Goal: Task Accomplishment & Management: Use online tool/utility

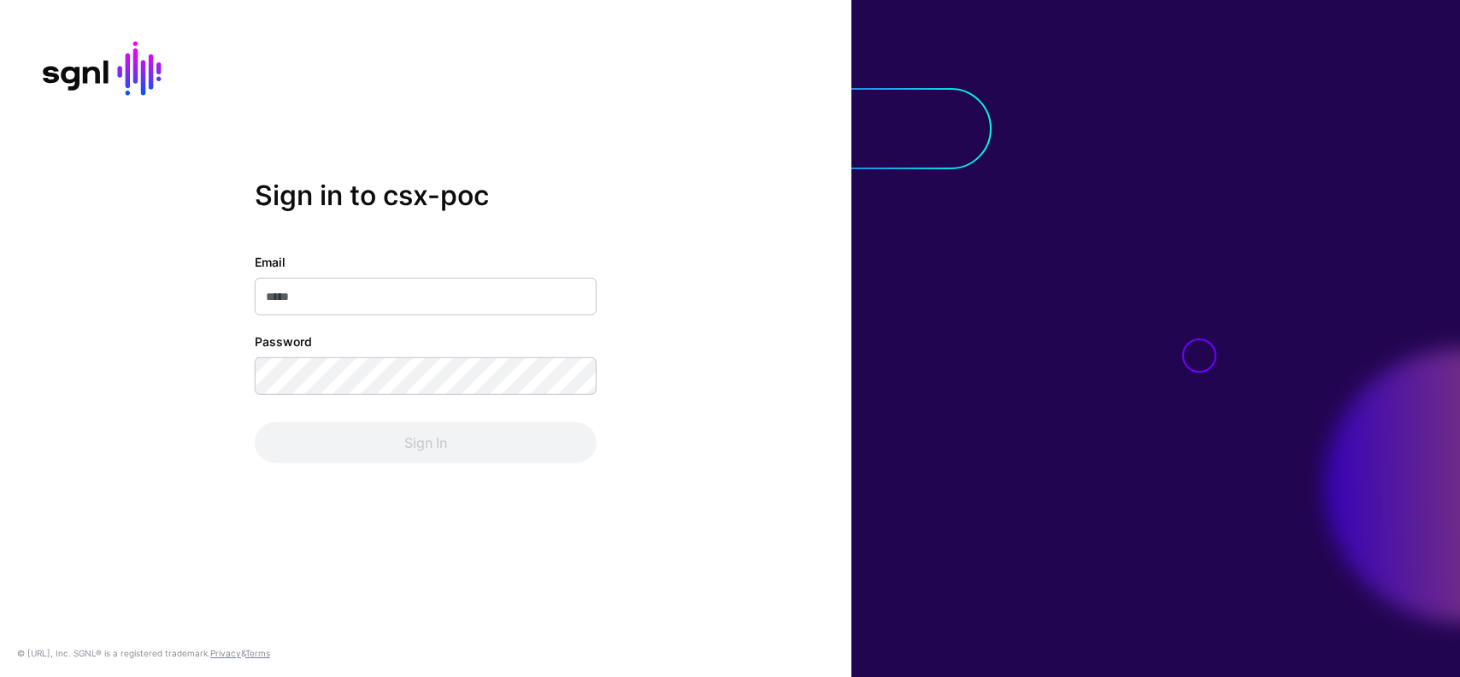
type input "**********"
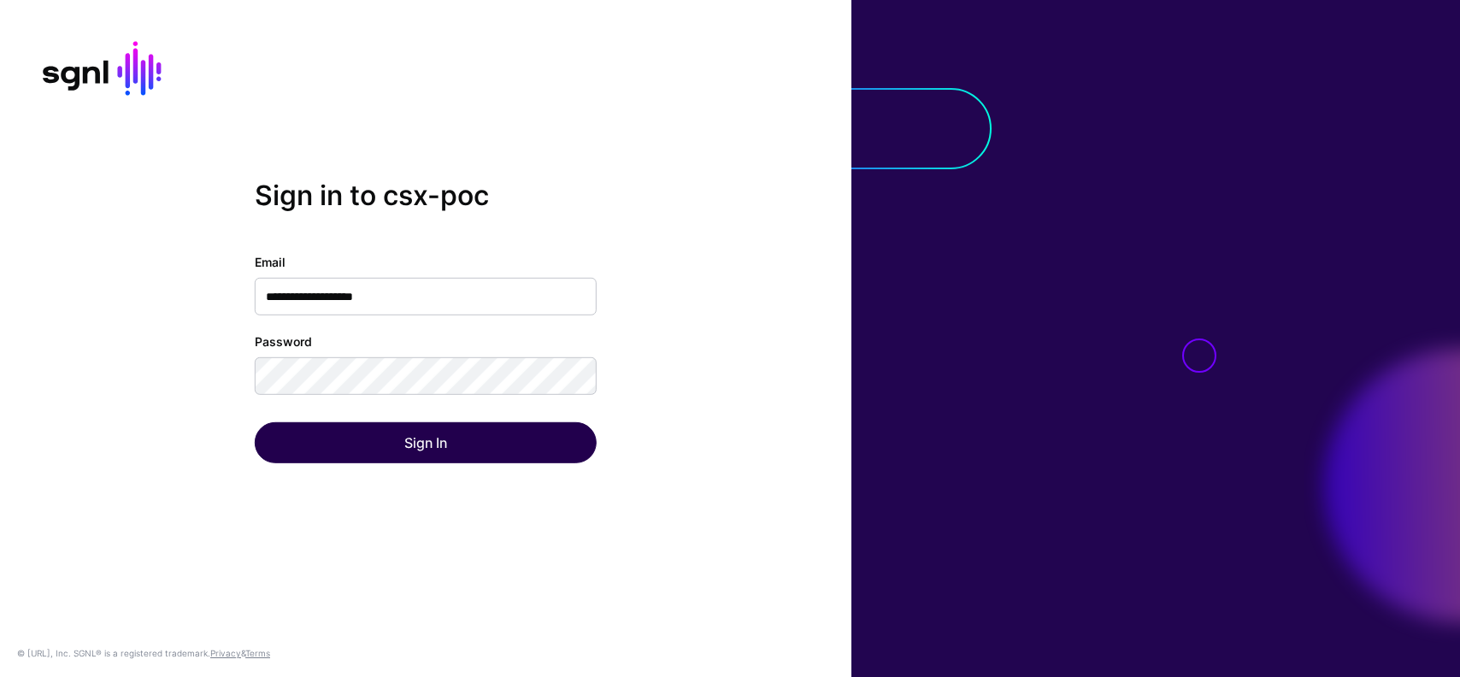
click at [385, 443] on div "Sign In" at bounding box center [426, 442] width 342 height 41
click at [387, 443] on button "Sign In" at bounding box center [426, 442] width 342 height 41
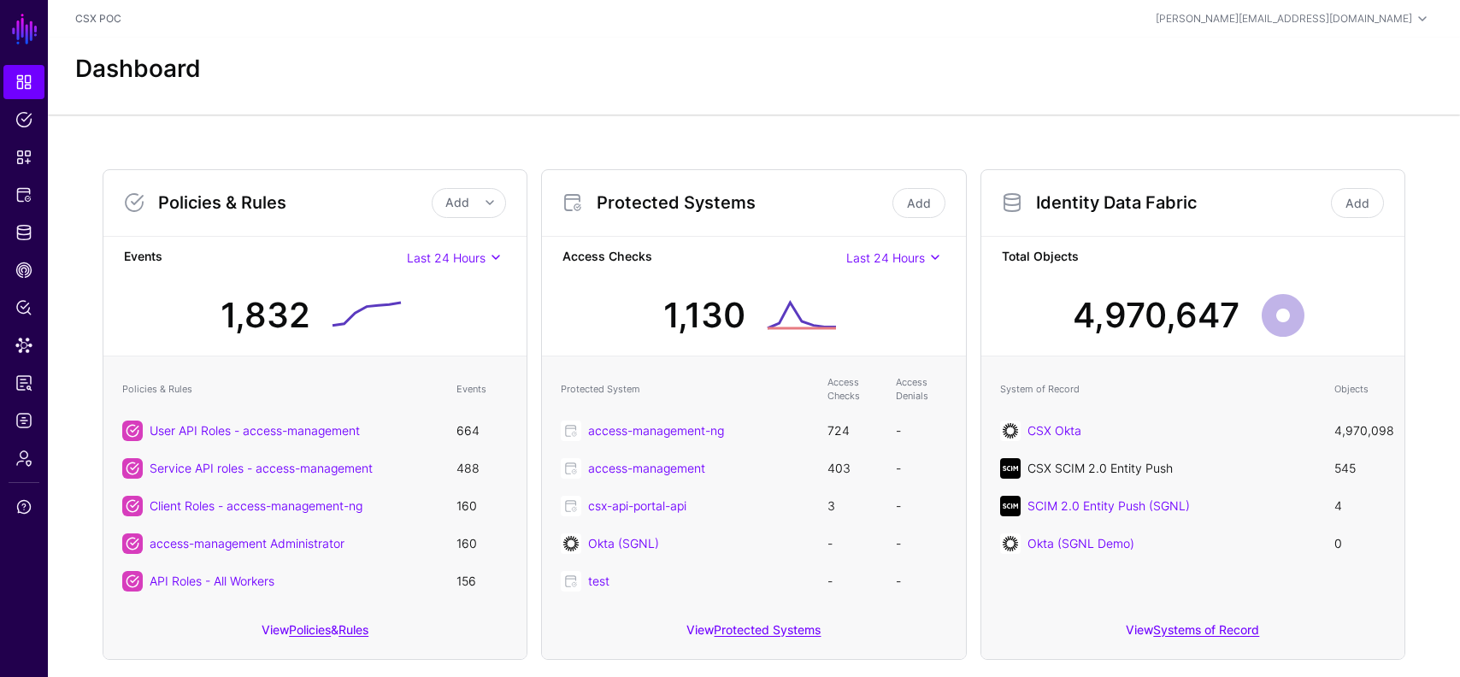
click at [1094, 468] on link "CSX SCIM 2.0 Entity Push" at bounding box center [1100, 468] width 145 height 15
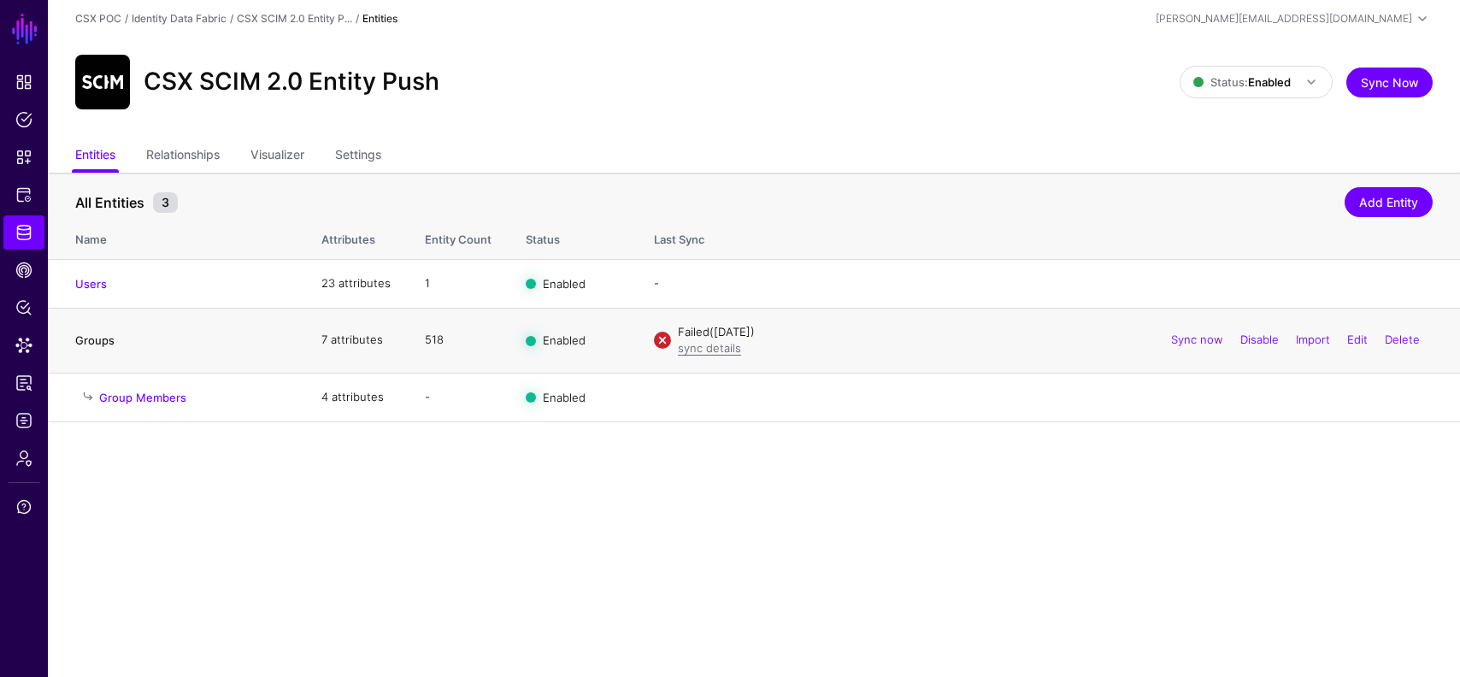
click at [92, 339] on link "Groups" at bounding box center [94, 340] width 39 height 14
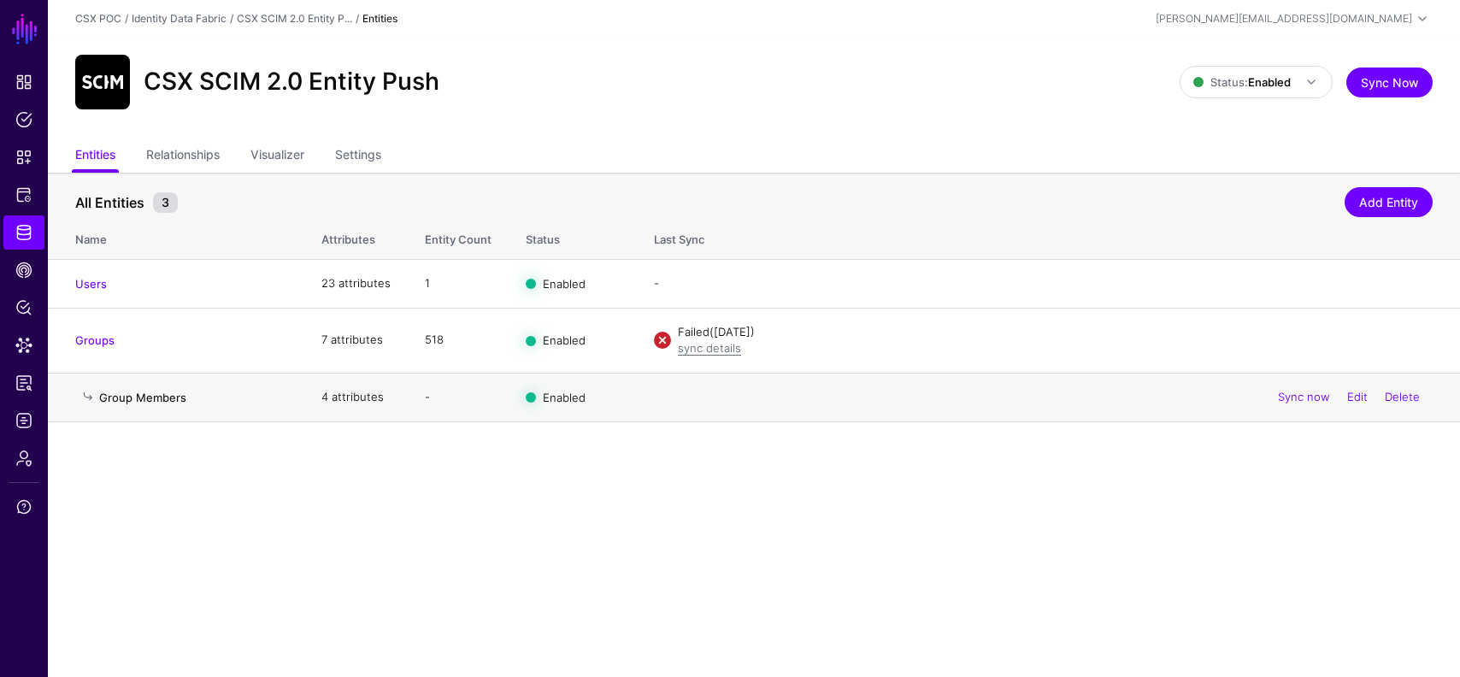
click at [162, 398] on link "Group Members" at bounding box center [142, 398] width 87 height 14
click at [200, 155] on link "Relationships" at bounding box center [183, 156] width 74 height 32
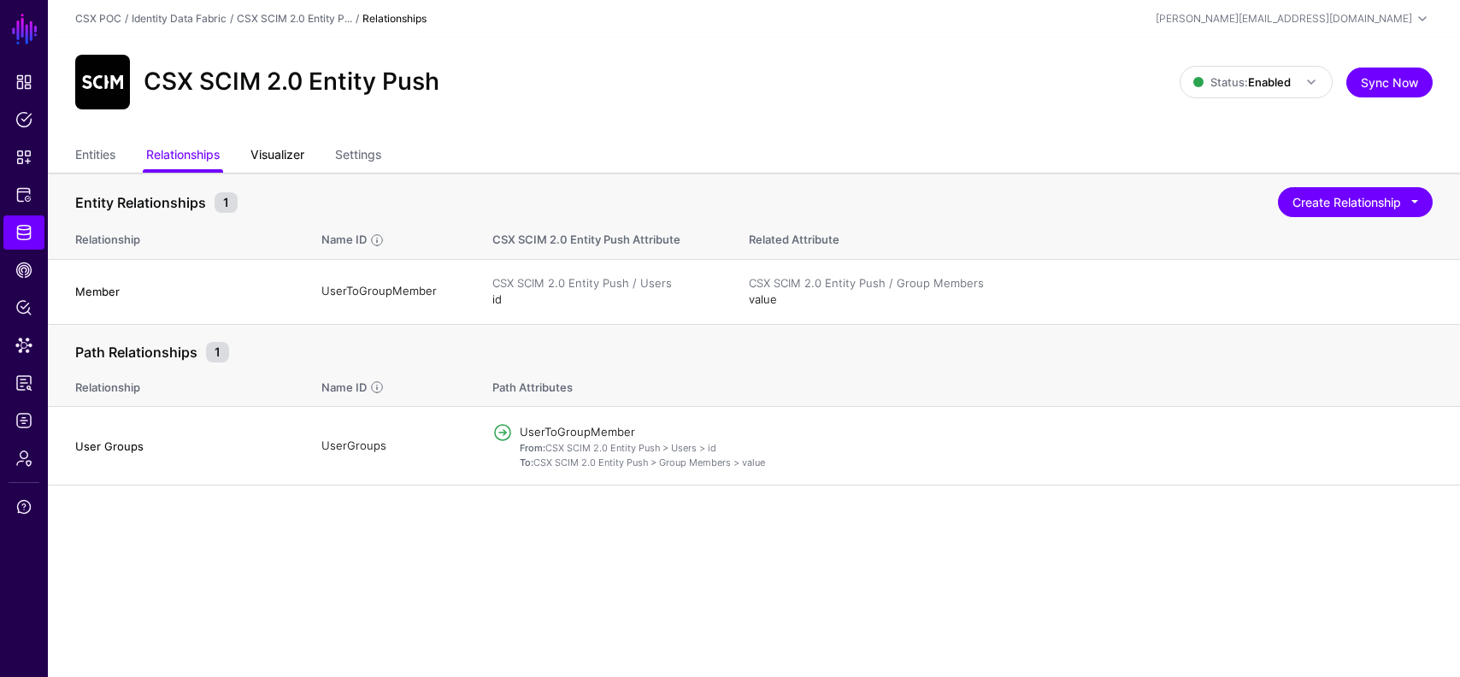
click at [274, 152] on link "Visualizer" at bounding box center [278, 156] width 54 height 32
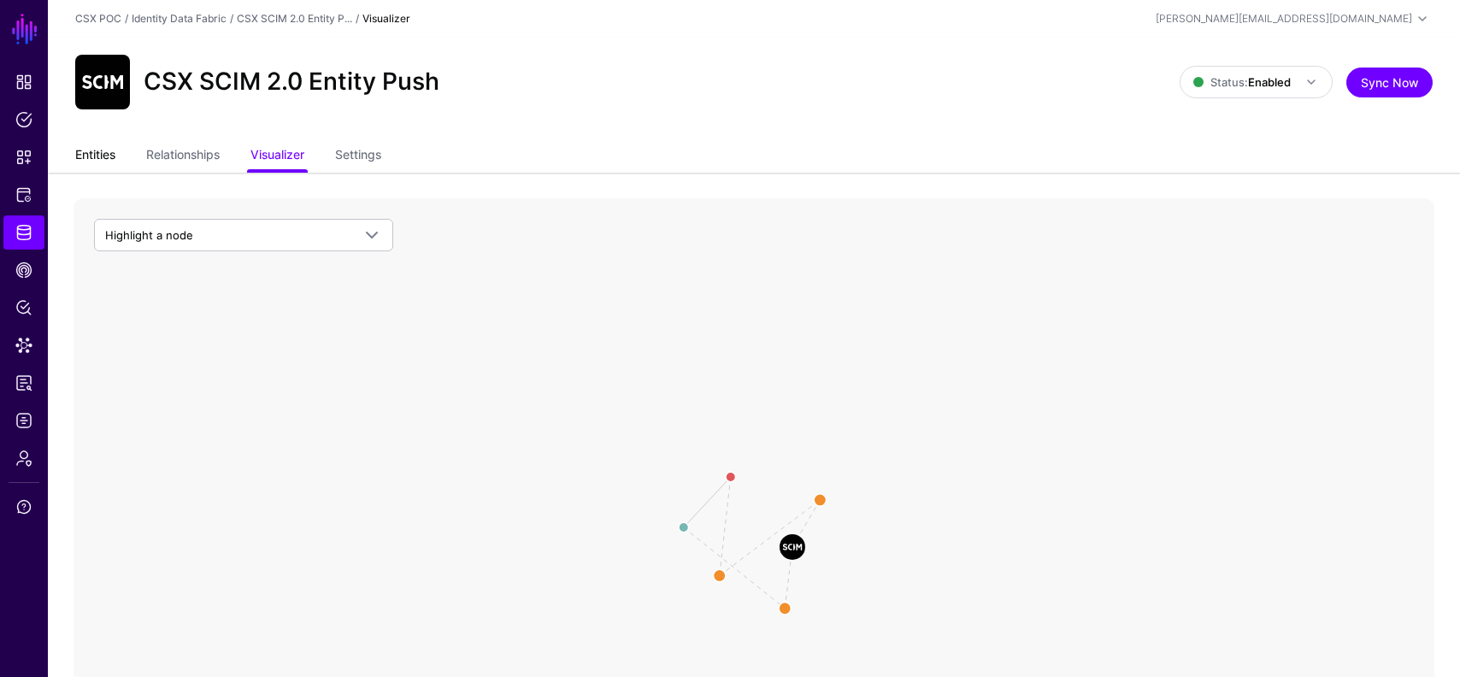
click at [97, 154] on link "Entities" at bounding box center [95, 156] width 40 height 32
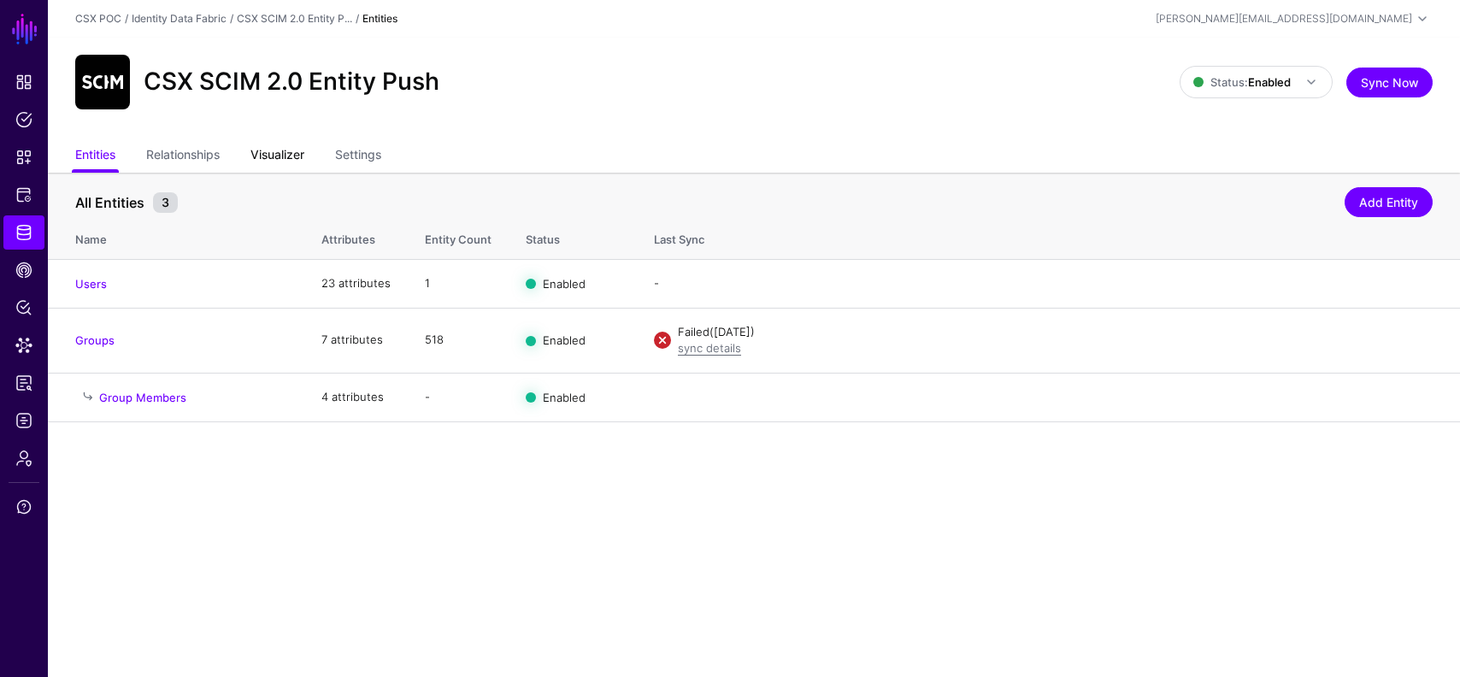
click at [276, 151] on link "Visualizer" at bounding box center [278, 156] width 54 height 32
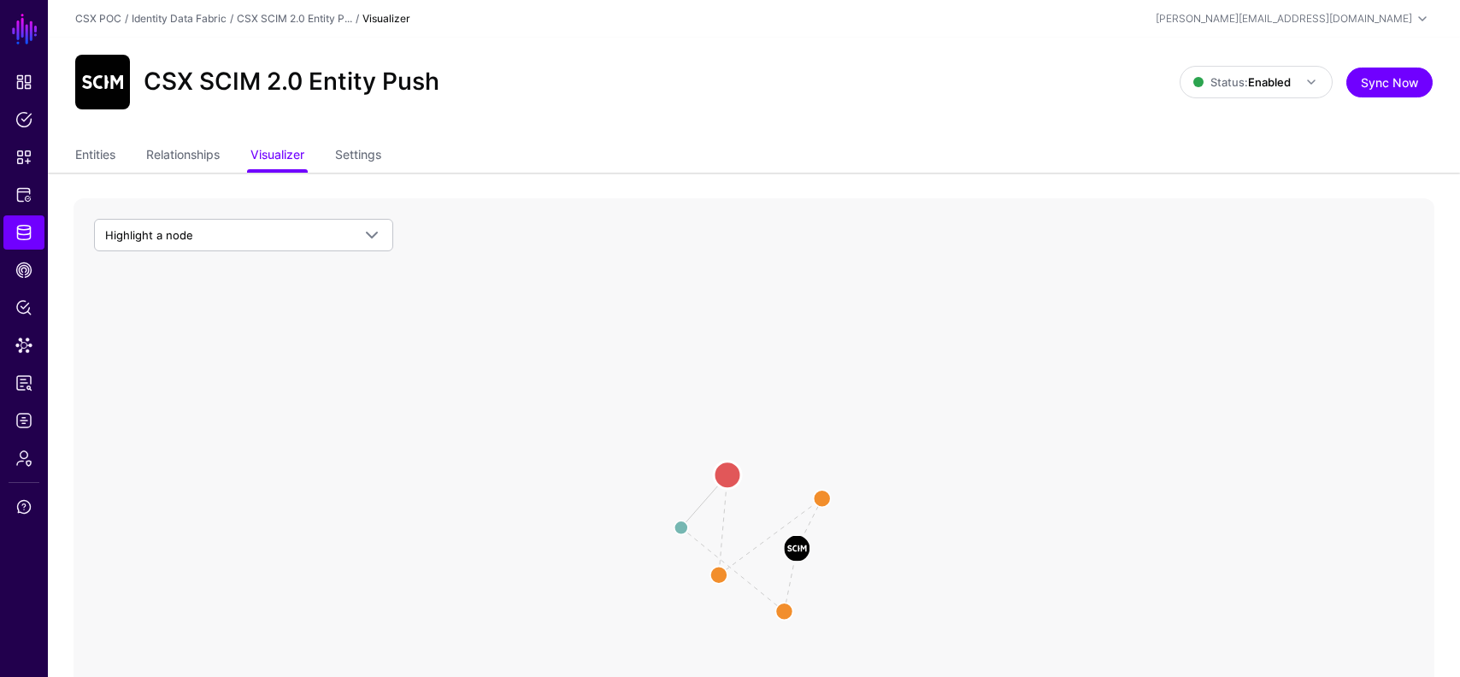
click at [723, 471] on circle at bounding box center [727, 475] width 27 height 27
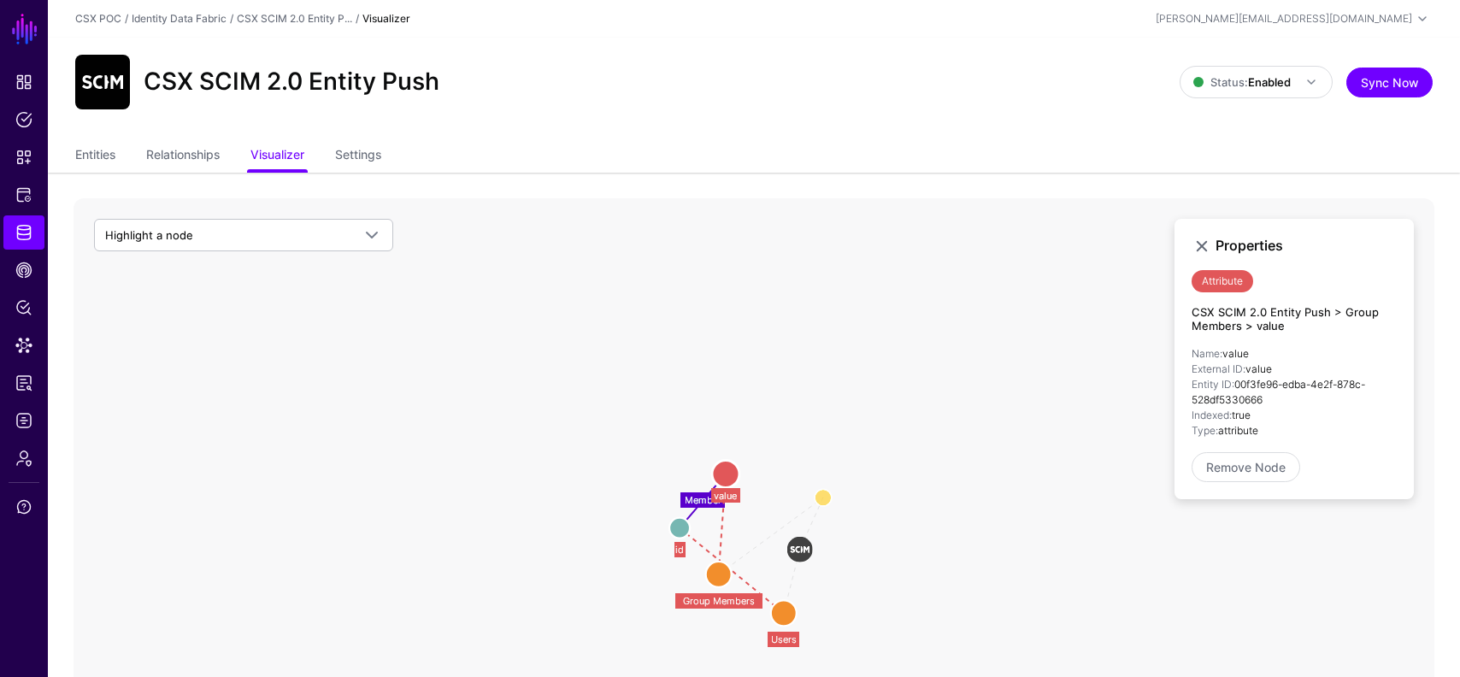
click at [718, 581] on circle at bounding box center [719, 575] width 26 height 26
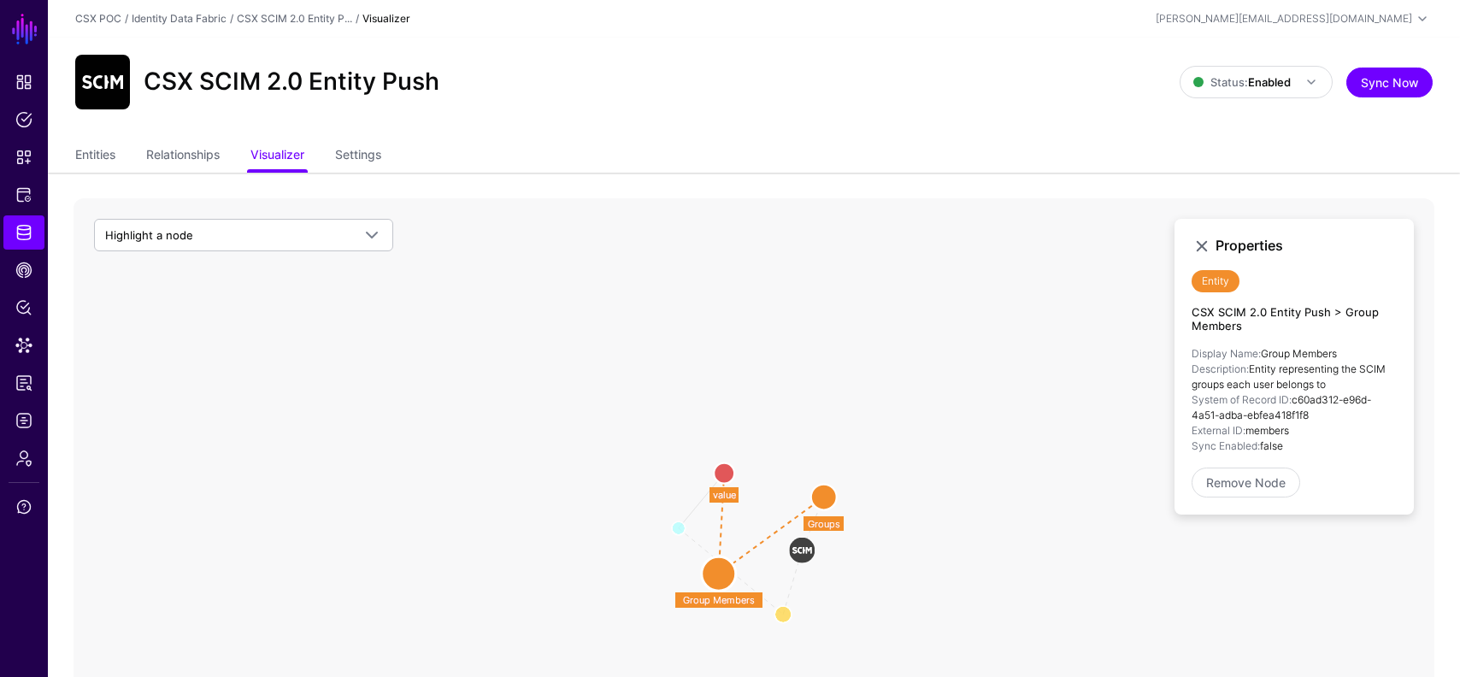
click at [822, 496] on circle at bounding box center [824, 498] width 26 height 26
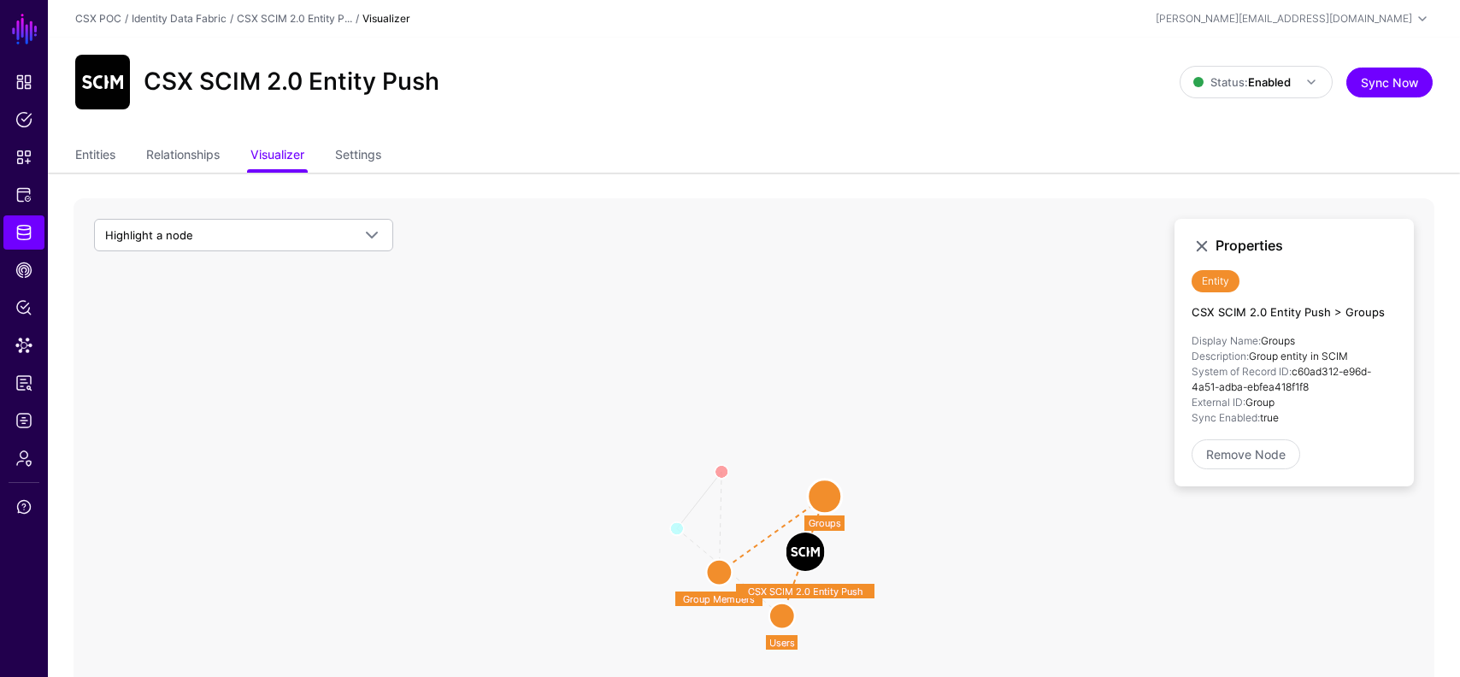
click at [719, 569] on circle at bounding box center [719, 573] width 26 height 26
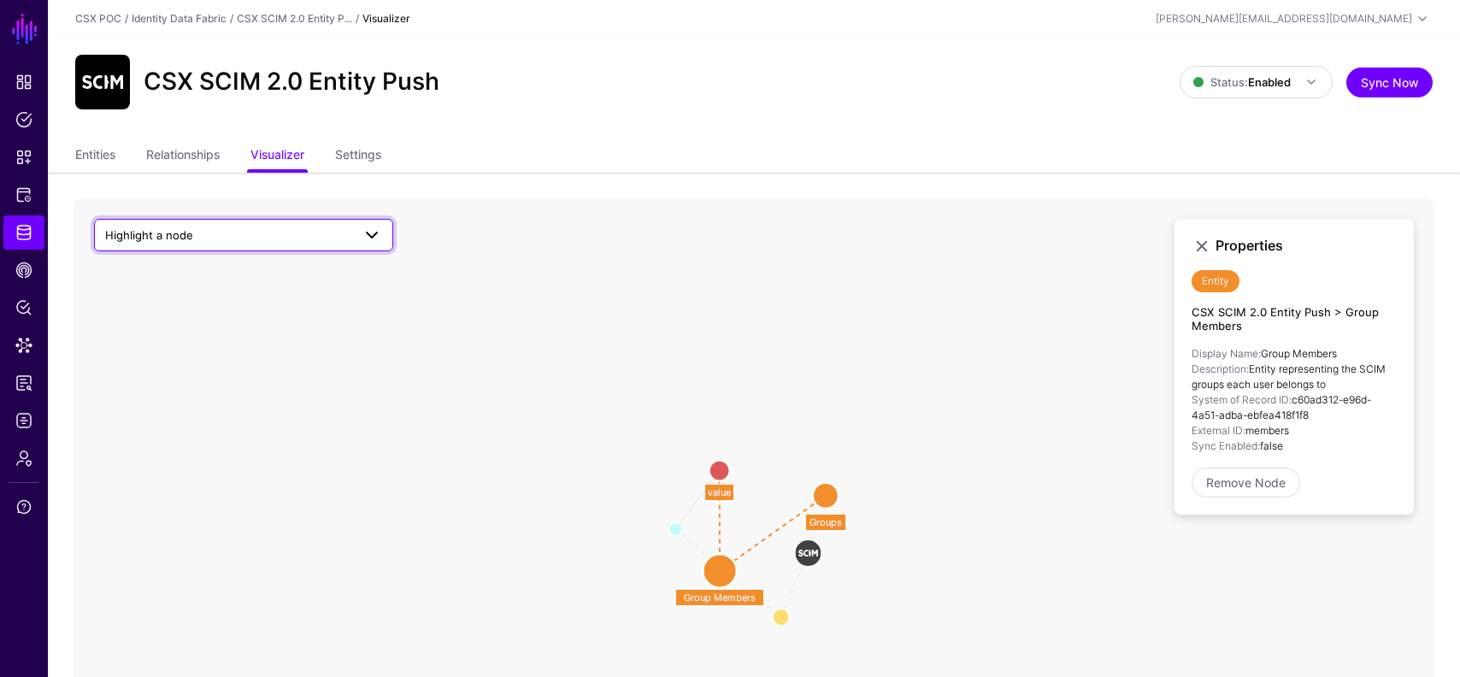
click at [292, 223] on link "Highlight a node" at bounding box center [243, 235] width 299 height 32
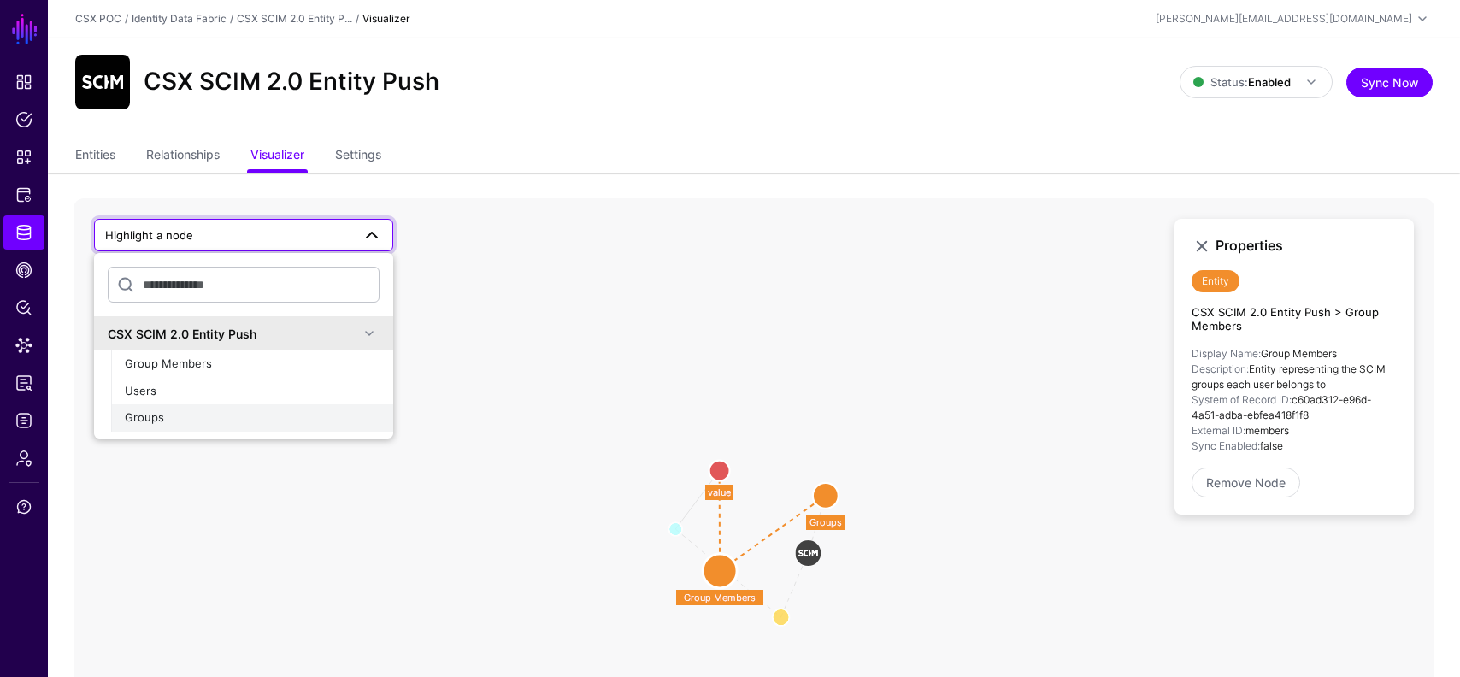
click at [220, 418] on div "Groups" at bounding box center [252, 418] width 255 height 17
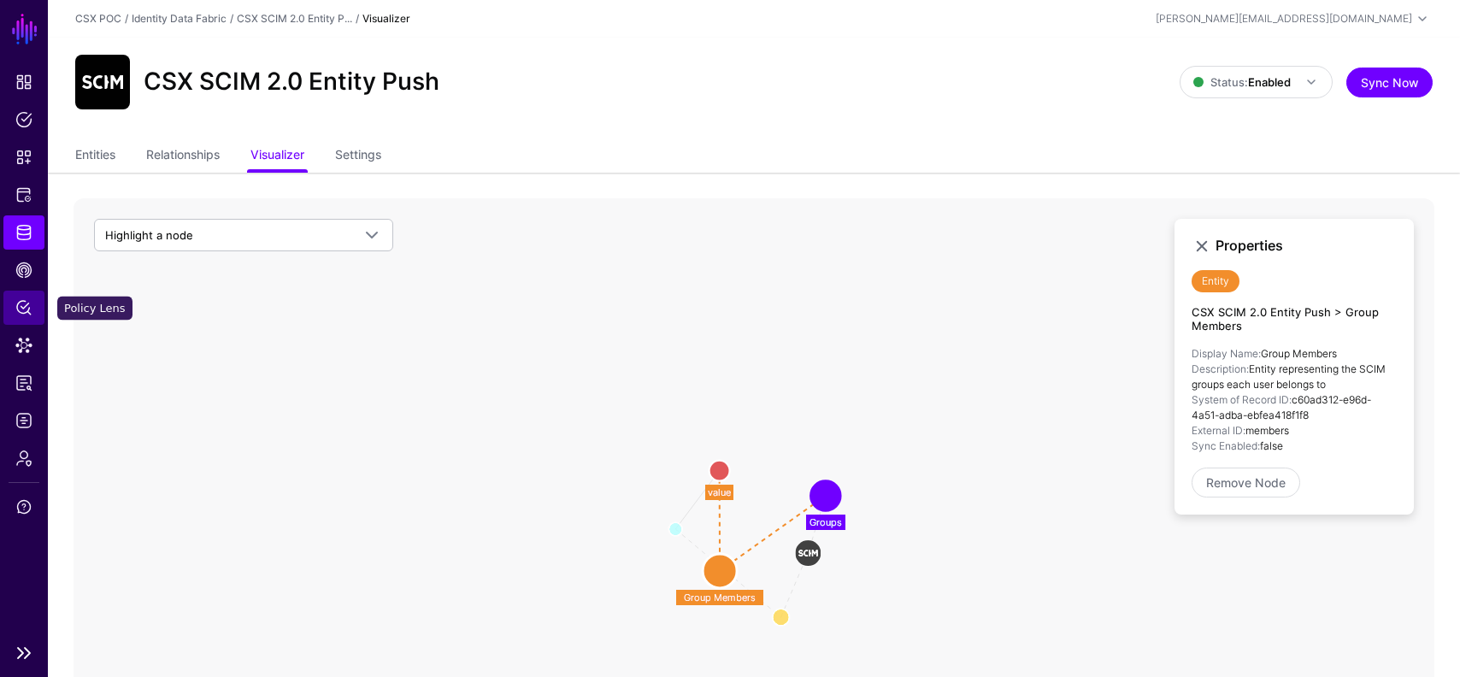
click at [25, 308] on span "Policy Lens" at bounding box center [23, 307] width 17 height 17
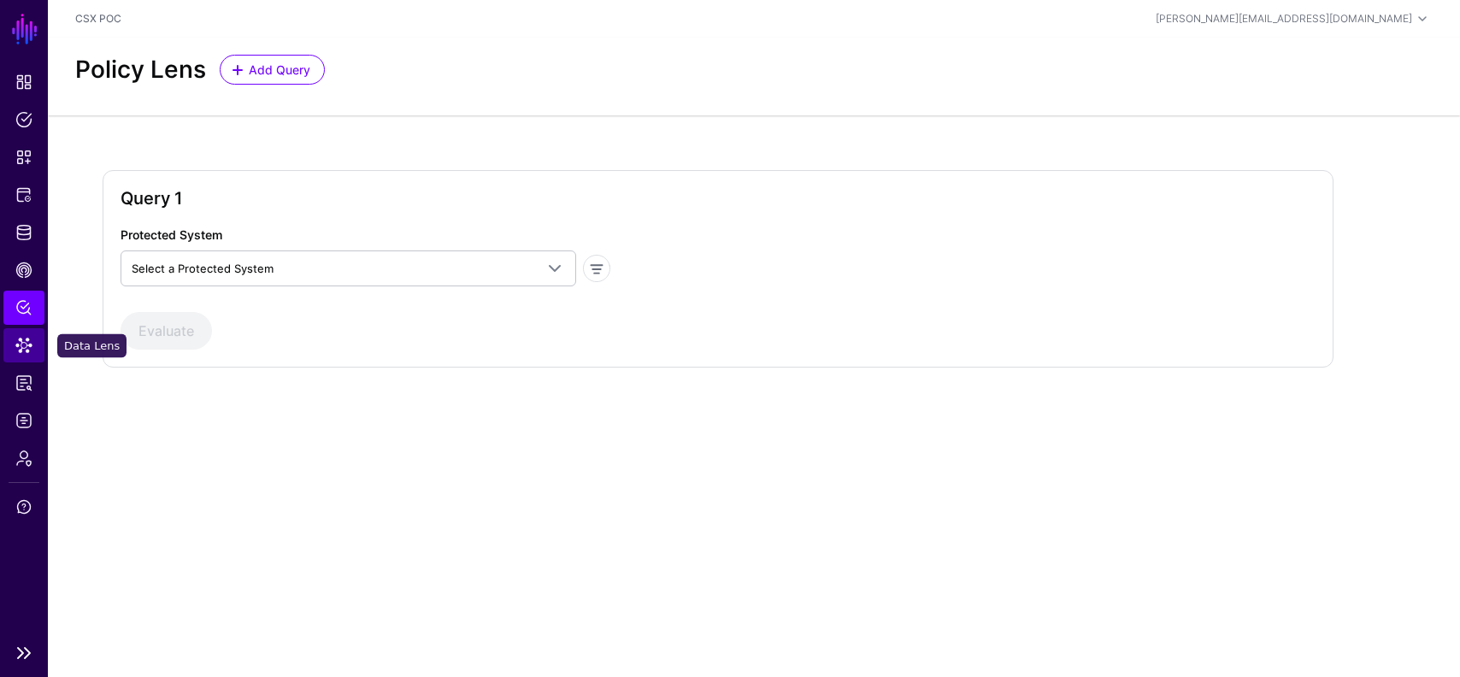
click at [16, 348] on span "Data Lens" at bounding box center [23, 345] width 17 height 17
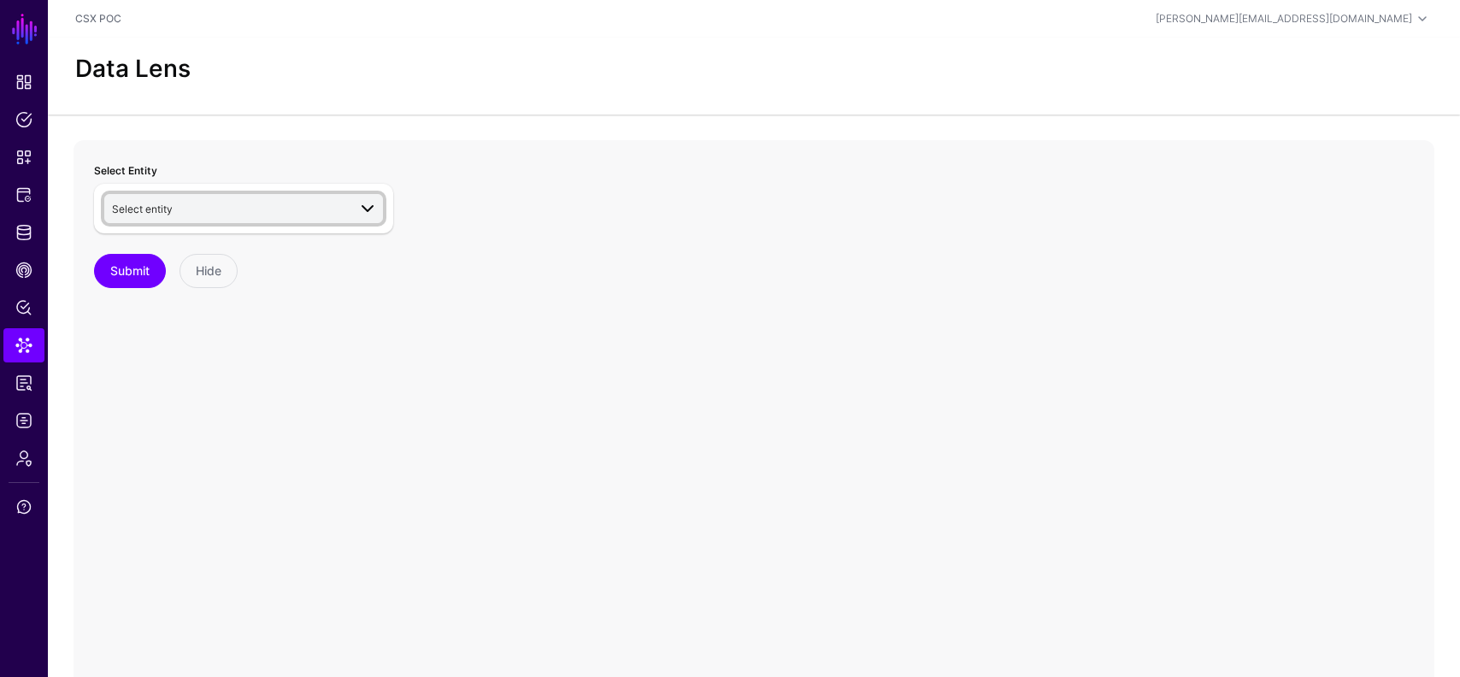
click at [304, 209] on span "Select entity" at bounding box center [229, 208] width 235 height 19
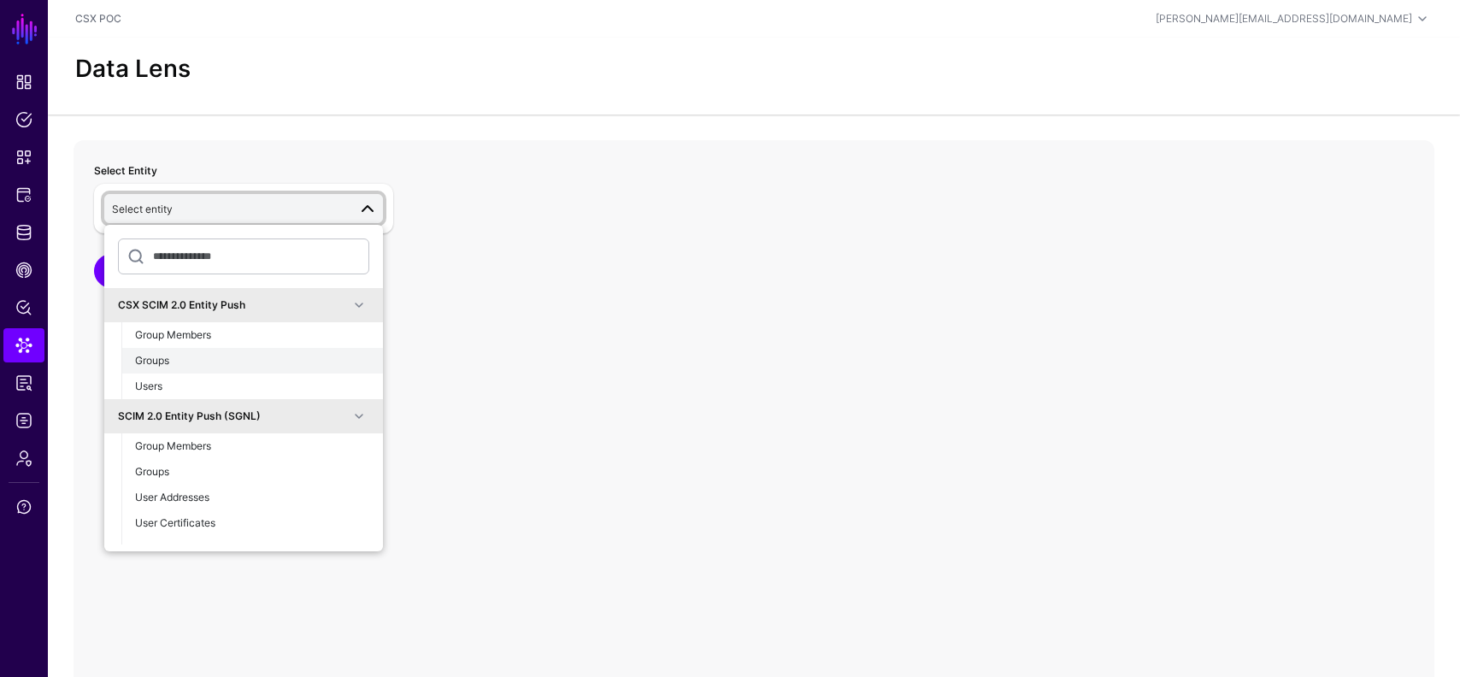
click at [251, 368] on button "Groups" at bounding box center [252, 361] width 262 height 26
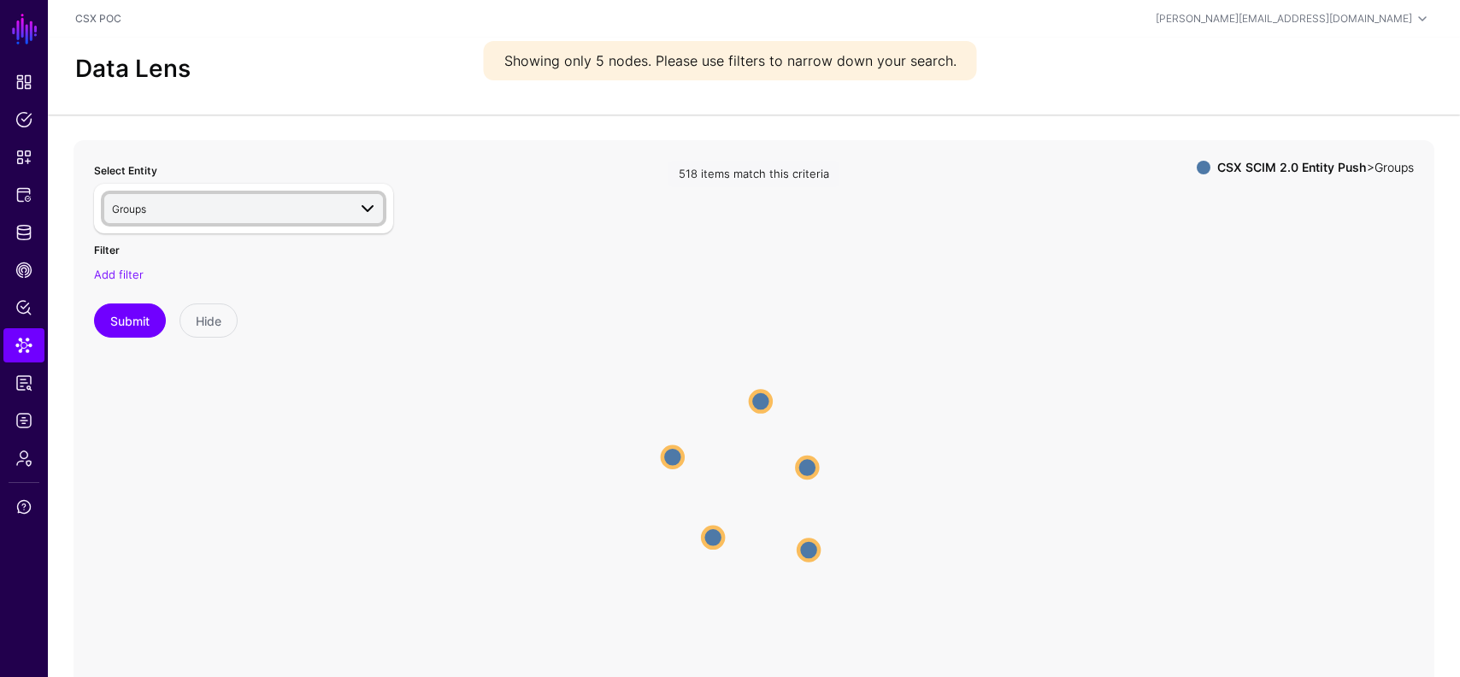
click at [339, 209] on span "Groups" at bounding box center [229, 208] width 235 height 19
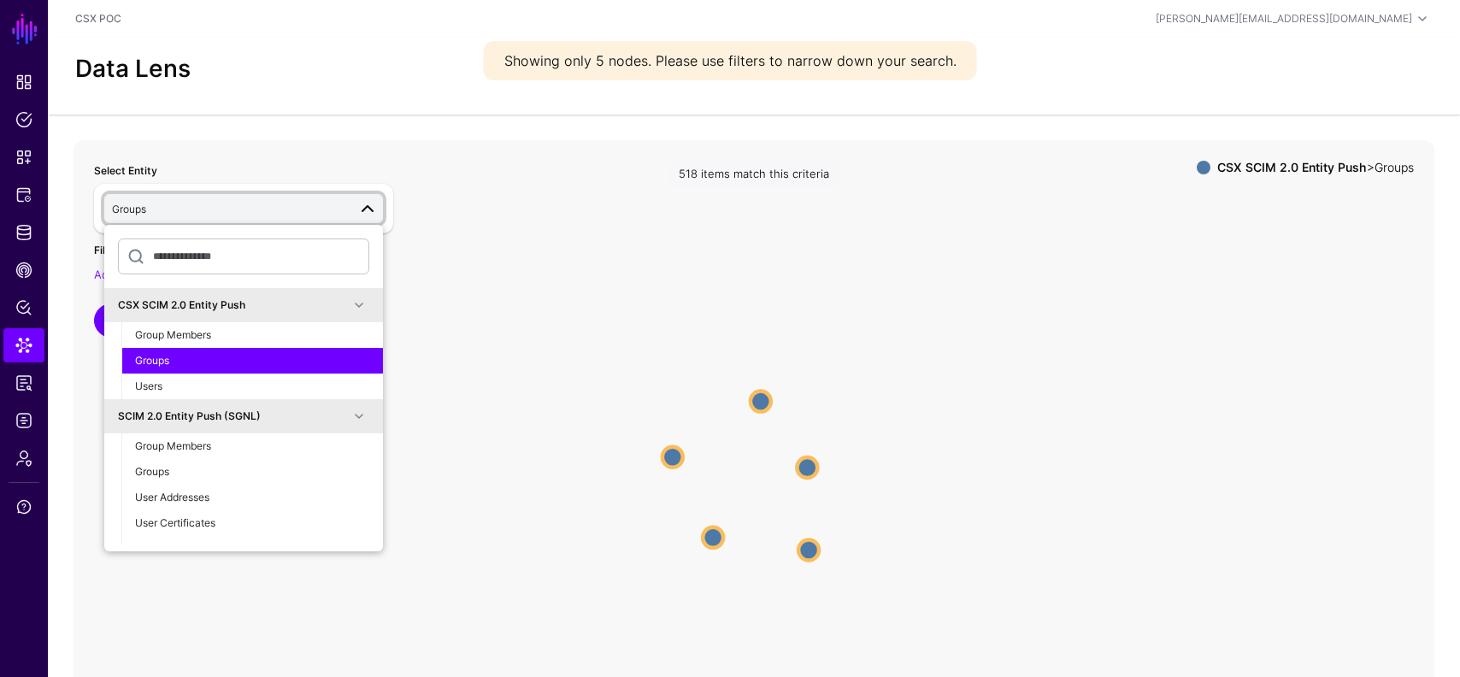
click at [545, 351] on icon "Groups Groups Groups Groups Groups Groups Groups Groups Groups Groups" at bounding box center [754, 482] width 1361 height 684
click at [523, 369] on icon "Groups Groups Groups Groups Groups Groups Groups Groups Groups Groups" at bounding box center [754, 482] width 1361 height 684
click at [366, 208] on span at bounding box center [367, 208] width 21 height 21
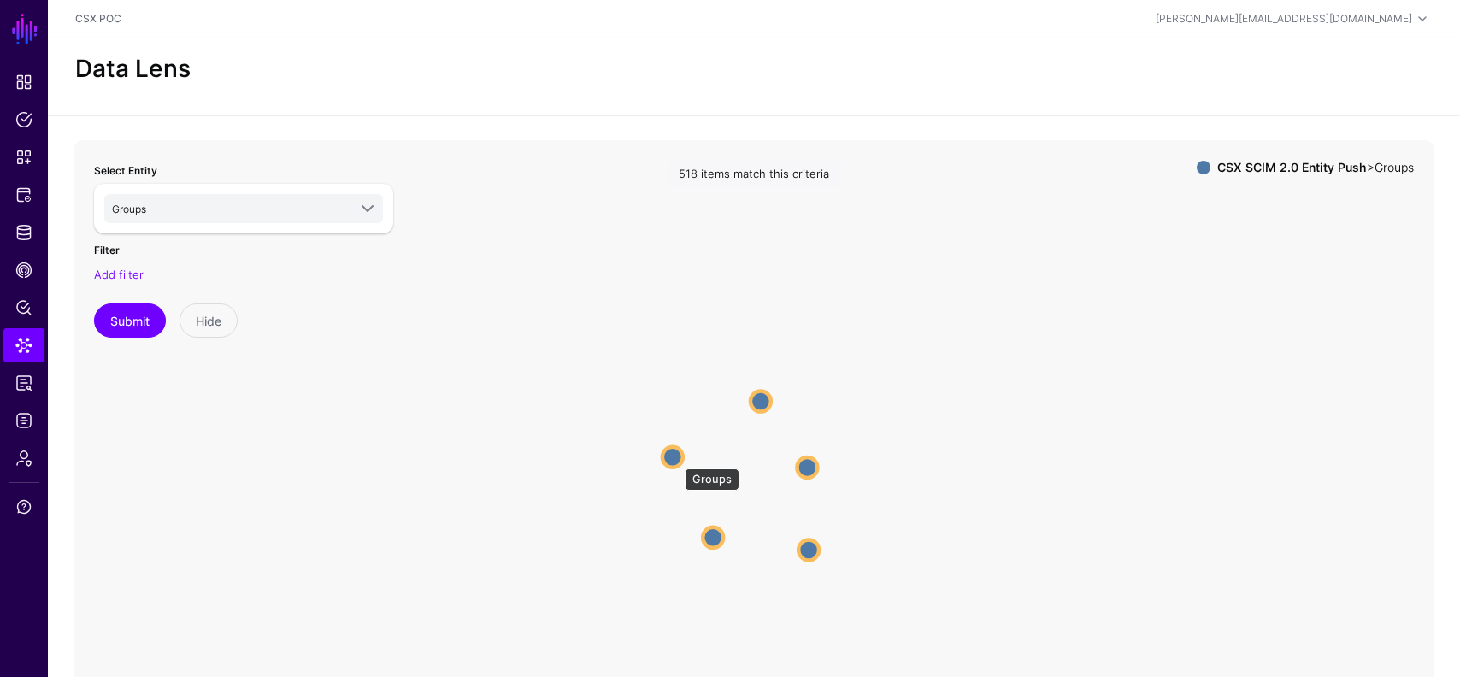
click at [676, 460] on circle at bounding box center [673, 456] width 21 height 21
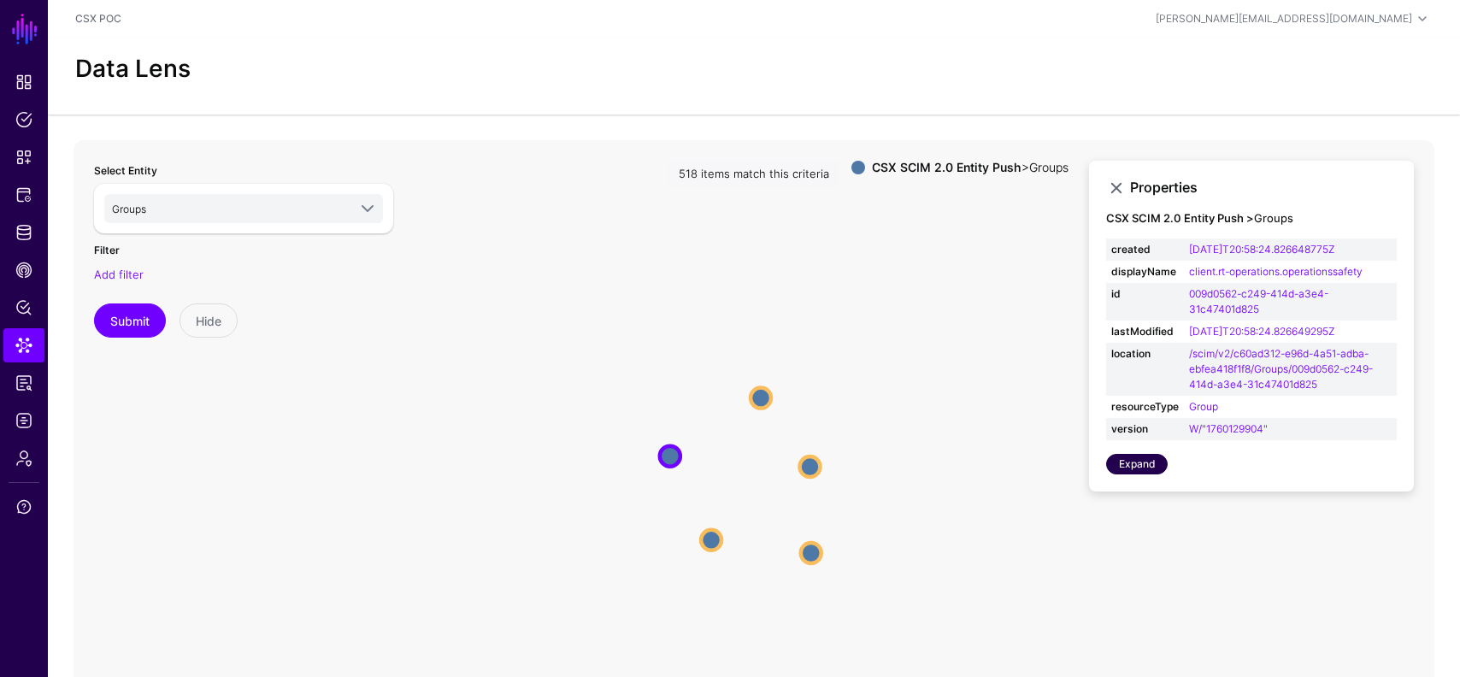
click at [1134, 465] on link "Expand" at bounding box center [1137, 464] width 62 height 21
click at [1149, 463] on link "Expand" at bounding box center [1137, 464] width 62 height 21
click at [274, 213] on span "Groups" at bounding box center [229, 208] width 235 height 19
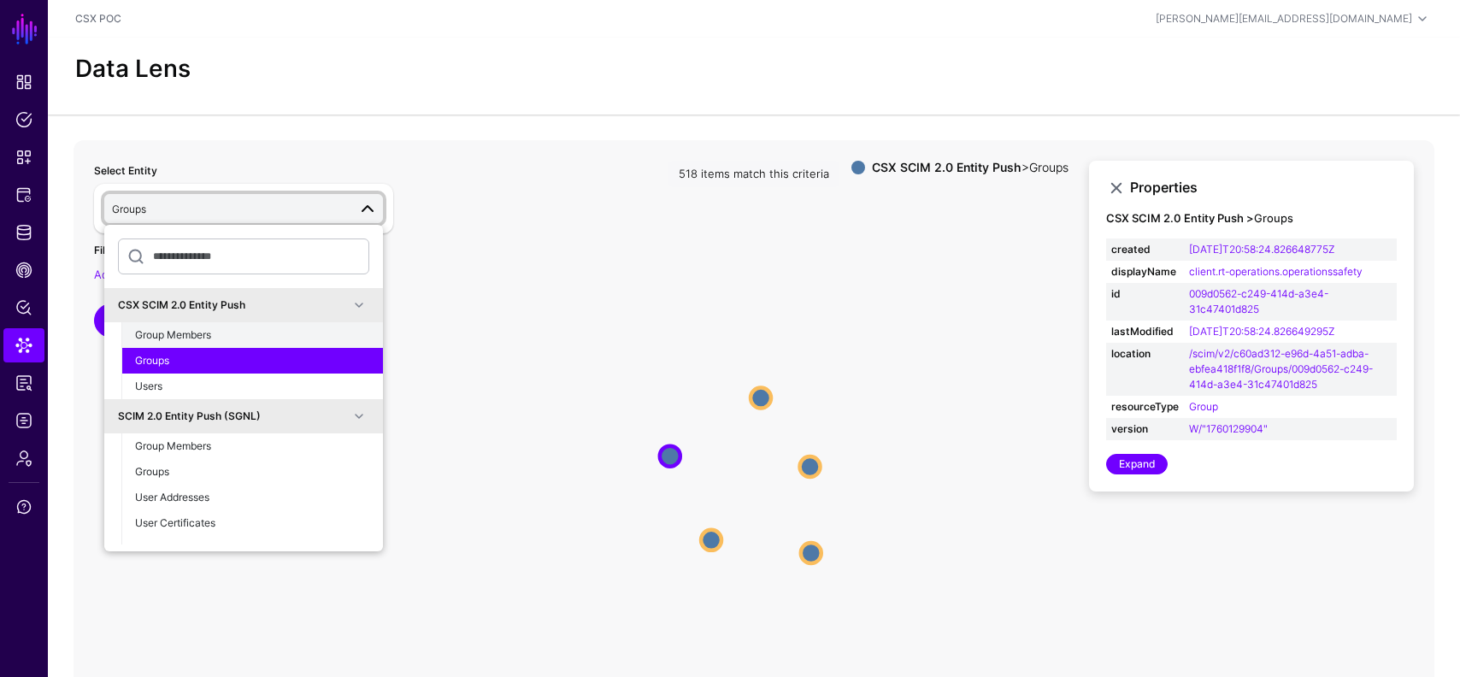
click at [224, 339] on div "Group Members" at bounding box center [252, 334] width 234 height 15
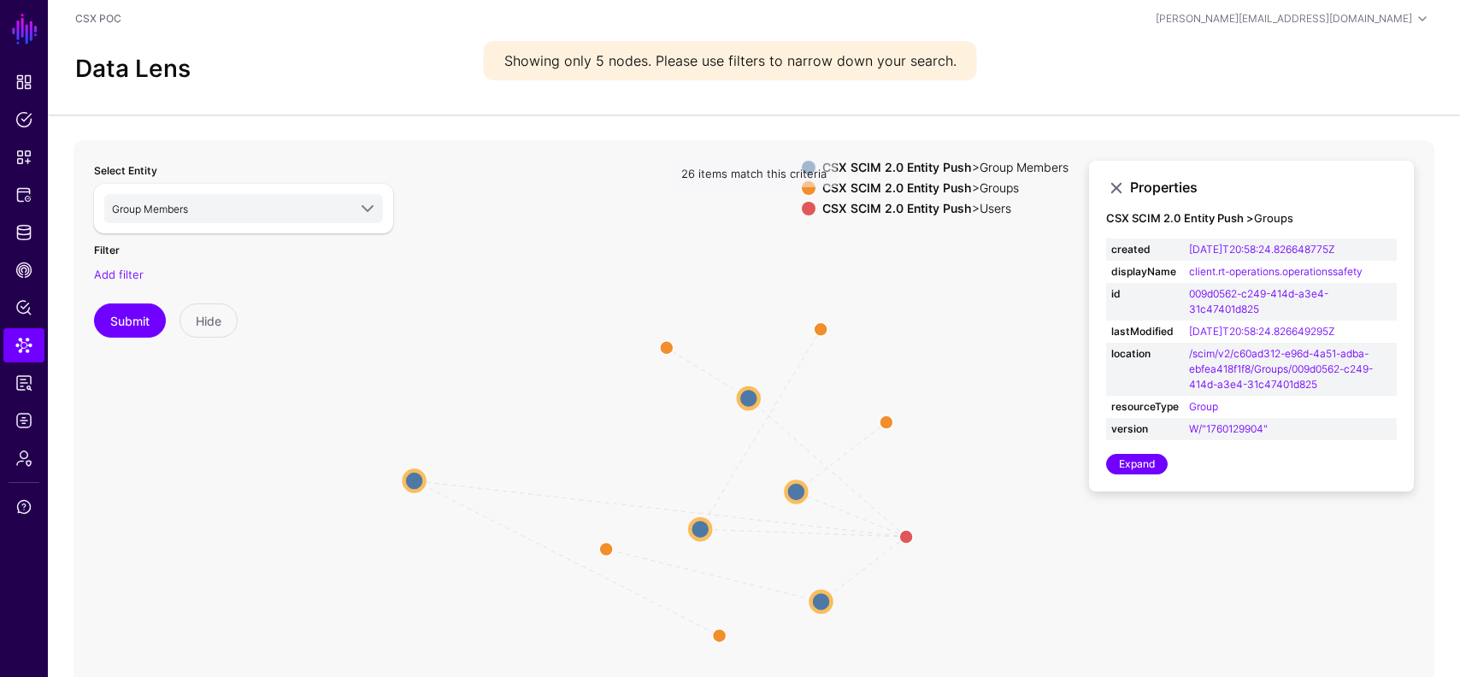
drag, startPoint x: 636, startPoint y: 447, endPoint x: 411, endPoint y: 476, distance: 226.7
click at [411, 476] on circle at bounding box center [414, 480] width 21 height 21
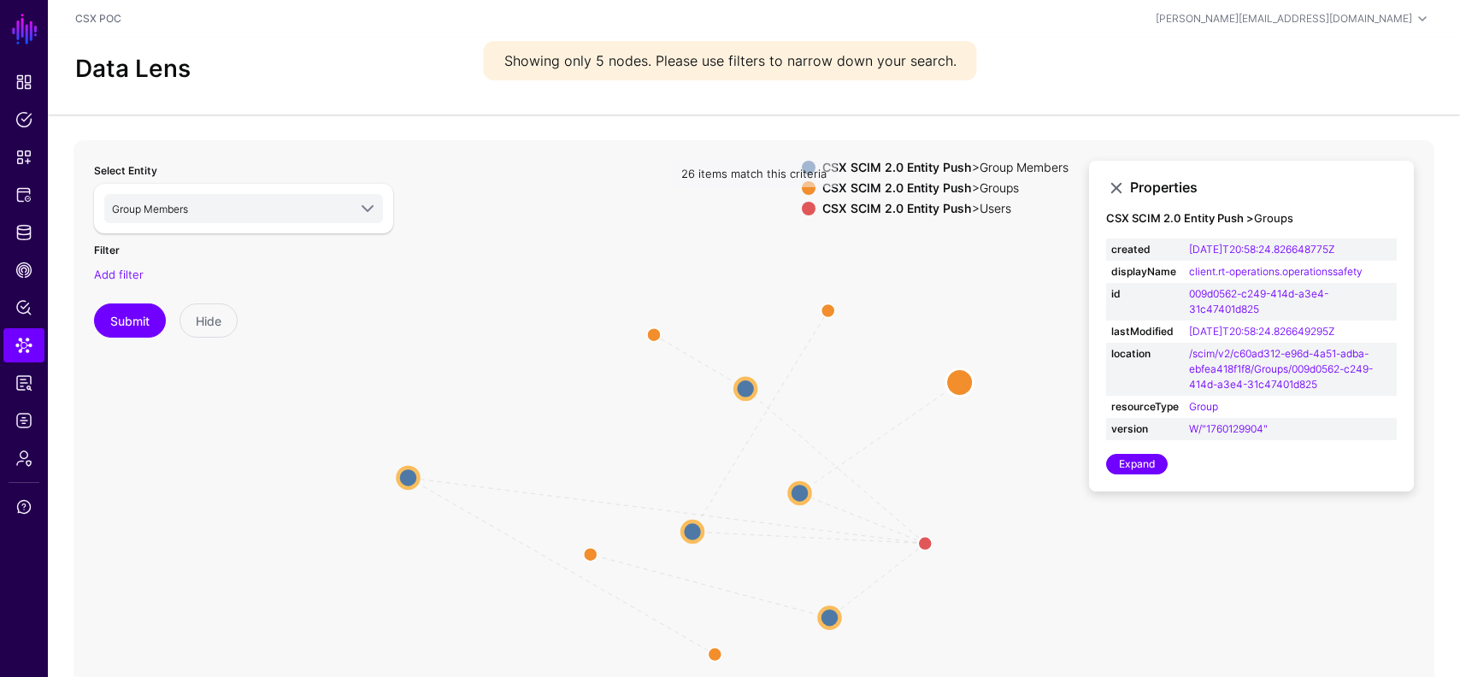
drag, startPoint x: 901, startPoint y: 413, endPoint x: 977, endPoint y: 371, distance: 86.9
click at [974, 371] on circle at bounding box center [959, 381] width 27 height 27
drag, startPoint x: 827, startPoint y: 303, endPoint x: 937, endPoint y: 338, distance: 115.7
click at [923, 334] on circle at bounding box center [908, 320] width 27 height 27
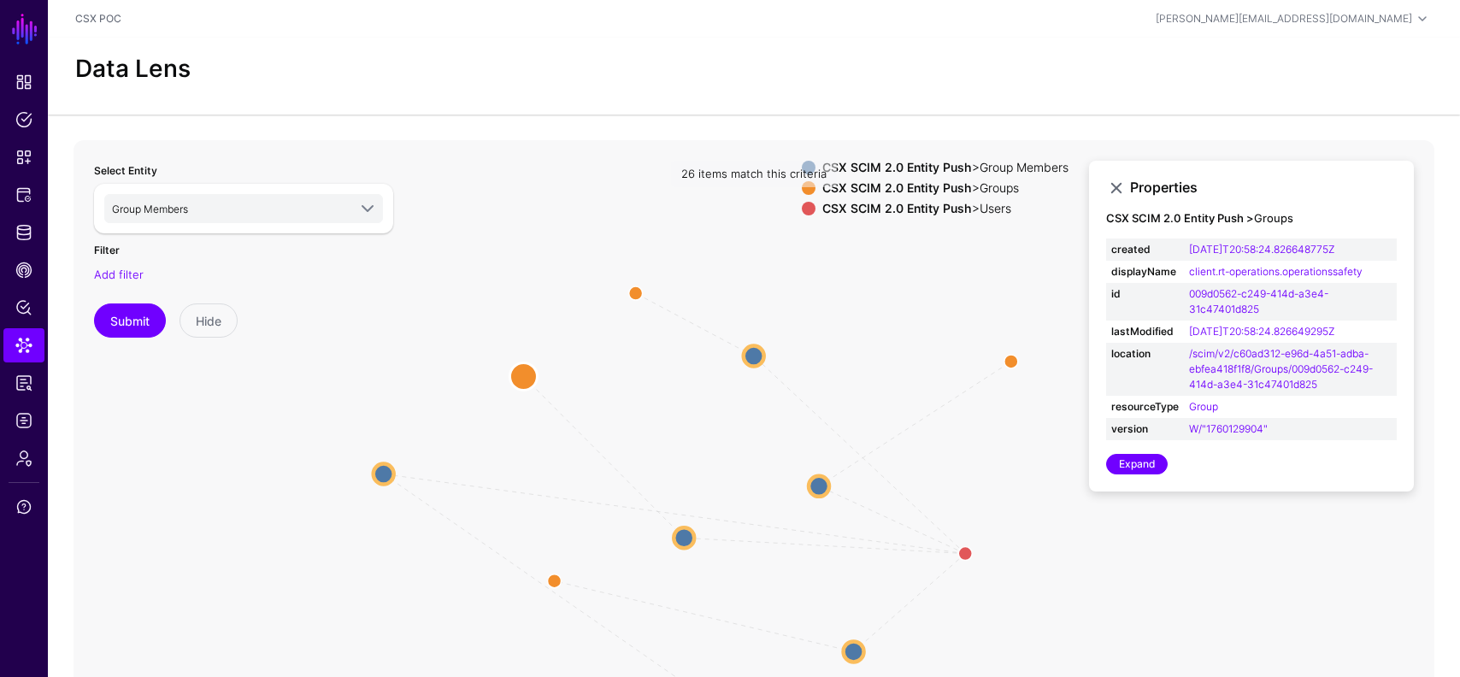
drag, startPoint x: 936, startPoint y: 332, endPoint x: 516, endPoint y: 378, distance: 422.3
click at [516, 378] on circle at bounding box center [523, 376] width 27 height 27
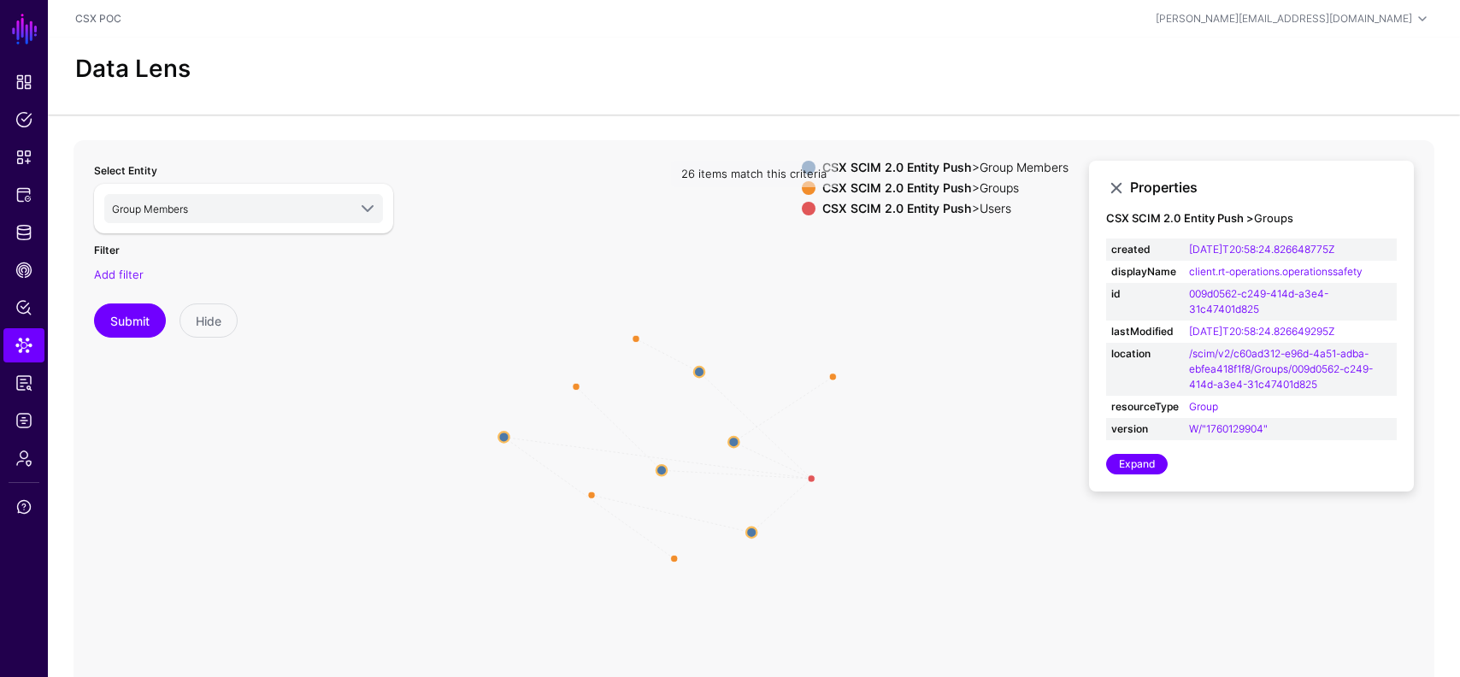
click at [567, 385] on icon "UserGroups / UserToGroupMember parent UserGroups / UserToGroupMember parent Use…" at bounding box center [754, 482] width 1361 height 684
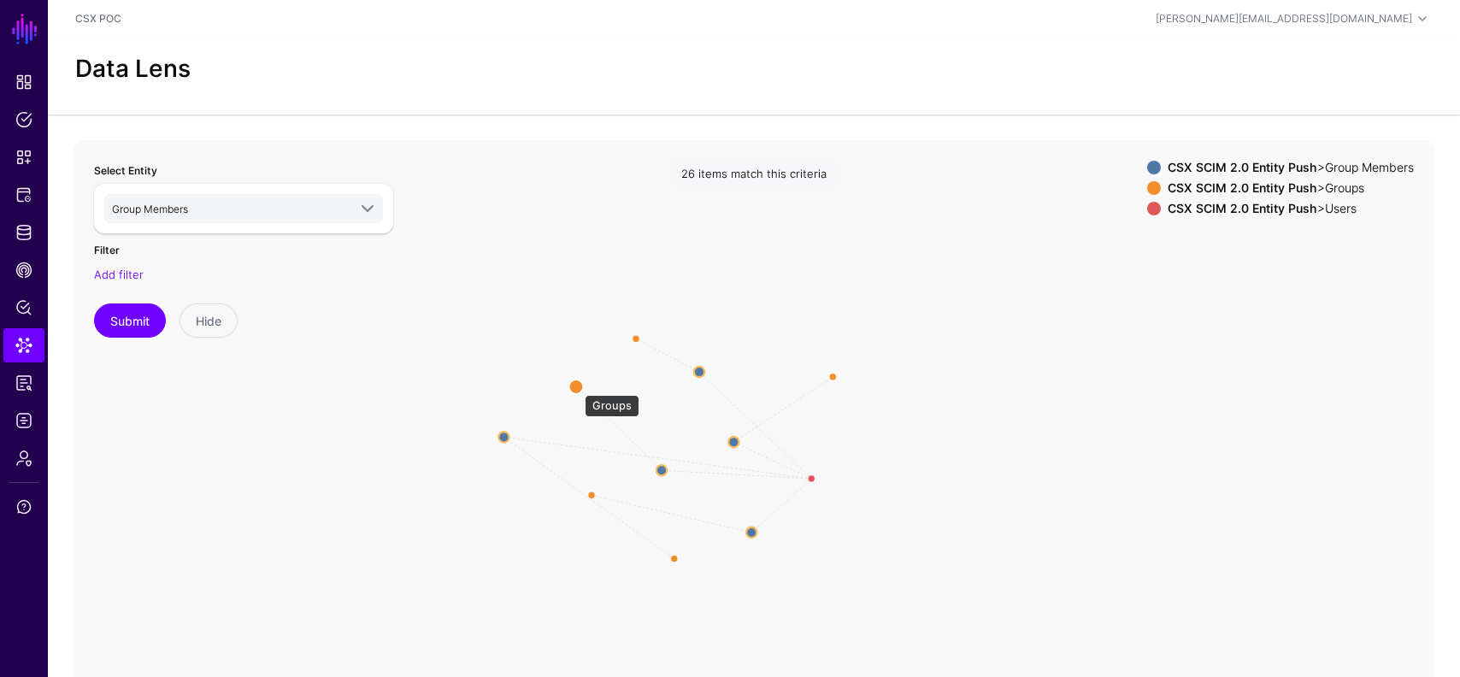
click at [576, 386] on circle at bounding box center [576, 387] width 14 height 14
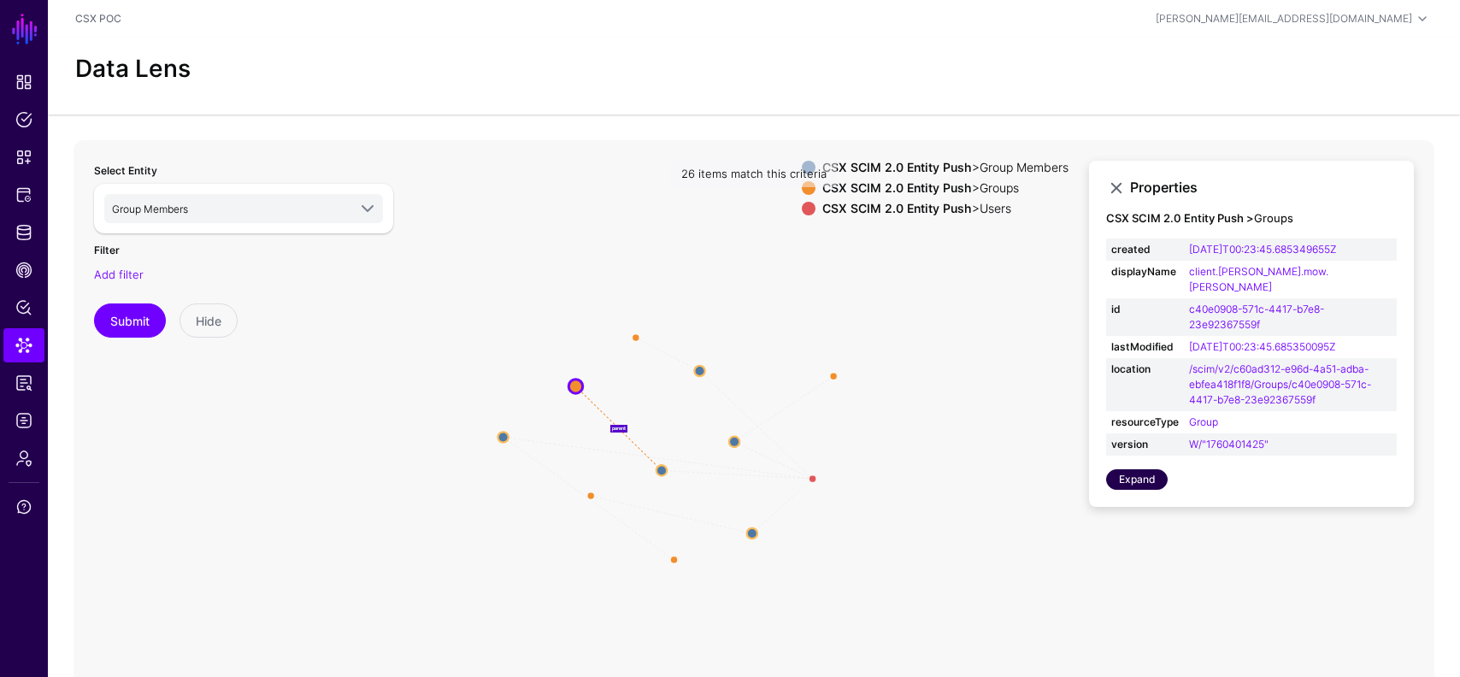
click at [1162, 469] on link "Expand" at bounding box center [1137, 479] width 62 height 21
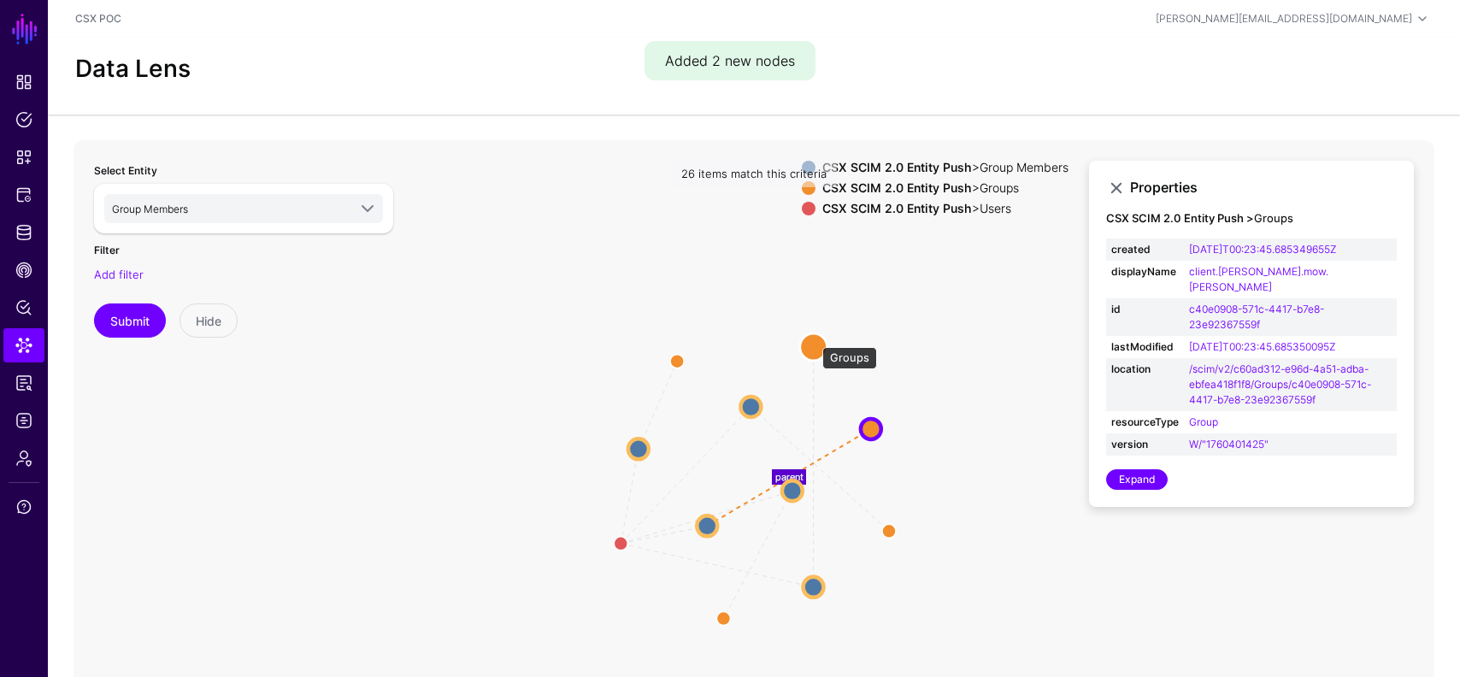
click at [814, 339] on circle at bounding box center [813, 346] width 27 height 27
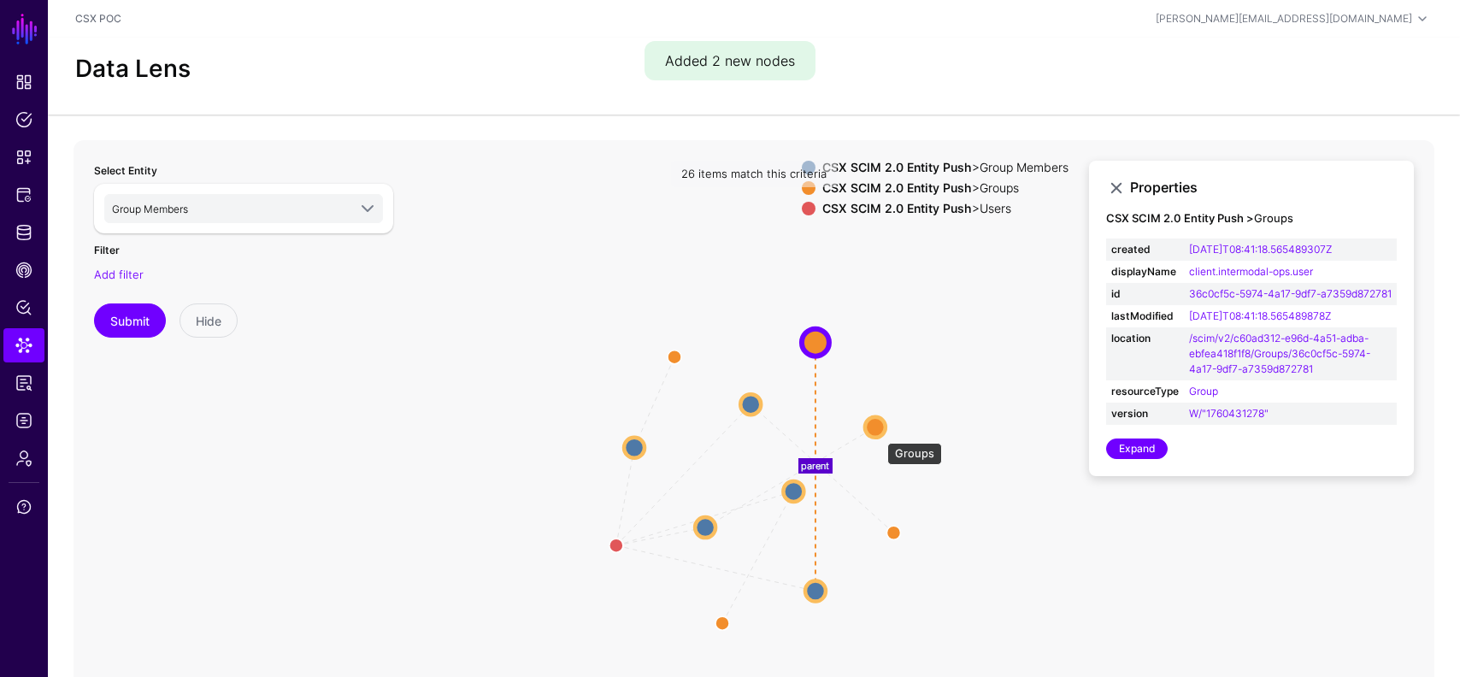
click at [879, 434] on circle at bounding box center [875, 426] width 21 height 21
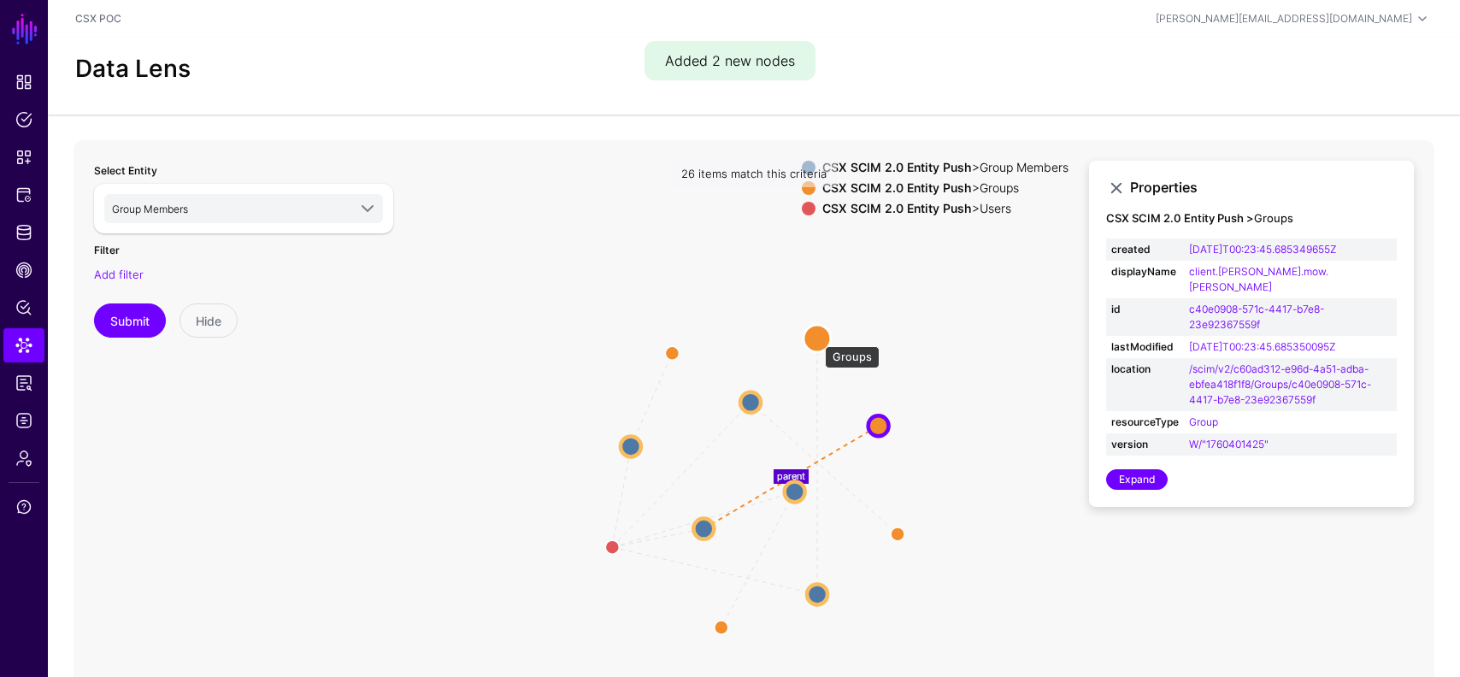
click at [816, 338] on circle at bounding box center [817, 338] width 27 height 27
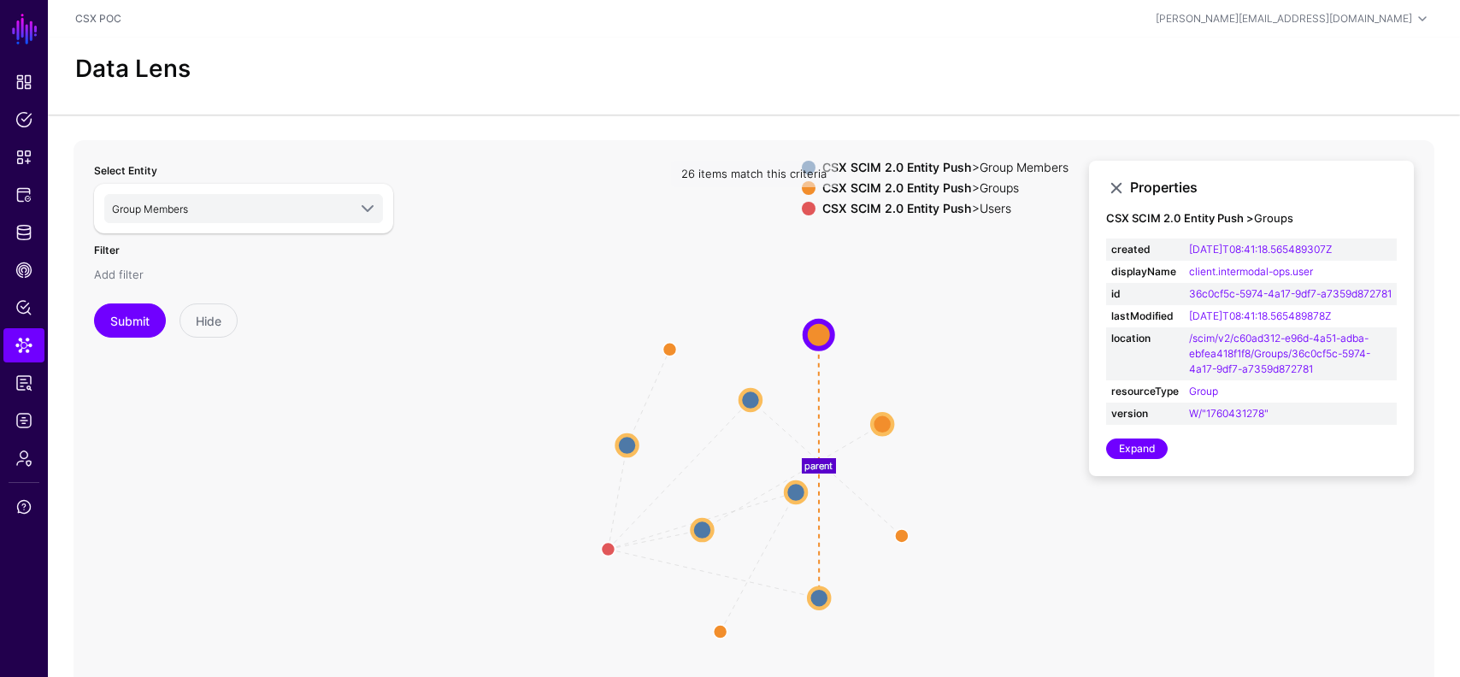
click at [117, 270] on link "Add filter" at bounding box center [119, 275] width 50 height 14
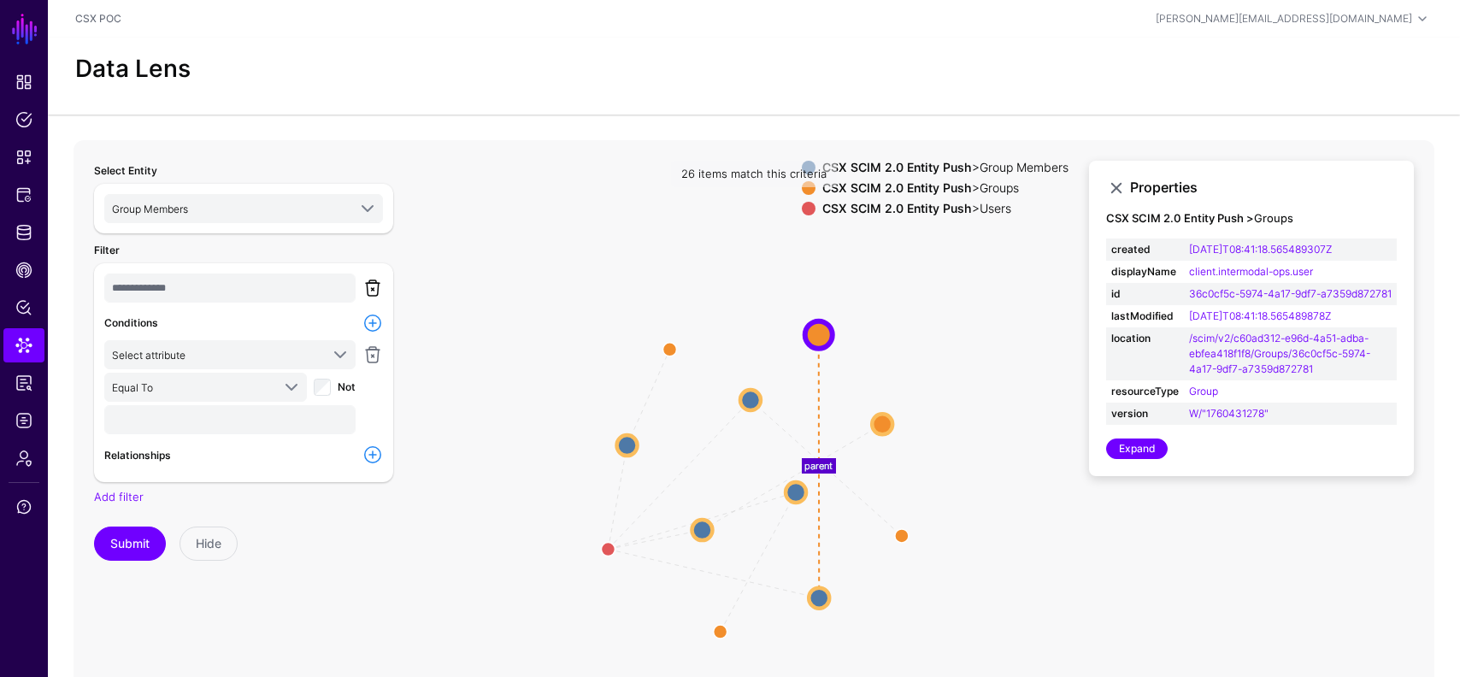
click at [378, 282] on link at bounding box center [373, 288] width 21 height 21
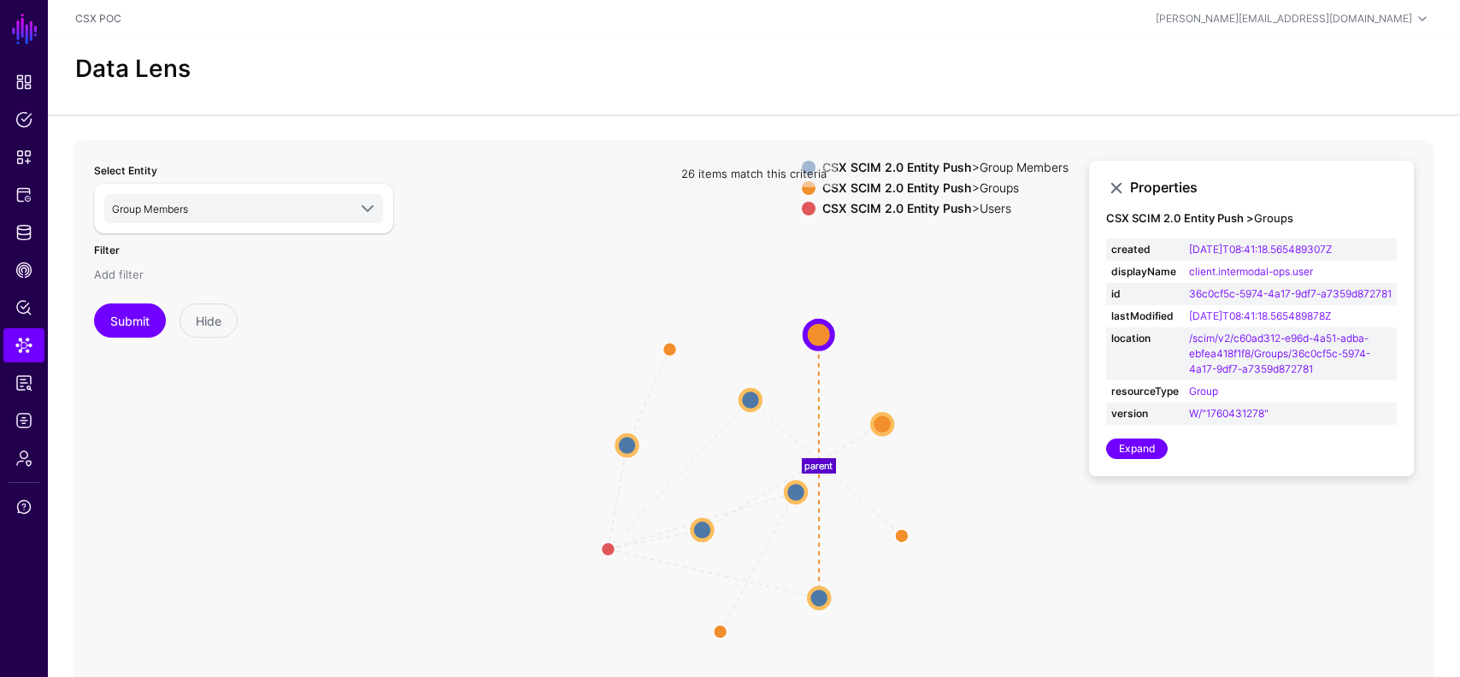
click at [132, 275] on link "Add filter" at bounding box center [119, 275] width 50 height 14
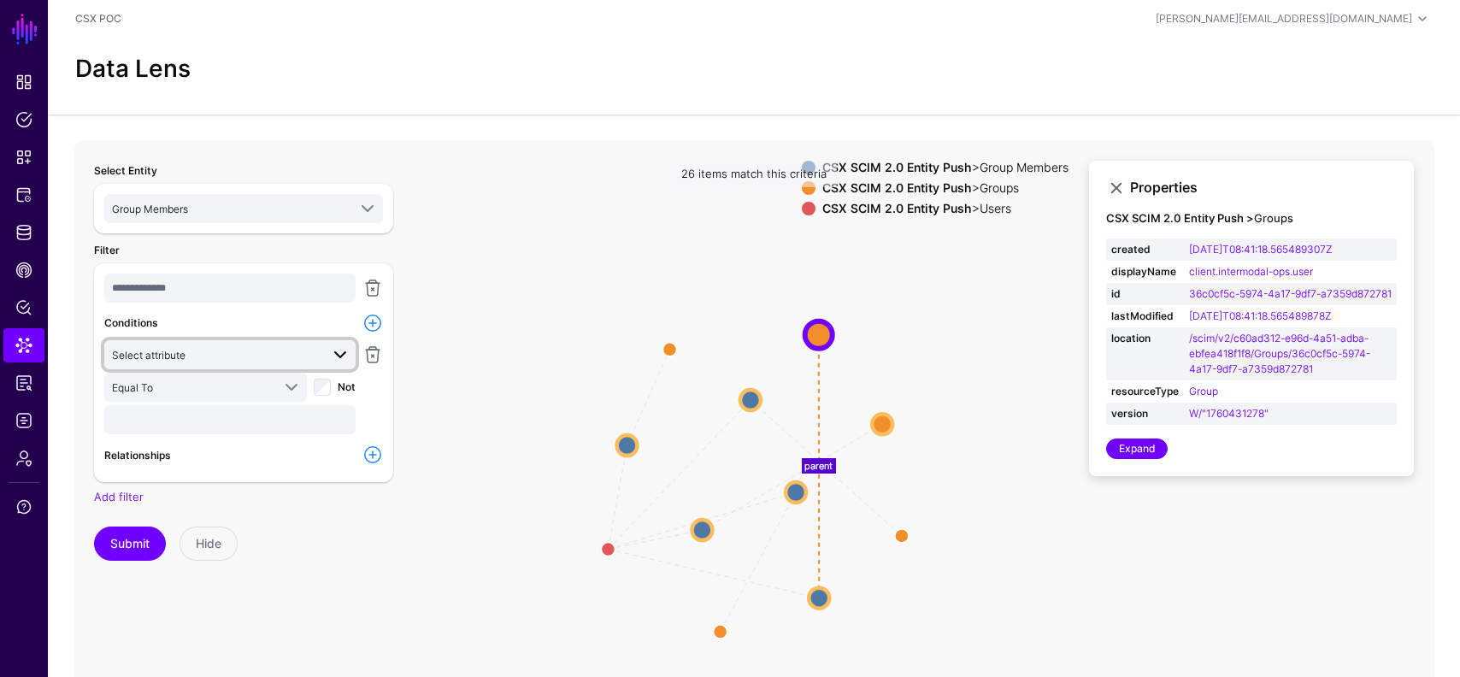
click at [198, 354] on span "Select attribute" at bounding box center [216, 354] width 208 height 19
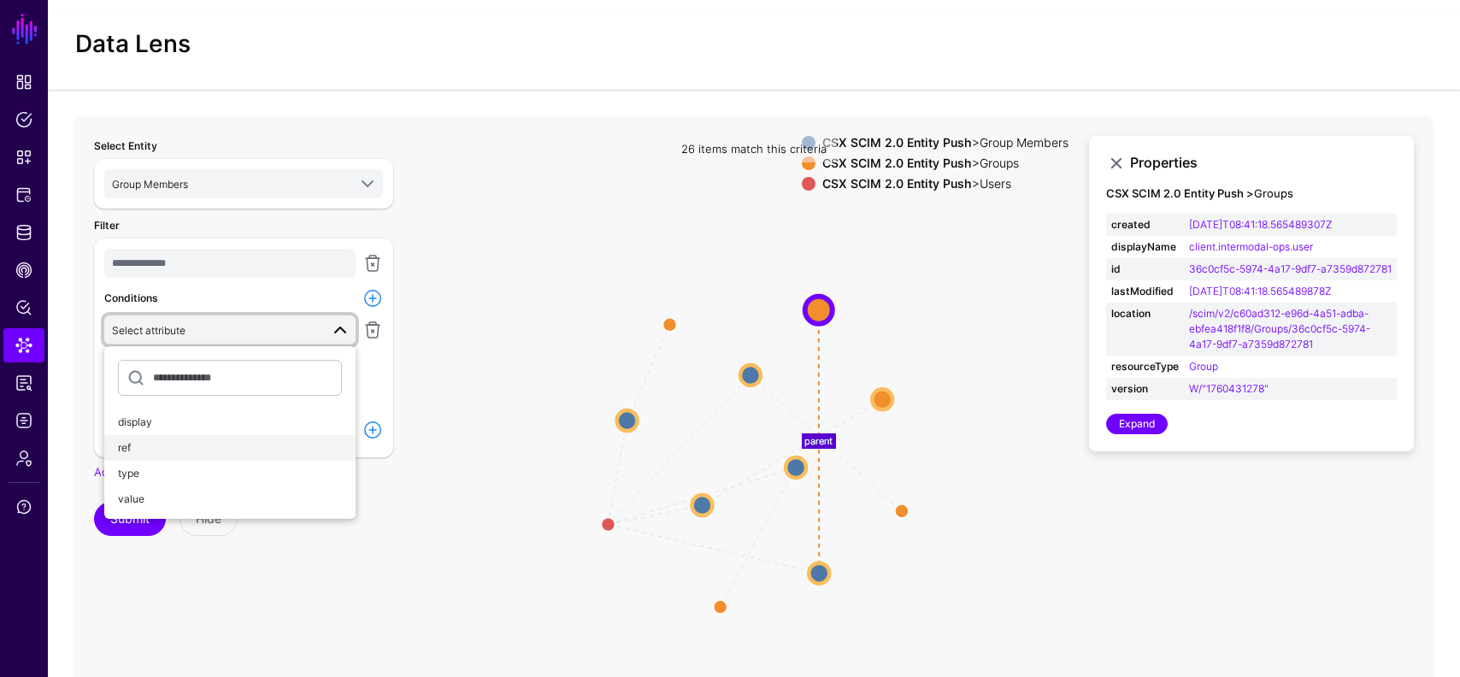
scroll to position [68, 0]
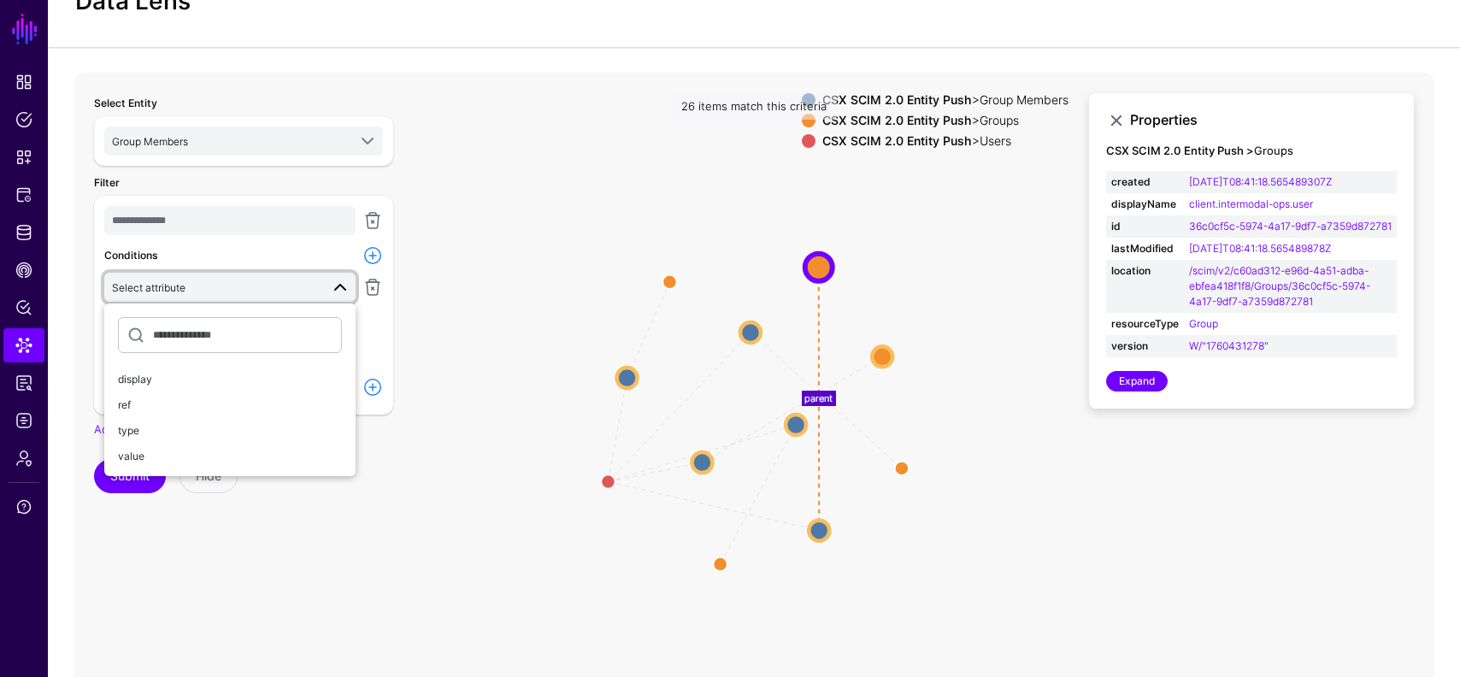
click at [464, 346] on icon "parent UserGroups / UserToGroupMember parent UserGroups / UserToGroupMember Use…" at bounding box center [754, 415] width 1361 height 684
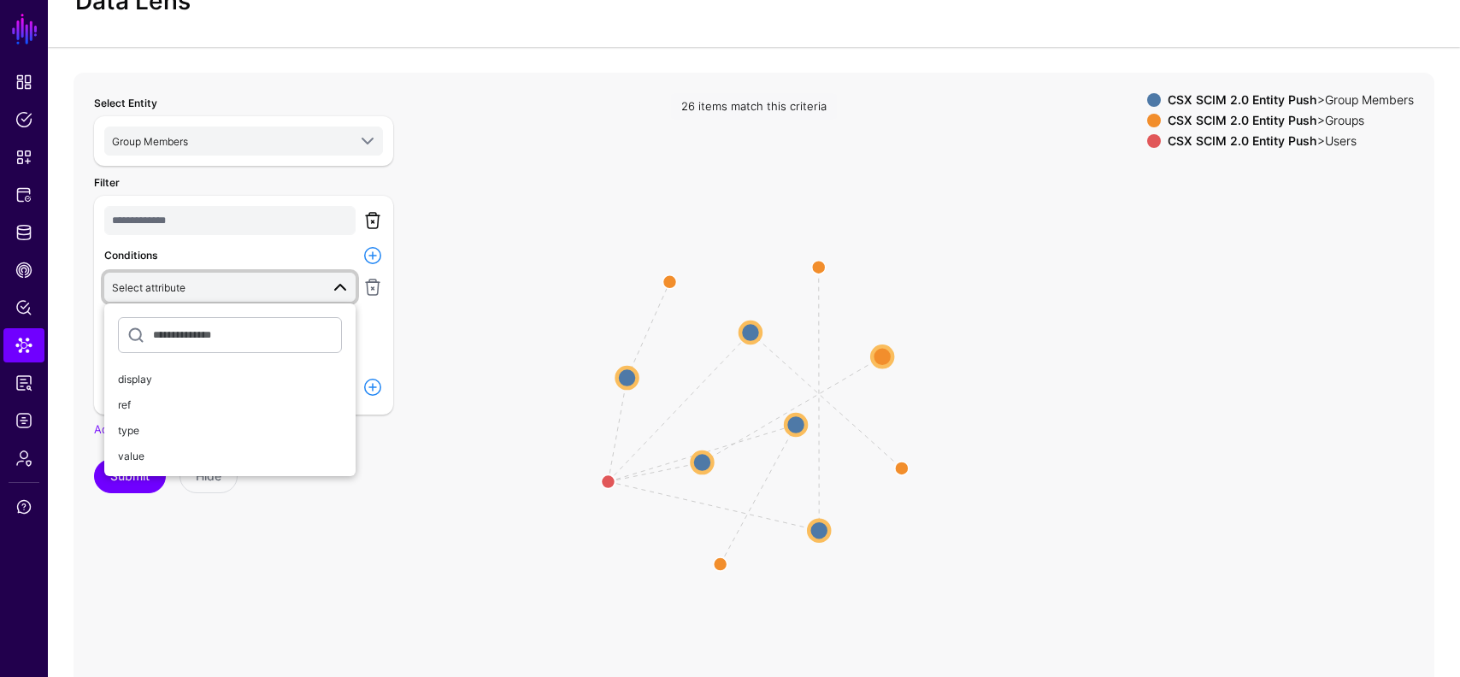
click at [374, 220] on link at bounding box center [373, 220] width 21 height 21
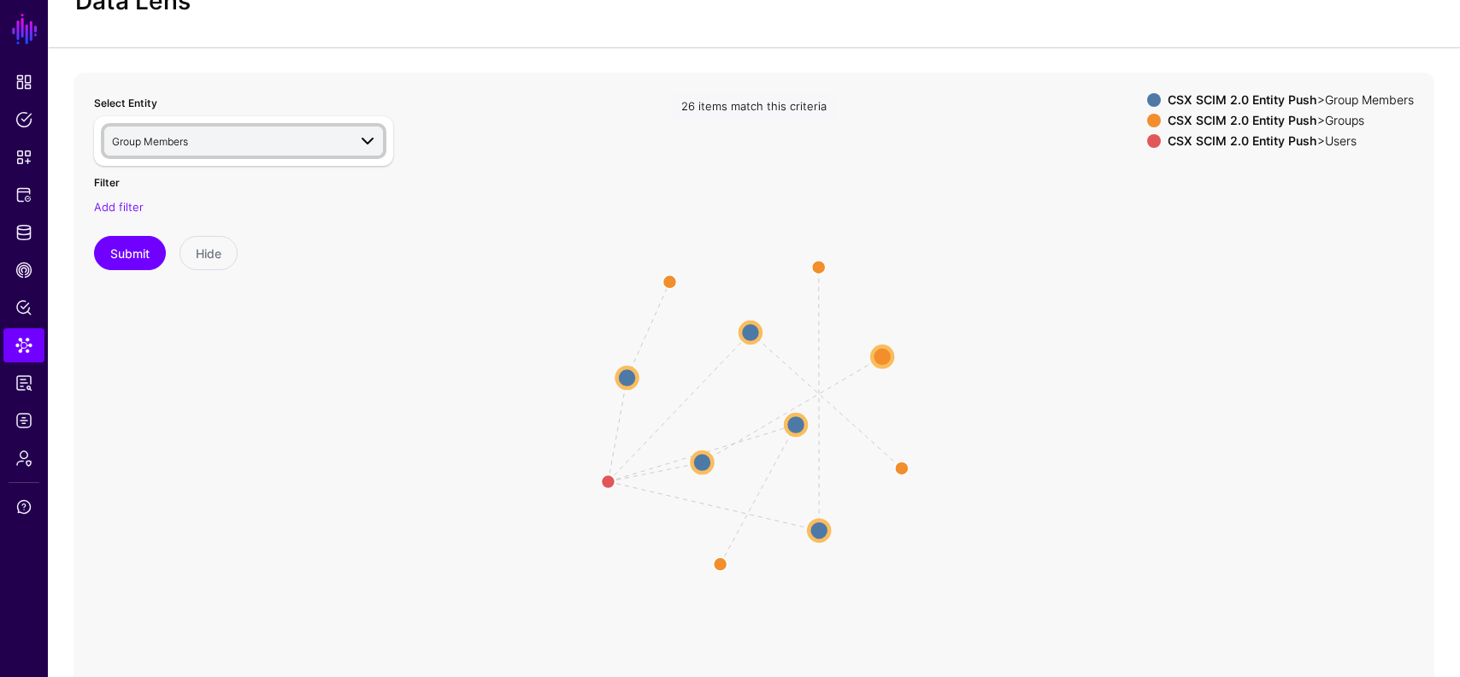
click at [366, 133] on span at bounding box center [367, 141] width 21 height 21
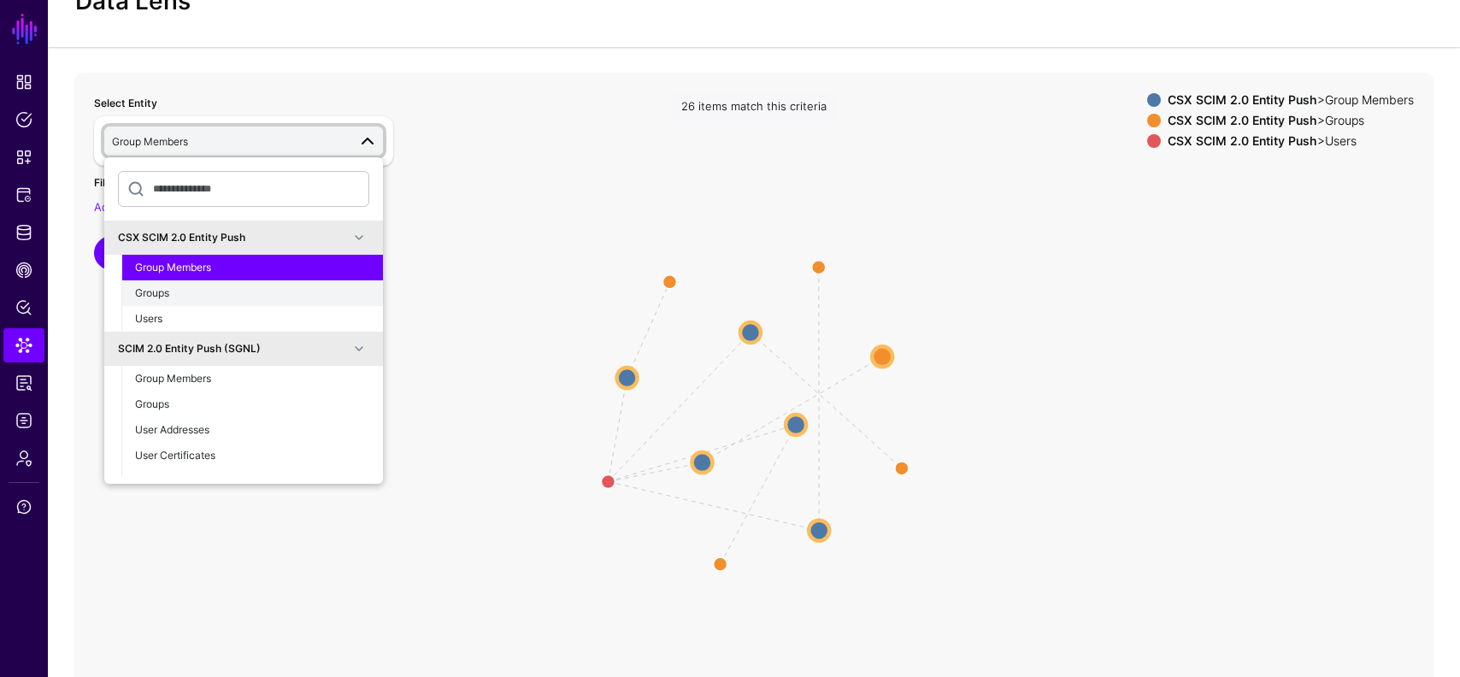
click at [266, 291] on div "Groups" at bounding box center [252, 293] width 234 height 15
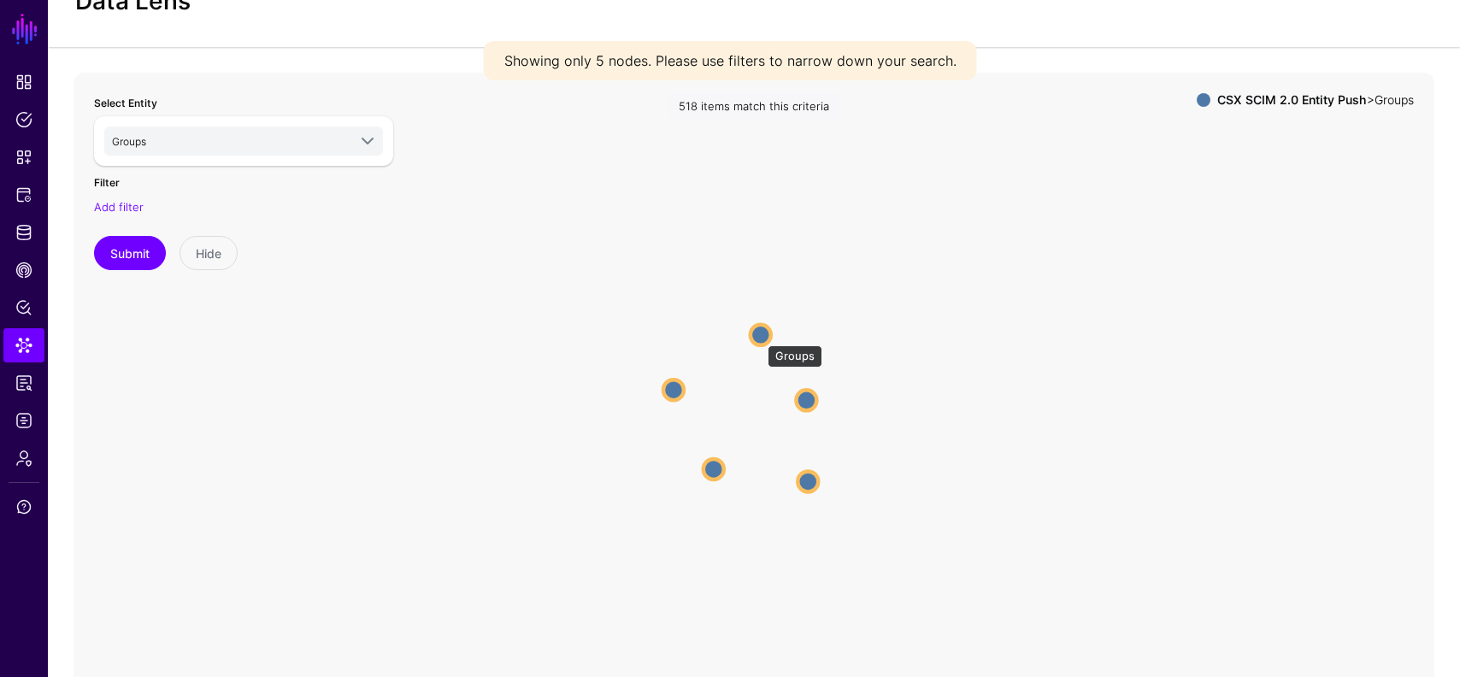
click at [759, 337] on circle at bounding box center [761, 334] width 21 height 21
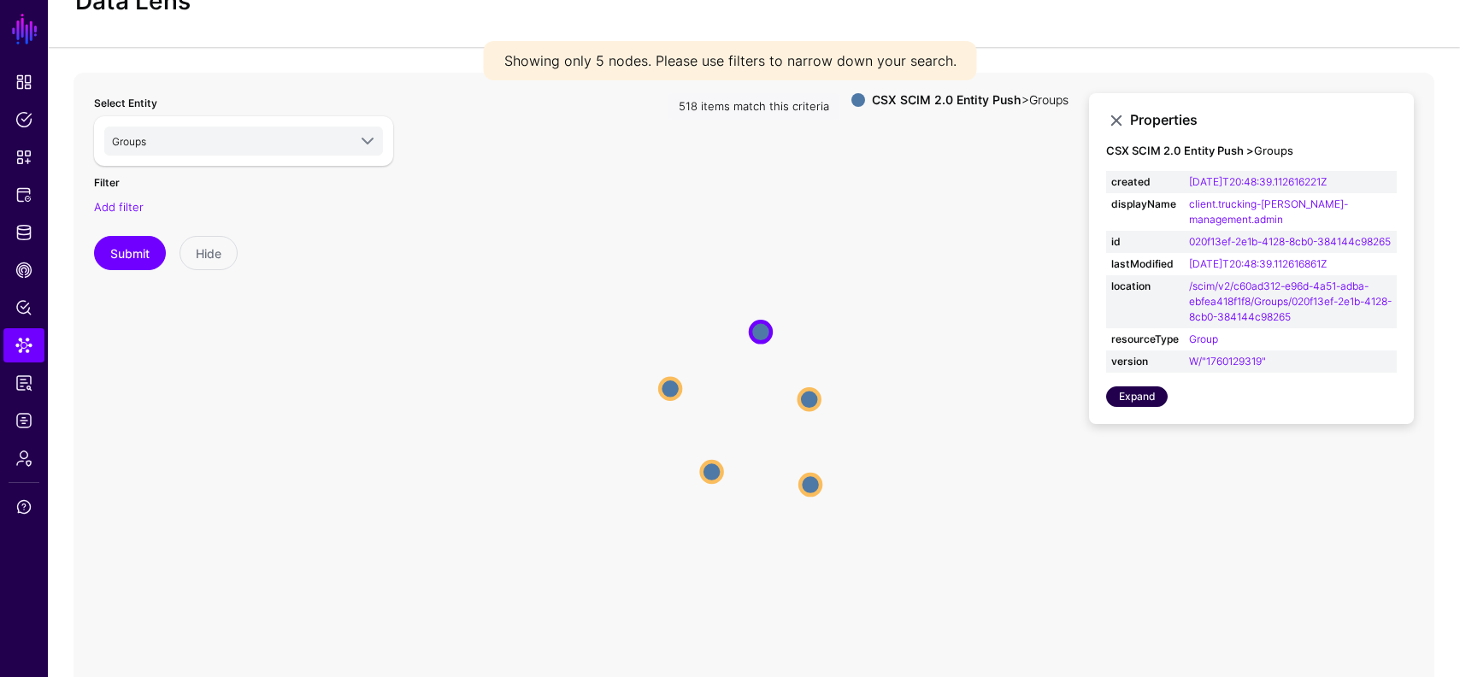
click at [1160, 402] on link "Expand" at bounding box center [1137, 396] width 62 height 21
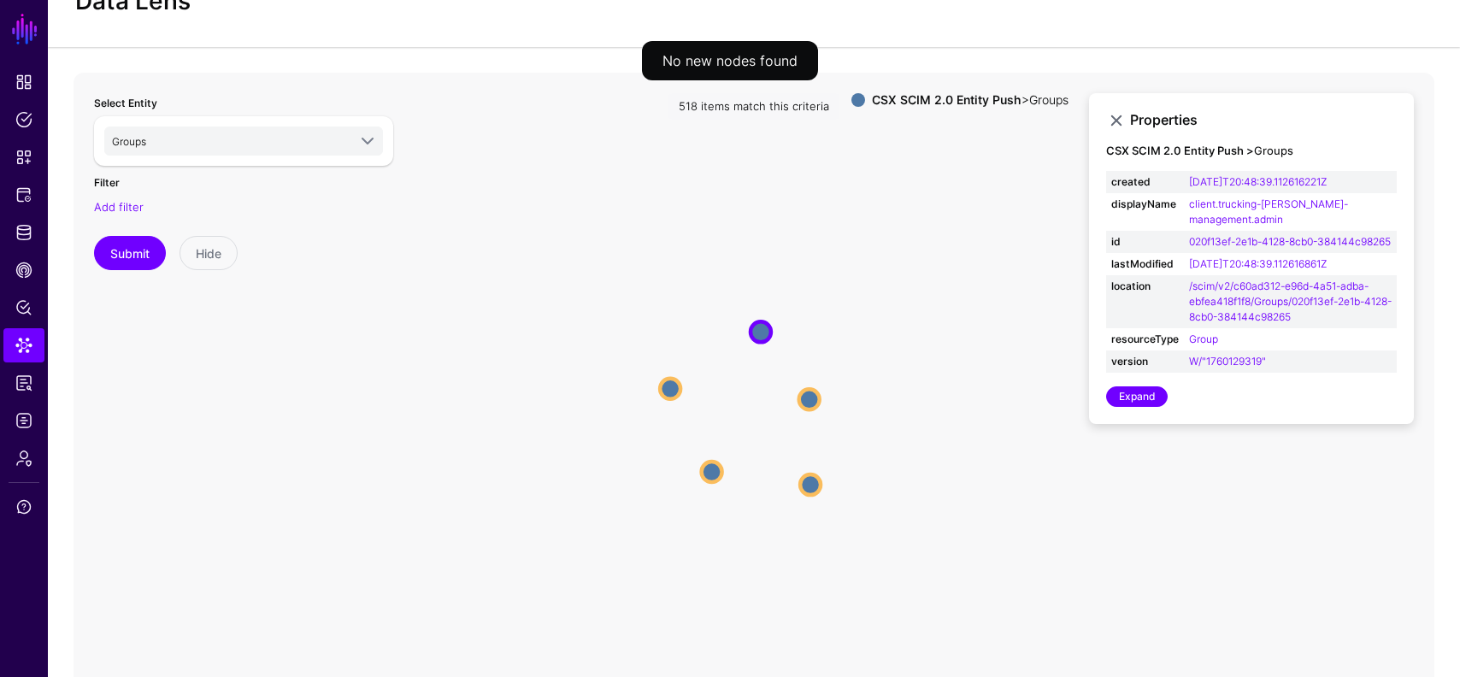
click at [807, 413] on icon "Groups Groups Groups Groups Groups Groups Groups Groups Groups Groups" at bounding box center [754, 415] width 1361 height 684
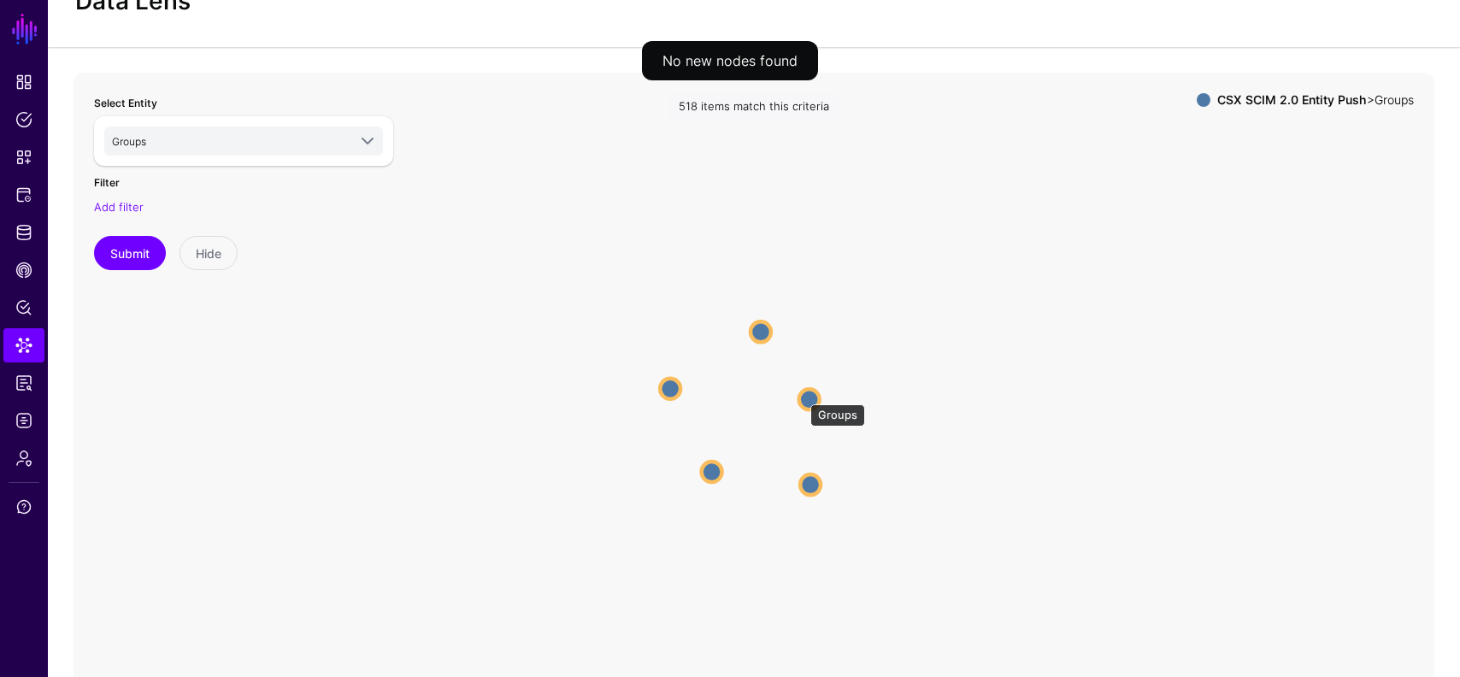
click at [802, 396] on circle at bounding box center [809, 399] width 21 height 21
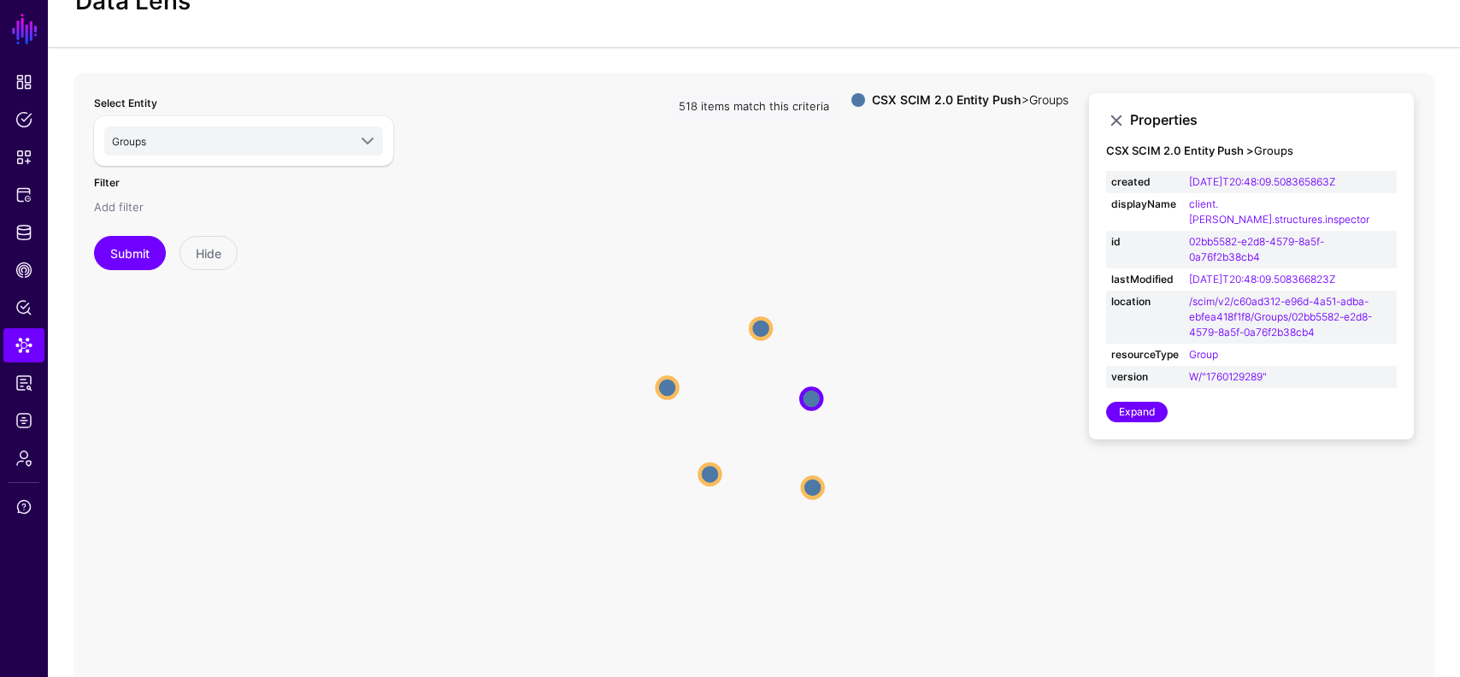
click at [121, 209] on link "Add filter" at bounding box center [119, 207] width 50 height 14
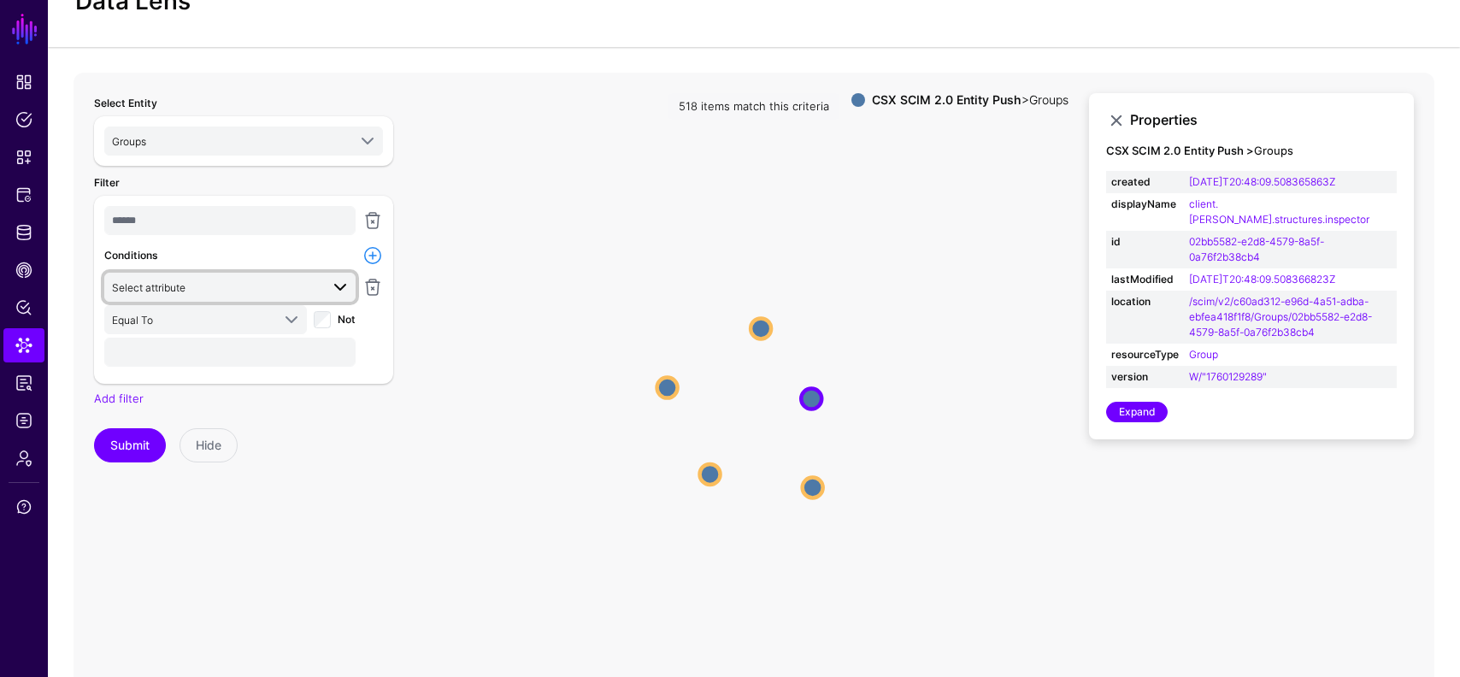
click at [280, 288] on span "Select attribute" at bounding box center [216, 287] width 208 height 19
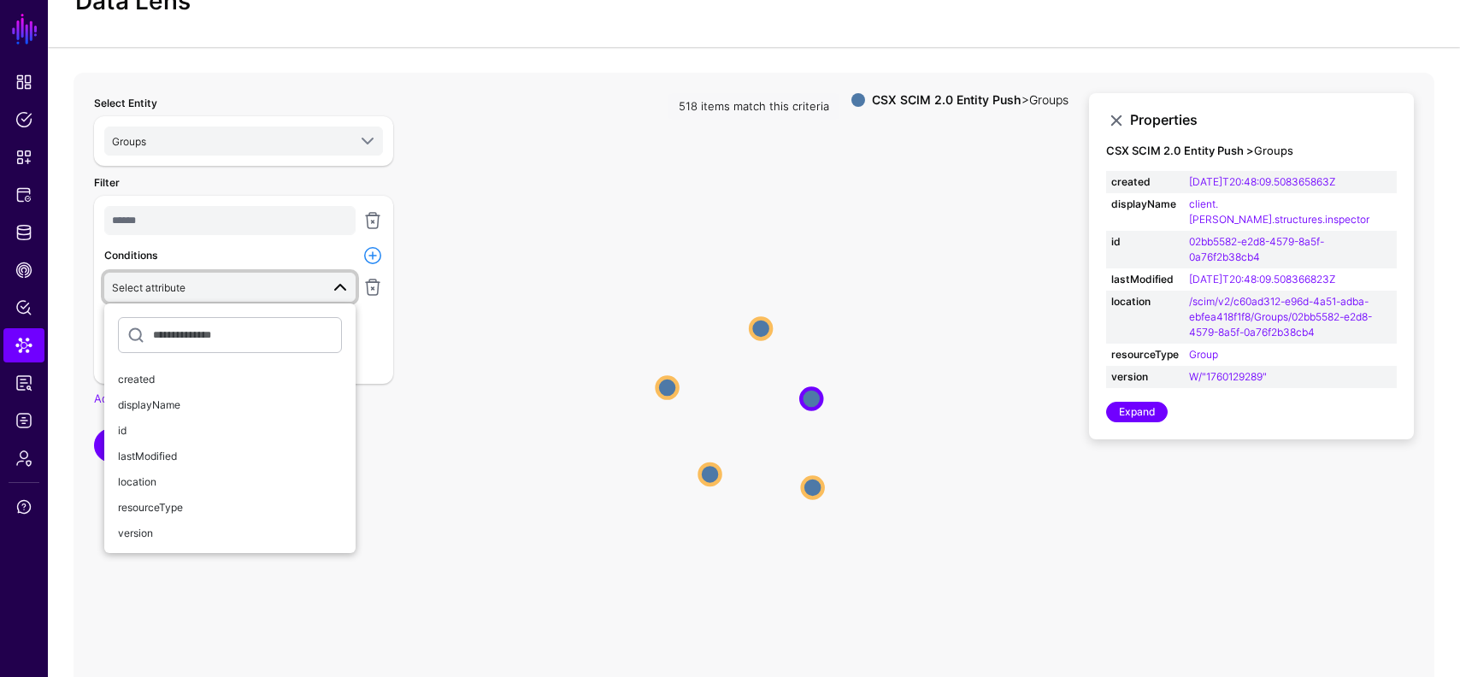
click at [437, 181] on icon "Groups Groups Groups Groups Groups Groups Groups Groups Groups Groups" at bounding box center [754, 415] width 1361 height 684
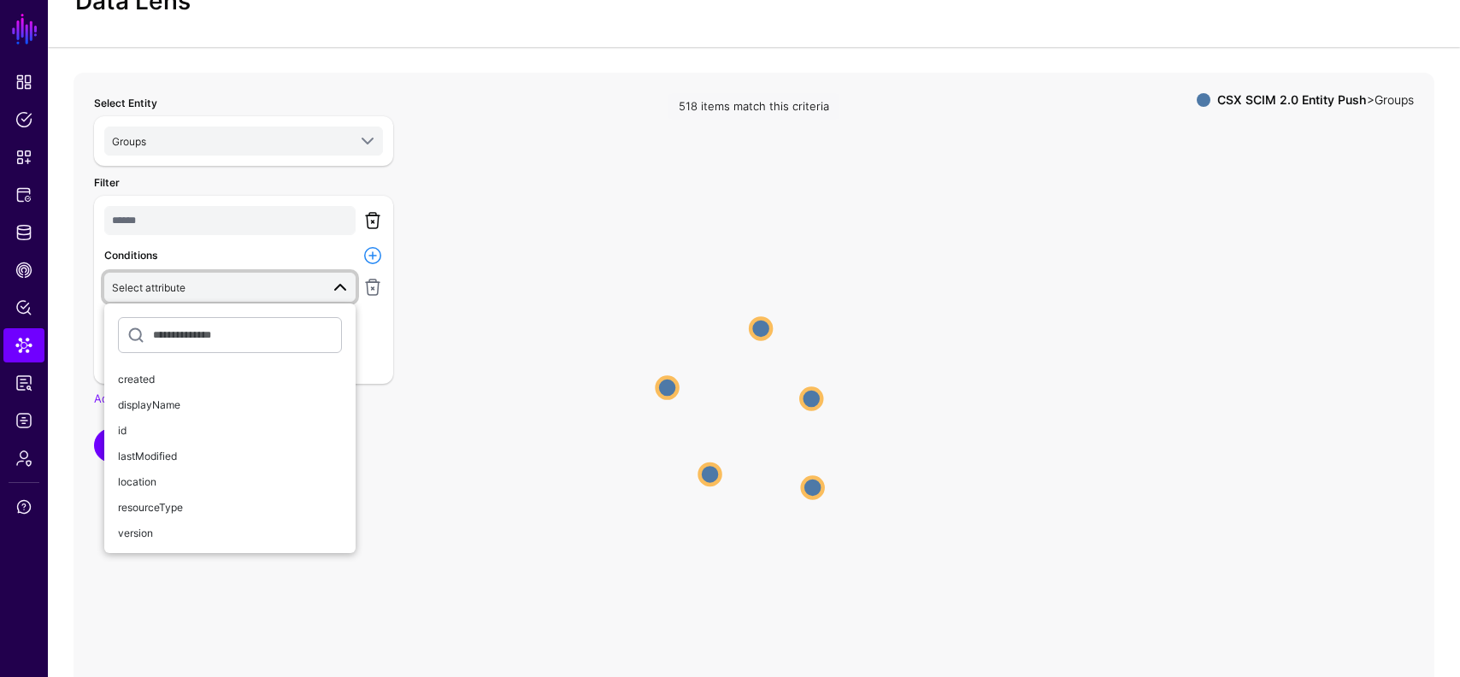
click at [374, 212] on link at bounding box center [373, 220] width 21 height 21
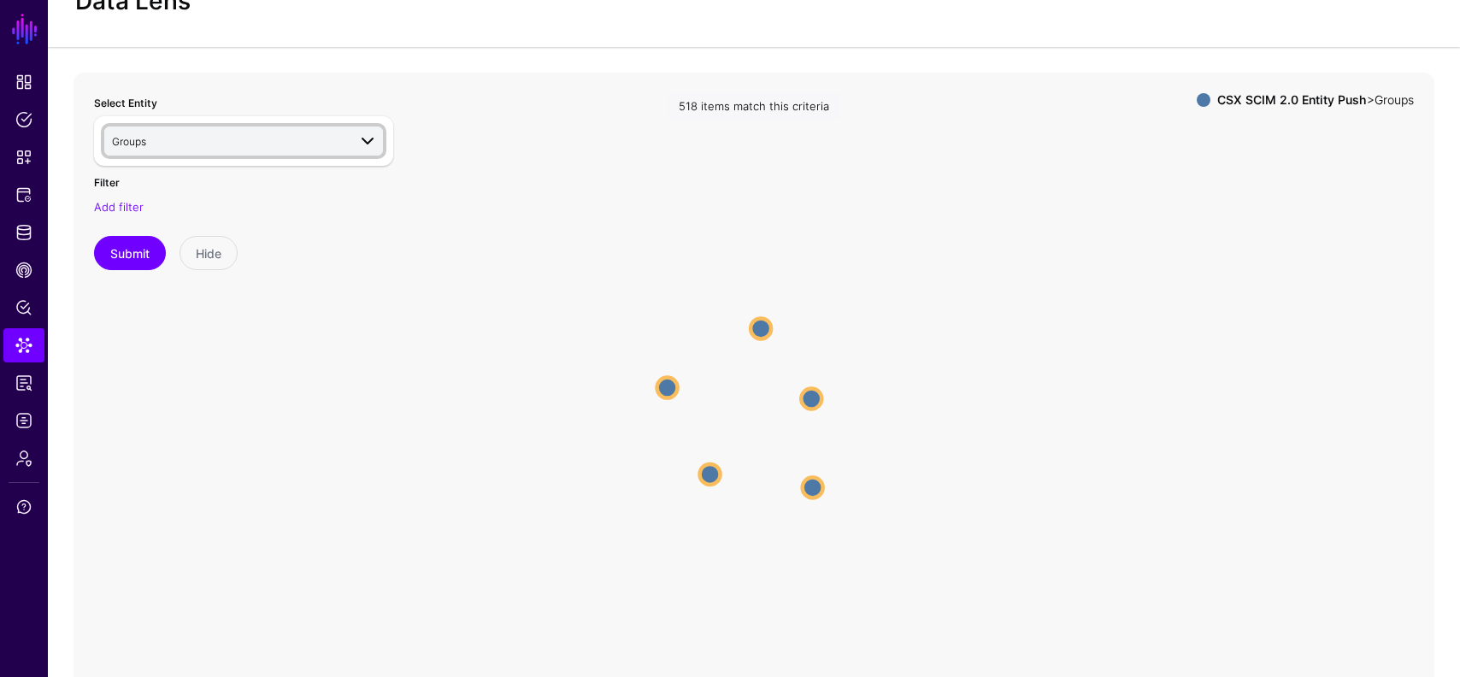
click at [362, 139] on span at bounding box center [367, 141] width 21 height 21
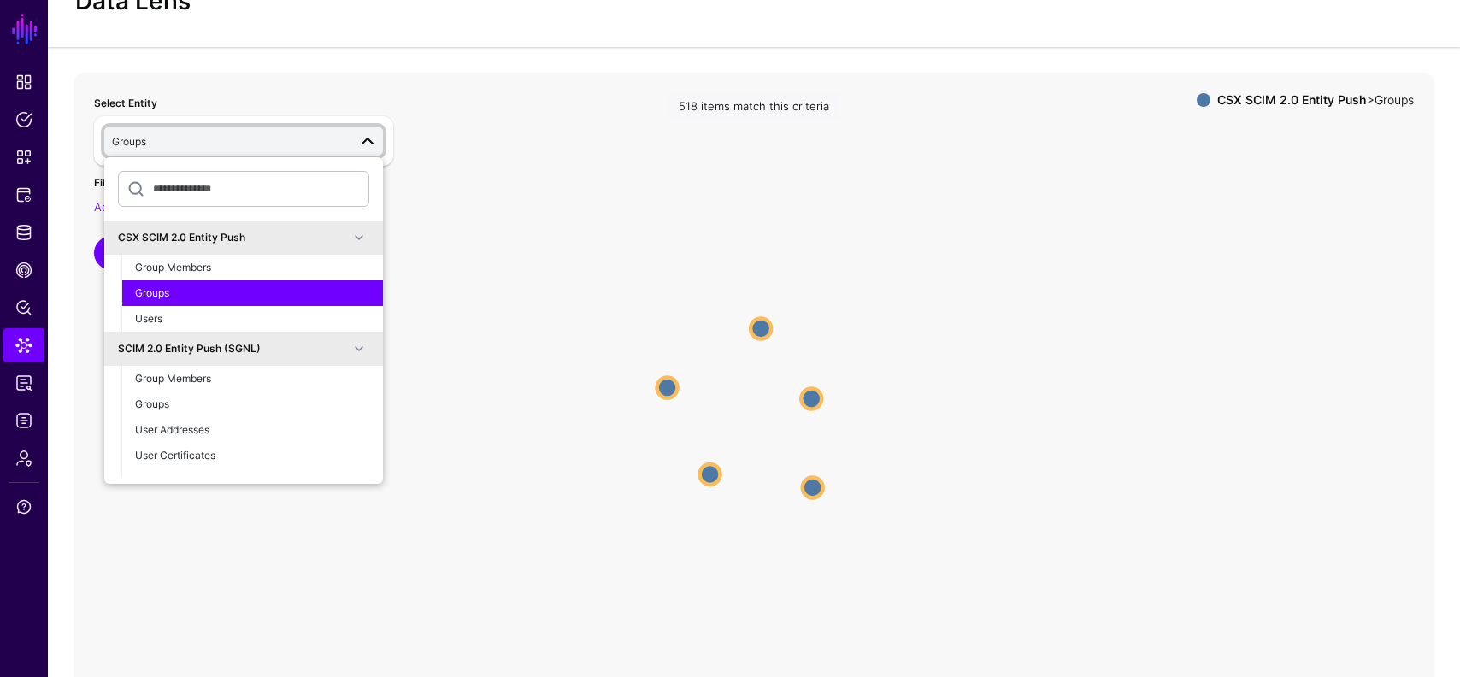
click at [472, 143] on icon "Groups Groups Groups Groups Groups Groups Groups Groups Groups Groups" at bounding box center [754, 415] width 1361 height 684
click at [325, 272] on div "Group Members" at bounding box center [252, 267] width 234 height 15
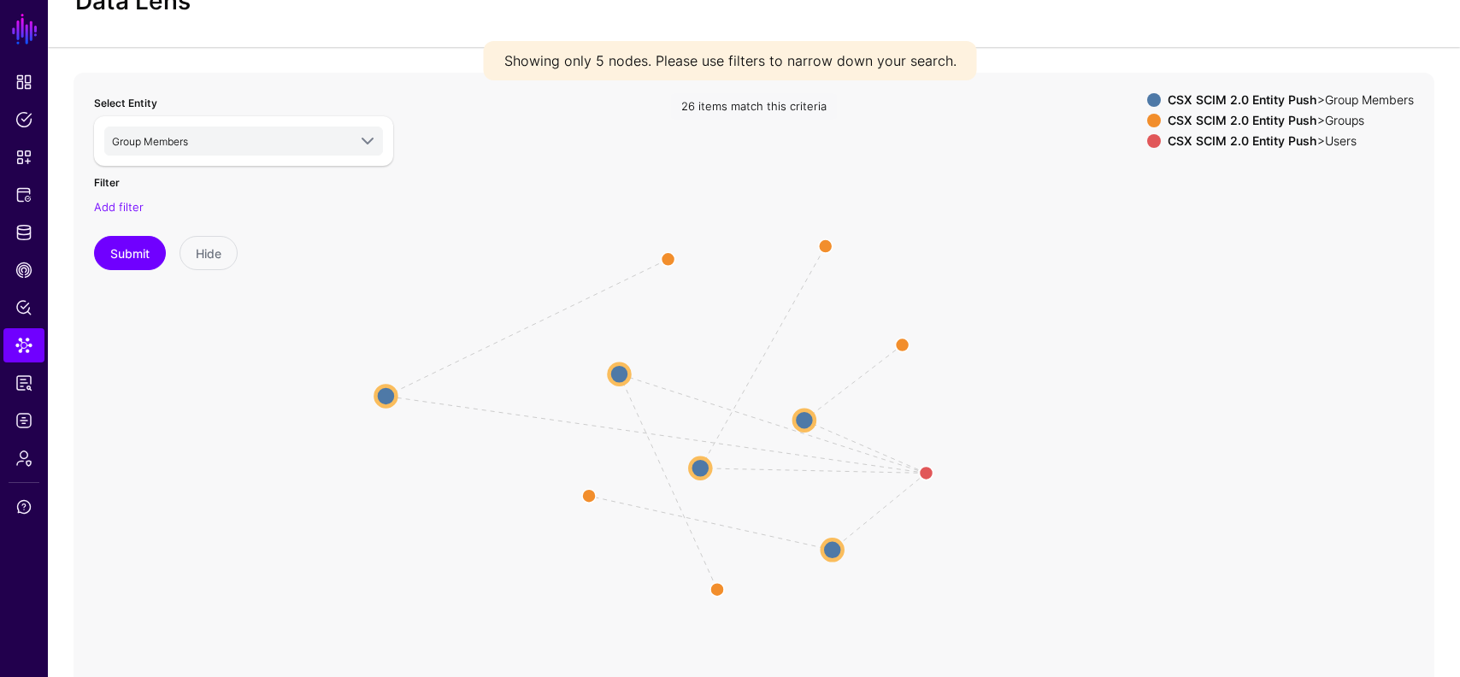
drag, startPoint x: 750, startPoint y: 335, endPoint x: 385, endPoint y: 383, distance: 368.2
click at [385, 383] on div "UserGroups / UserToGroupMember parent UserGroups / UserToGroupMember parent Use…" at bounding box center [754, 415] width 1361 height 684
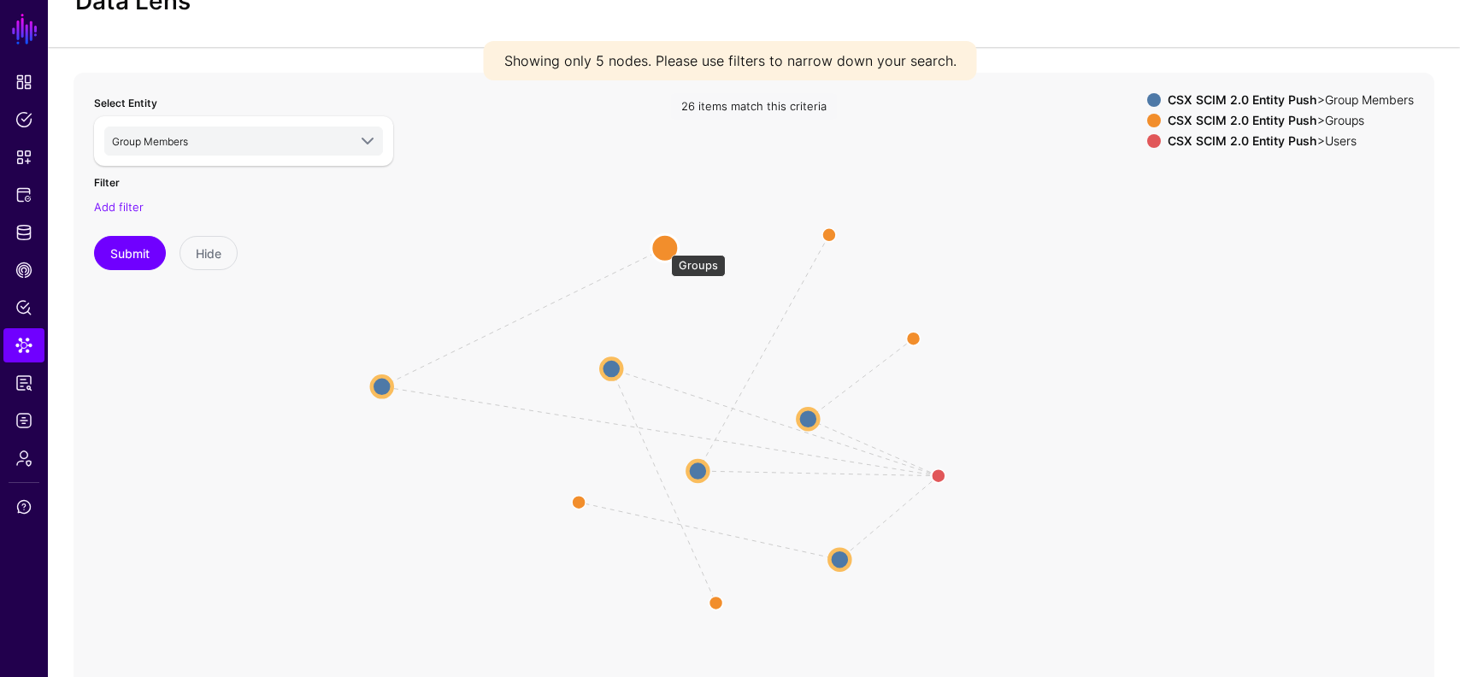
click at [663, 246] on circle at bounding box center [664, 247] width 27 height 27
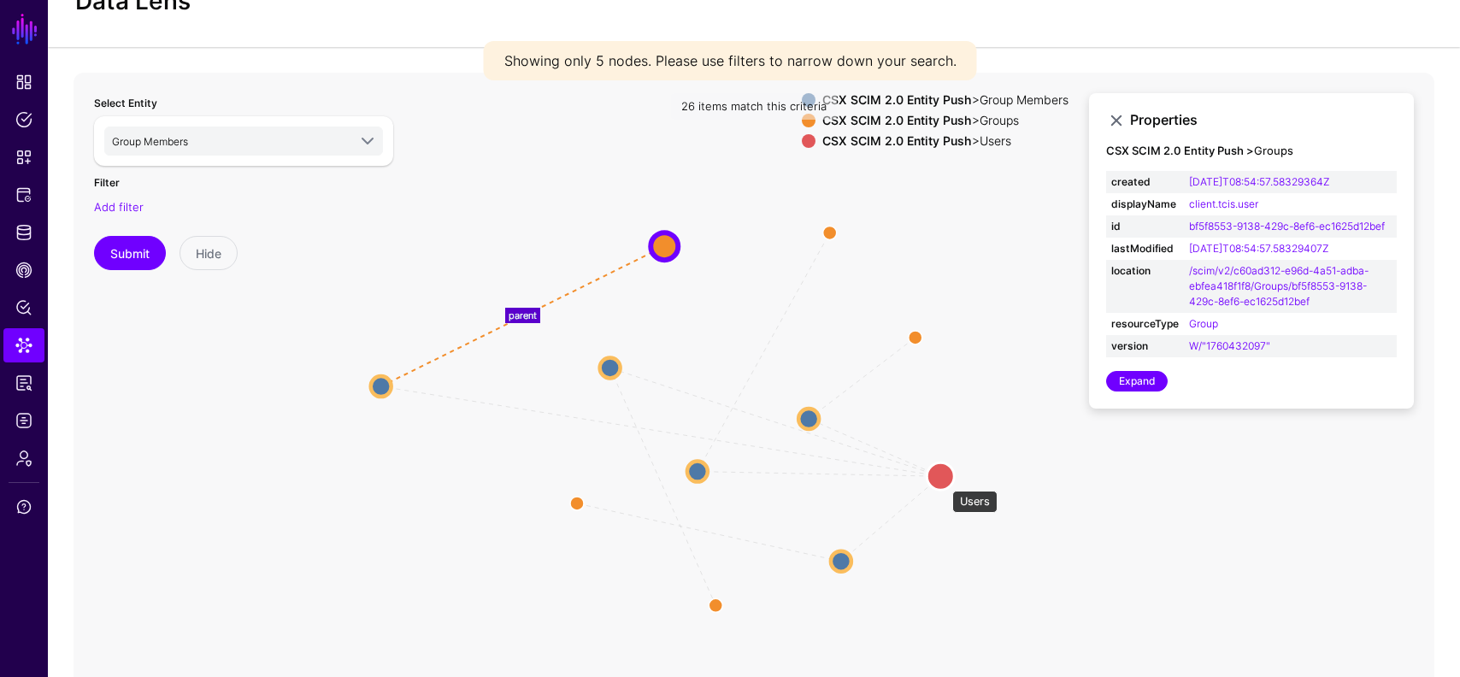
click at [944, 482] on circle at bounding box center [940, 476] width 27 height 27
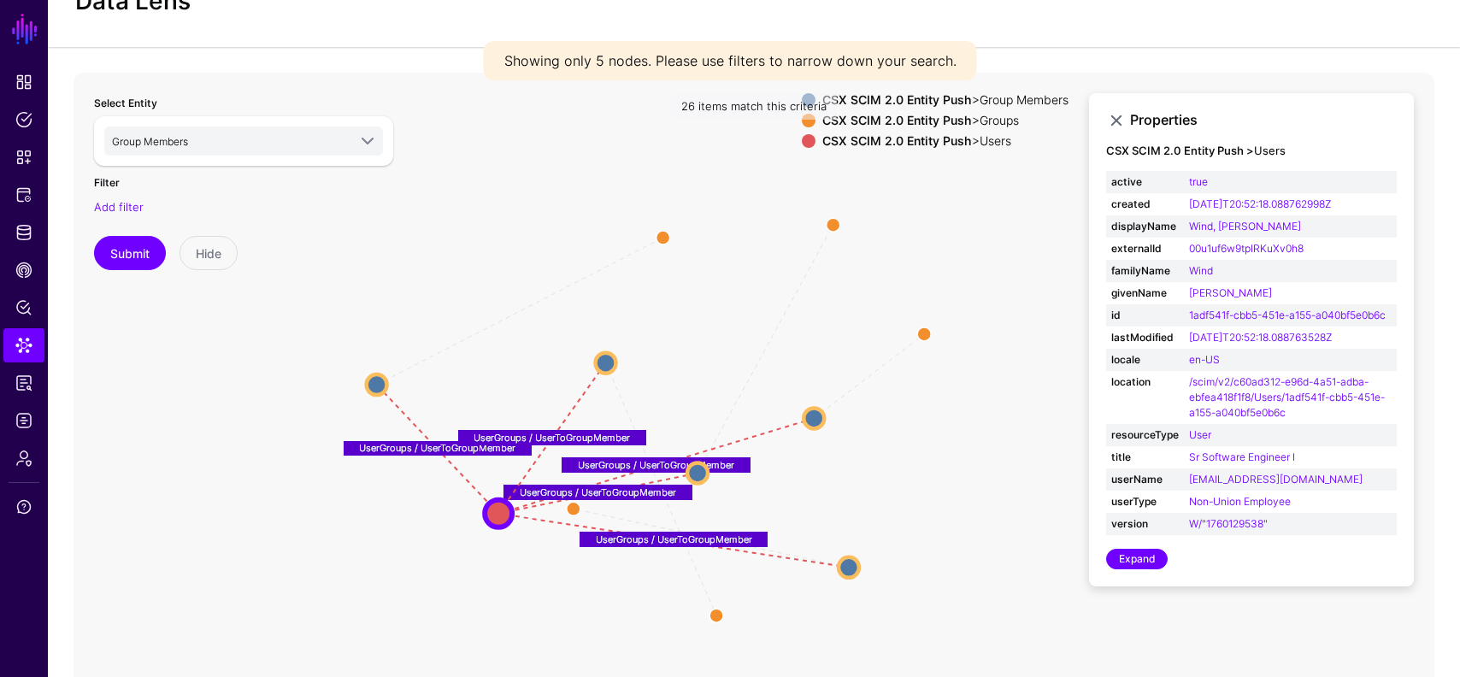
drag, startPoint x: 947, startPoint y: 481, endPoint x: 441, endPoint y: 568, distance: 513.5
click at [485, 527] on circle at bounding box center [498, 512] width 27 height 27
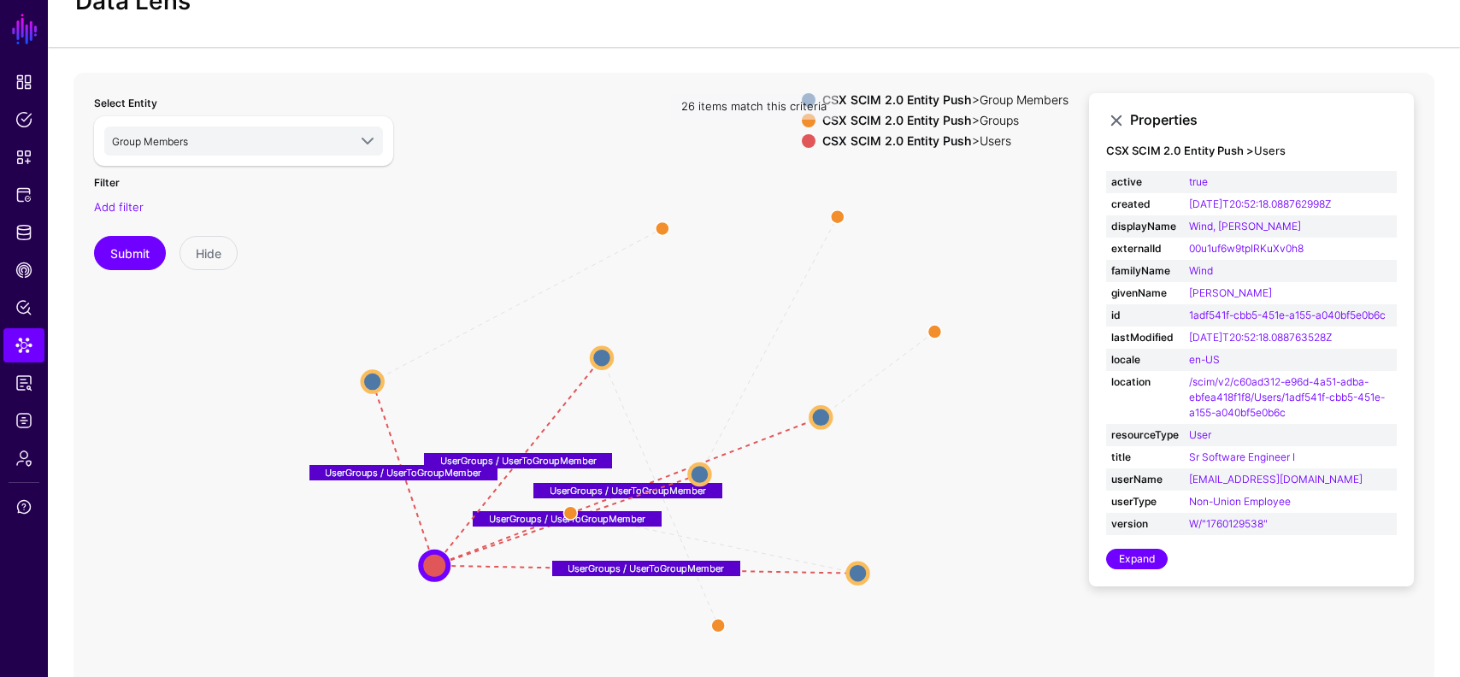
click at [672, 212] on icon "parent parent parent parent parent UserGroups / UserToGroupMember UserGroups / …" at bounding box center [754, 415] width 1361 height 684
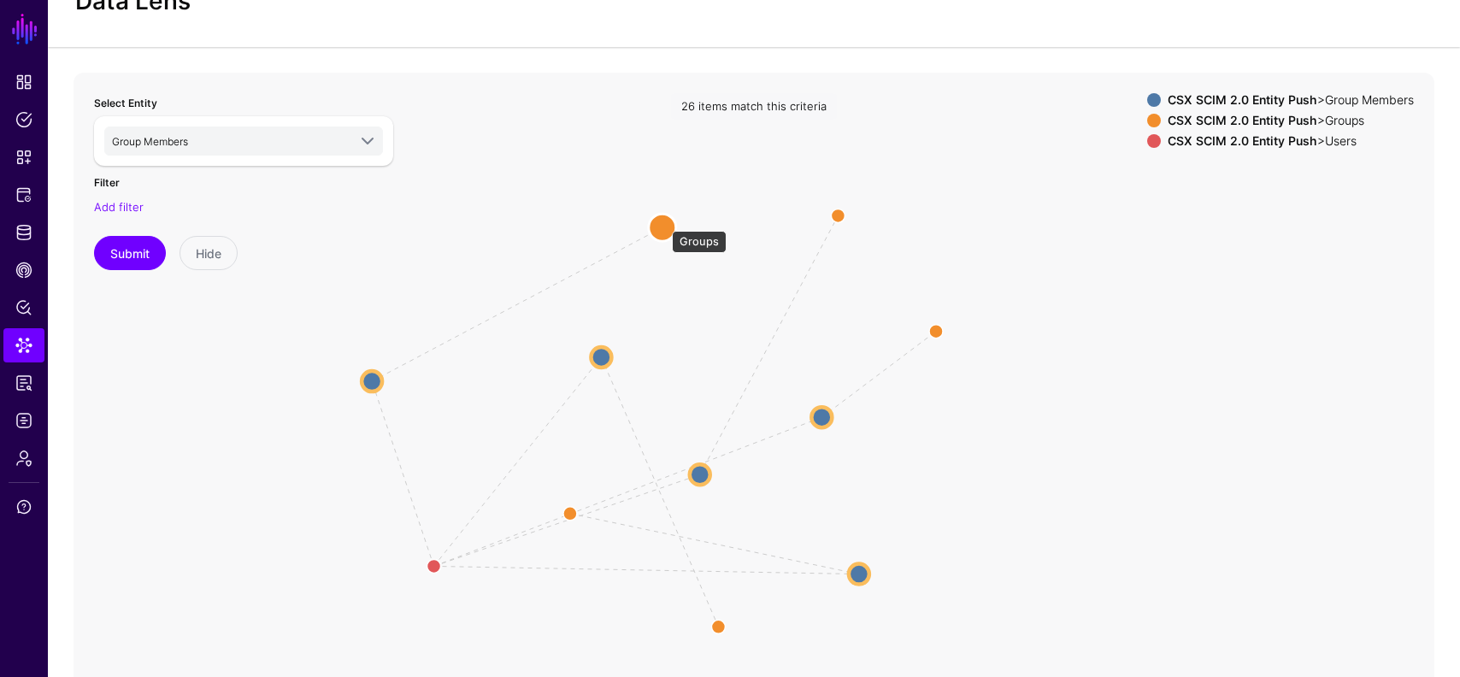
click at [663, 222] on circle at bounding box center [662, 227] width 27 height 27
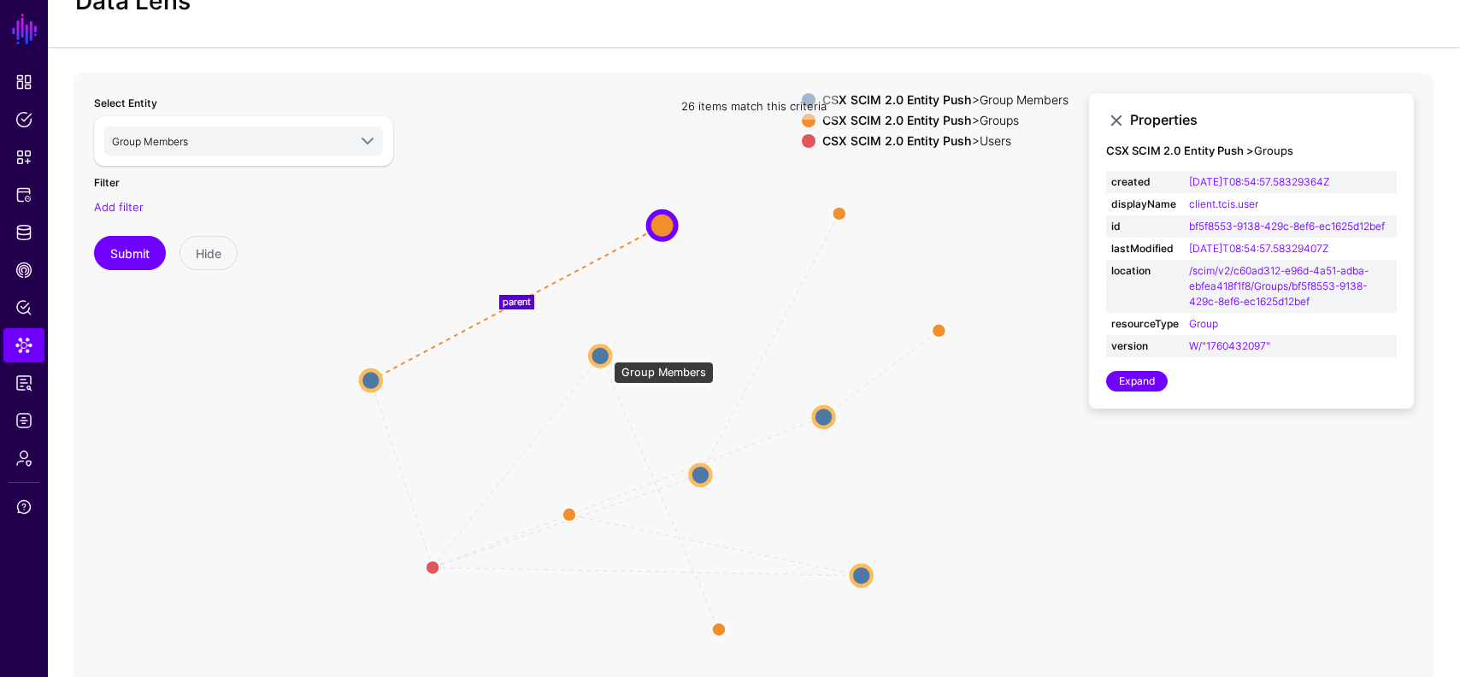
click at [610, 351] on circle at bounding box center [600, 355] width 21 height 21
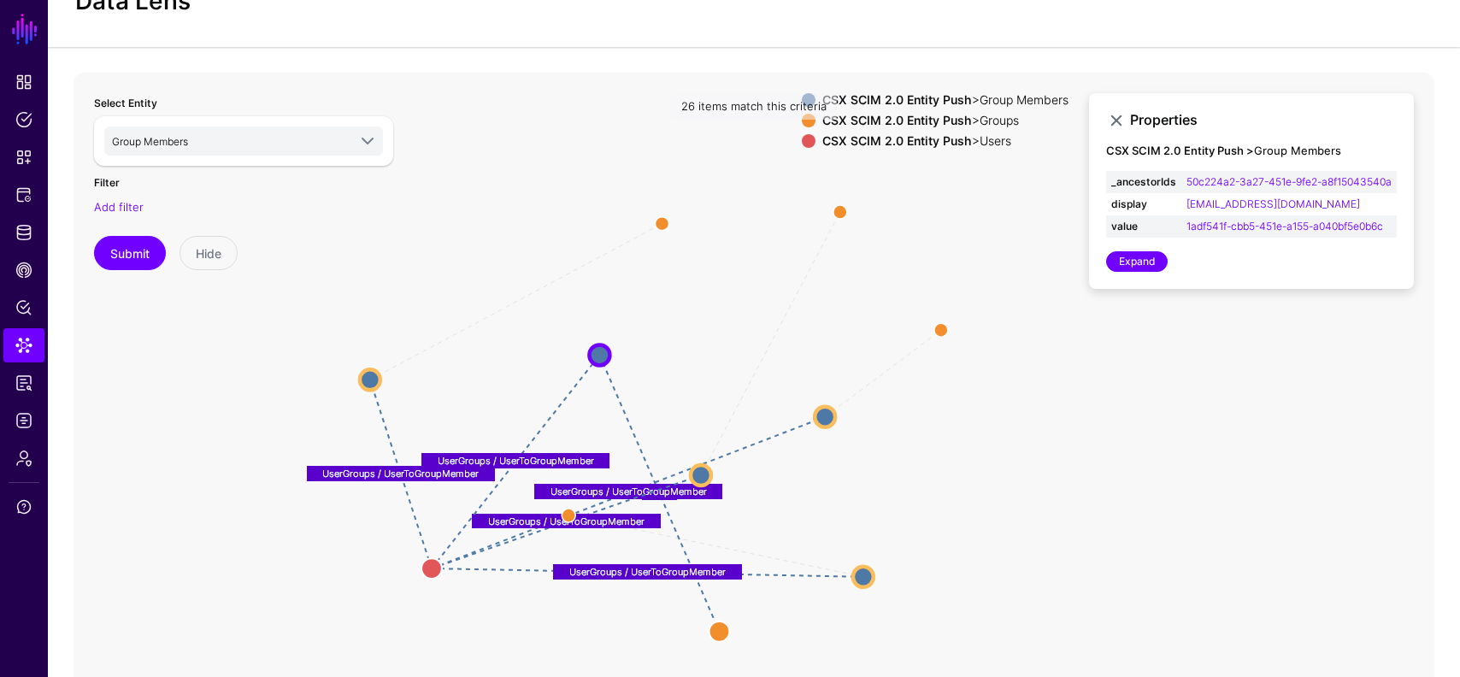
click at [709, 359] on icon "parent parent parent parent parent UserGroups / UserToGroupMember UserGroups / …" at bounding box center [754, 415] width 1361 height 684
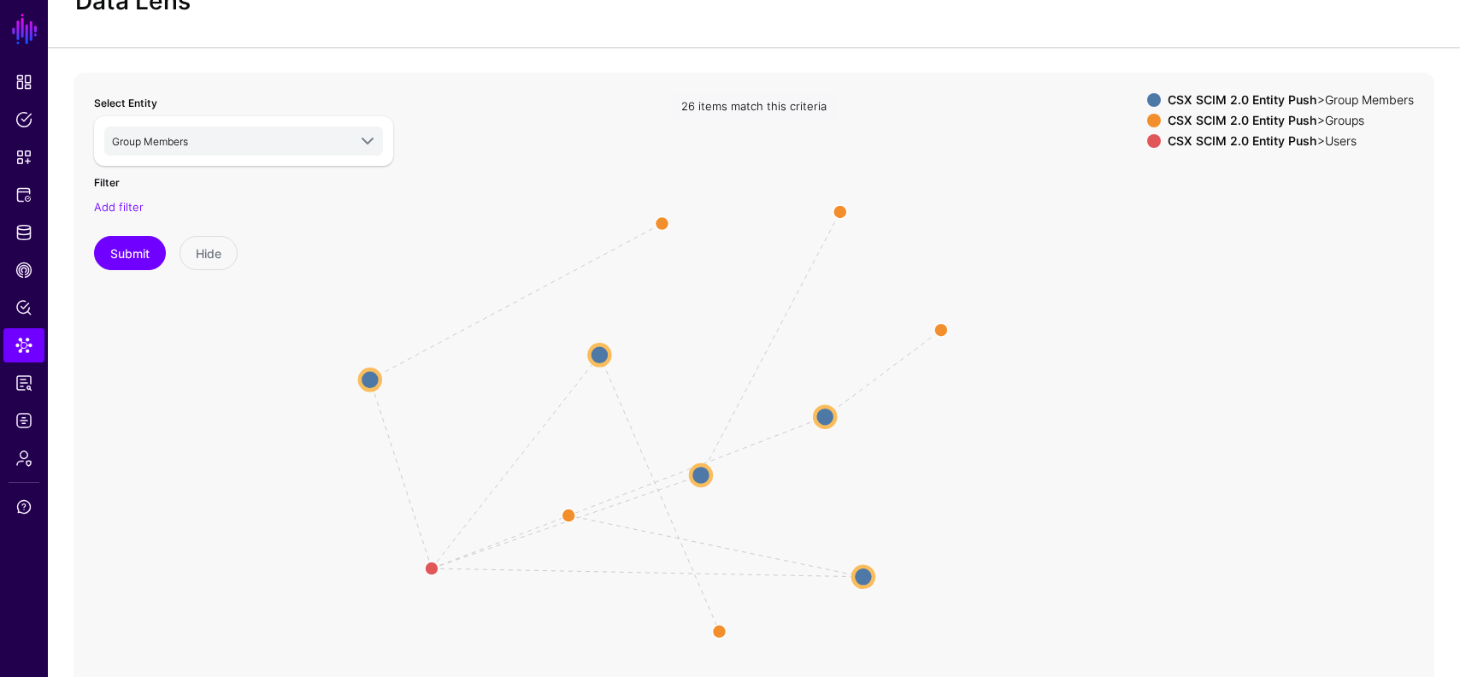
click at [1147, 115] on span at bounding box center [1154, 121] width 14 height 14
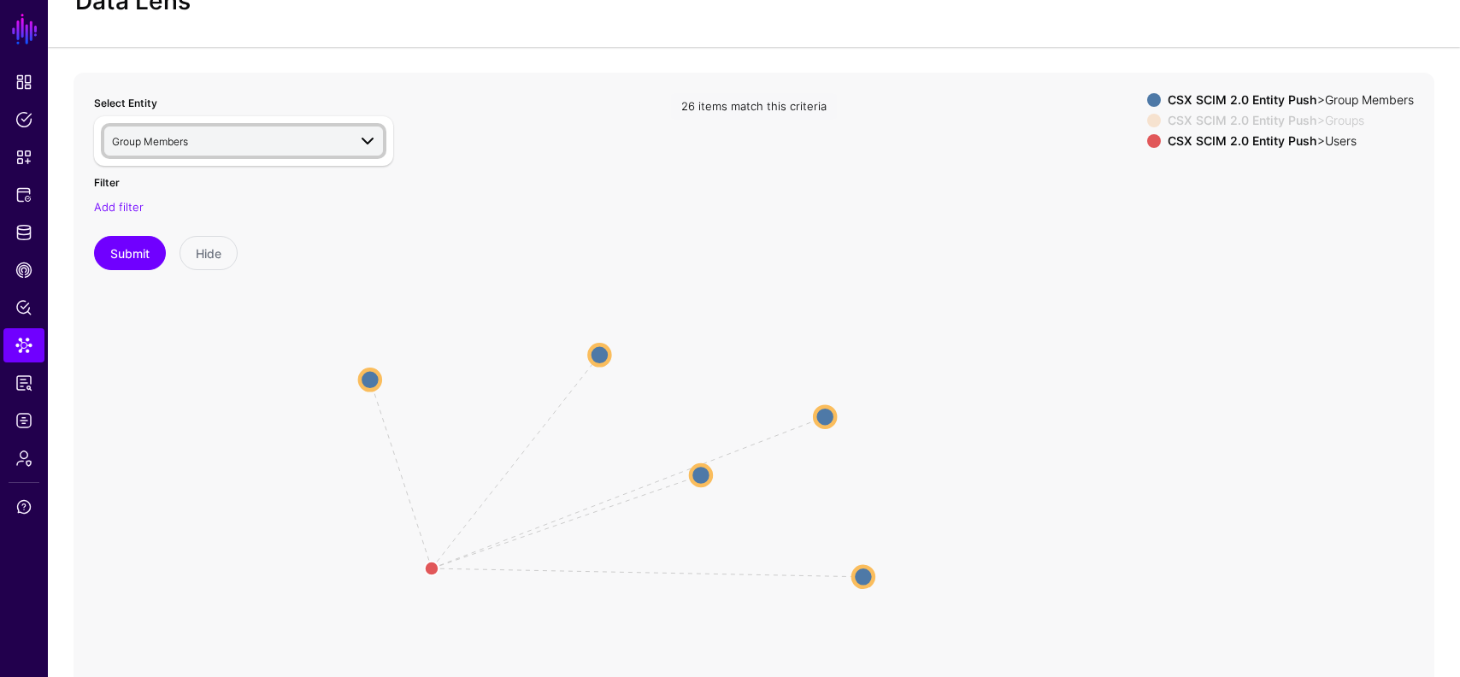
click at [222, 137] on span "Group Members" at bounding box center [229, 141] width 235 height 19
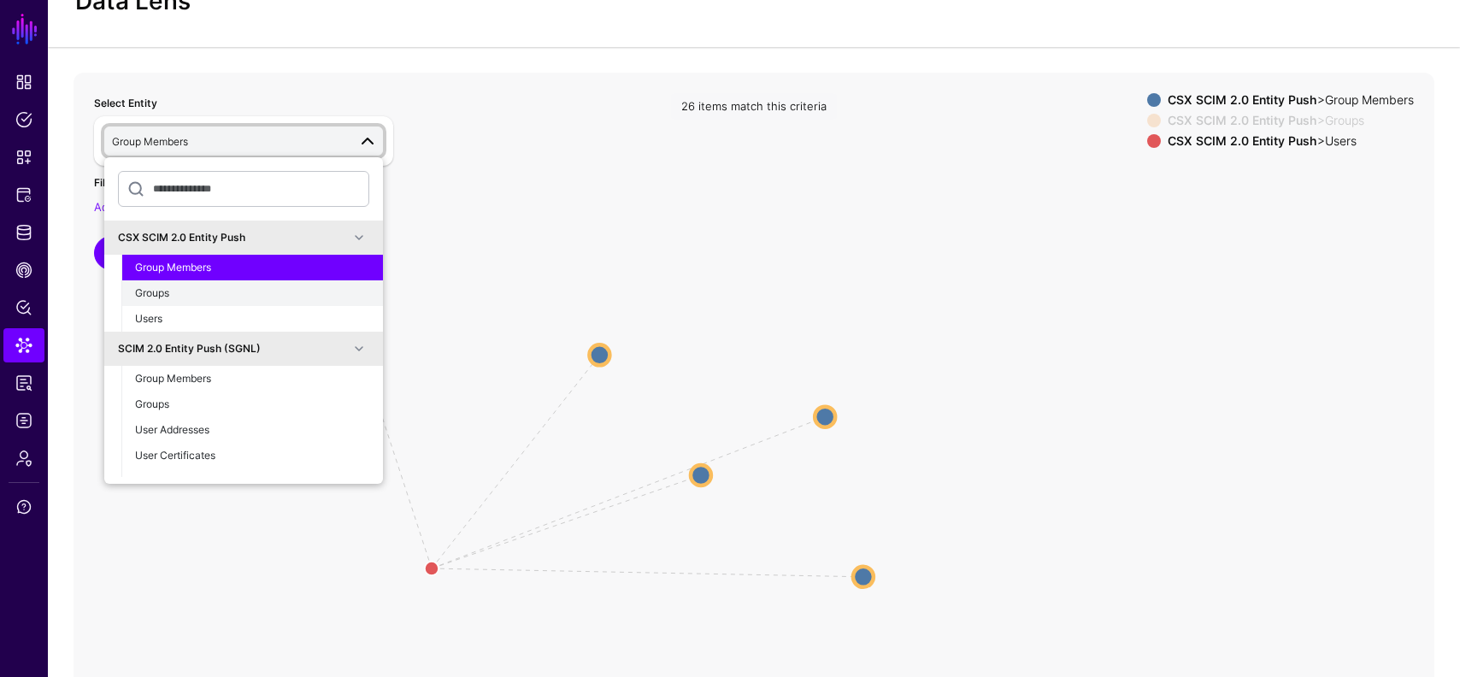
click at [207, 292] on div "Groups" at bounding box center [252, 293] width 234 height 15
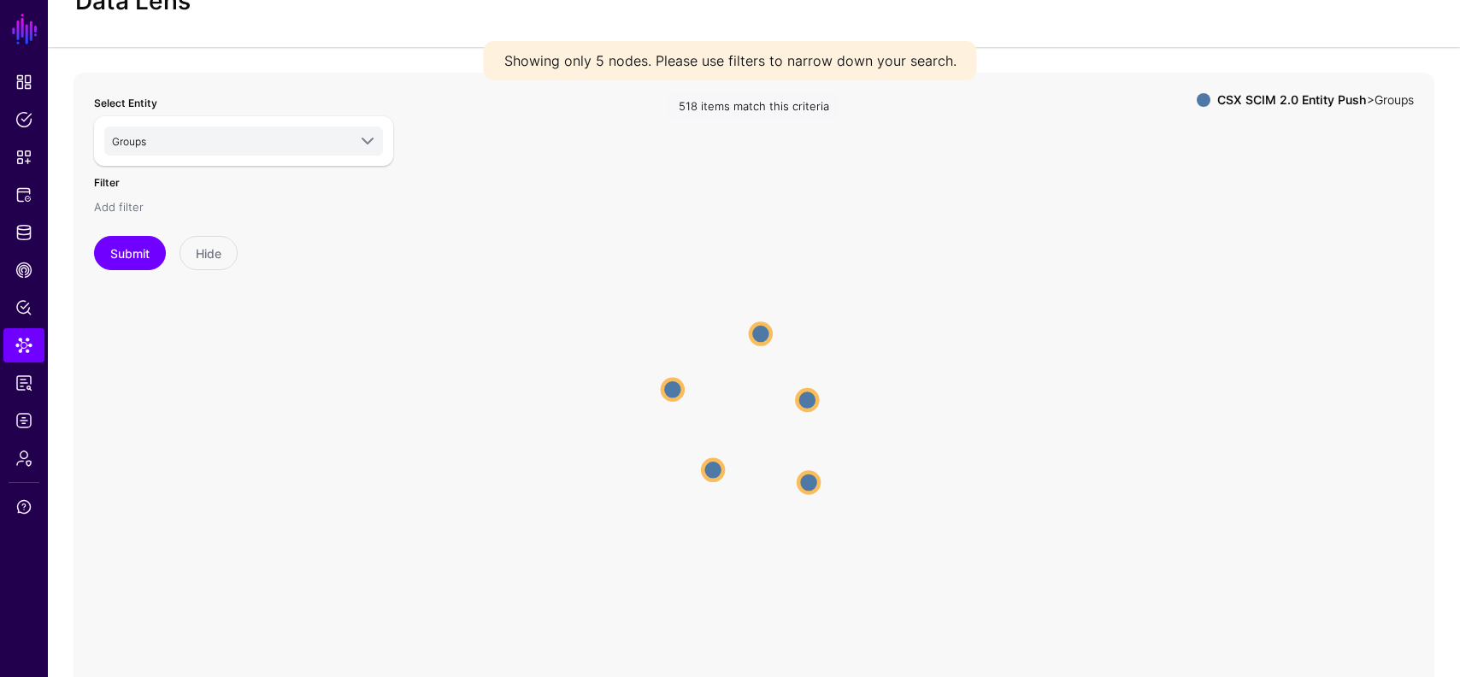
click at [133, 204] on link "Add filter" at bounding box center [119, 207] width 50 height 14
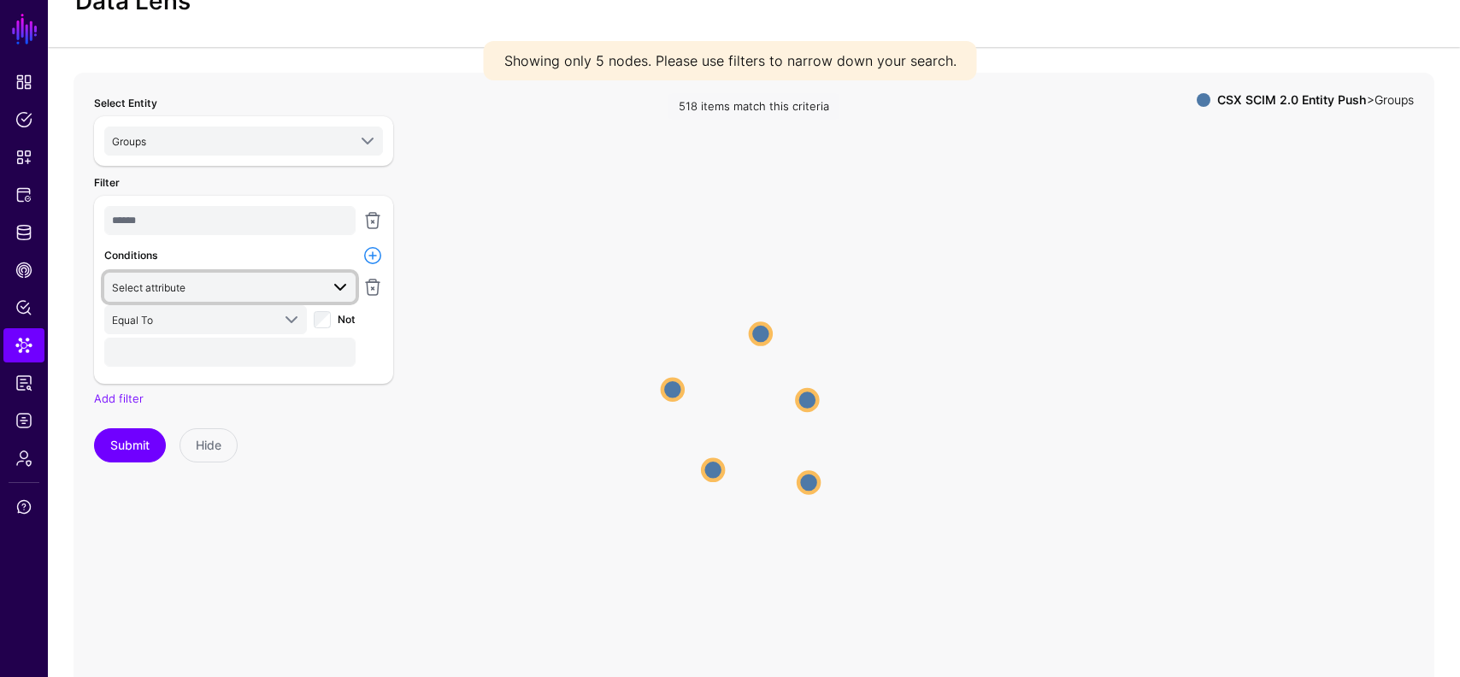
click at [239, 273] on link "Select attribute" at bounding box center [229, 287] width 251 height 29
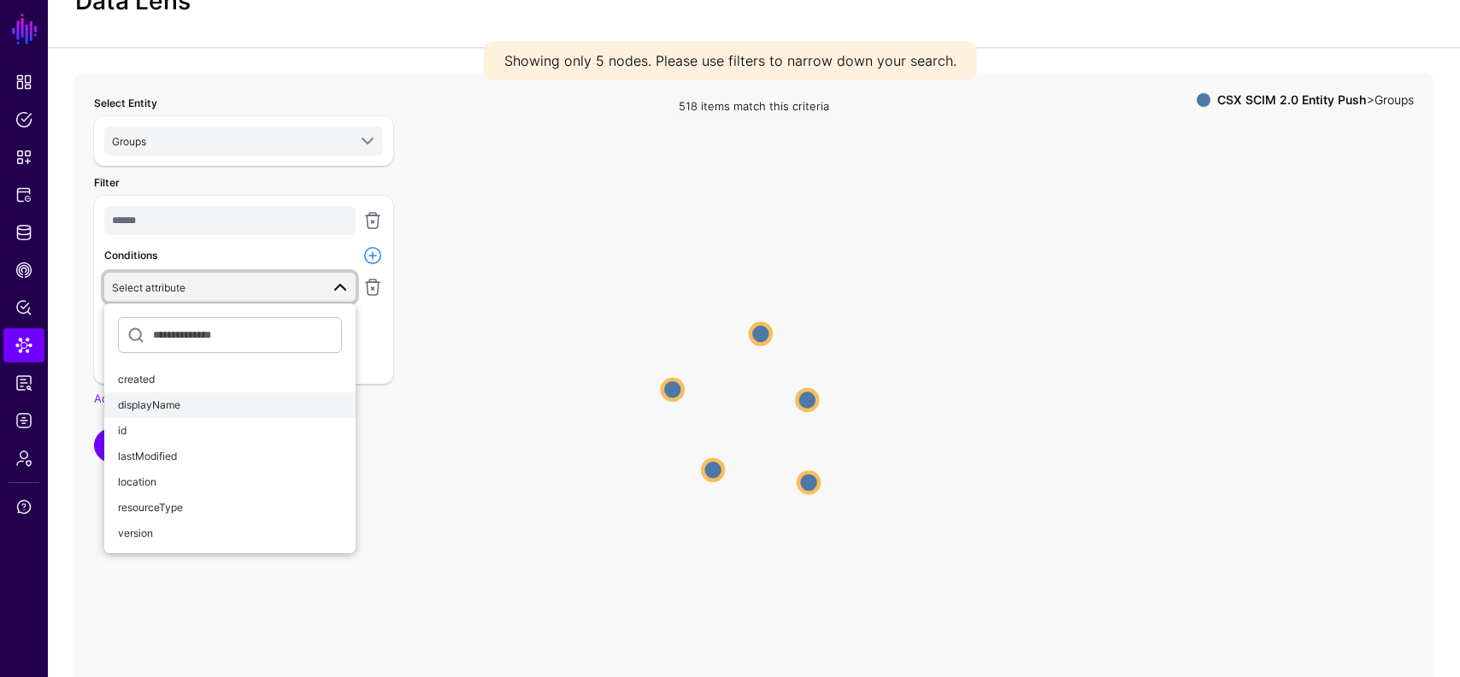
click at [188, 399] on div "displayName" at bounding box center [230, 405] width 224 height 15
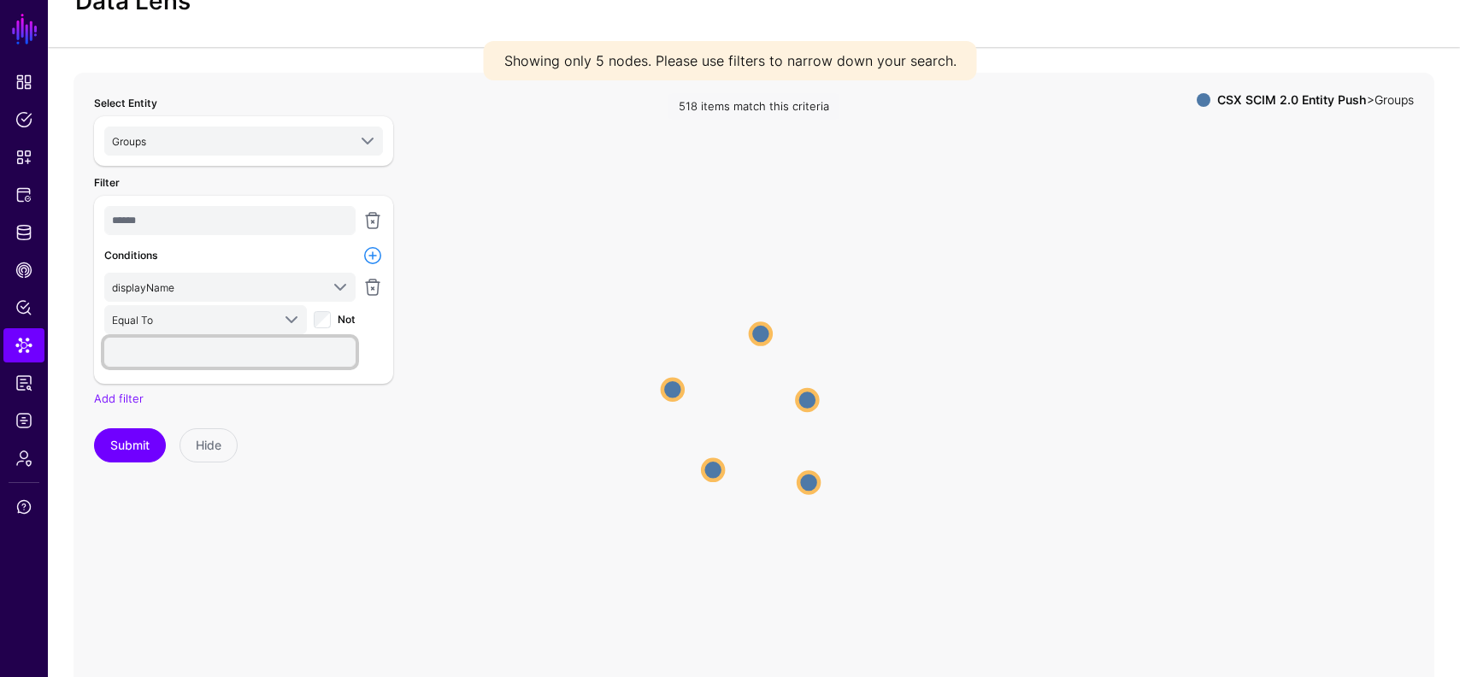
click at [217, 352] on input "text" at bounding box center [229, 352] width 251 height 29
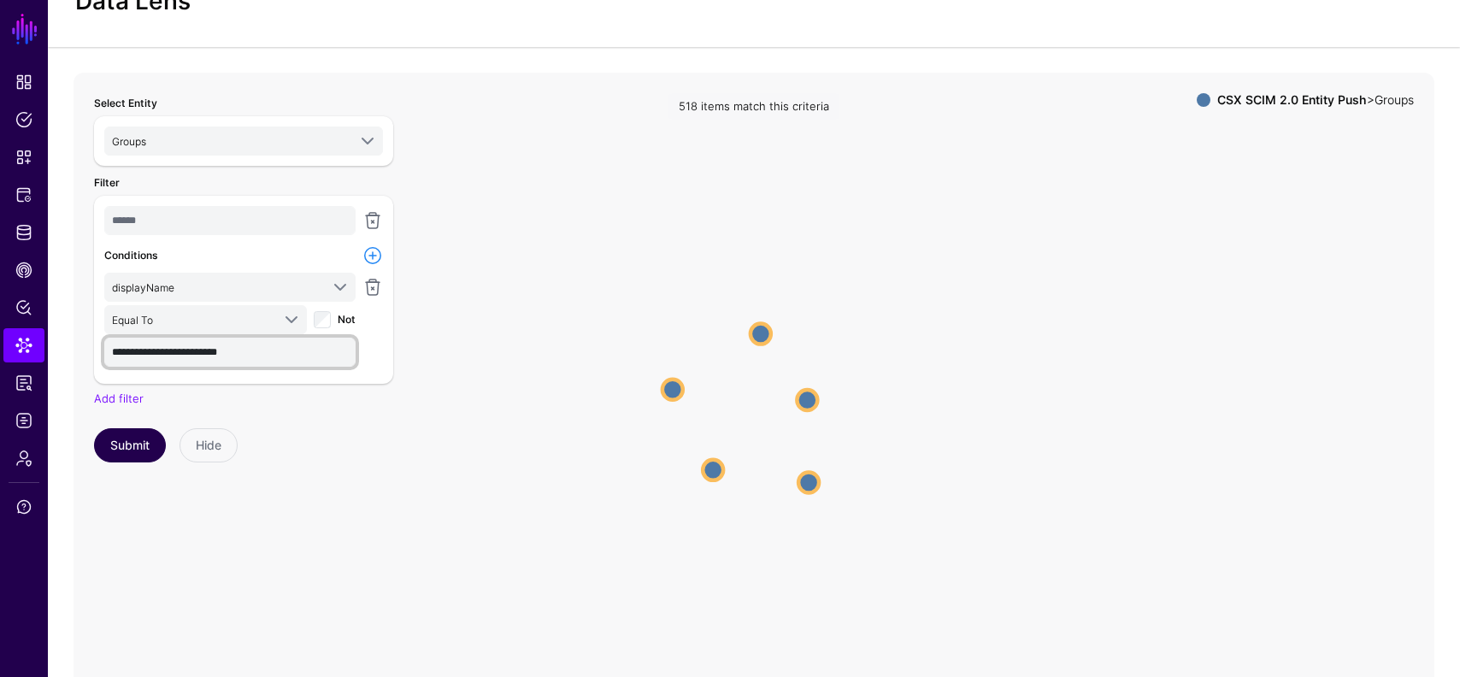
type input "**********"
click at [144, 433] on button "Submit" at bounding box center [130, 445] width 72 height 34
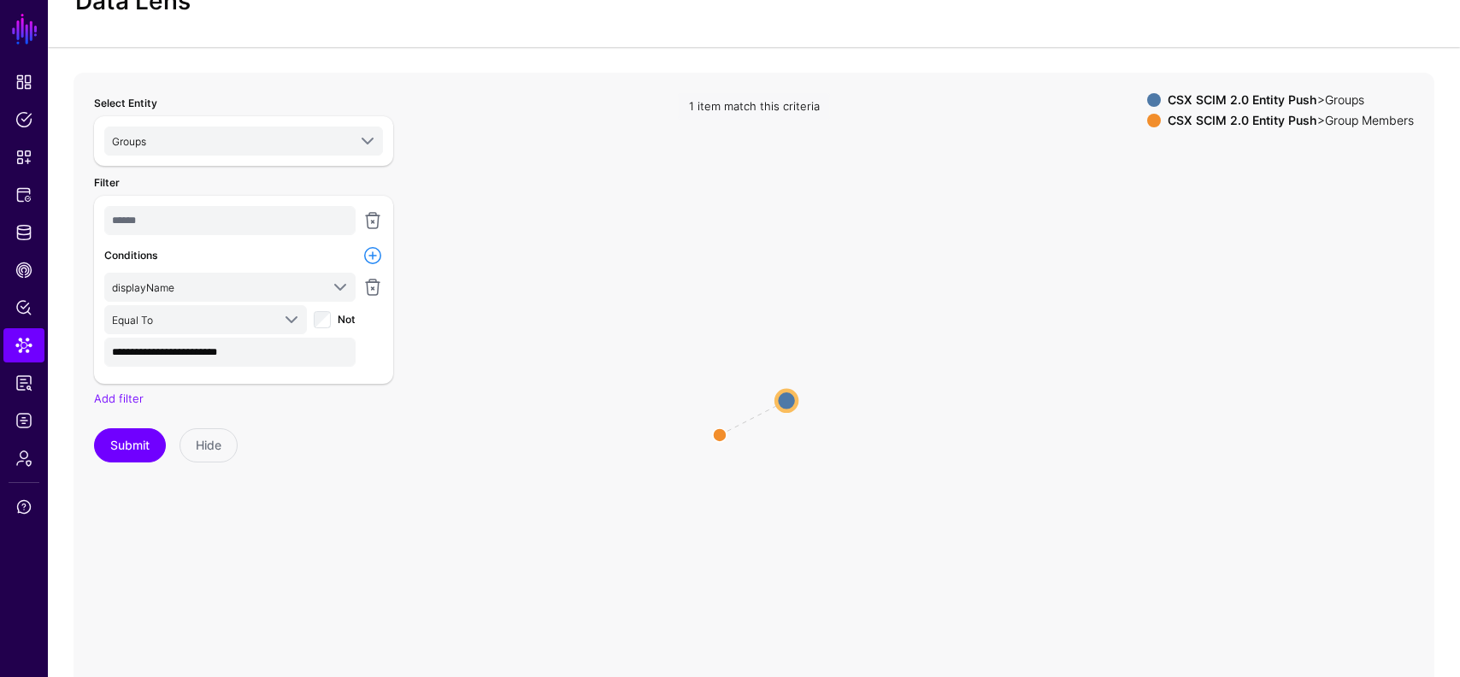
click at [787, 398] on circle at bounding box center [786, 400] width 21 height 21
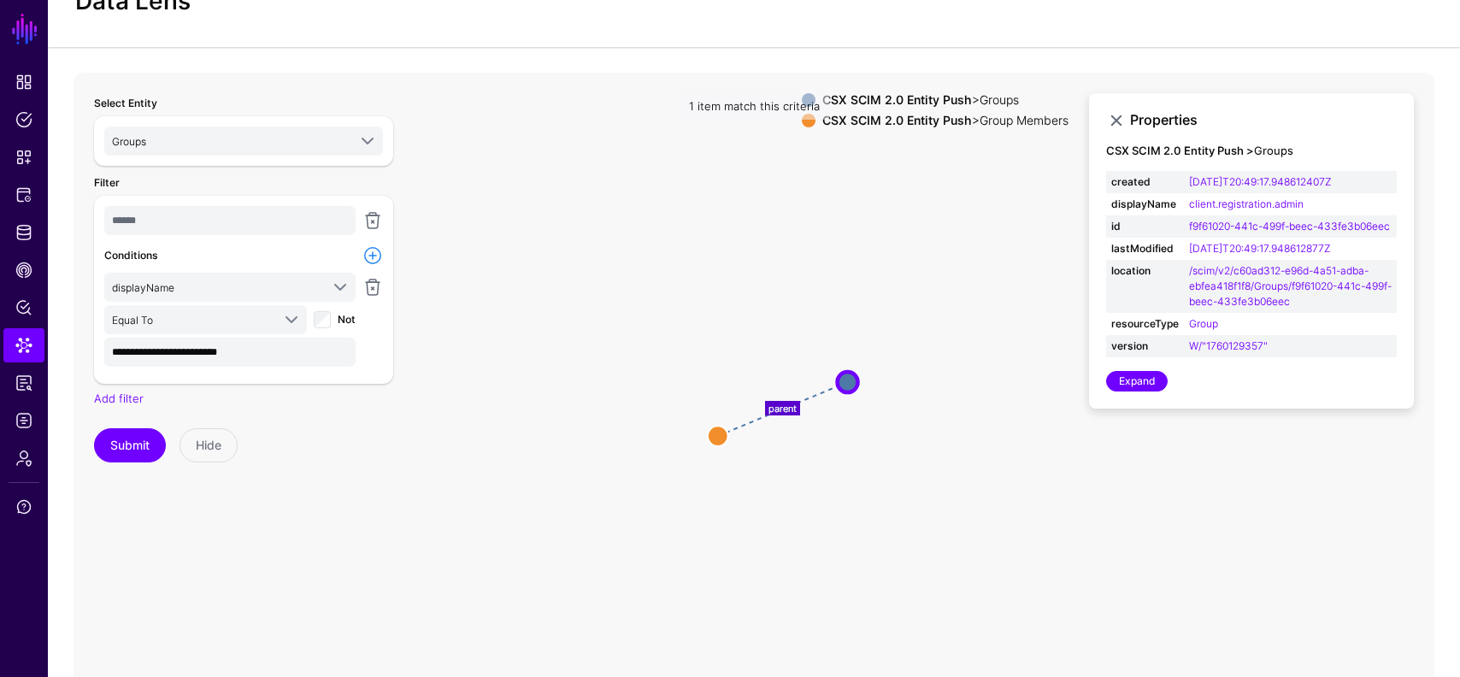
drag, startPoint x: 787, startPoint y: 398, endPoint x: 857, endPoint y: 377, distance: 72.5
click at [857, 377] on circle at bounding box center [848, 382] width 21 height 21
click at [722, 429] on circle at bounding box center [716, 436] width 21 height 21
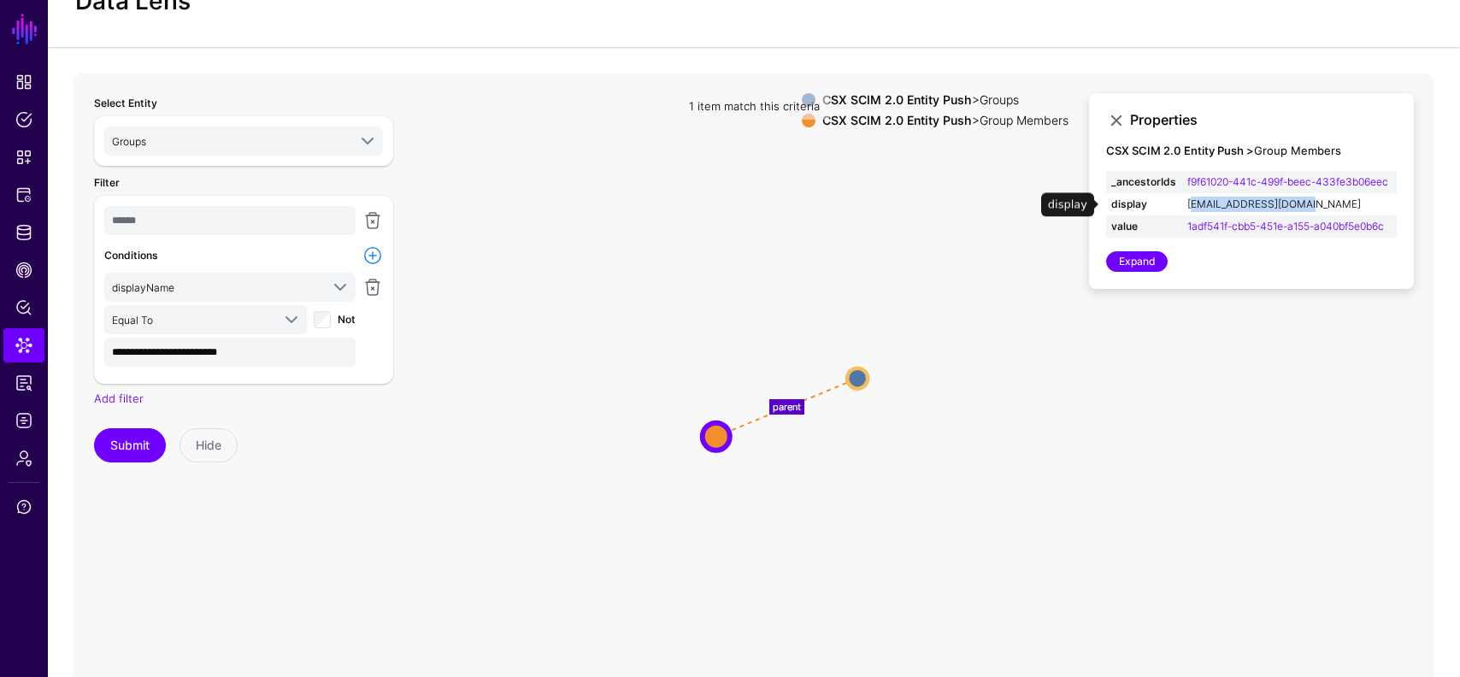
drag, startPoint x: 1313, startPoint y: 203, endPoint x: 1187, endPoint y: 209, distance: 126.6
click at [1187, 209] on td "I6053@csxt.ad.csx.com" at bounding box center [1289, 204] width 215 height 22
click at [1156, 274] on div "Properties CSX SCIM 2.0 Entity Push > Group Members _ancestorIds f9f61020-441c-…" at bounding box center [1251, 191] width 325 height 197
click at [1151, 262] on link "Expand" at bounding box center [1137, 261] width 62 height 21
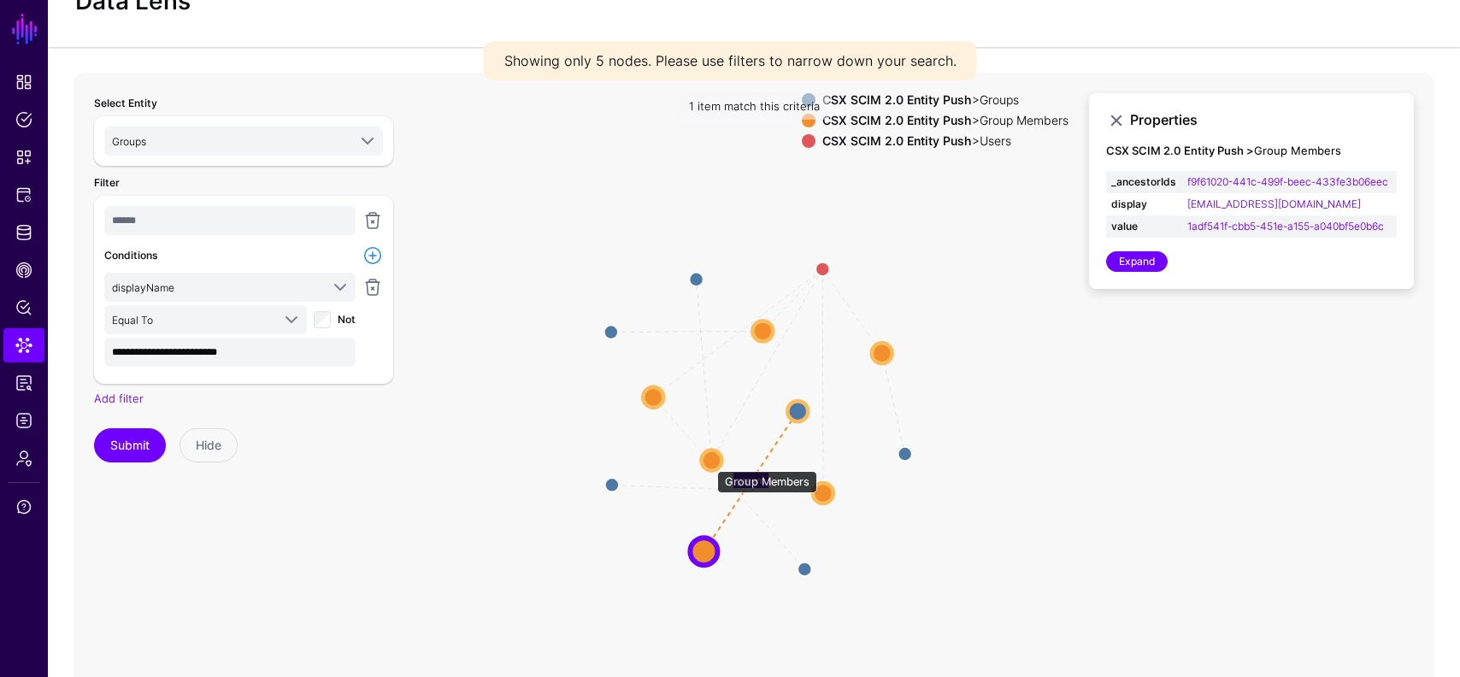
click at [710, 463] on circle at bounding box center [712, 460] width 21 height 21
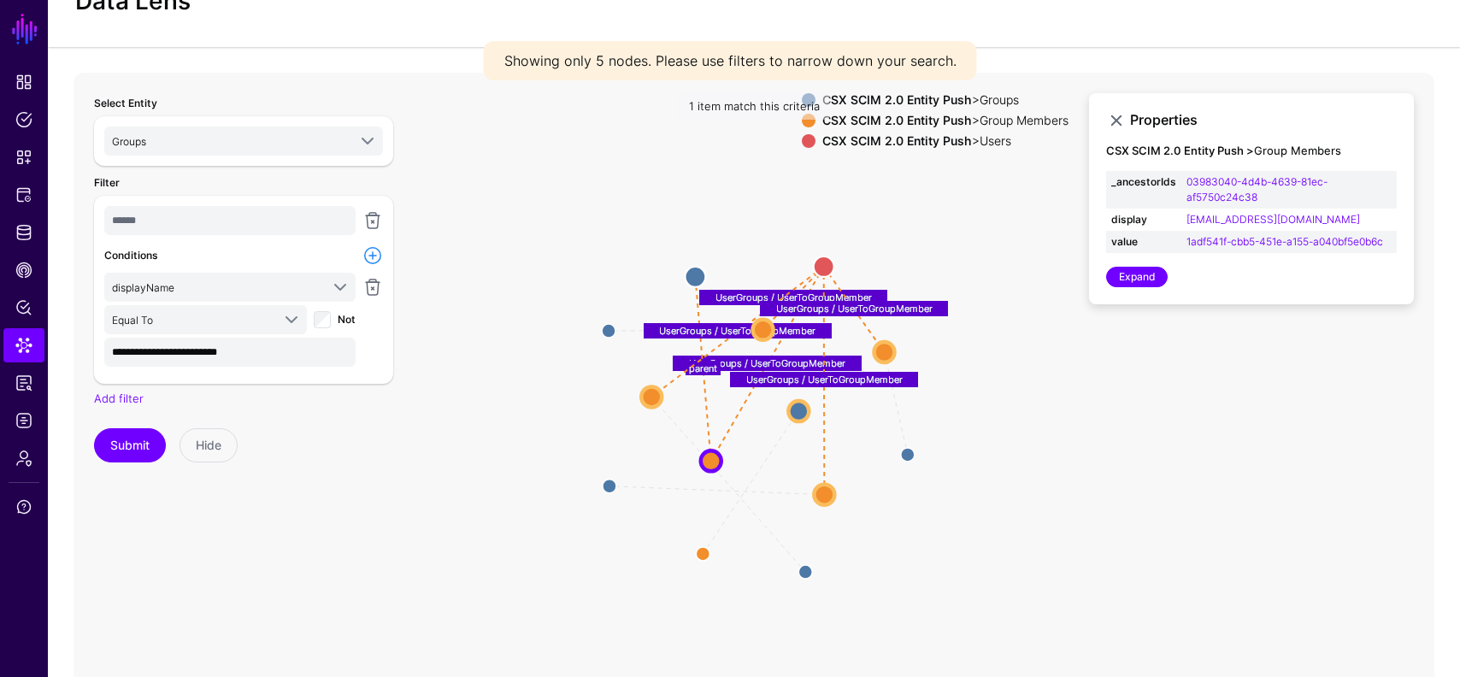
click at [800, 119] on div "1 item match this criteria" at bounding box center [754, 106] width 151 height 27
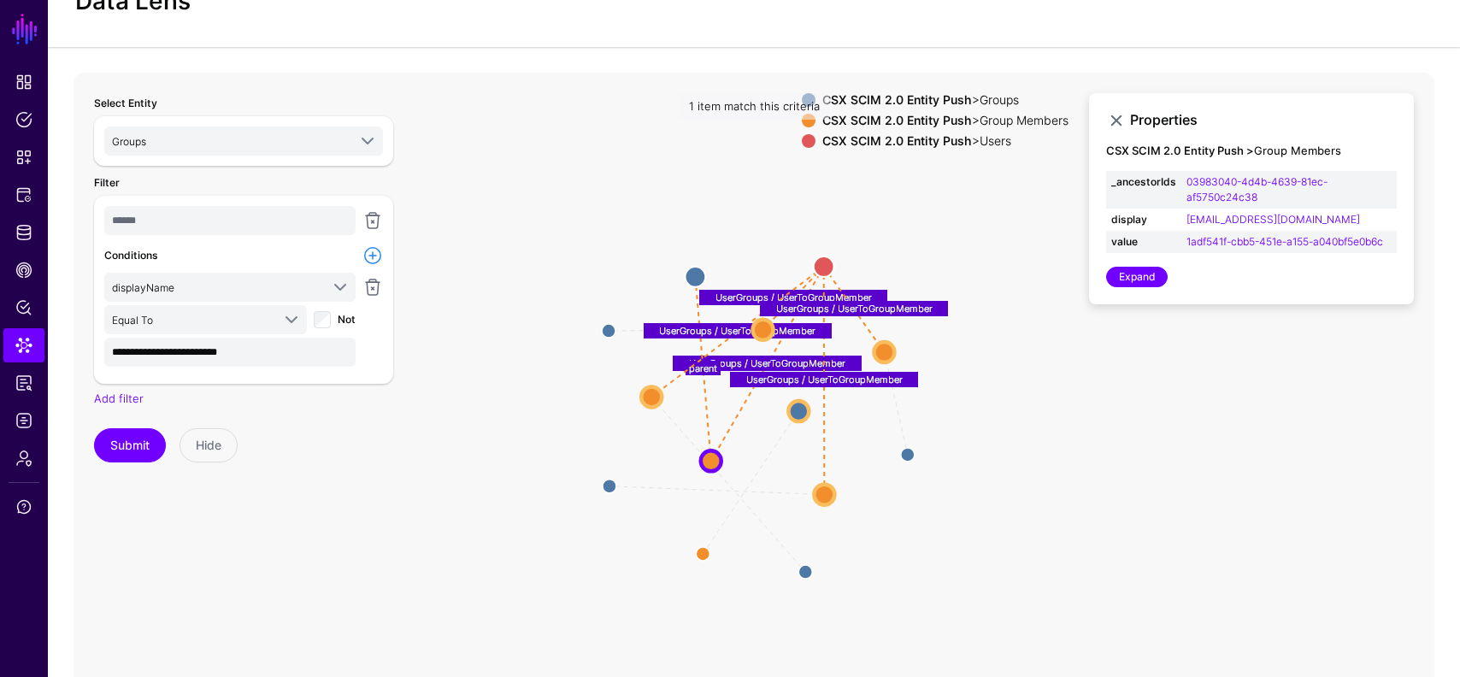
click at [802, 122] on span at bounding box center [809, 121] width 14 height 14
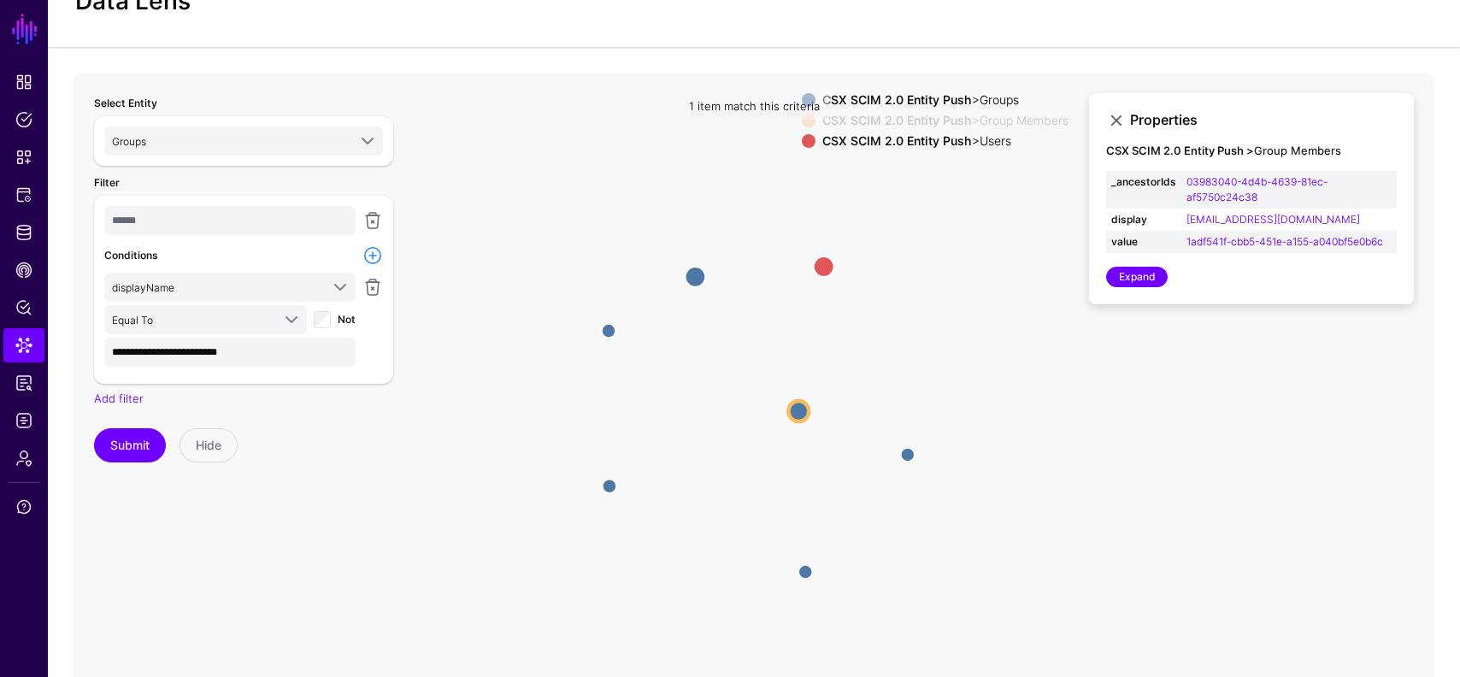
click at [802, 122] on span at bounding box center [809, 121] width 14 height 14
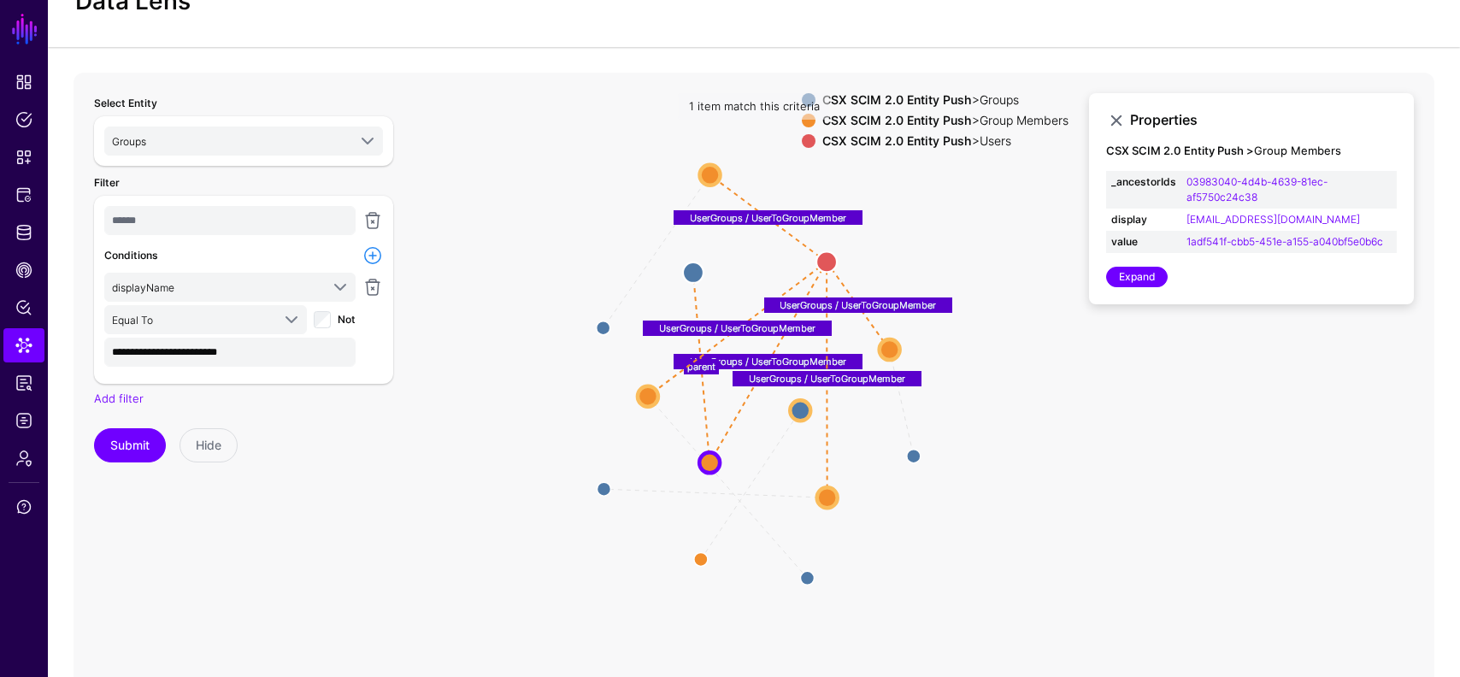
drag, startPoint x: 762, startPoint y: 321, endPoint x: 707, endPoint y: 167, distance: 164.1
click at [707, 167] on circle at bounding box center [710, 174] width 21 height 21
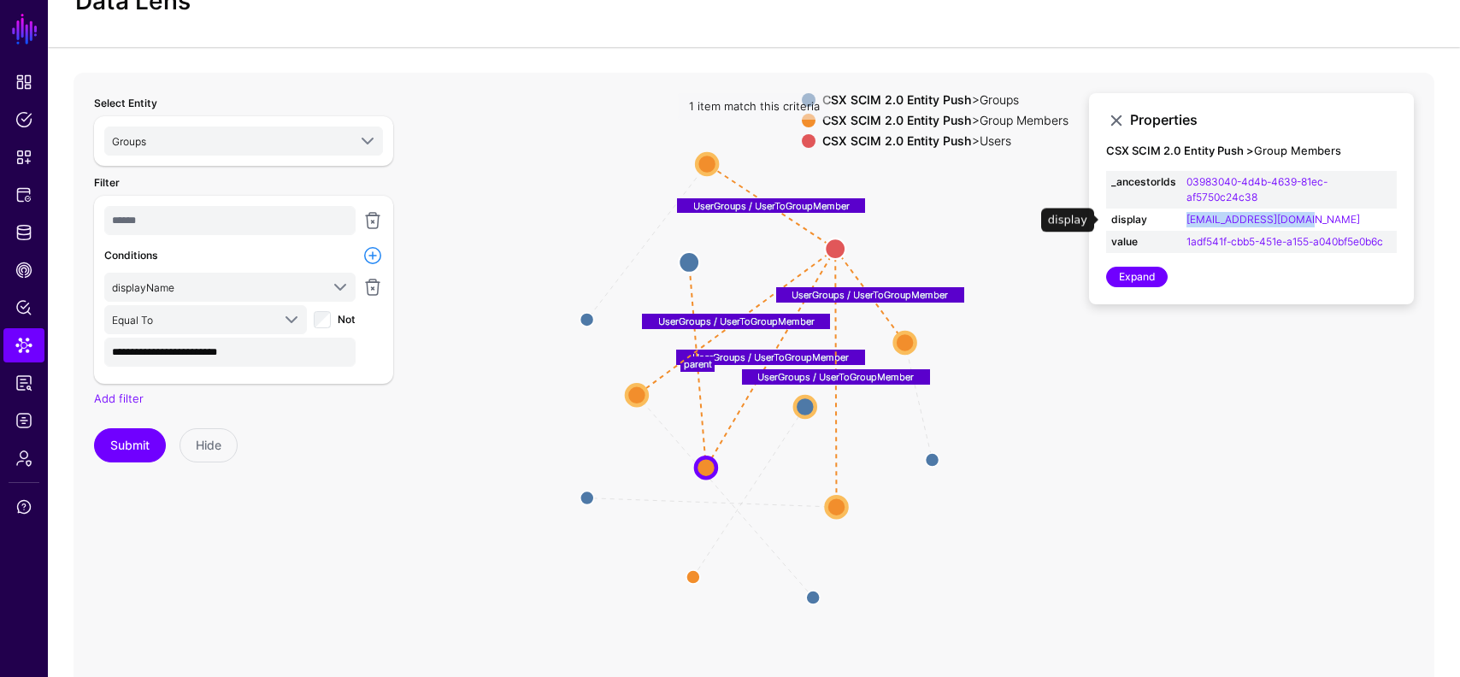
drag, startPoint x: 1315, startPoint y: 215, endPoint x: 1176, endPoint y: 227, distance: 139.8
click at [1176, 227] on tr "display I6053@csxt.ad.csx.com" at bounding box center [1251, 220] width 291 height 22
copy tr "I6053@csxt.ad.csx.com"
click at [376, 217] on link at bounding box center [373, 220] width 21 height 21
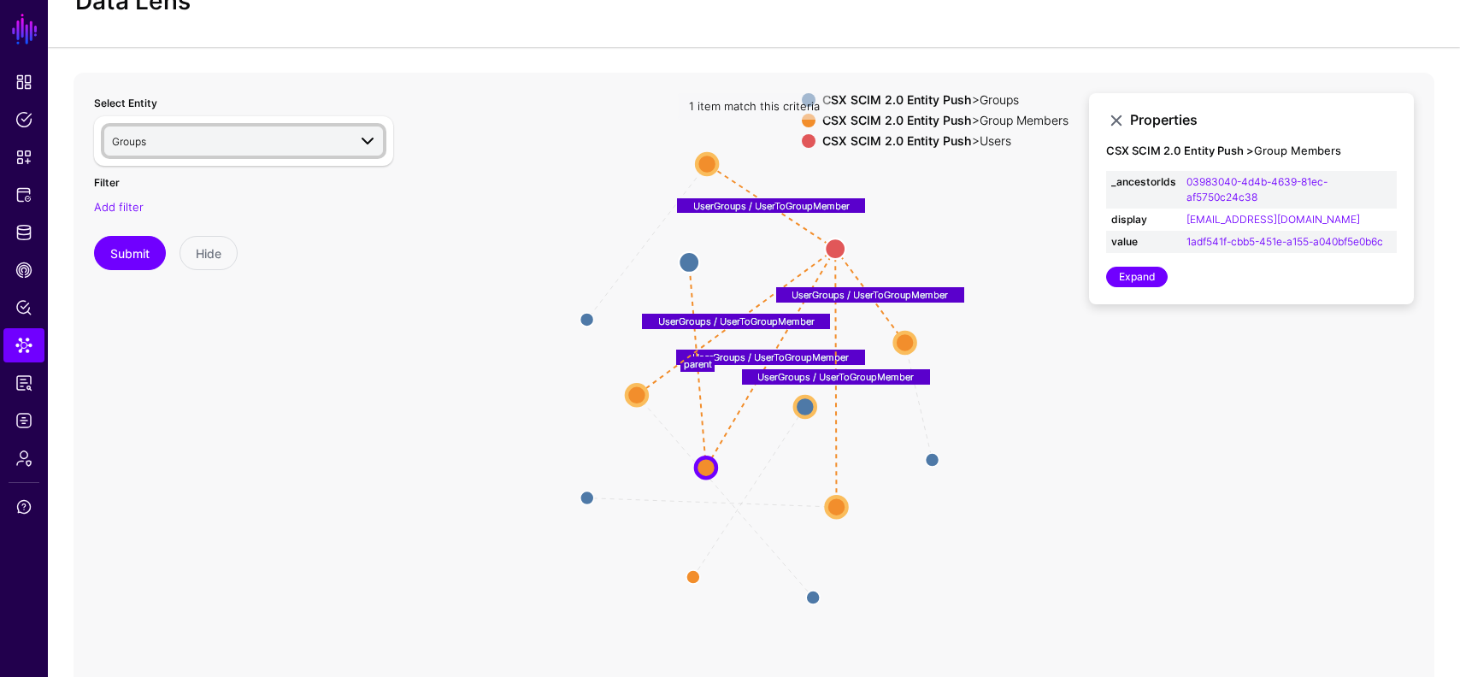
click at [269, 129] on link "Groups" at bounding box center [243, 141] width 279 height 29
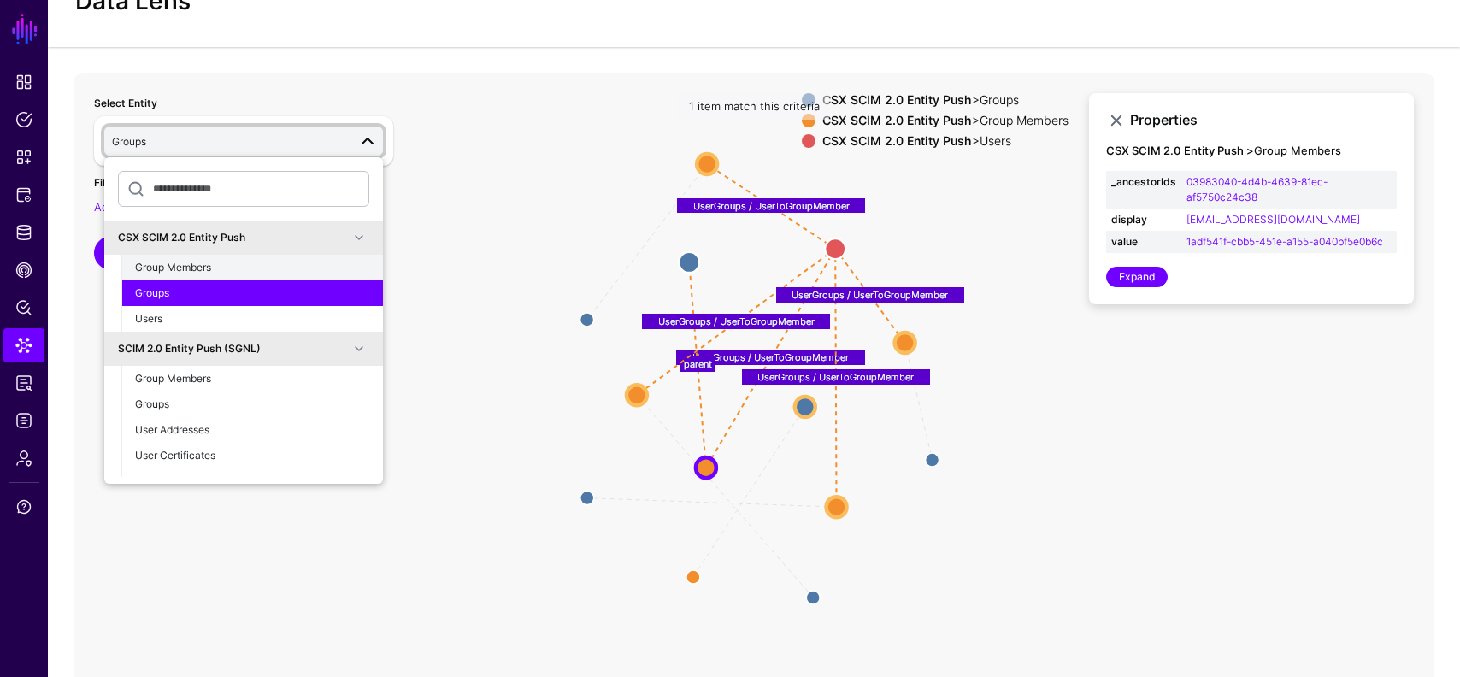
click at [225, 269] on div "Group Members" at bounding box center [252, 267] width 234 height 15
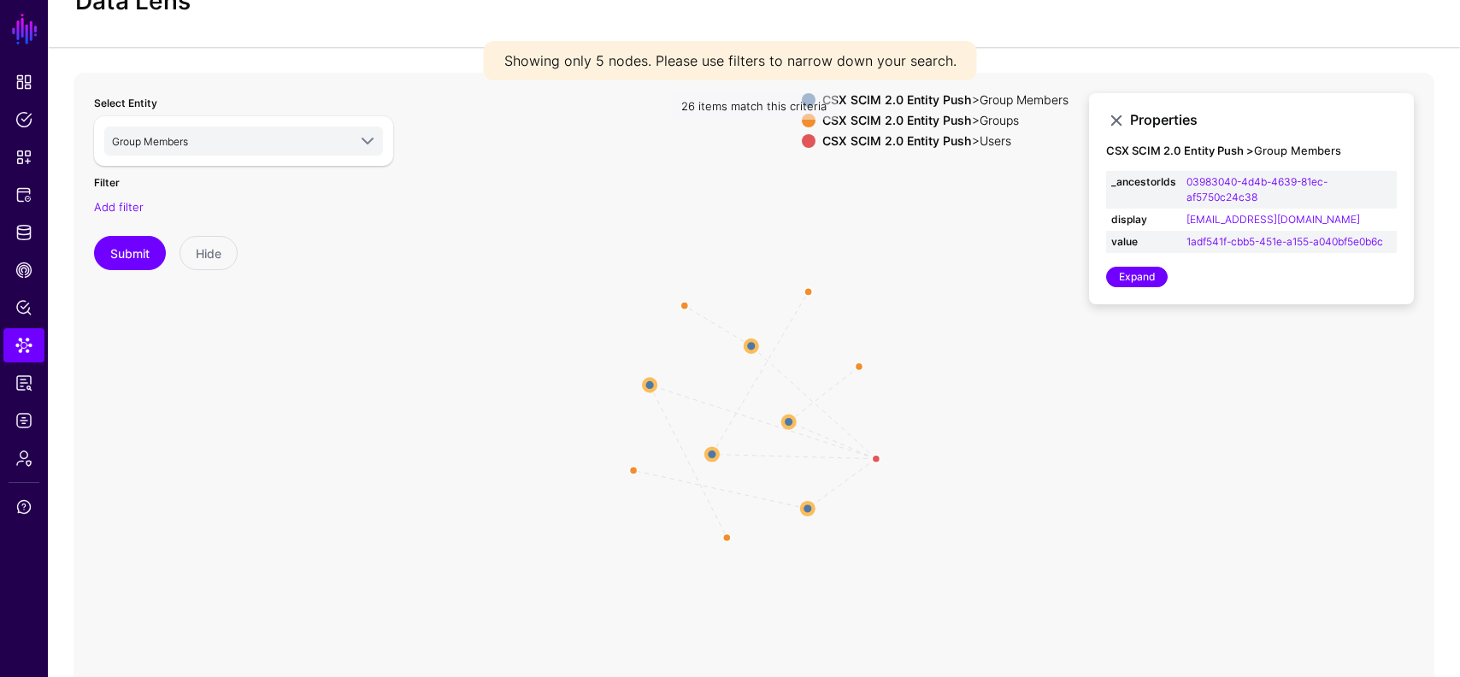
click at [125, 215] on div "Select Entity Group Members CSX SCIM 2.0 Entity Push Group Members Groups Users…" at bounding box center [243, 182] width 299 height 178
click at [130, 205] on link "Add filter" at bounding box center [119, 207] width 50 height 14
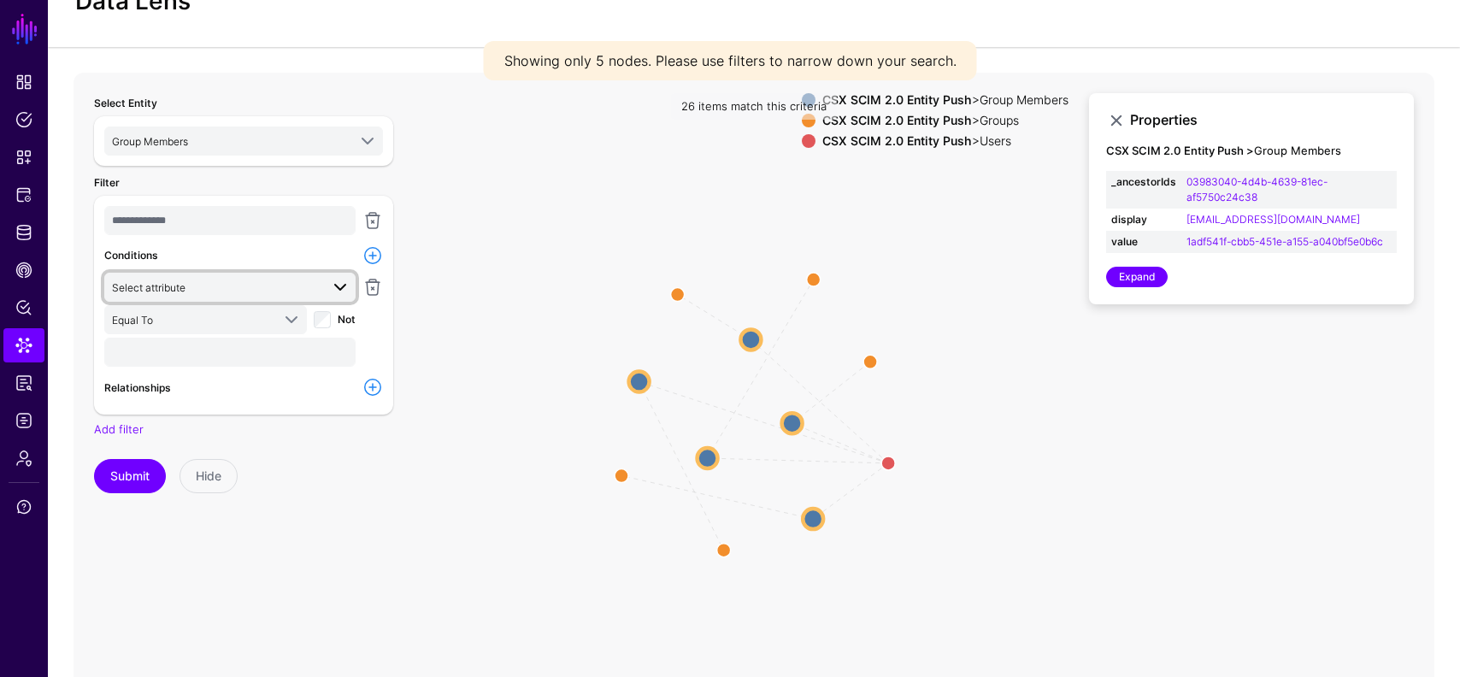
click at [224, 286] on span "Select attribute" at bounding box center [216, 287] width 208 height 19
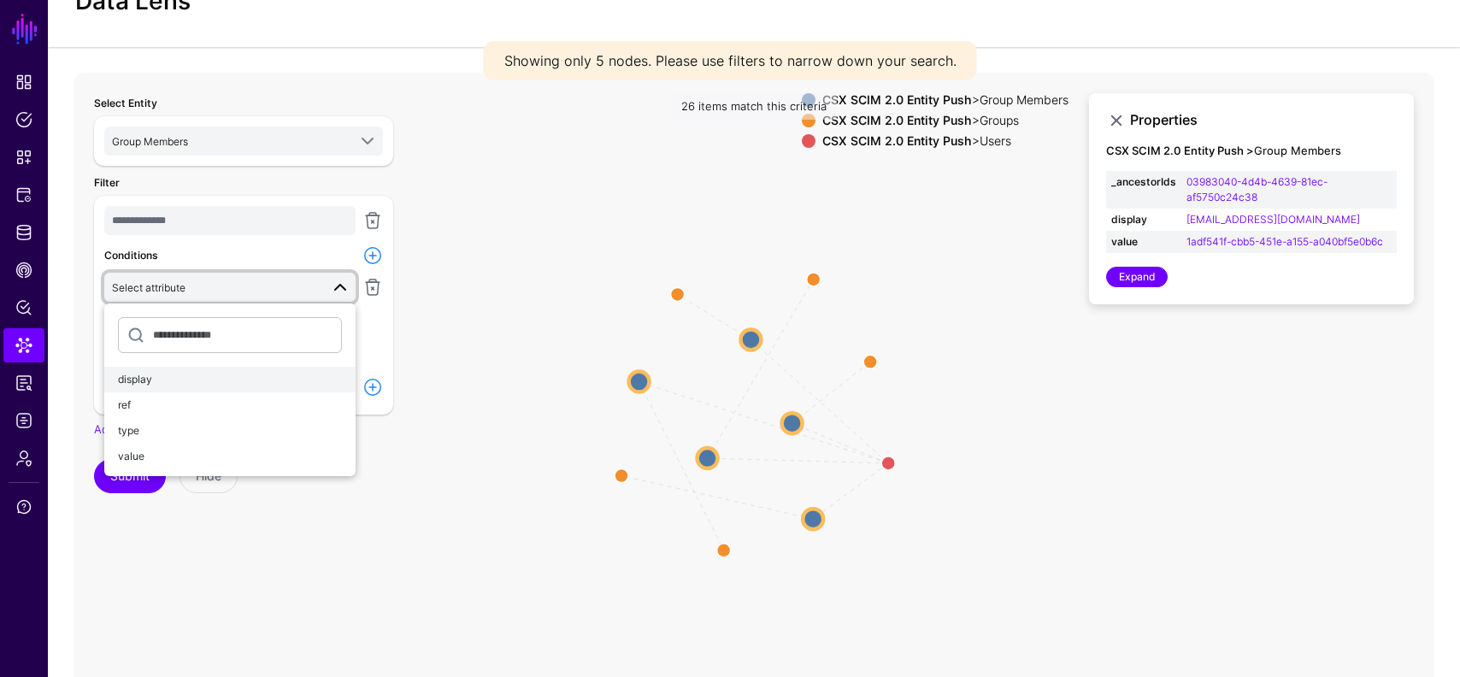
click at [189, 385] on div "display" at bounding box center [230, 379] width 224 height 15
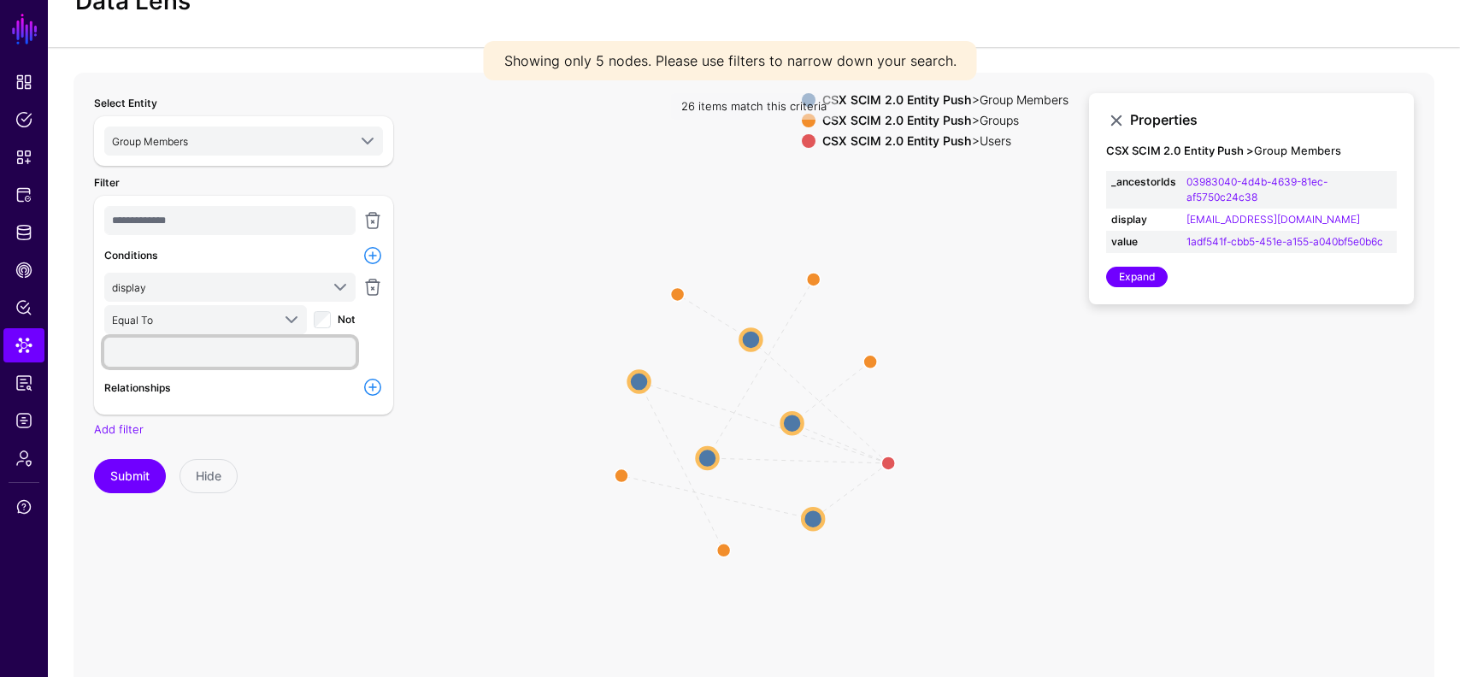
click at [223, 353] on input "text" at bounding box center [229, 352] width 251 height 29
paste input "**********"
click at [139, 356] on input "**********" at bounding box center [229, 352] width 251 height 29
click at [323, 344] on input "**********" at bounding box center [229, 352] width 251 height 29
type input "**********"
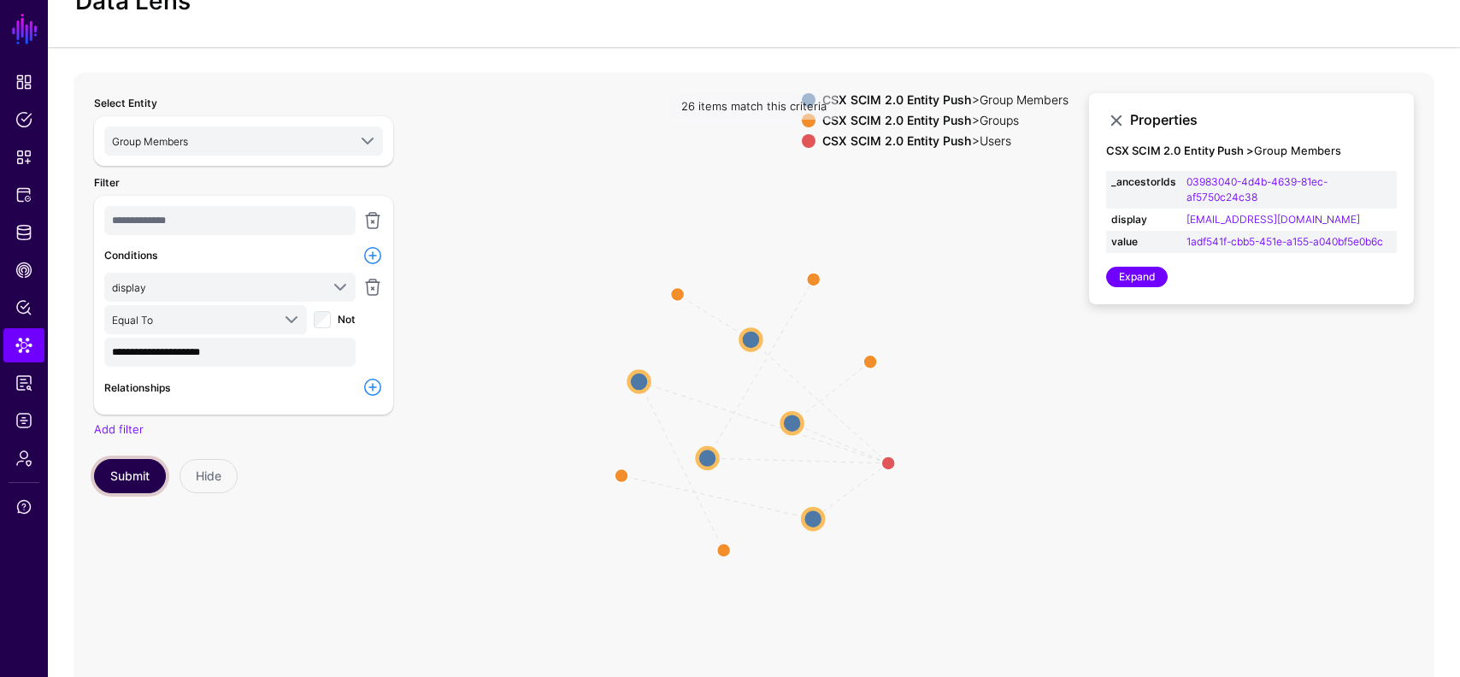
click at [138, 469] on button "Submit" at bounding box center [130, 476] width 72 height 34
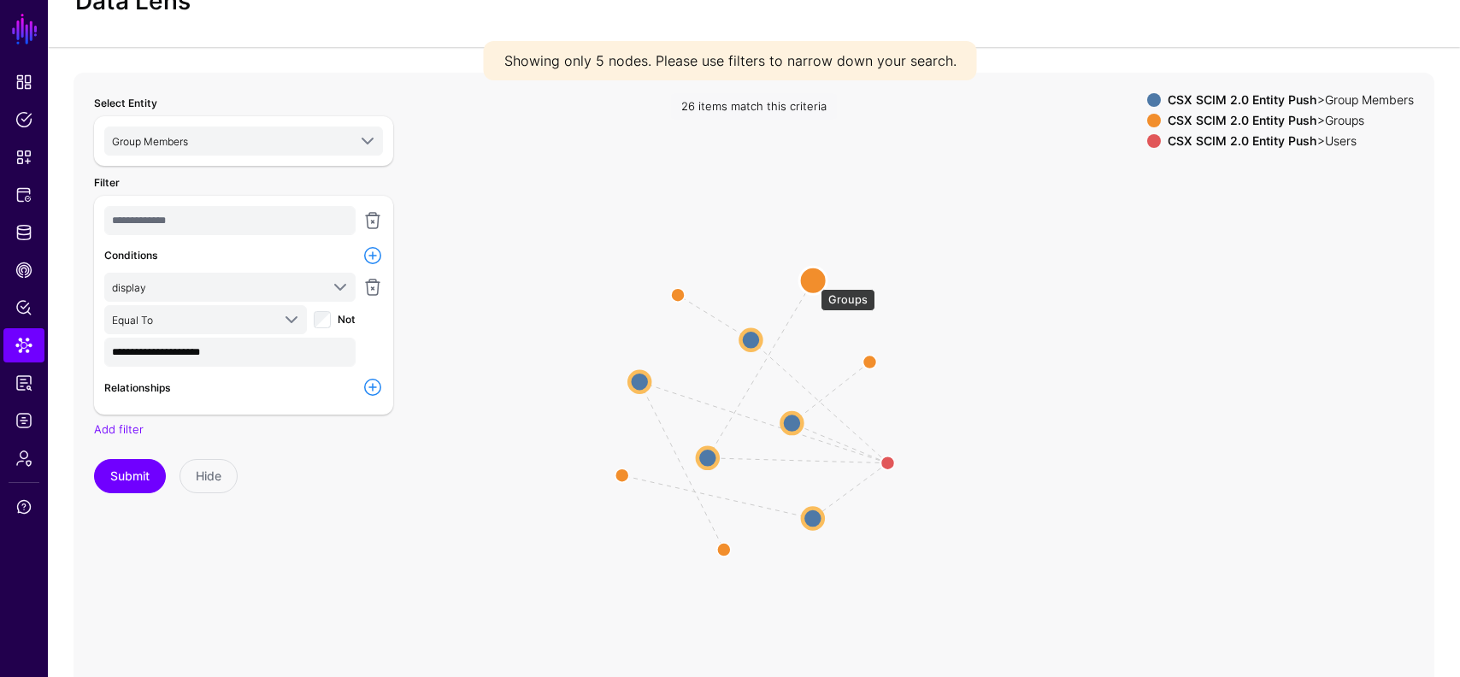
click at [812, 280] on circle at bounding box center [812, 280] width 27 height 27
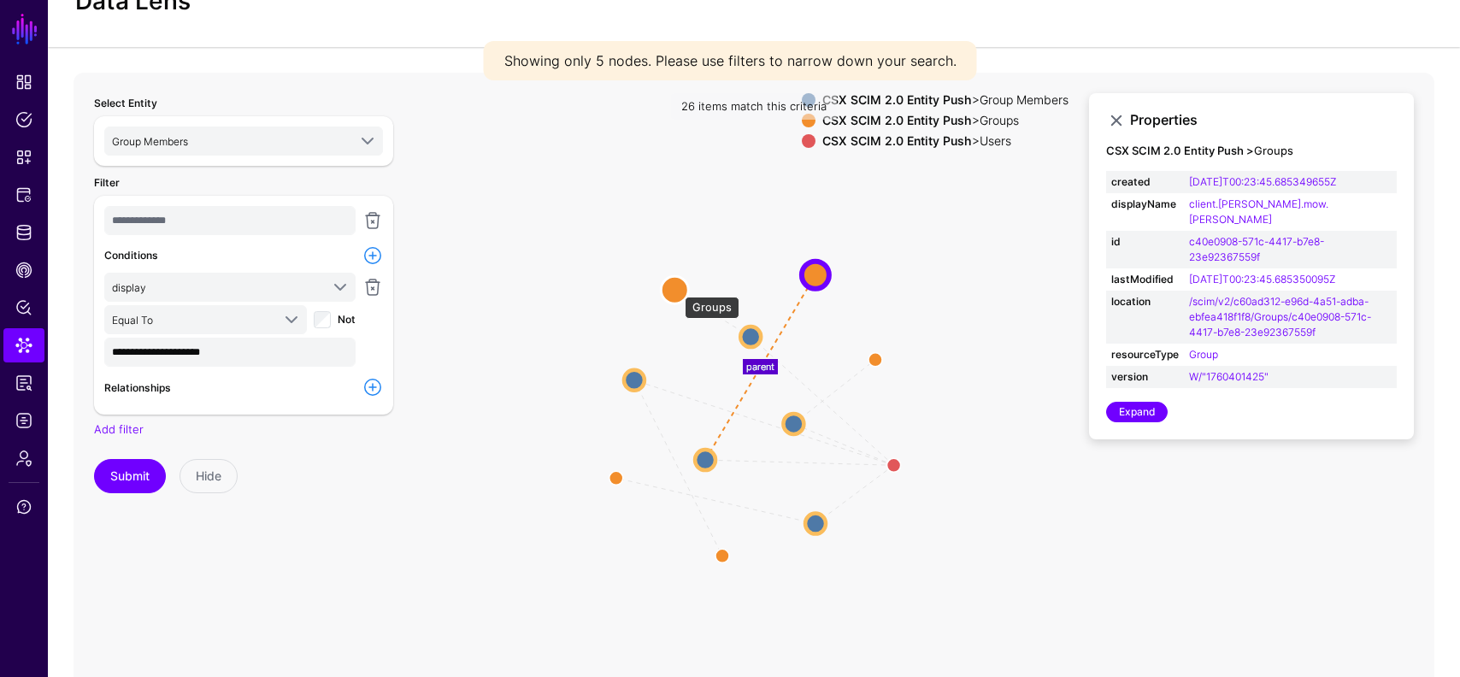
click at [676, 288] on circle at bounding box center [674, 289] width 27 height 27
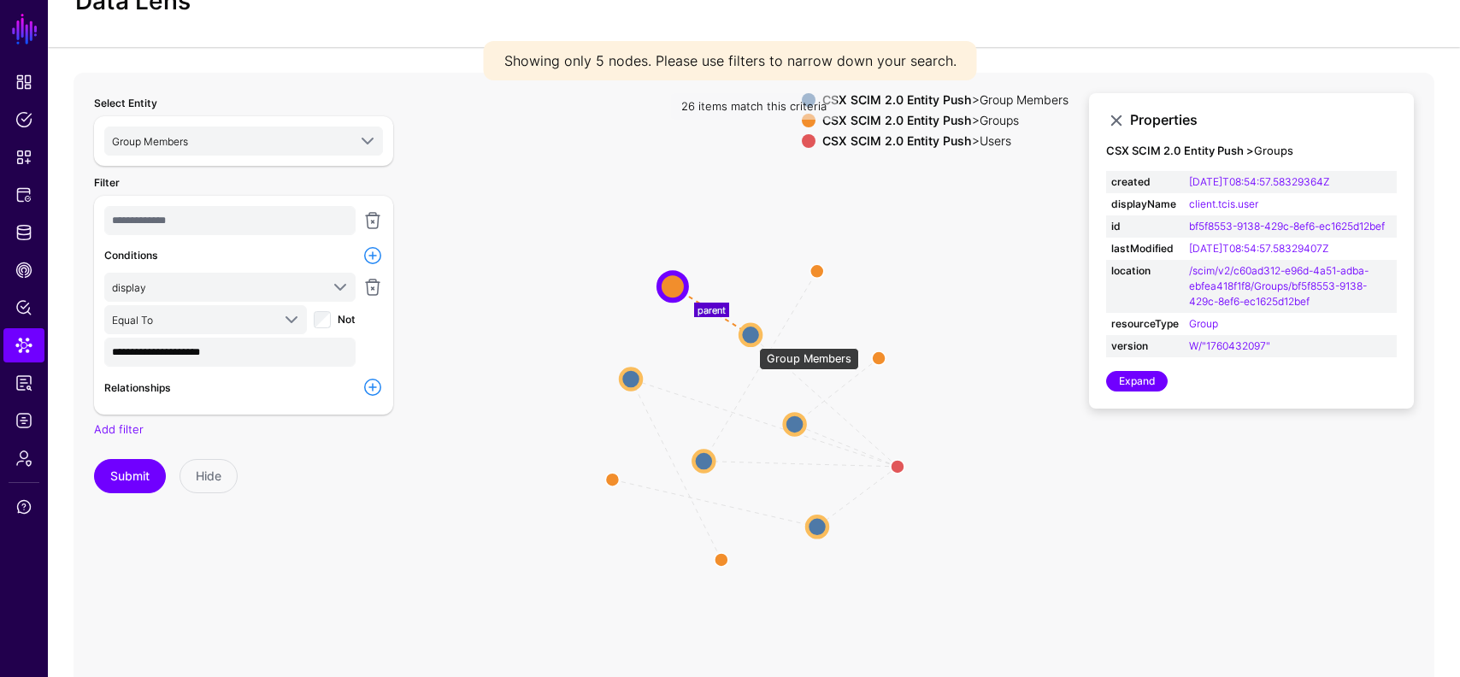
click at [751, 339] on circle at bounding box center [750, 334] width 21 height 21
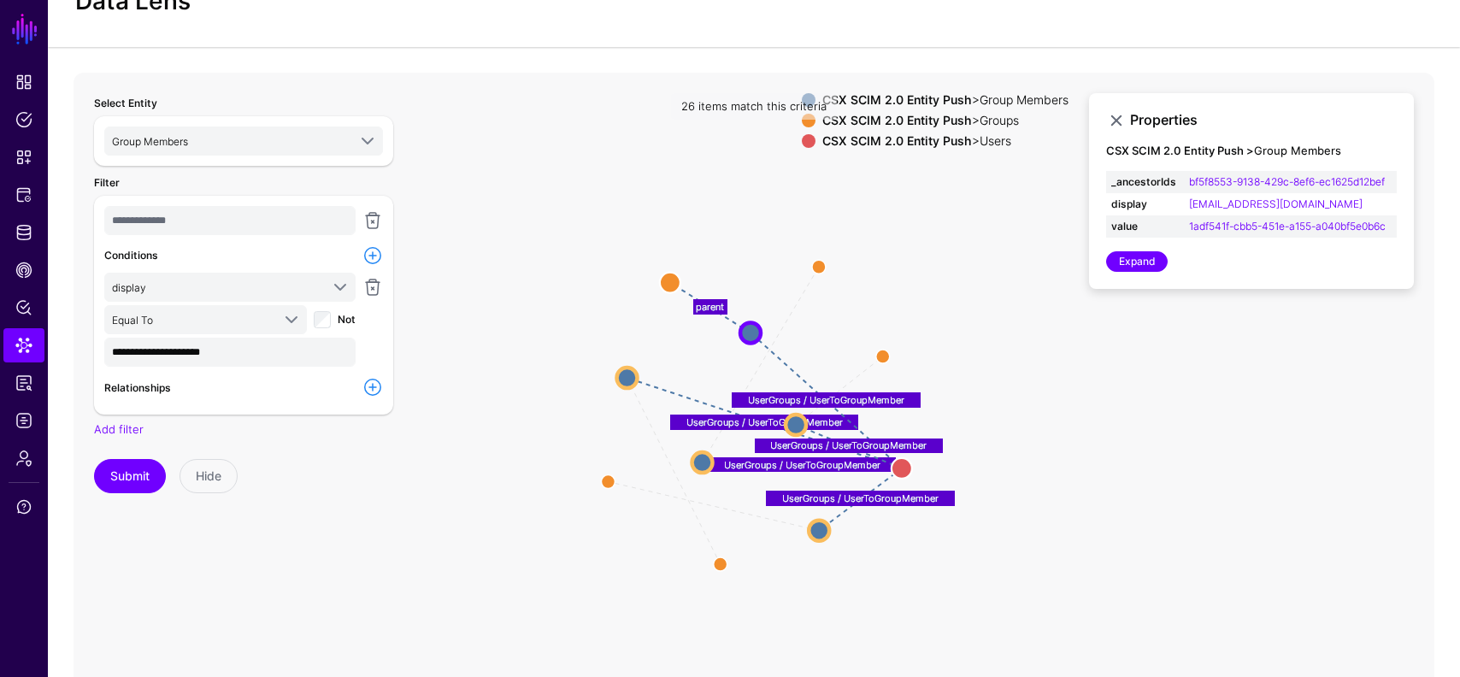
click at [880, 256] on icon "parent parent parent parent parent UserGroups / UserToGroupMember UserGroups / …" at bounding box center [754, 415] width 1361 height 684
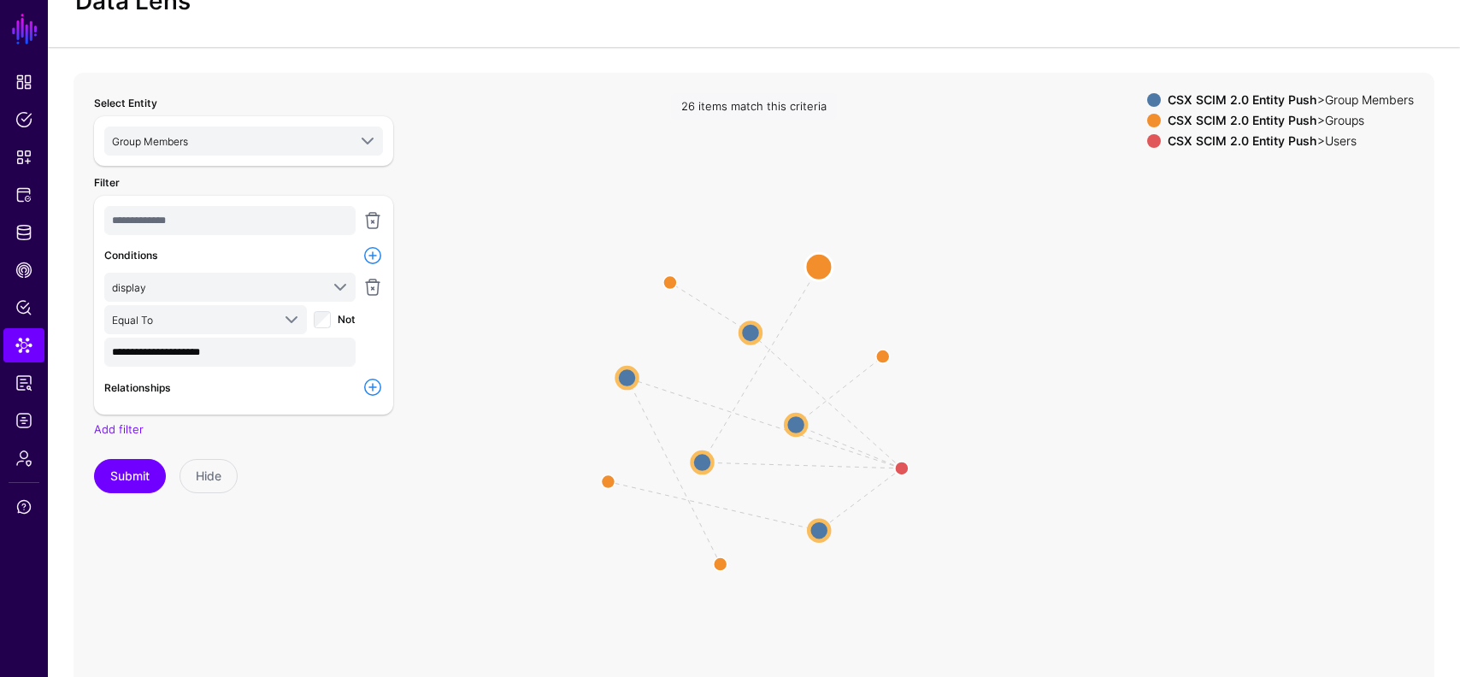
click at [826, 265] on circle at bounding box center [818, 266] width 27 height 27
click at [826, 265] on circle at bounding box center [819, 264] width 27 height 27
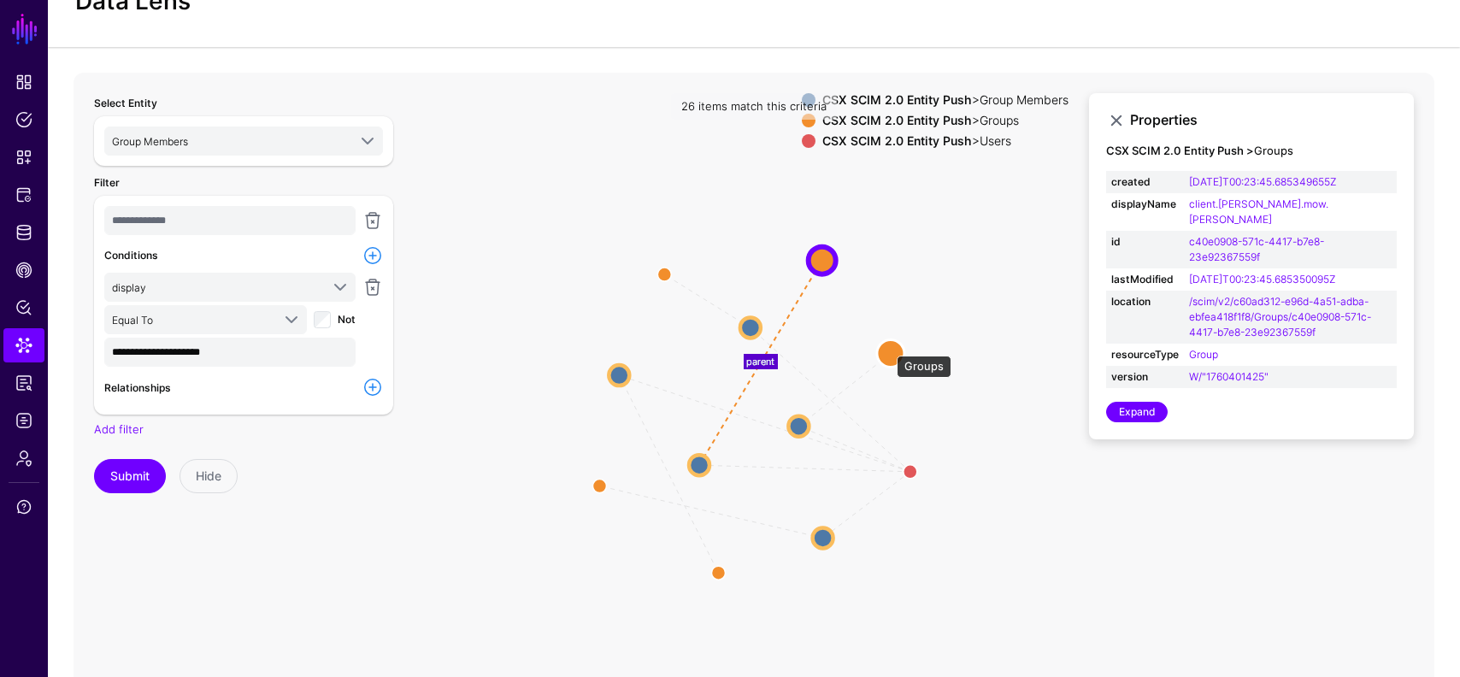
click at [888, 347] on circle at bounding box center [890, 352] width 27 height 27
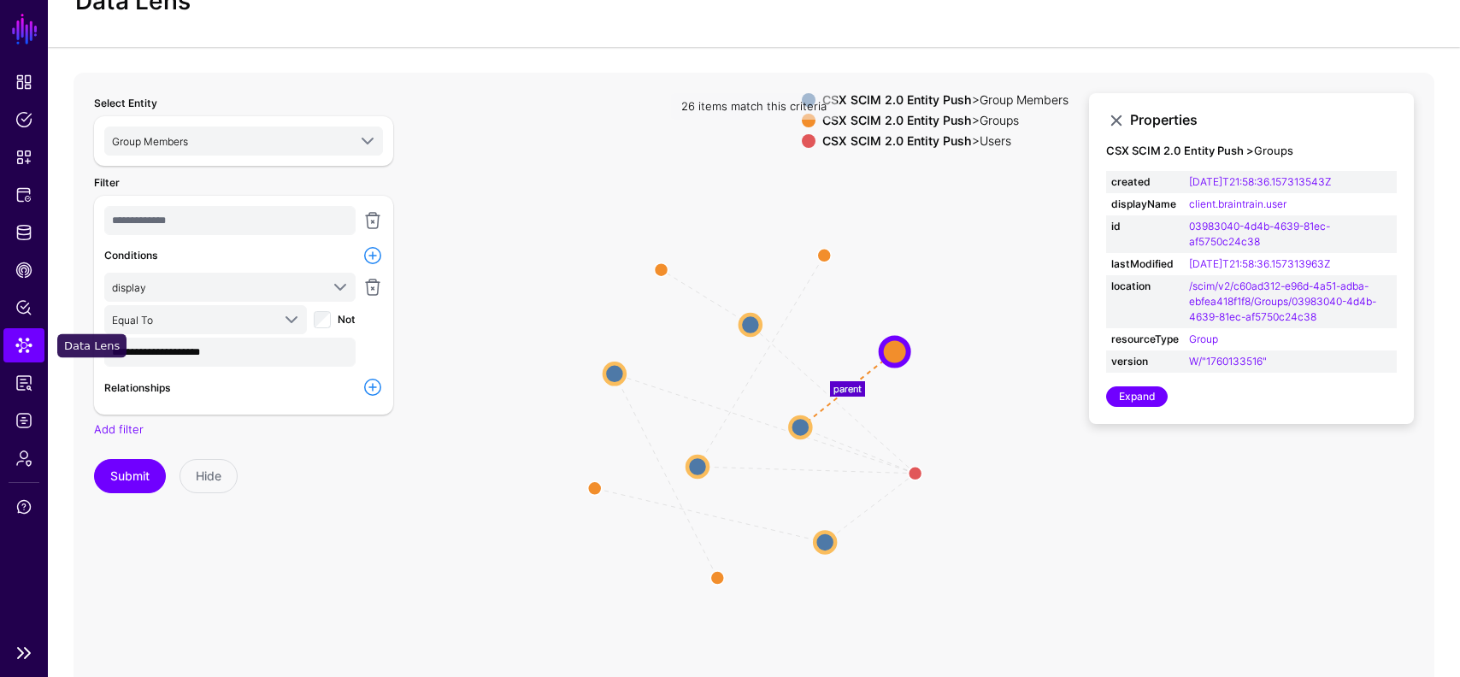
click at [32, 335] on link "Data Lens" at bounding box center [23, 345] width 41 height 34
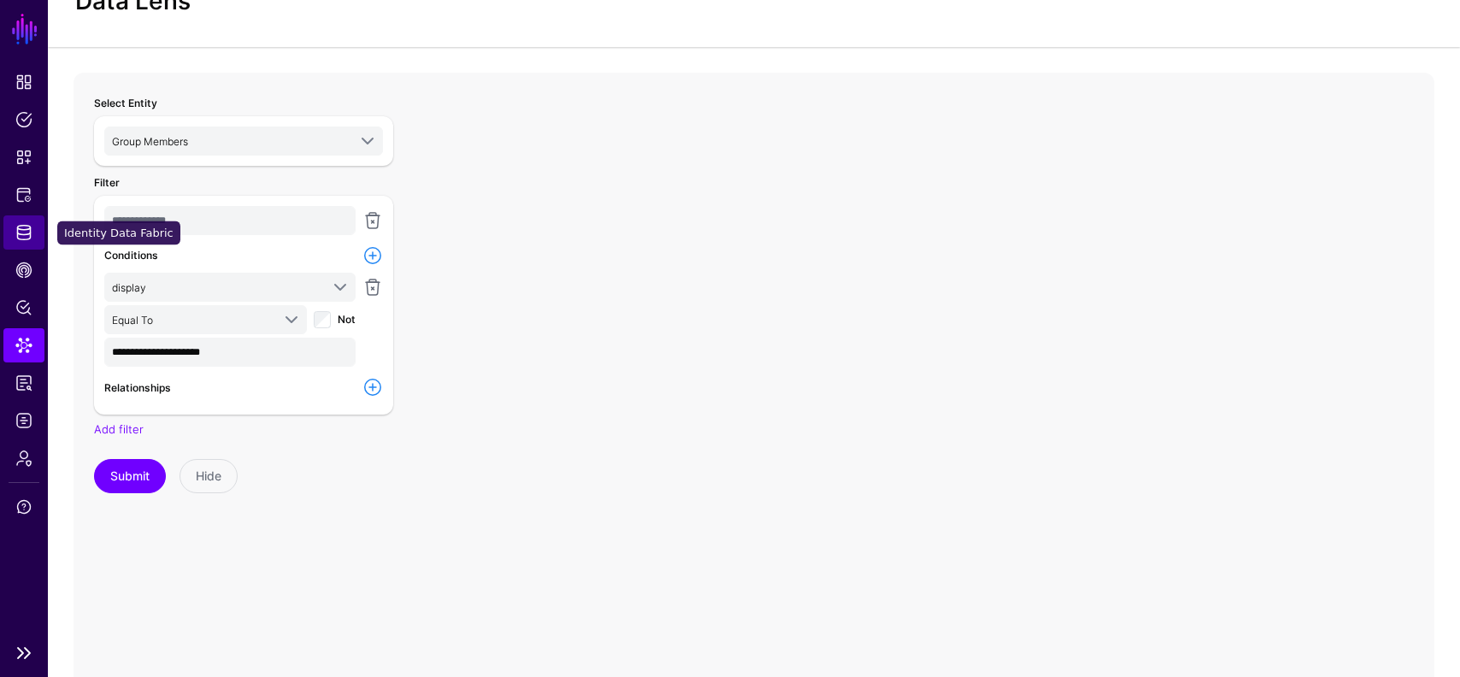
click at [20, 228] on span "Identity Data Fabric" at bounding box center [23, 232] width 17 height 17
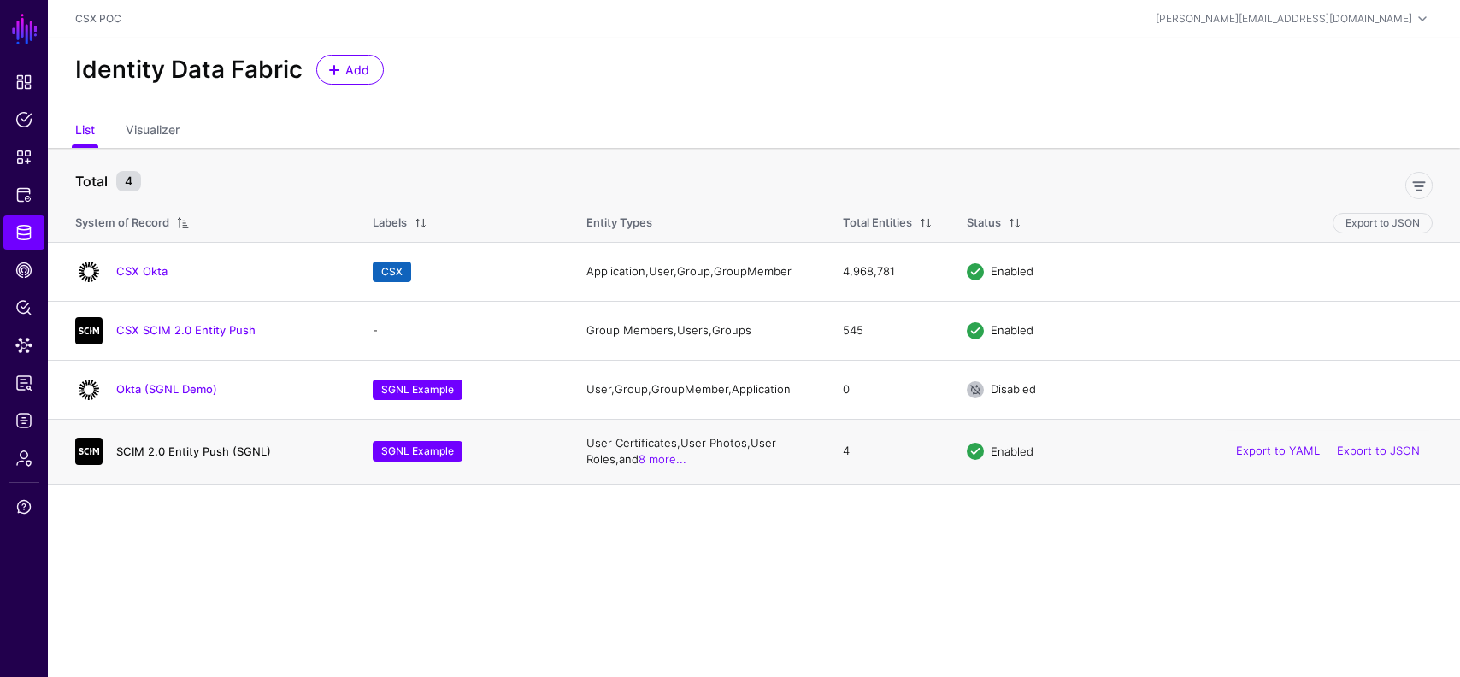
click at [209, 457] on link "SCIM 2.0 Entity Push (SGNL)" at bounding box center [193, 452] width 155 height 14
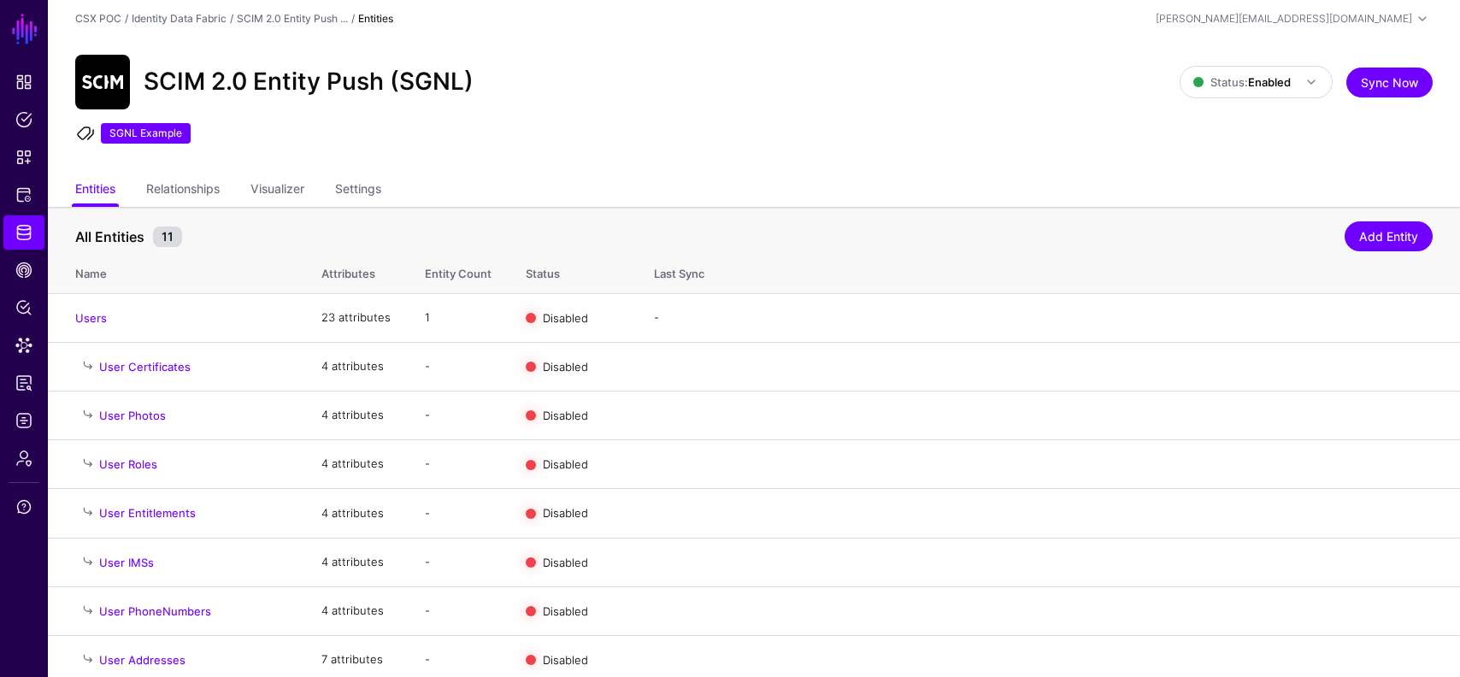
scroll to position [159, 0]
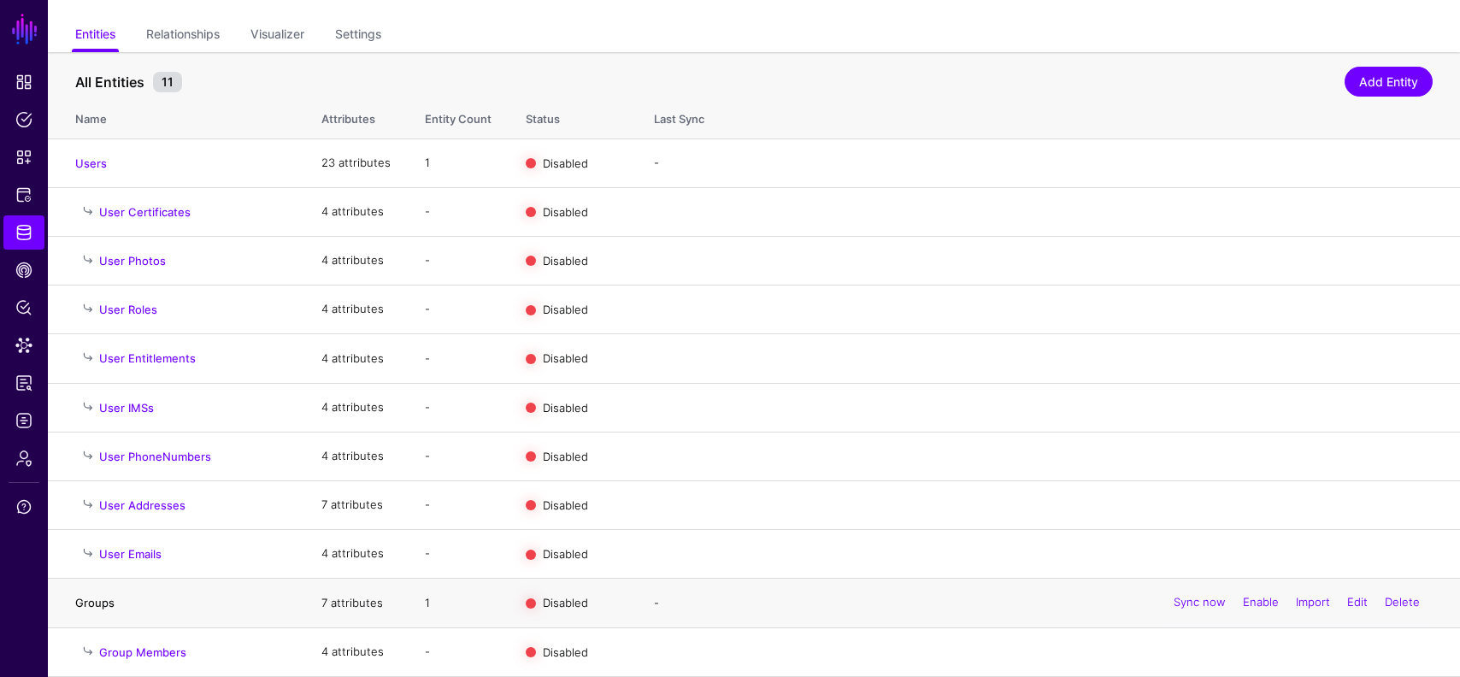
click at [96, 604] on link "Groups" at bounding box center [94, 603] width 39 height 14
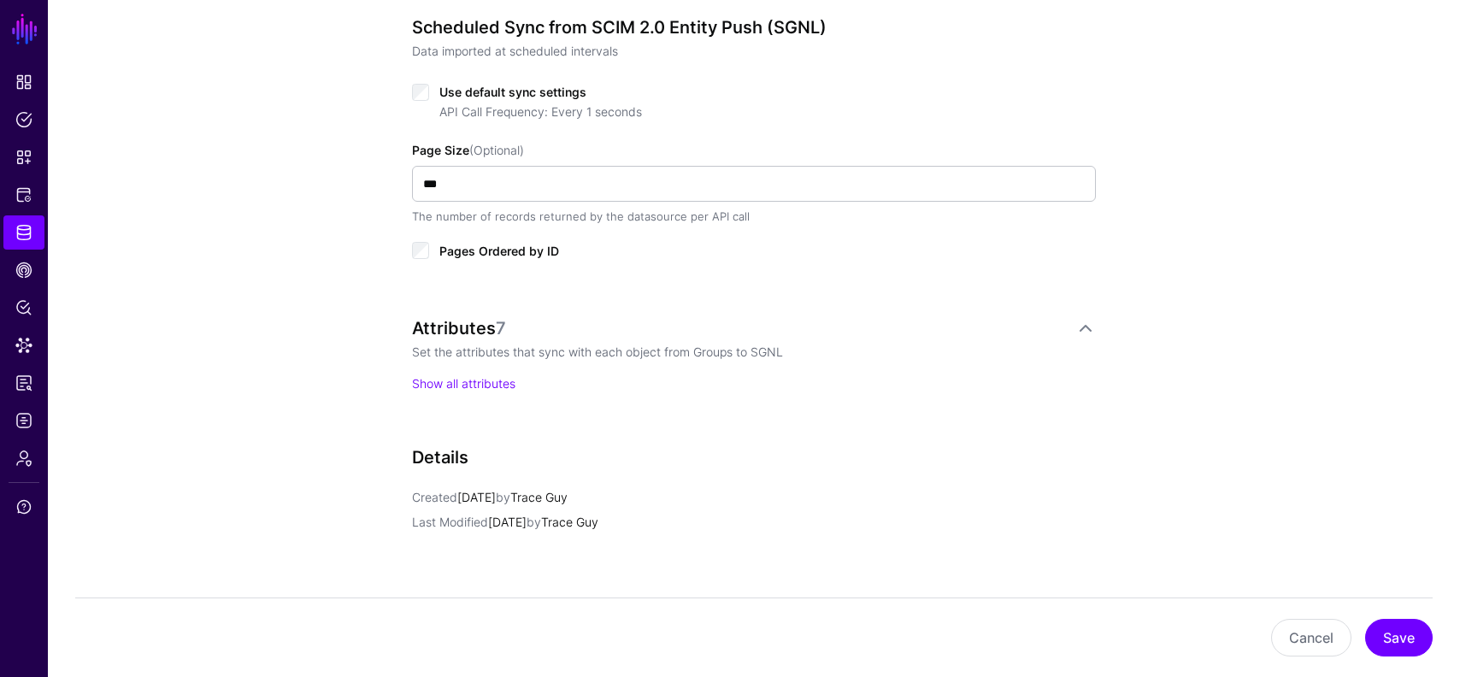
scroll to position [1176, 0]
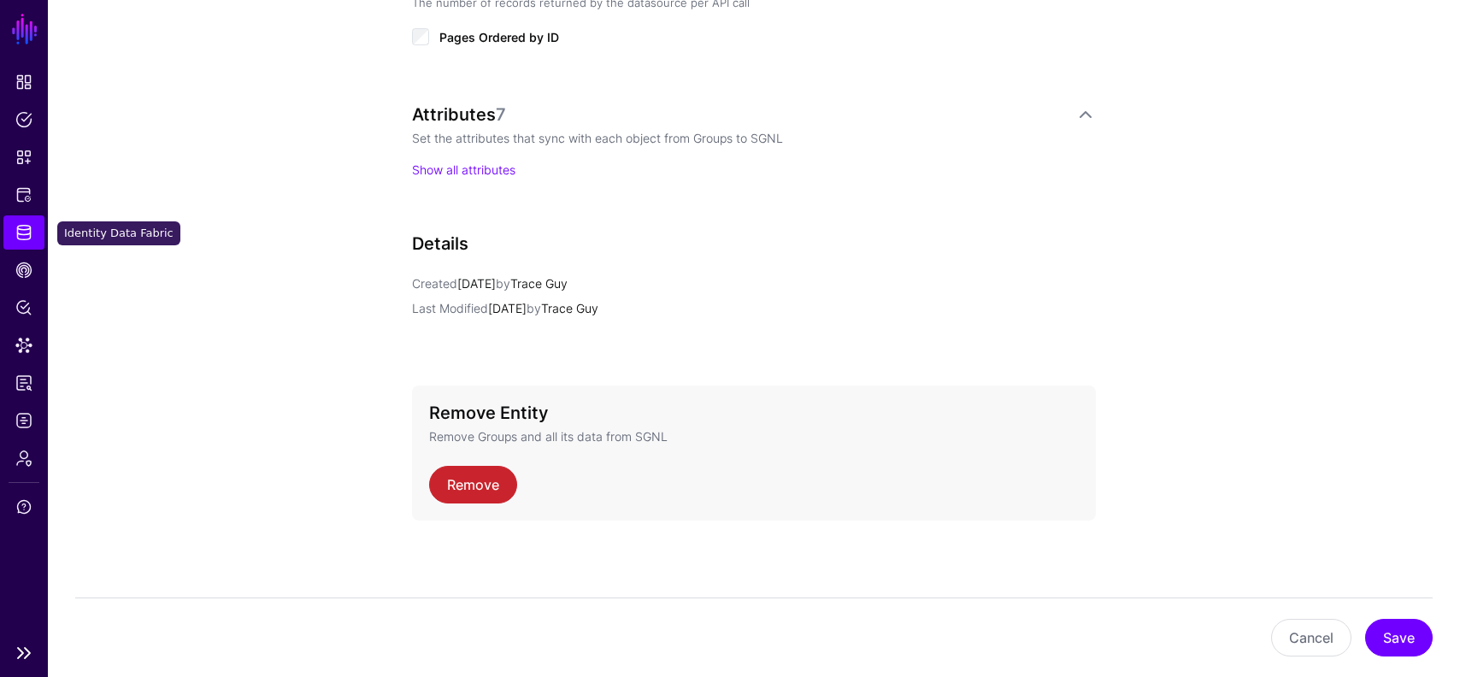
click at [27, 233] on span "Identity Data Fabric" at bounding box center [23, 232] width 17 height 17
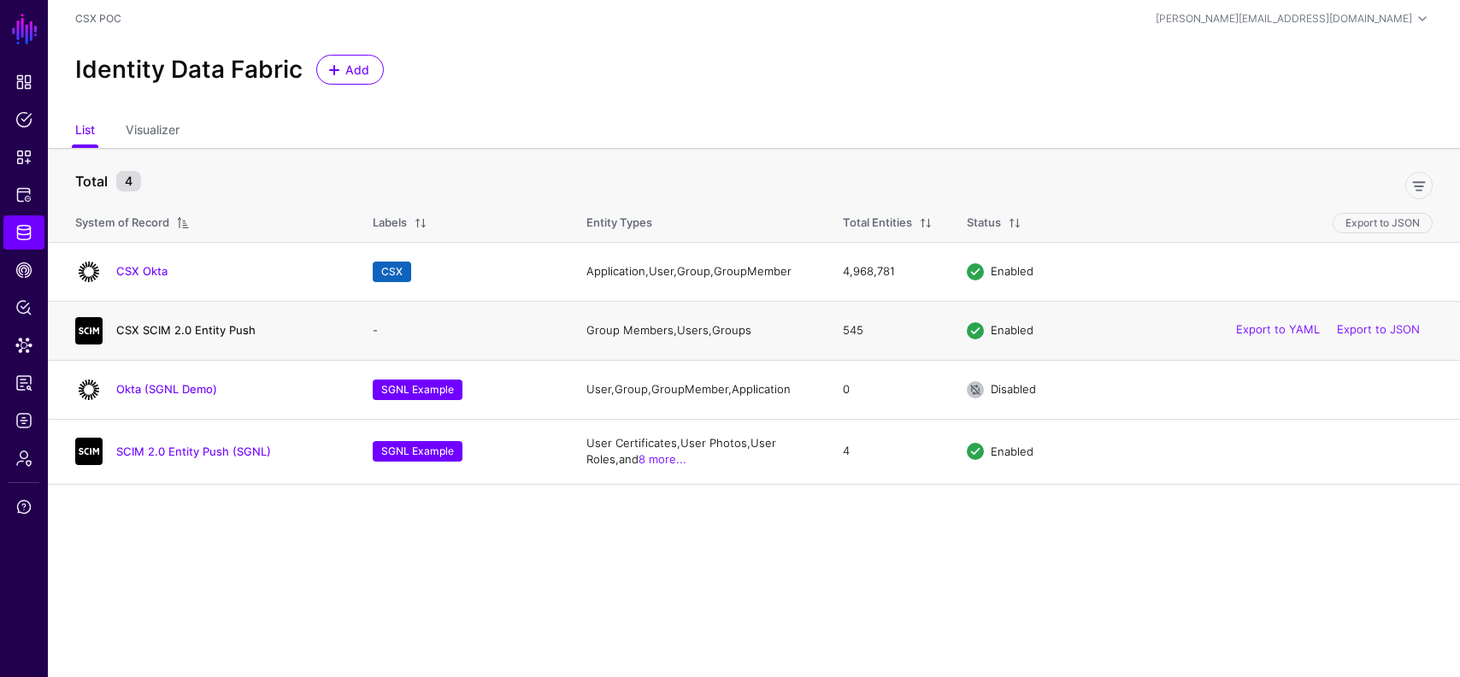
click at [196, 329] on link "CSX SCIM 2.0 Entity Push" at bounding box center [185, 330] width 139 height 14
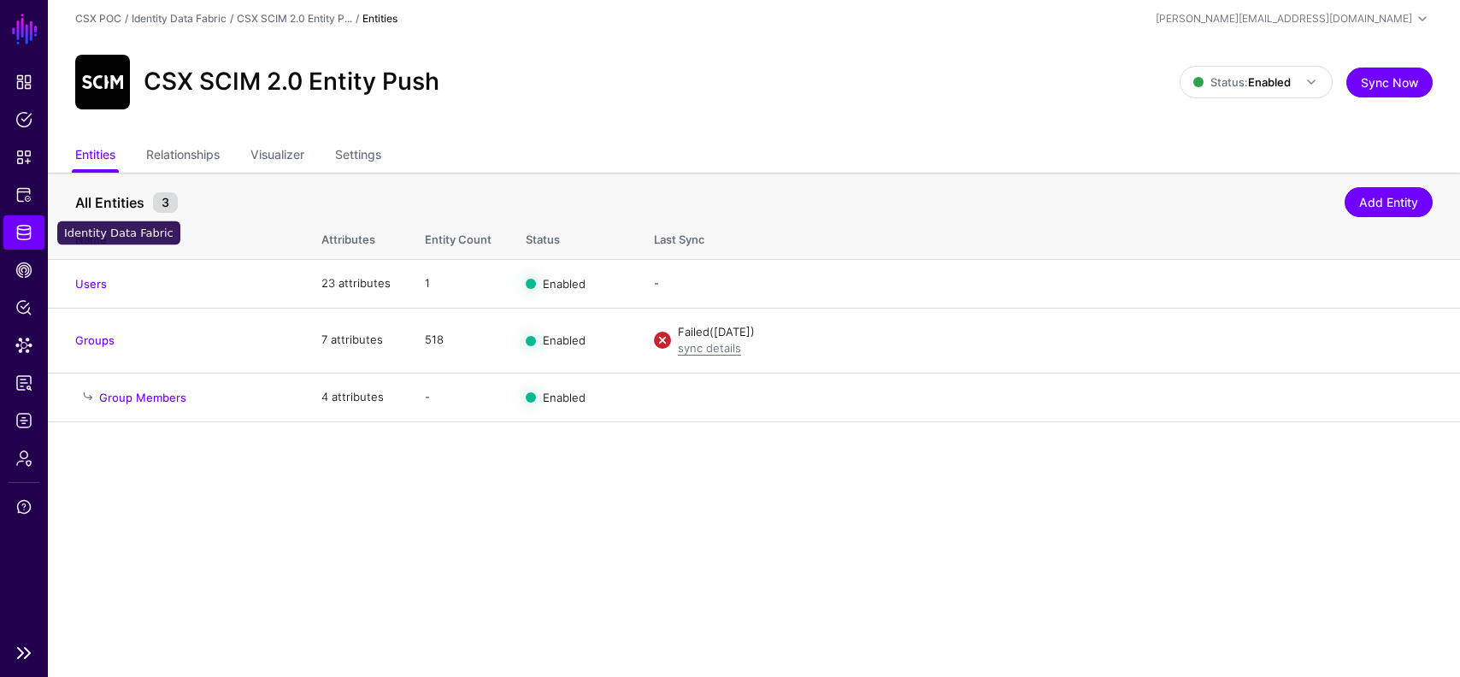
click at [18, 240] on span "Identity Data Fabric" at bounding box center [23, 232] width 17 height 17
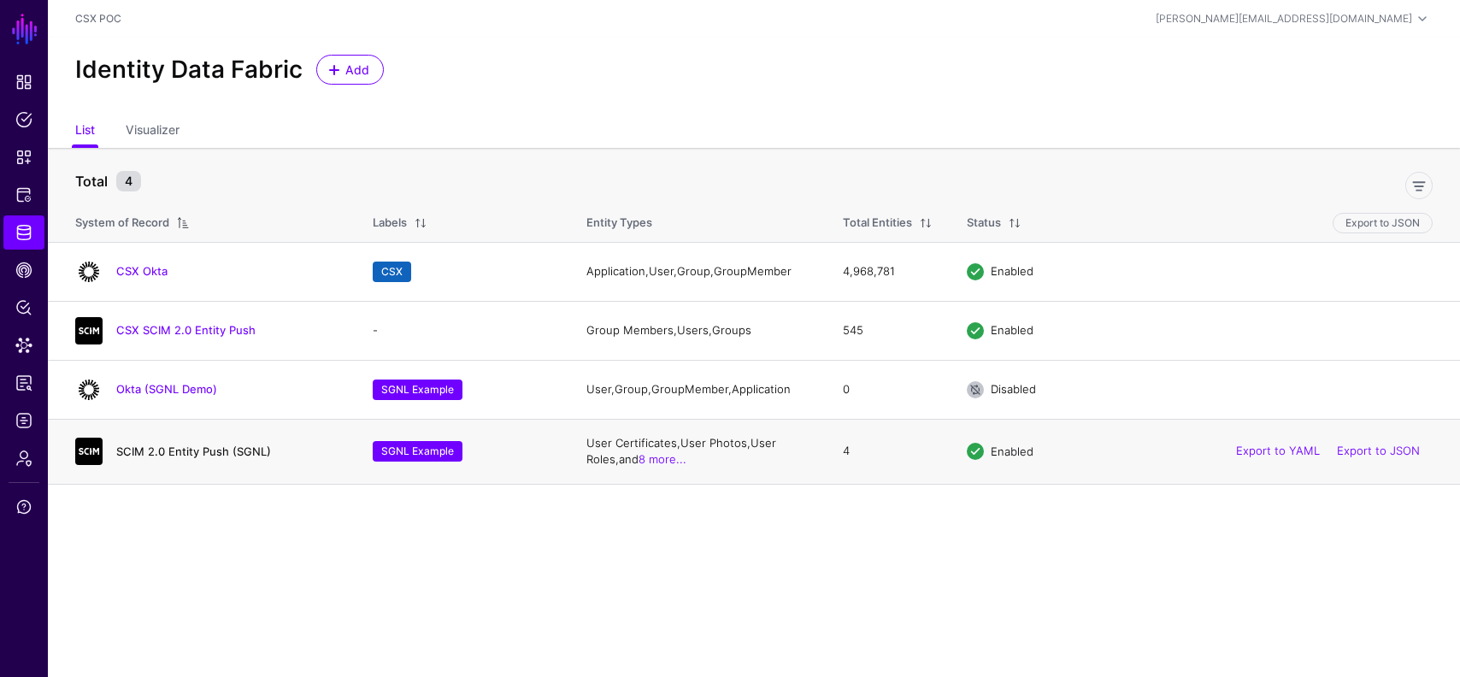
click at [203, 455] on link "SCIM 2.0 Entity Push (SGNL)" at bounding box center [193, 452] width 155 height 14
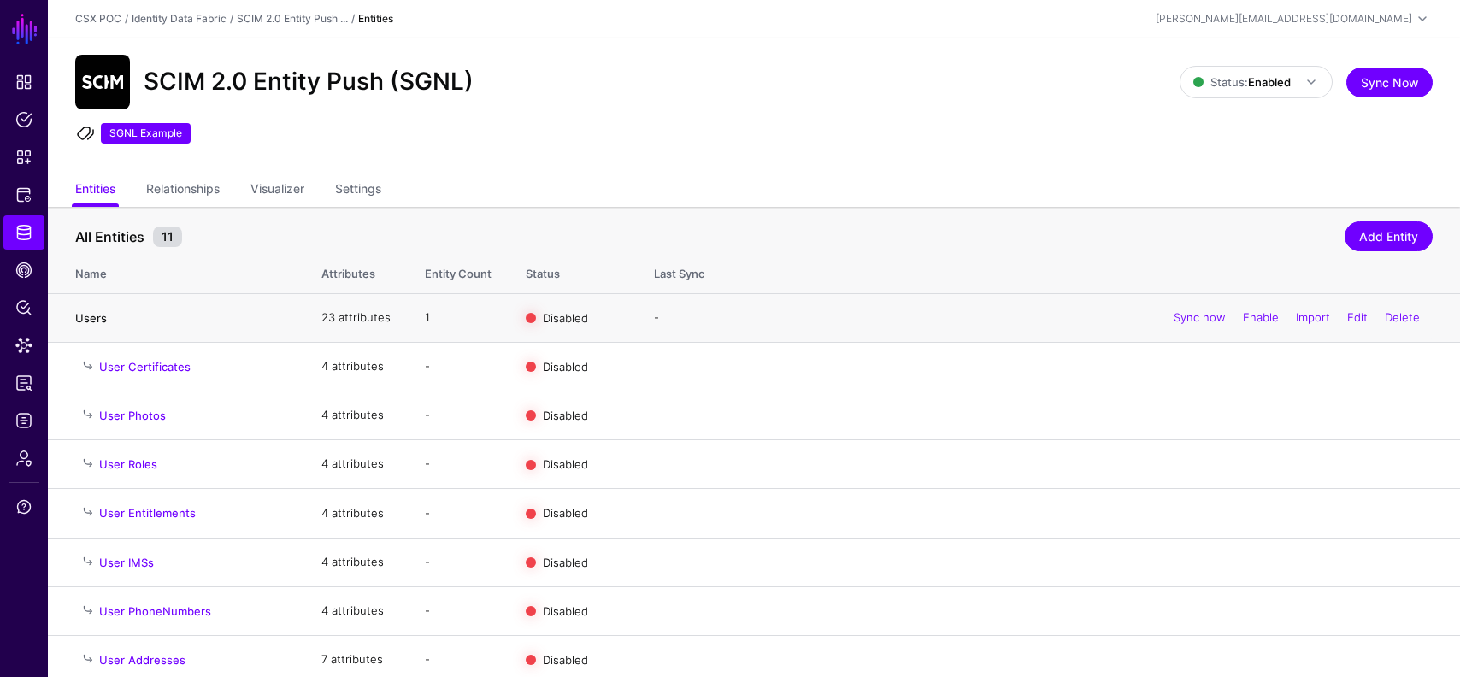
click at [91, 316] on link "Users" at bounding box center [91, 318] width 32 height 14
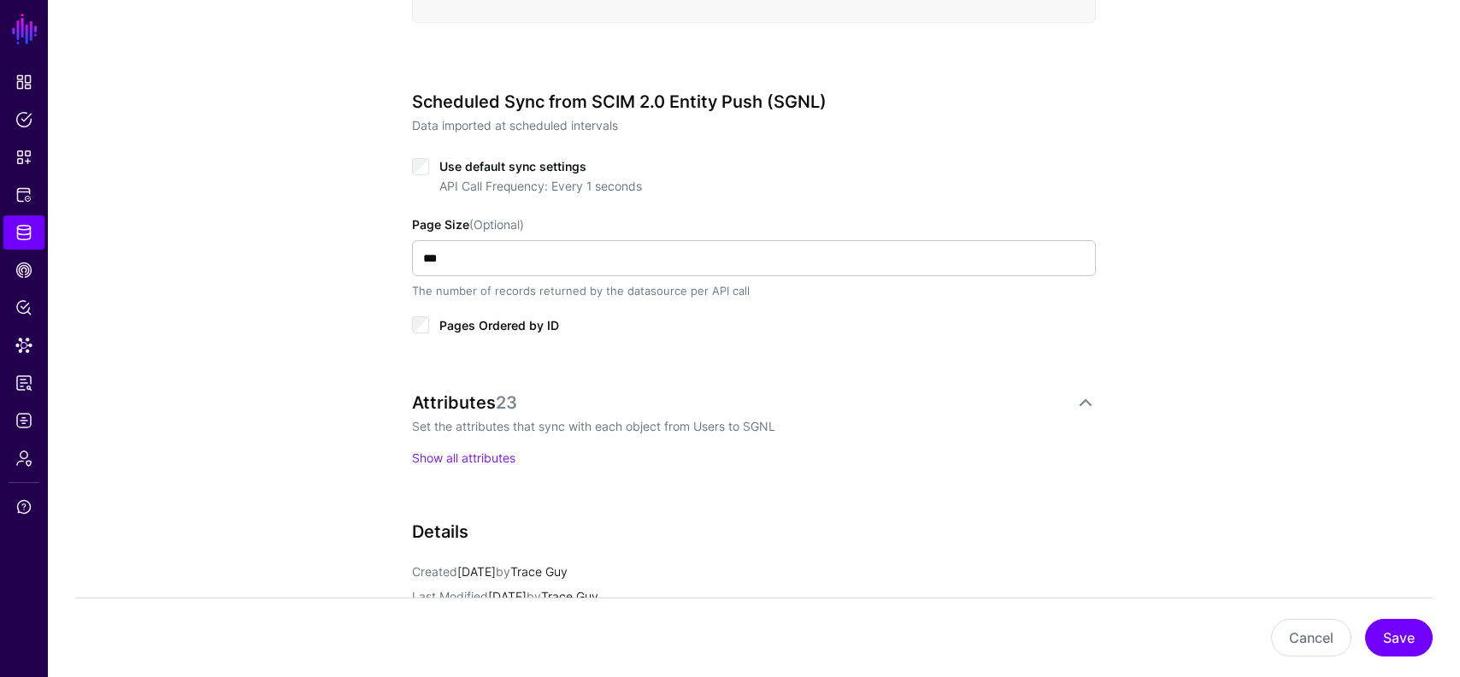
scroll to position [863, 0]
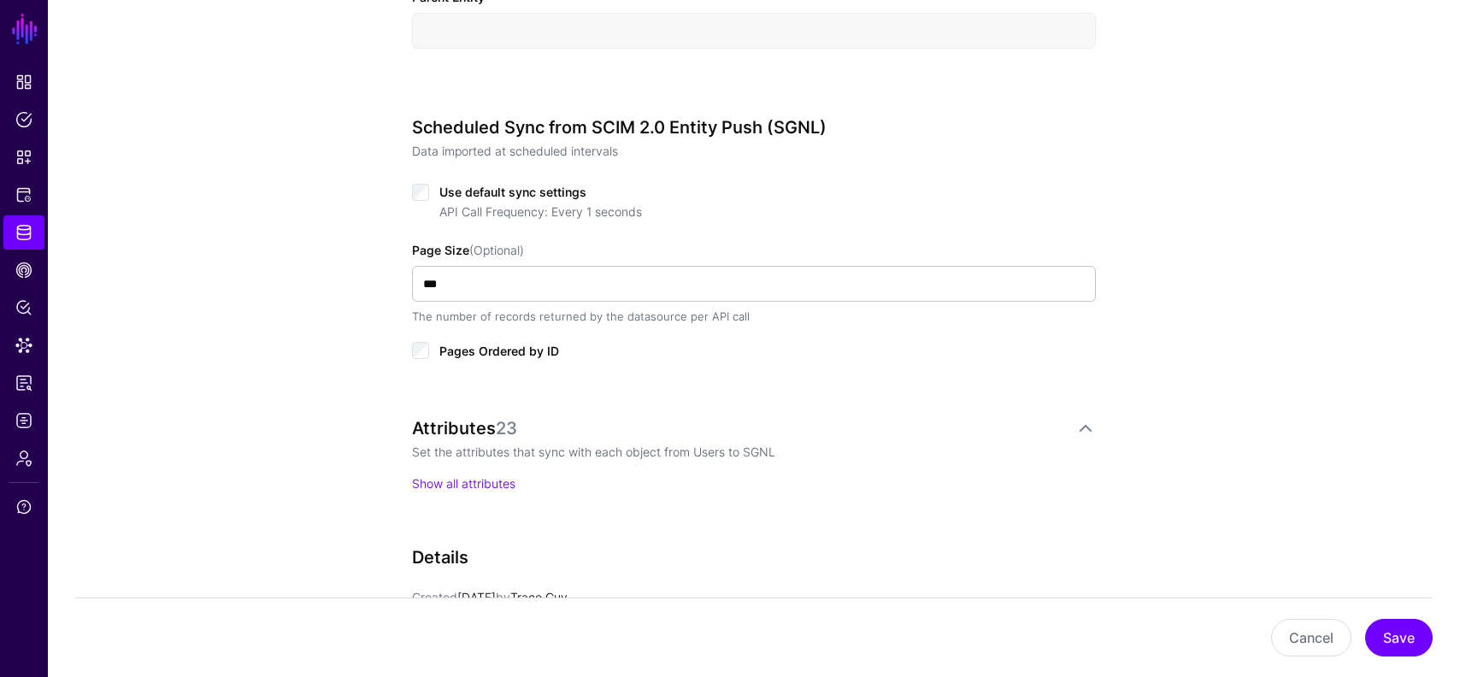
click at [463, 490] on p "Show all attributes" at bounding box center [754, 484] width 684 height 18
click at [436, 471] on div "Attributes 23 Set the attributes that sync with each object from Users to SGNL …" at bounding box center [754, 455] width 684 height 74
click at [436, 483] on link "Show all attributes" at bounding box center [463, 483] width 103 height 15
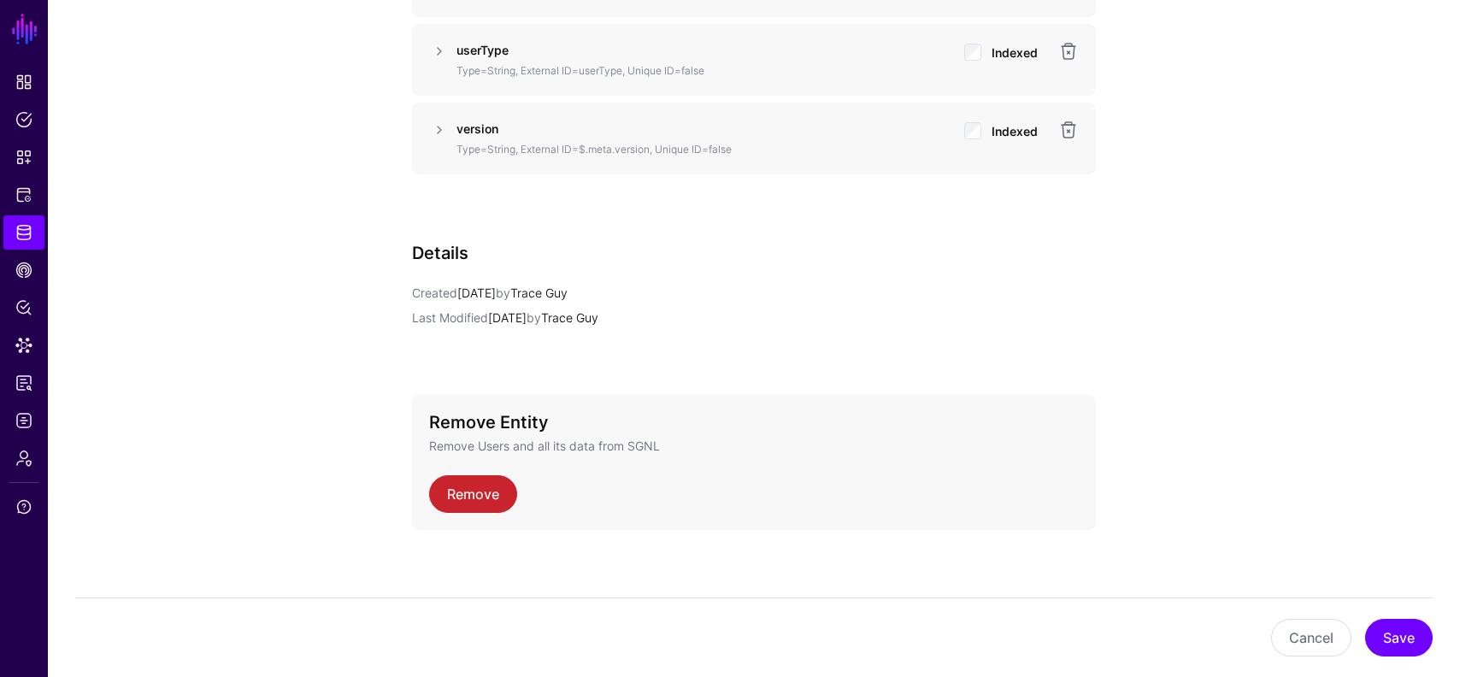
scroll to position [3025, 0]
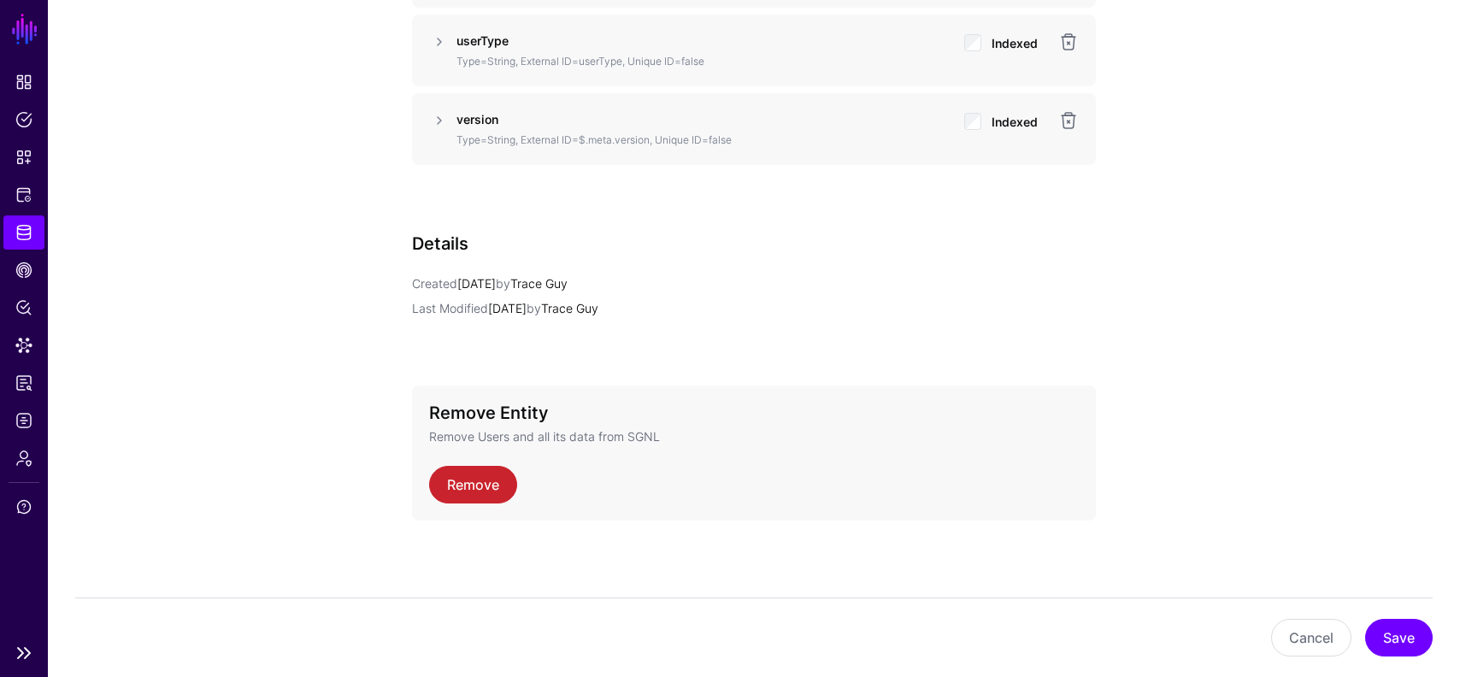
click at [11, 229] on link "Identity Data Fabric" at bounding box center [23, 232] width 41 height 34
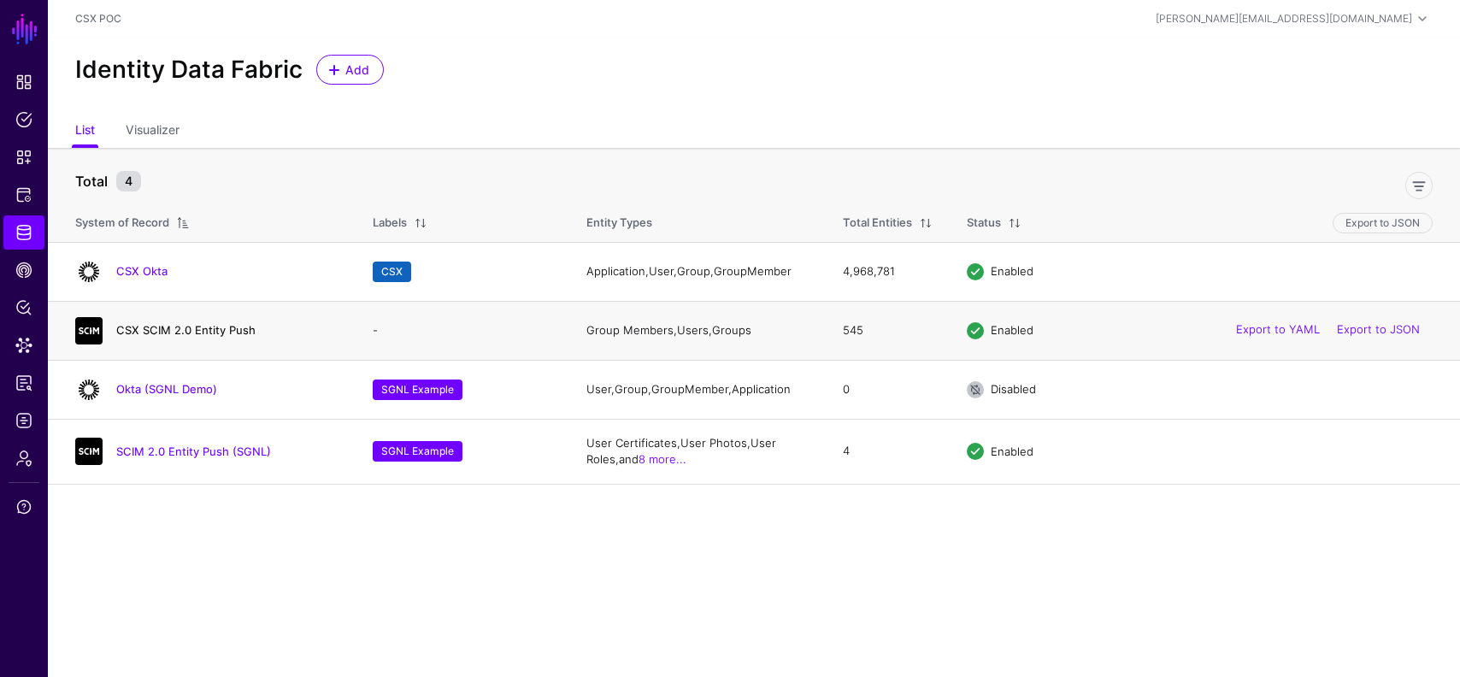
click at [165, 332] on link "CSX SCIM 2.0 Entity Push" at bounding box center [185, 330] width 139 height 14
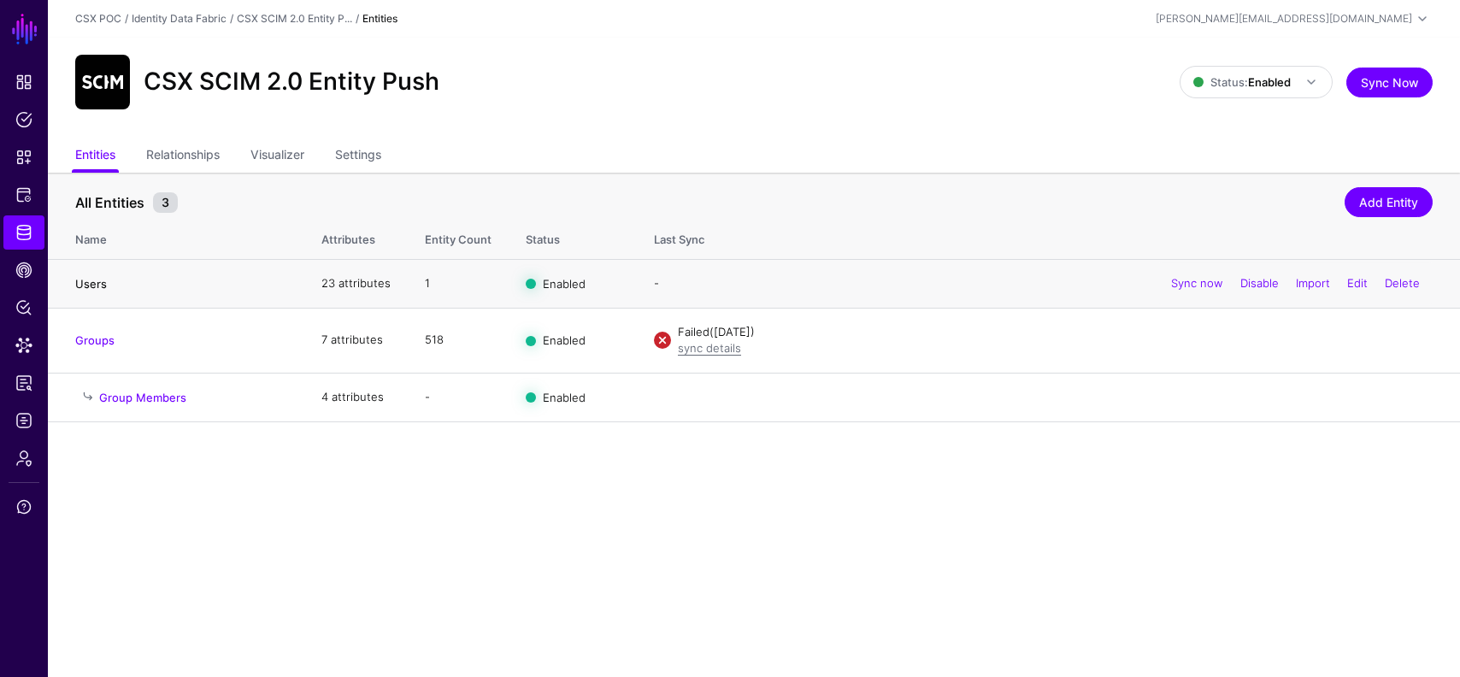
click at [98, 284] on link "Users" at bounding box center [91, 284] width 32 height 14
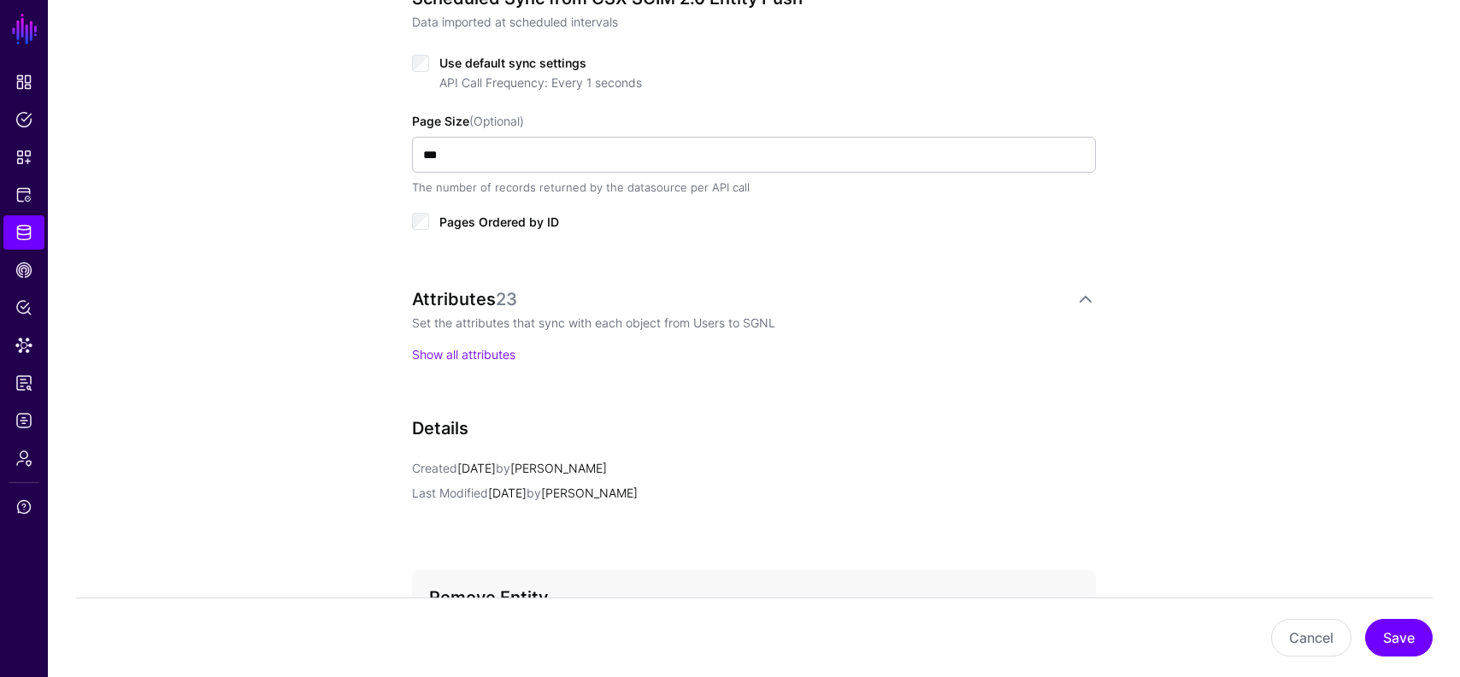
scroll to position [982, 0]
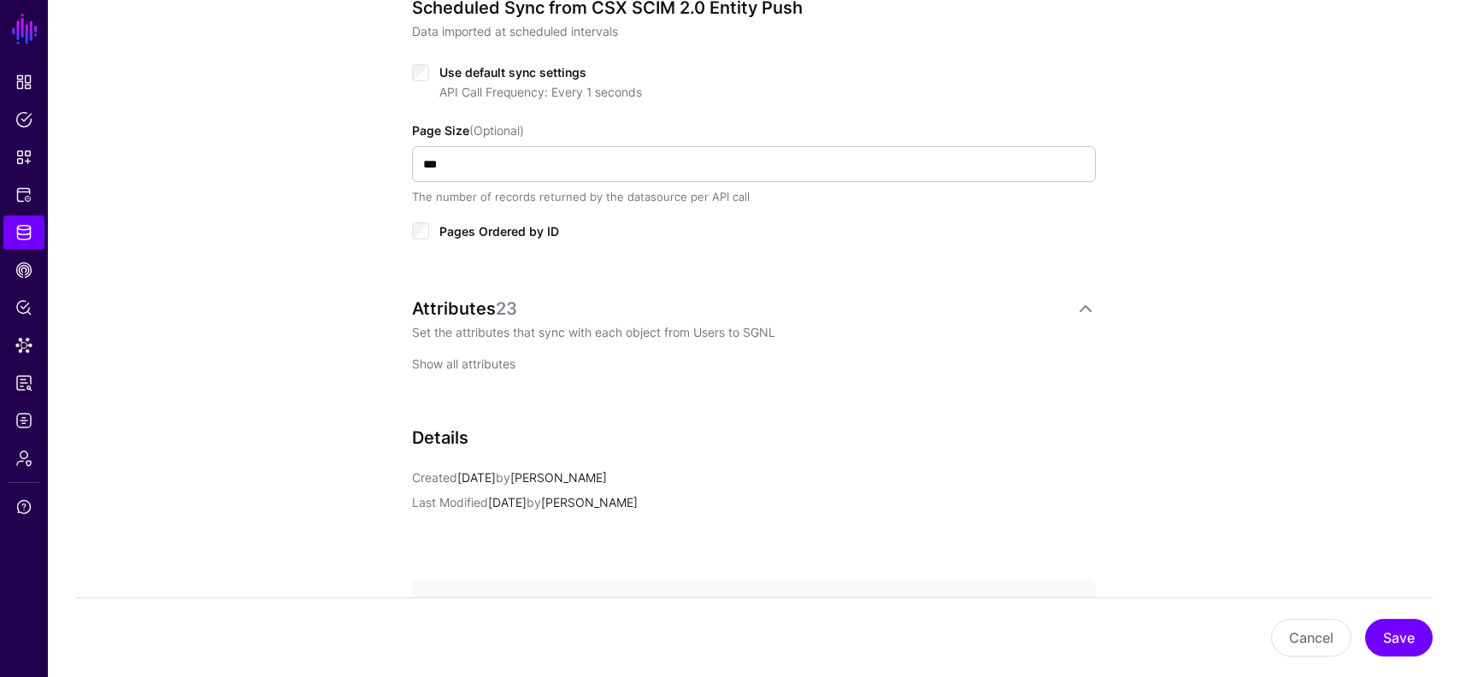
click at [498, 357] on link "Show all attributes" at bounding box center [463, 364] width 103 height 15
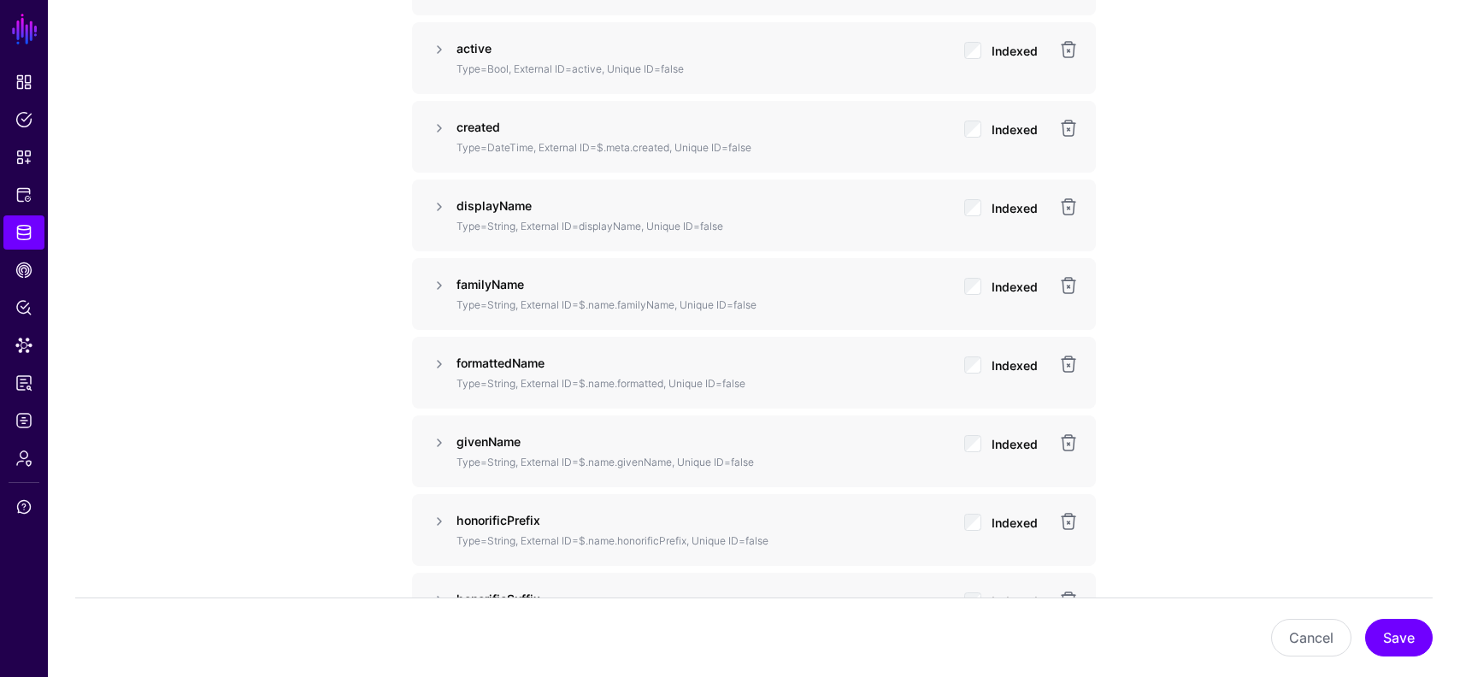
scroll to position [1639, 0]
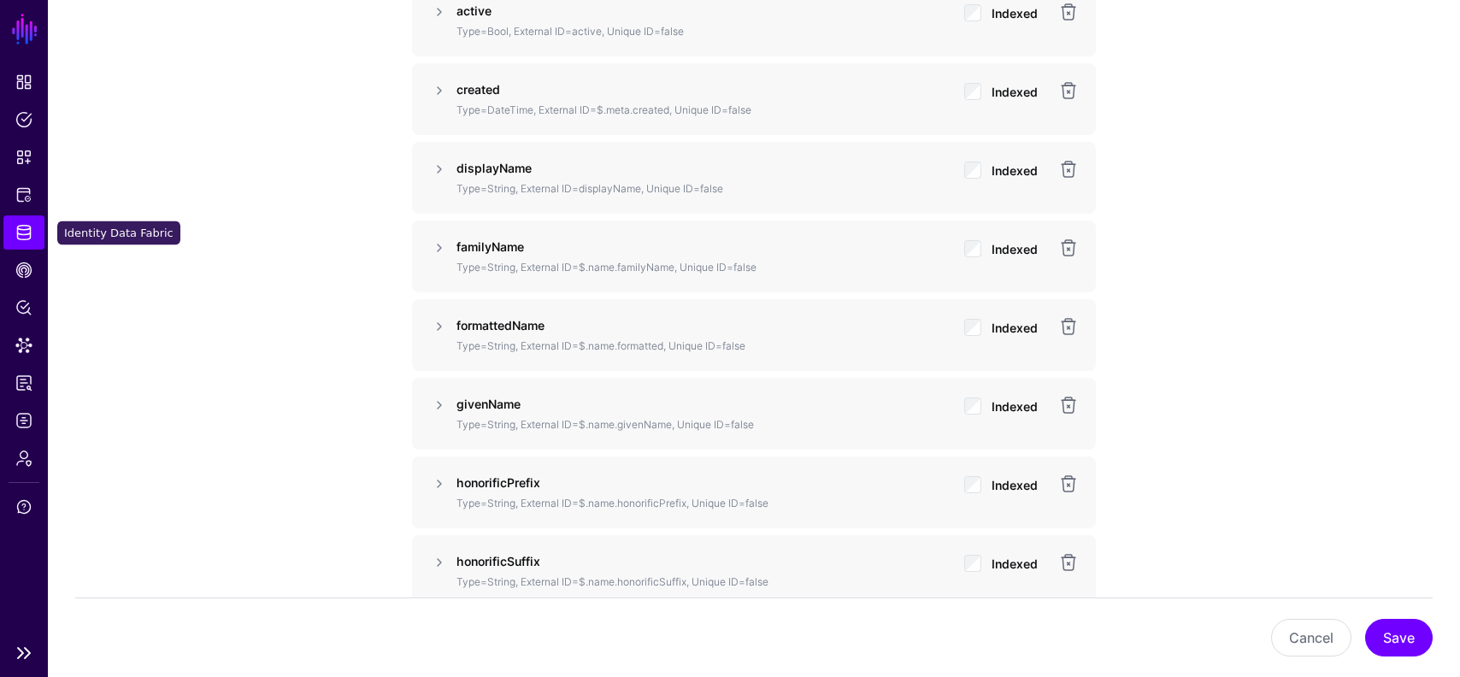
click at [23, 229] on span "Identity Data Fabric" at bounding box center [23, 232] width 17 height 17
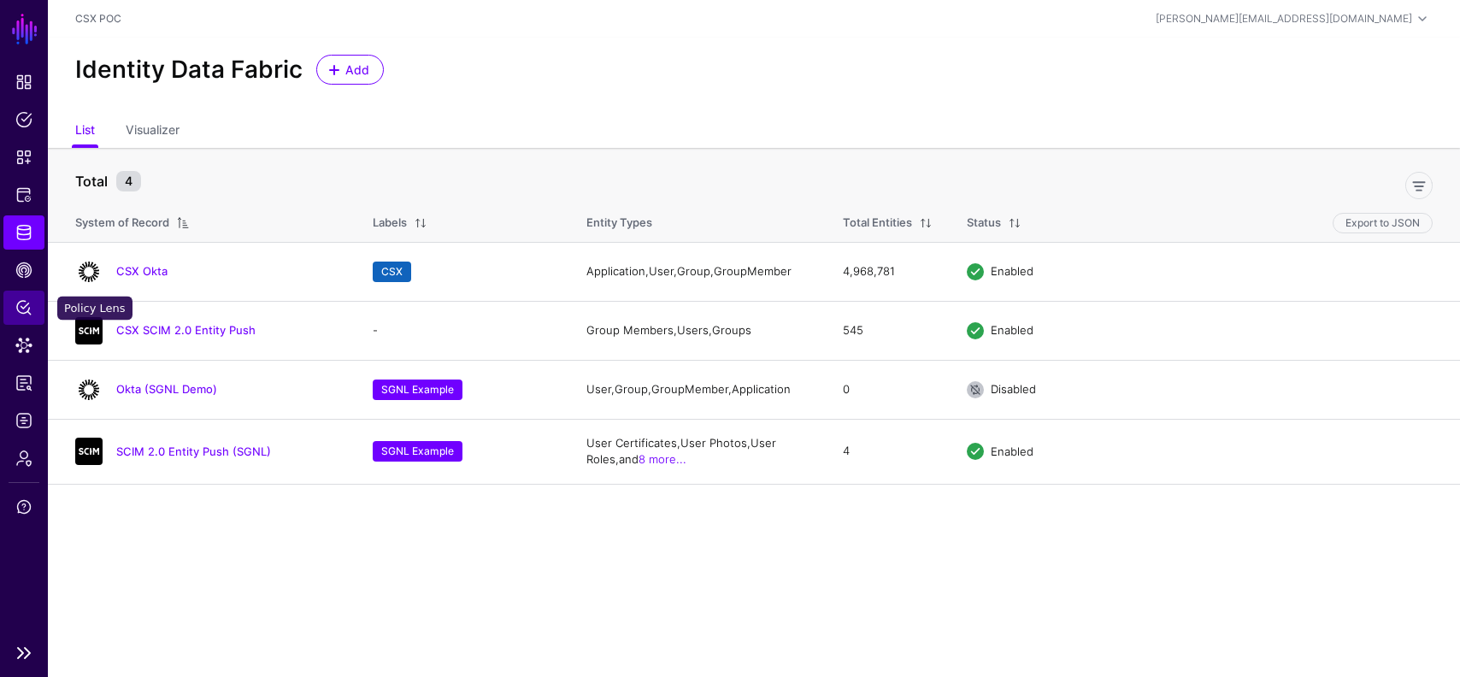
click at [30, 300] on span "Policy Lens" at bounding box center [23, 307] width 17 height 17
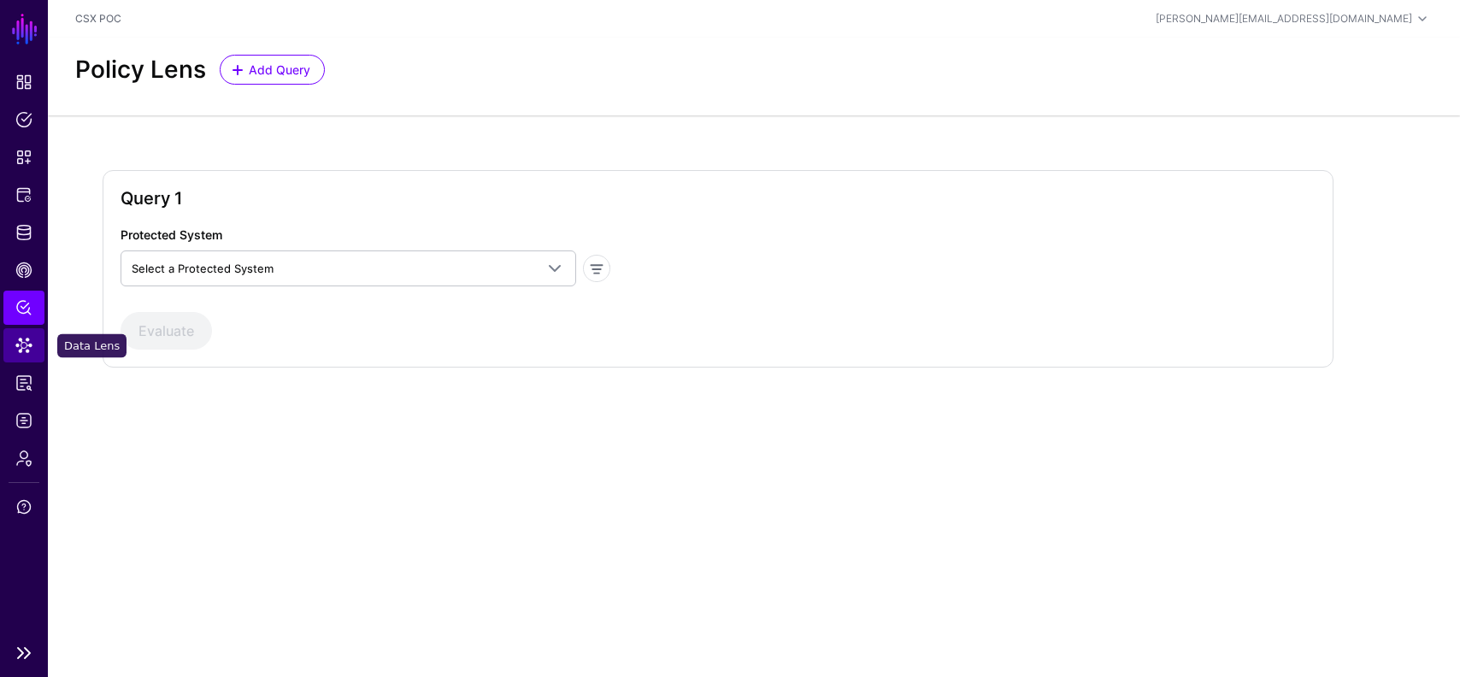
click at [21, 343] on span "Data Lens" at bounding box center [23, 345] width 17 height 17
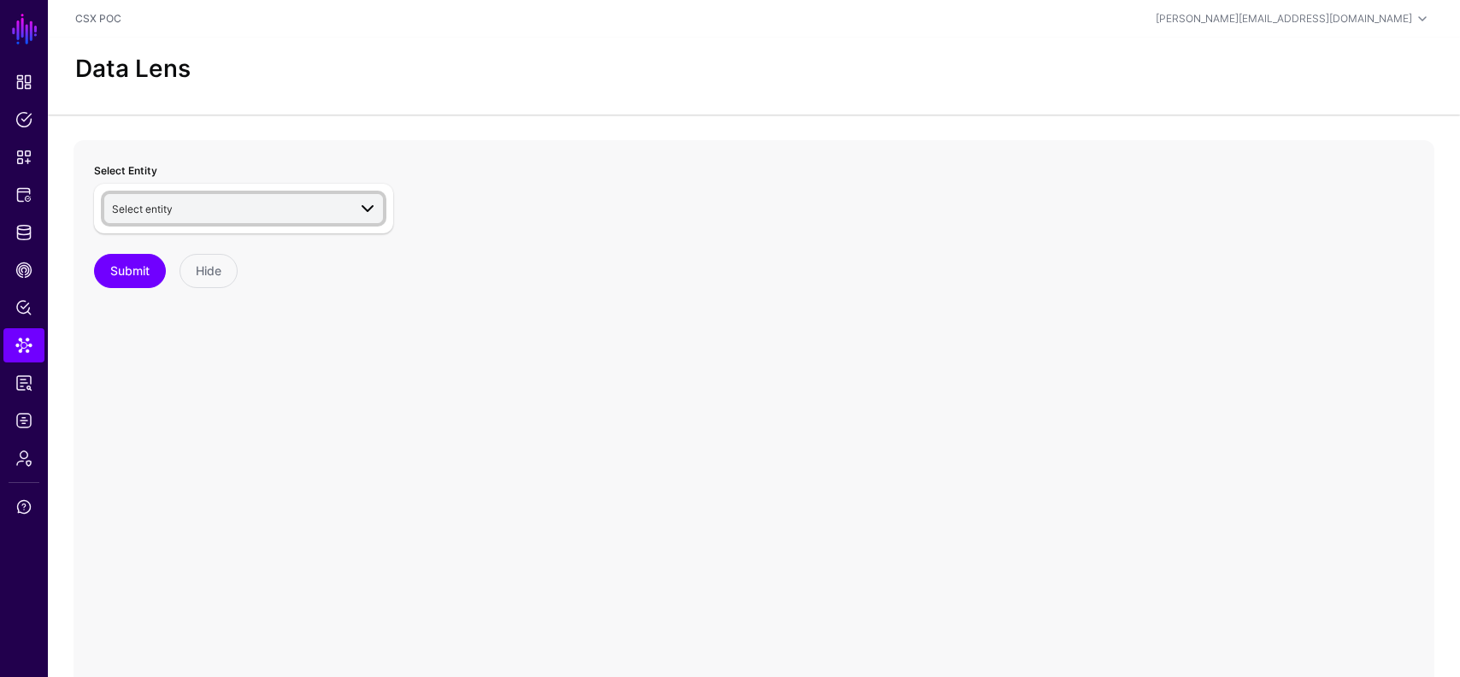
click at [245, 215] on span "Select entity" at bounding box center [229, 208] width 235 height 19
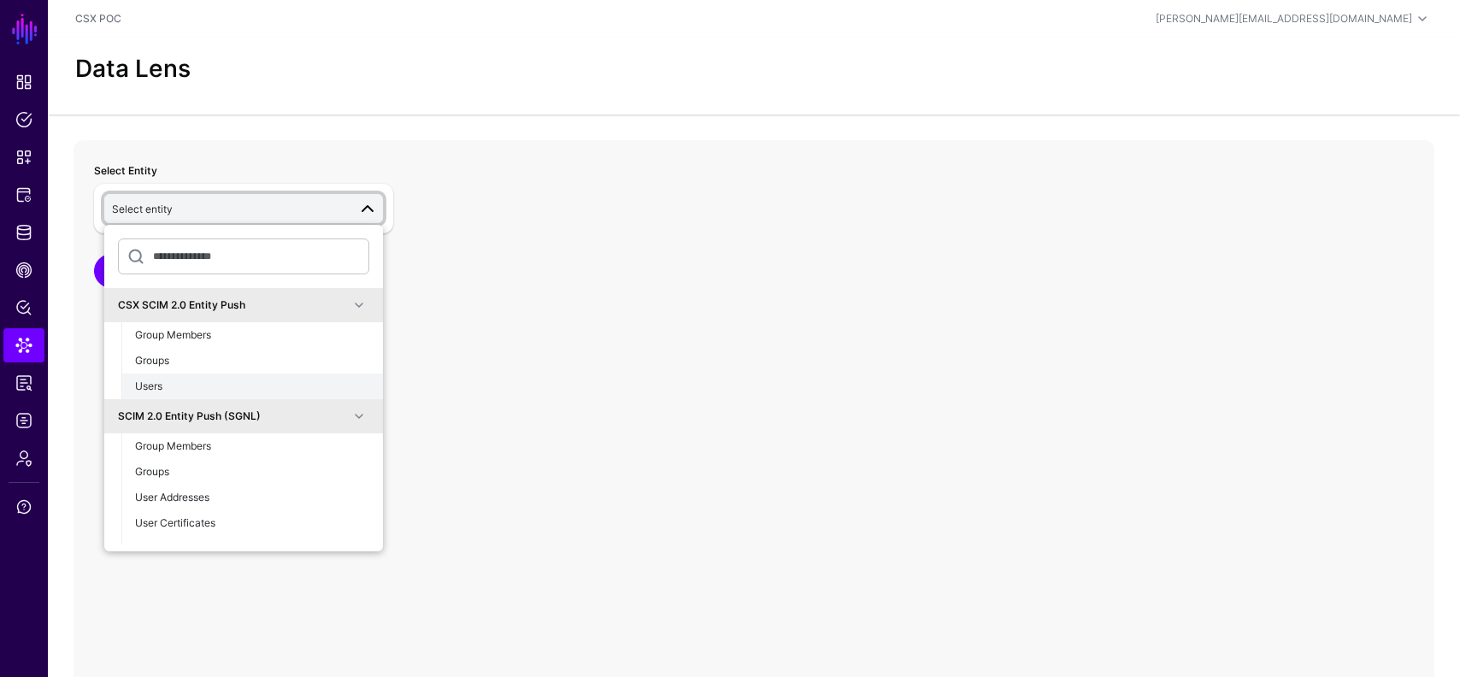
click at [190, 379] on div "Users" at bounding box center [252, 386] width 234 height 15
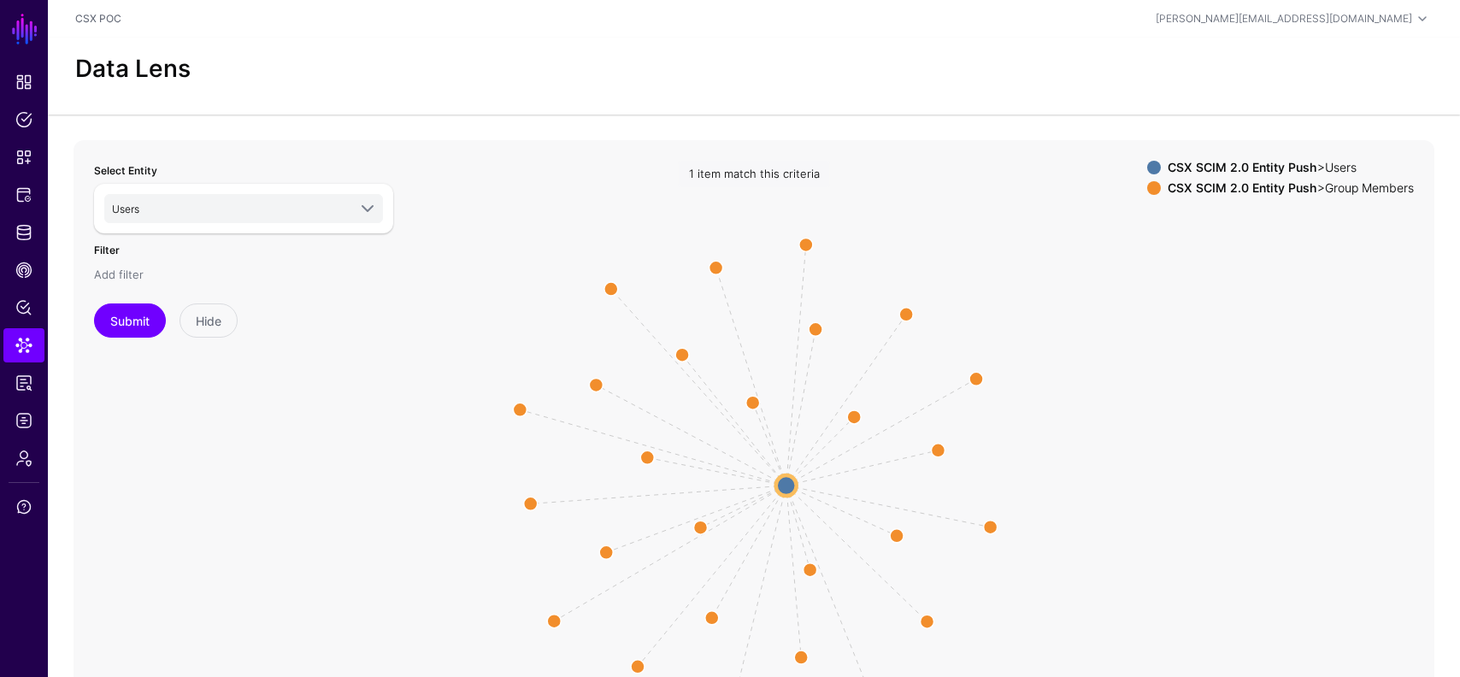
click at [127, 271] on link "Add filter" at bounding box center [119, 275] width 50 height 14
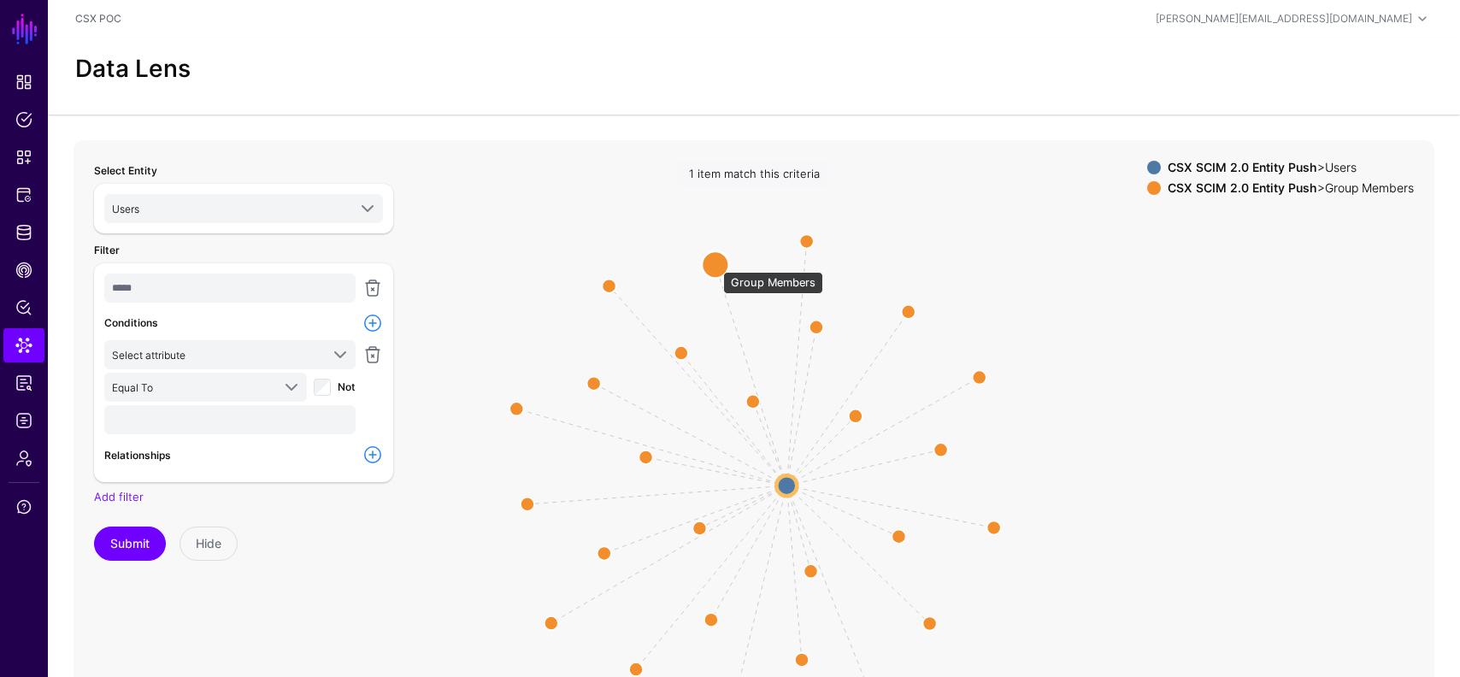
click at [709, 262] on circle at bounding box center [715, 264] width 27 height 27
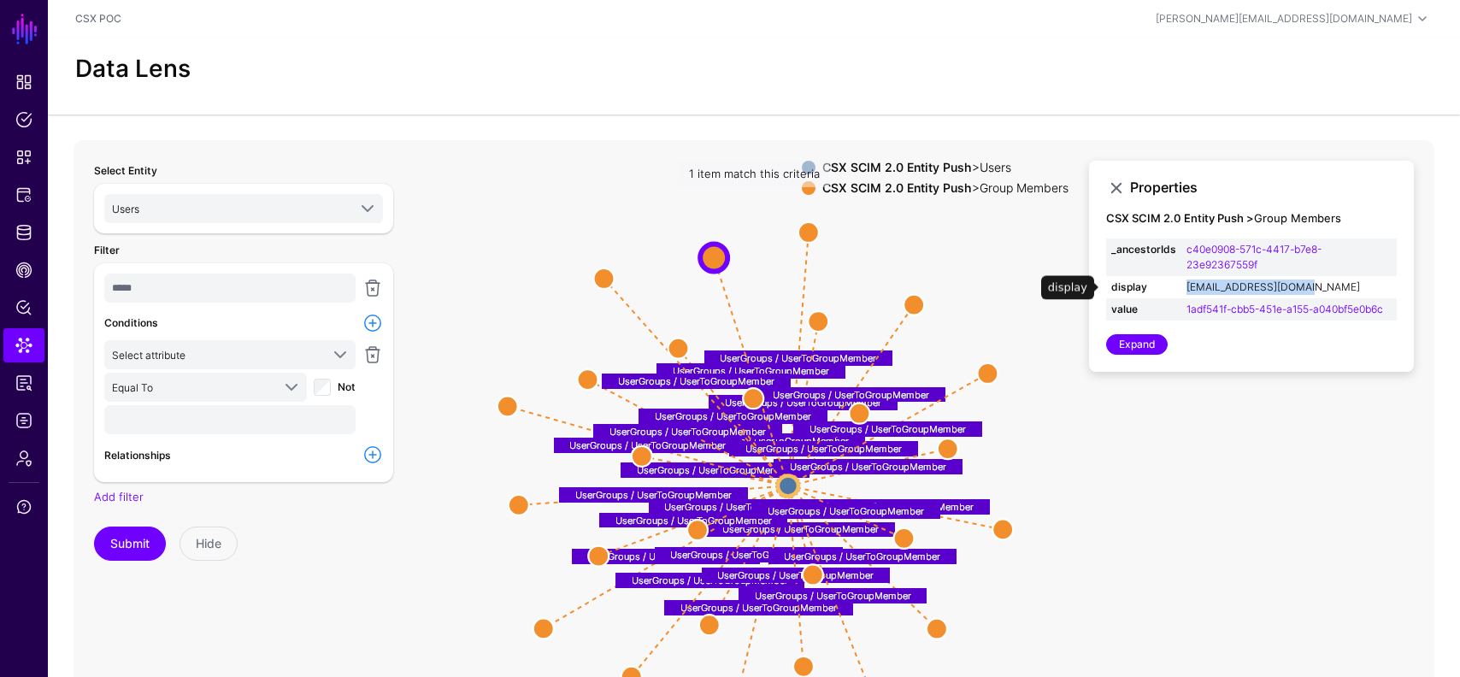
drag, startPoint x: 1306, startPoint y: 288, endPoint x: 1185, endPoint y: 292, distance: 121.5
click at [1185, 292] on td "I6053@csxt.ad.csx.com" at bounding box center [1289, 287] width 215 height 22
copy link "I6053@csxt.ad.csx.com"
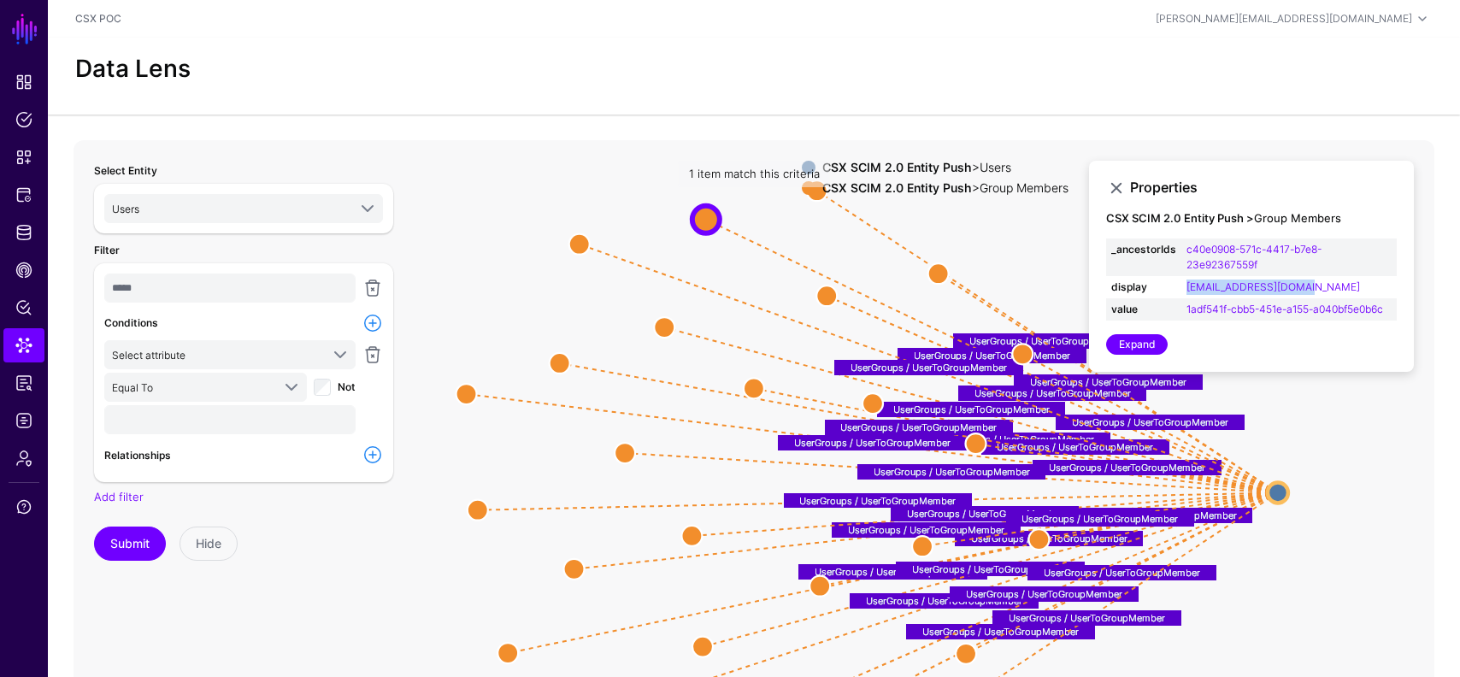
drag, startPoint x: 789, startPoint y: 491, endPoint x: 1279, endPoint y: 498, distance: 489.9
click at [1279, 498] on circle at bounding box center [1278, 492] width 21 height 21
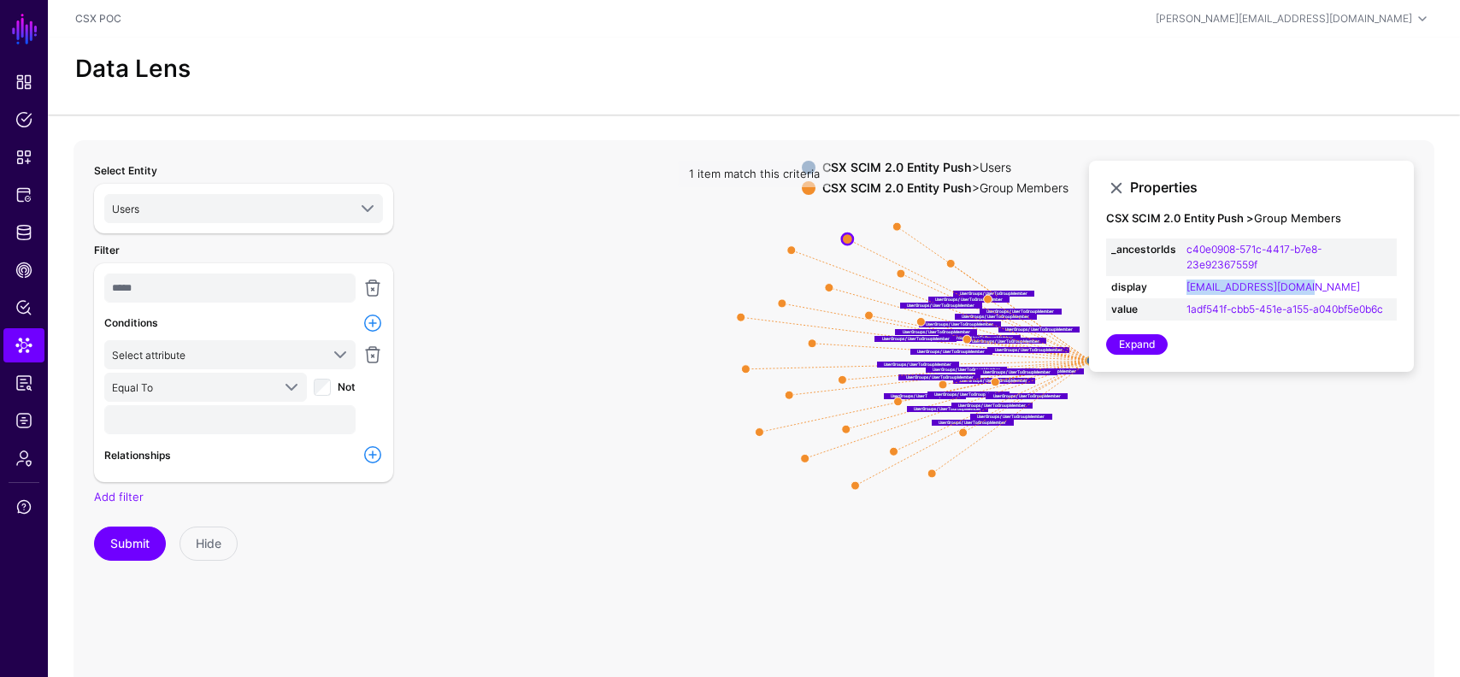
click at [728, 227] on icon "UserGroups / UserToGroupMember UserGroups / UserToGroupMember UserGroups / User…" at bounding box center [754, 482] width 1361 height 684
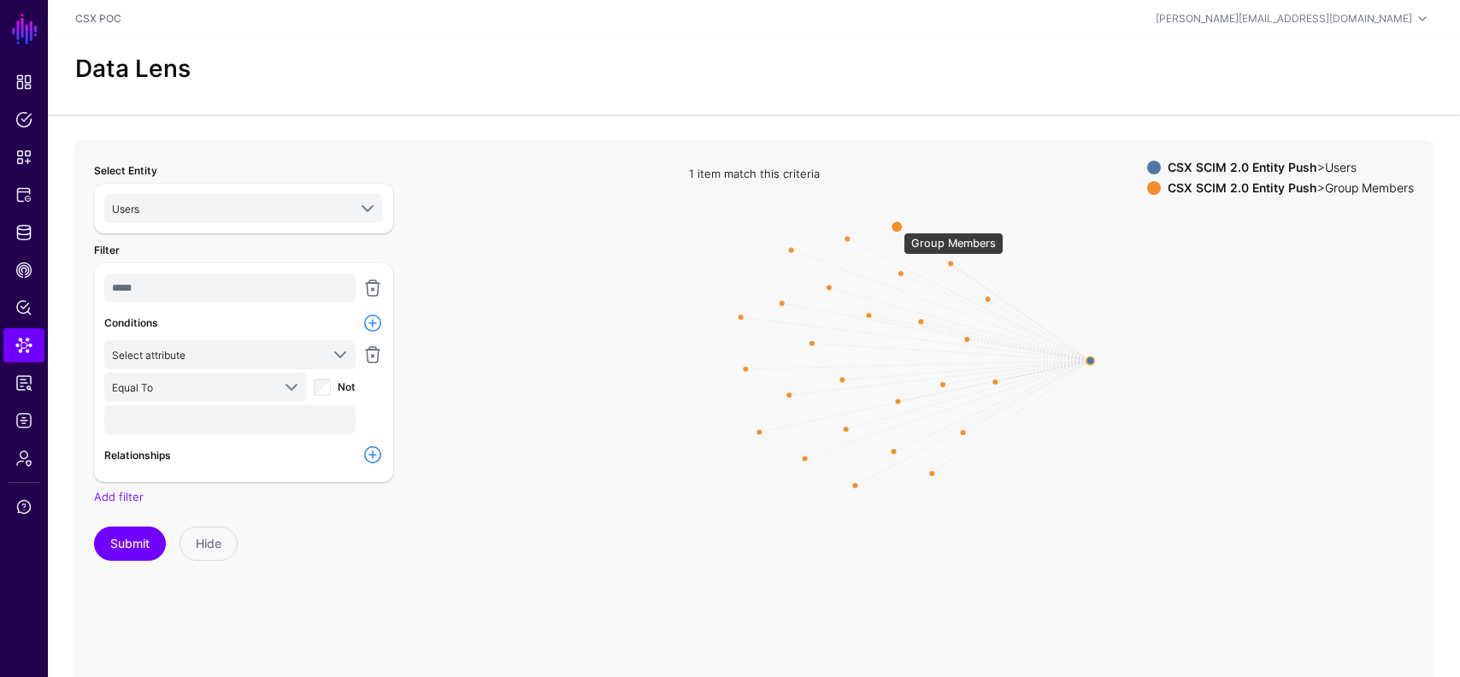
click at [895, 224] on circle at bounding box center [897, 226] width 11 height 11
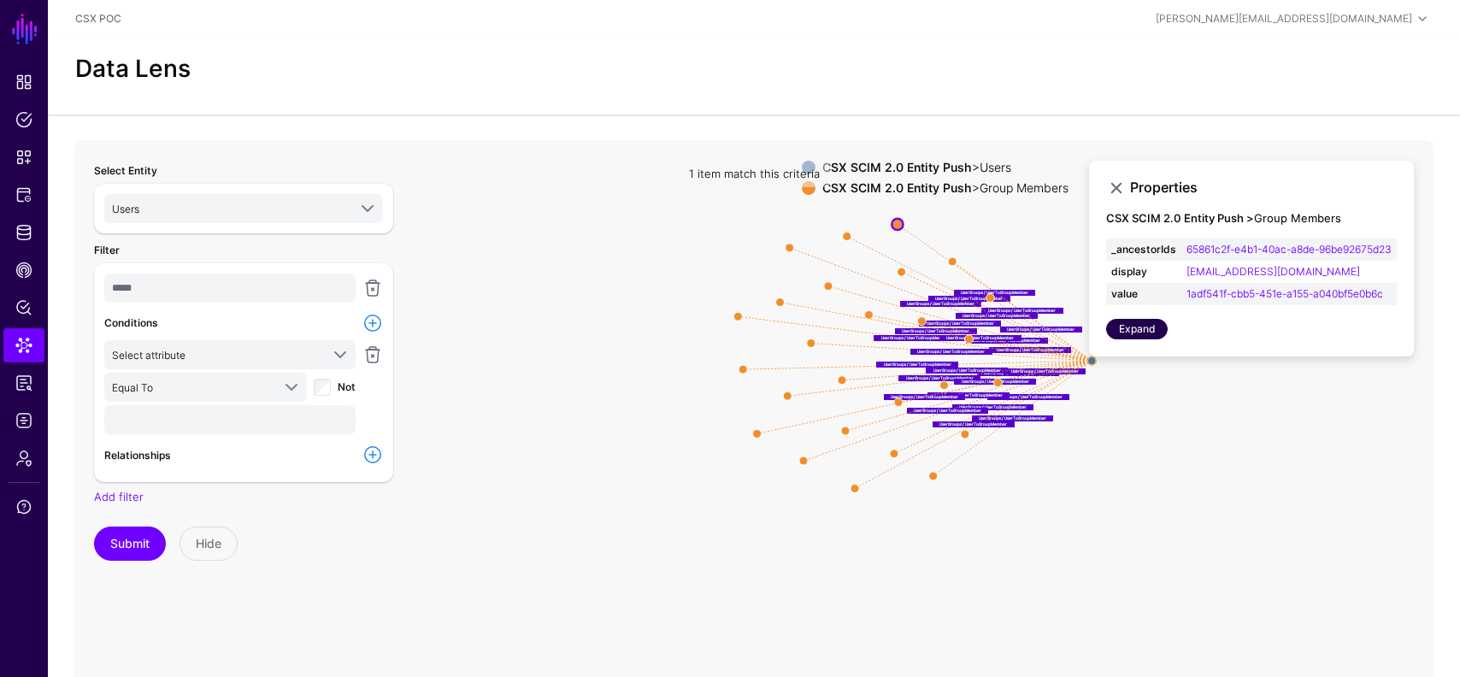
click at [1131, 339] on link "Expand" at bounding box center [1137, 329] width 62 height 21
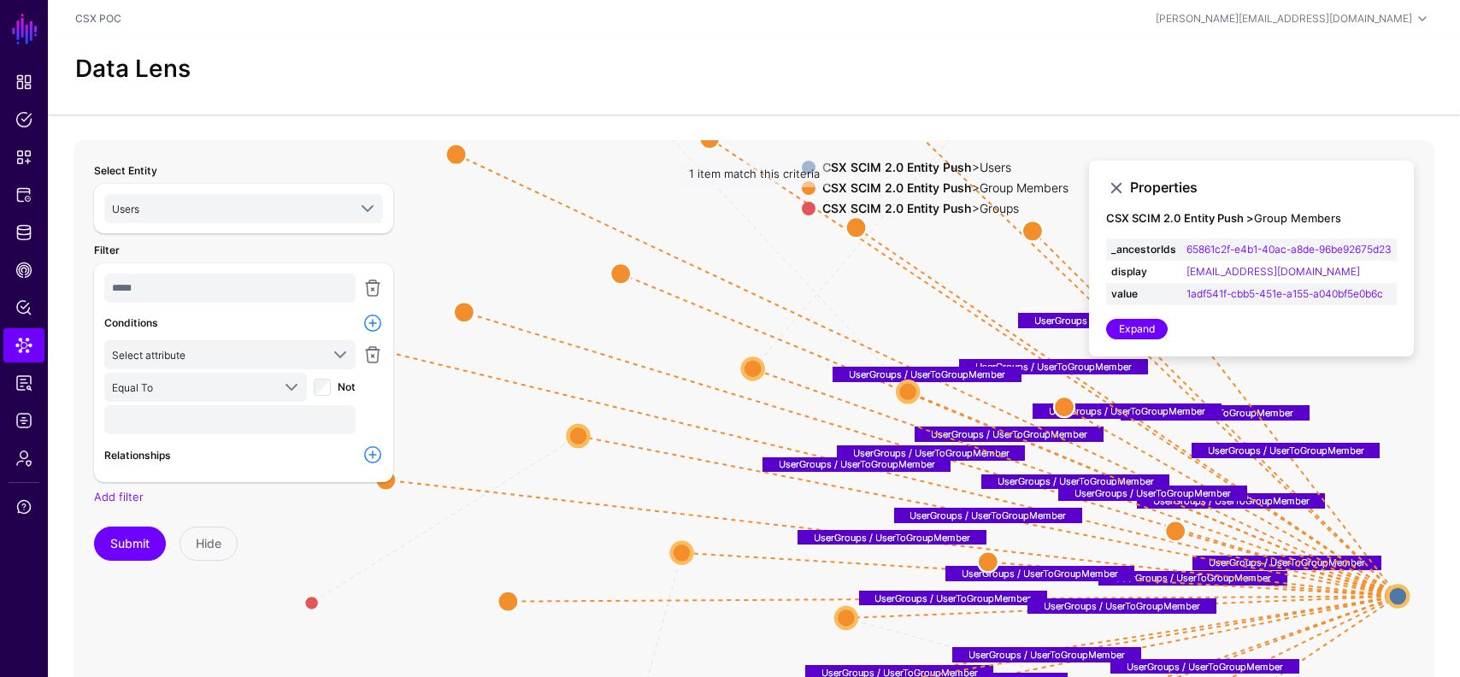
drag, startPoint x: 793, startPoint y: 492, endPoint x: 1385, endPoint y: 570, distance: 597.7
click at [1388, 586] on circle at bounding box center [1398, 596] width 21 height 21
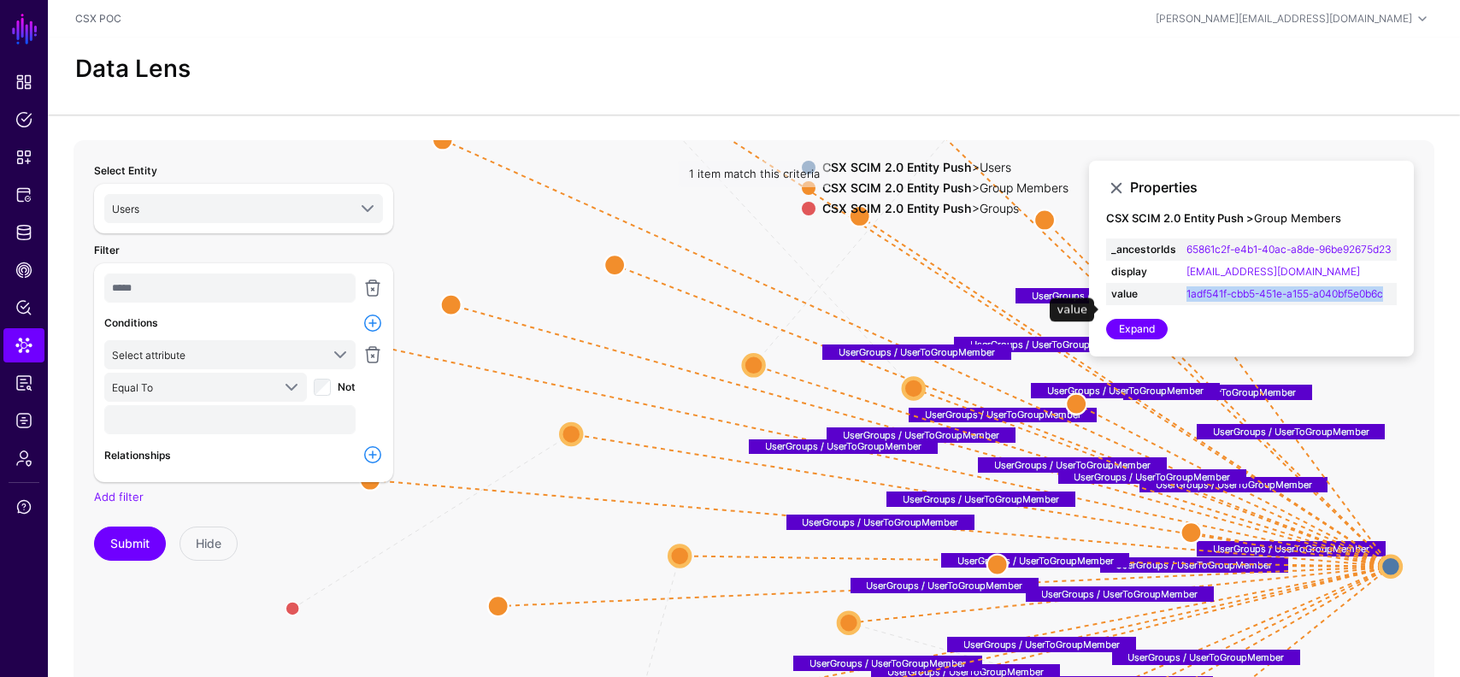
drag, startPoint x: 1391, startPoint y: 313, endPoint x: 1176, endPoint y: 306, distance: 214.7
click at [1176, 305] on tr "value 1adf541f-cbb5-451e-a155-a040bf5e0b6c" at bounding box center [1251, 294] width 291 height 22
copy tr "1adf541f-cbb5-451e-a155-a040bf5e0b6c"
click at [379, 286] on link at bounding box center [373, 288] width 21 height 21
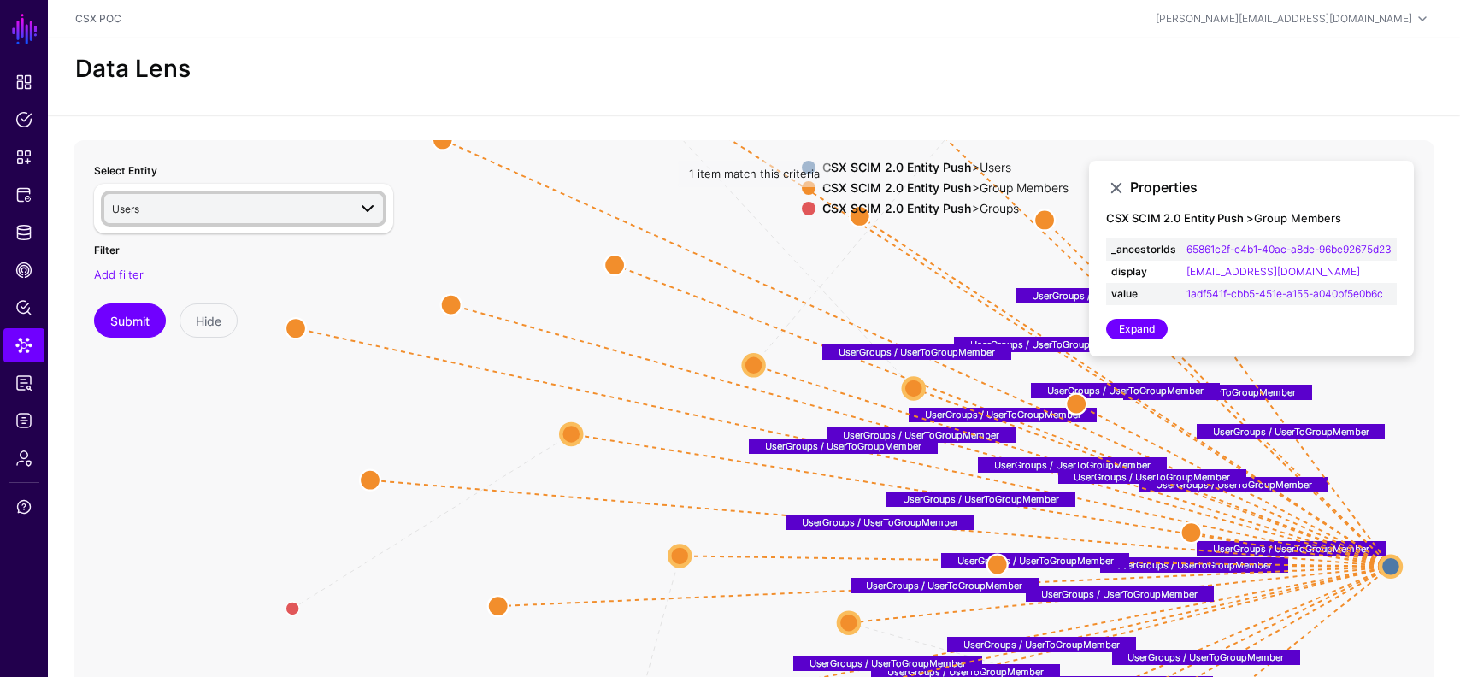
click at [368, 210] on span at bounding box center [367, 208] width 21 height 21
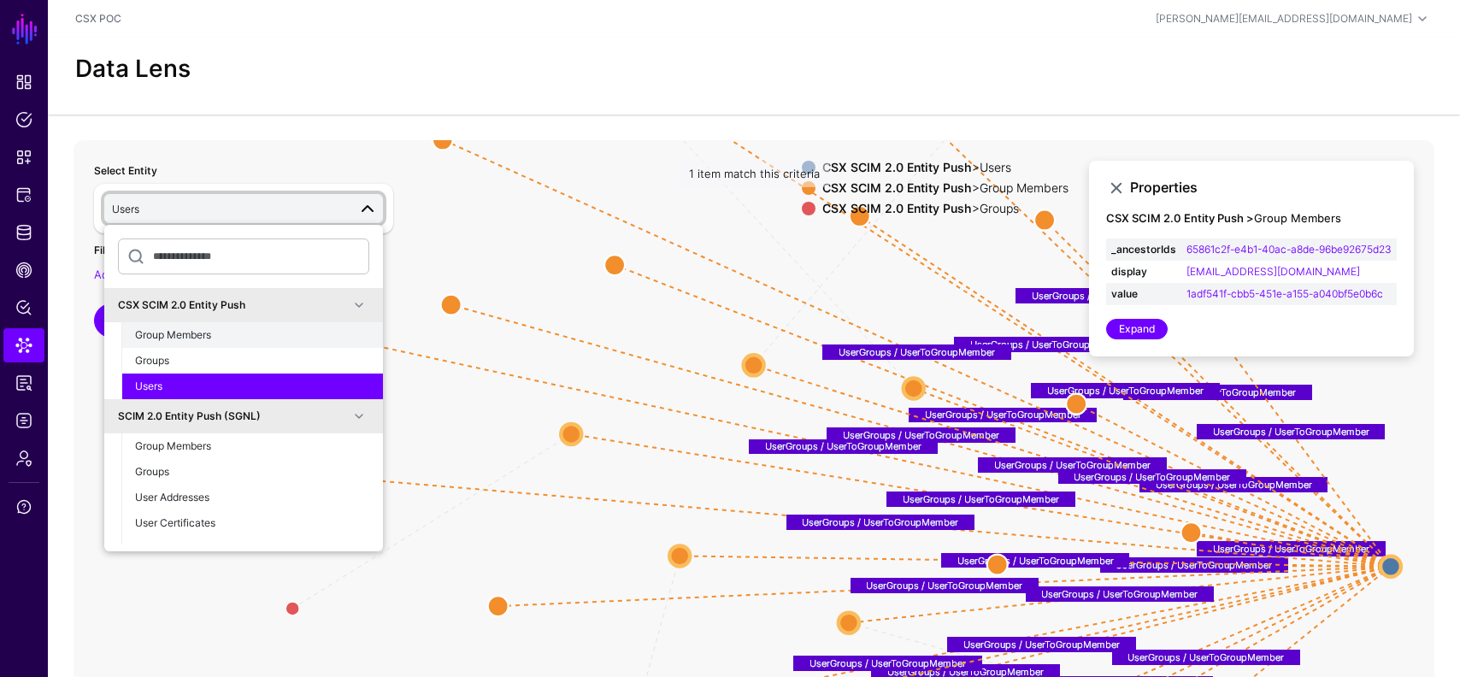
click at [270, 332] on div "Group Members" at bounding box center [252, 334] width 234 height 15
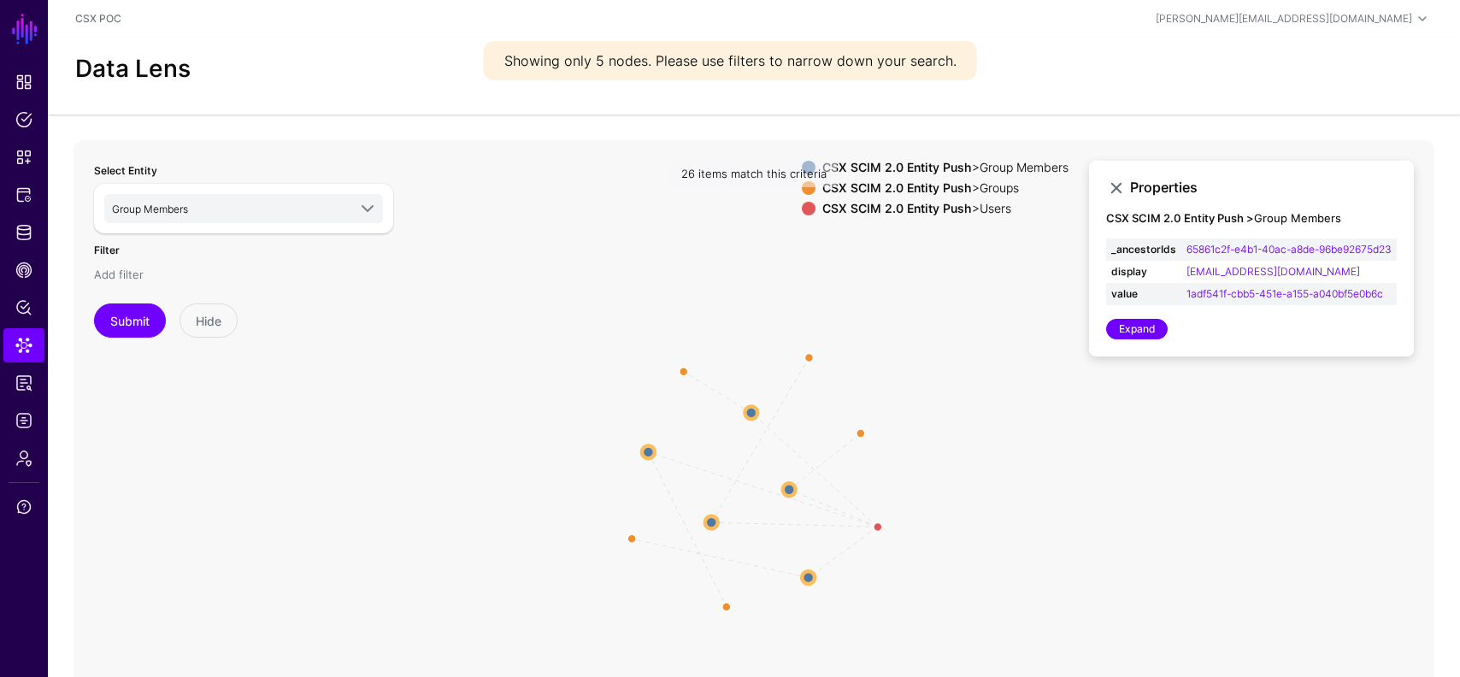
click at [121, 270] on link "Add filter" at bounding box center [119, 275] width 50 height 14
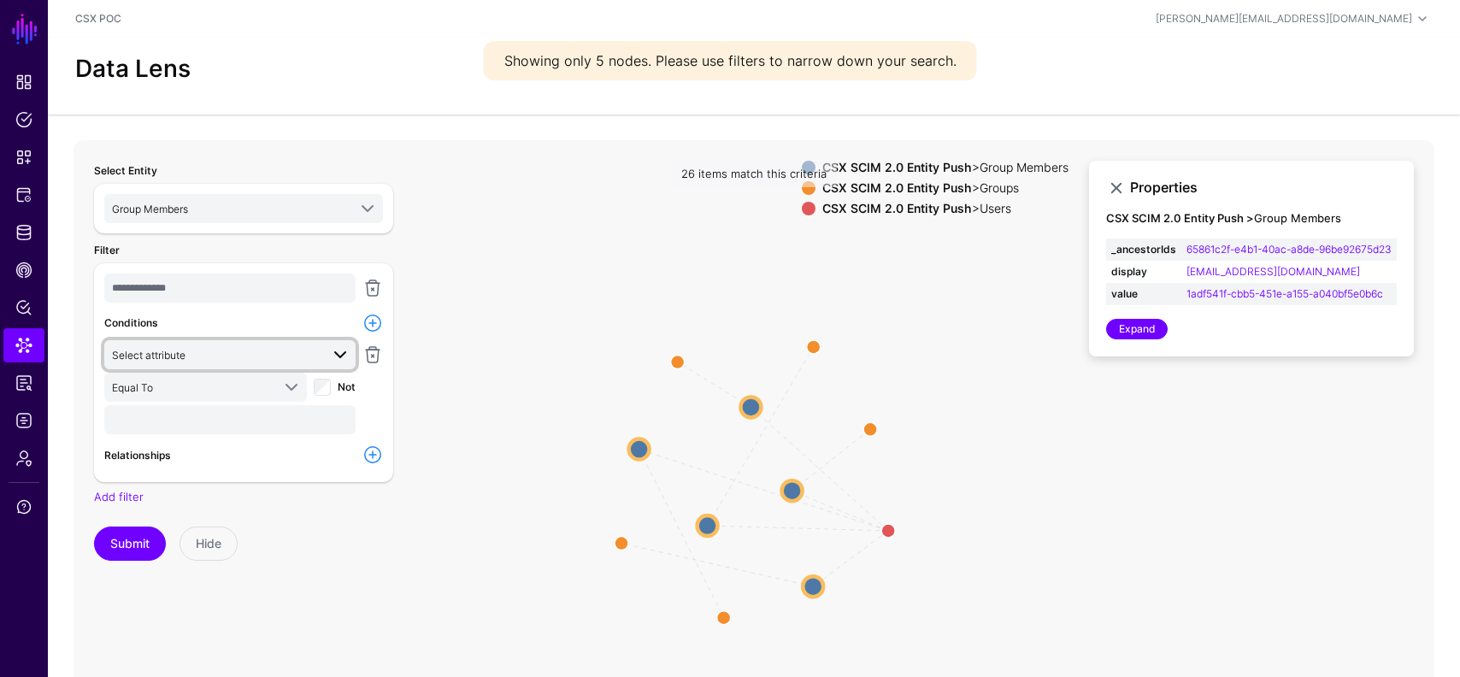
click at [204, 358] on span "Select attribute" at bounding box center [216, 354] width 208 height 19
click at [170, 518] on div "value" at bounding box center [230, 523] width 224 height 15
click at [199, 435] on div "value display ref type value Equal To Contains Ends With Equal To Greater Than …" at bounding box center [230, 388] width 258 height 97
click at [204, 424] on input "text" at bounding box center [229, 419] width 251 height 29
paste input "**********"
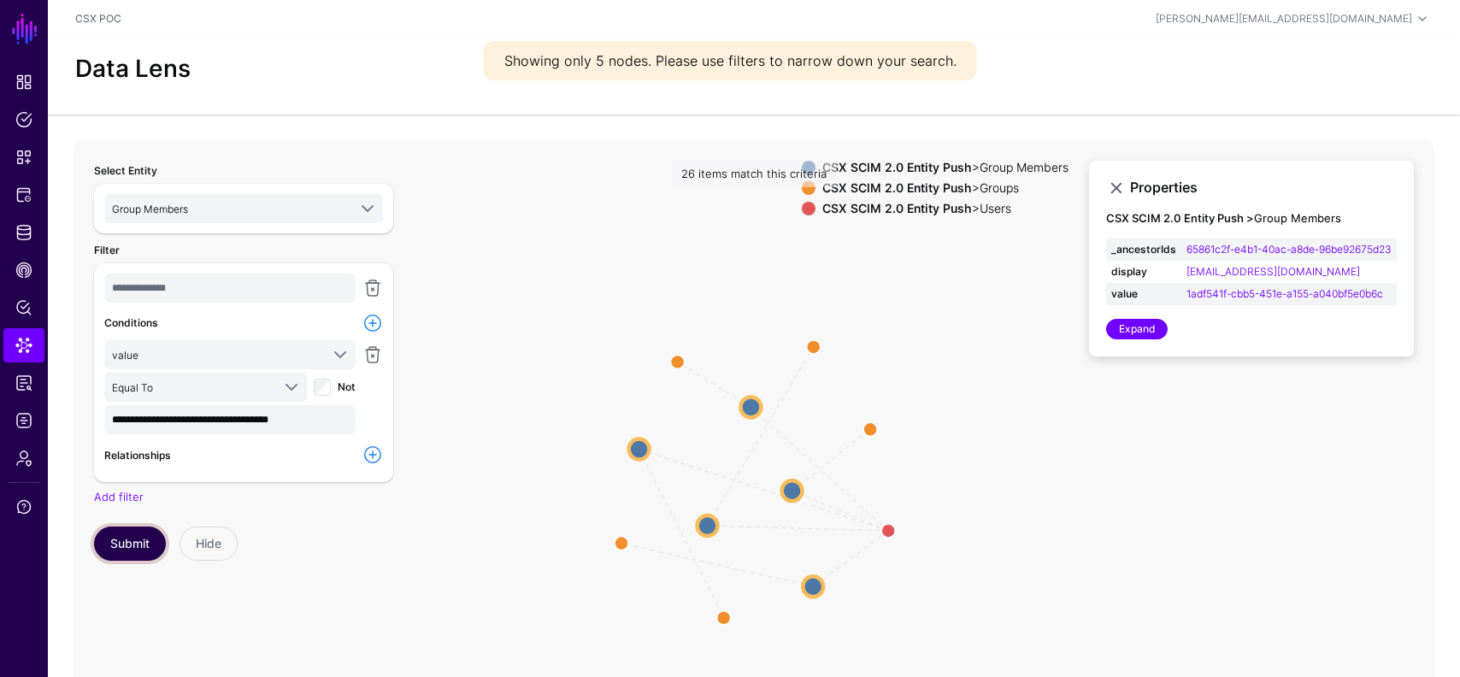
click at [139, 545] on button "Submit" at bounding box center [130, 544] width 72 height 34
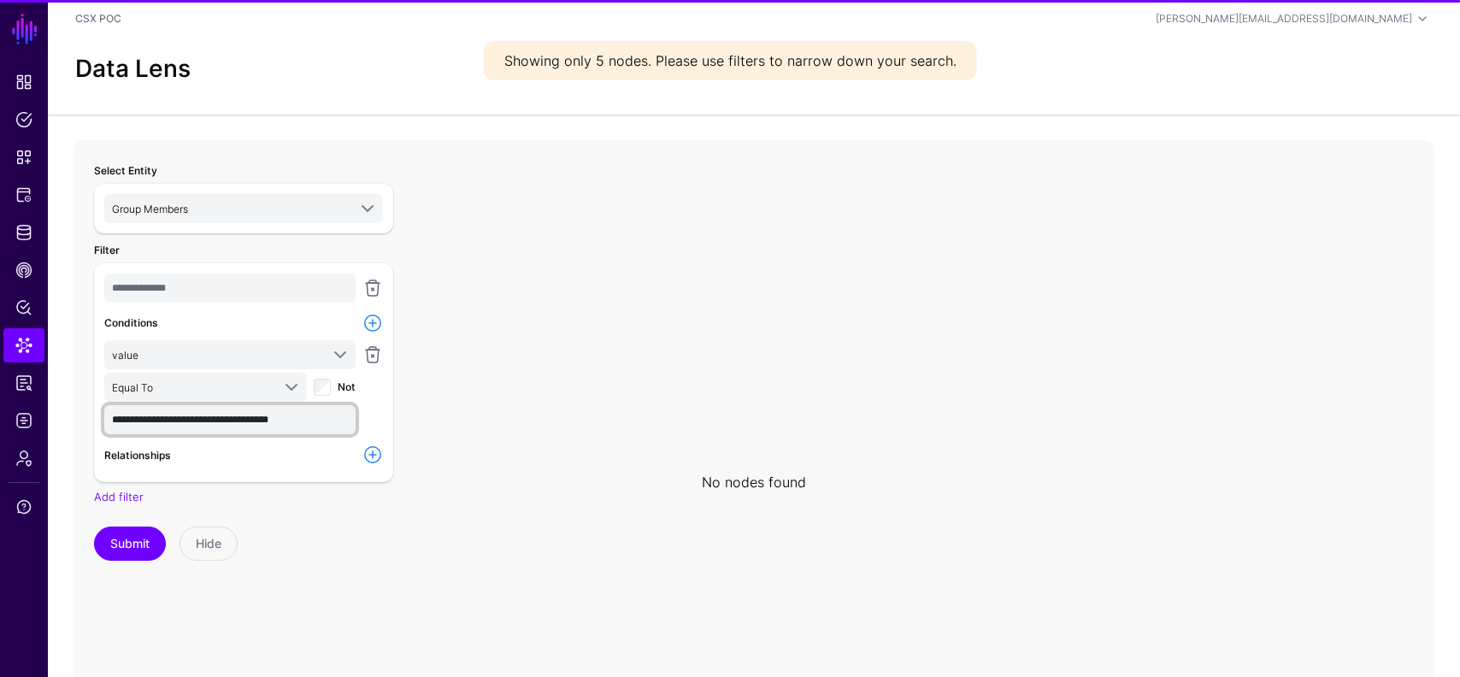
click at [133, 417] on input "**********" at bounding box center [229, 419] width 251 height 29
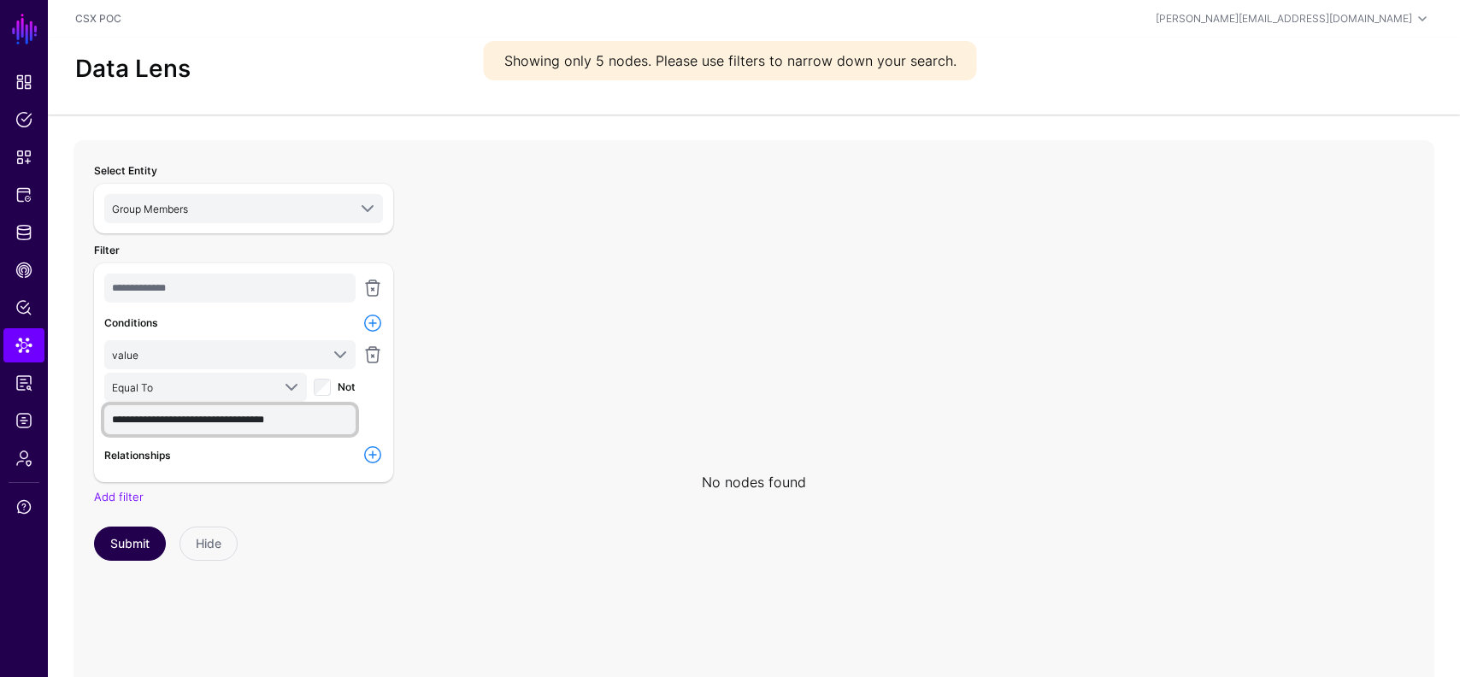
type input "**********"
click at [139, 547] on button "Submit" at bounding box center [130, 544] width 72 height 34
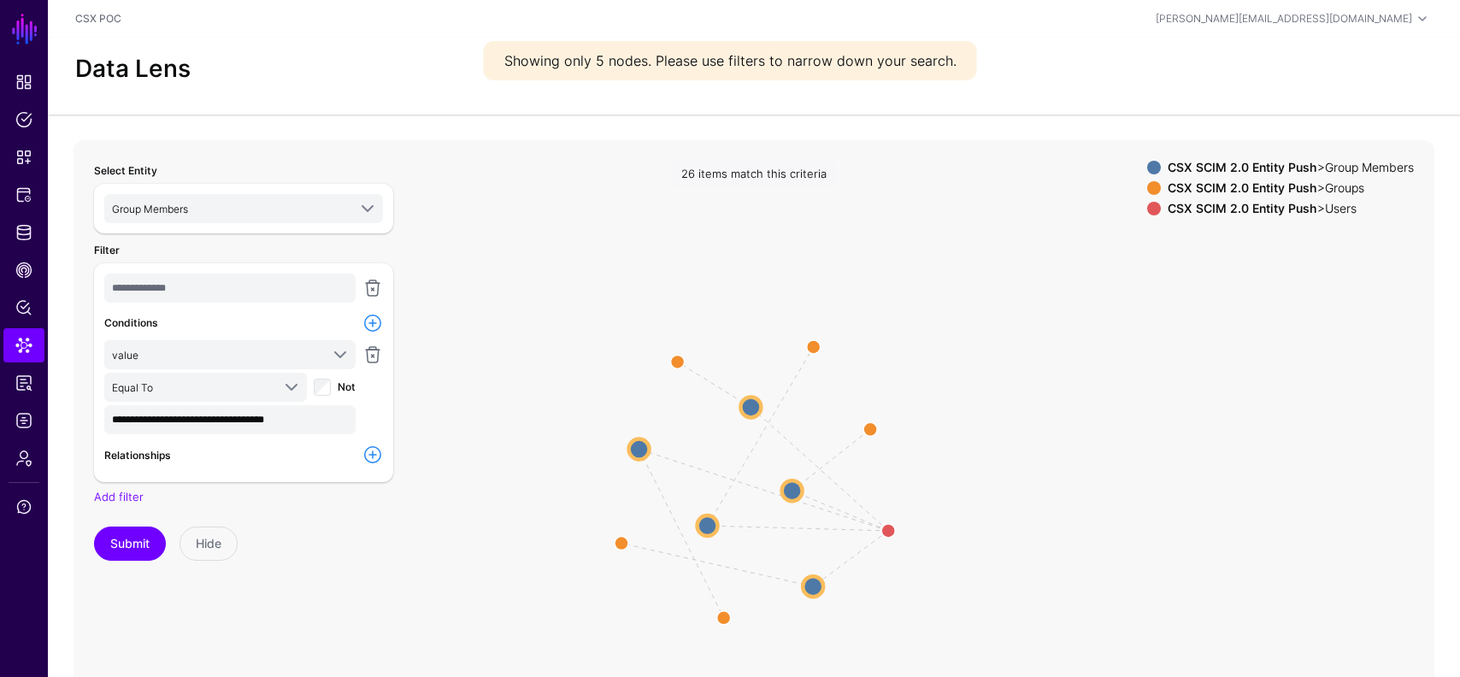
click at [1084, 509] on icon "UserGroups / UserToGroupMember parent UserGroups / UserToGroupMember parent Use…" at bounding box center [754, 482] width 1361 height 684
drag, startPoint x: 888, startPoint y: 532, endPoint x: 1159, endPoint y: 399, distance: 301.7
click at [1158, 410] on circle at bounding box center [1143, 423] width 27 height 27
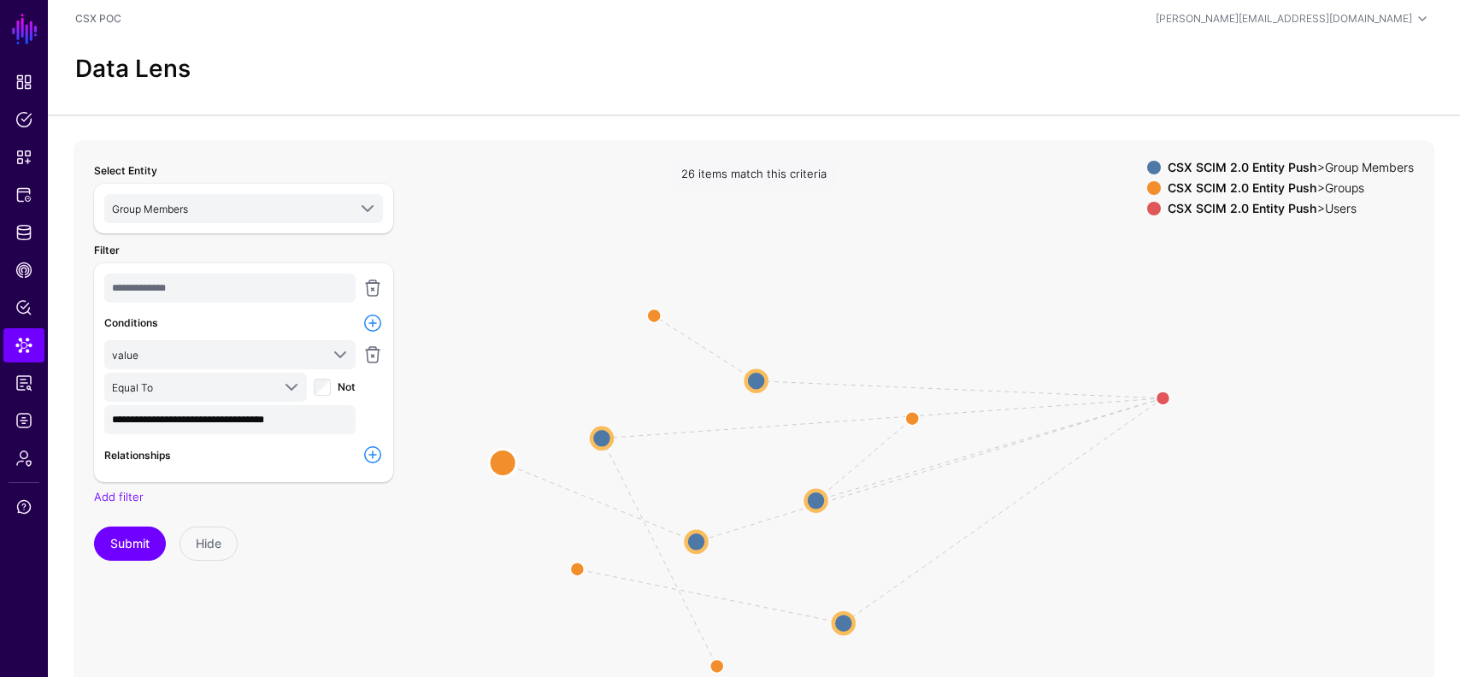
drag, startPoint x: 827, startPoint y: 312, endPoint x: 499, endPoint y: 464, distance: 361.1
click at [499, 464] on circle at bounding box center [502, 462] width 27 height 27
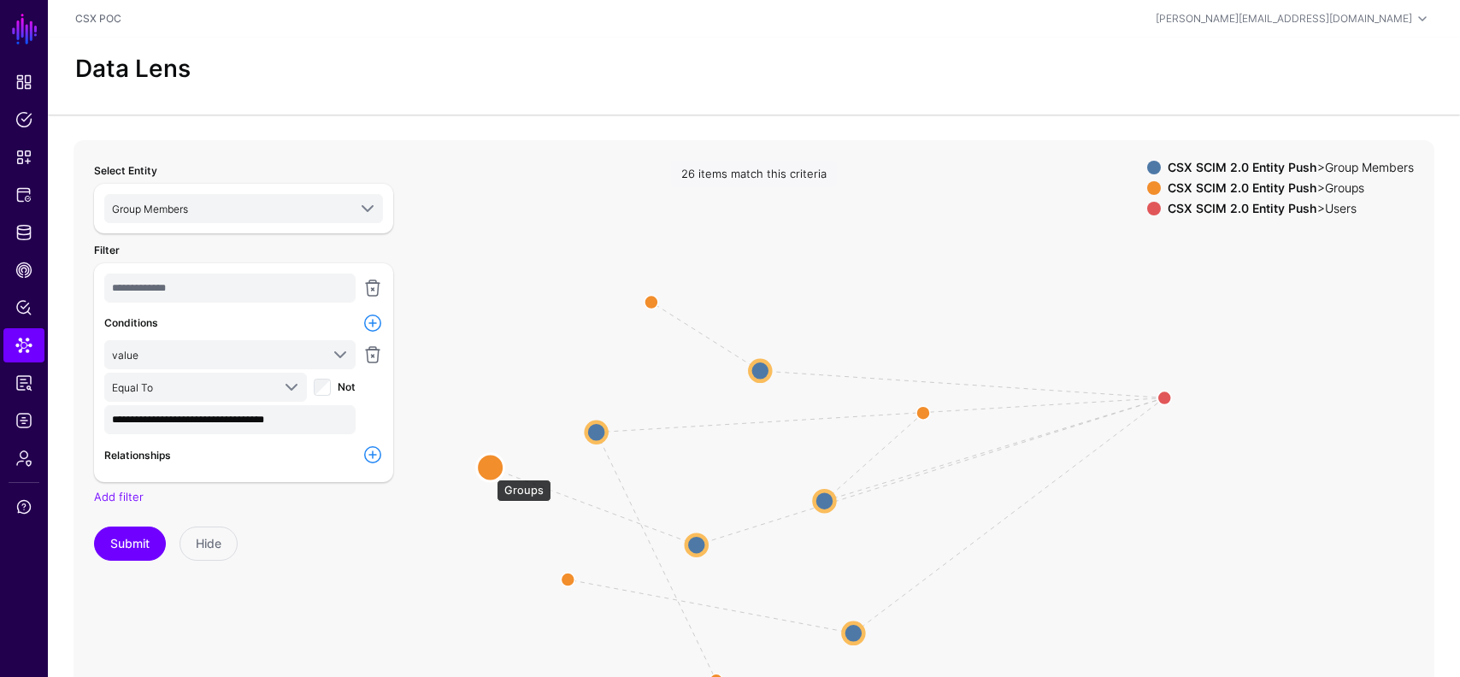
click at [488, 470] on circle at bounding box center [490, 467] width 27 height 27
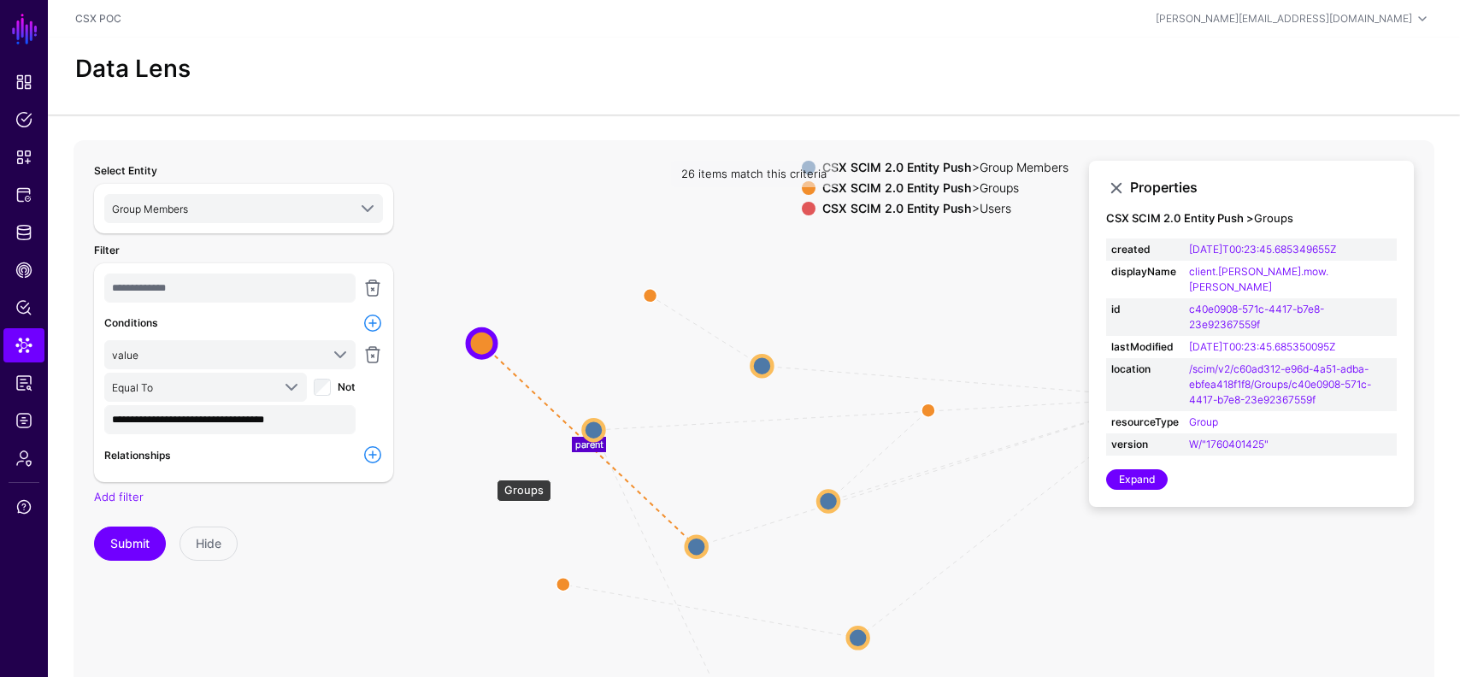
drag, startPoint x: 488, startPoint y: 471, endPoint x: 482, endPoint y: 347, distance: 124.1
click at [482, 347] on circle at bounding box center [482, 342] width 27 height 27
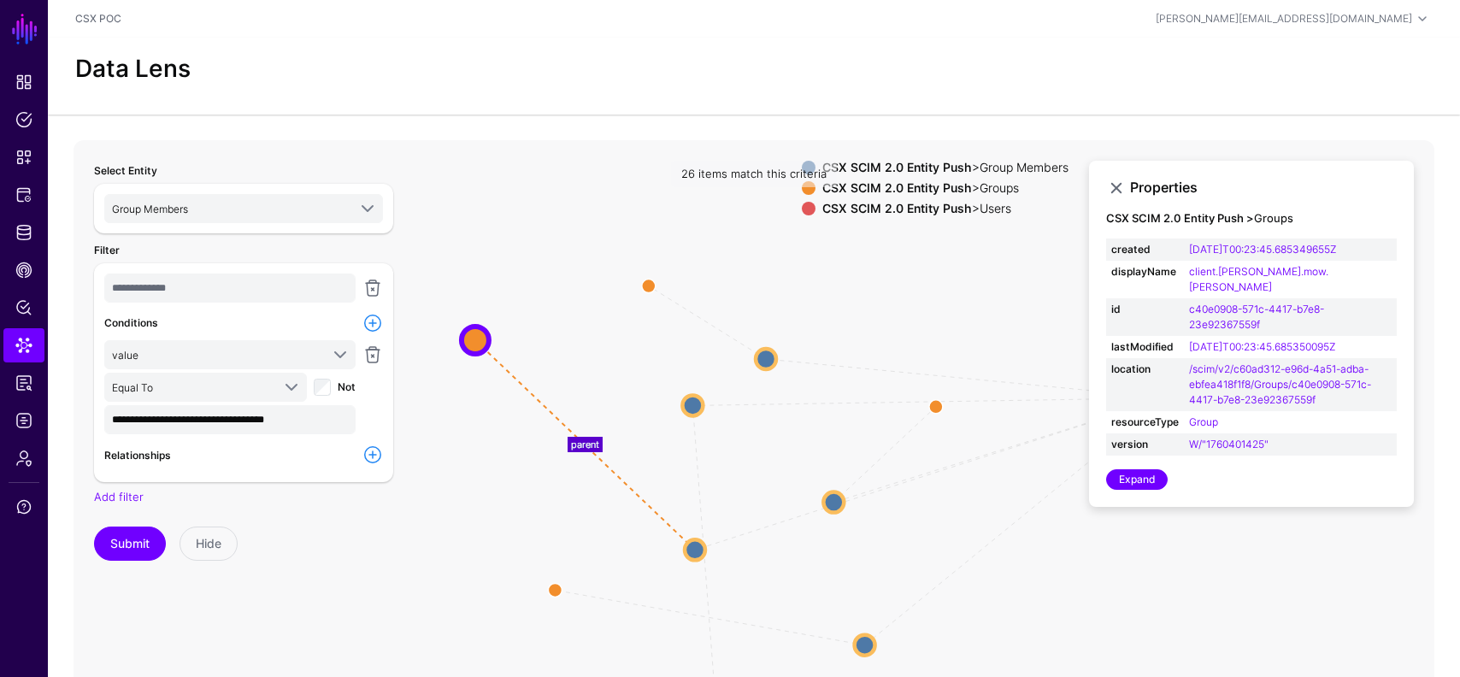
drag, startPoint x: 590, startPoint y: 424, endPoint x: 693, endPoint y: 400, distance: 105.4
click at [693, 400] on circle at bounding box center [692, 405] width 21 height 21
click at [1115, 188] on link at bounding box center [1116, 188] width 21 height 21
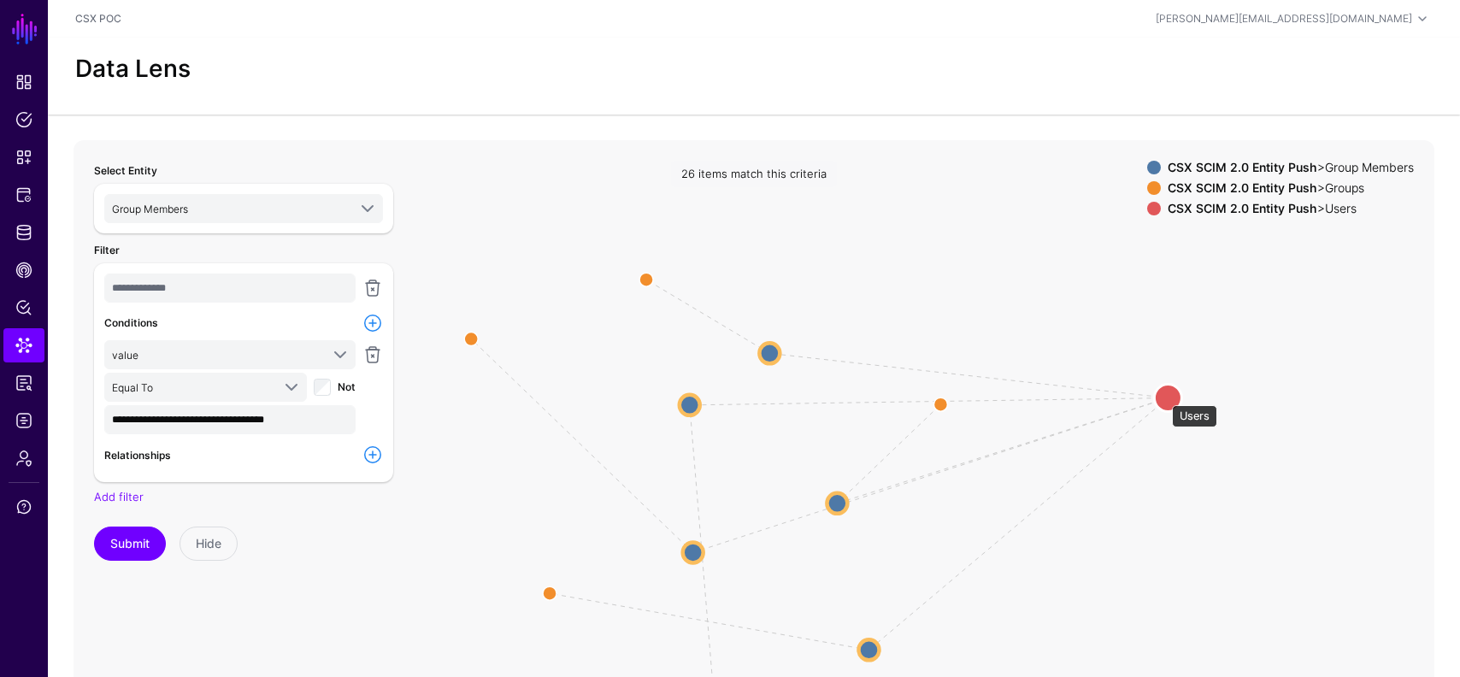
click at [1164, 397] on circle at bounding box center [1167, 397] width 27 height 27
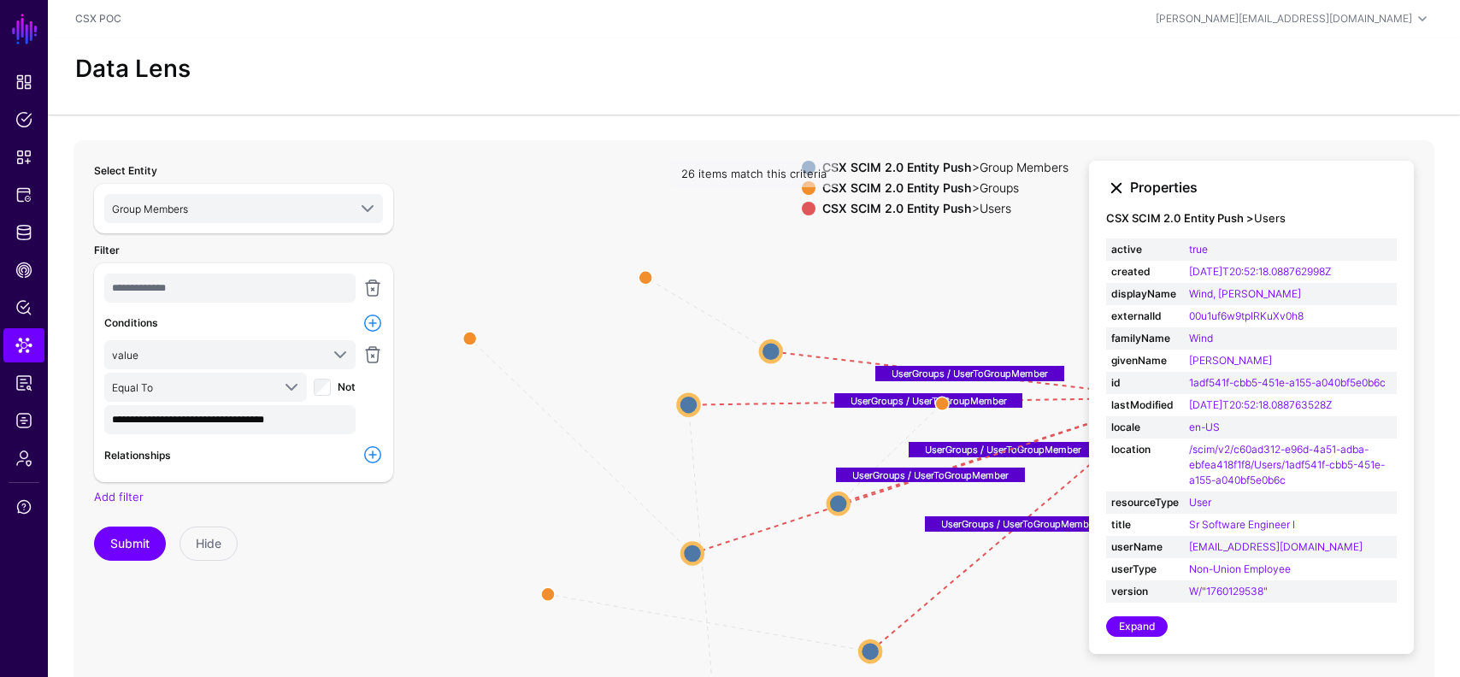
click at [1116, 186] on link at bounding box center [1116, 188] width 21 height 21
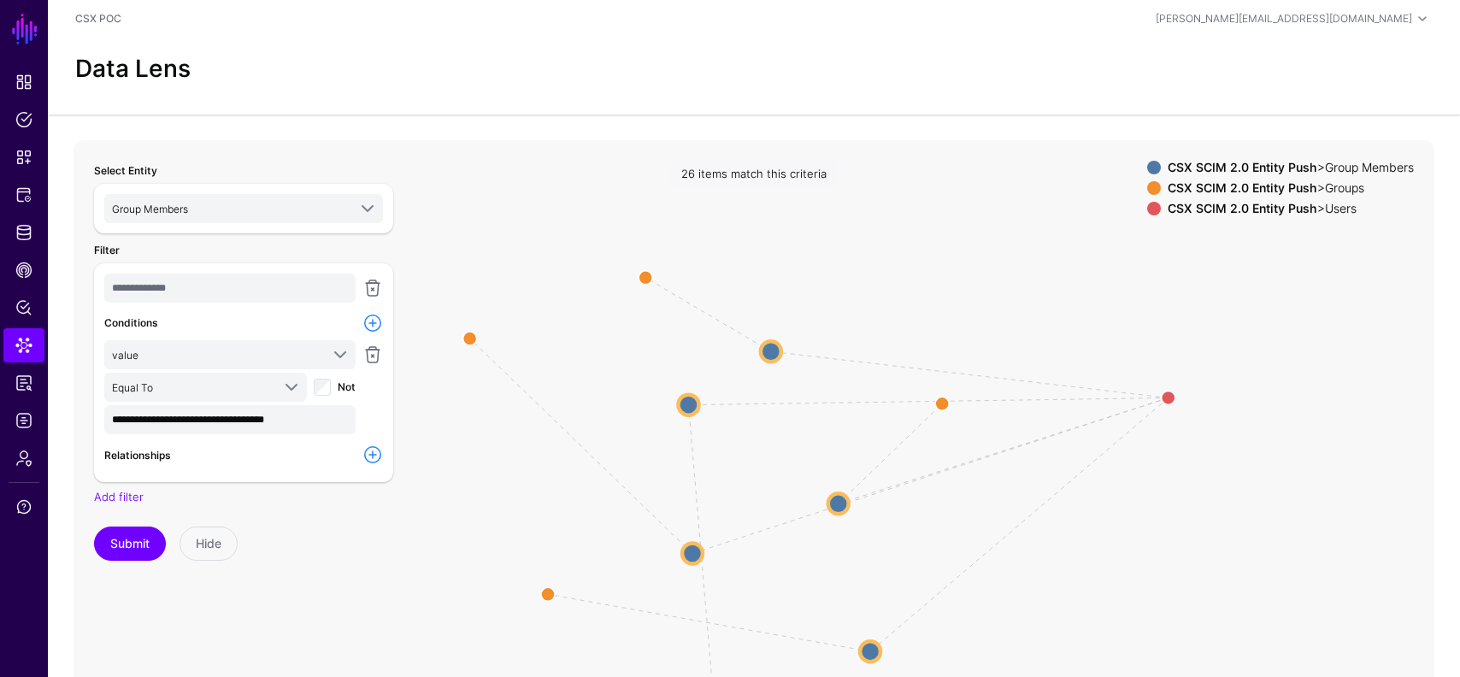
click at [1012, 373] on icon "parent parent parent parent parent UserGroups / UserToGroupMember UserGroups / …" at bounding box center [754, 482] width 1361 height 684
click at [1011, 382] on icon "parent parent parent parent parent UserGroups / UserToGroupMember UserGroups / …" at bounding box center [754, 482] width 1361 height 684
click at [1165, 398] on circle at bounding box center [1168, 397] width 27 height 27
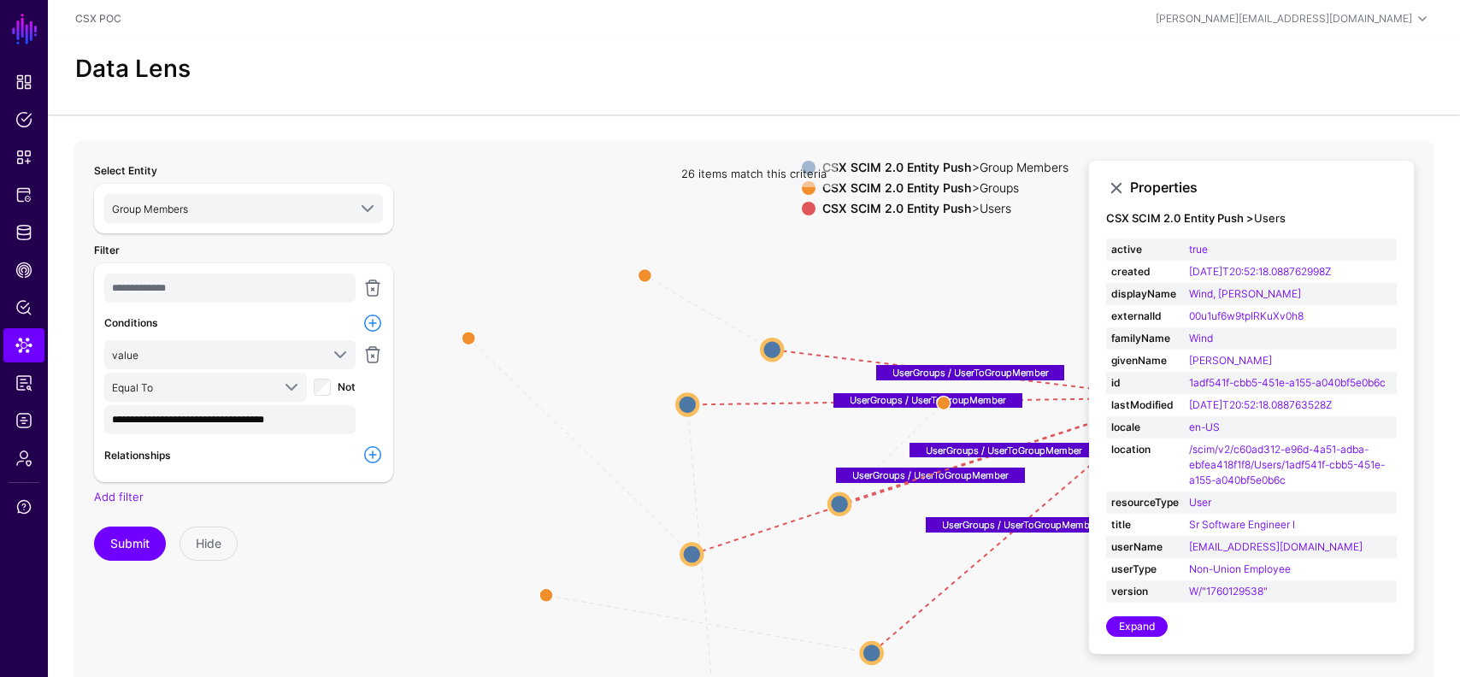
click at [987, 376] on text "UserGroups / UserToGroupMember" at bounding box center [971, 373] width 156 height 12
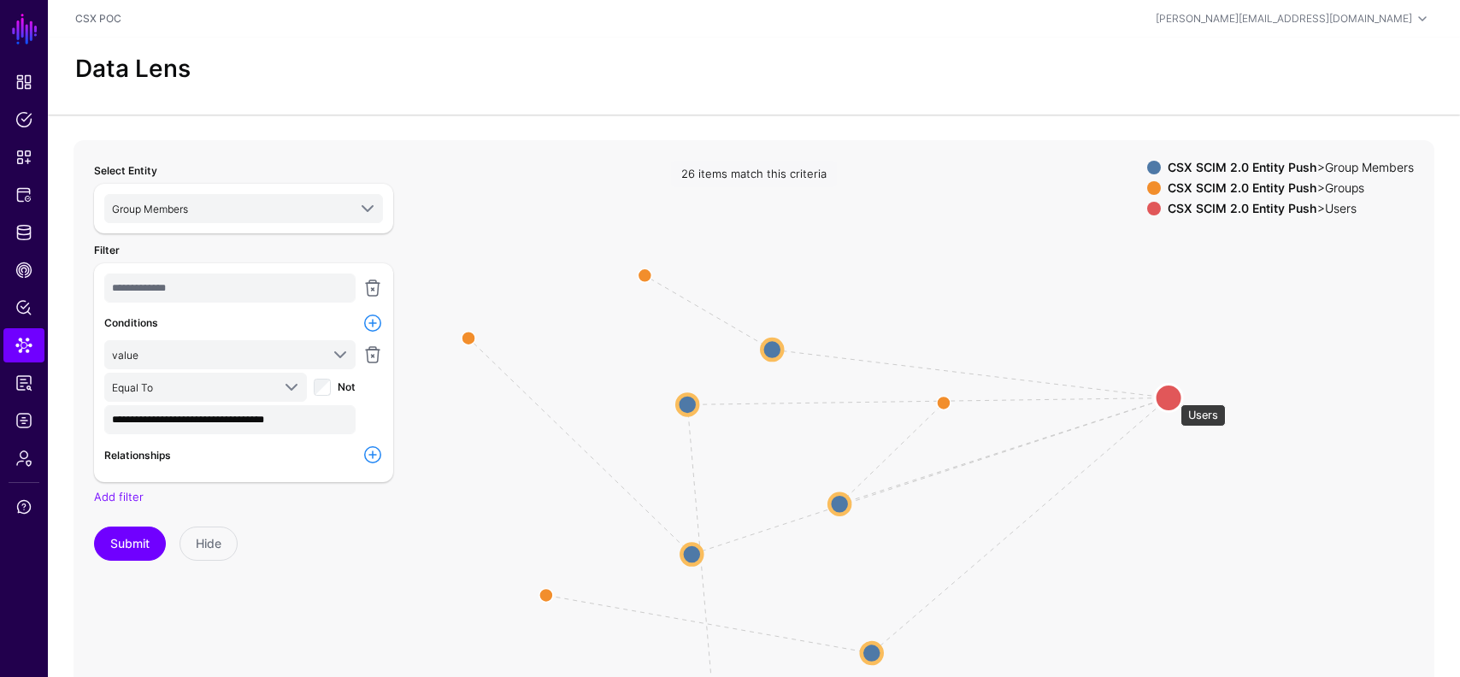
click at [1171, 396] on circle at bounding box center [1168, 397] width 27 height 27
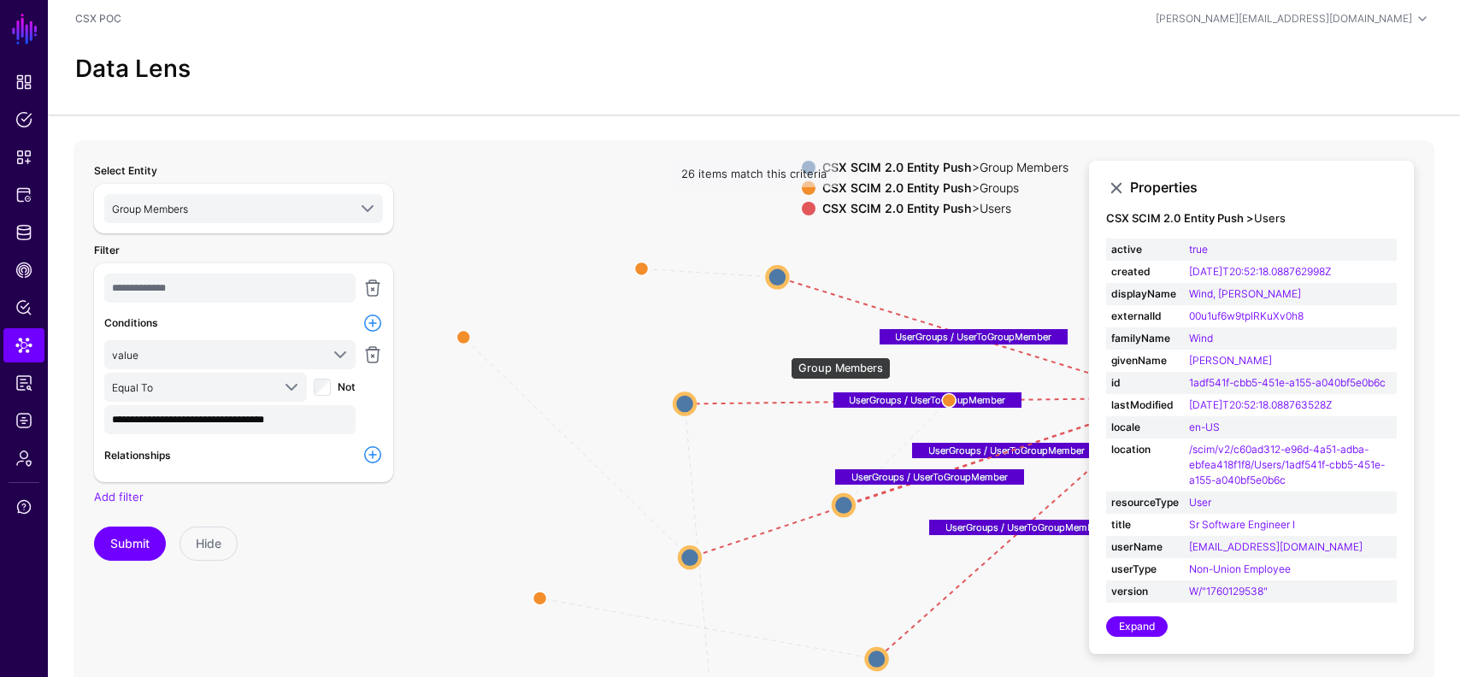
drag, startPoint x: 782, startPoint y: 349, endPoint x: 787, endPoint y: 278, distance: 71.1
click at [787, 278] on circle at bounding box center [777, 277] width 21 height 21
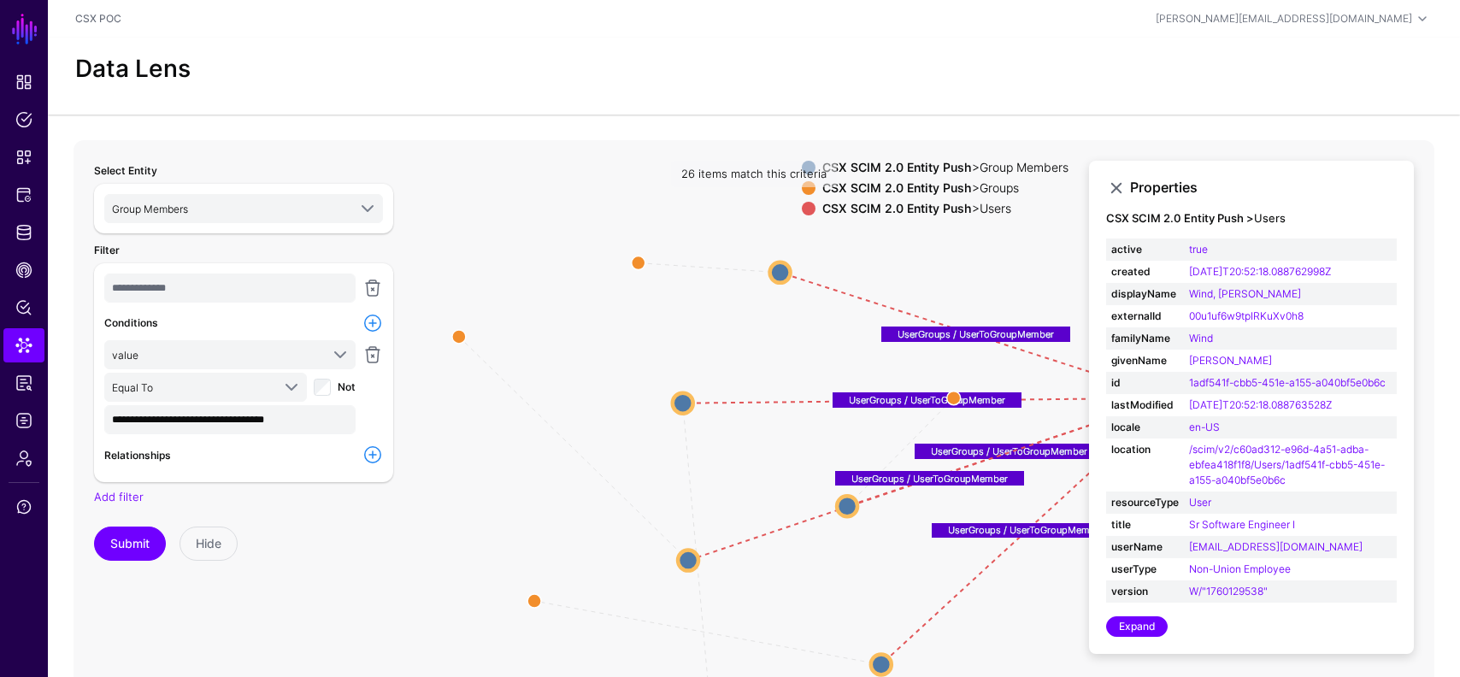
click at [371, 446] on link at bounding box center [373, 455] width 21 height 21
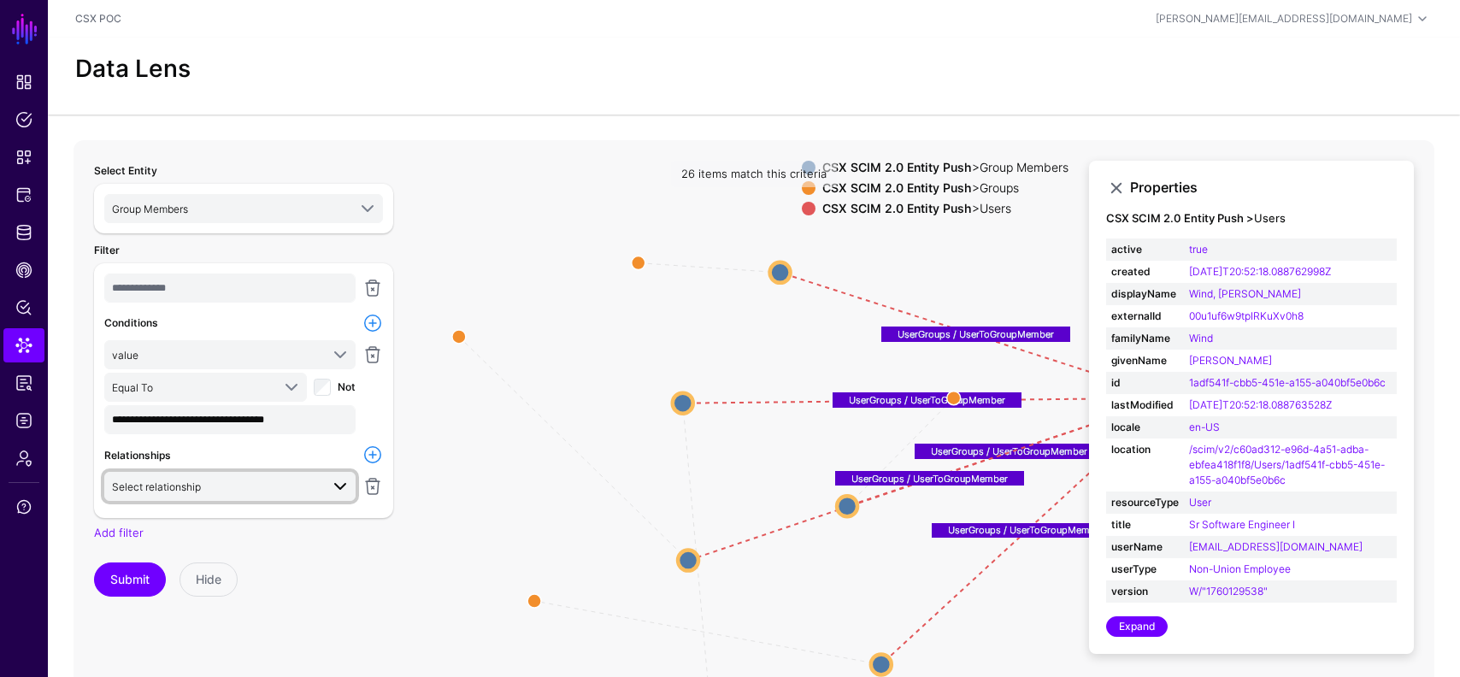
click at [331, 483] on span at bounding box center [340, 486] width 21 height 21
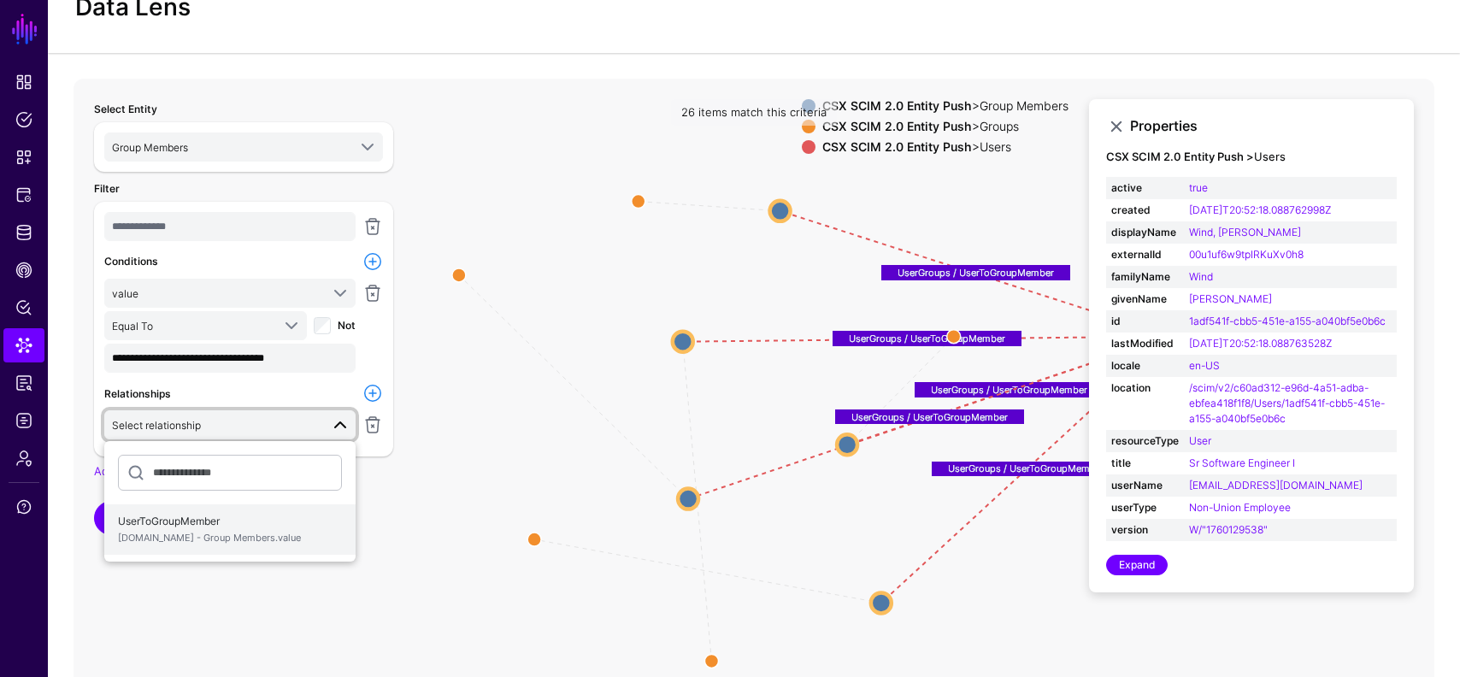
scroll to position [68, 0]
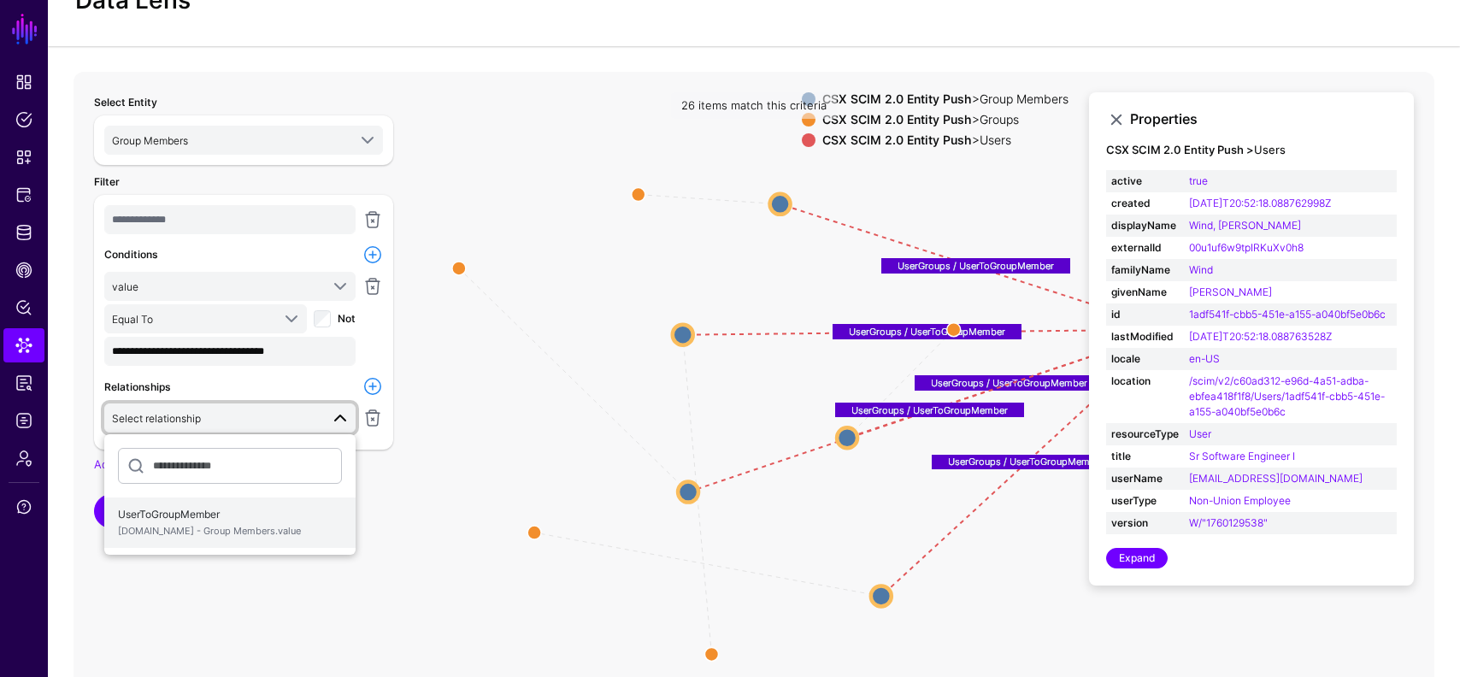
click at [248, 528] on span "Users.id - Group Members.value" at bounding box center [230, 531] width 224 height 15
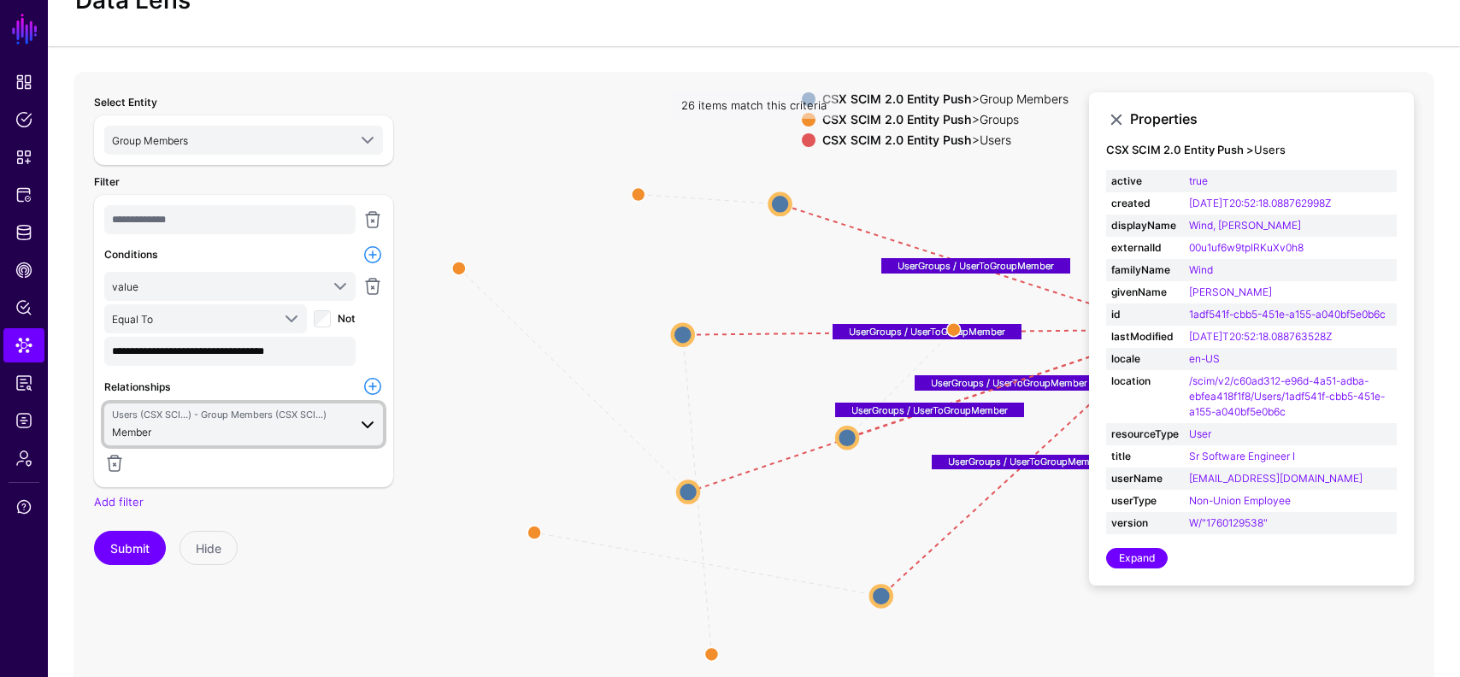
click at [361, 422] on span at bounding box center [367, 425] width 21 height 21
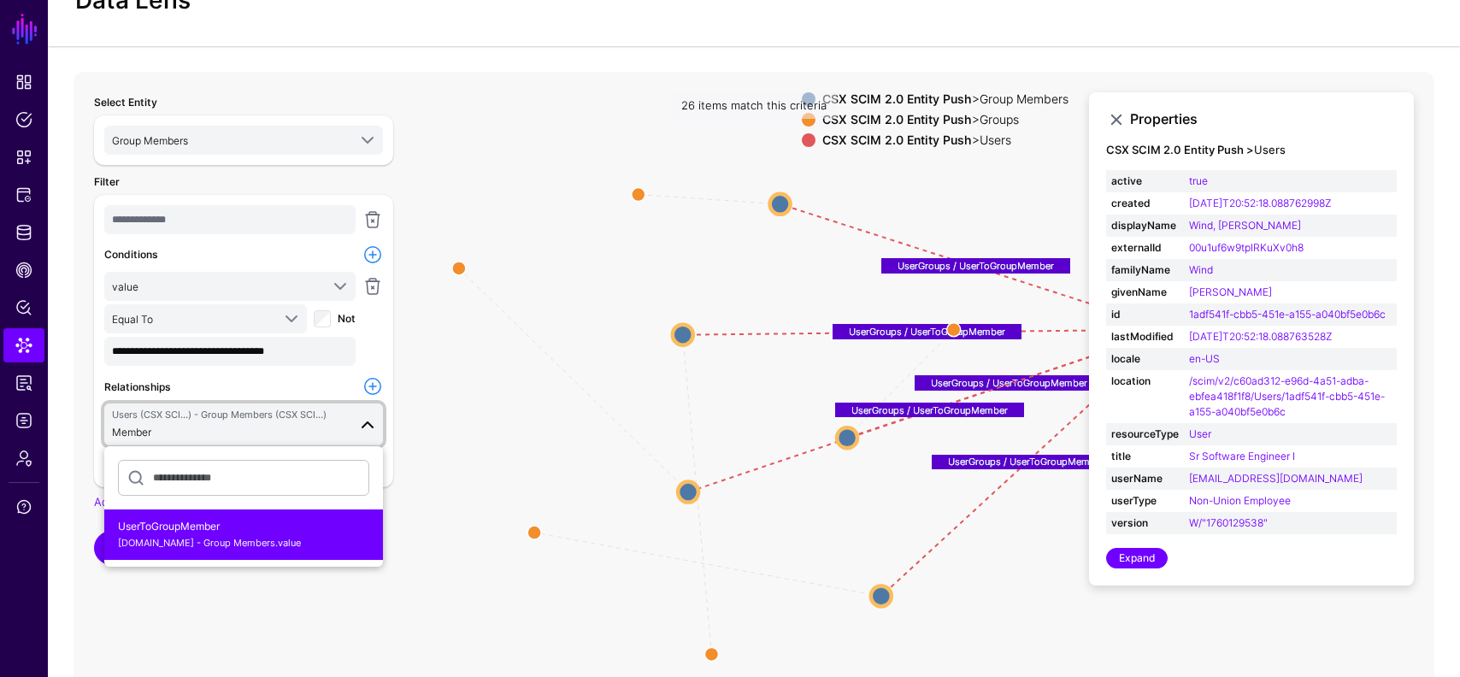
click at [361, 422] on span at bounding box center [367, 425] width 21 height 21
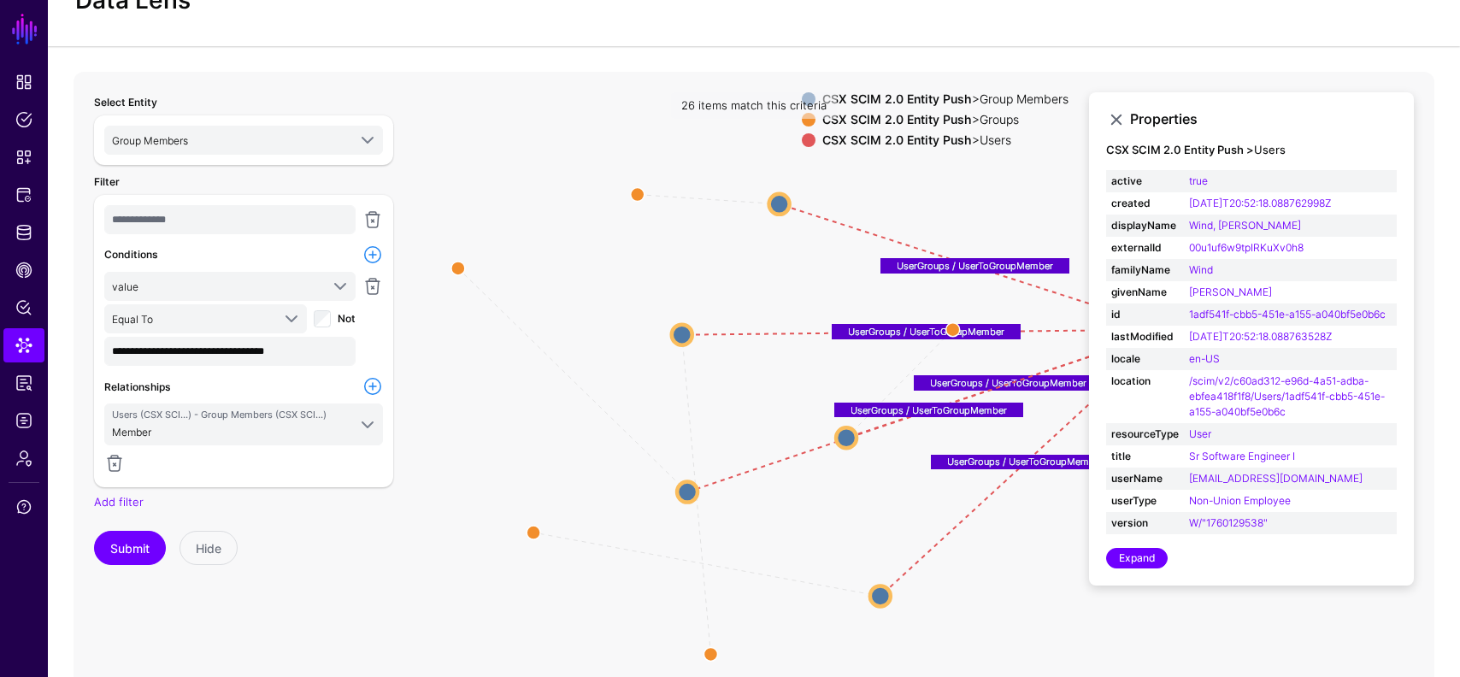
click at [455, 486] on icon "parent parent parent parent parent UserGroups / UserToGroupMember UserGroups / …" at bounding box center [754, 414] width 1361 height 684
click at [1110, 117] on link at bounding box center [1116, 119] width 21 height 21
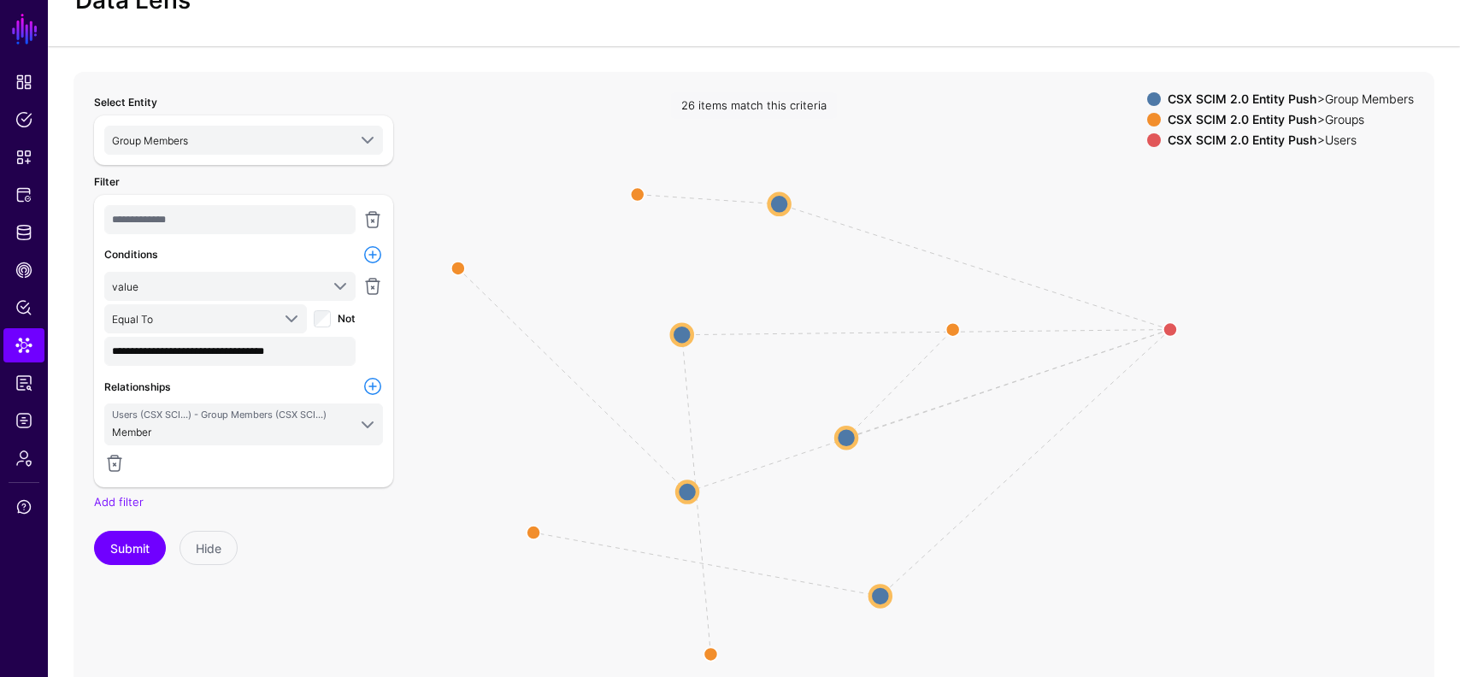
click at [1011, 293] on icon "parent parent parent parent parent UserGroups / UserToGroupMember UserGroups / …" at bounding box center [754, 414] width 1361 height 684
click at [1023, 280] on icon "parent parent parent parent parent UserGroups / UserToGroupMember UserGroups / …" at bounding box center [754, 414] width 1361 height 684
click at [28, 202] on span "Protected Systems" at bounding box center [23, 194] width 17 height 17
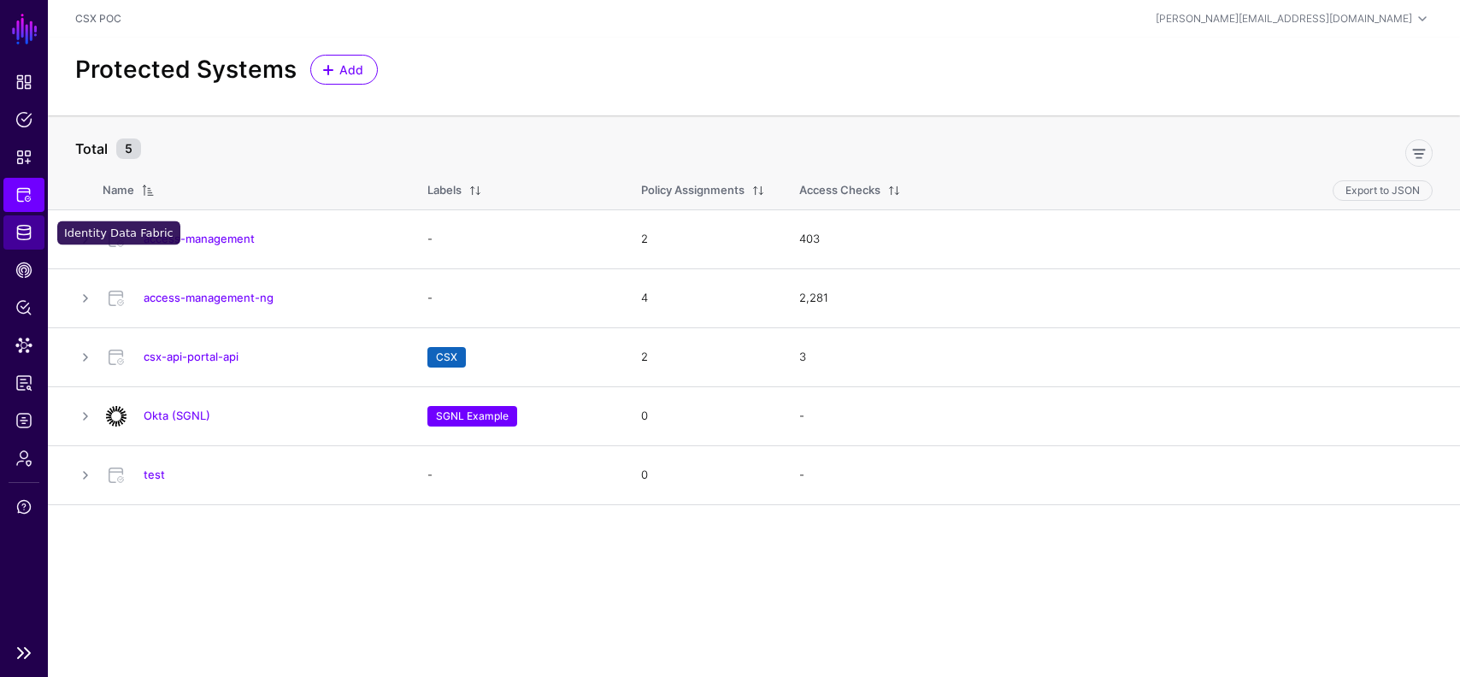
click at [22, 236] on span "Identity Data Fabric" at bounding box center [23, 232] width 17 height 17
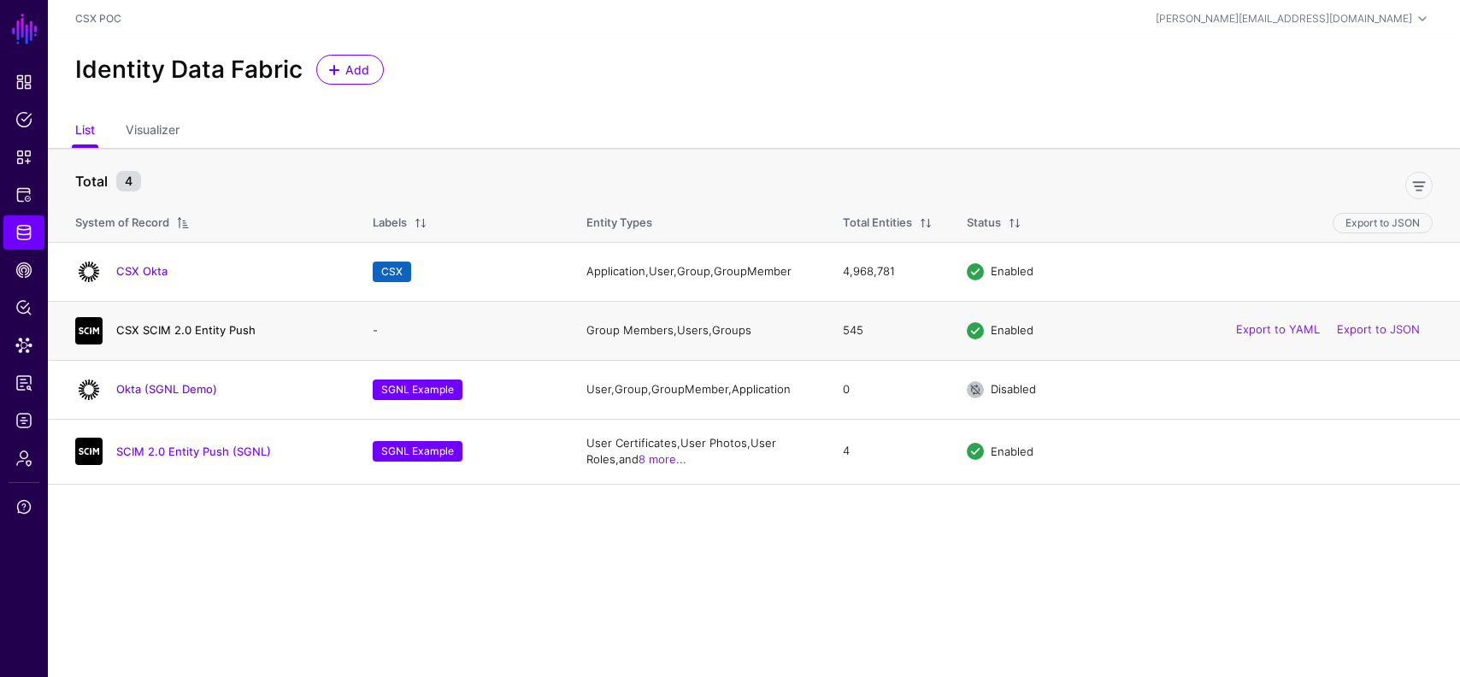
click at [184, 327] on link "CSX SCIM 2.0 Entity Push" at bounding box center [185, 330] width 139 height 14
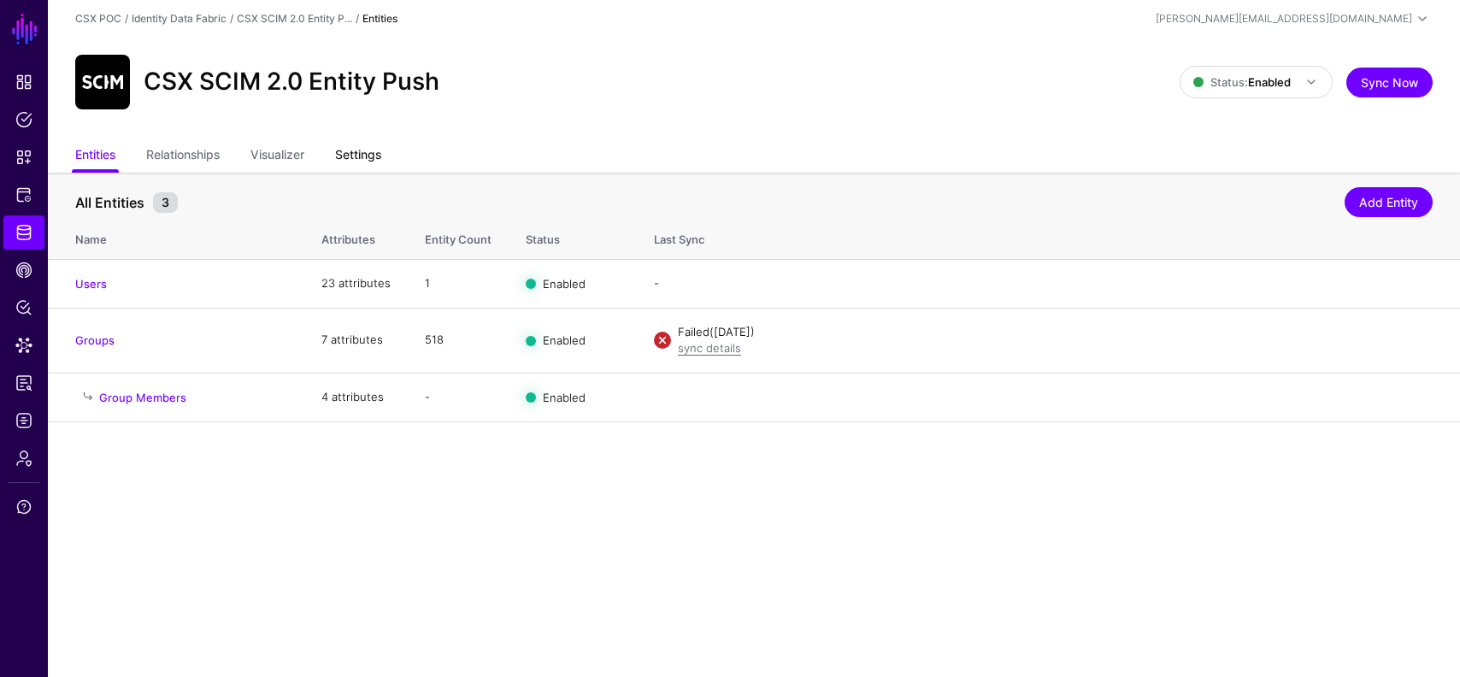
click at [353, 150] on link "Settings" at bounding box center [358, 156] width 46 height 32
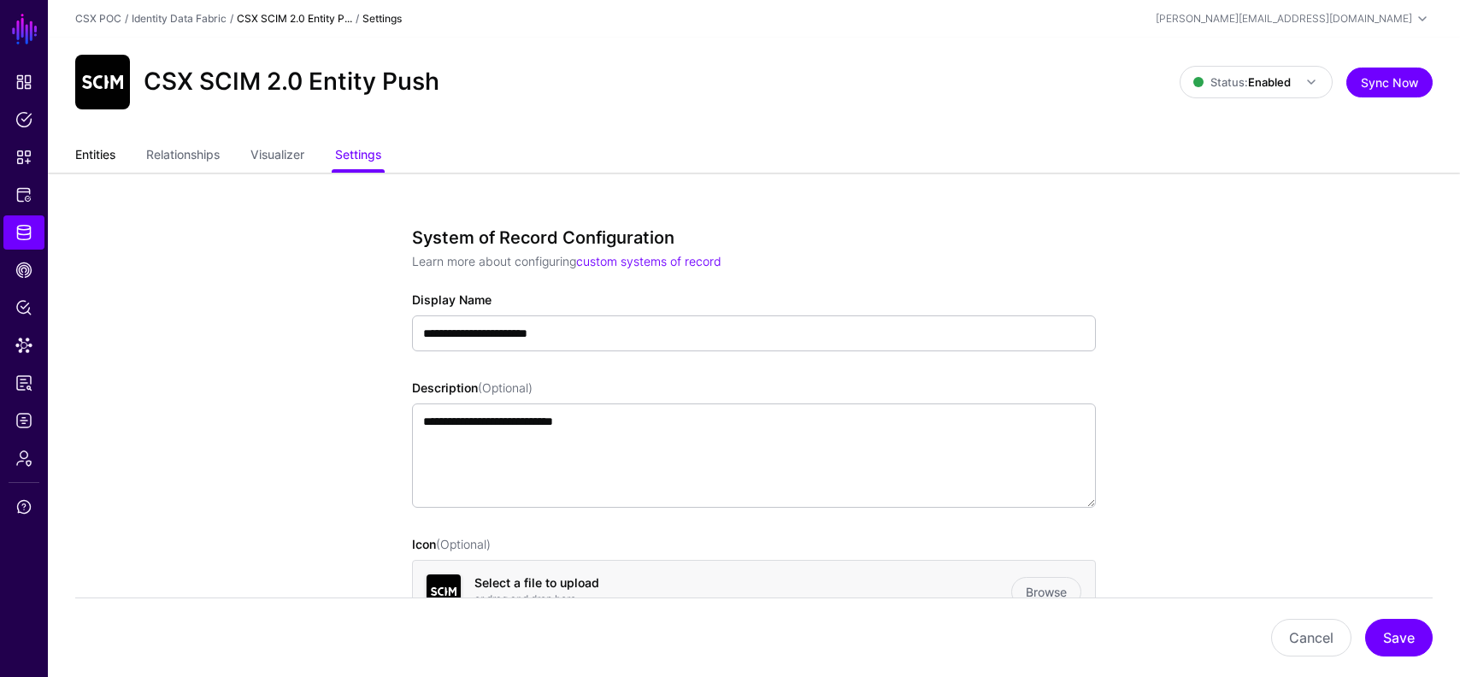
click at [94, 155] on link "Entities" at bounding box center [95, 156] width 40 height 32
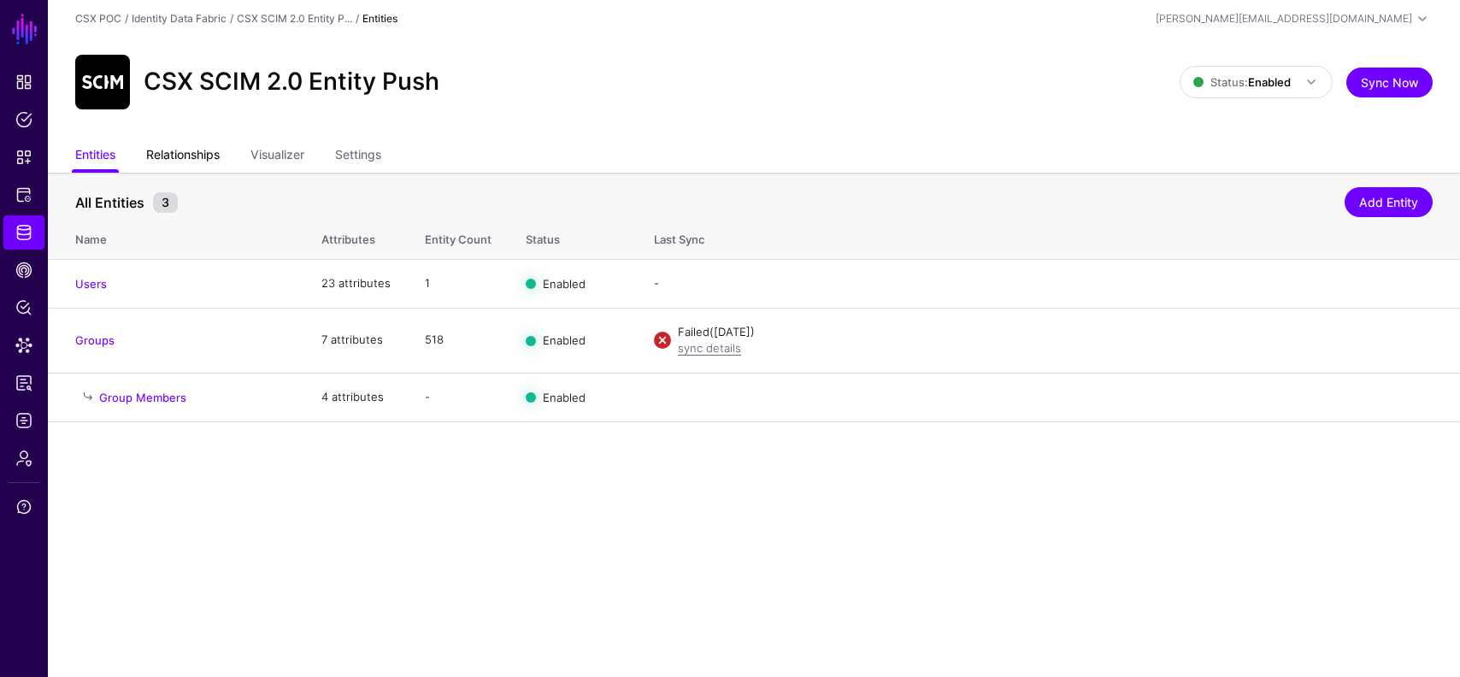
click at [160, 144] on link "Relationships" at bounding box center [183, 156] width 74 height 32
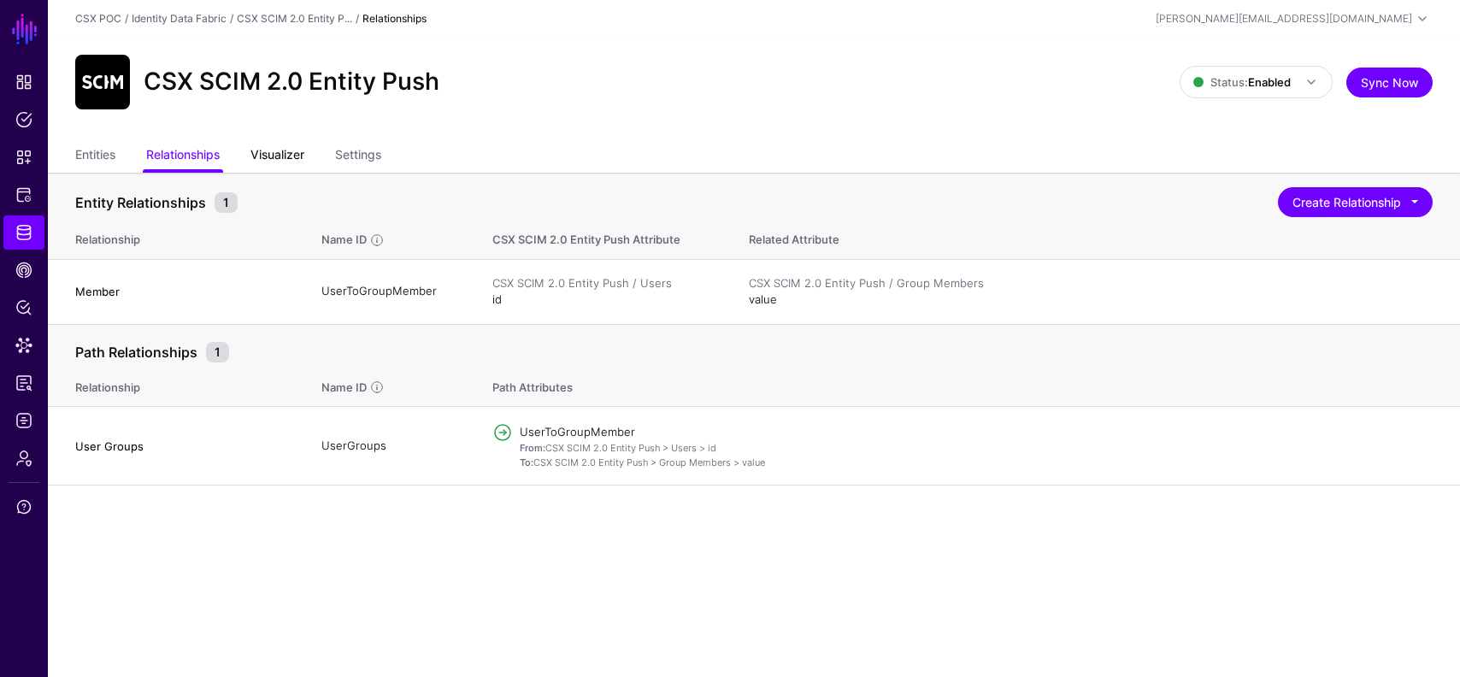
click at [287, 158] on link "Visualizer" at bounding box center [278, 156] width 54 height 32
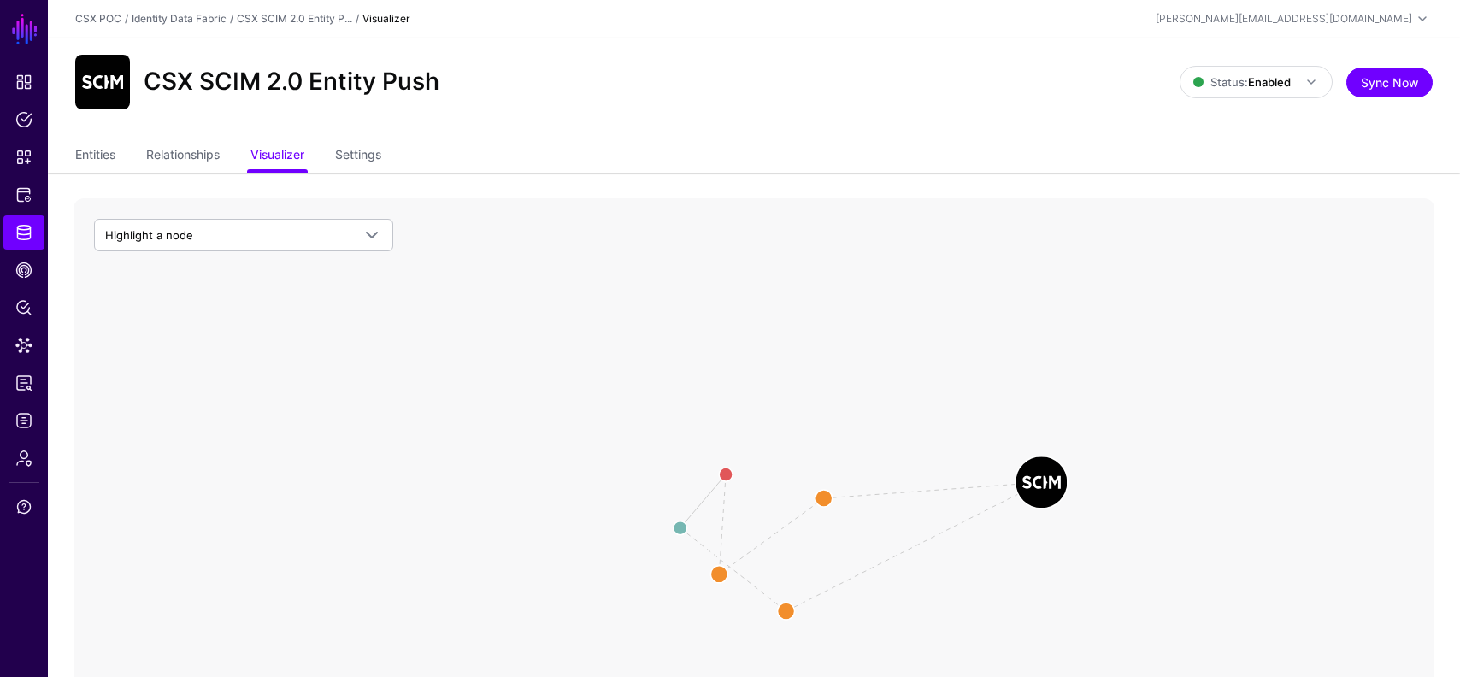
drag, startPoint x: 798, startPoint y: 547, endPoint x: 1105, endPoint y: 449, distance: 322.3
click at [1067, 457] on image at bounding box center [1041, 482] width 51 height 51
click at [254, 218] on icon "Member CSX SCIM 2.0 Entity Push CSX SCIM 2.0 Entity Push Group Members Group Me…" at bounding box center [754, 540] width 1361 height 684
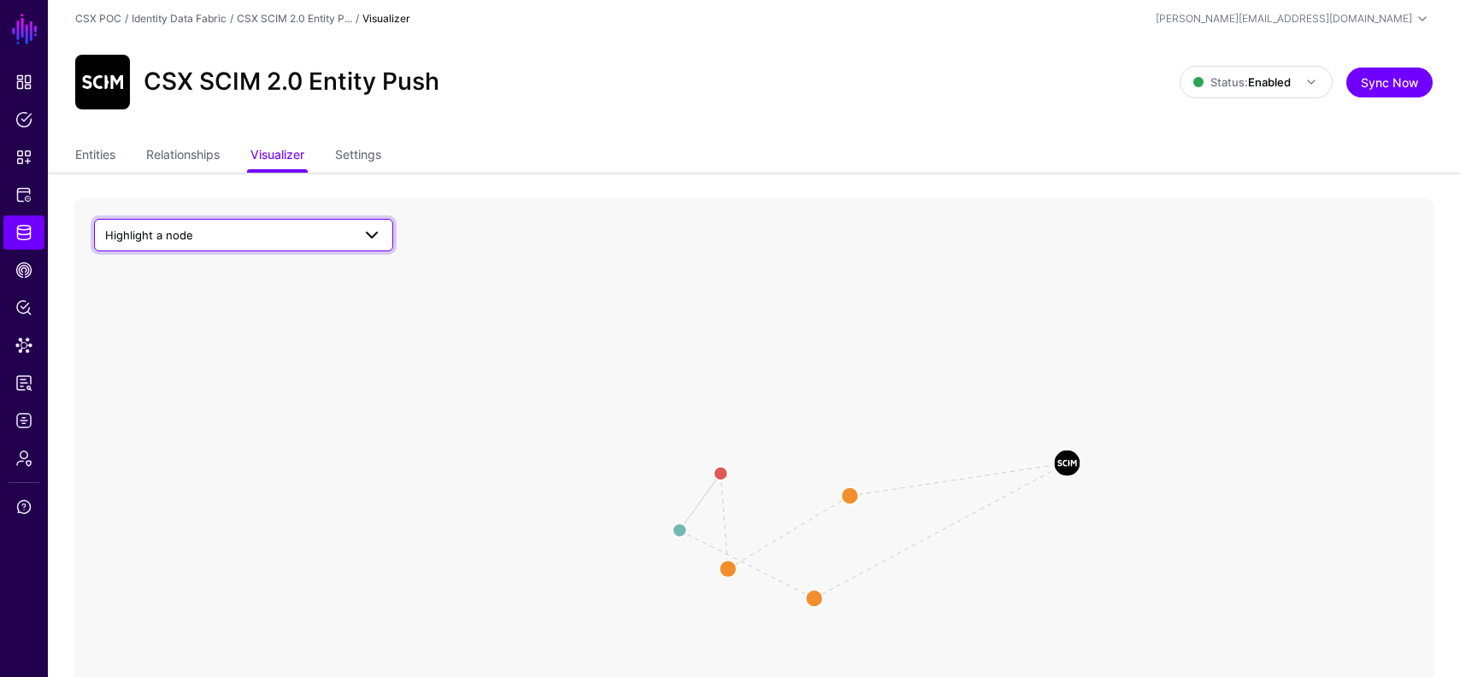
click at [252, 233] on span "Highlight a node" at bounding box center [228, 235] width 246 height 19
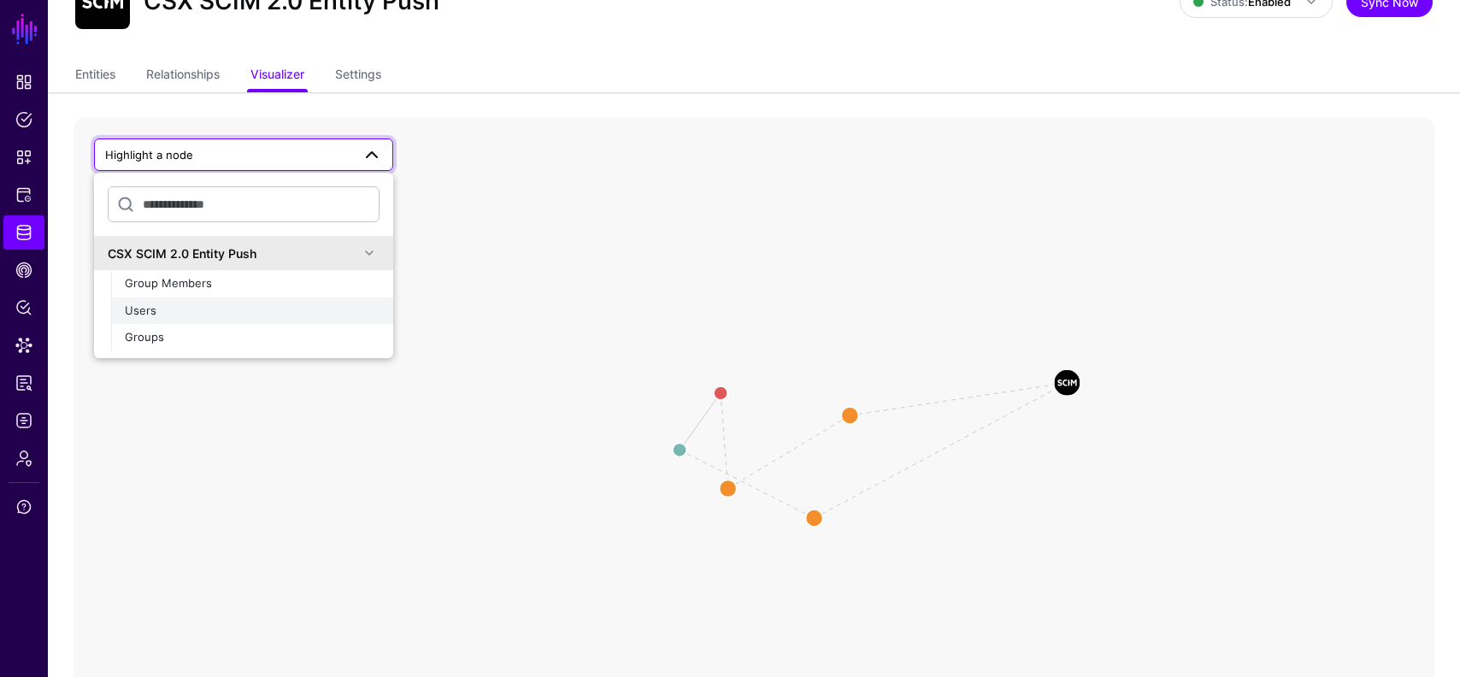
scroll to position [111, 0]
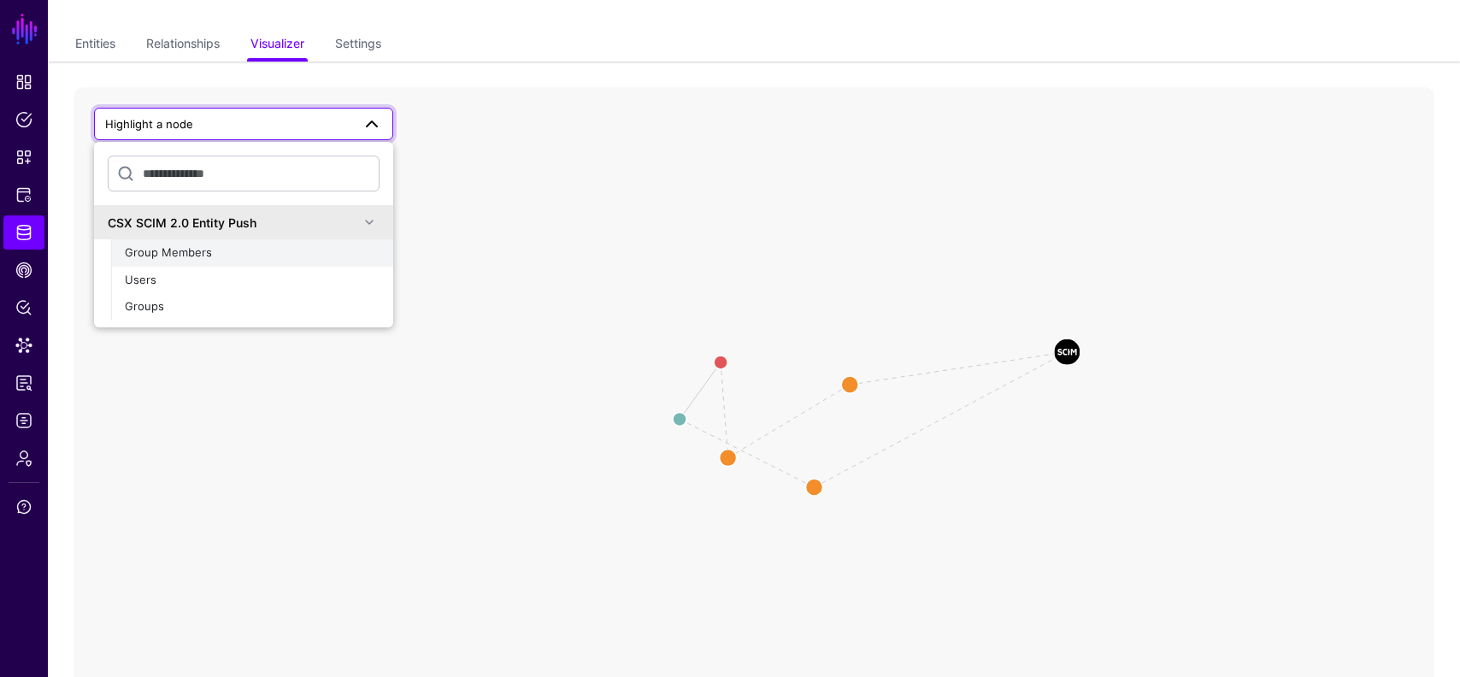
click at [233, 265] on button "Group Members" at bounding box center [252, 252] width 282 height 27
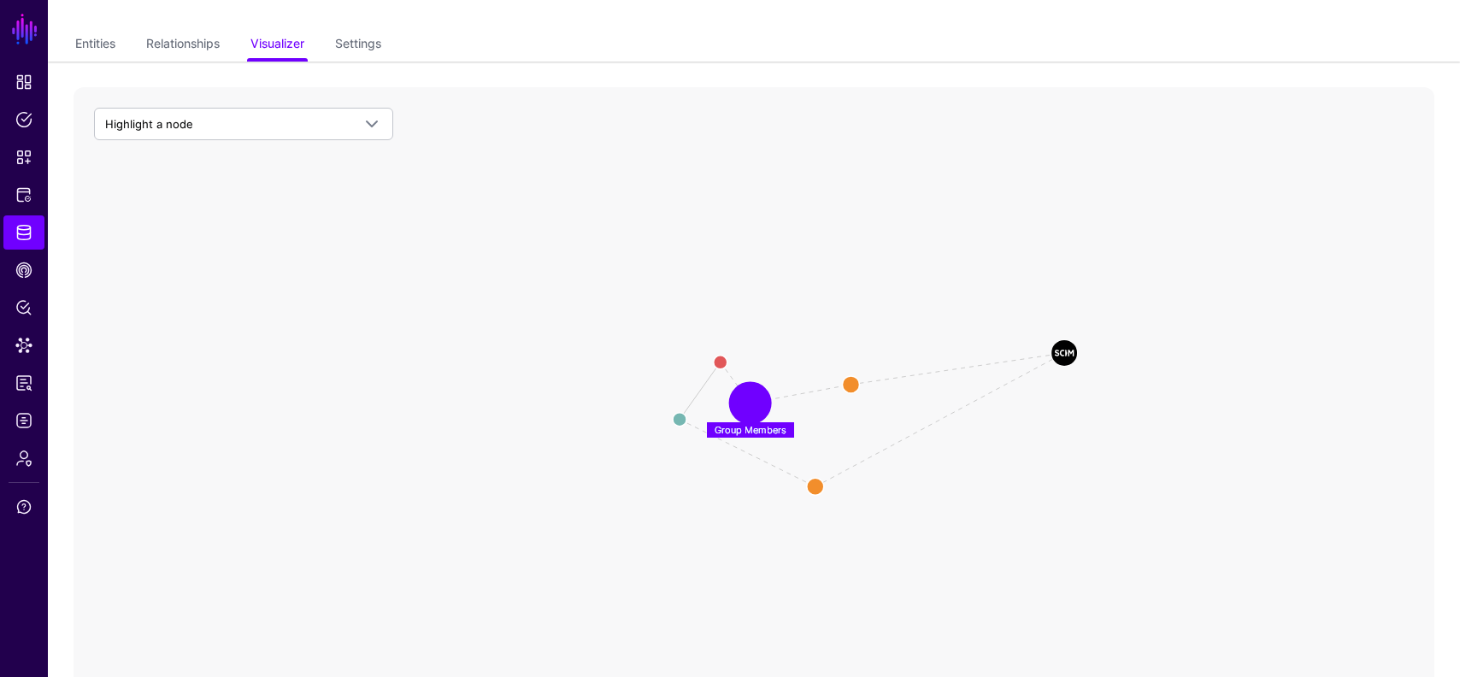
drag, startPoint x: 728, startPoint y: 456, endPoint x: 800, endPoint y: 286, distance: 183.9
click at [768, 386] on circle at bounding box center [751, 403] width 34 height 34
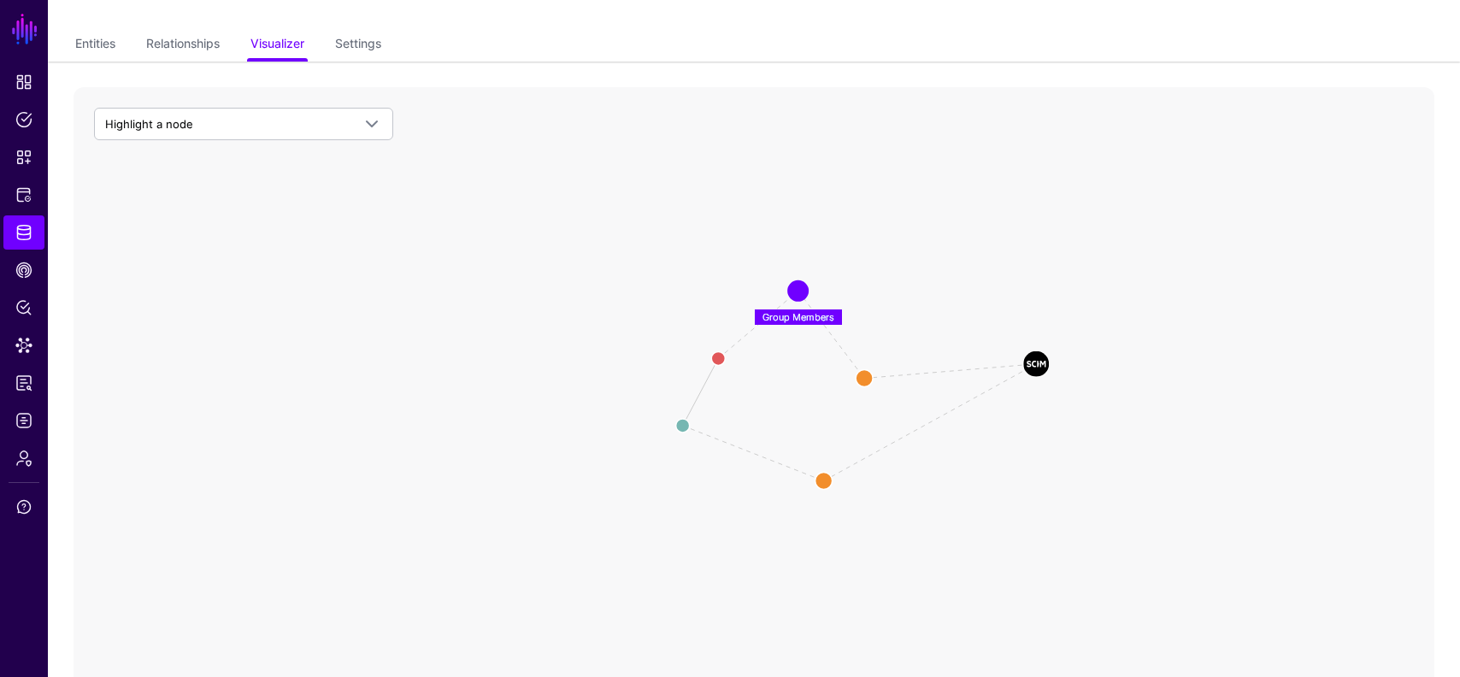
click at [751, 333] on icon "Member CSX SCIM 2.0 Entity Push CSX SCIM 2.0 Entity Push Group Members Group Me…" at bounding box center [754, 429] width 1361 height 684
click at [740, 333] on icon "Member CSX SCIM 2.0 Entity Push CSX SCIM 2.0 Entity Push Group Members Group Me…" at bounding box center [754, 429] width 1361 height 684
click at [693, 398] on icon "Member CSX SCIM 2.0 Entity Push CSX SCIM 2.0 Entity Push Group Members Group Me…" at bounding box center [754, 429] width 1361 height 684
click at [798, 285] on circle at bounding box center [798, 292] width 34 height 34
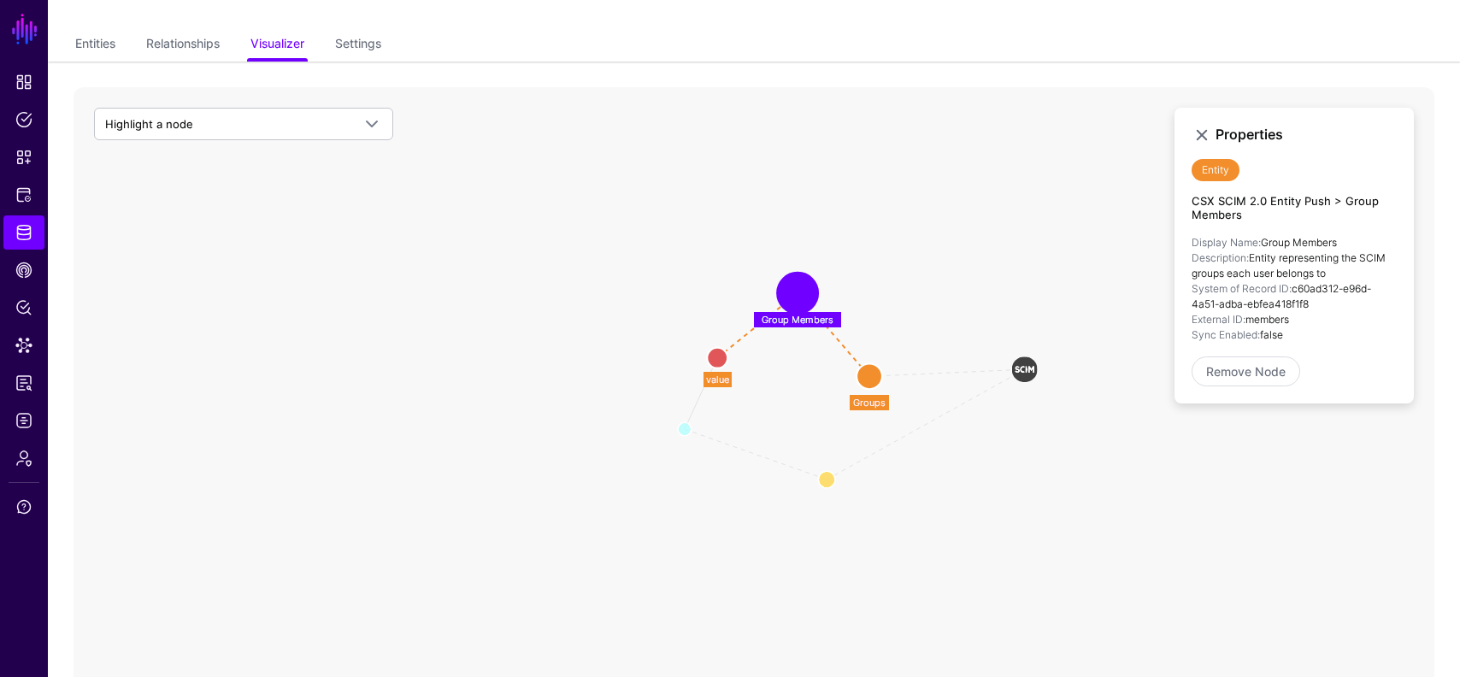
click at [872, 378] on circle at bounding box center [870, 376] width 26 height 26
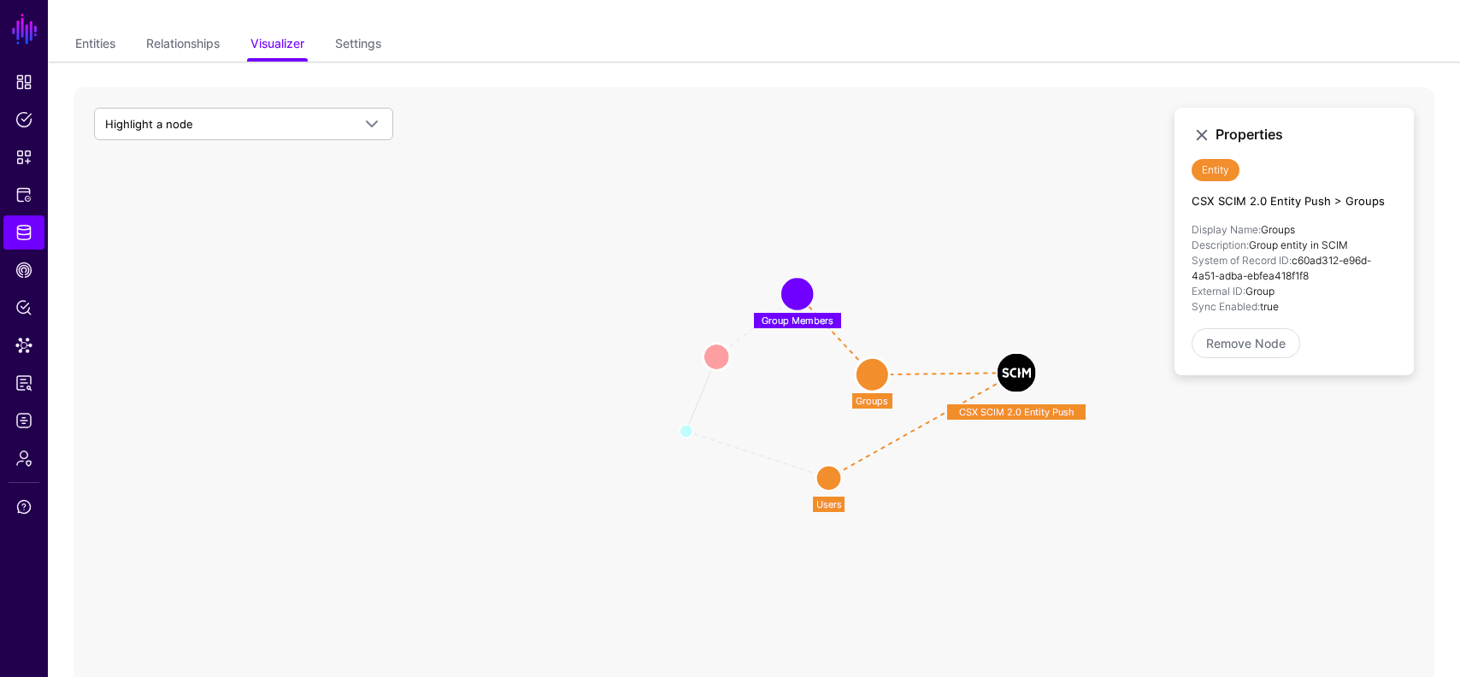
click at [717, 347] on circle at bounding box center [716, 357] width 27 height 27
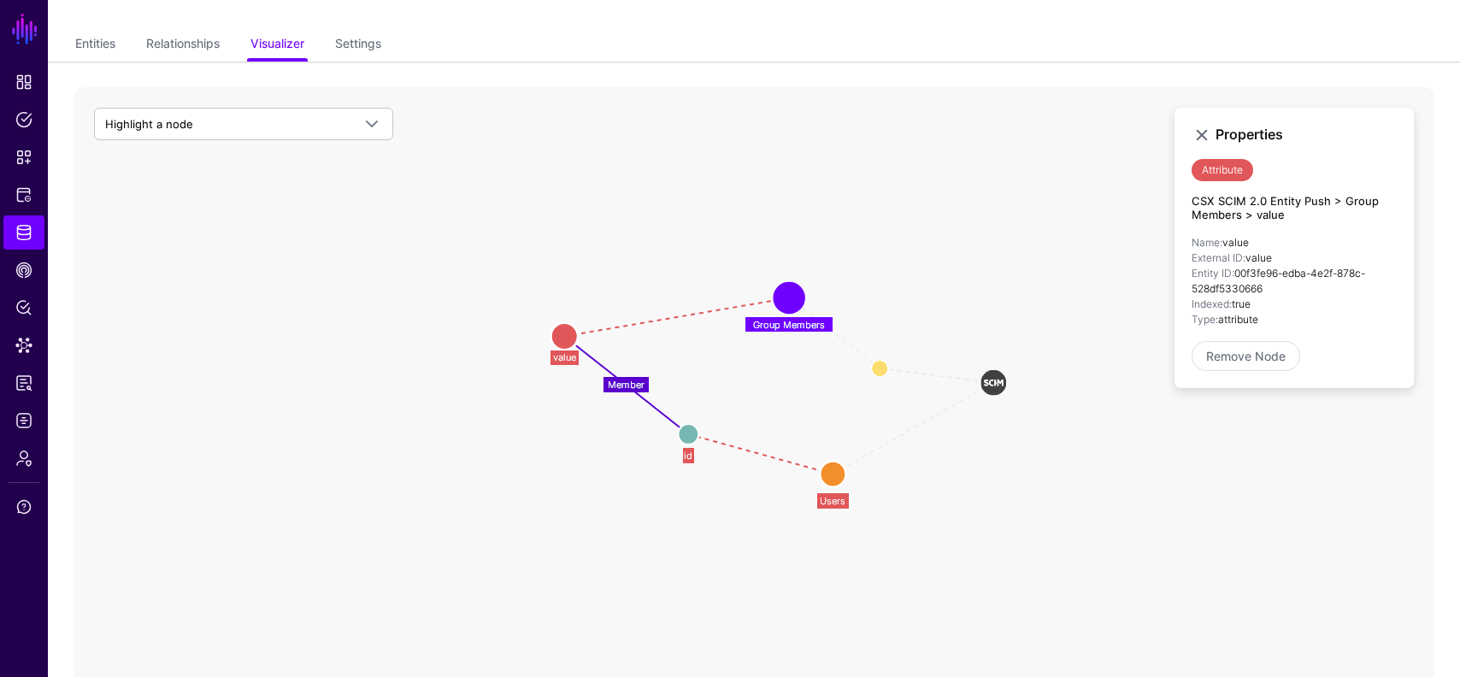
drag, startPoint x: 722, startPoint y: 357, endPoint x: 571, endPoint y: 337, distance: 152.6
click at [571, 337] on circle at bounding box center [564, 335] width 27 height 27
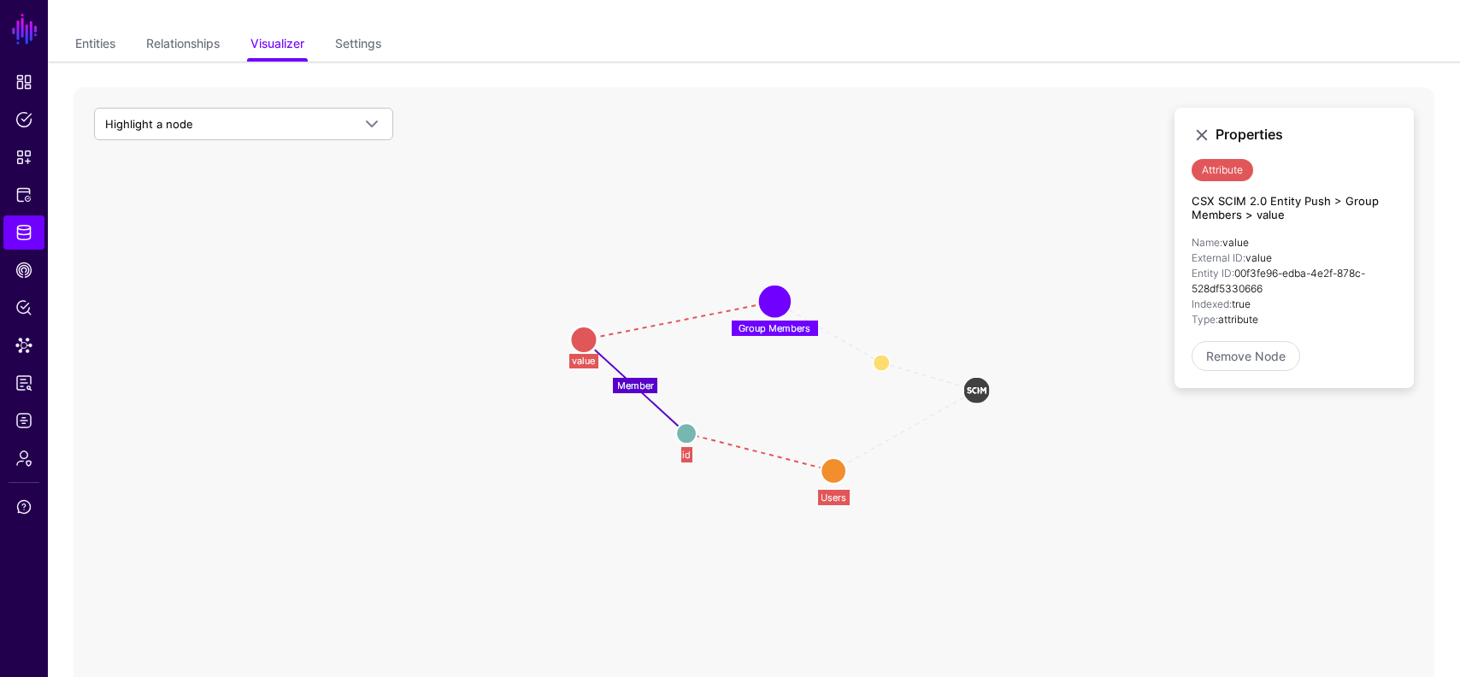
click at [778, 292] on circle at bounding box center [775, 302] width 26 height 26
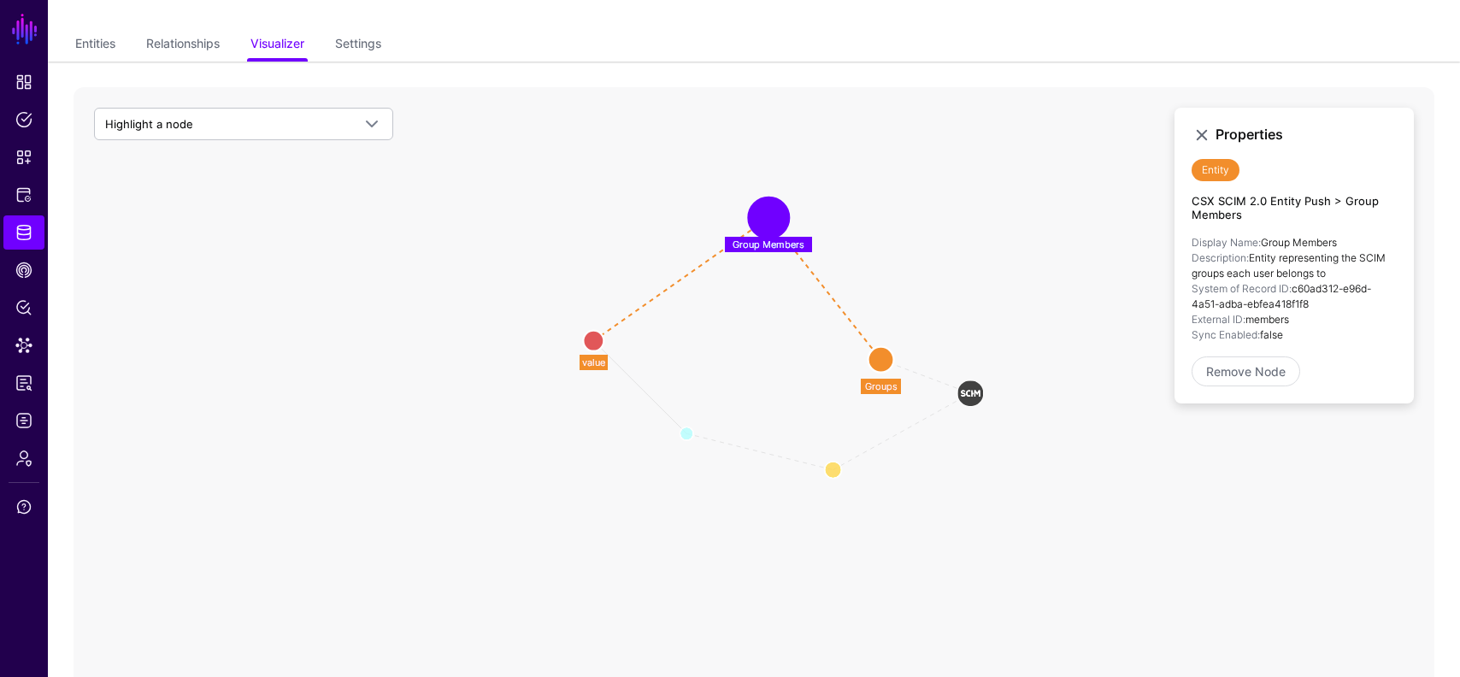
drag, startPoint x: 778, startPoint y: 292, endPoint x: 771, endPoint y: 191, distance: 101.1
click at [771, 201] on circle at bounding box center [769, 218] width 34 height 34
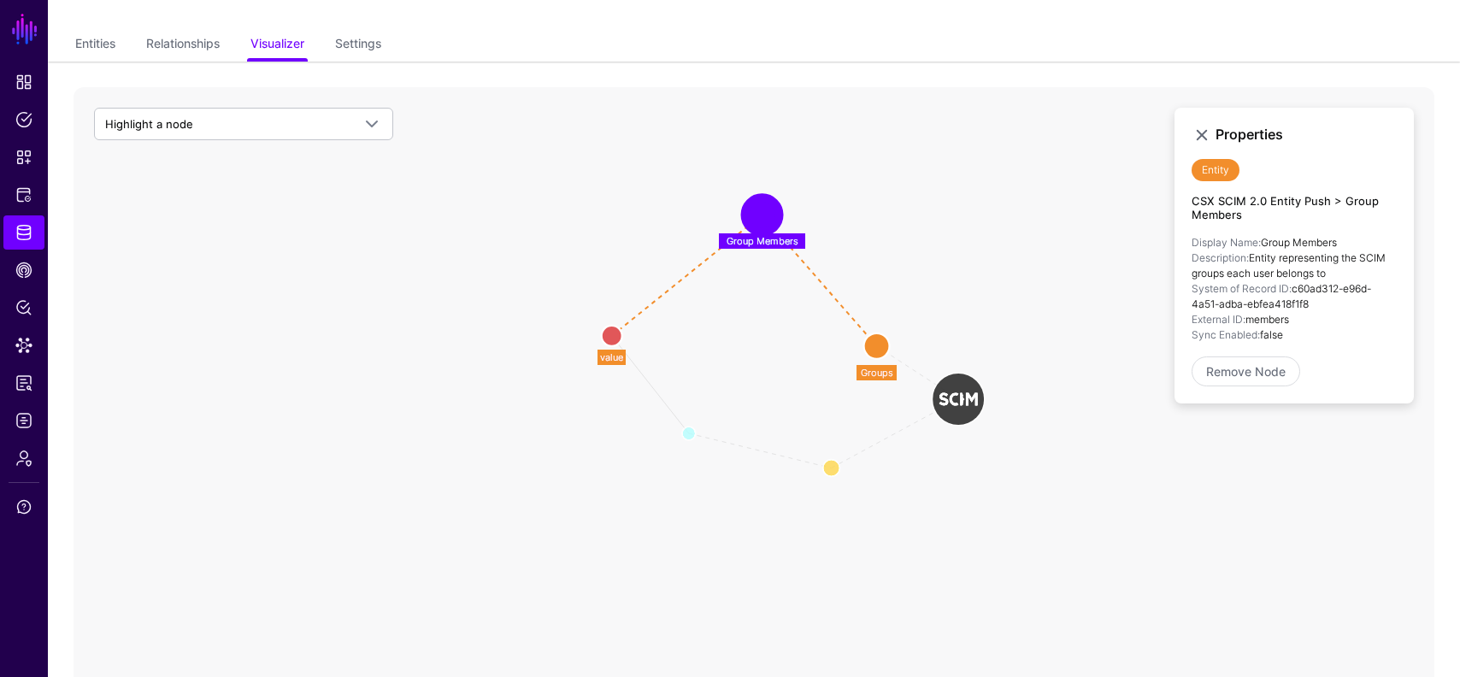
click at [964, 403] on image at bounding box center [958, 399] width 51 height 51
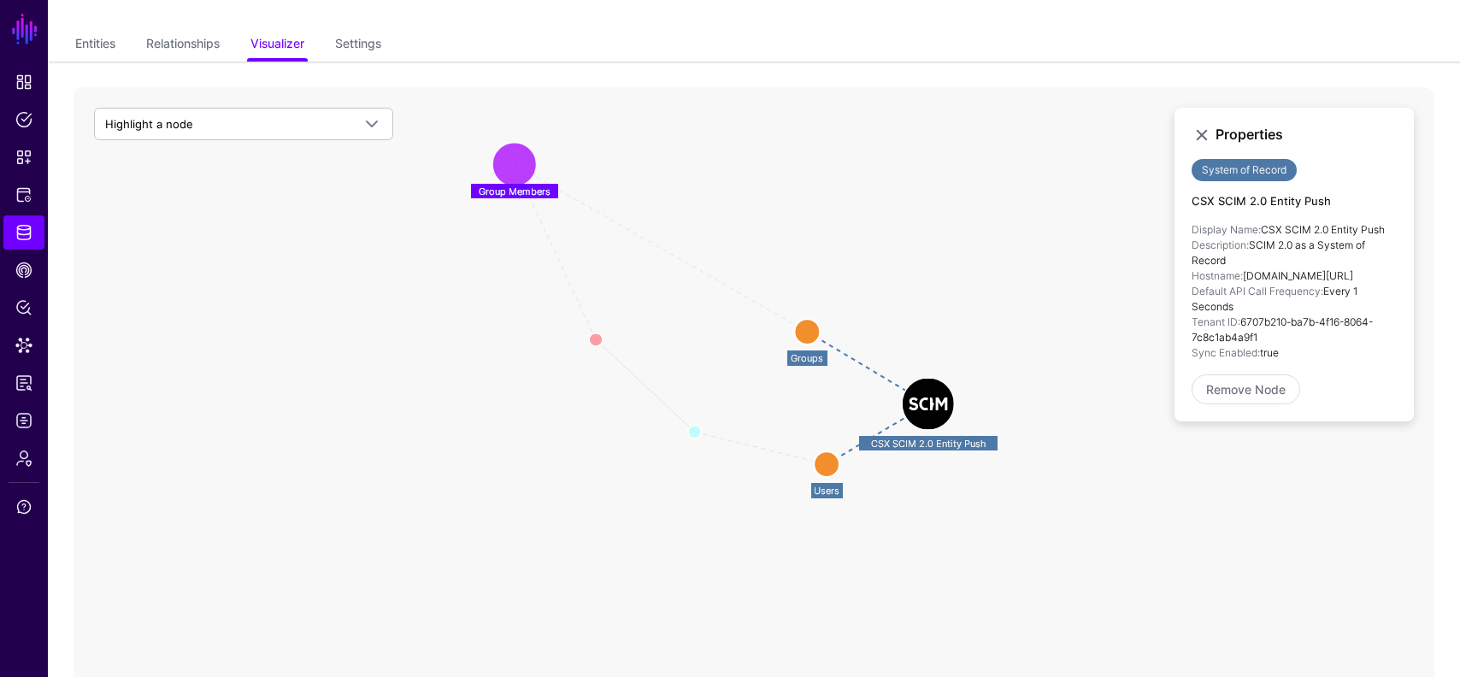
drag, startPoint x: 753, startPoint y: 221, endPoint x: 505, endPoint y: 169, distance: 253.4
click at [505, 169] on circle at bounding box center [515, 165] width 34 height 34
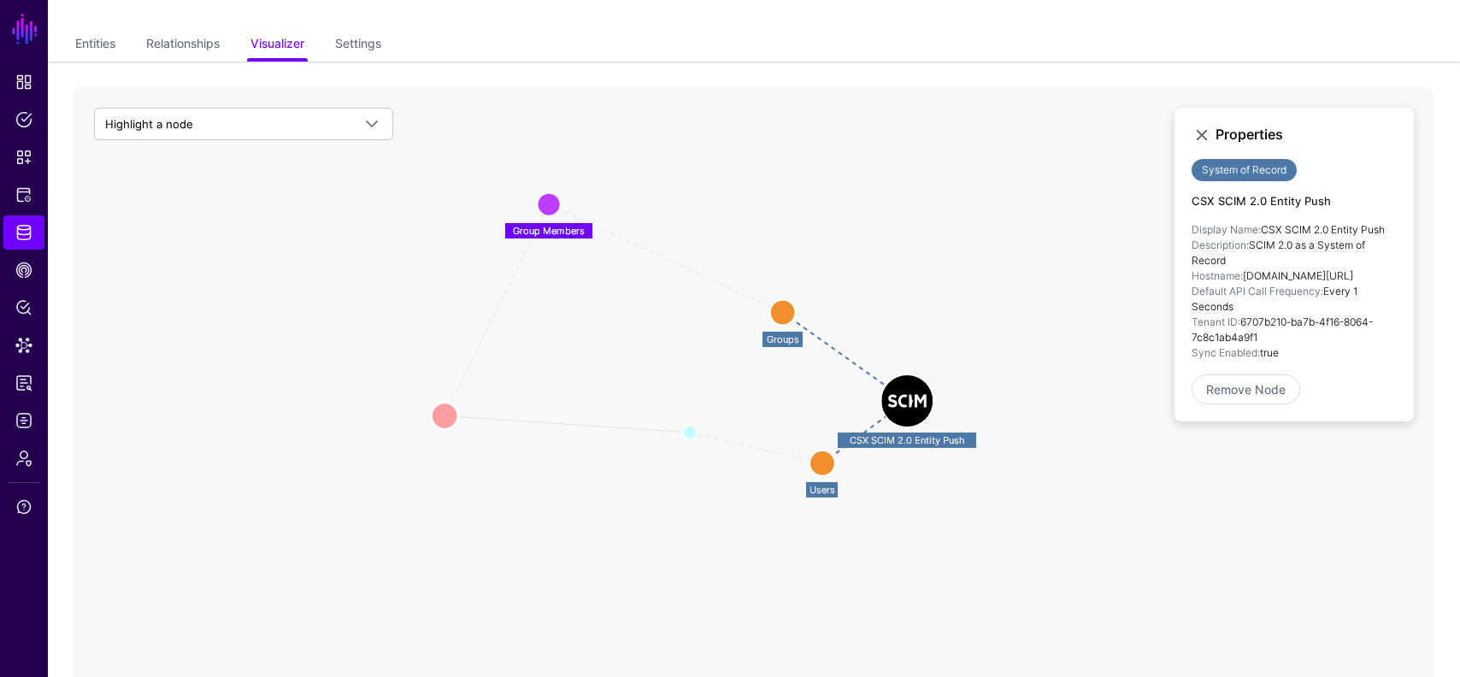
drag, startPoint x: 596, startPoint y: 332, endPoint x: 446, endPoint y: 415, distance: 171.1
click at [446, 415] on circle at bounding box center [444, 415] width 27 height 27
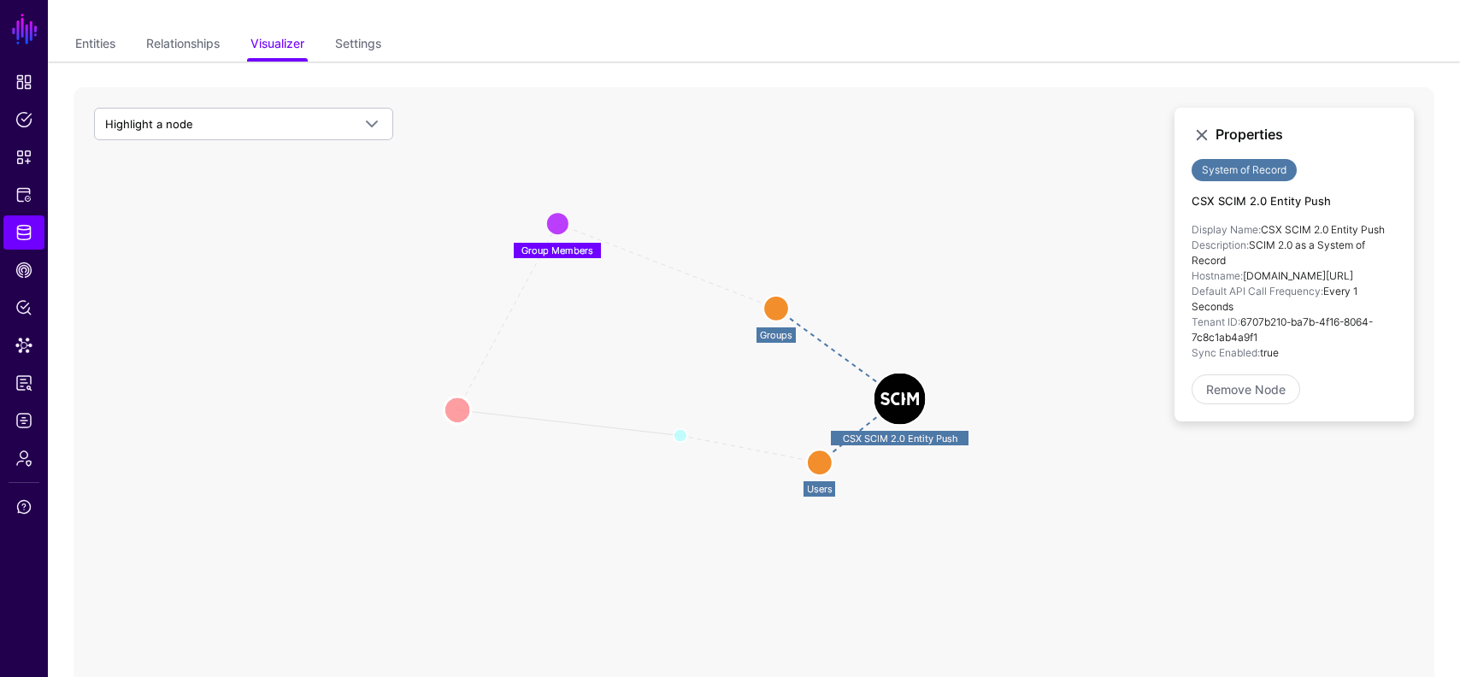
click at [446, 415] on circle at bounding box center [457, 410] width 27 height 27
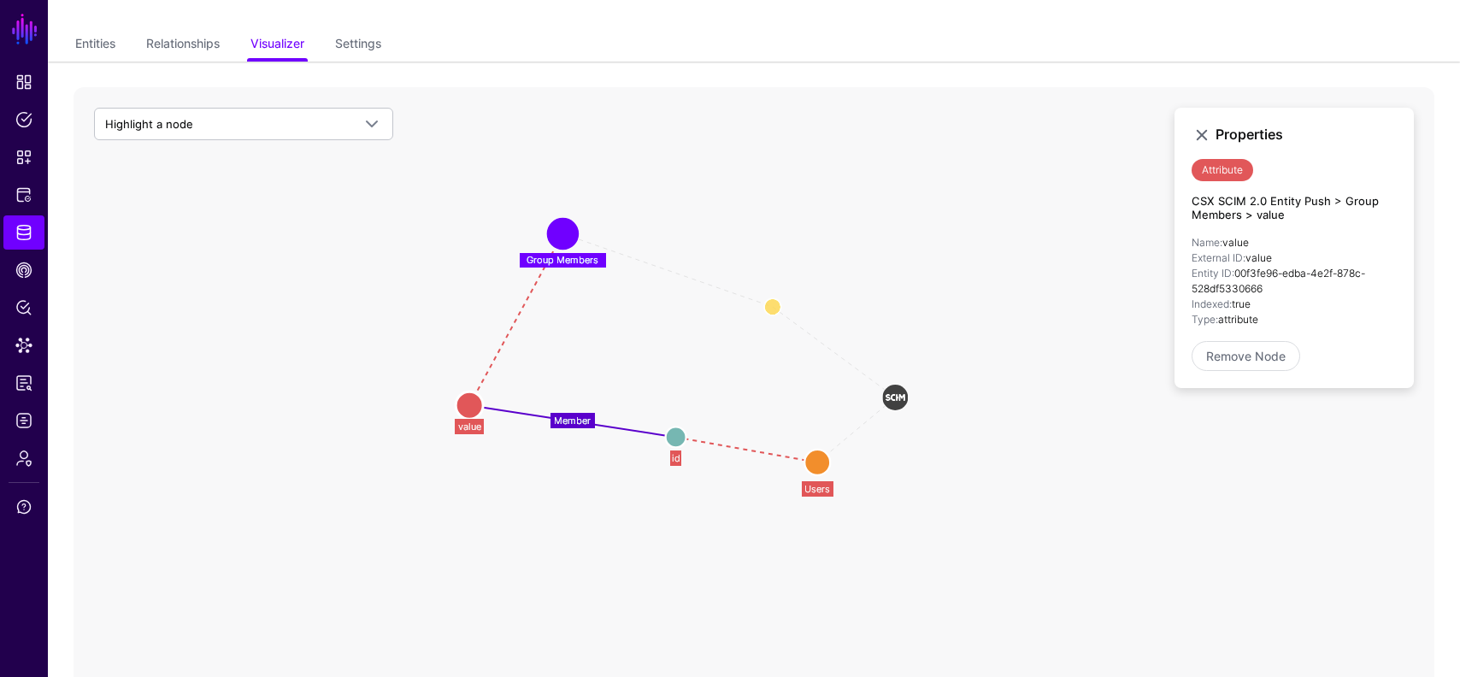
click at [558, 232] on circle at bounding box center [563, 234] width 26 height 26
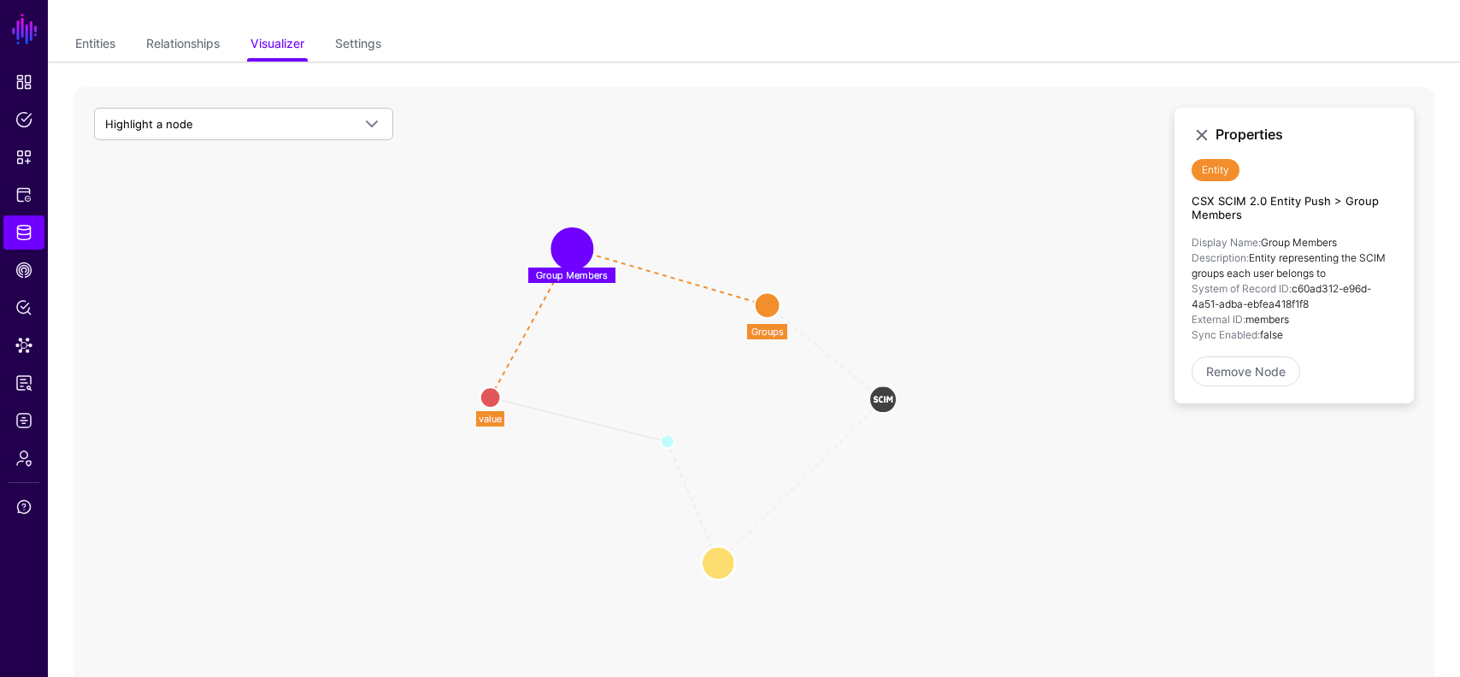
drag, startPoint x: 817, startPoint y: 463, endPoint x: 718, endPoint y: 563, distance: 140.3
click at [718, 563] on circle at bounding box center [718, 563] width 34 height 34
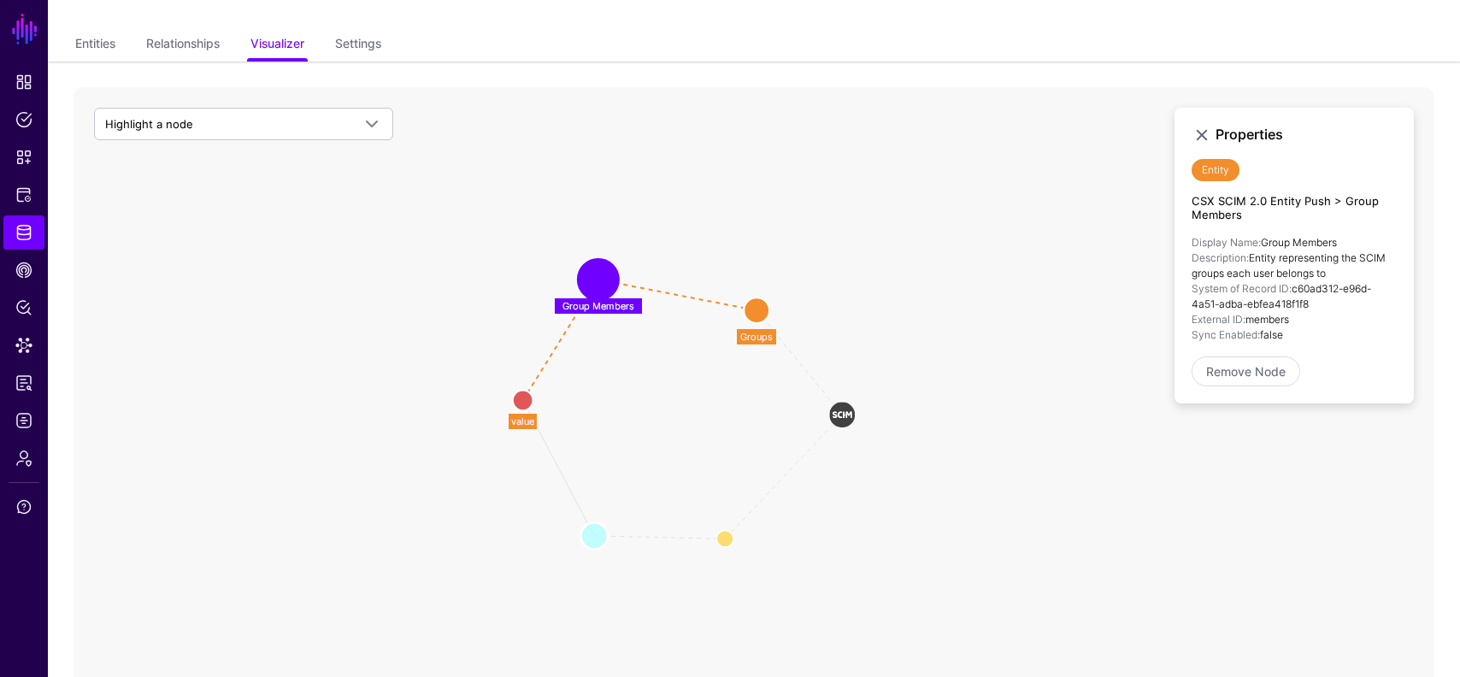
drag, startPoint x: 658, startPoint y: 447, endPoint x: 594, endPoint y: 526, distance: 101.5
click at [594, 526] on circle at bounding box center [594, 535] width 27 height 27
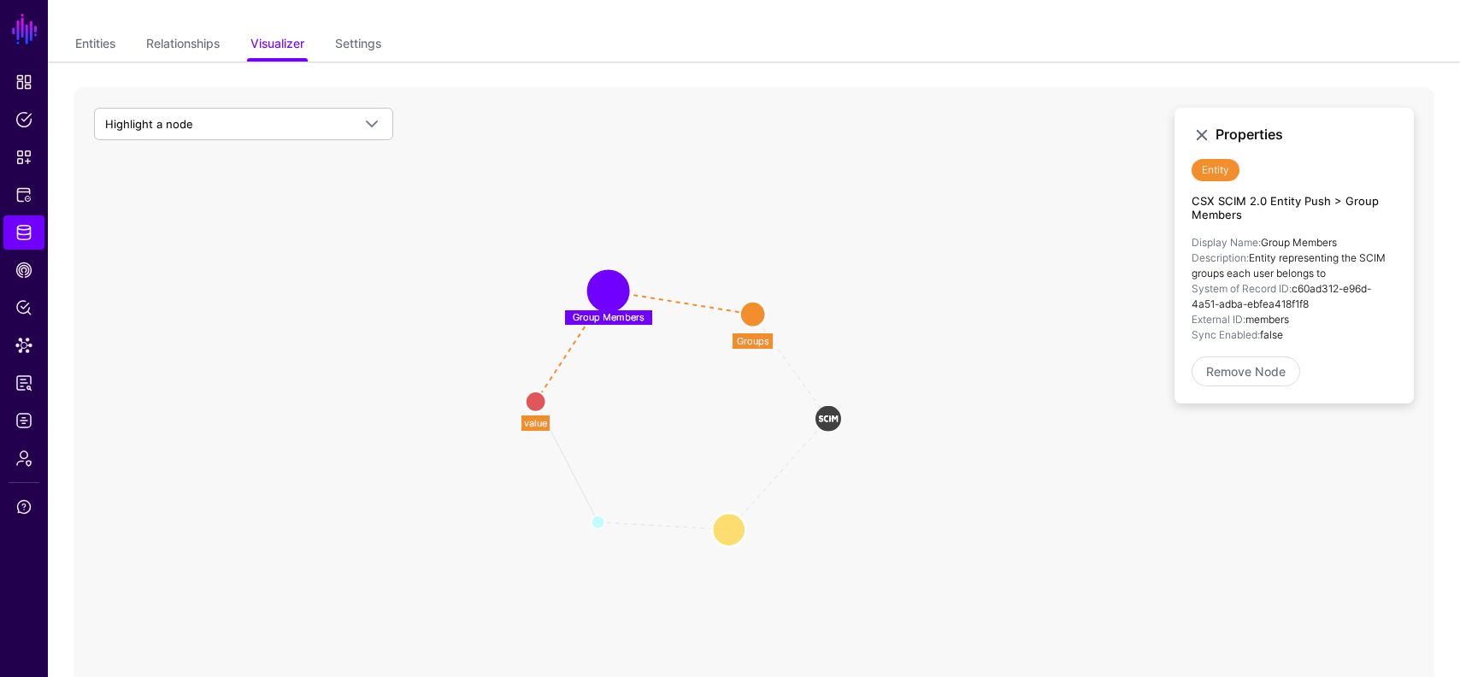
click at [728, 530] on circle at bounding box center [729, 530] width 34 height 34
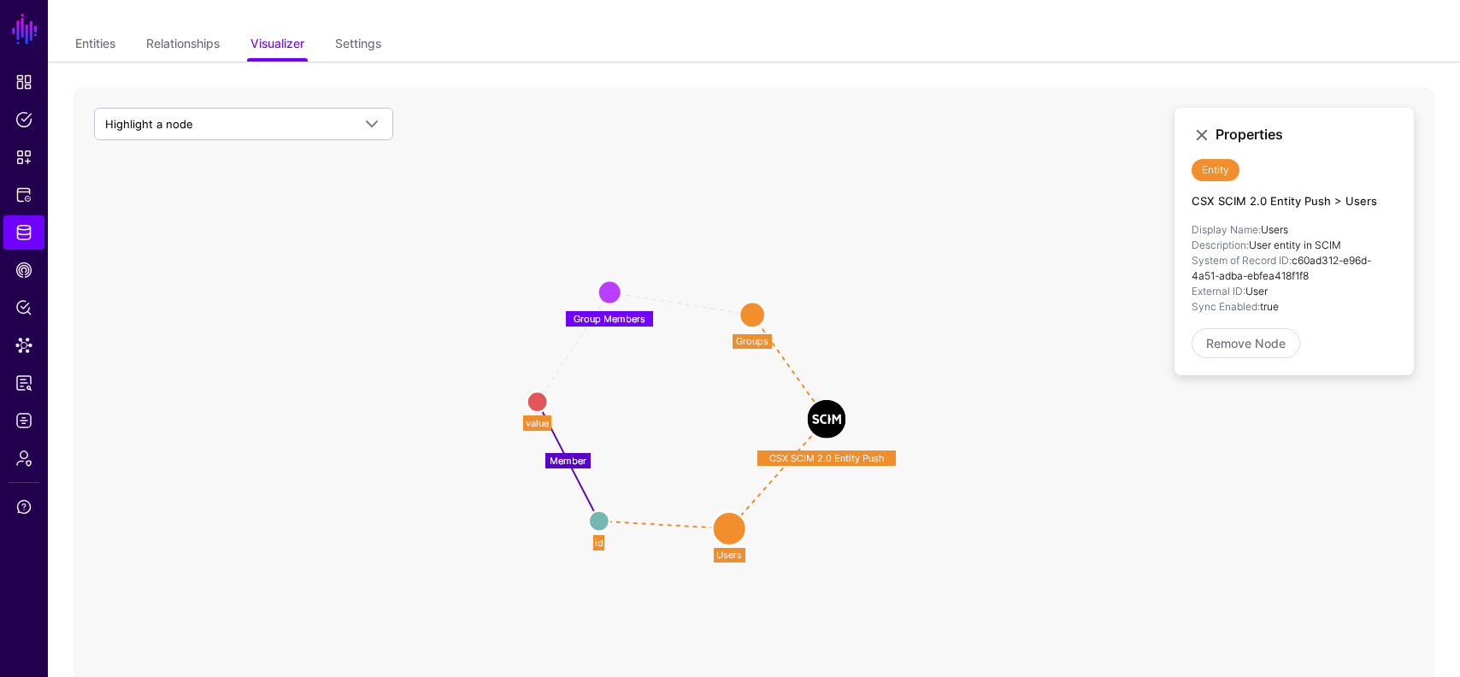
click at [752, 315] on circle at bounding box center [753, 315] width 26 height 26
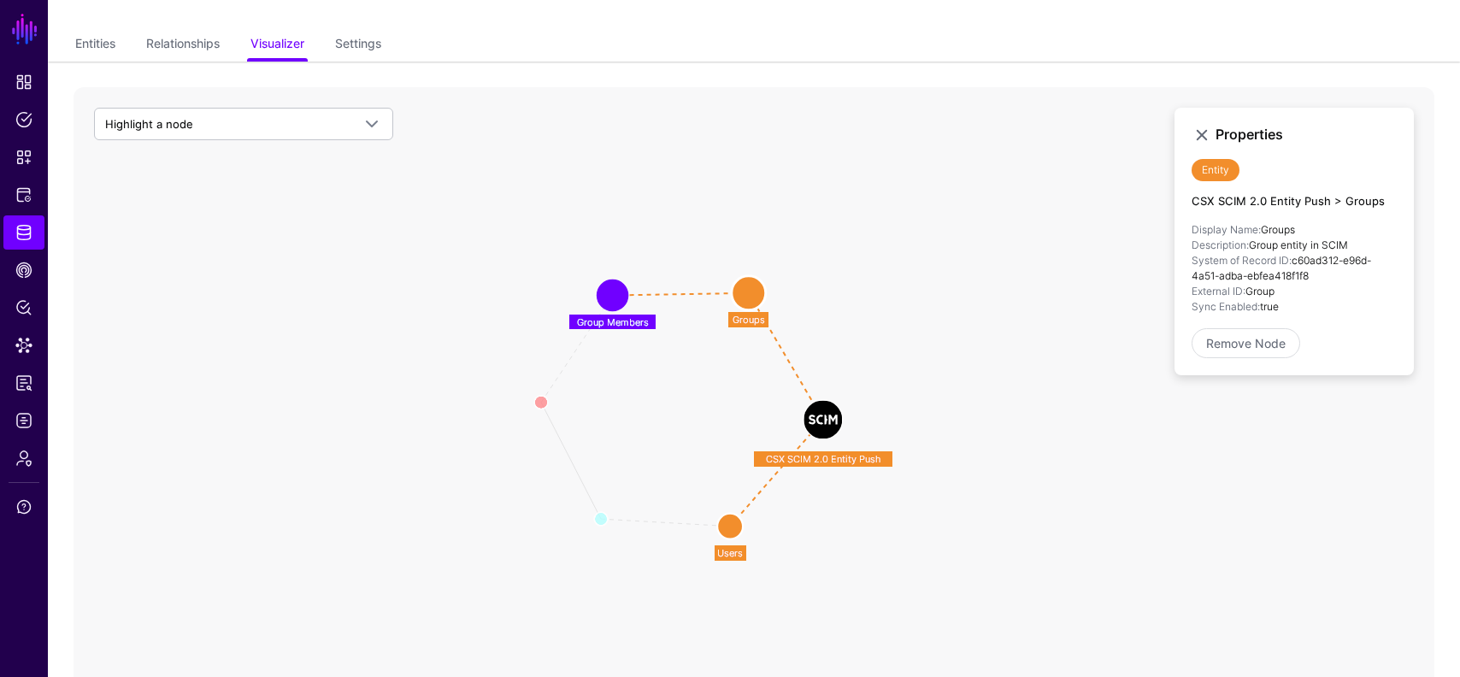
drag, startPoint x: 752, startPoint y: 315, endPoint x: 748, endPoint y: 294, distance: 21.6
click at [748, 294] on circle at bounding box center [749, 293] width 34 height 34
click at [846, 308] on icon "Member id id value value Users Users CSX SCIM 2.0 Entity Push CSX SCIM 2.0 Enti…" at bounding box center [754, 429] width 1361 height 684
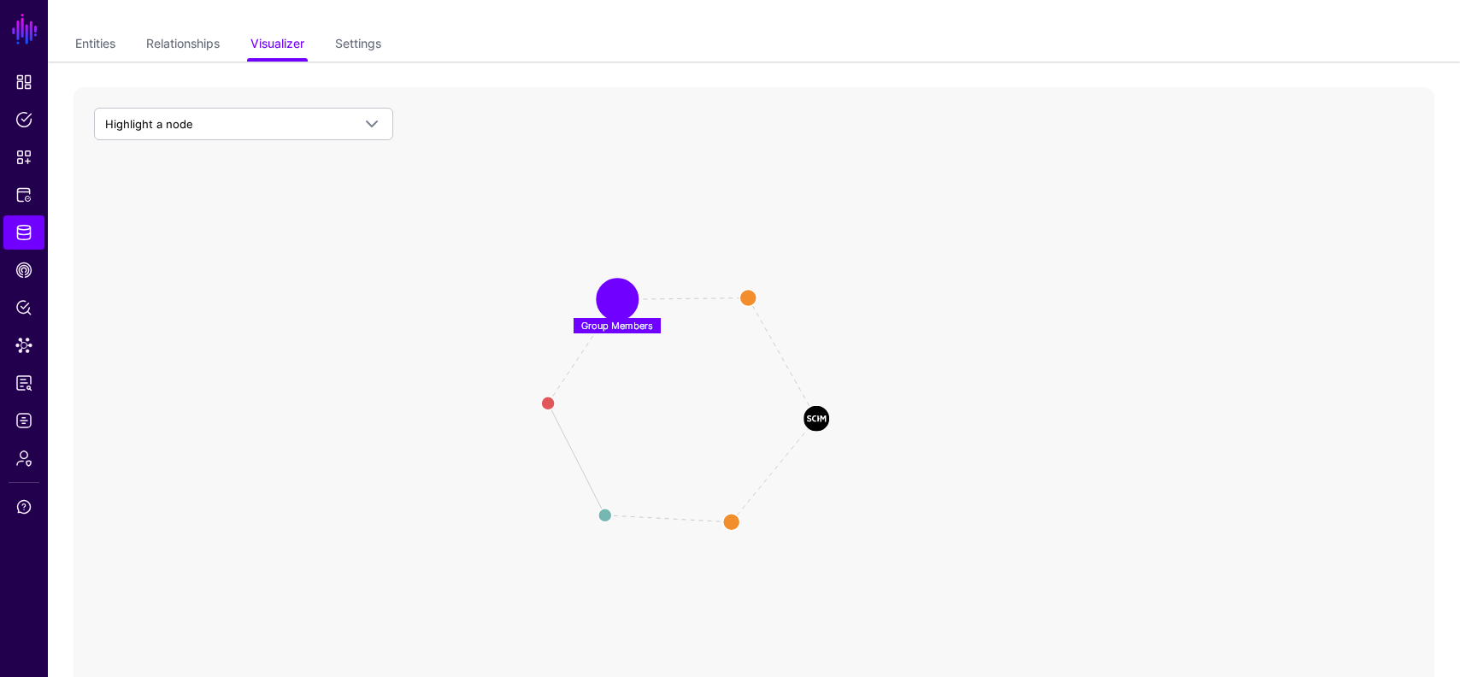
click at [621, 307] on circle at bounding box center [617, 299] width 34 height 34
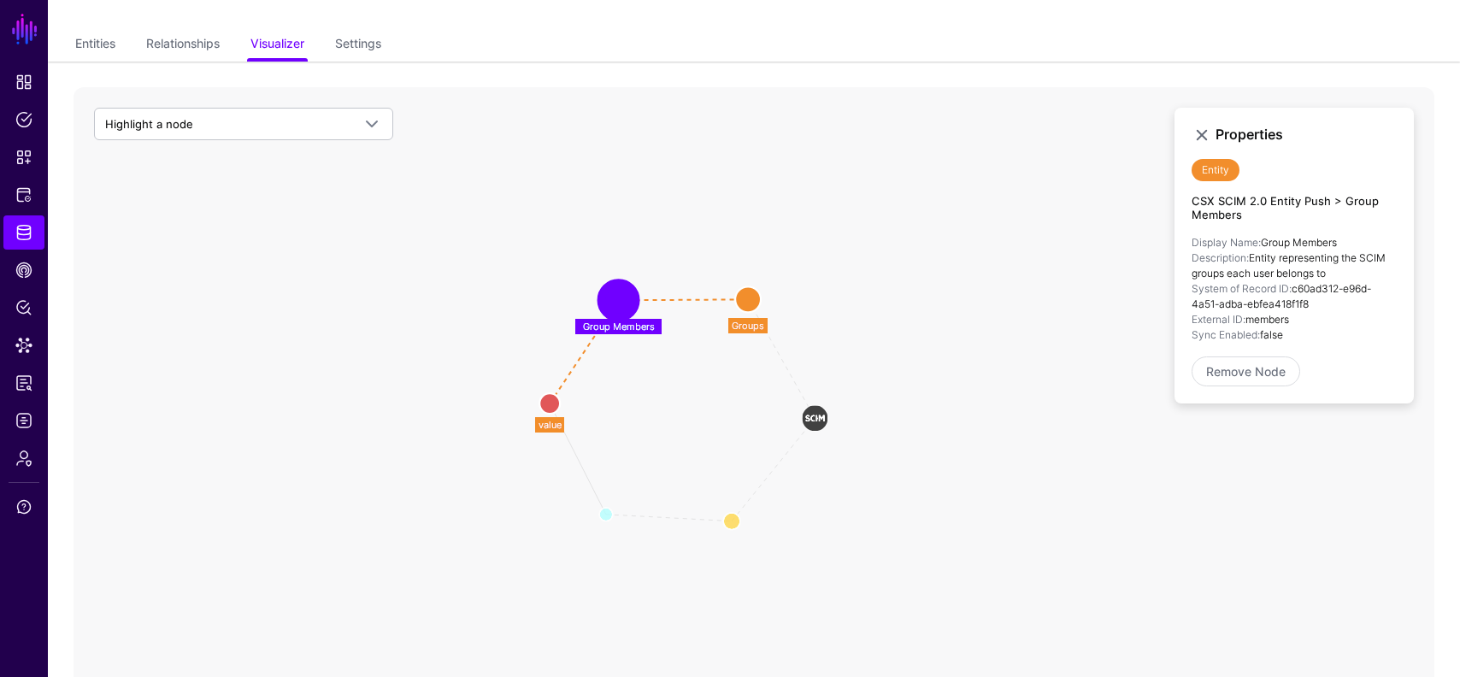
click at [547, 402] on circle at bounding box center [549, 403] width 21 height 21
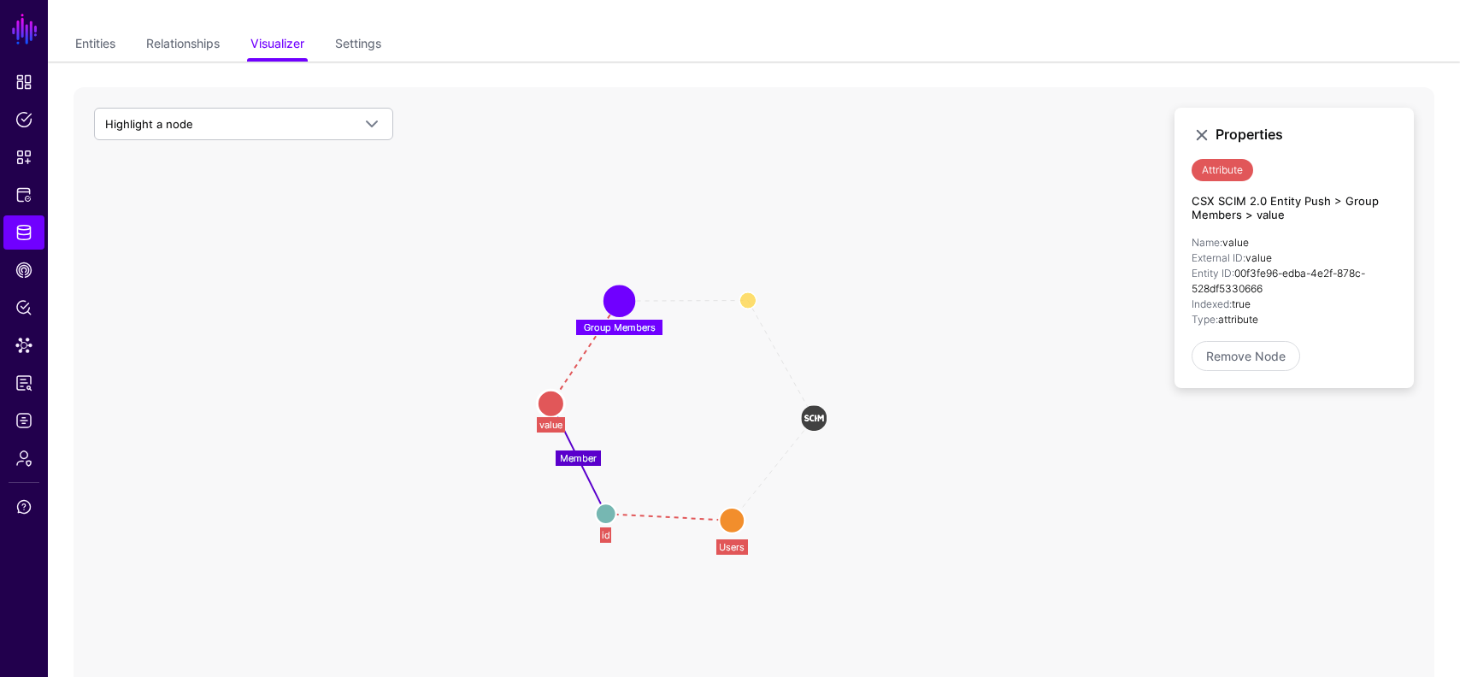
click at [605, 512] on circle at bounding box center [606, 514] width 21 height 21
click at [547, 575] on icon "Member Groups Groups CSX SCIM 2.0 Entity Push CSX SCIM 2.0 Entity Push value va…" at bounding box center [754, 429] width 1361 height 684
click at [746, 298] on circle at bounding box center [749, 302] width 34 height 34
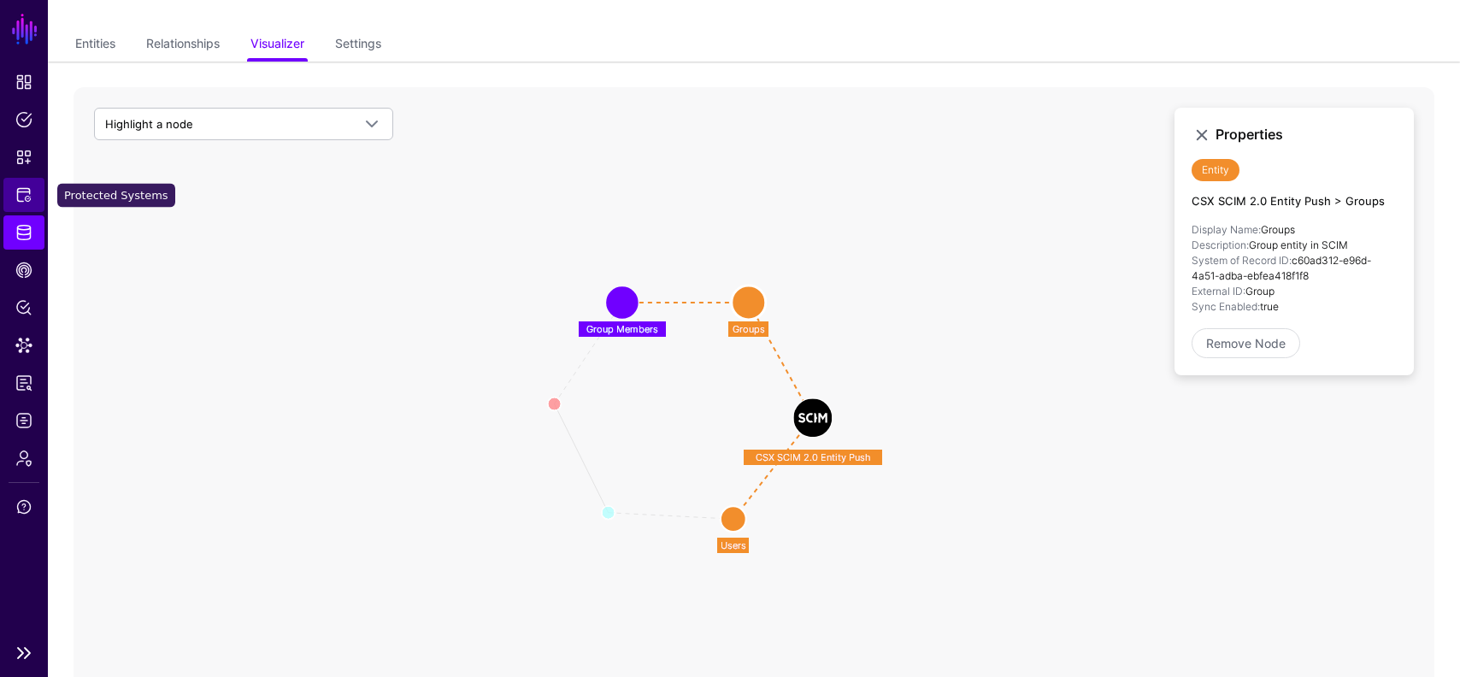
click at [21, 197] on span "Protected Systems" at bounding box center [23, 194] width 17 height 17
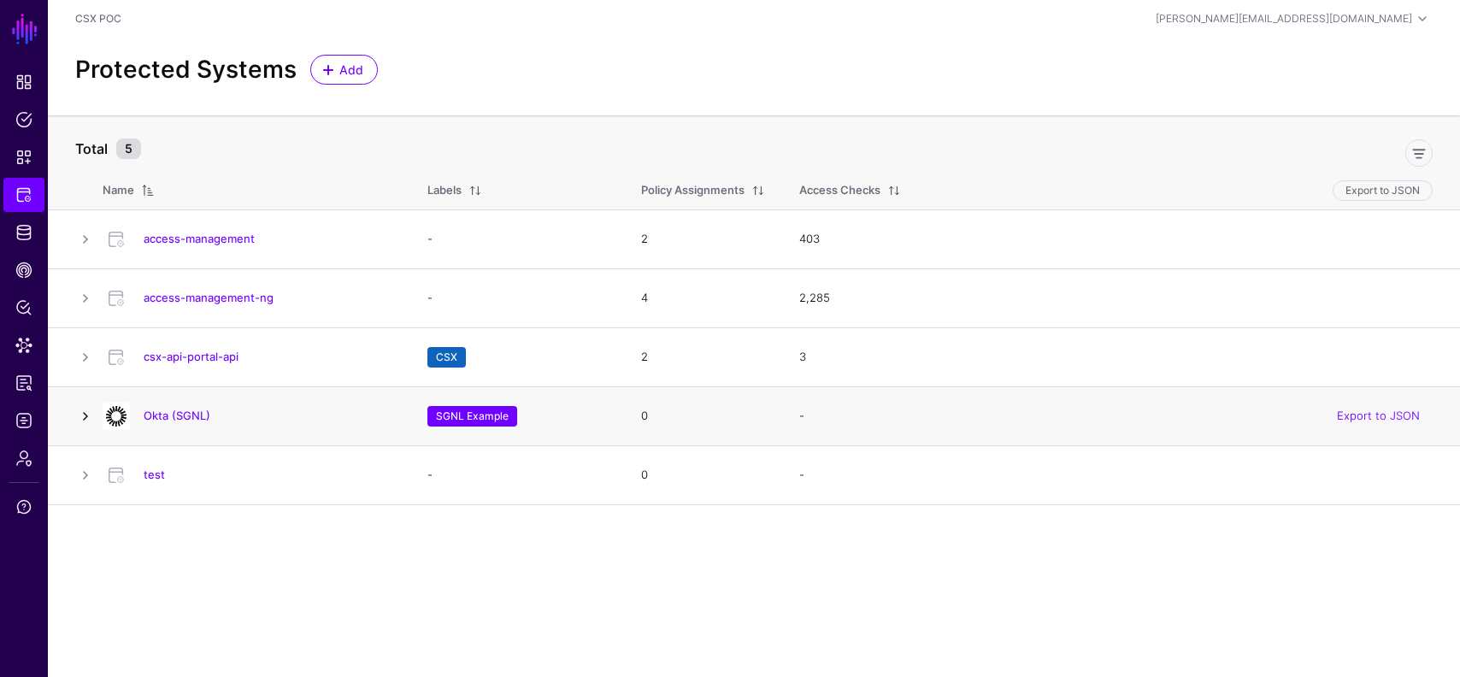
click at [85, 411] on link at bounding box center [85, 416] width 21 height 21
click at [80, 414] on link at bounding box center [85, 416] width 21 height 21
click at [19, 197] on span "Protected Systems" at bounding box center [23, 194] width 17 height 17
click at [19, 232] on span "Identity Data Fabric" at bounding box center [23, 232] width 17 height 17
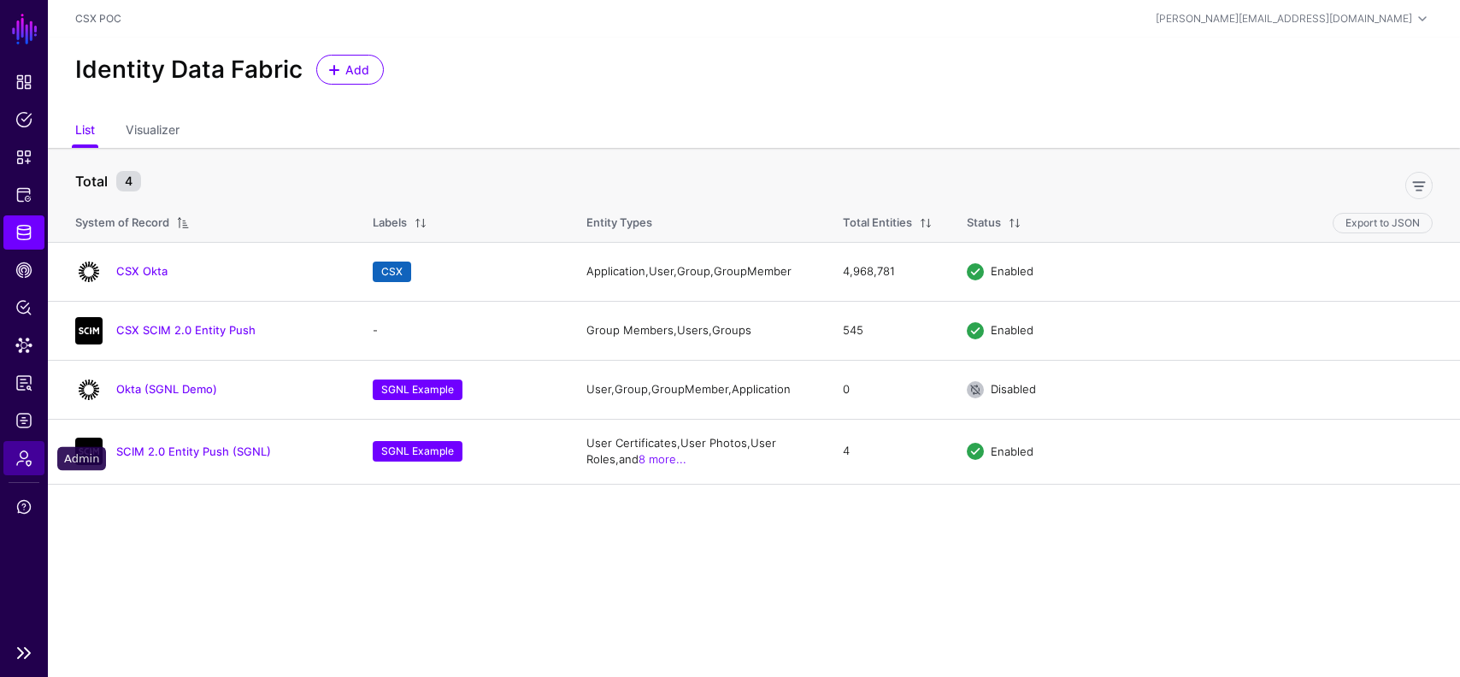
click at [24, 471] on link "Admin" at bounding box center [23, 458] width 41 height 34
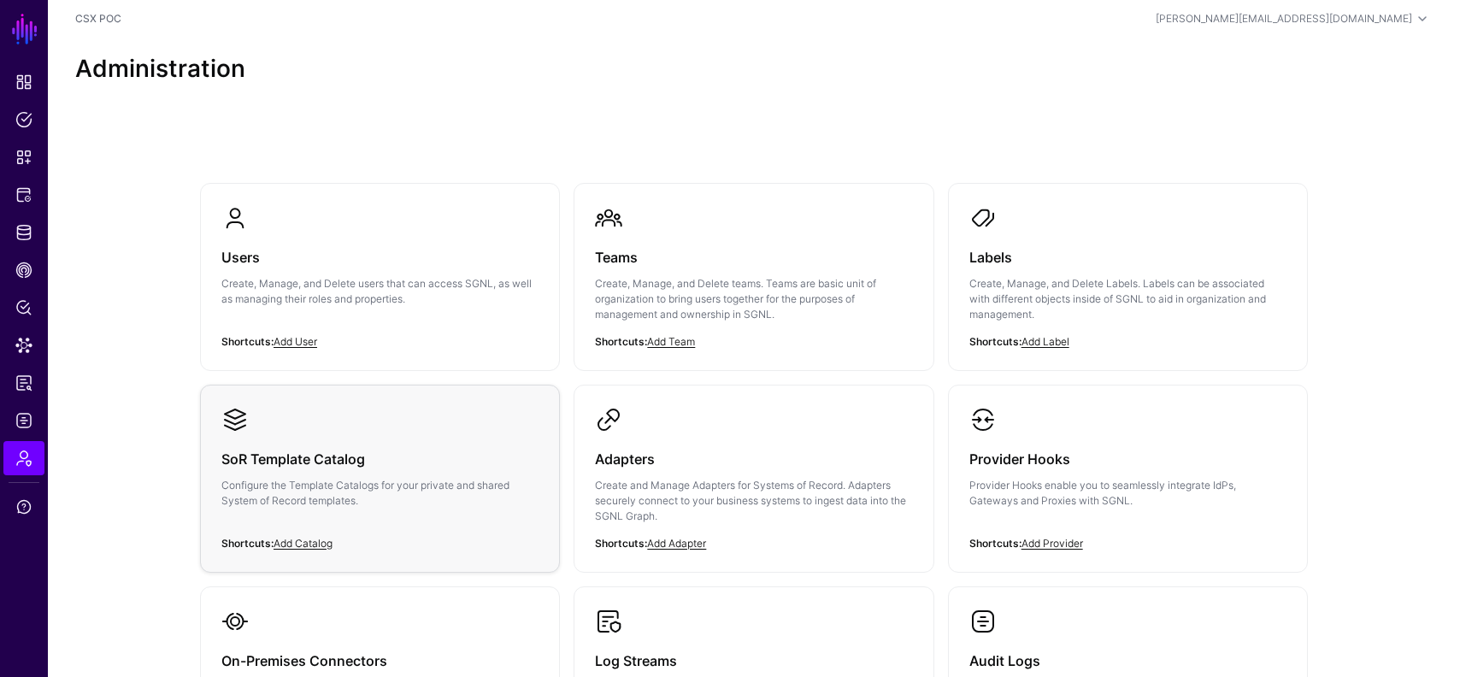
click at [310, 455] on h3 "SoR Template Catalog" at bounding box center [379, 459] width 317 height 24
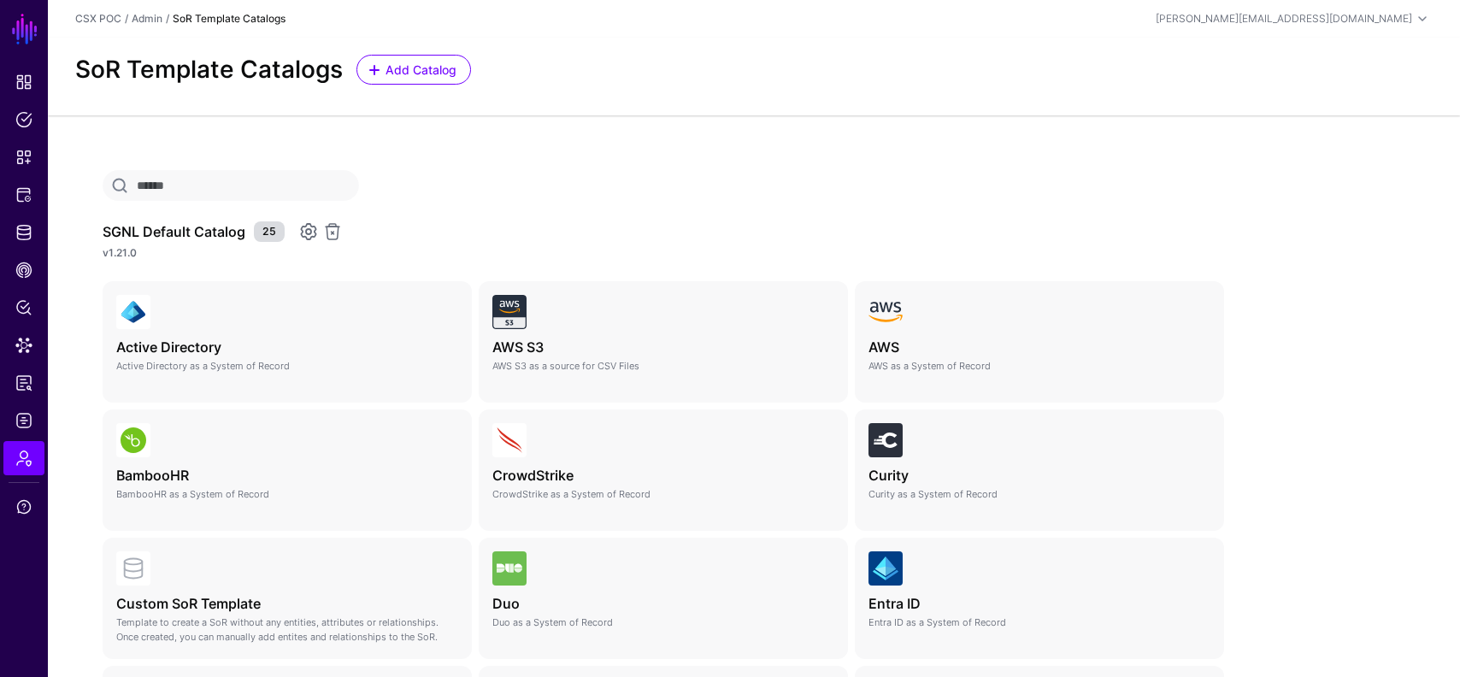
click at [310, 230] on link at bounding box center [308, 231] width 21 height 21
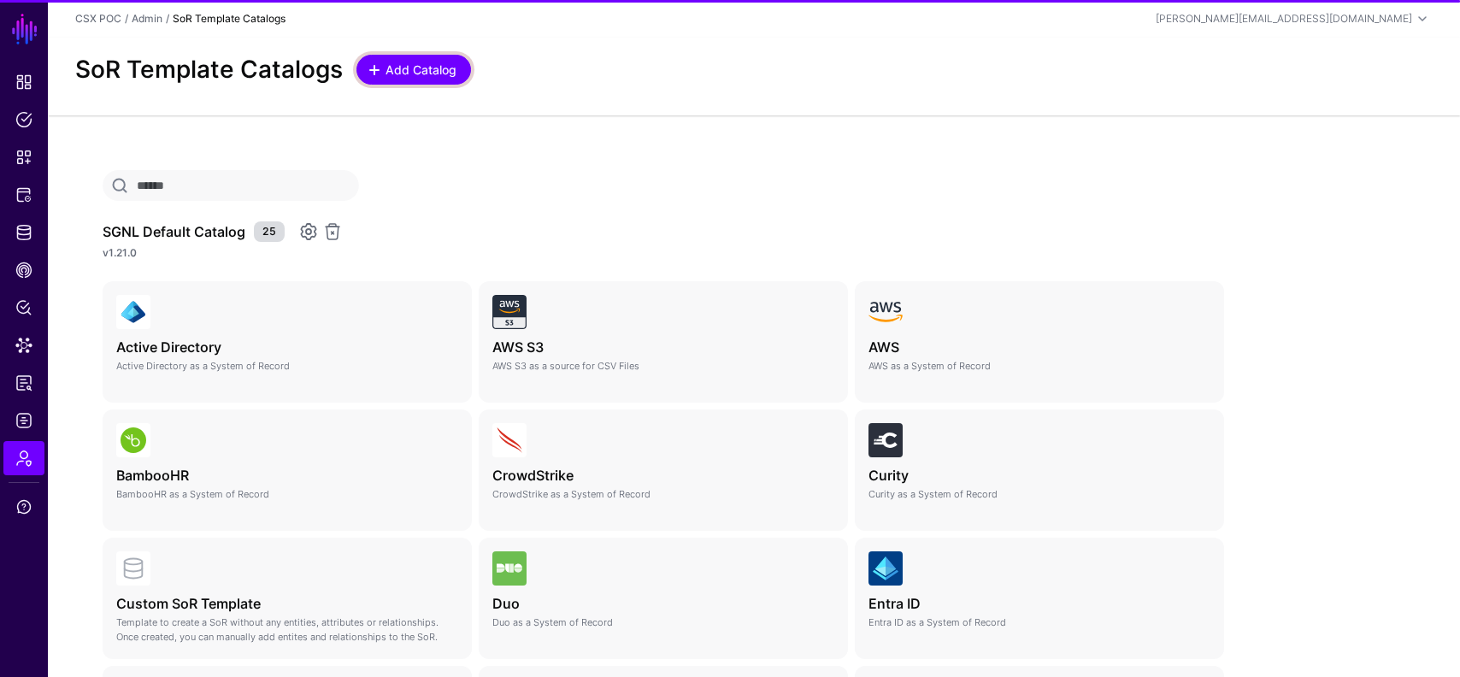
click at [417, 72] on span "Add Catalog" at bounding box center [421, 70] width 75 height 18
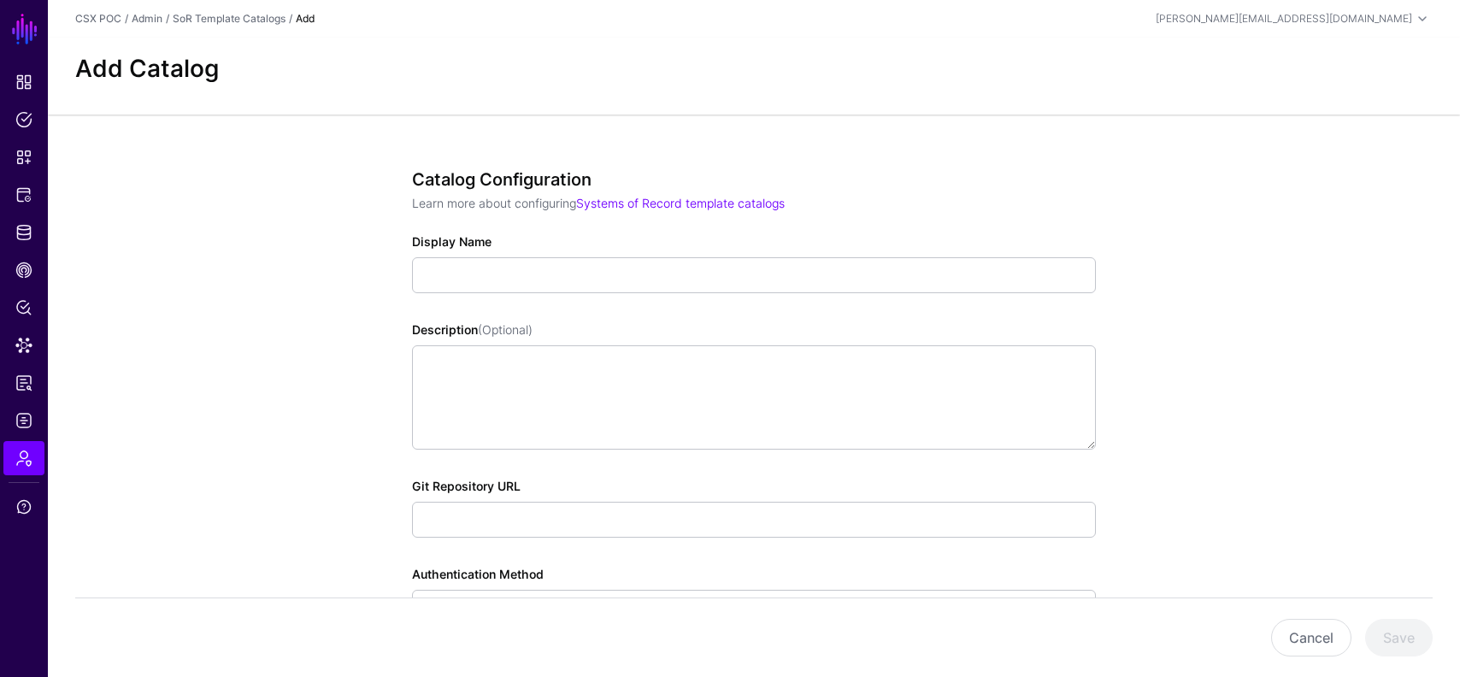
scroll to position [191, 0]
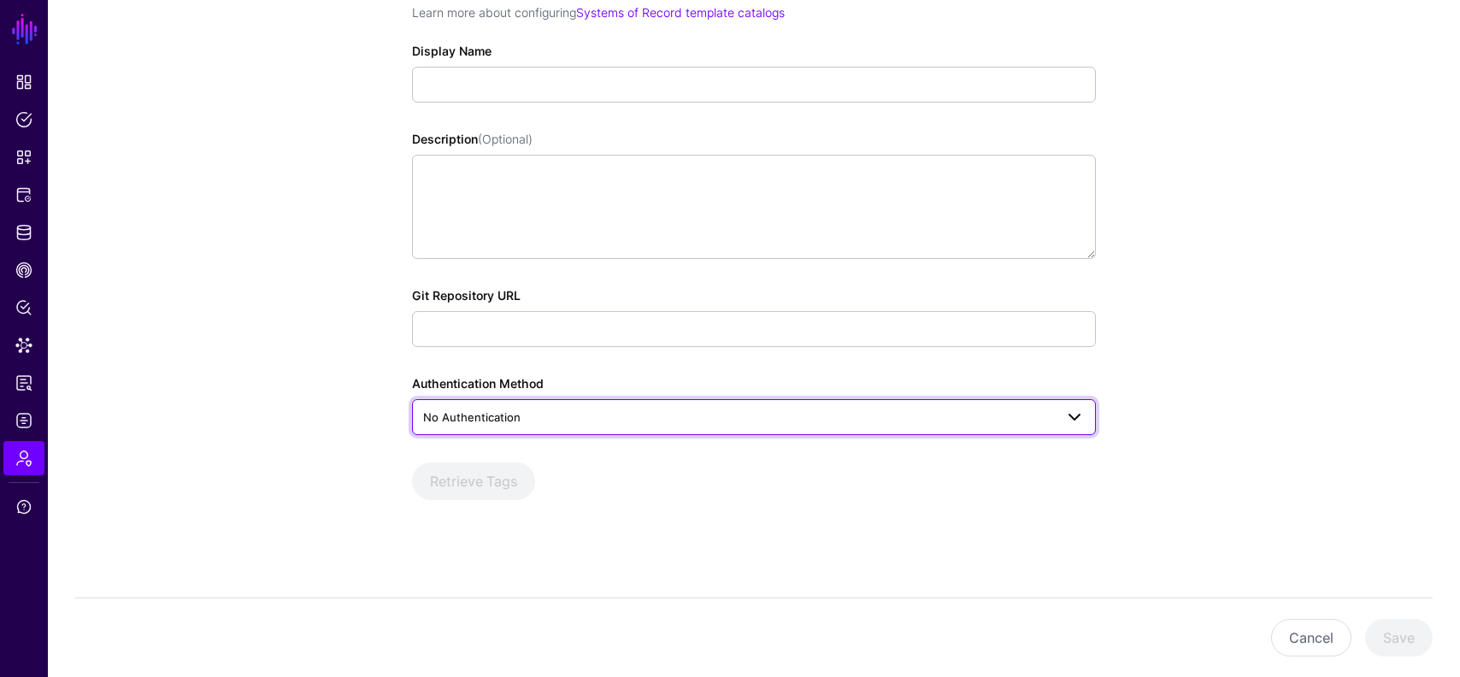
click at [626, 422] on span "No Authentication" at bounding box center [738, 417] width 631 height 19
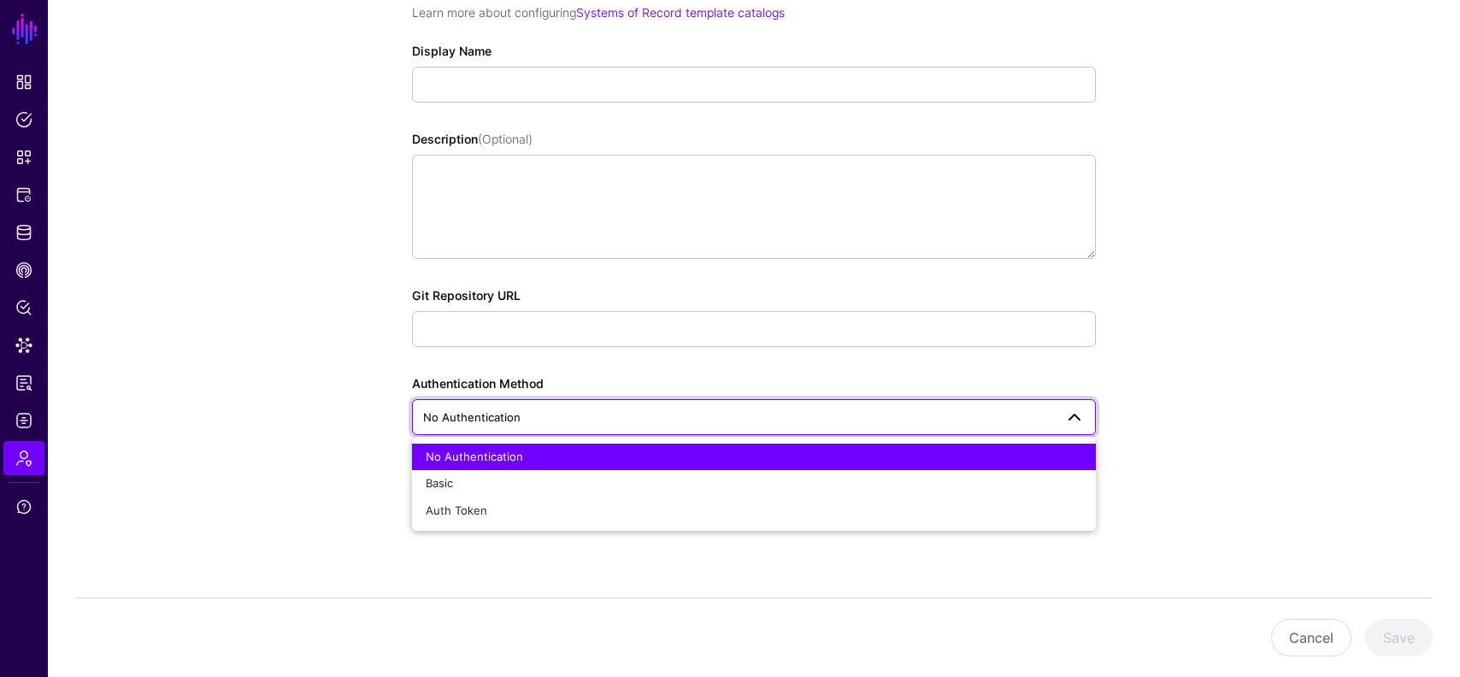
click at [233, 427] on app-admin-catalogs-details-form "Catalog Configuration Learn more about configuring Systems of Record template c…" at bounding box center [754, 301] width 1412 height 754
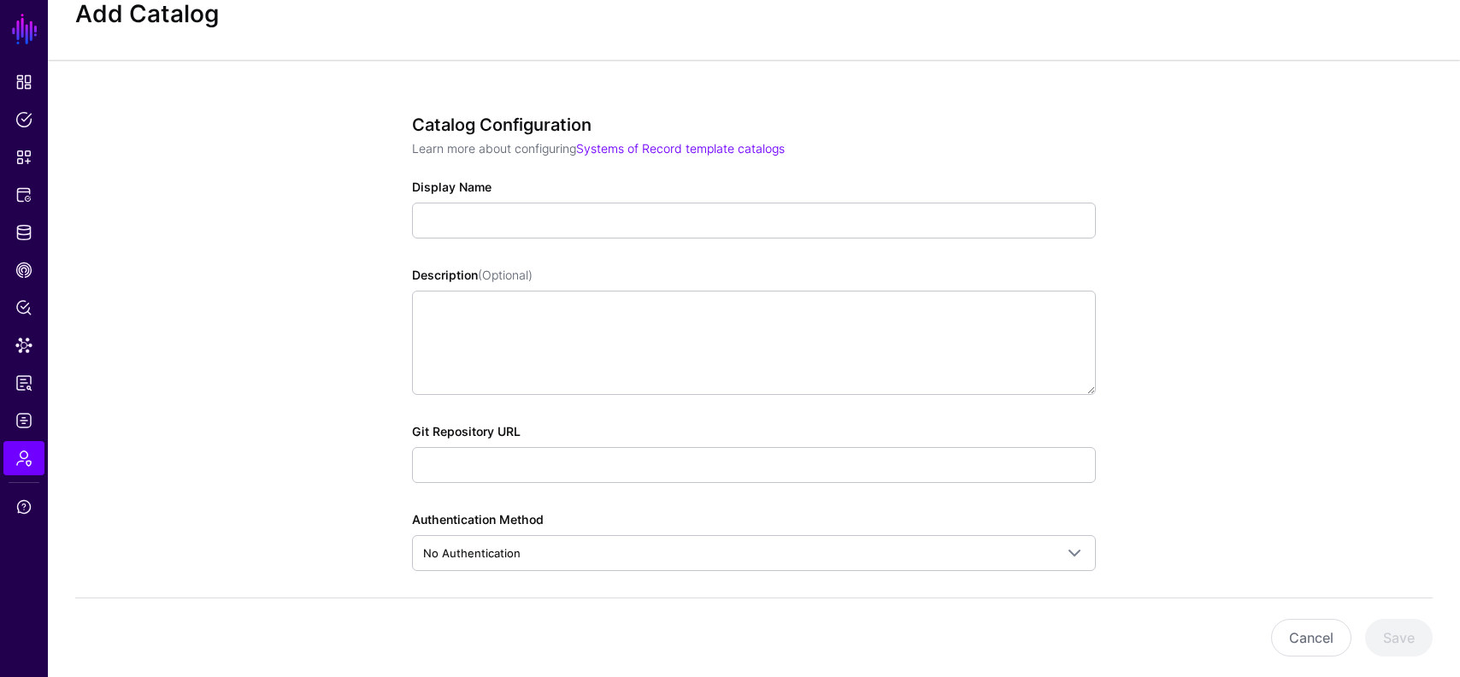
scroll to position [0, 0]
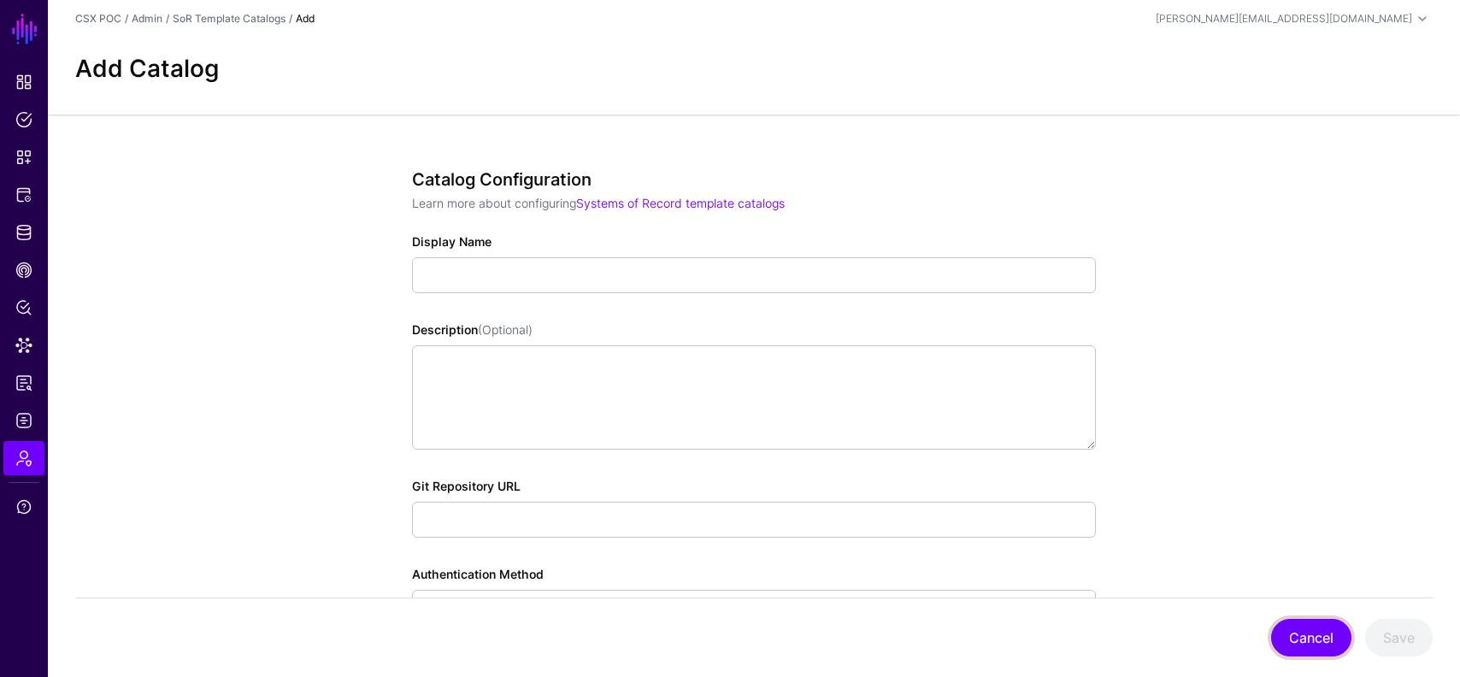
click at [1337, 643] on button "Cancel" at bounding box center [1311, 638] width 80 height 38
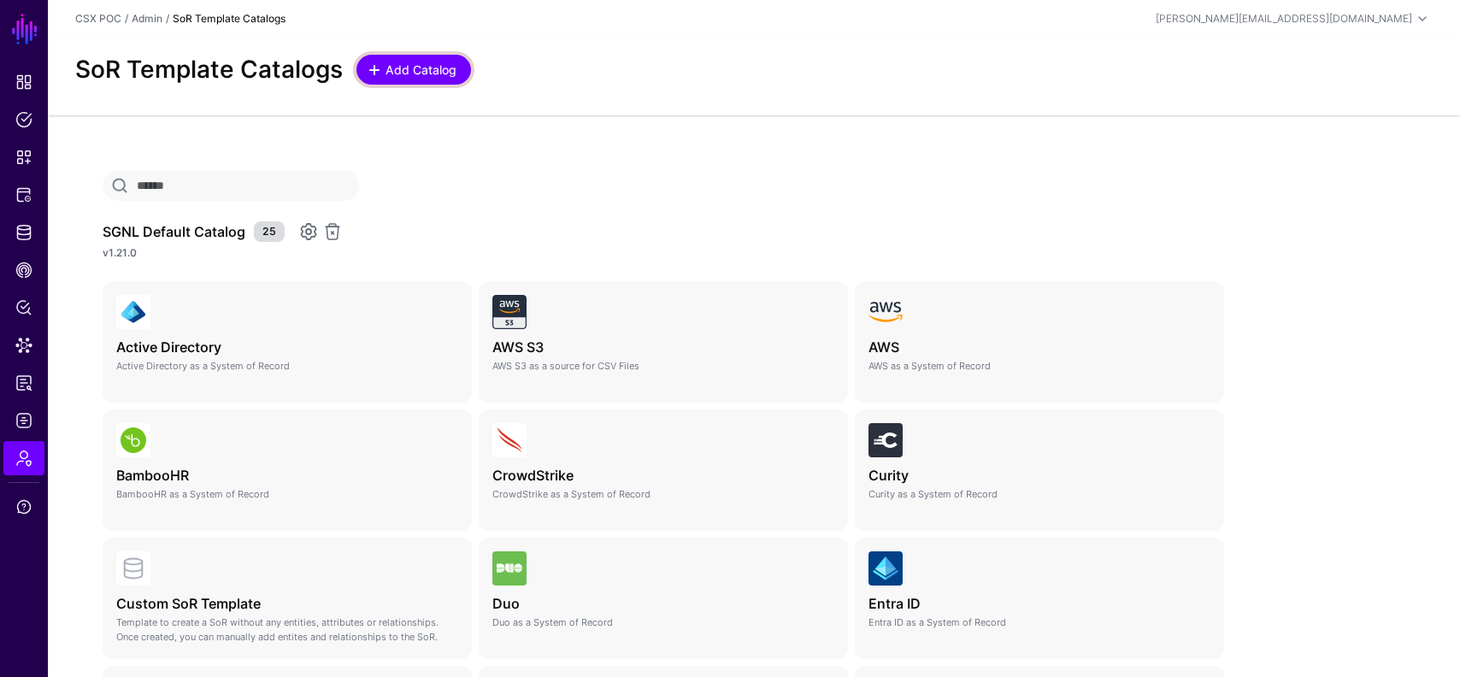
click at [431, 76] on span "Add Catalog" at bounding box center [421, 70] width 75 height 18
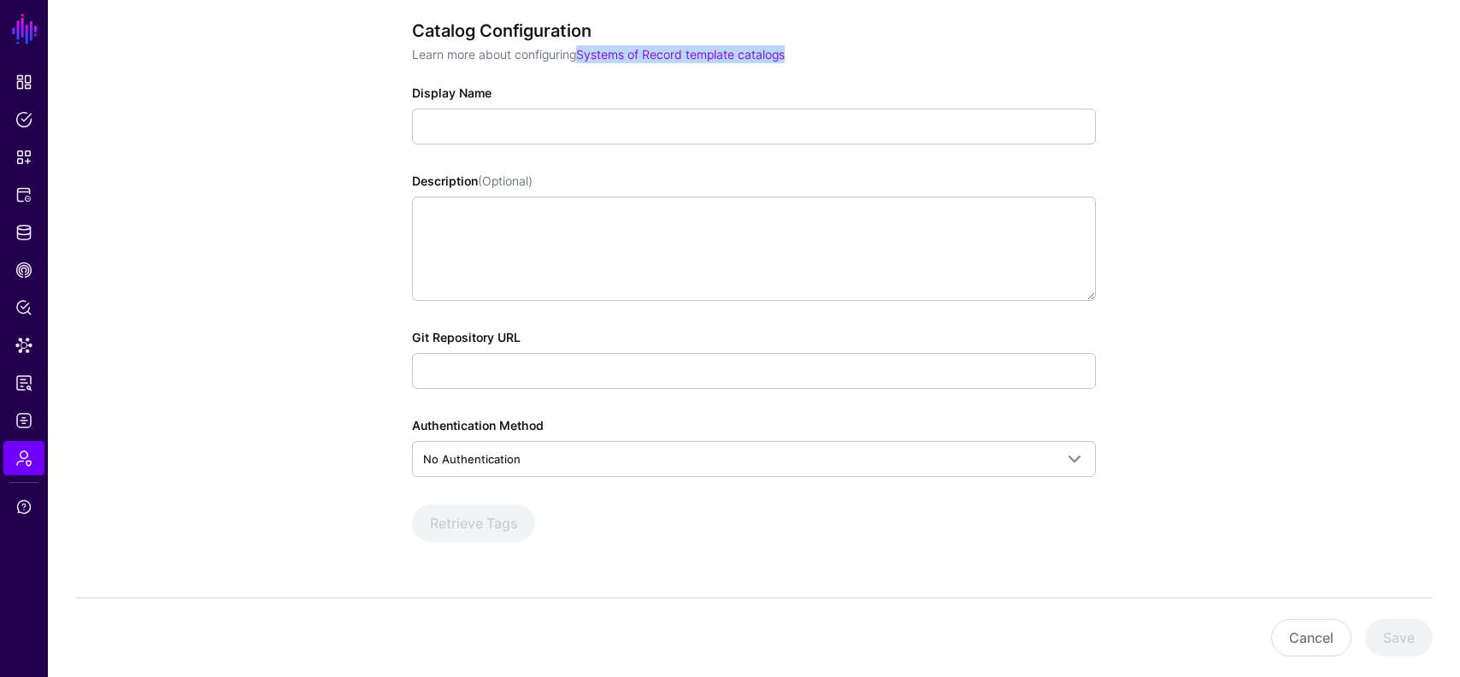
scroll to position [121, 0]
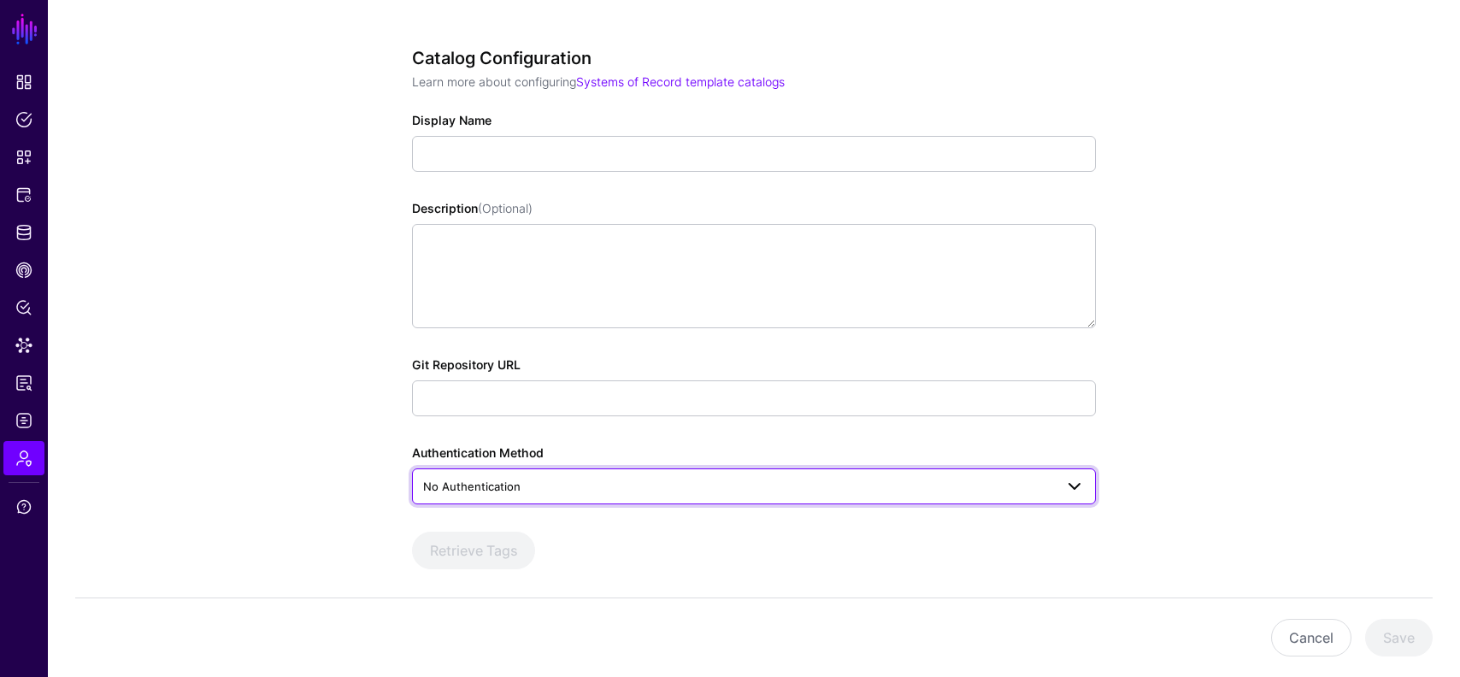
click at [470, 496] on link "No Authentication" at bounding box center [754, 487] width 684 height 36
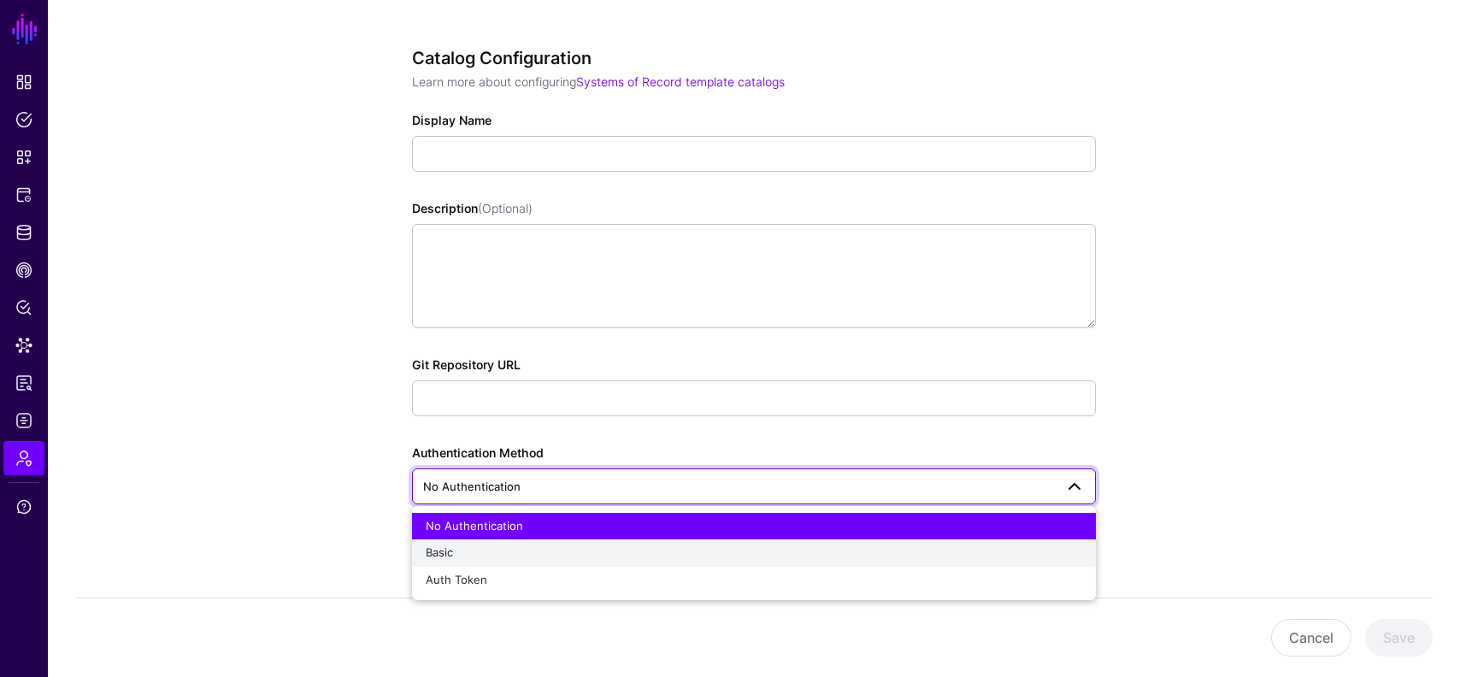
click at [477, 558] on div "Basic" at bounding box center [754, 553] width 657 height 17
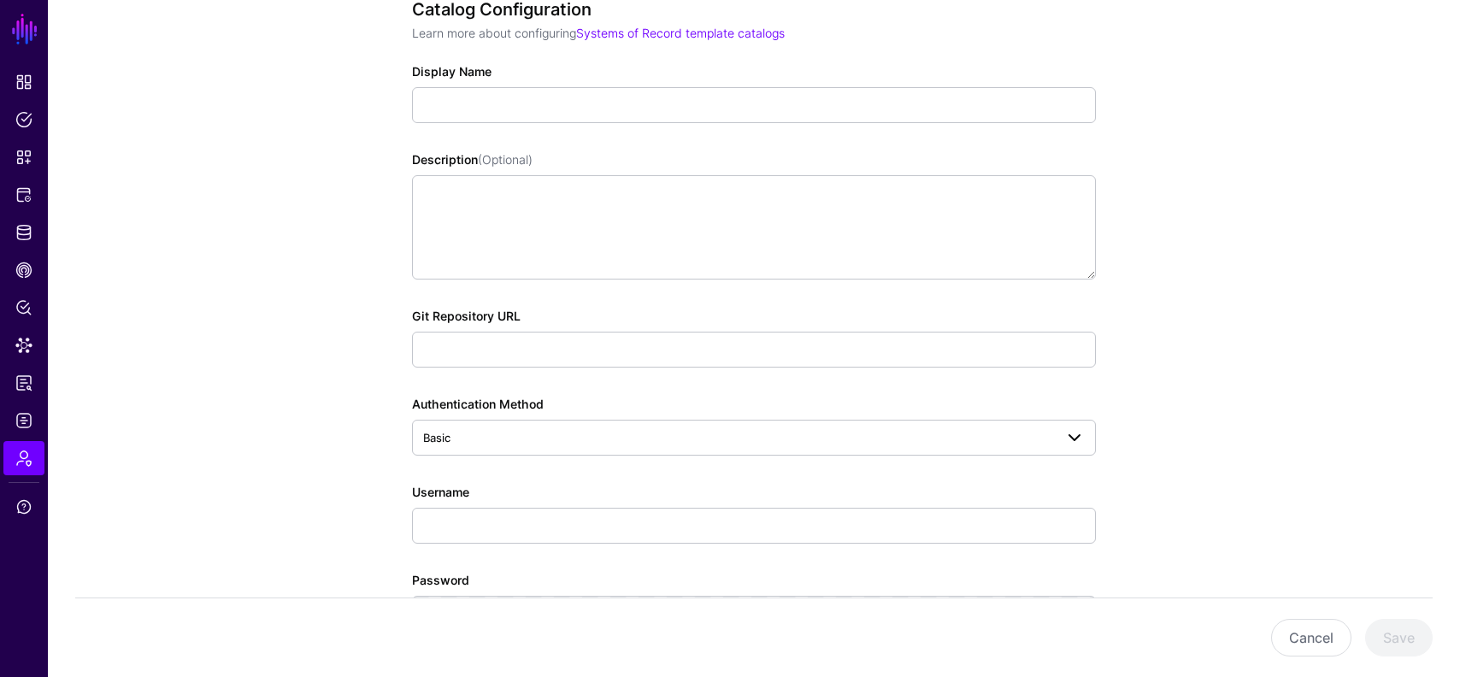
scroll to position [60, 0]
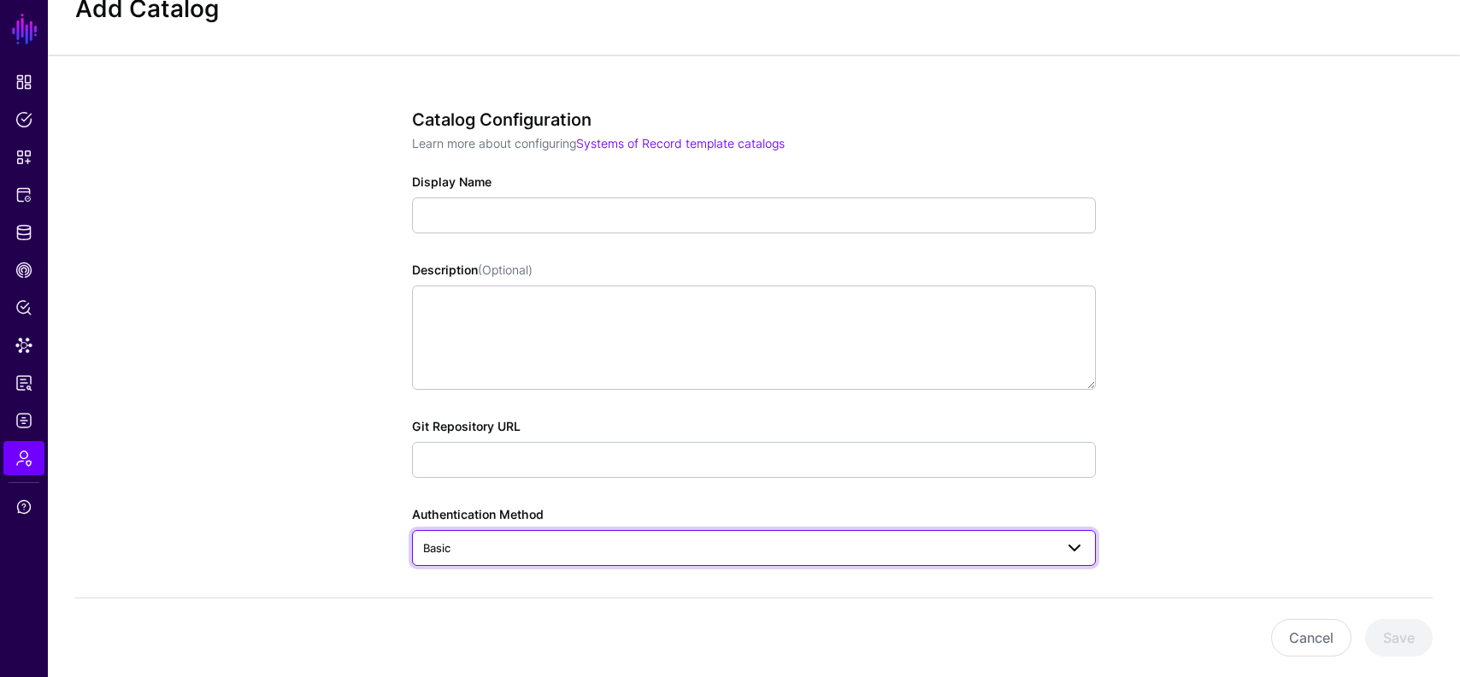
click at [480, 544] on span "Basic" at bounding box center [738, 548] width 631 height 19
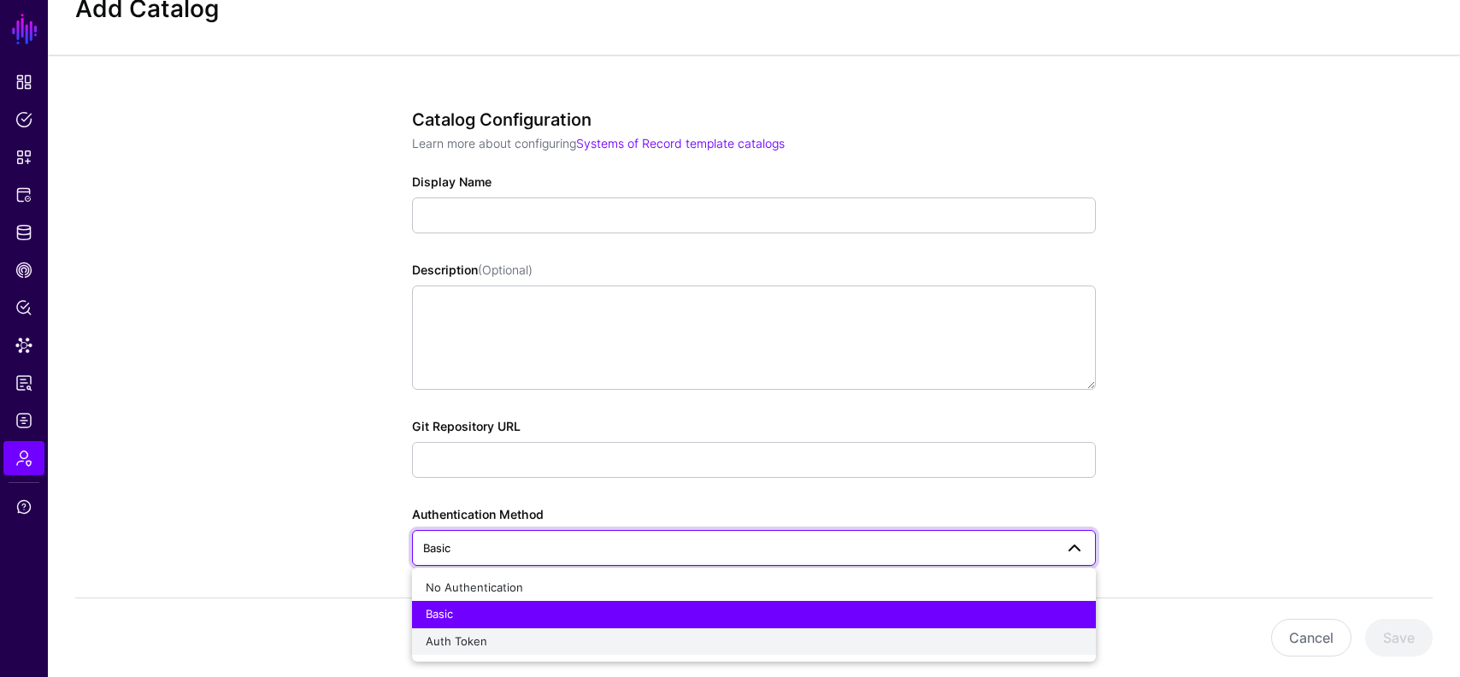
click at [468, 634] on div "Auth Token" at bounding box center [754, 642] width 657 height 17
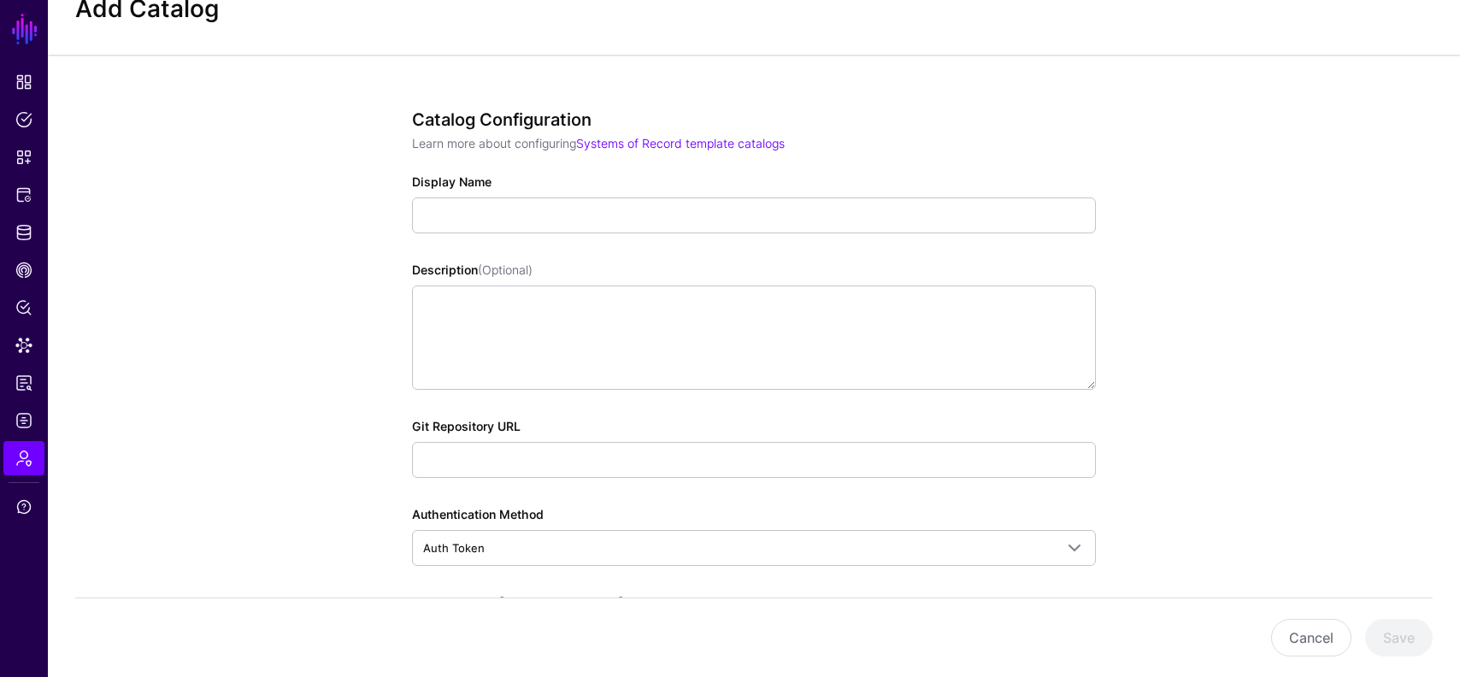
click at [342, 510] on app-admin-catalogs-details-form "Catalog Configuration Learn more about configuring Systems of Record template c…" at bounding box center [754, 476] width 1412 height 842
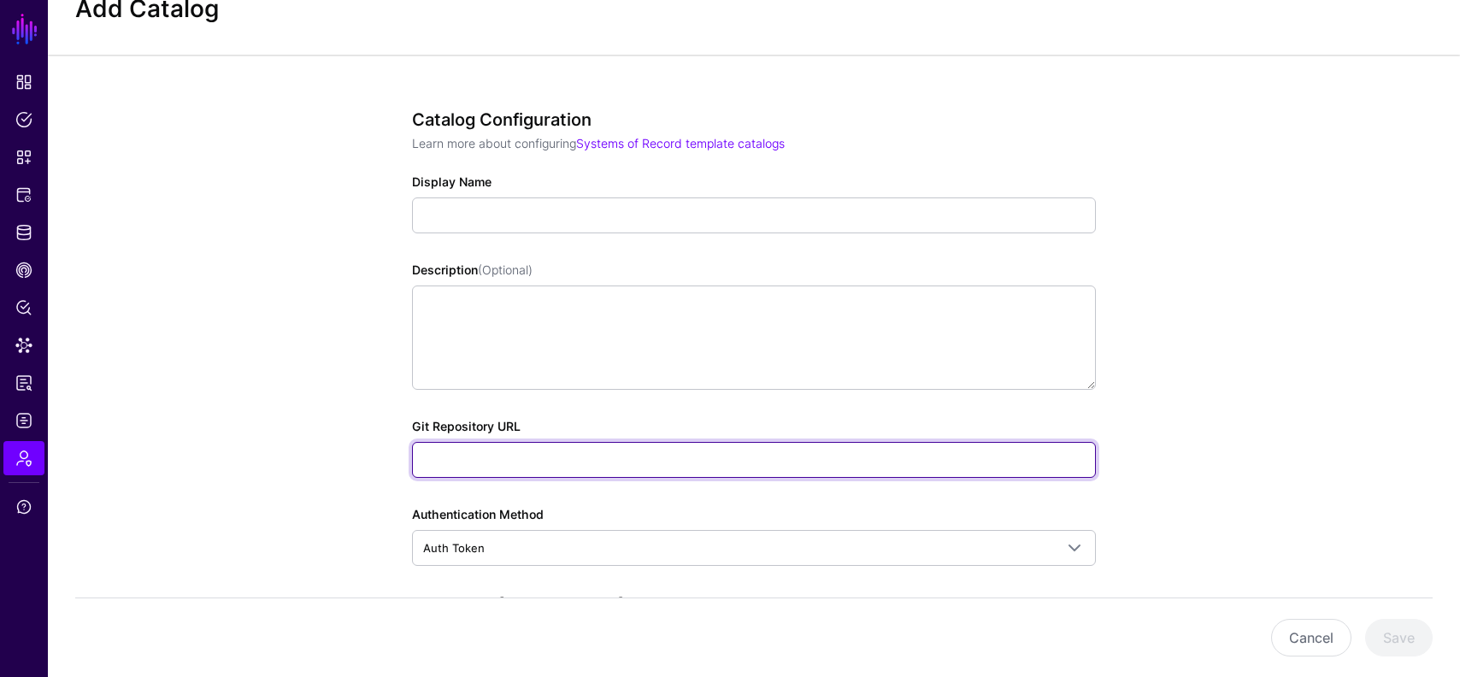
click at [486, 460] on input "Git Repository URL" at bounding box center [754, 460] width 684 height 36
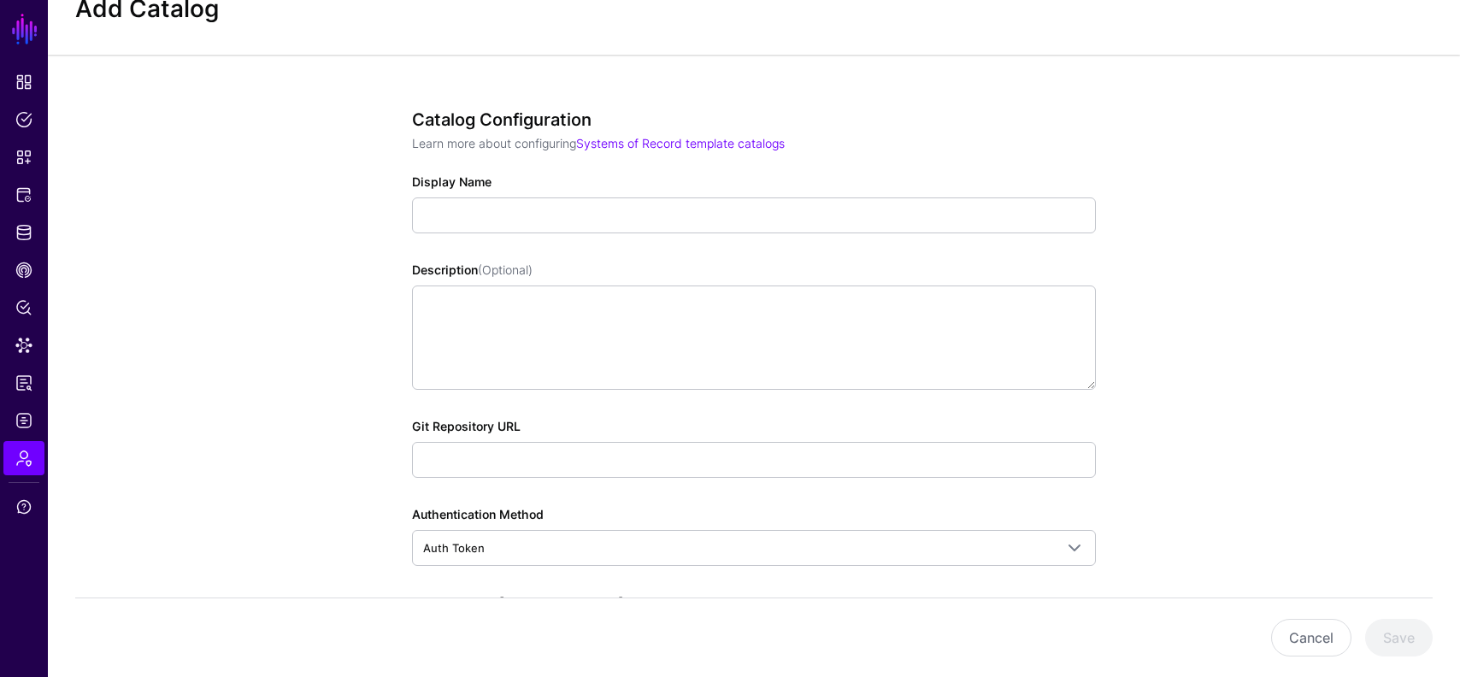
click at [351, 457] on app-admin-catalogs-details-form "Catalog Configuration Learn more about configuring Systems of Record template c…" at bounding box center [754, 476] width 1412 height 842
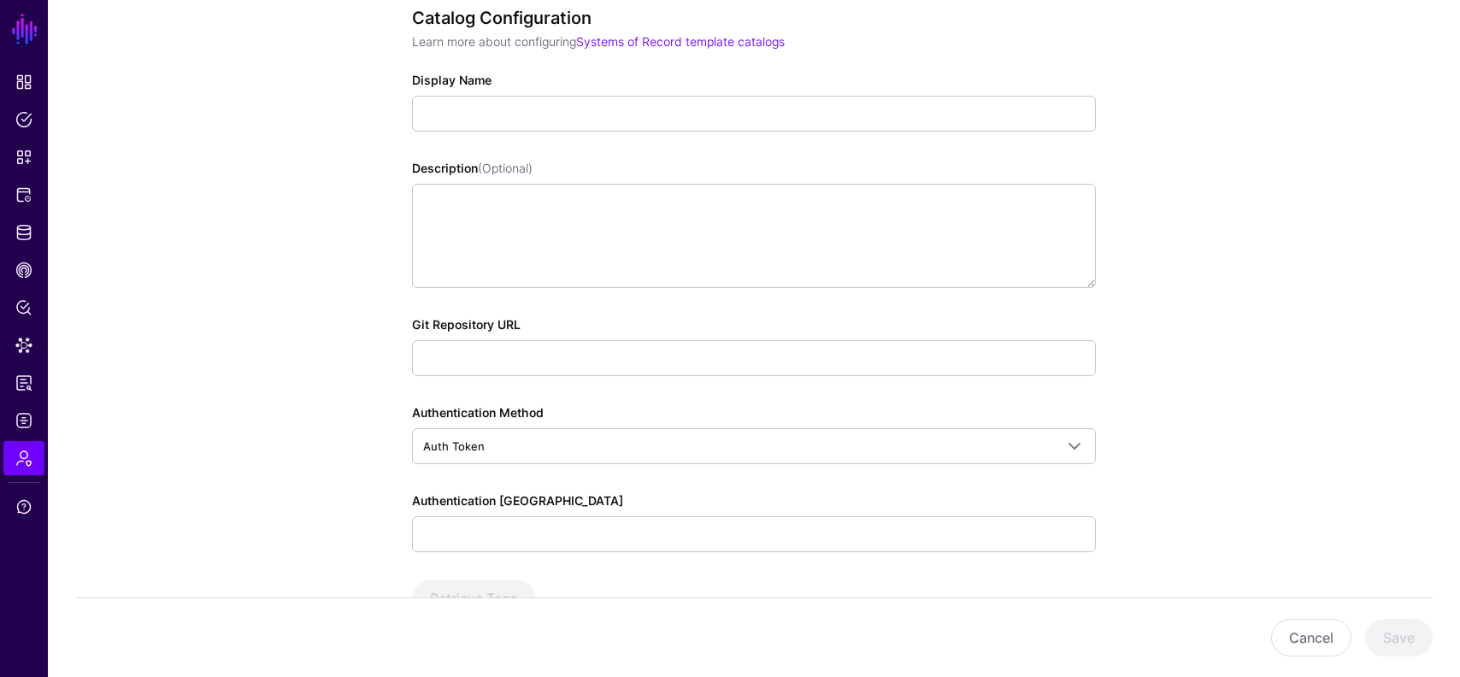
scroll to position [279, 0]
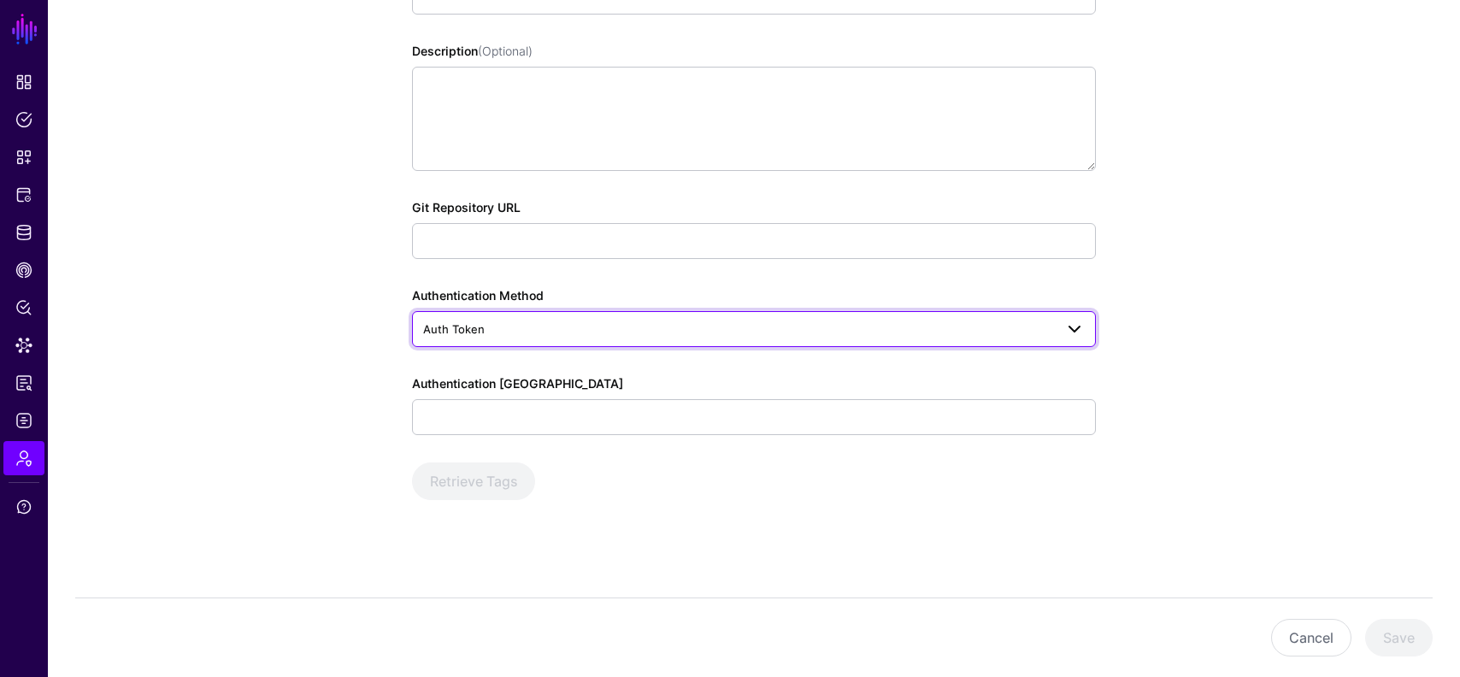
click at [519, 336] on span "Auth Token" at bounding box center [738, 329] width 631 height 19
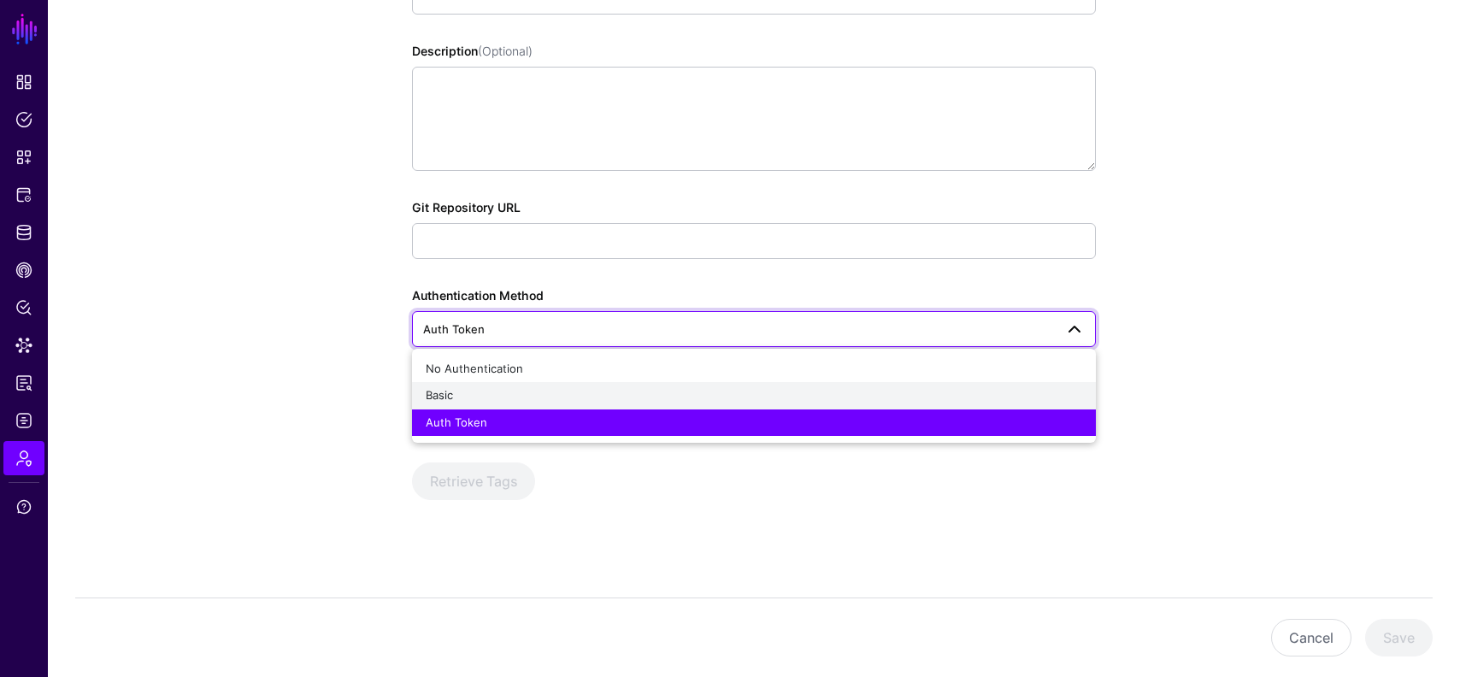
click at [506, 386] on button "Basic" at bounding box center [754, 395] width 684 height 27
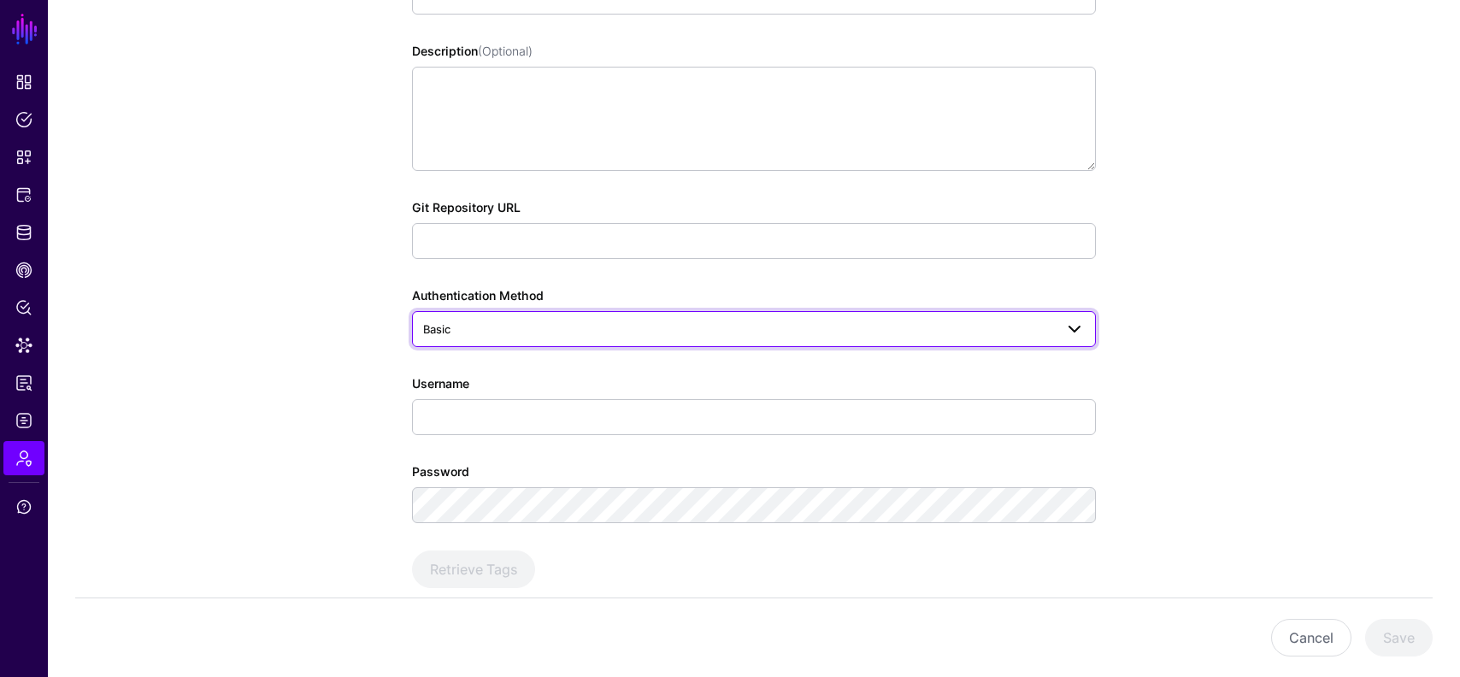
click at [537, 324] on span "Basic" at bounding box center [738, 329] width 631 height 19
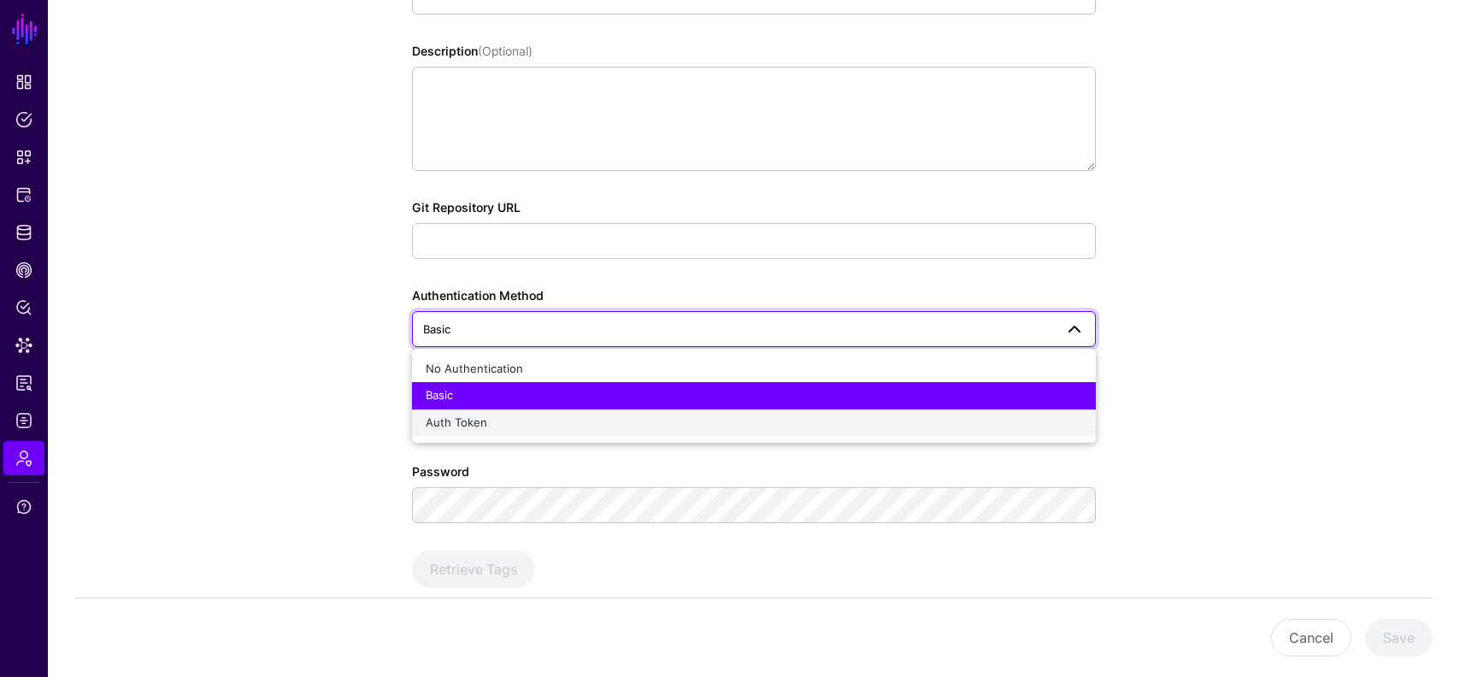
click at [498, 422] on div "Auth Token" at bounding box center [754, 423] width 657 height 17
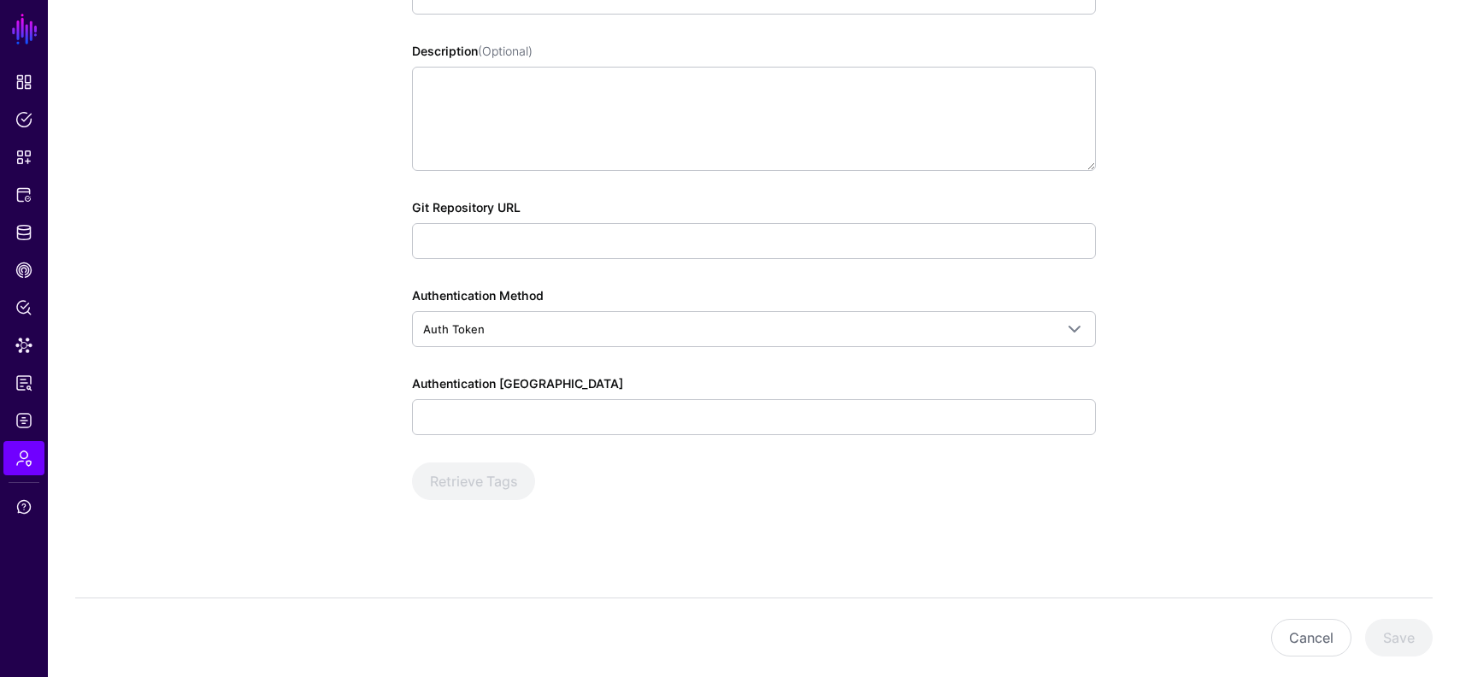
click at [312, 410] on app-admin-catalogs-details-form "Catalog Configuration Learn more about configuring Systems of Record template c…" at bounding box center [754, 257] width 1412 height 842
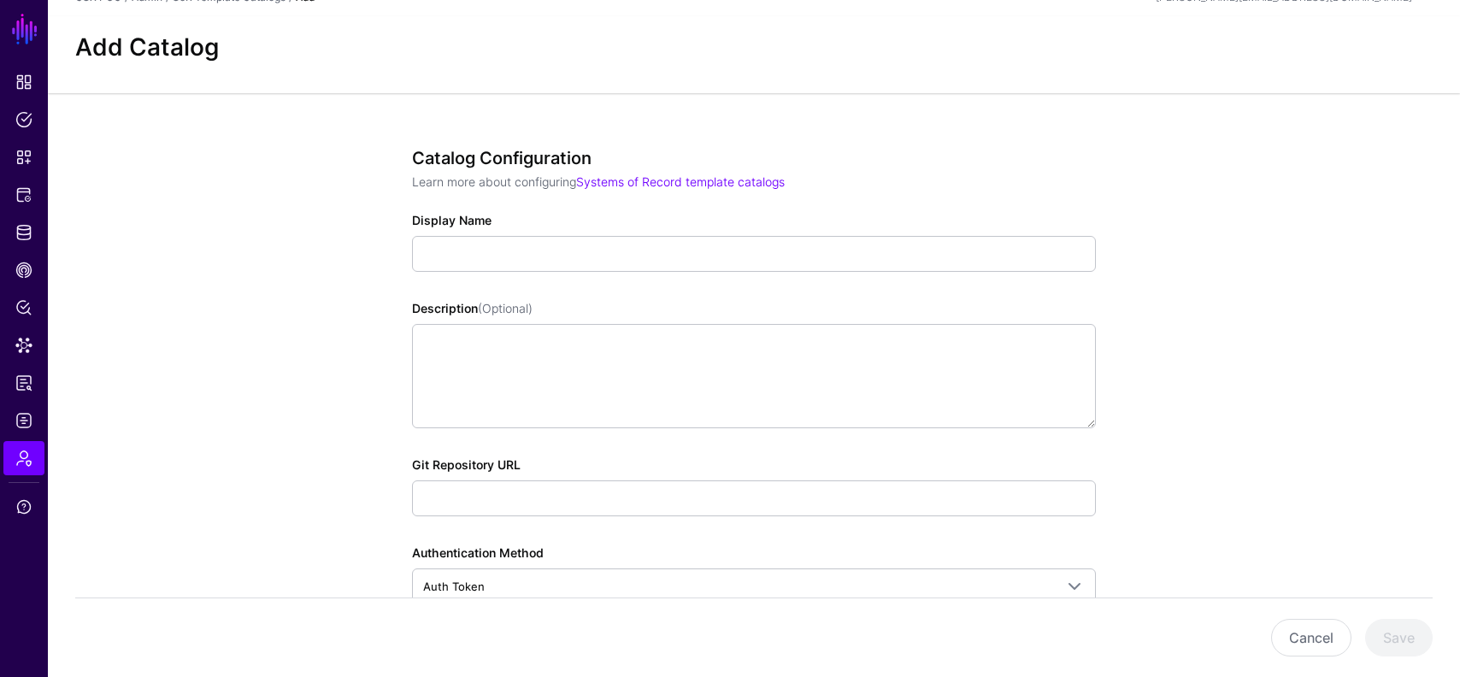
scroll to position [0, 0]
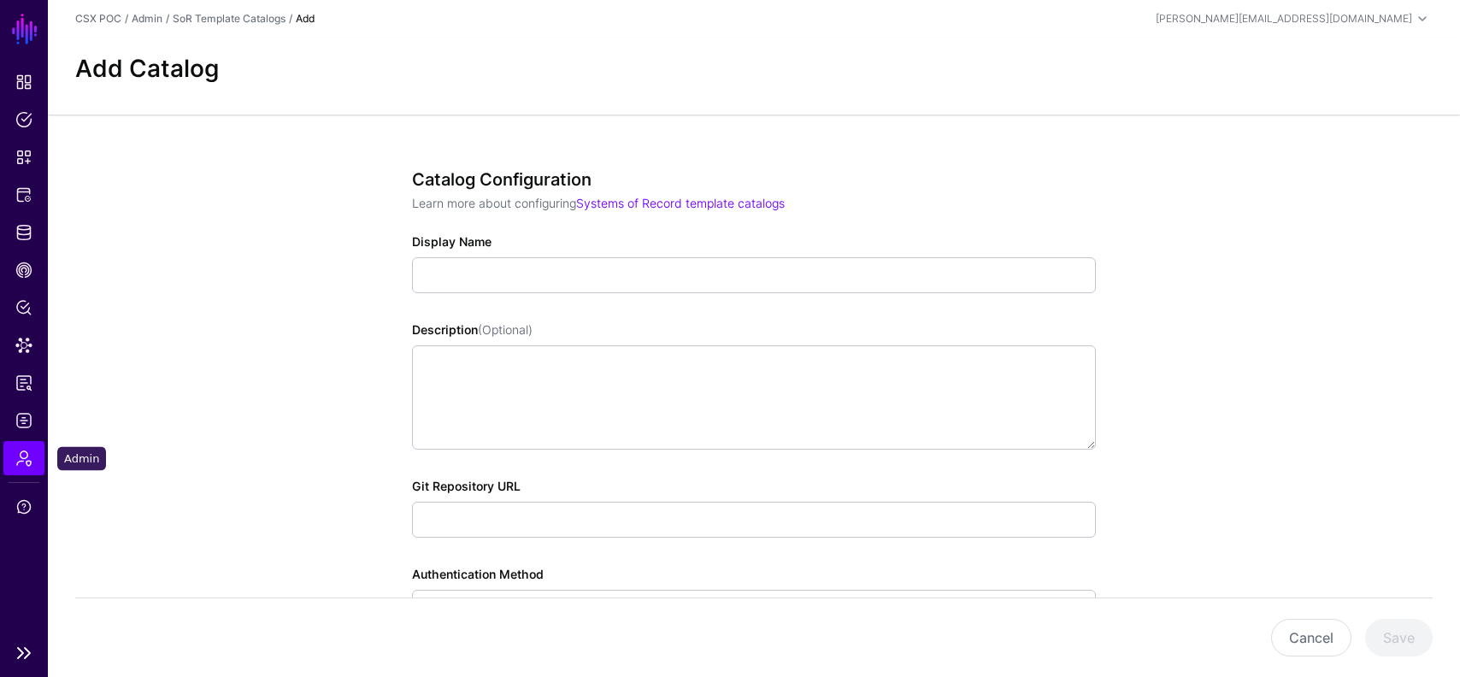
click at [20, 465] on span "Admin" at bounding box center [23, 458] width 17 height 17
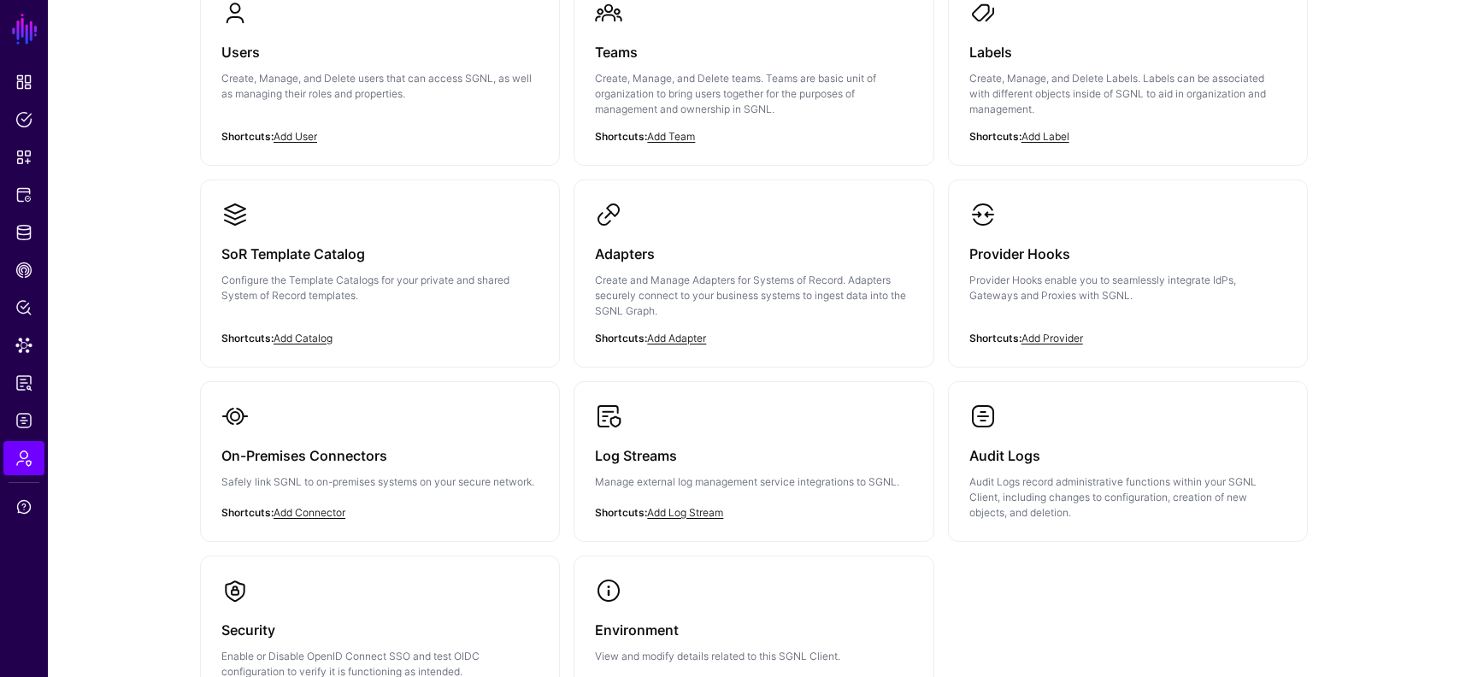
scroll to position [349, 0]
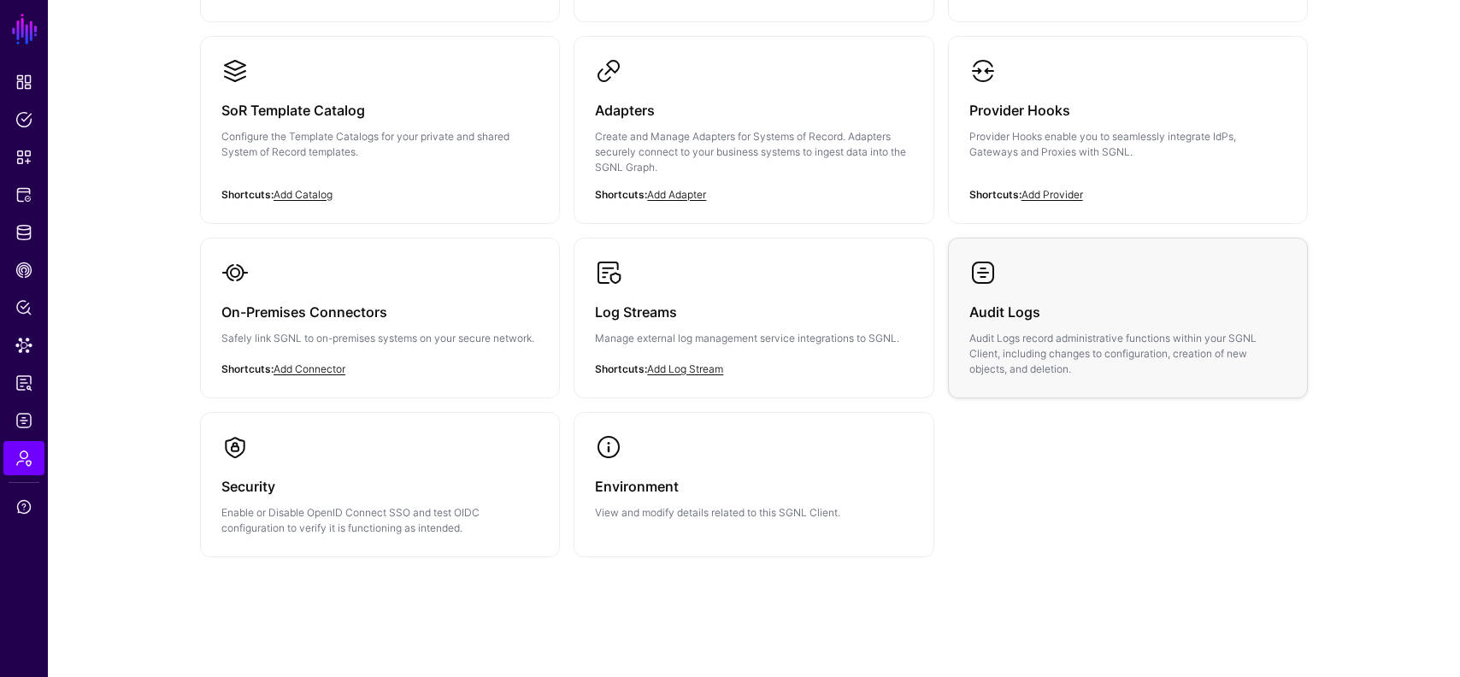
click at [1168, 279] on link "Audit Logs Audit Logs record administrative functions within your SGNL Client, …" at bounding box center [1128, 318] width 358 height 159
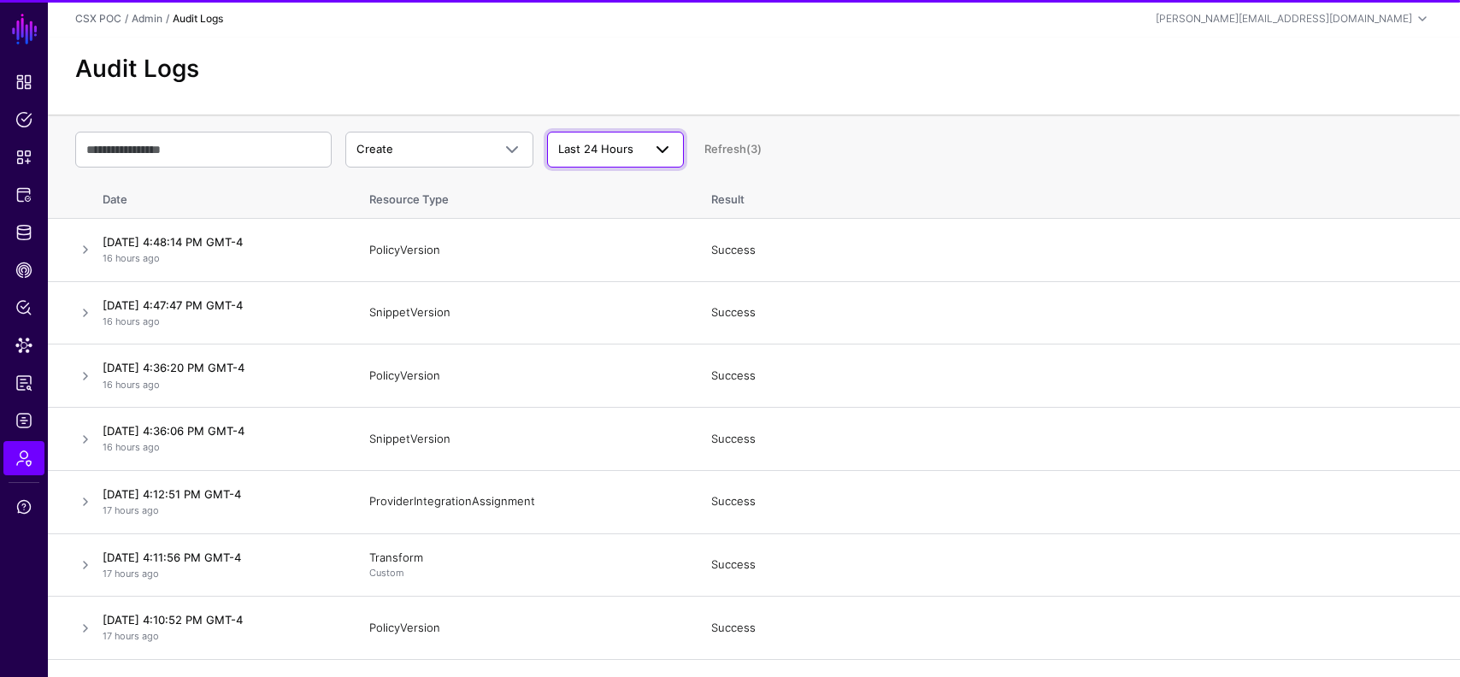
click at [651, 134] on link "Last 24 Hours" at bounding box center [615, 150] width 137 height 36
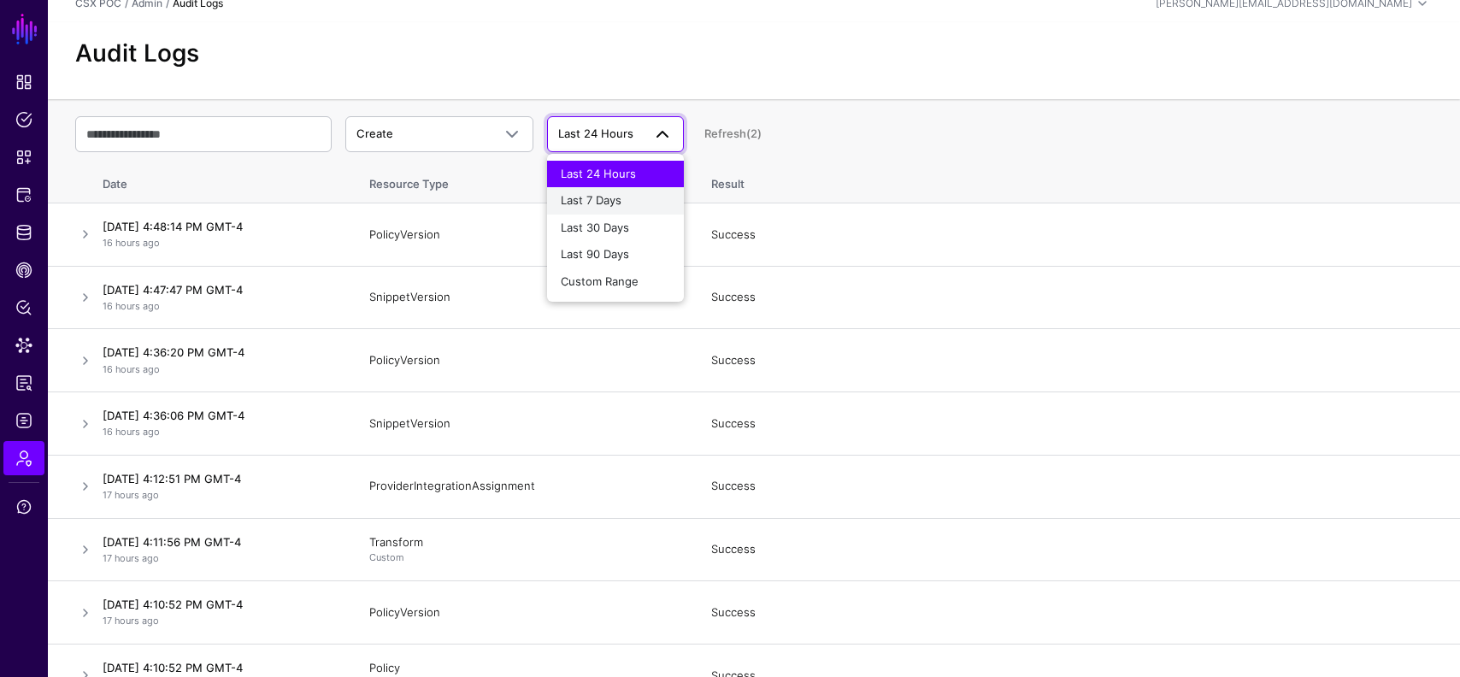
scroll to position [25, 0]
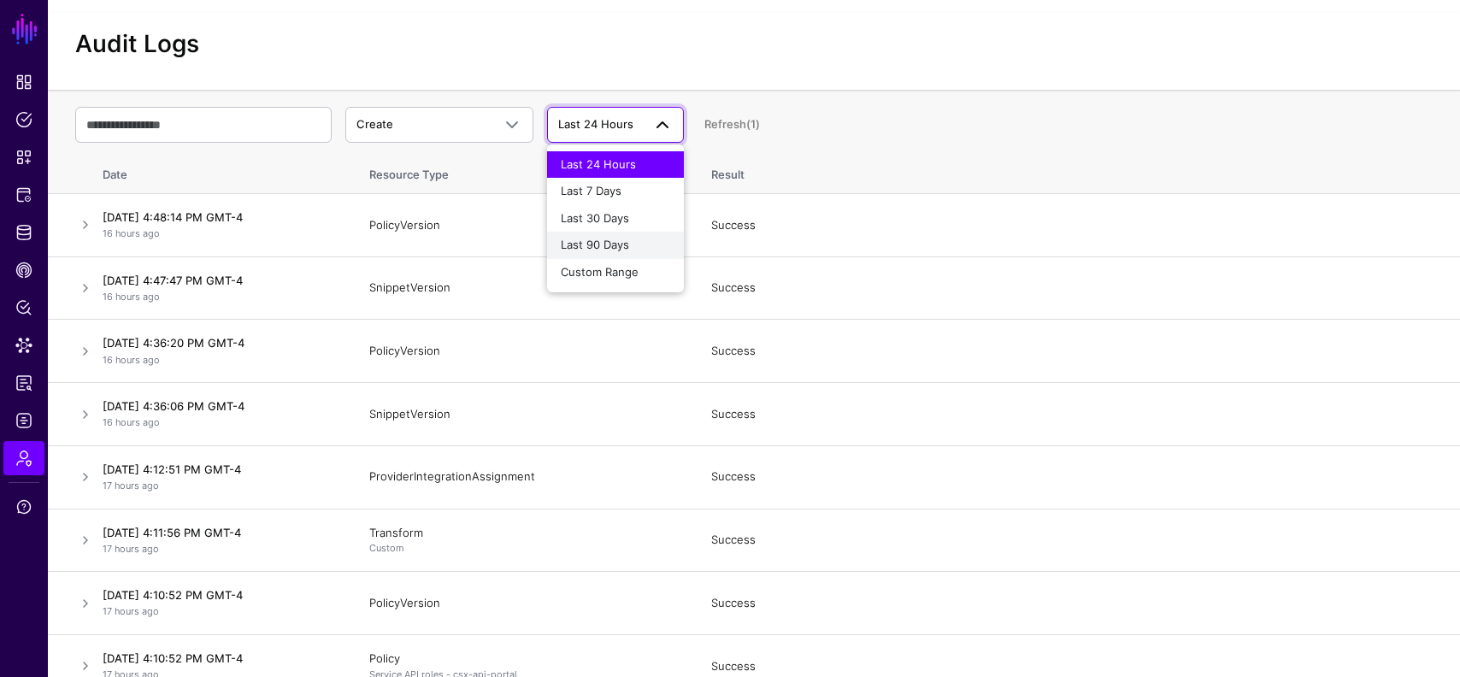
click at [631, 245] on div "Last 90 Days" at bounding box center [615, 245] width 109 height 17
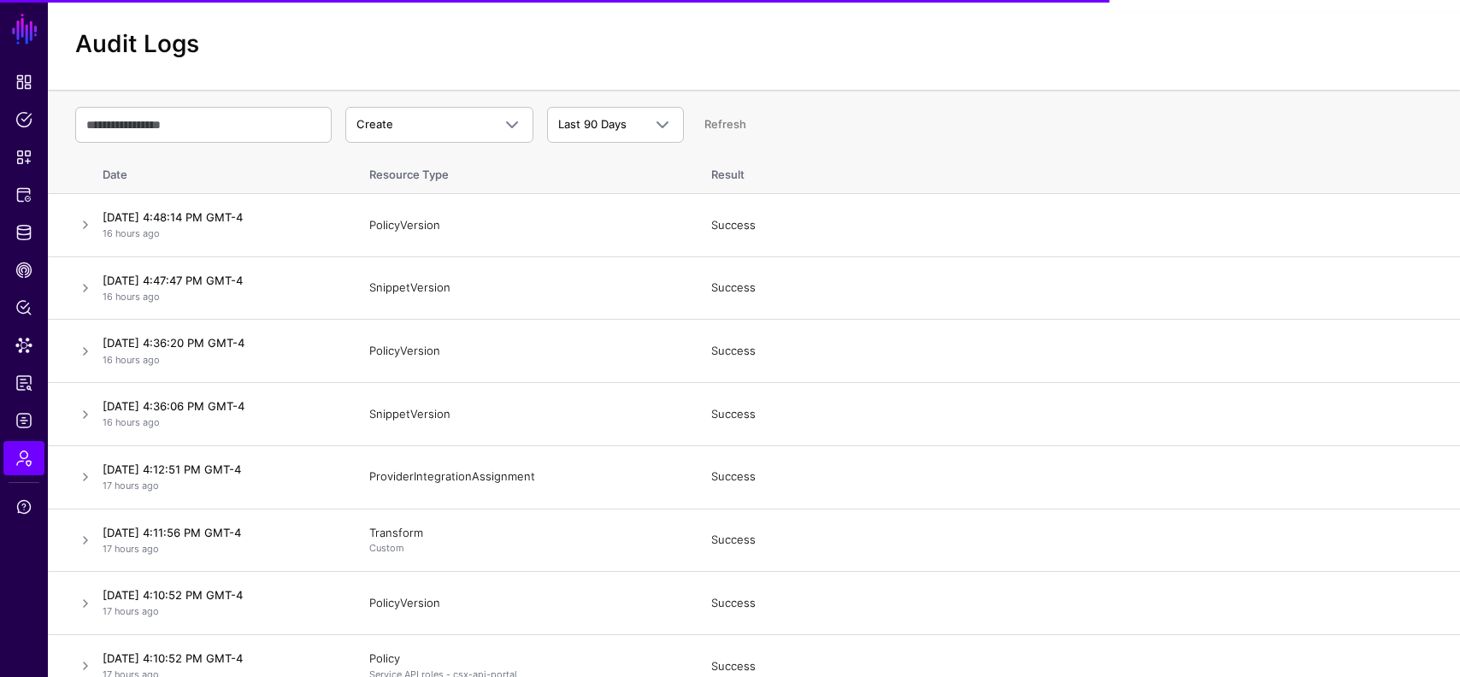
scroll to position [0, 0]
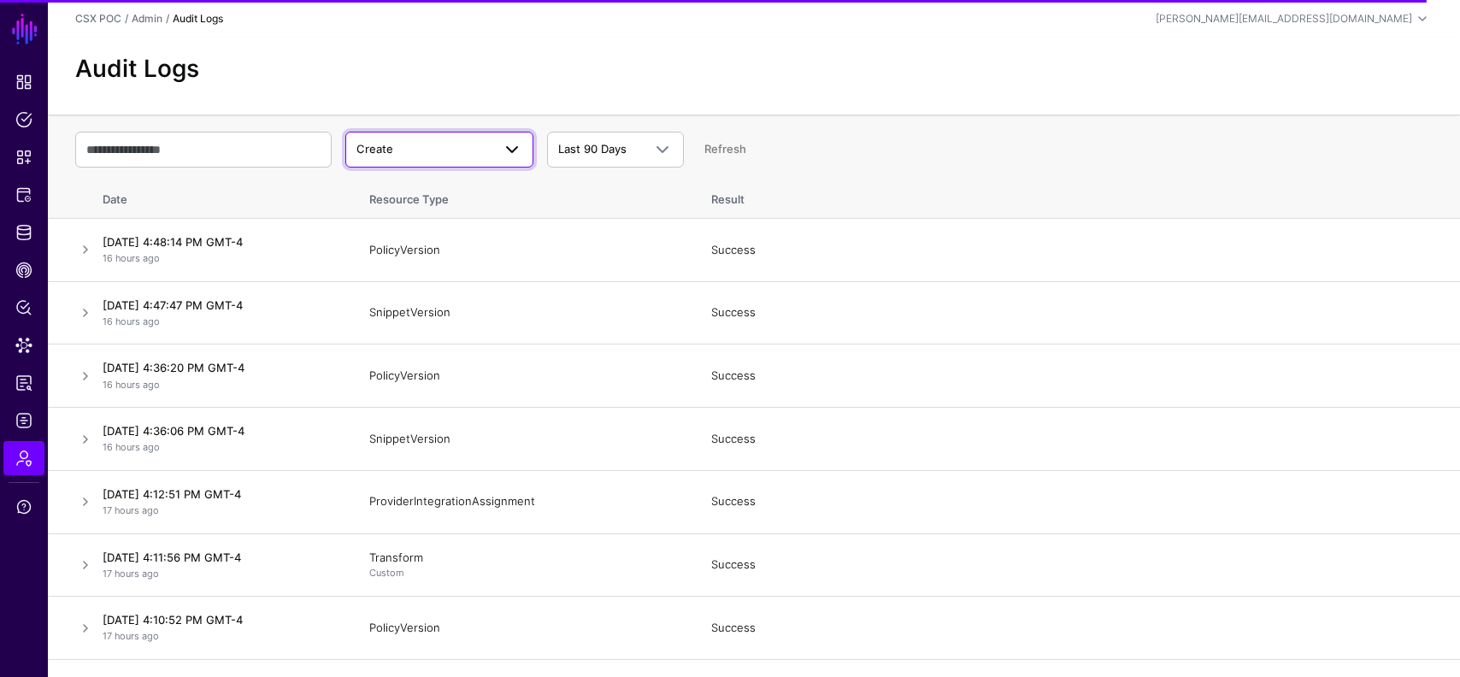
click at [479, 150] on span "Create" at bounding box center [424, 149] width 135 height 17
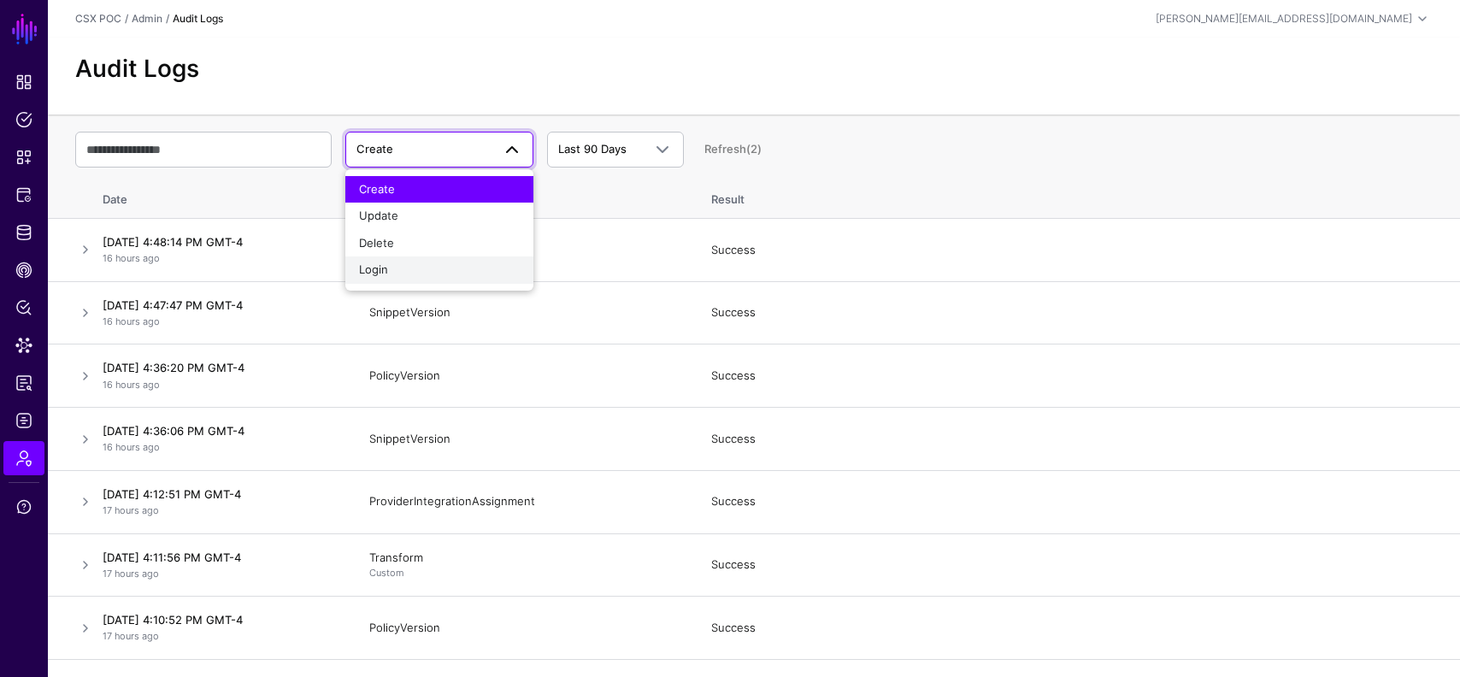
click at [436, 270] on div "Login" at bounding box center [439, 270] width 161 height 17
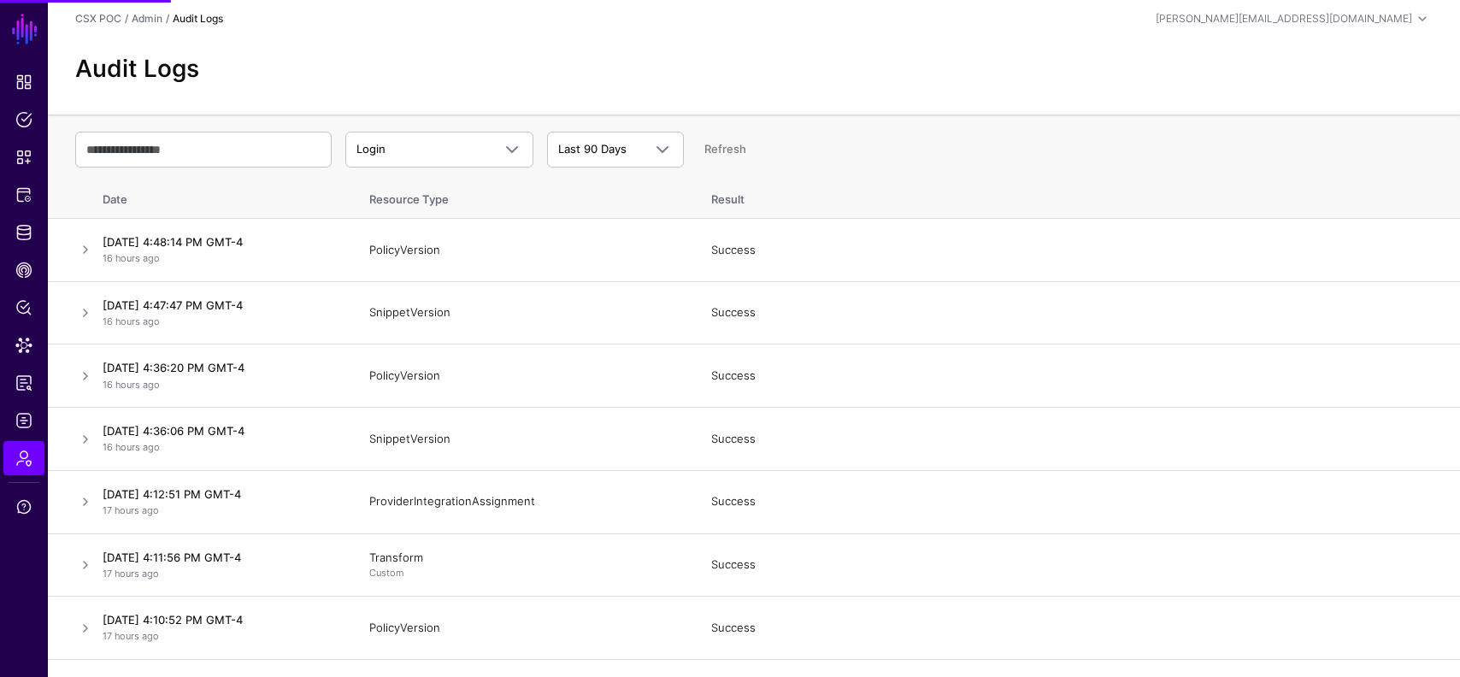
click at [793, 86] on div "Audit Logs" at bounding box center [754, 76] width 1412 height 77
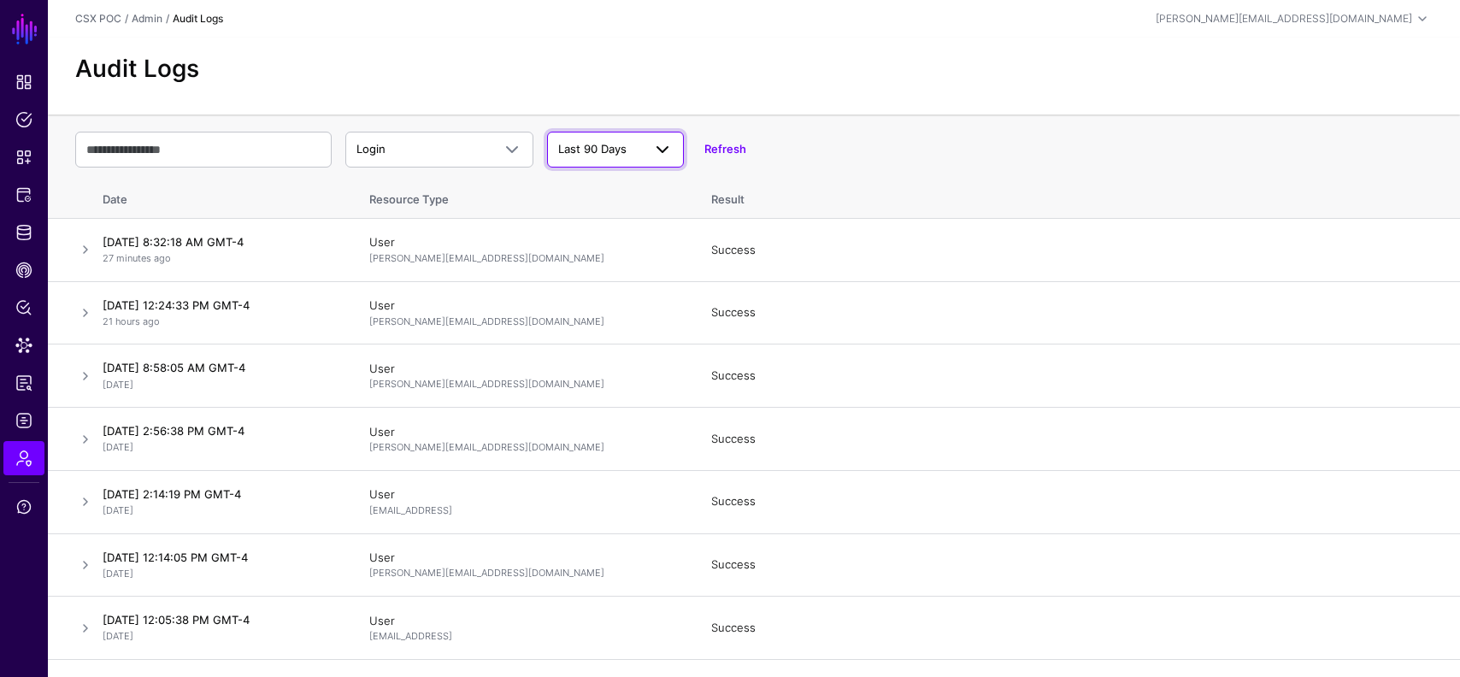
click at [652, 144] on span at bounding box center [662, 149] width 21 height 21
click at [630, 186] on span "Last 24 Hours" at bounding box center [598, 189] width 75 height 14
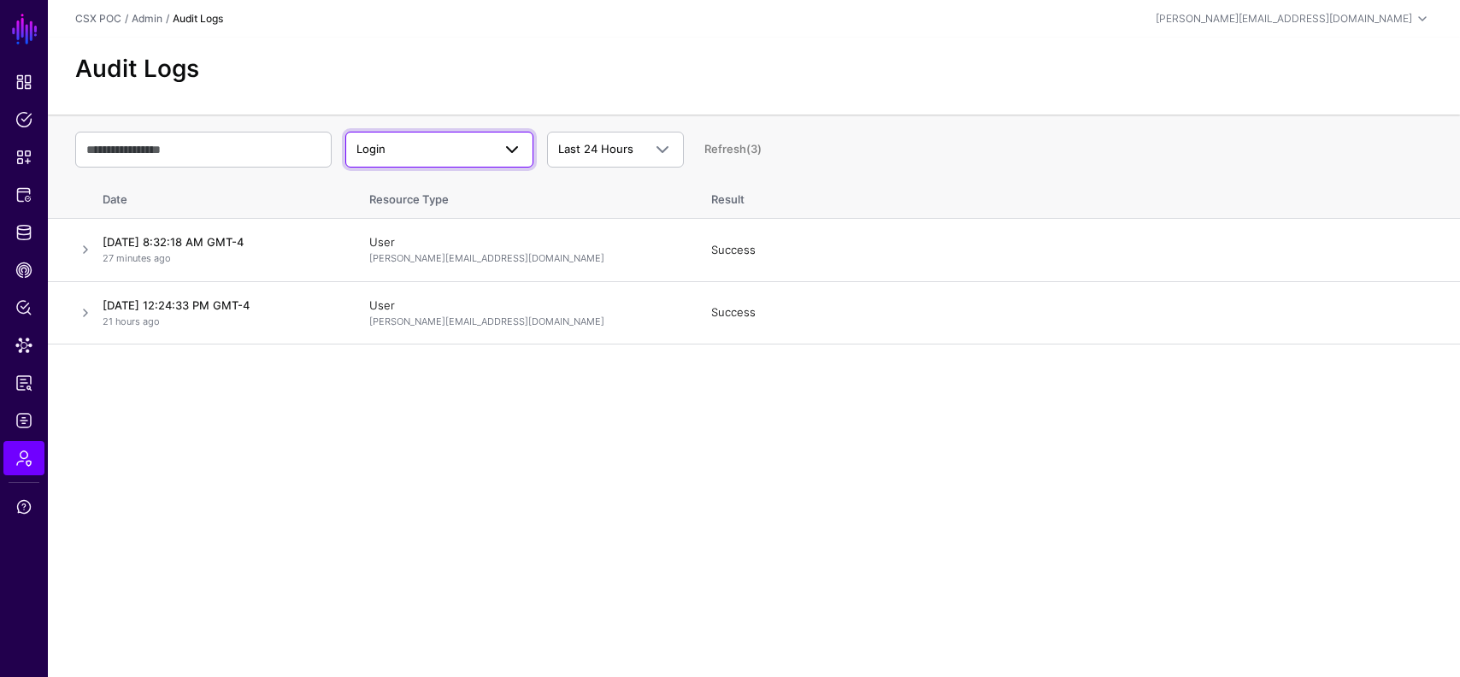
click at [441, 154] on span "Login" at bounding box center [424, 149] width 135 height 17
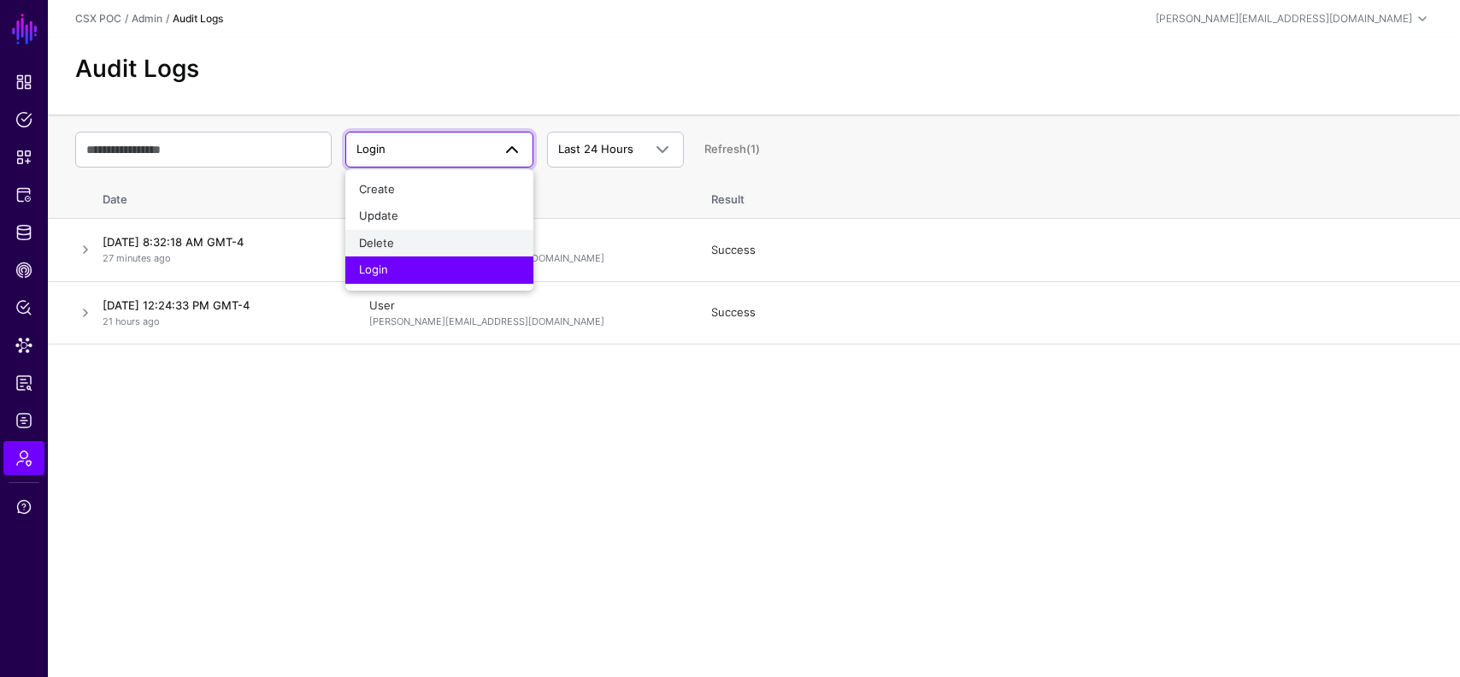
click at [424, 246] on div "Delete" at bounding box center [439, 243] width 161 height 17
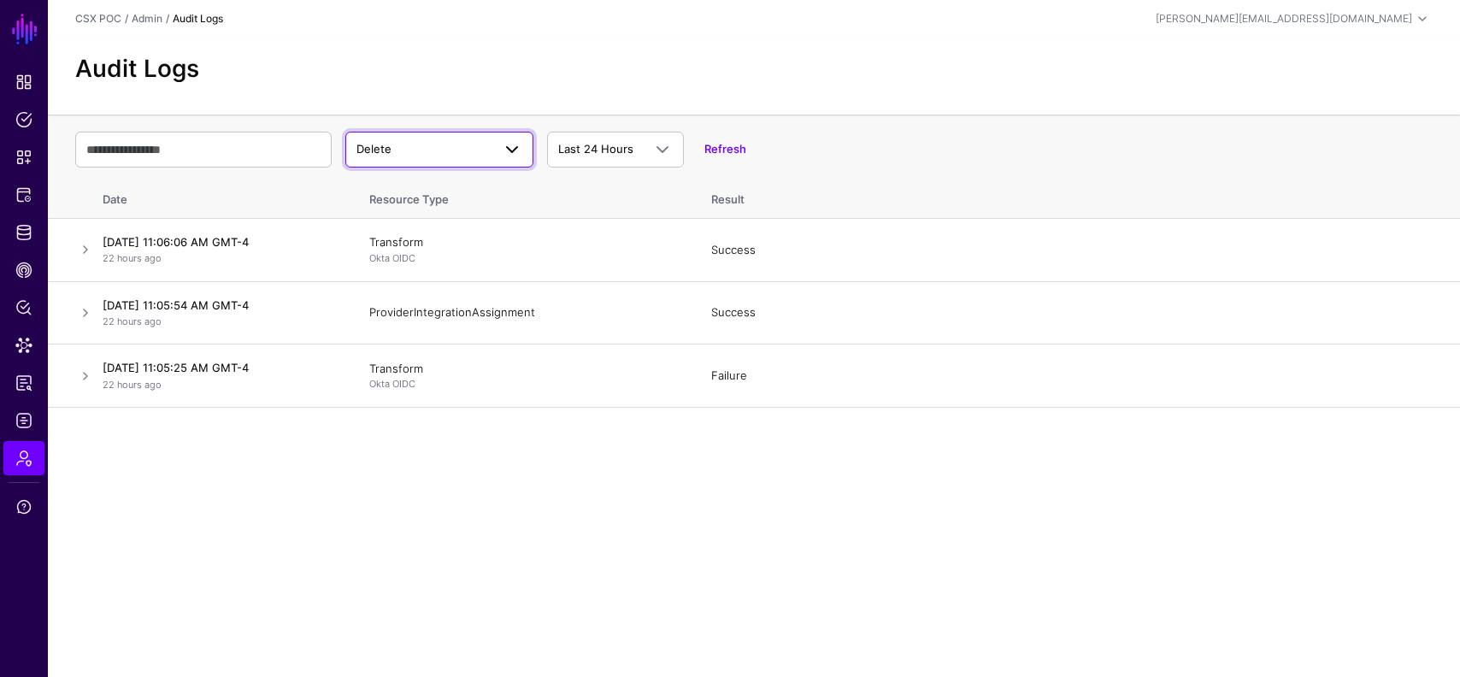
click at [462, 142] on span "Delete" at bounding box center [424, 149] width 135 height 17
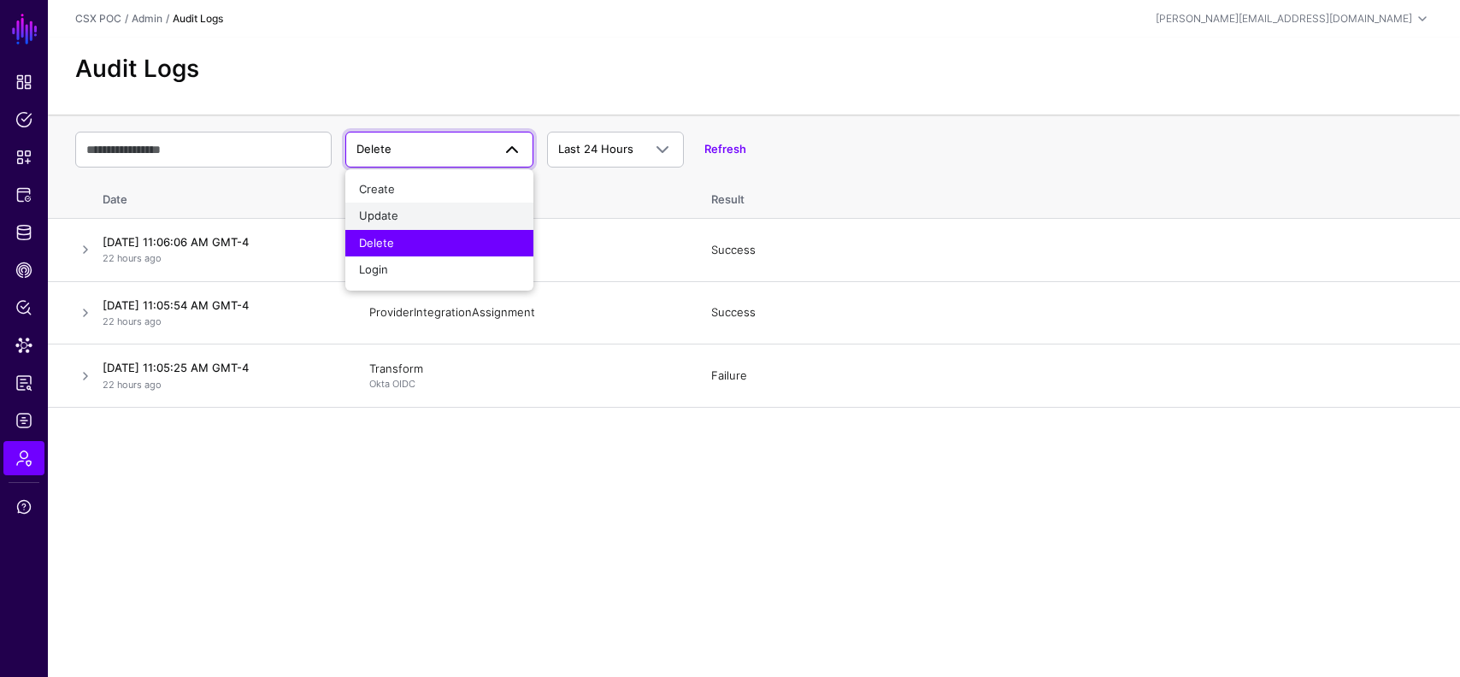
click at [432, 225] on button "Update" at bounding box center [439, 216] width 188 height 27
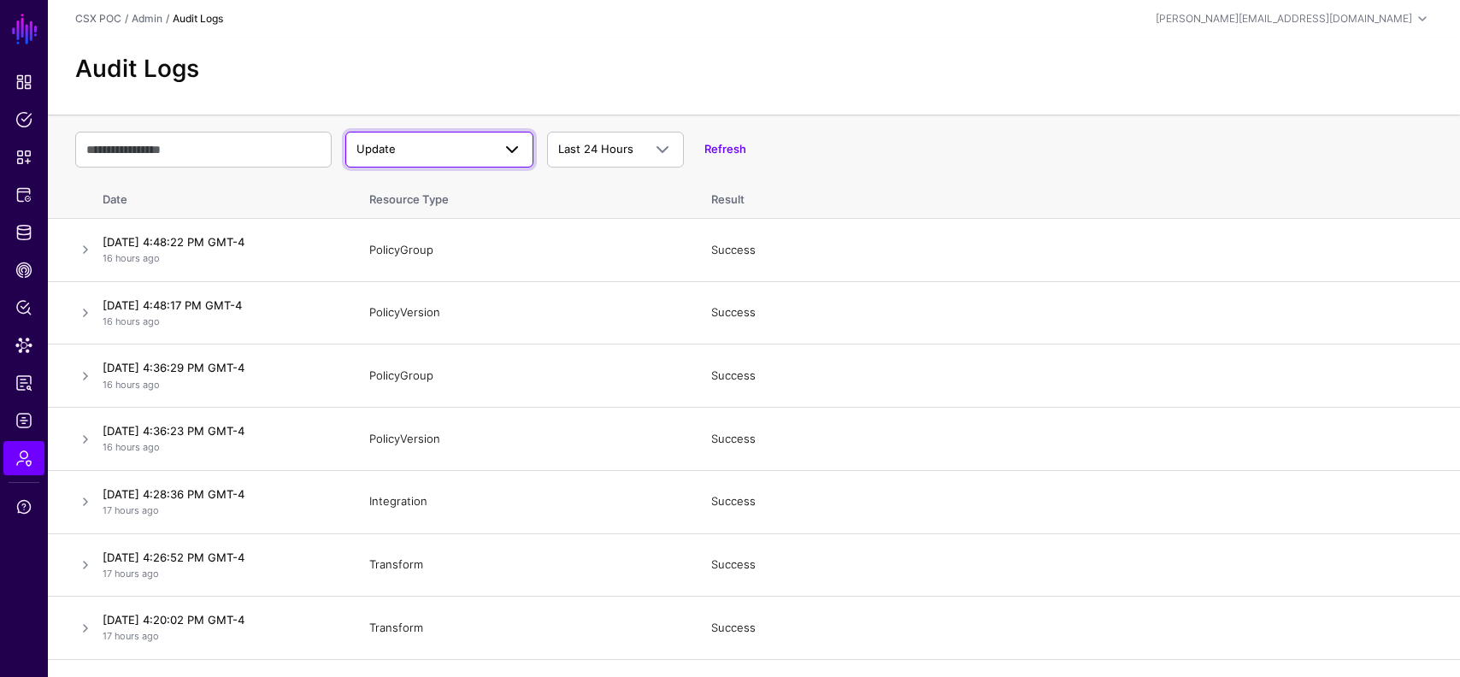
click at [448, 144] on span "Update" at bounding box center [424, 149] width 135 height 17
click at [406, 186] on div "Create" at bounding box center [439, 189] width 161 height 17
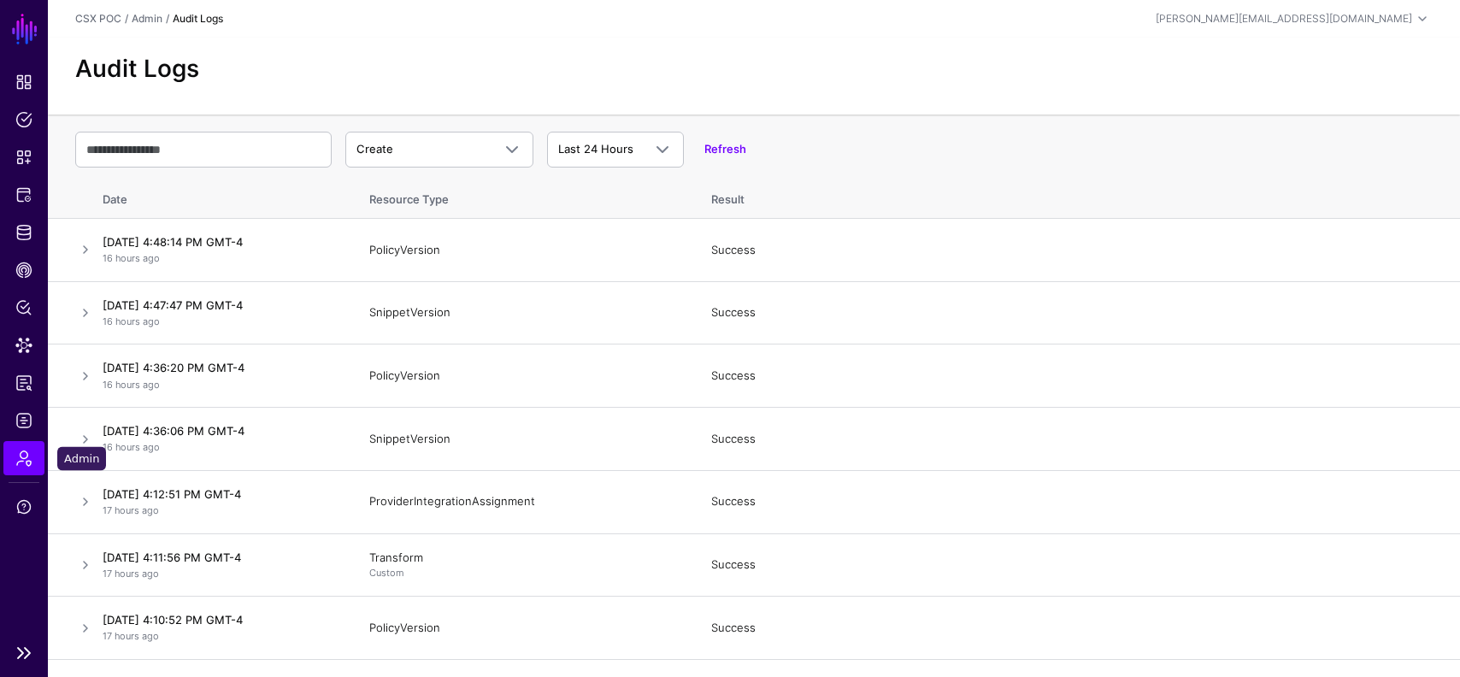
click at [15, 460] on span "Admin" at bounding box center [23, 458] width 17 height 17
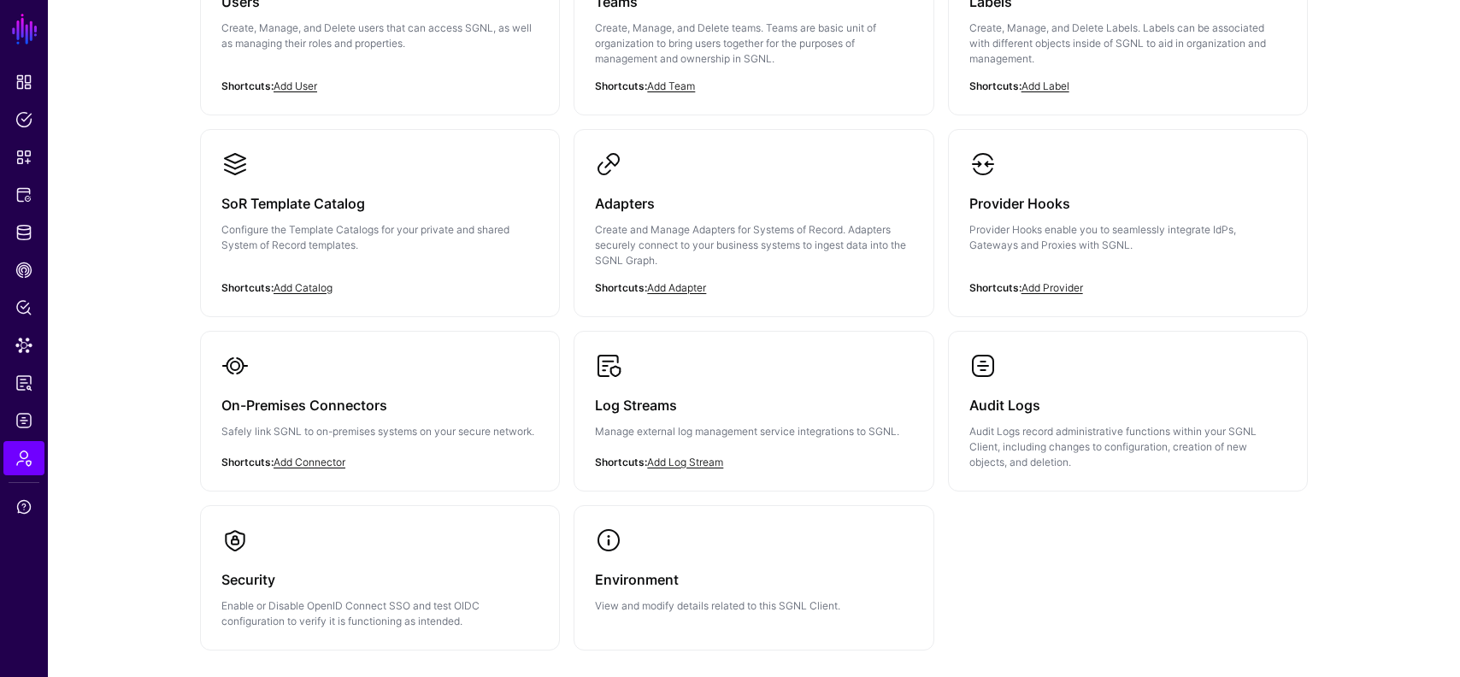
scroll to position [312, 0]
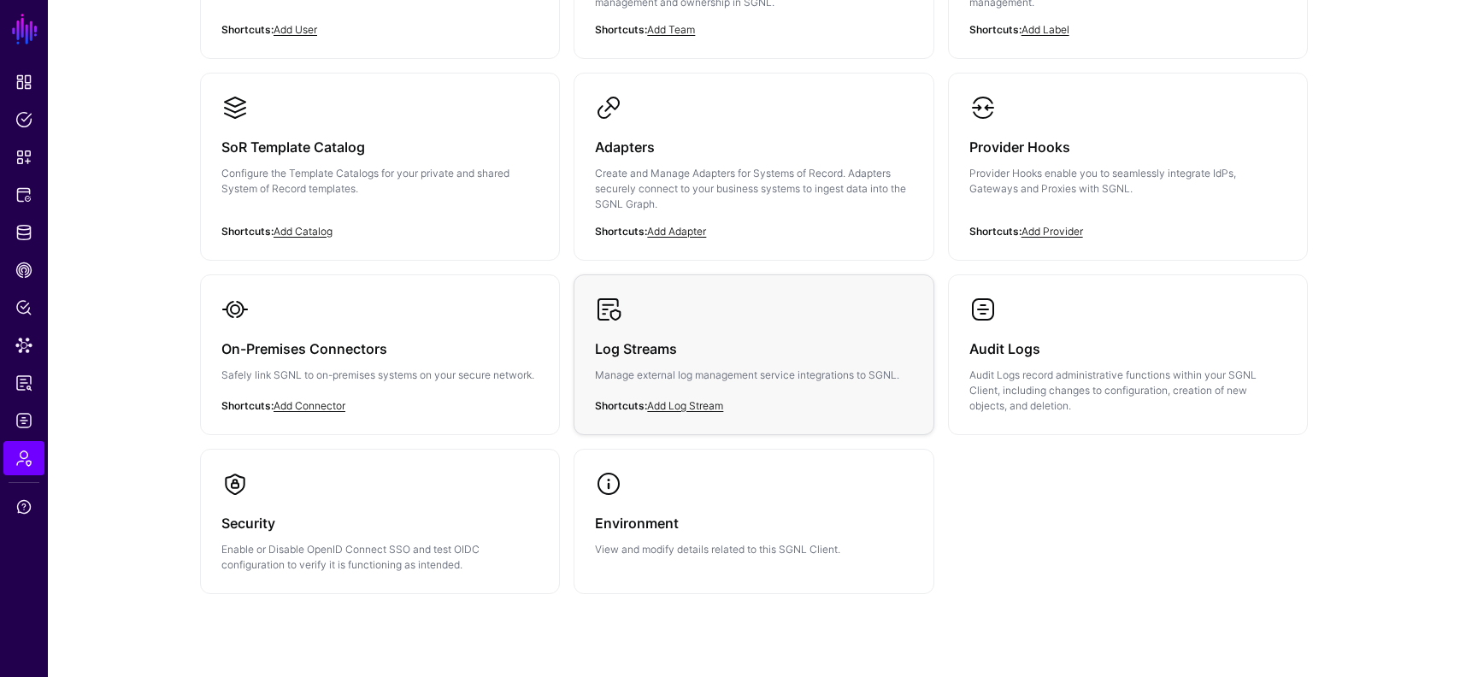
click at [810, 278] on link "Log Streams Manage external log management service integrations to SGNL." at bounding box center [754, 353] width 358 height 156
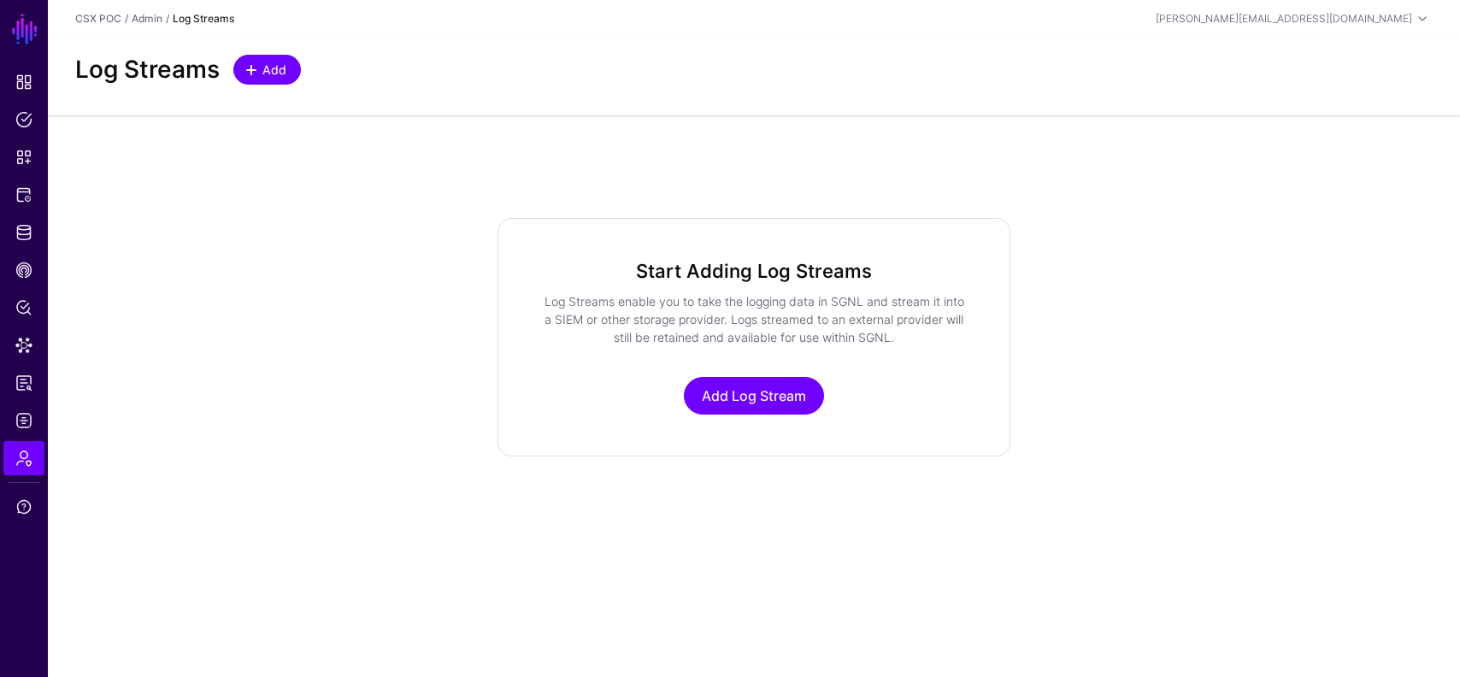
click at [271, 73] on span "Add" at bounding box center [275, 70] width 28 height 18
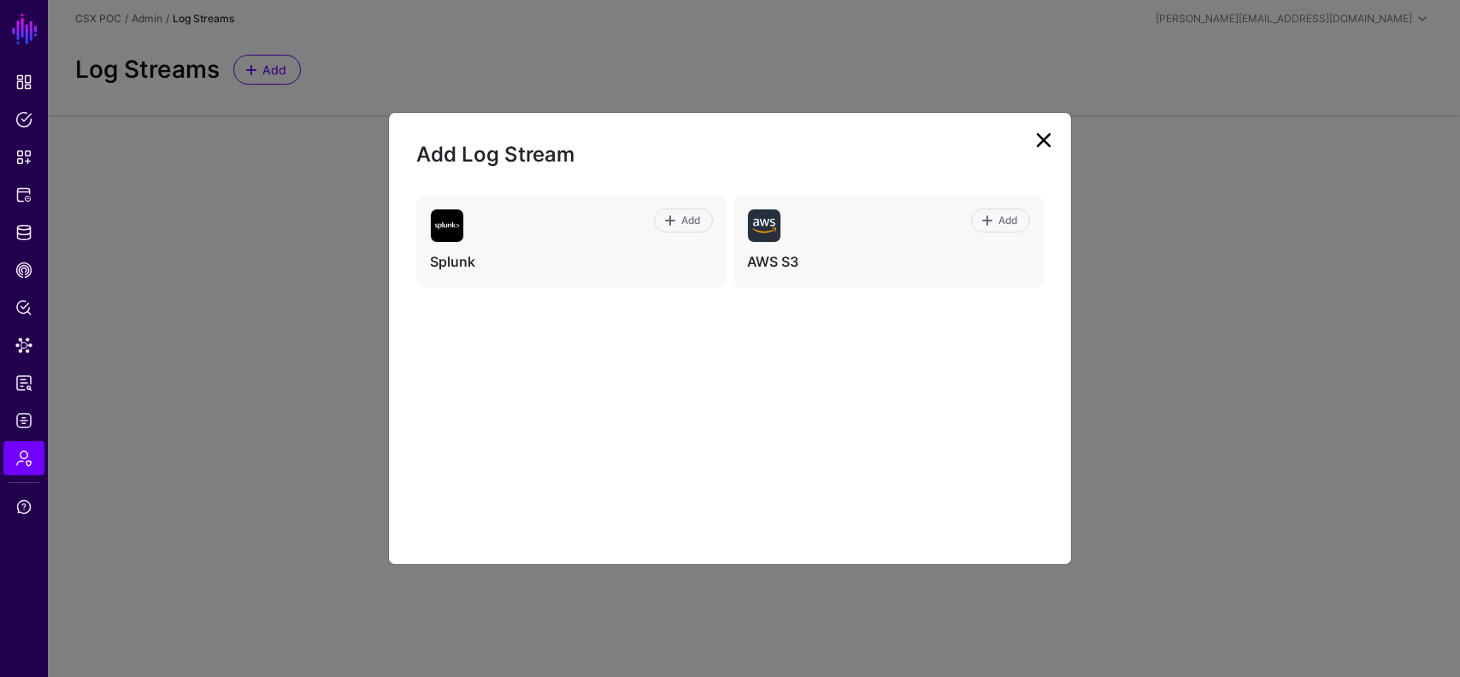
click at [1050, 139] on link at bounding box center [1043, 140] width 27 height 27
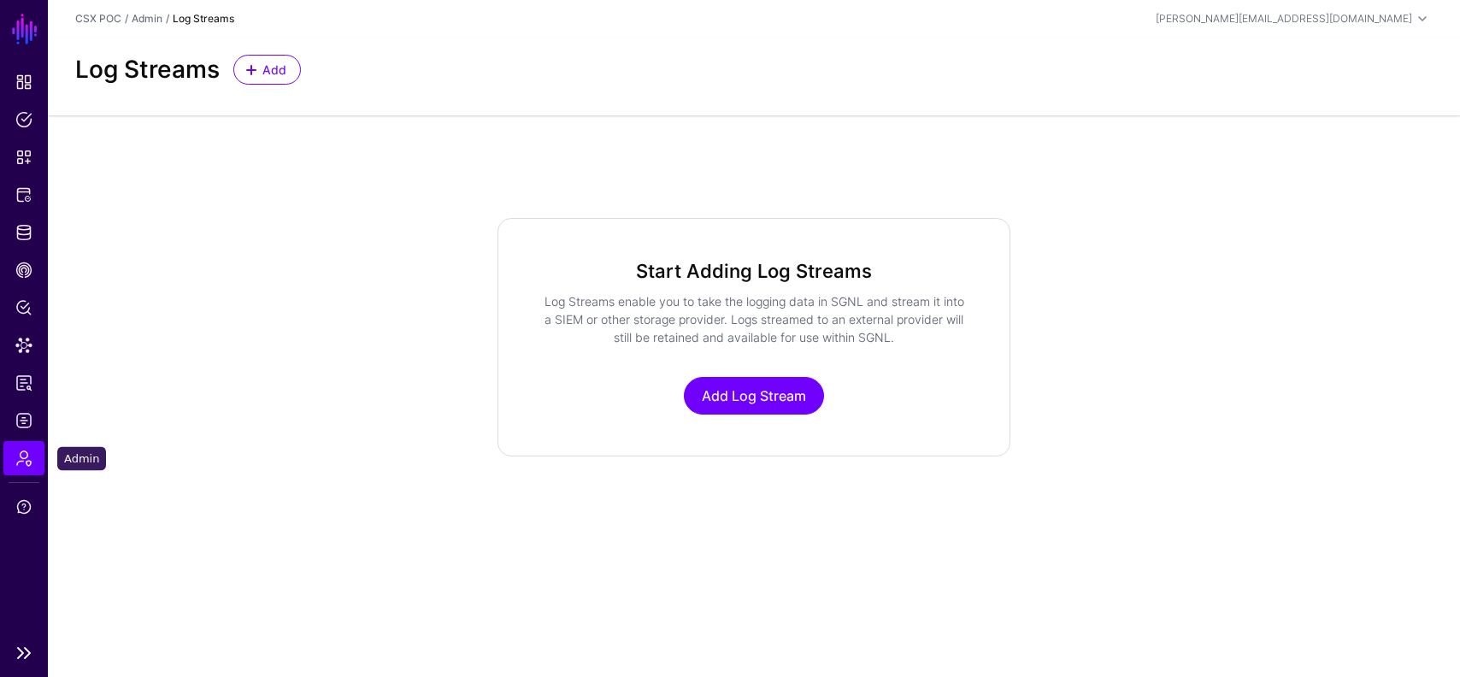
click at [27, 463] on span "Admin" at bounding box center [23, 458] width 17 height 17
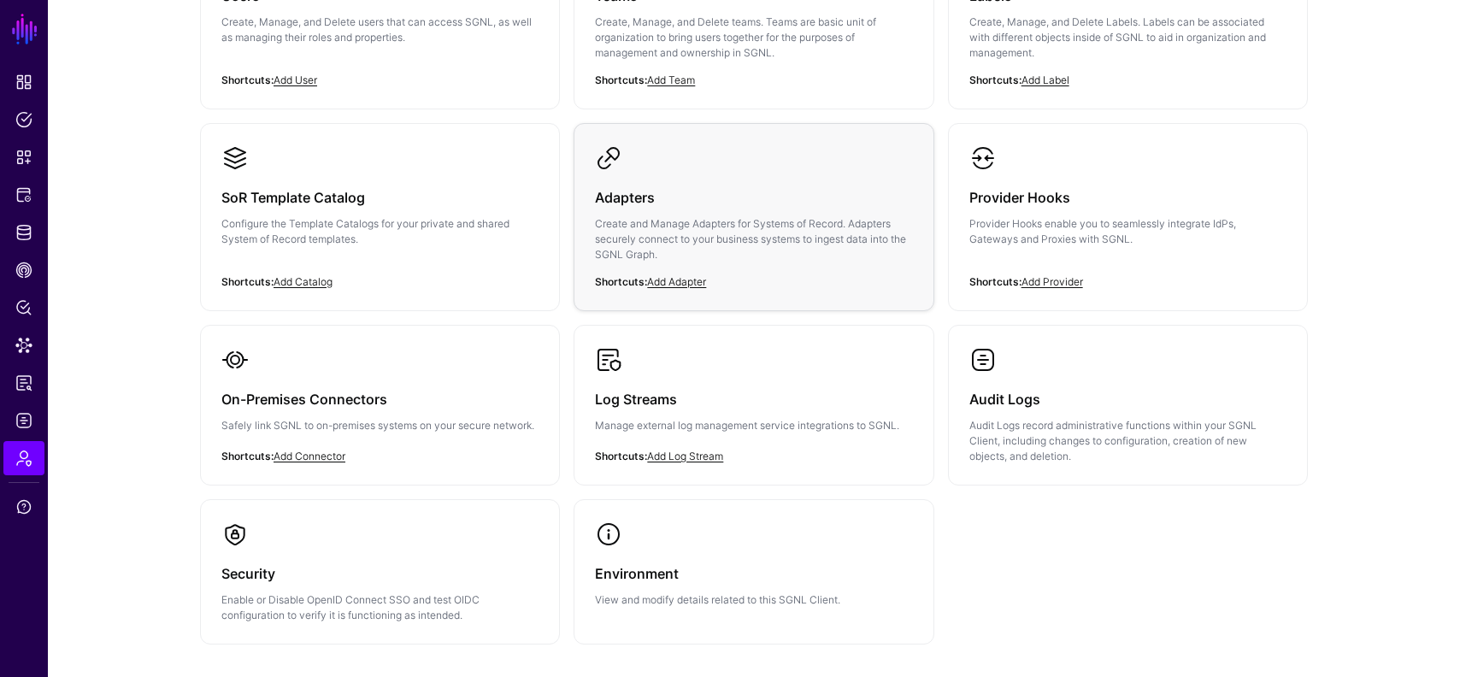
scroll to position [357, 0]
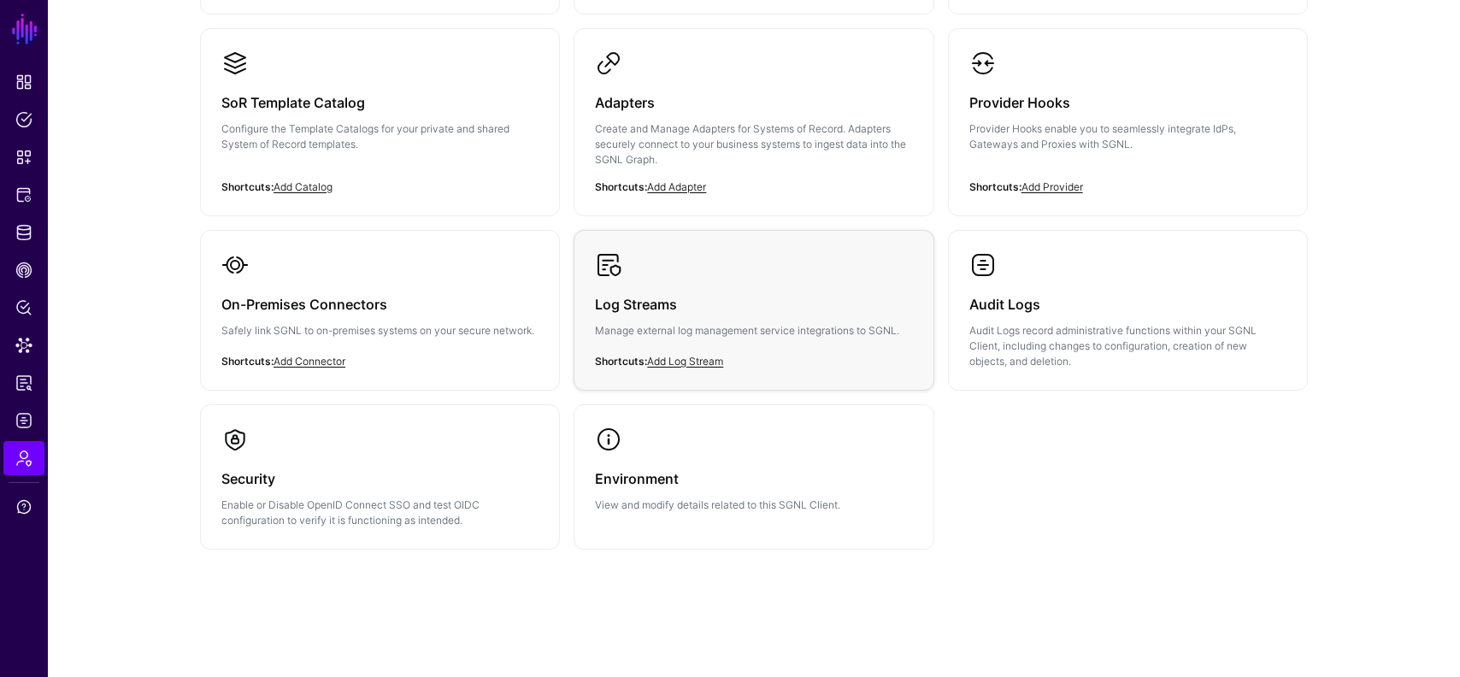
click at [761, 294] on h3 "Log Streams" at bounding box center [753, 304] width 317 height 24
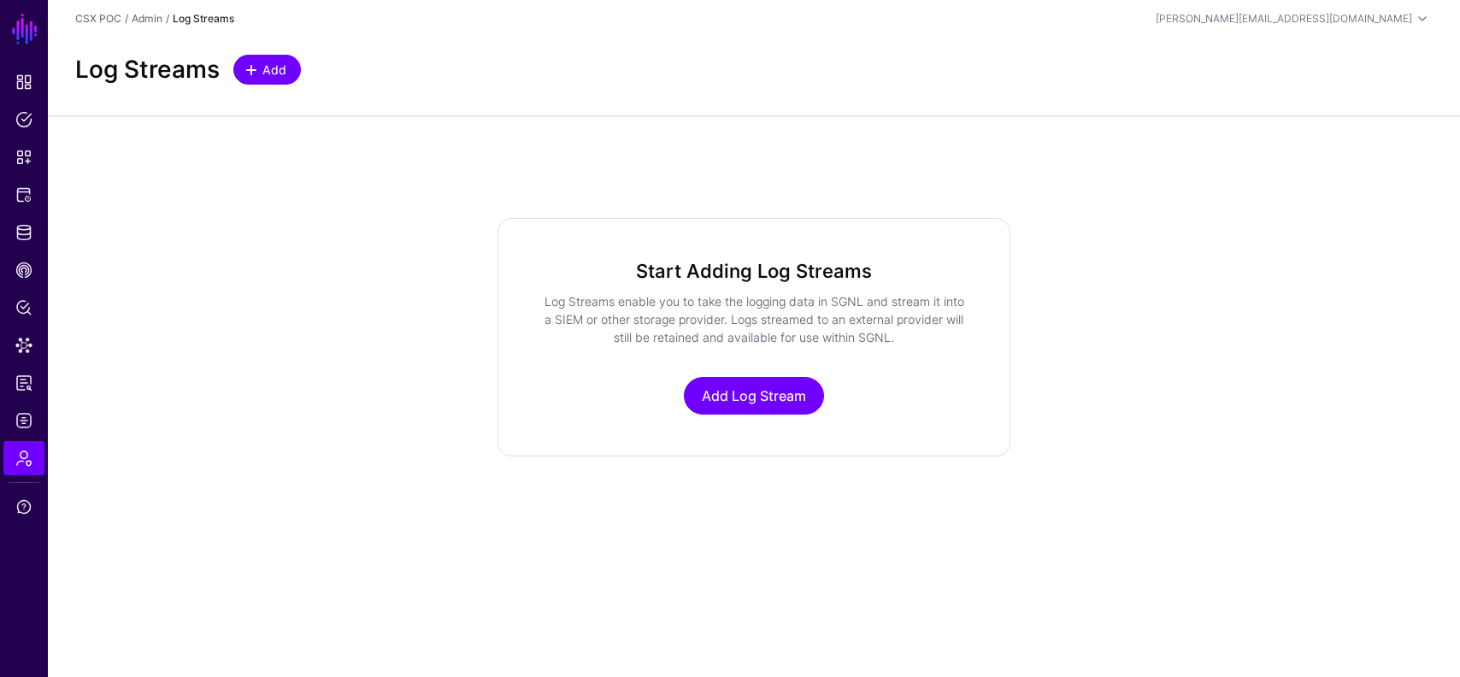
click at [291, 79] on link "Add" at bounding box center [267, 70] width 68 height 30
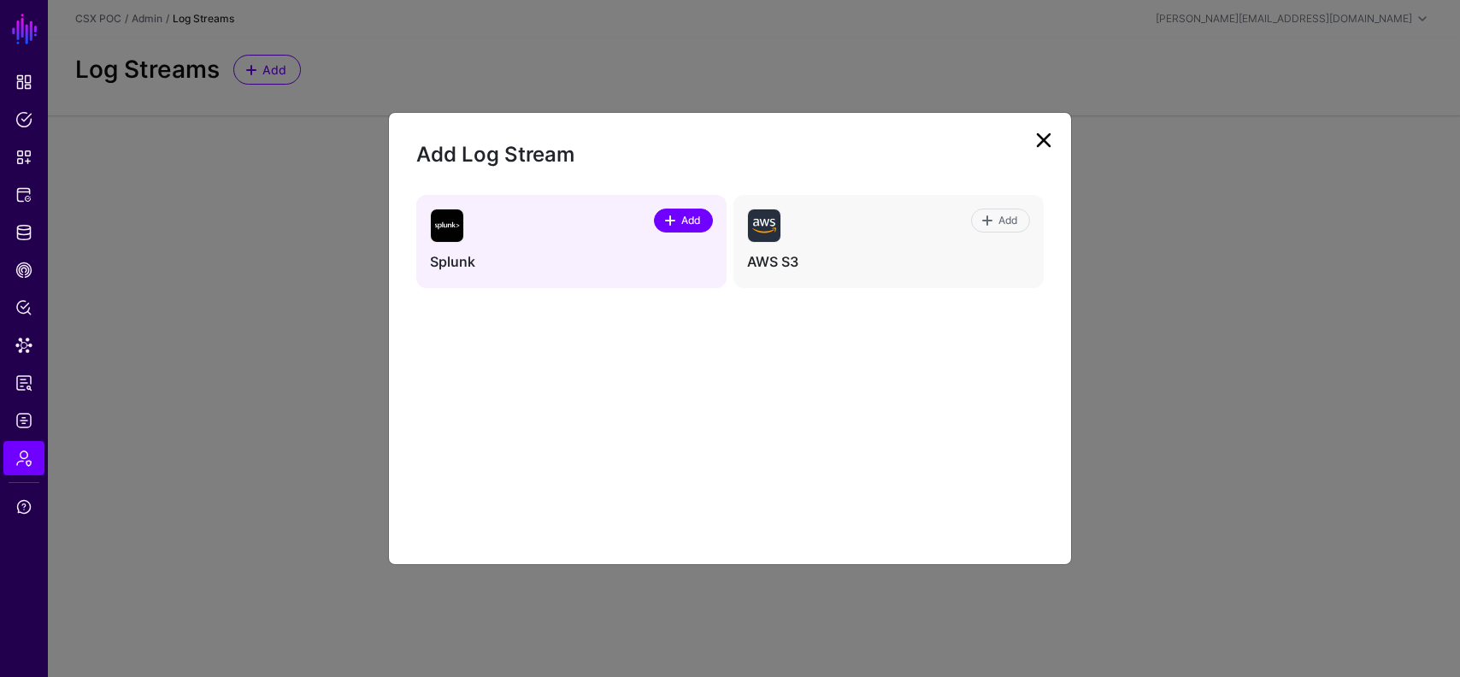
click at [693, 223] on span "Add" at bounding box center [691, 220] width 23 height 15
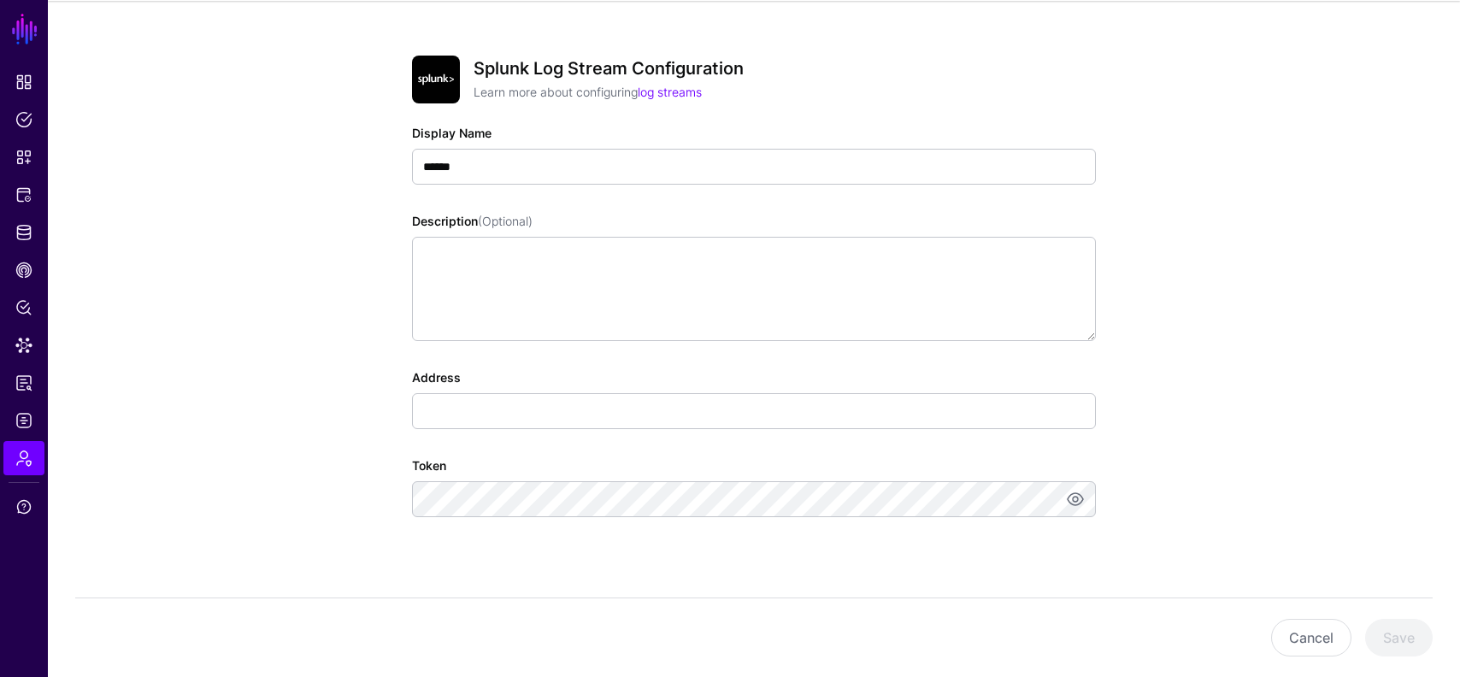
scroll to position [131, 0]
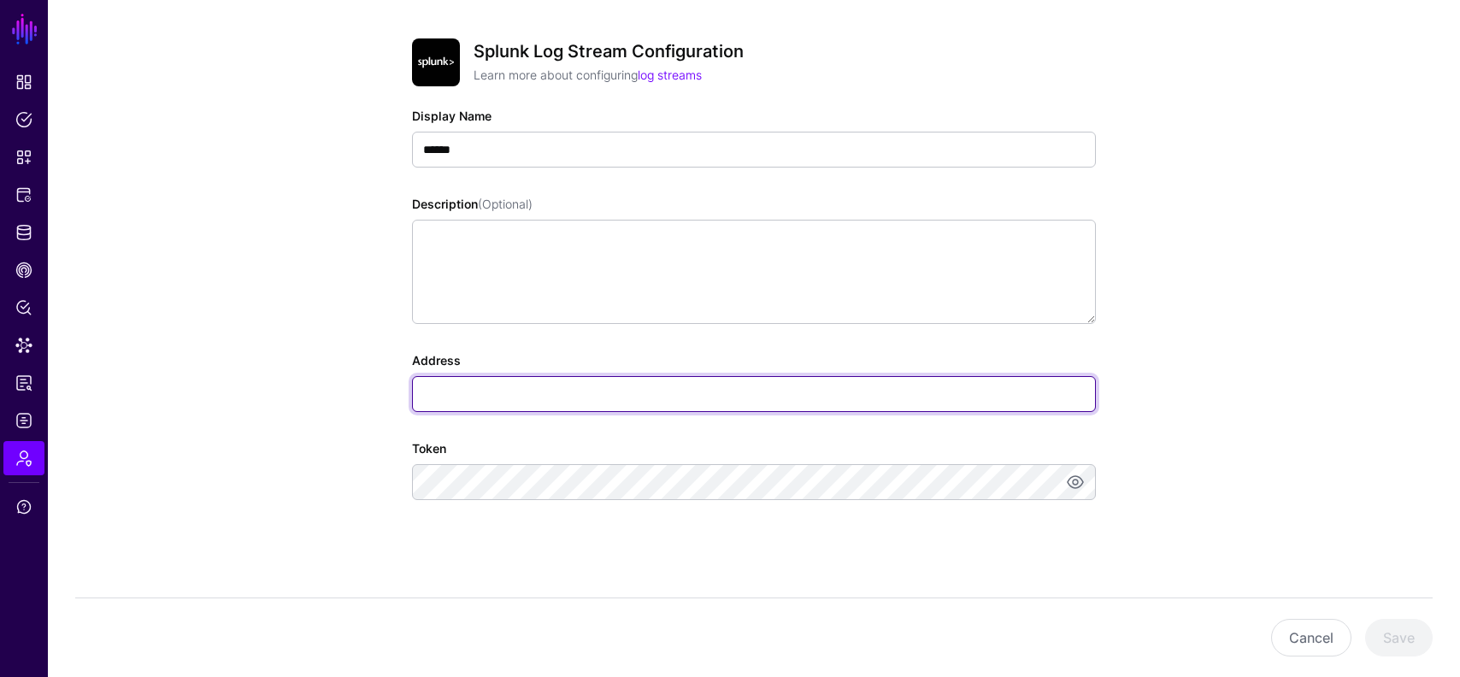
click at [804, 405] on input "Address" at bounding box center [754, 394] width 684 height 36
click at [780, 384] on input "Address" at bounding box center [754, 394] width 684 height 36
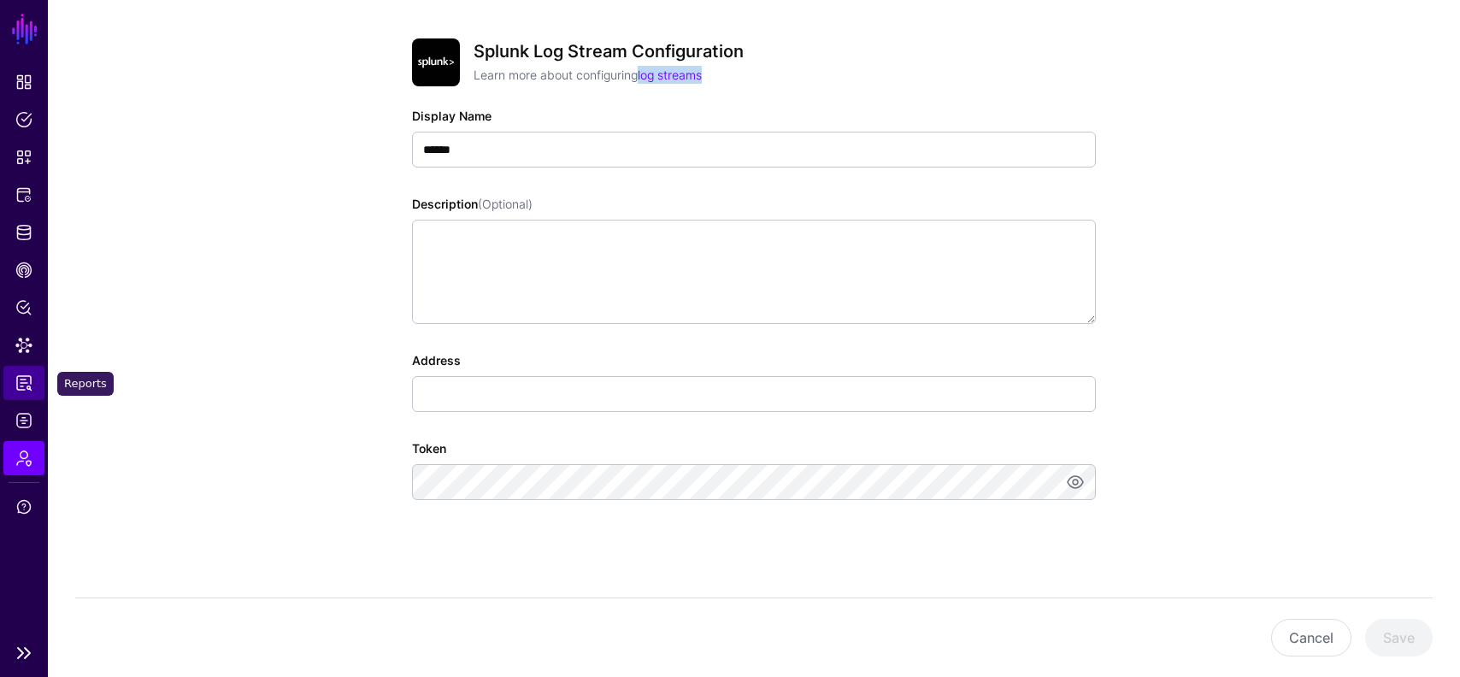
click at [13, 386] on link "Reports" at bounding box center [23, 383] width 41 height 34
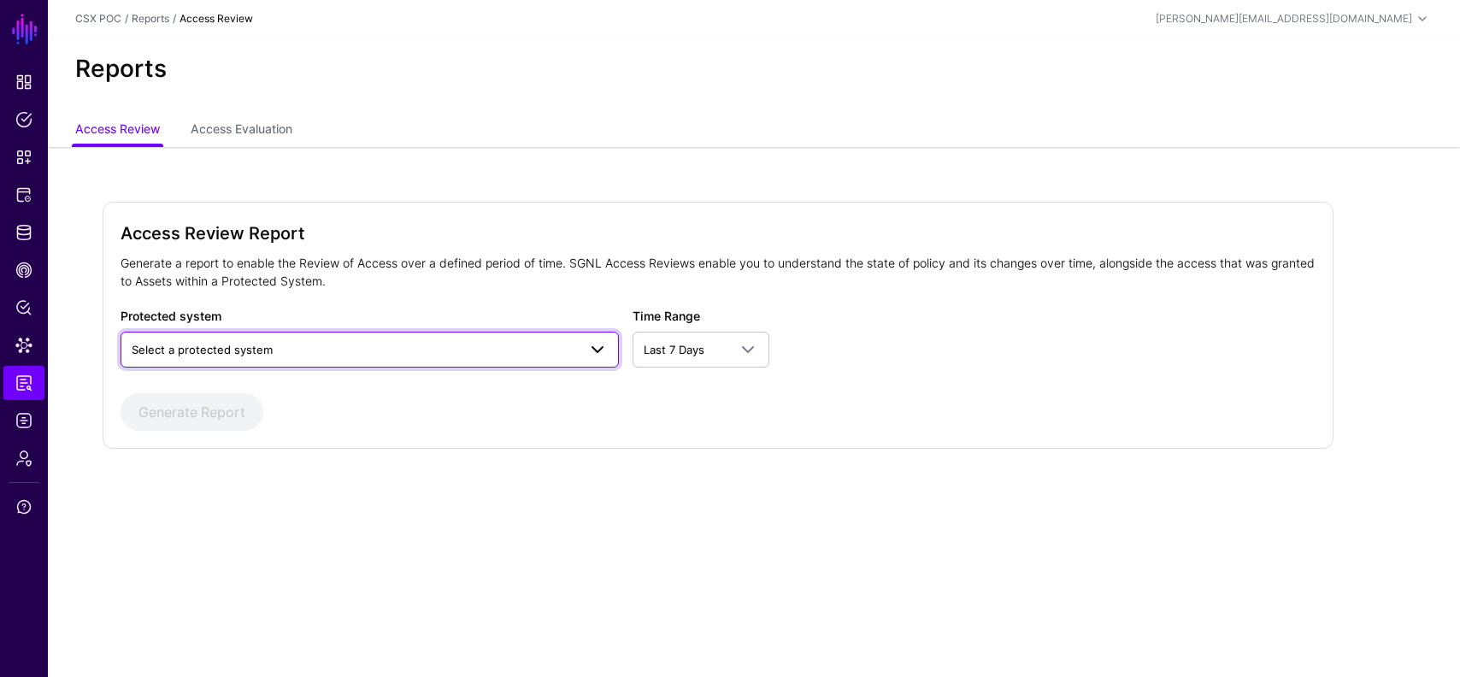
click at [312, 341] on span "Select a protected system" at bounding box center [354, 349] width 445 height 19
click at [335, 313] on div "Protected system Select a protected system access-management access-management-…" at bounding box center [370, 337] width 498 height 61
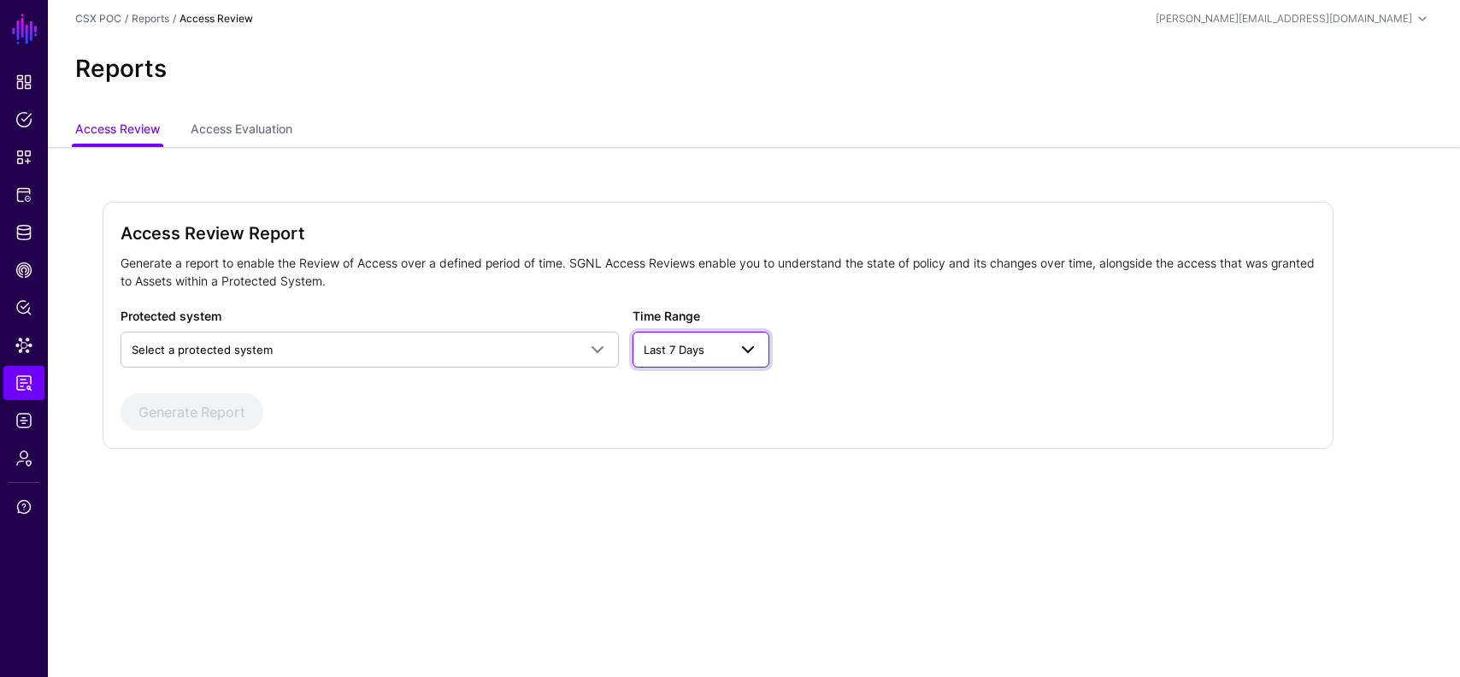
click at [710, 351] on span "Last 7 Days" at bounding box center [686, 349] width 84 height 19
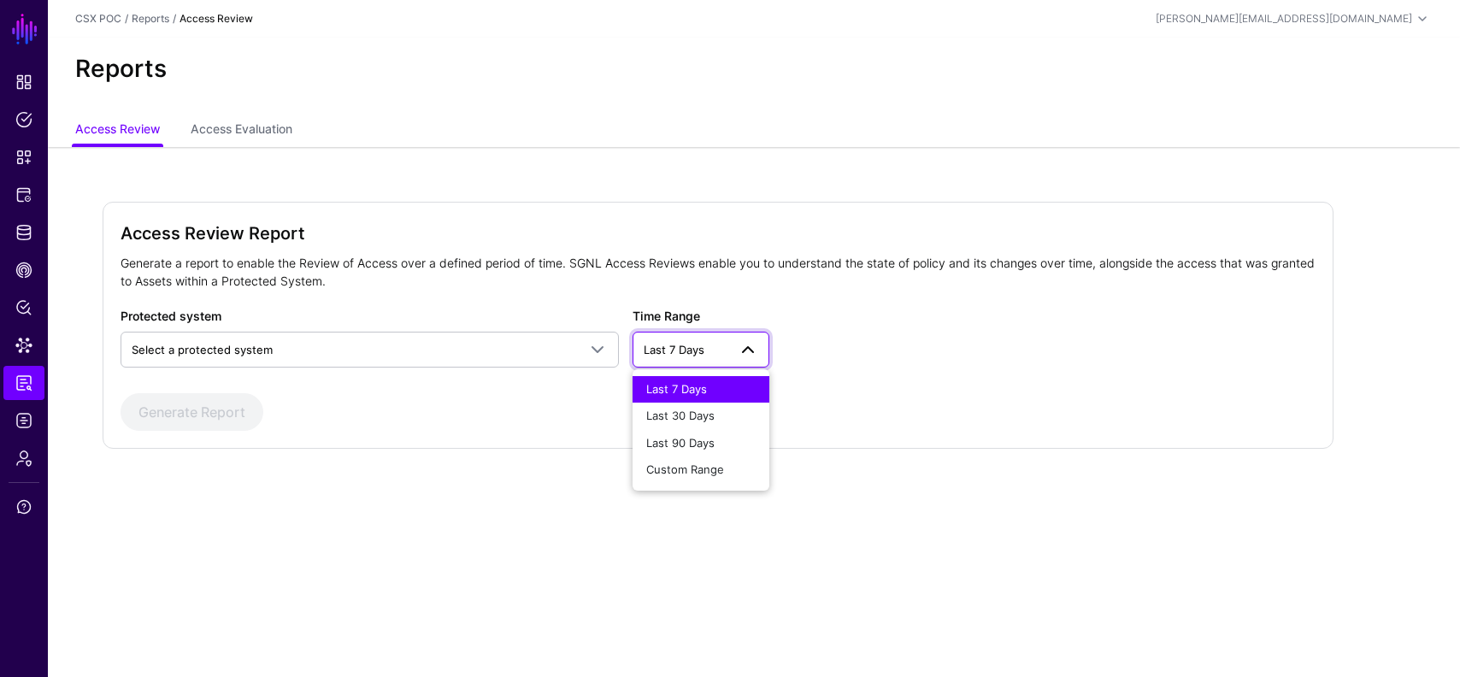
click at [458, 442] on div "Access Review Report Generate a report to enable the Review of Access over a de…" at bounding box center [718, 325] width 1231 height 247
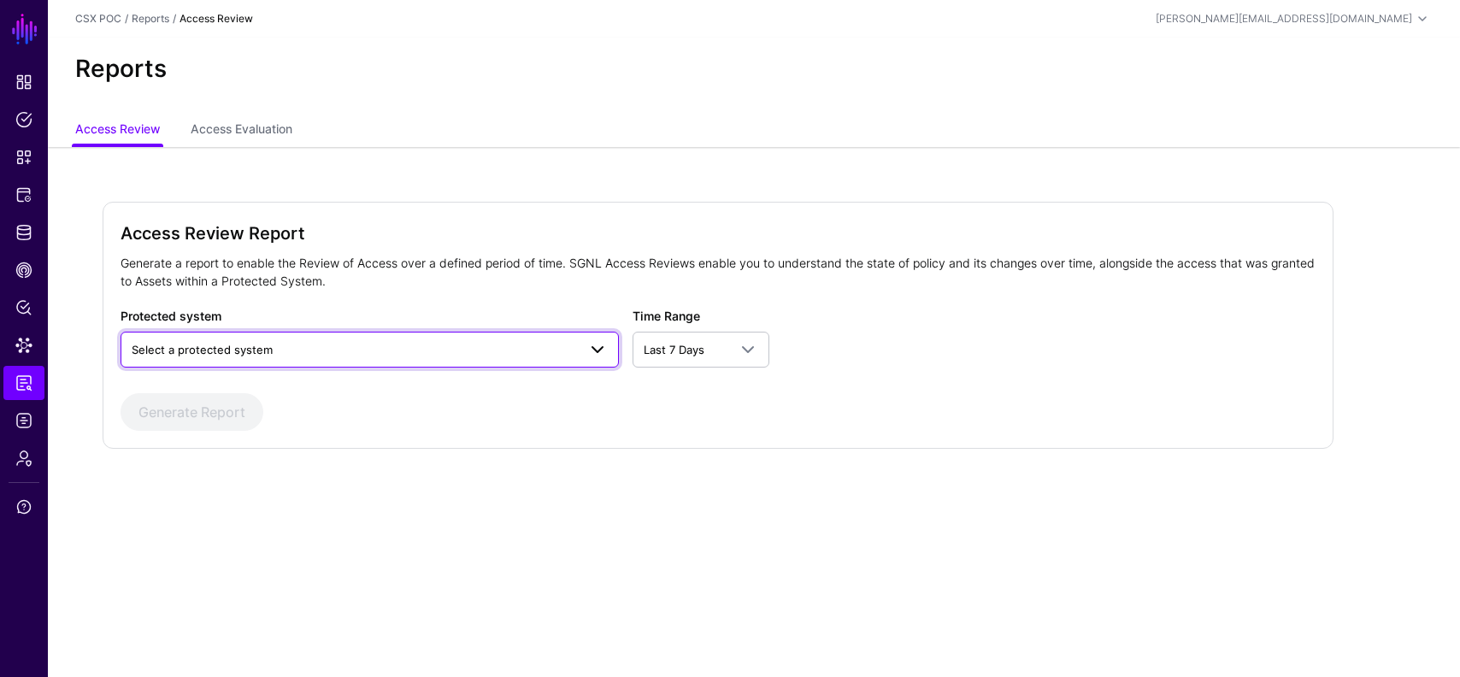
click at [462, 337] on link "Select a protected system" at bounding box center [370, 350] width 498 height 36
click at [480, 298] on form "Access Review Report Generate a report to enable the Review of Access over a de…" at bounding box center [718, 325] width 1195 height 211
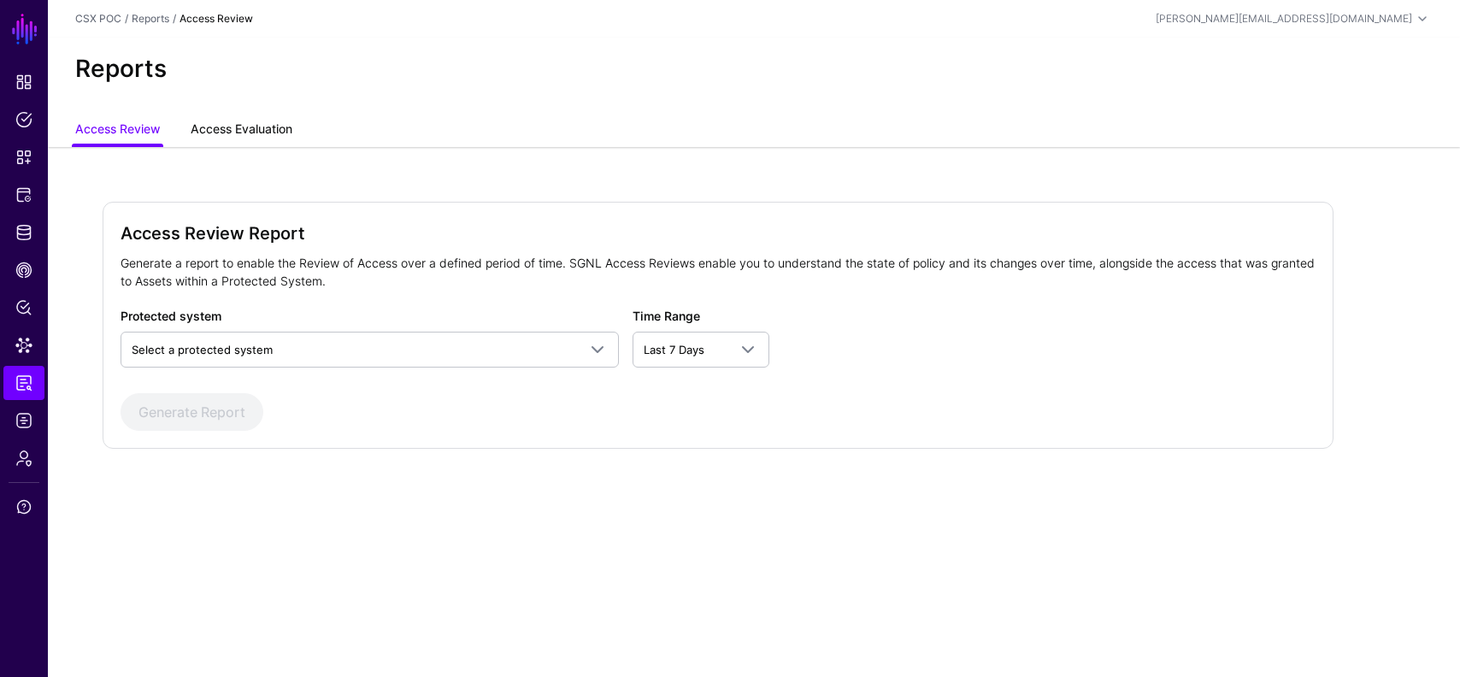
click at [235, 131] on link "Access Evaluation" at bounding box center [242, 131] width 102 height 32
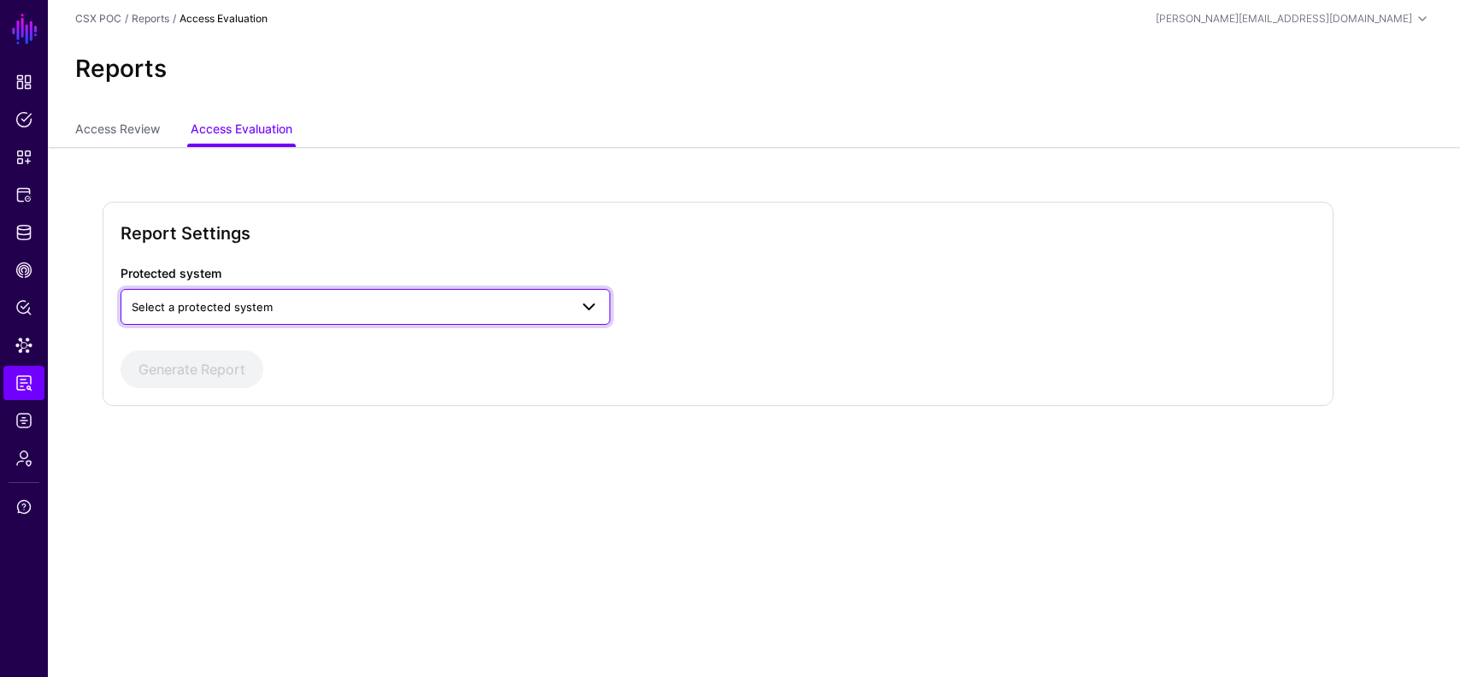
click at [293, 304] on span "Select a protected system" at bounding box center [350, 307] width 437 height 19
click at [323, 261] on form "Report Settings Protected system Select a protected system access-management ac…" at bounding box center [718, 304] width 1195 height 168
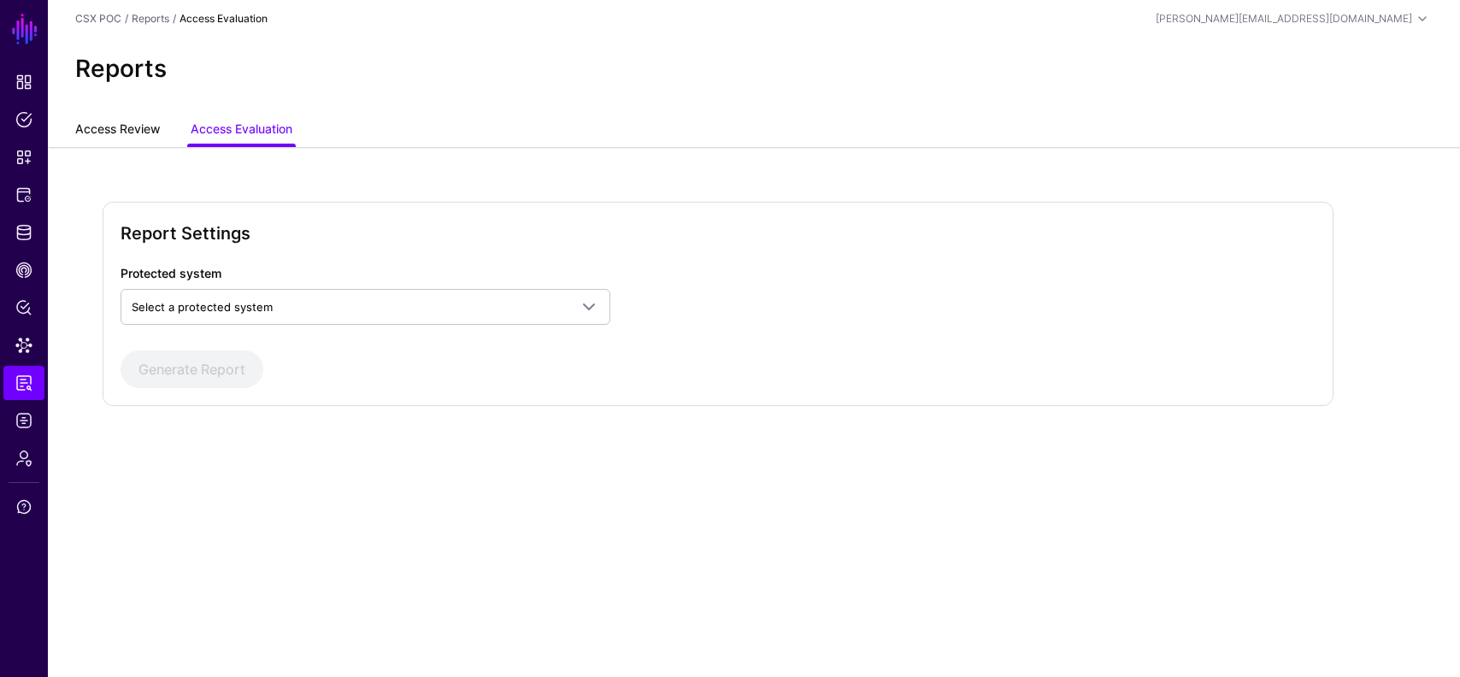
click at [144, 134] on link "Access Review" at bounding box center [117, 131] width 85 height 32
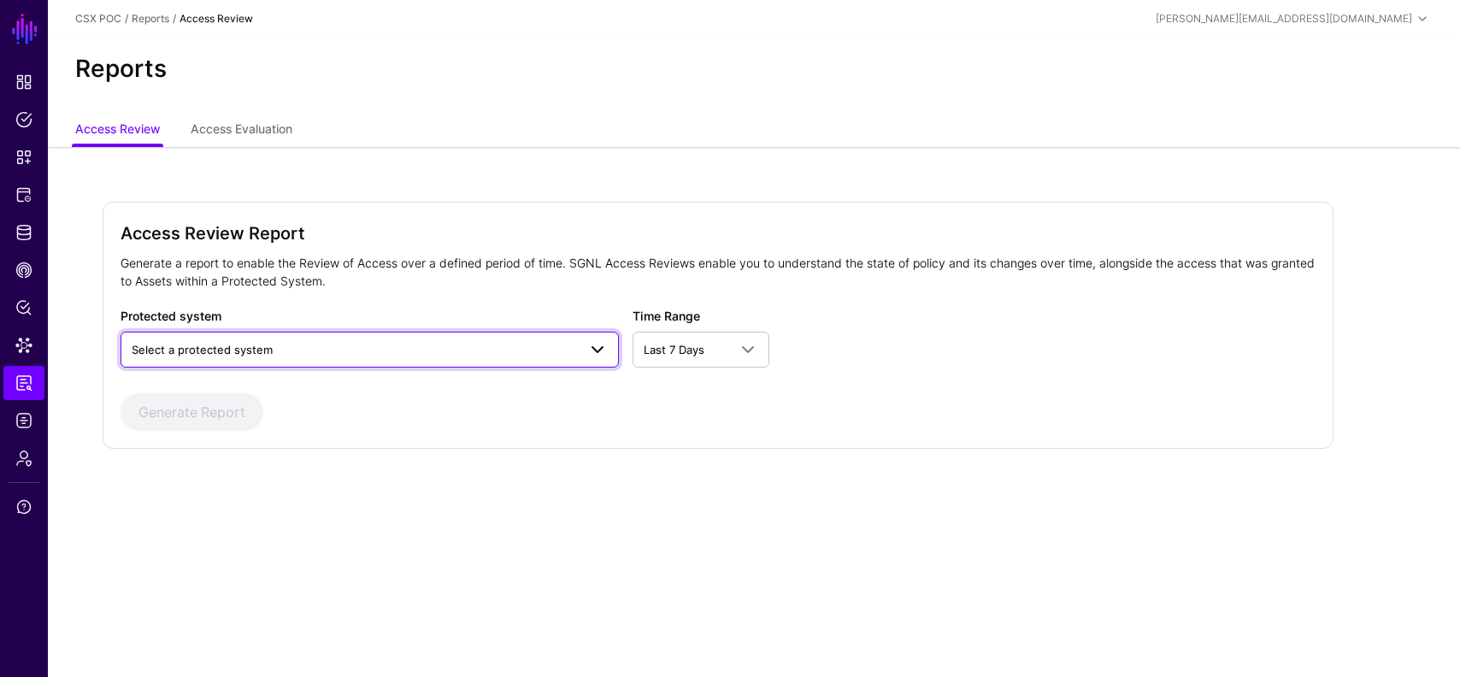
click at [448, 337] on link "Select a protected system" at bounding box center [370, 350] width 498 height 36
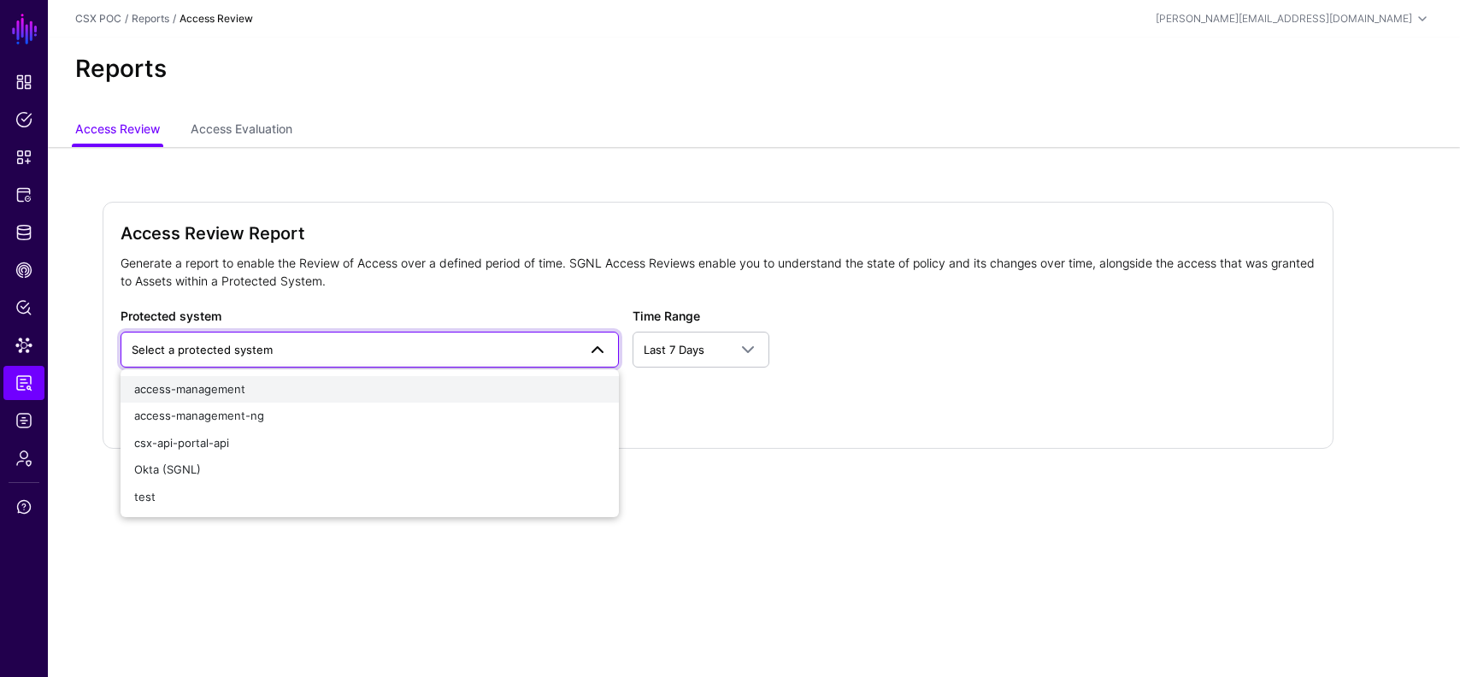
click at [431, 394] on div "access-management" at bounding box center [369, 389] width 471 height 17
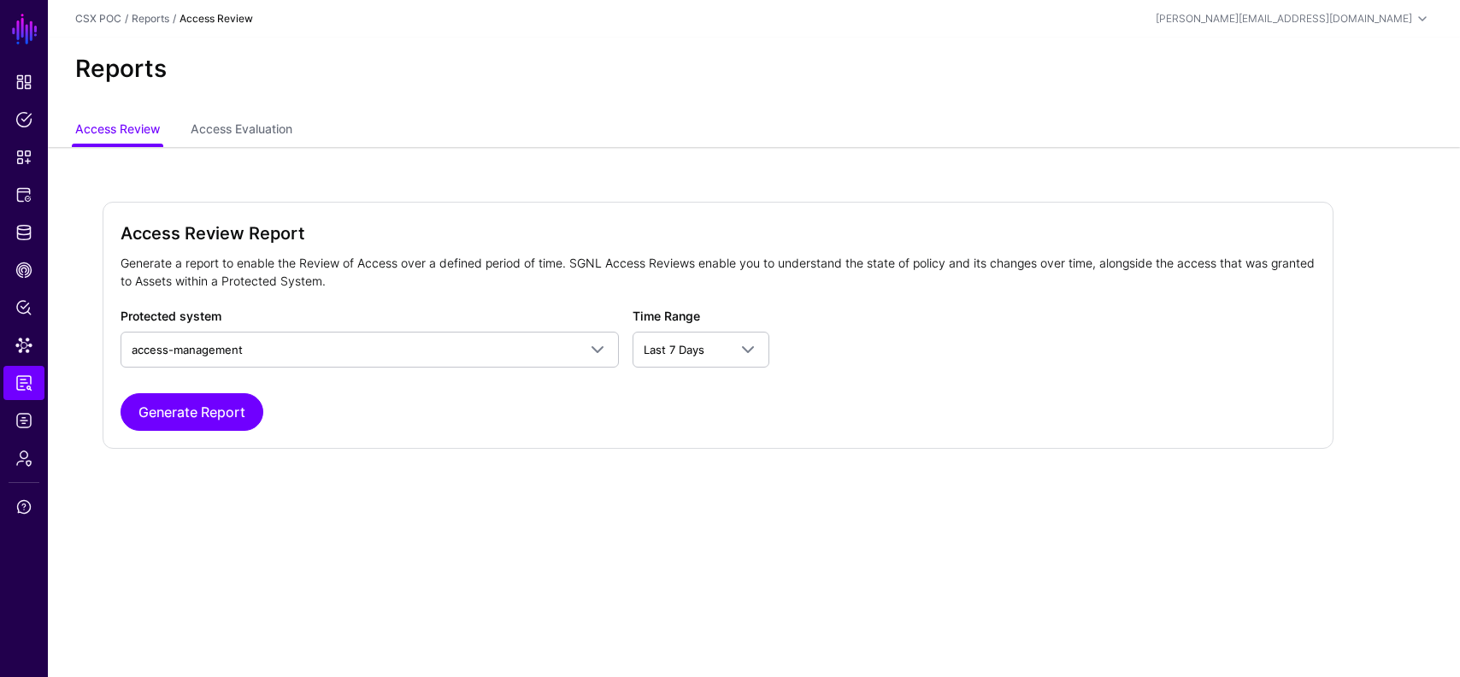
click at [598, 410] on div "Generate Report" at bounding box center [718, 412] width 1195 height 38
click at [232, 402] on button "Generate Report" at bounding box center [192, 412] width 143 height 38
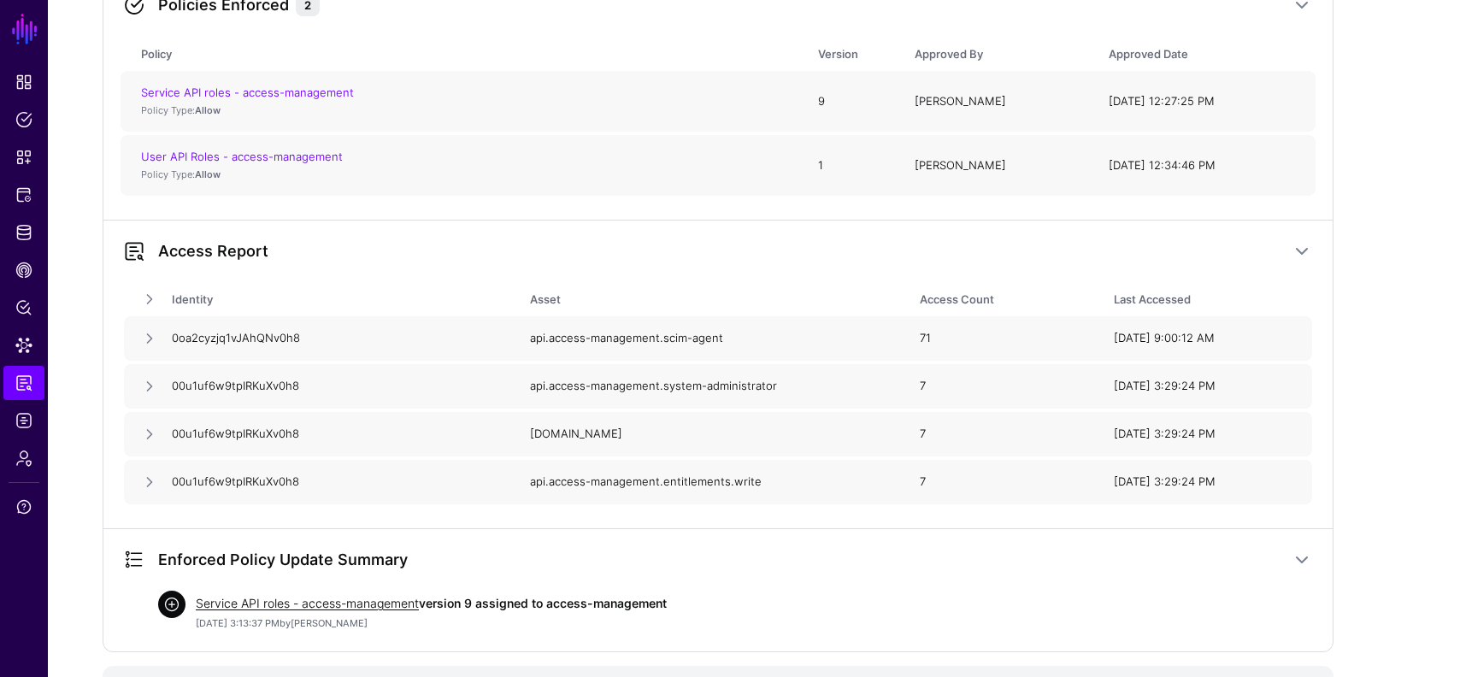
scroll to position [574, 0]
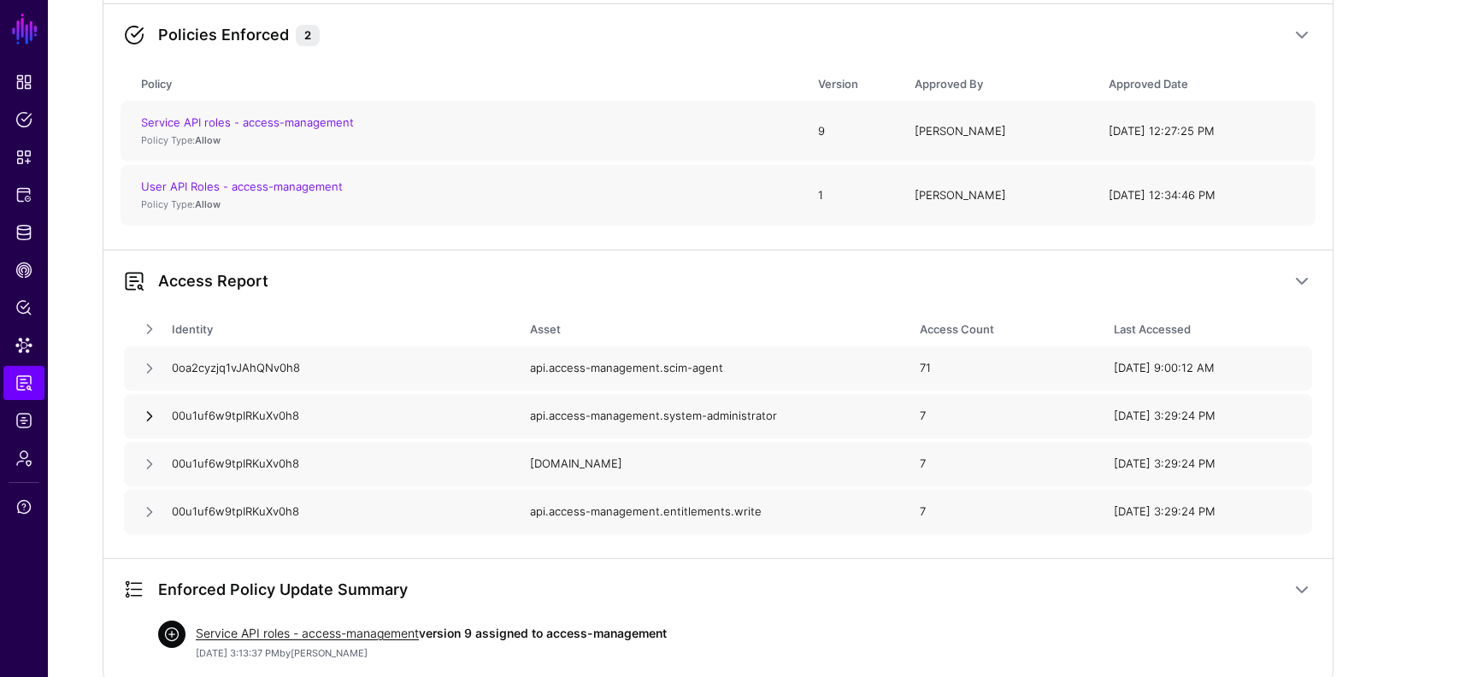
click at [150, 414] on link at bounding box center [149, 416] width 17 height 17
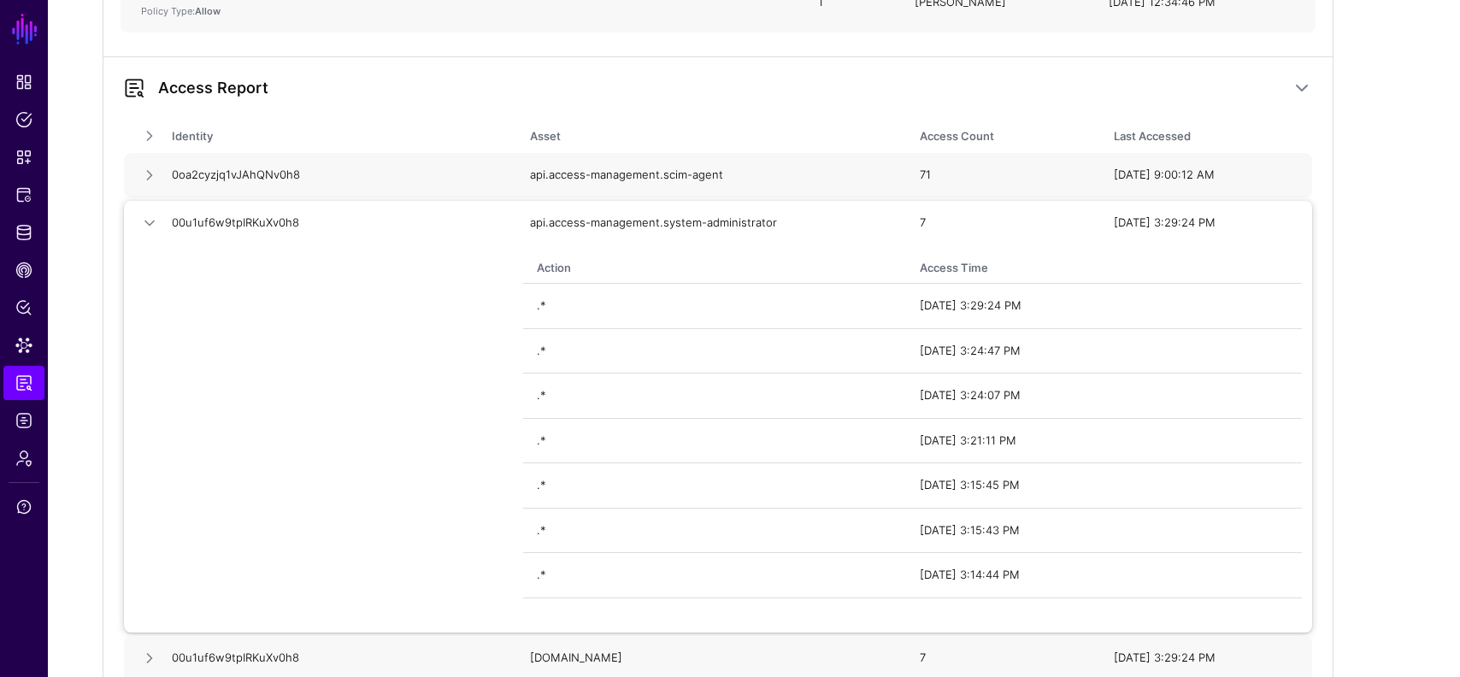
scroll to position [755, 0]
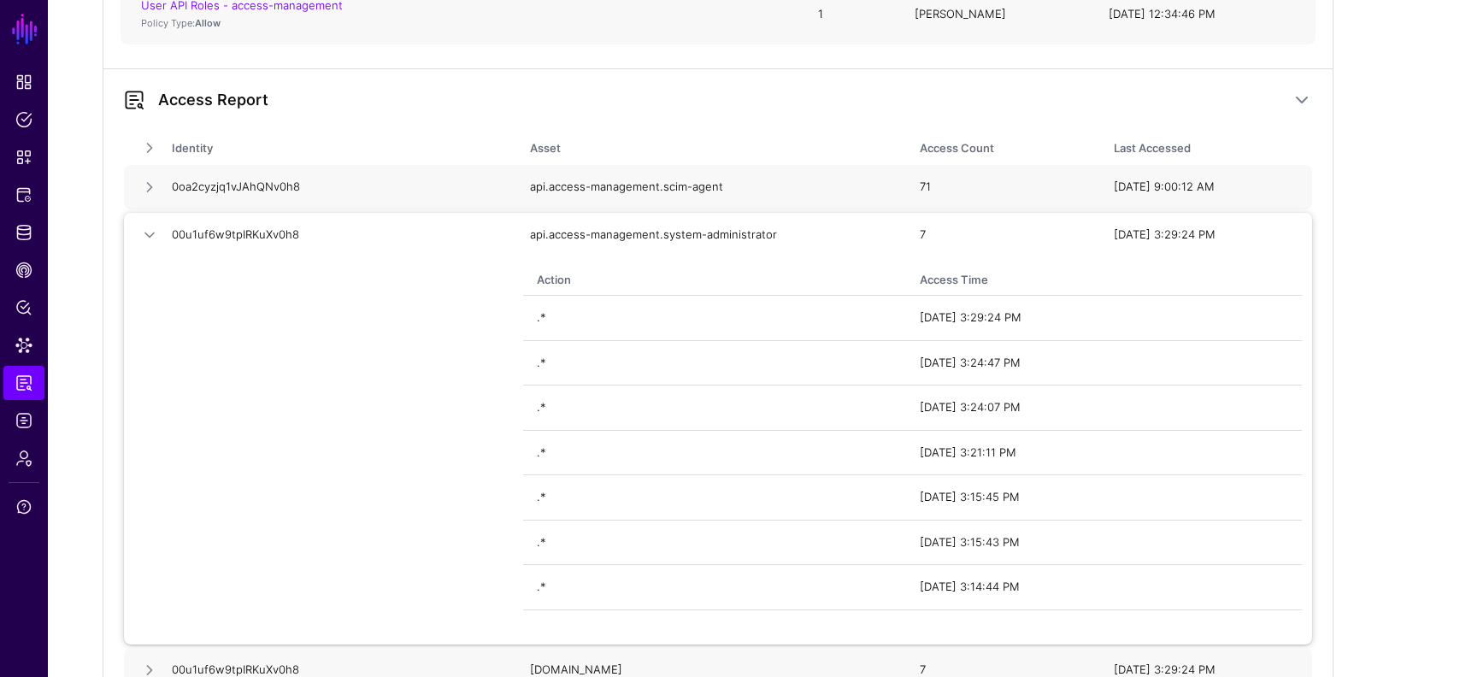
click at [546, 320] on div ".*" at bounding box center [721, 318] width 382 height 17
click at [150, 232] on link at bounding box center [149, 235] width 17 height 17
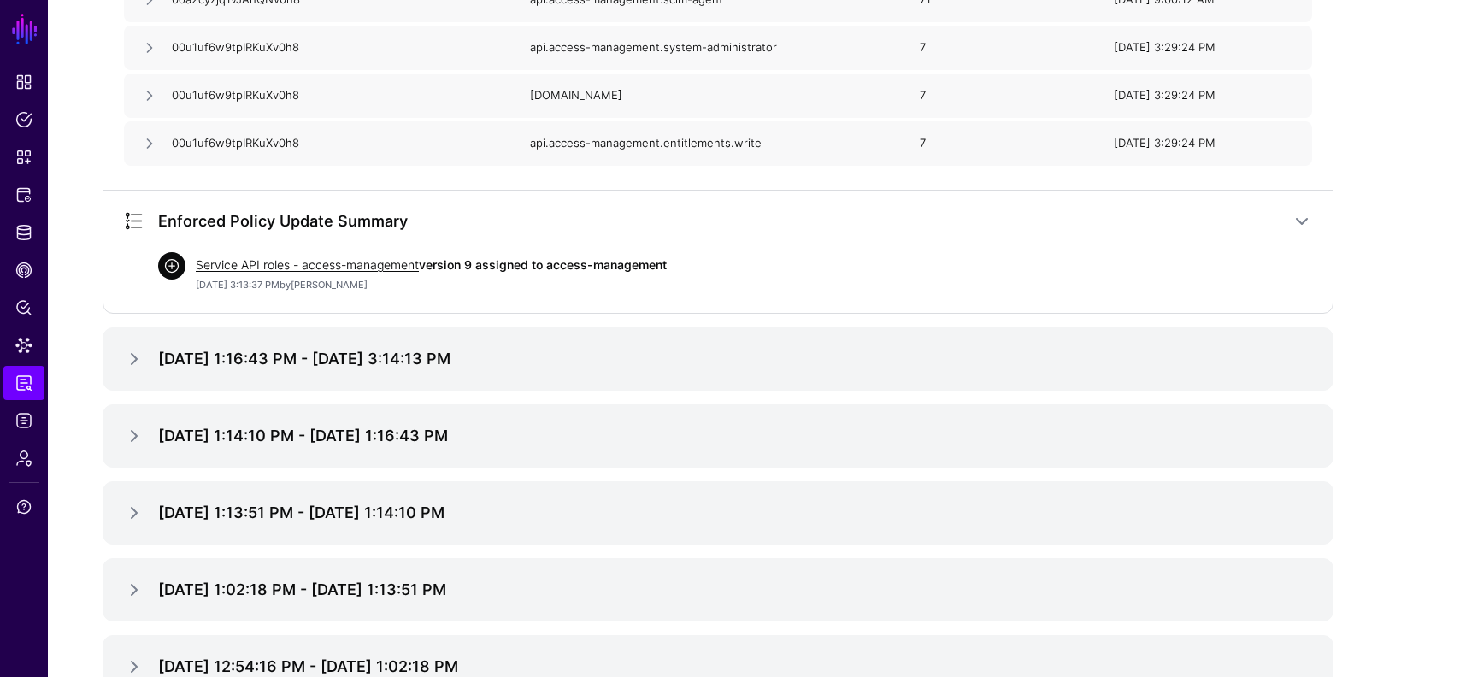
scroll to position [991, 0]
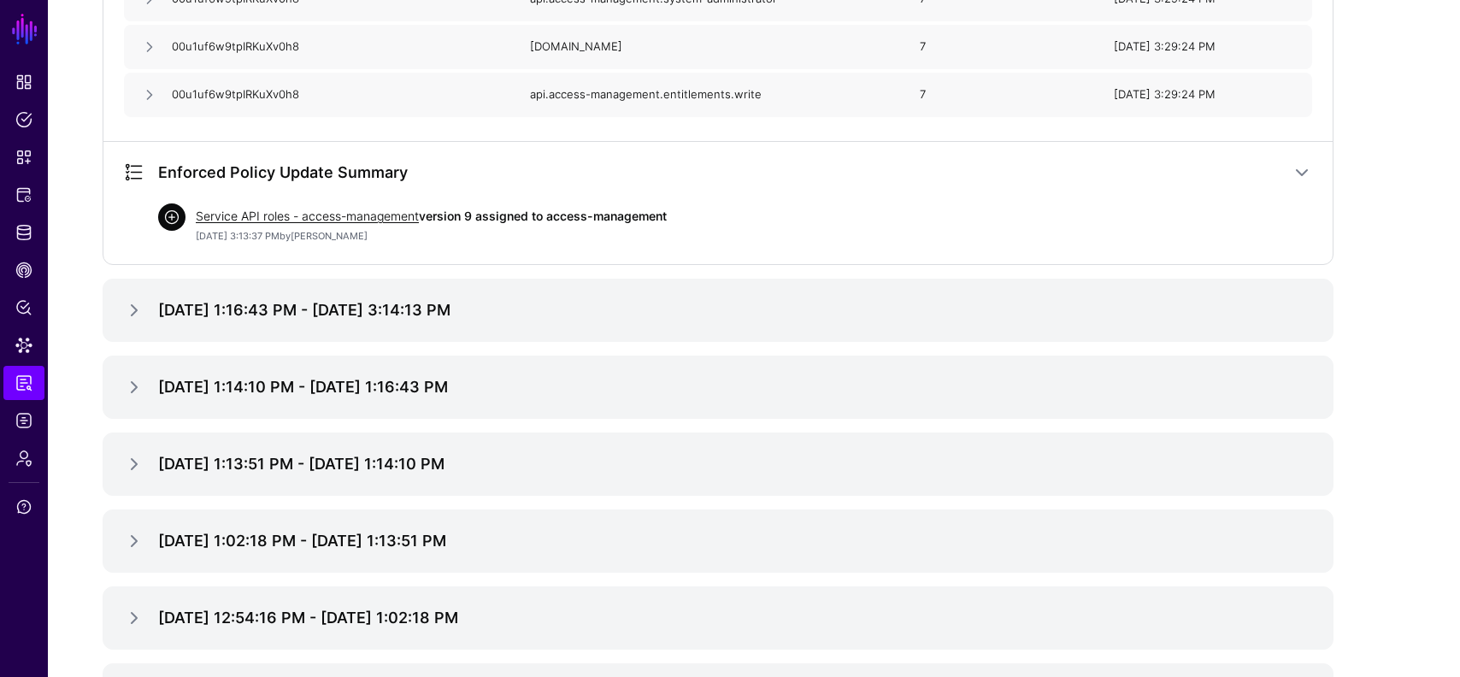
click at [196, 173] on h3 "Enforced Policy Update Summary" at bounding box center [725, 172] width 1134 height 21
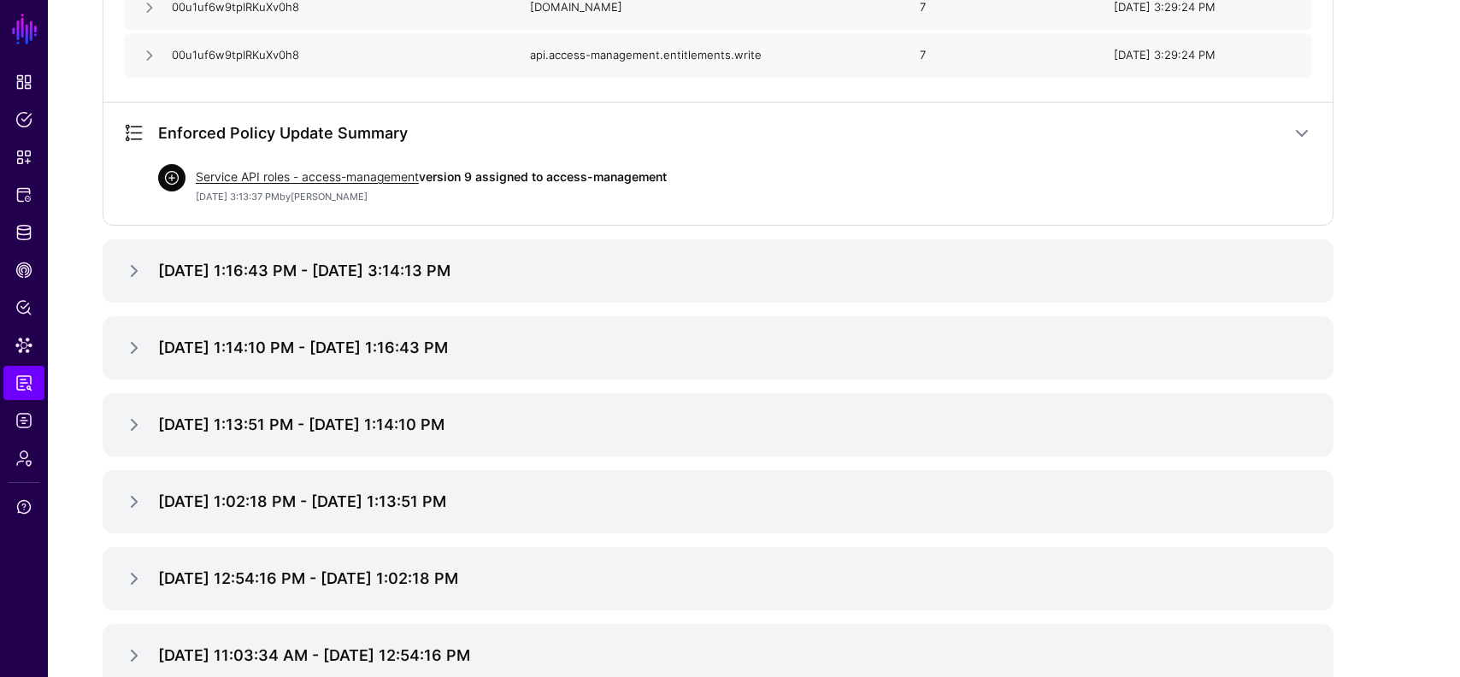
scroll to position [1178, 0]
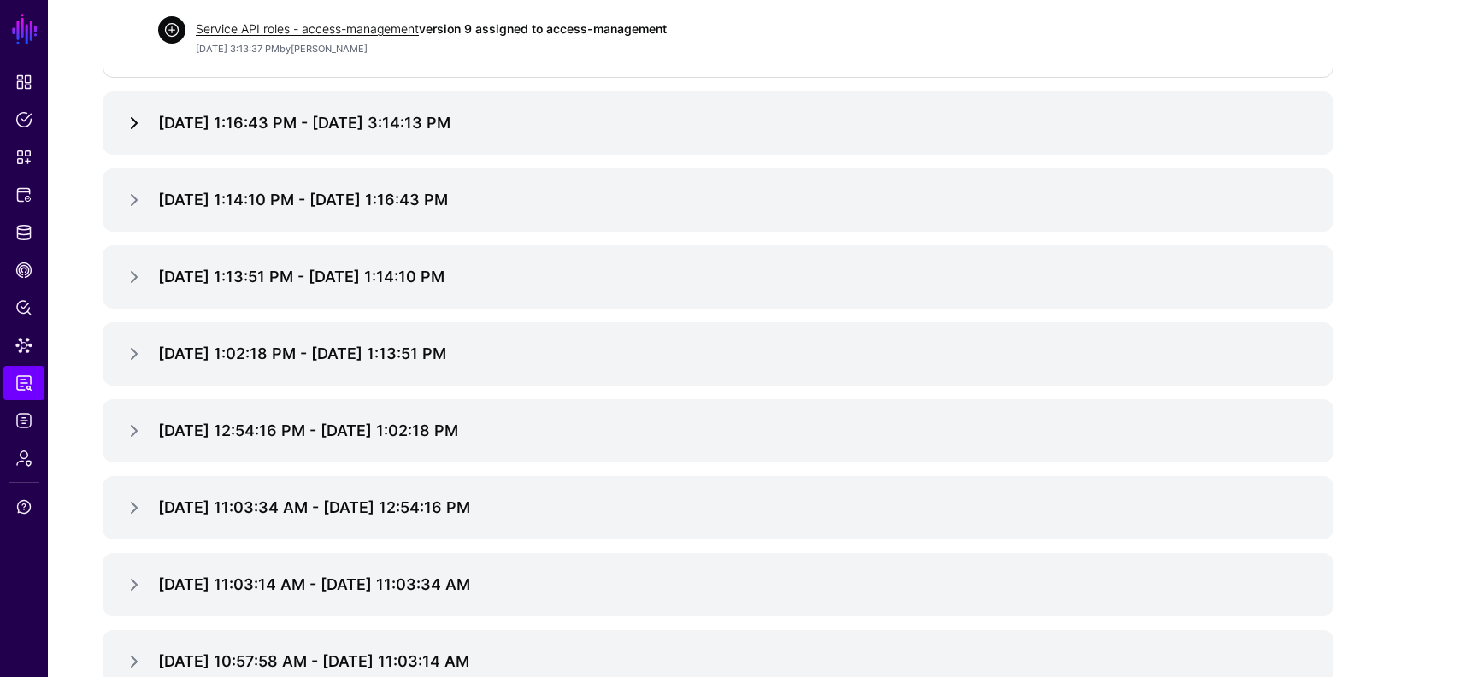
click at [137, 121] on link at bounding box center [134, 123] width 21 height 21
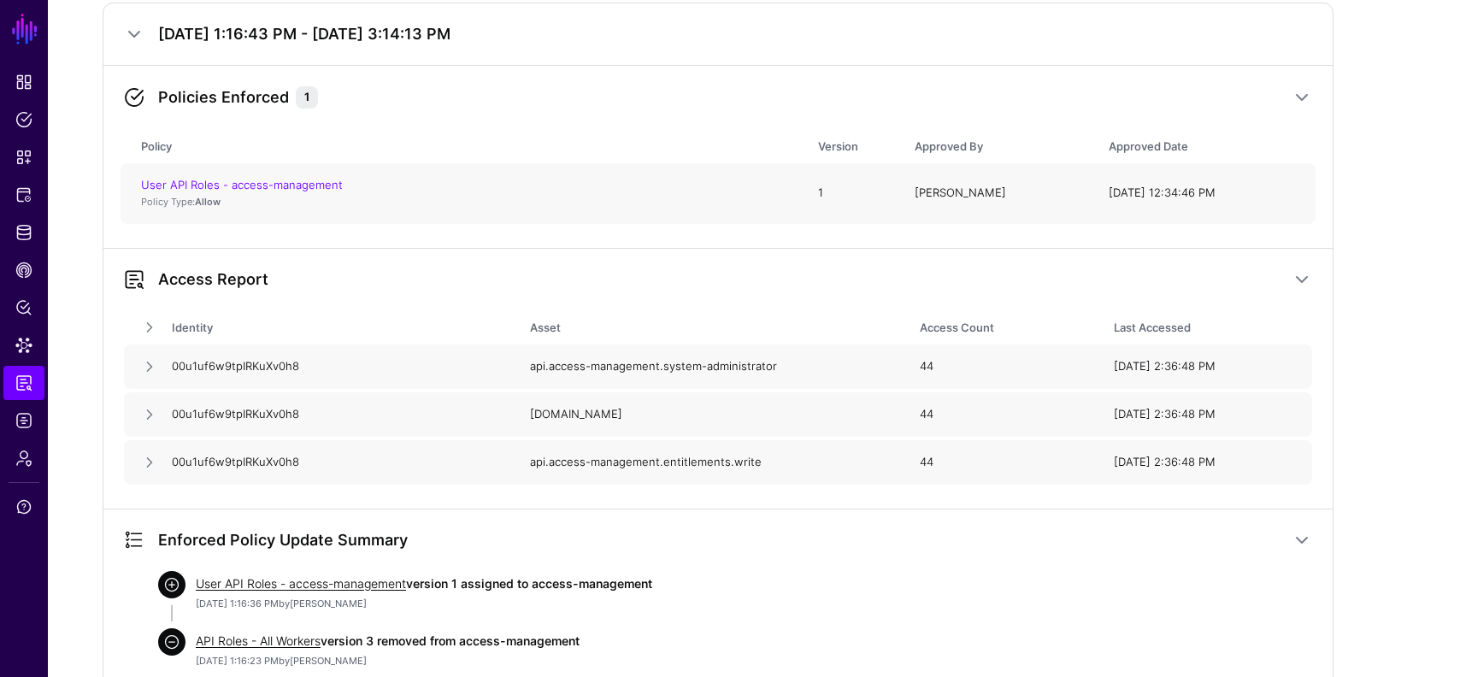
scroll to position [1269, 0]
click at [1295, 272] on link at bounding box center [1302, 278] width 21 height 21
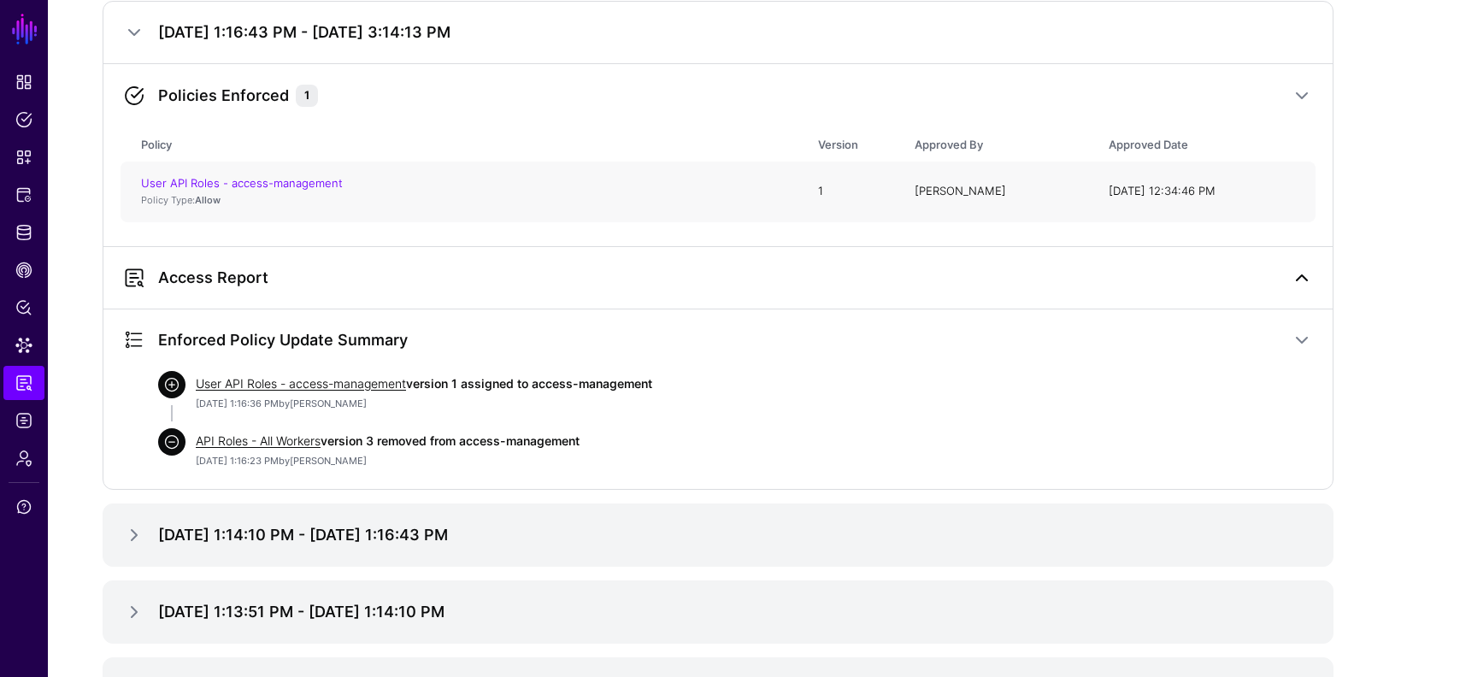
click at [1295, 272] on link at bounding box center [1302, 278] width 21 height 21
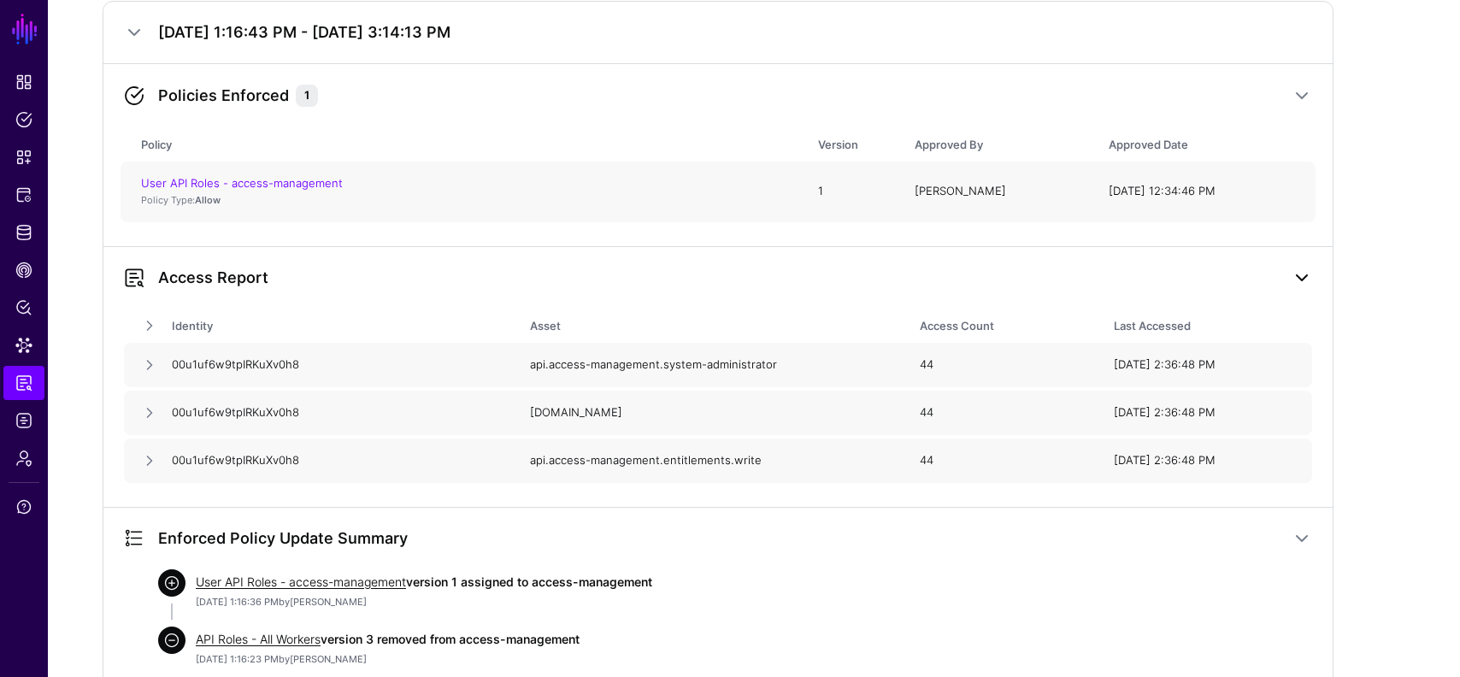
click at [1295, 272] on link at bounding box center [1302, 278] width 21 height 21
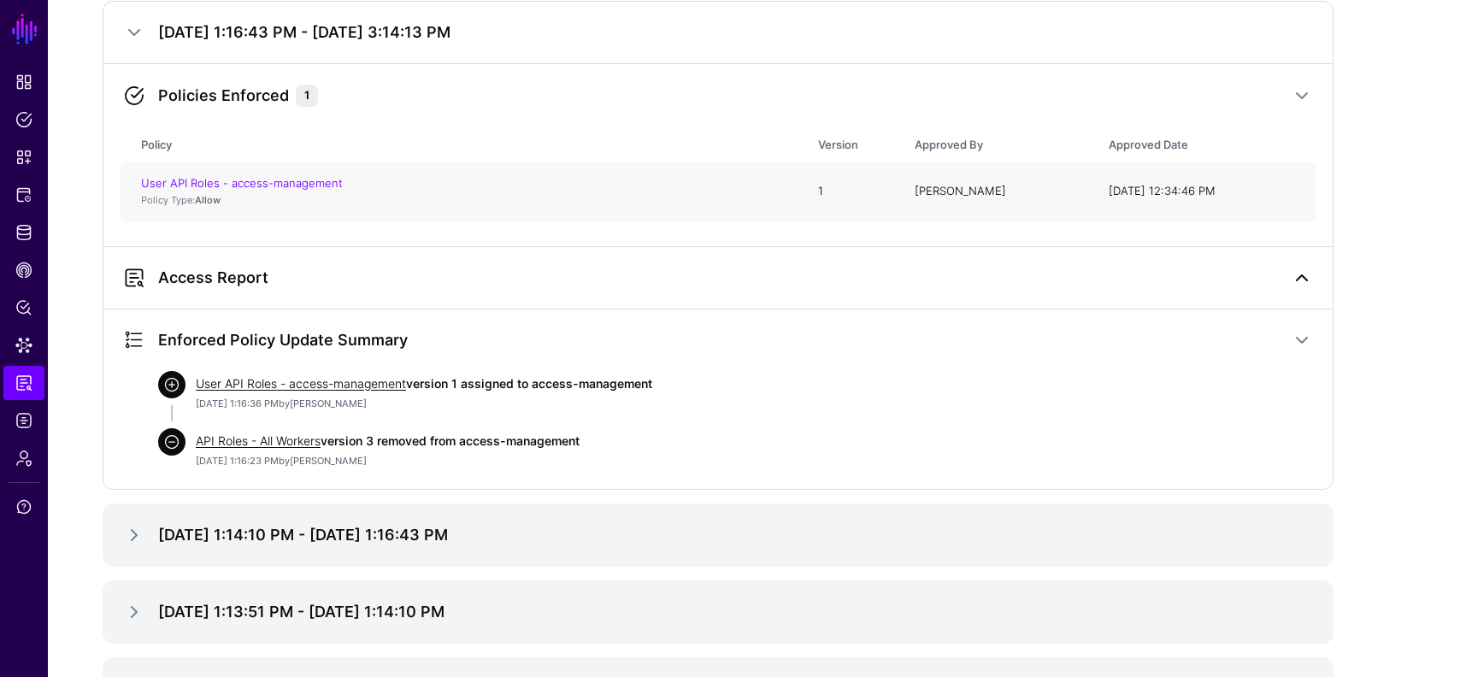
click at [1295, 272] on link at bounding box center [1302, 278] width 21 height 21
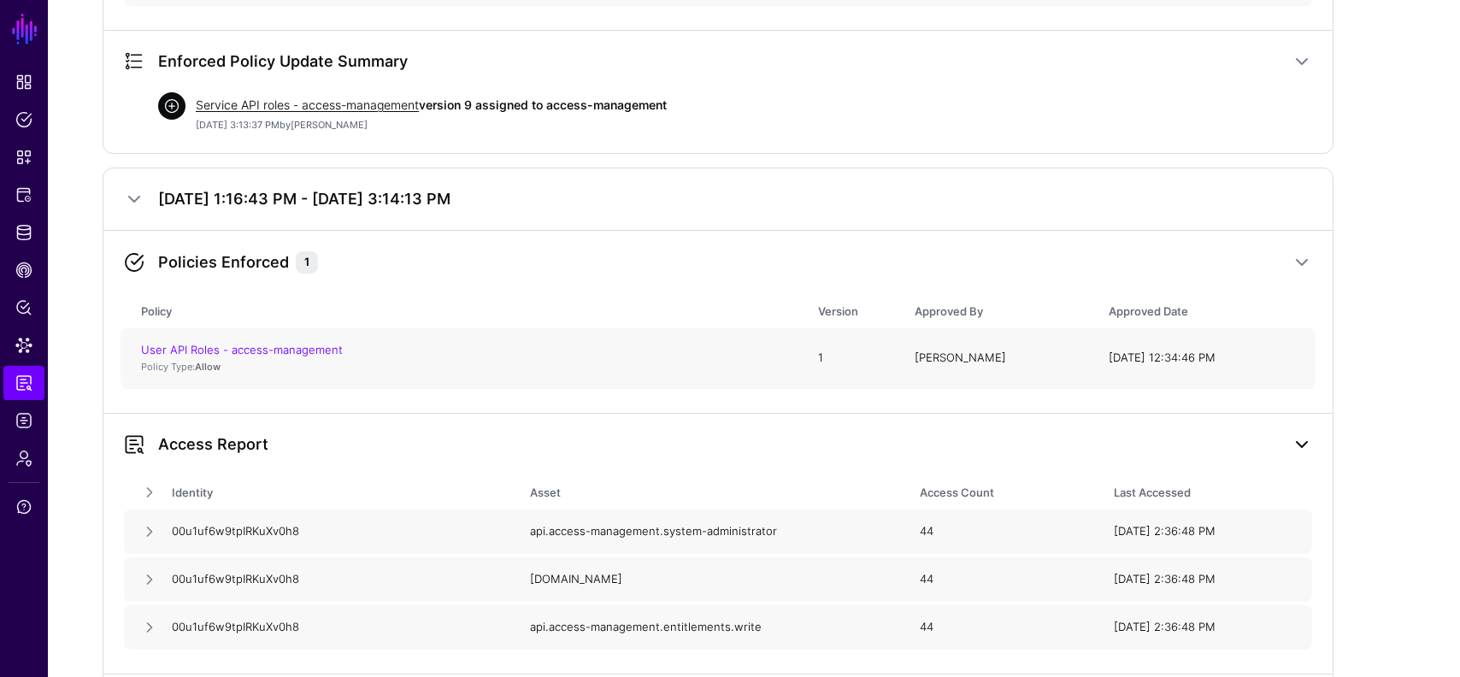
scroll to position [1015, 0]
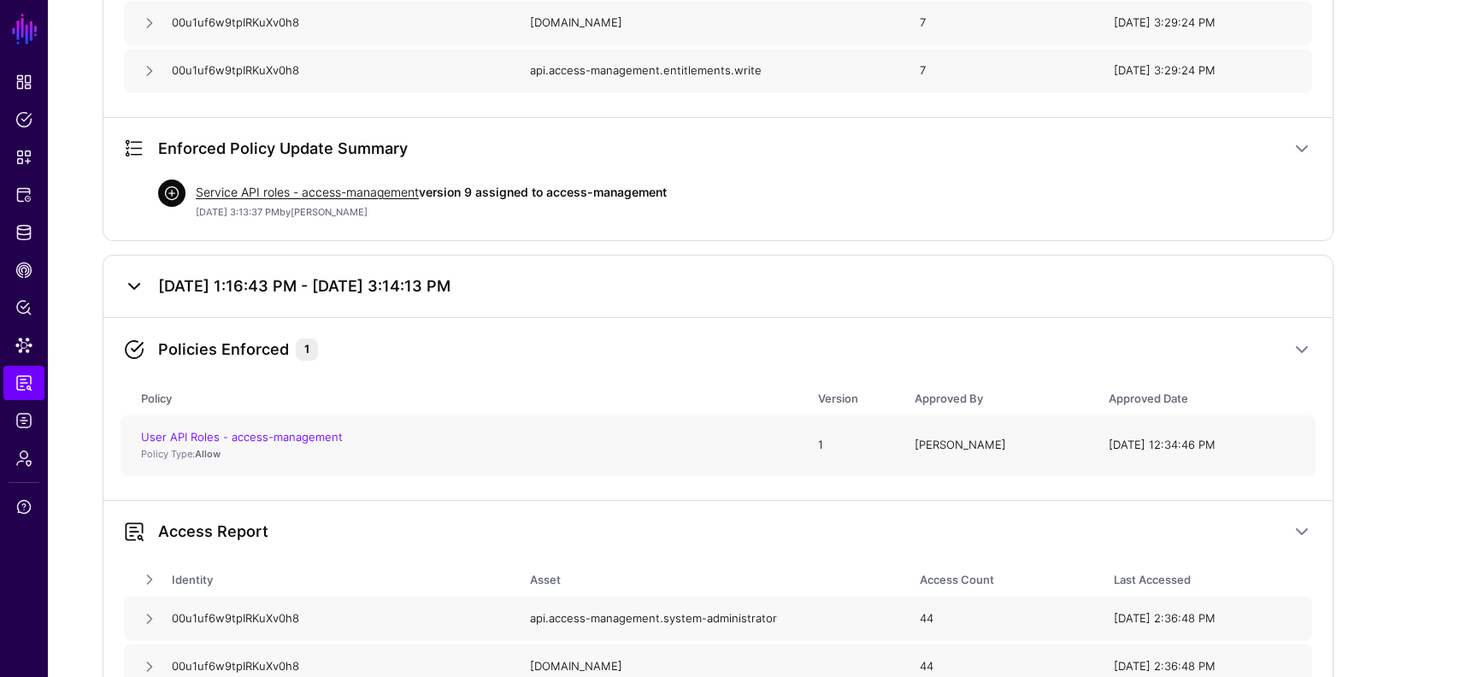
click at [136, 286] on link at bounding box center [134, 286] width 21 height 21
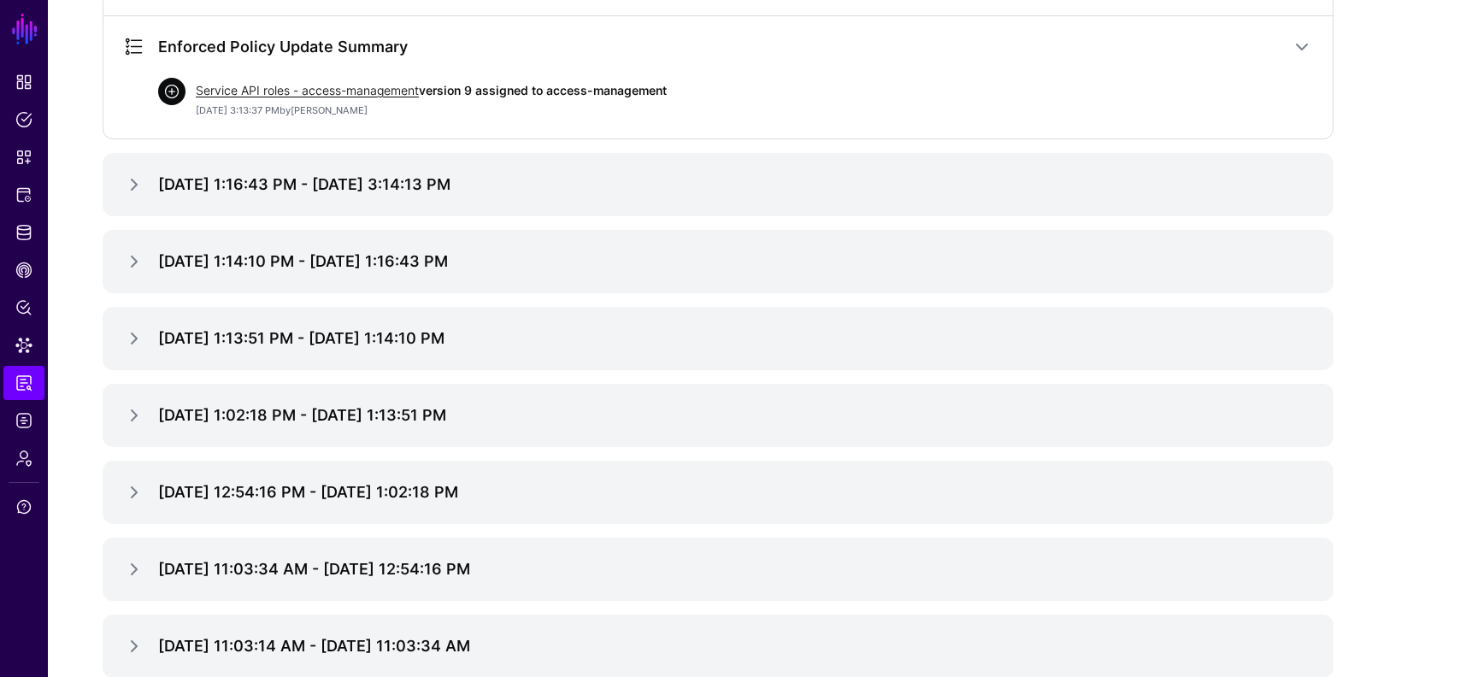
scroll to position [1147, 0]
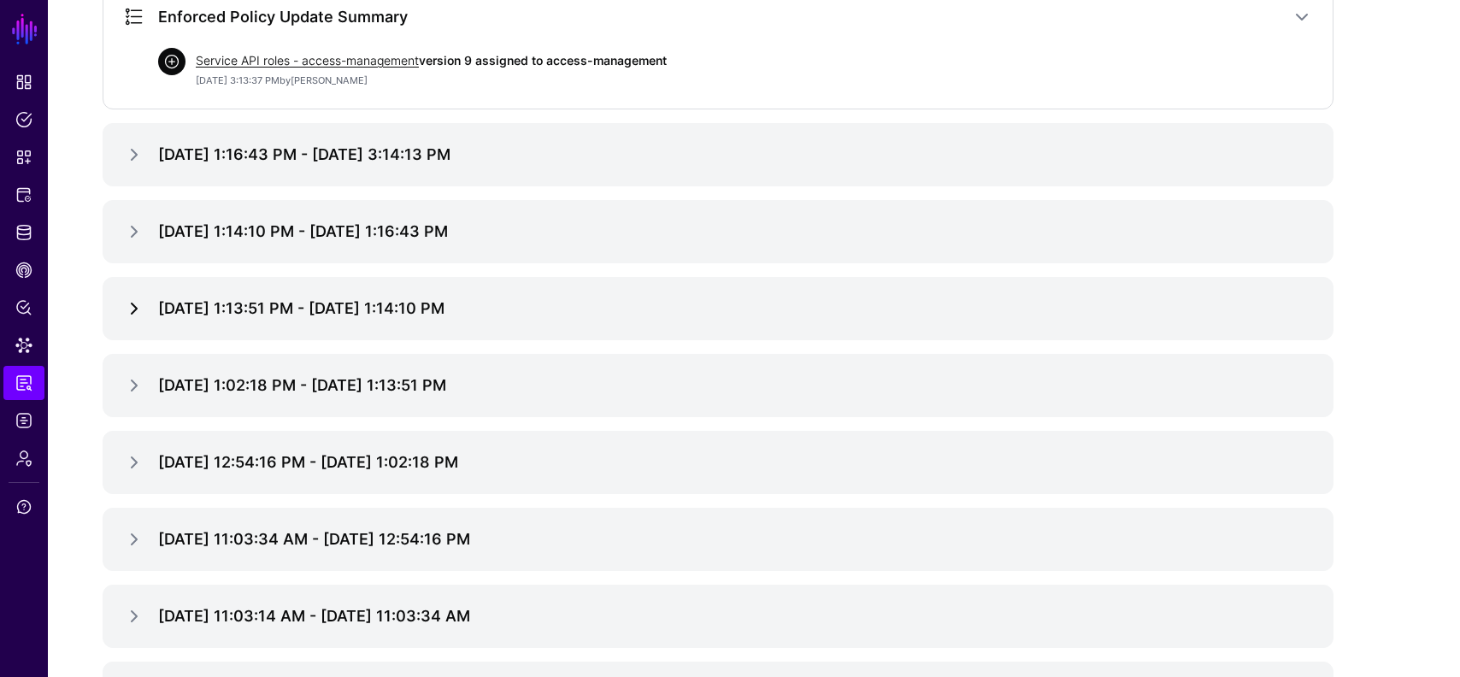
click at [136, 310] on link at bounding box center [134, 308] width 21 height 21
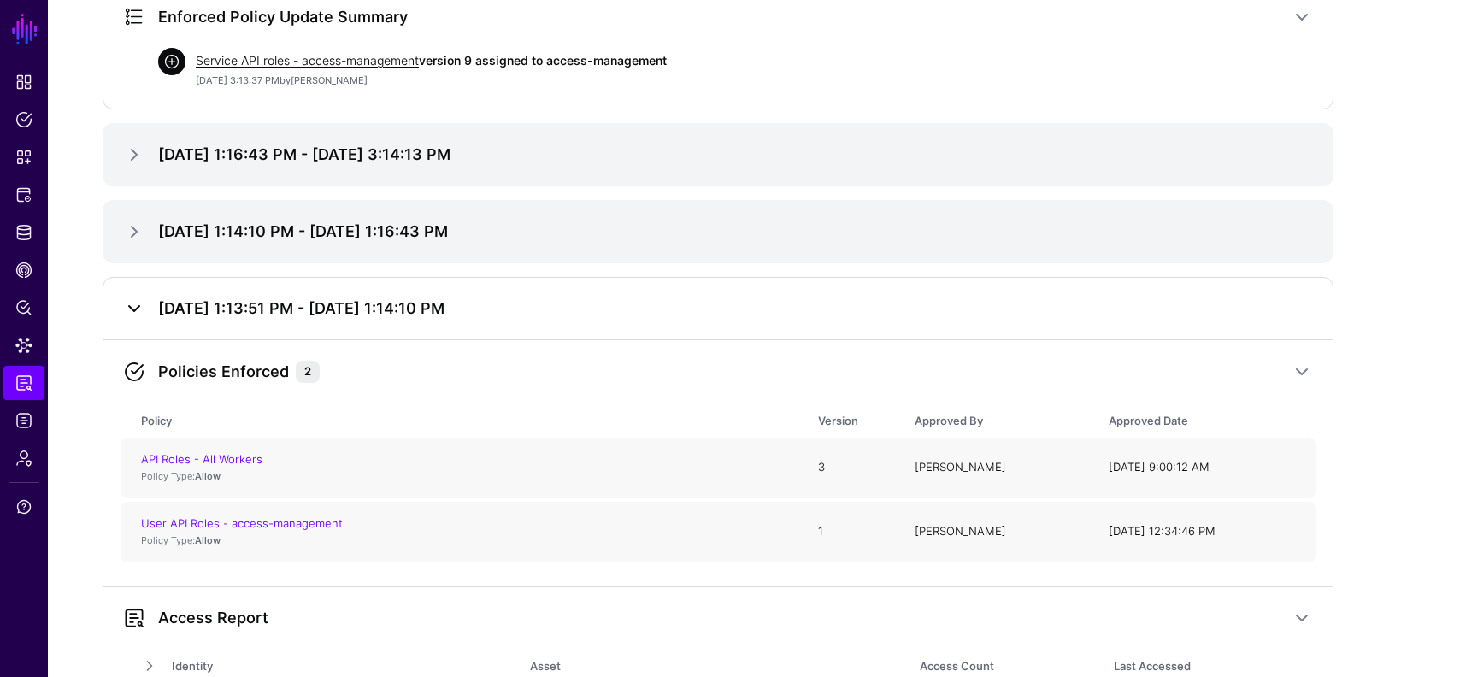
click at [136, 310] on link at bounding box center [134, 308] width 21 height 21
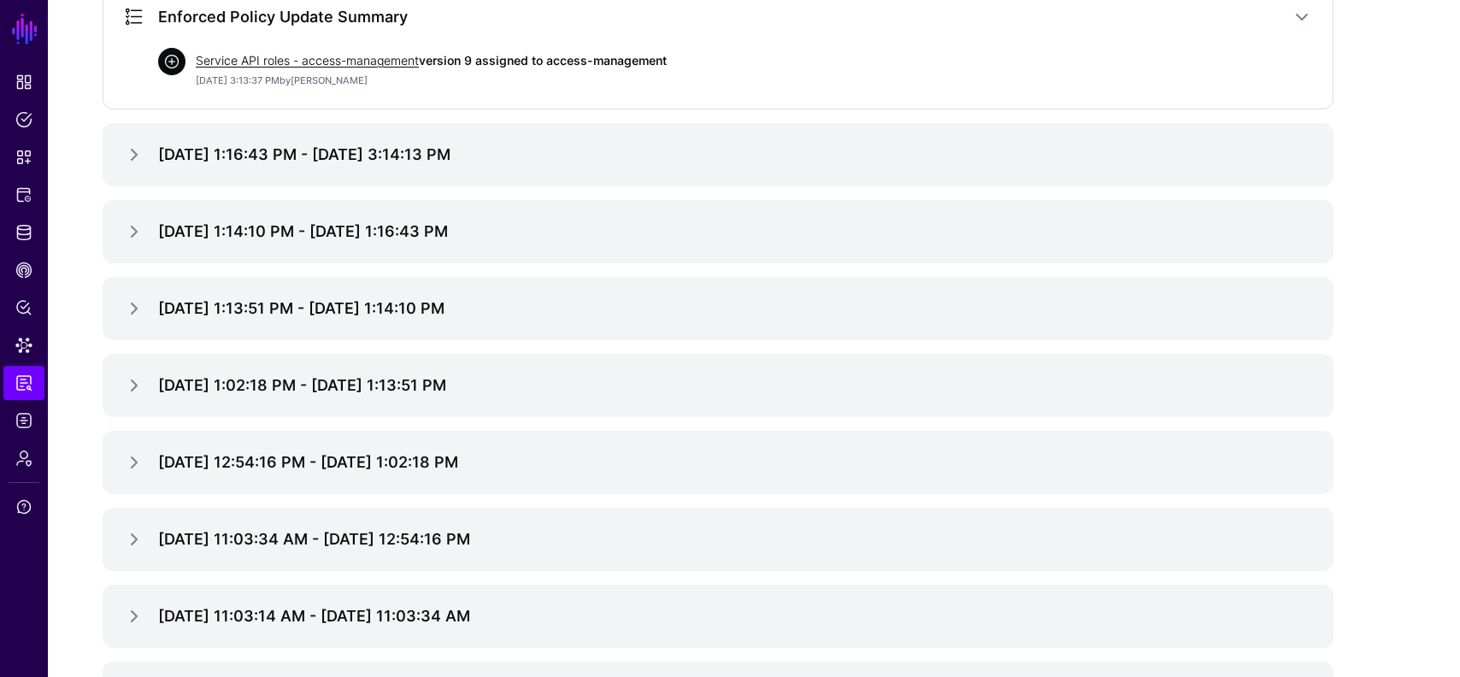
click at [141, 368] on div "Oct 13, 2025, 1:02:18 PM - Oct 13, 2025, 1:13:51 PM" at bounding box center [717, 386] width 1229 height 62
click at [142, 382] on link at bounding box center [134, 385] width 21 height 21
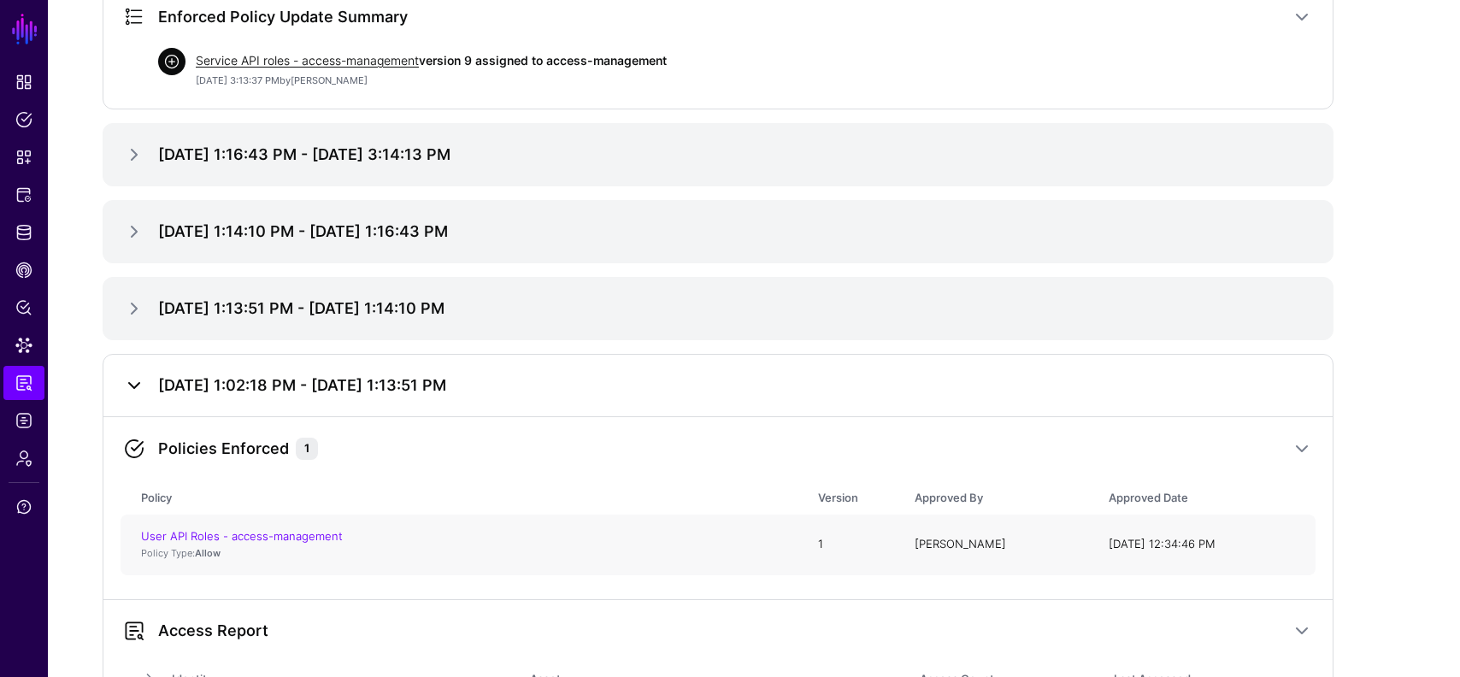
click at [142, 383] on link at bounding box center [134, 385] width 21 height 21
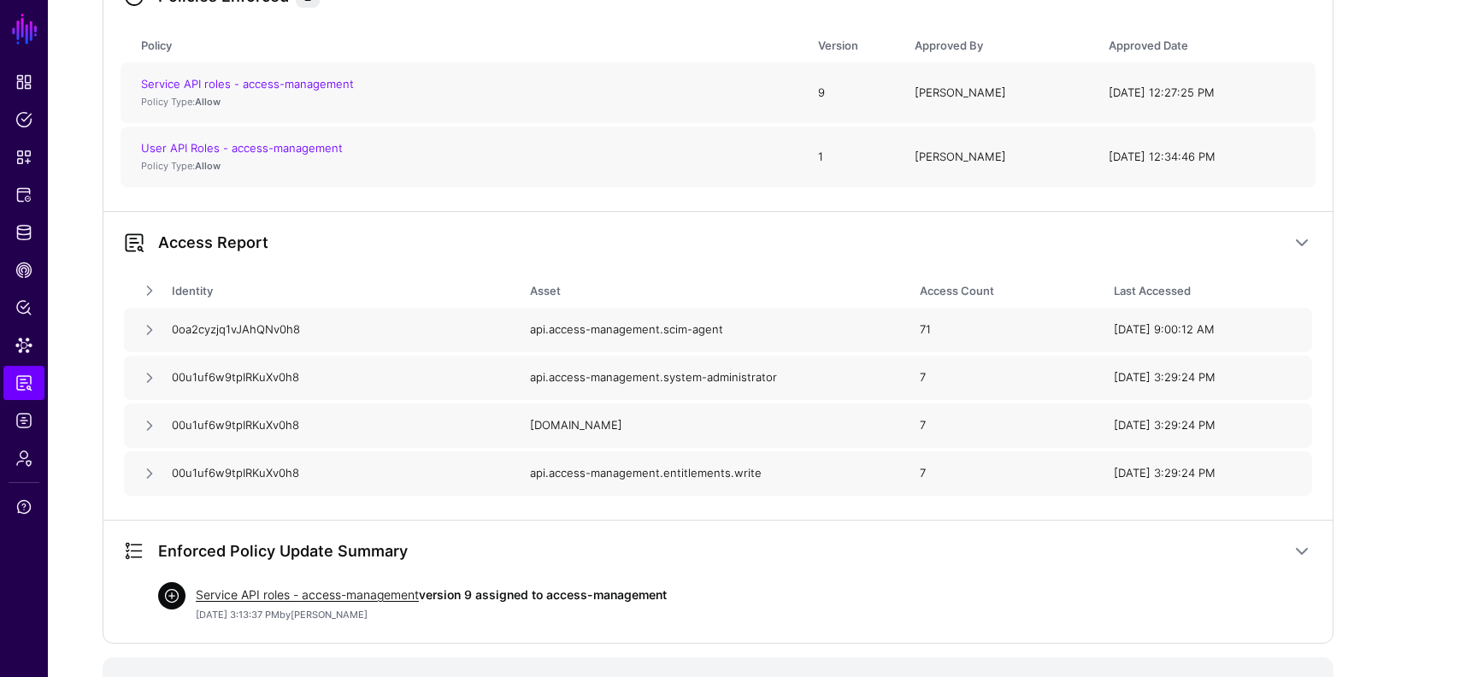
scroll to position [671, 0]
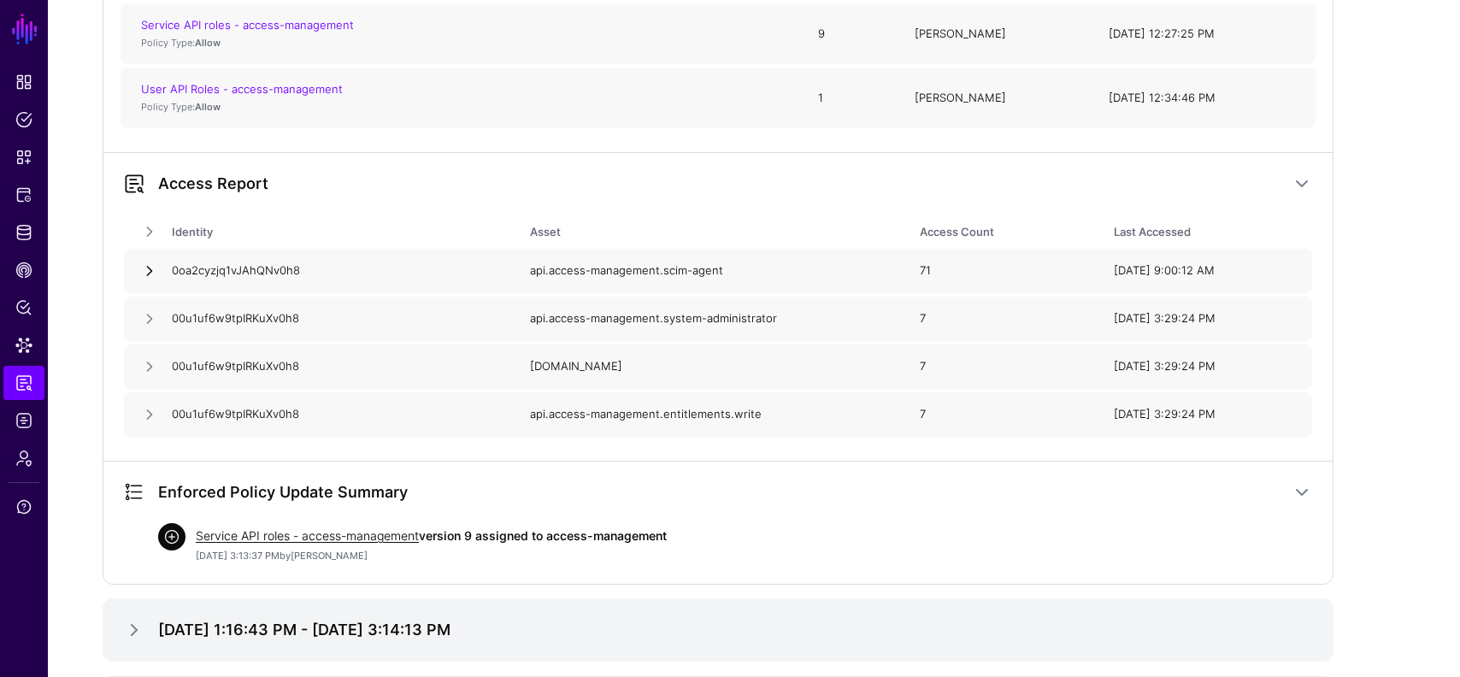
click at [146, 275] on link at bounding box center [149, 270] width 17 height 17
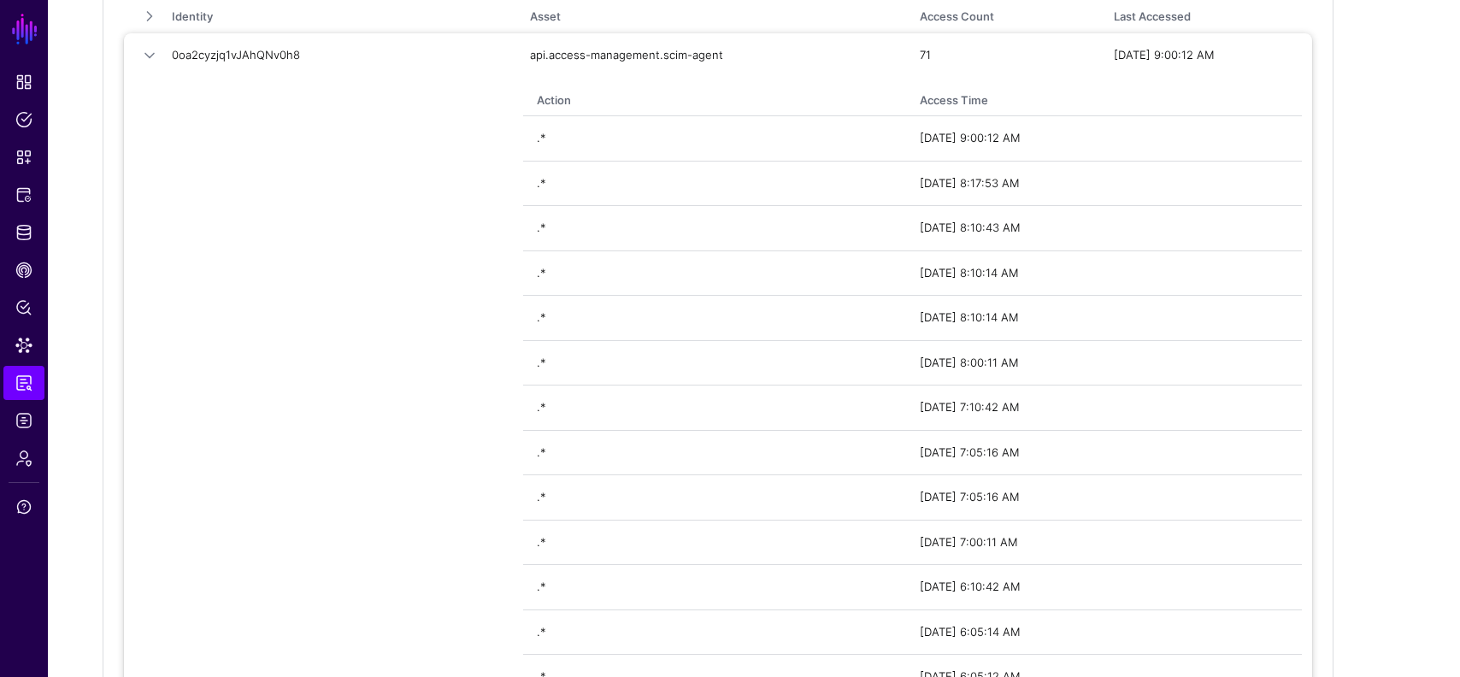
scroll to position [437, 0]
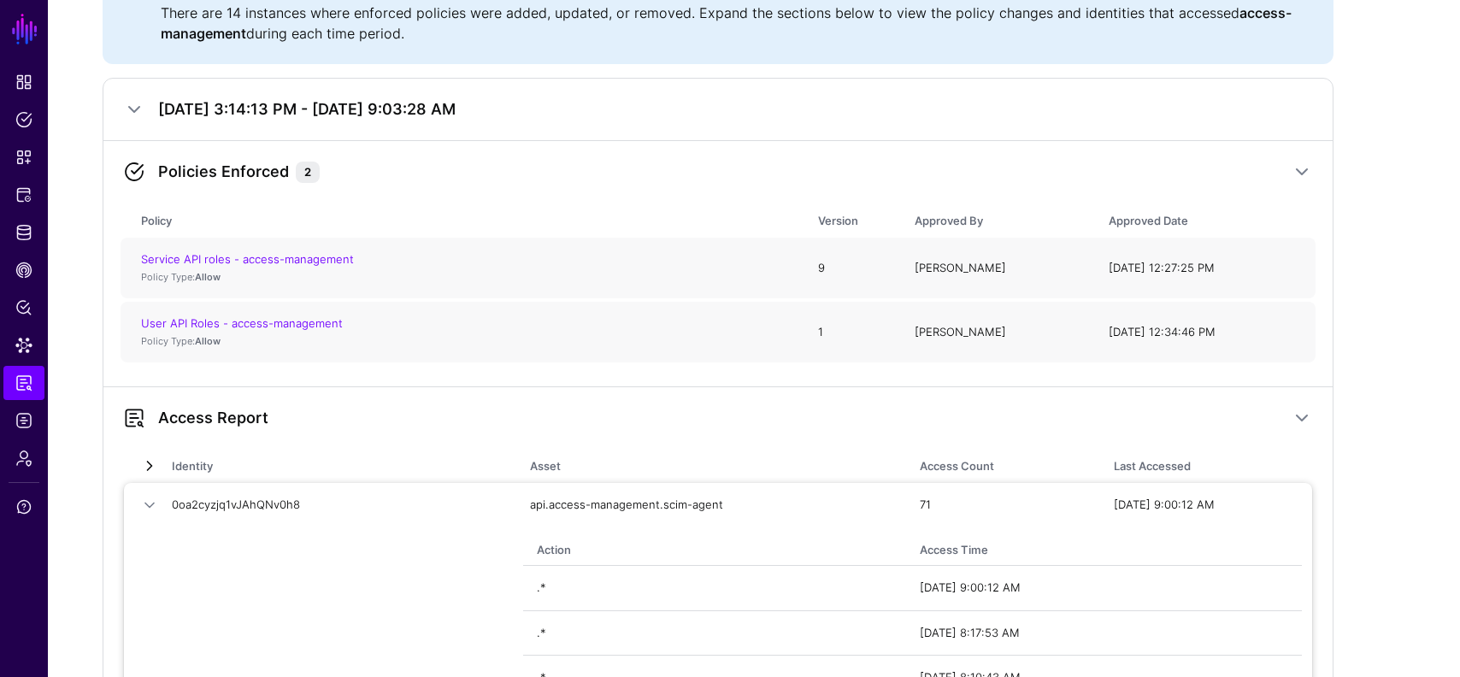
click at [153, 473] on link at bounding box center [149, 465] width 17 height 17
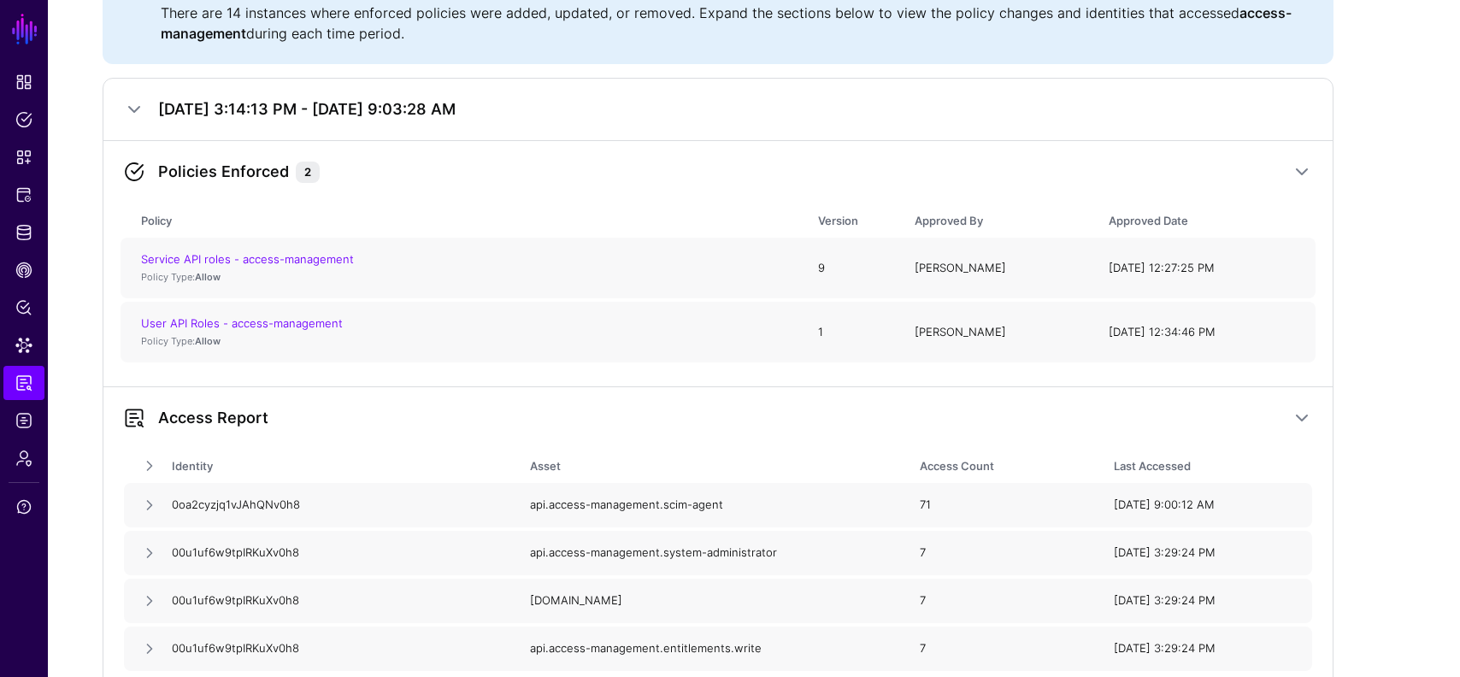
click at [149, 479] on div "Identity Asset Access Count Last Accessed" at bounding box center [718, 466] width 1202 height 34
click at [149, 504] on link at bounding box center [149, 505] width 17 height 17
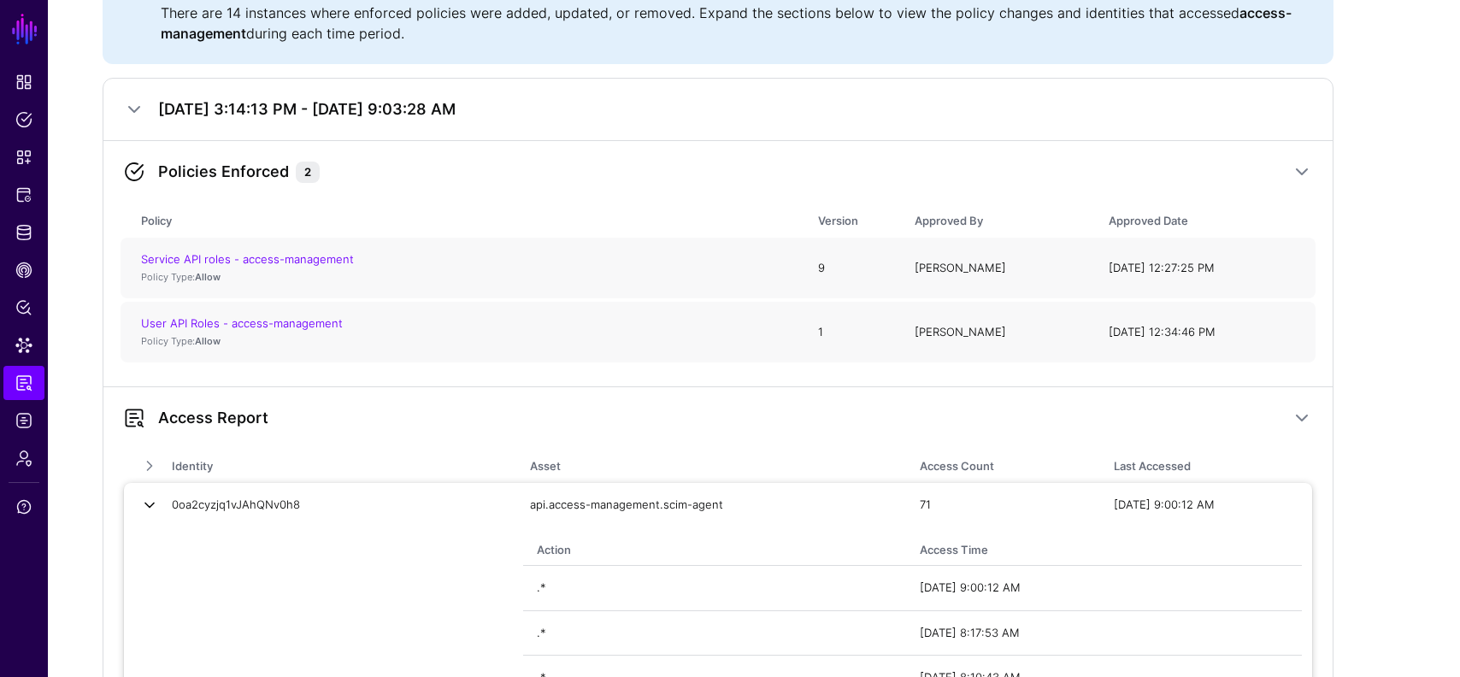
click at [148, 504] on link at bounding box center [149, 505] width 17 height 17
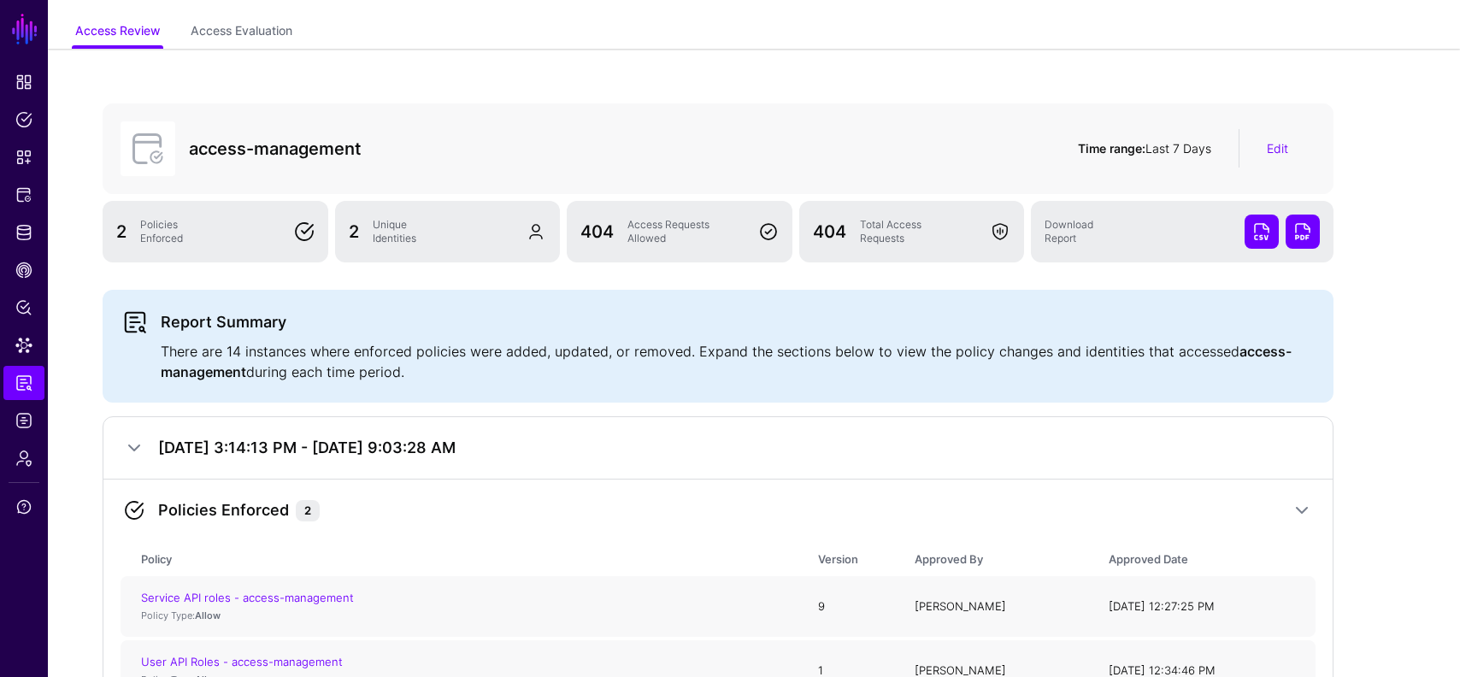
scroll to position [0, 0]
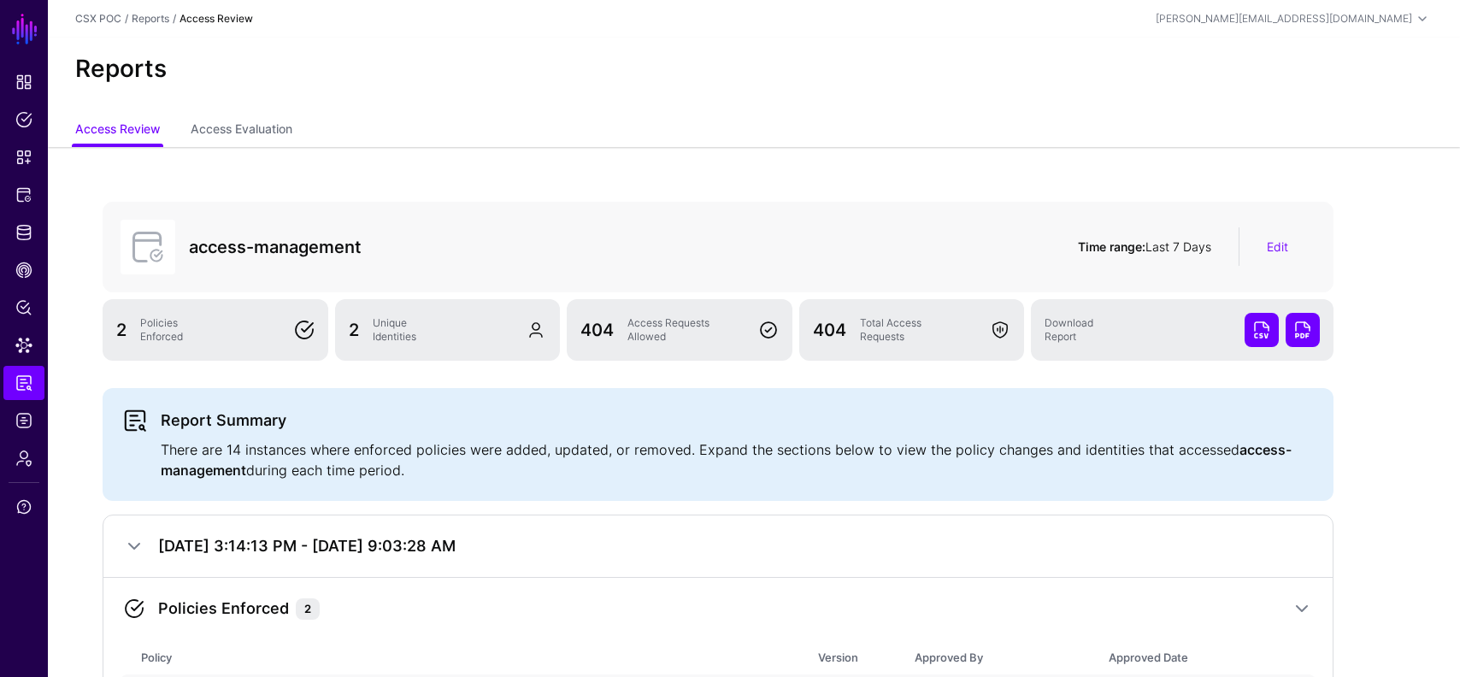
click at [1259, 329] on link at bounding box center [1262, 330] width 34 height 34
click at [513, 335] on div "Unique Identities" at bounding box center [443, 329] width 154 height 27
click at [395, 324] on div "Unique Identities" at bounding box center [443, 329] width 154 height 27
click at [540, 329] on span at bounding box center [536, 330] width 21 height 21
click at [628, 329] on div "Access Requests Allowed" at bounding box center [686, 329] width 131 height 27
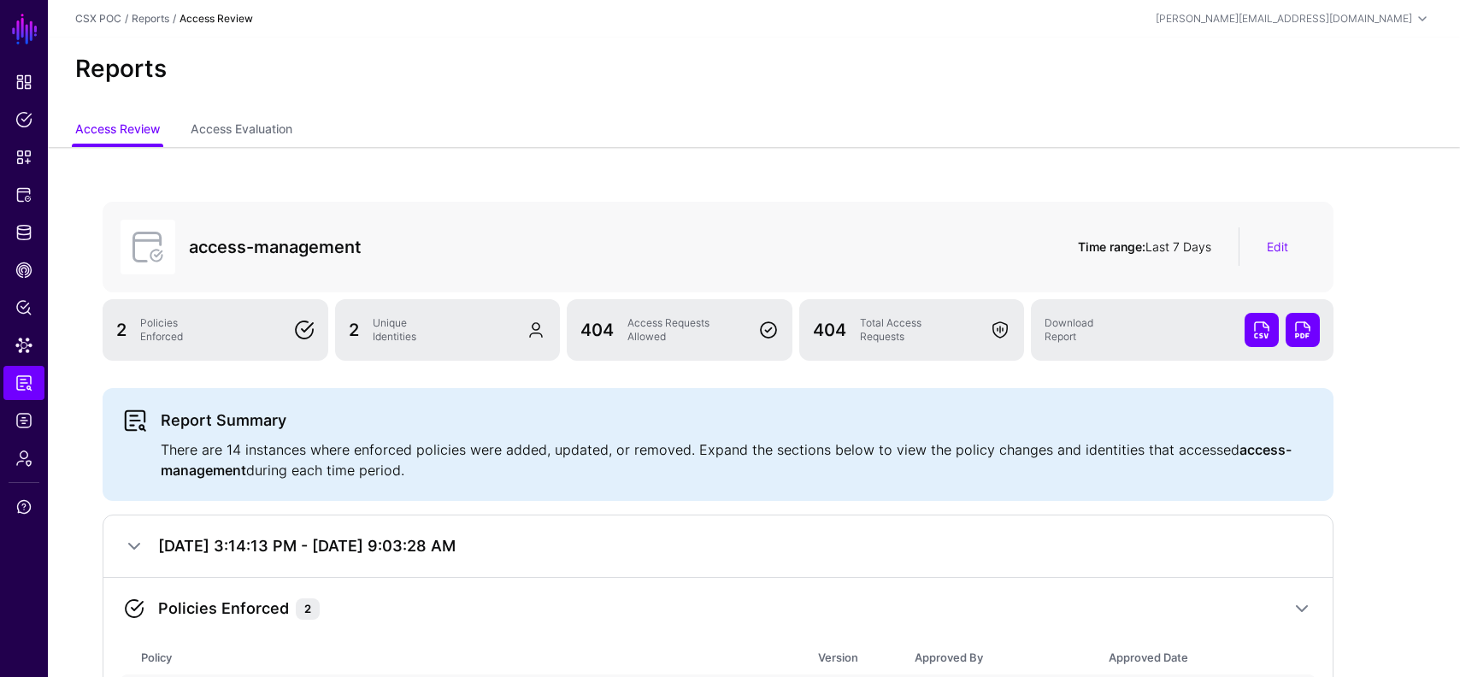
click at [767, 329] on span at bounding box center [768, 330] width 21 height 21
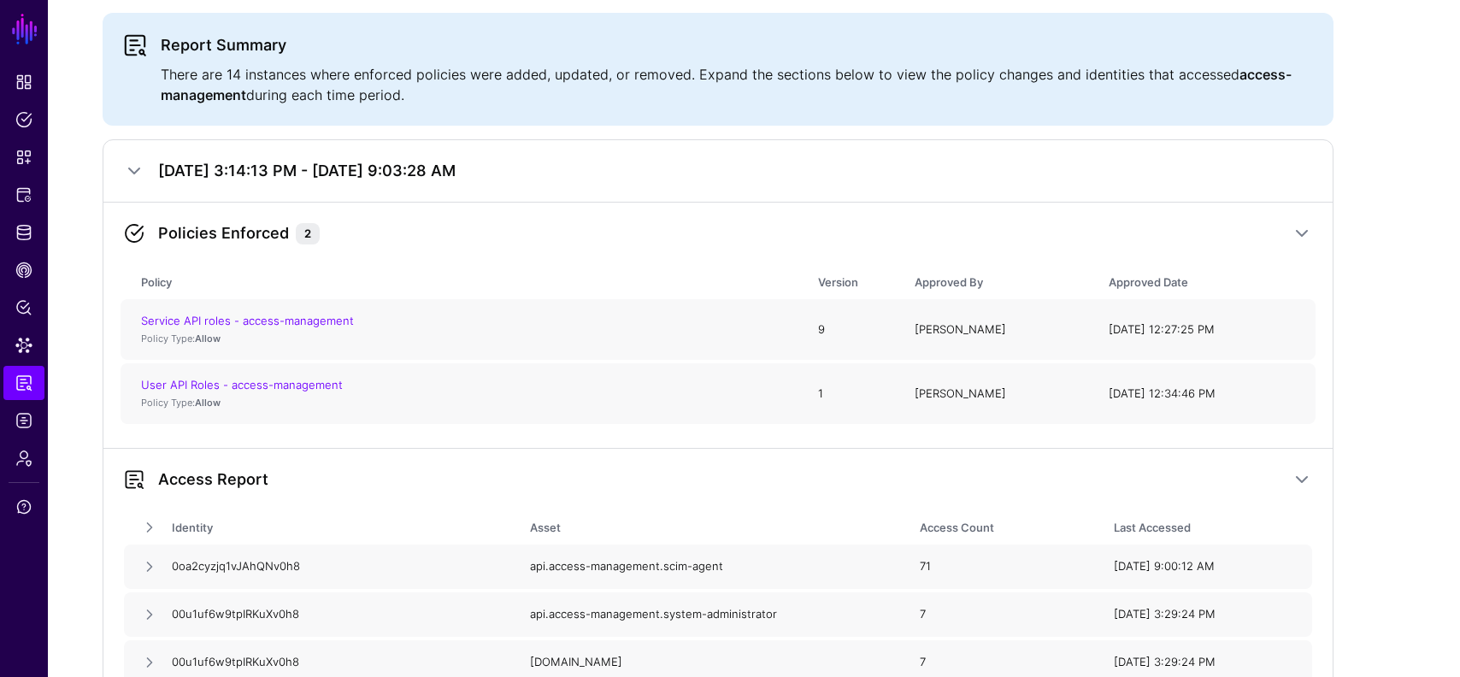
scroll to position [386, 0]
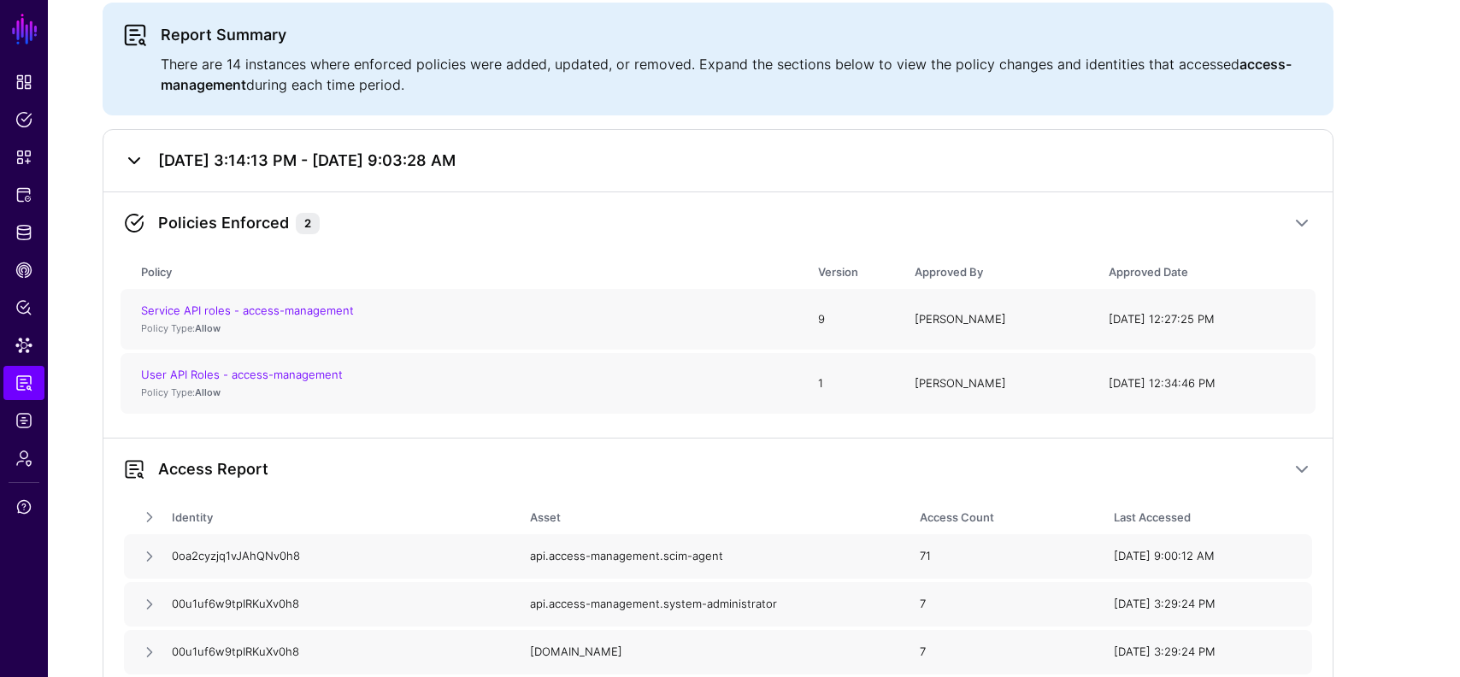
click at [137, 156] on link at bounding box center [134, 160] width 21 height 21
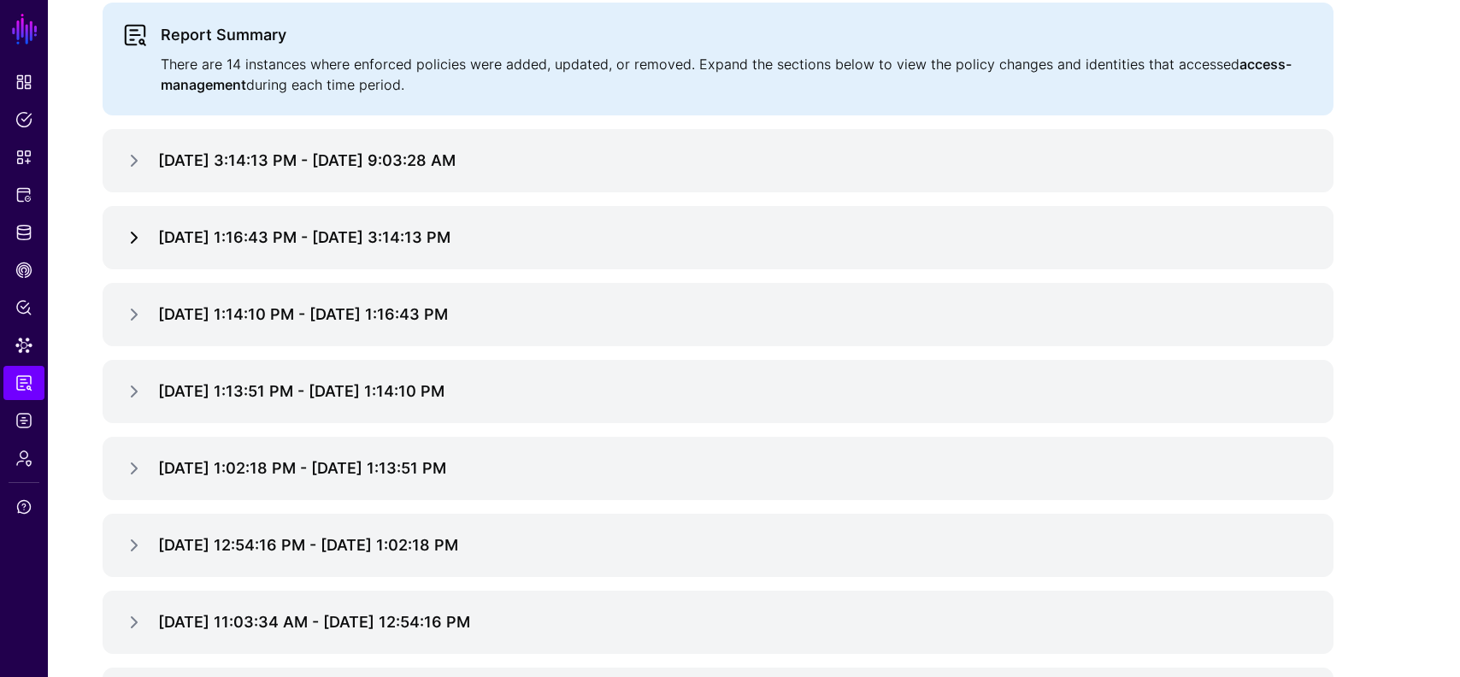
click at [131, 235] on link at bounding box center [134, 237] width 21 height 21
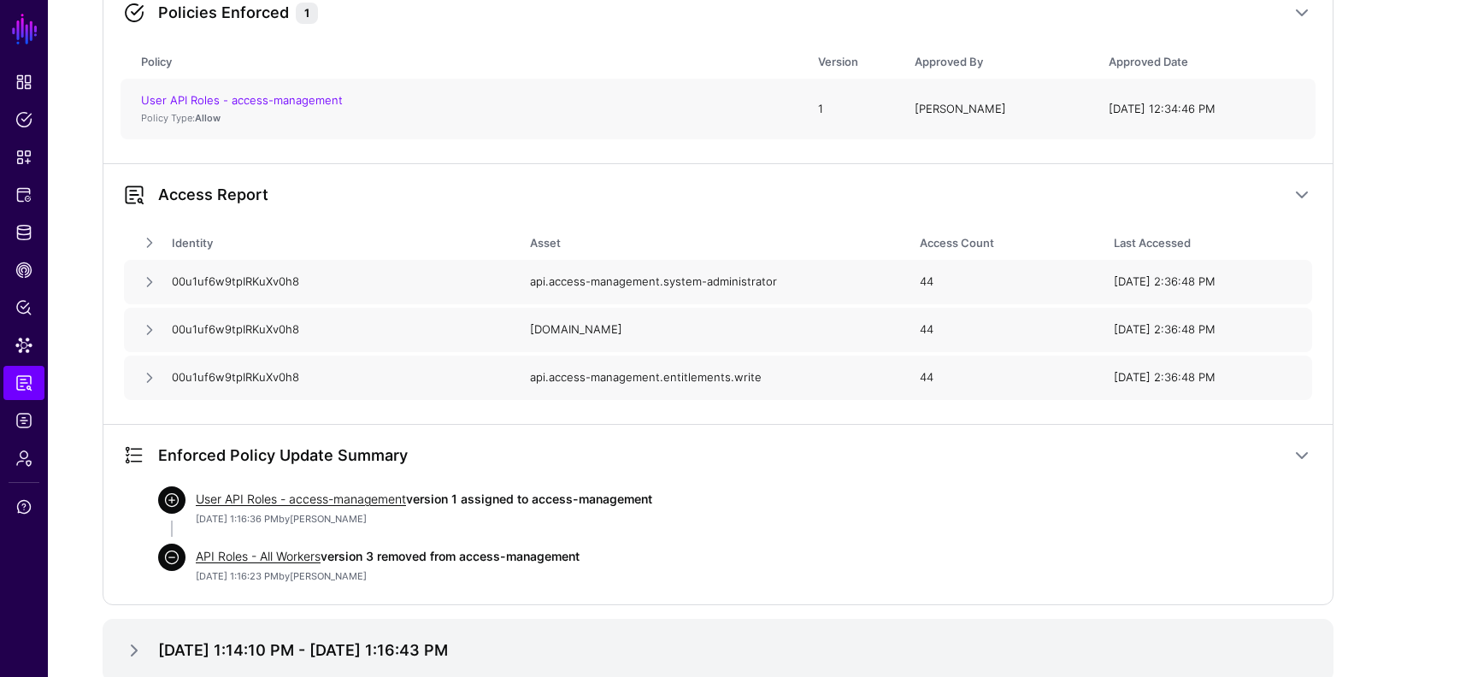
scroll to position [716, 0]
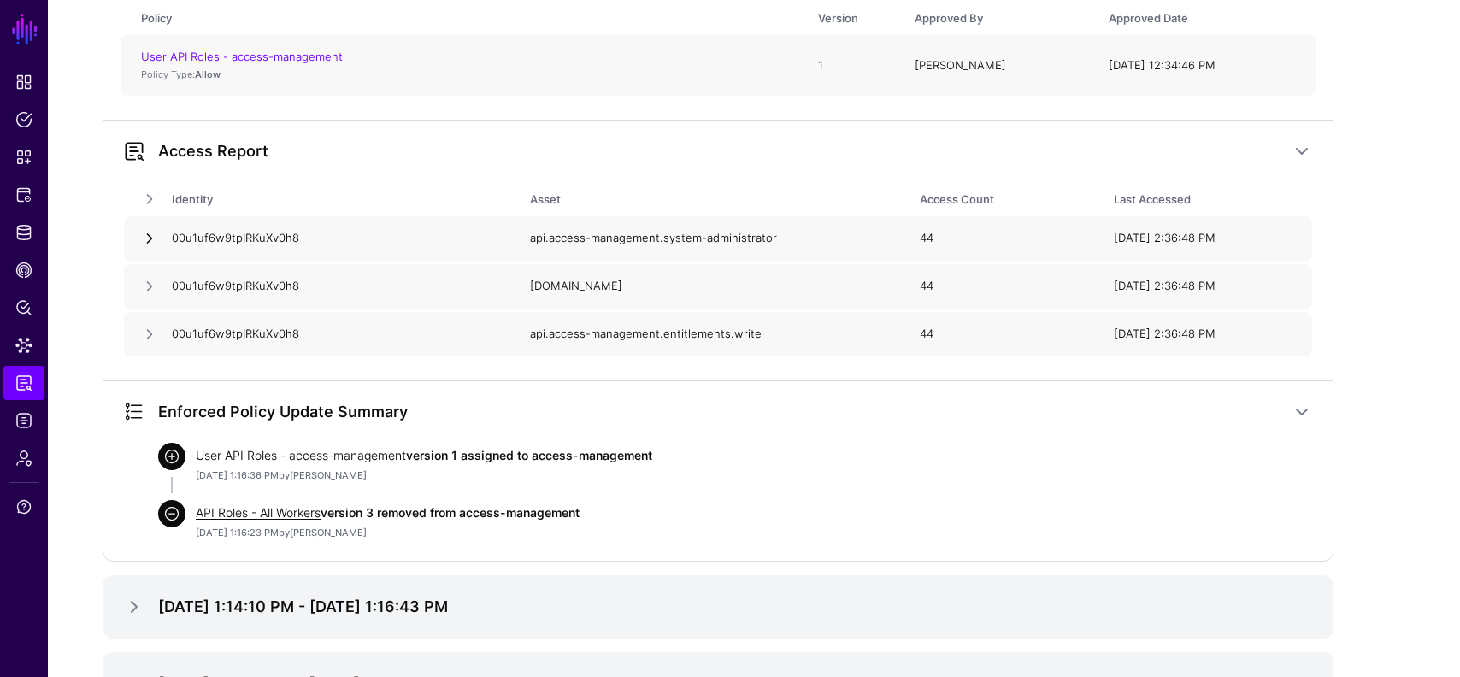
click at [150, 236] on link at bounding box center [149, 238] width 17 height 17
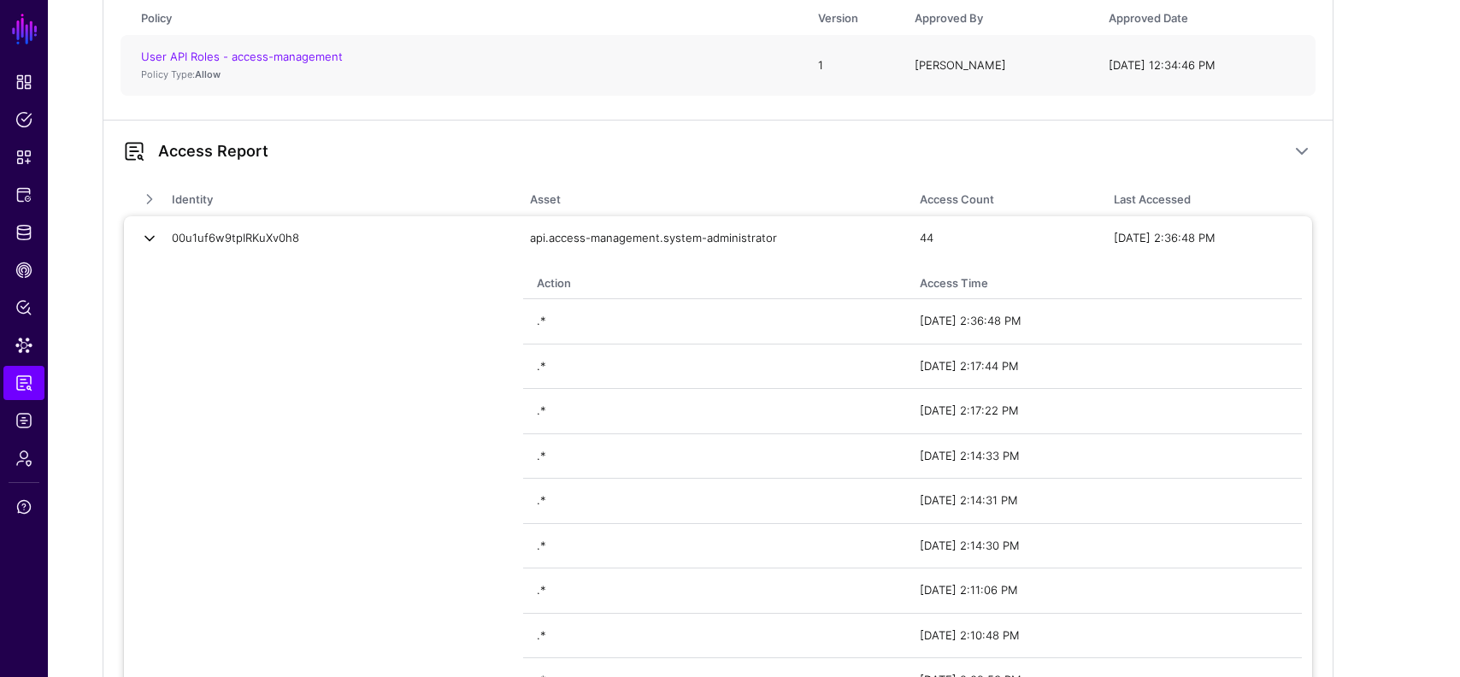
click at [150, 236] on link at bounding box center [149, 238] width 17 height 17
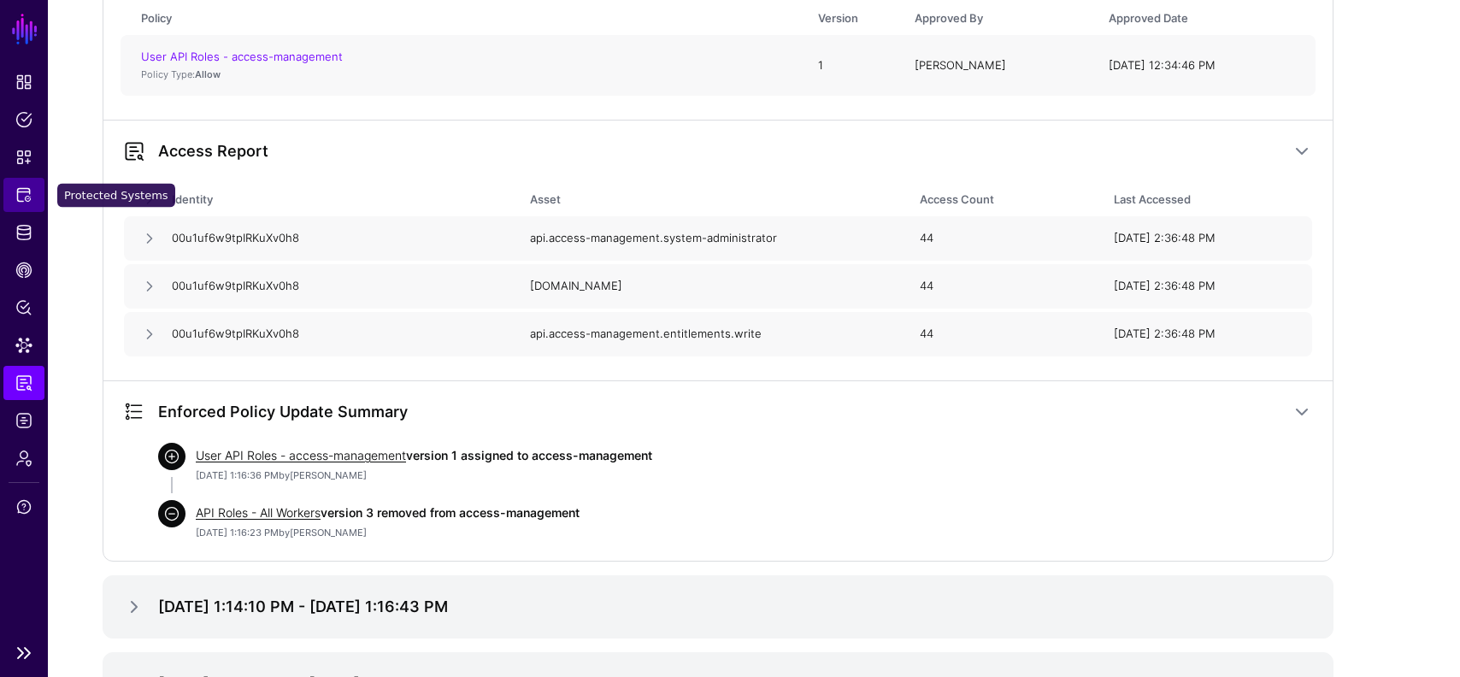
click at [28, 194] on span "Protected Systems" at bounding box center [23, 194] width 17 height 17
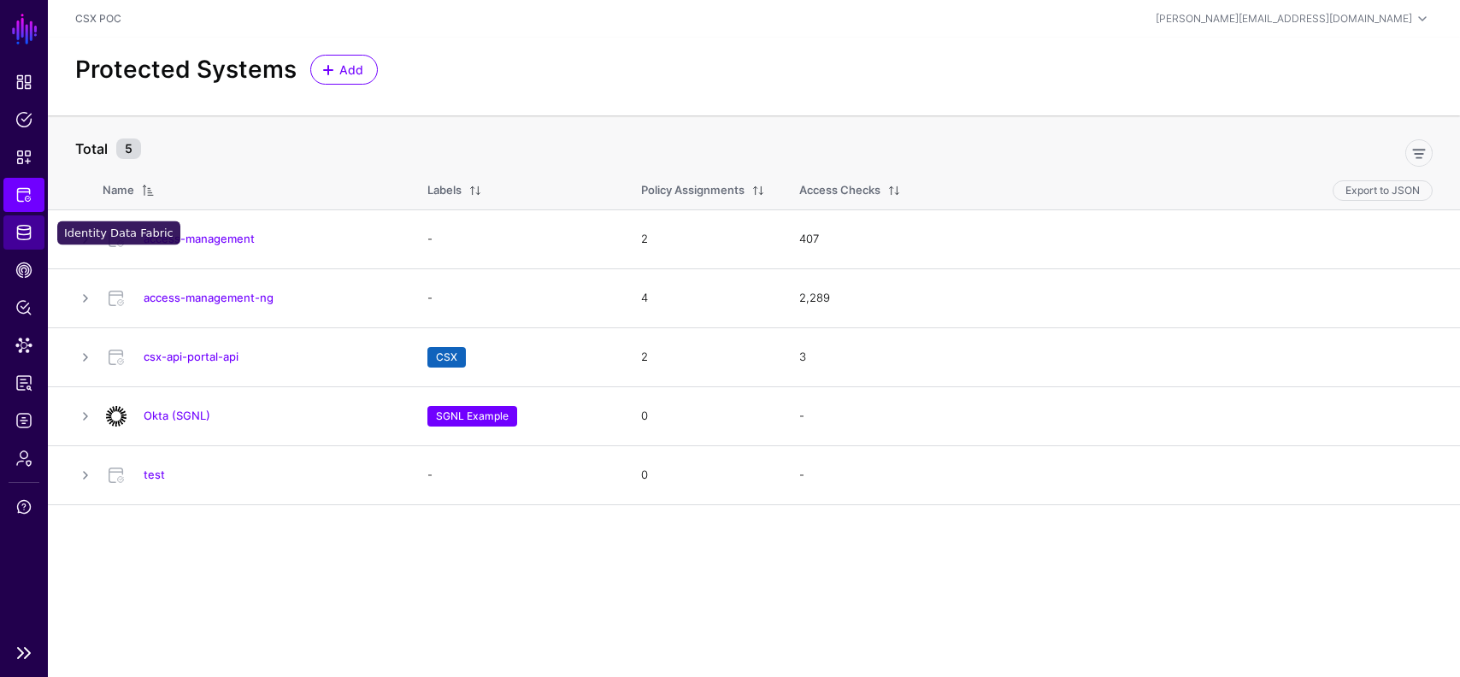
click at [21, 232] on span "Identity Data Fabric" at bounding box center [23, 232] width 17 height 17
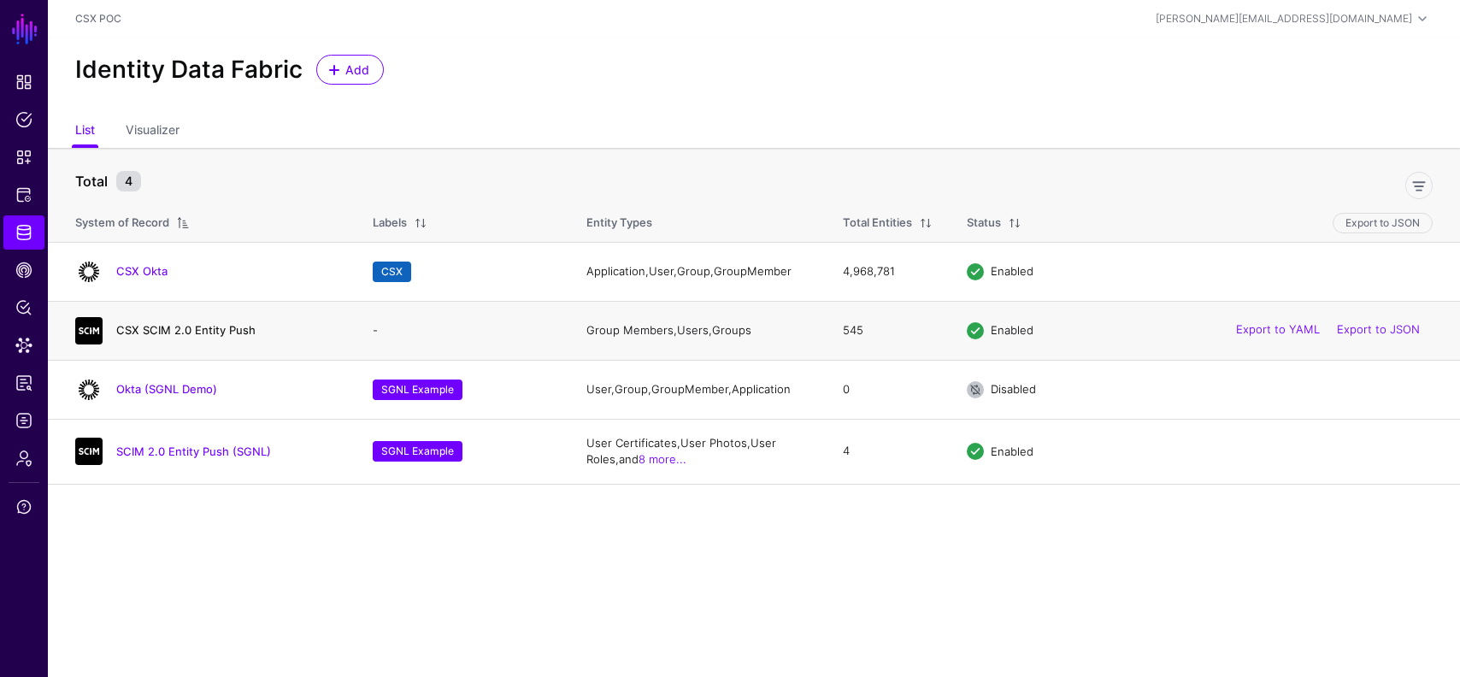
click at [197, 328] on link "CSX SCIM 2.0 Entity Push" at bounding box center [185, 330] width 139 height 14
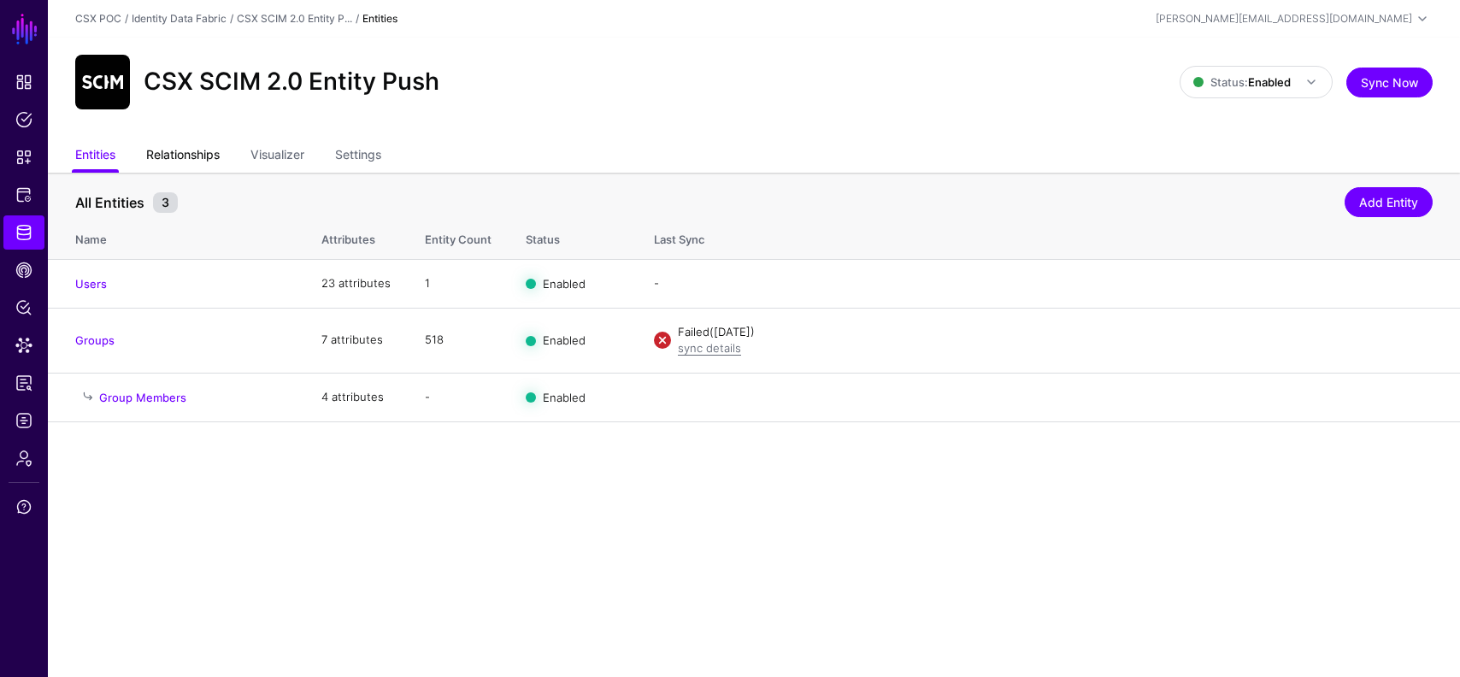
click at [196, 144] on link "Relationships" at bounding box center [183, 156] width 74 height 32
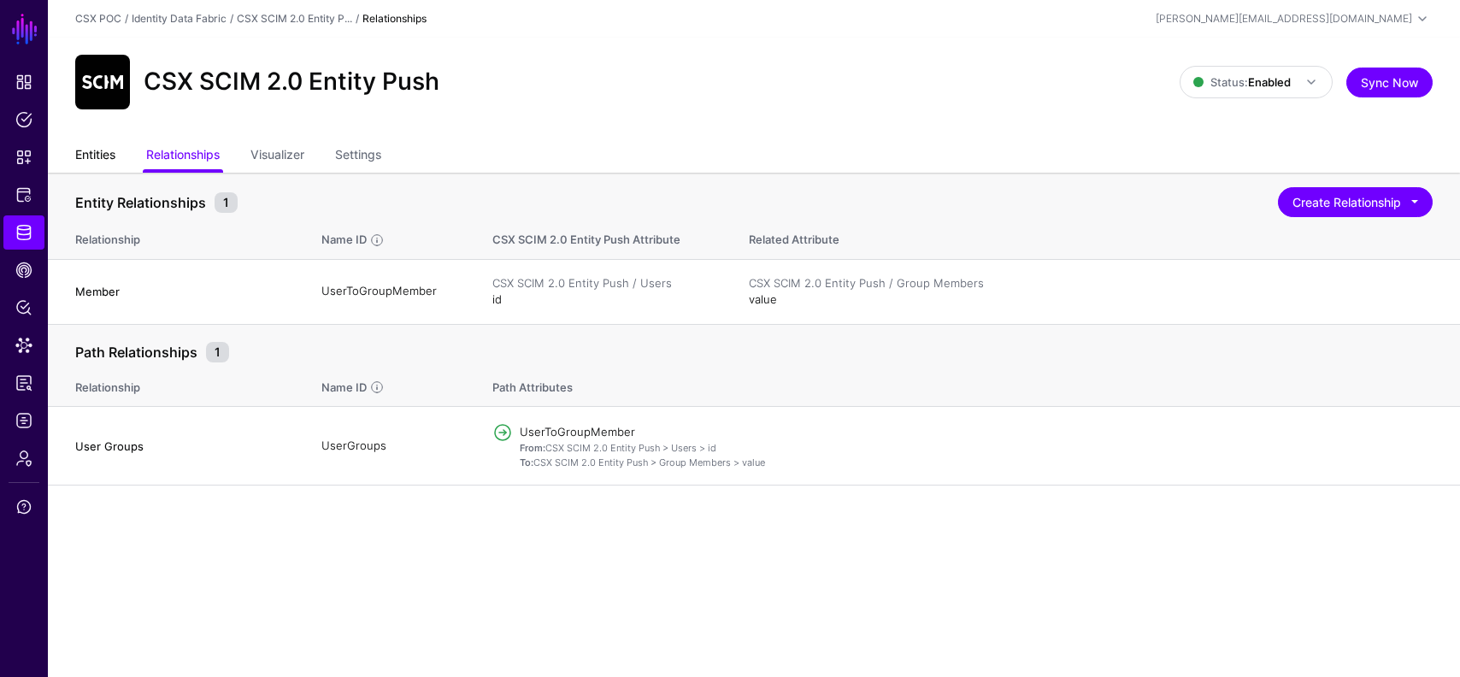
click at [98, 163] on link "Entities" at bounding box center [95, 156] width 40 height 32
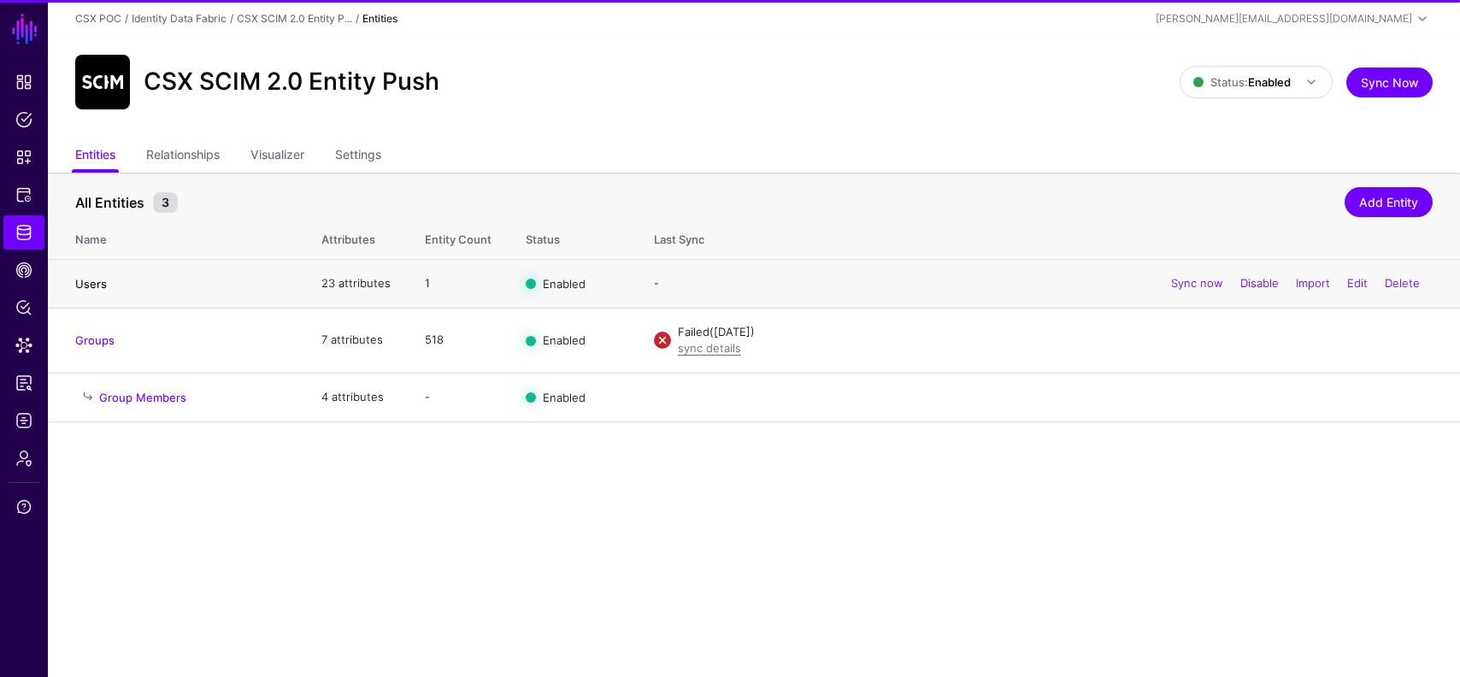
click at [93, 283] on link "Users" at bounding box center [91, 284] width 32 height 14
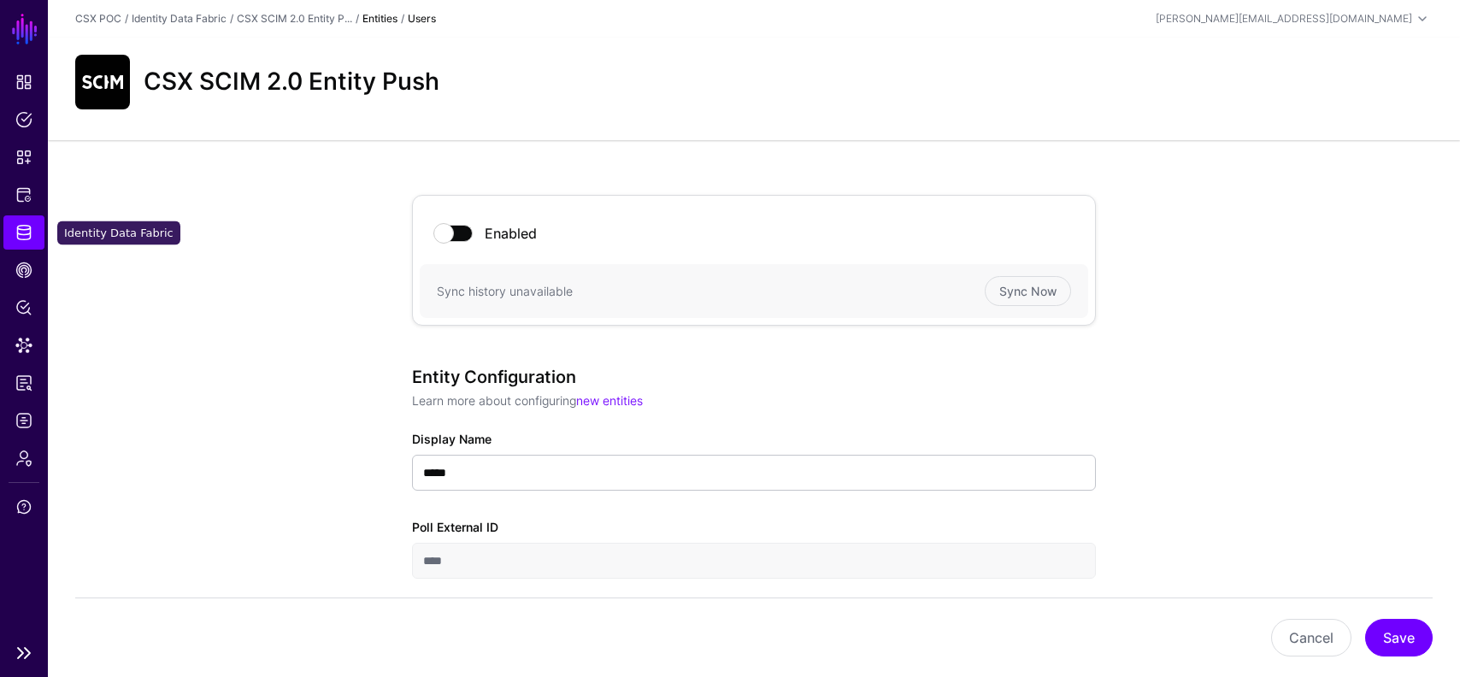
click at [15, 239] on span "Identity Data Fabric" at bounding box center [23, 232] width 17 height 17
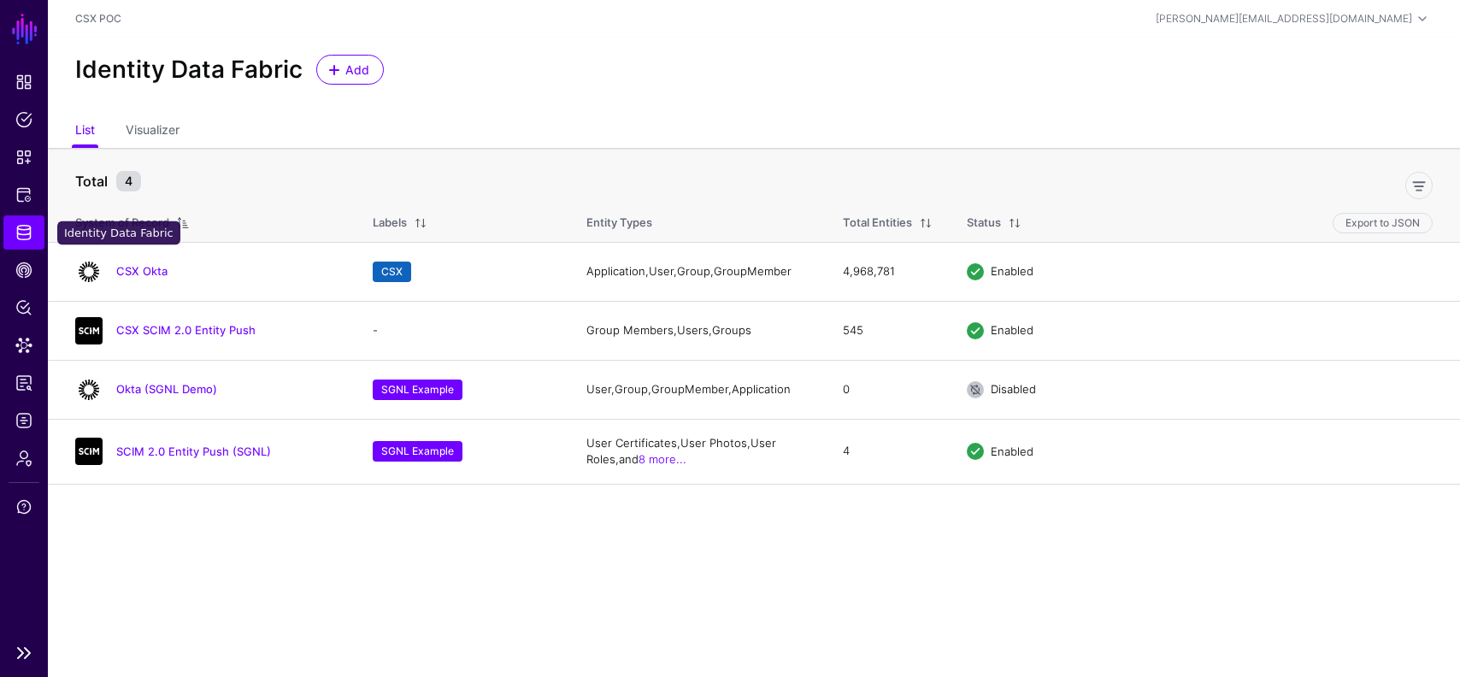
click at [20, 227] on span "Identity Data Fabric" at bounding box center [23, 232] width 17 height 17
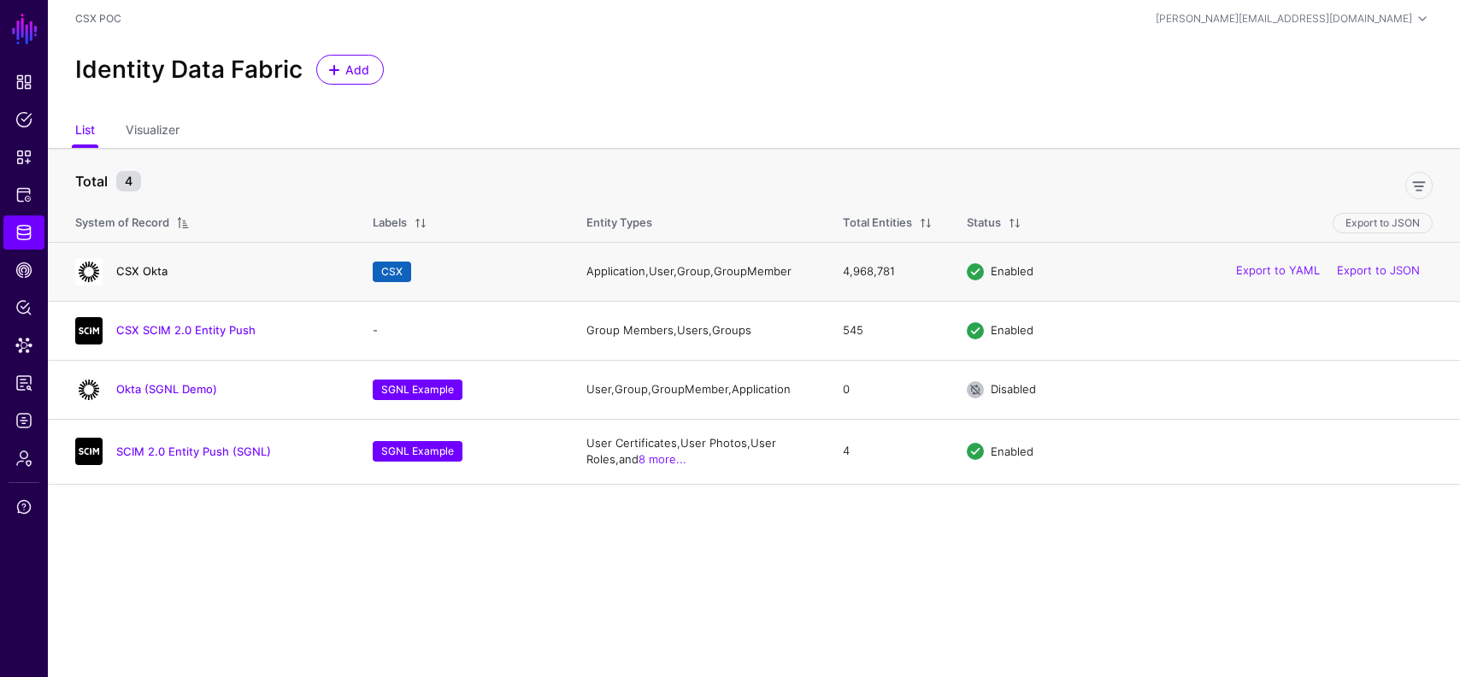
click at [154, 272] on link "CSX Okta" at bounding box center [141, 271] width 51 height 14
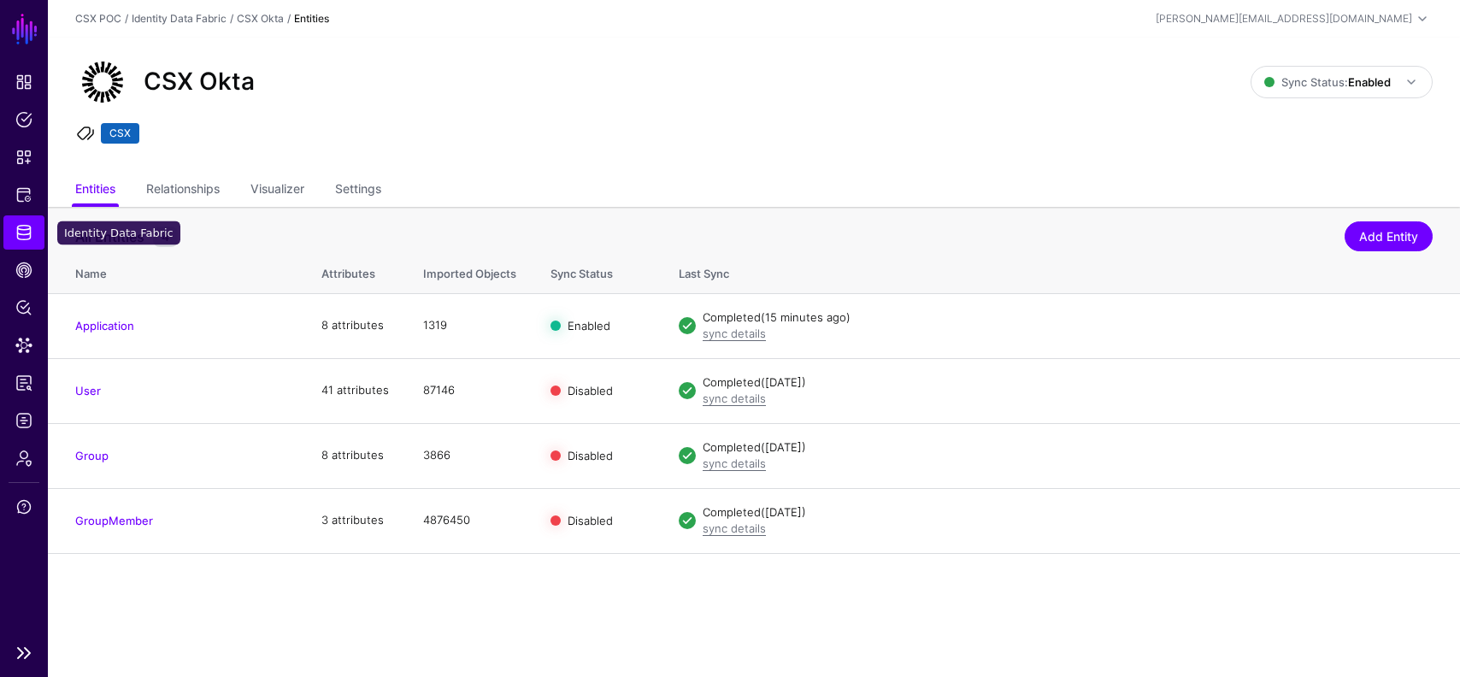
click at [14, 239] on link "Identity Data Fabric" at bounding box center [23, 232] width 41 height 34
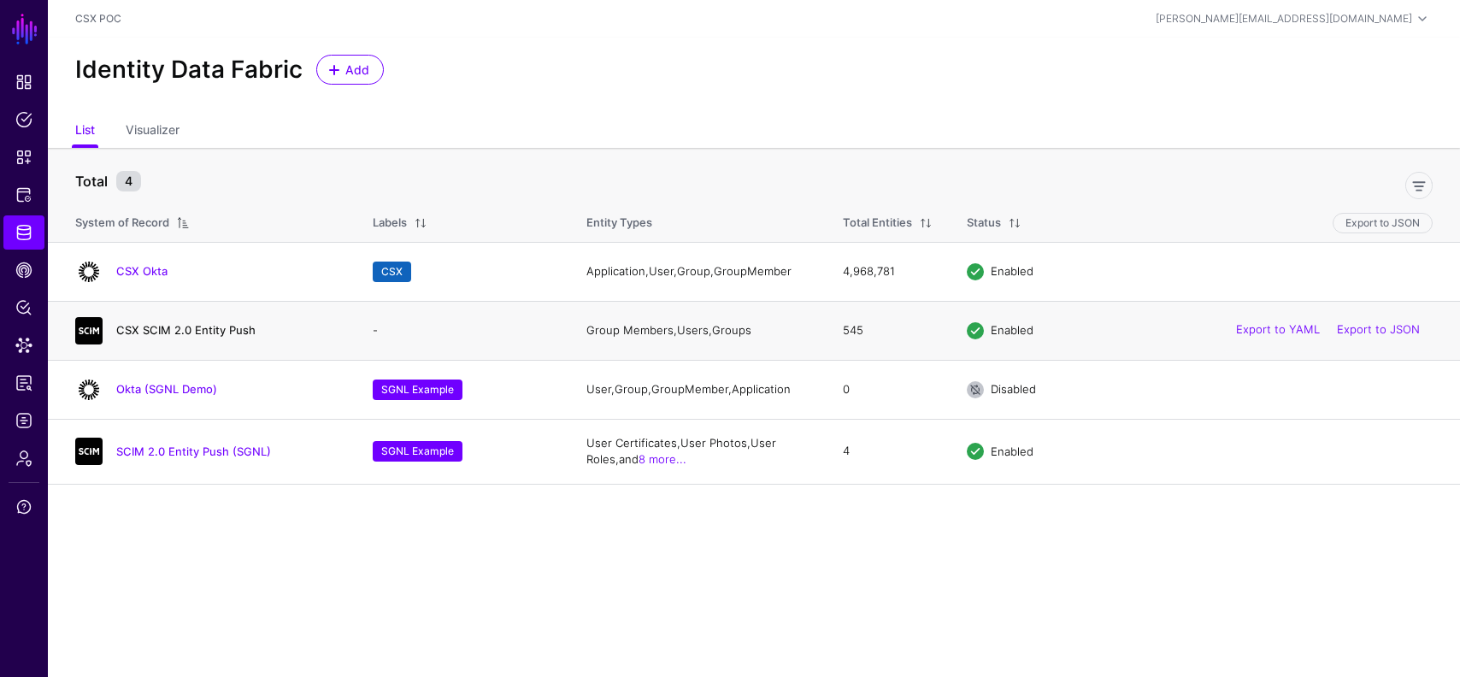
click at [174, 334] on link "CSX SCIM 2.0 Entity Push" at bounding box center [185, 330] width 139 height 14
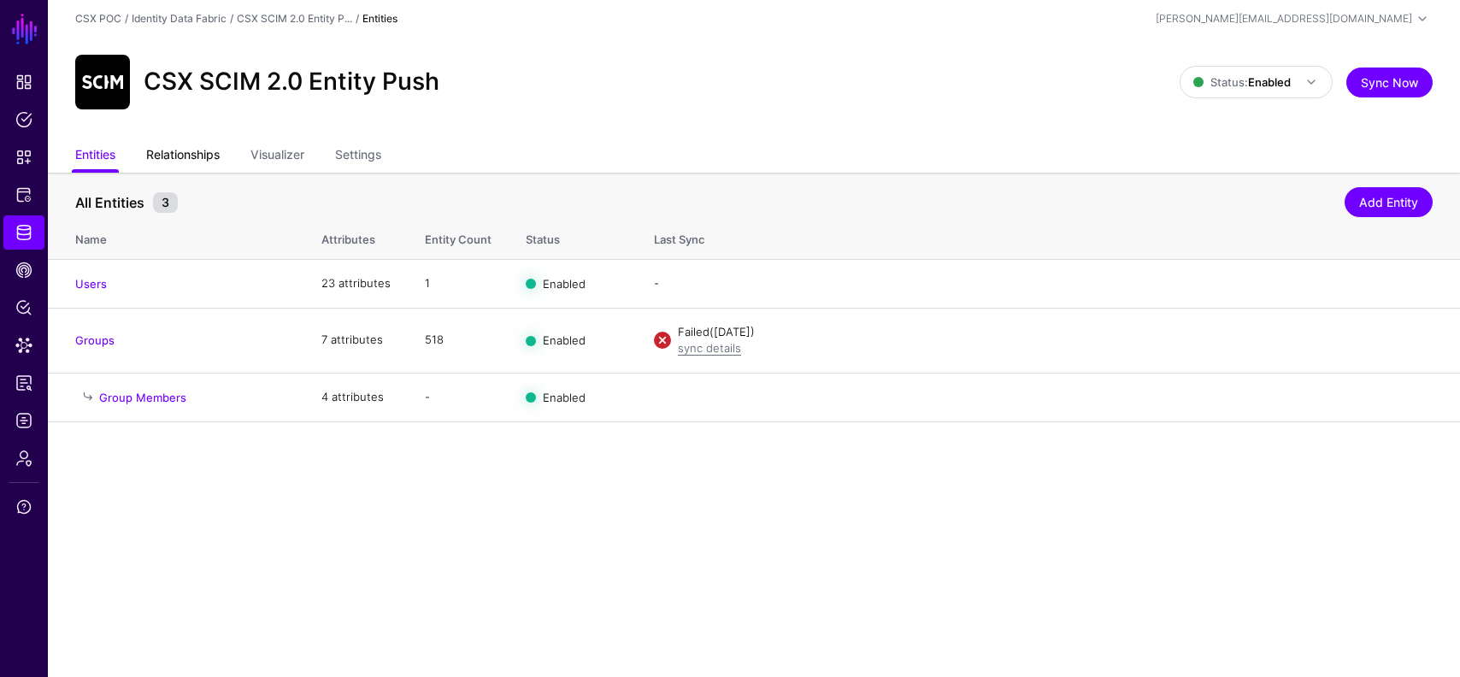
click at [204, 143] on link "Relationships" at bounding box center [183, 156] width 74 height 32
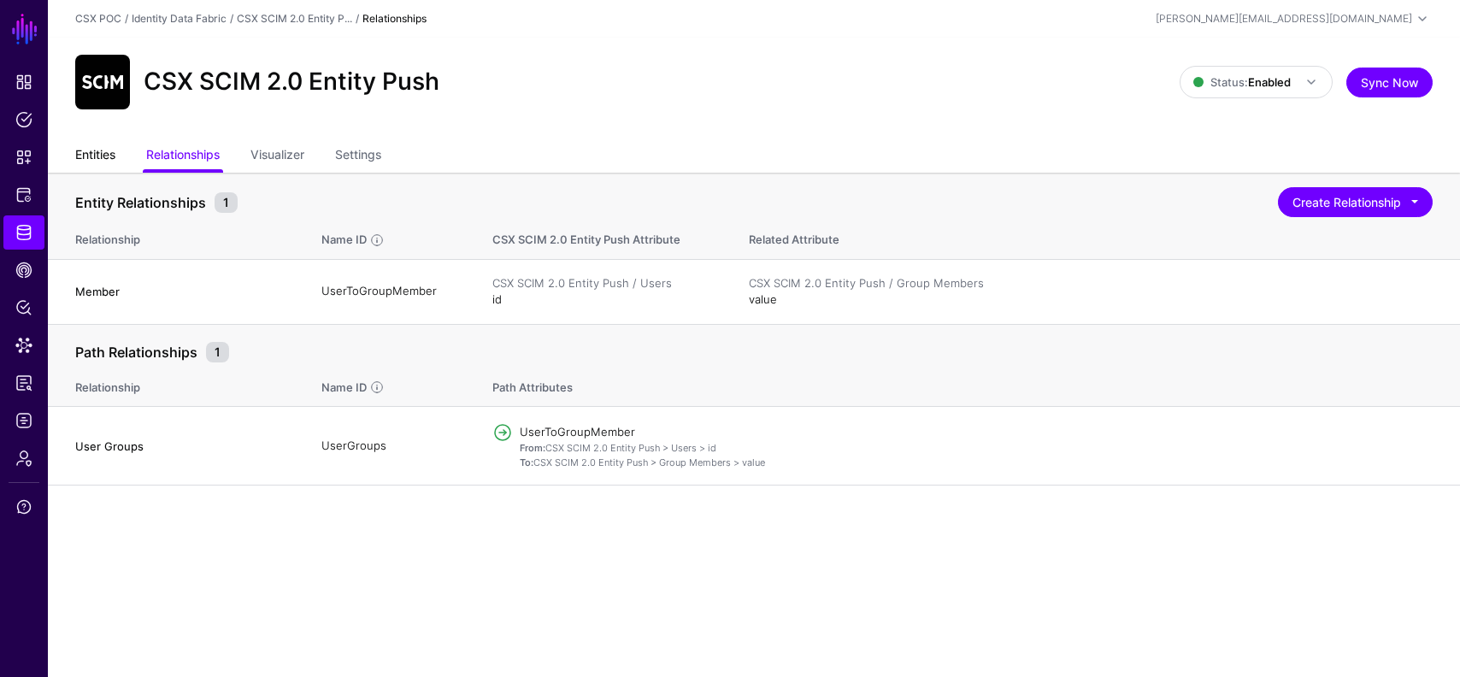
click at [98, 156] on link "Entities" at bounding box center [95, 156] width 40 height 32
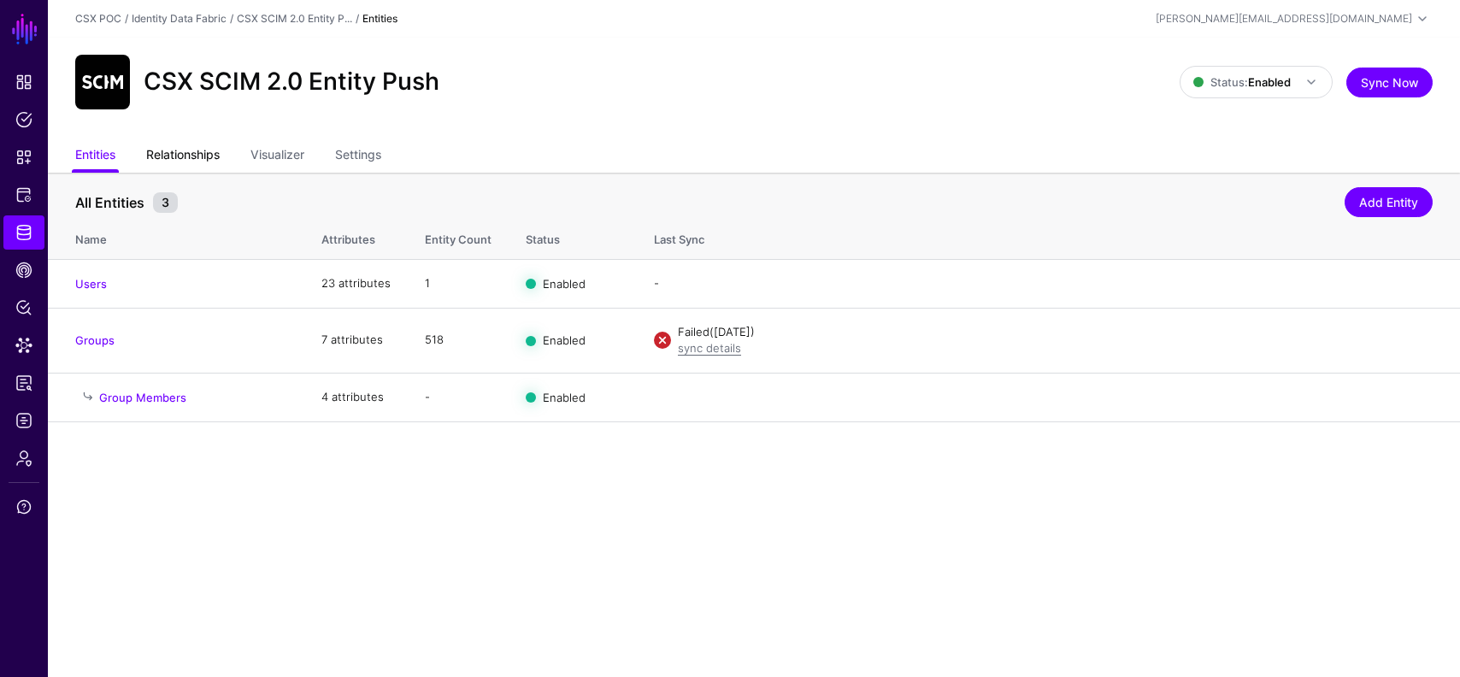
click at [193, 151] on link "Relationships" at bounding box center [183, 156] width 74 height 32
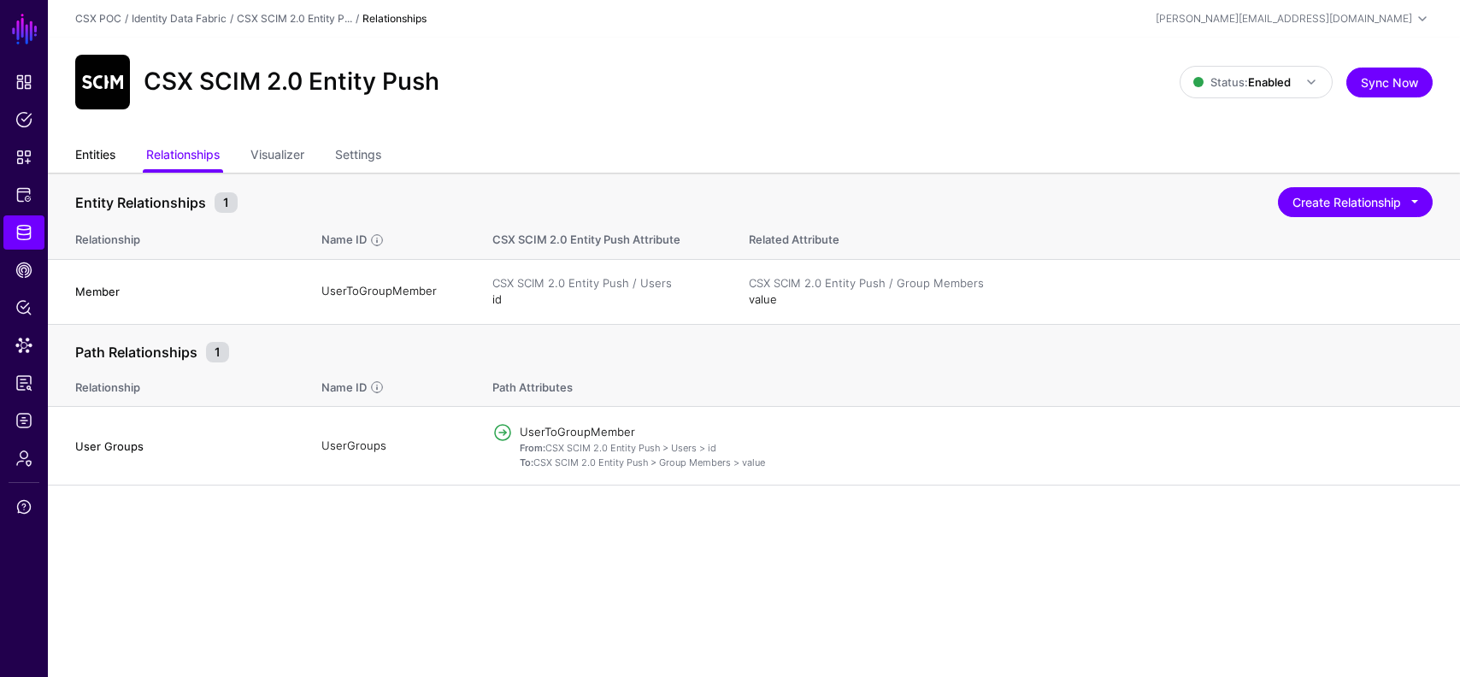
click at [105, 144] on link "Entities" at bounding box center [95, 156] width 40 height 32
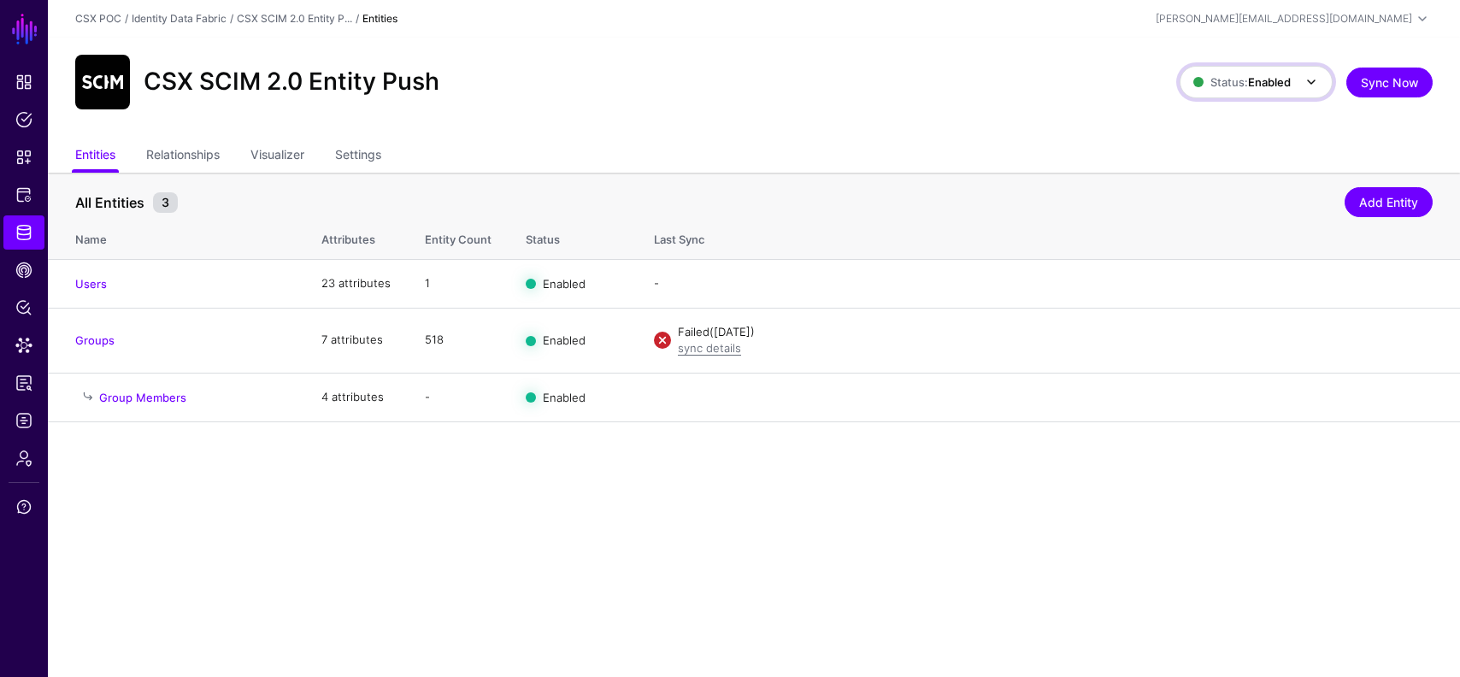
click at [1229, 91] on span "Status: Enabled" at bounding box center [1258, 82] width 128 height 21
click at [1216, 214] on span "Syncing inactive for all configured entities" at bounding box center [1280, 228] width 139 height 28
click at [1266, 280] on link "Disable" at bounding box center [1260, 283] width 38 height 14
click at [1257, 343] on link "Disable" at bounding box center [1260, 340] width 38 height 14
click at [121, 398] on link "Group Members" at bounding box center [142, 398] width 87 height 14
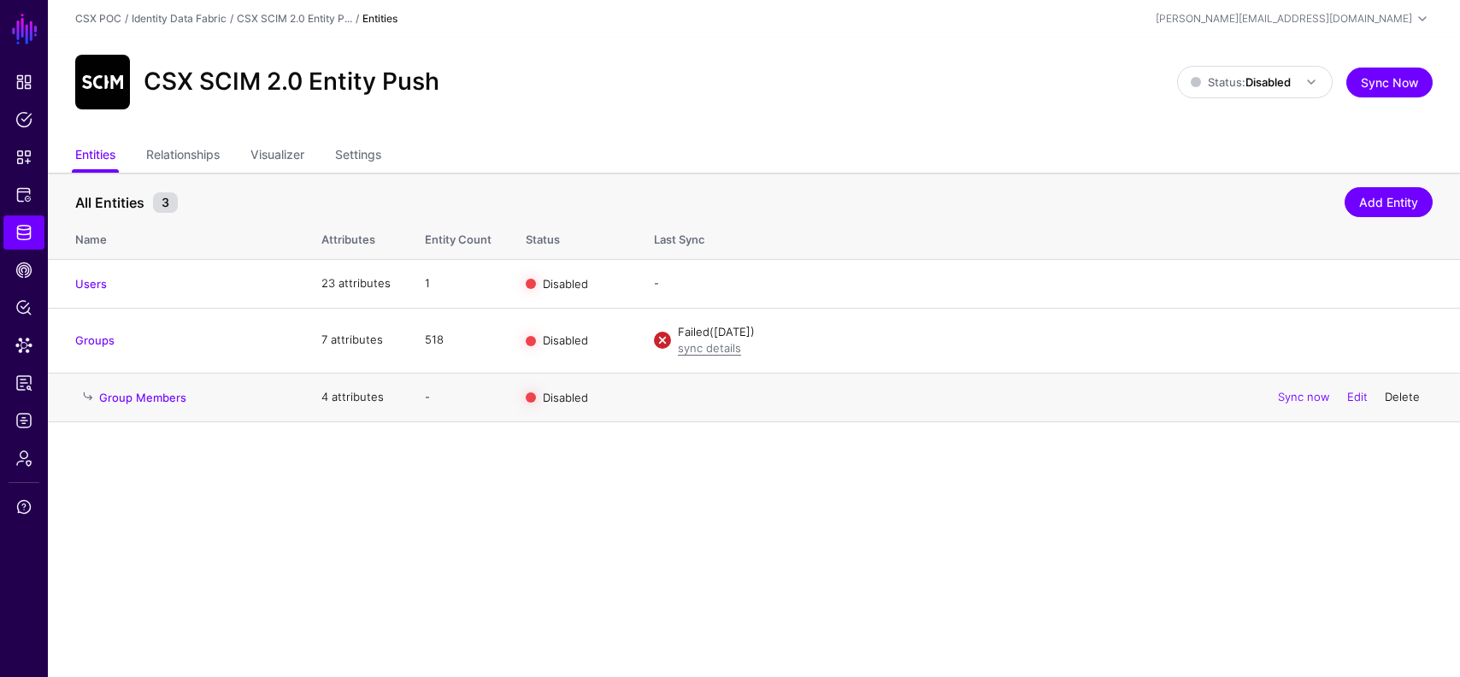
click at [1404, 402] on link "Delete" at bounding box center [1402, 397] width 35 height 14
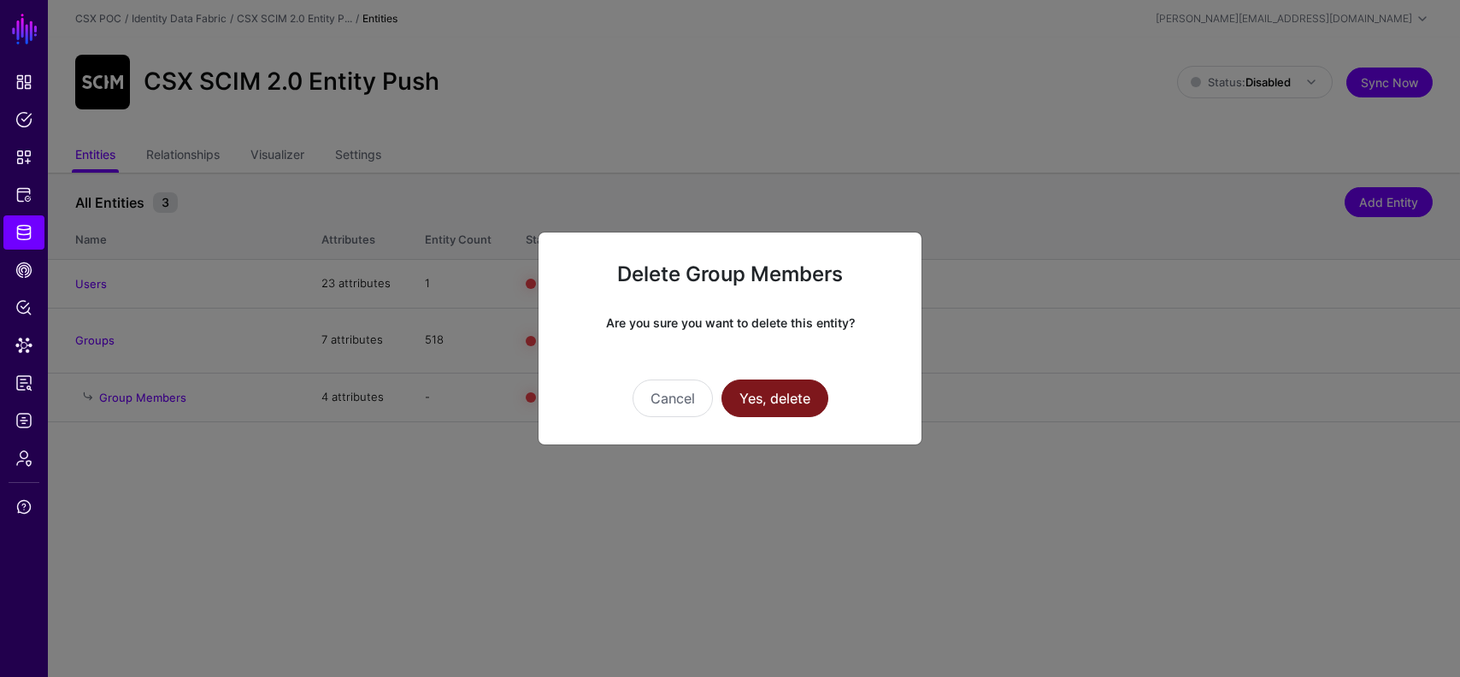
click at [779, 399] on button "Yes, delete" at bounding box center [775, 399] width 107 height 38
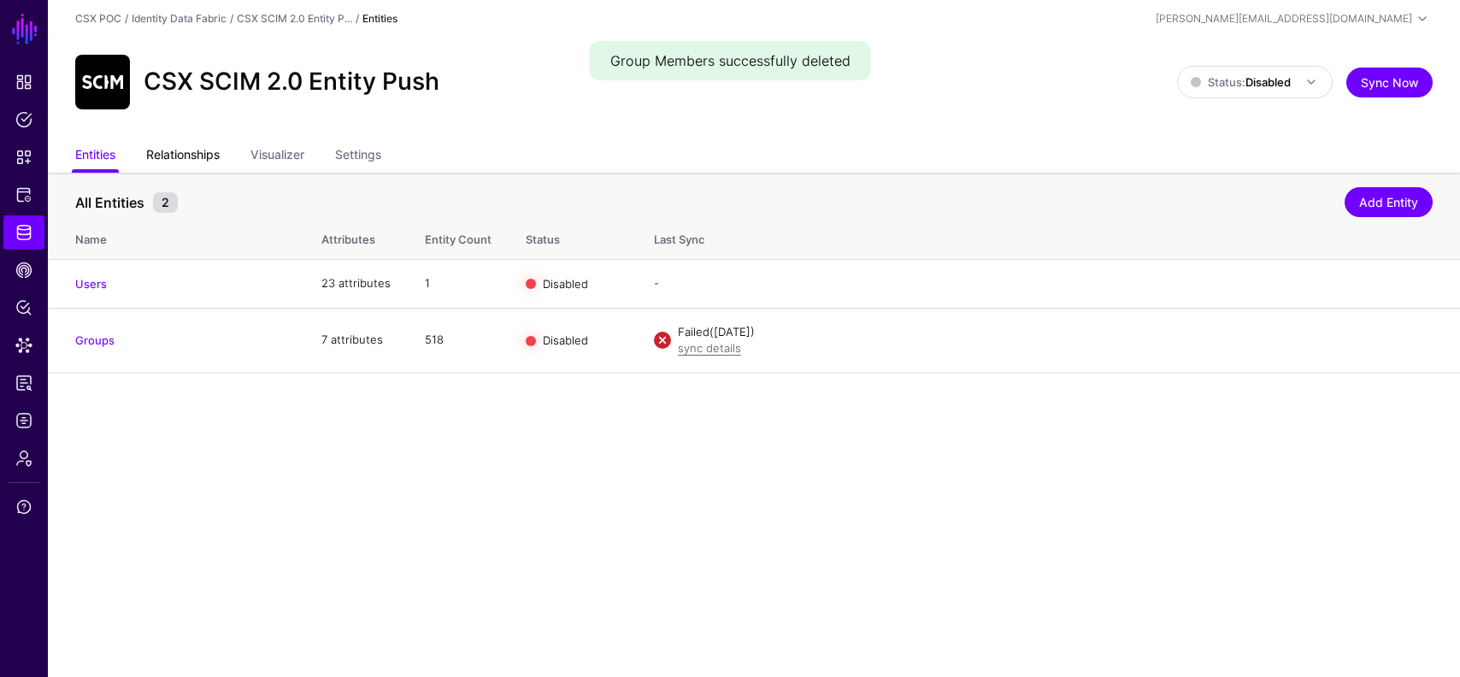
click at [209, 160] on link "Relationships" at bounding box center [183, 156] width 74 height 32
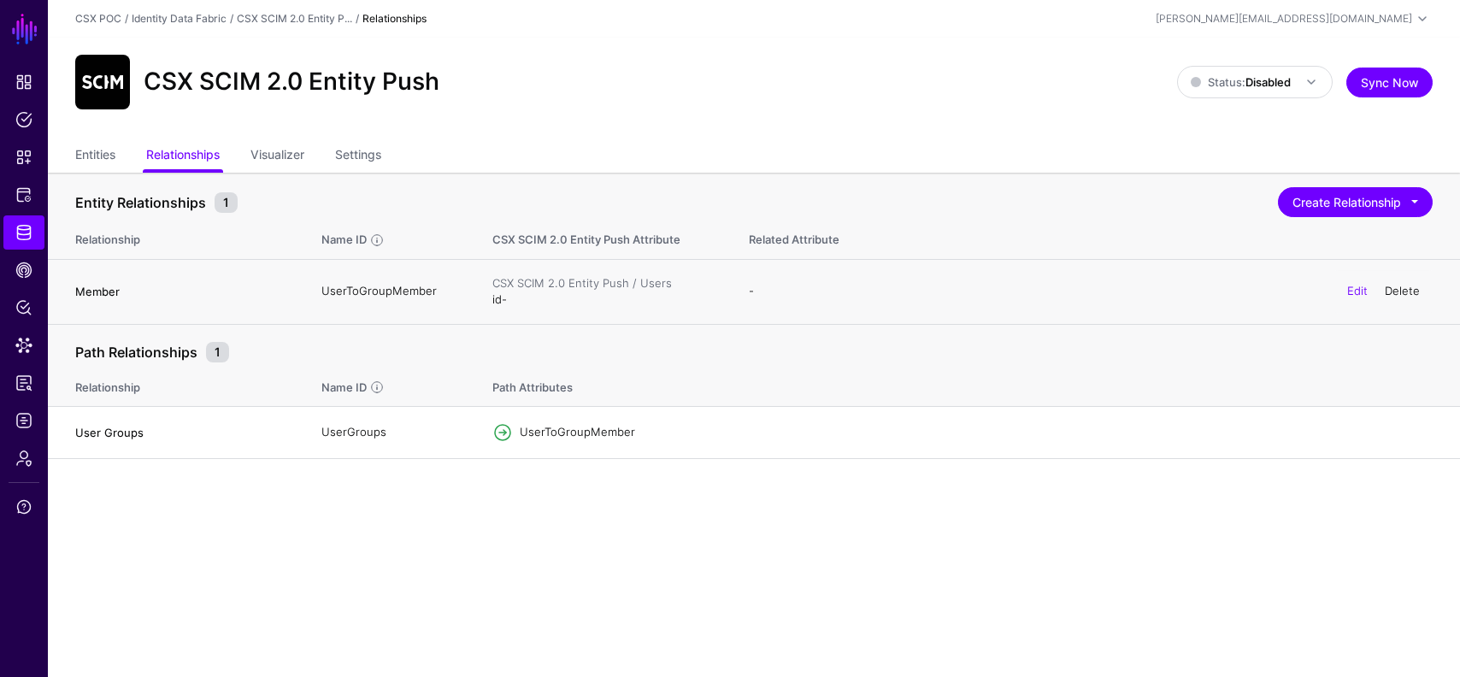
click at [1401, 289] on link "Delete" at bounding box center [1402, 291] width 35 height 14
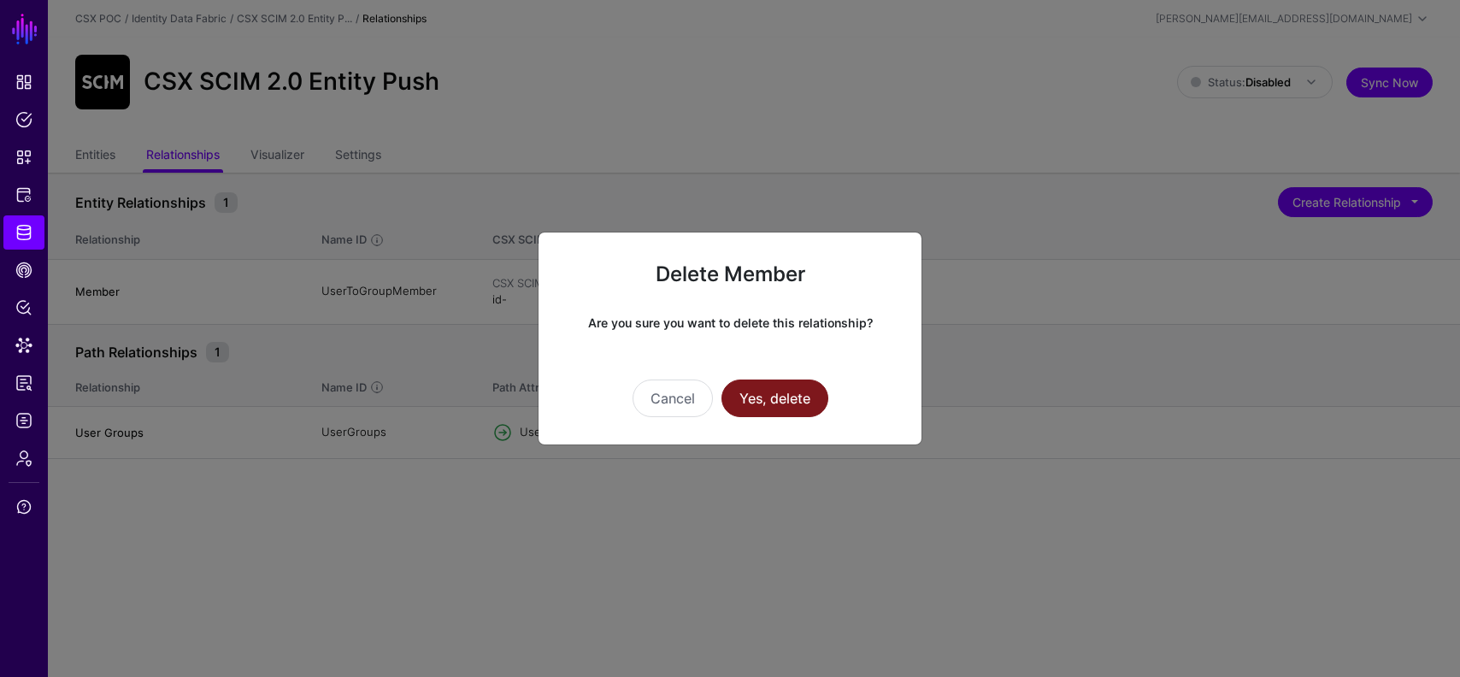
click at [816, 398] on button "Yes, delete" at bounding box center [775, 399] width 107 height 38
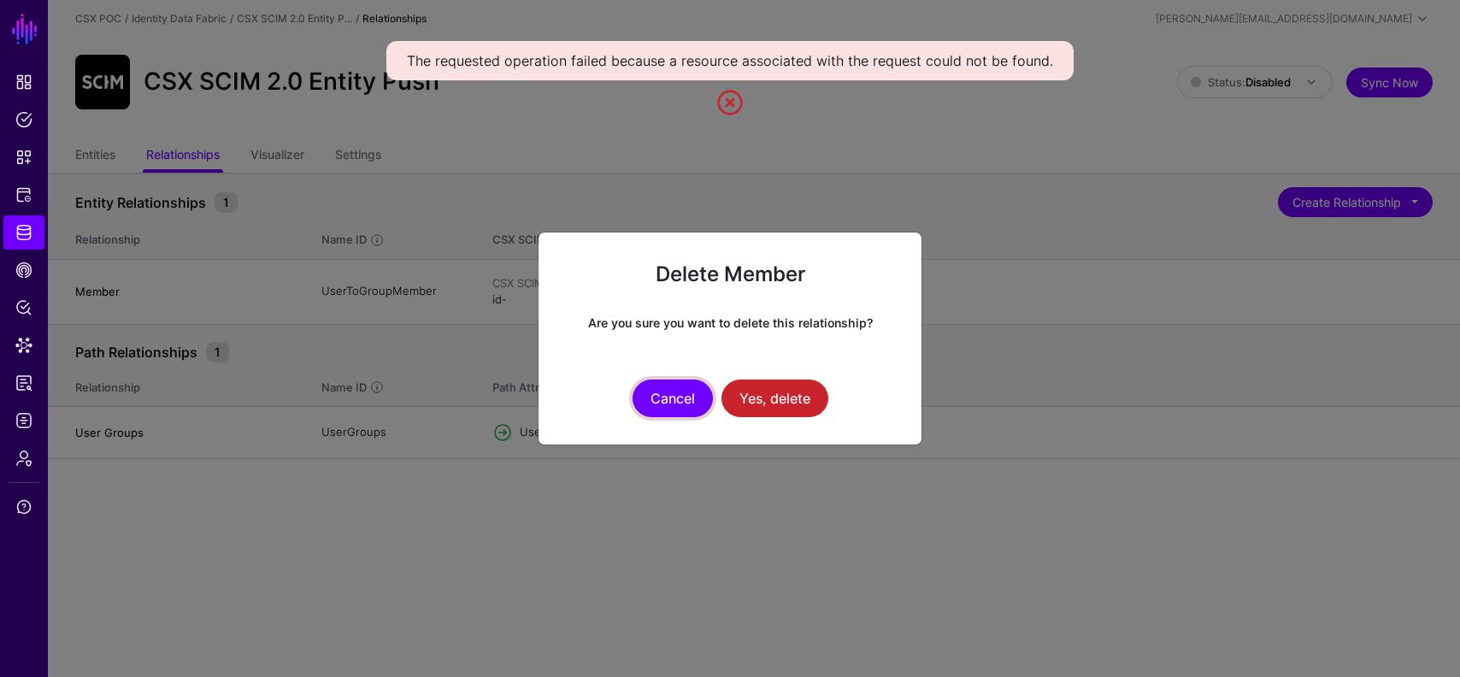
click at [679, 395] on button "Cancel" at bounding box center [673, 399] width 80 height 38
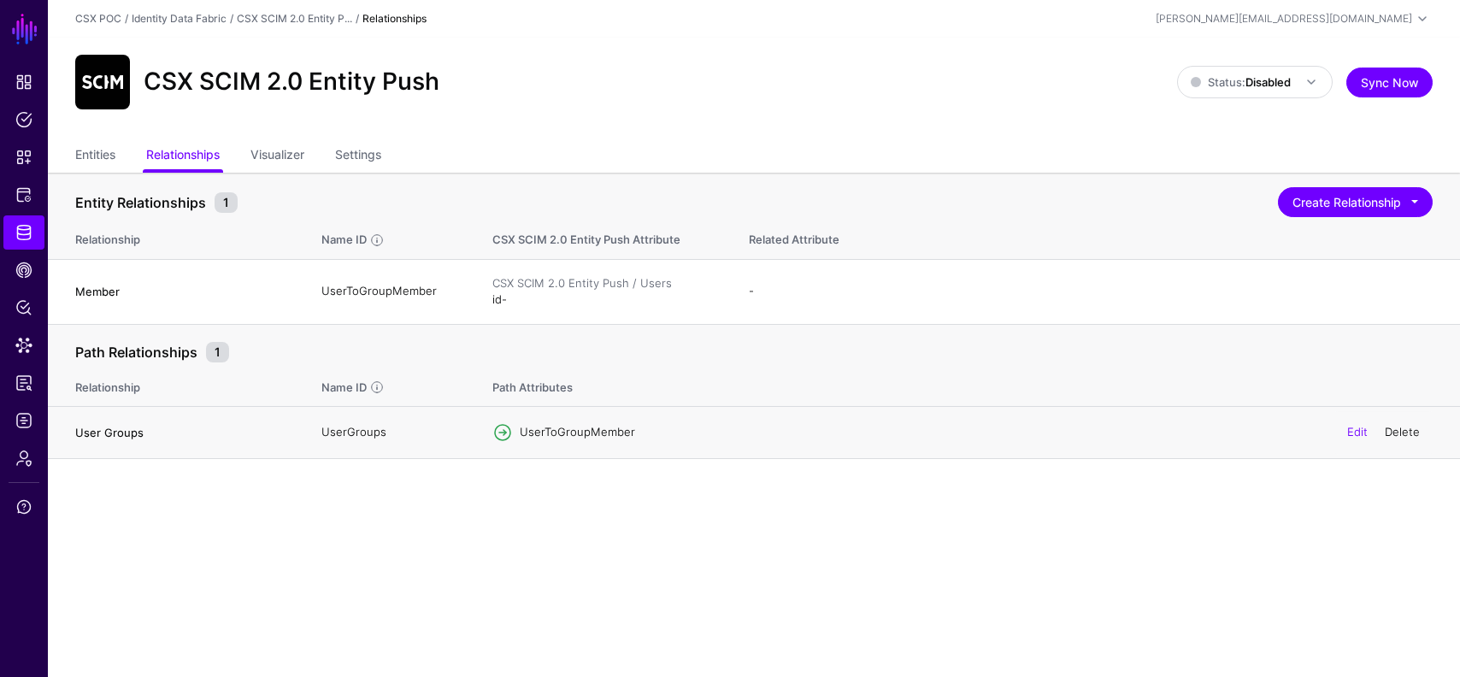
click at [1416, 433] on link "Delete" at bounding box center [1402, 432] width 35 height 14
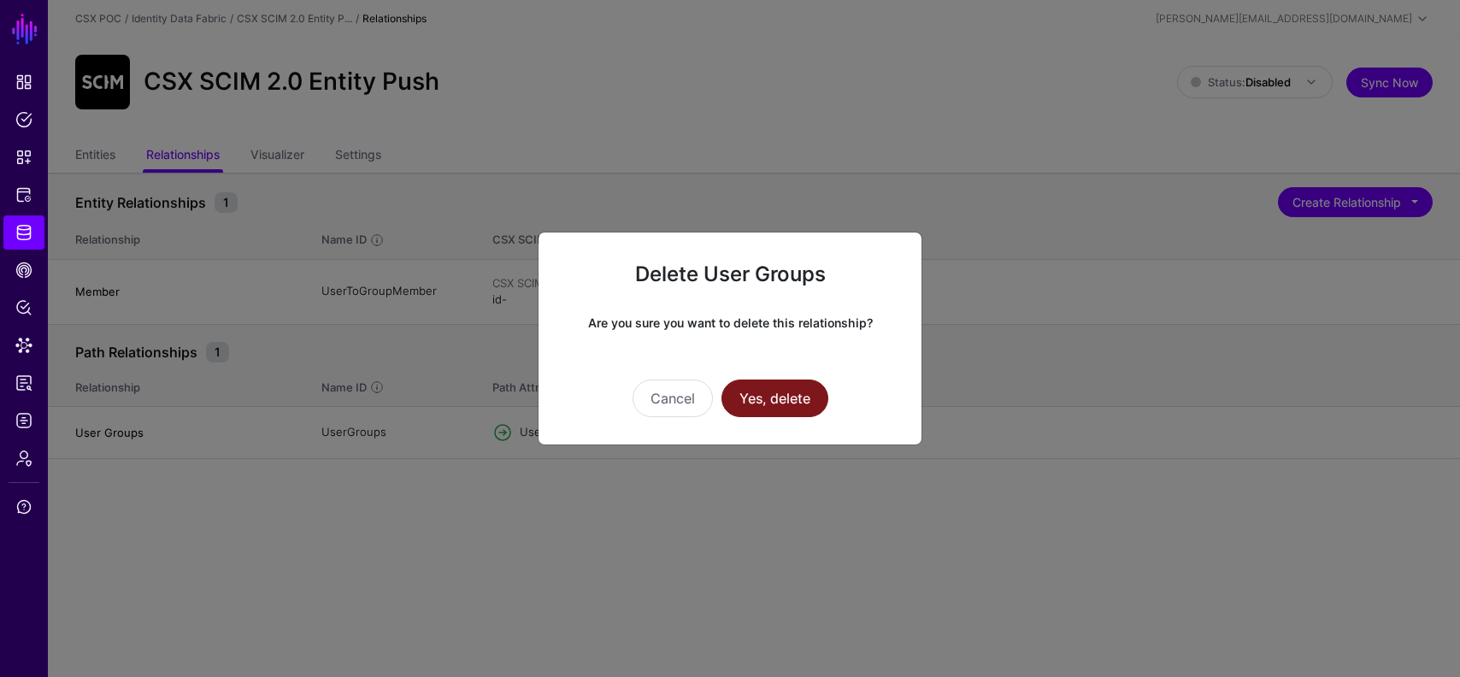
click at [781, 386] on button "Yes, delete" at bounding box center [775, 399] width 107 height 38
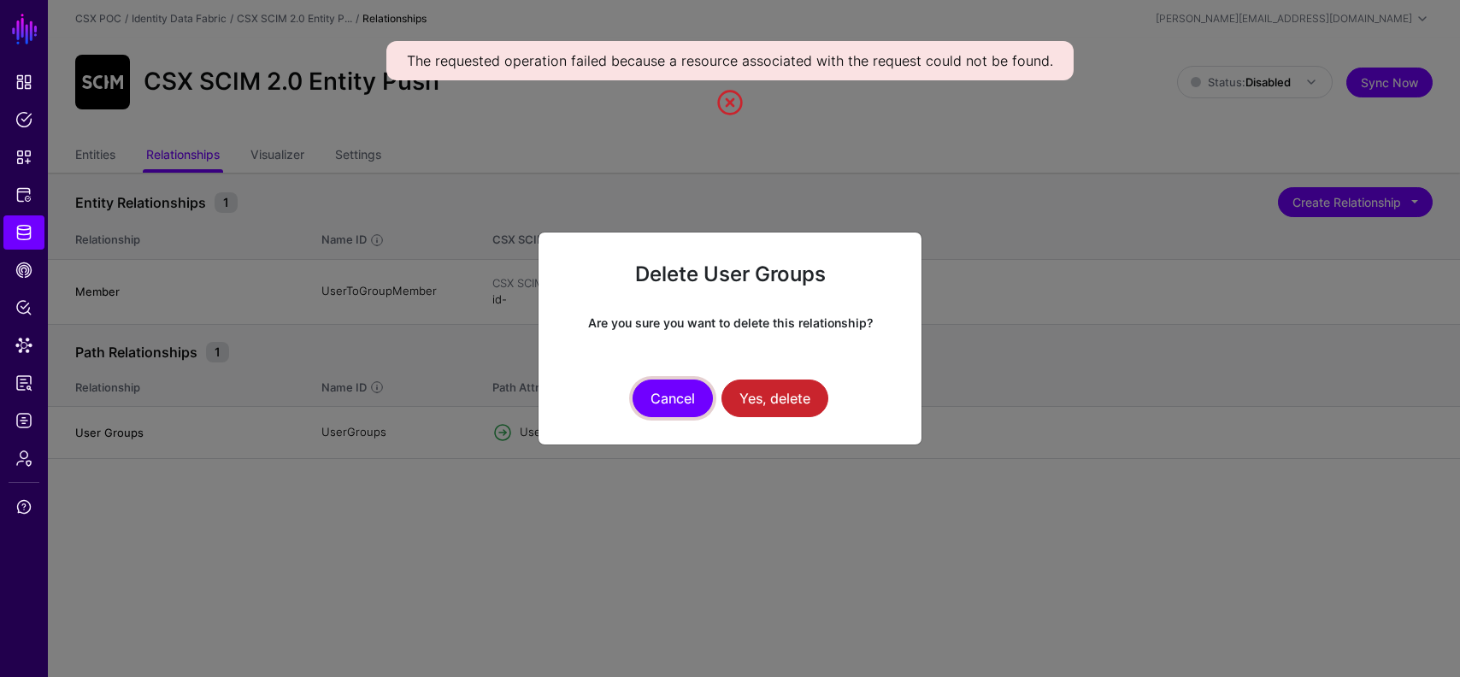
click at [677, 408] on button "Cancel" at bounding box center [673, 399] width 80 height 38
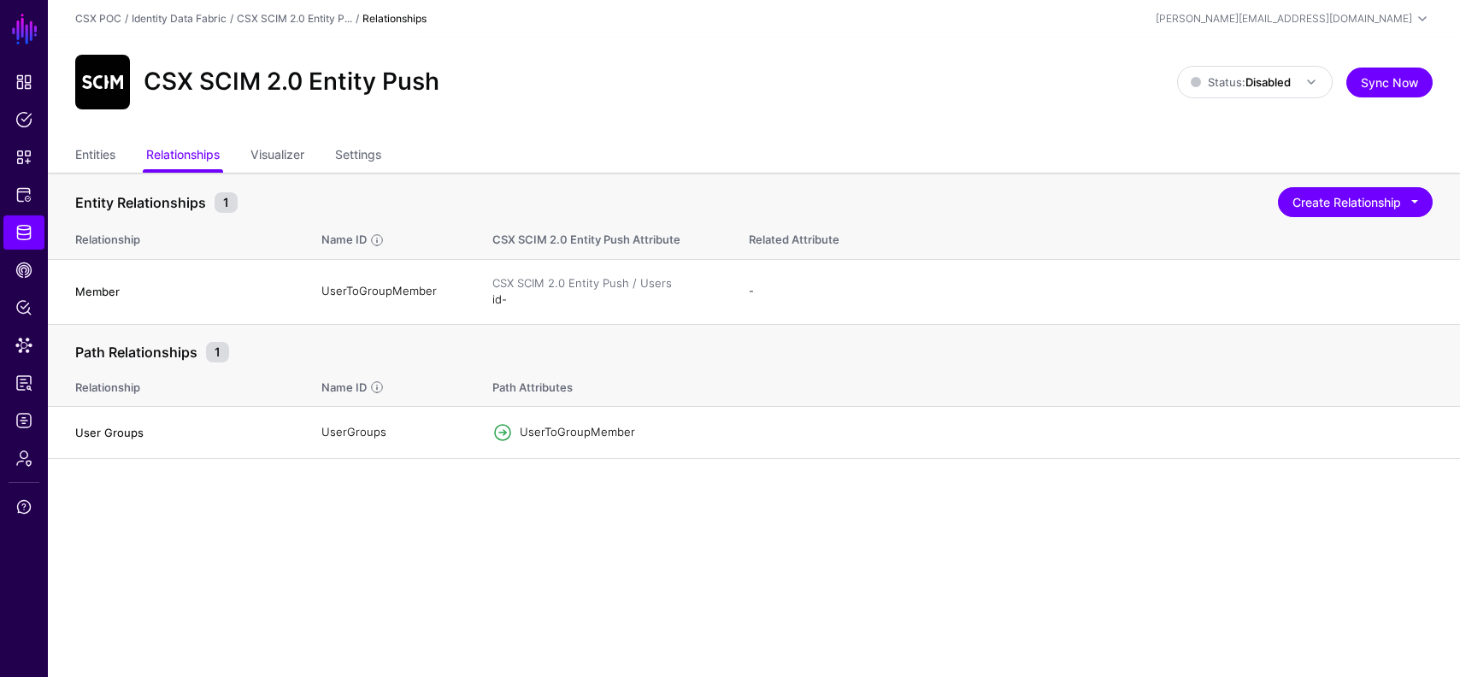
click at [117, 154] on ul "Entities Relationships Visualizer Settings" at bounding box center [754, 156] width 1358 height 32
click at [109, 159] on link "Entities" at bounding box center [95, 156] width 40 height 32
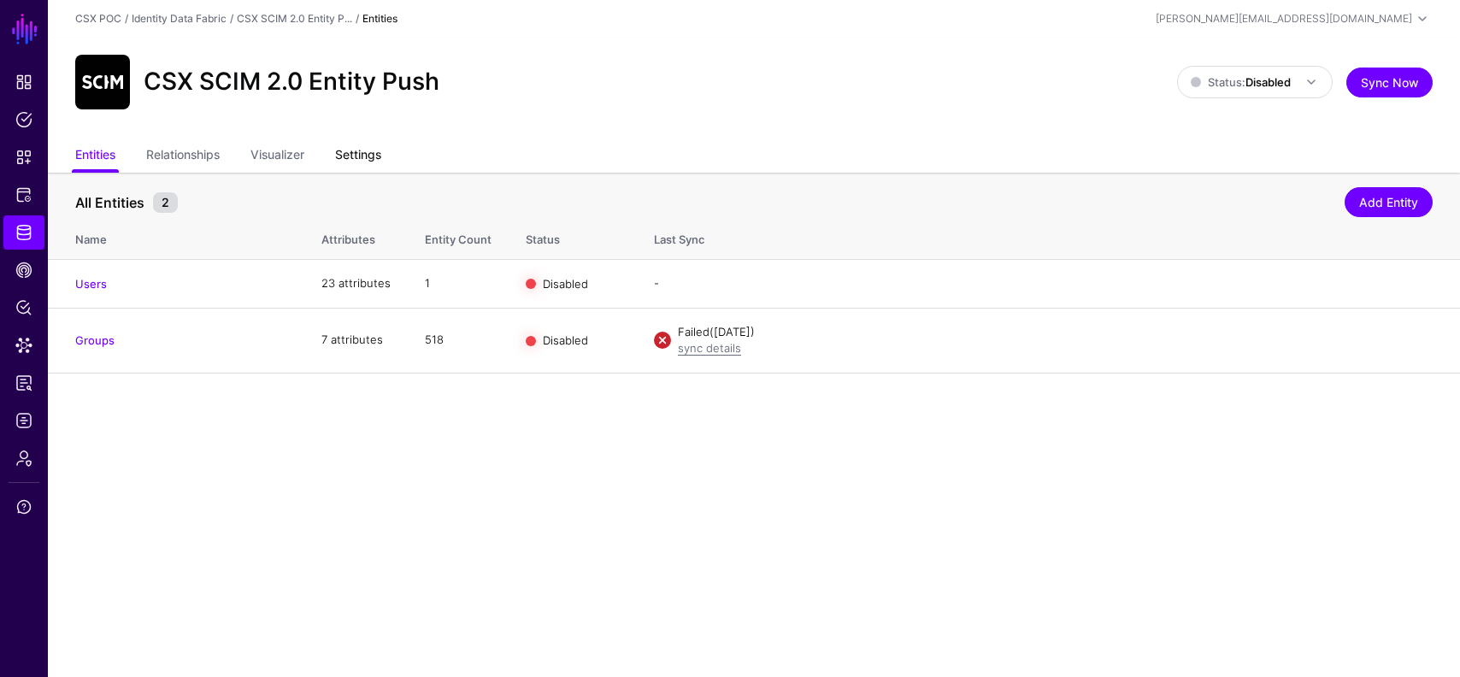
click at [370, 152] on link "Settings" at bounding box center [358, 156] width 46 height 32
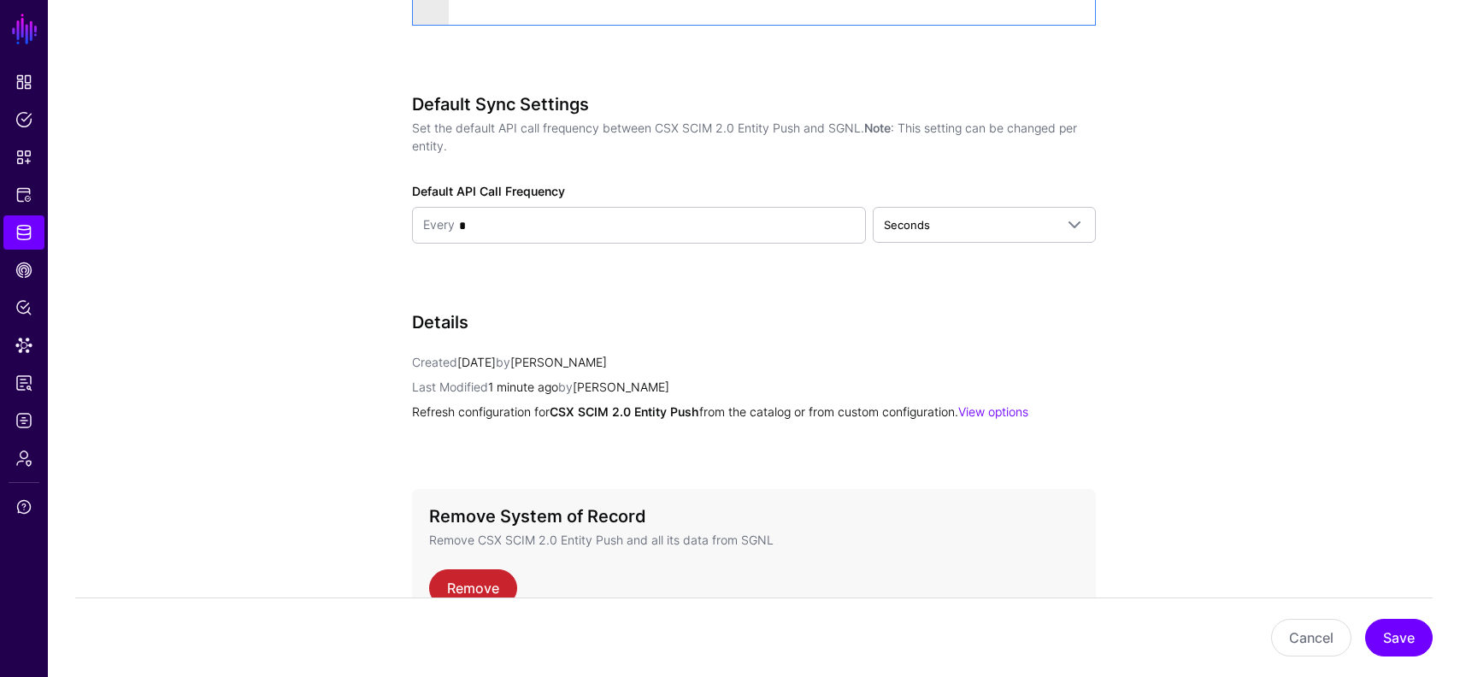
scroll to position [2420, 0]
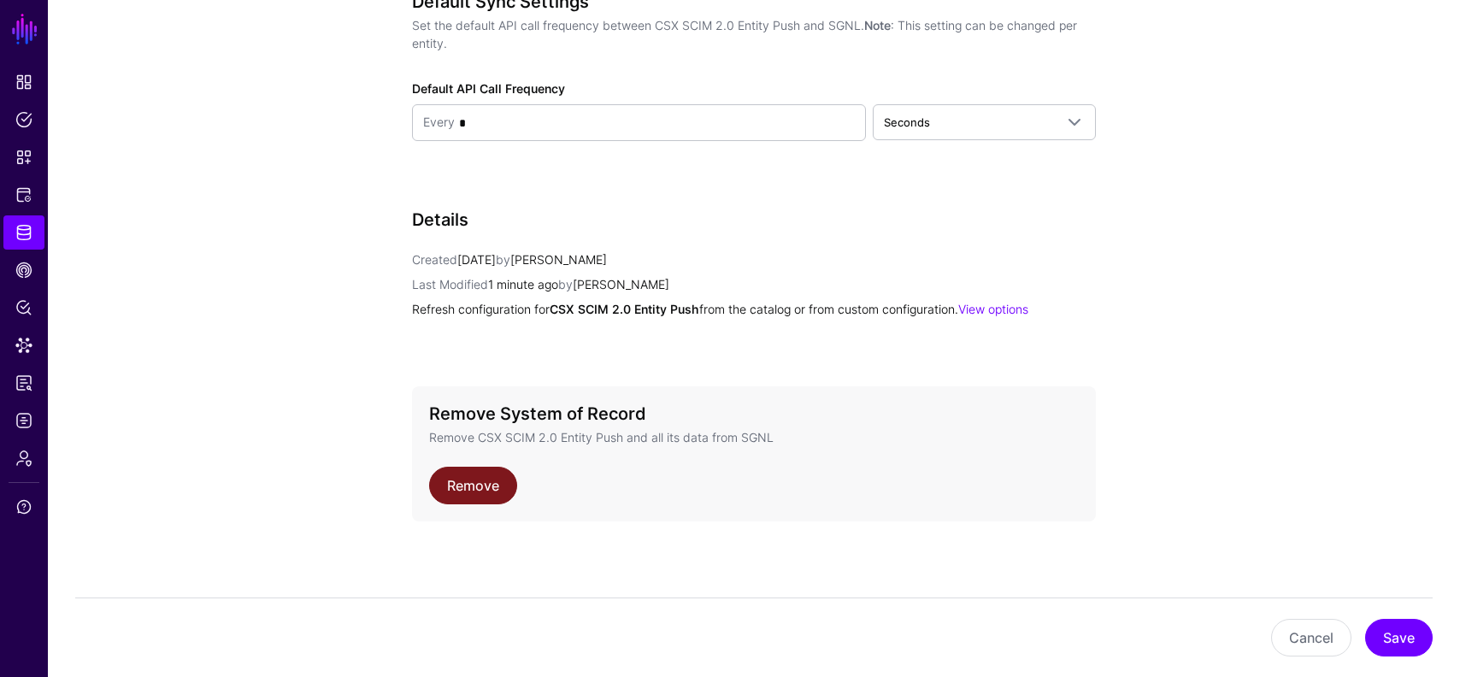
click at [468, 489] on link "Remove" at bounding box center [473, 486] width 88 height 38
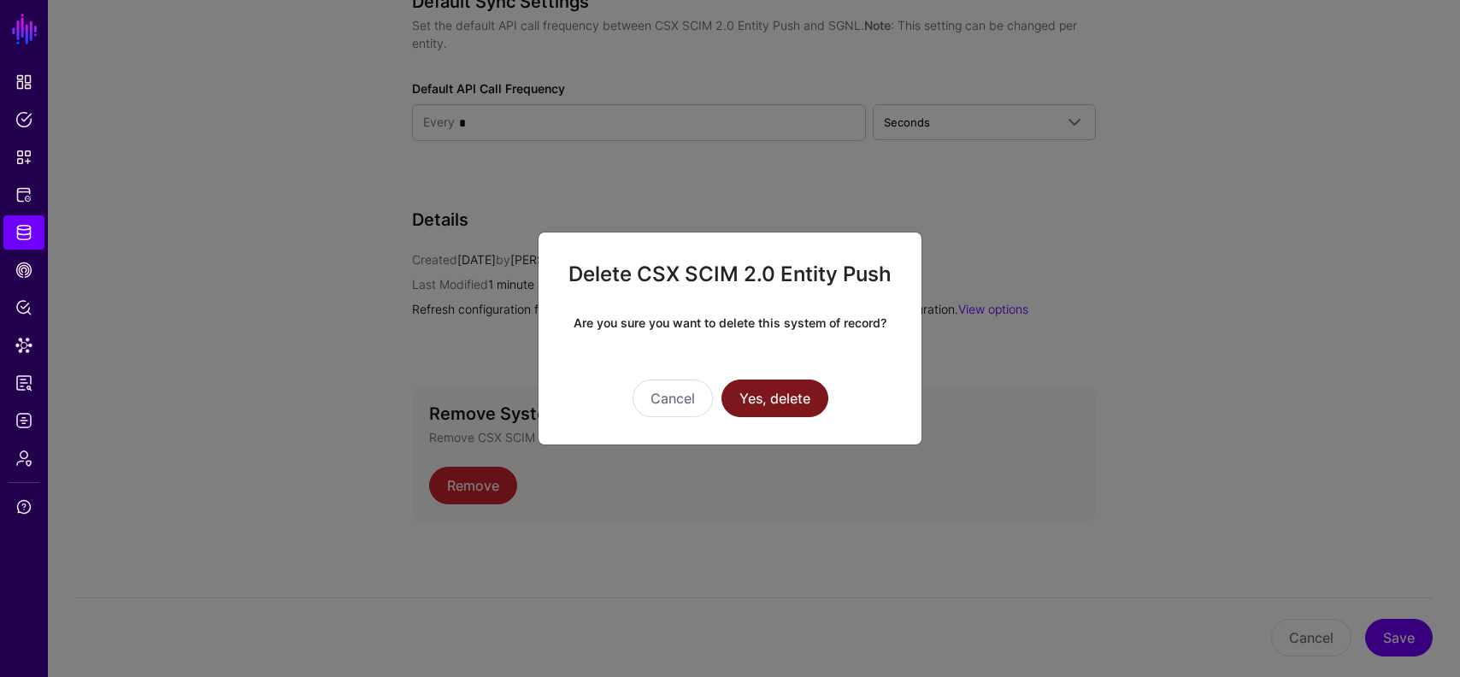
click at [796, 409] on button "Yes, delete" at bounding box center [775, 399] width 107 height 38
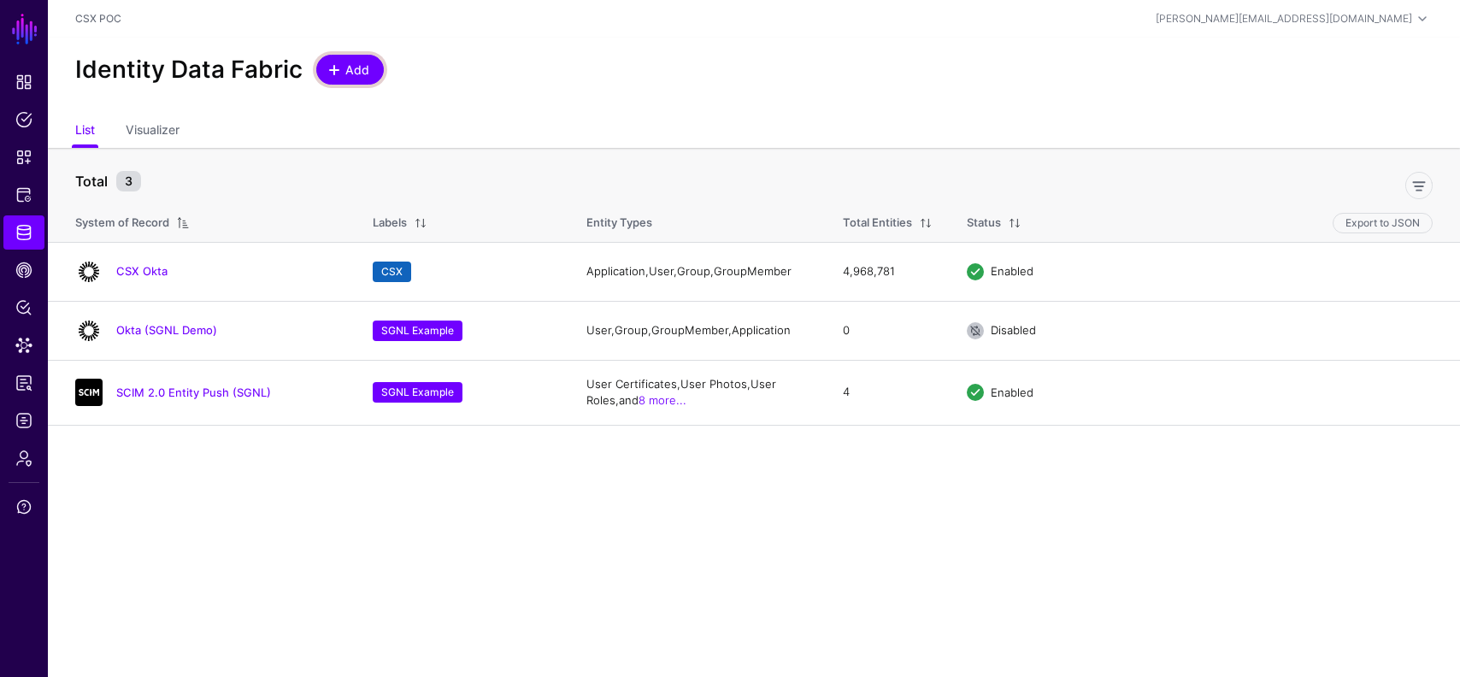
click at [344, 69] on span "Add" at bounding box center [358, 70] width 28 height 18
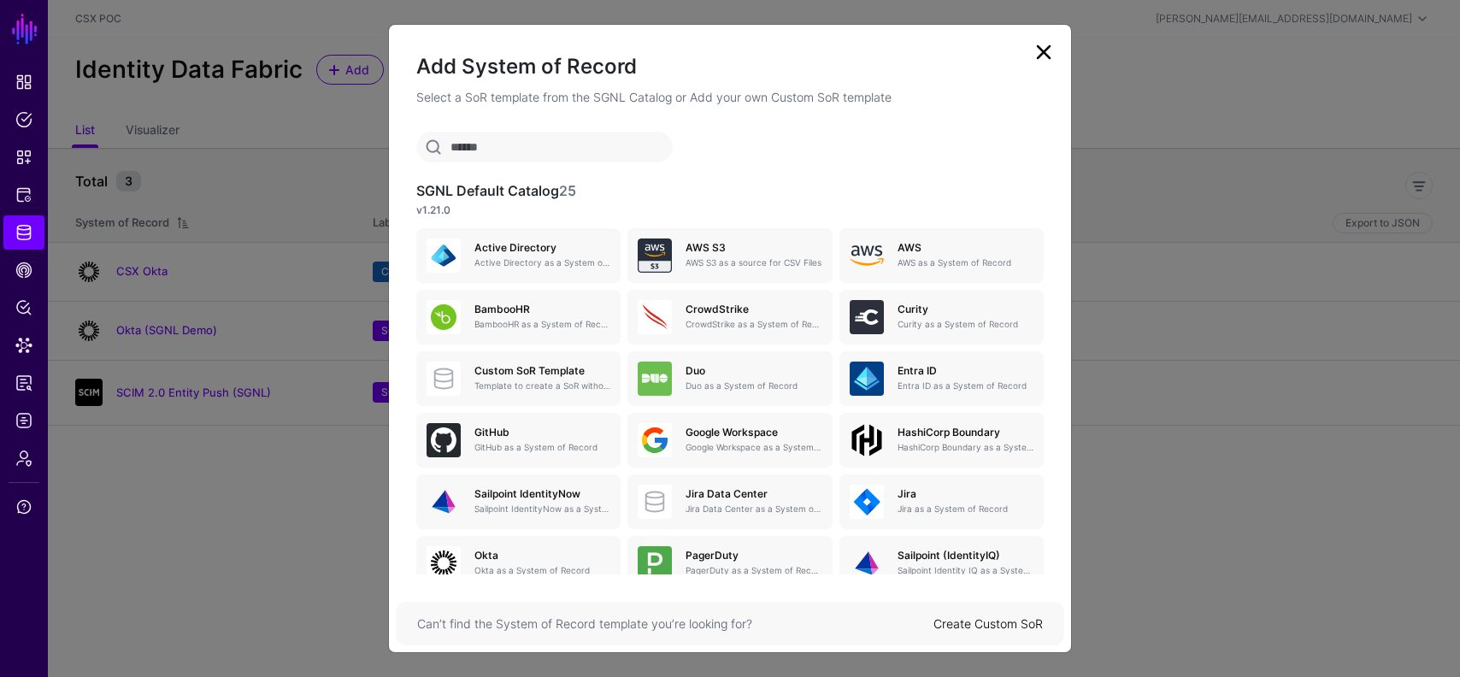
click at [985, 634] on div "Can’t find the System of Record template you’re looking for? Create Custom SoR" at bounding box center [730, 624] width 669 height 44
click at [987, 623] on link "Create Custom SoR" at bounding box center [988, 623] width 109 height 15
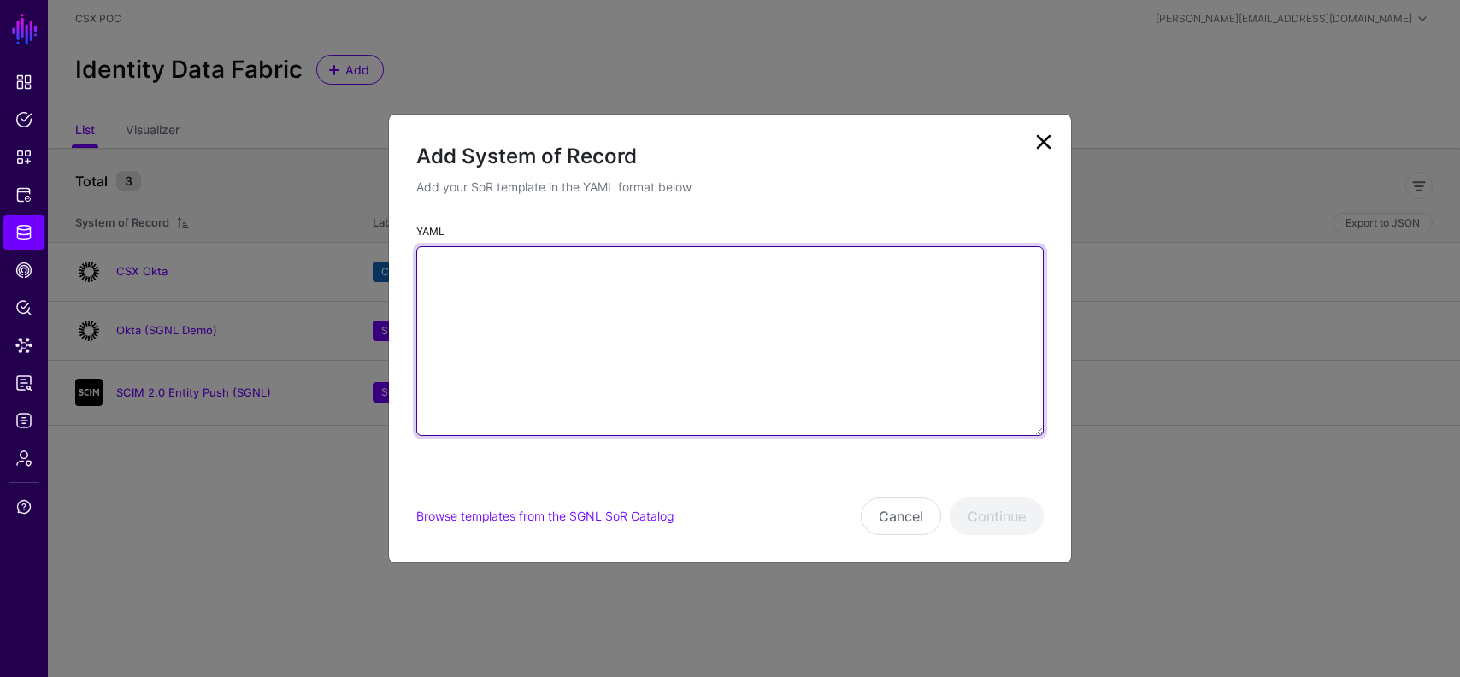
click at [739, 298] on textarea "YAML" at bounding box center [730, 341] width 628 height 190
paste textarea "**********"
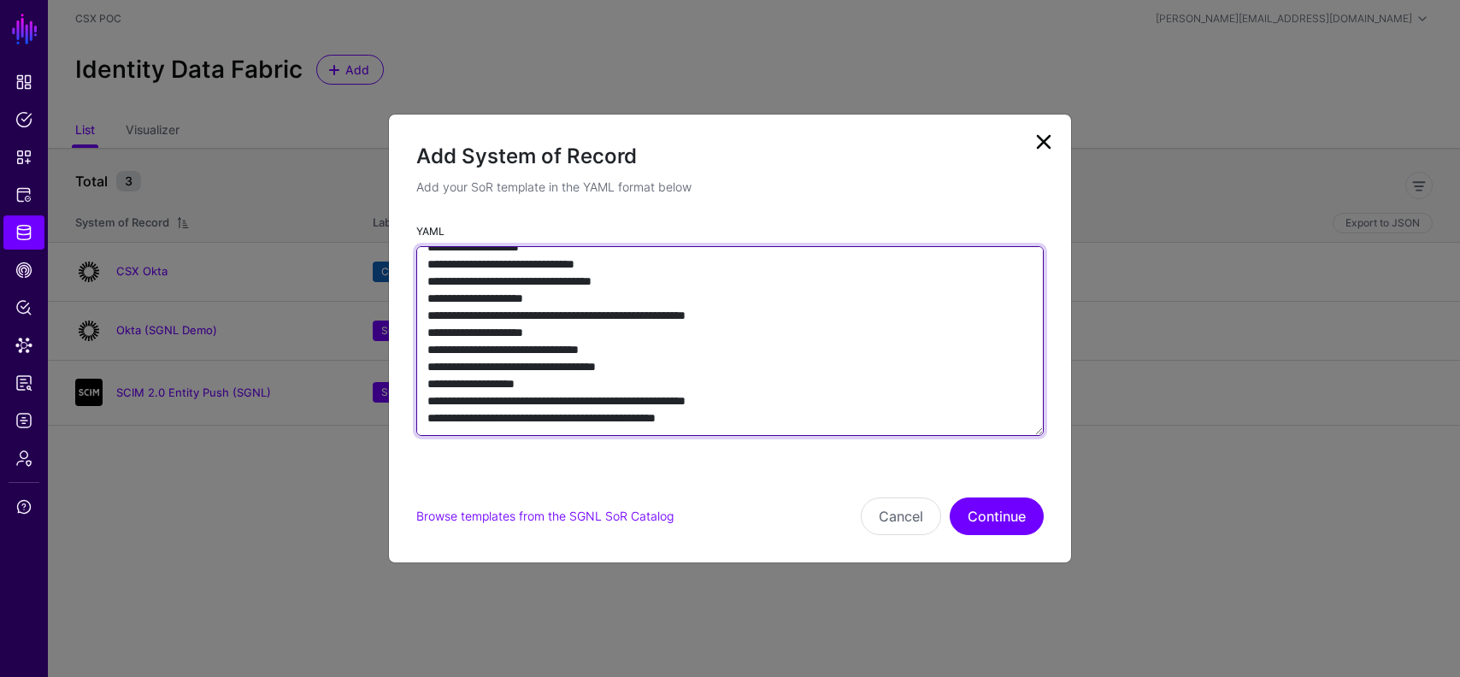
scroll to position [8875, 0]
type textarea "**********"
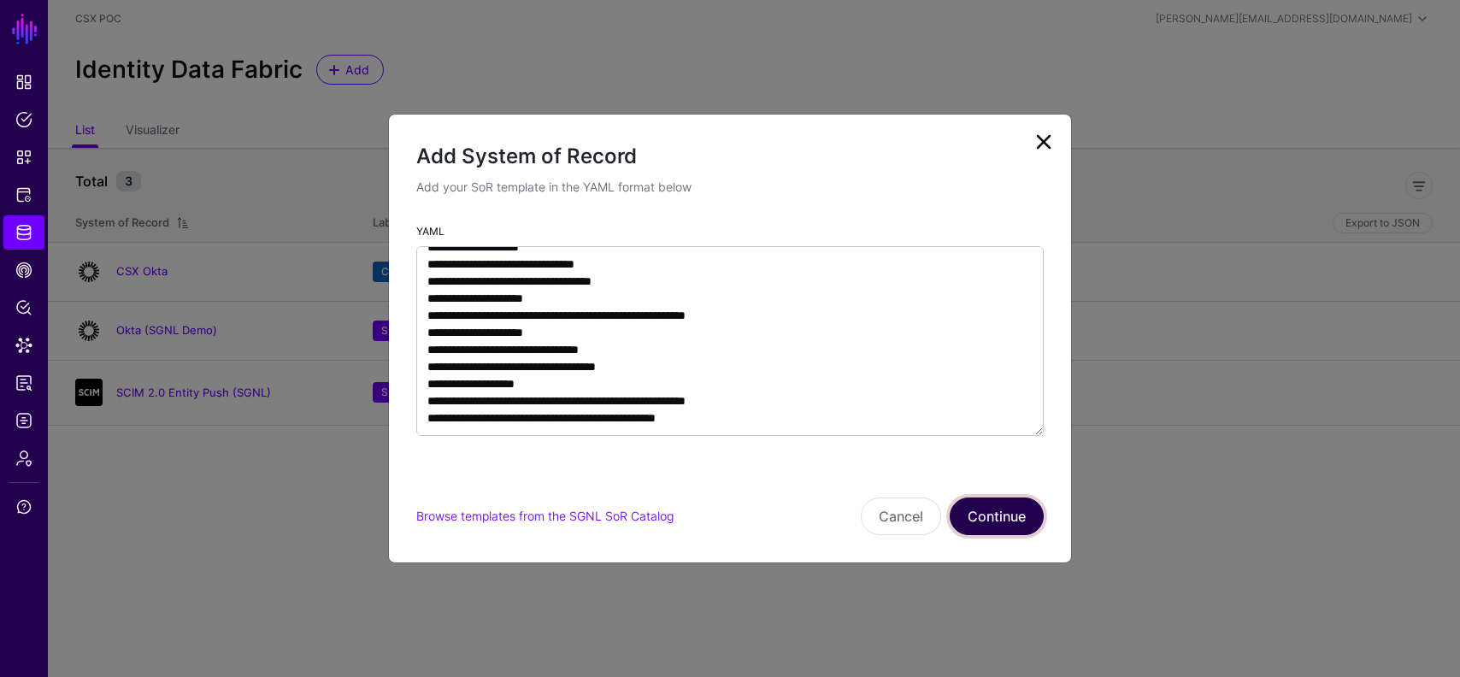
click at [1011, 516] on button "Continue" at bounding box center [997, 517] width 94 height 38
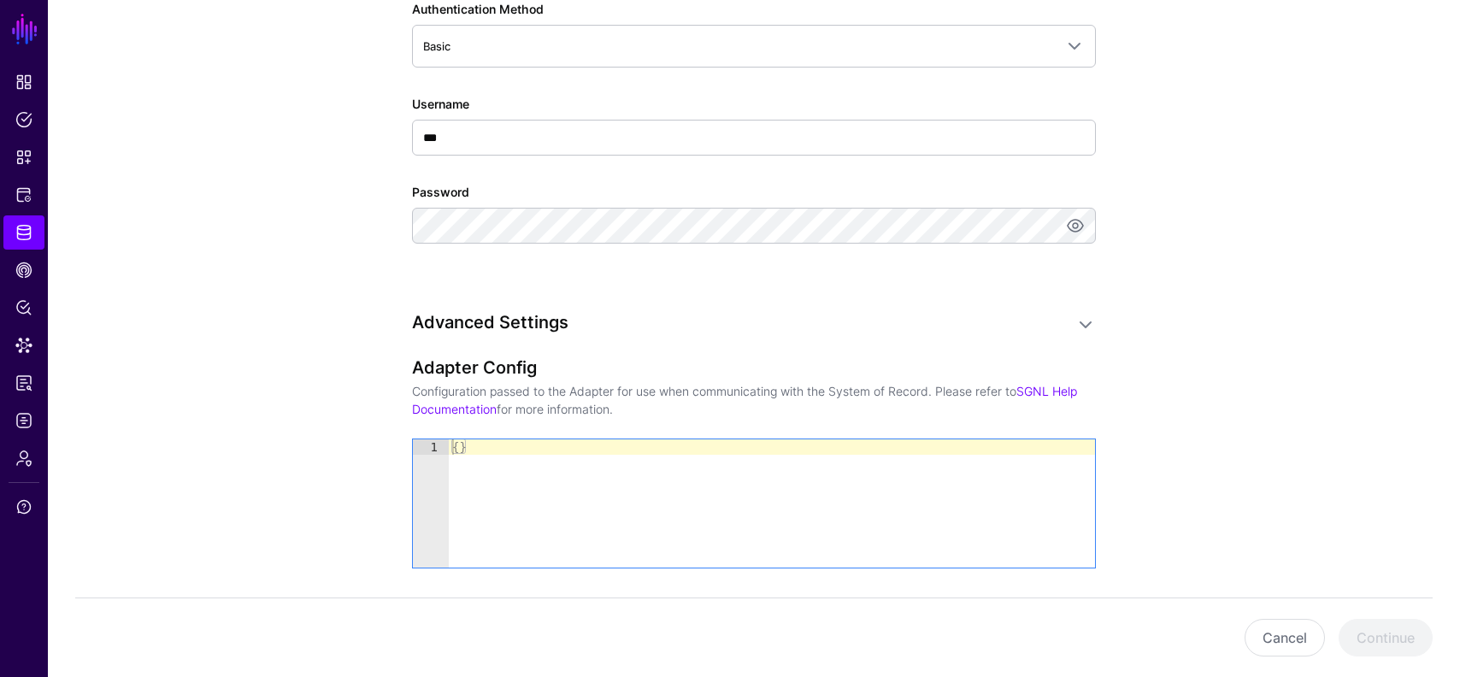
scroll to position [1234, 0]
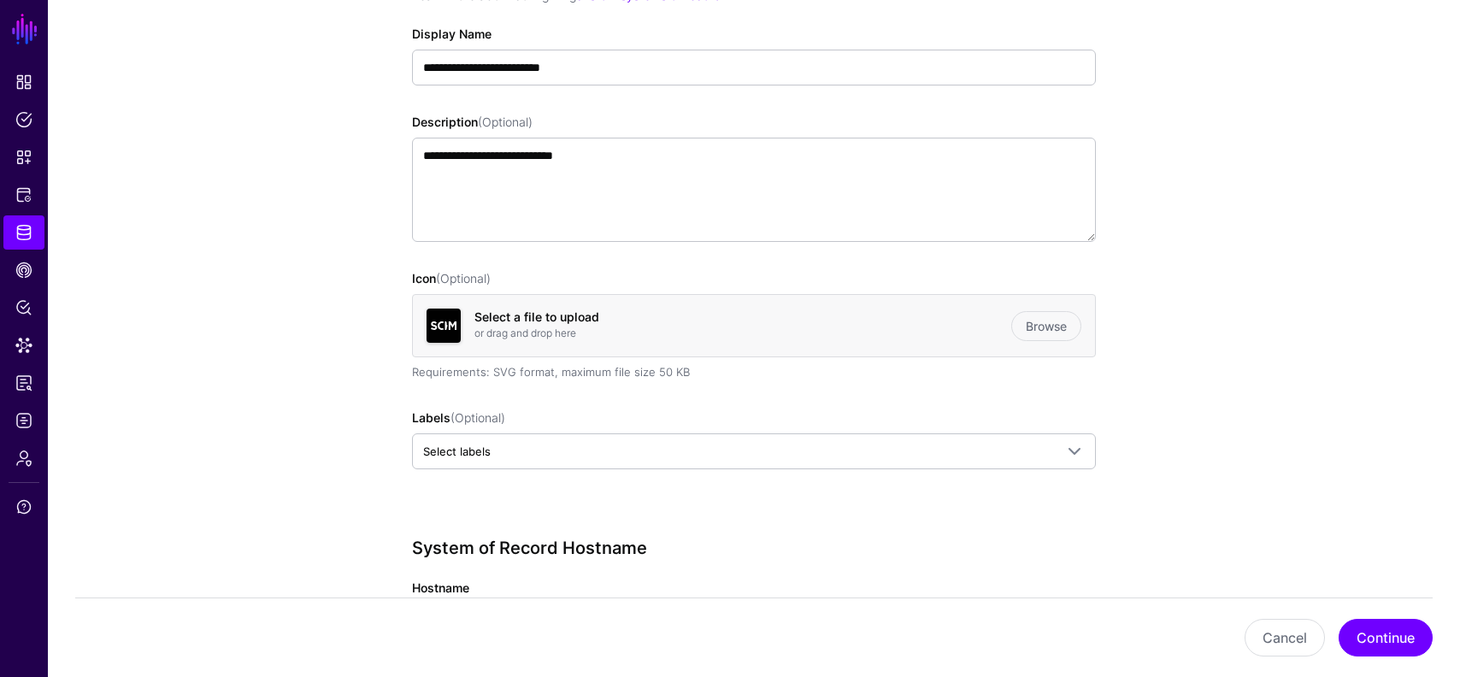
scroll to position [0, 0]
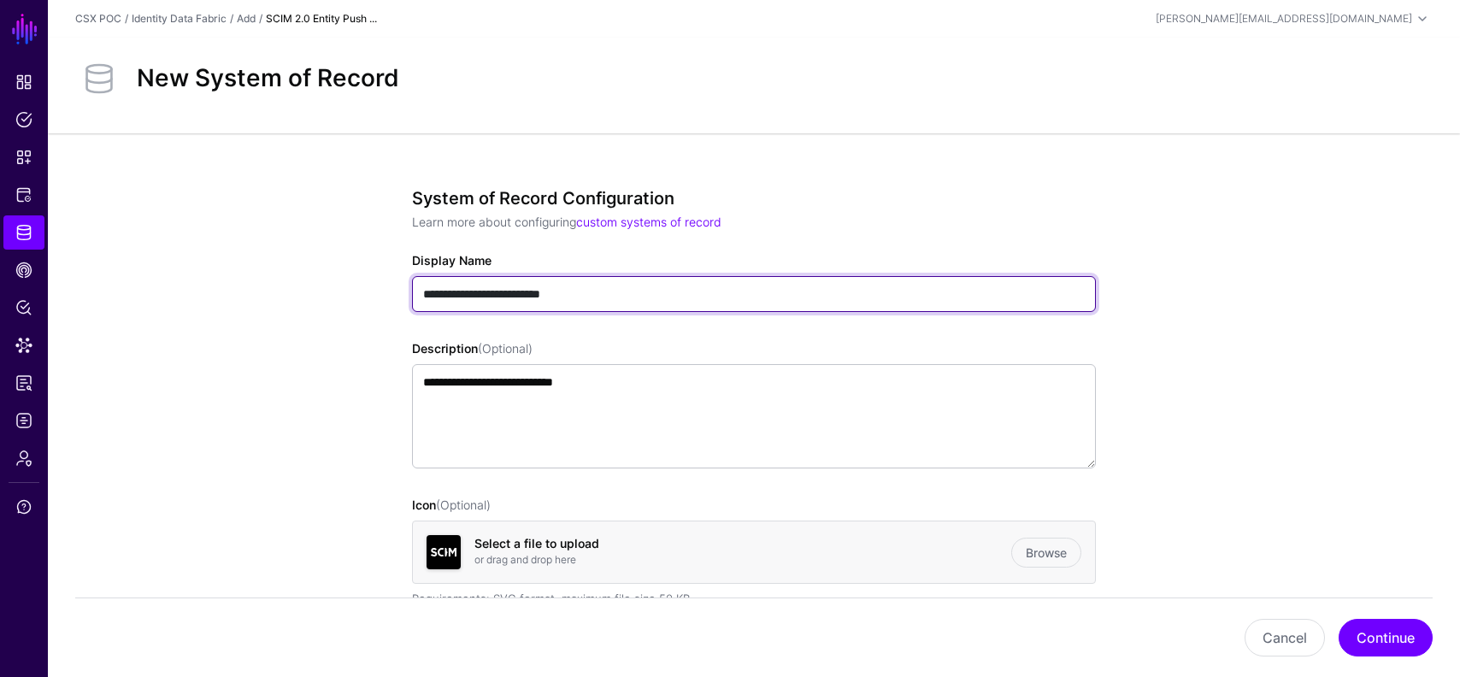
click at [426, 293] on input "**********" at bounding box center [754, 294] width 684 height 36
type input "**********"
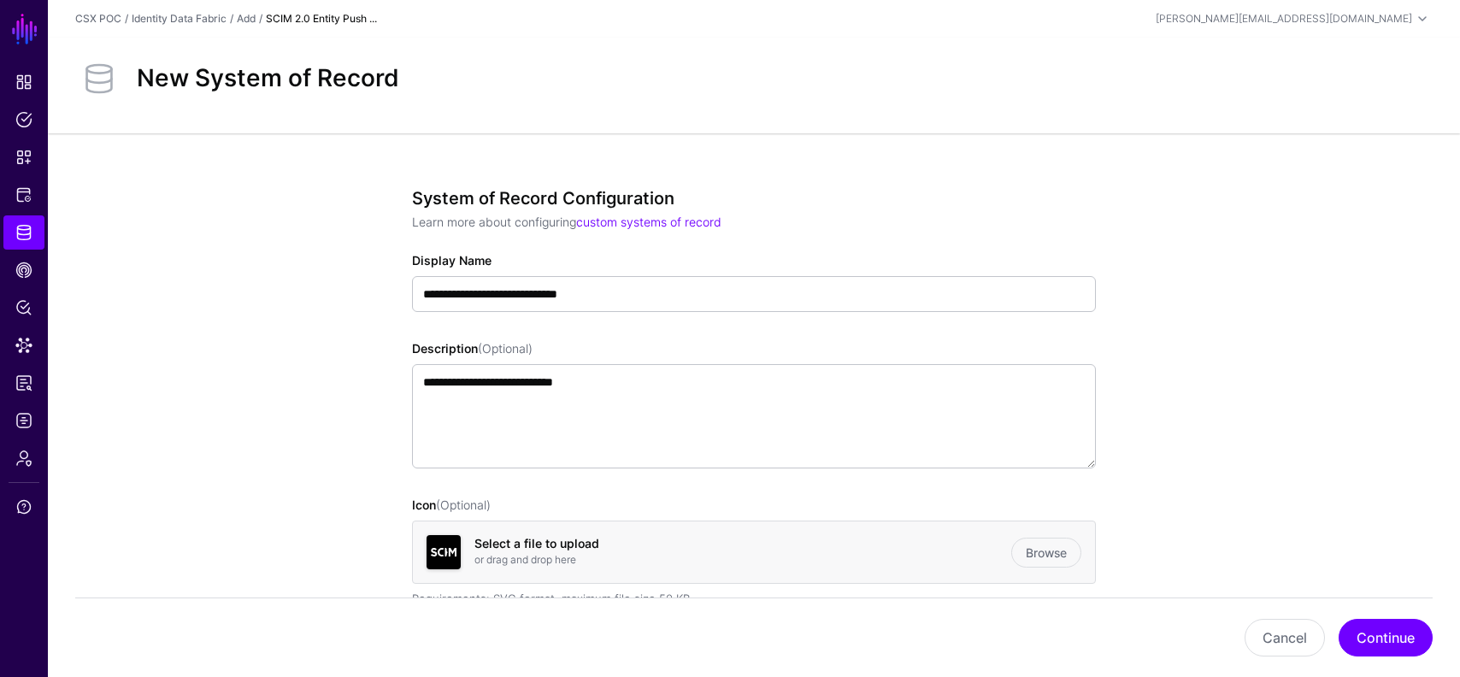
click at [1371, 644] on button "Continue" at bounding box center [1386, 638] width 94 height 38
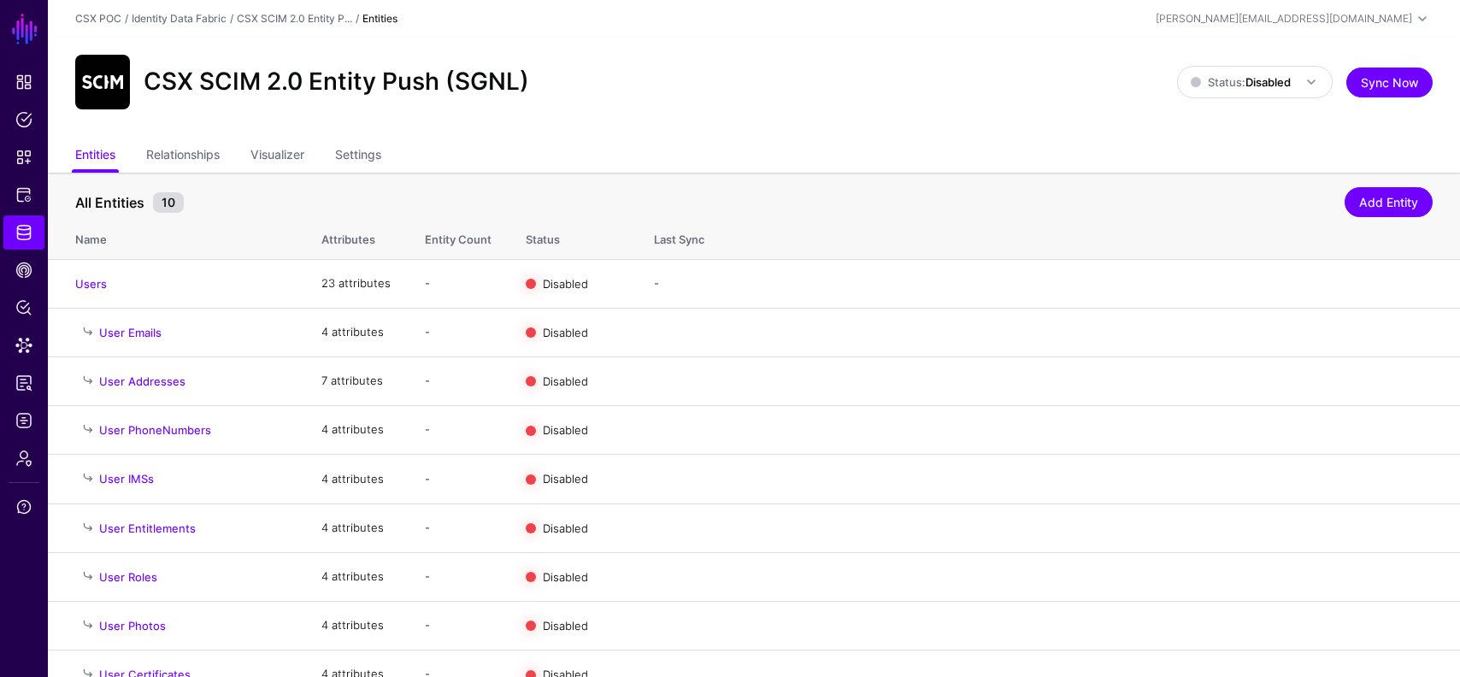
click at [981, 97] on div "CSX SCIM 2.0 Entity Push (SGNL)" at bounding box center [626, 82] width 1116 height 55
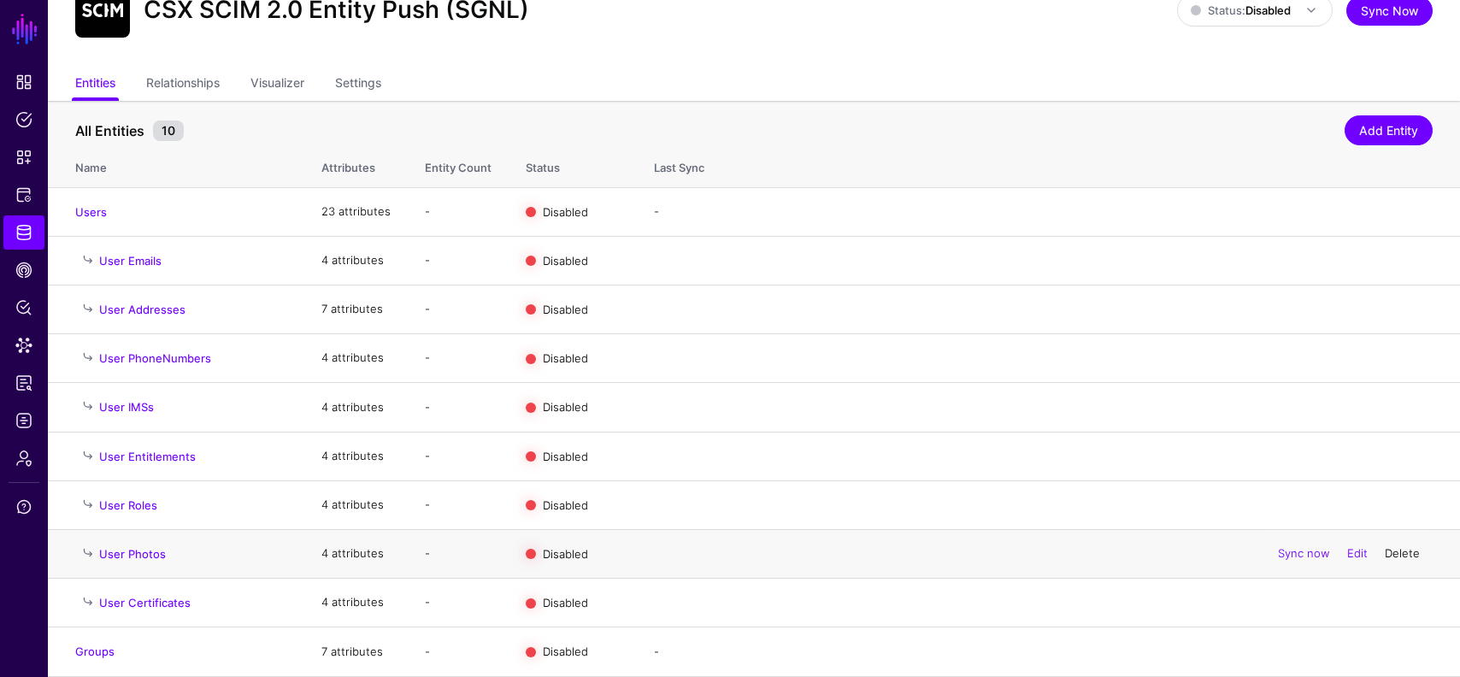
click at [1400, 550] on link "Delete" at bounding box center [1402, 553] width 35 height 14
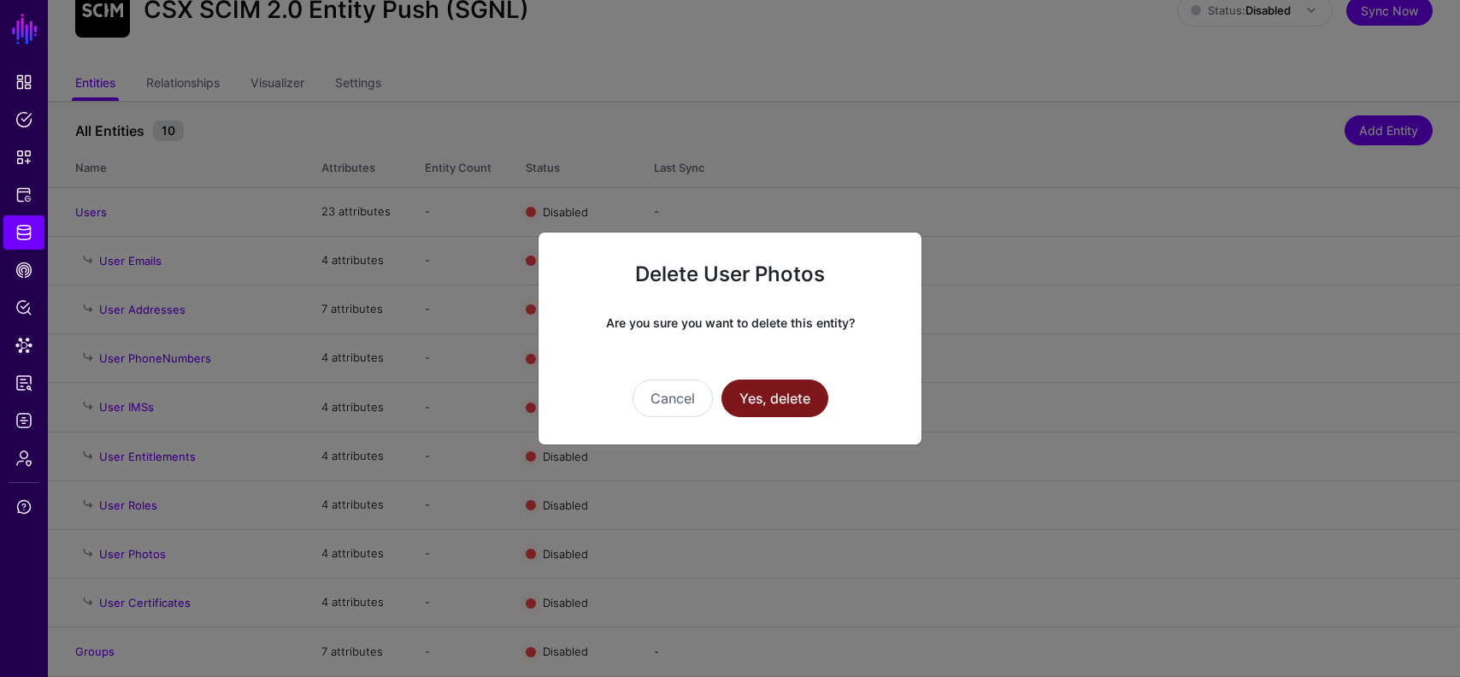
click at [794, 392] on button "Yes, delete" at bounding box center [775, 399] width 107 height 38
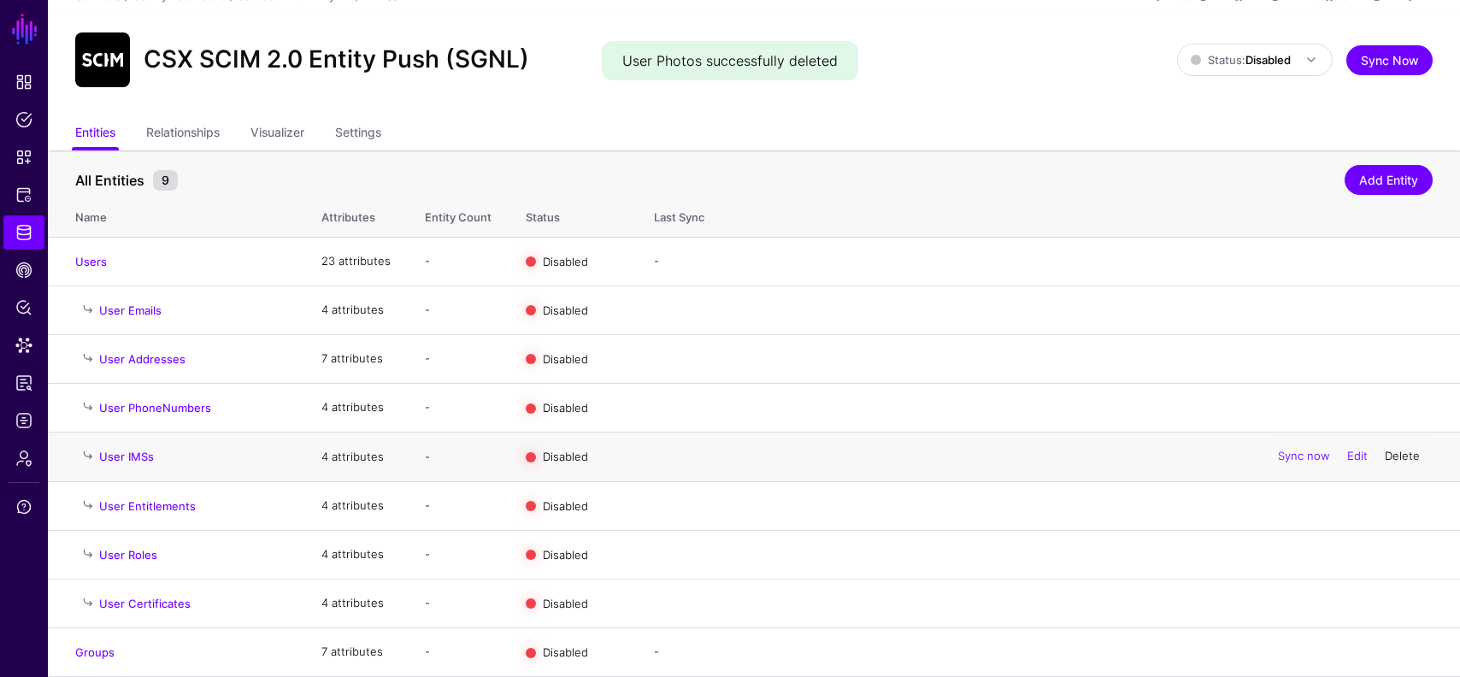
click at [1411, 451] on link "Delete" at bounding box center [1402, 457] width 35 height 14
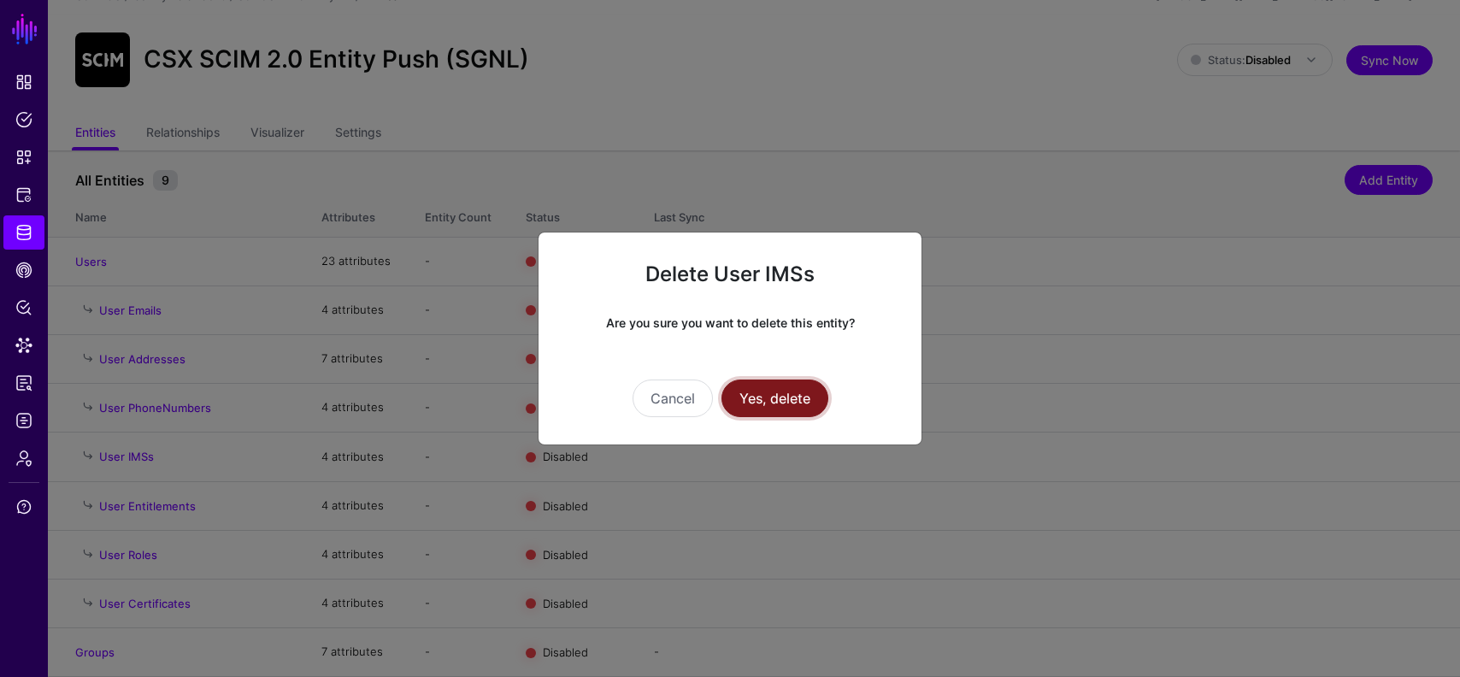
click at [790, 380] on button "Yes, delete" at bounding box center [775, 399] width 107 height 38
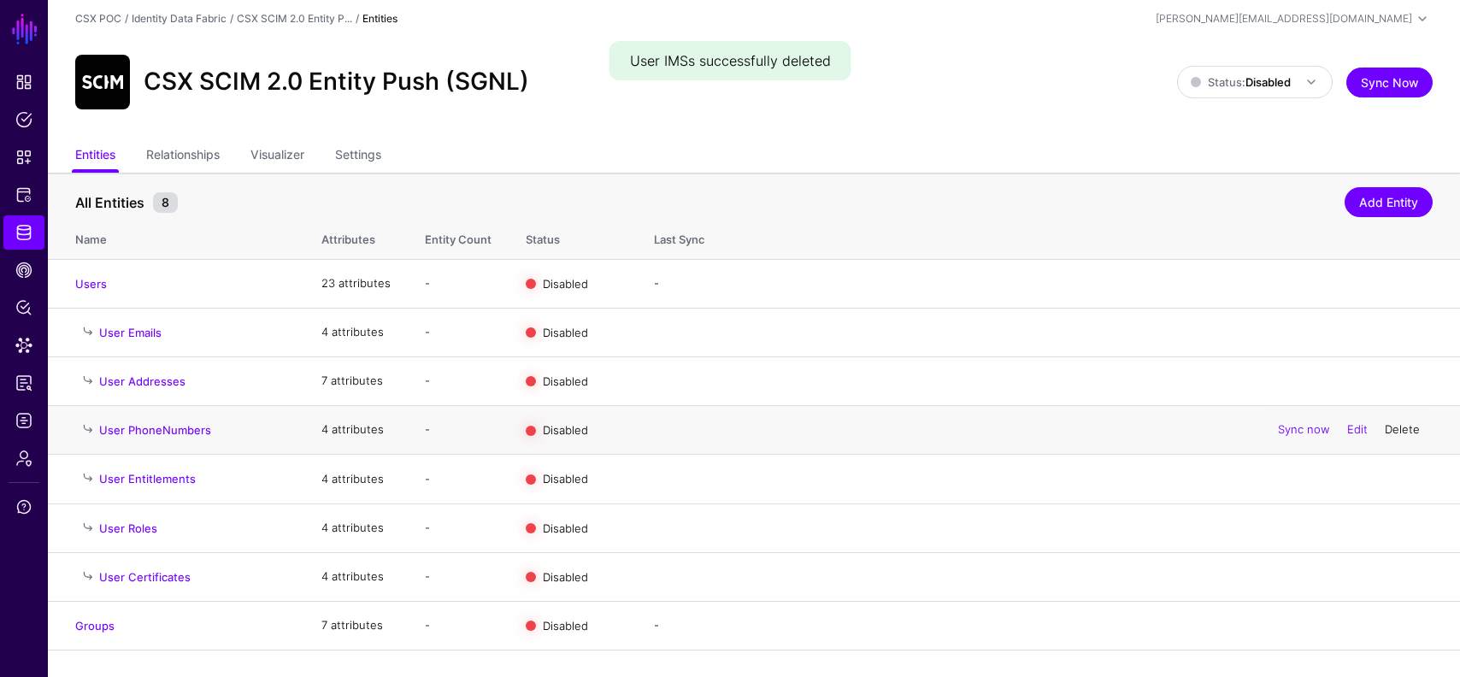
click at [1403, 433] on link "Delete" at bounding box center [1402, 429] width 35 height 14
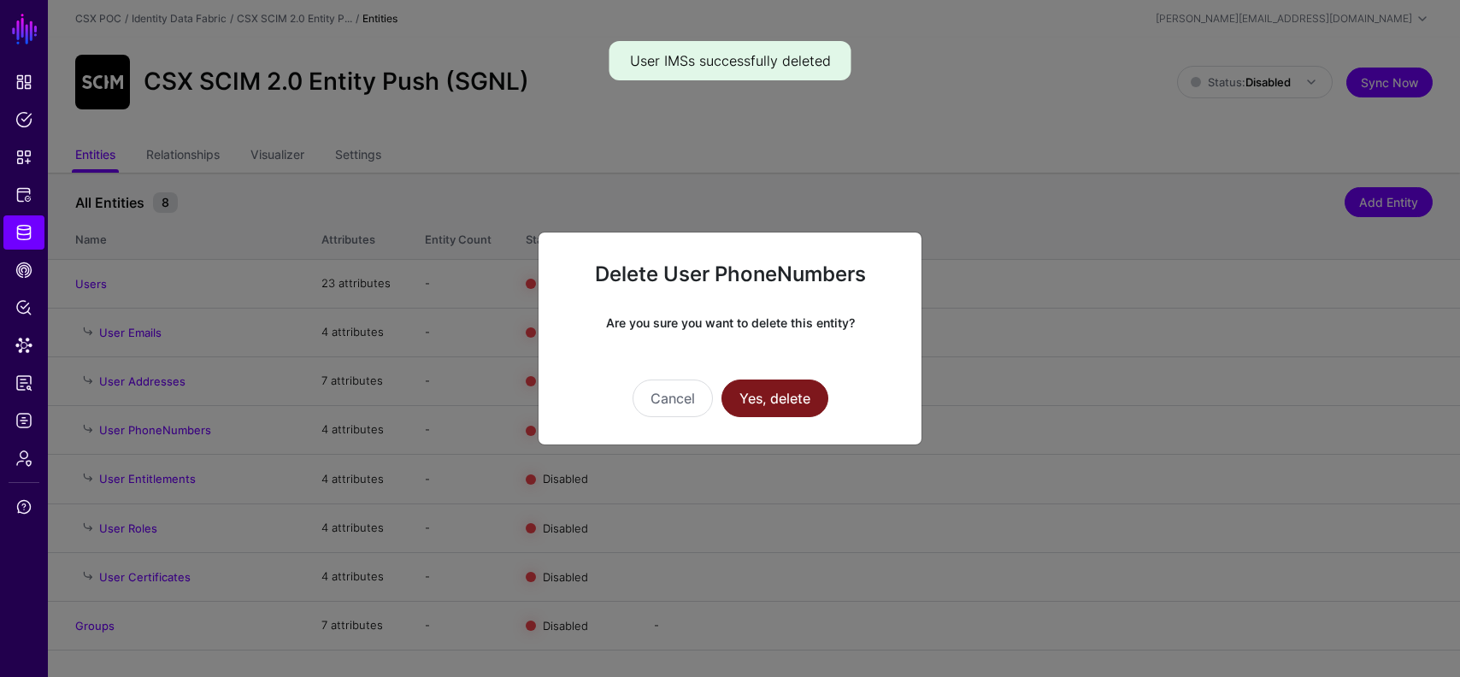
click at [800, 406] on button "Yes, delete" at bounding box center [775, 399] width 107 height 38
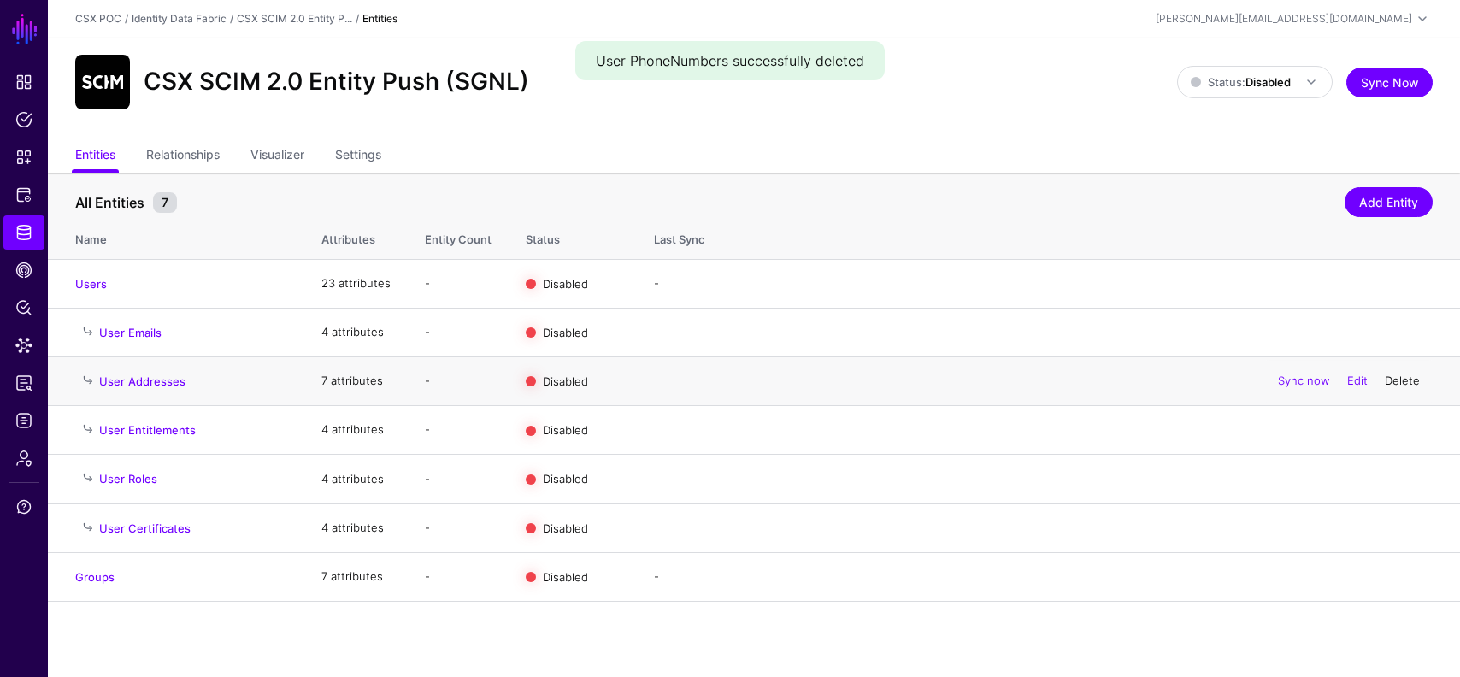
click at [1400, 380] on link "Delete" at bounding box center [1402, 381] width 35 height 14
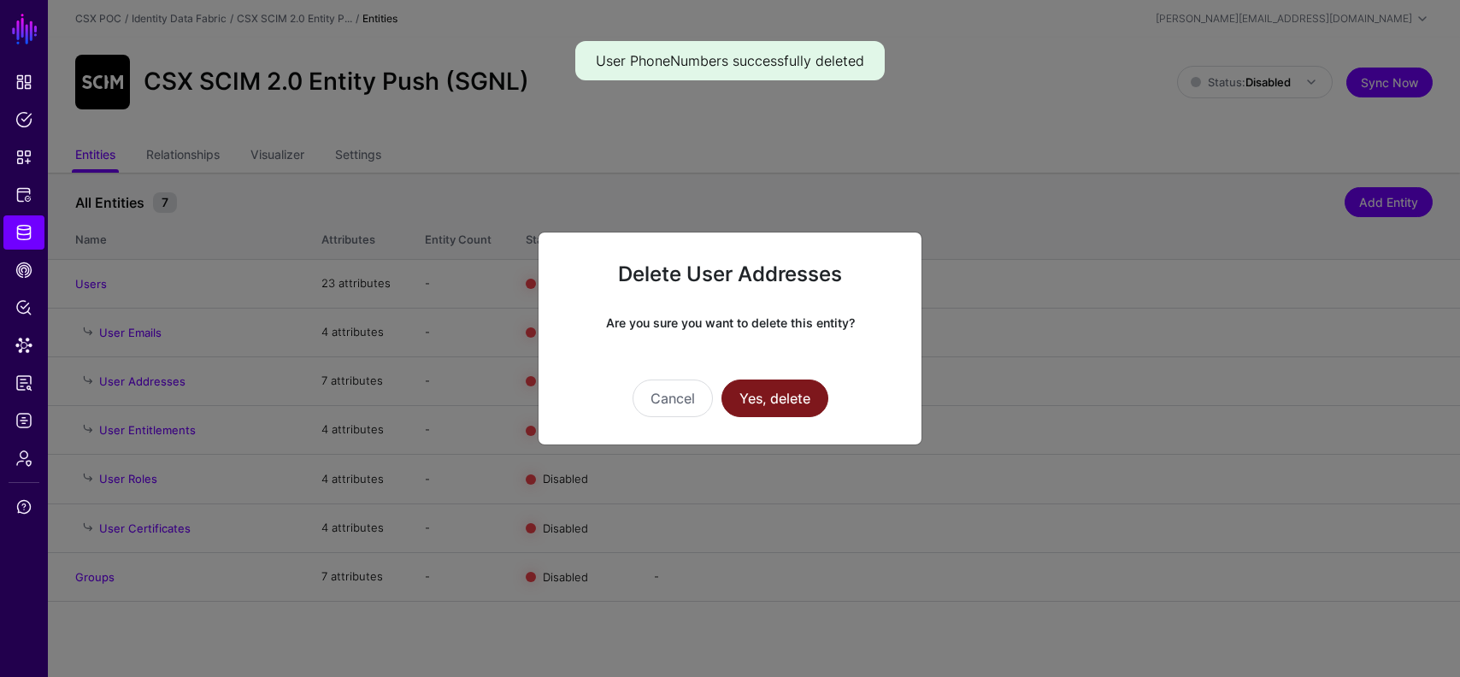
click at [765, 403] on button "Yes, delete" at bounding box center [775, 399] width 107 height 38
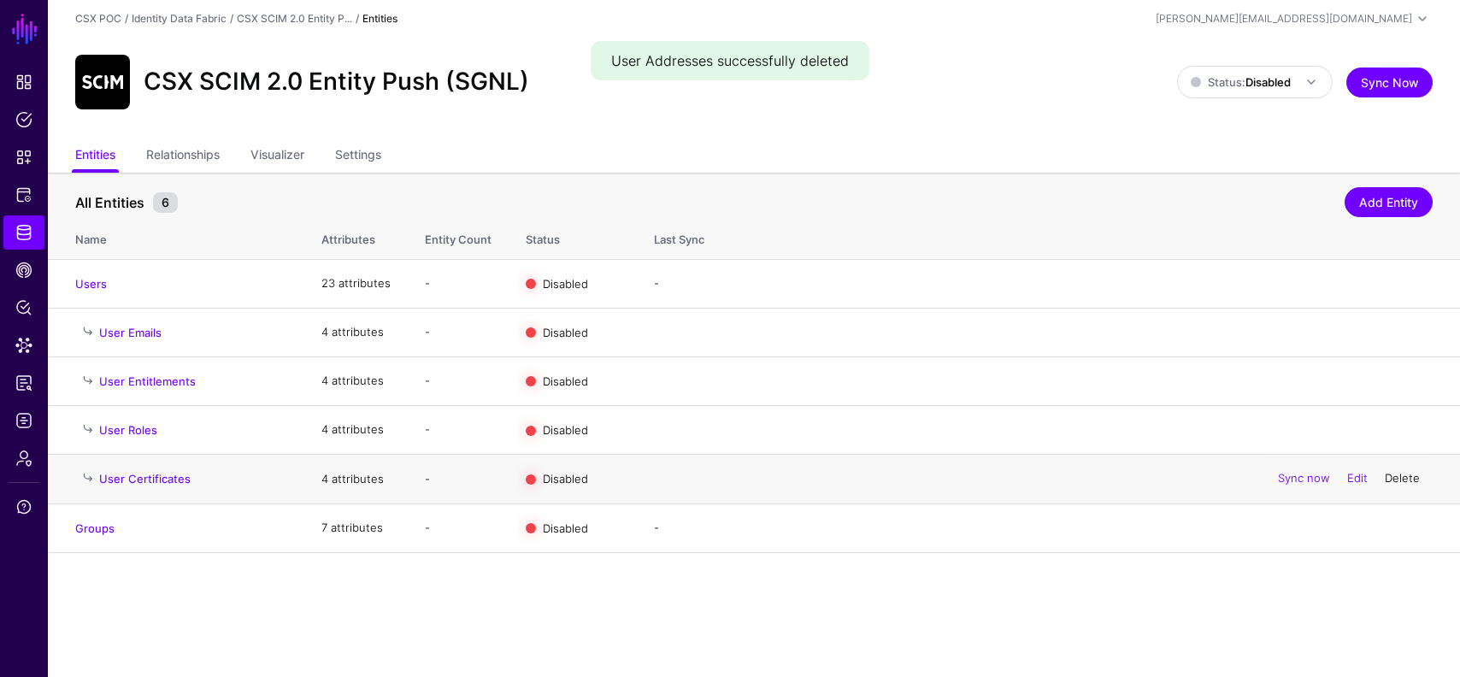
click at [1414, 481] on link "Delete" at bounding box center [1402, 479] width 35 height 14
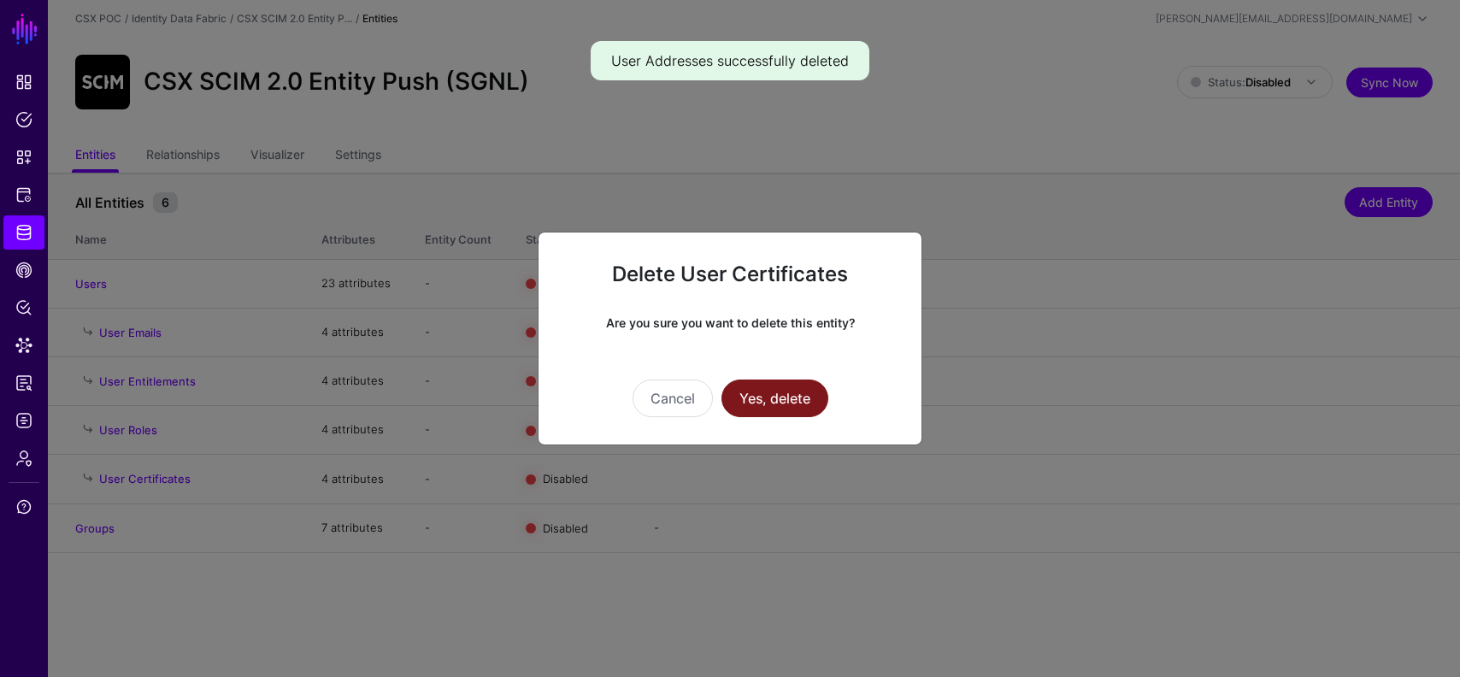
click at [802, 396] on button "Yes, delete" at bounding box center [775, 399] width 107 height 38
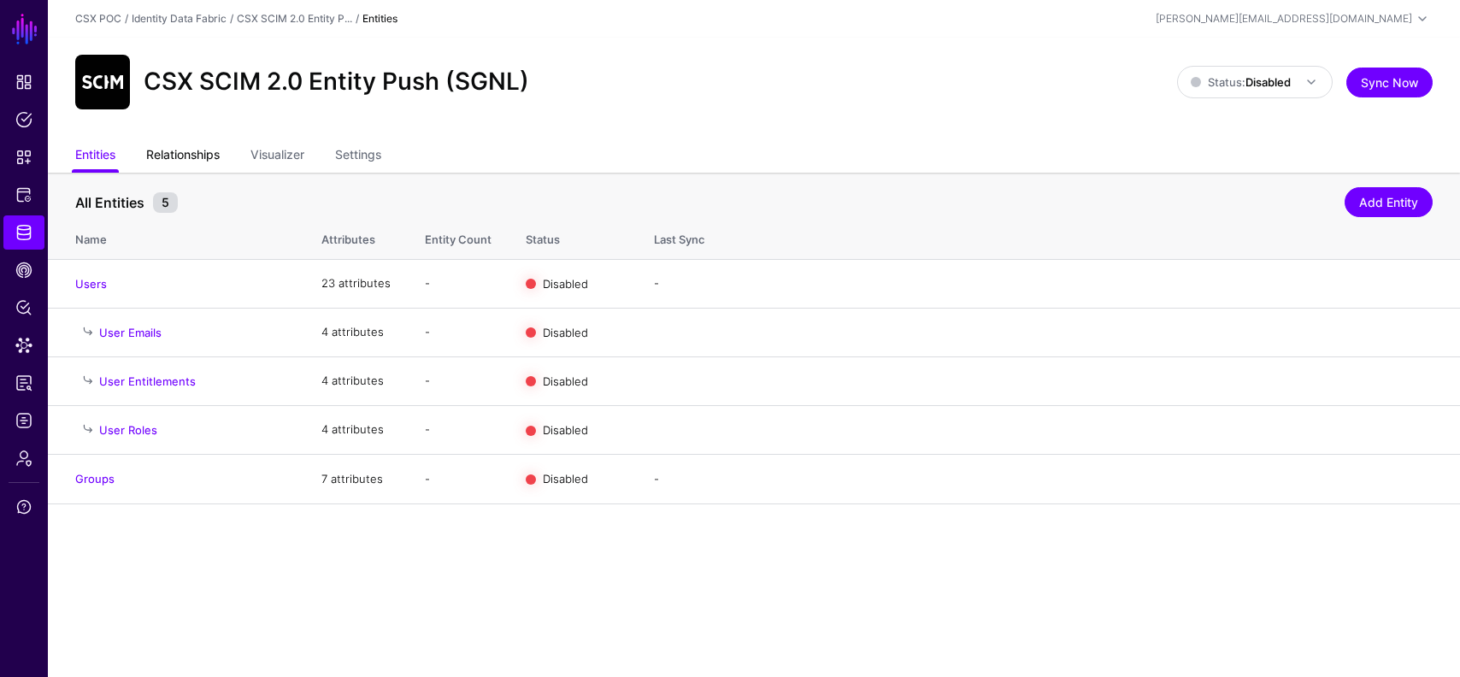
click at [178, 143] on link "Relationships" at bounding box center [183, 156] width 74 height 32
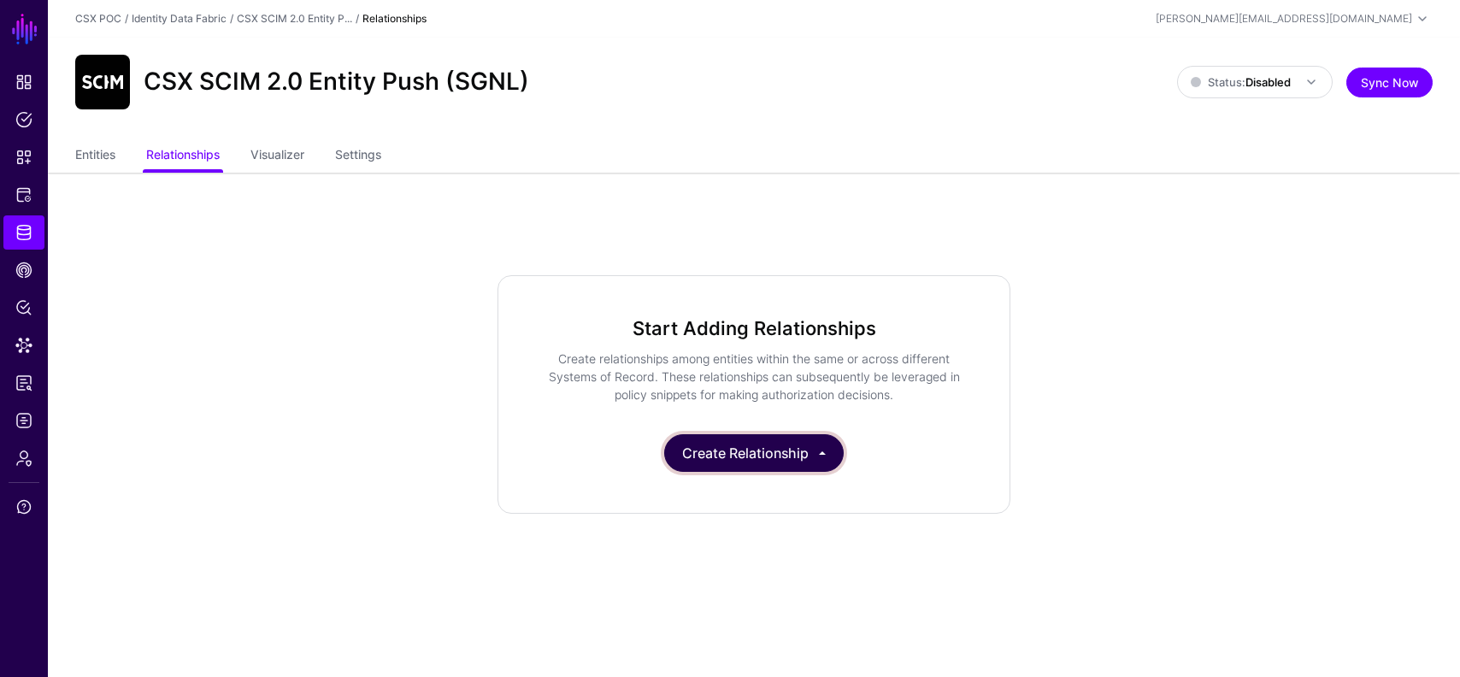
click at [738, 449] on button "Create Relationship" at bounding box center [754, 453] width 180 height 38
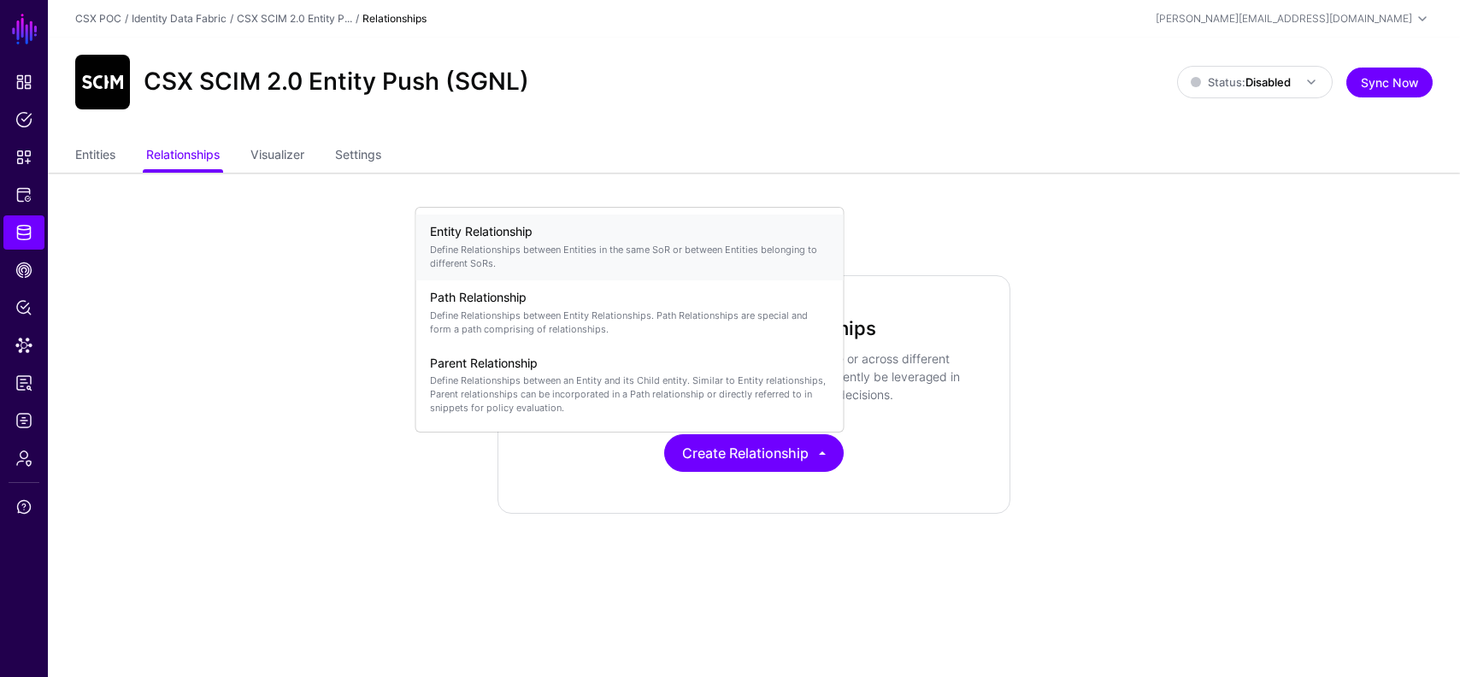
click at [566, 229] on h4 "Entity Relationship" at bounding box center [630, 232] width 400 height 15
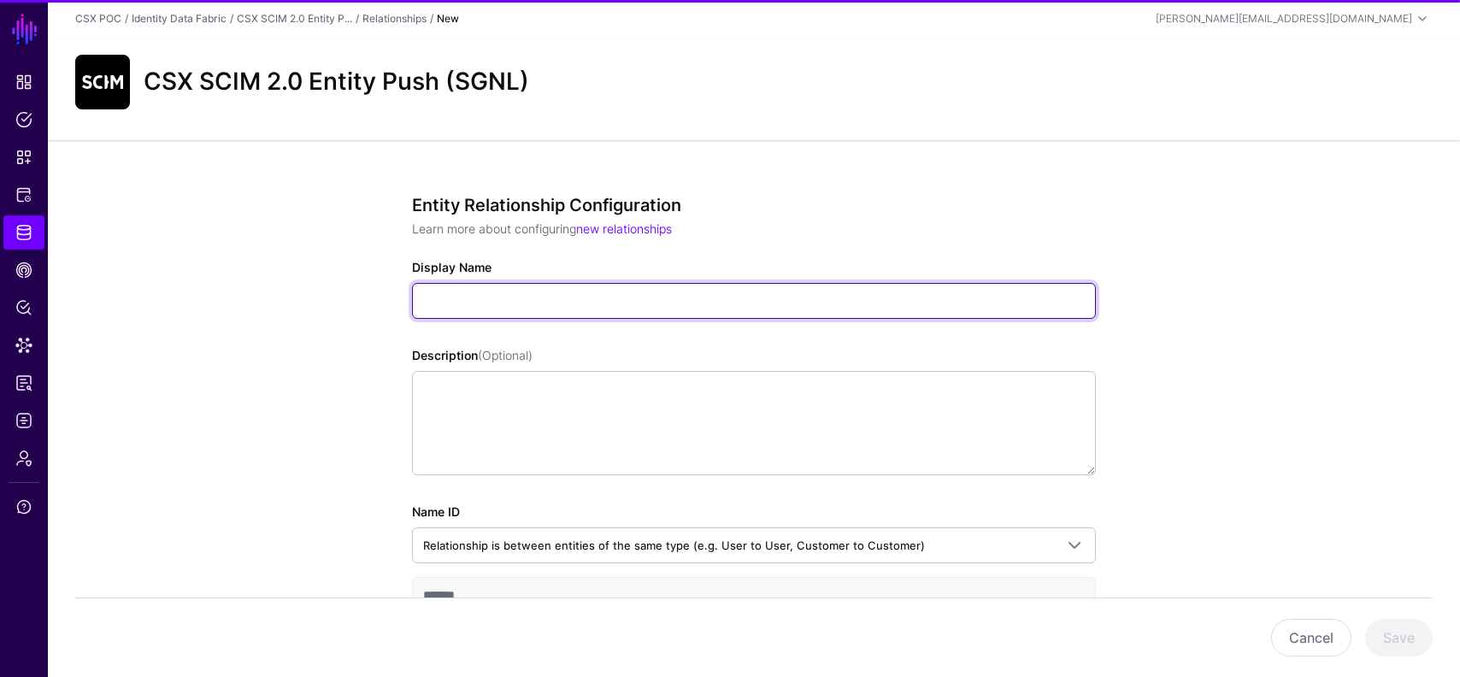
click at [646, 304] on input "Display Name" at bounding box center [754, 301] width 684 height 36
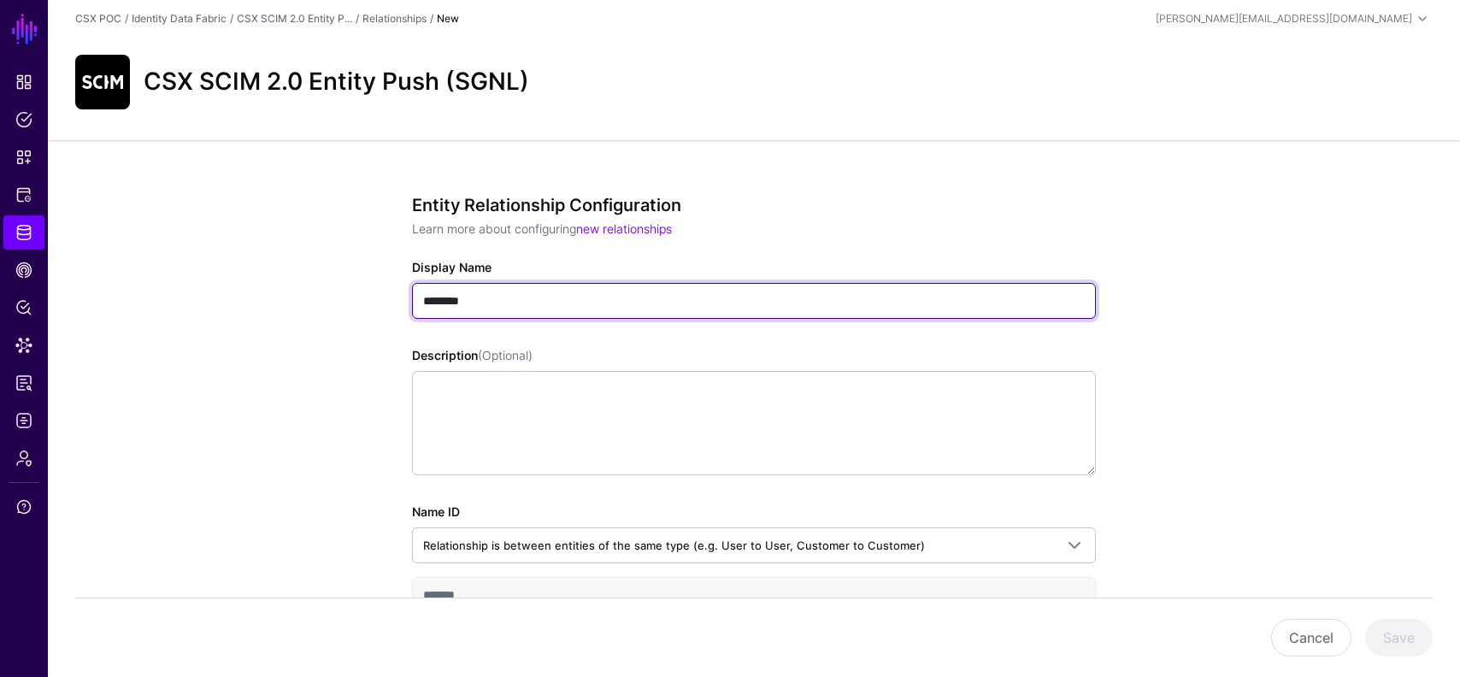
type input "********"
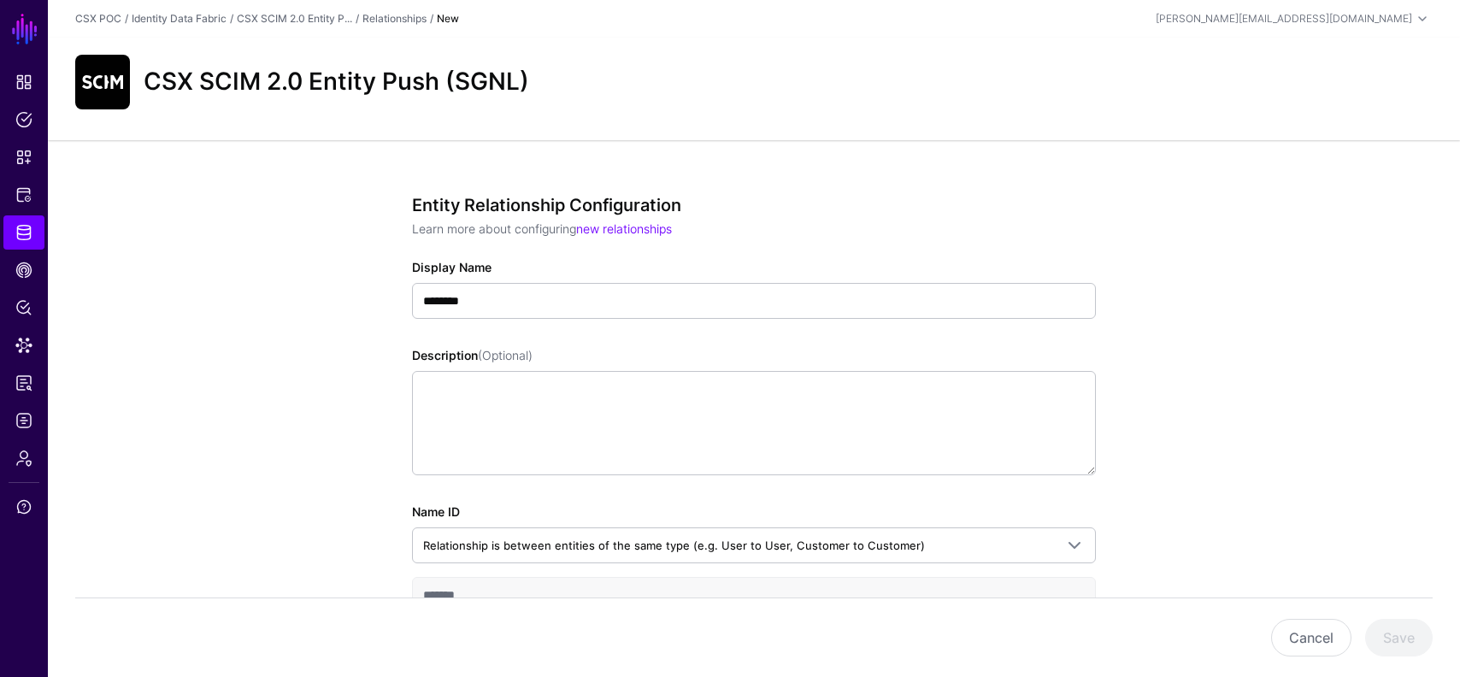
click at [1223, 339] on div "Entity Relationship Configuration Learn more about configuring new relationship…" at bounding box center [754, 554] width 1412 height 828
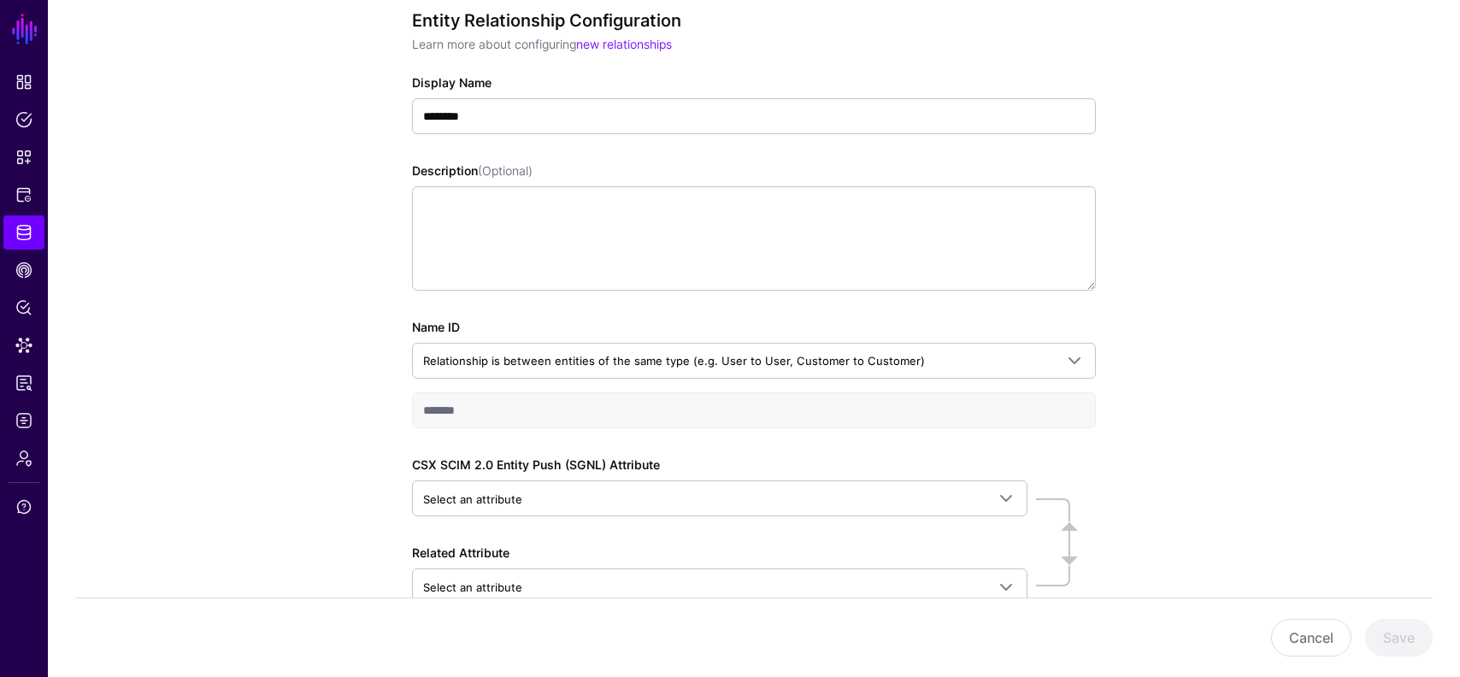
scroll to position [197, 0]
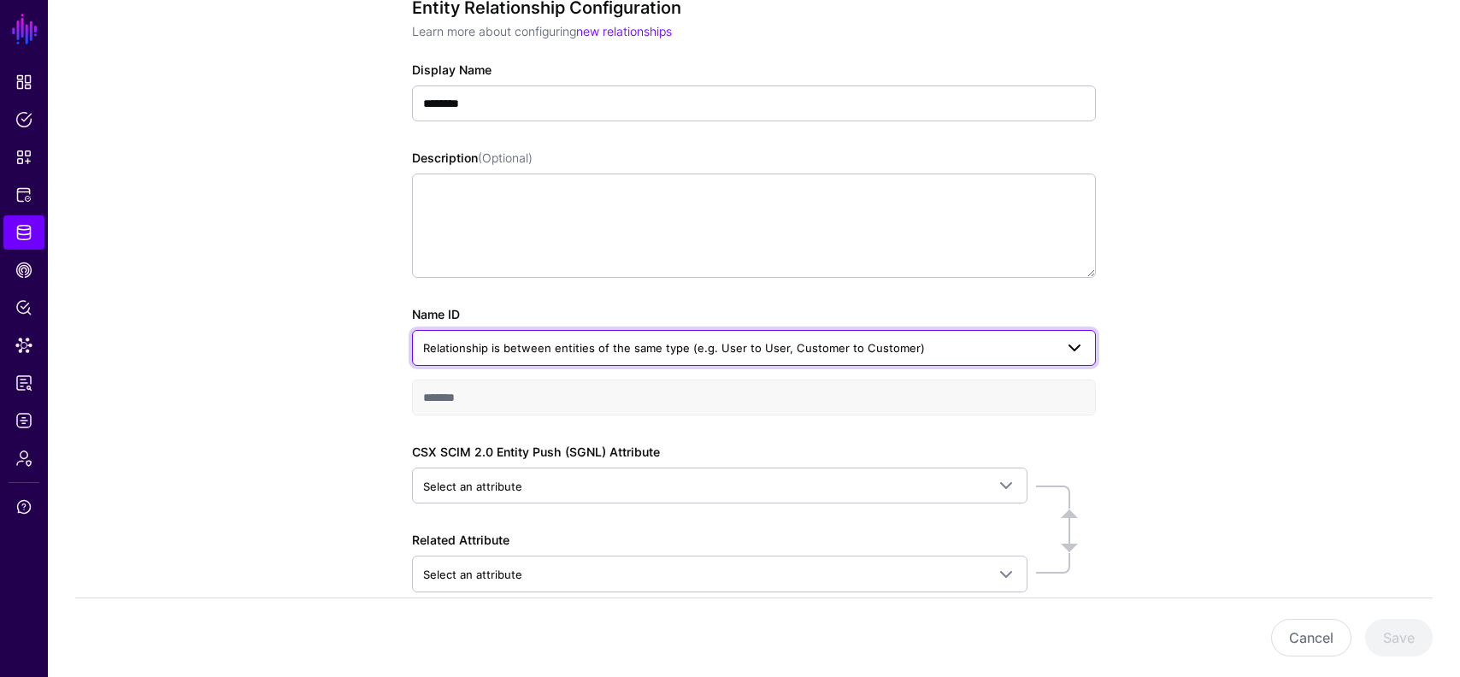
click at [754, 348] on span "Relationship is between entities of the same type (e.g. User to User, Customer …" at bounding box center [674, 348] width 502 height 14
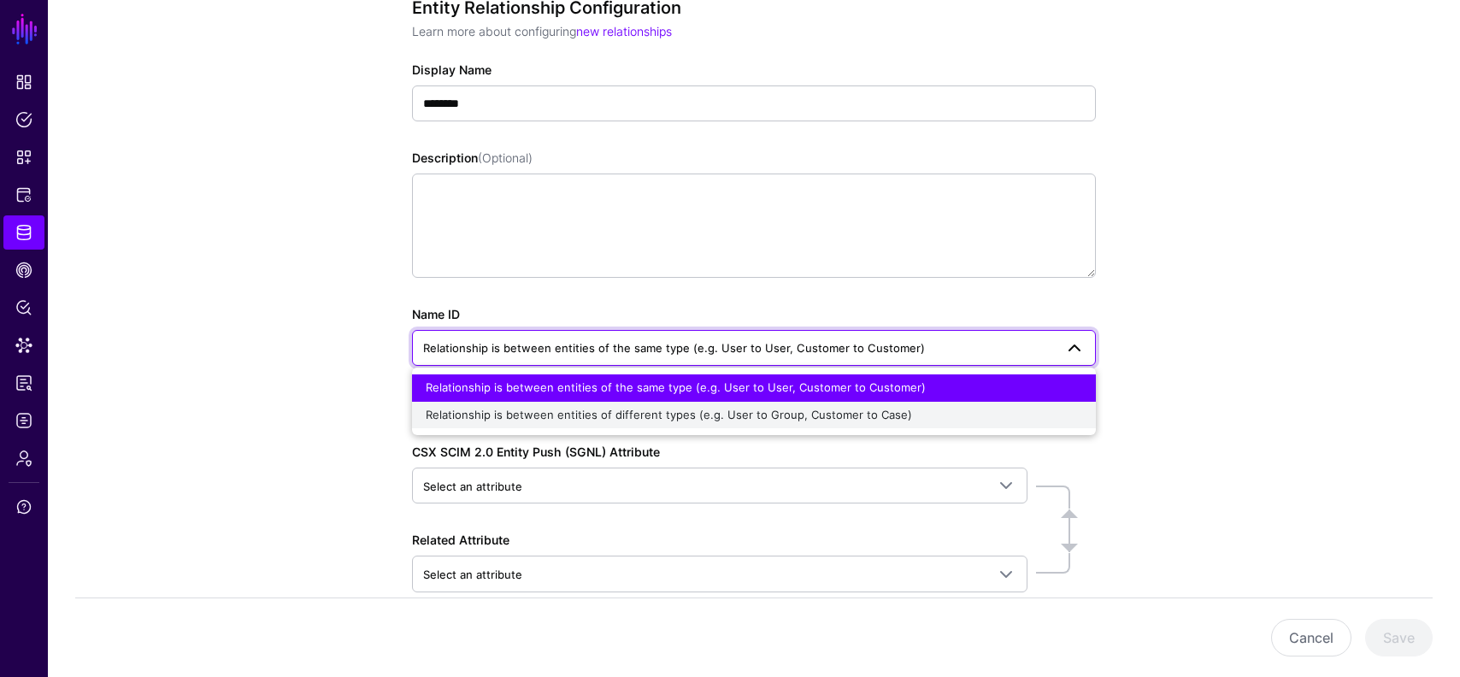
click at [823, 412] on span "Relationship is between entities of different types (e.g. User to Group, Custom…" at bounding box center [669, 415] width 486 height 14
type input "********"
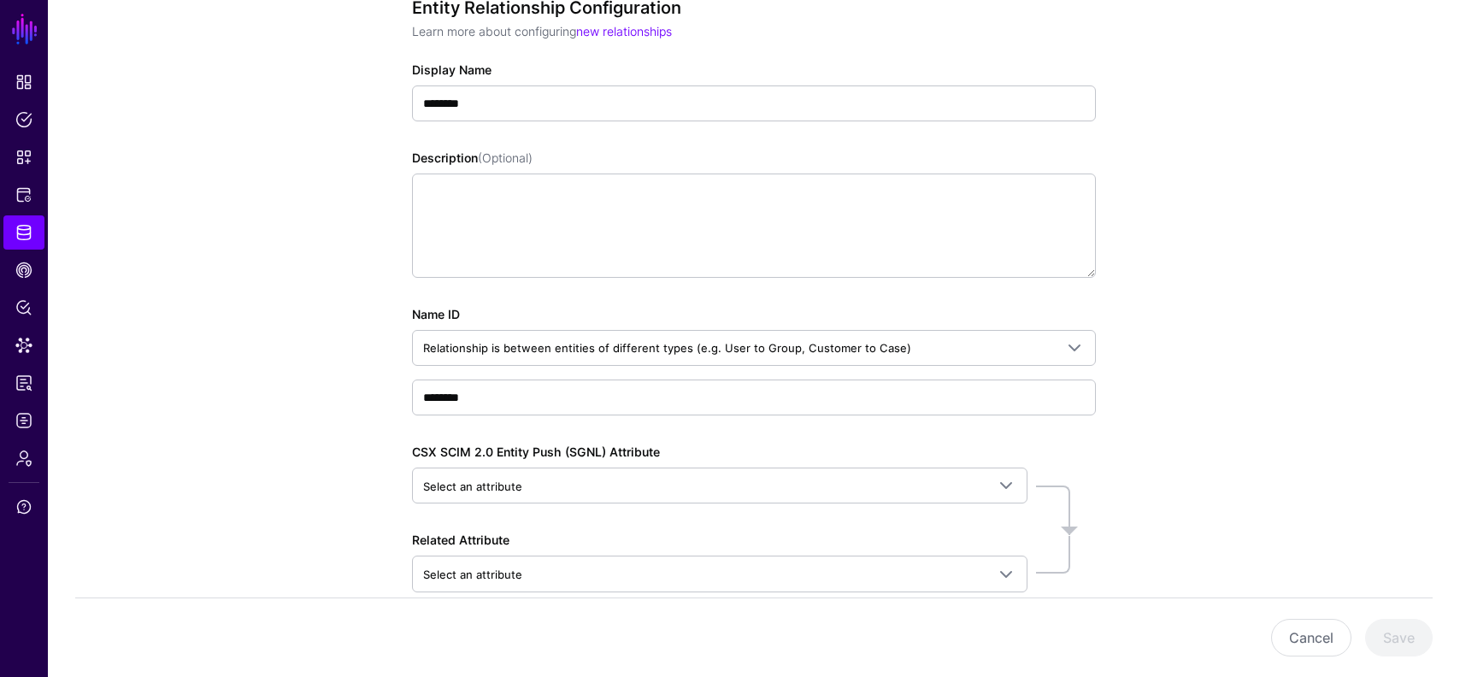
click at [1268, 415] on div "Entity Relationship Configuration Learn more about configuring new relationship…" at bounding box center [754, 357] width 1412 height 828
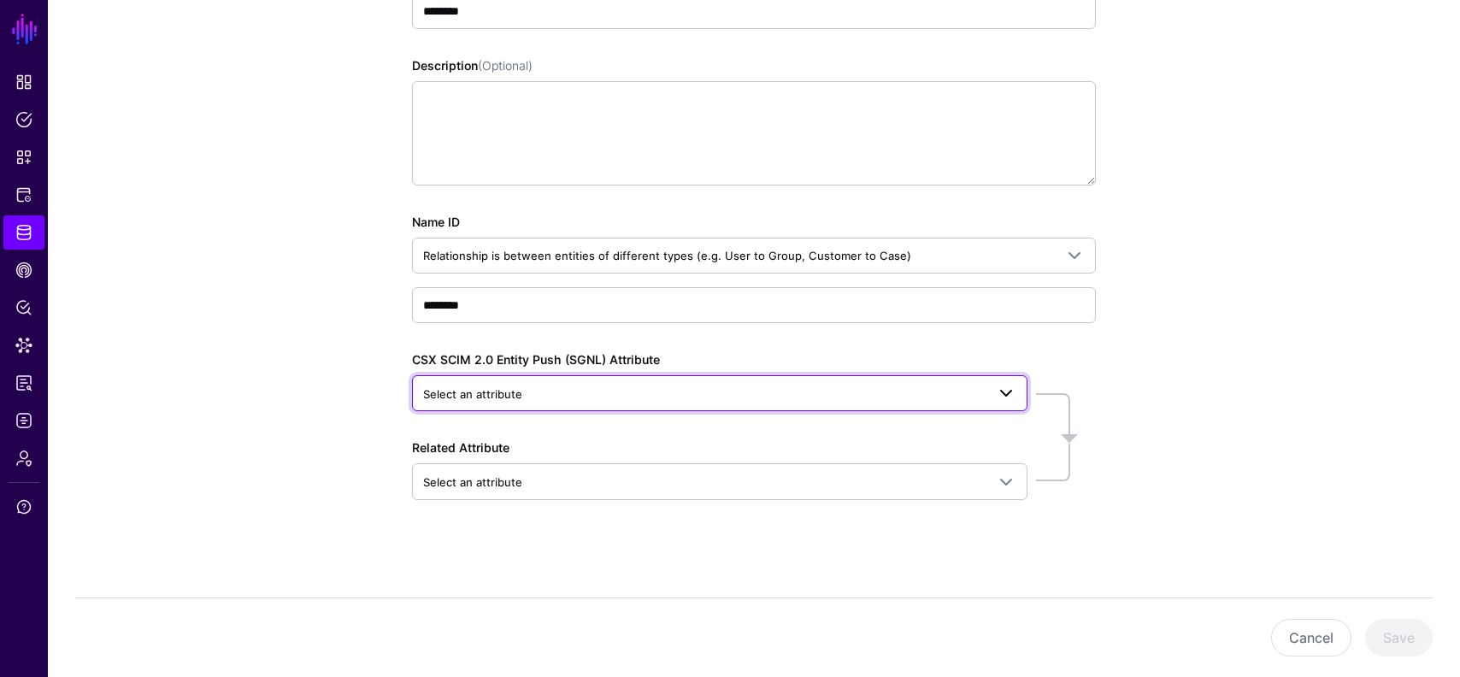
click at [693, 385] on span "Select an attribute" at bounding box center [704, 394] width 563 height 19
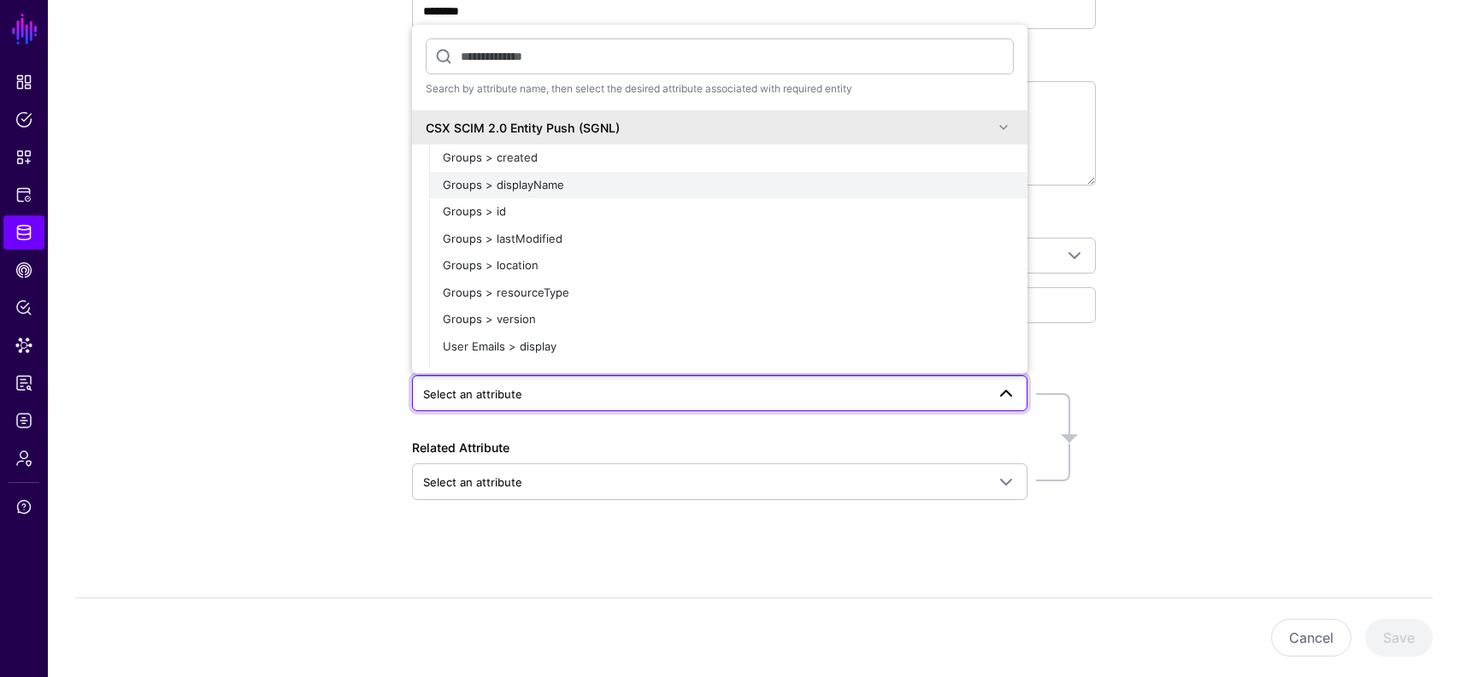
click at [674, 184] on div "Groups > displayName" at bounding box center [728, 185] width 571 height 17
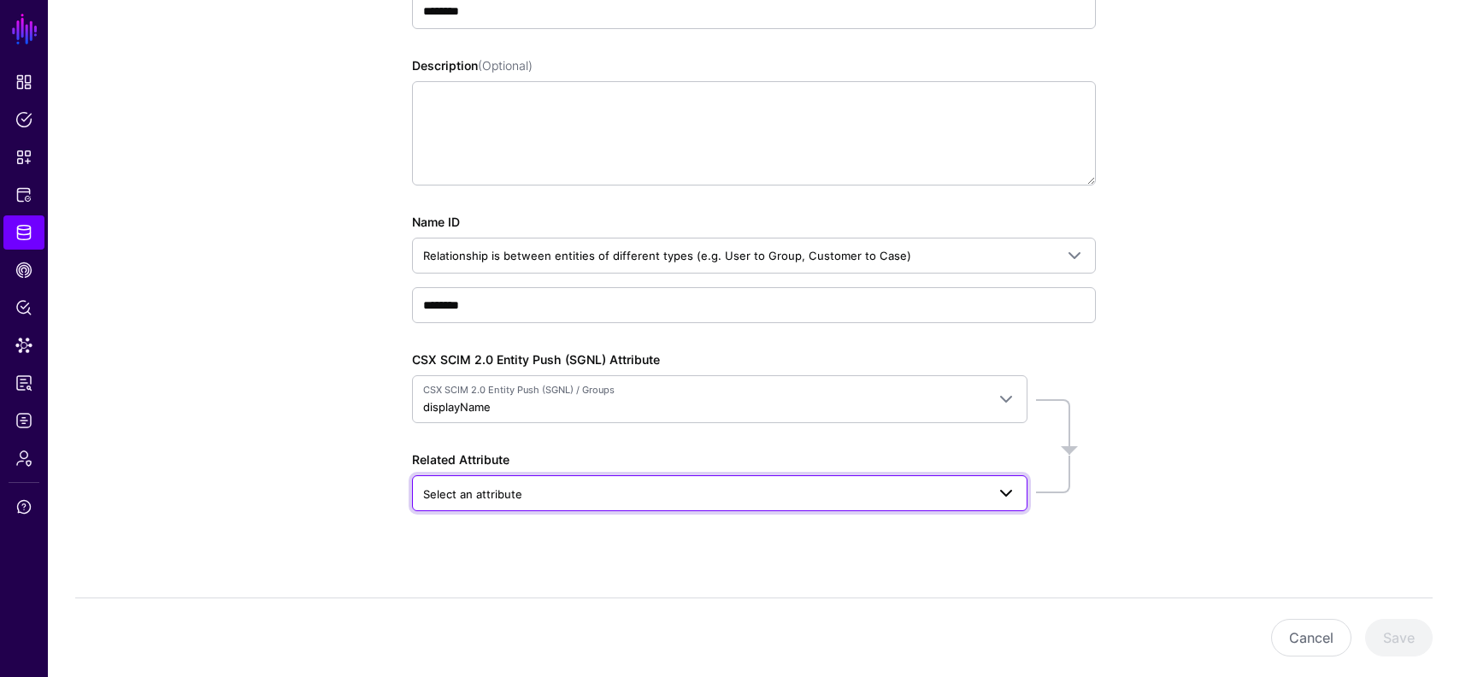
click at [847, 493] on span "Select an attribute" at bounding box center [704, 494] width 563 height 19
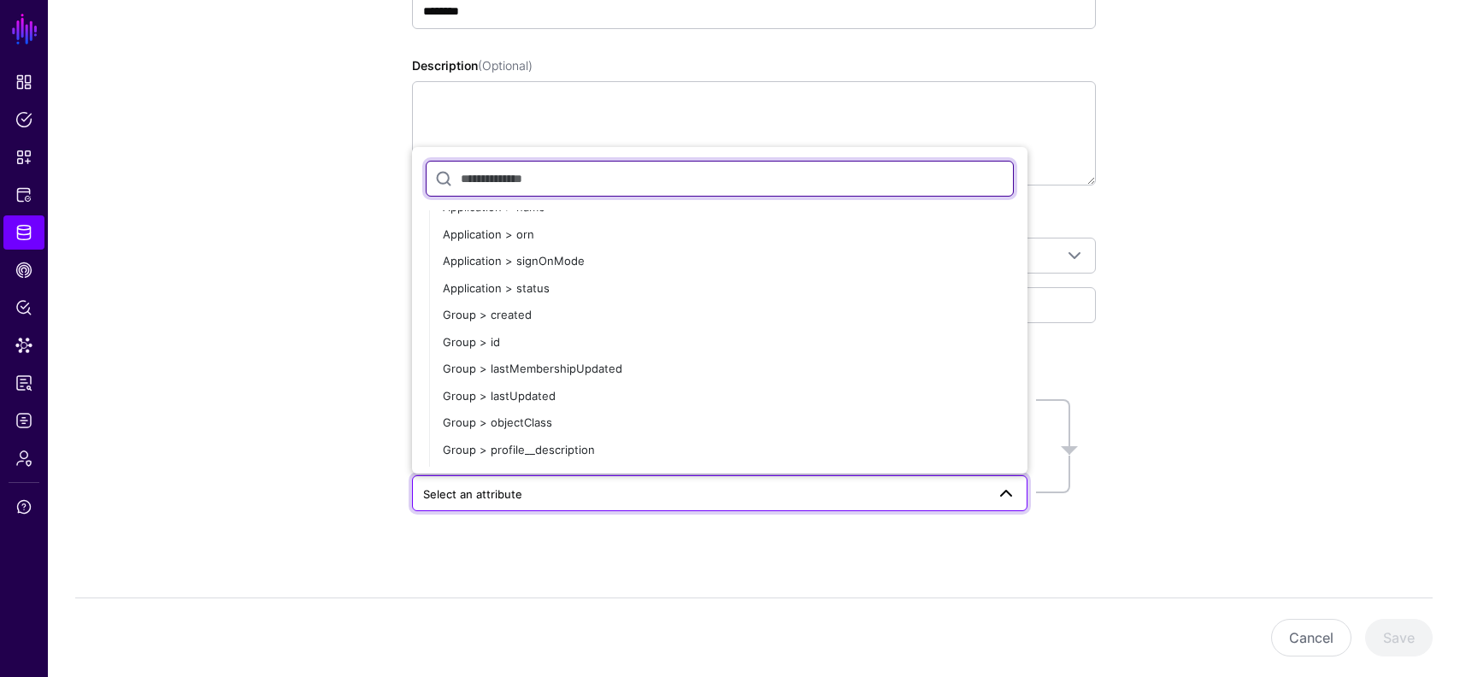
scroll to position [0, 0]
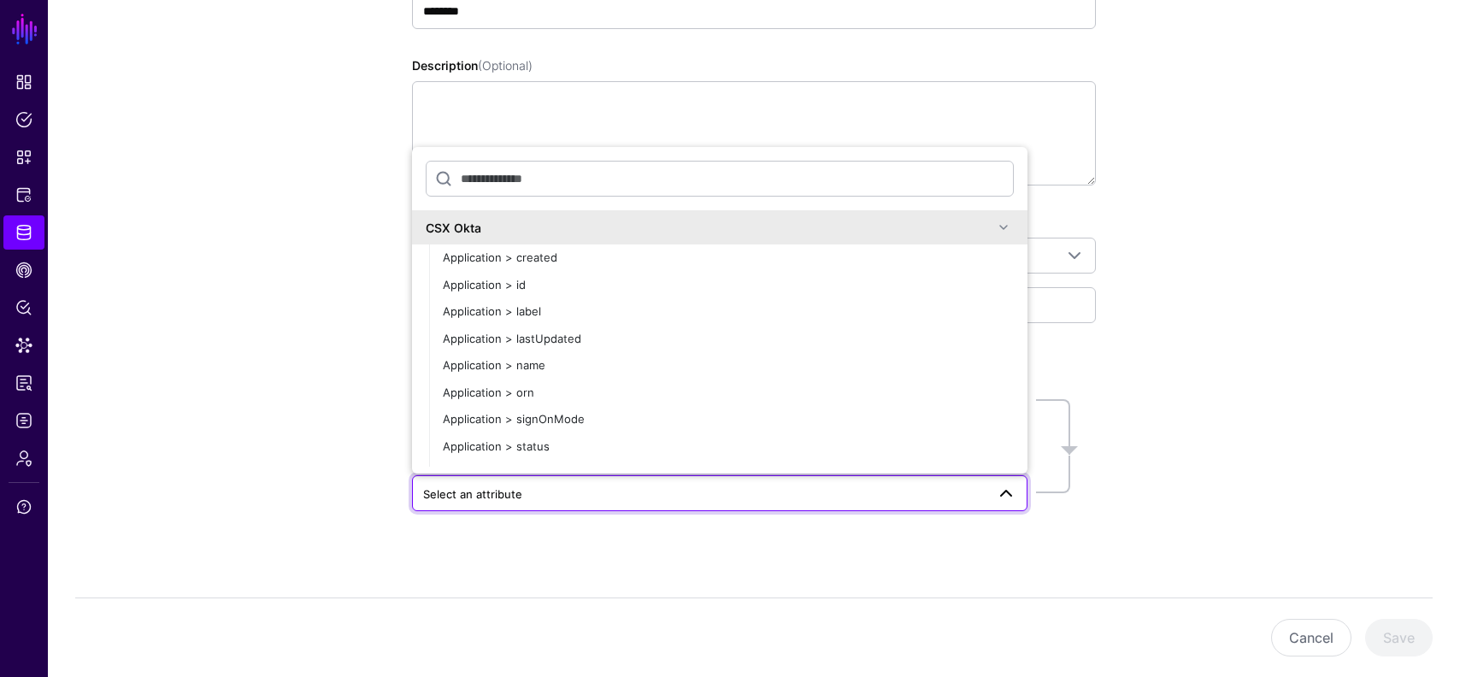
click at [660, 221] on div "CSX Okta" at bounding box center [710, 228] width 568 height 18
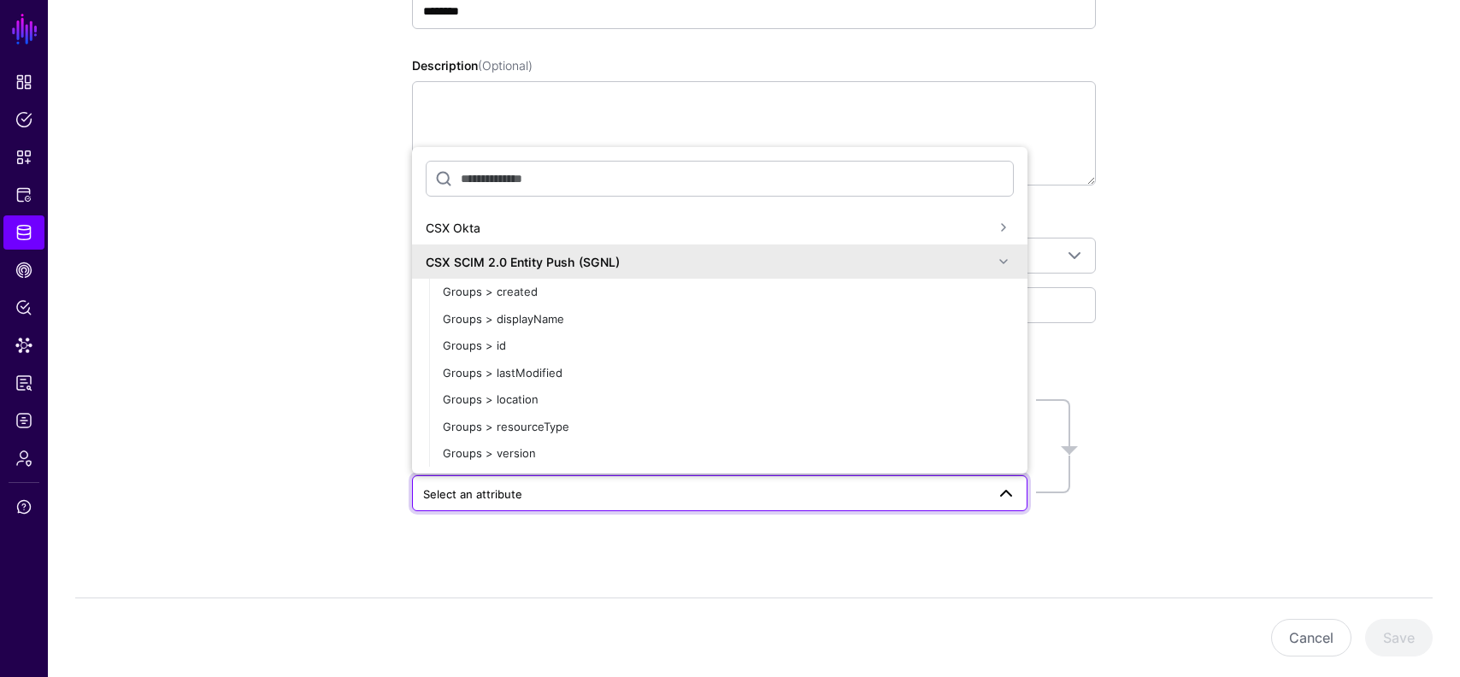
click at [1304, 374] on div "Entity Relationship Configuration Learn more about configuring new relationship…" at bounding box center [754, 269] width 1412 height 839
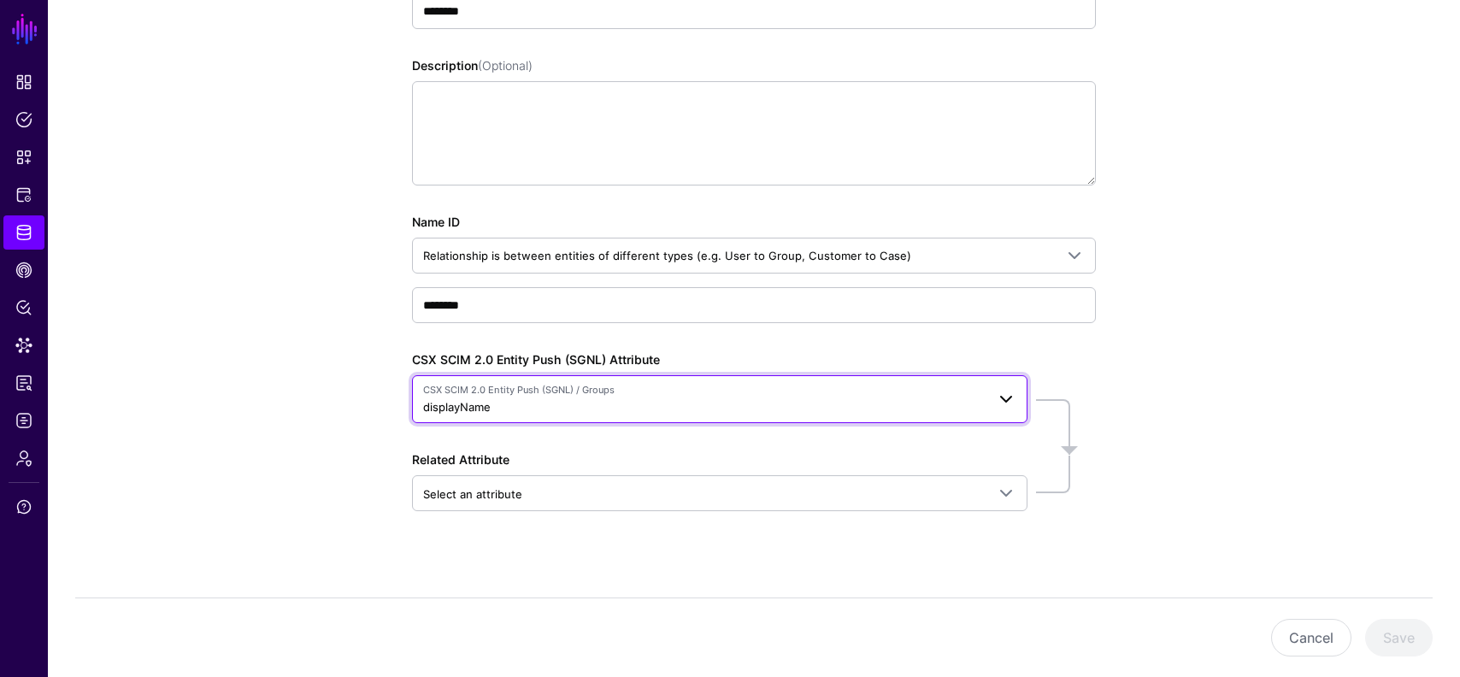
click at [817, 395] on span "CSX SCIM 2.0 Entity Push (SGNL) / Groups" at bounding box center [704, 390] width 563 height 15
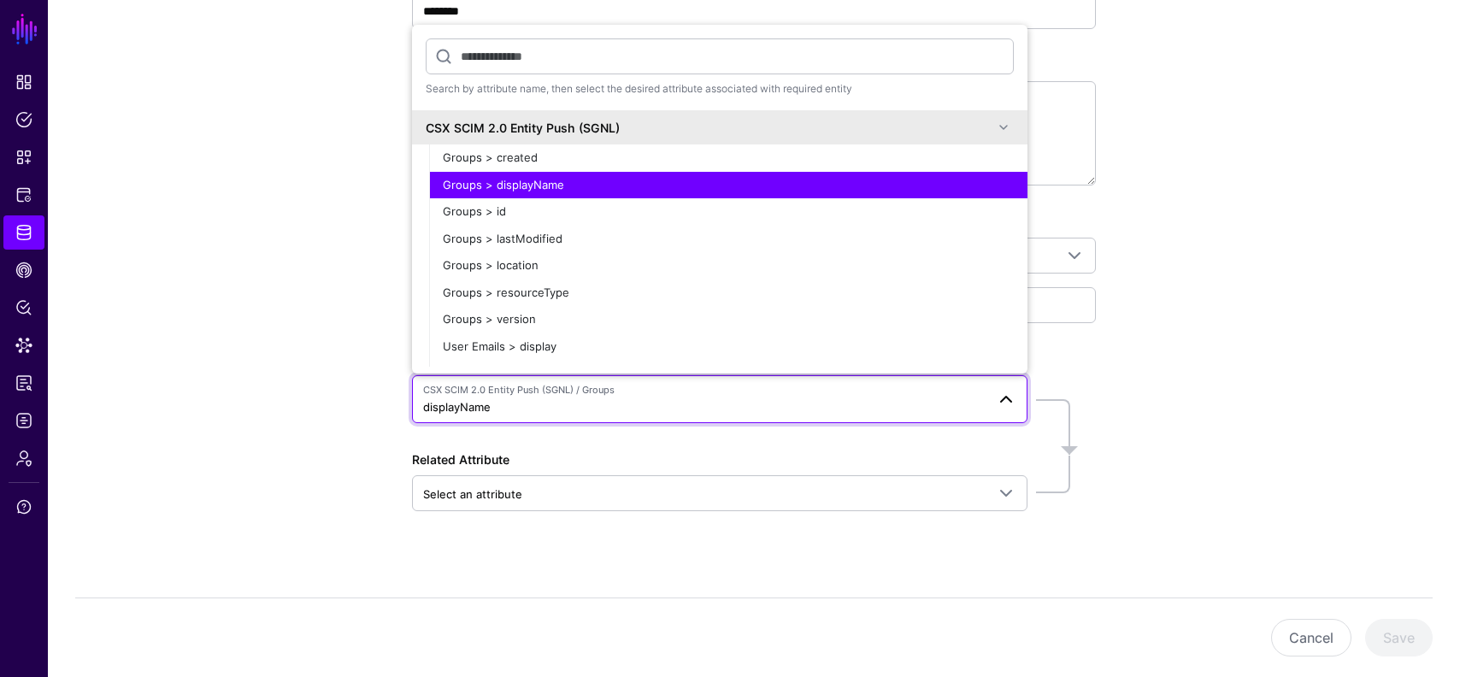
click at [1275, 372] on div "Entity Relationship Configuration Learn more about configuring new relationship…" at bounding box center [754, 269] width 1412 height 839
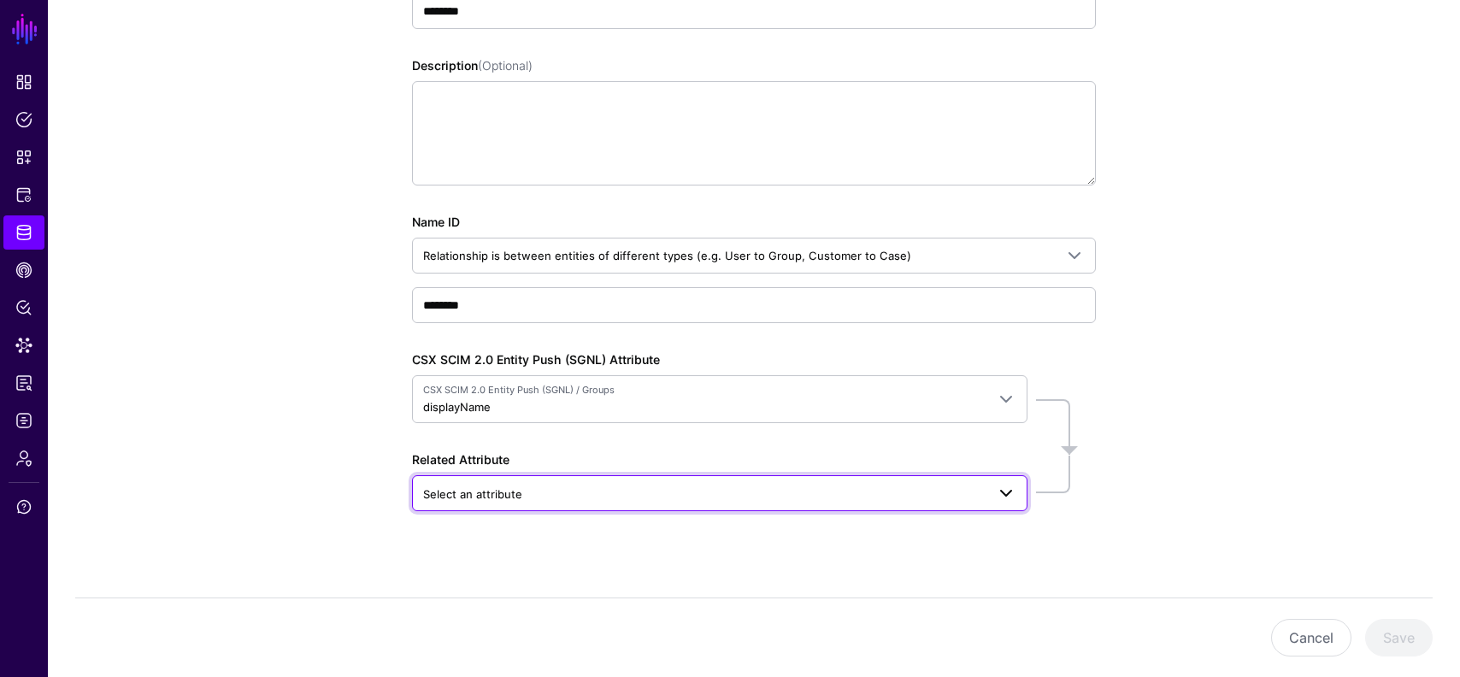
click at [962, 487] on span "Select an attribute" at bounding box center [704, 494] width 563 height 19
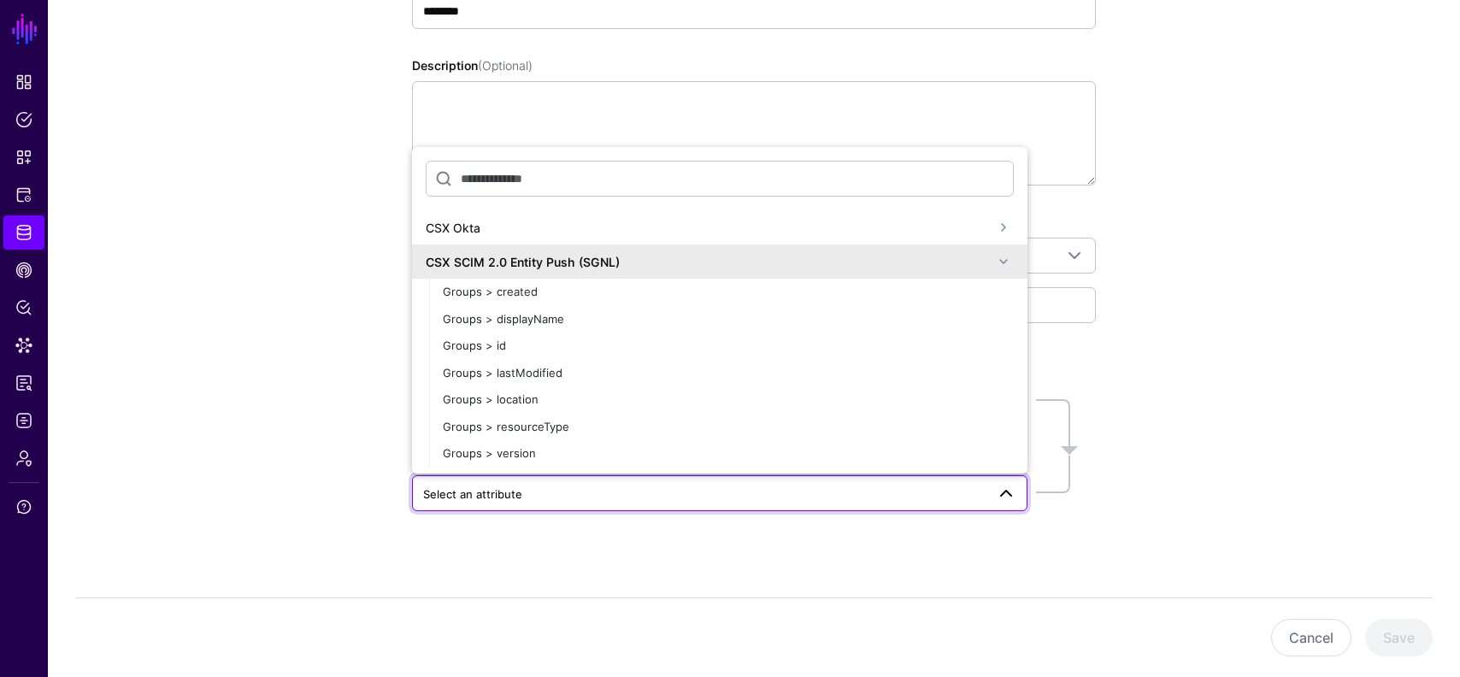
click at [833, 267] on div "CSX SCIM 2.0 Entity Push (SGNL)" at bounding box center [710, 262] width 568 height 18
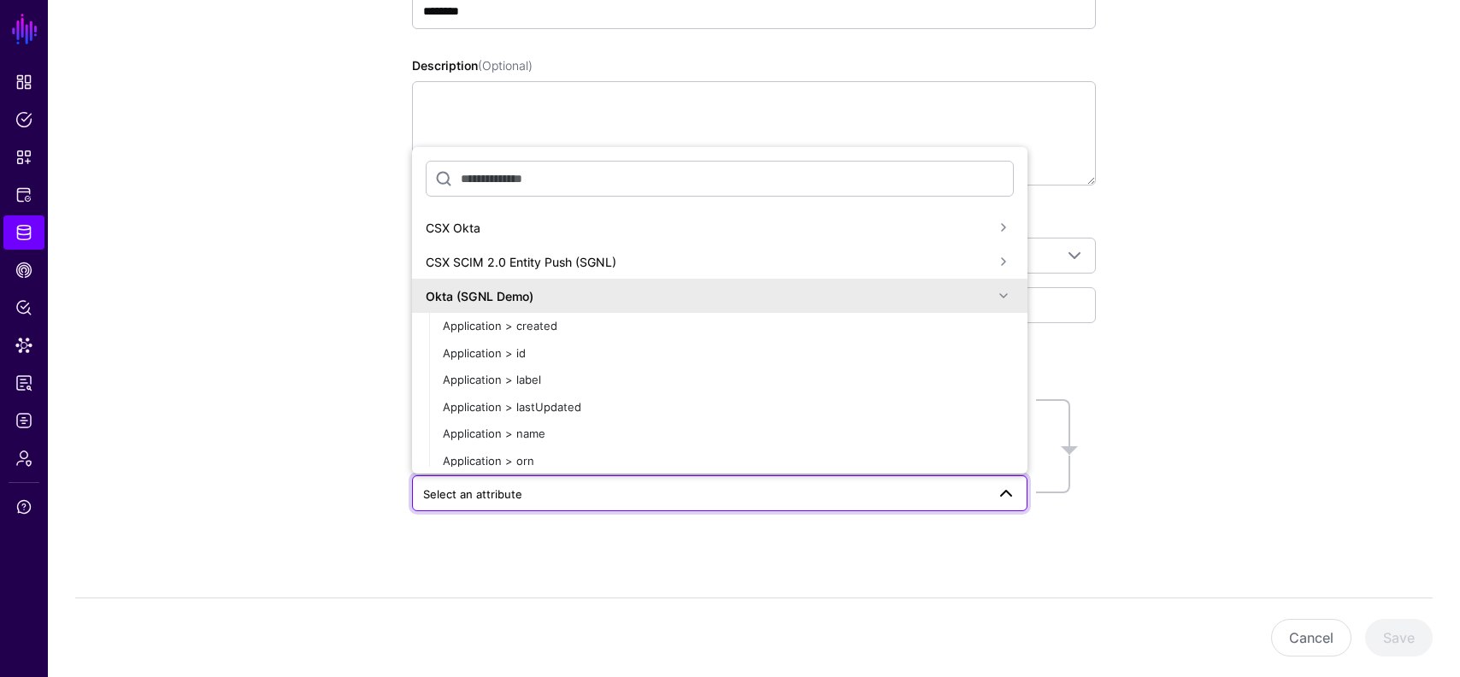
click at [832, 296] on div "Okta (SGNL Demo)" at bounding box center [710, 296] width 568 height 18
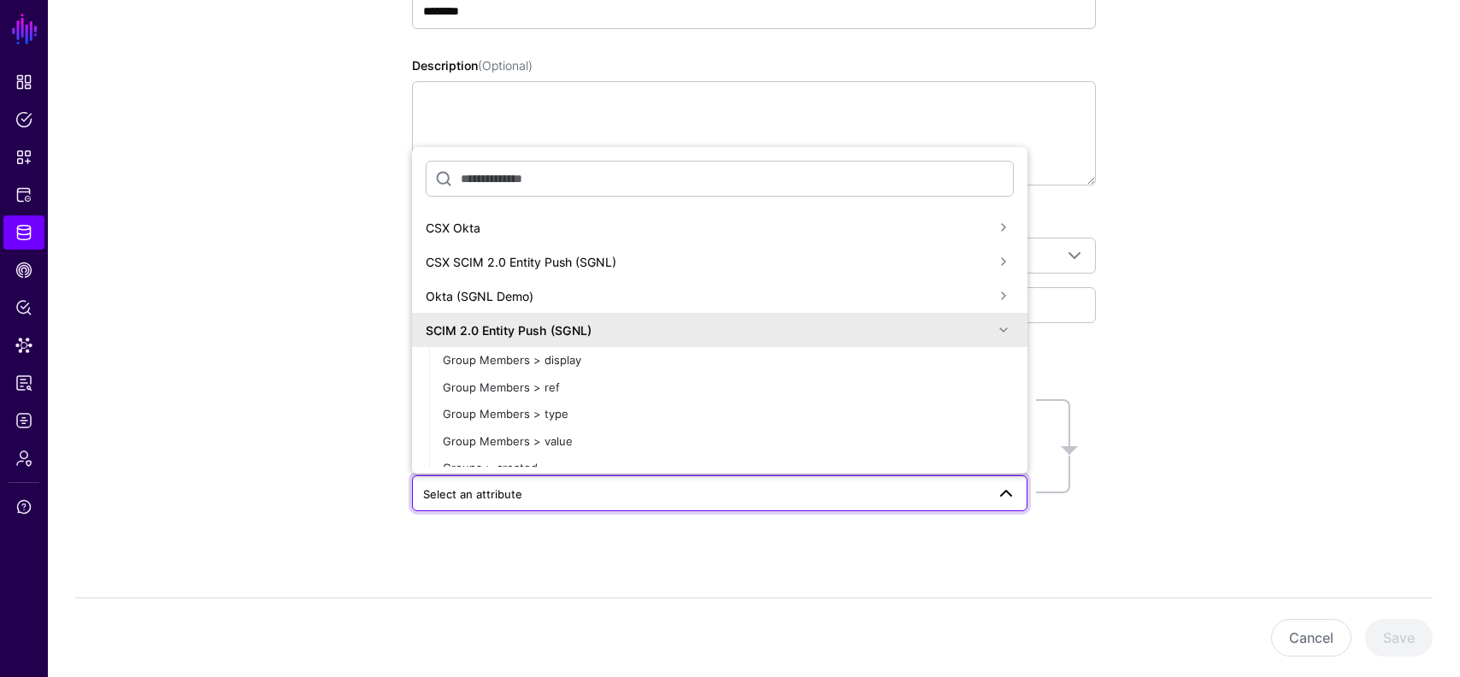
click at [832, 341] on div "SCIM 2.0 Entity Push (SGNL)" at bounding box center [720, 330] width 616 height 34
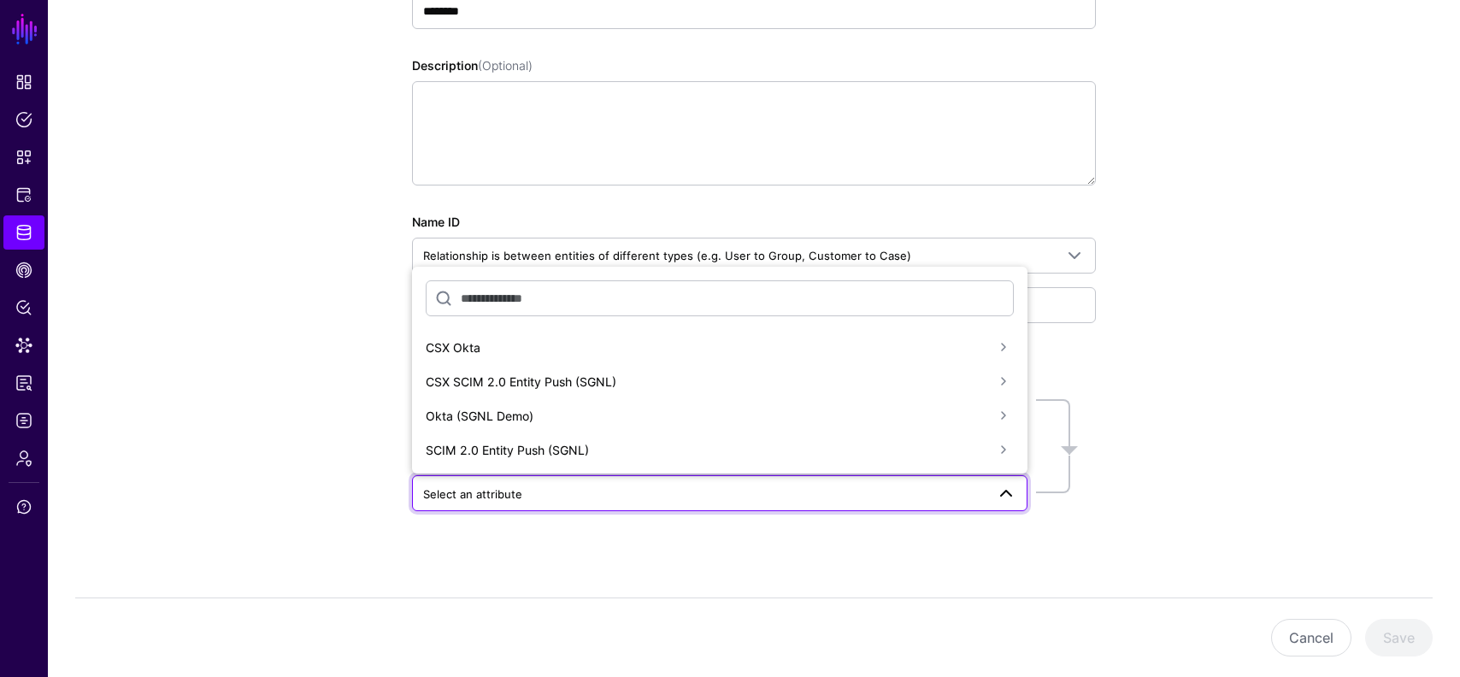
click at [513, 380] on div "CSX SCIM 2.0 Entity Push (SGNL)" at bounding box center [710, 382] width 568 height 18
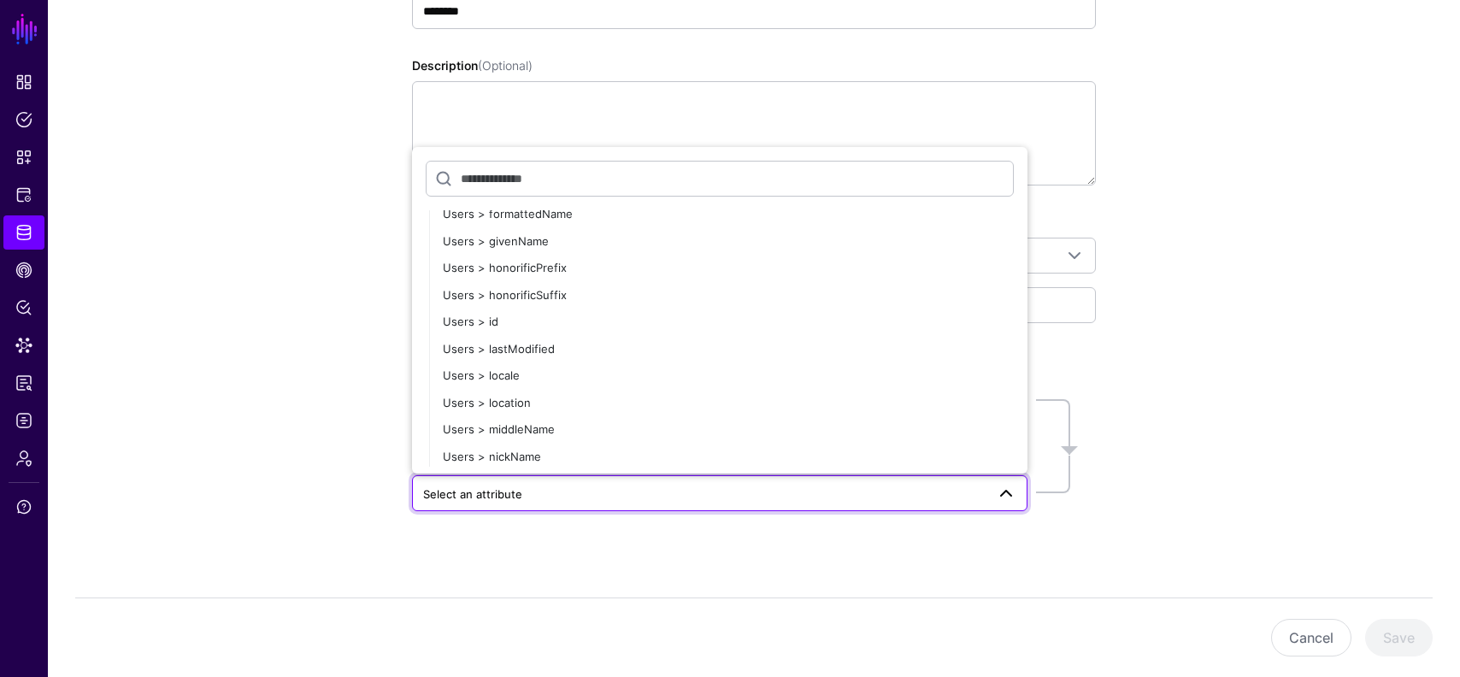
scroll to position [707, 0]
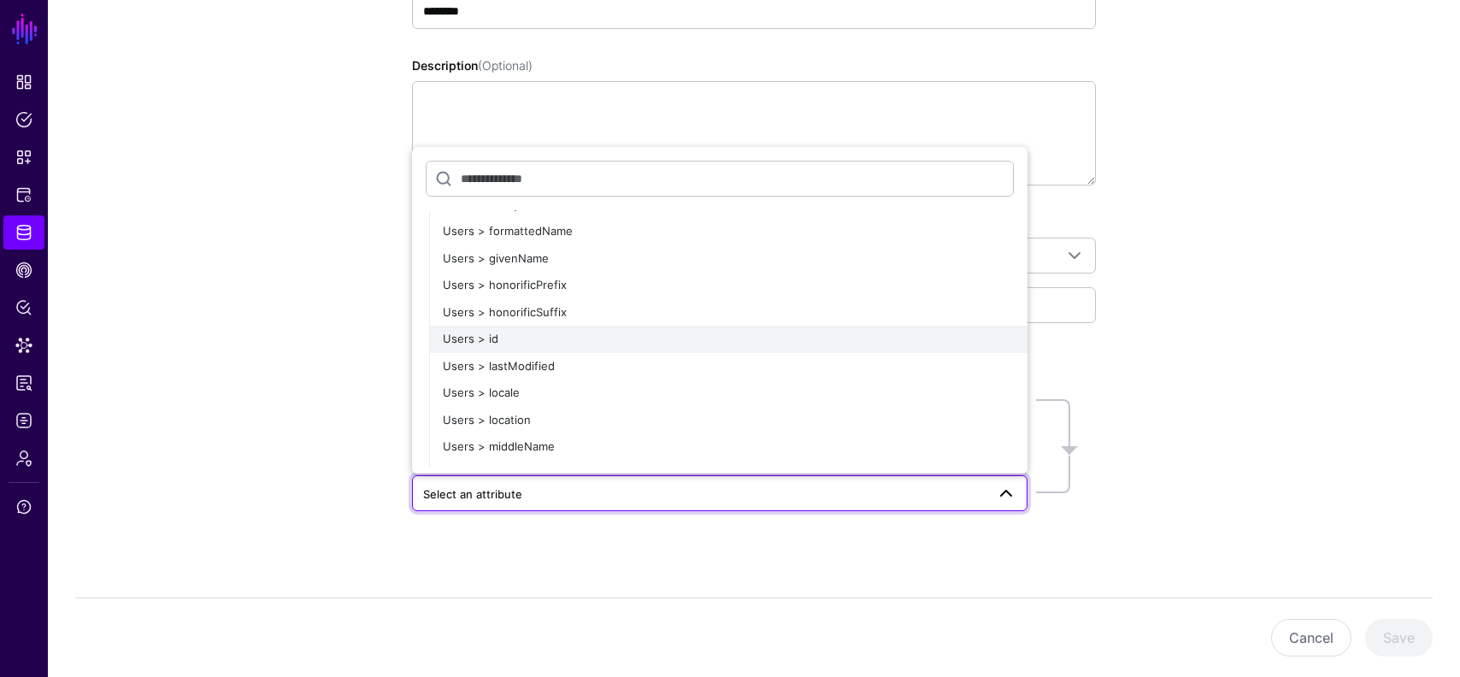
click at [498, 338] on div "Users > id" at bounding box center [728, 339] width 571 height 17
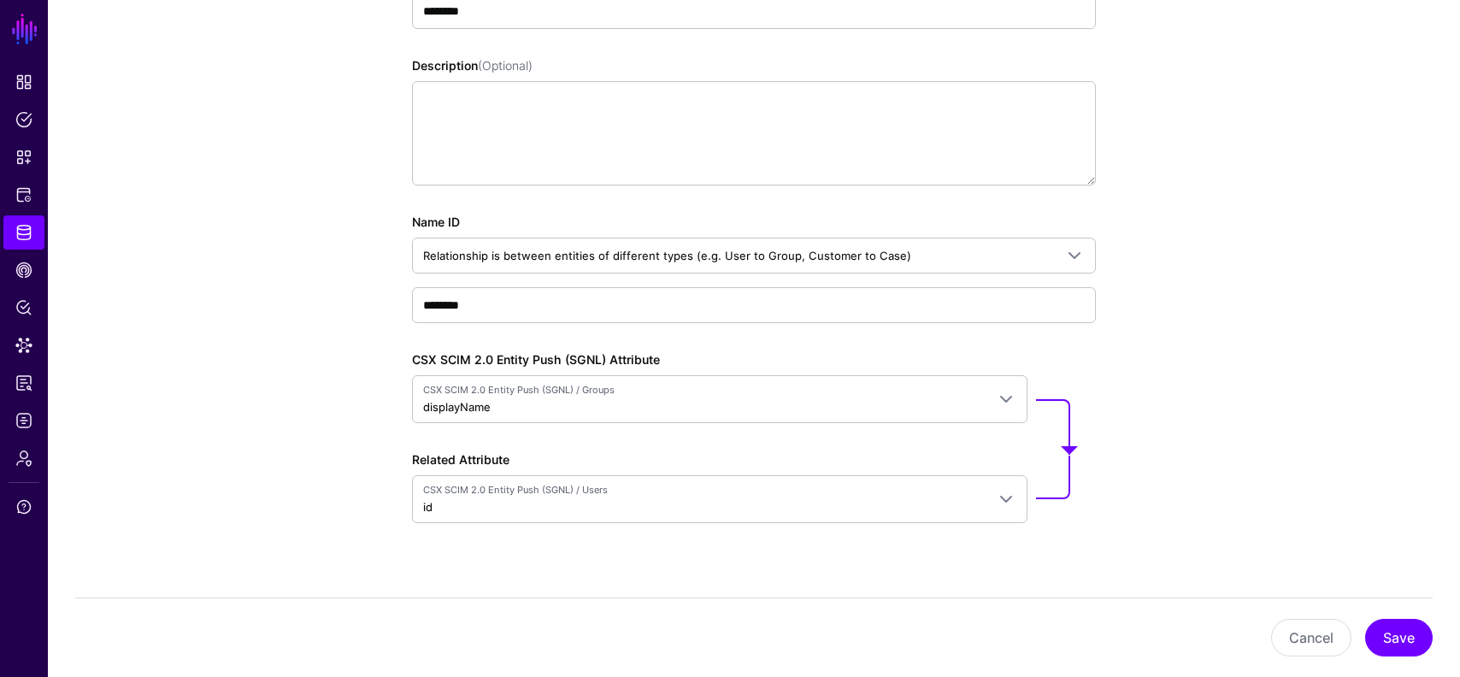
click at [303, 457] on div "Entity Relationship Configuration Learn more about configuring new relationship…" at bounding box center [754, 275] width 1412 height 851
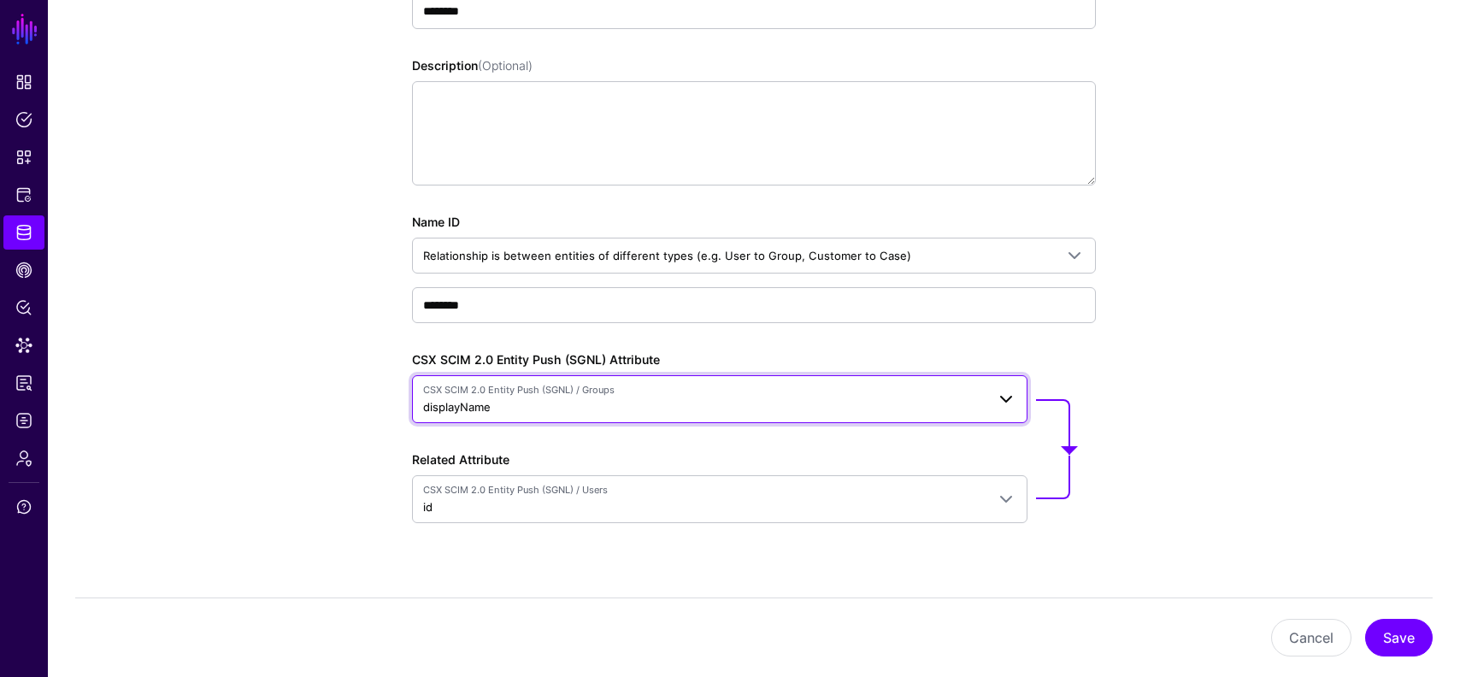
click at [929, 420] on link "CSX SCIM 2.0 Entity Push (SGNL) / Groups displayName" at bounding box center [720, 399] width 616 height 48
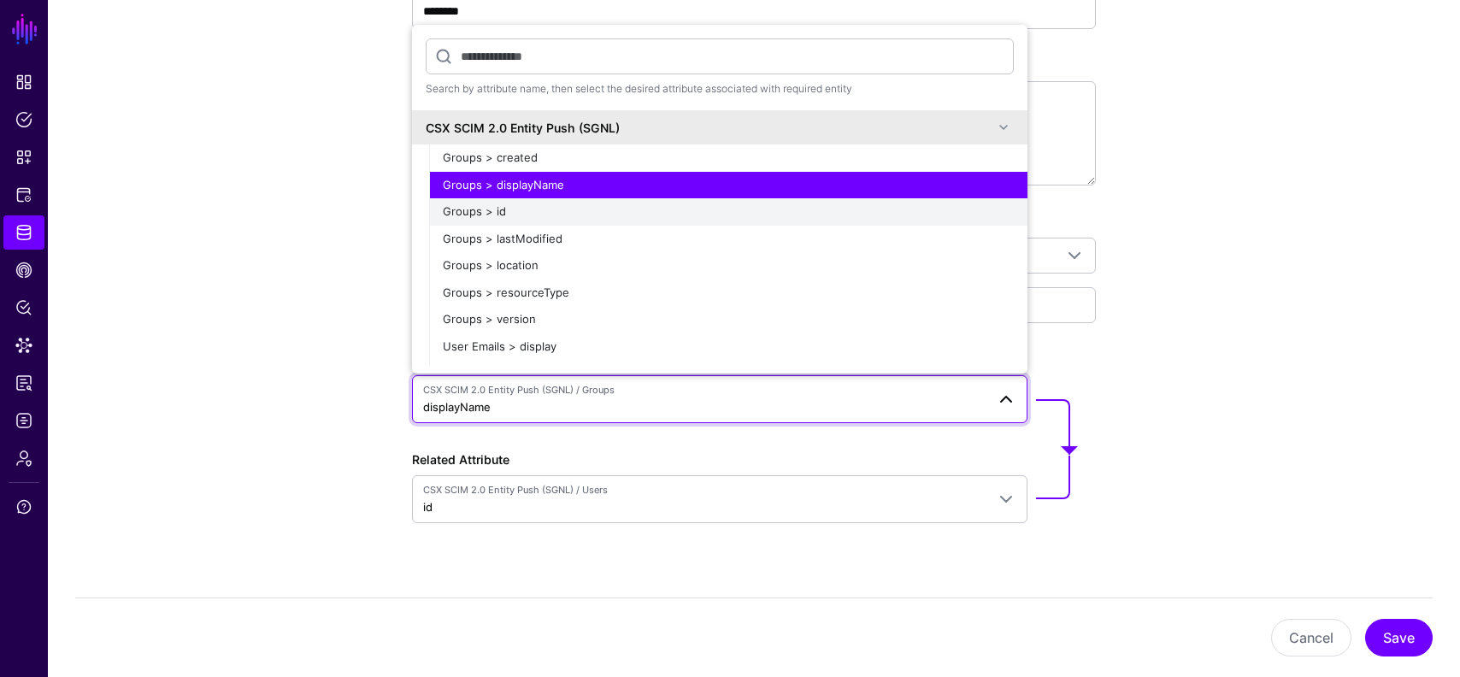
click at [611, 215] on div "Groups > id" at bounding box center [728, 211] width 571 height 17
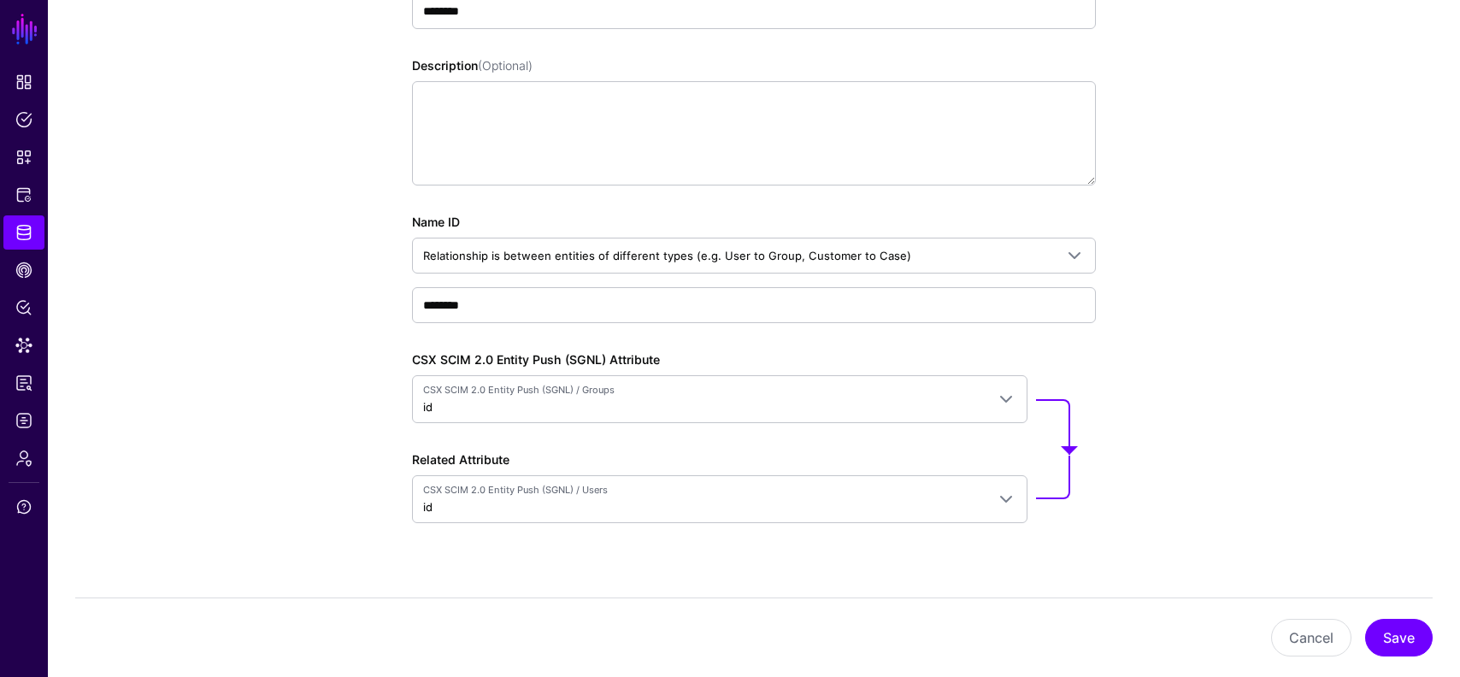
click at [1242, 430] on div "Entity Relationship Configuration Learn more about configuring new relationship…" at bounding box center [754, 275] width 1412 height 851
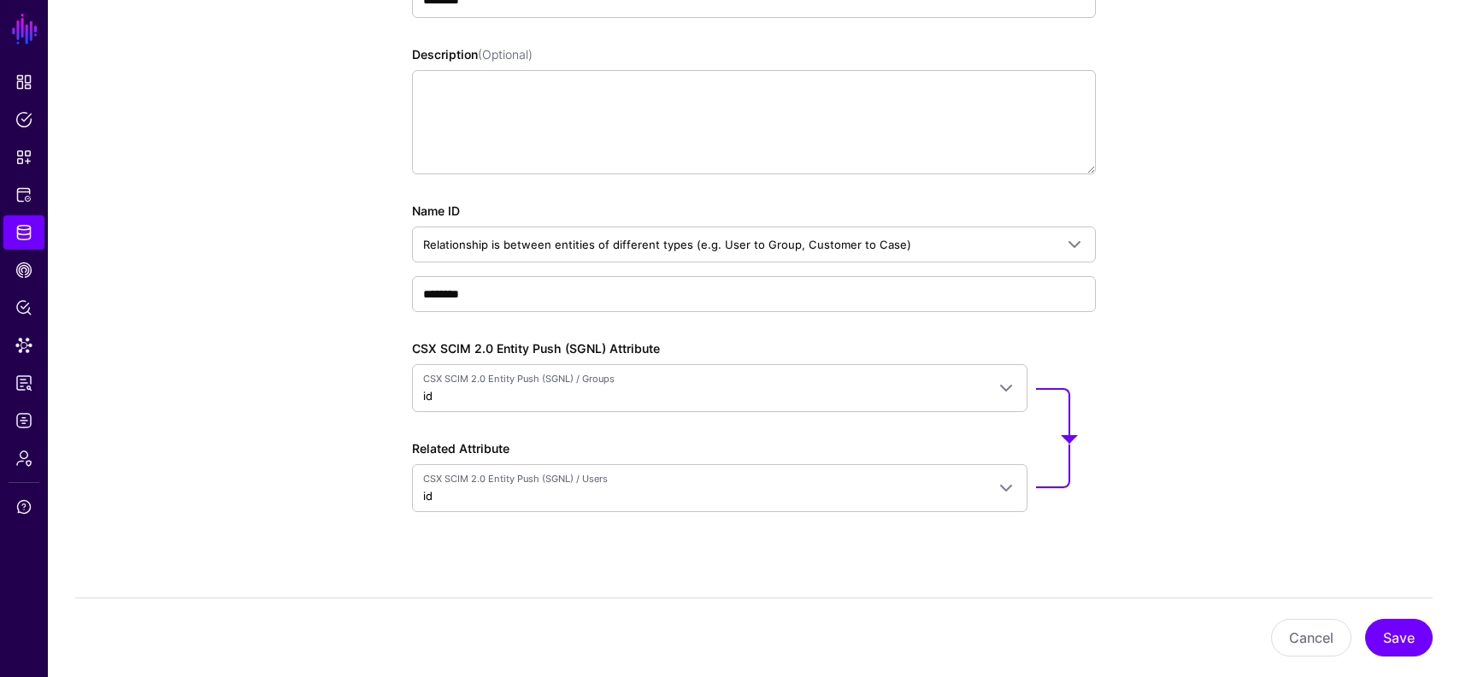
scroll to position [313, 0]
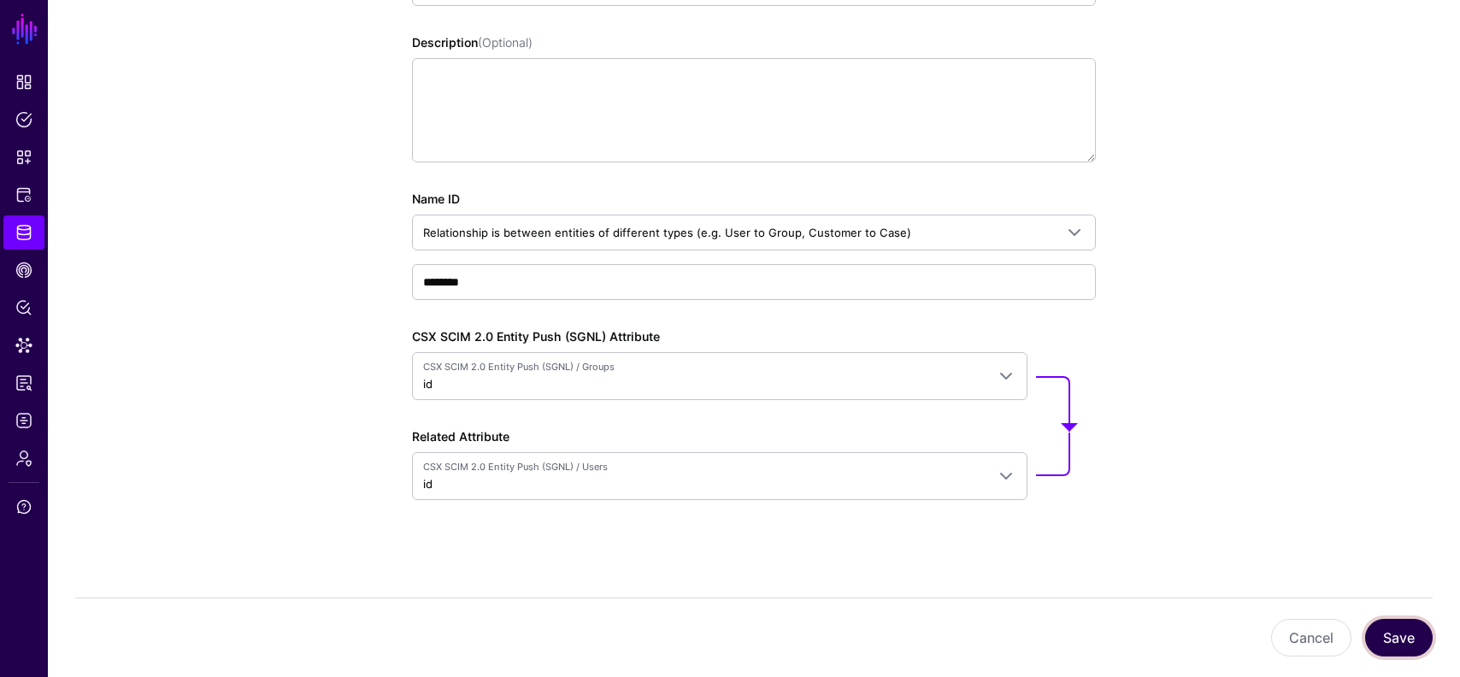
click at [1384, 619] on button "Save" at bounding box center [1399, 638] width 68 height 38
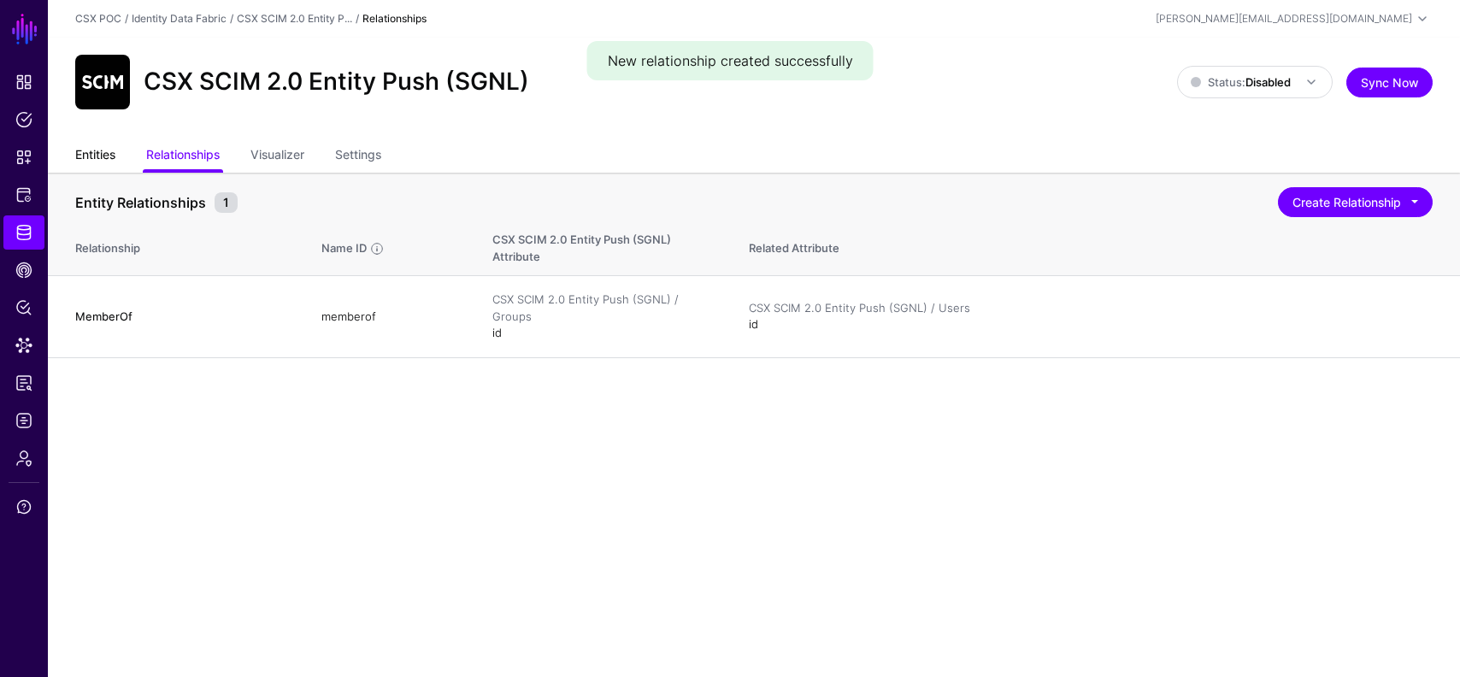
click at [93, 162] on link "Entities" at bounding box center [95, 156] width 40 height 32
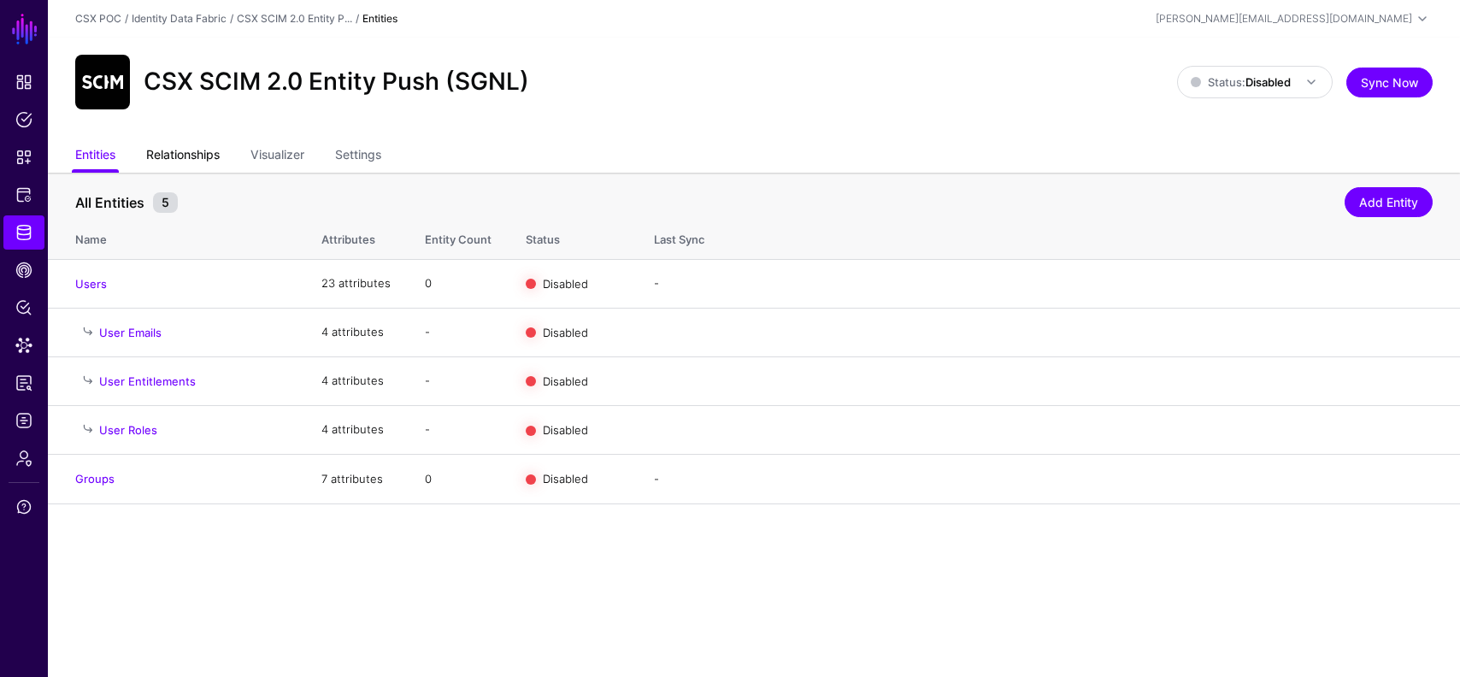
click at [180, 156] on link "Relationships" at bounding box center [183, 156] width 74 height 32
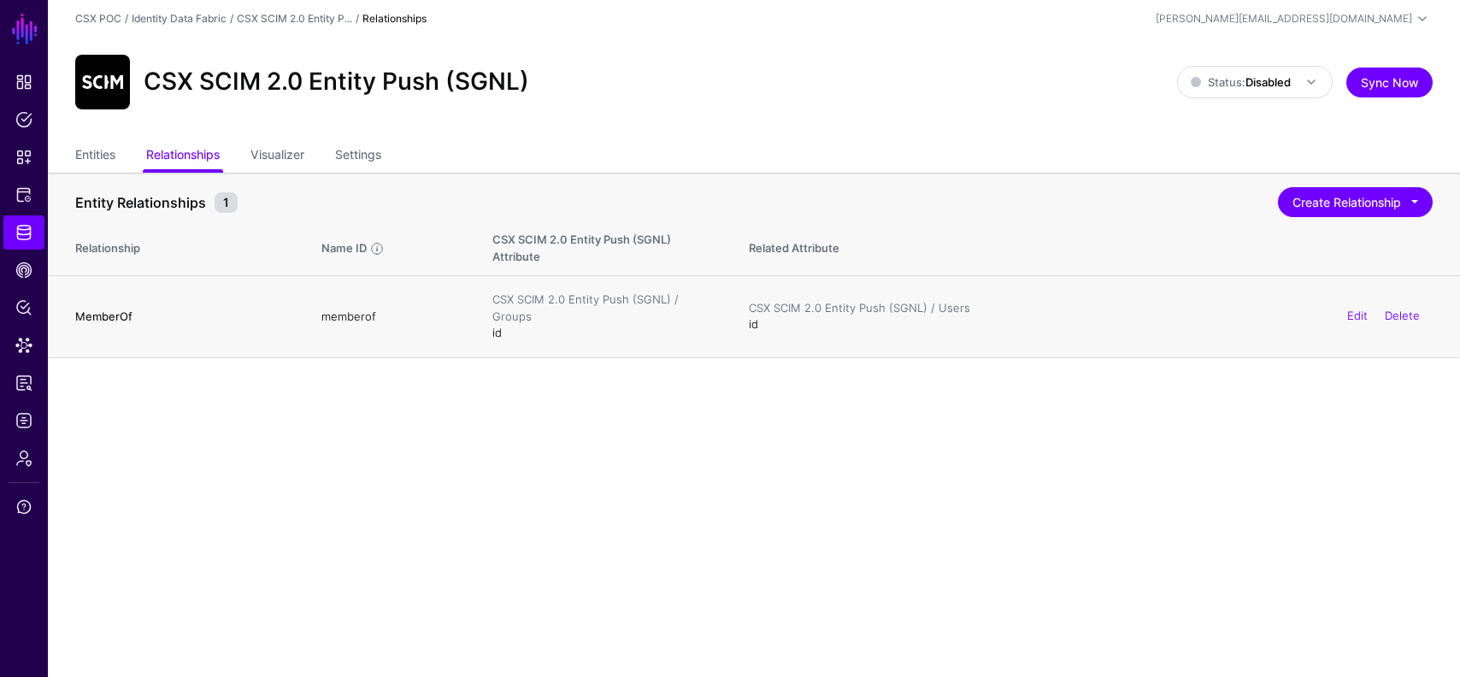
click at [134, 311] on h4 "MemberOf" at bounding box center [181, 316] width 212 height 15
click at [1352, 324] on div "Edit Delete" at bounding box center [1384, 317] width 98 height 43
click at [1359, 310] on link "Edit" at bounding box center [1357, 317] width 21 height 14
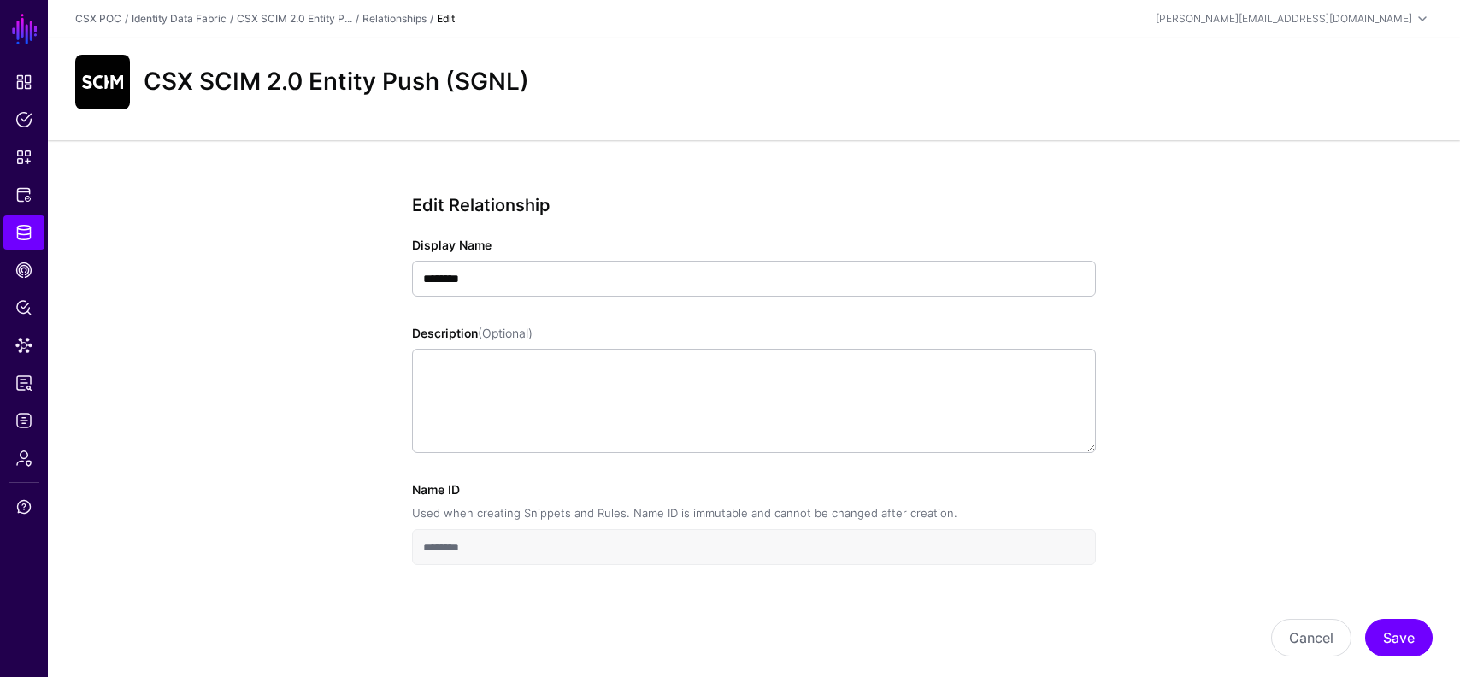
scroll to position [65, 0]
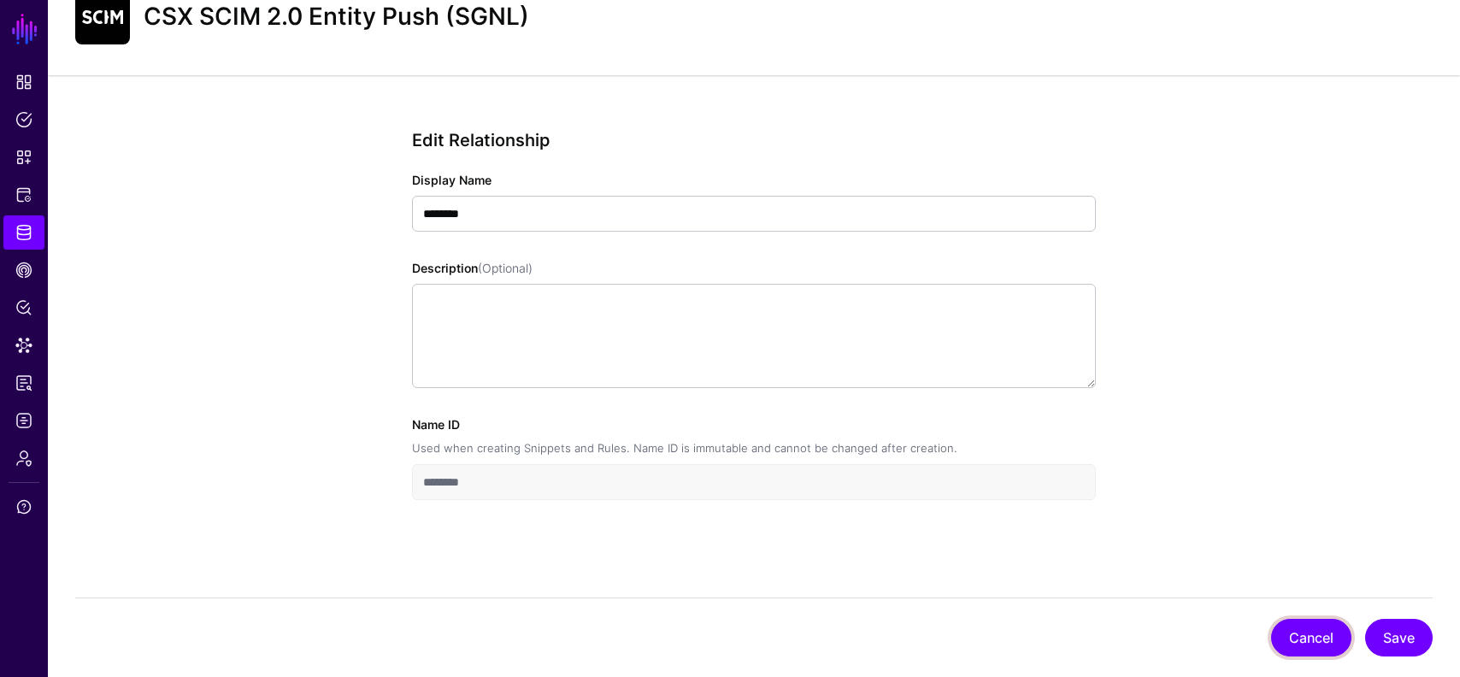
click at [1300, 633] on button "Cancel" at bounding box center [1311, 638] width 80 height 38
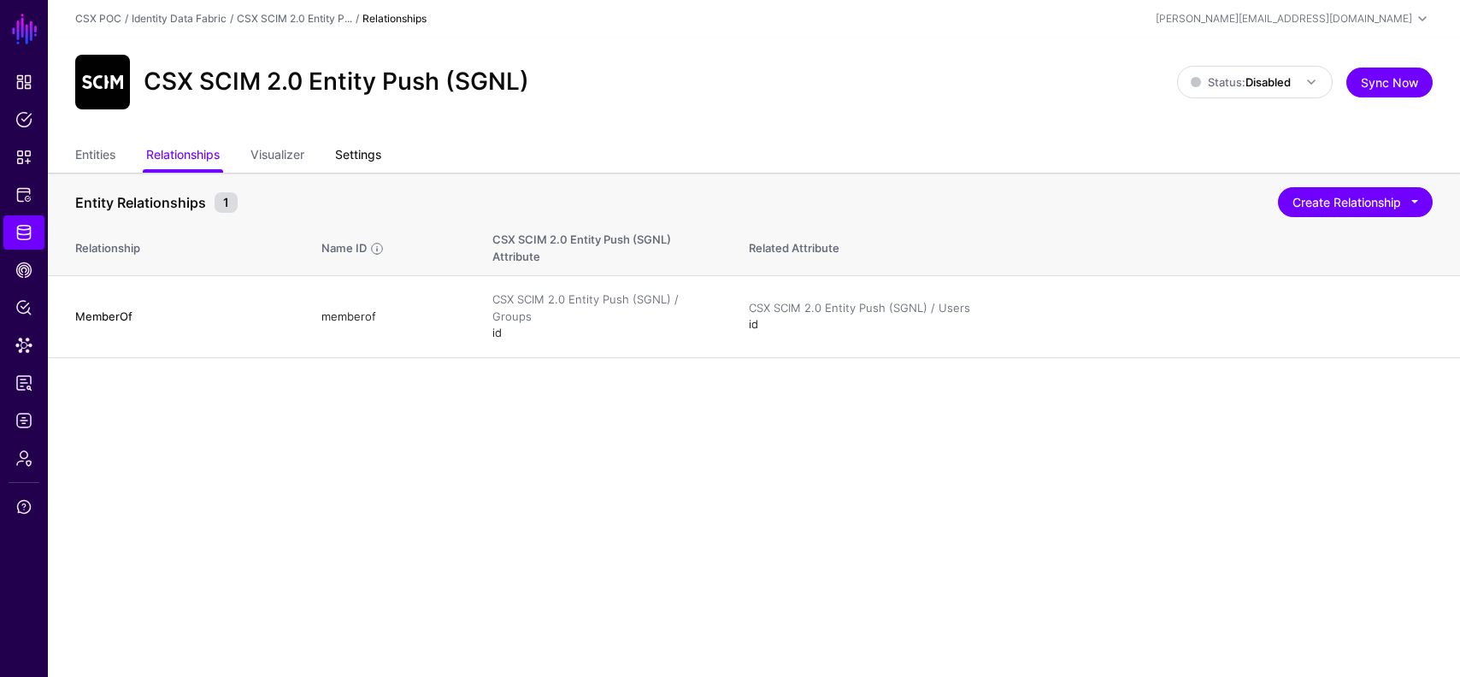
click at [363, 162] on link "Settings" at bounding box center [358, 156] width 46 height 32
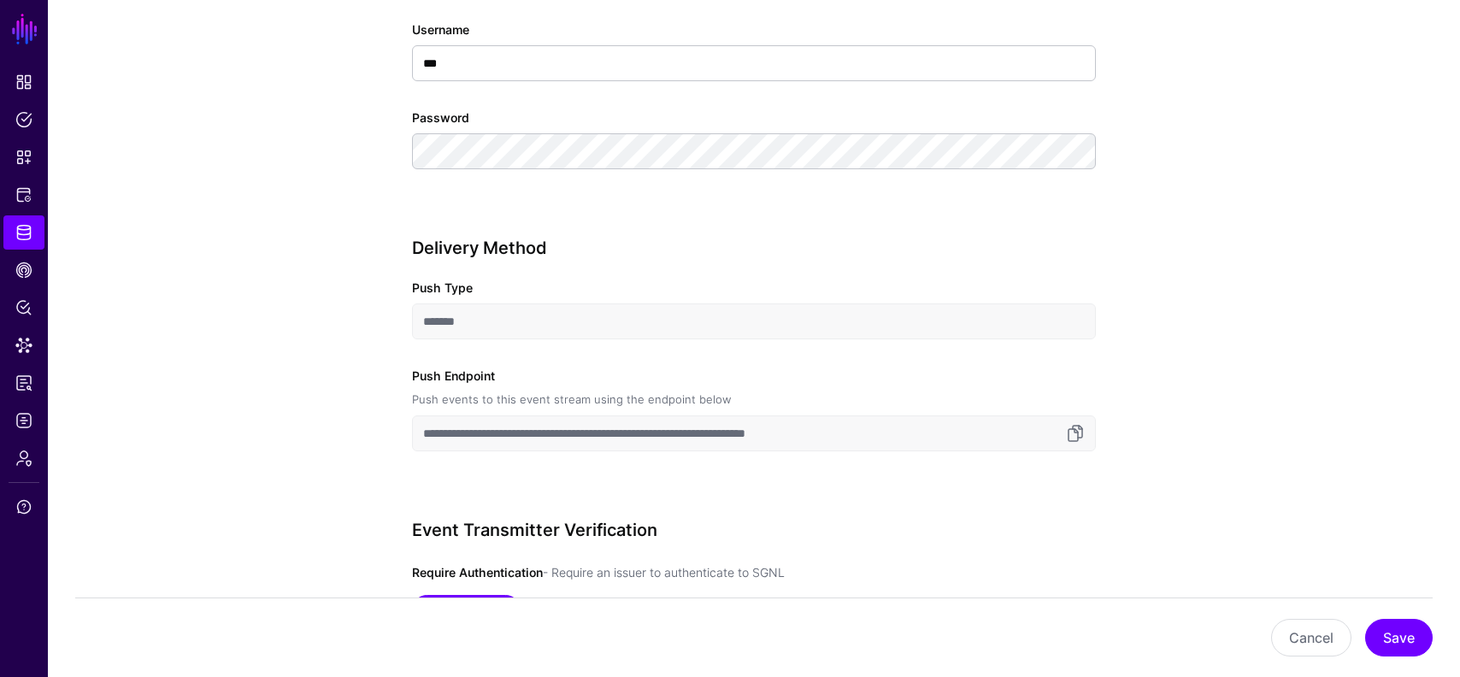
scroll to position [1394, 0]
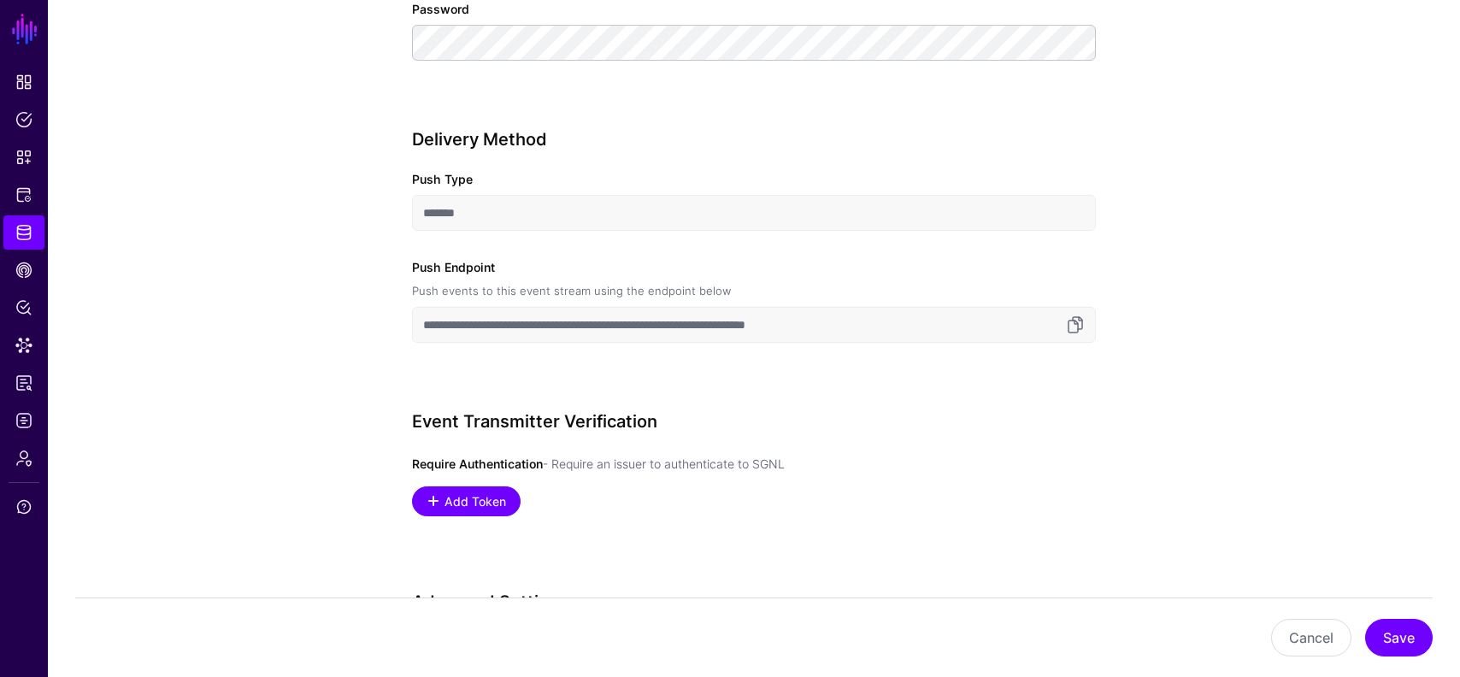
click at [830, 329] on input "**********" at bounding box center [754, 325] width 684 height 36
click at [469, 501] on span "Add Token" at bounding box center [476, 501] width 66 height 18
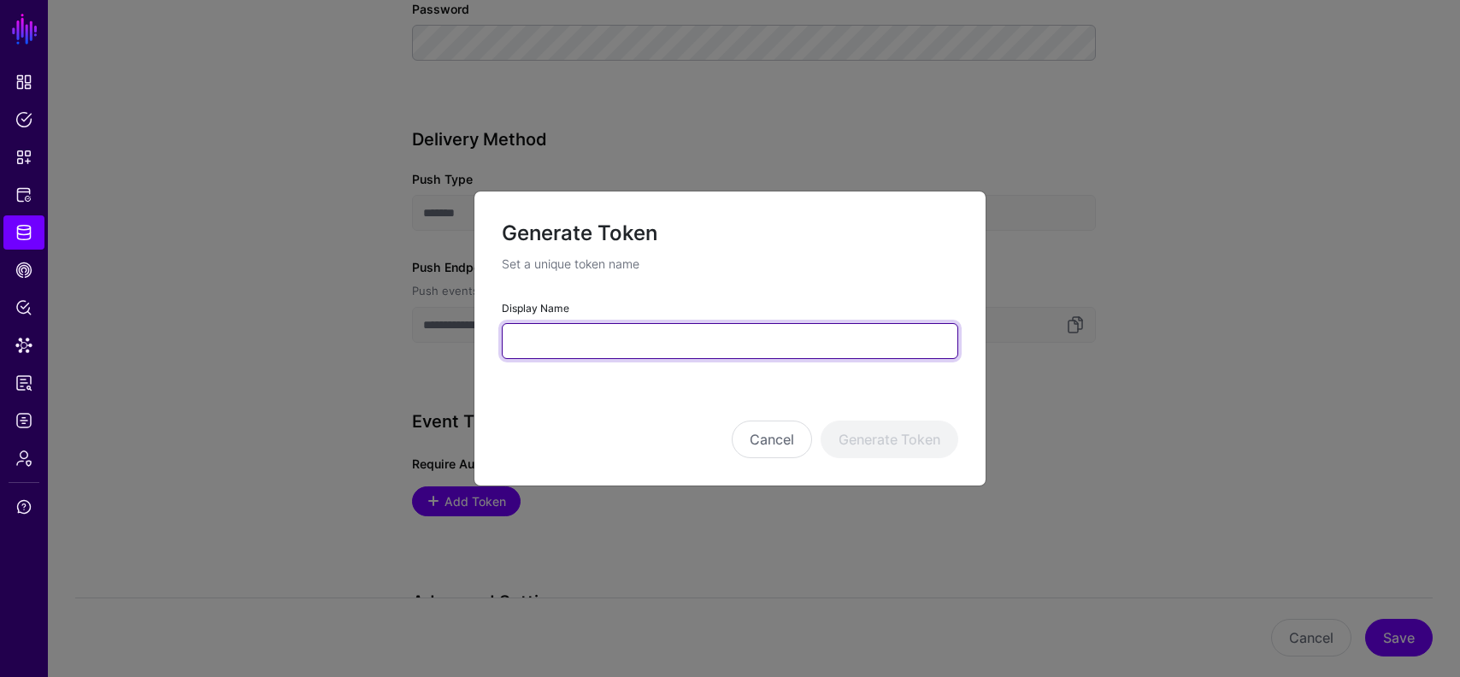
click at [656, 337] on input "Display Name" at bounding box center [730, 341] width 457 height 36
click at [557, 339] on input "Display Name" at bounding box center [730, 341] width 457 height 36
type input "**********"
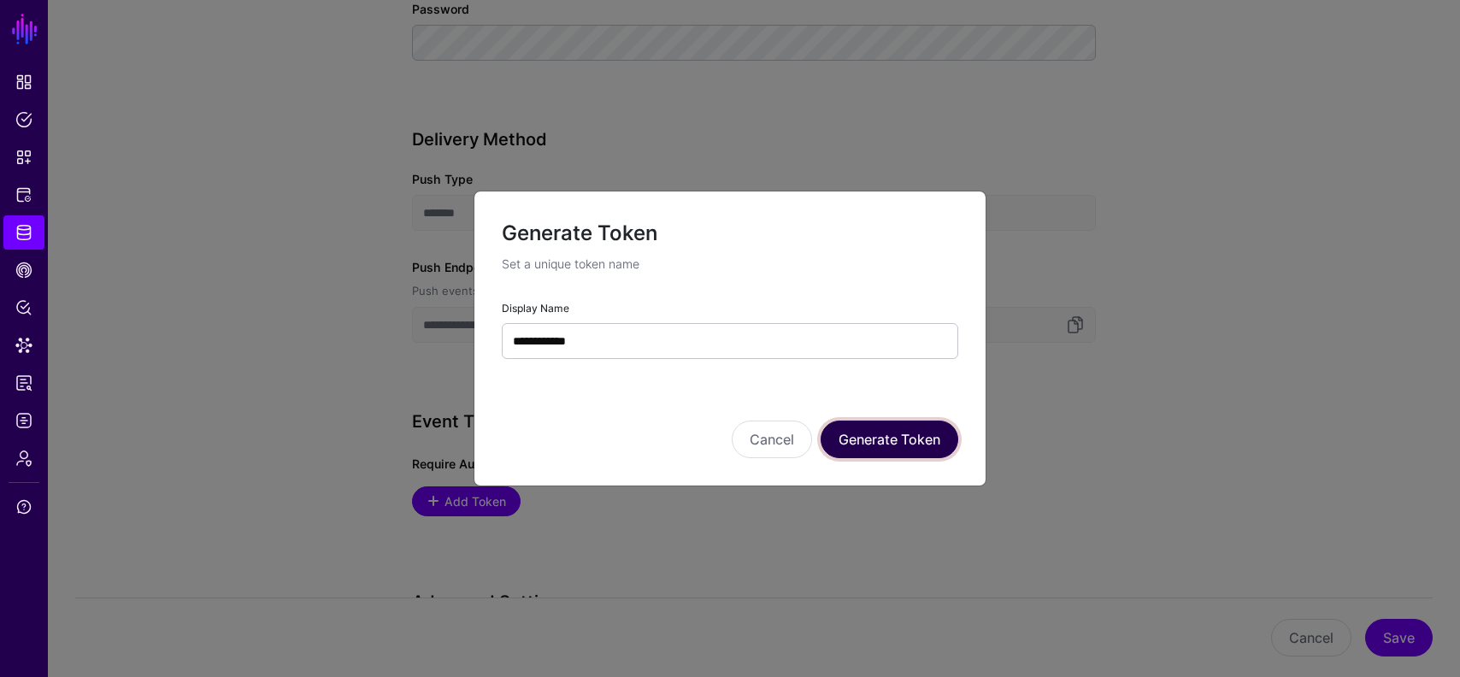
click at [910, 448] on button "Generate Token" at bounding box center [890, 440] width 138 height 38
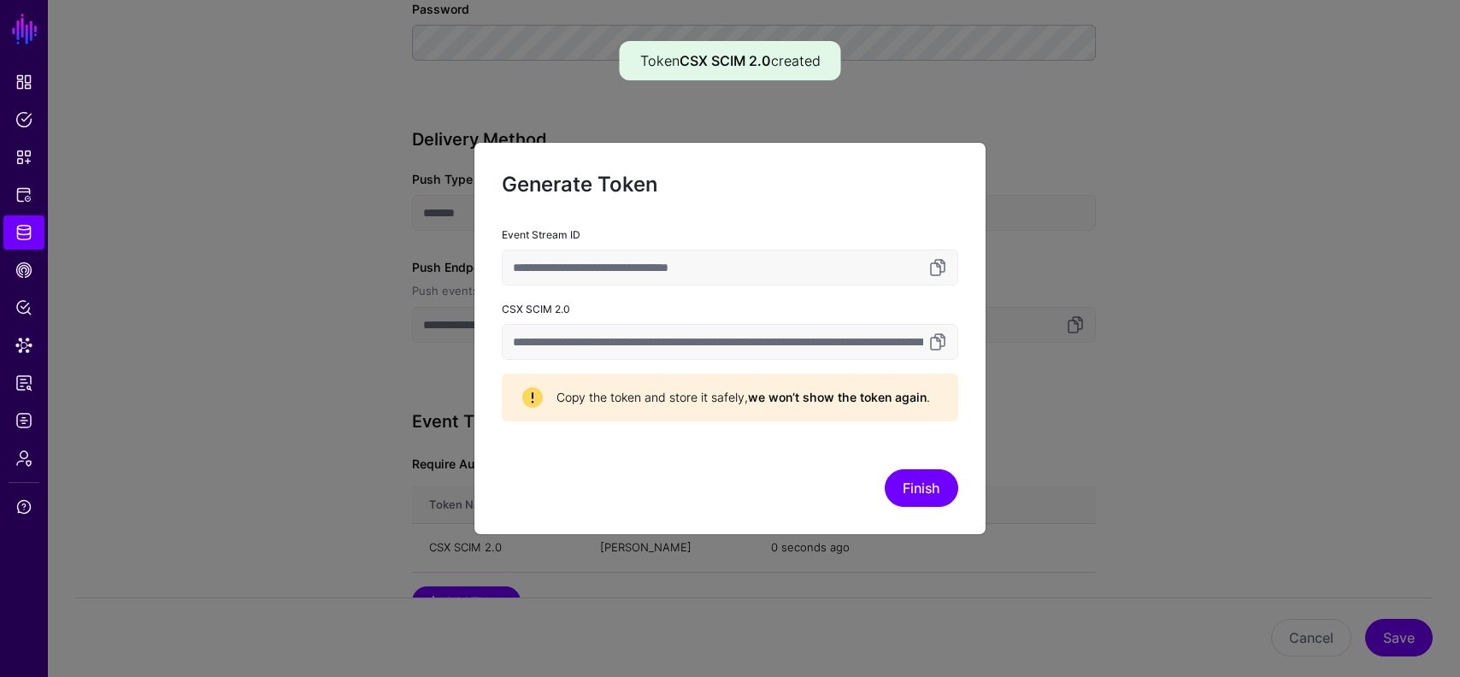
click at [752, 338] on input "**********" at bounding box center [730, 342] width 457 height 36
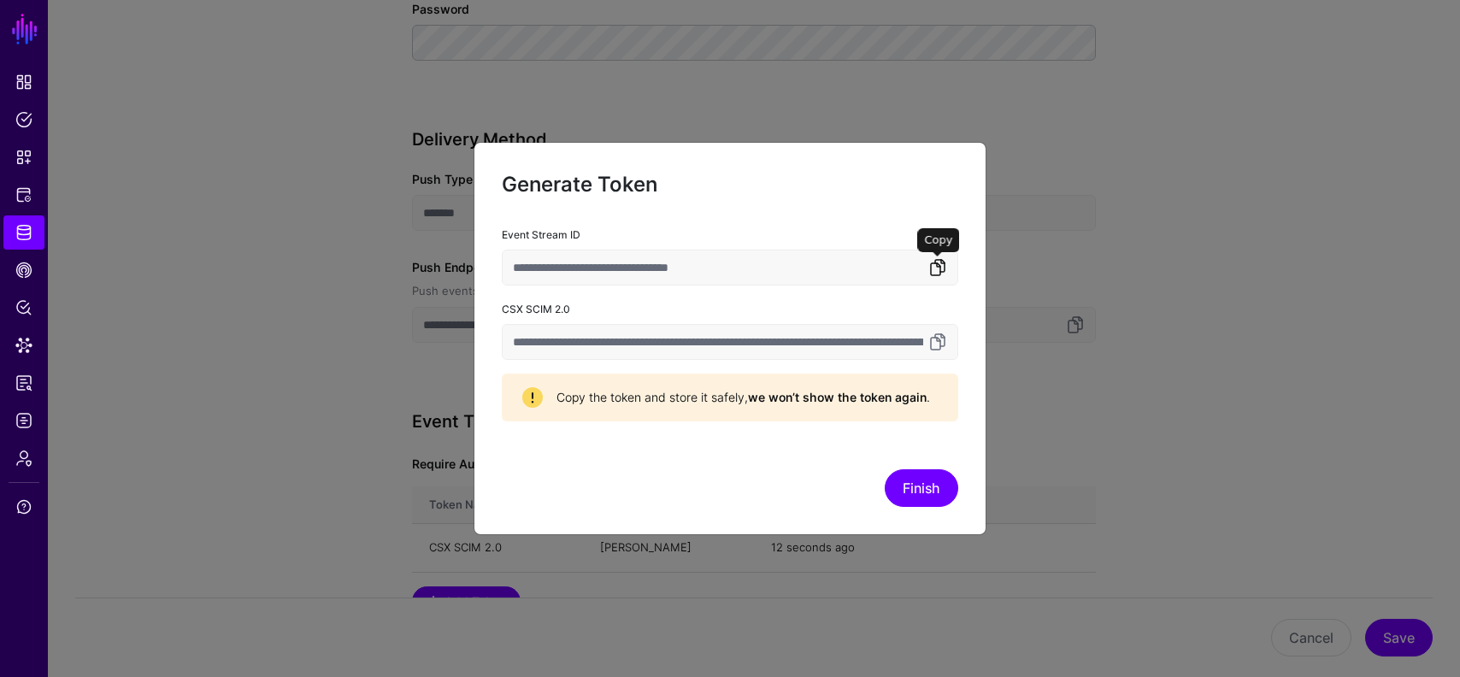
click at [941, 269] on link at bounding box center [938, 267] width 21 height 21
drag, startPoint x: 923, startPoint y: 490, endPoint x: 831, endPoint y: 387, distance: 138.0
click at [830, 387] on form "**********" at bounding box center [730, 338] width 457 height 337
click at [942, 345] on link at bounding box center [938, 342] width 21 height 21
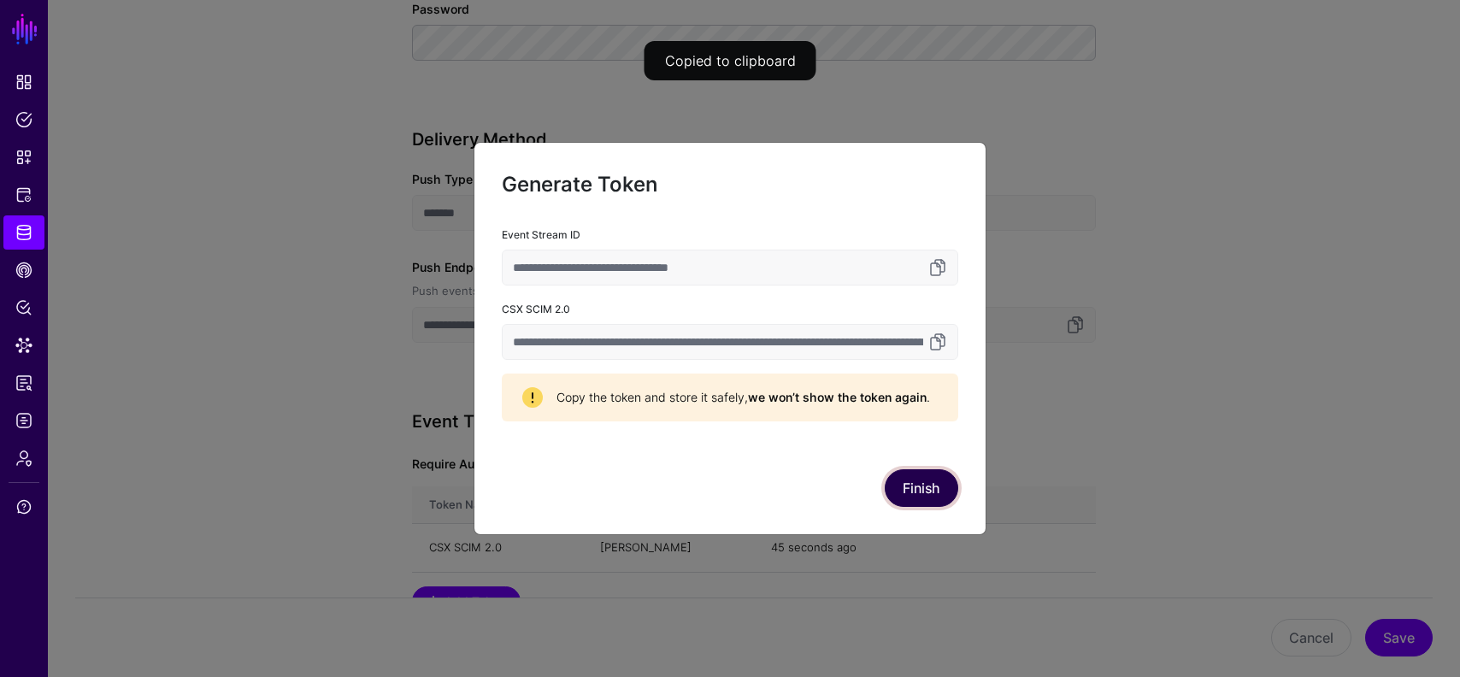
click at [940, 494] on button "Finish" at bounding box center [922, 488] width 74 height 38
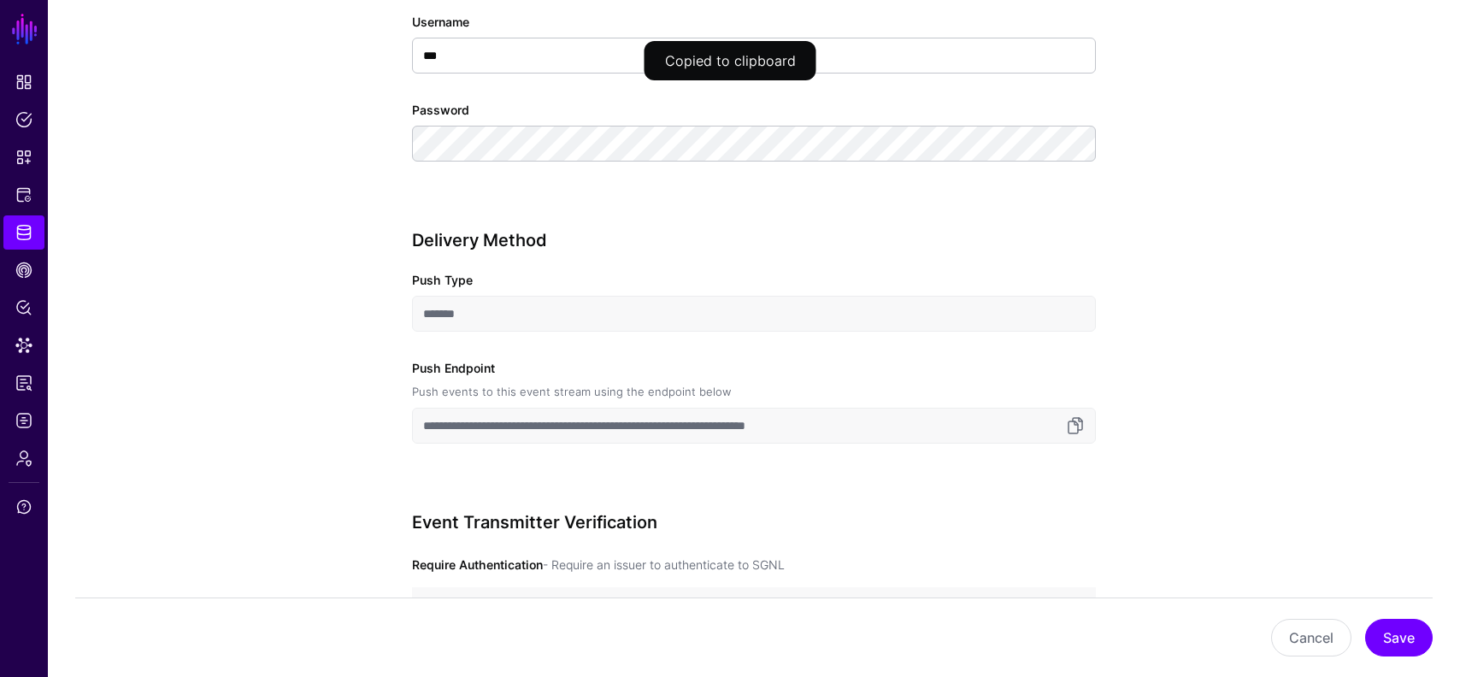
scroll to position [1251, 0]
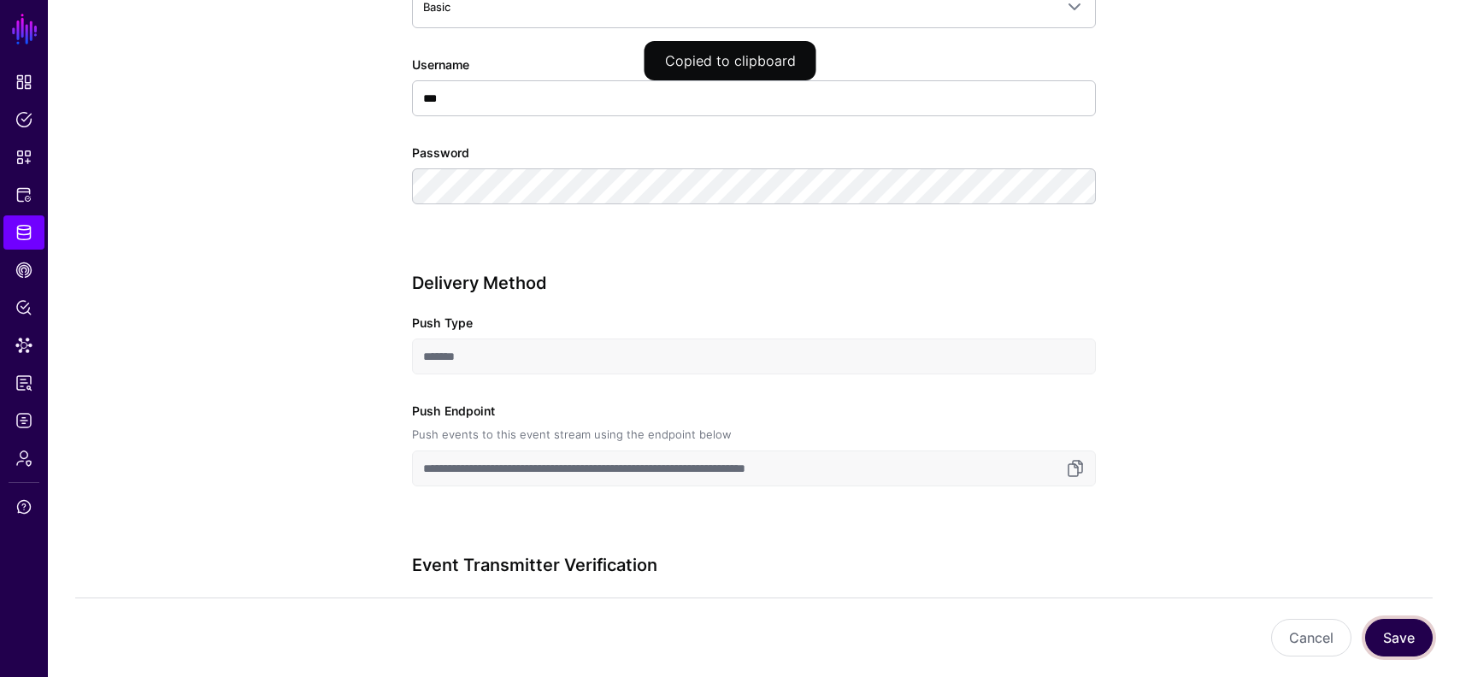
click at [1384, 633] on button "Save" at bounding box center [1399, 638] width 68 height 38
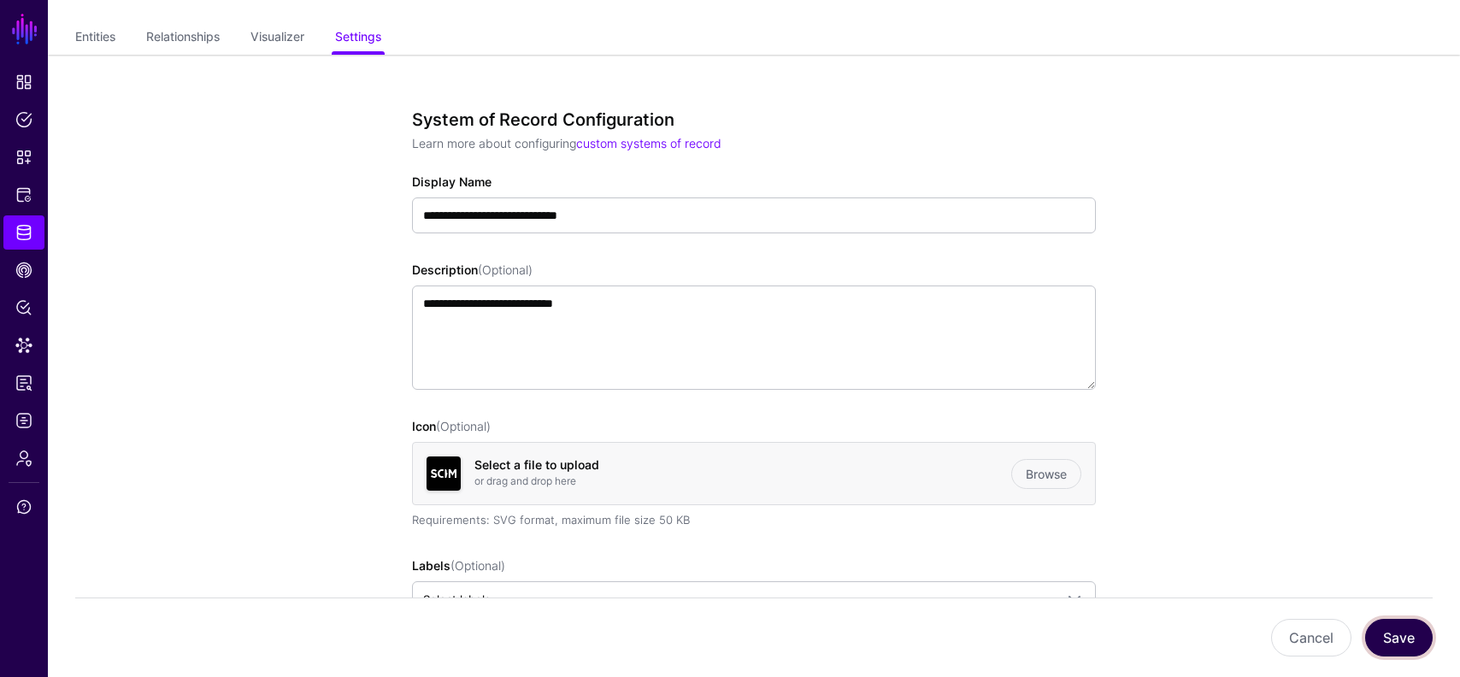
scroll to position [0, 0]
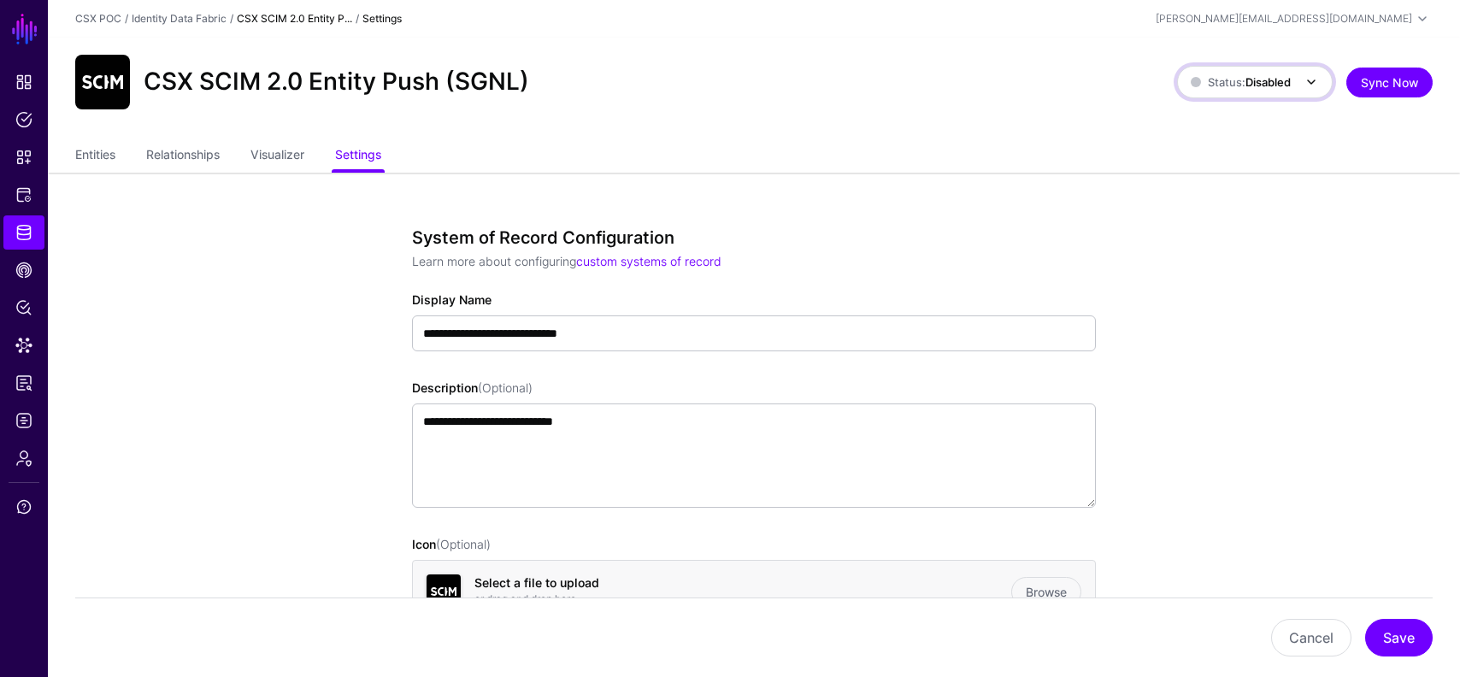
click at [1297, 89] on span at bounding box center [1306, 82] width 31 height 21
click at [1395, 649] on button "Save" at bounding box center [1399, 638] width 68 height 38
click at [1294, 84] on span at bounding box center [1306, 82] width 31 height 21
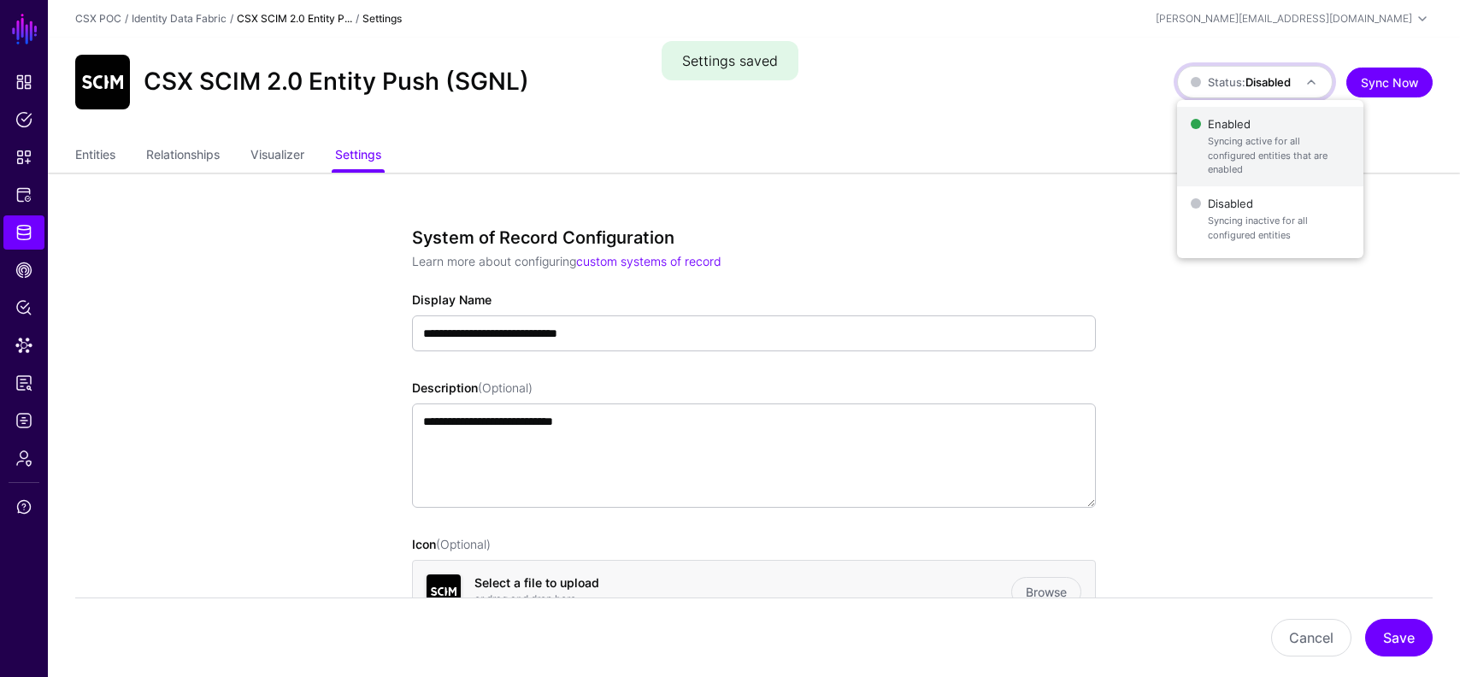
click at [1247, 127] on span "Enabled Syncing active for all configured entities that are enabled" at bounding box center [1270, 146] width 159 height 69
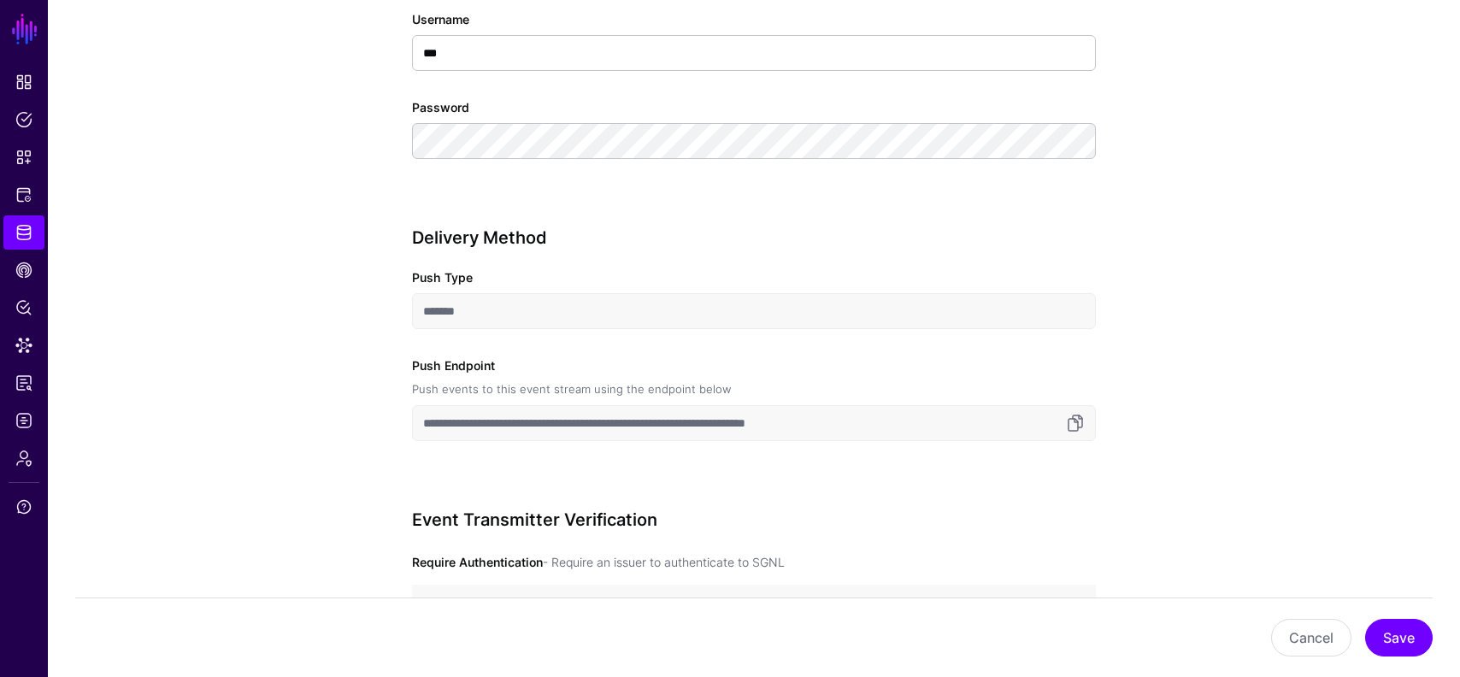
scroll to position [1542, 0]
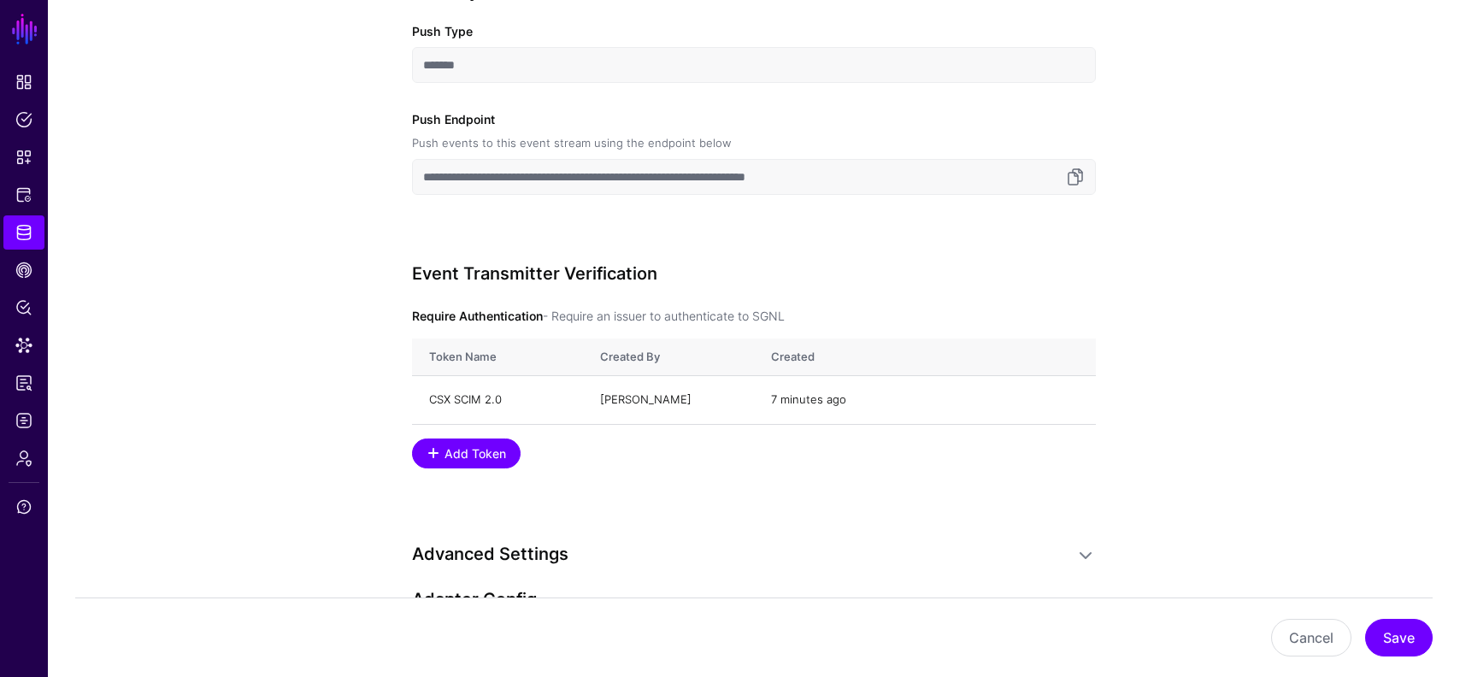
click at [1088, 178] on input "**********" at bounding box center [754, 177] width 684 height 36
click at [1069, 173] on link at bounding box center [1075, 177] width 21 height 21
click at [25, 232] on span "Identity Data Fabric" at bounding box center [23, 232] width 17 height 17
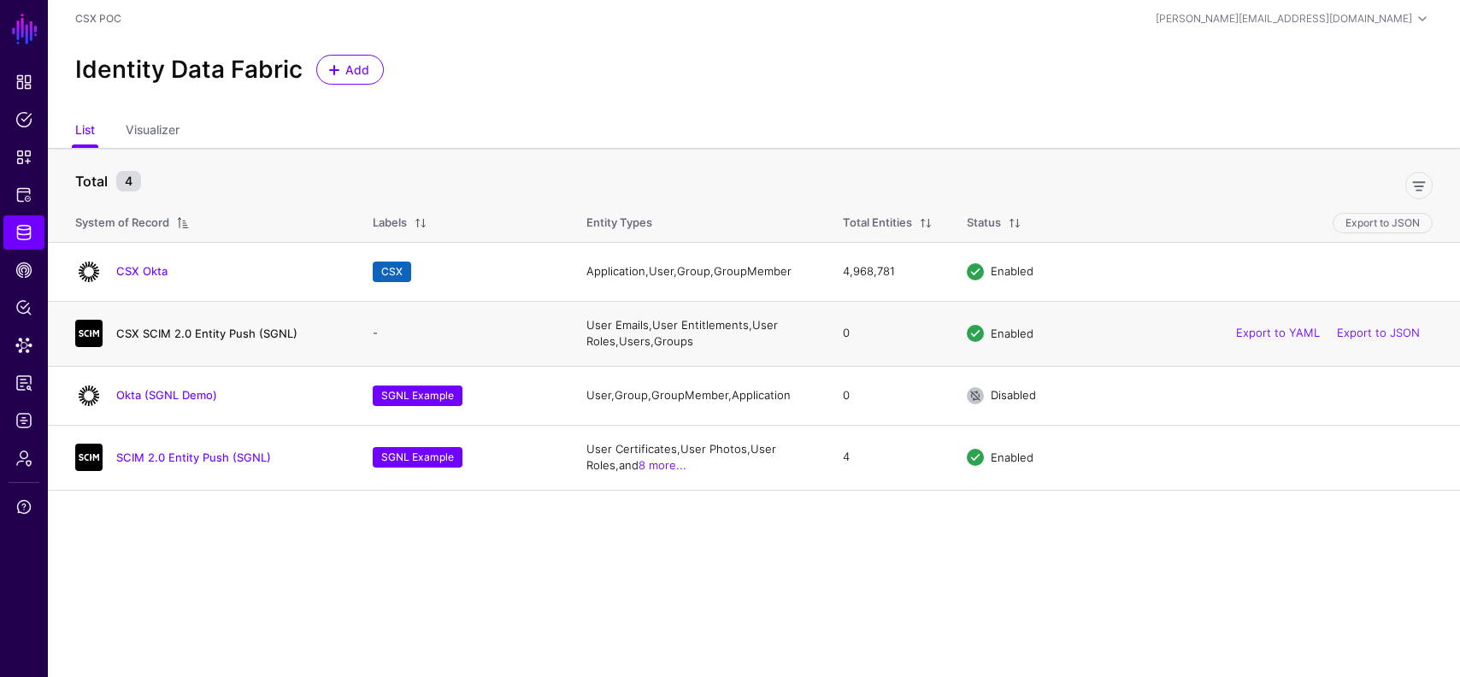
click at [209, 337] on link "CSX SCIM 2.0 Entity Push (SGNL)" at bounding box center [206, 334] width 181 height 14
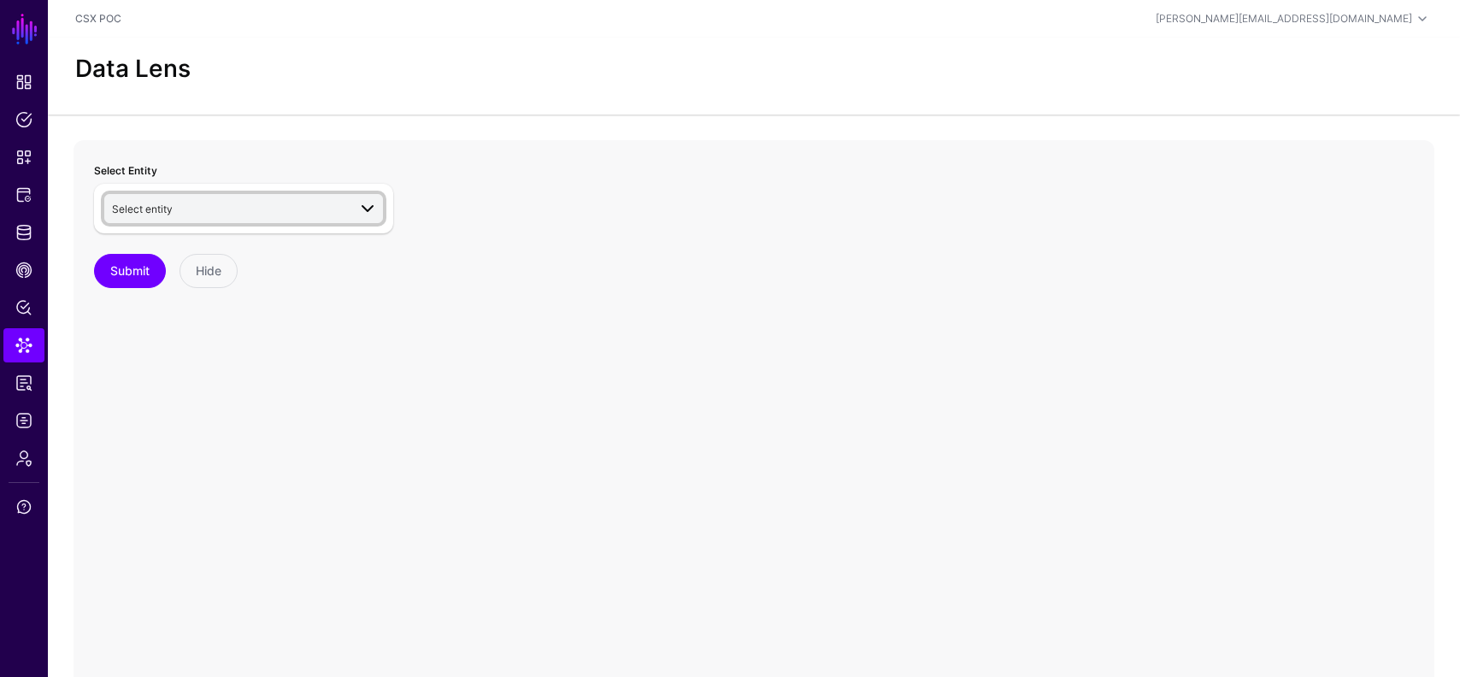
click at [285, 215] on span "Select entity" at bounding box center [229, 208] width 235 height 19
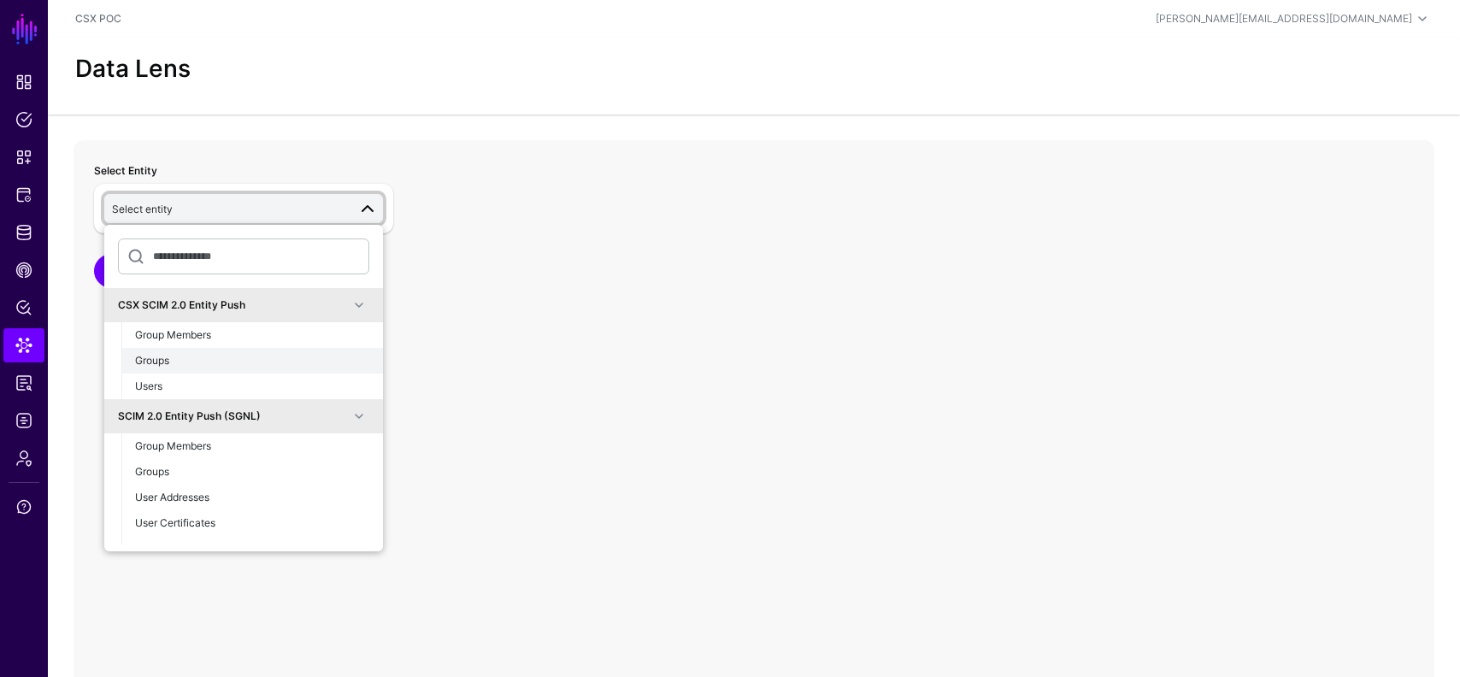
click at [269, 358] on div "Groups" at bounding box center [252, 360] width 234 height 15
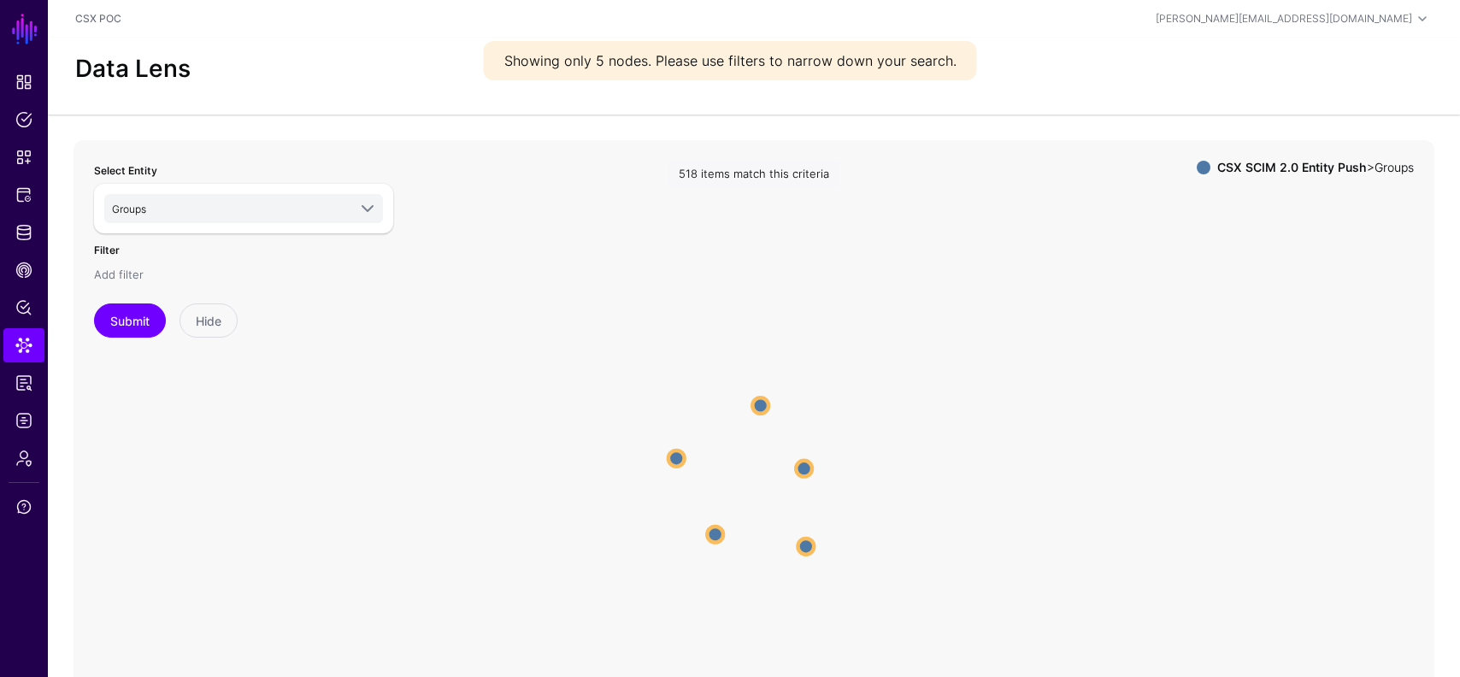
click at [130, 277] on link "Add filter" at bounding box center [119, 275] width 50 height 14
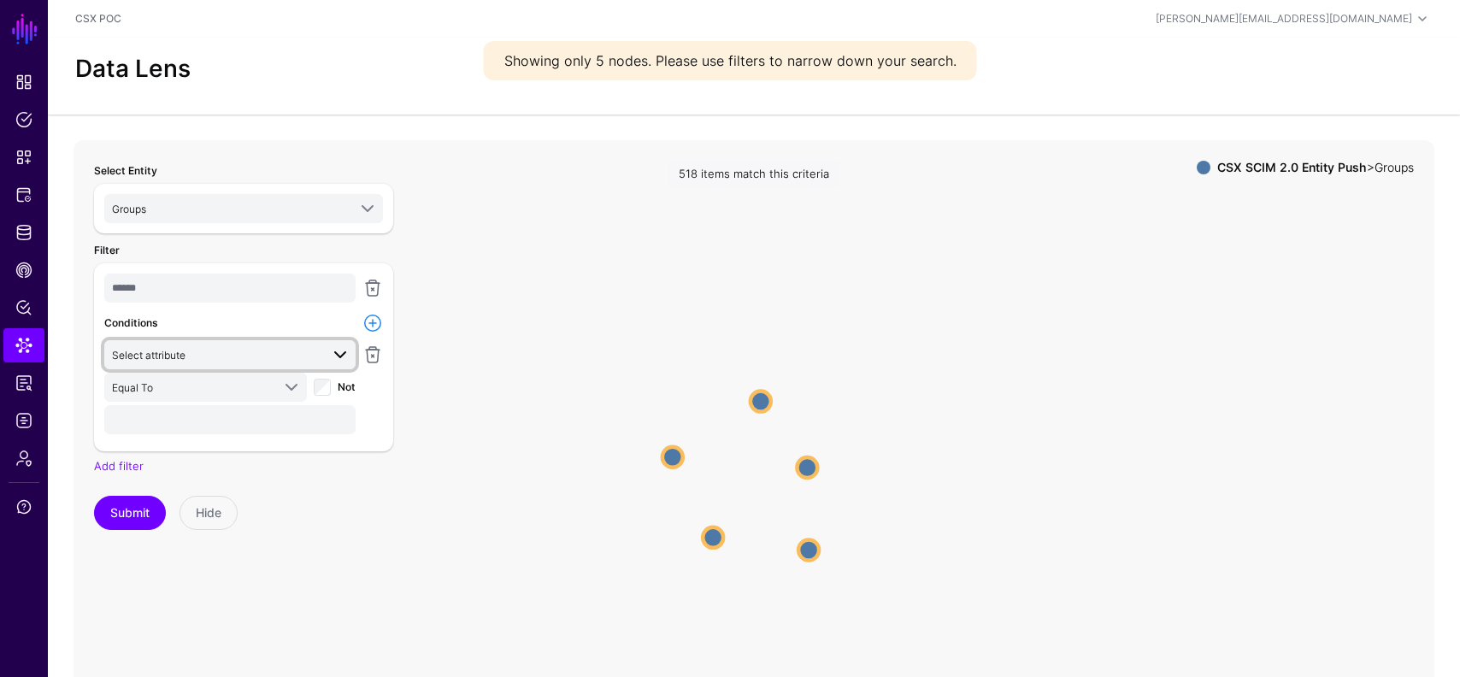
click at [233, 357] on span "Select attribute" at bounding box center [216, 354] width 208 height 19
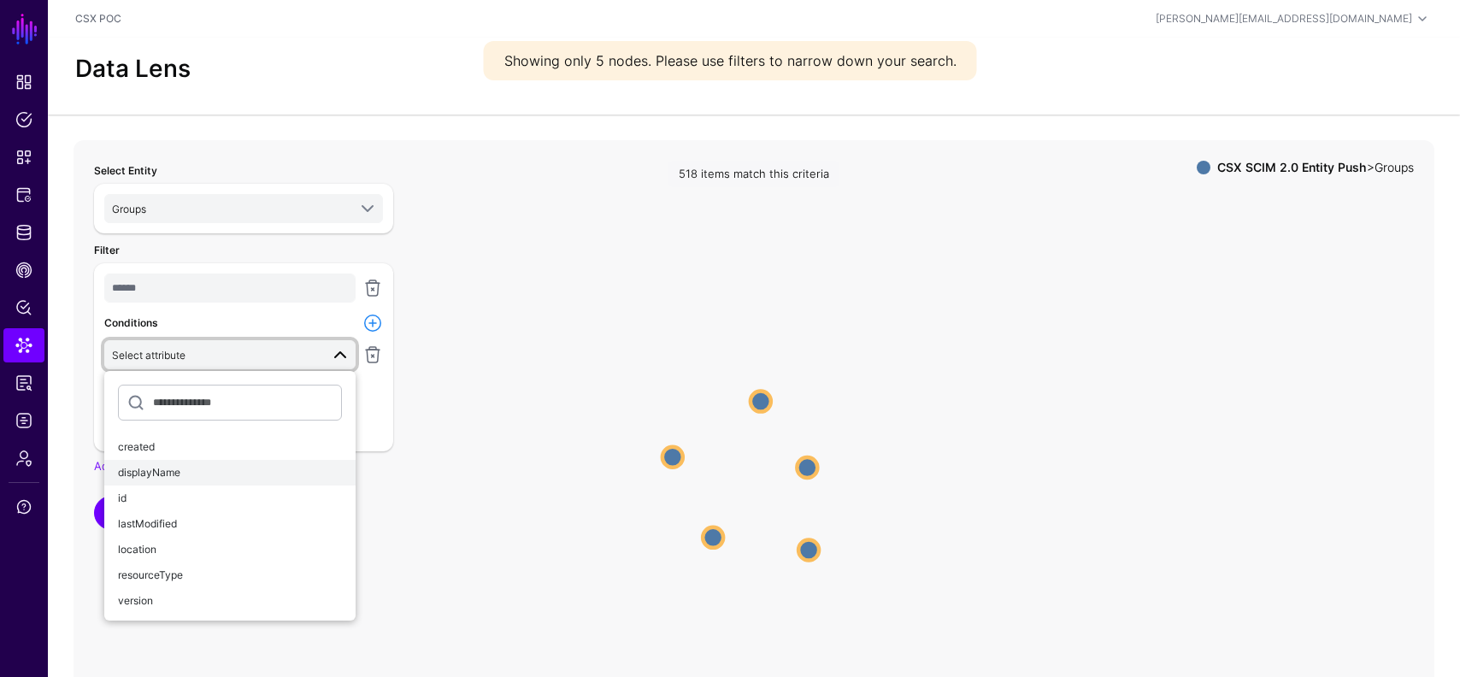
click at [197, 470] on div "displayName" at bounding box center [230, 472] width 224 height 15
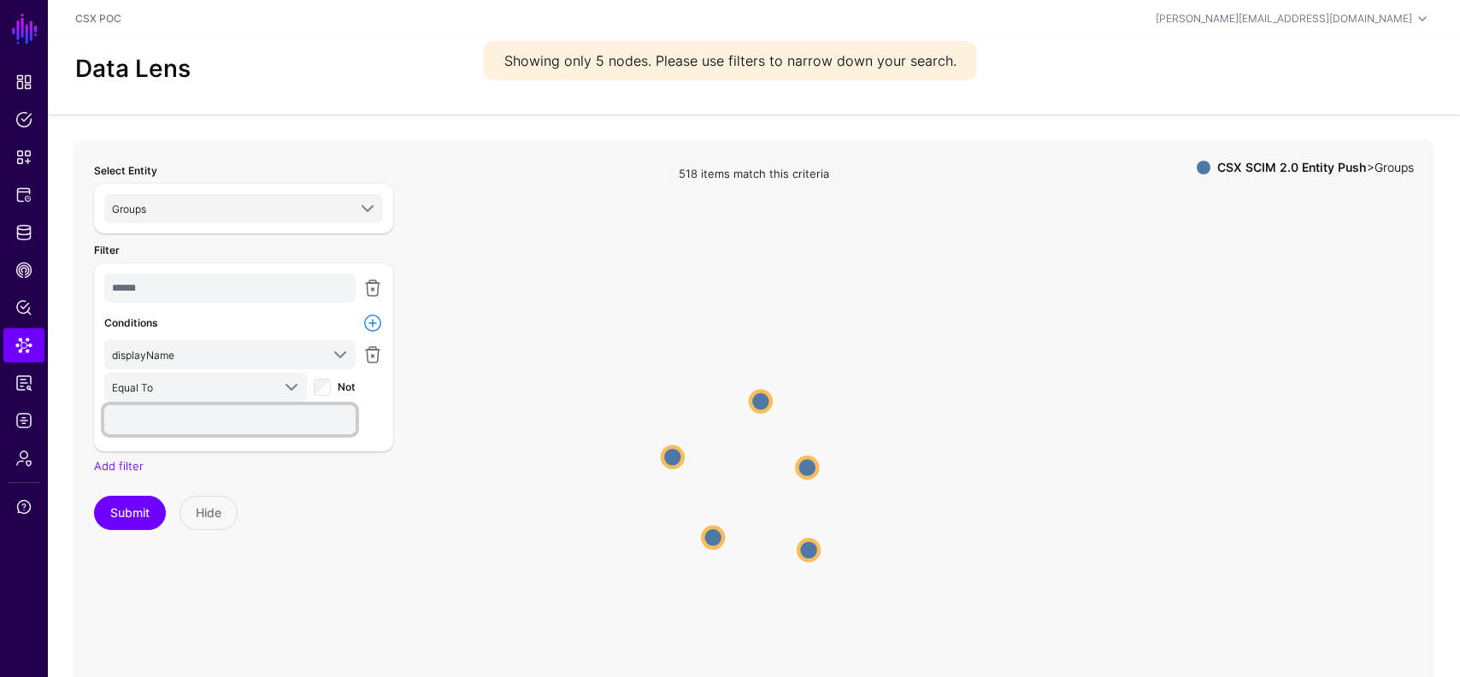
click at [193, 416] on input "text" at bounding box center [229, 419] width 251 height 29
click at [374, 280] on link at bounding box center [373, 288] width 21 height 21
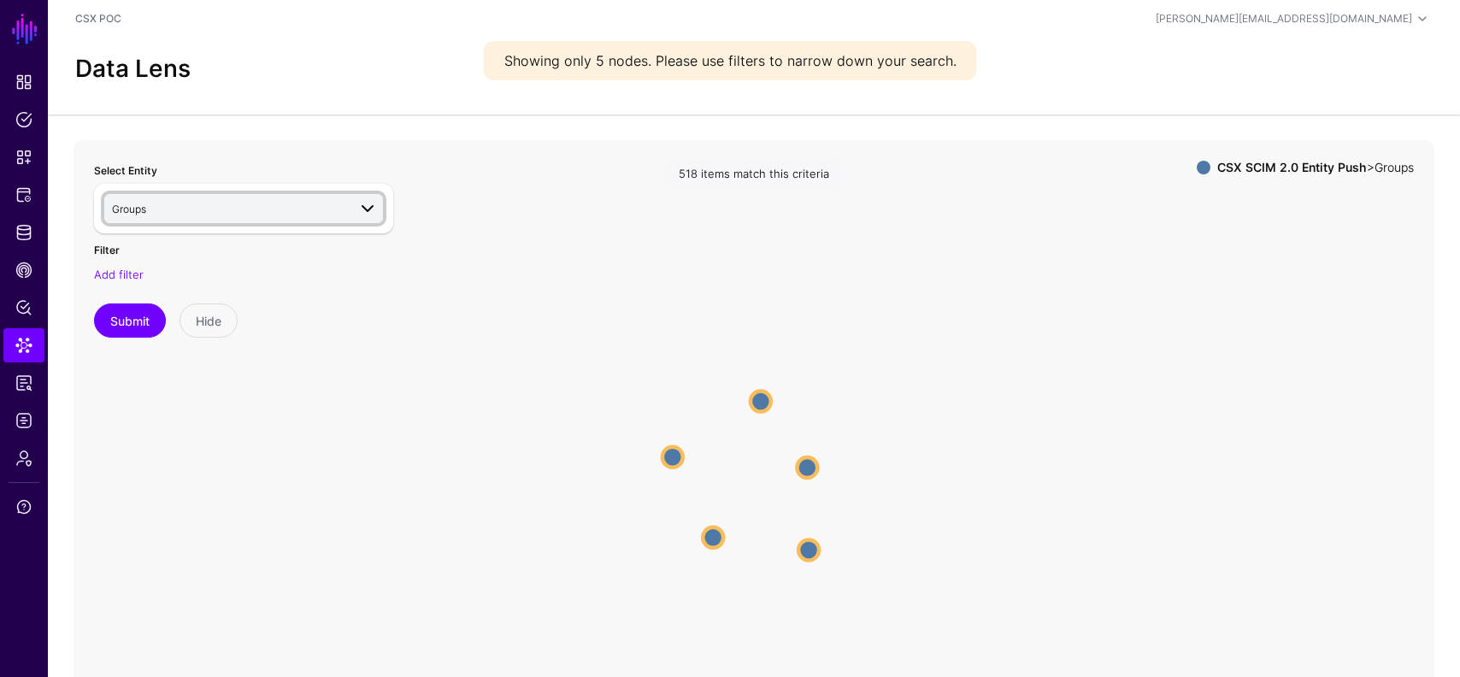
click at [345, 210] on span "Groups" at bounding box center [229, 208] width 235 height 19
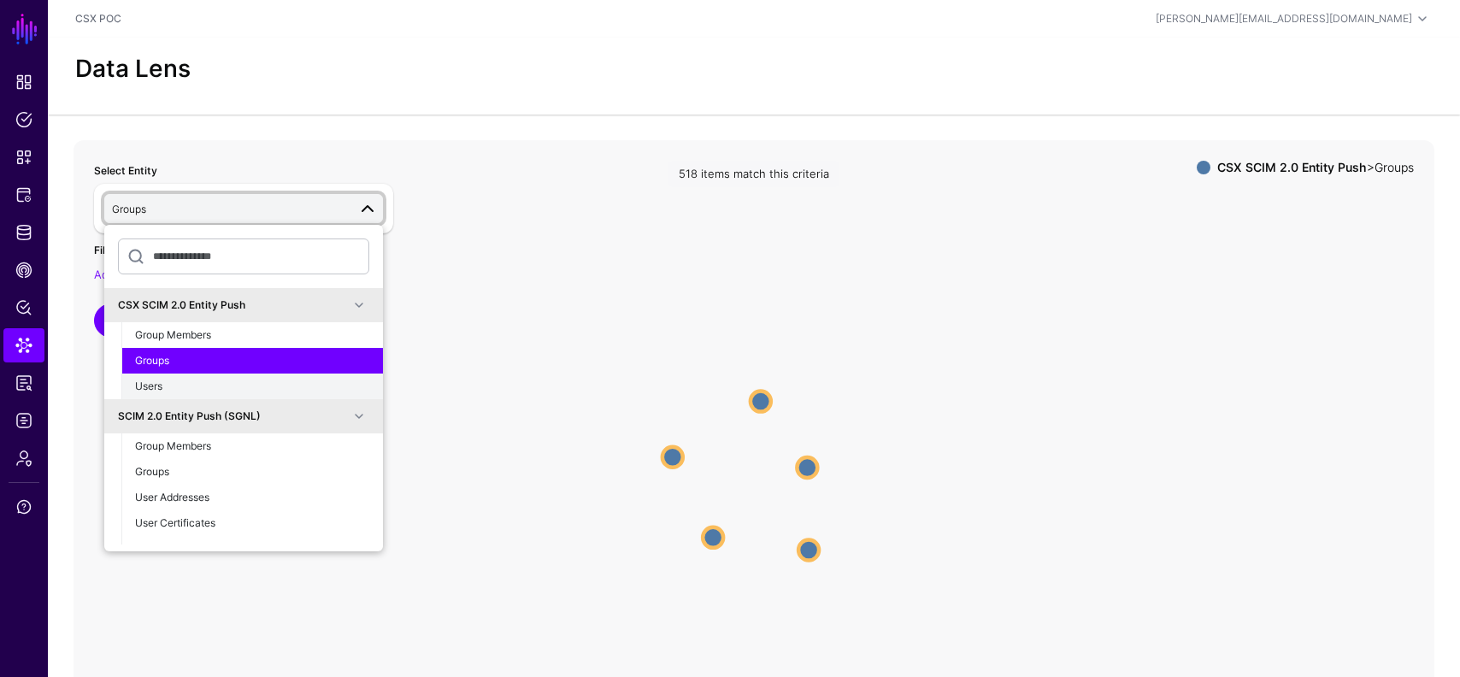
click at [189, 374] on button "Users" at bounding box center [252, 387] width 262 height 26
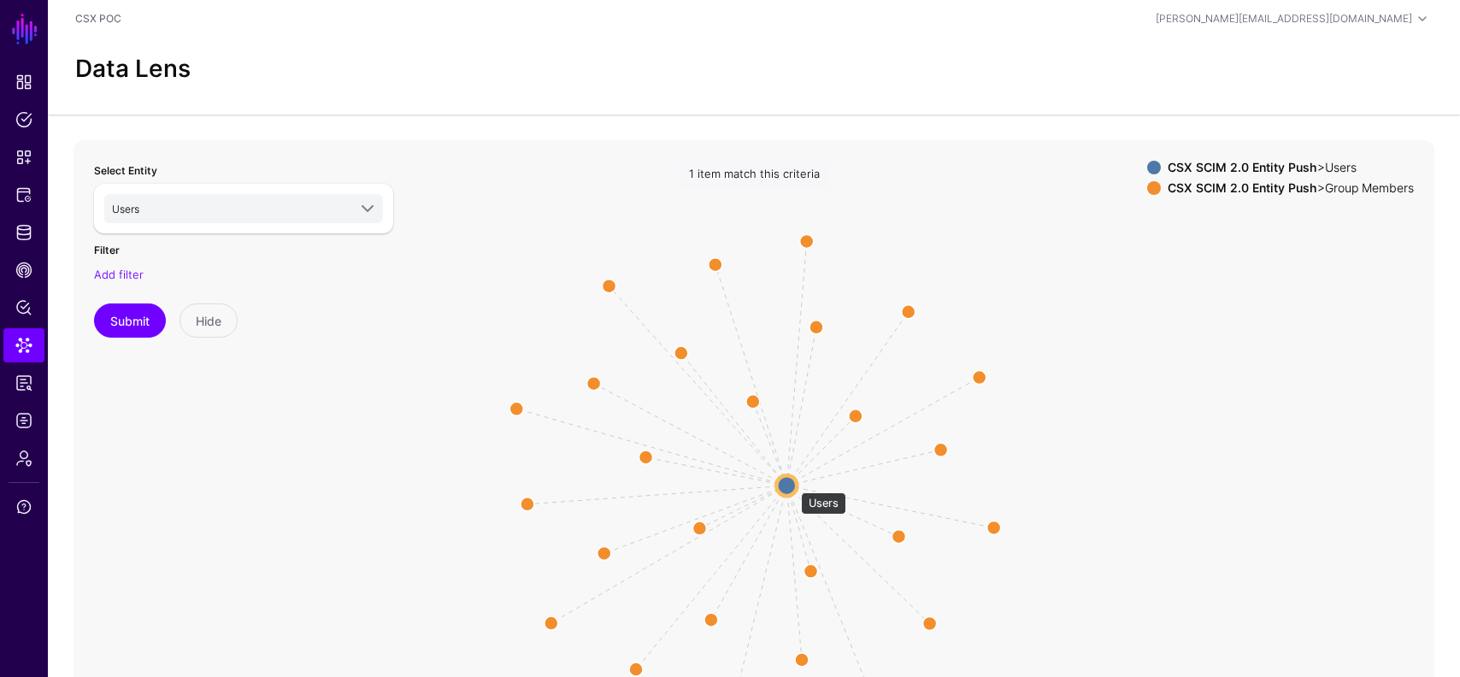
click at [787, 480] on circle at bounding box center [786, 485] width 21 height 21
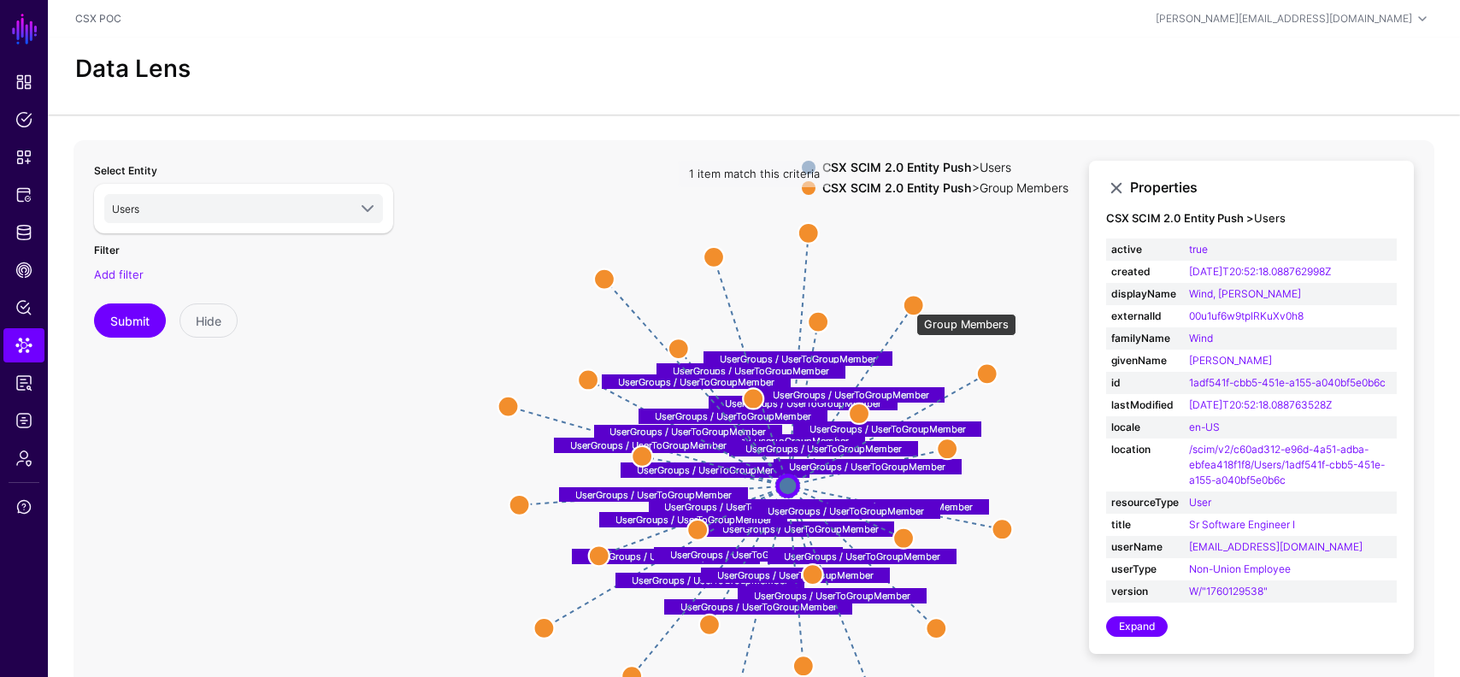
click at [908, 301] on circle at bounding box center [914, 305] width 21 height 21
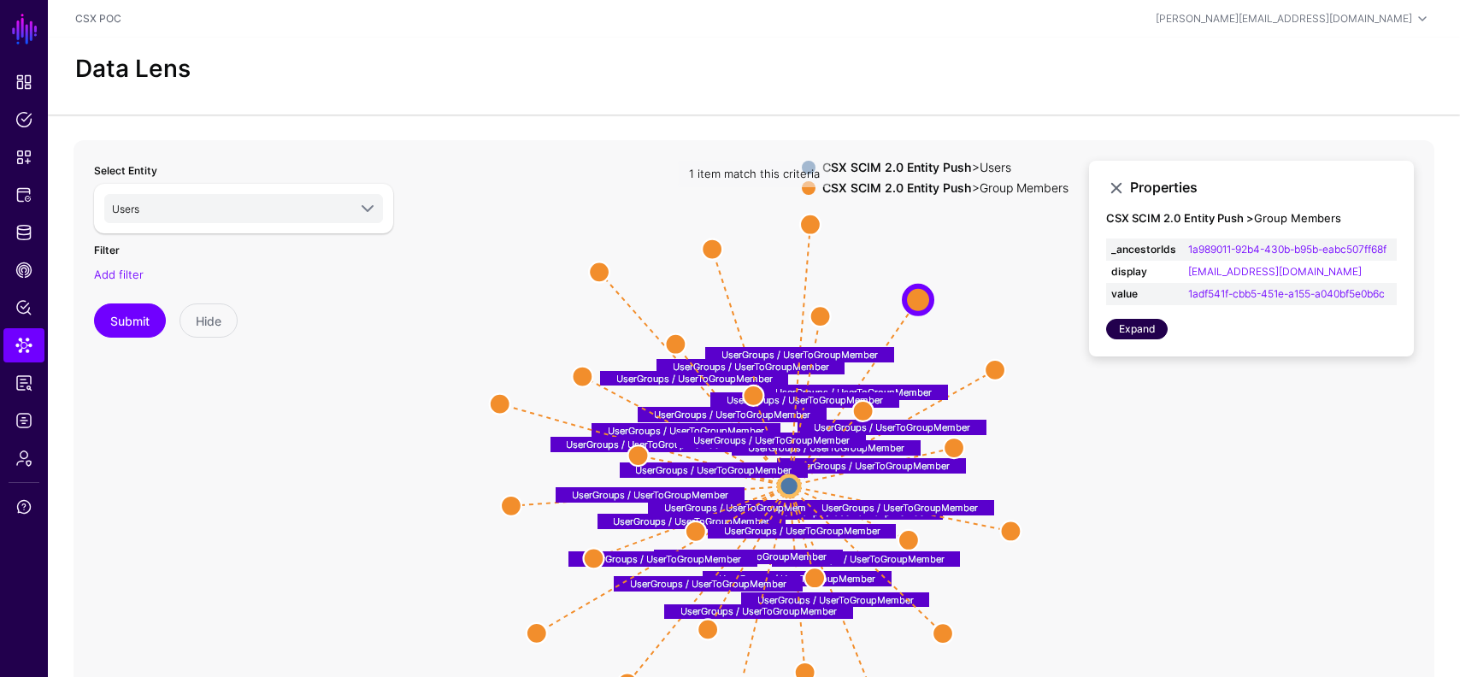
click at [1153, 329] on link "Expand" at bounding box center [1137, 329] width 62 height 21
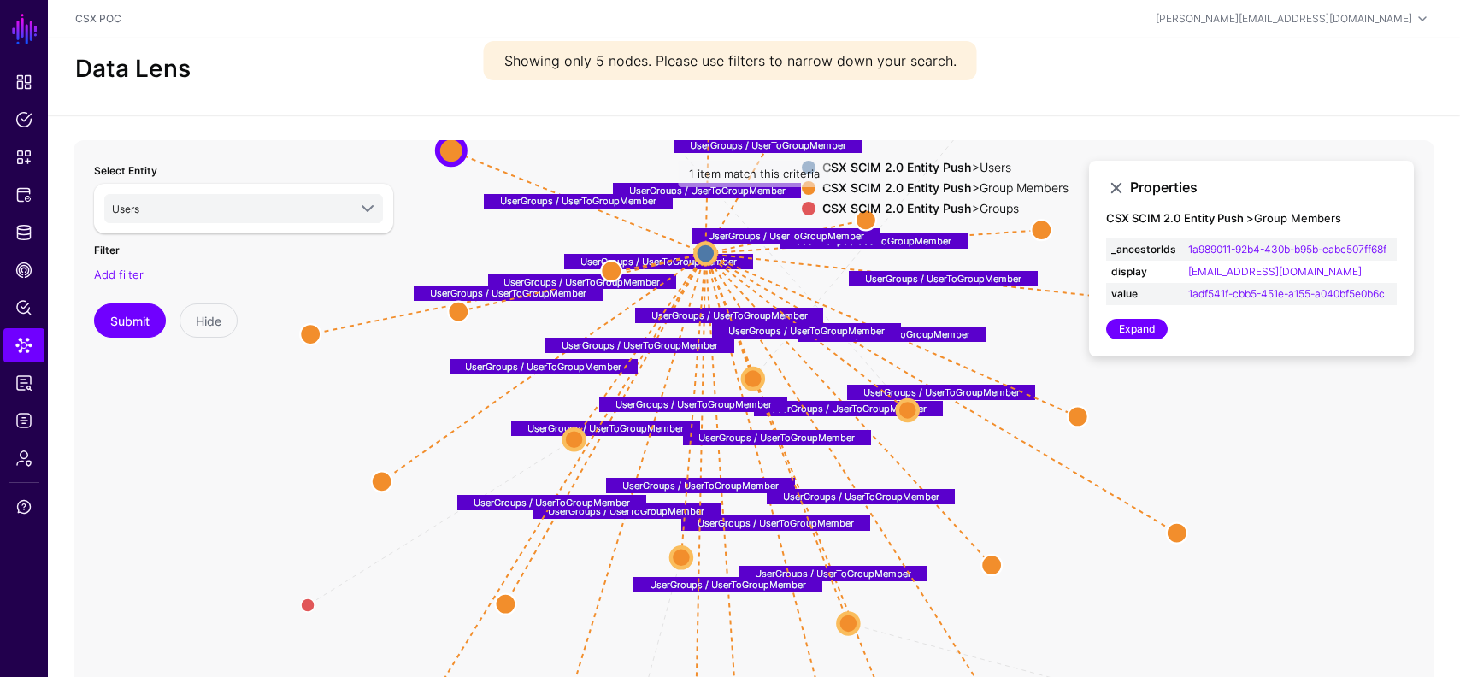
drag, startPoint x: 789, startPoint y: 486, endPoint x: 691, endPoint y: 245, distance: 259.6
click at [691, 245] on icon "parent parent parent parent parent UserGroups / UserToGroupMember UserGroups / …" at bounding box center [754, 482] width 1361 height 684
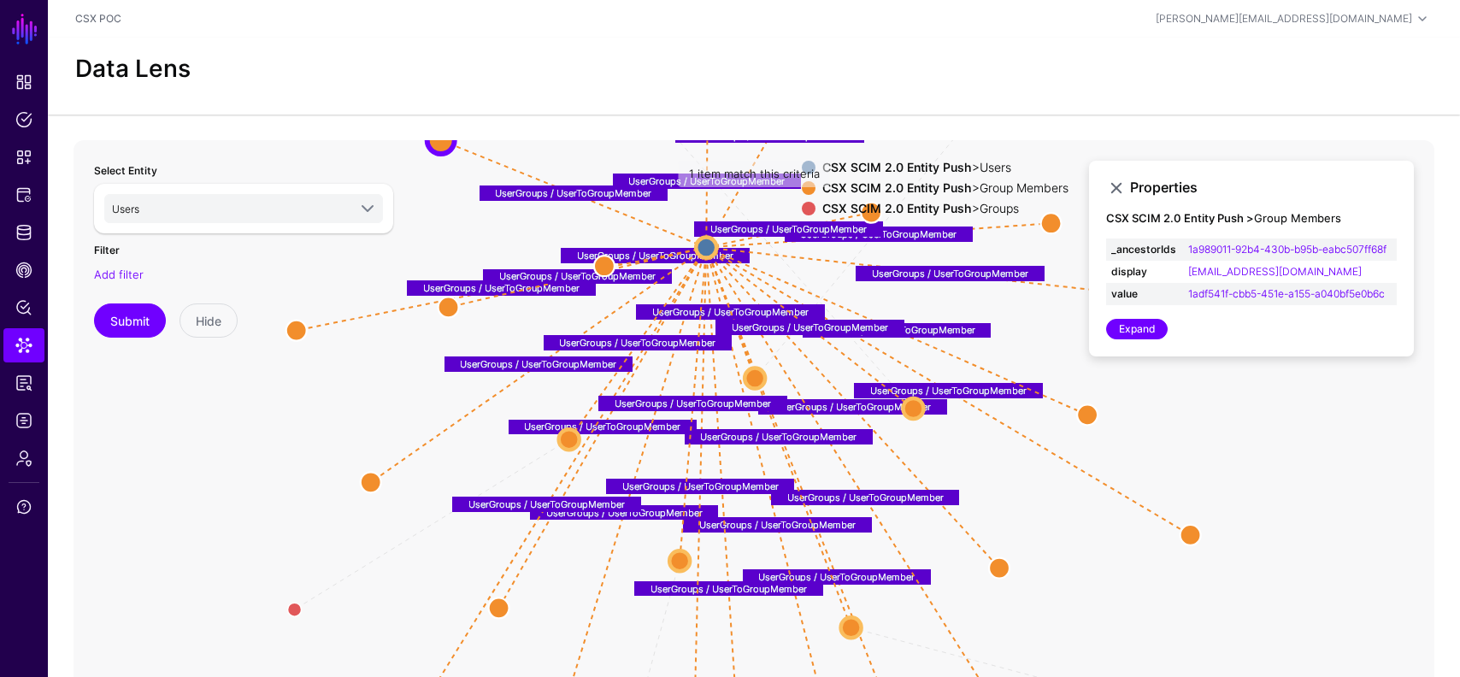
click at [637, 217] on icon "parent parent parent parent parent UserGroups / UserToGroupMember UserGroups / …" at bounding box center [754, 482] width 1361 height 684
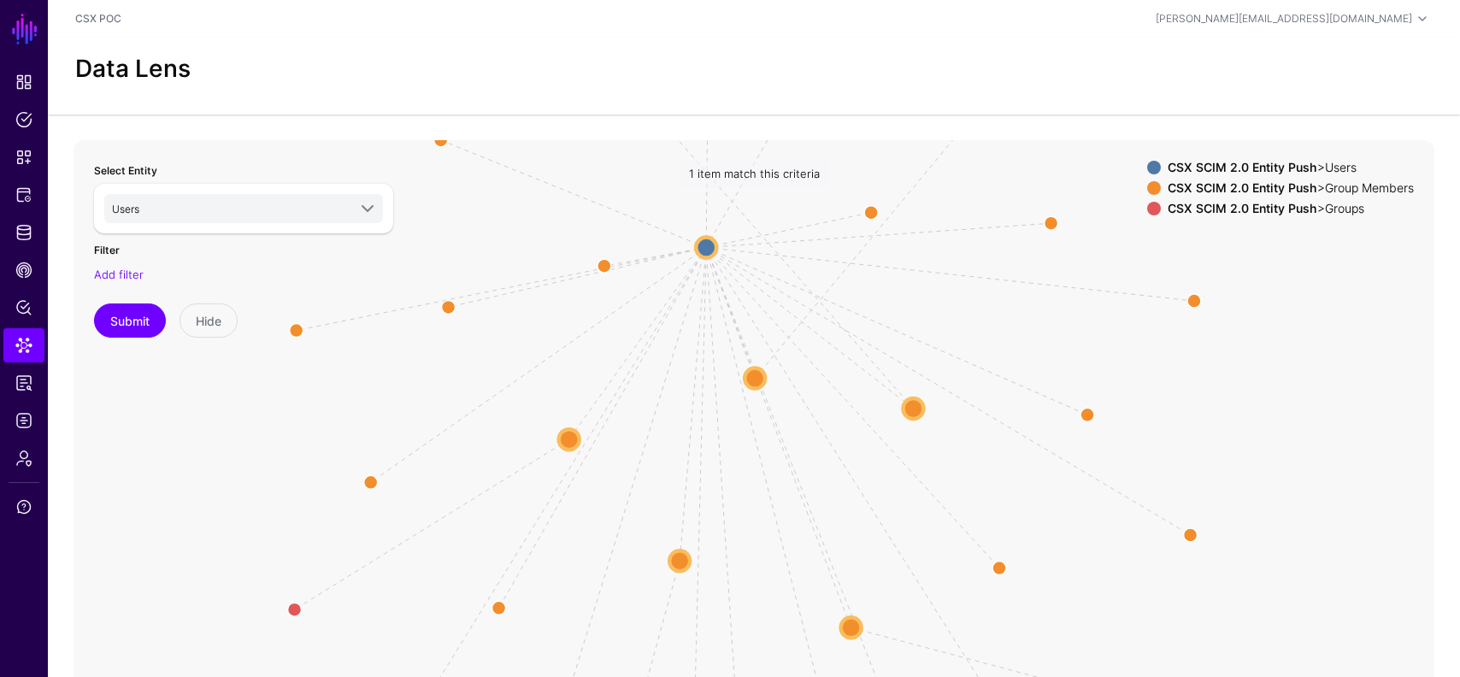
click at [637, 217] on icon "parent parent parent parent parent UserGroups / UserToGroupMember UserGroups / …" at bounding box center [754, 482] width 1361 height 684
click at [441, 139] on app-datalens-start "Data Lens parent parent parent parent parent UserGroups / UserToGroupMember Use…" at bounding box center [754, 431] width 1412 height 787
click at [442, 142] on circle at bounding box center [440, 140] width 27 height 27
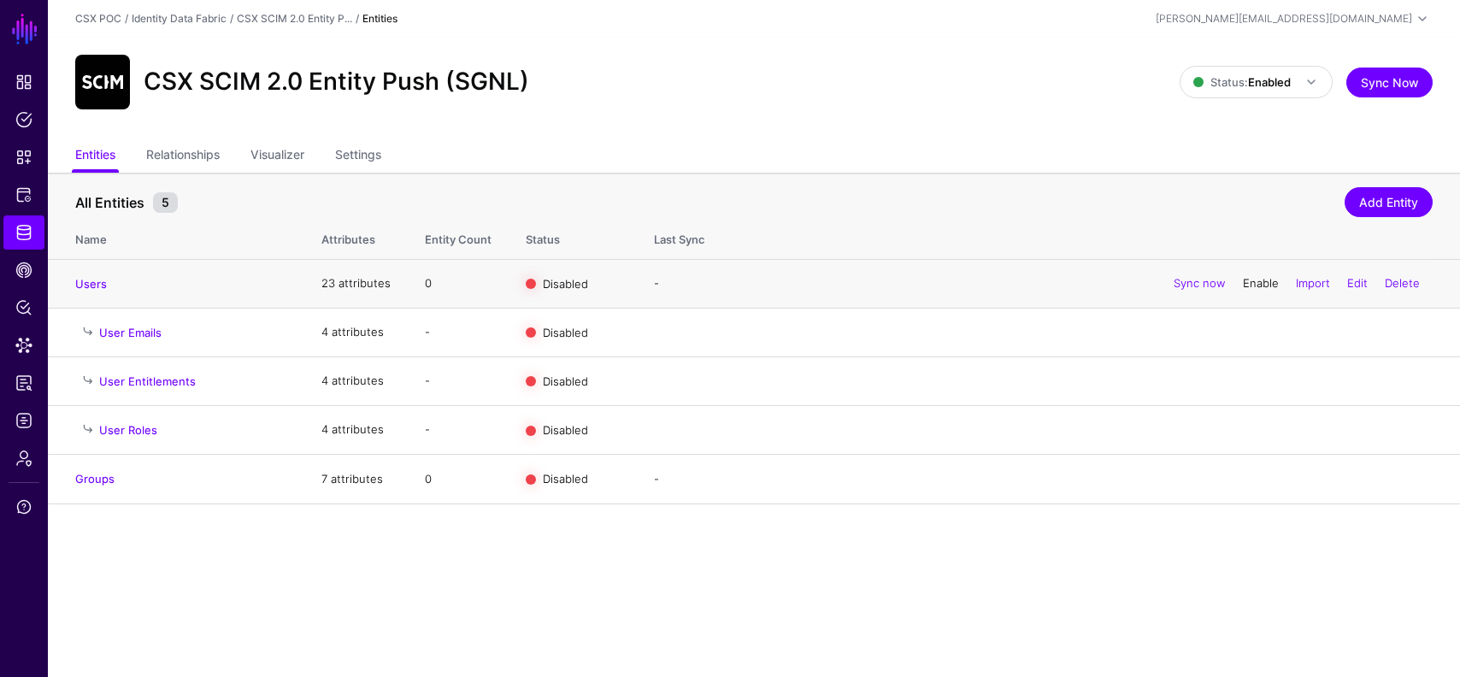
click at [1243, 282] on link "Enable" at bounding box center [1261, 283] width 36 height 14
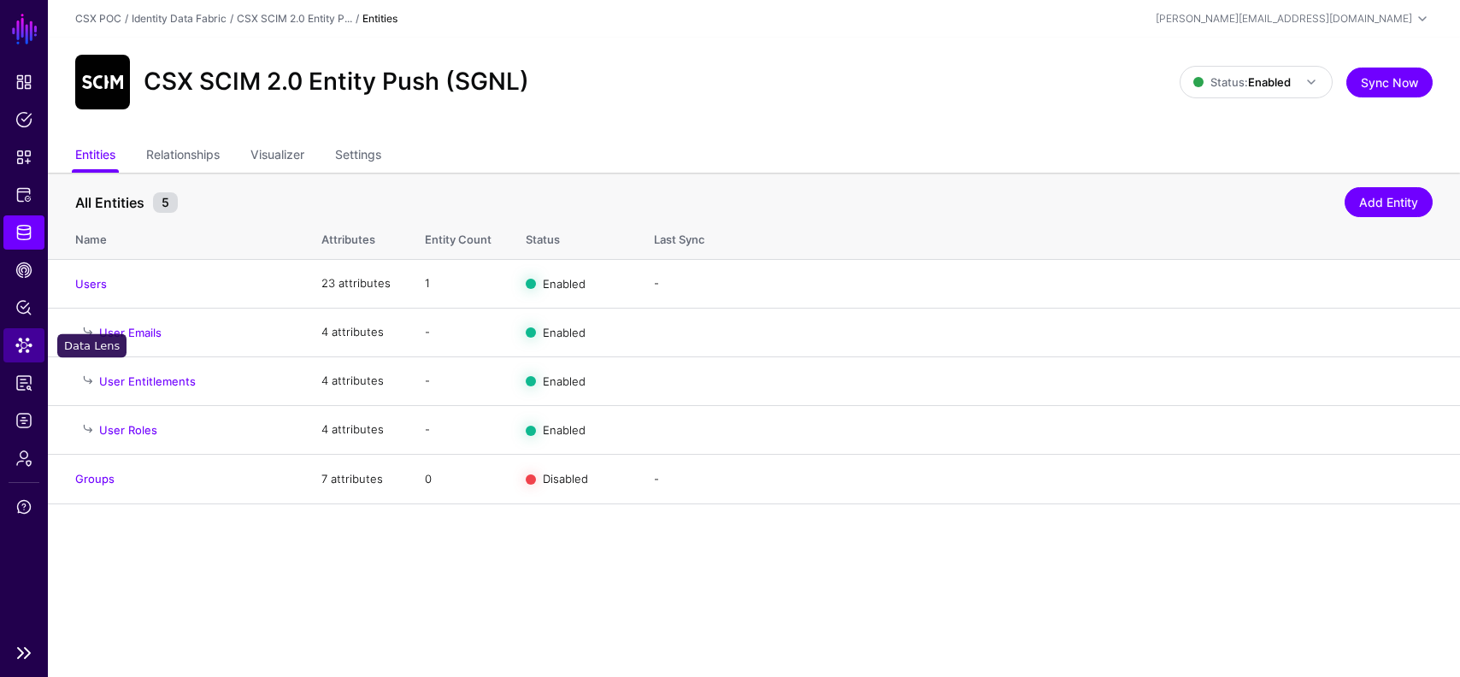
click at [19, 340] on span "Data Lens" at bounding box center [23, 345] width 17 height 17
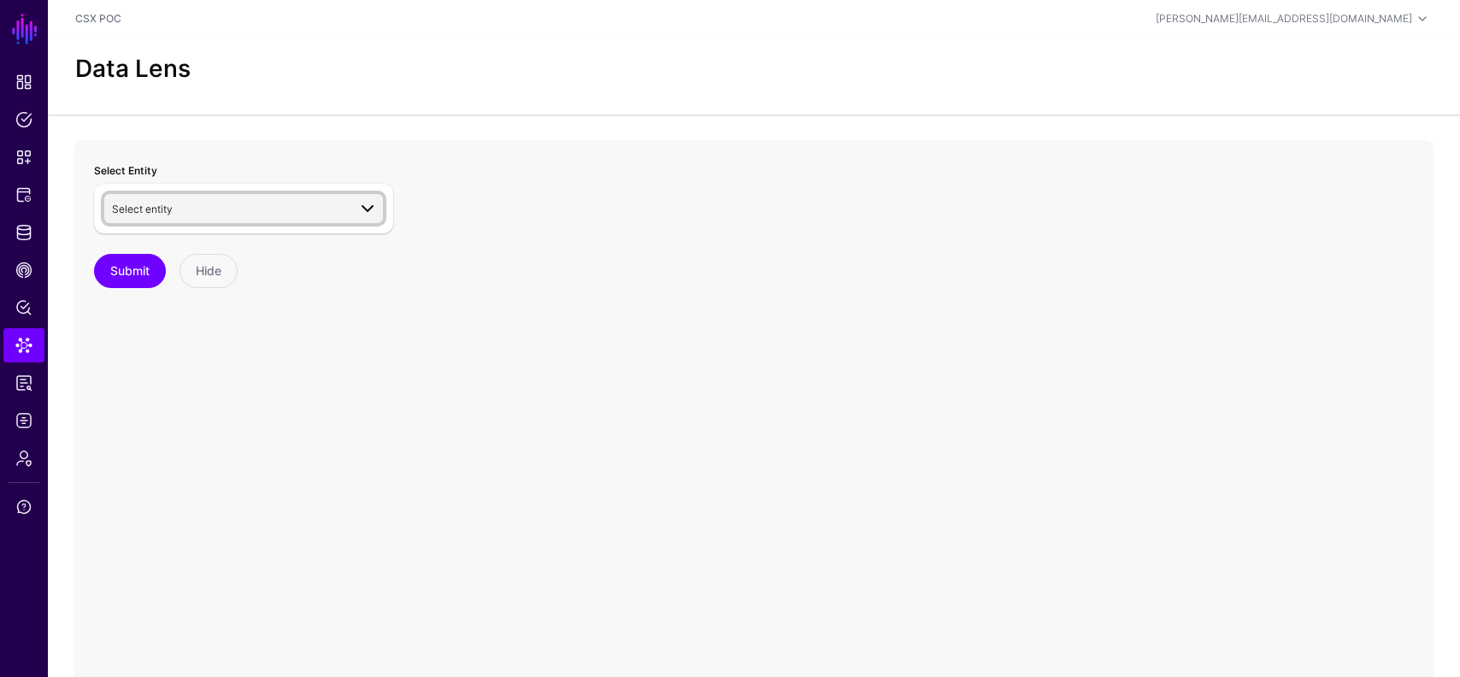
click at [302, 205] on span "Select entity" at bounding box center [229, 208] width 235 height 19
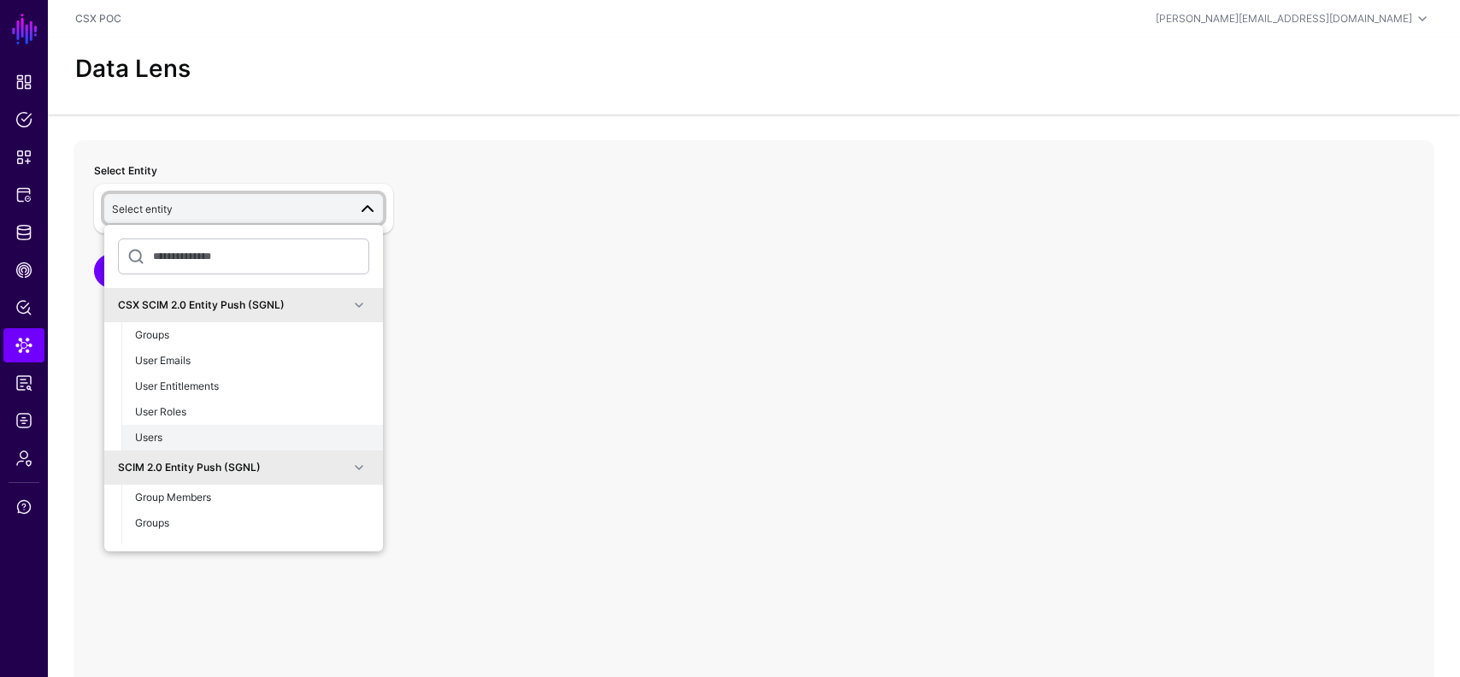
click at [255, 435] on div "Users" at bounding box center [252, 437] width 234 height 15
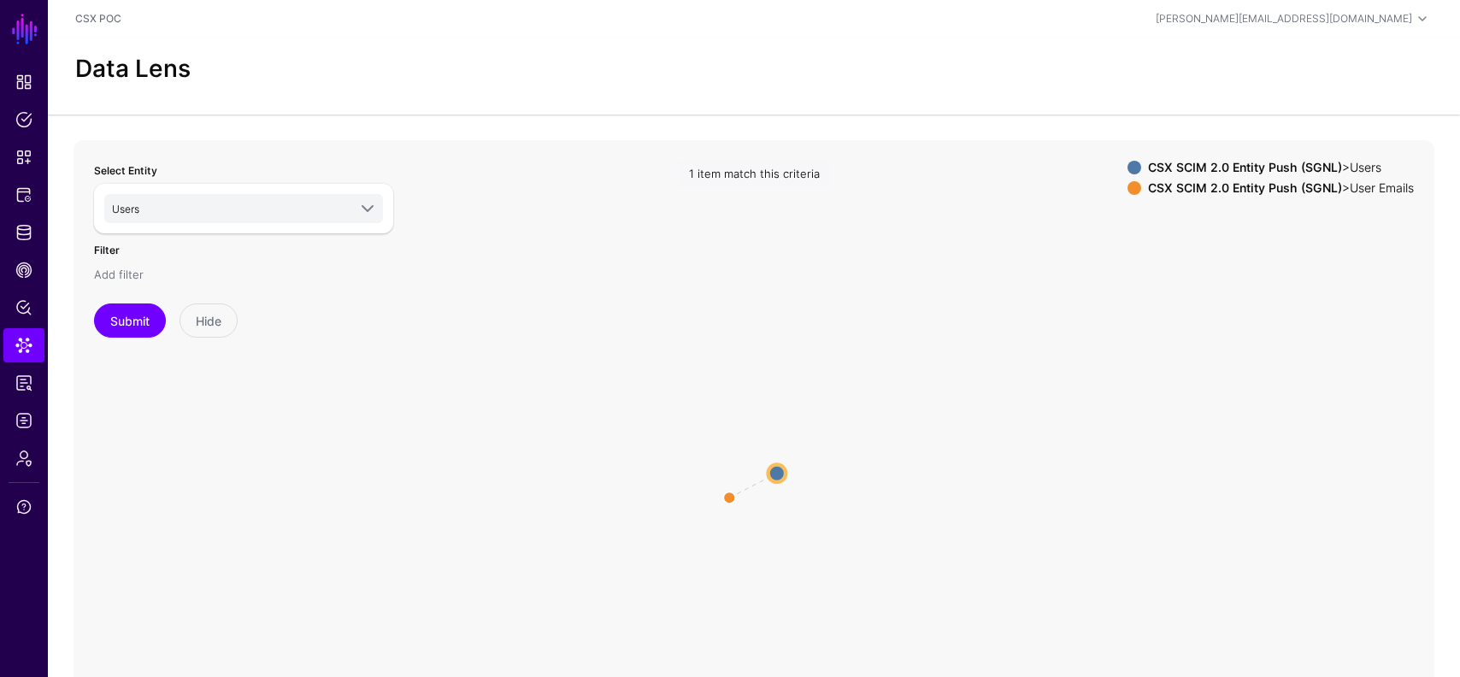
click at [121, 272] on link "Add filter" at bounding box center [119, 275] width 50 height 14
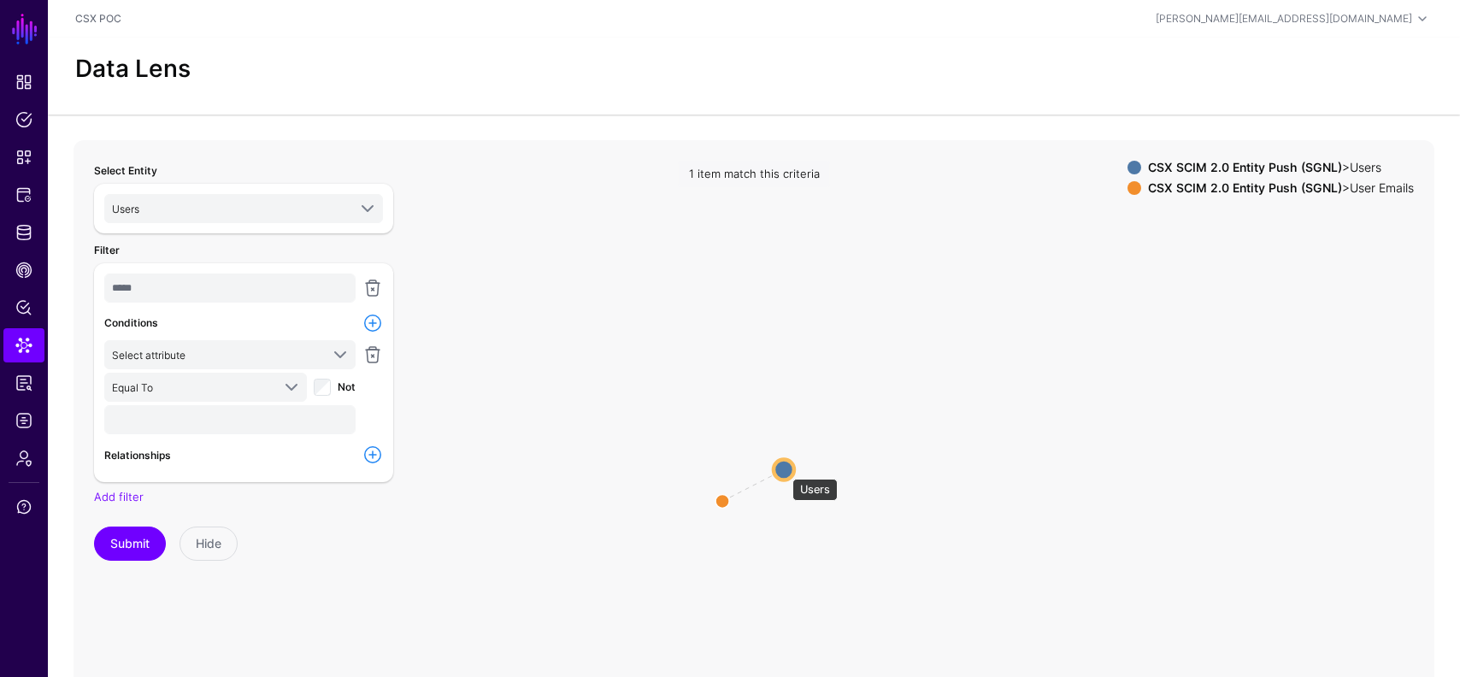
click at [784, 470] on circle at bounding box center [784, 469] width 21 height 21
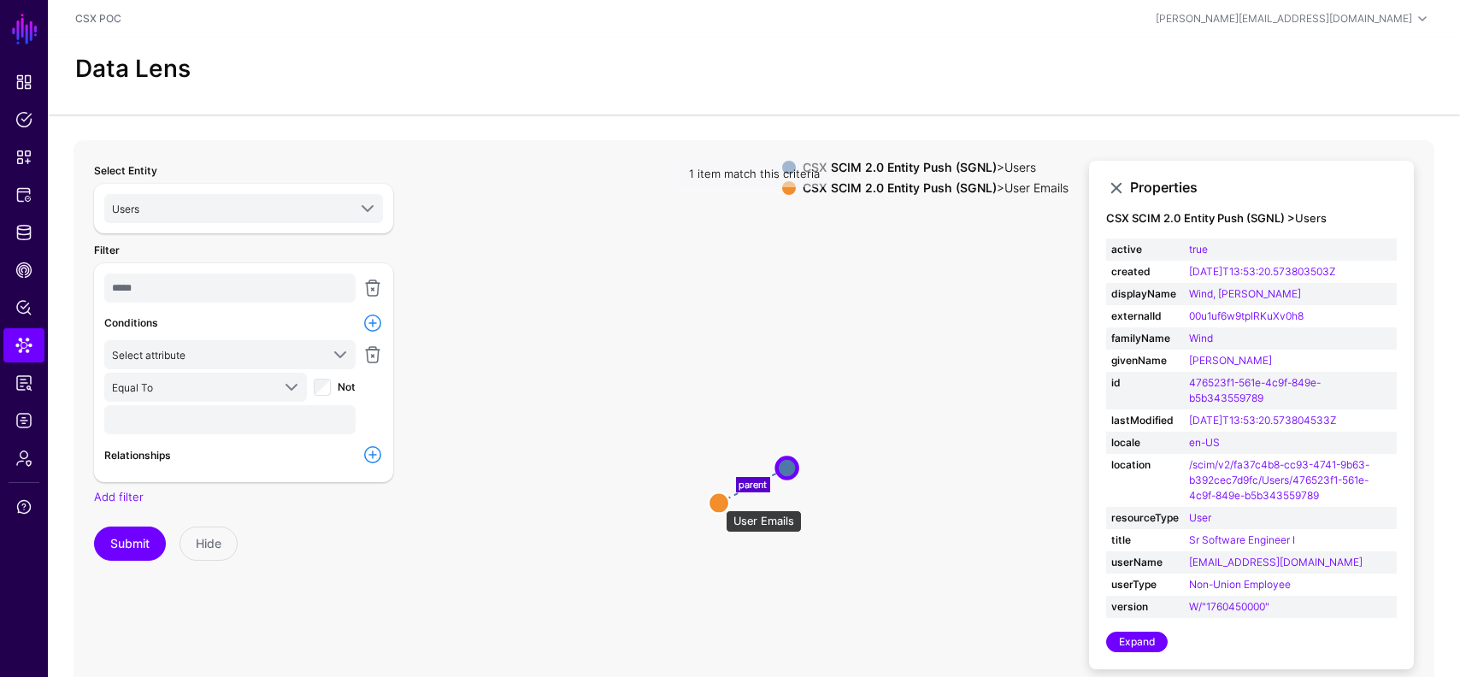
click at [716, 500] on circle at bounding box center [719, 502] width 21 height 21
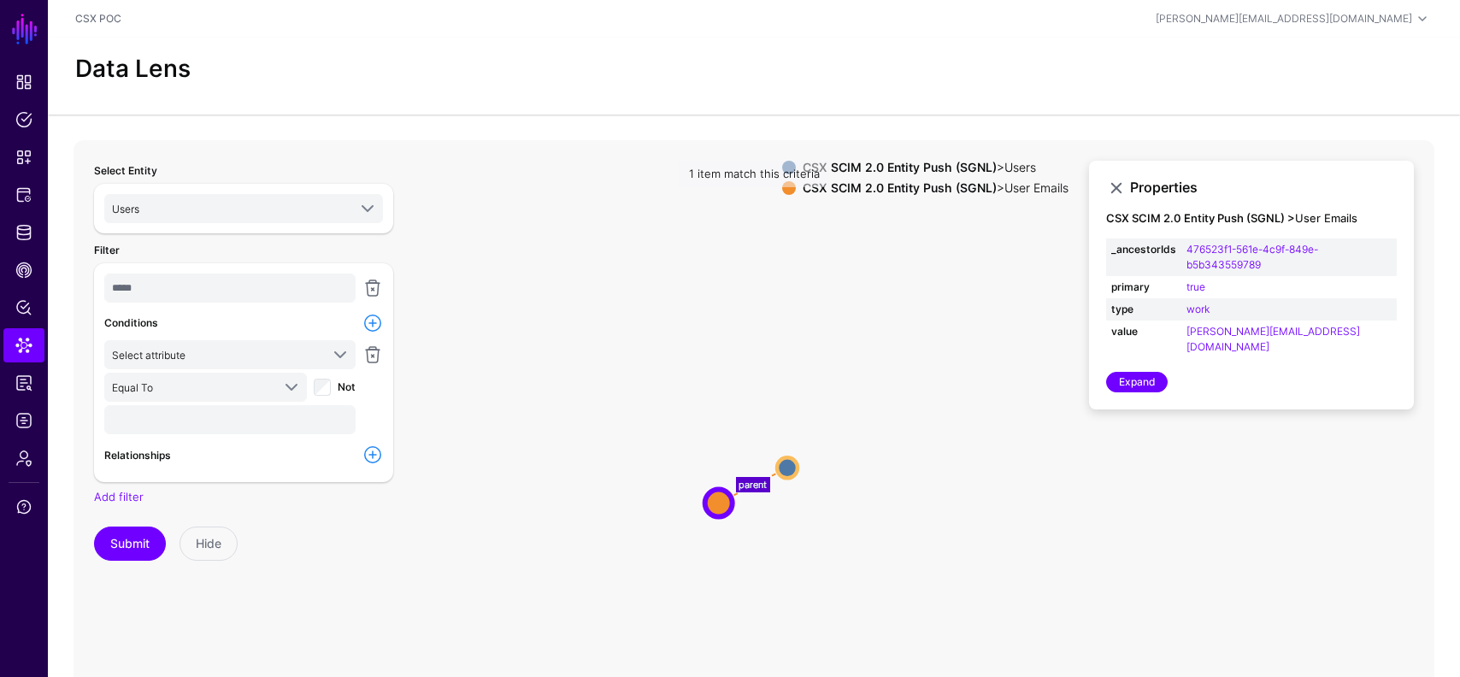
click at [810, 402] on icon "parent Users Users User Emails User Emails" at bounding box center [754, 482] width 1361 height 684
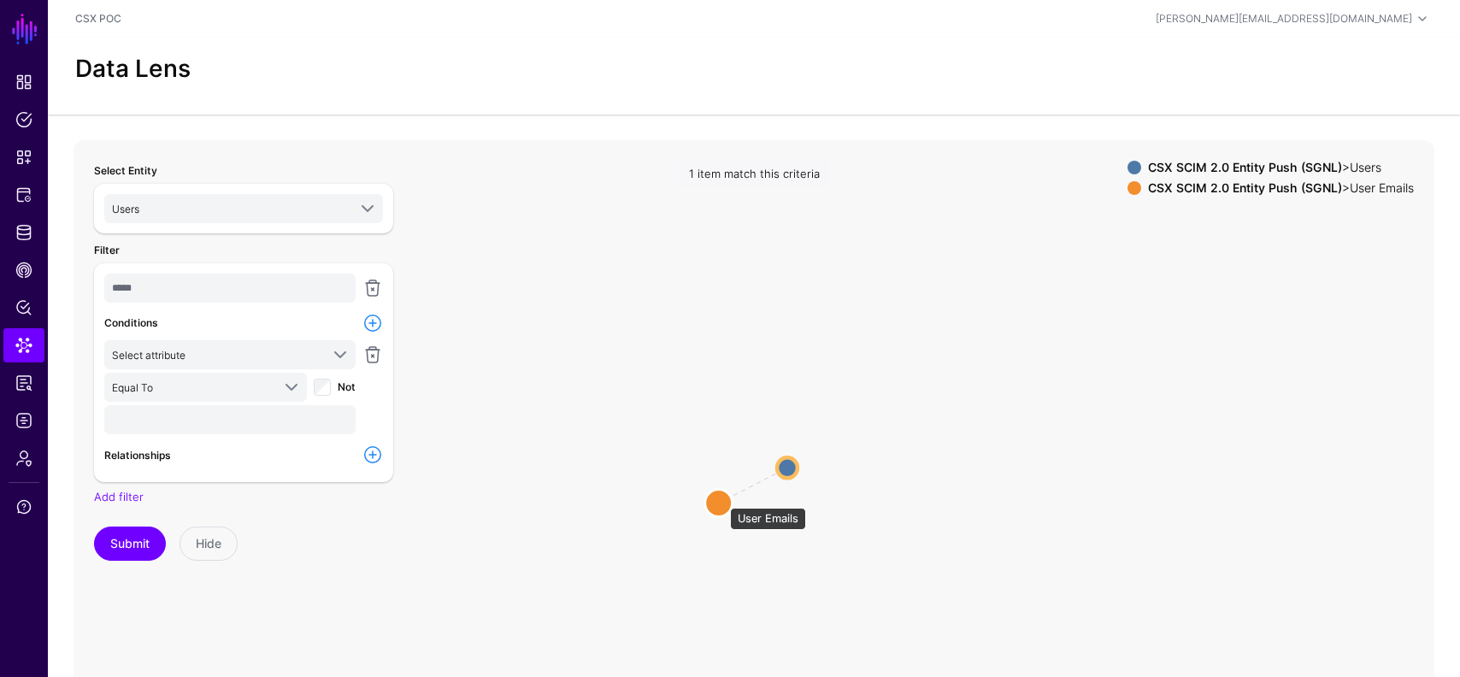
click at [715, 500] on circle at bounding box center [718, 502] width 27 height 27
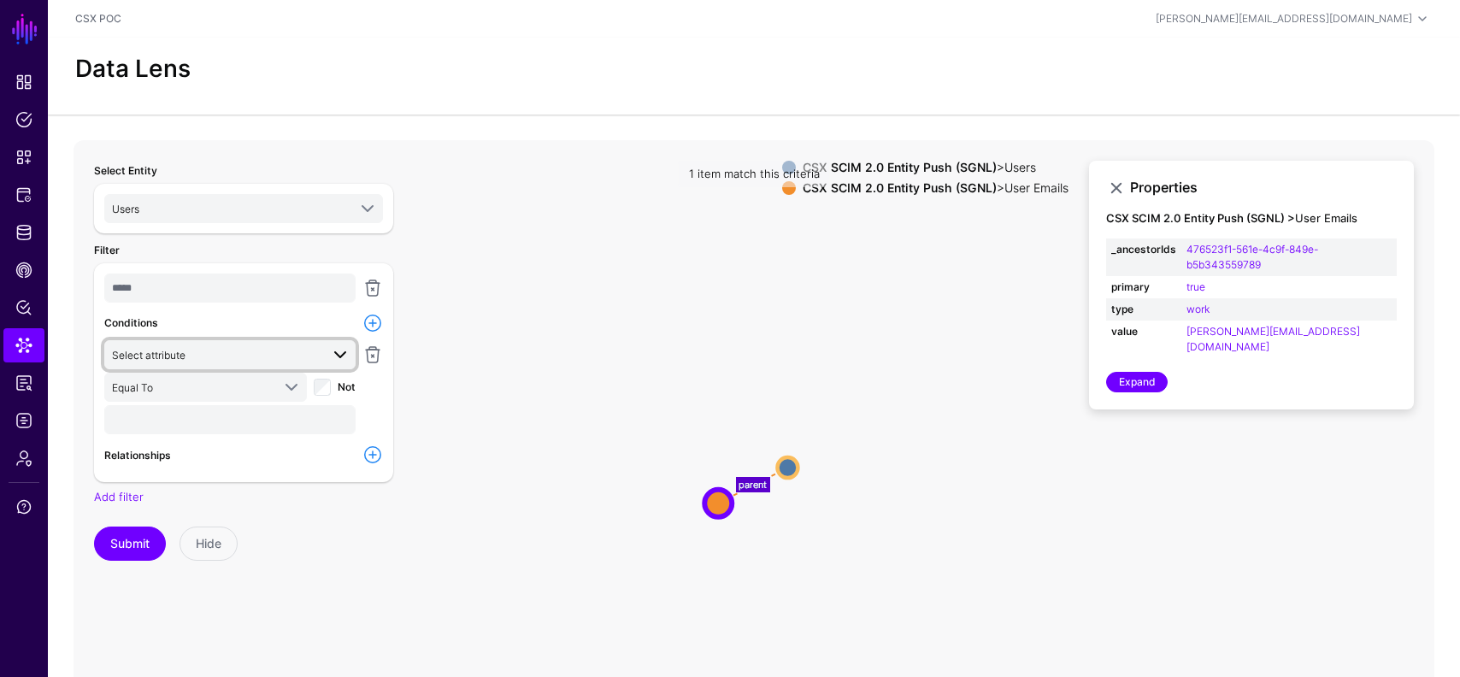
click at [281, 351] on span "Select attribute" at bounding box center [216, 354] width 208 height 19
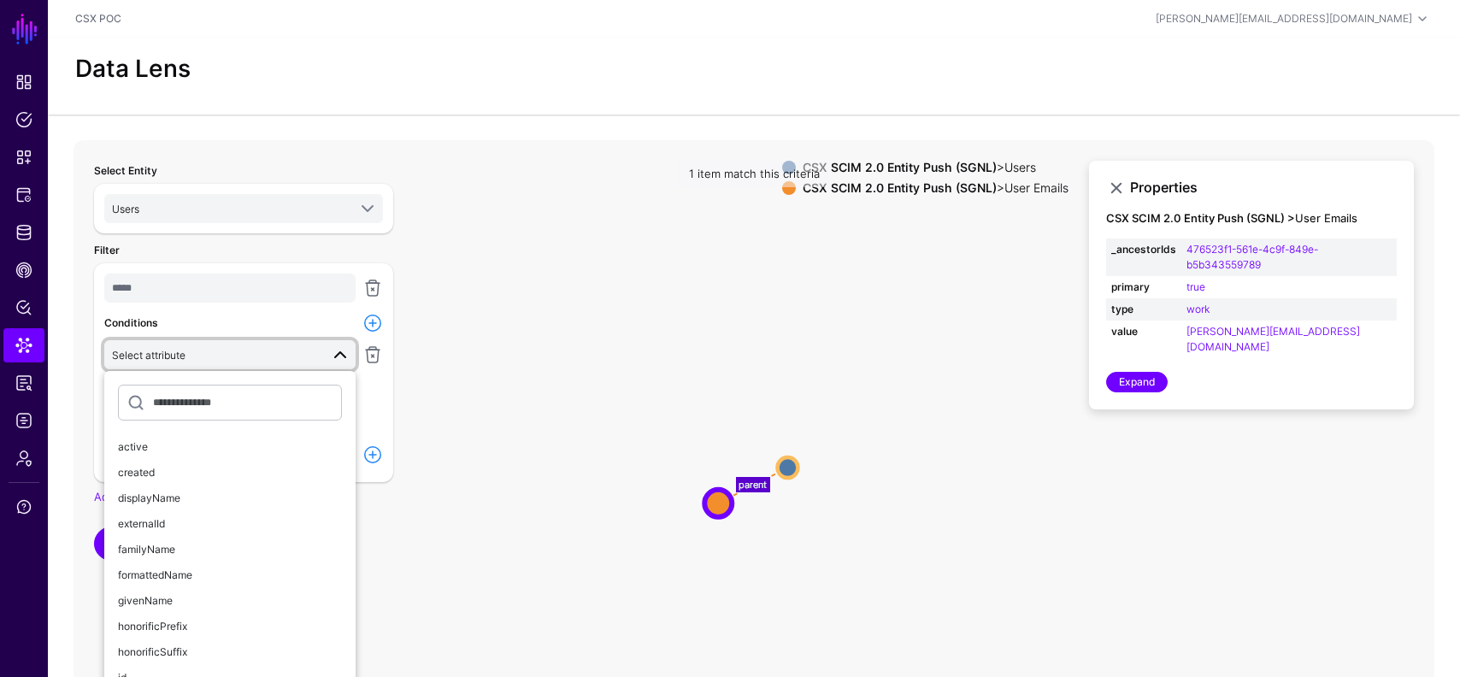
click at [513, 371] on icon "parent User Emails User Emails Users Users" at bounding box center [754, 482] width 1361 height 684
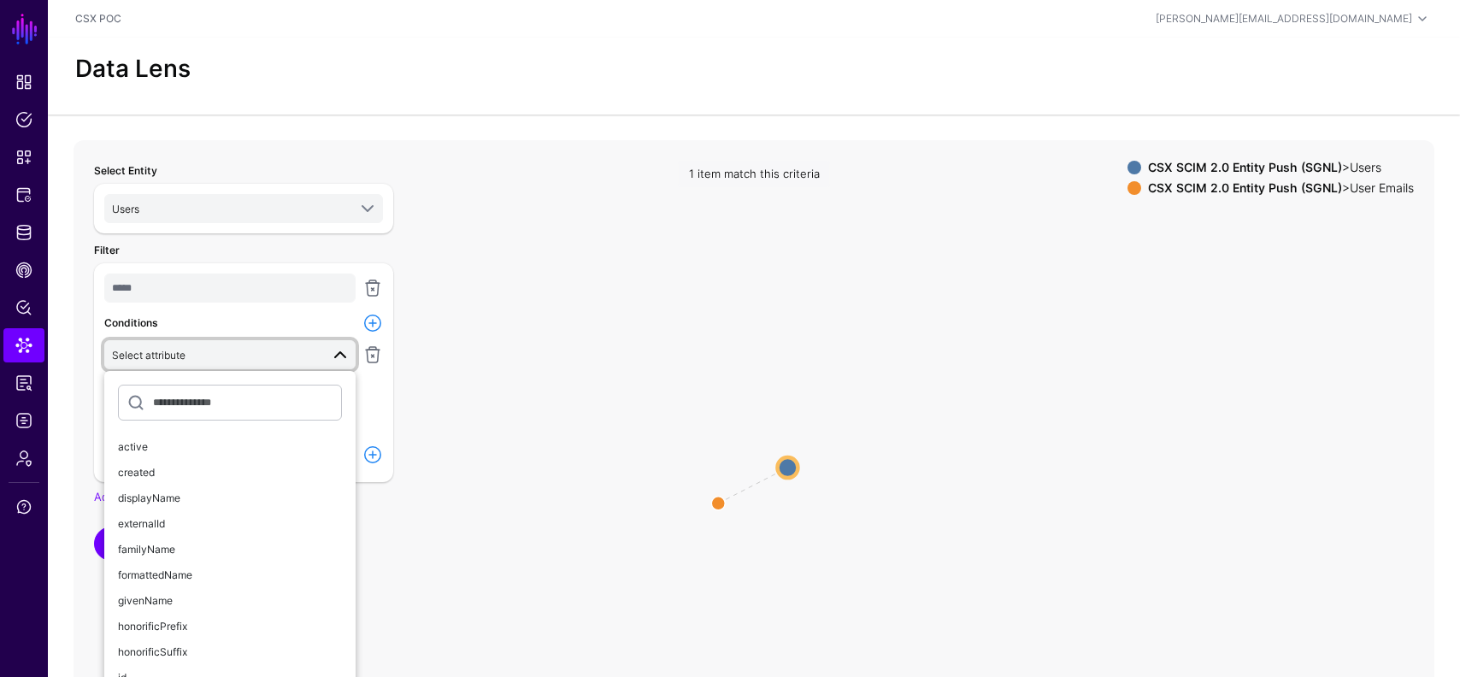
click at [451, 374] on icon "parent User Emails User Emails Users Users" at bounding box center [754, 482] width 1361 height 684
click at [337, 355] on span at bounding box center [340, 355] width 21 height 21
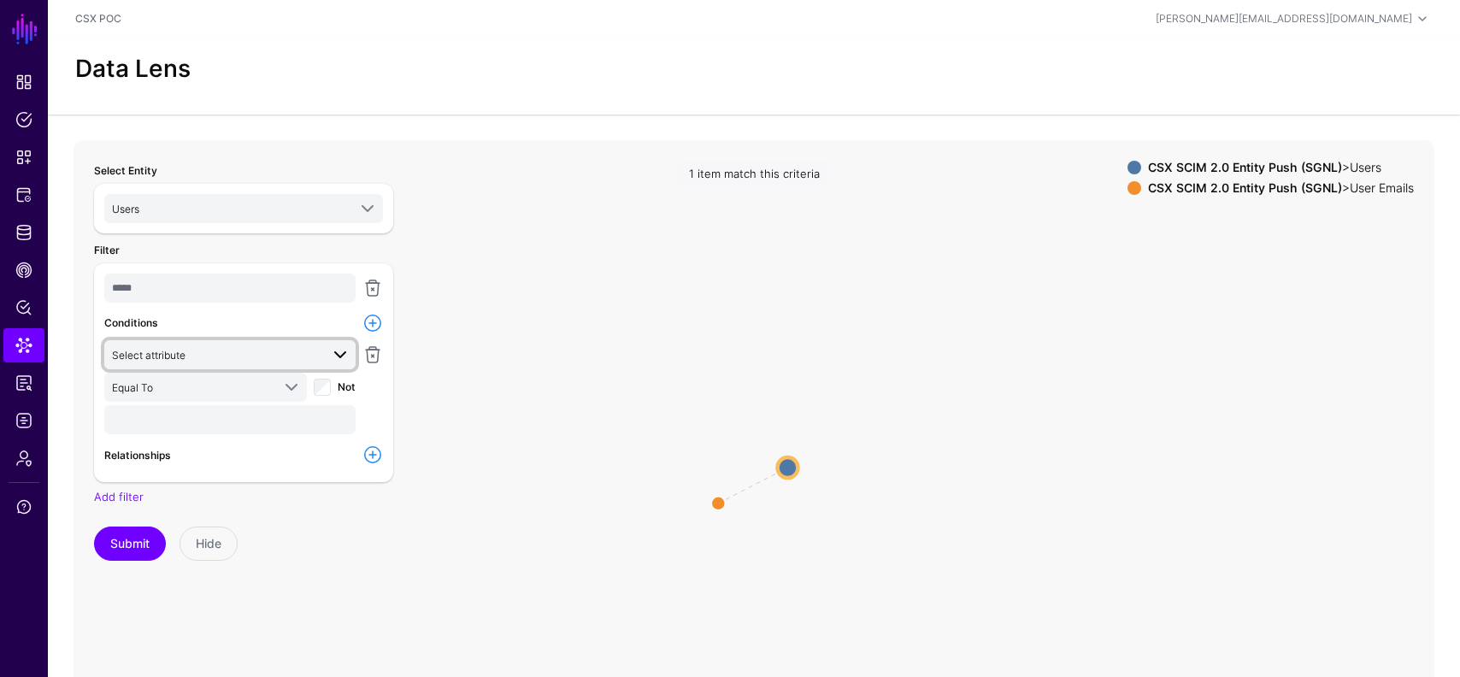
click at [283, 355] on span "Select attribute" at bounding box center [216, 354] width 208 height 19
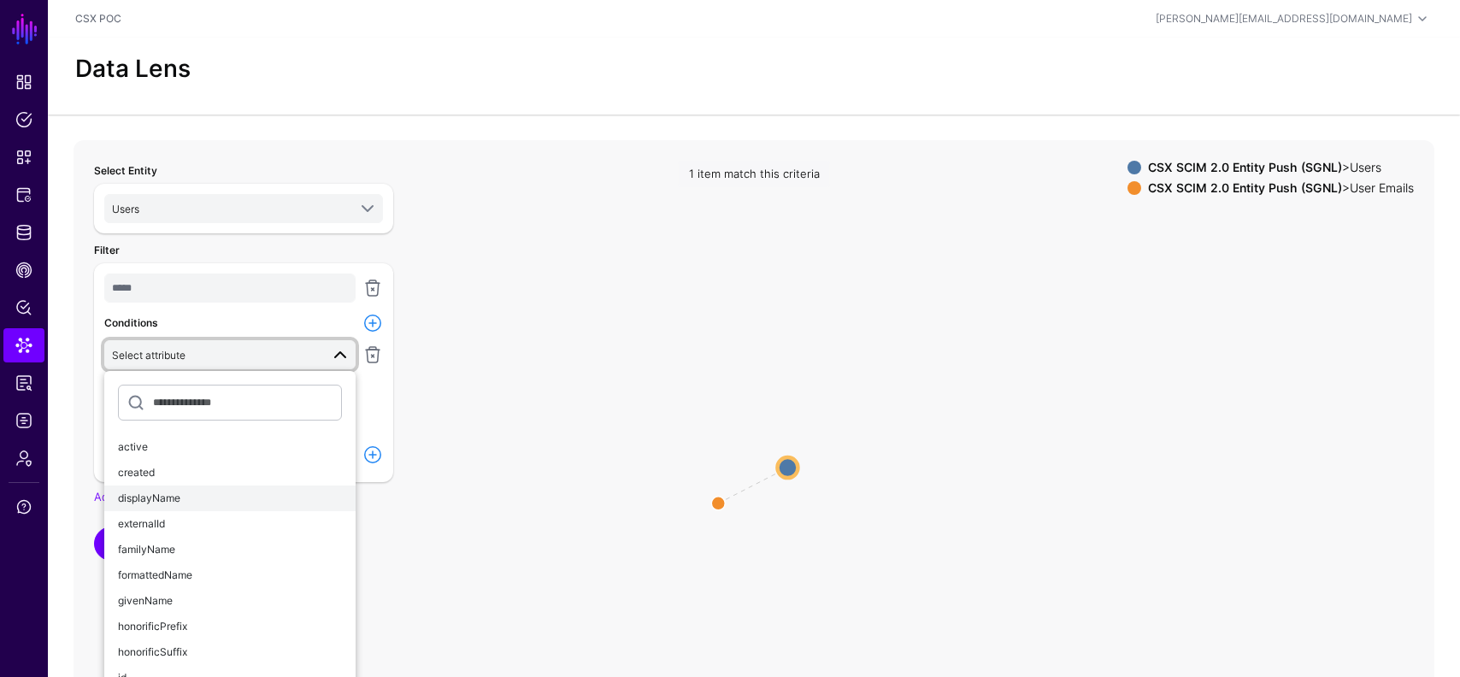
click at [233, 486] on button "displayName" at bounding box center [229, 499] width 251 height 26
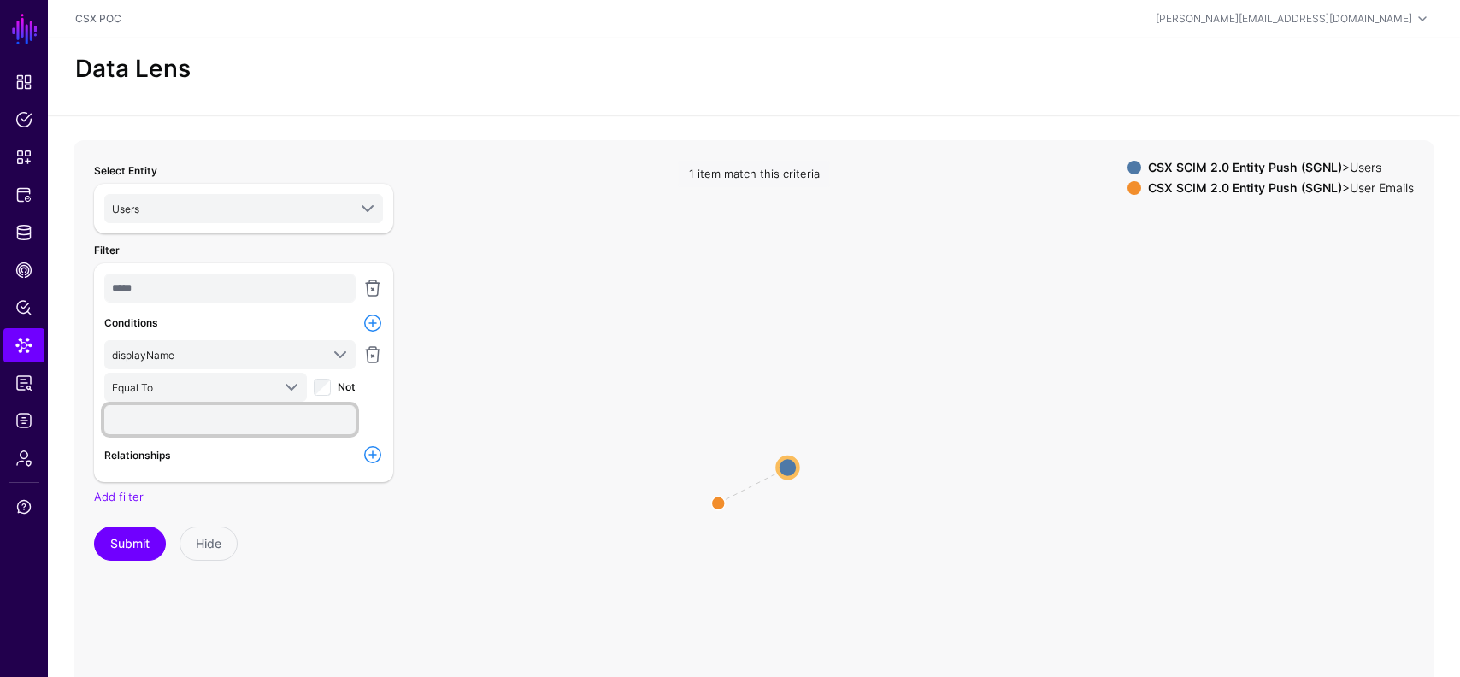
click at [230, 422] on input "text" at bounding box center [229, 419] width 251 height 29
click at [233, 352] on span "displayName" at bounding box center [216, 354] width 208 height 19
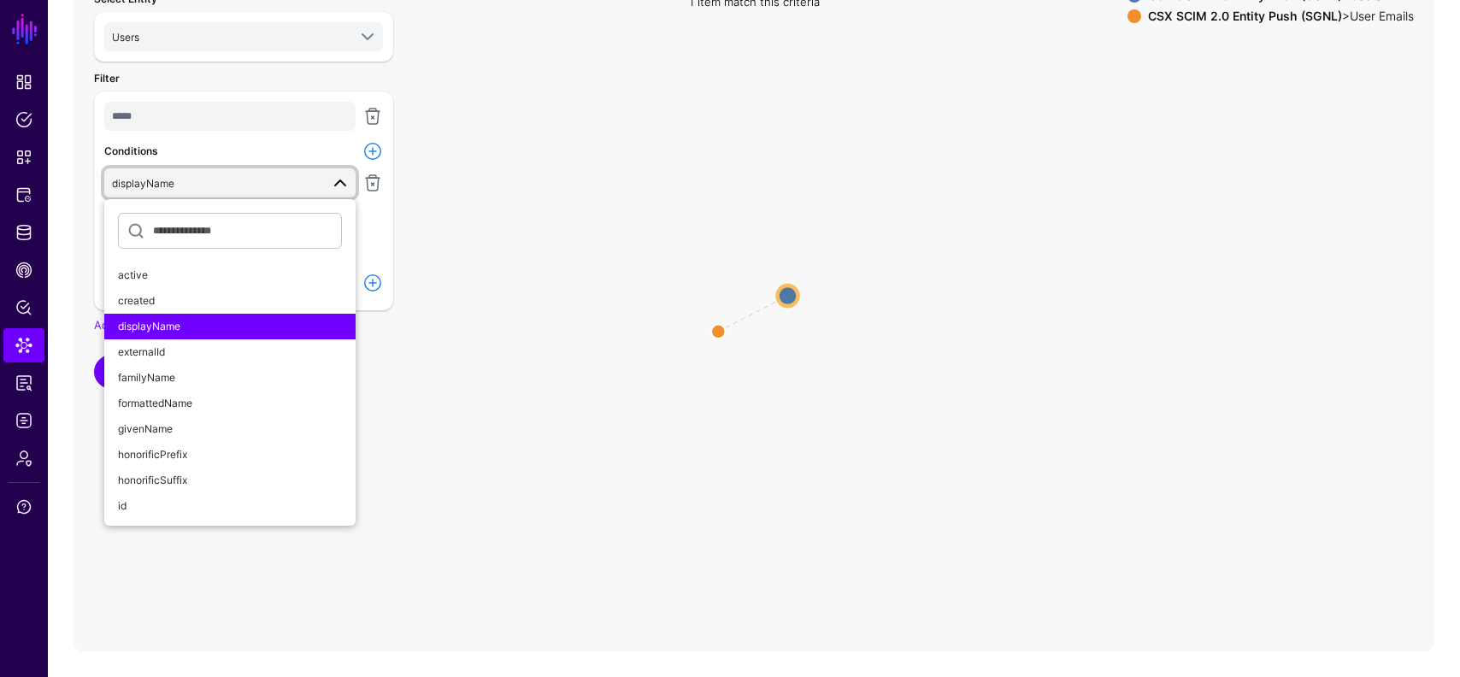
click at [502, 344] on icon "parent User Emails User Emails Users Users" at bounding box center [754, 310] width 1361 height 684
click at [339, 182] on span at bounding box center [340, 183] width 21 height 21
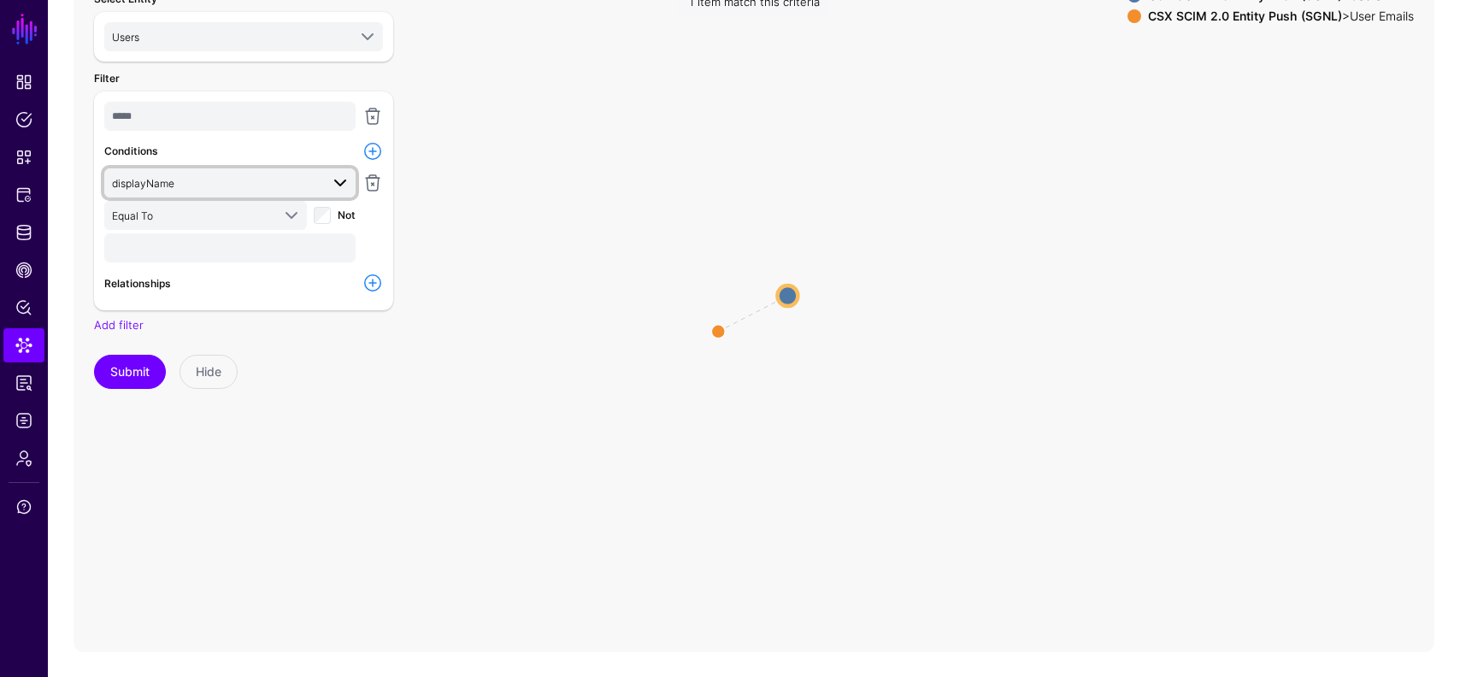
click at [232, 177] on span "displayName" at bounding box center [216, 183] width 208 height 19
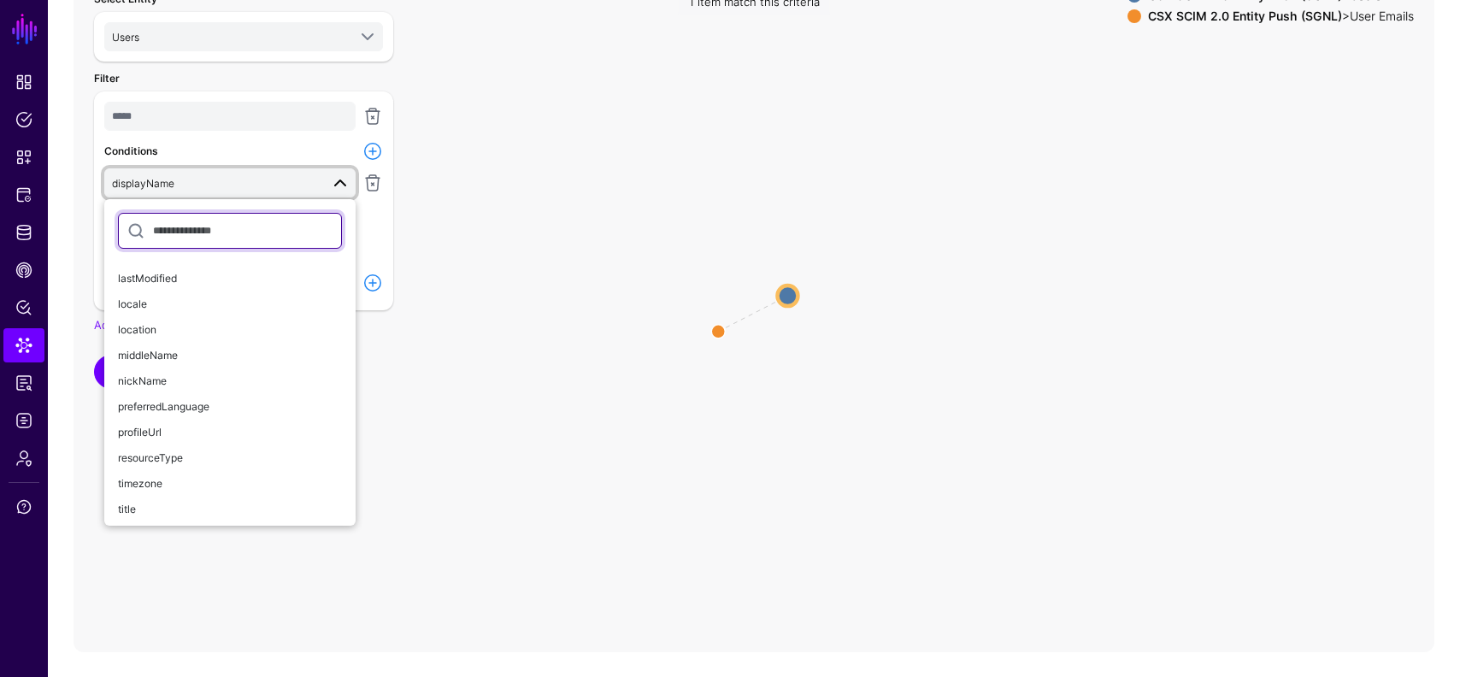
scroll to position [268, 0]
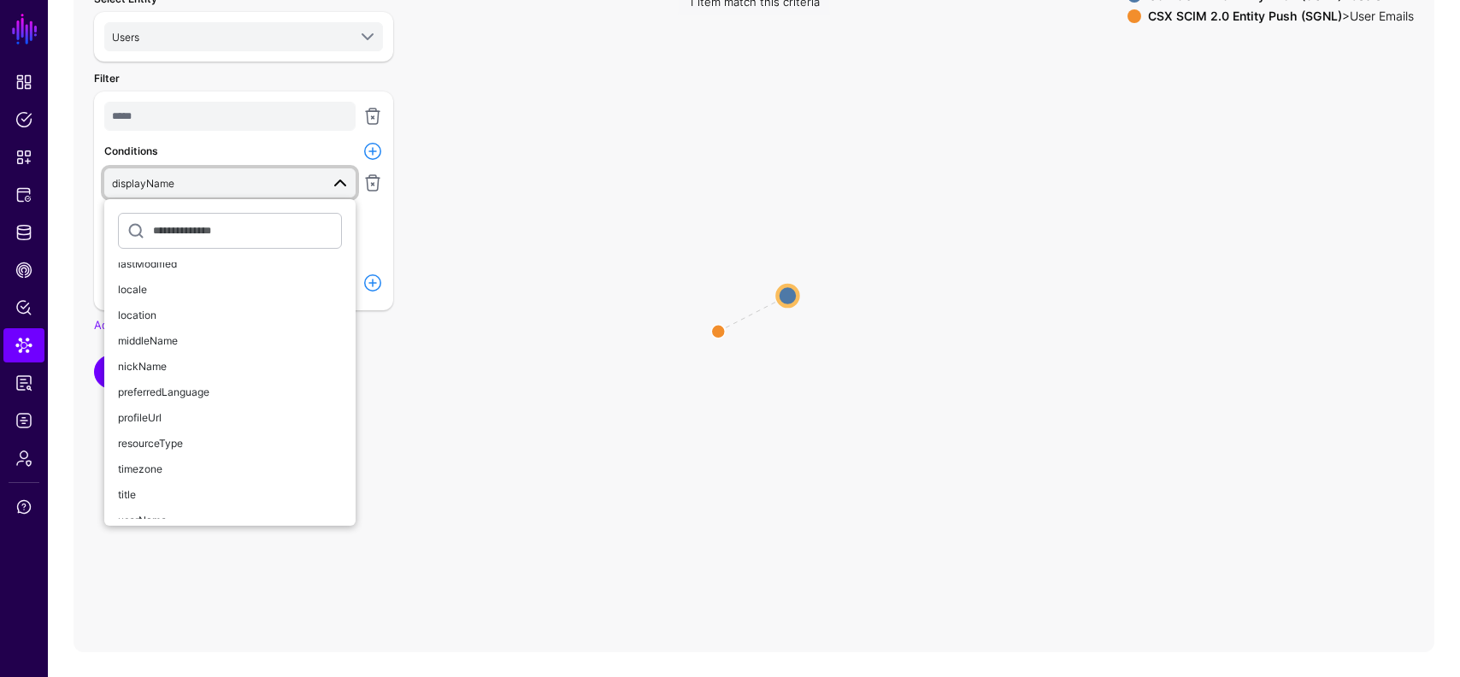
click at [802, 303] on icon "parent User Emails User Emails Users Users" at bounding box center [754, 310] width 1361 height 684
click at [788, 298] on circle at bounding box center [787, 296] width 21 height 21
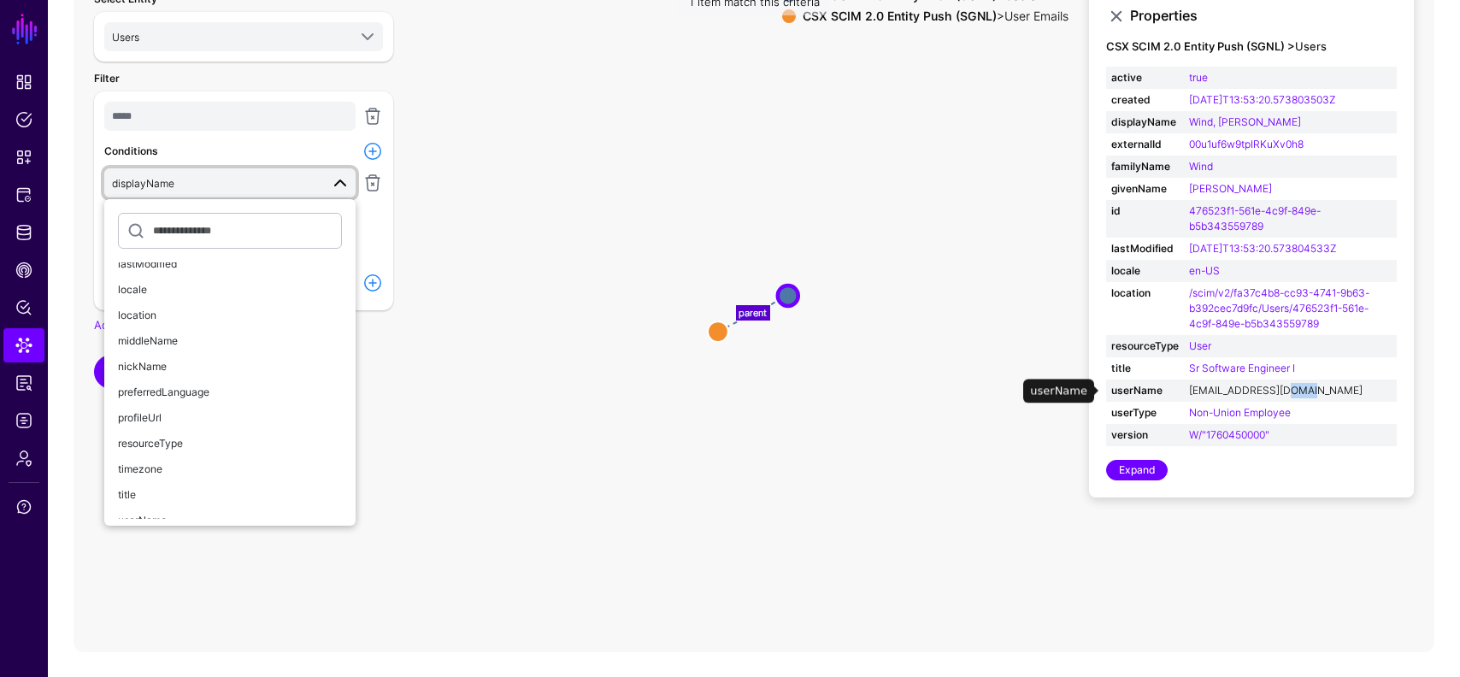
drag, startPoint x: 1315, startPoint y: 387, endPoint x: 1282, endPoint y: 394, distance: 33.2
click at [1282, 394] on td "I6053@csxt.ad.csx.com" at bounding box center [1290, 391] width 213 height 22
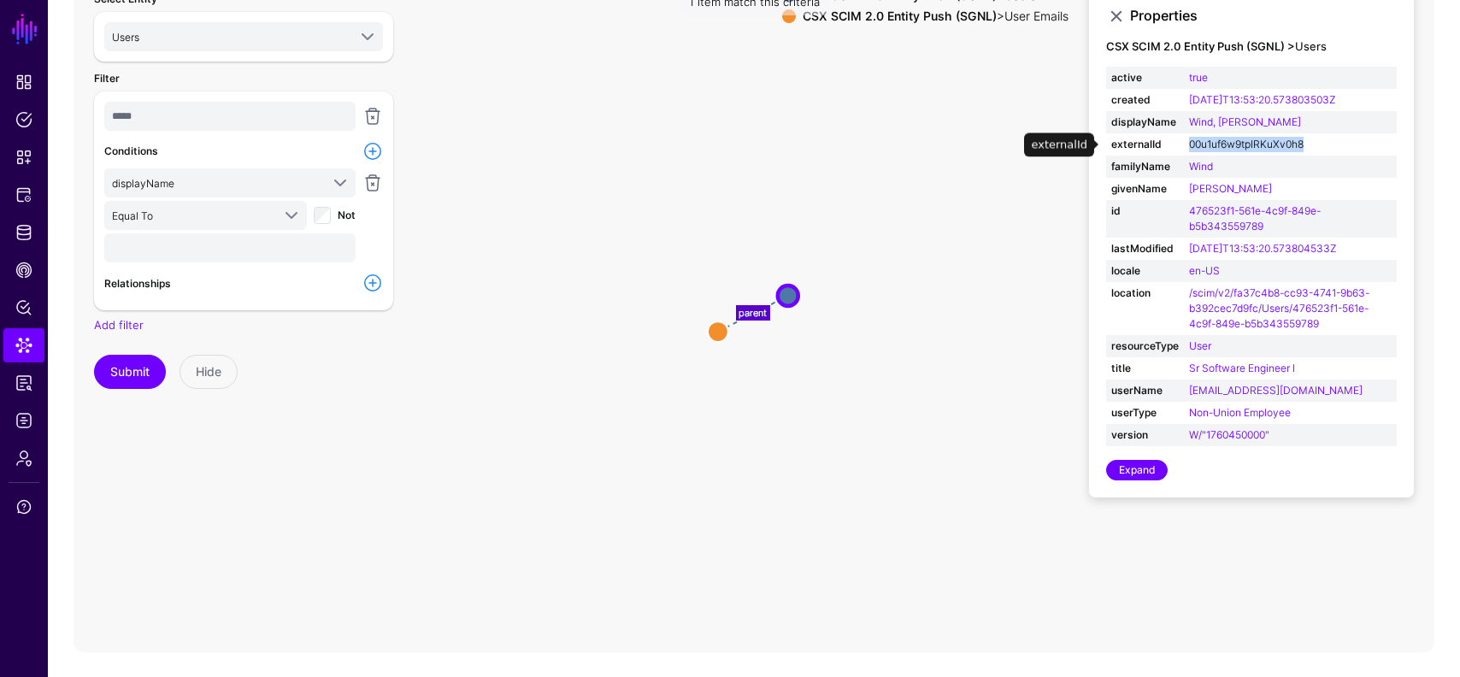
drag, startPoint x: 1311, startPoint y: 143, endPoint x: 1191, endPoint y: 138, distance: 119.8
click at [1191, 138] on td "00u1uf6w9tpIRKuXv0h8" at bounding box center [1290, 144] width 213 height 22
copy link "00u1uf6w9tpIRKuXv0h8"
click at [31, 171] on link "Snippets" at bounding box center [23, 157] width 41 height 34
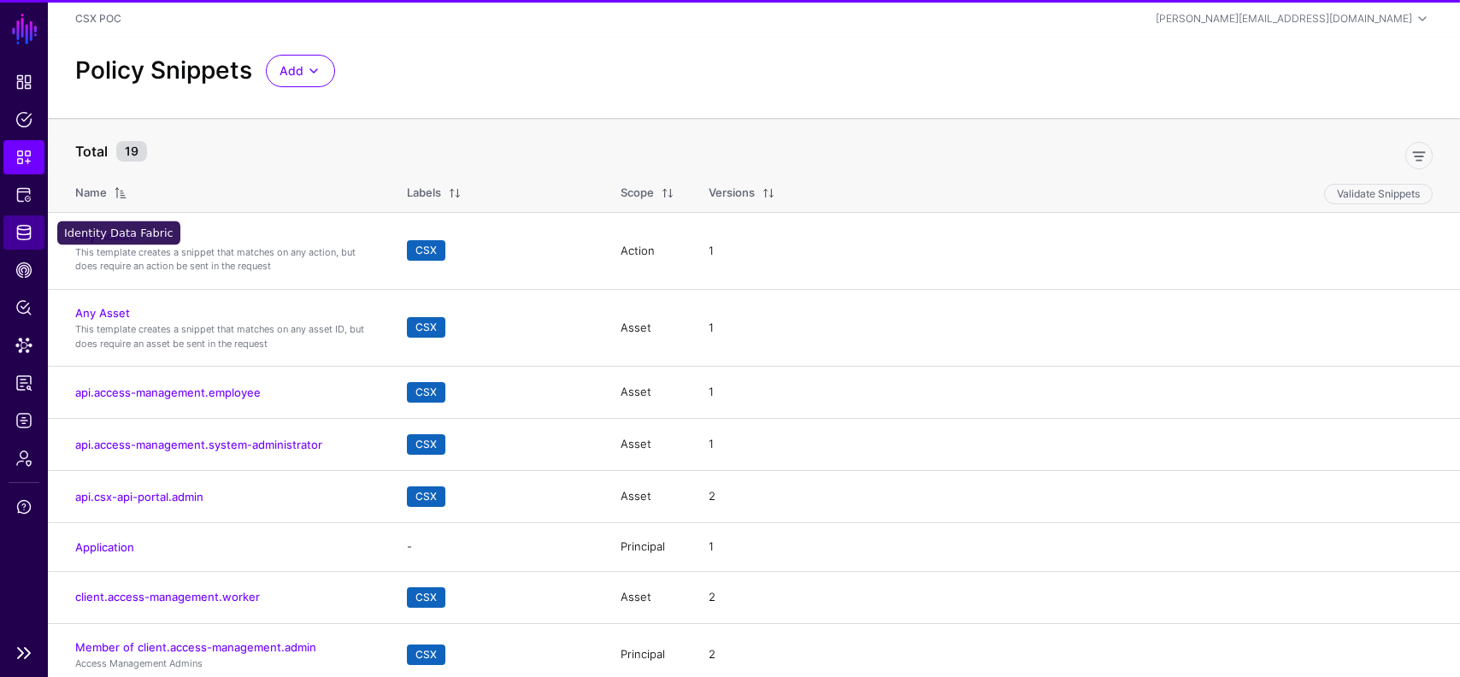
click at [28, 241] on link "Identity Data Fabric" at bounding box center [23, 232] width 41 height 34
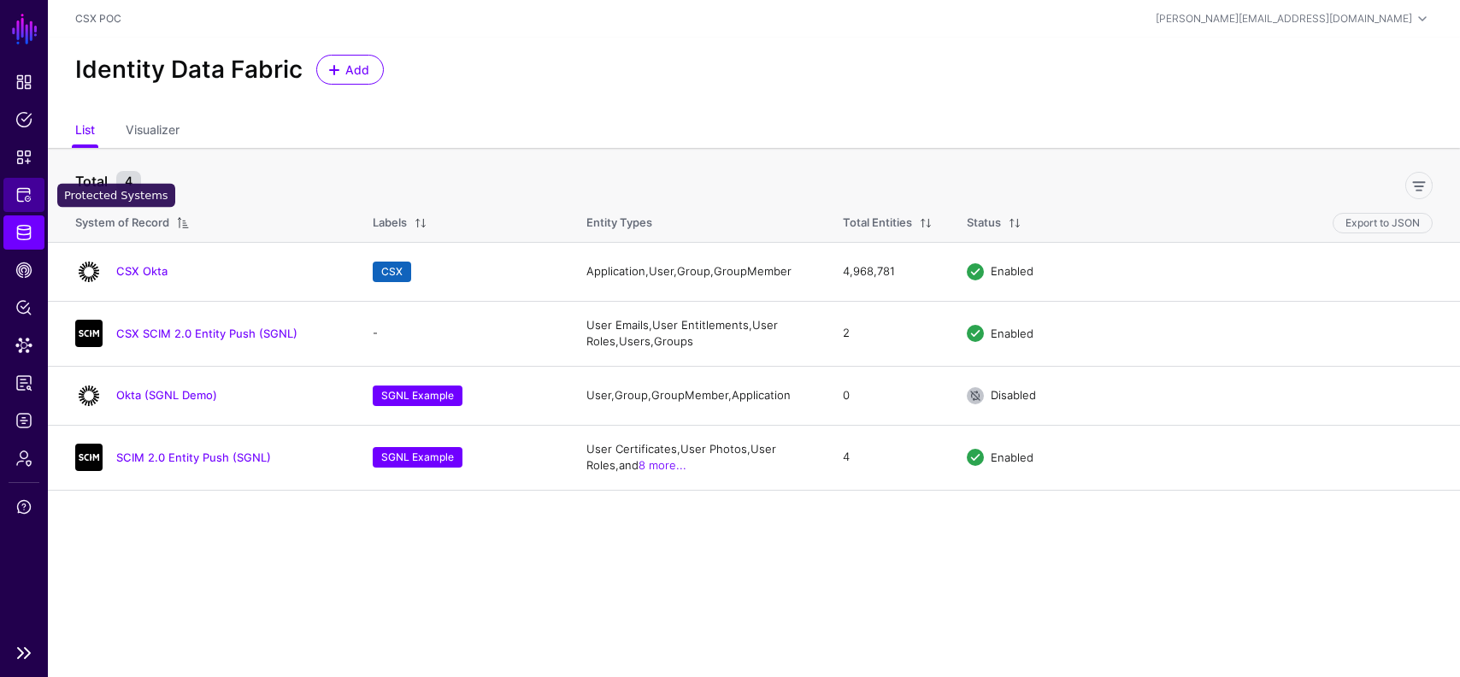
click at [21, 197] on span "Protected Systems" at bounding box center [23, 194] width 17 height 17
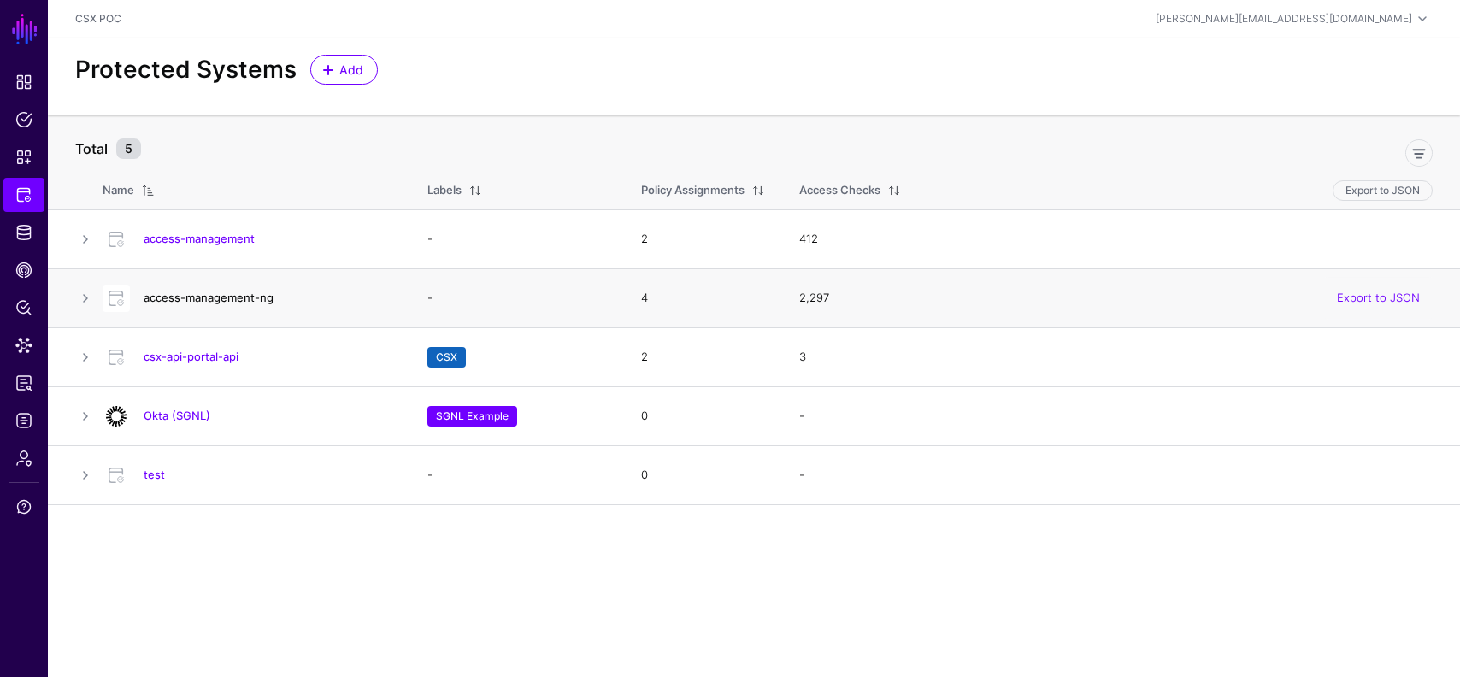
click at [210, 293] on link "access-management-ng" at bounding box center [209, 298] width 130 height 14
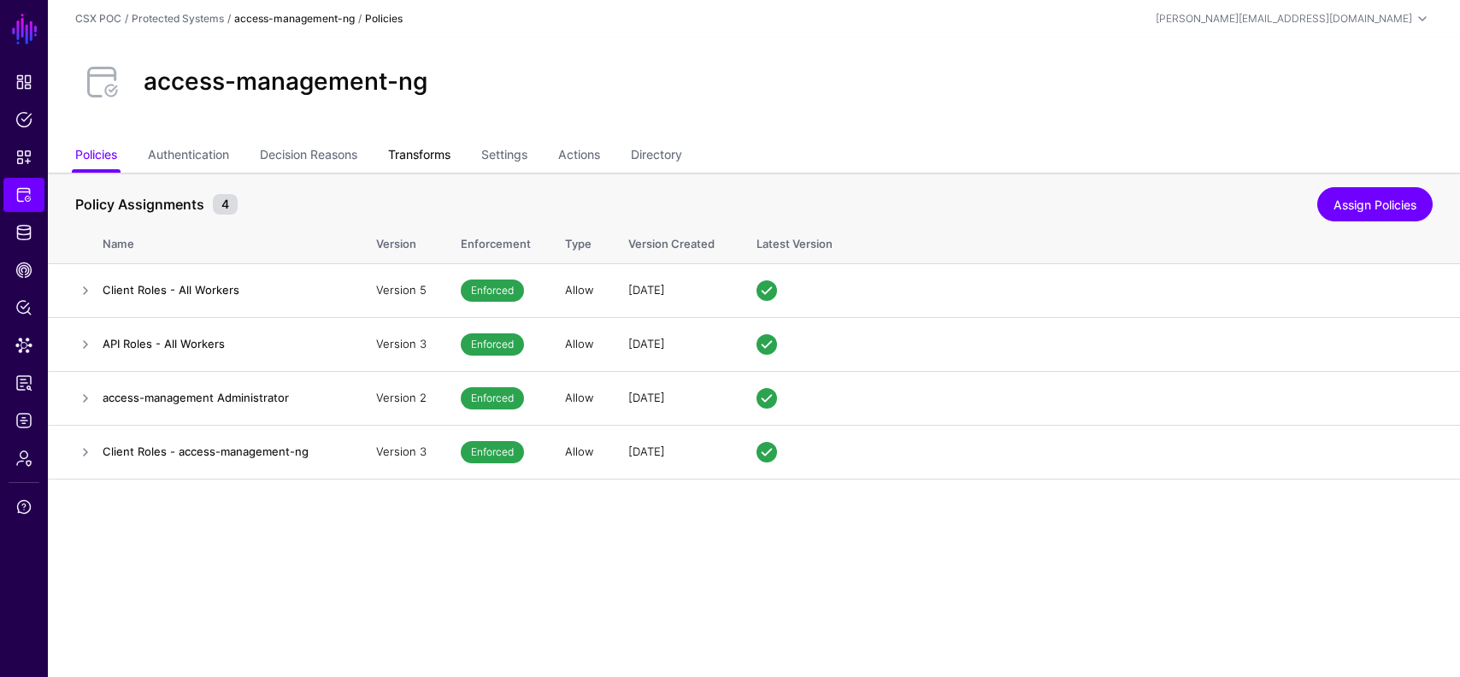
click at [444, 151] on link "Transforms" at bounding box center [419, 156] width 62 height 32
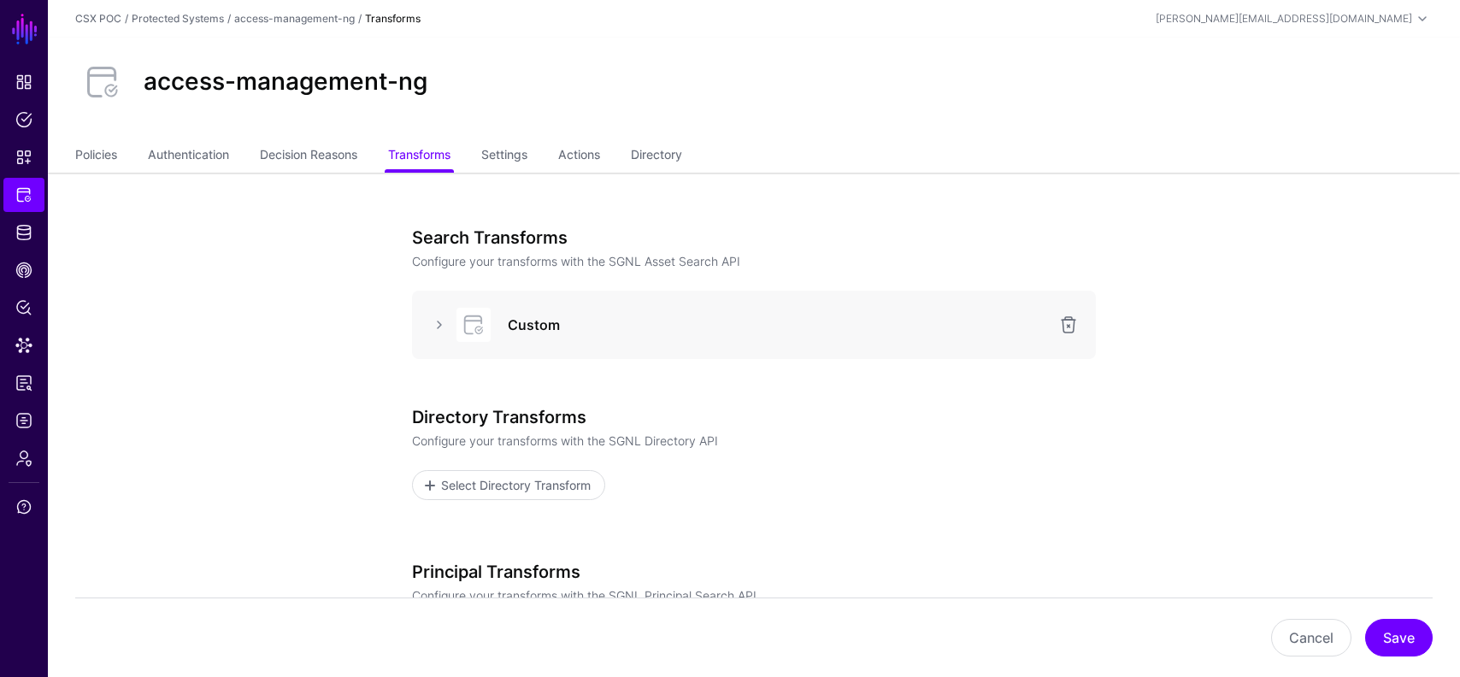
scroll to position [74, 0]
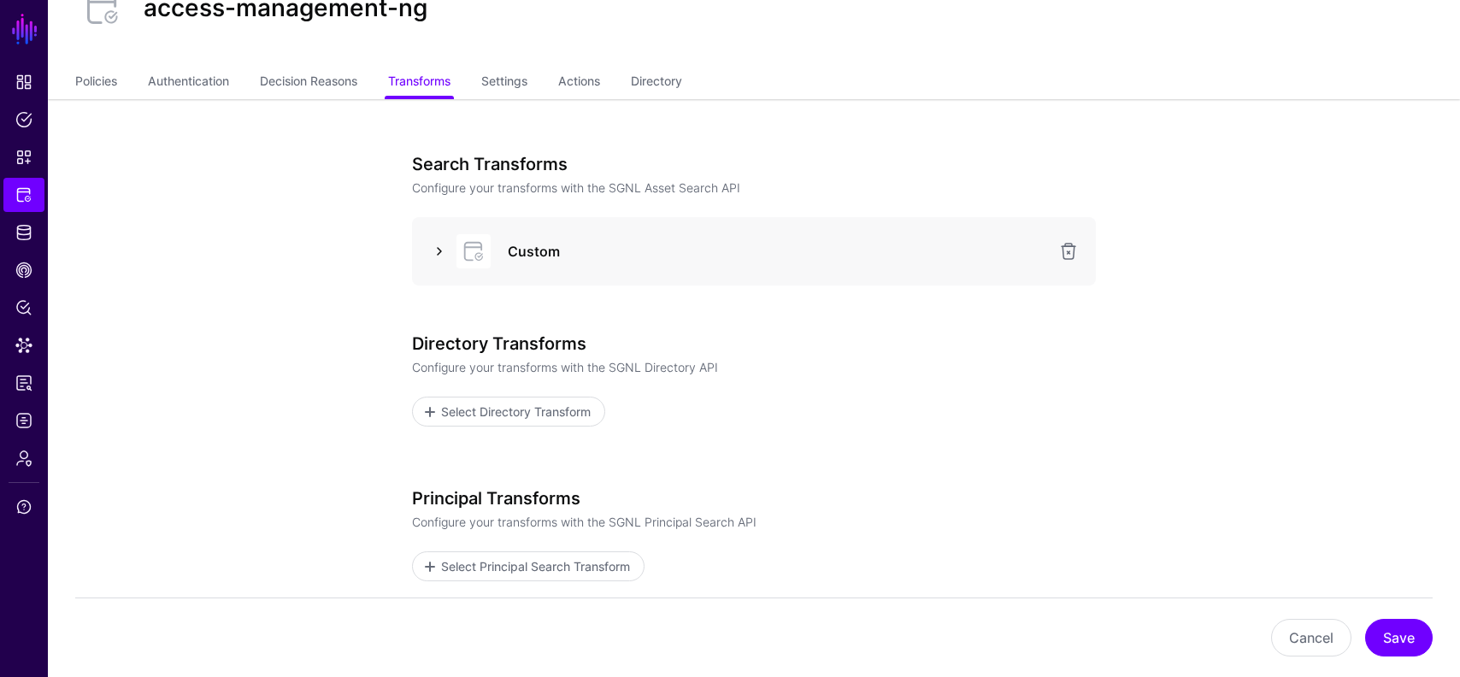
click at [438, 251] on link at bounding box center [439, 251] width 21 height 21
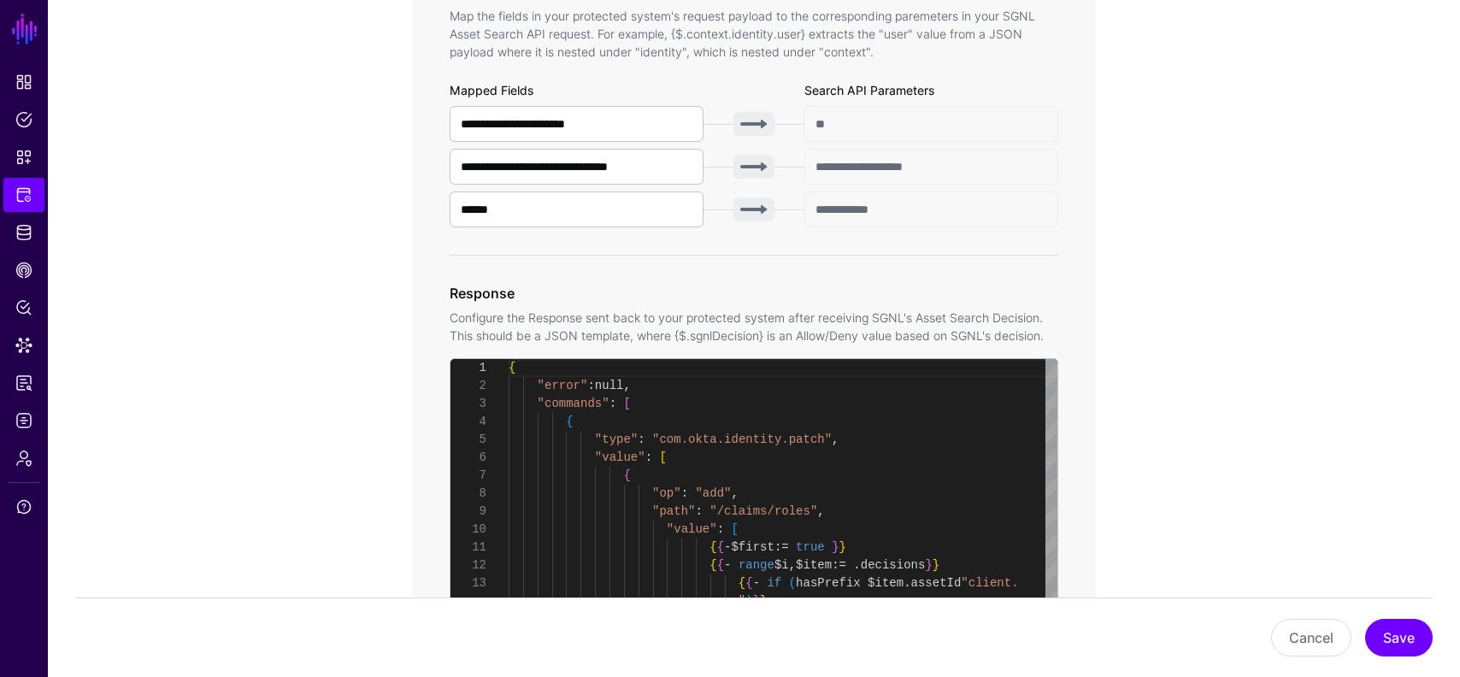
scroll to position [541, 0]
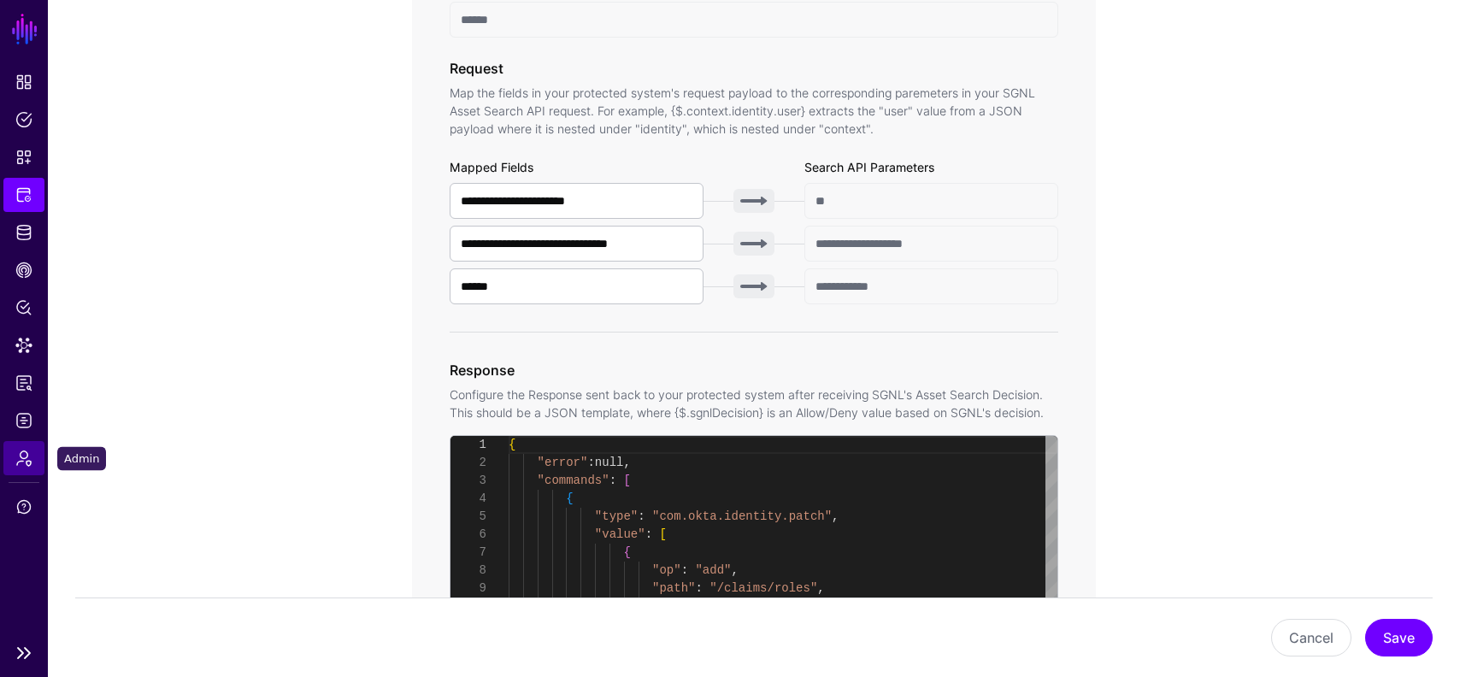
click at [20, 461] on span "Admin" at bounding box center [23, 458] width 17 height 17
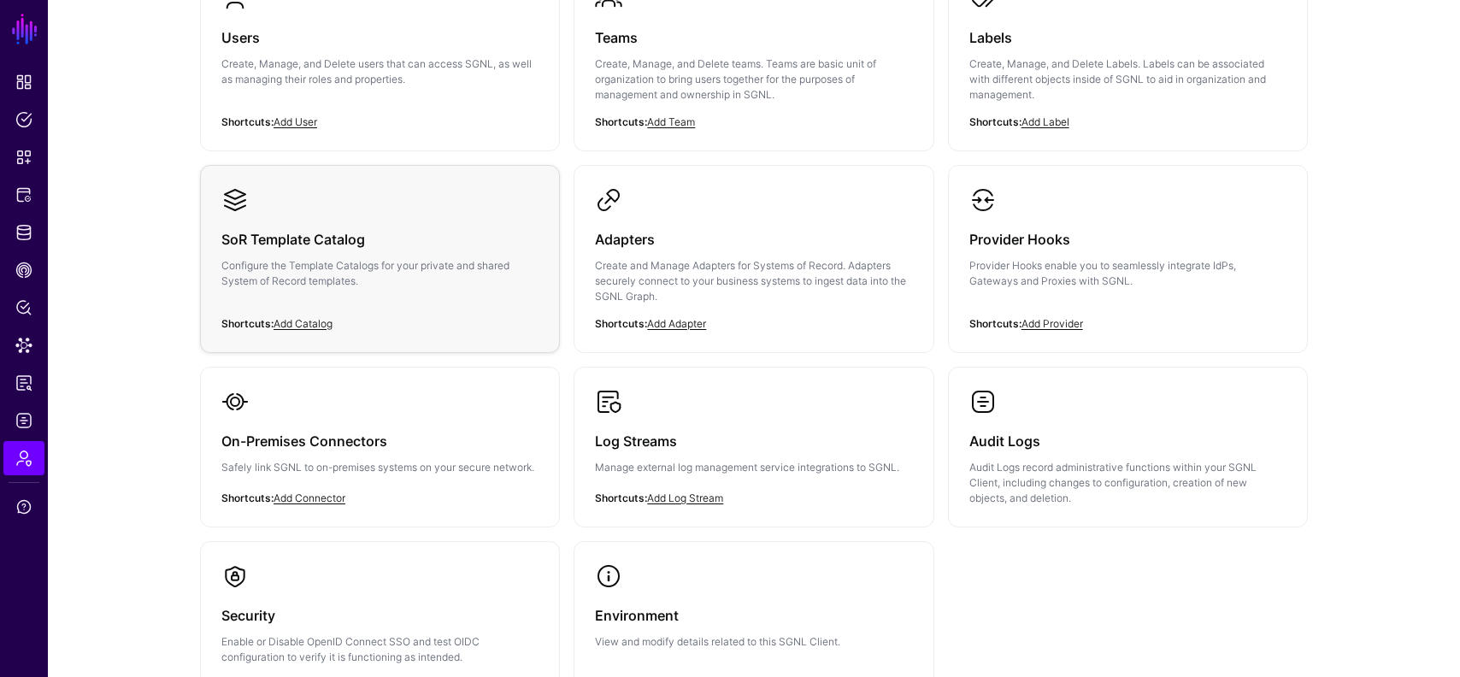
scroll to position [186, 0]
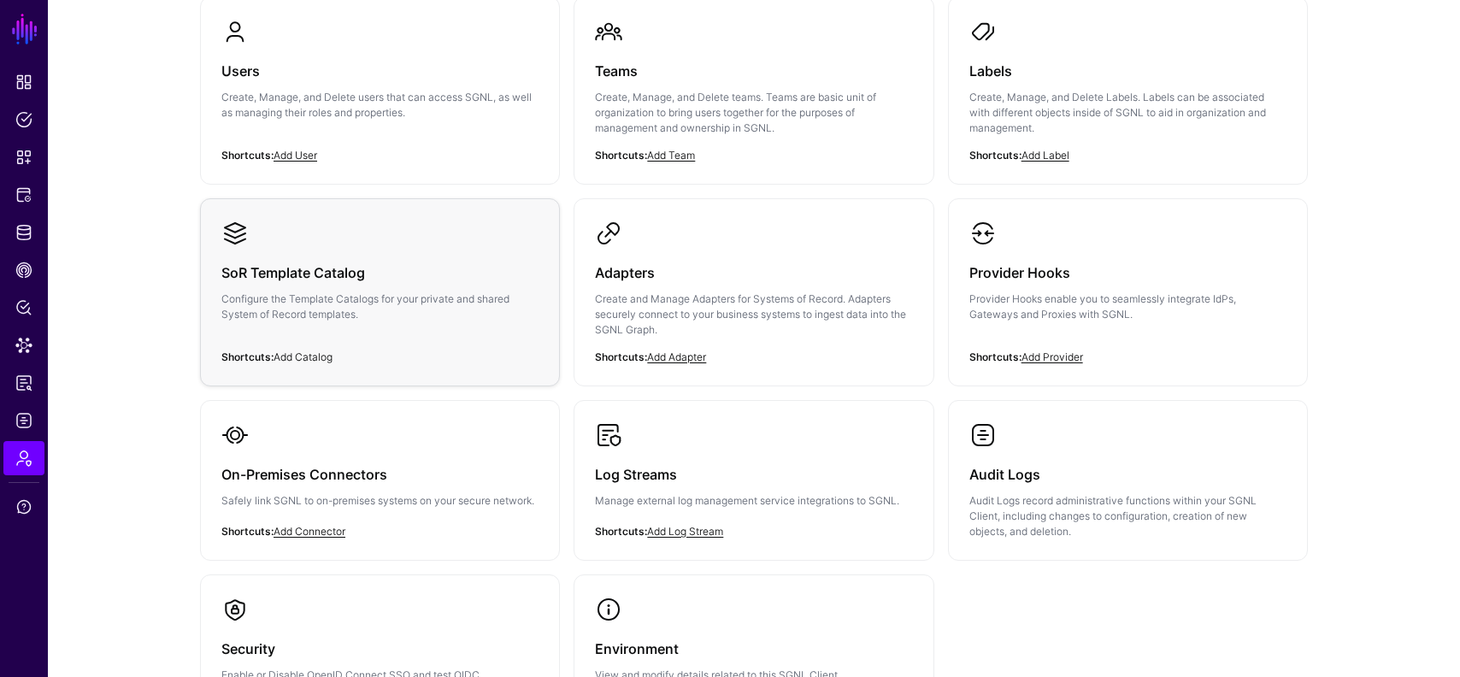
click at [309, 351] on link "Add Catalog" at bounding box center [303, 357] width 59 height 13
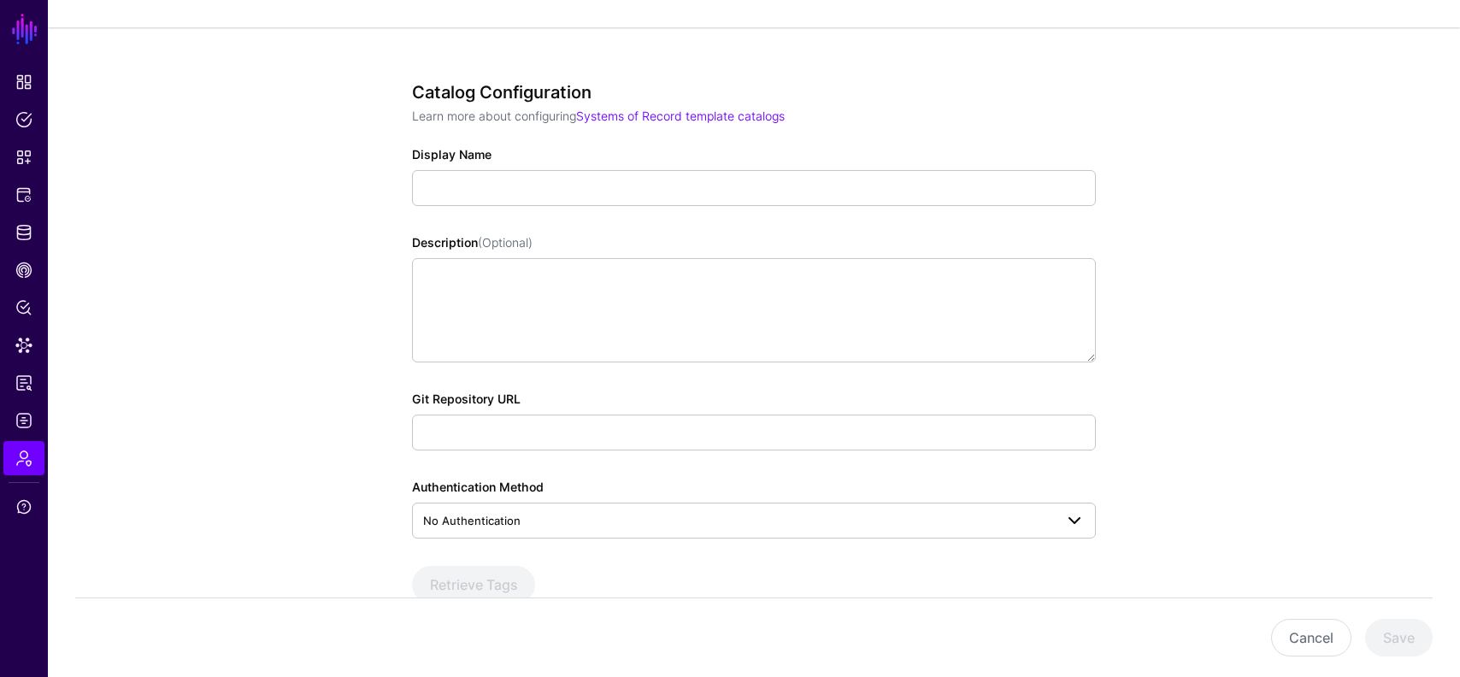
scroll to position [191, 0]
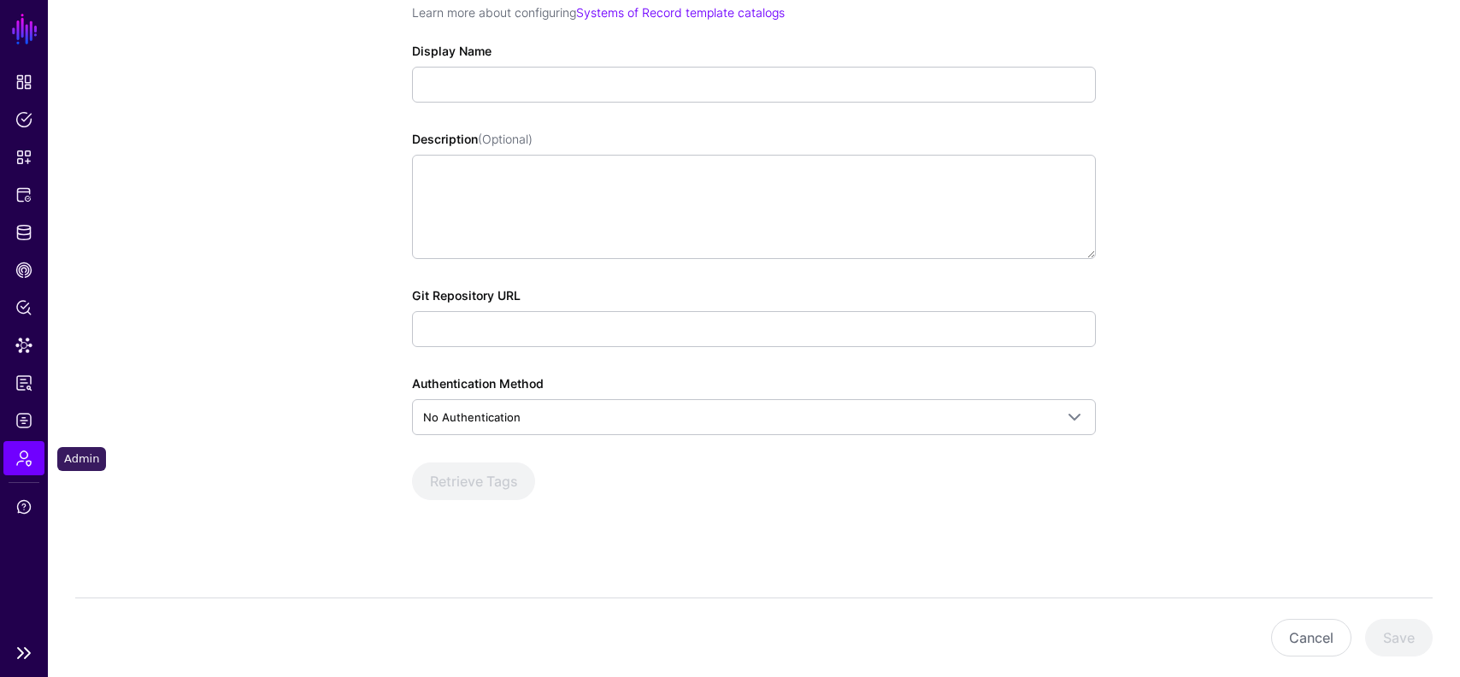
click at [19, 464] on span "Admin" at bounding box center [23, 458] width 17 height 17
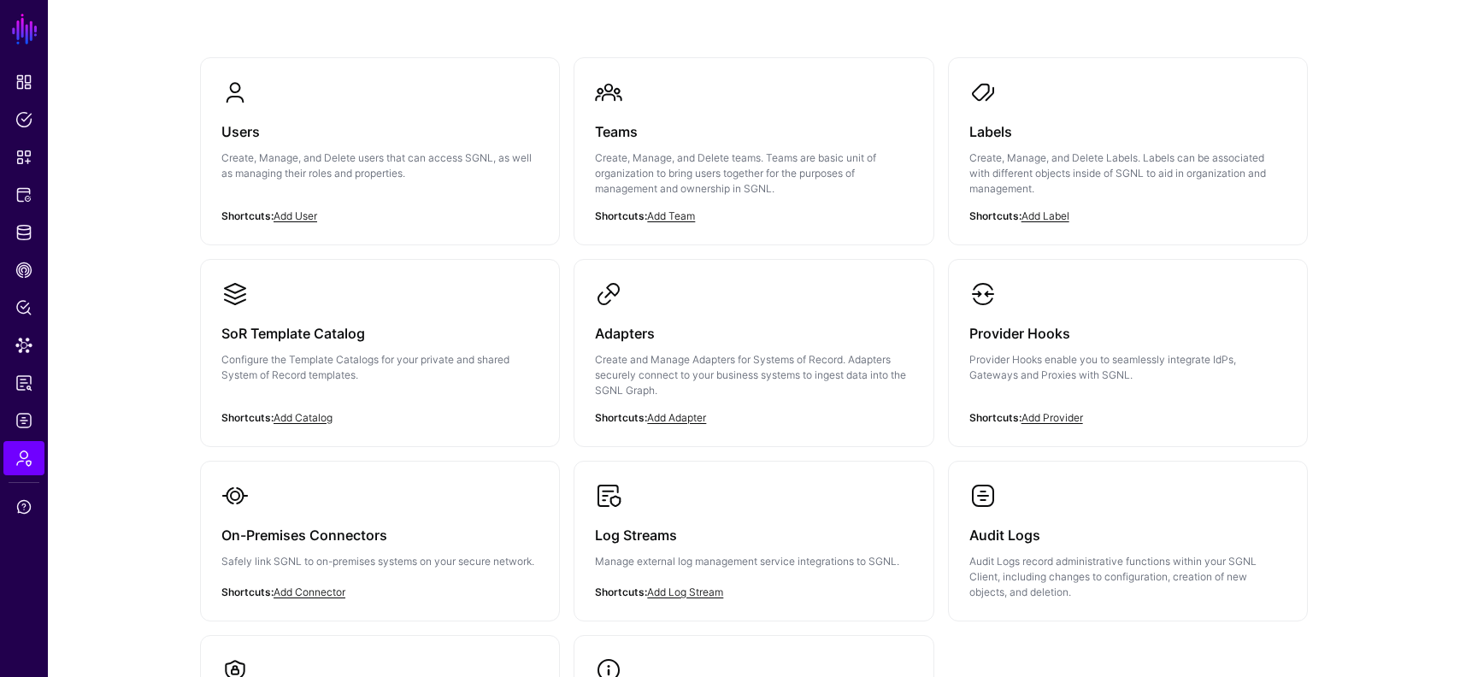
scroll to position [122, 0]
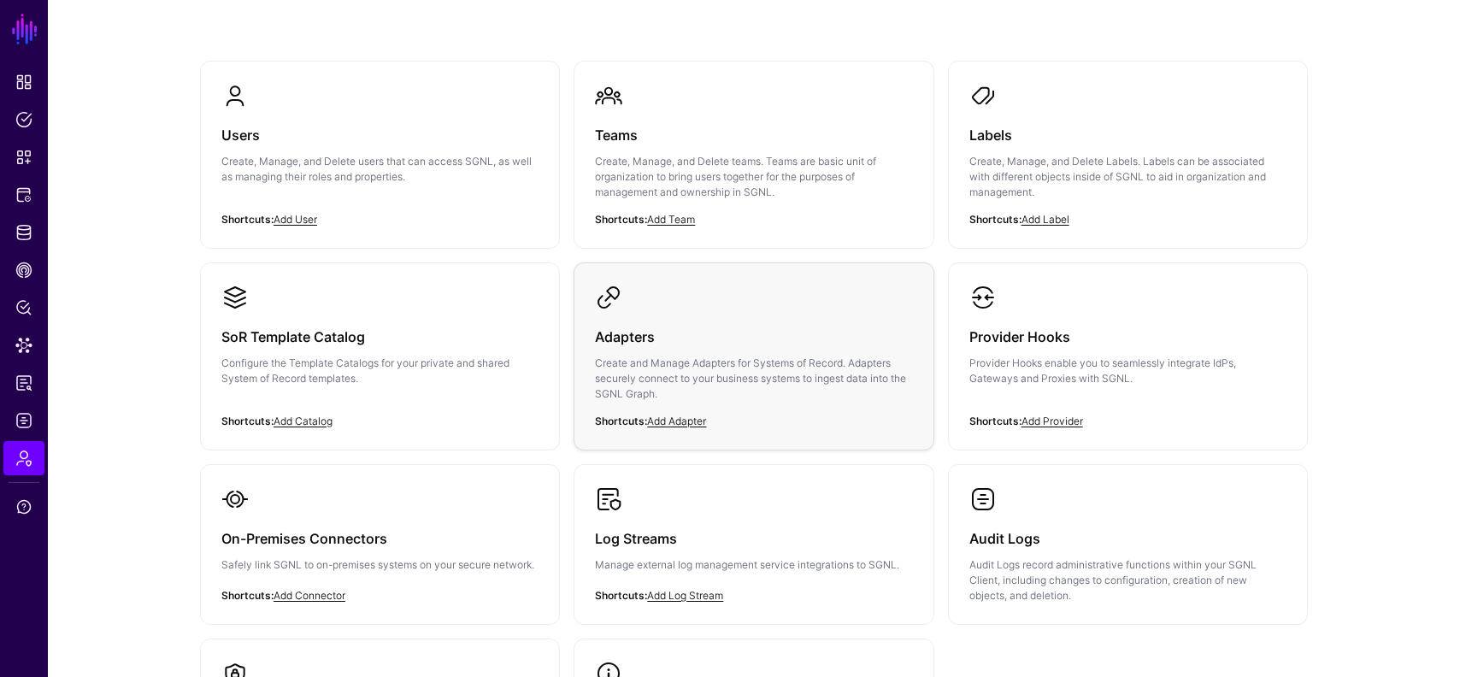
click at [818, 387] on p "Create and Manage Adapters for Systems of Record. Adapters securely connect to …" at bounding box center [753, 379] width 317 height 46
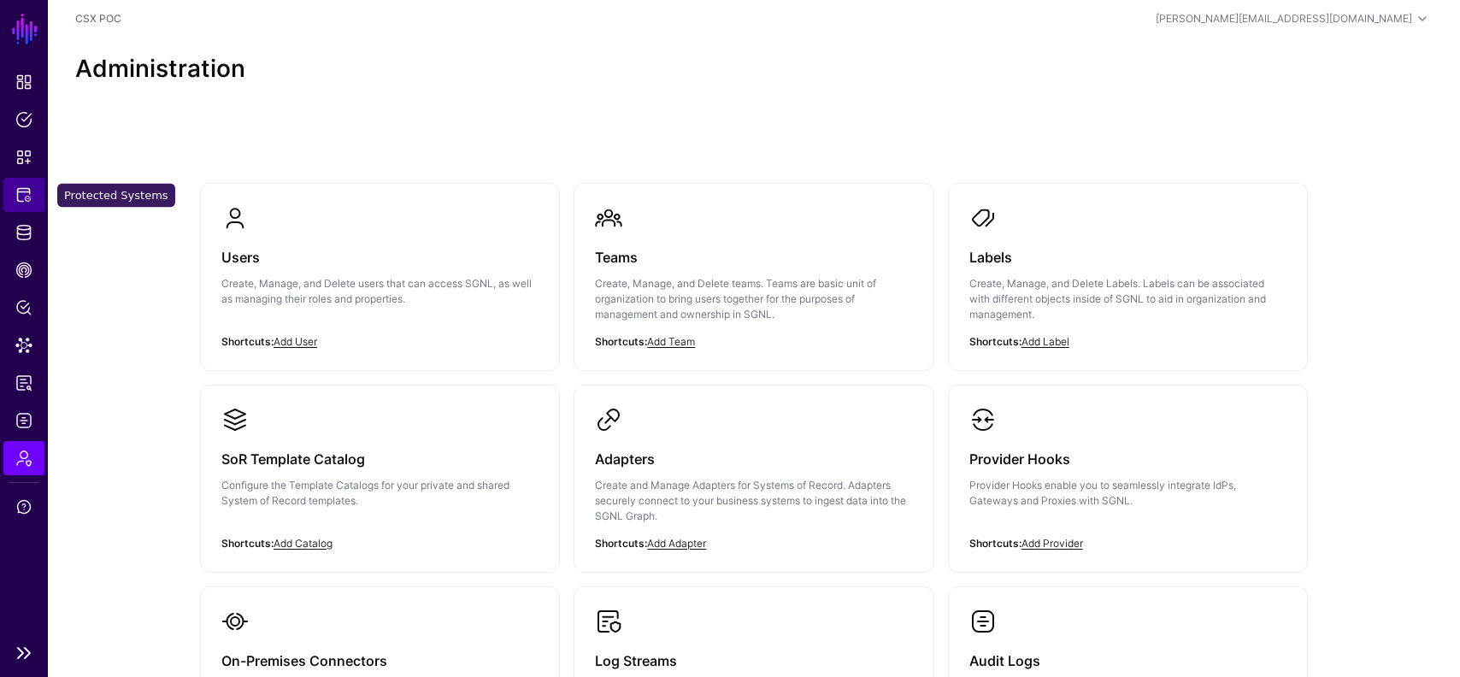
click at [15, 201] on span "Protected Systems" at bounding box center [23, 194] width 17 height 17
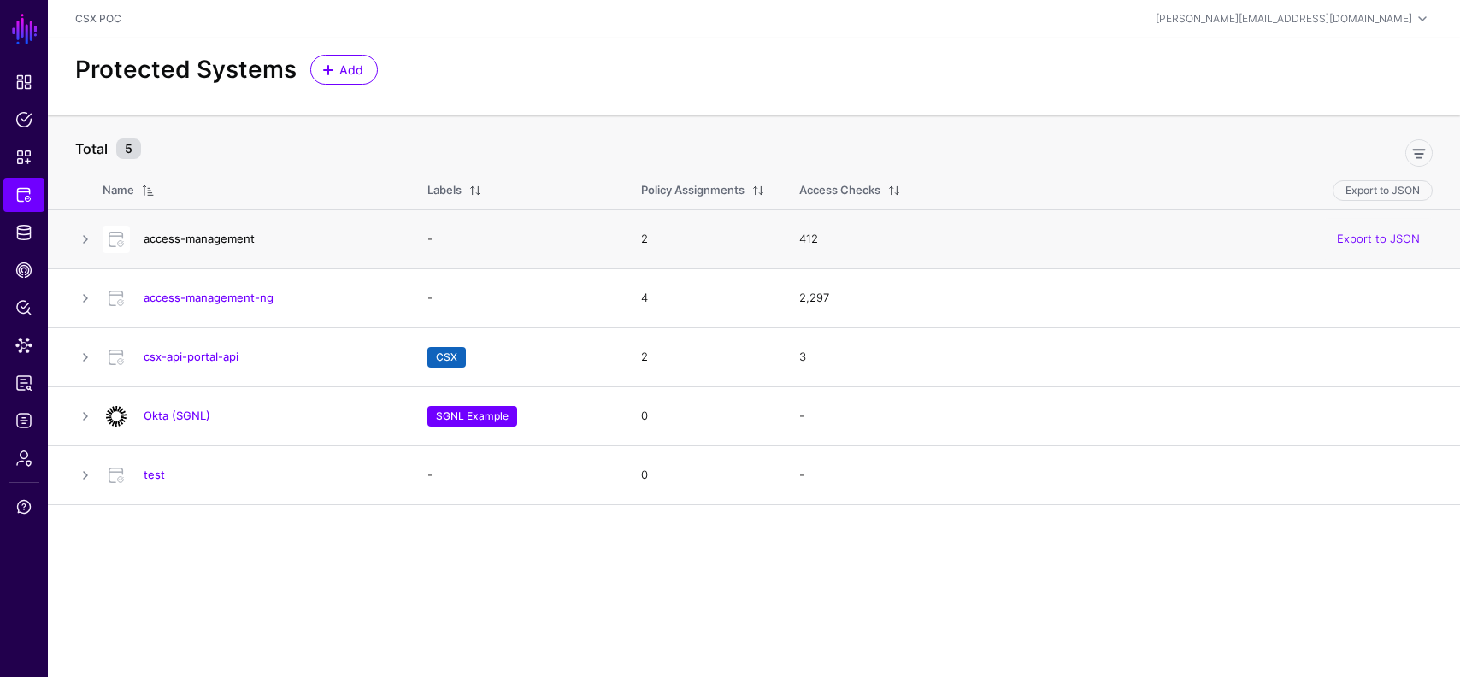
click at [215, 242] on link "access-management" at bounding box center [199, 239] width 111 height 14
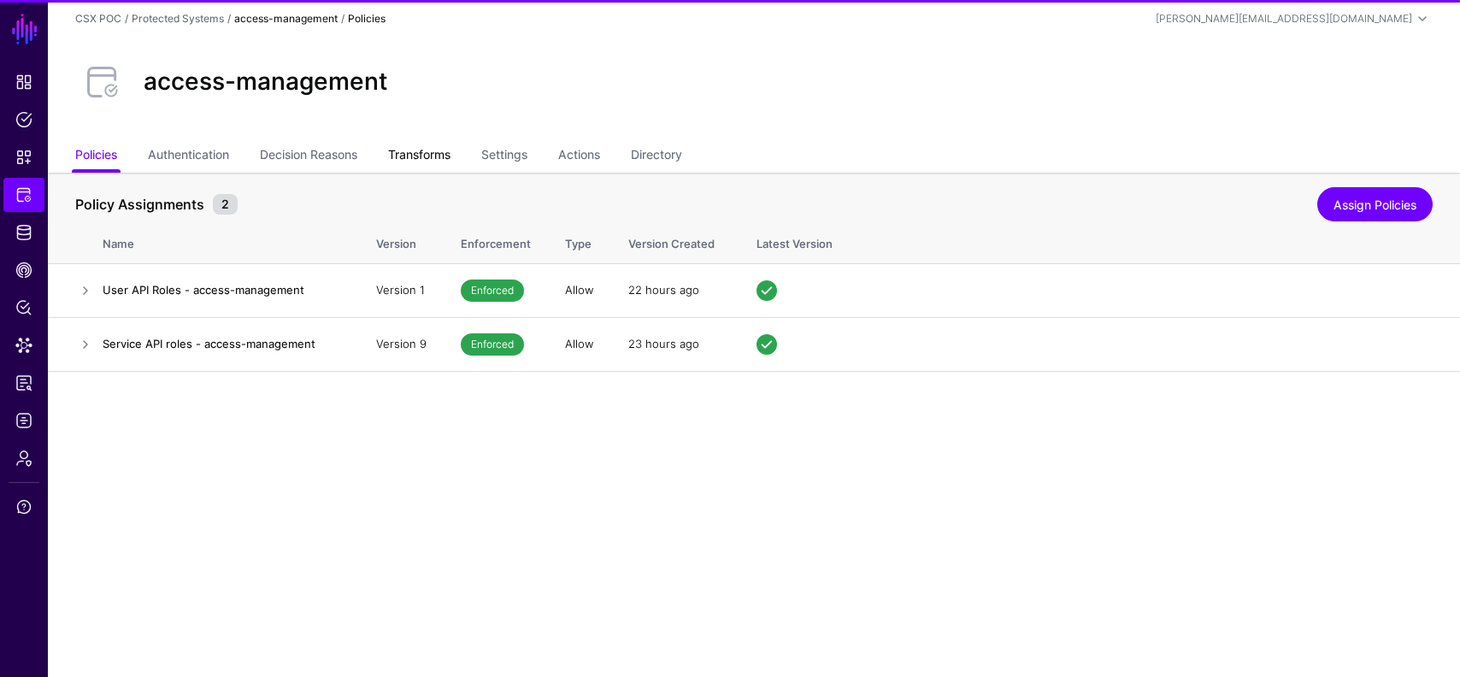
click at [431, 146] on link "Transforms" at bounding box center [419, 156] width 62 height 32
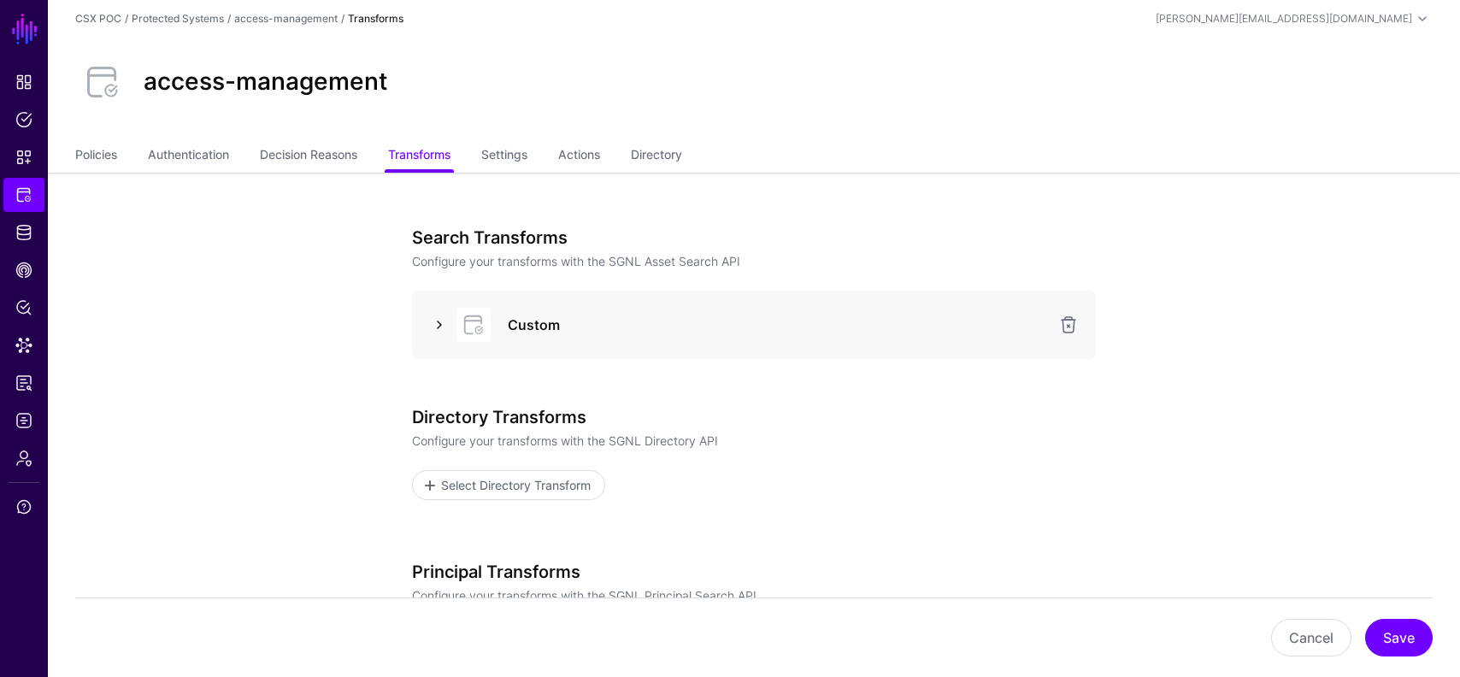
click at [445, 327] on link at bounding box center [439, 325] width 21 height 21
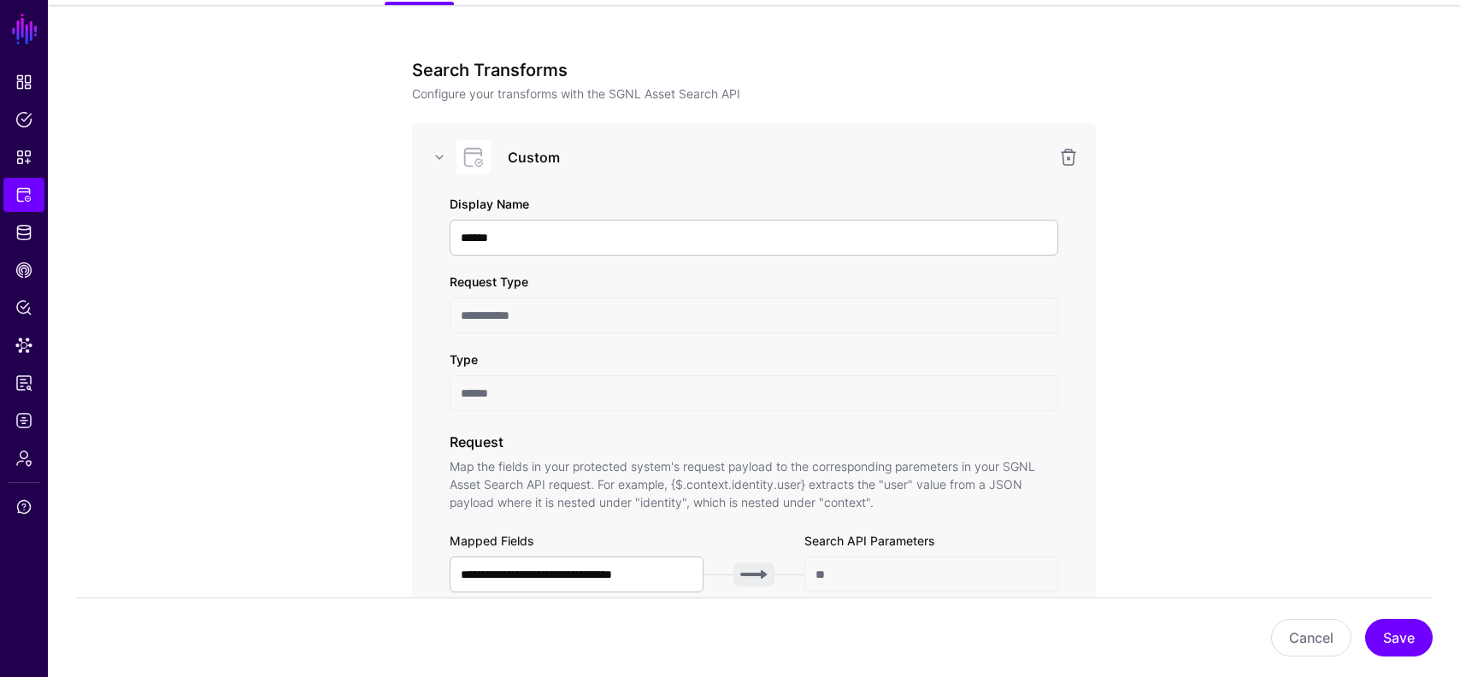
scroll to position [47, 0]
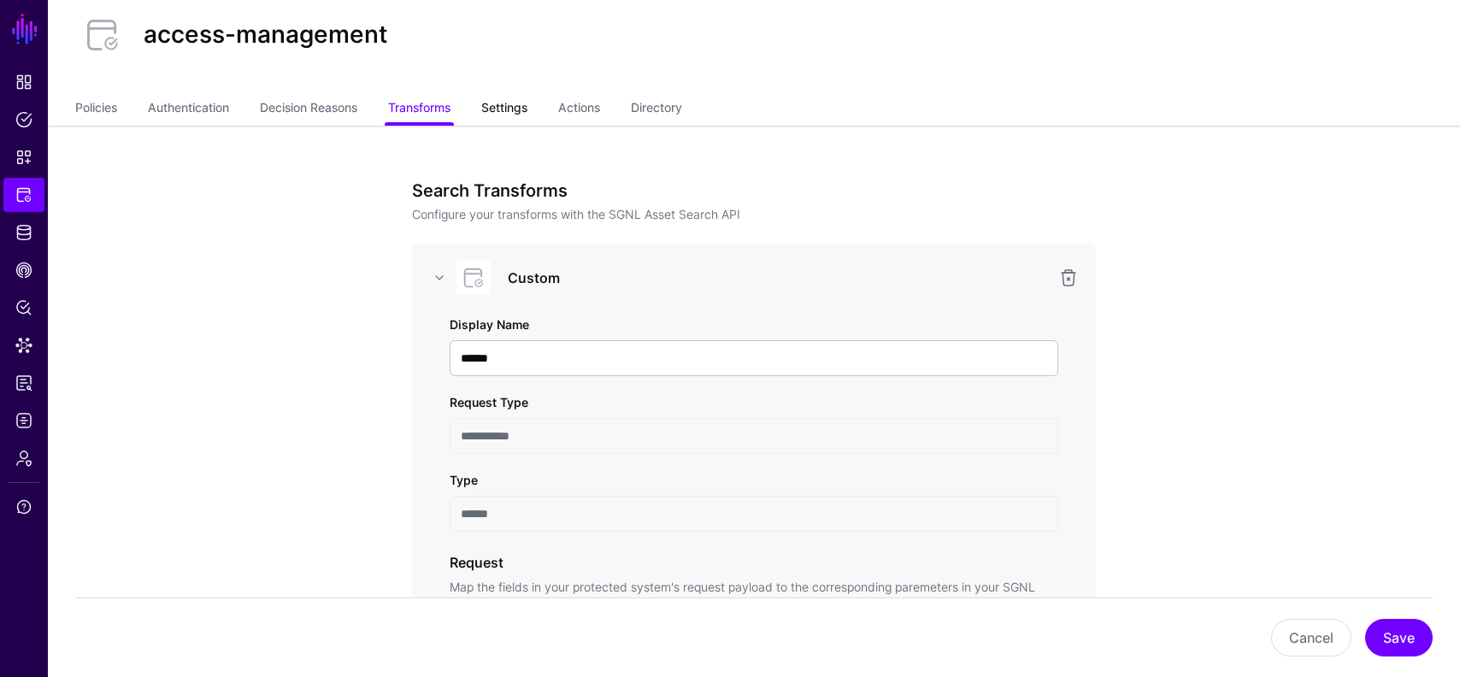
click at [516, 108] on link "Settings" at bounding box center [504, 109] width 46 height 32
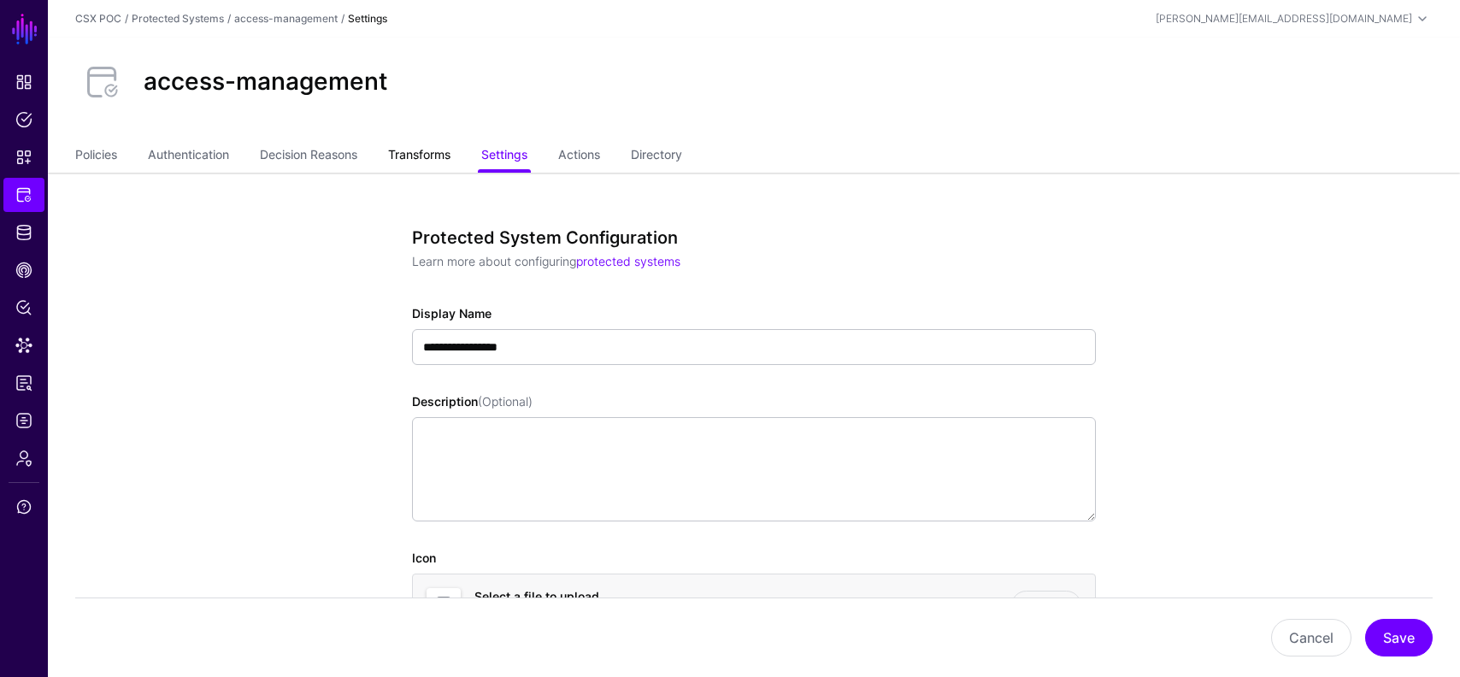
click at [423, 145] on link "Transforms" at bounding box center [419, 156] width 62 height 32
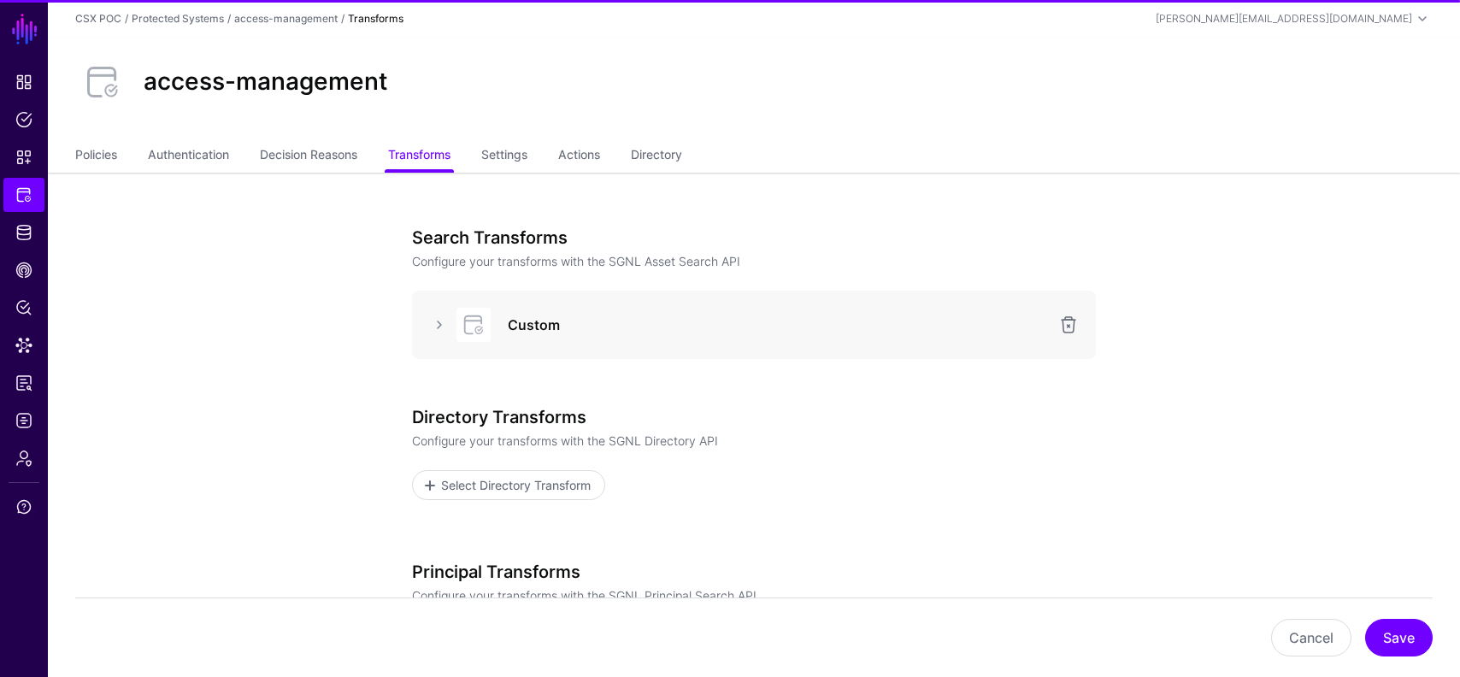
scroll to position [39, 0]
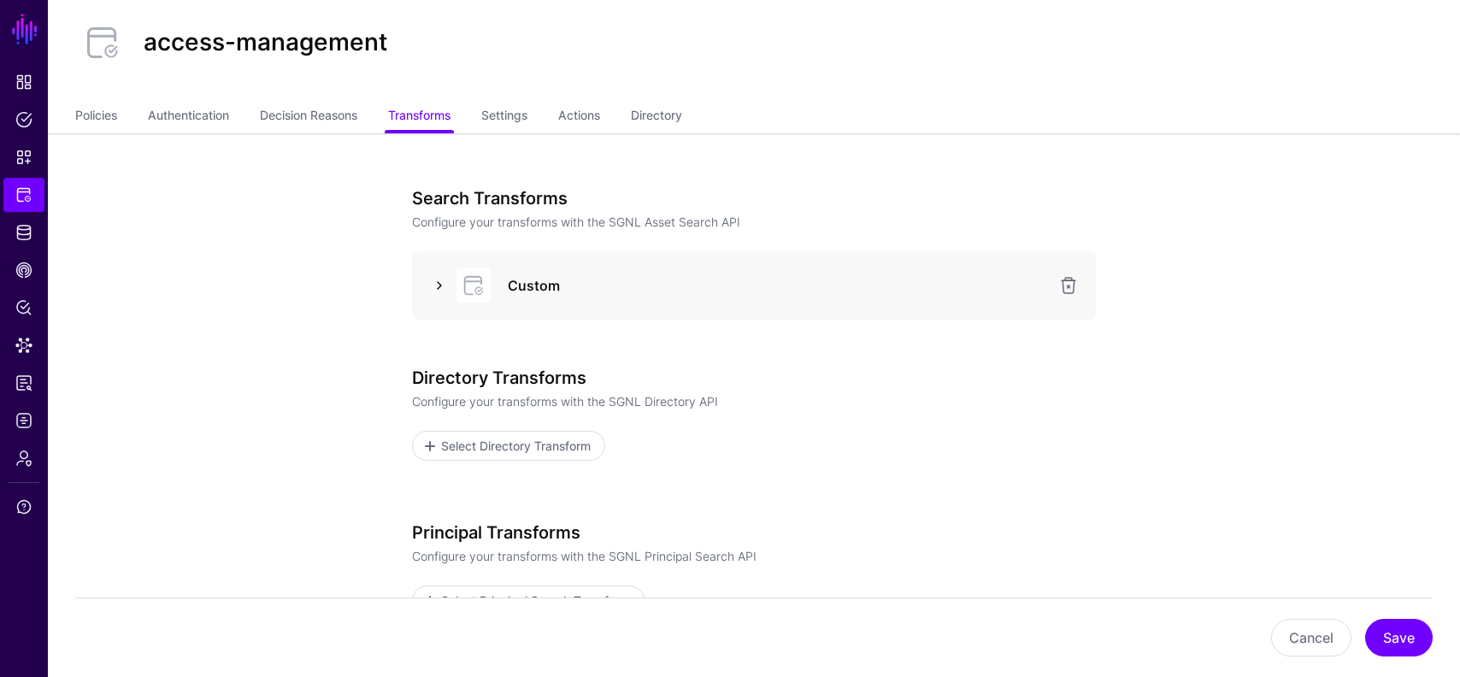
click at [434, 286] on link at bounding box center [439, 285] width 21 height 21
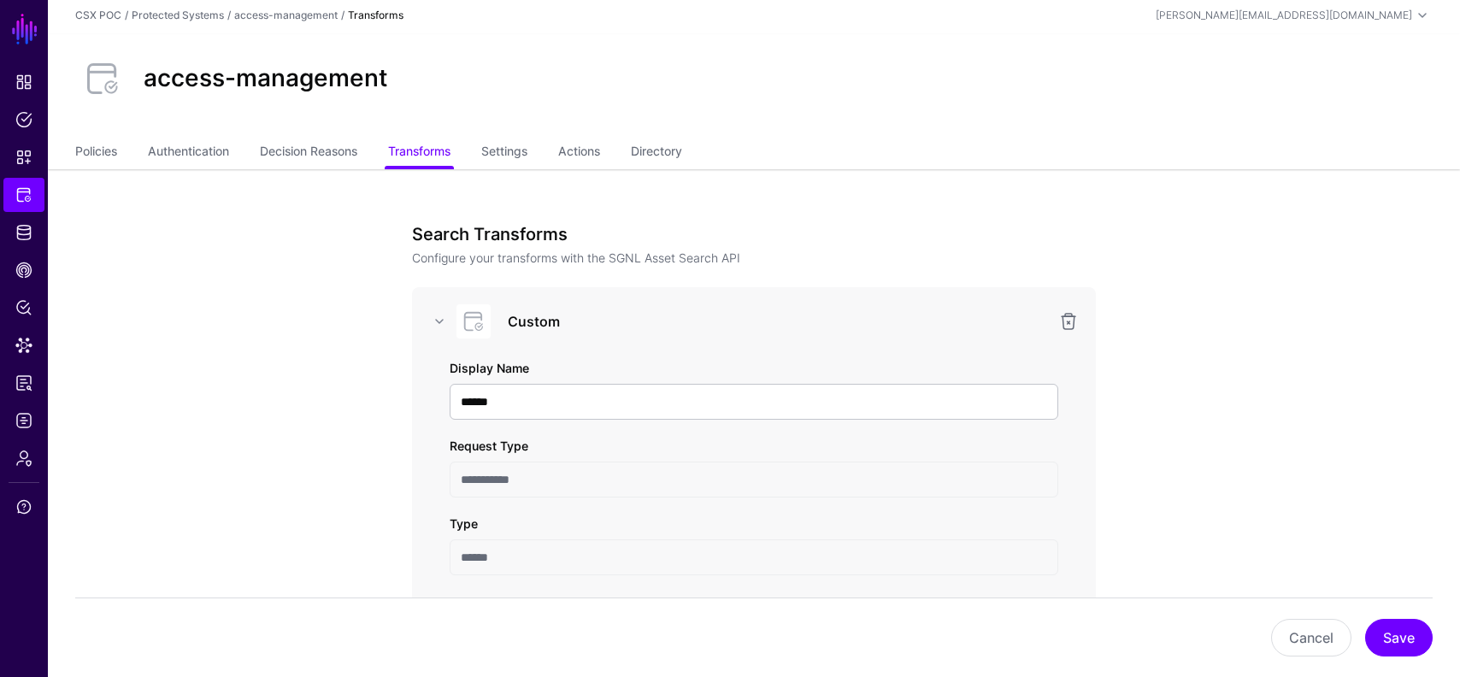
scroll to position [0, 0]
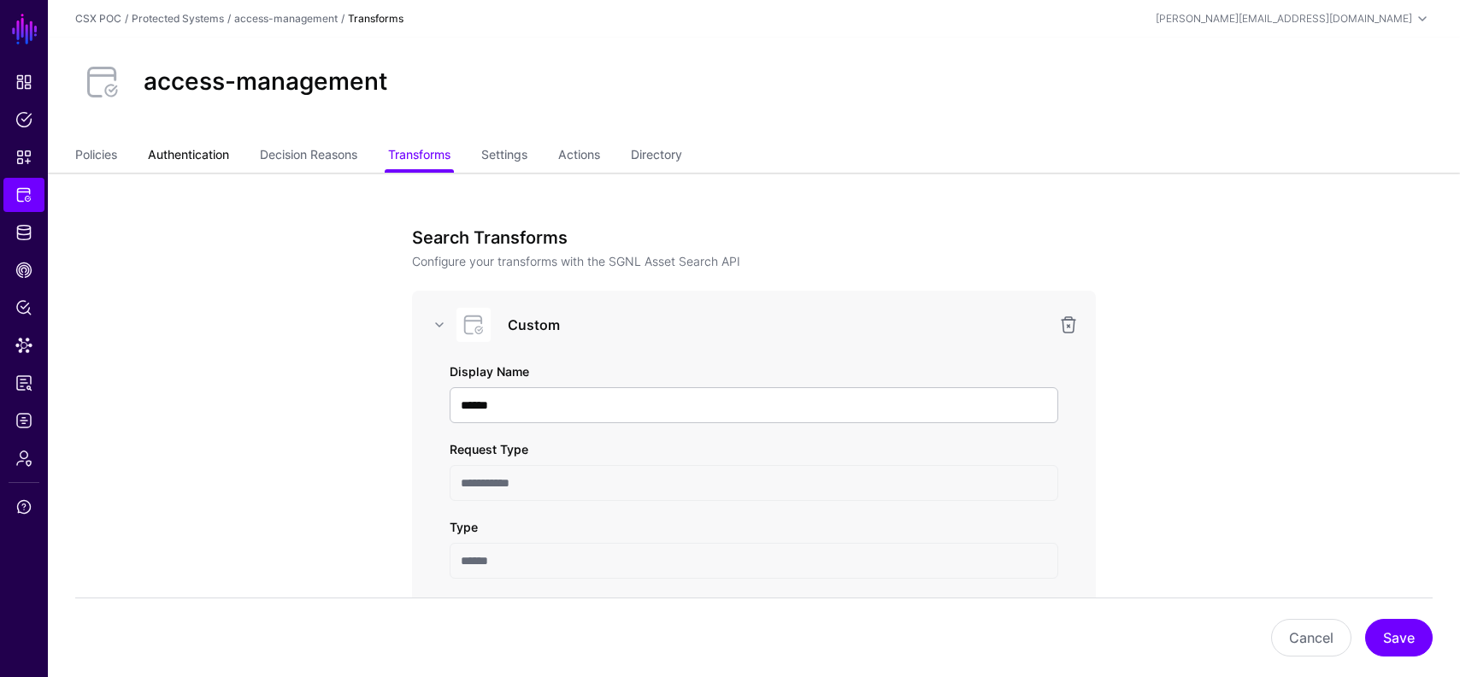
click at [190, 161] on link "Authentication" at bounding box center [188, 156] width 81 height 32
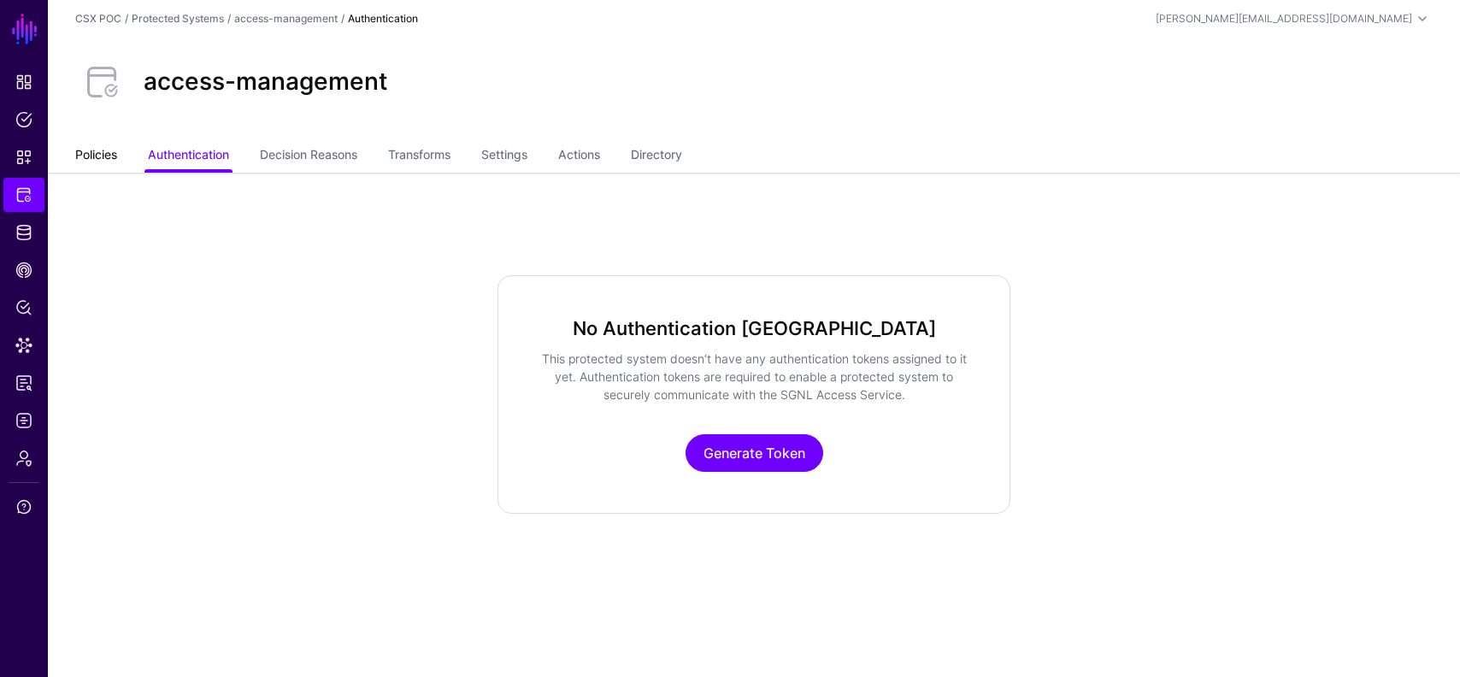
click at [91, 169] on link "Policies" at bounding box center [96, 156] width 42 height 32
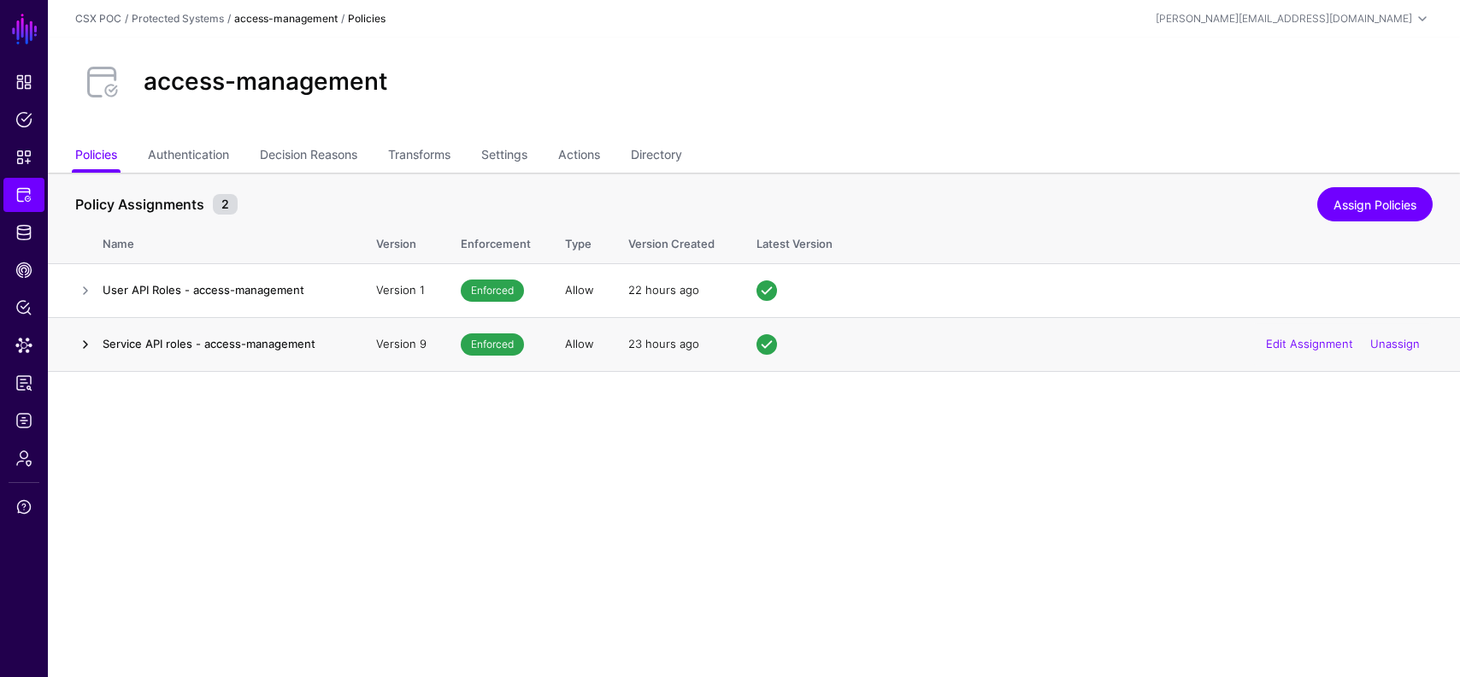
click at [92, 343] on link at bounding box center [85, 344] width 21 height 21
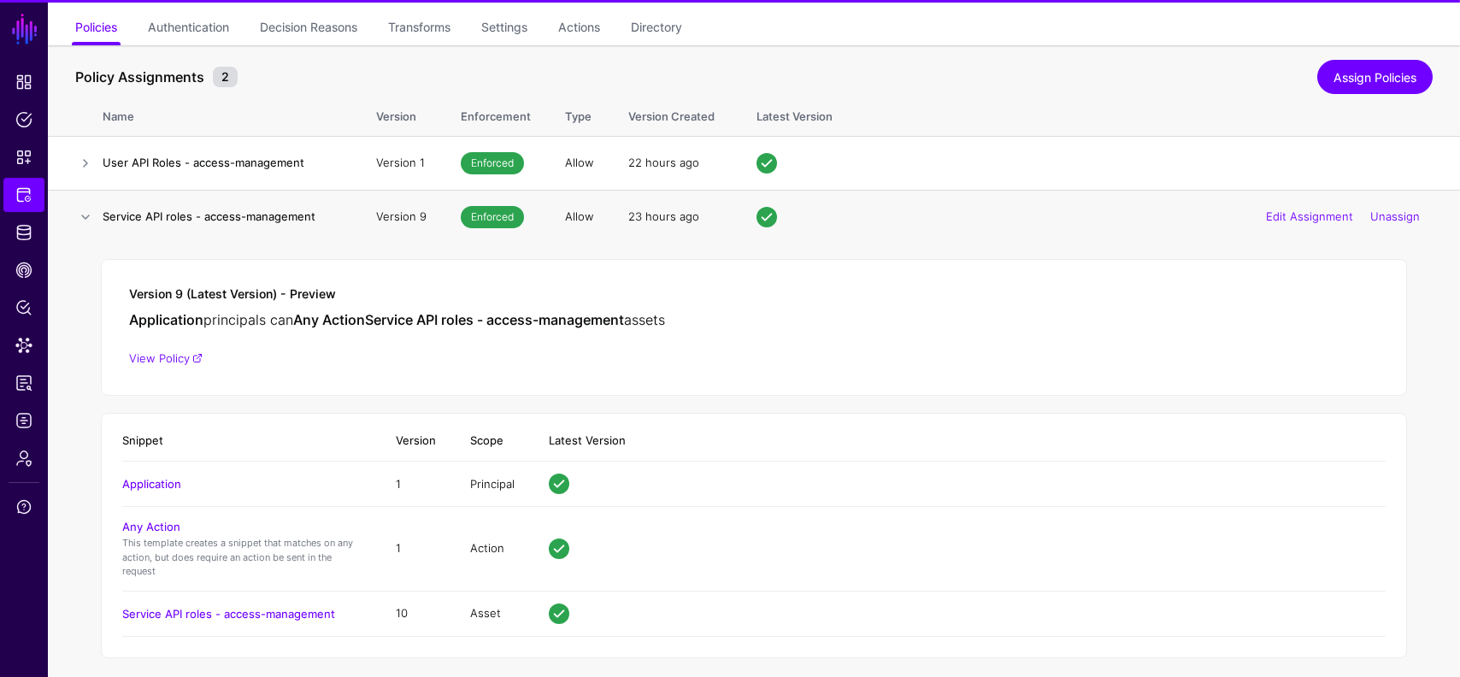
scroll to position [142, 0]
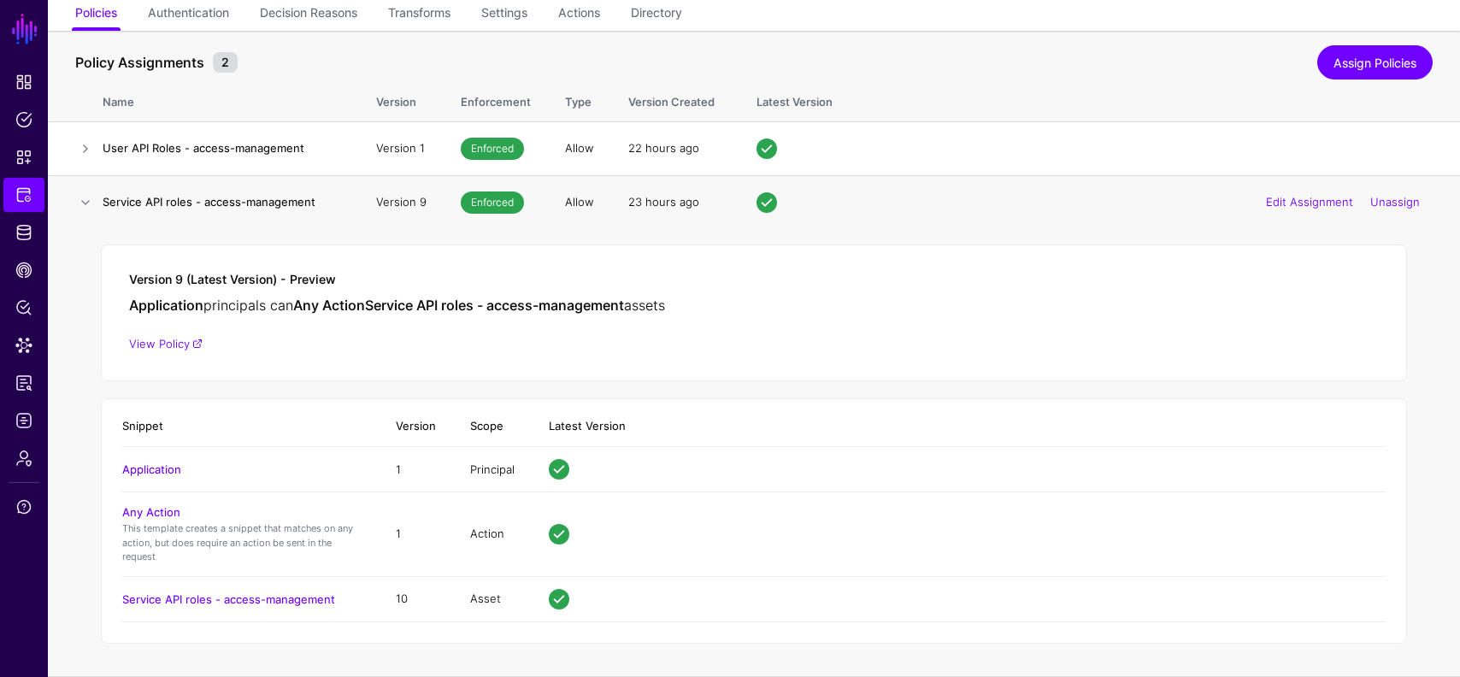
click at [171, 335] on div "Version 9 (Latest Version) - Preview Application principals can Any Action Serv…" at bounding box center [754, 313] width 1306 height 137
click at [178, 343] on link "View Policy" at bounding box center [166, 344] width 74 height 14
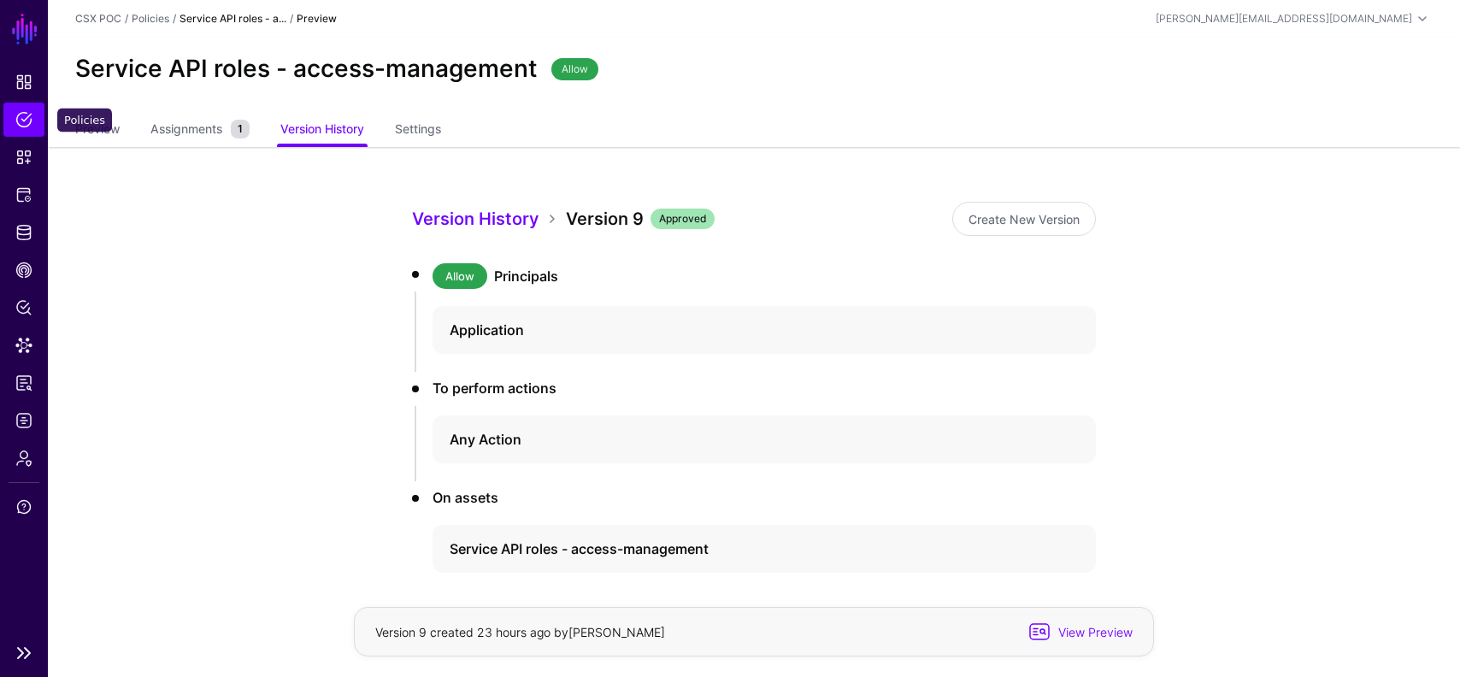
click at [22, 119] on span "Policies" at bounding box center [23, 119] width 17 height 17
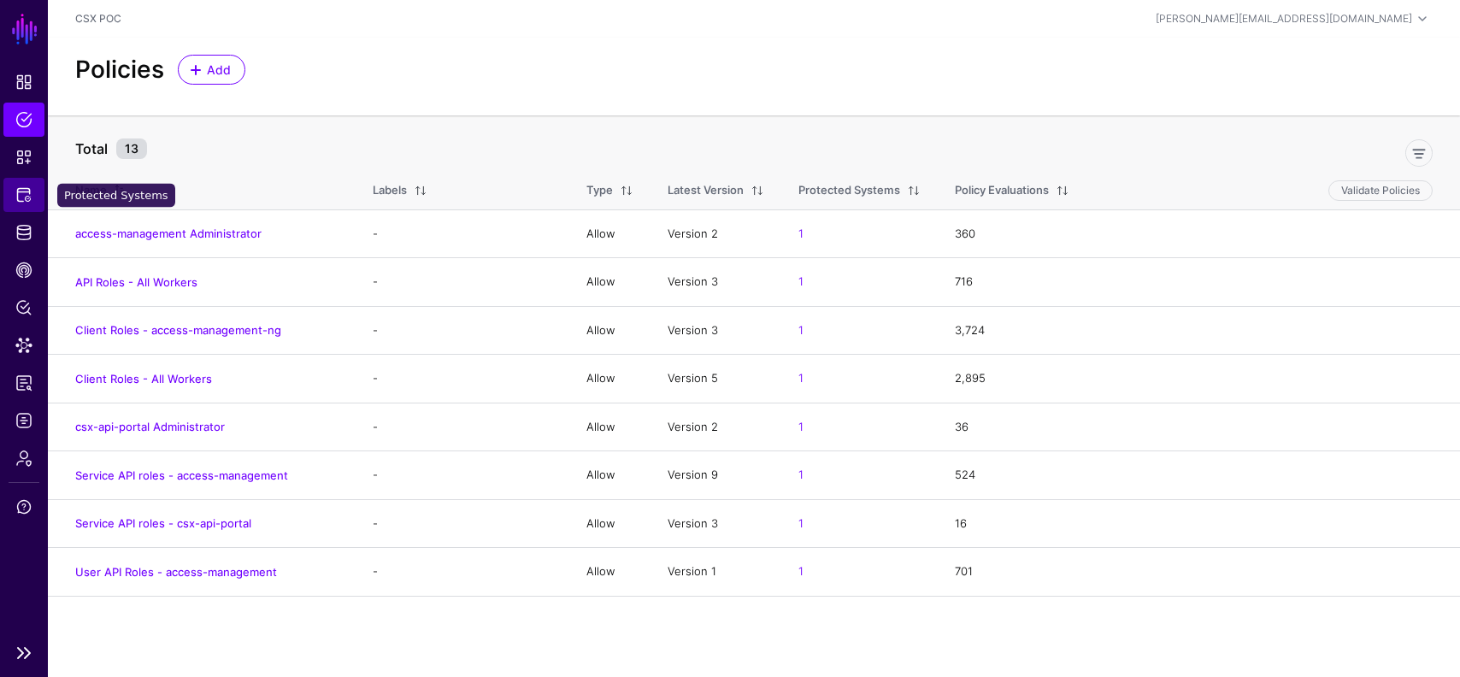
click at [28, 201] on span "Protected Systems" at bounding box center [23, 194] width 17 height 17
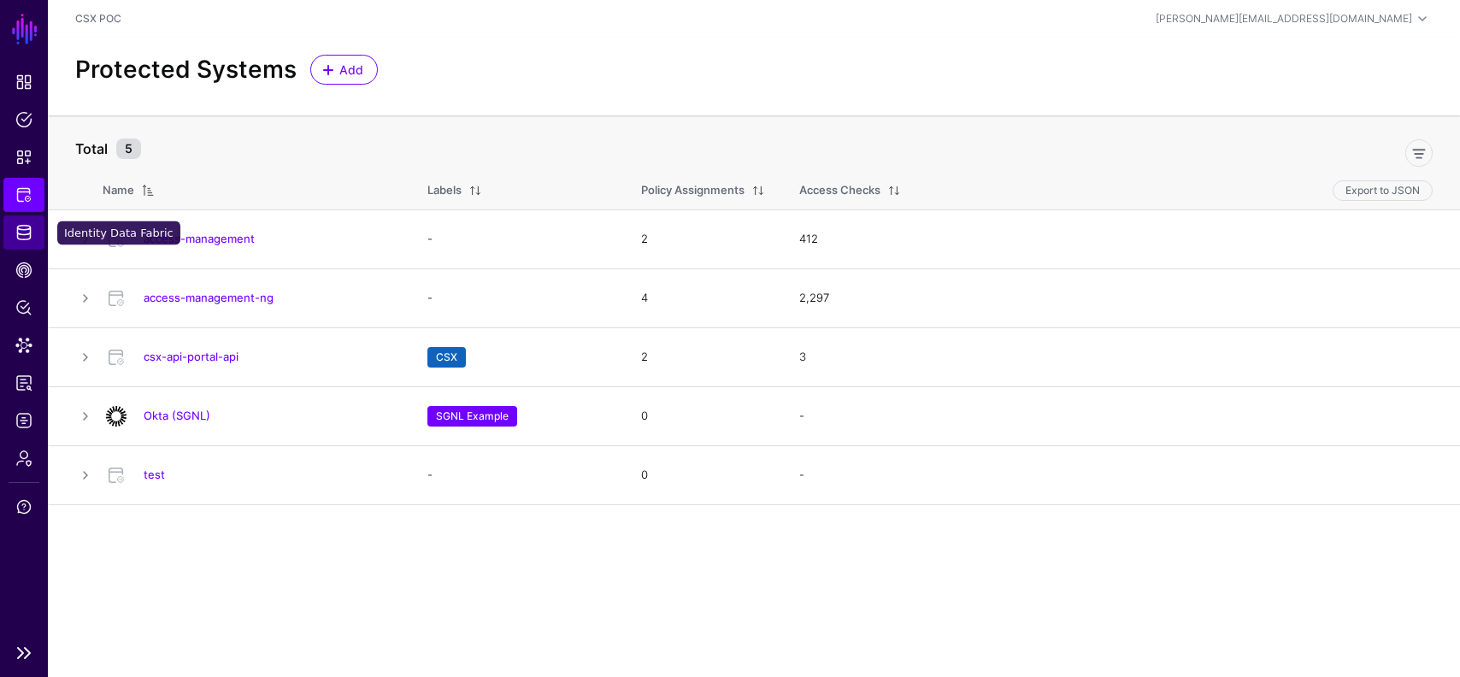
click at [31, 231] on span "Identity Data Fabric" at bounding box center [23, 232] width 17 height 17
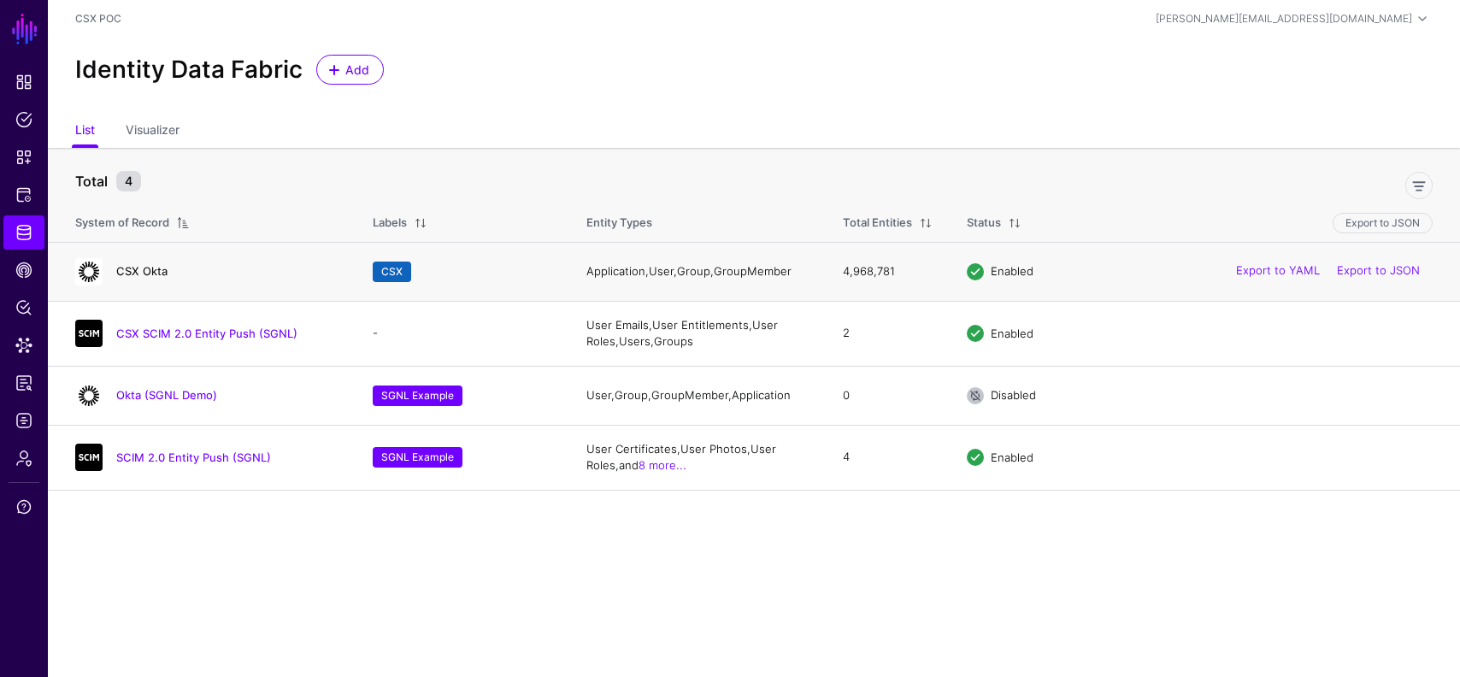
click at [148, 266] on link "CSX Okta" at bounding box center [141, 271] width 51 height 14
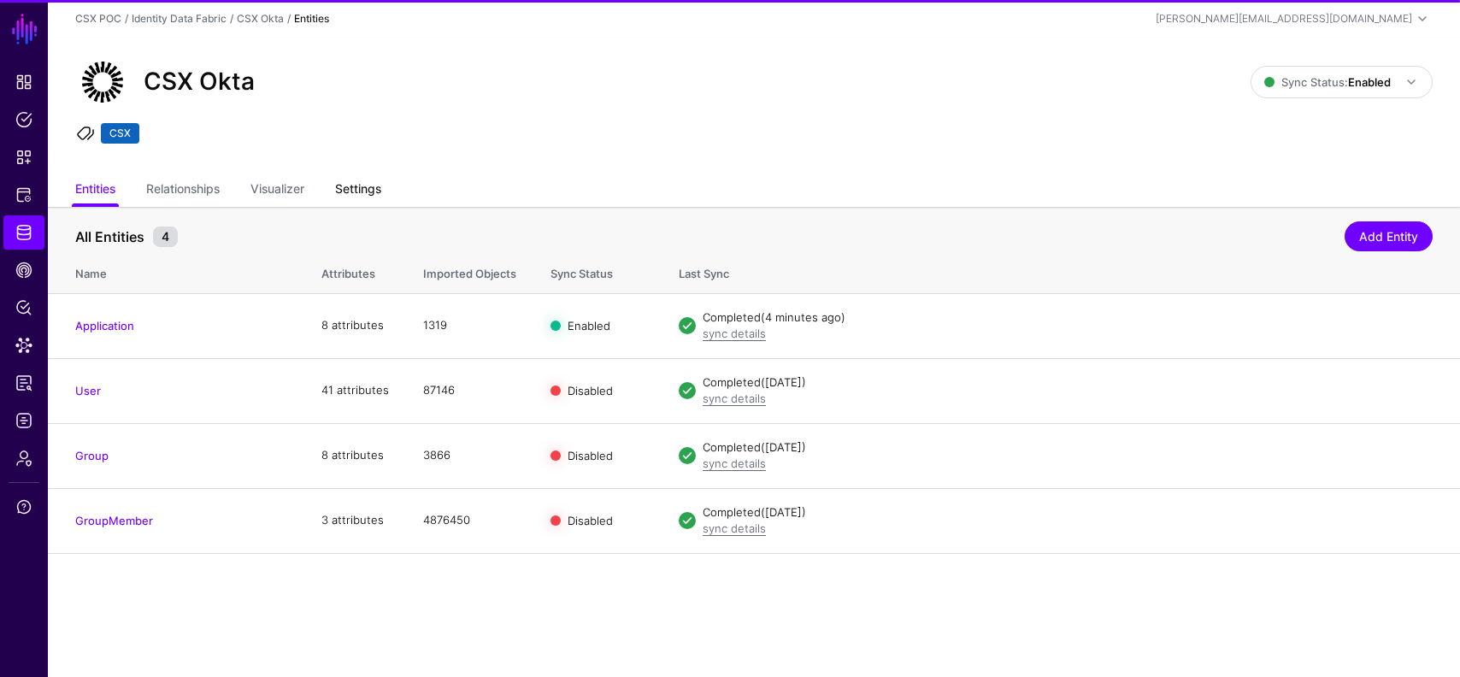
click at [364, 186] on link "Settings" at bounding box center [358, 190] width 46 height 32
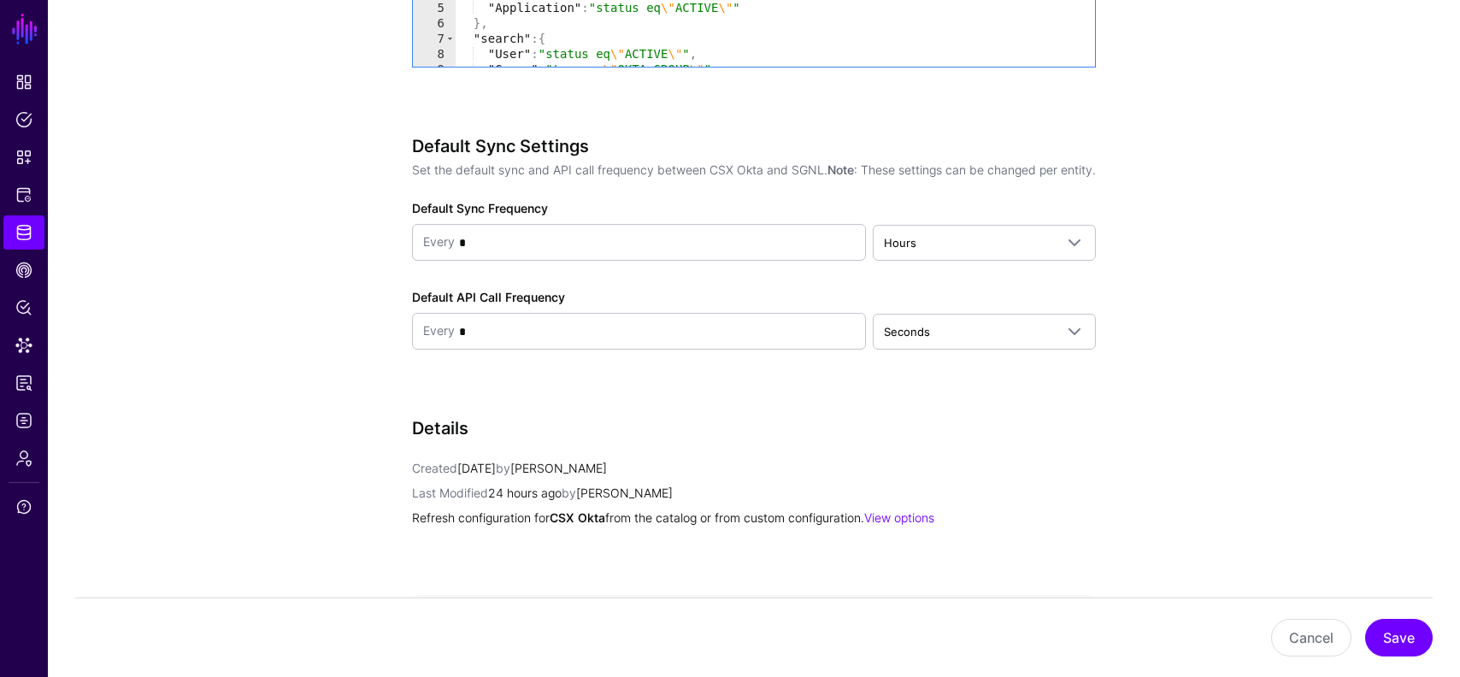
scroll to position [1589, 0]
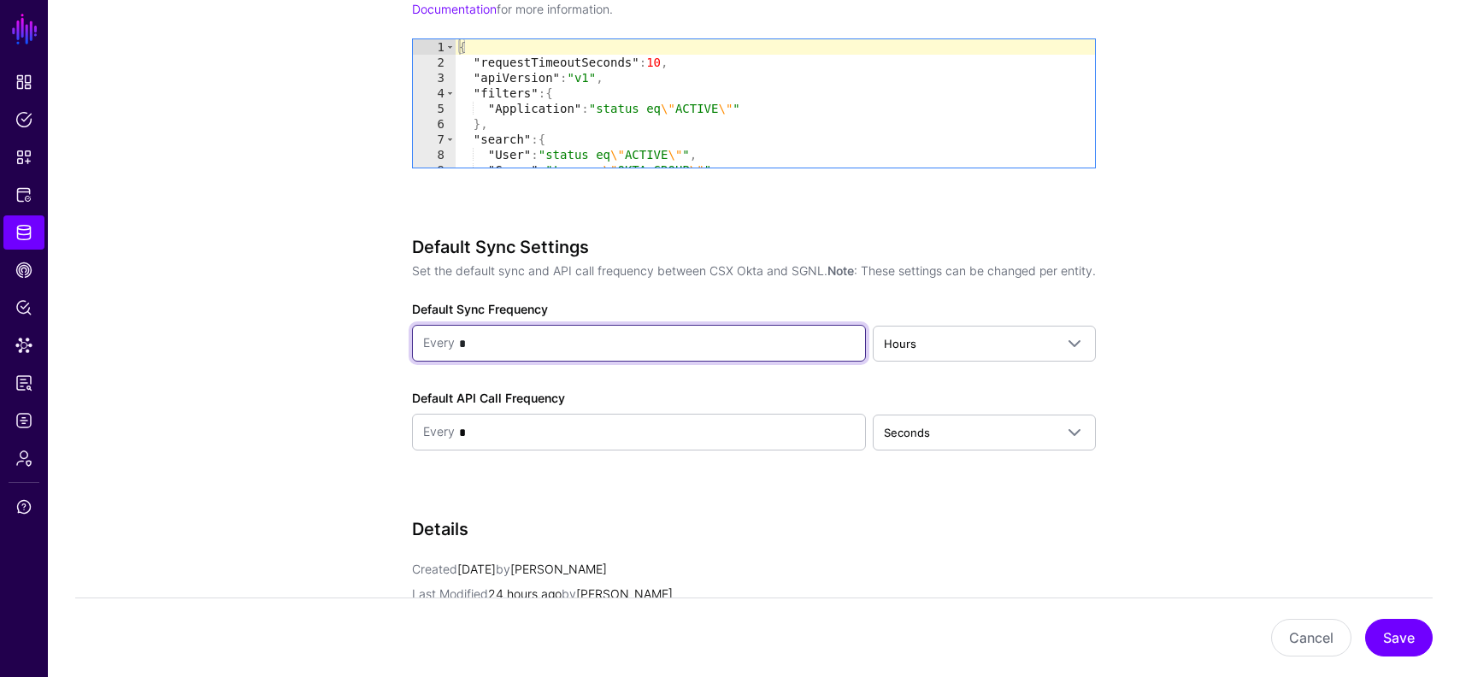
click at [632, 361] on input "*" at bounding box center [655, 344] width 400 height 34
type input "*"
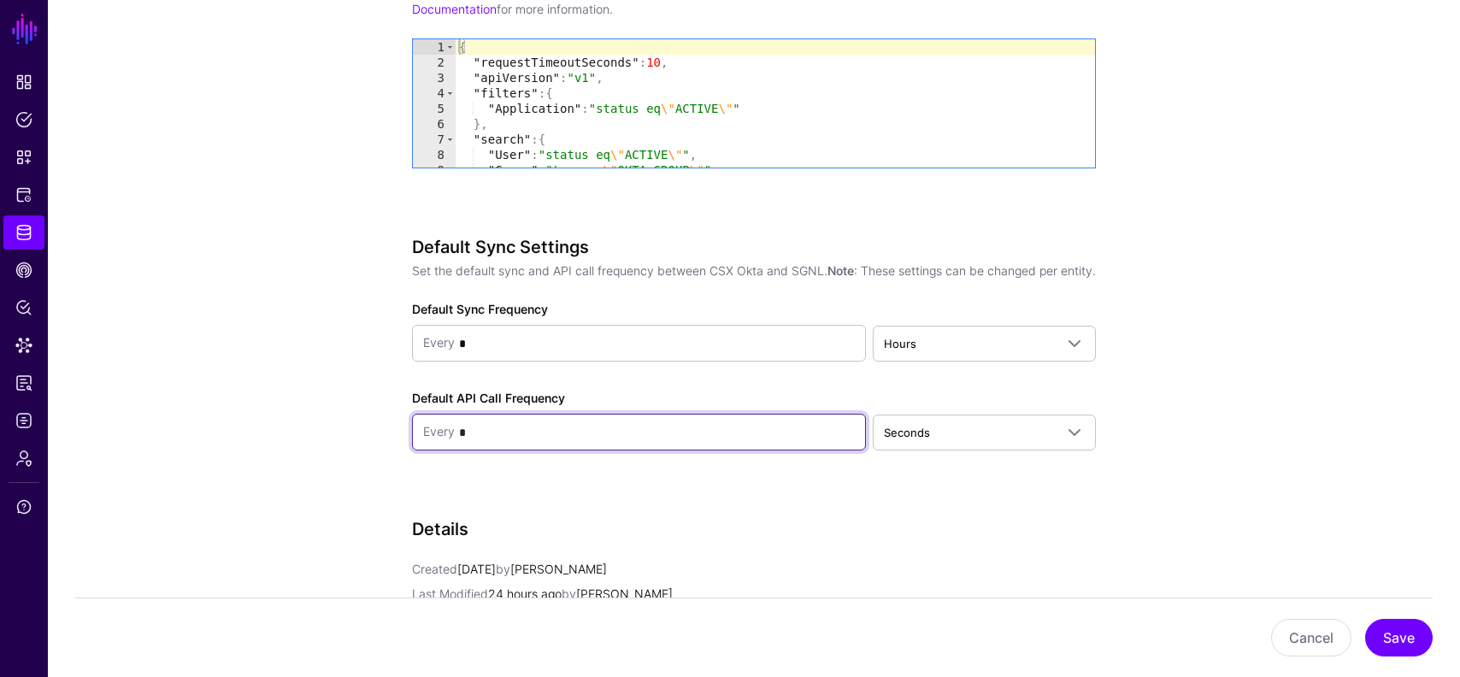
click at [519, 450] on input "*" at bounding box center [655, 433] width 400 height 34
type input "*"
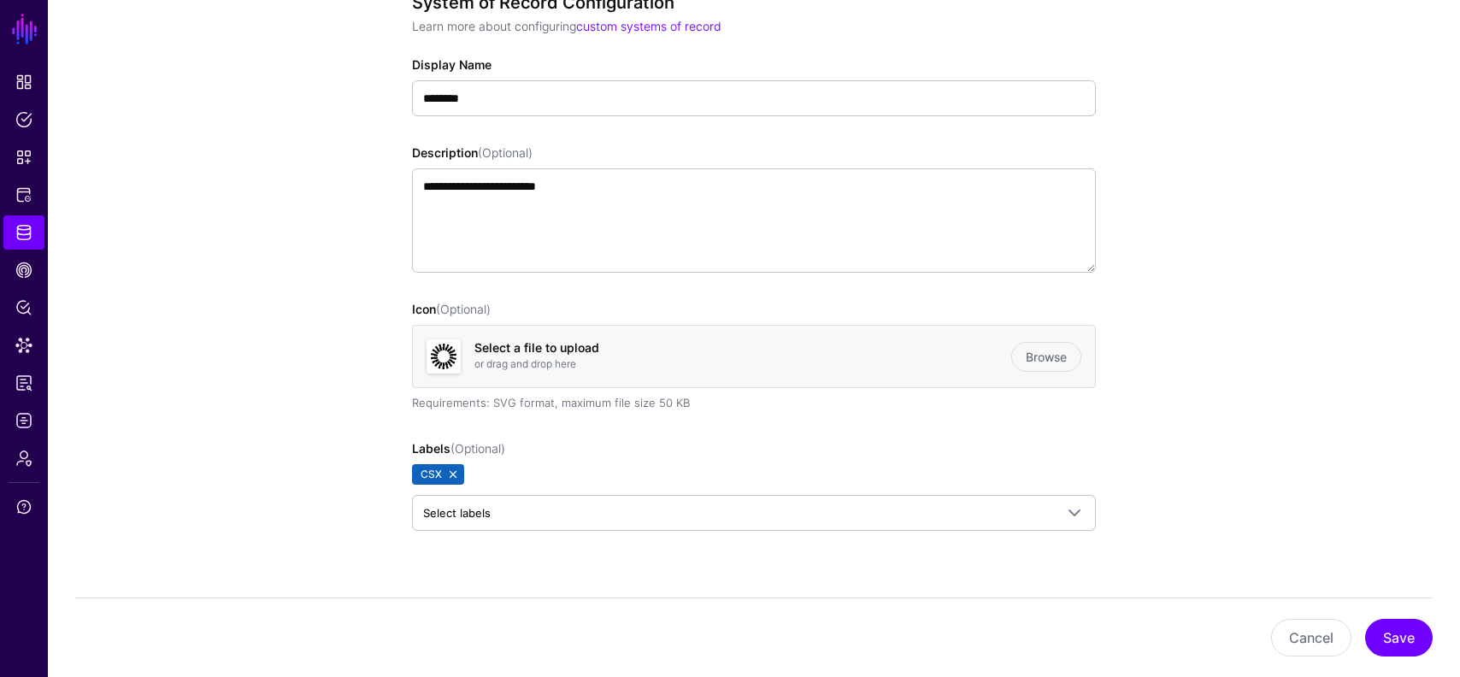
scroll to position [0, 0]
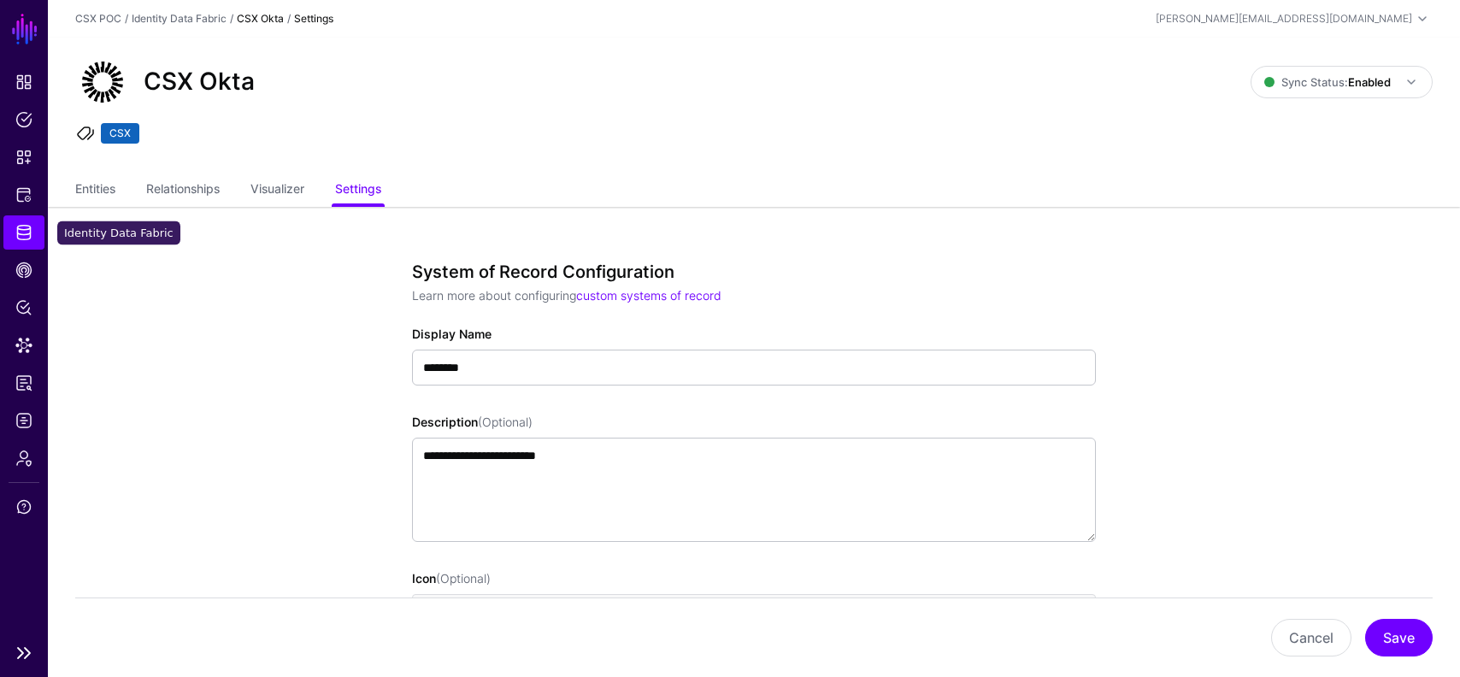
click at [16, 230] on span "Identity Data Fabric" at bounding box center [23, 232] width 17 height 17
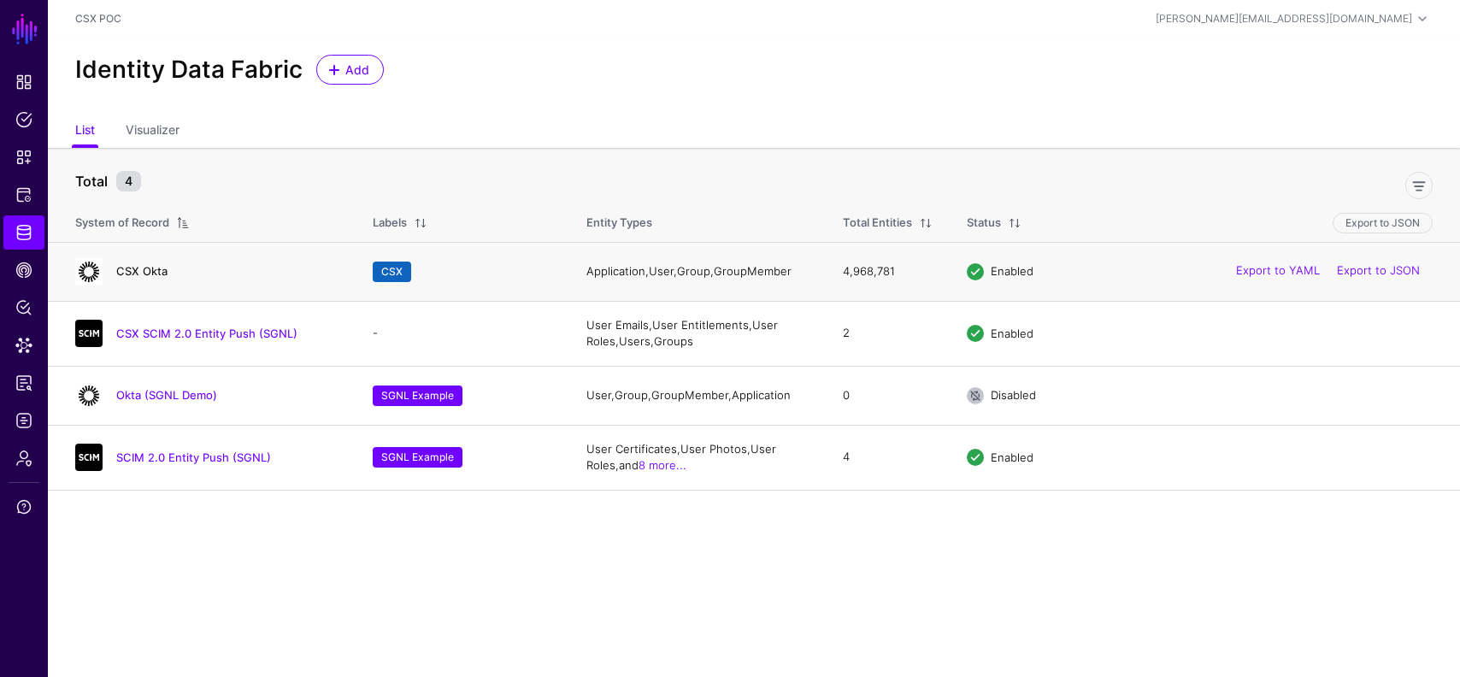
click at [152, 271] on link "CSX Okta" at bounding box center [141, 271] width 51 height 14
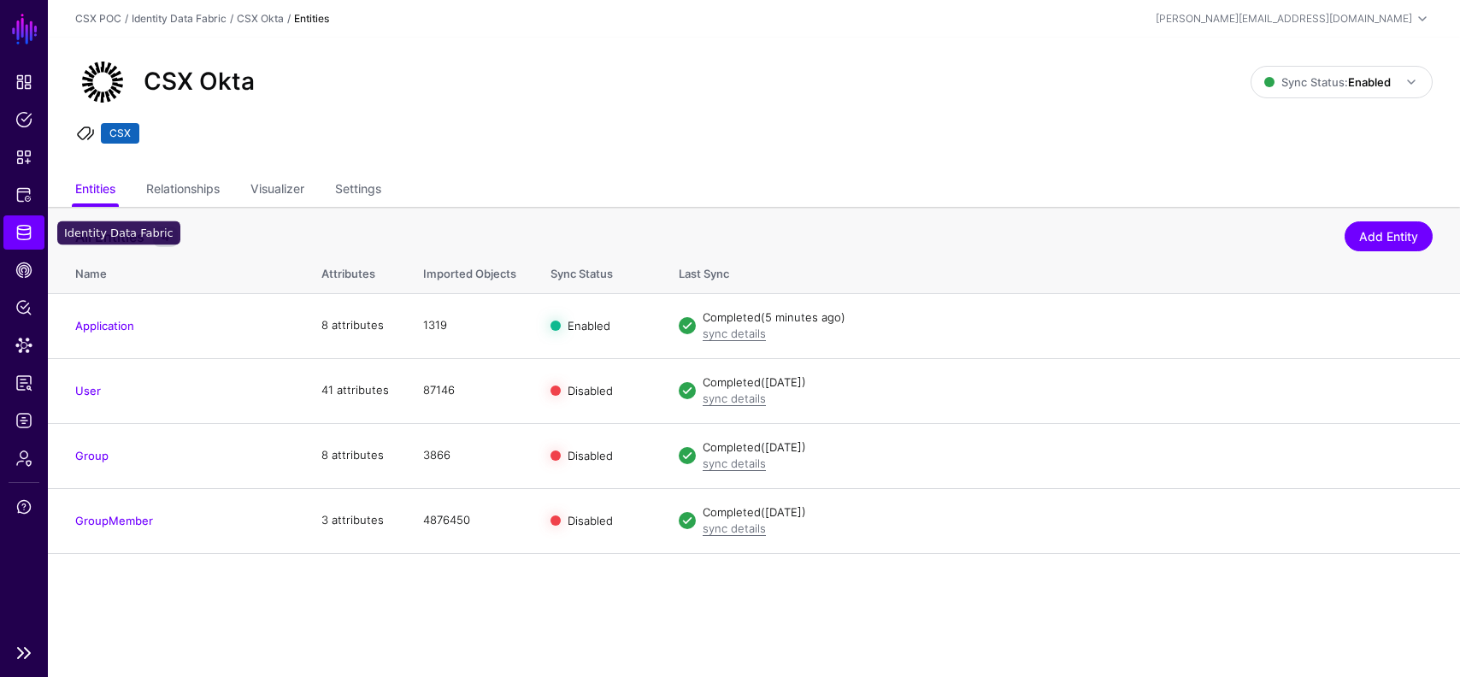
click at [29, 240] on span "Identity Data Fabric" at bounding box center [23, 232] width 17 height 17
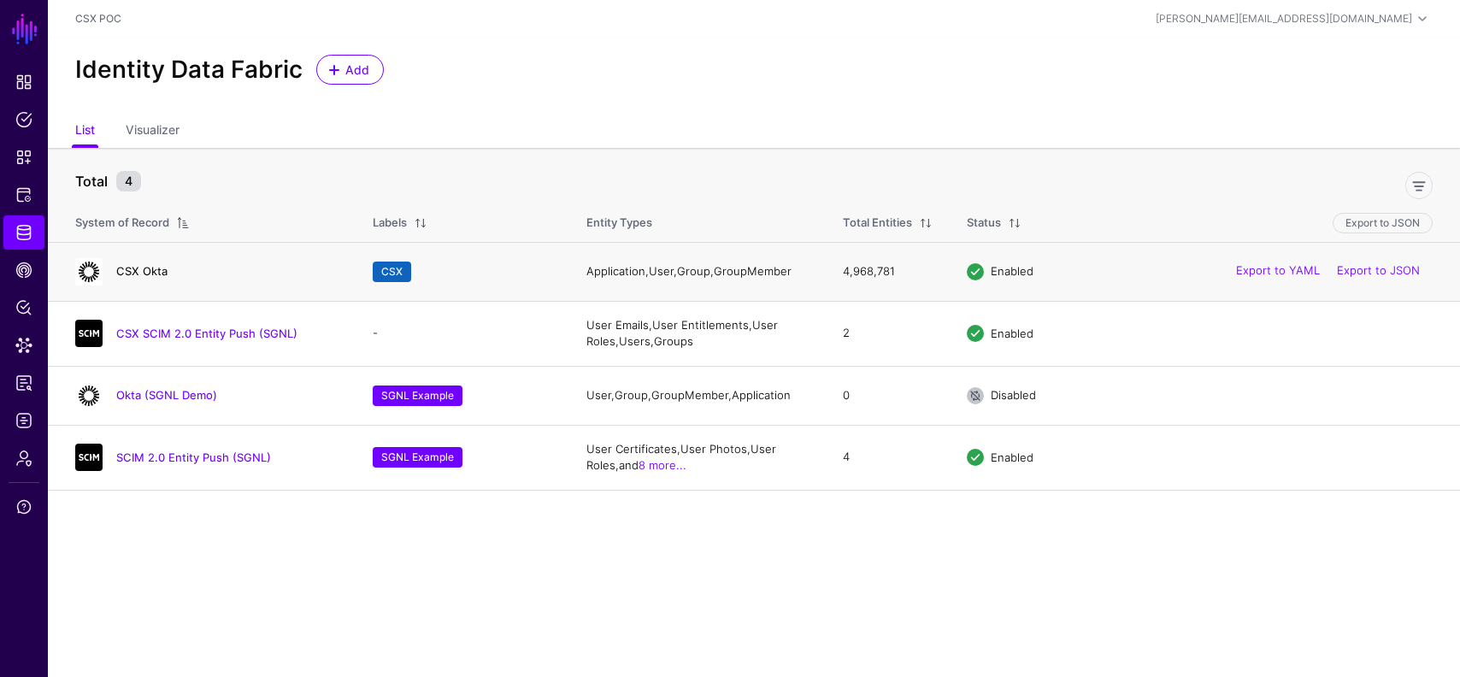
click at [144, 268] on link "CSX Okta" at bounding box center [141, 271] width 51 height 14
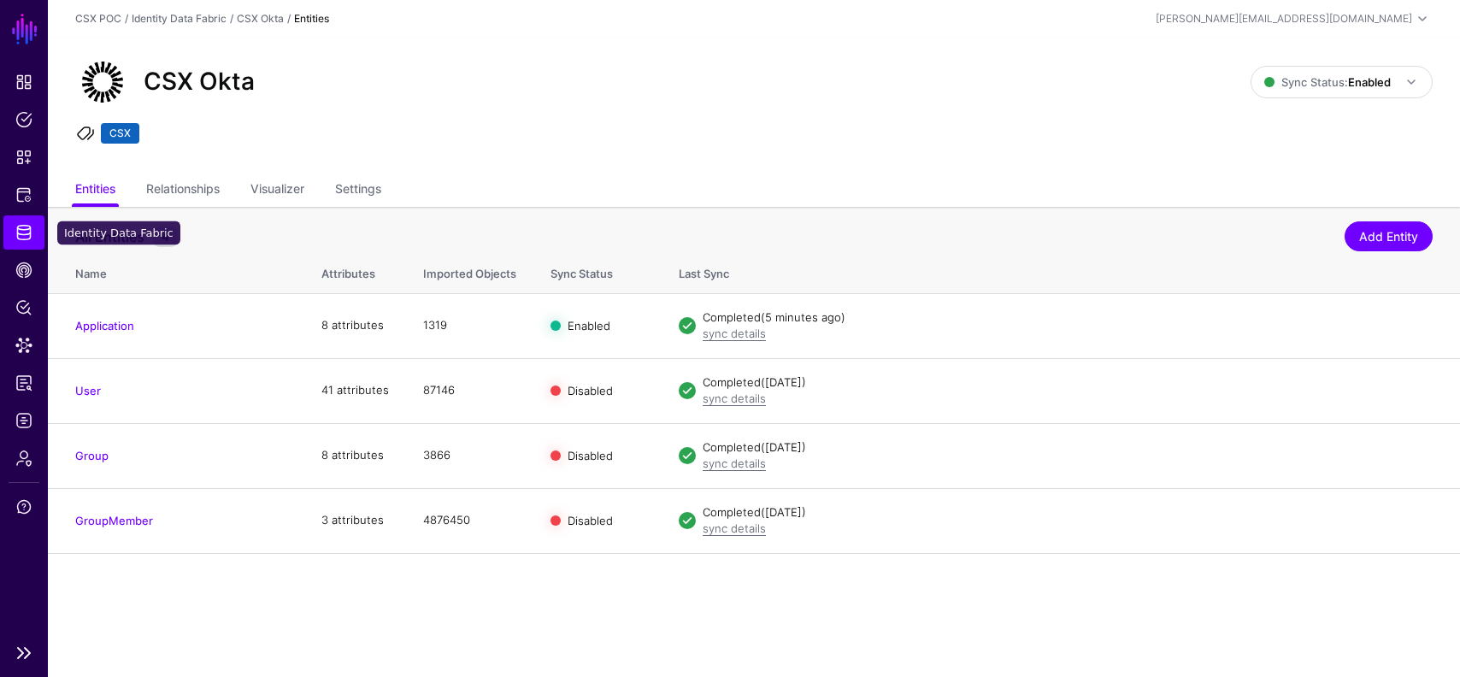
click at [22, 245] on link "Identity Data Fabric" at bounding box center [23, 232] width 41 height 34
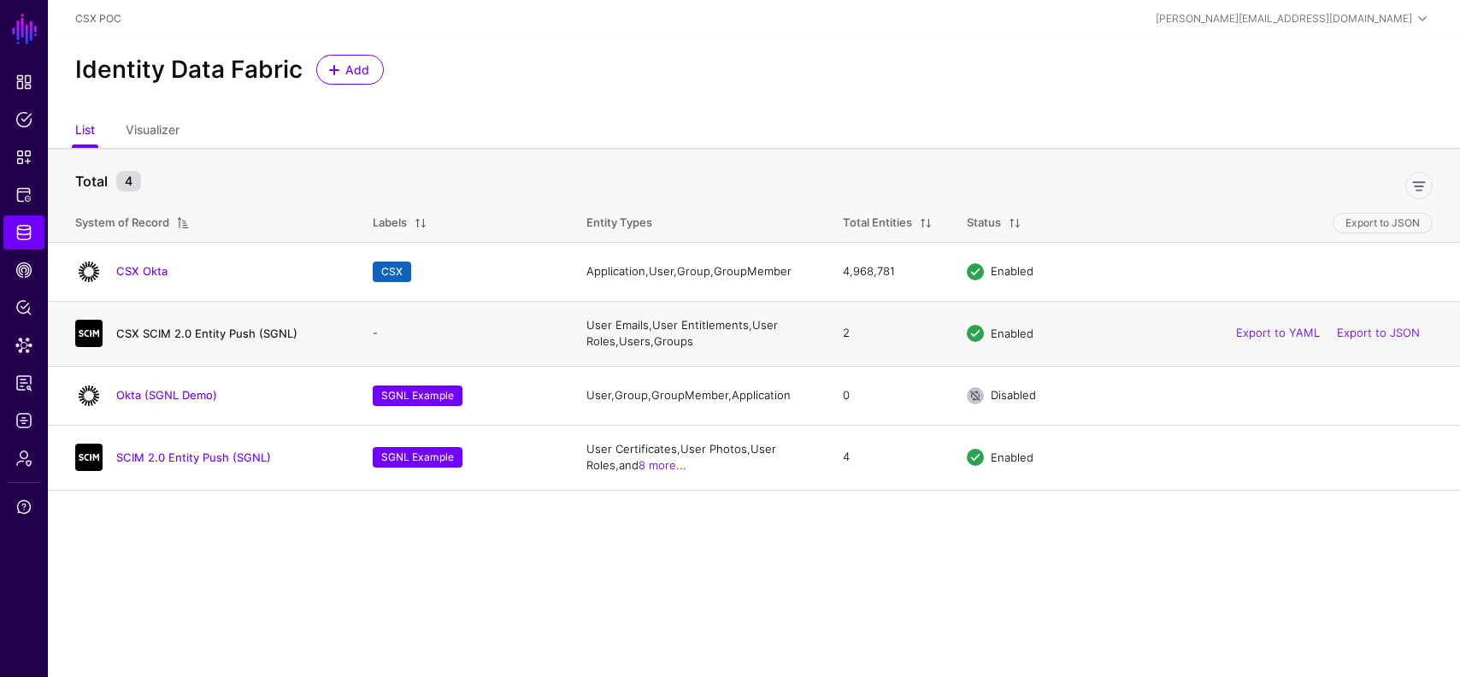
click at [198, 337] on link "CSX SCIM 2.0 Entity Push (SGNL)" at bounding box center [206, 334] width 181 height 14
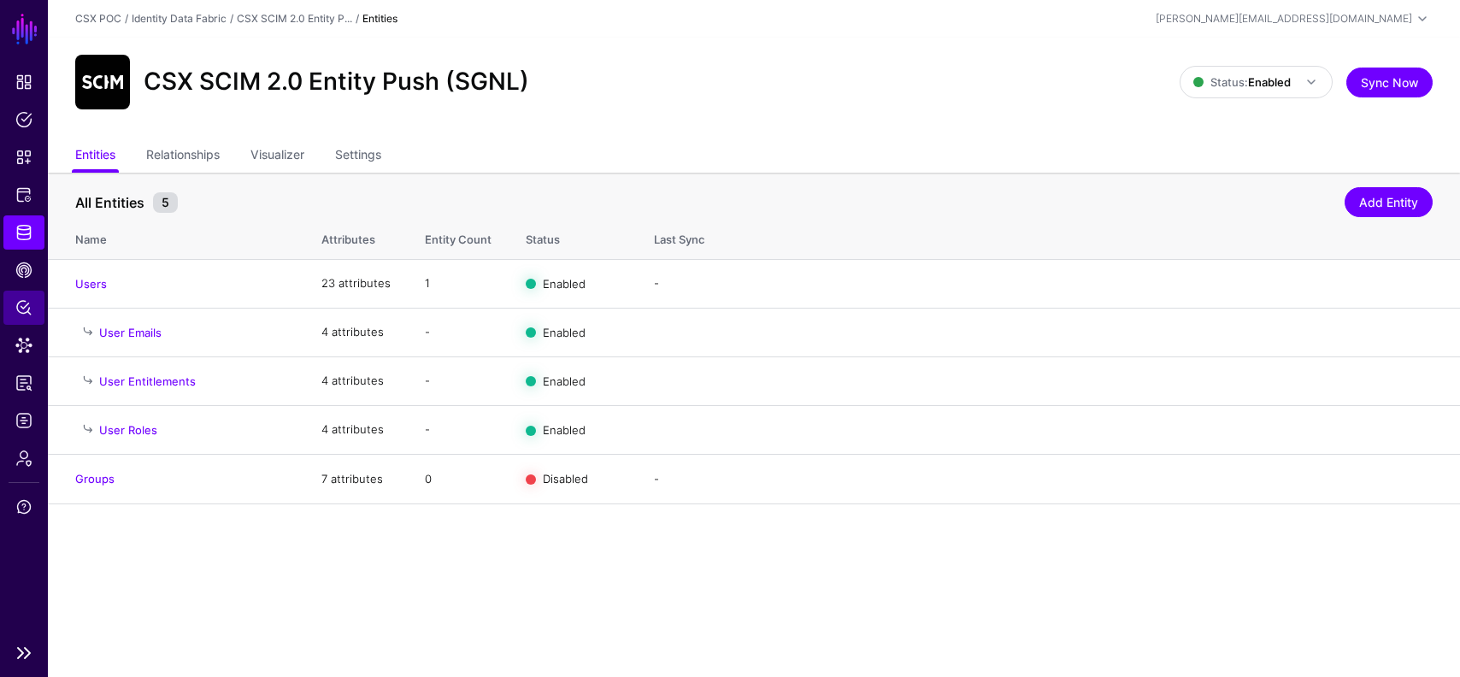
click at [23, 316] on link "Policy Lens" at bounding box center [23, 308] width 41 height 34
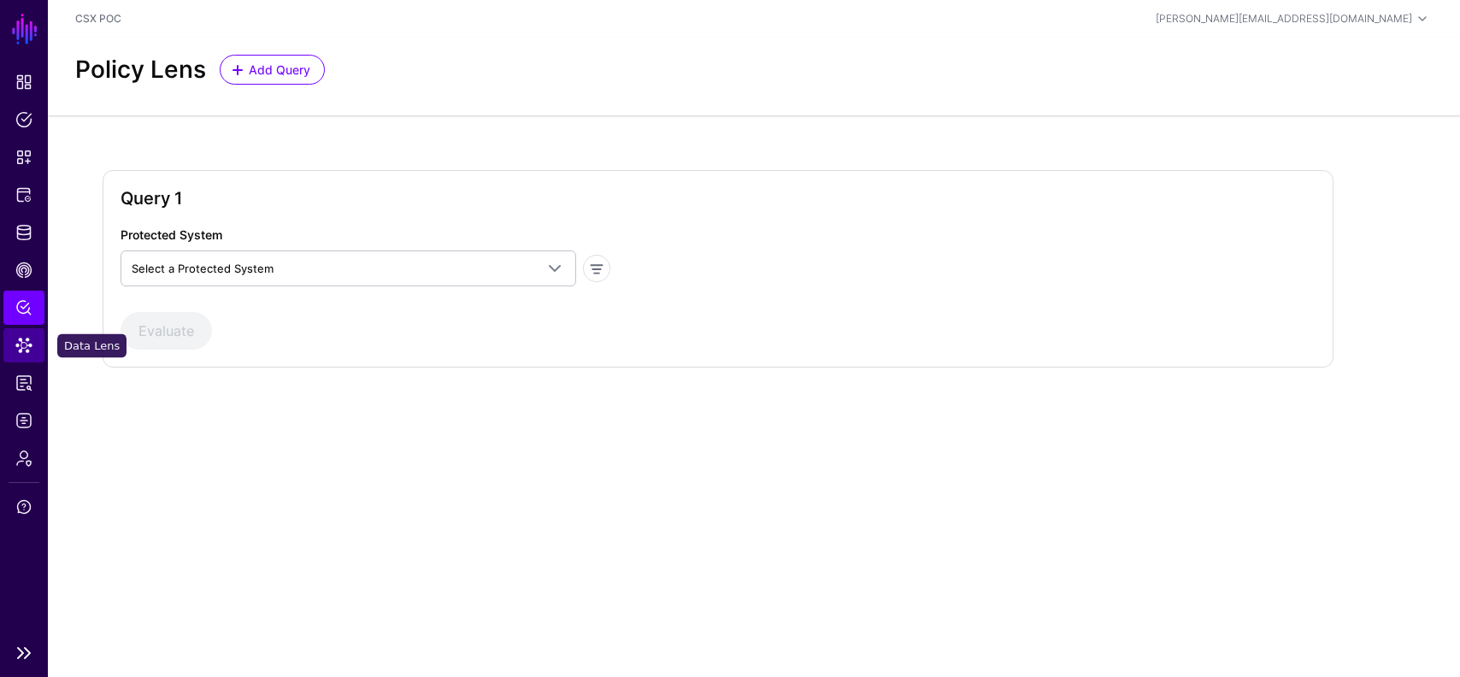
click at [26, 336] on link "Data Lens" at bounding box center [23, 345] width 41 height 34
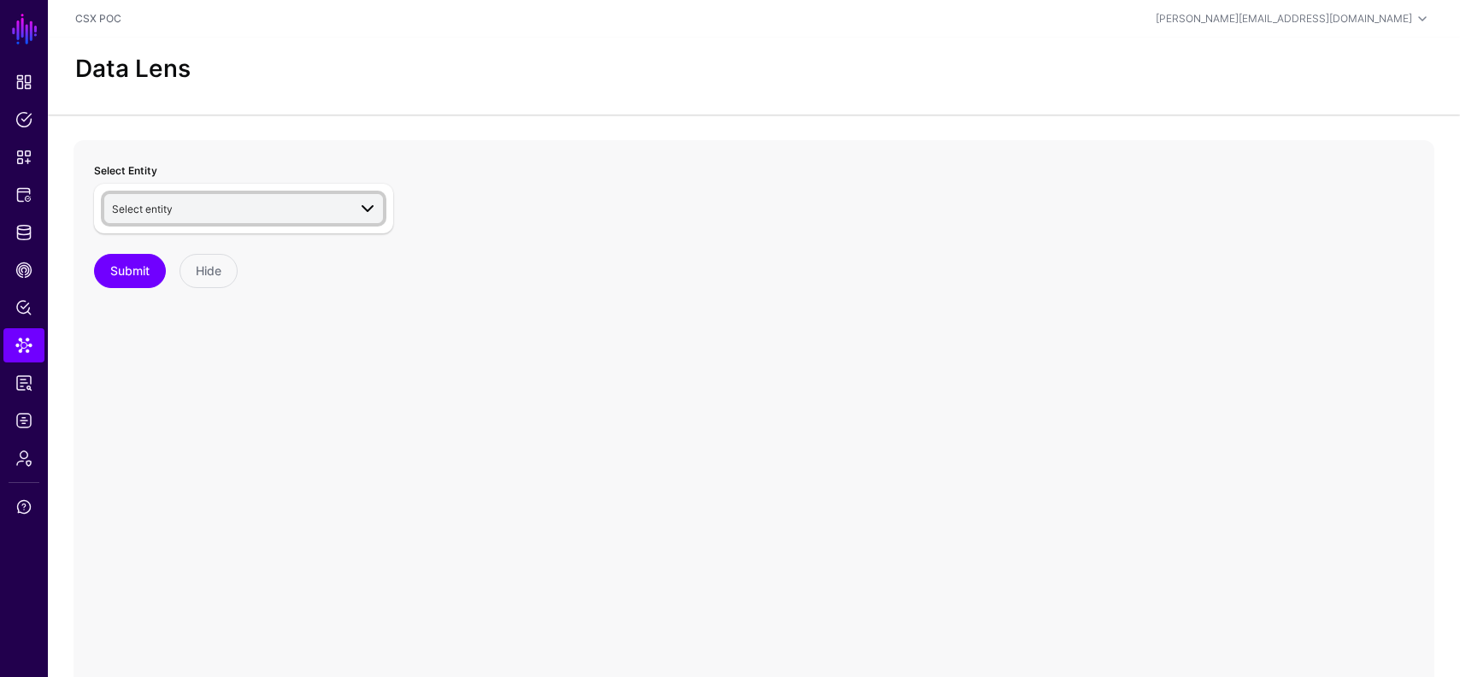
click at [232, 205] on span "Select entity" at bounding box center [229, 208] width 235 height 19
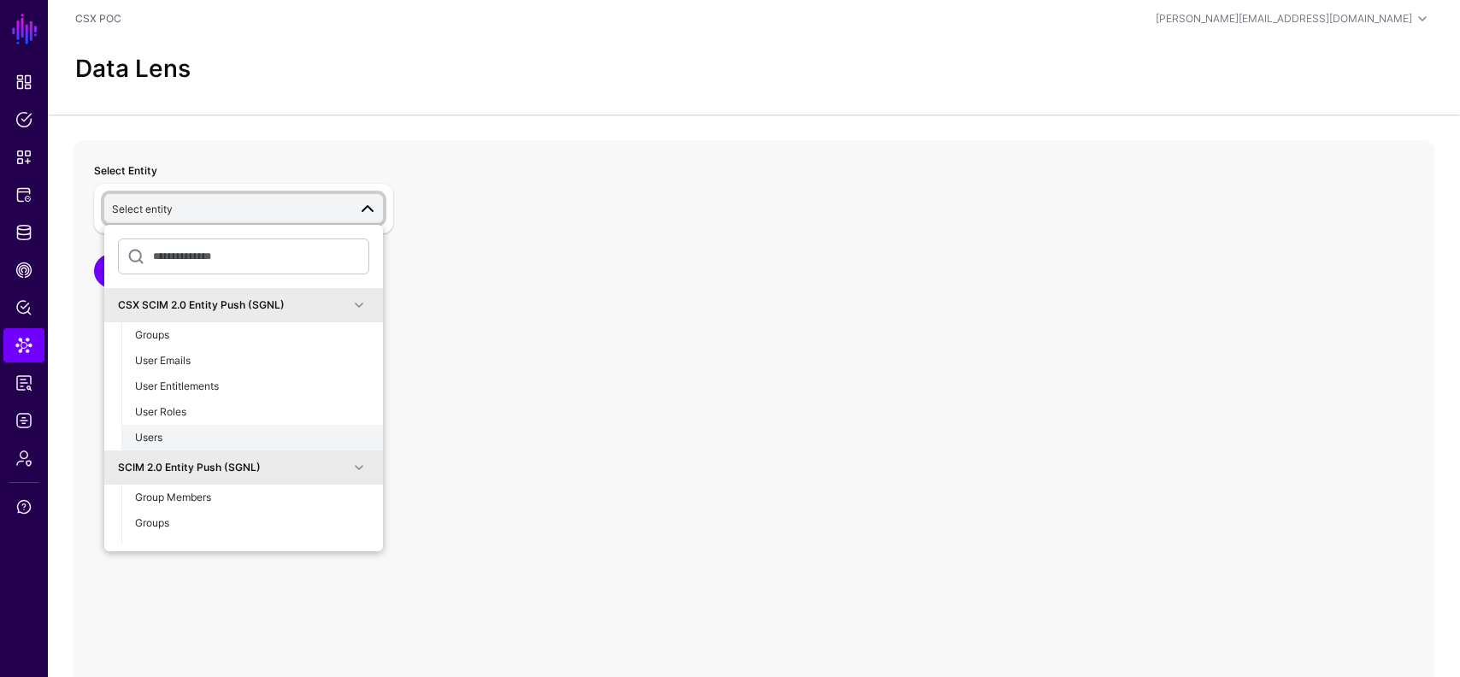
click at [192, 439] on div "Users" at bounding box center [252, 437] width 234 height 15
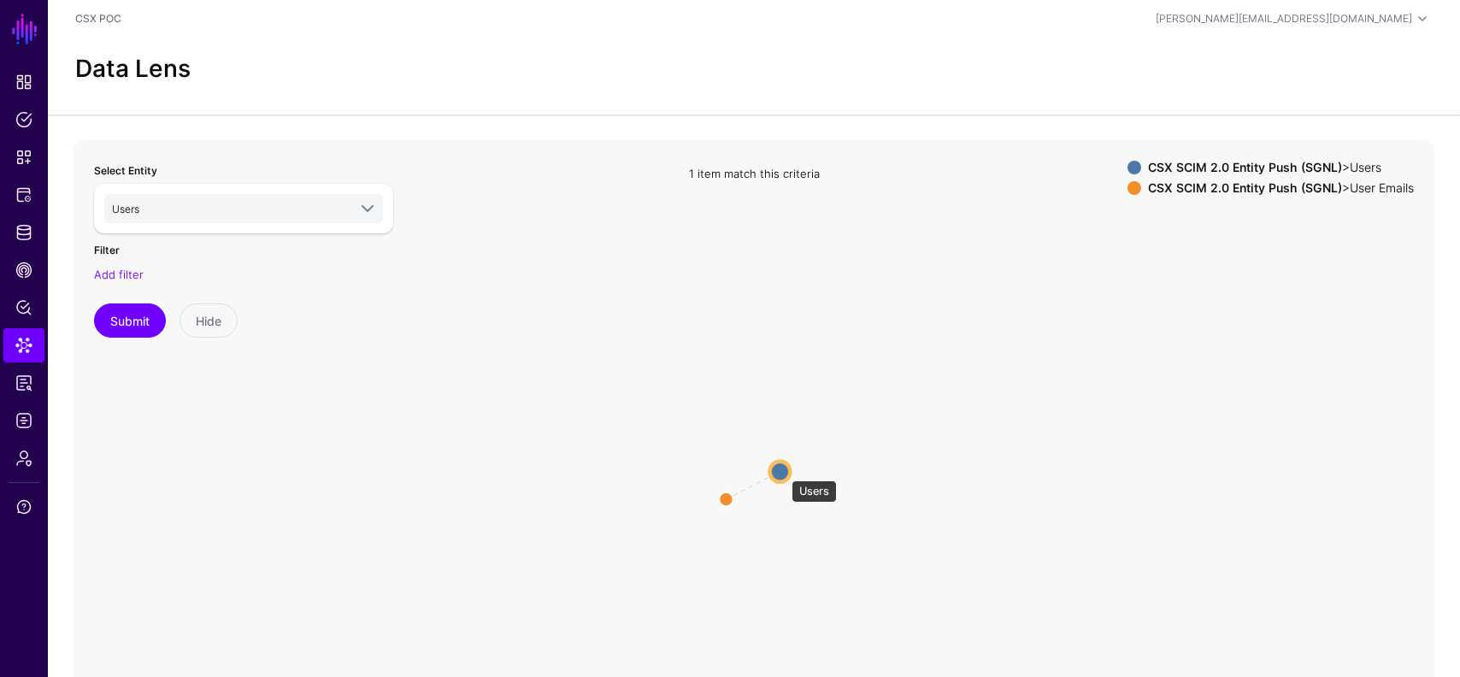
click at [783, 472] on circle at bounding box center [779, 471] width 21 height 21
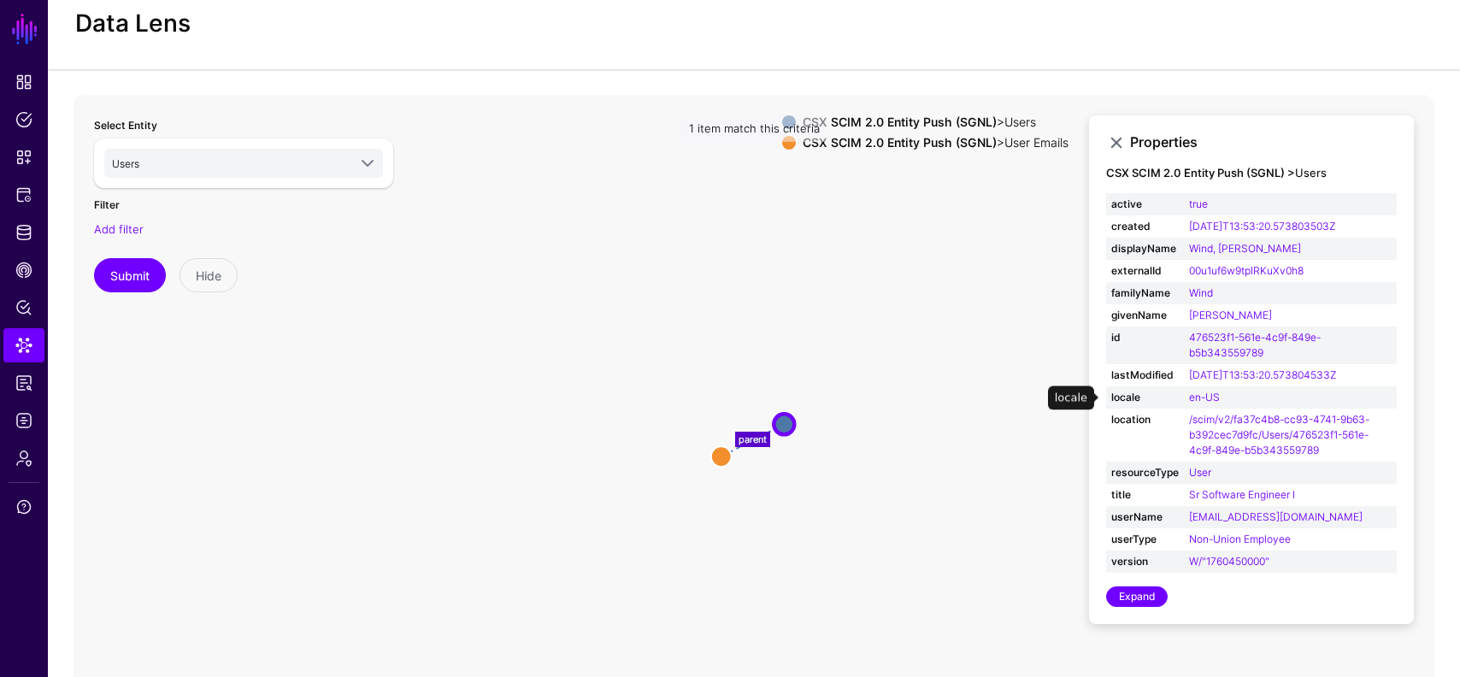
scroll to position [47, 0]
click at [15, 337] on span "Data Lens" at bounding box center [23, 345] width 17 height 17
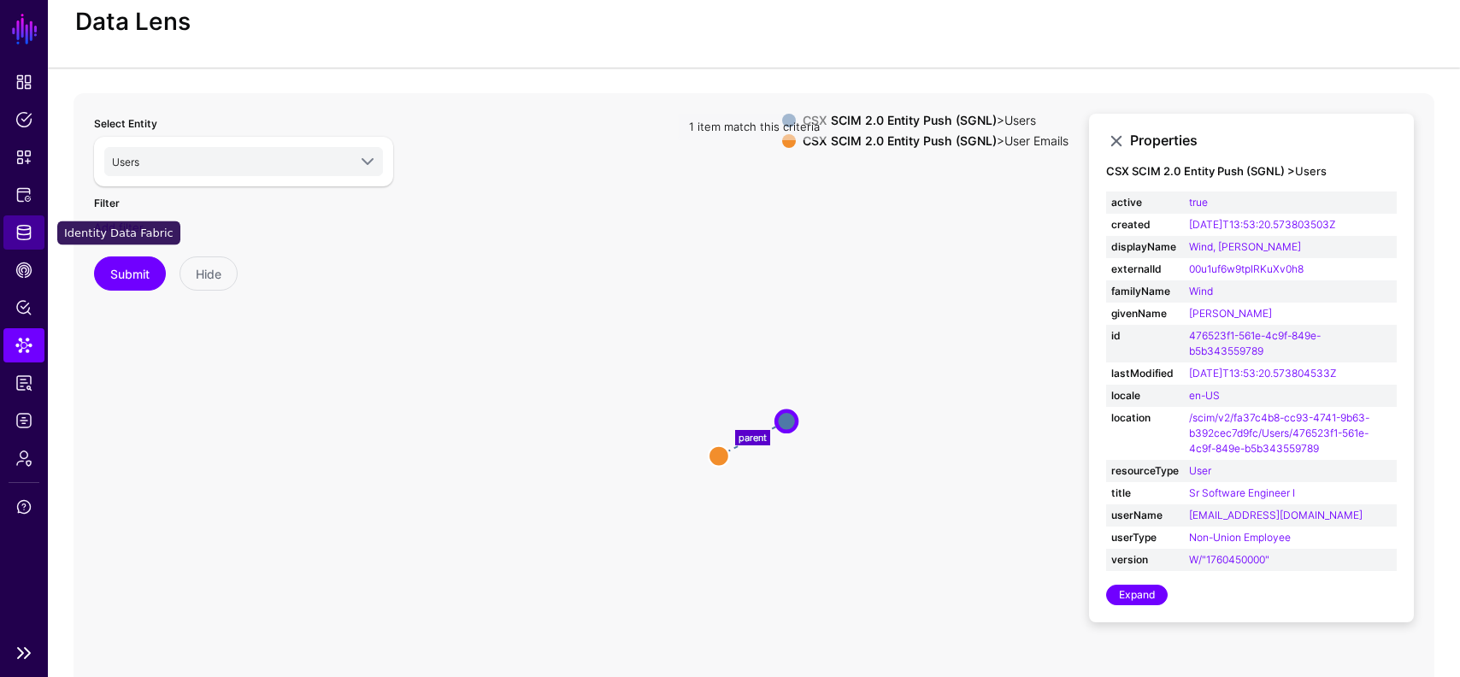
click at [15, 236] on span "Identity Data Fabric" at bounding box center [23, 232] width 17 height 17
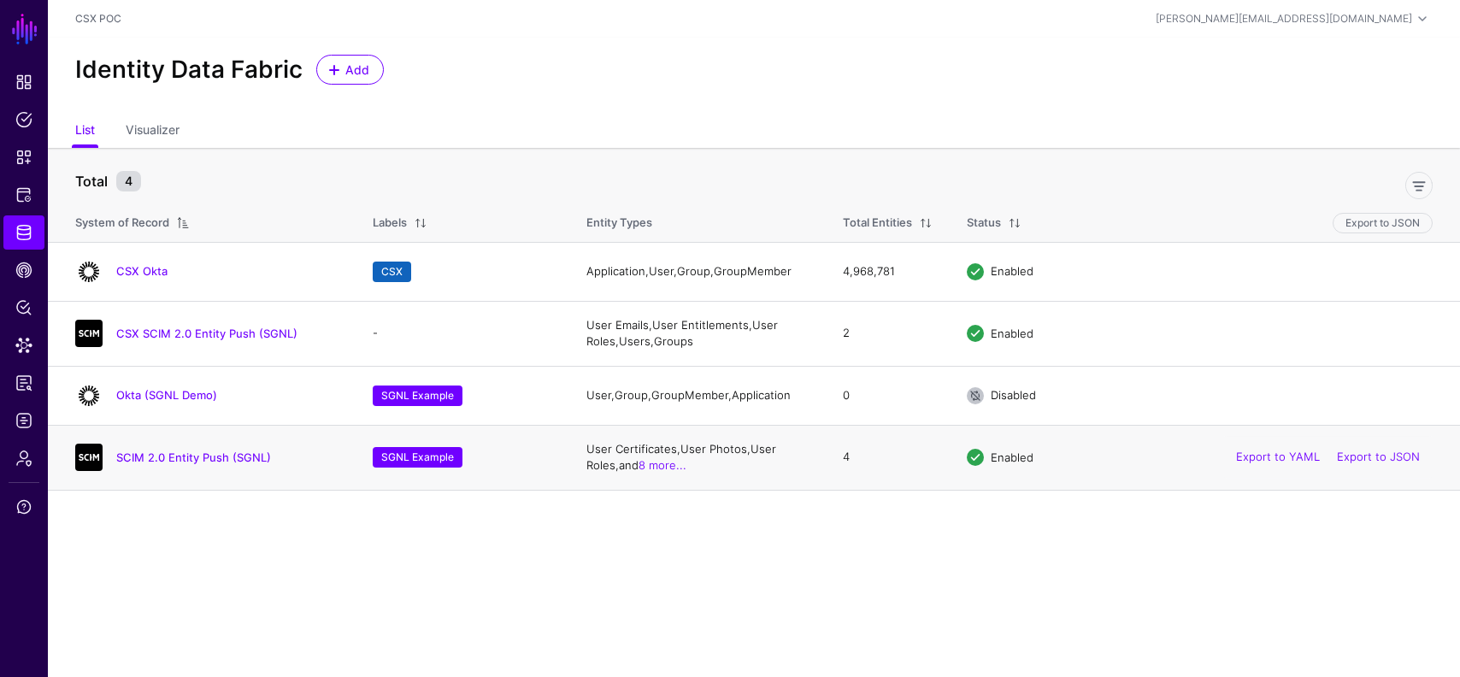
click at [202, 464] on h4 "SCIM 2.0 Entity Push (SGNL)" at bounding box center [227, 457] width 222 height 15
click at [208, 457] on link "SCIM 2.0 Entity Push (SGNL)" at bounding box center [193, 458] width 155 height 14
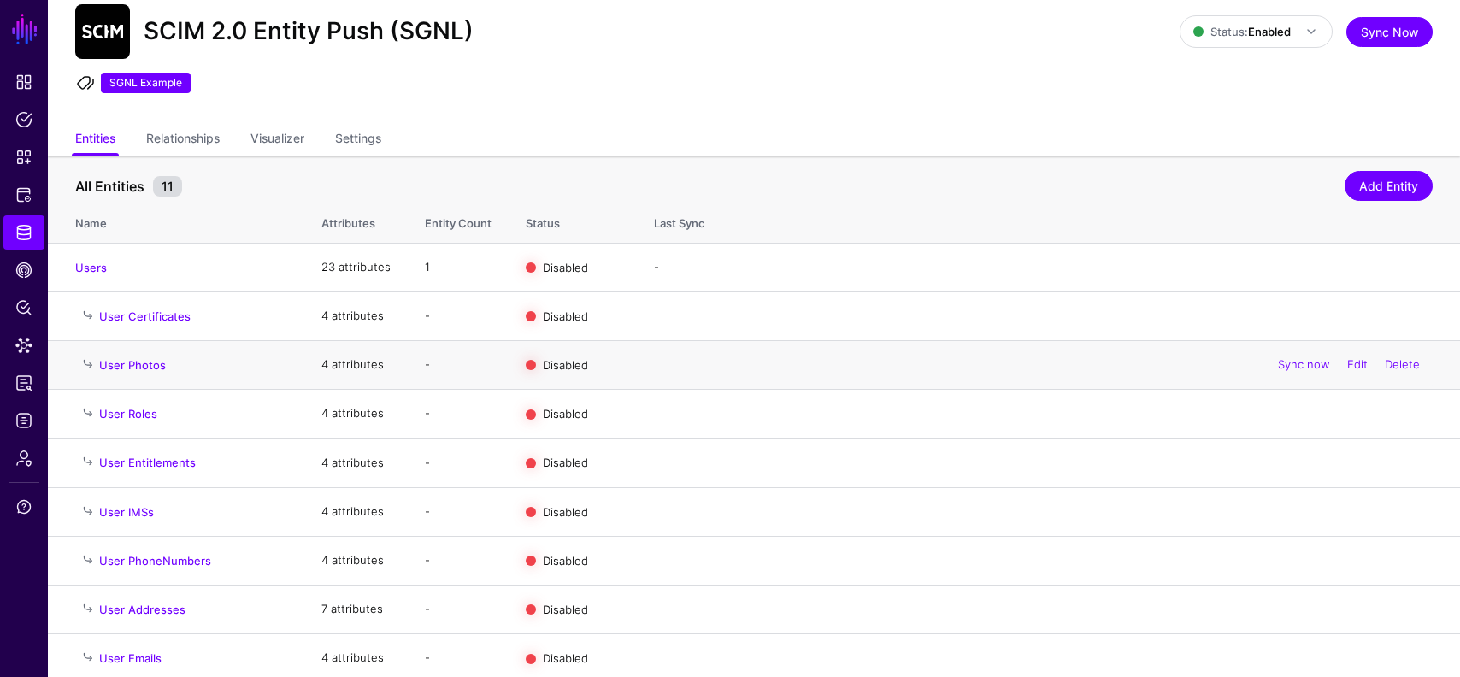
scroll to position [159, 0]
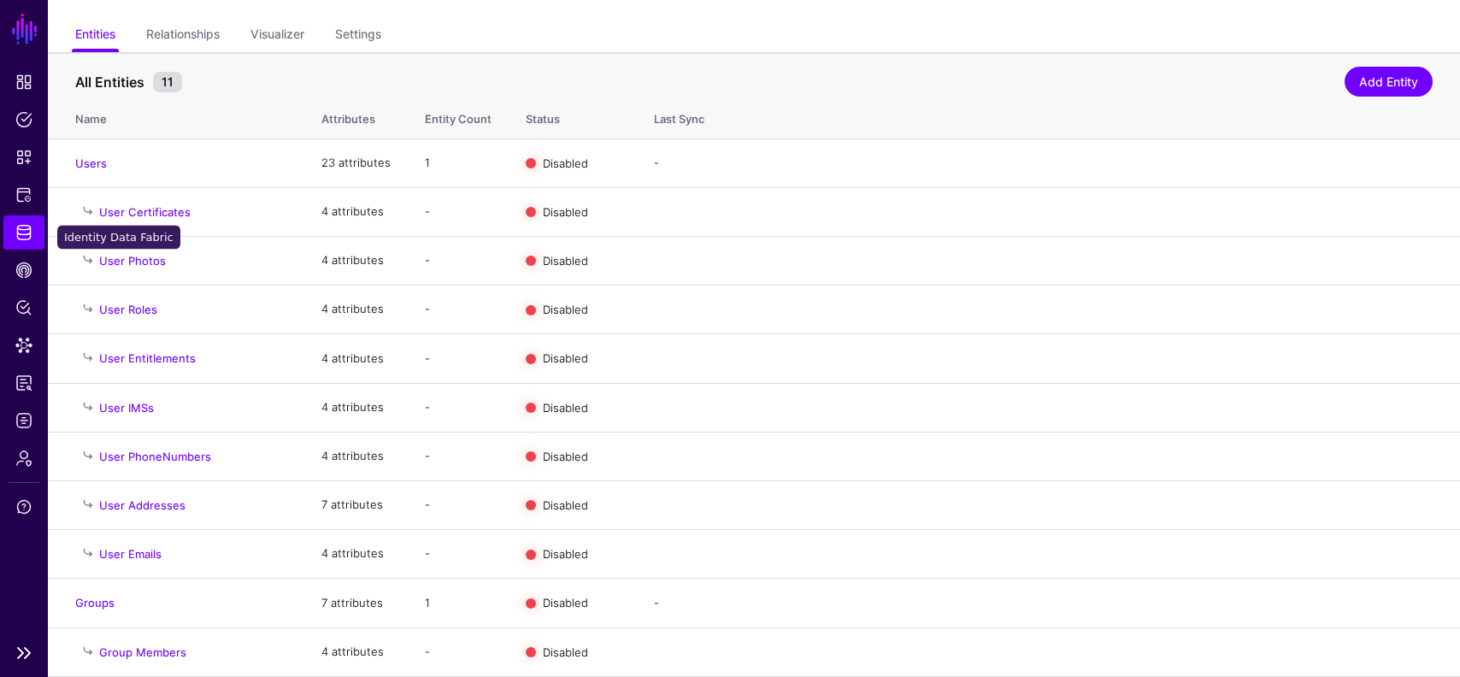
click at [10, 246] on link "Identity Data Fabric" at bounding box center [23, 232] width 41 height 34
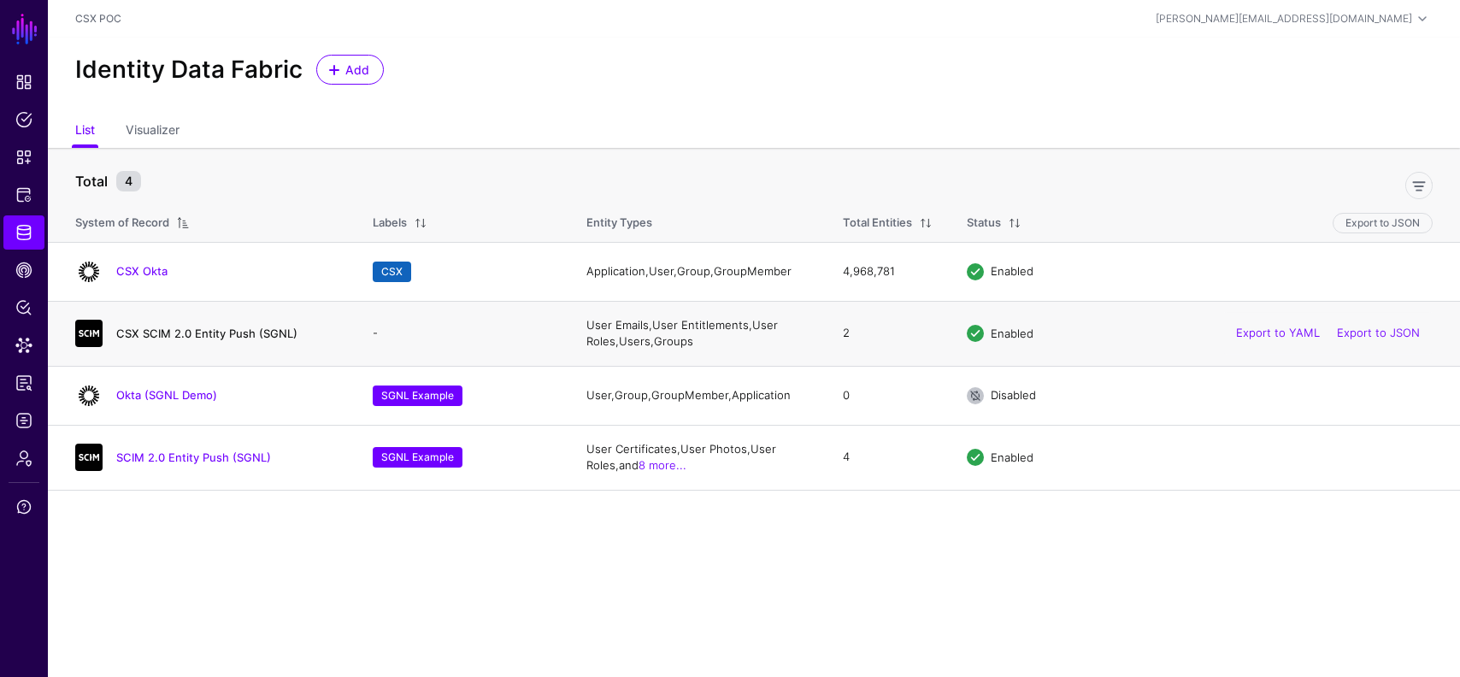
click at [200, 333] on link "CSX SCIM 2.0 Entity Push (SGNL)" at bounding box center [206, 334] width 181 height 14
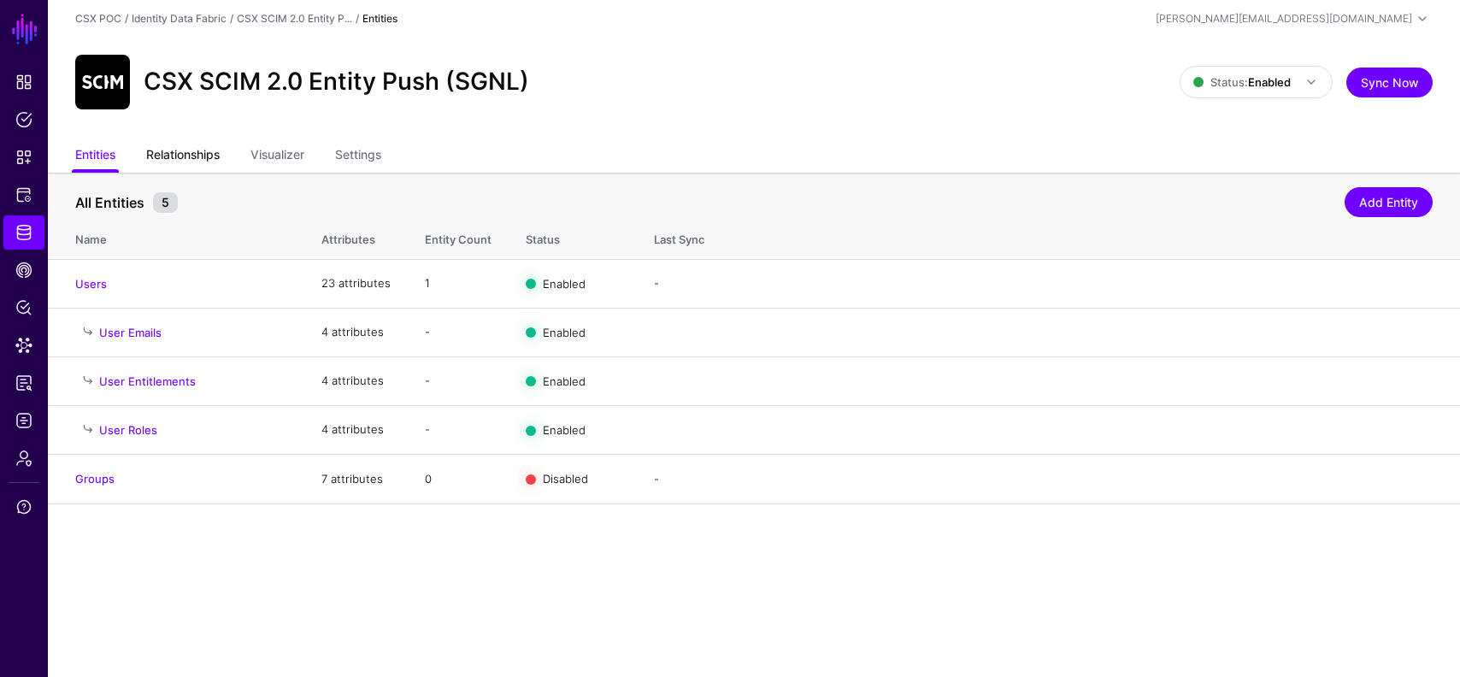
click at [180, 153] on link "Relationships" at bounding box center [183, 156] width 74 height 32
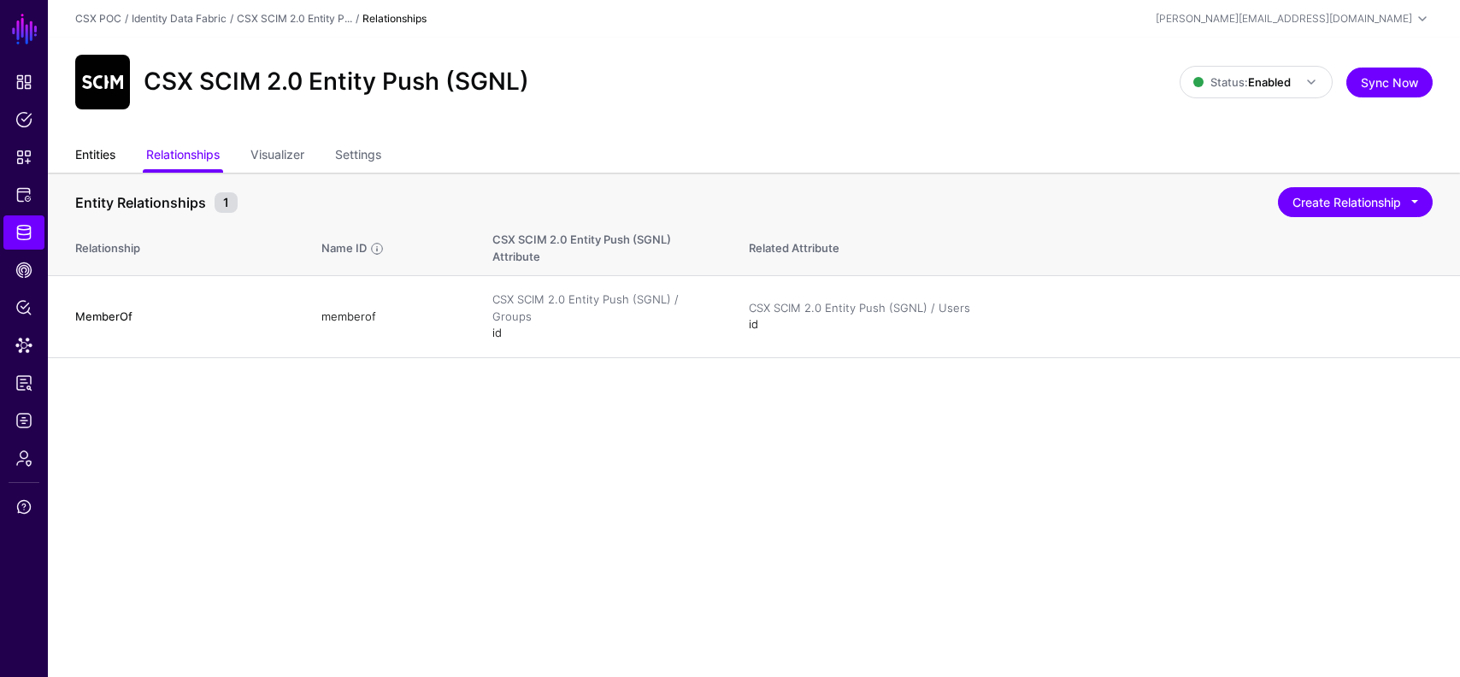
click at [76, 155] on link "Entities" at bounding box center [95, 156] width 40 height 32
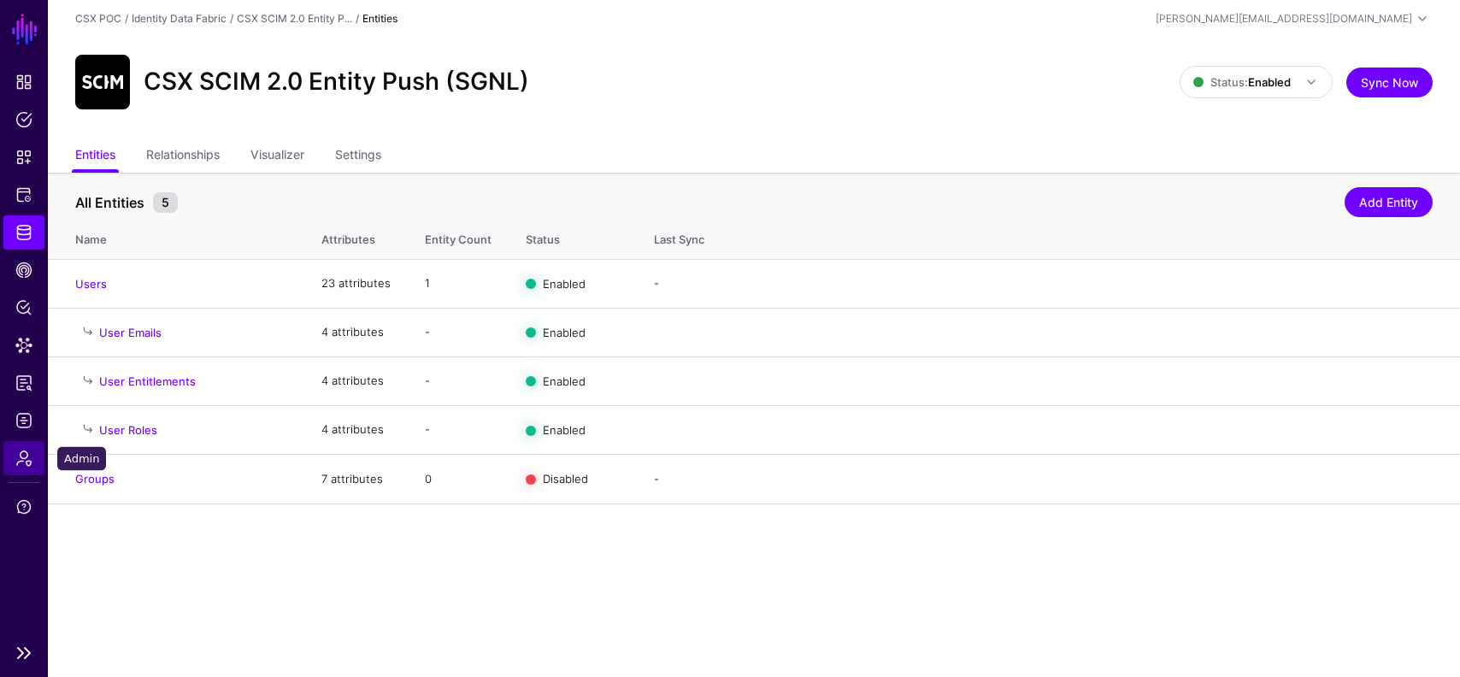
click at [26, 466] on span "Admin" at bounding box center [23, 458] width 17 height 17
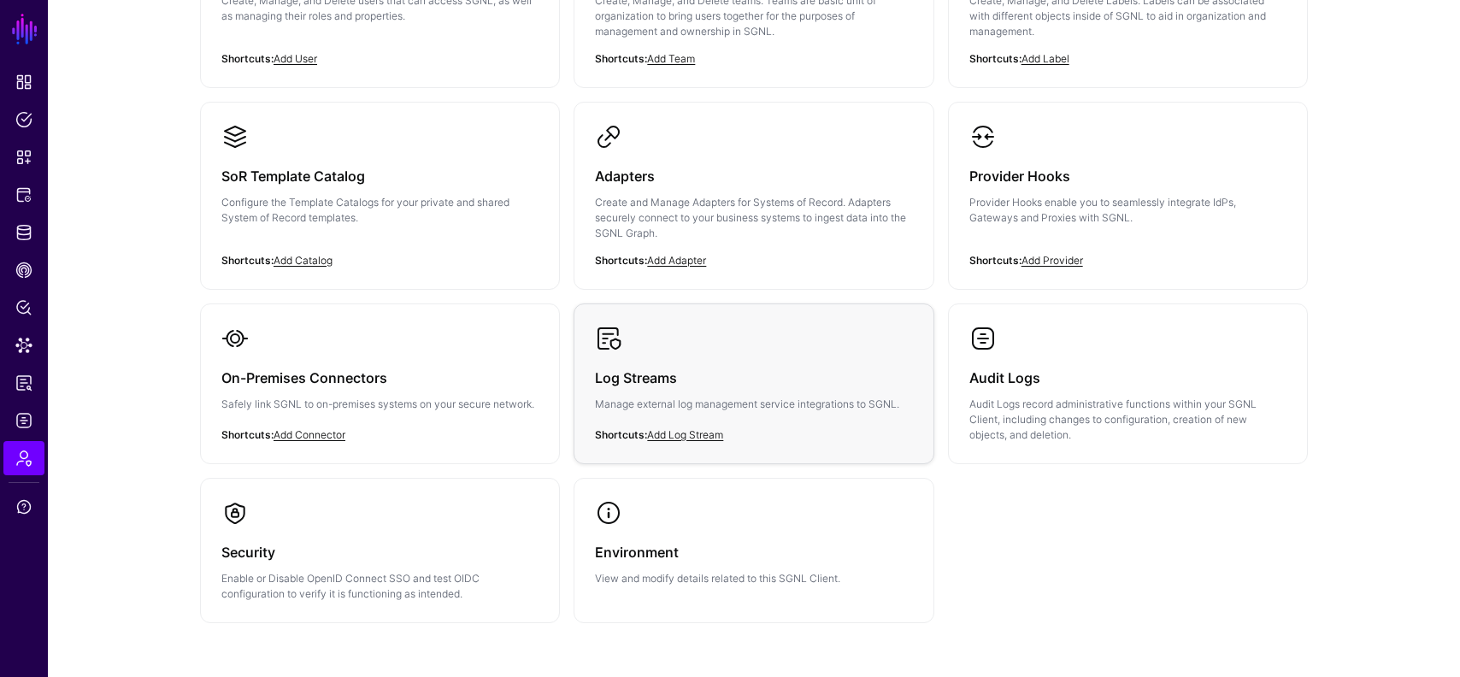
scroll to position [291, 0]
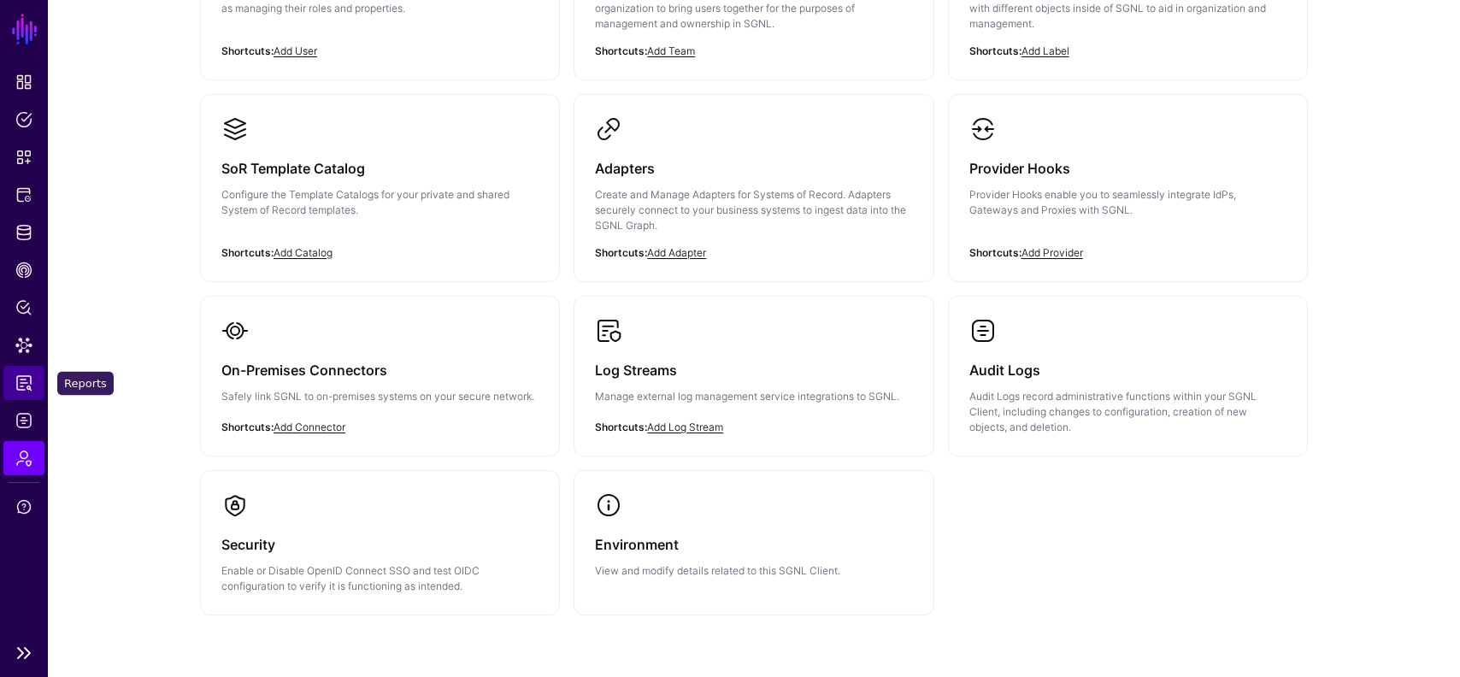
click at [19, 378] on span "Reports" at bounding box center [23, 382] width 17 height 17
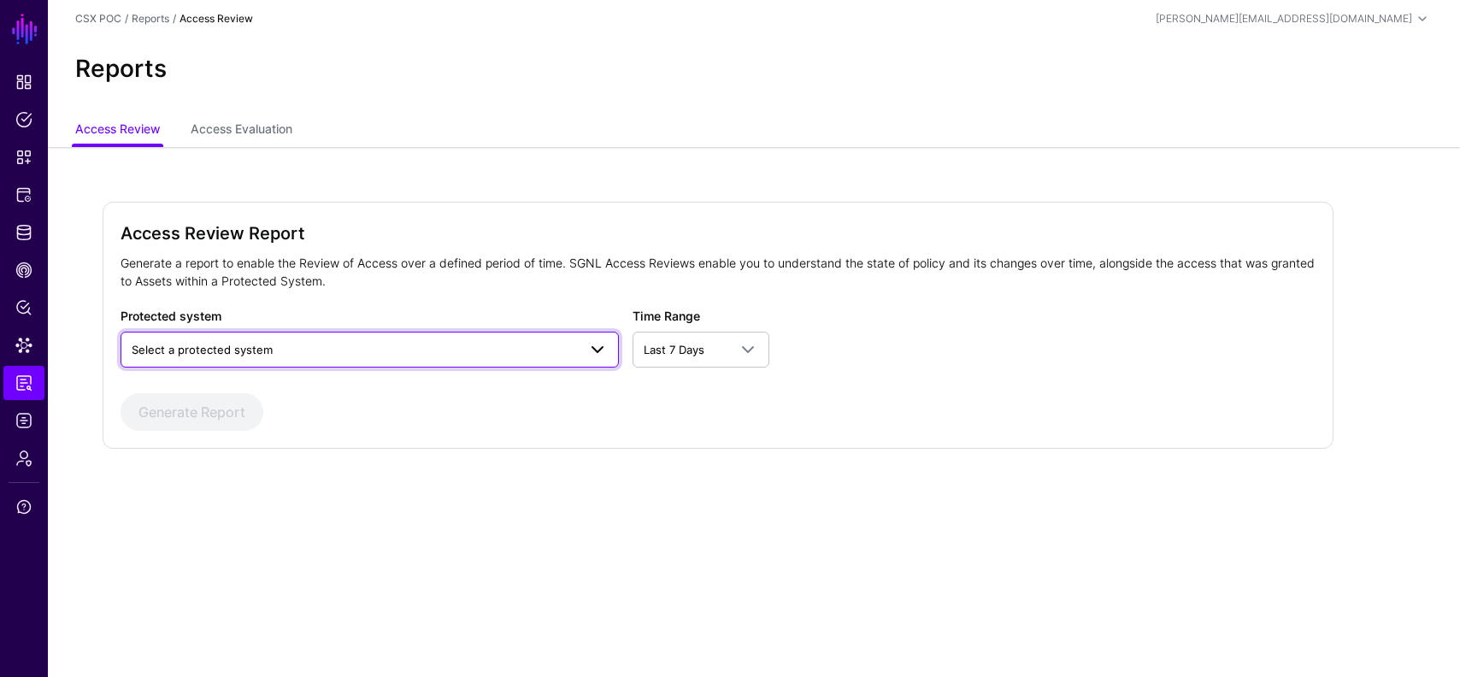
click at [492, 340] on span "Select a protected system" at bounding box center [354, 349] width 445 height 19
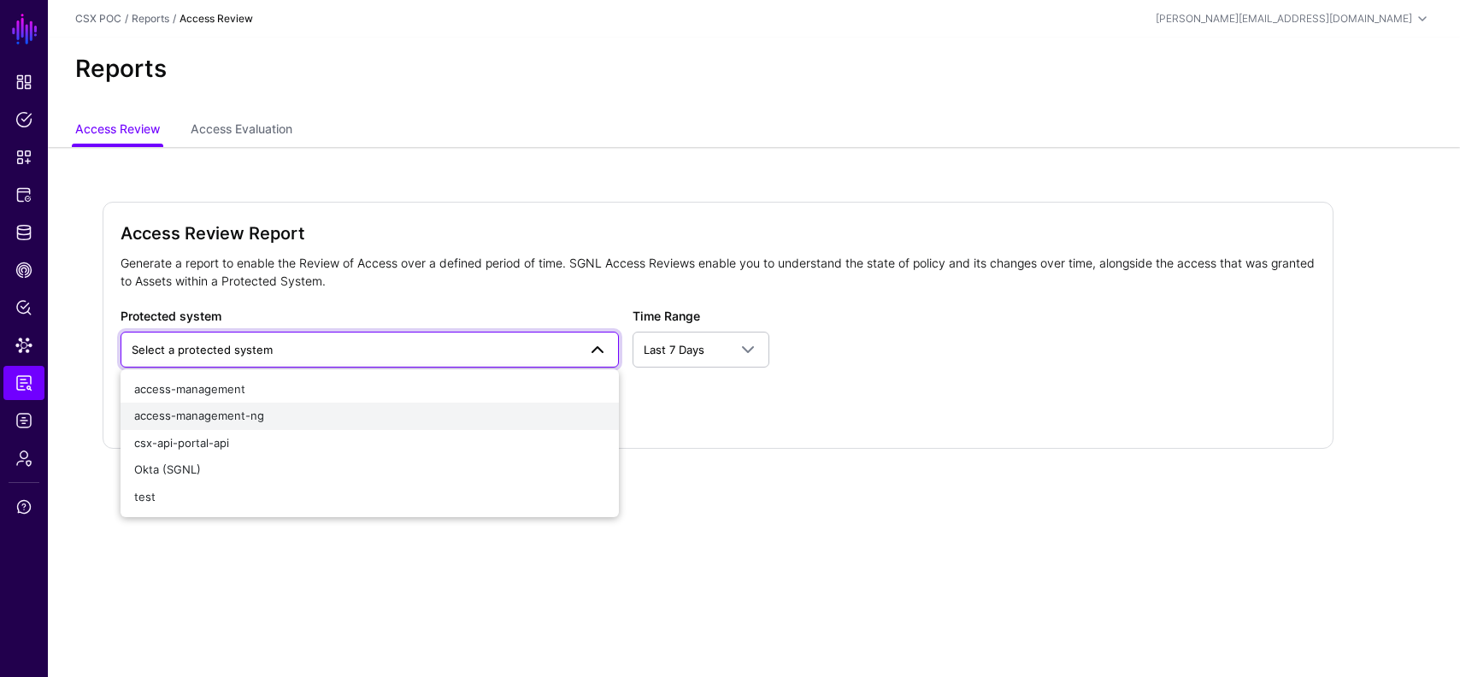
click at [266, 422] on div "access-management-ng" at bounding box center [369, 416] width 471 height 17
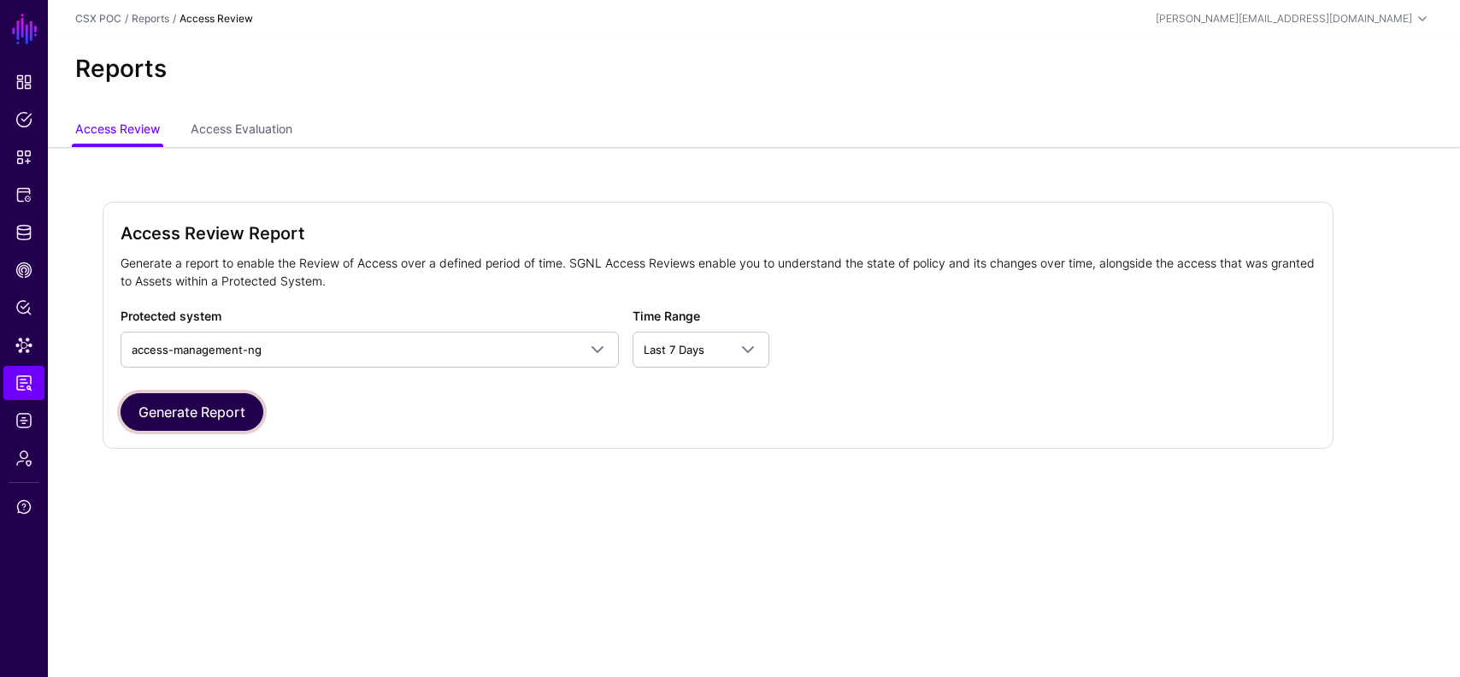
click at [209, 419] on button "Generate Report" at bounding box center [192, 412] width 143 height 38
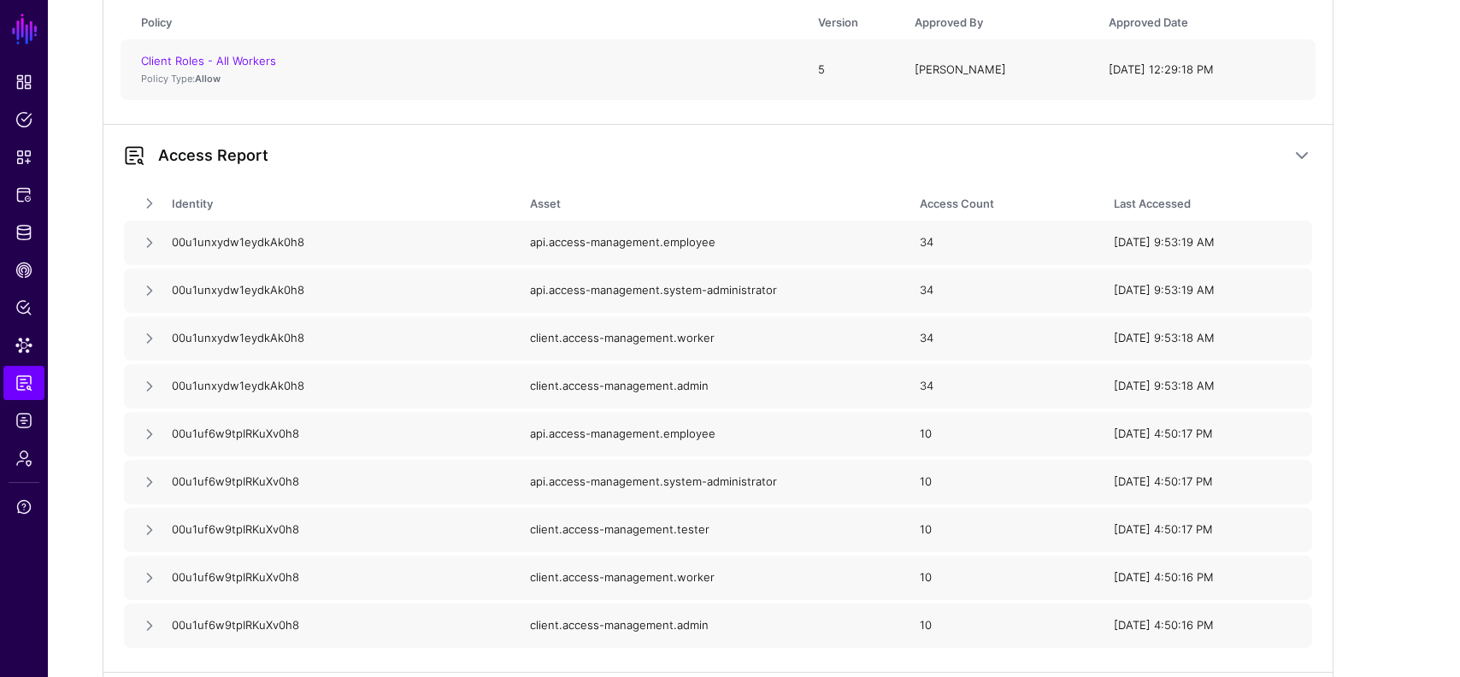
scroll to position [641, 0]
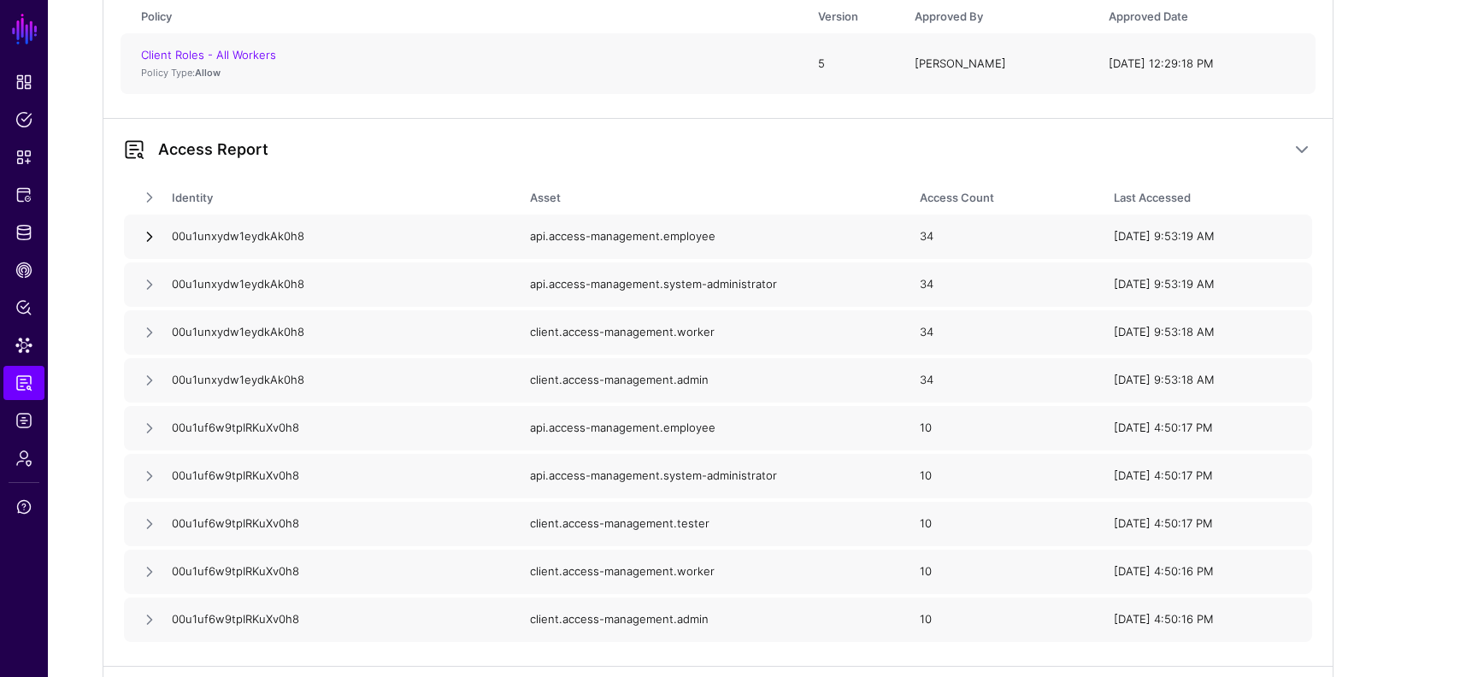
click at [141, 235] on link at bounding box center [149, 236] width 17 height 17
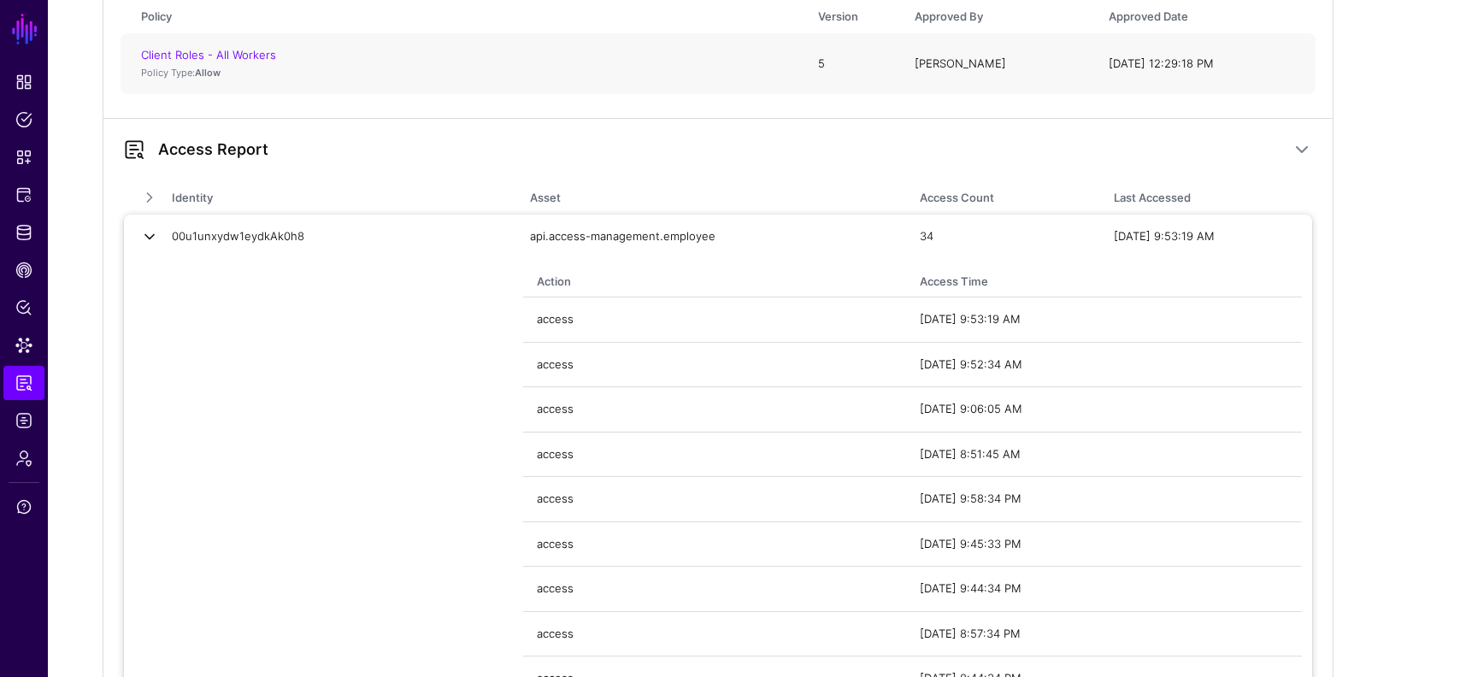
click at [141, 235] on link at bounding box center [149, 236] width 17 height 17
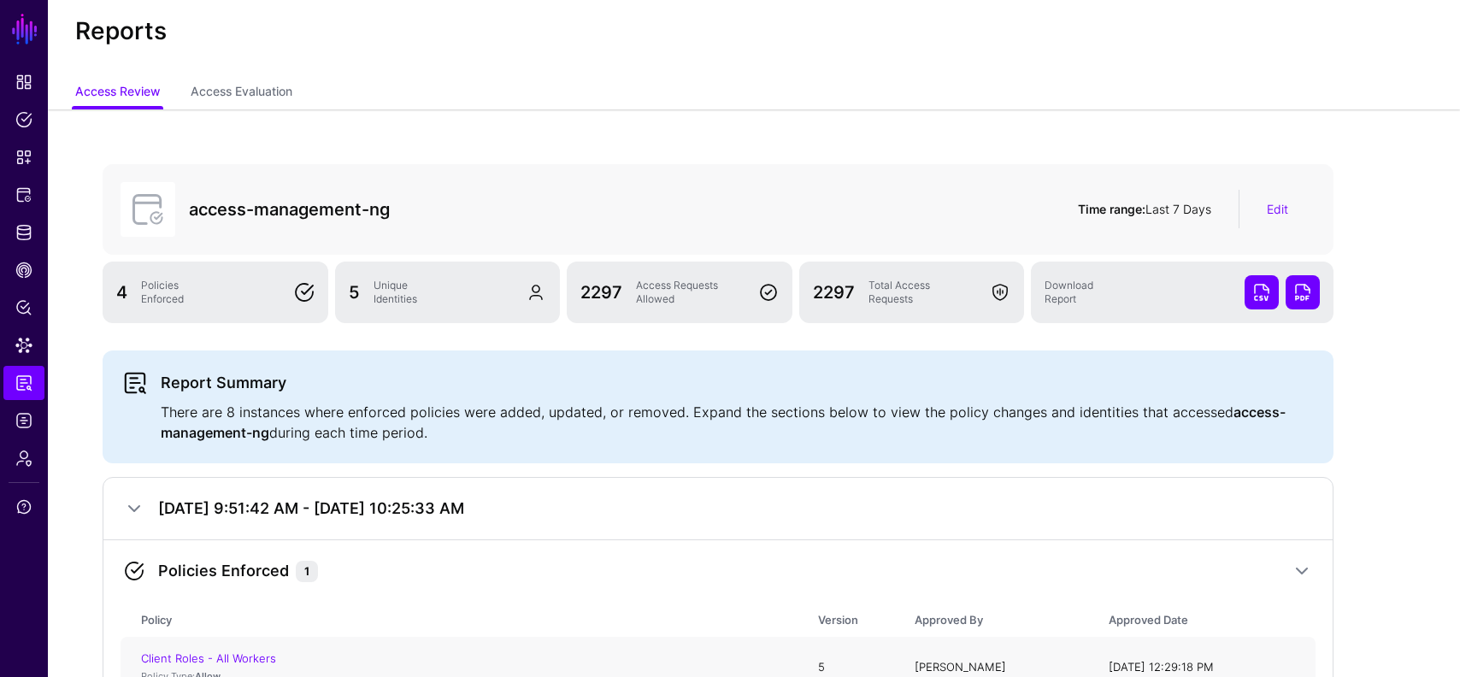
scroll to position [3, 0]
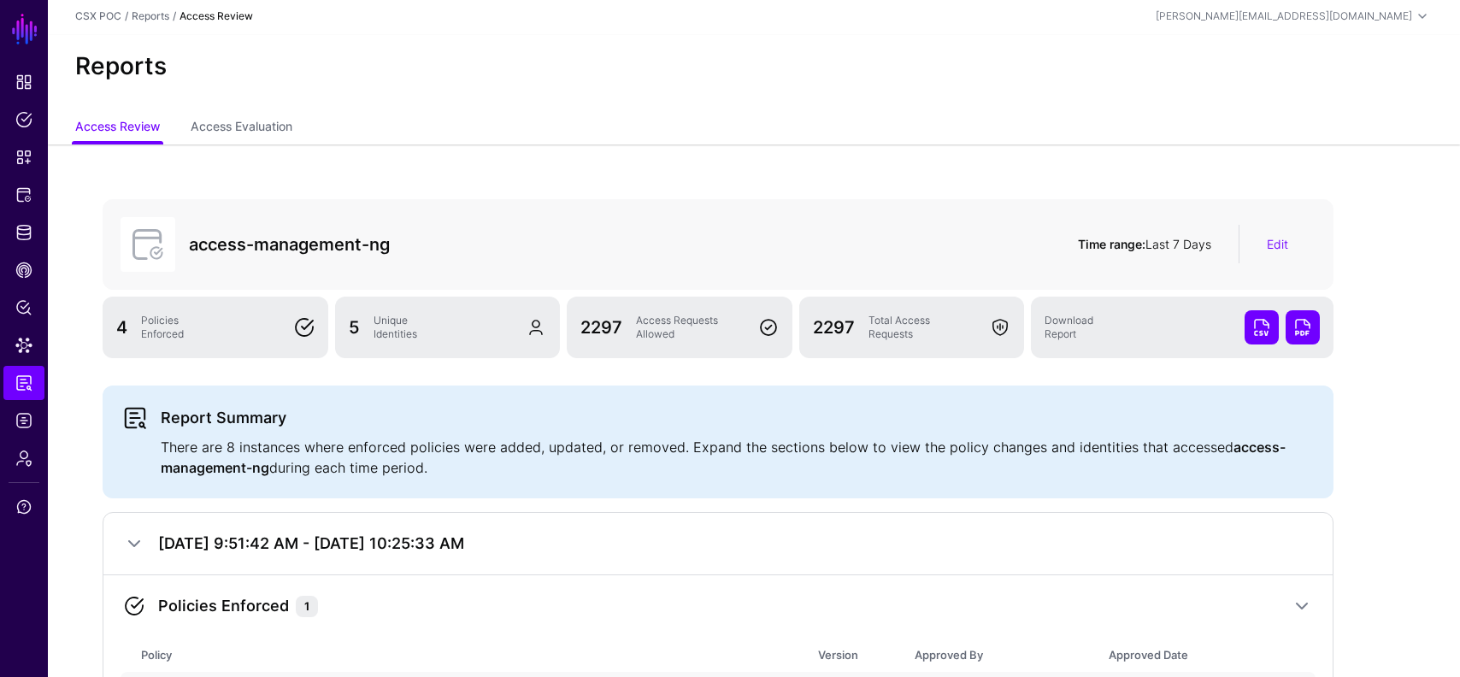
click at [1259, 330] on link at bounding box center [1262, 327] width 34 height 34
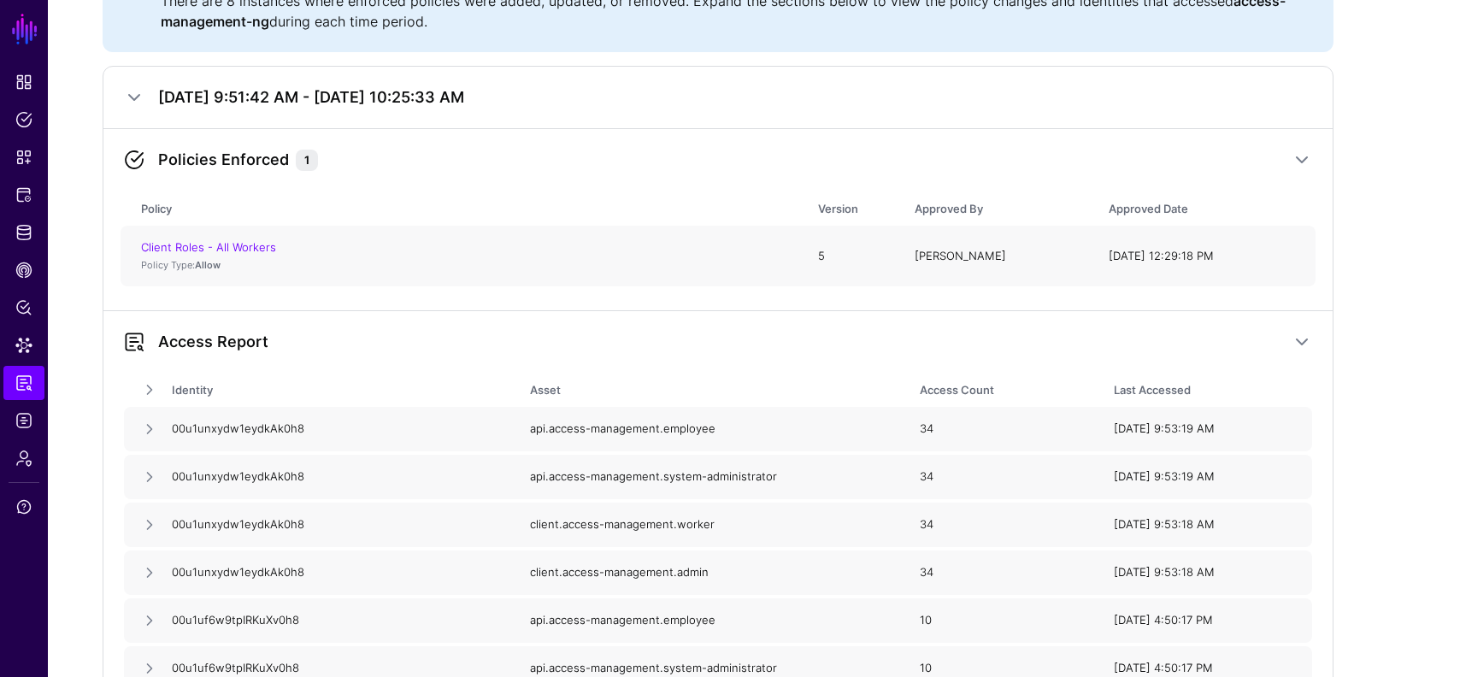
scroll to position [334, 0]
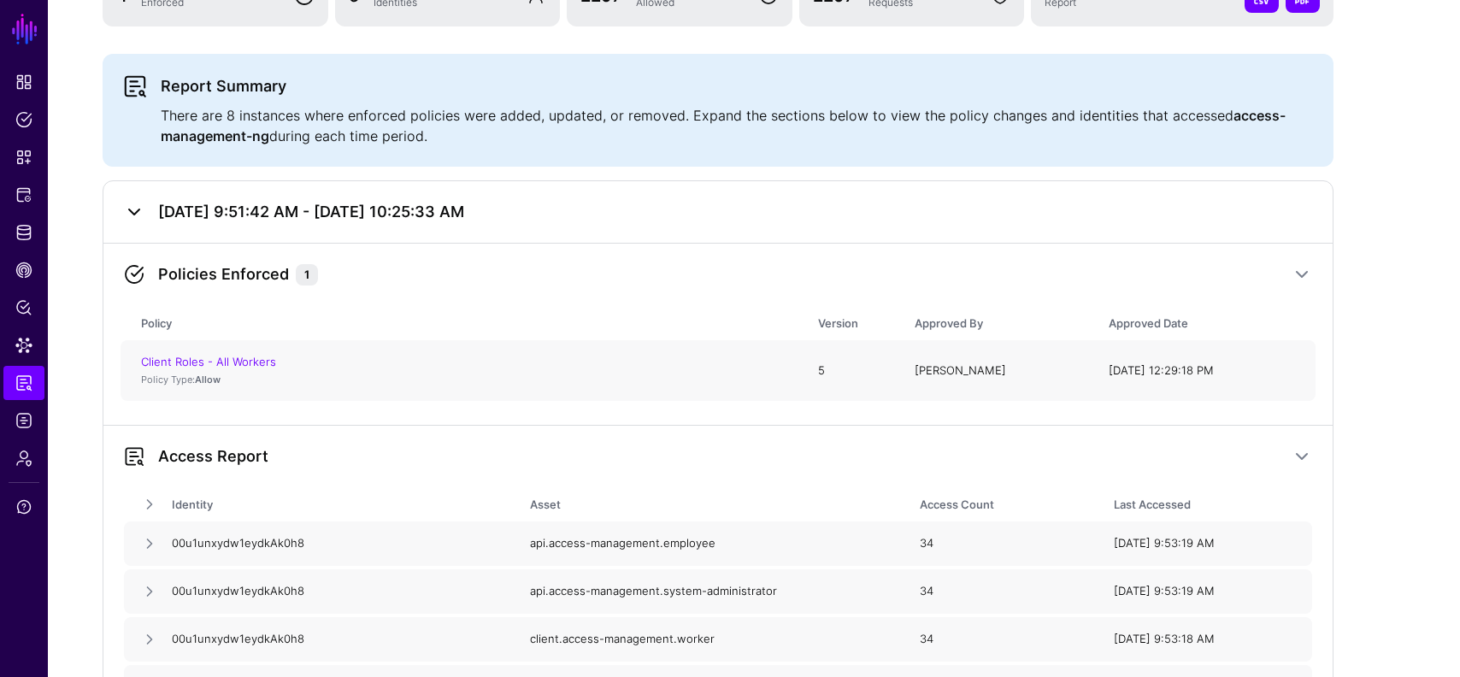
click at [141, 211] on link at bounding box center [134, 212] width 21 height 21
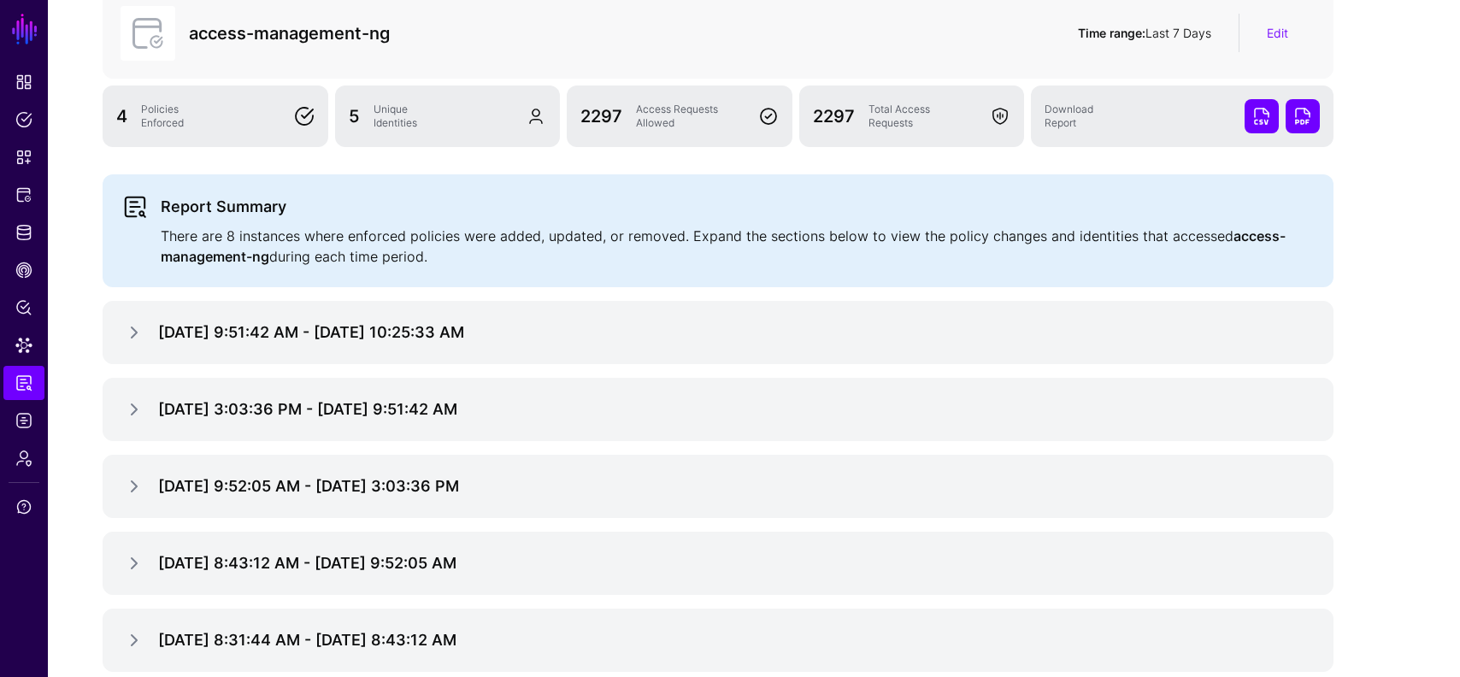
scroll to position [28, 0]
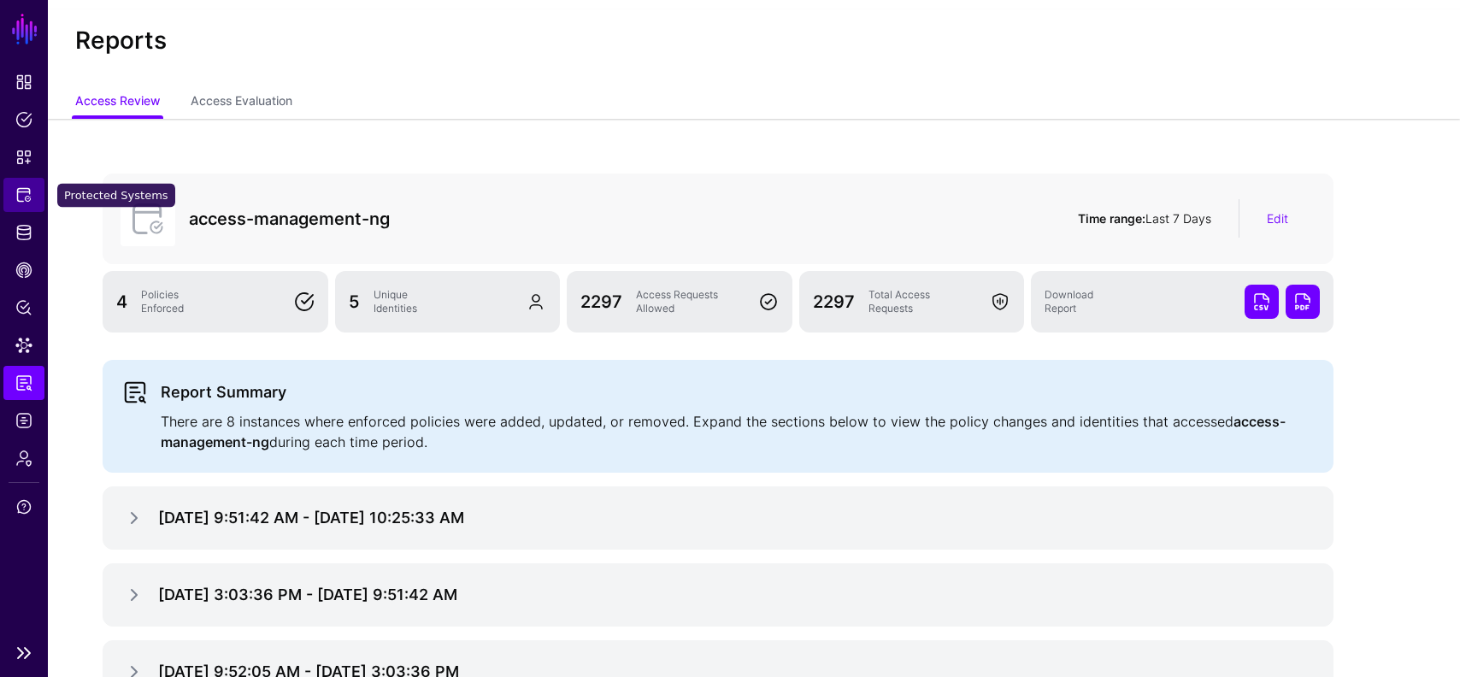
click at [26, 192] on span "Protected Systems" at bounding box center [23, 194] width 17 height 17
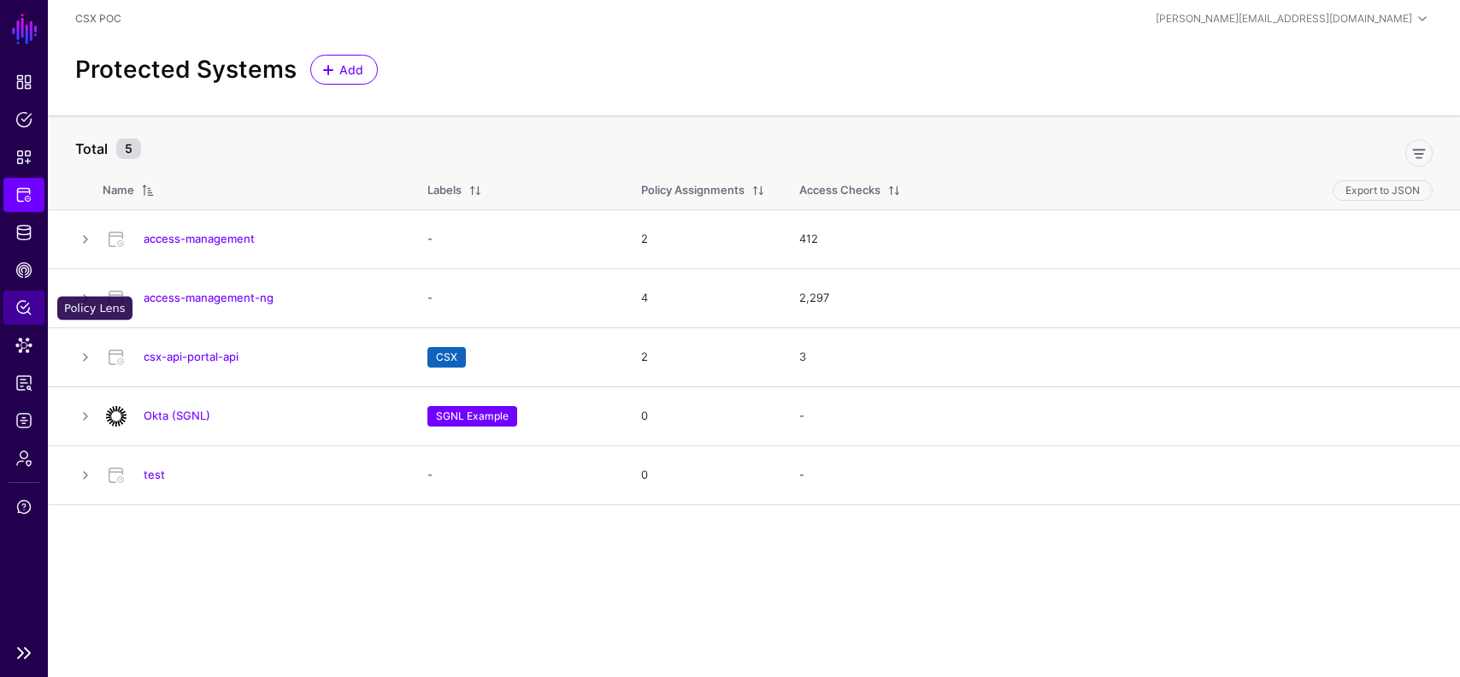
click at [27, 302] on span "Policy Lens" at bounding box center [23, 307] width 17 height 17
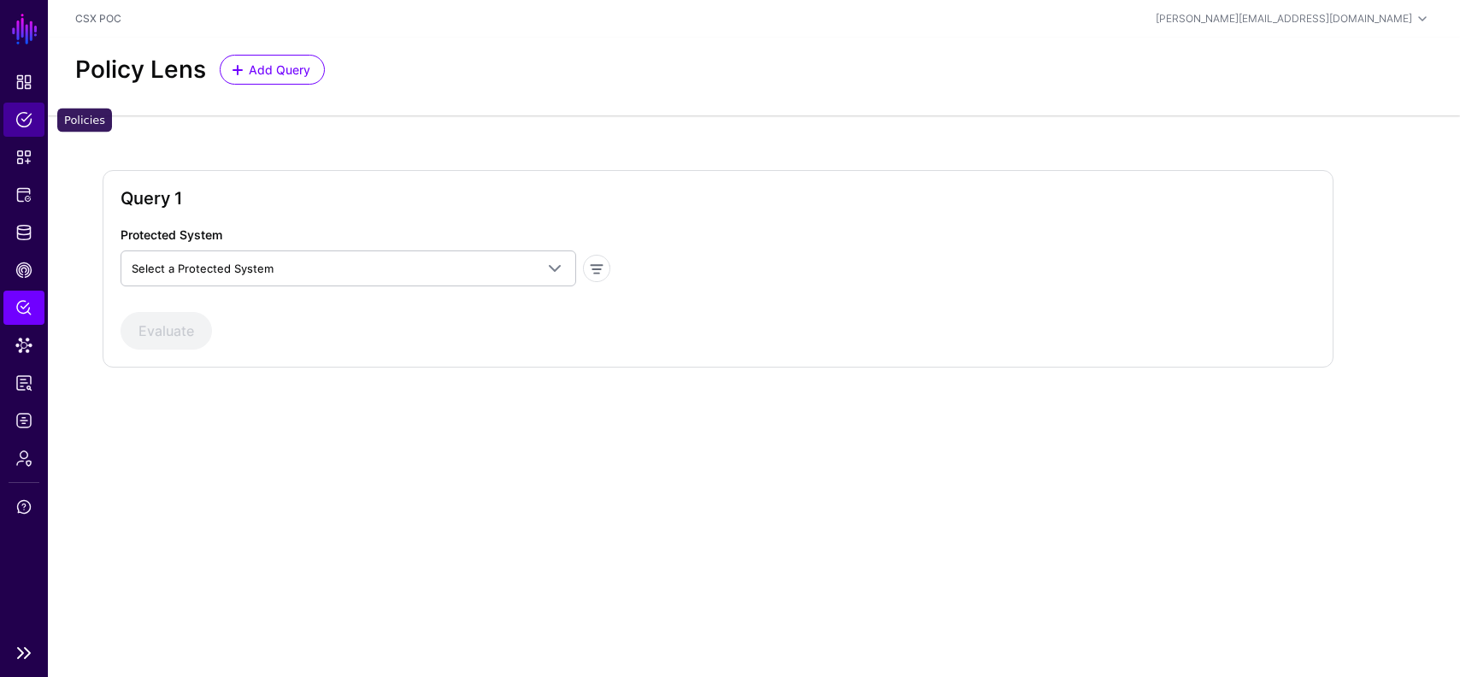
click at [21, 119] on span "Policies" at bounding box center [23, 119] width 17 height 17
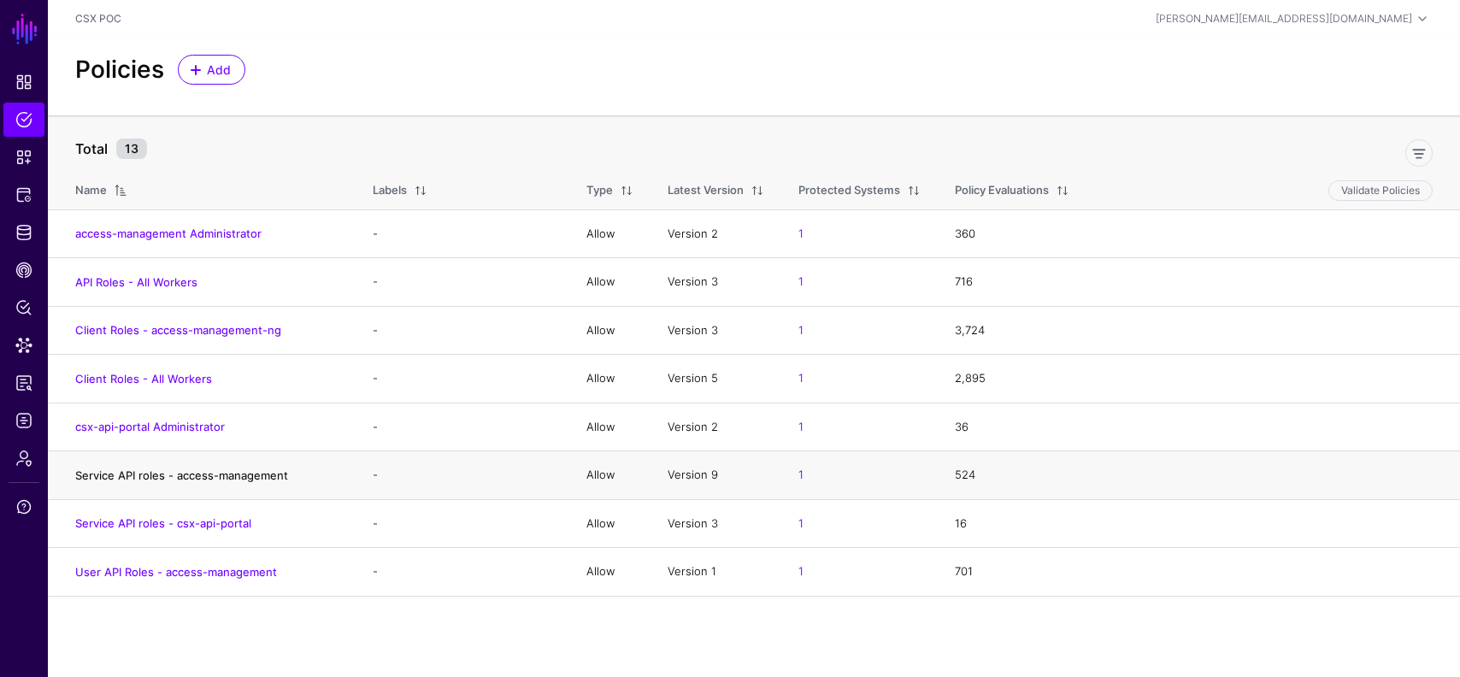
click at [129, 473] on link "Service API roles - access-management" at bounding box center [181, 476] width 213 height 14
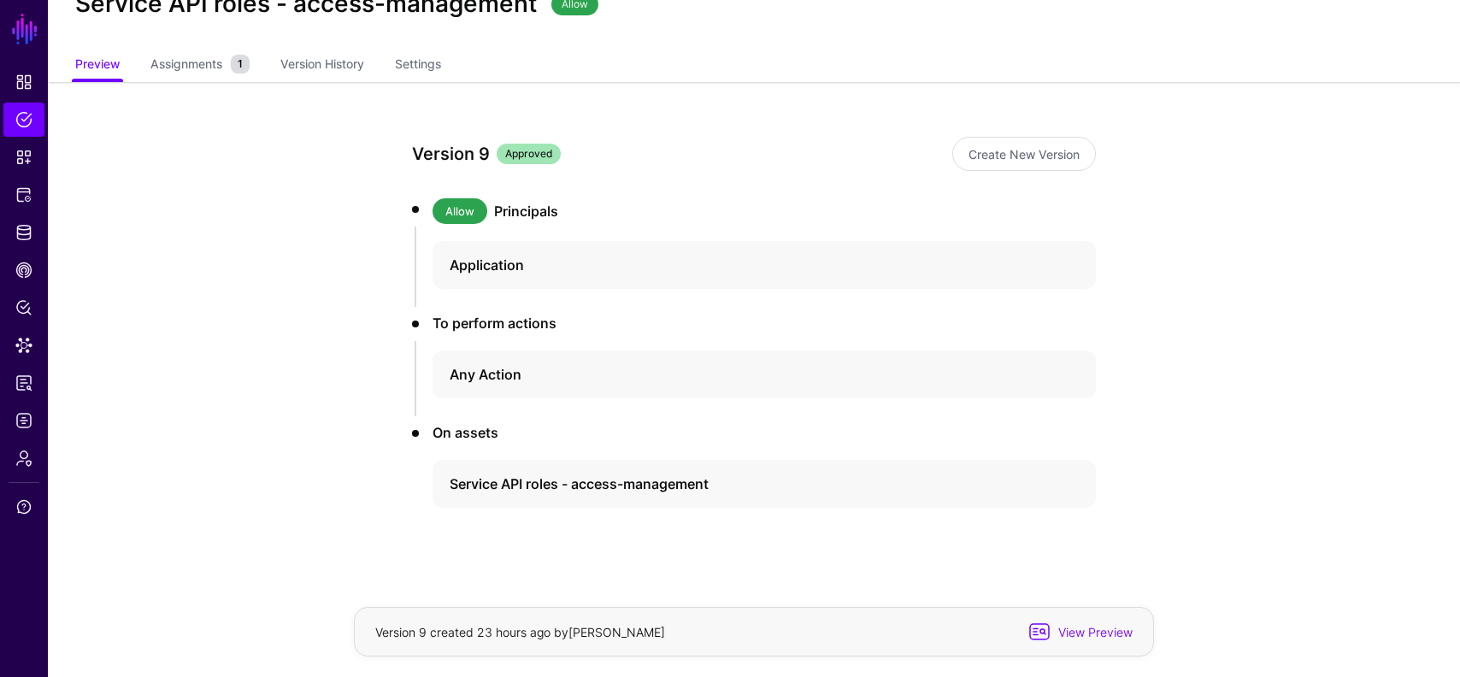
scroll to position [71, 0]
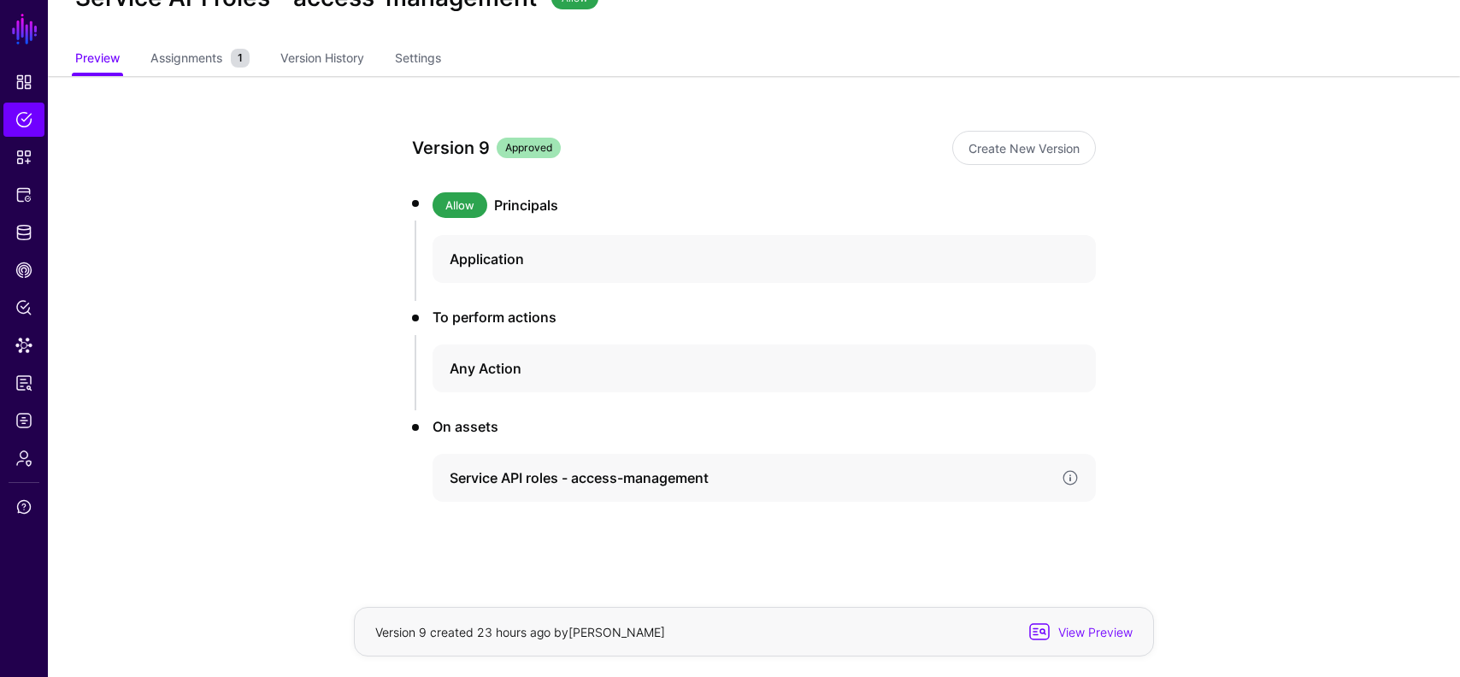
click at [615, 483] on h4 "Service API roles - access-management" at bounding box center [749, 478] width 598 height 21
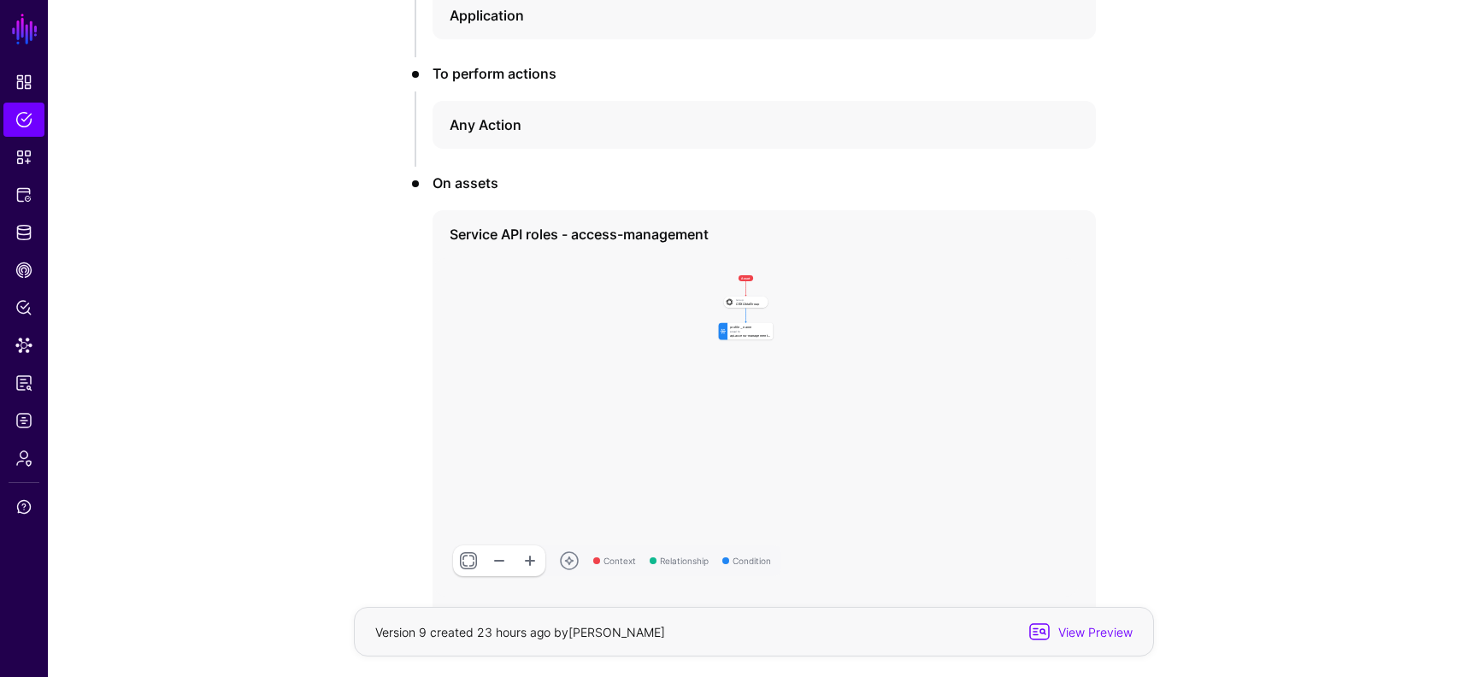
scroll to position [428, 0]
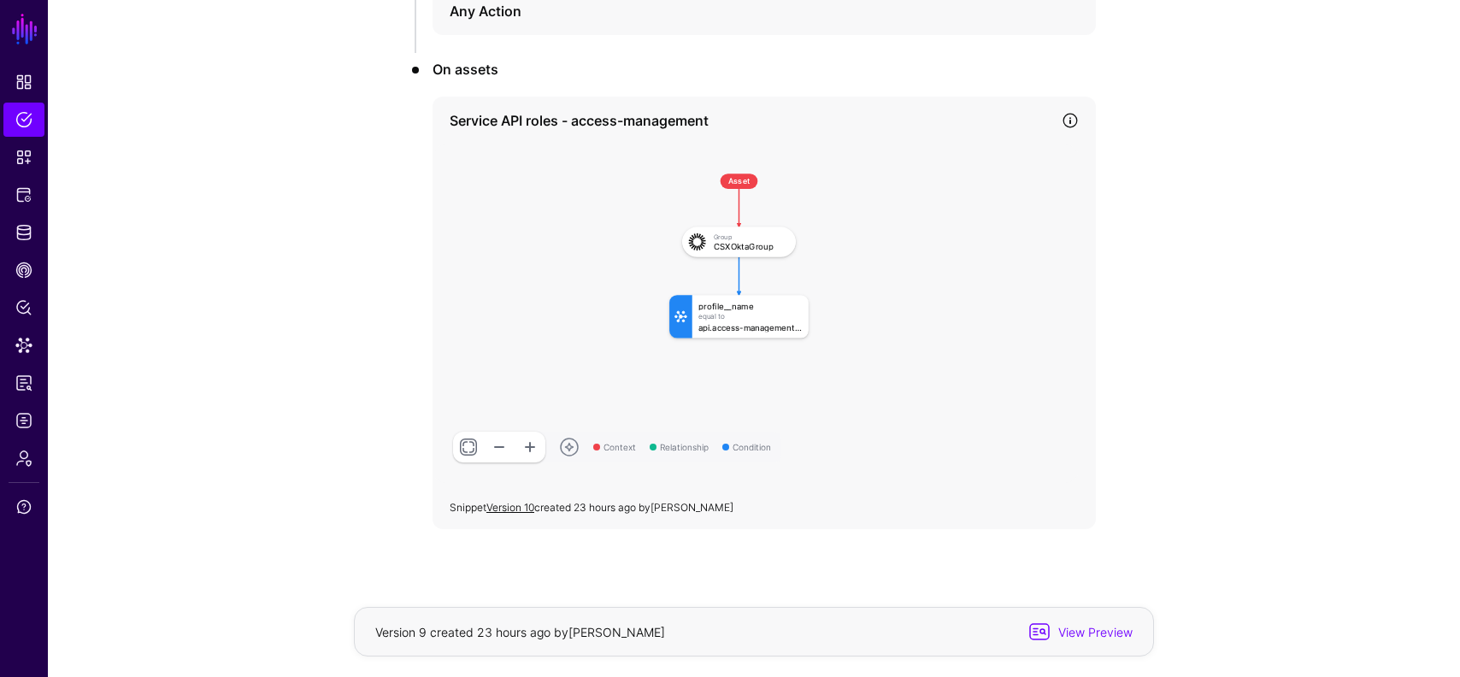
drag, startPoint x: 927, startPoint y: 280, endPoint x: 938, endPoint y: 485, distance: 204.6
click at [938, 485] on div "Service API roles - access-management Context Relationship Condition Asset Grou…" at bounding box center [764, 313] width 663 height 433
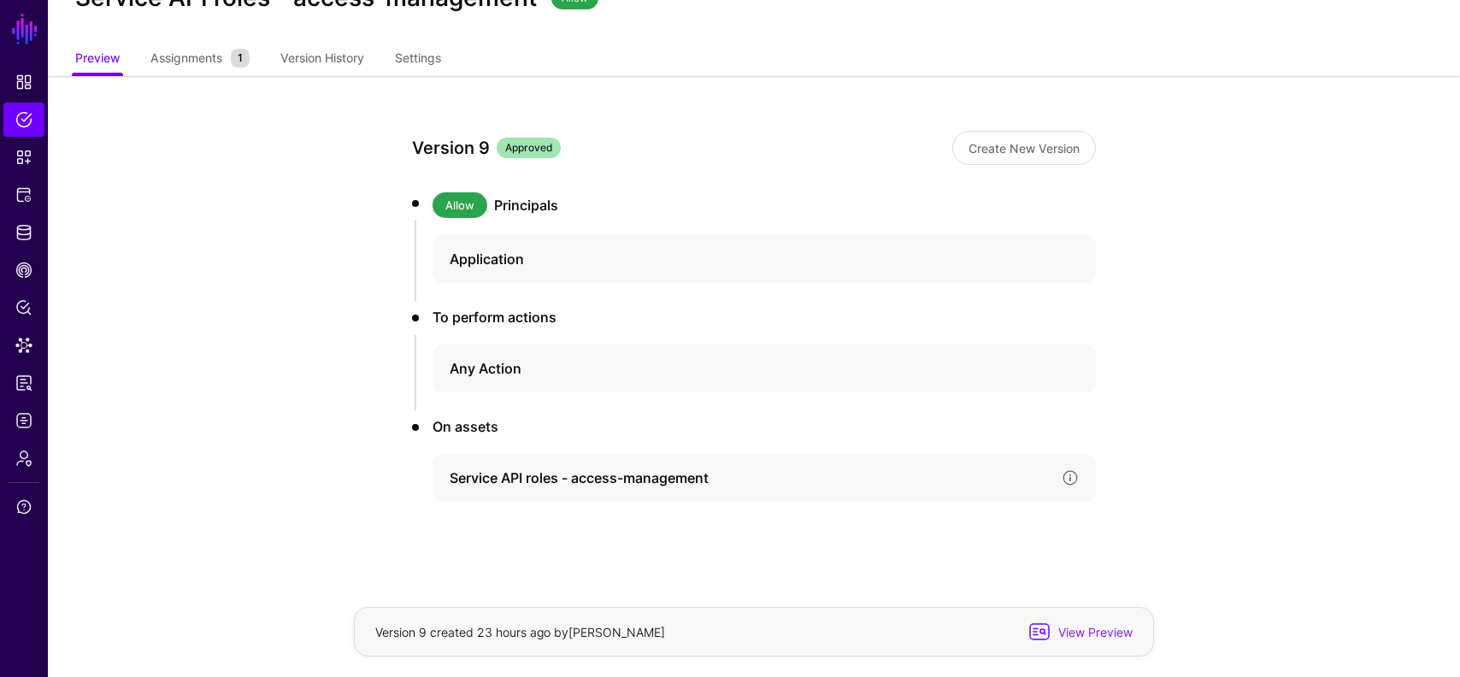
click at [674, 471] on h4 "Service API roles - access-management" at bounding box center [749, 478] width 598 height 21
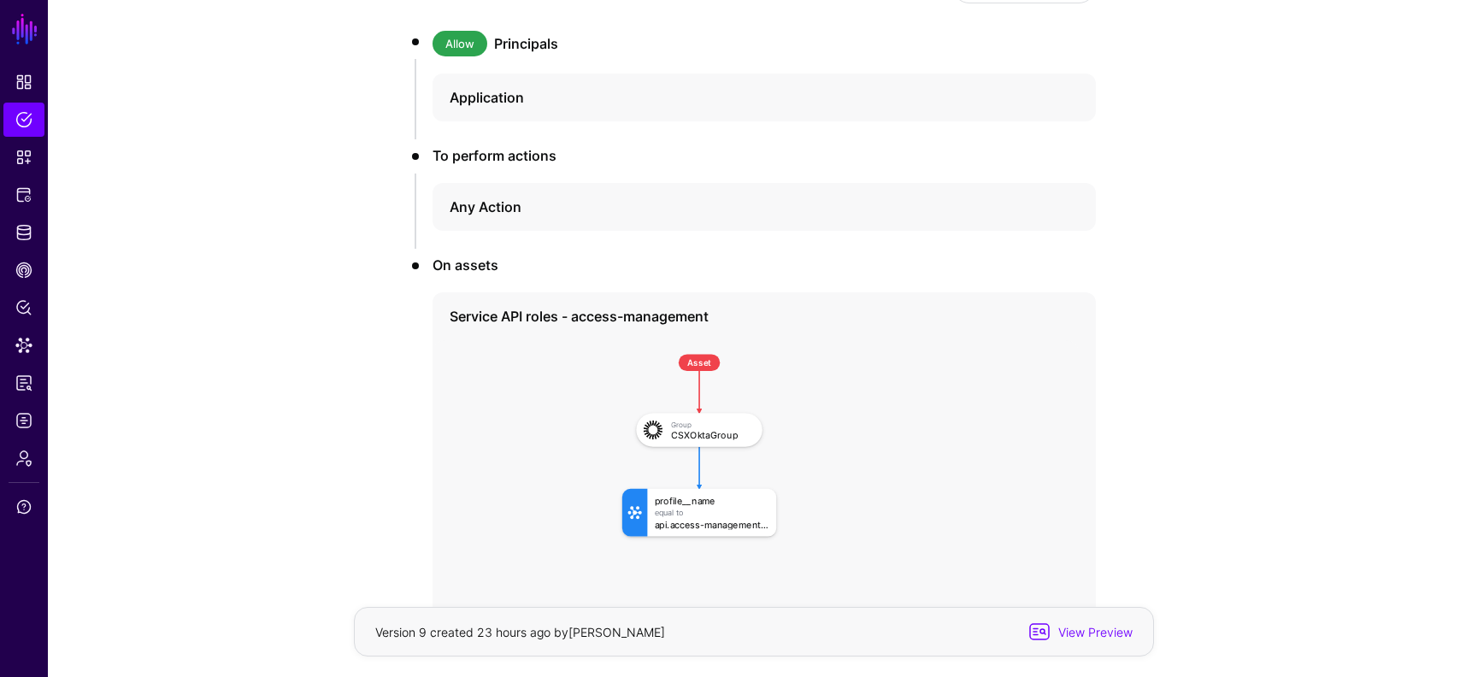
scroll to position [298, 0]
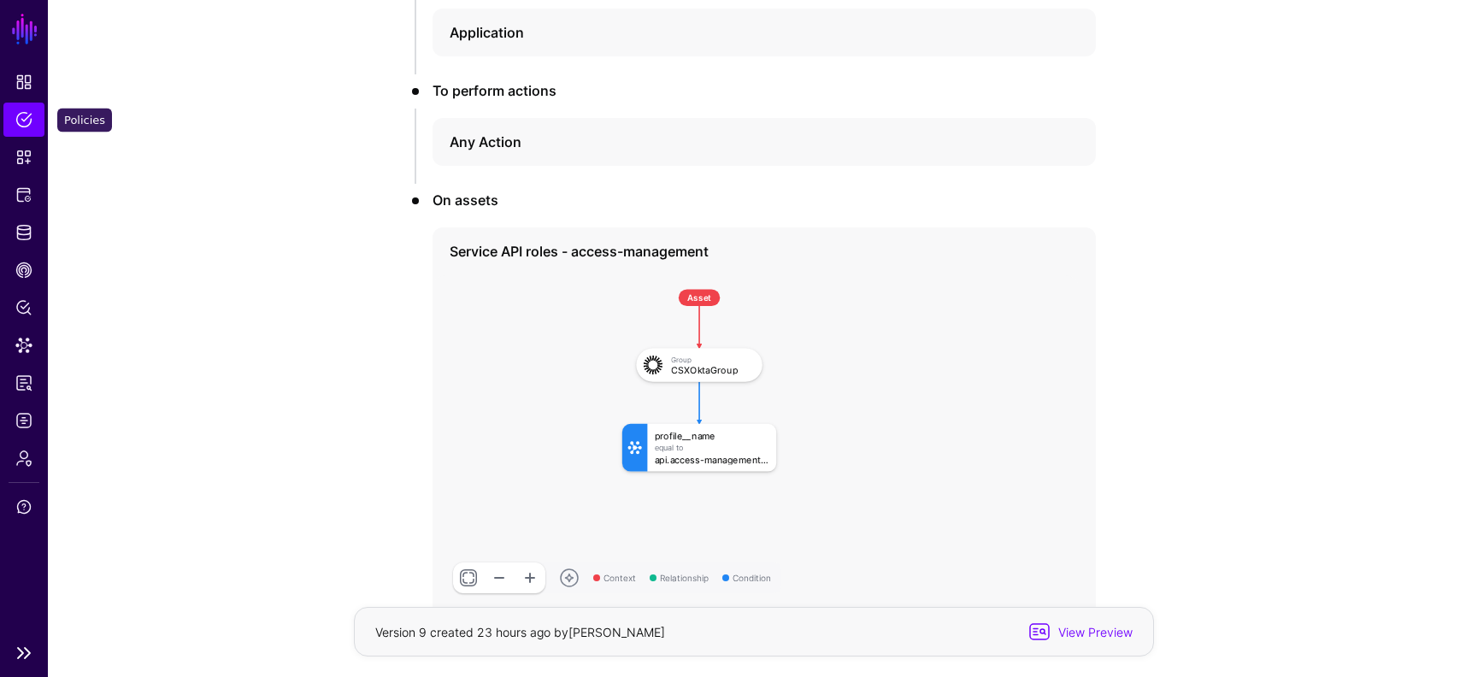
click at [24, 118] on span "Policies" at bounding box center [23, 119] width 17 height 17
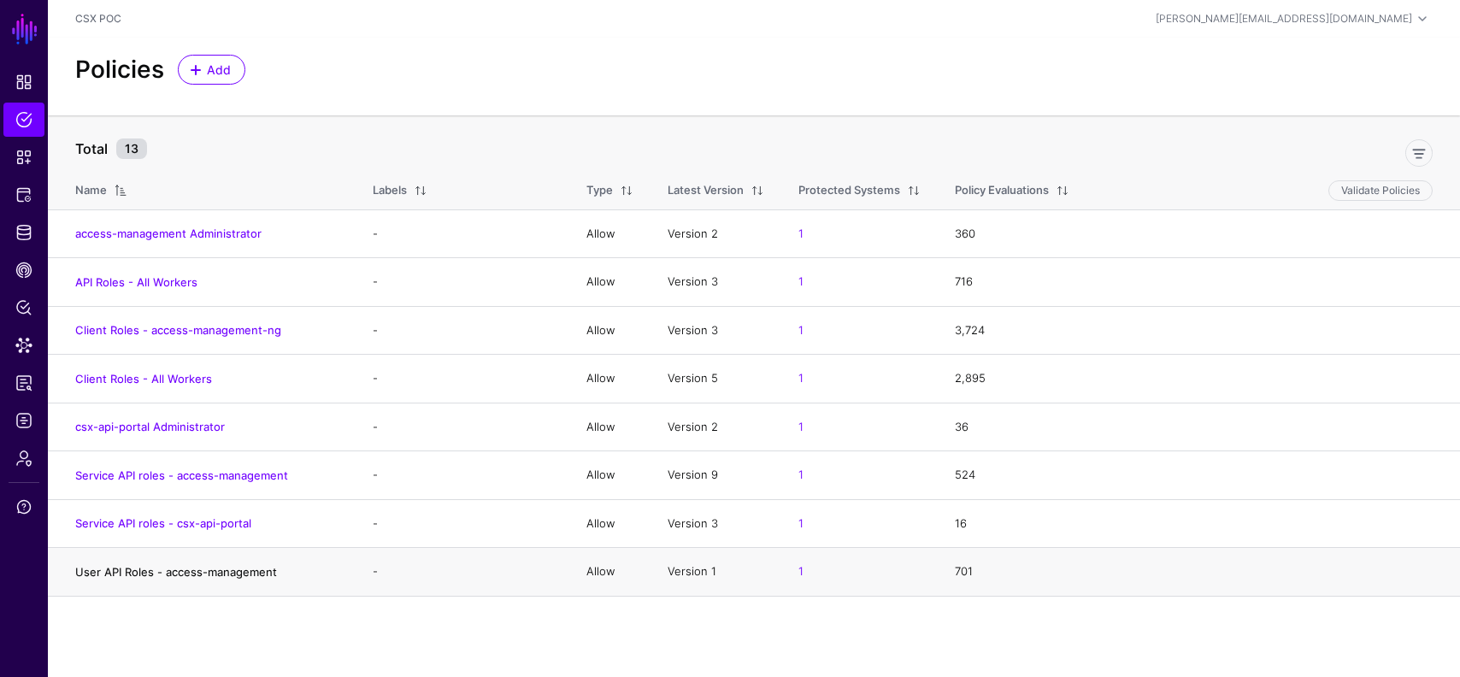
click at [192, 569] on link "User API Roles - access-management" at bounding box center [176, 572] width 202 height 14
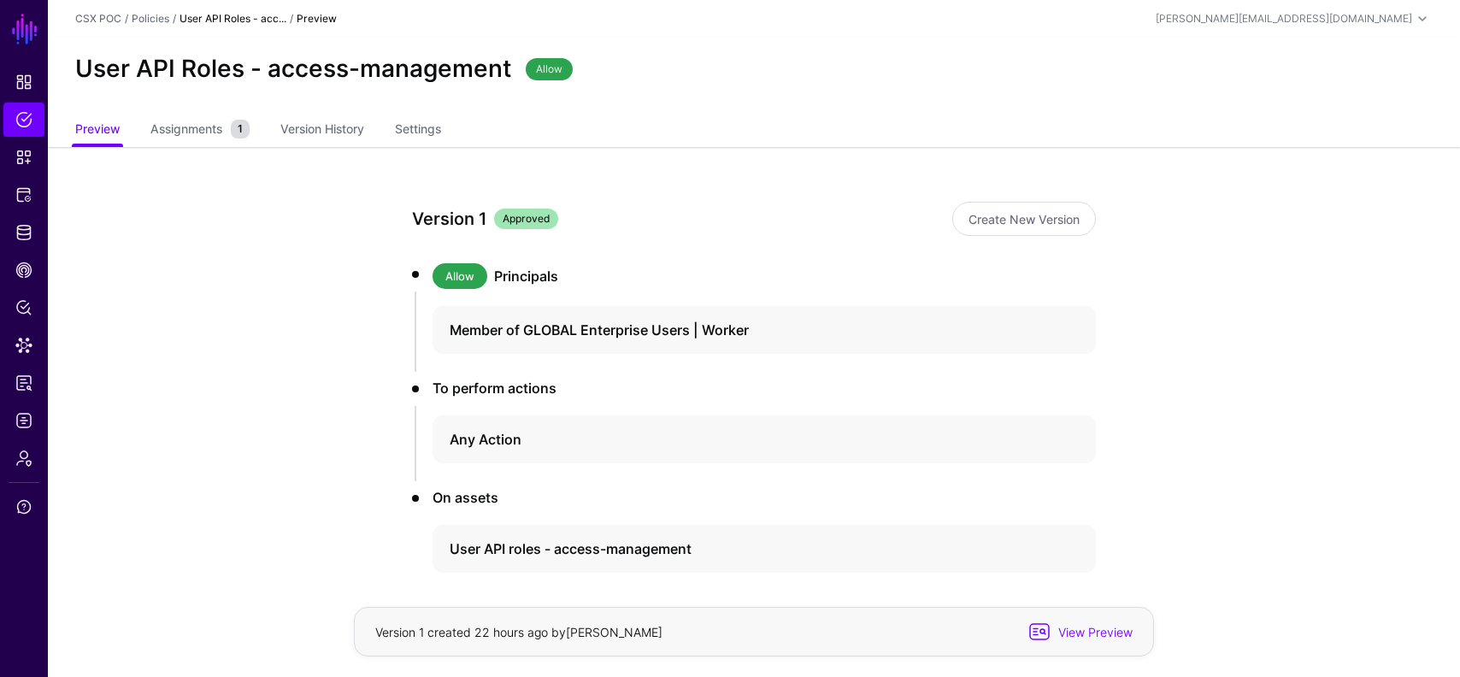
scroll to position [71, 0]
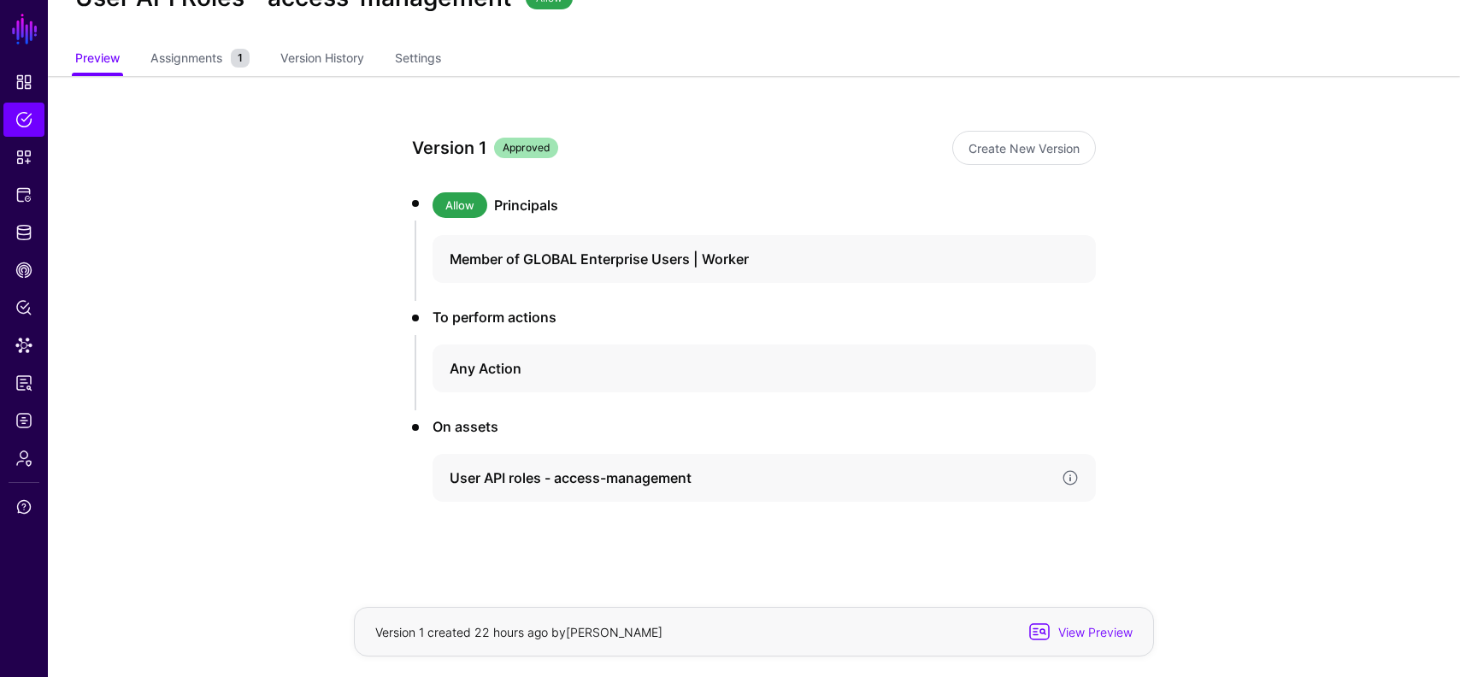
click at [604, 477] on h4 "User API roles - access-management" at bounding box center [749, 478] width 598 height 21
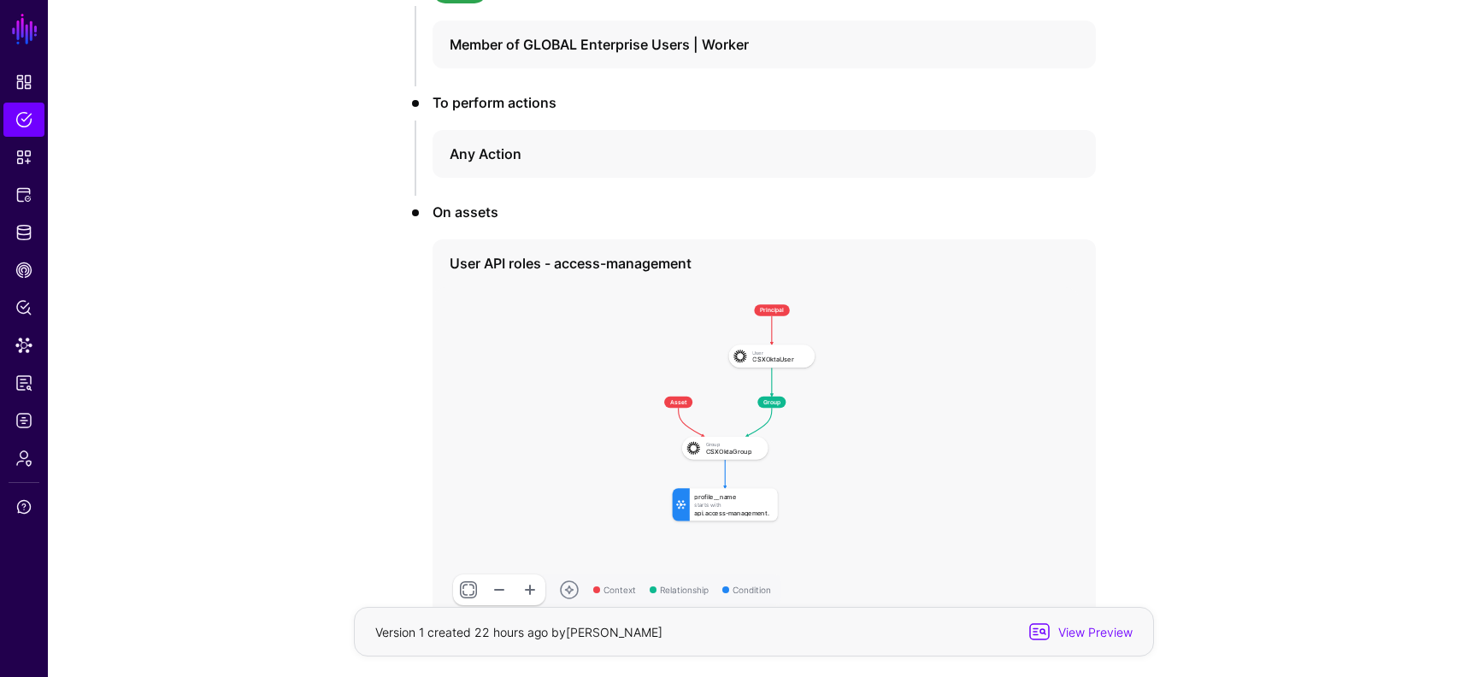
scroll to position [280, 0]
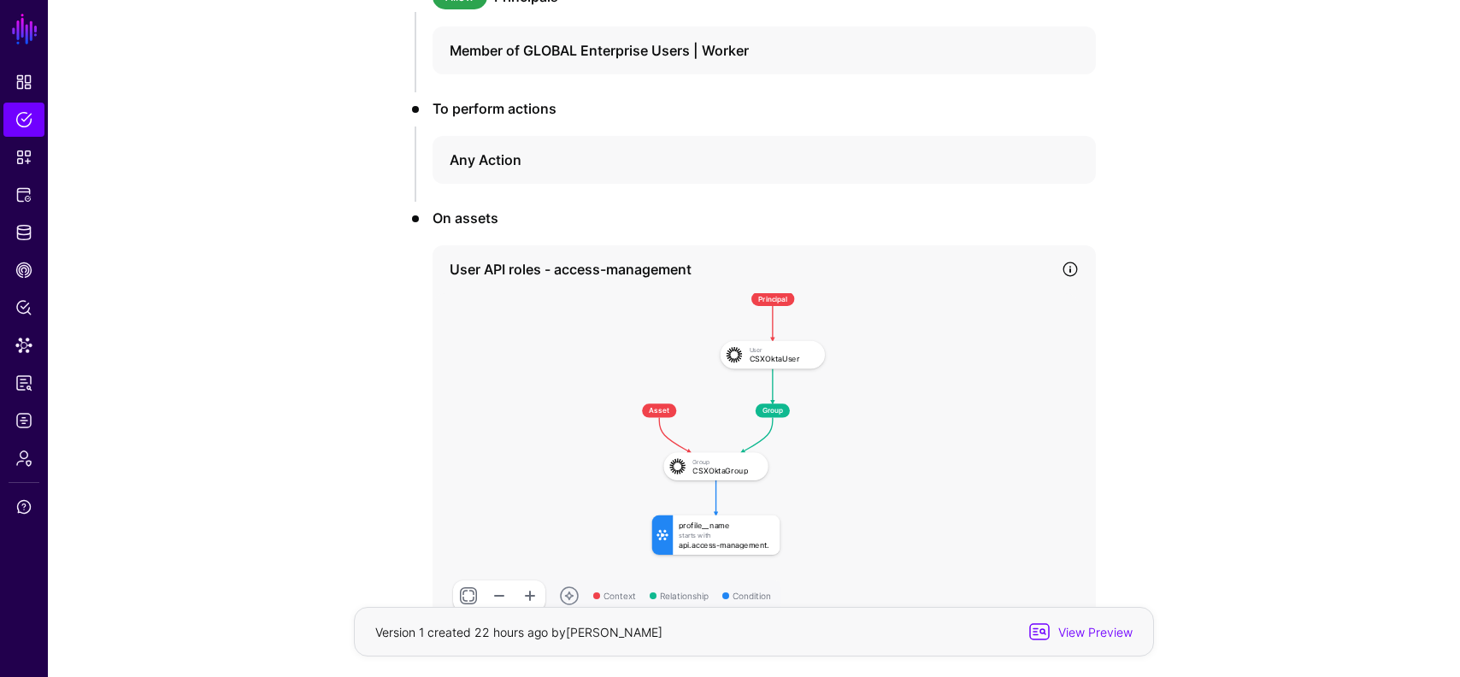
drag, startPoint x: 857, startPoint y: 426, endPoint x: 892, endPoint y: 442, distance: 38.6
click at [892, 442] on rect at bounding box center [605, 280] width 43953 height 23023
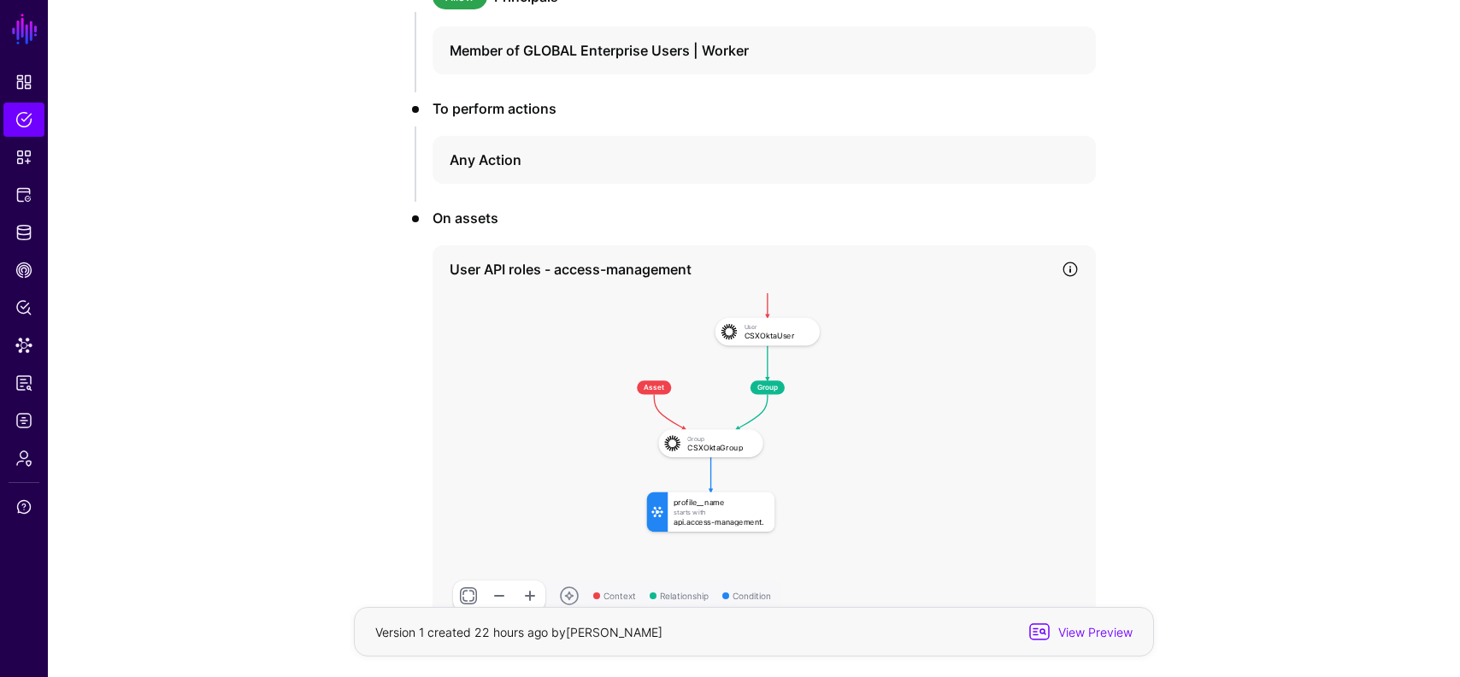
drag, startPoint x: 936, startPoint y: 440, endPoint x: 929, endPoint y: 417, distance: 24.3
click at [929, 417] on rect at bounding box center [600, 257] width 43953 height 23023
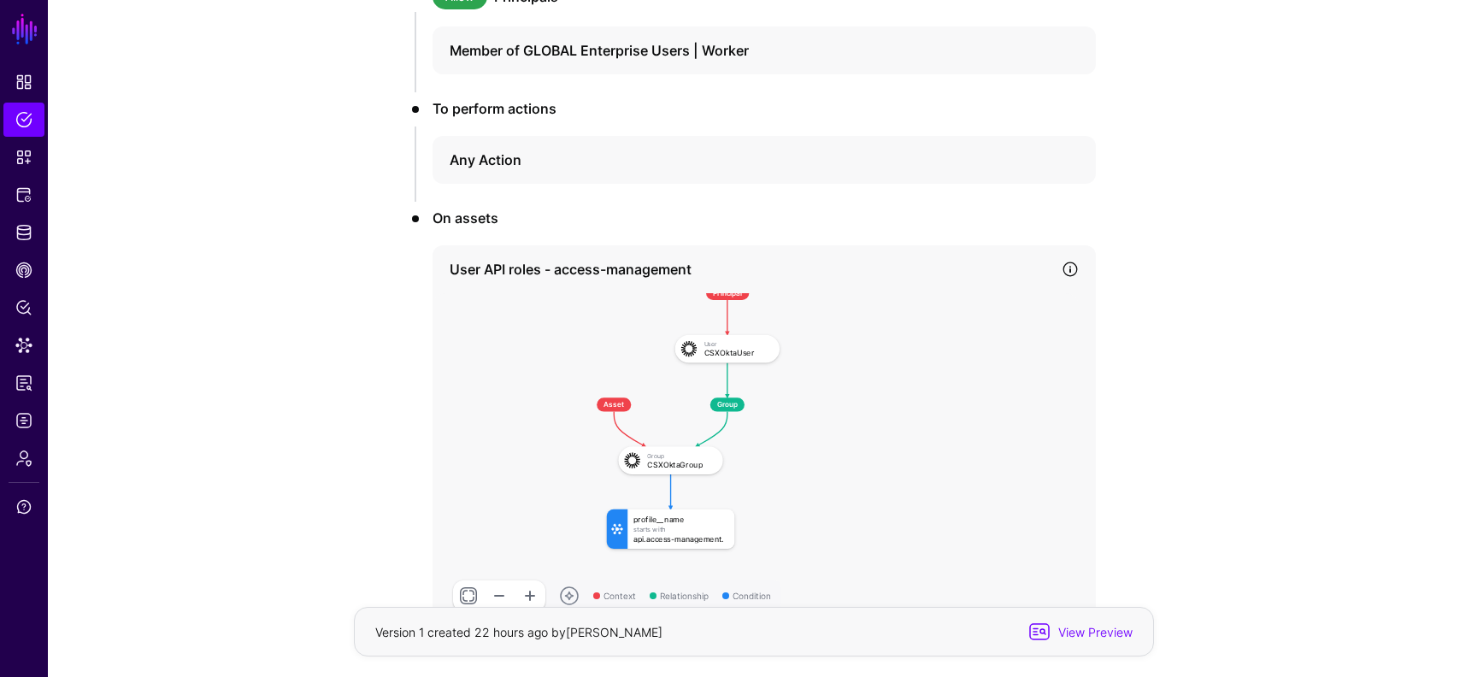
drag, startPoint x: 911, startPoint y: 478, endPoint x: 875, endPoint y: 498, distance: 41.4
click at [875, 498] on rect at bounding box center [560, 274] width 43953 height 23023
click at [26, 228] on span "Identity Data Fabric" at bounding box center [23, 232] width 17 height 17
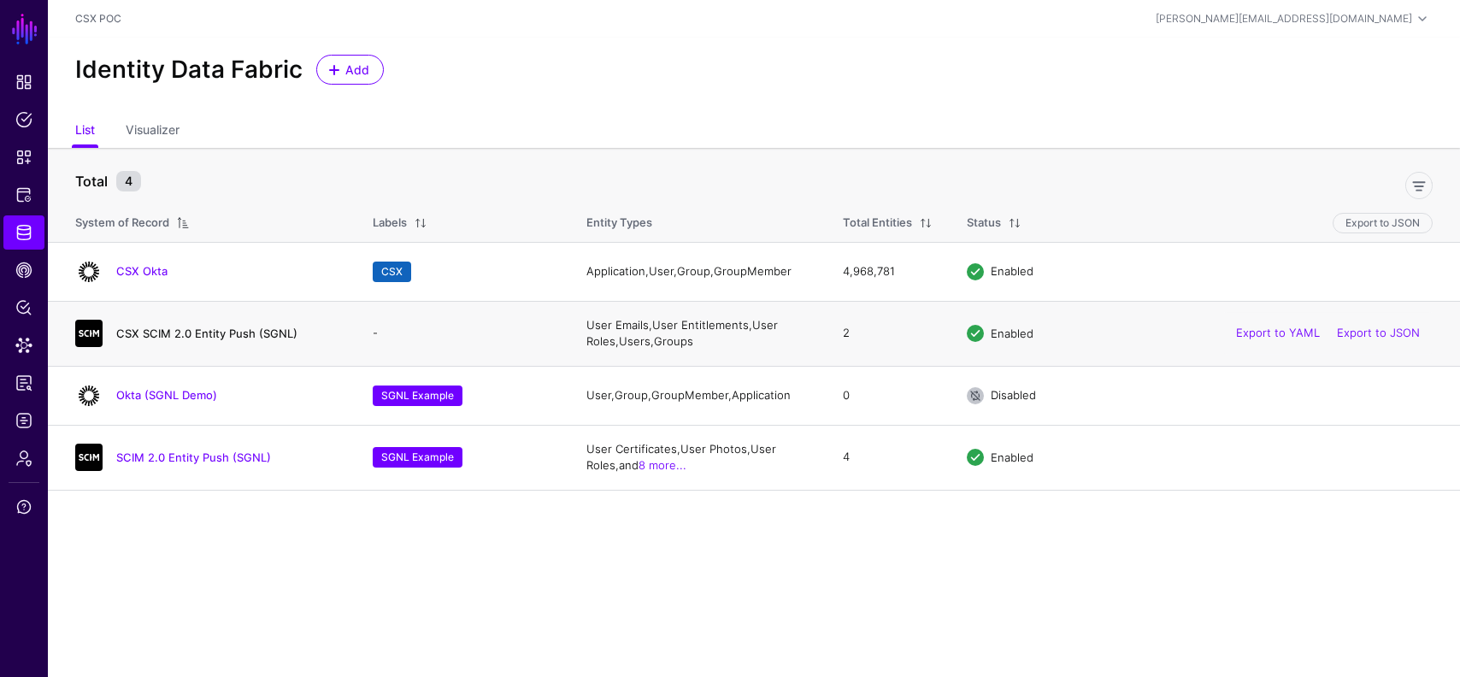
click at [215, 334] on link "CSX SCIM 2.0 Entity Push (SGNL)" at bounding box center [206, 334] width 181 height 14
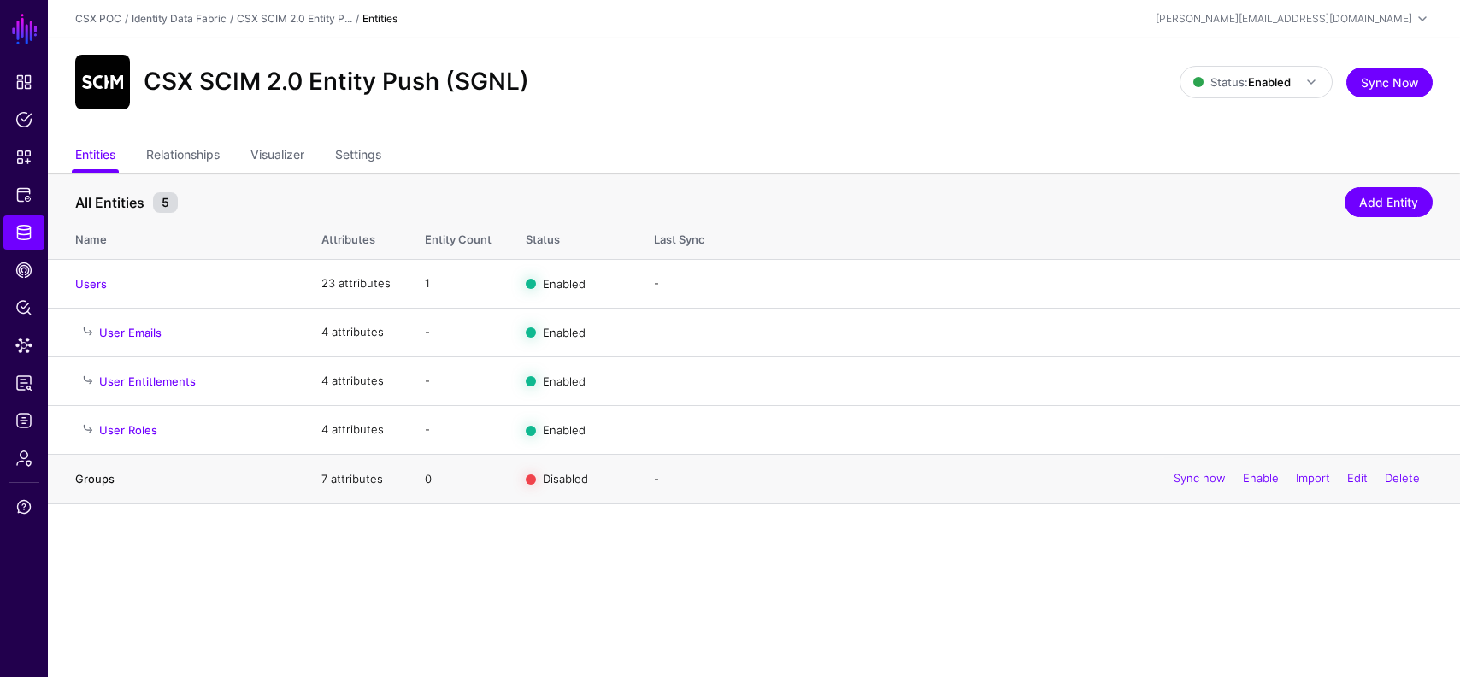
click at [97, 480] on link "Groups" at bounding box center [94, 479] width 39 height 14
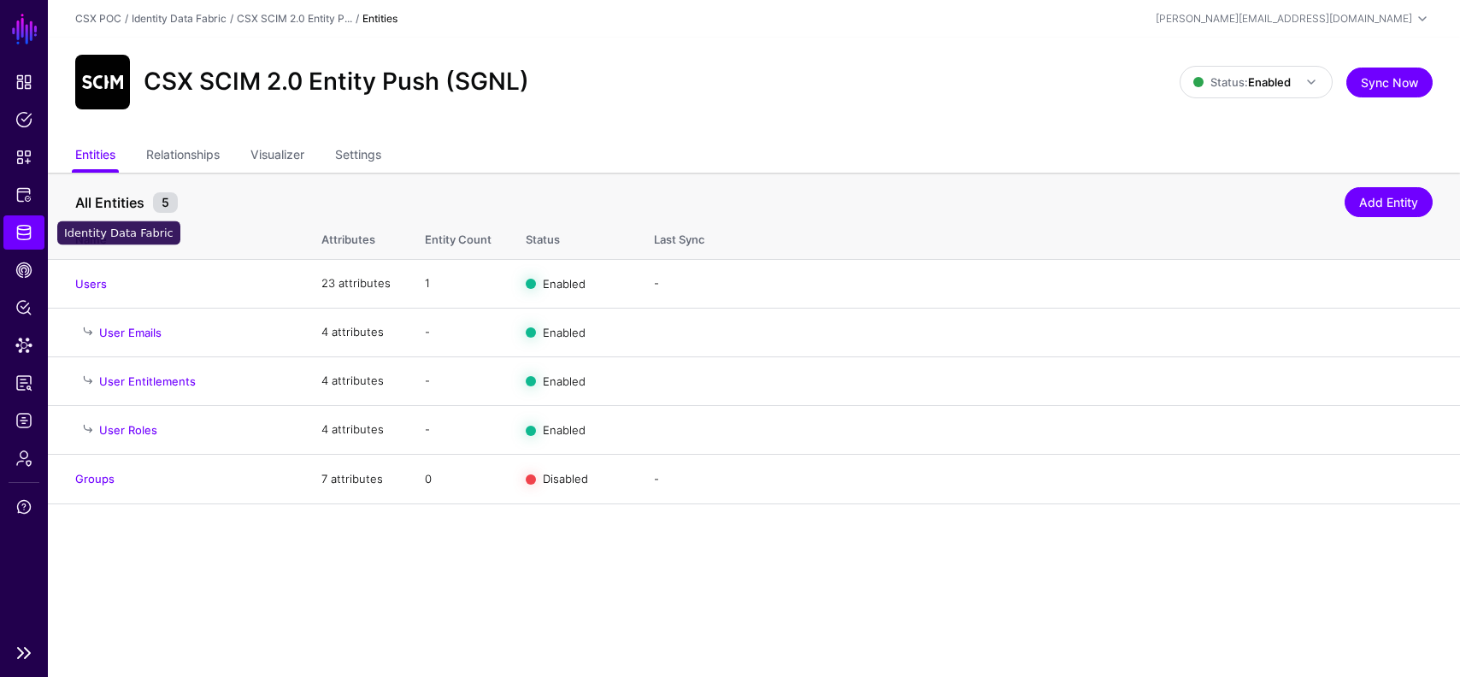
click at [27, 224] on span "Identity Data Fabric" at bounding box center [23, 232] width 17 height 17
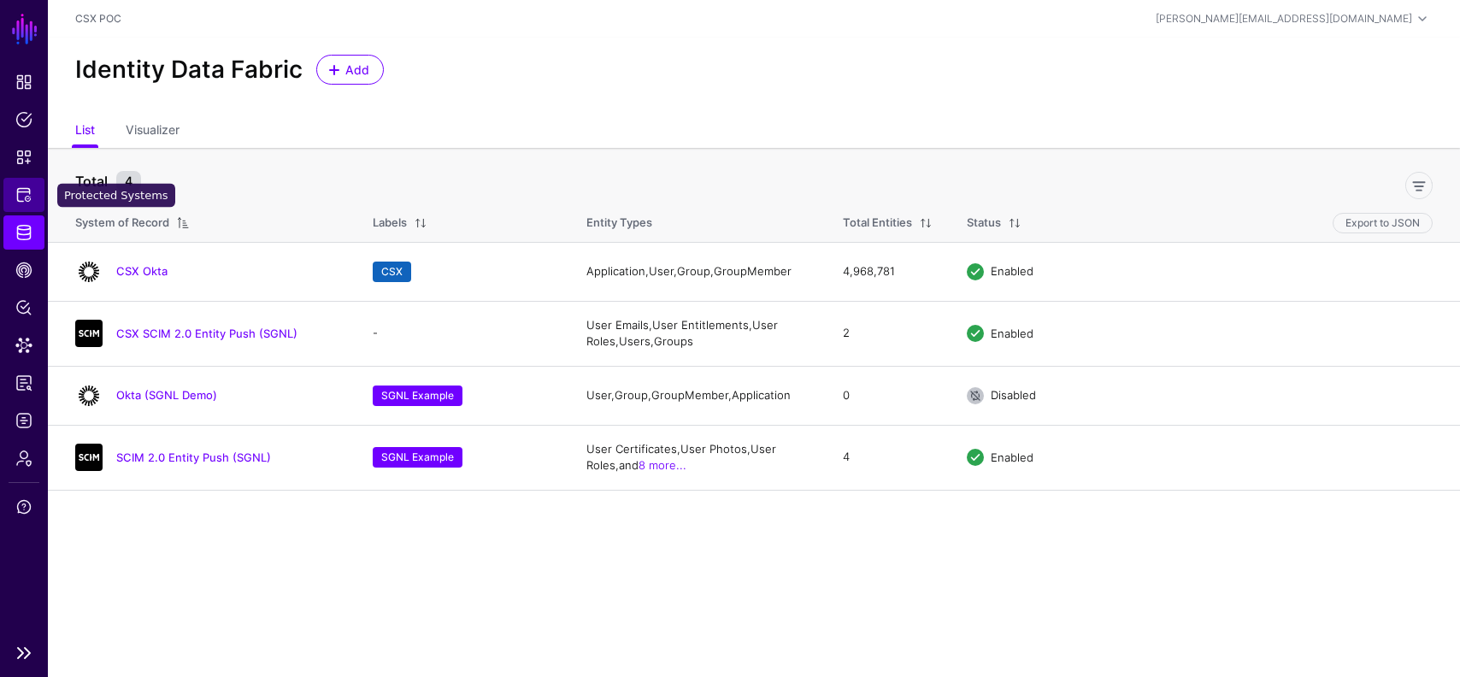
click at [31, 197] on span "Protected Systems" at bounding box center [23, 194] width 17 height 17
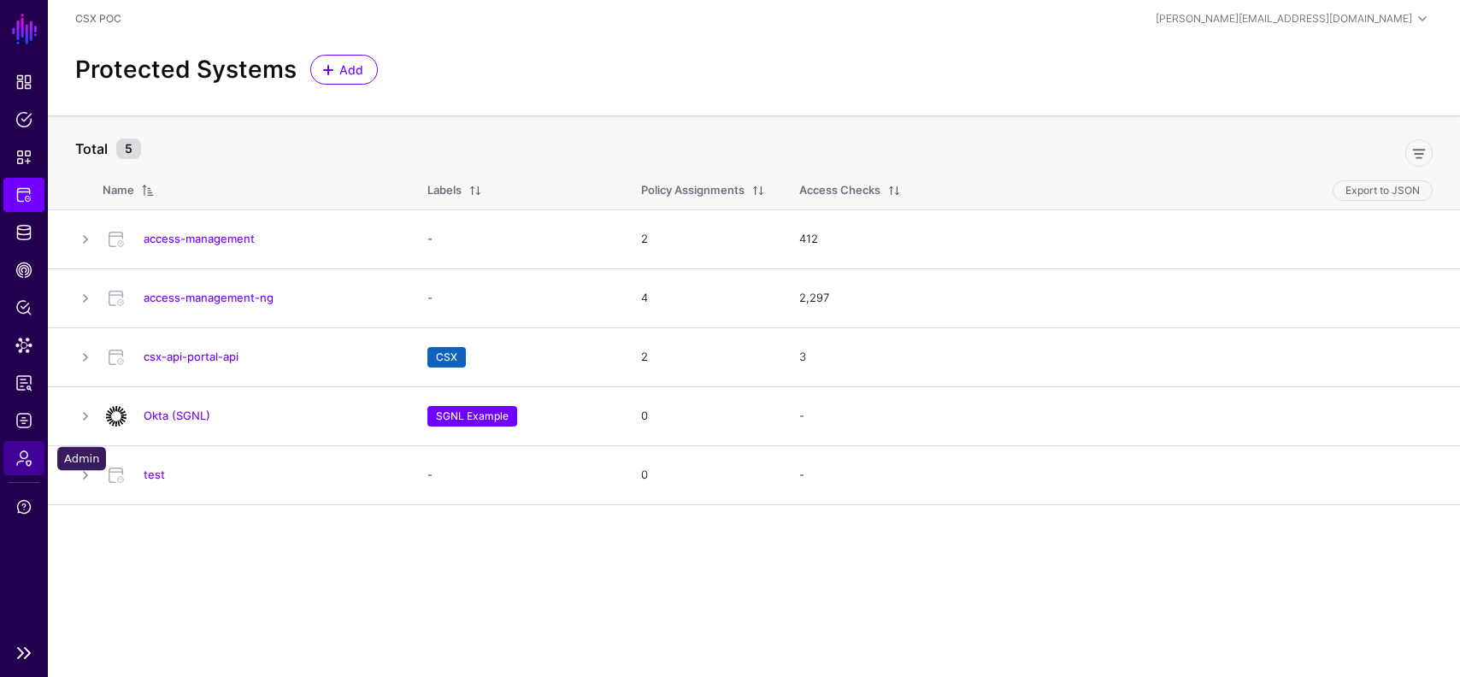
click at [21, 456] on span "Admin" at bounding box center [23, 458] width 17 height 17
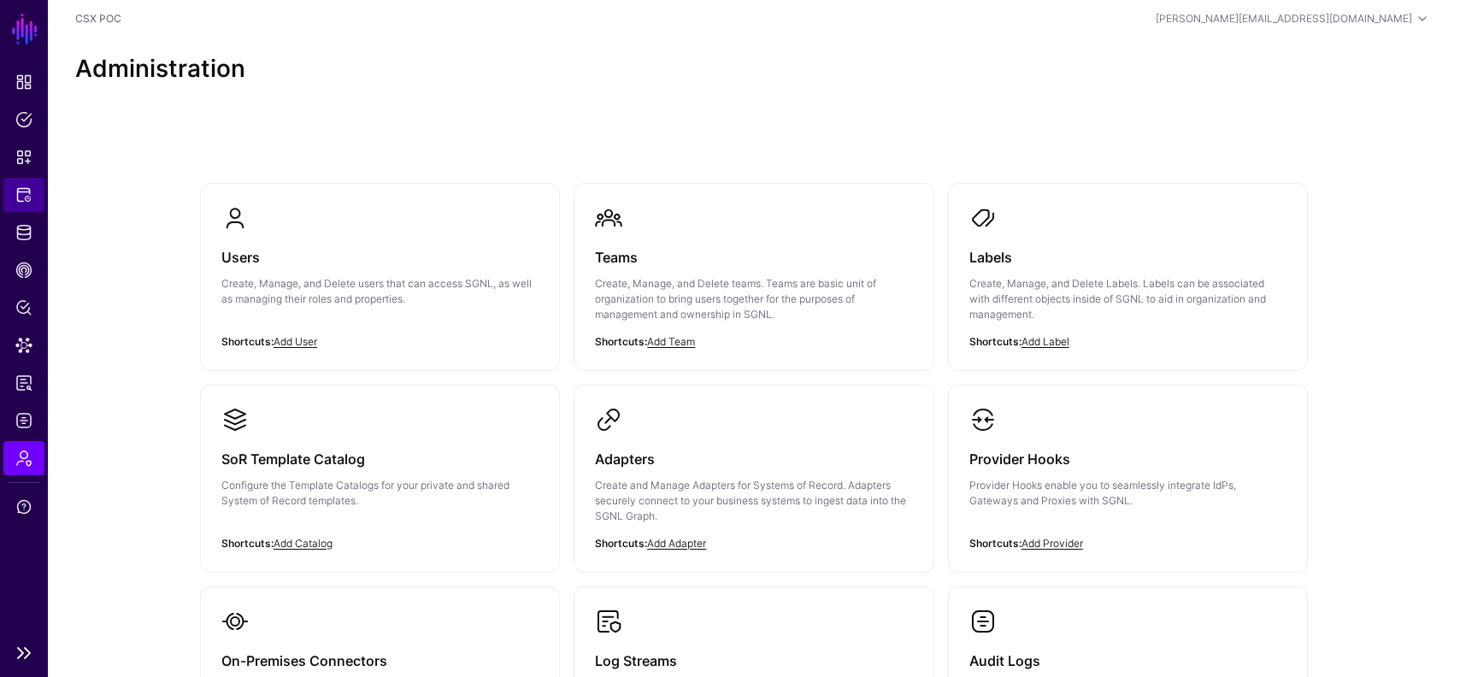
click at [27, 208] on link "Protected Systems" at bounding box center [23, 195] width 41 height 34
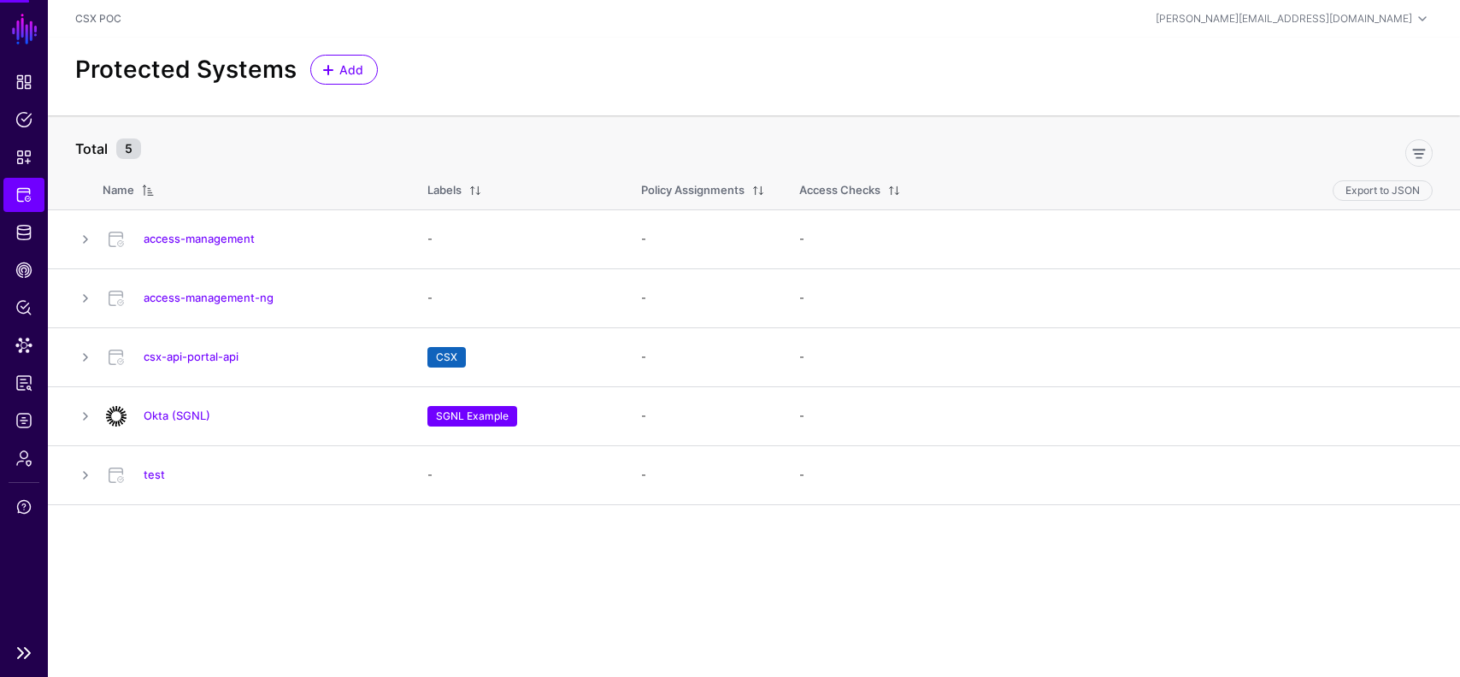
click at [27, 197] on span "Protected Systems" at bounding box center [23, 194] width 17 height 17
click at [231, 242] on link "access-management" at bounding box center [199, 239] width 111 height 14
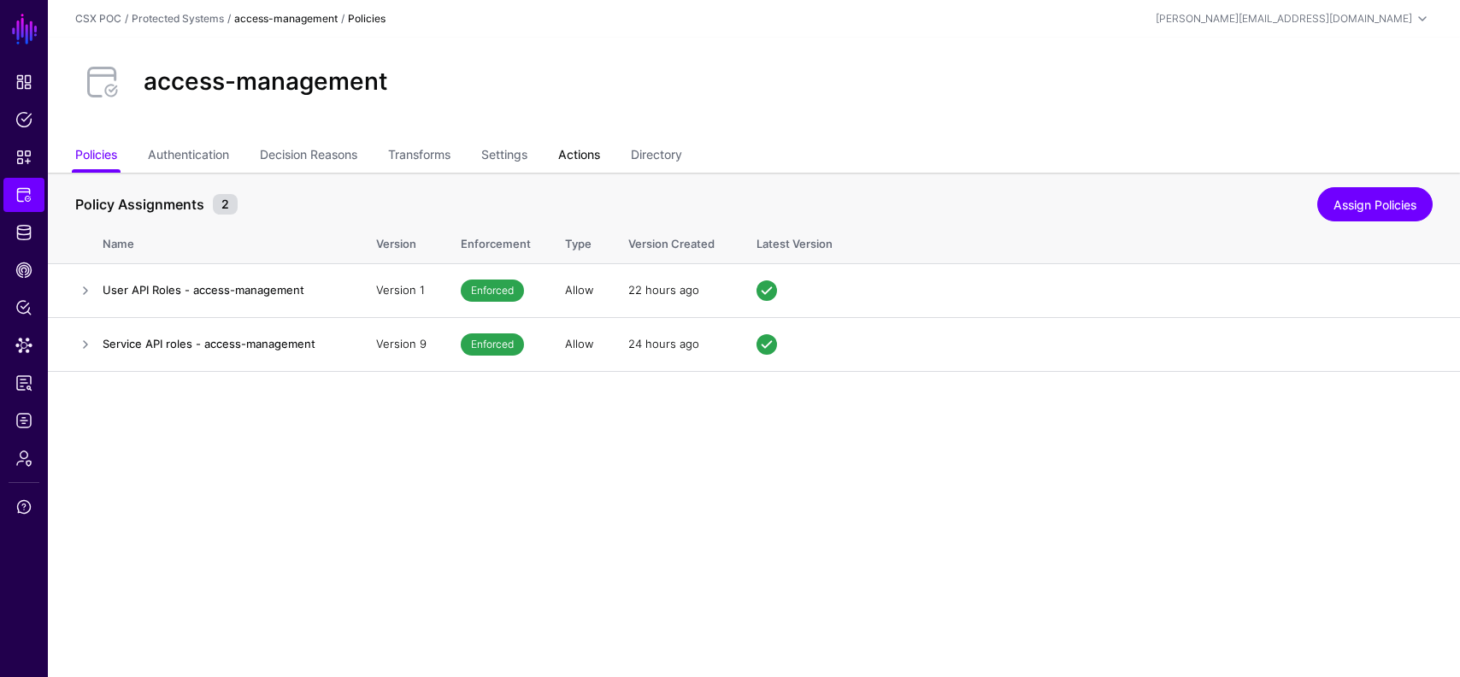
click at [584, 150] on link "Actions" at bounding box center [579, 156] width 42 height 32
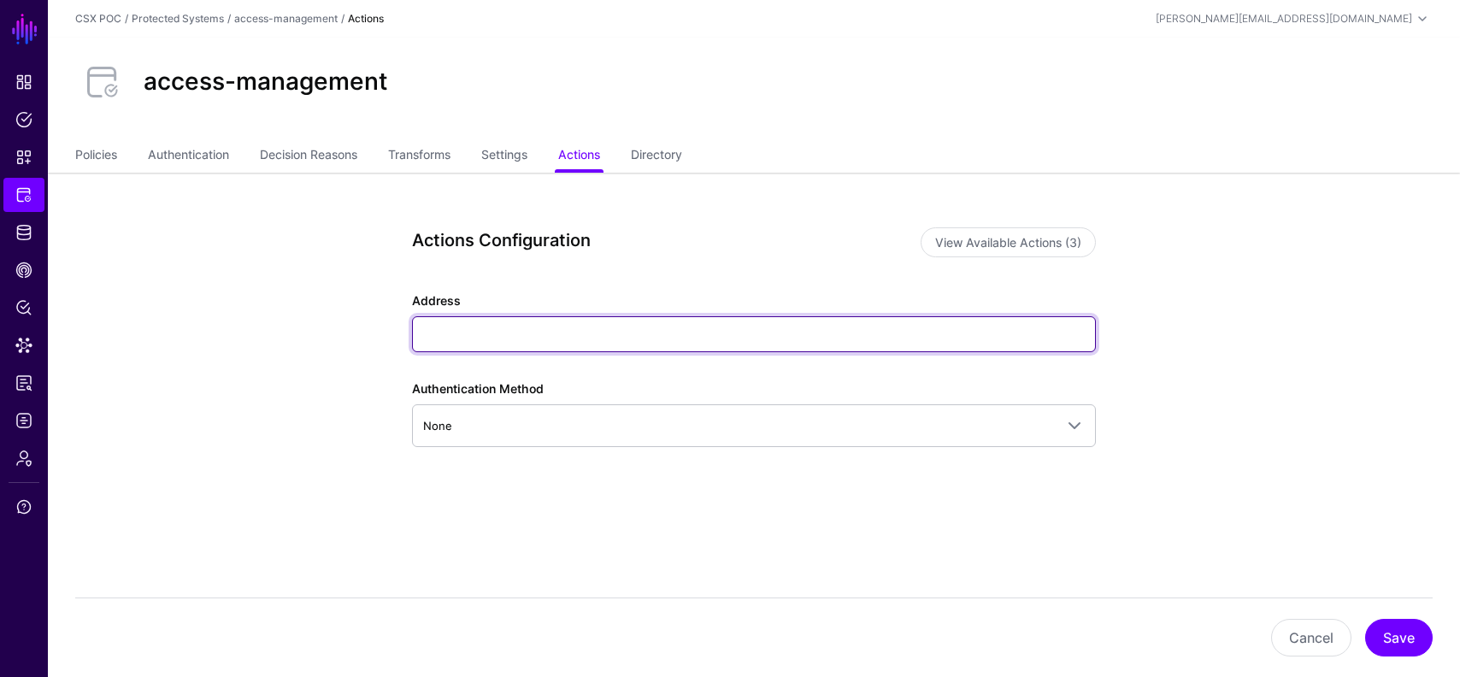
click at [889, 336] on input "Address" at bounding box center [754, 334] width 684 height 36
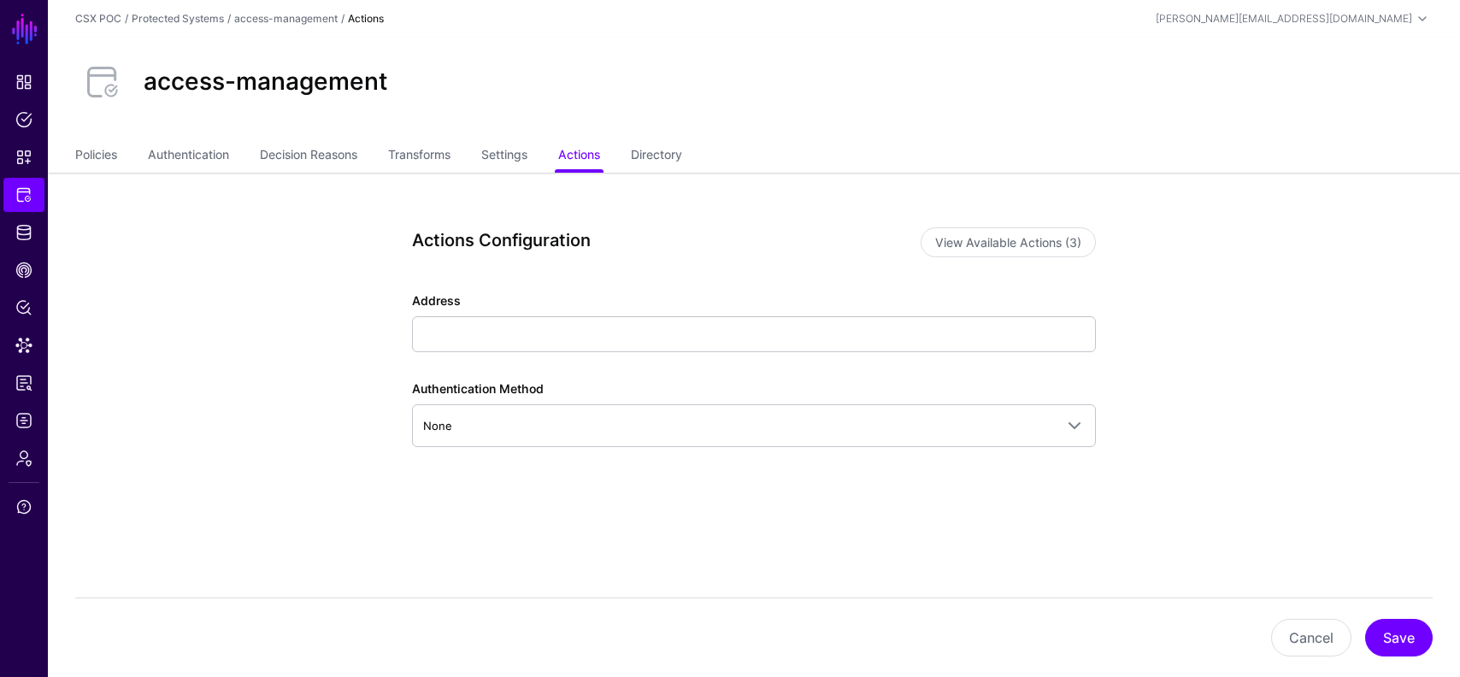
click at [1144, 370] on div "Actions Configuration View Available Actions (3) Address Authentication Method …" at bounding box center [753, 419] width 793 height 493
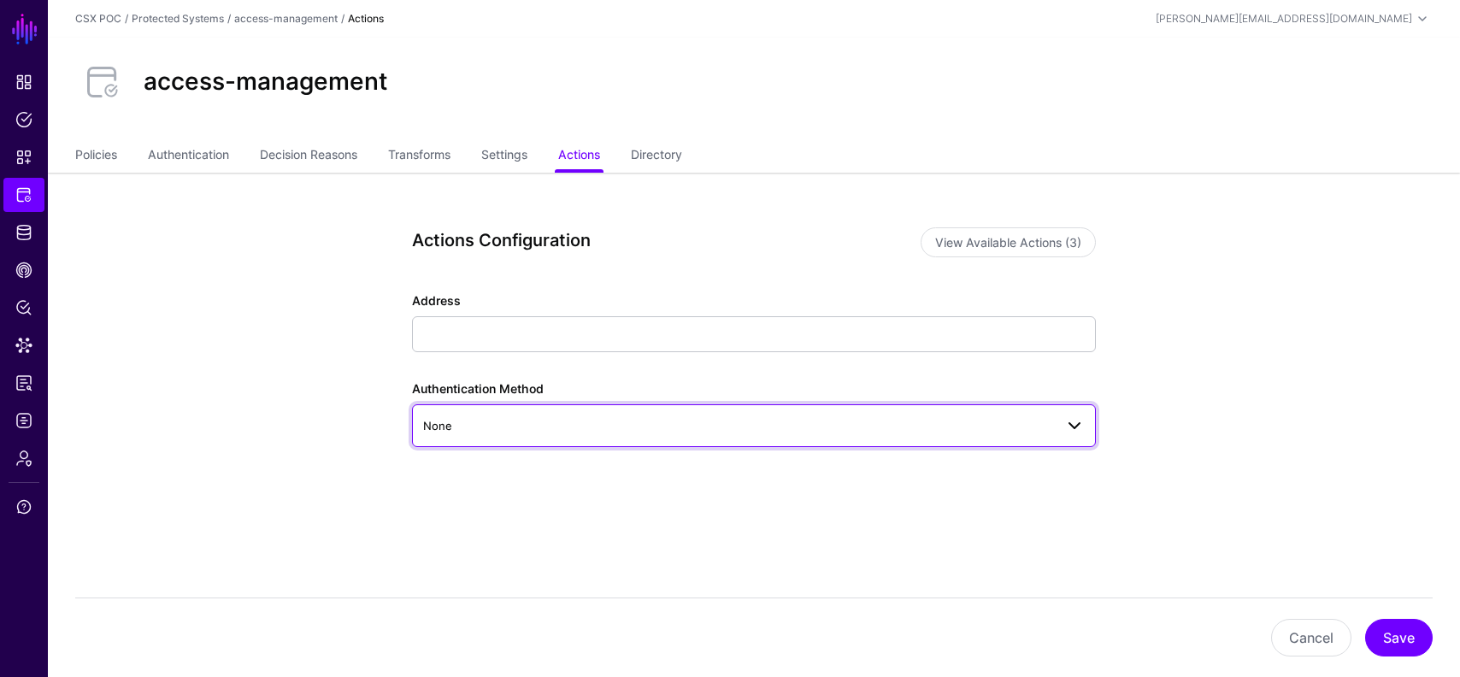
click at [1029, 417] on span "None" at bounding box center [738, 425] width 631 height 19
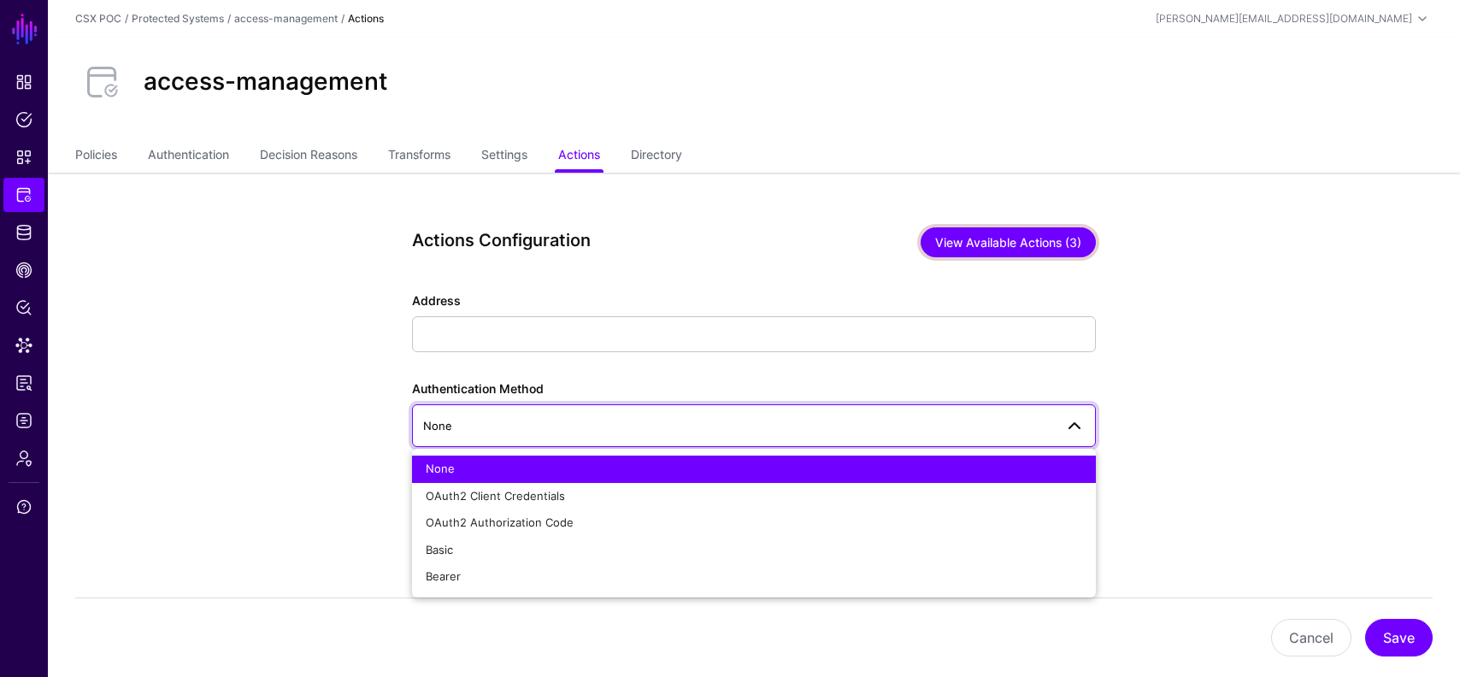
click at [1041, 230] on button "View Available Actions (3)" at bounding box center [1008, 242] width 175 height 30
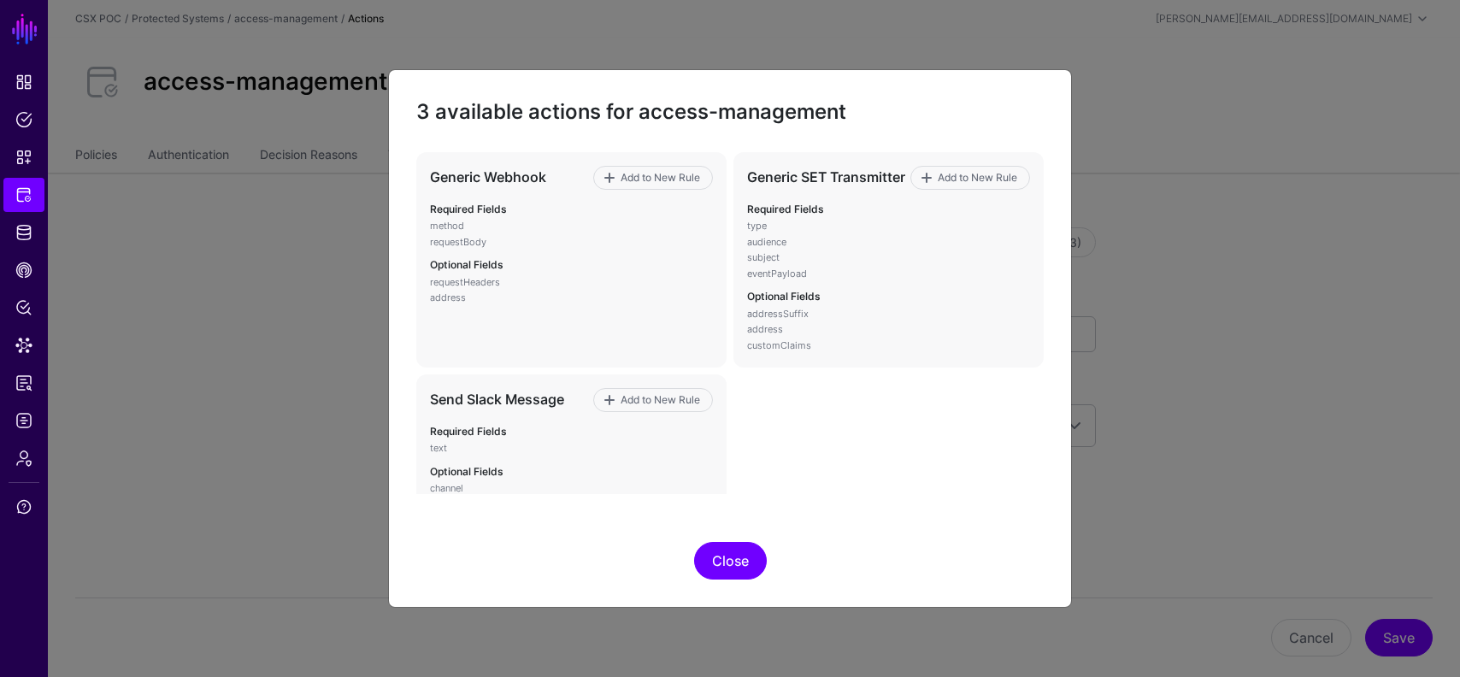
click at [734, 572] on button "Close" at bounding box center [730, 561] width 73 height 38
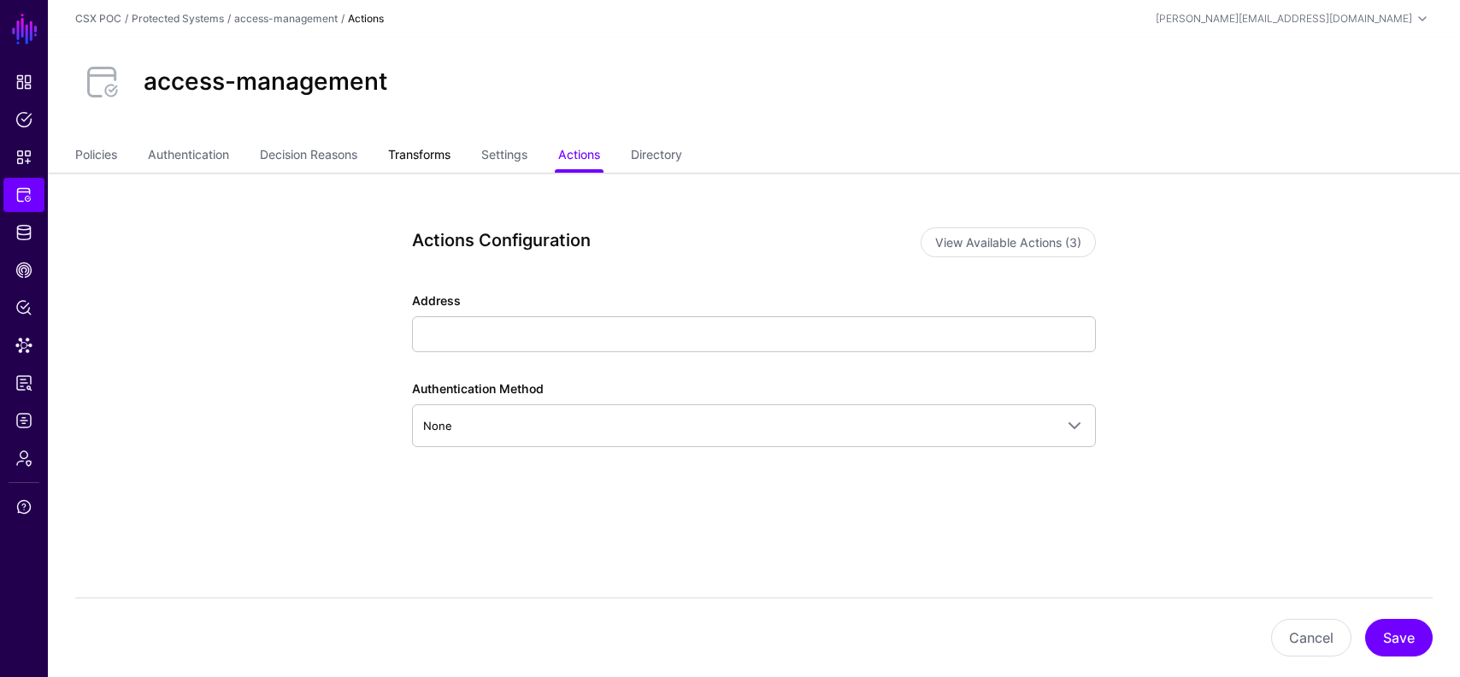
click at [432, 156] on link "Transforms" at bounding box center [419, 156] width 62 height 32
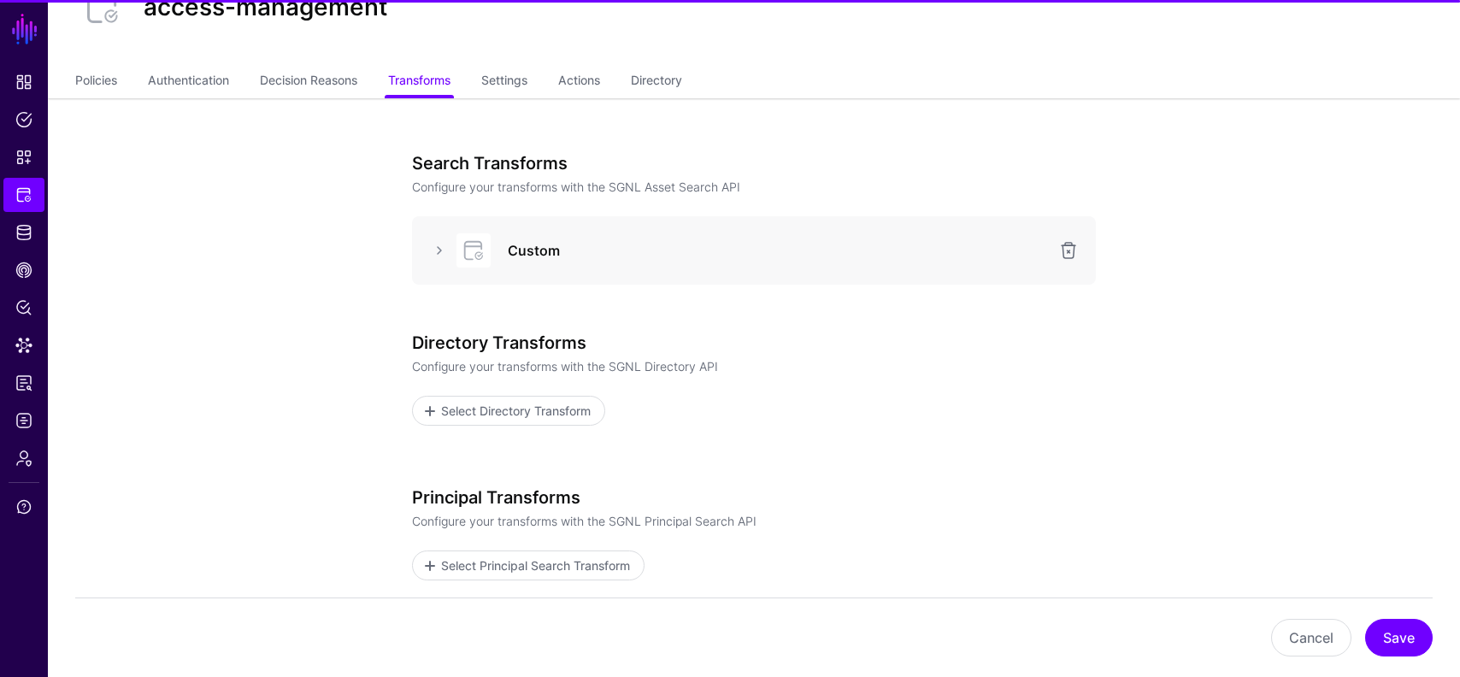
scroll to position [76, 0]
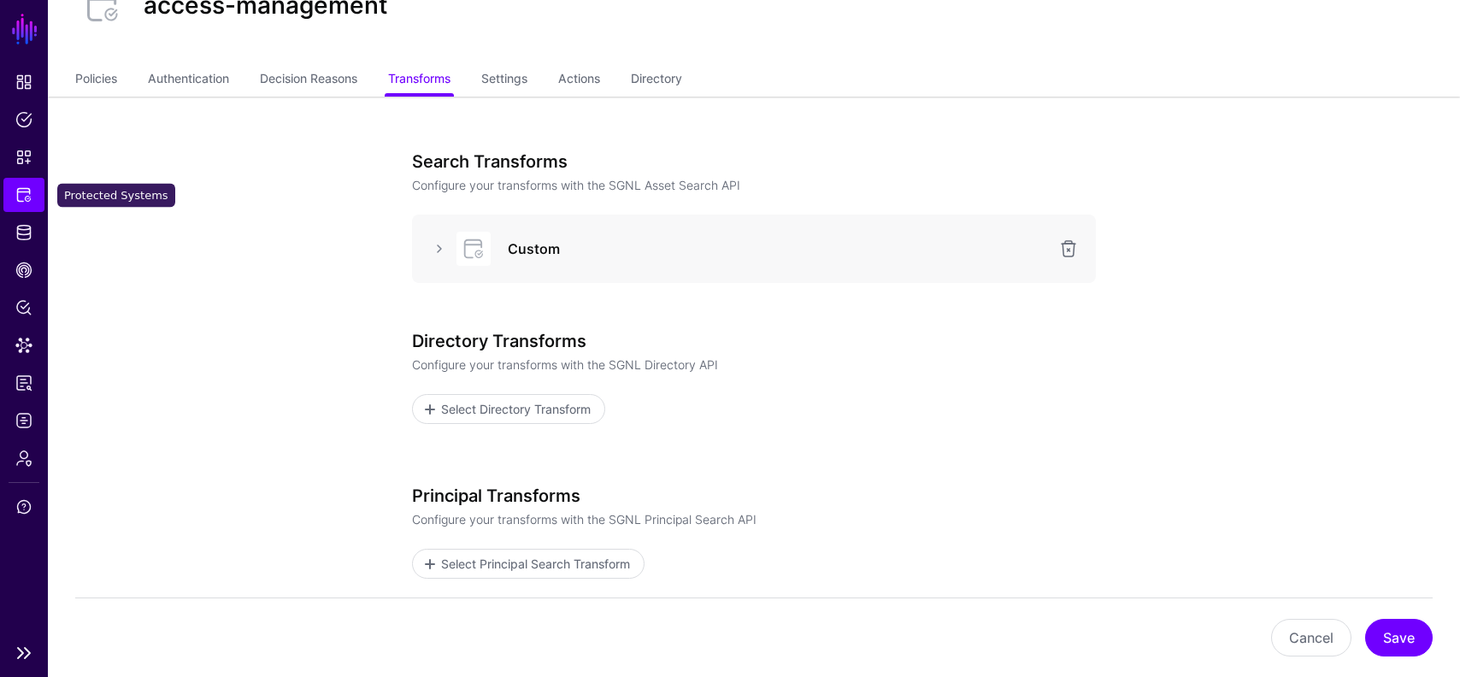
click at [27, 194] on span "Protected Systems" at bounding box center [23, 194] width 17 height 17
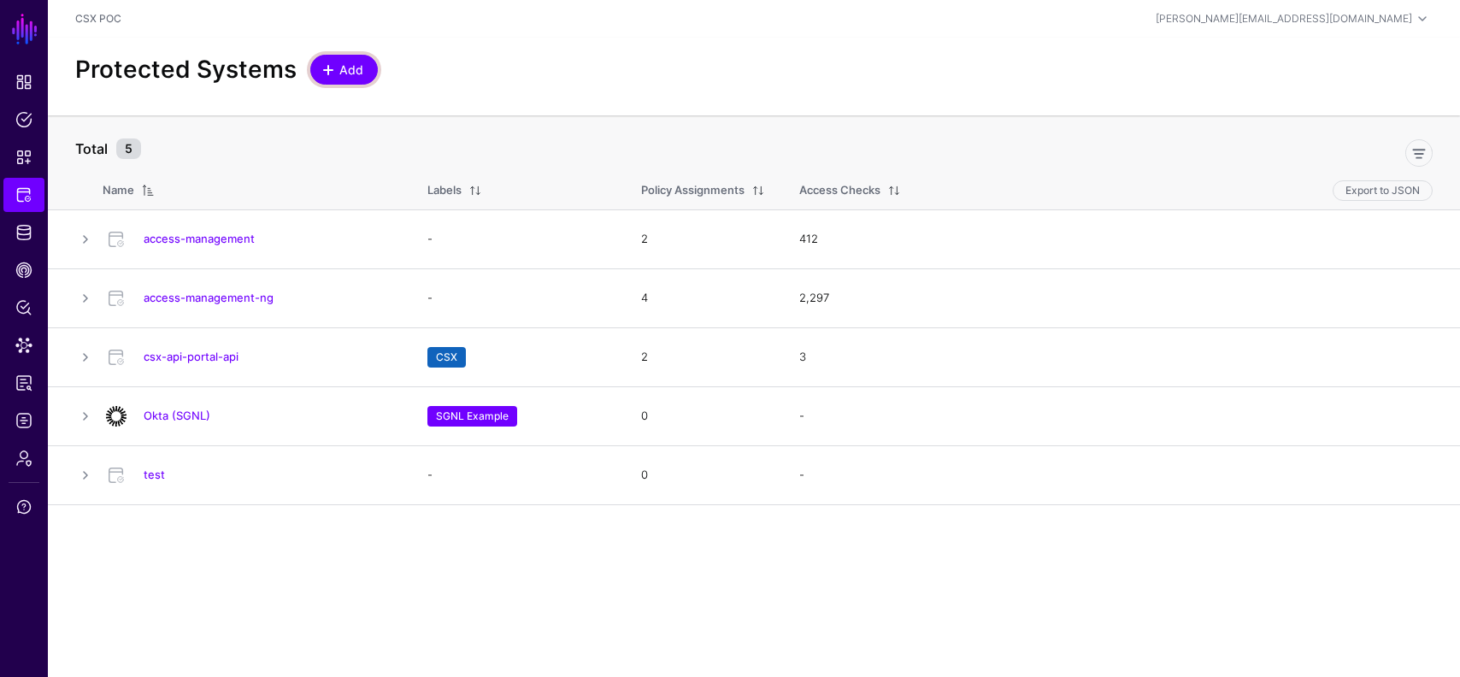
click at [350, 62] on span "Add" at bounding box center [352, 70] width 28 height 18
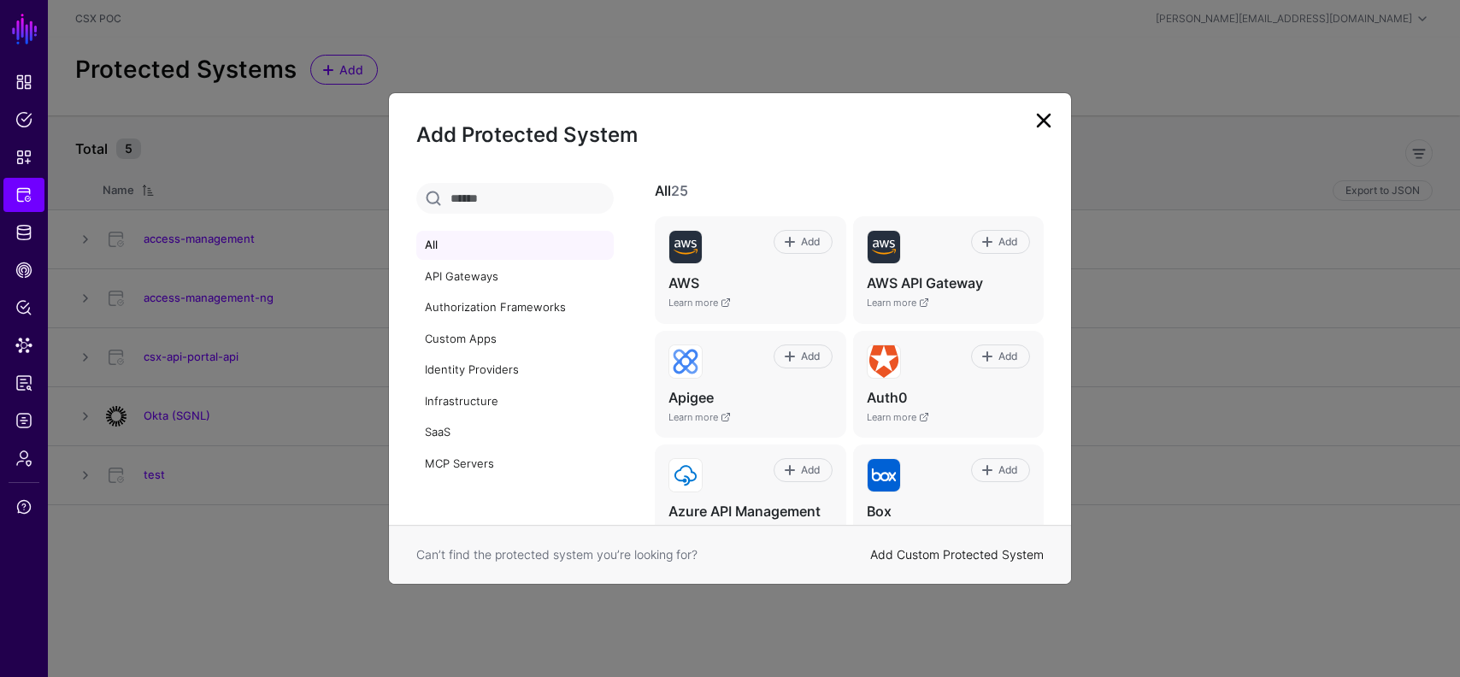
click at [916, 558] on link "Add Custom Protected System" at bounding box center [957, 554] width 174 height 15
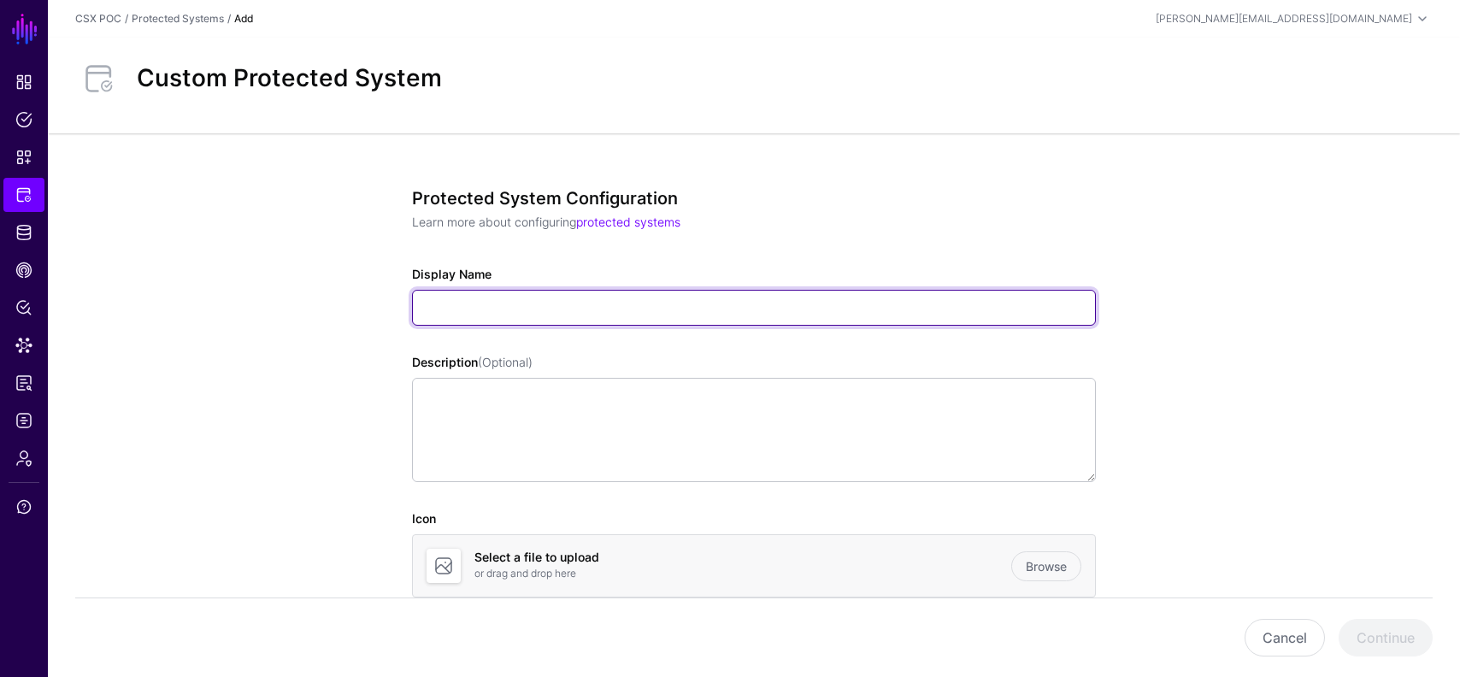
click at [558, 302] on input "Display Name" at bounding box center [754, 308] width 684 height 36
type input "****"
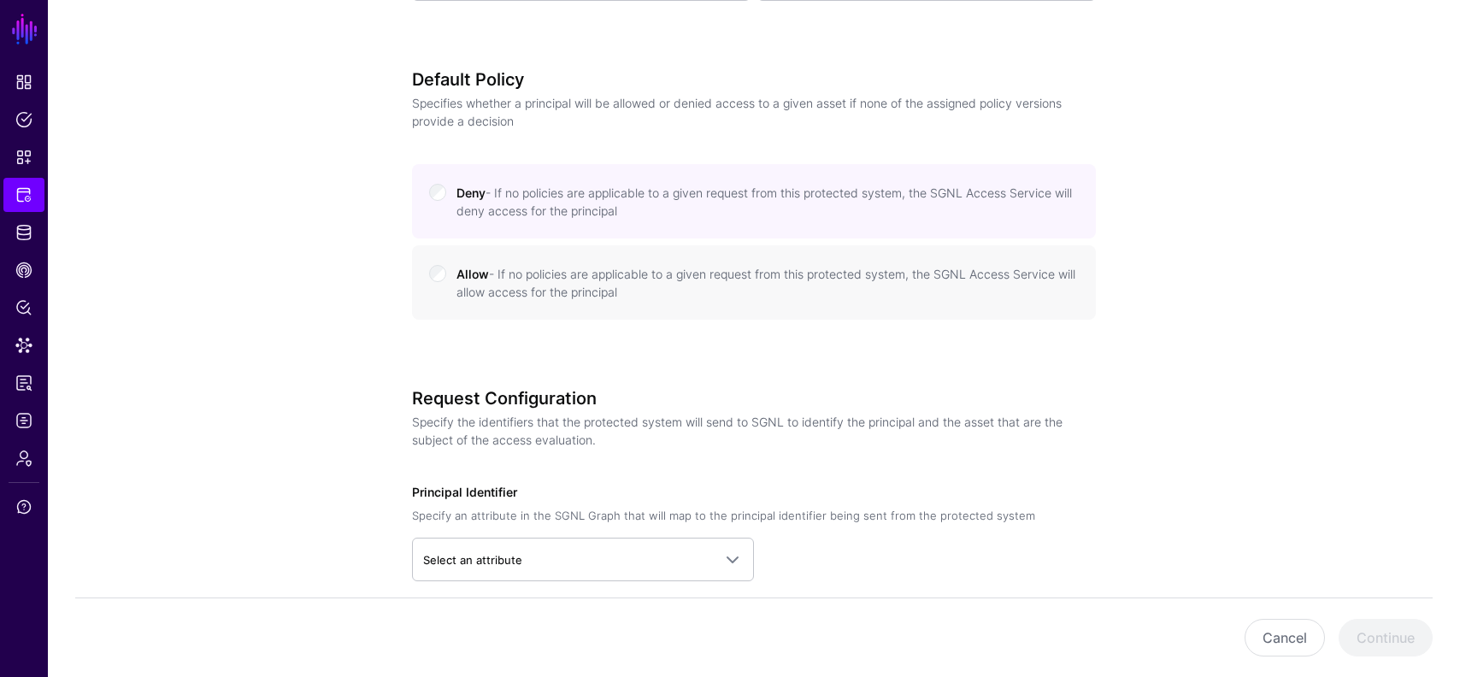
scroll to position [988, 0]
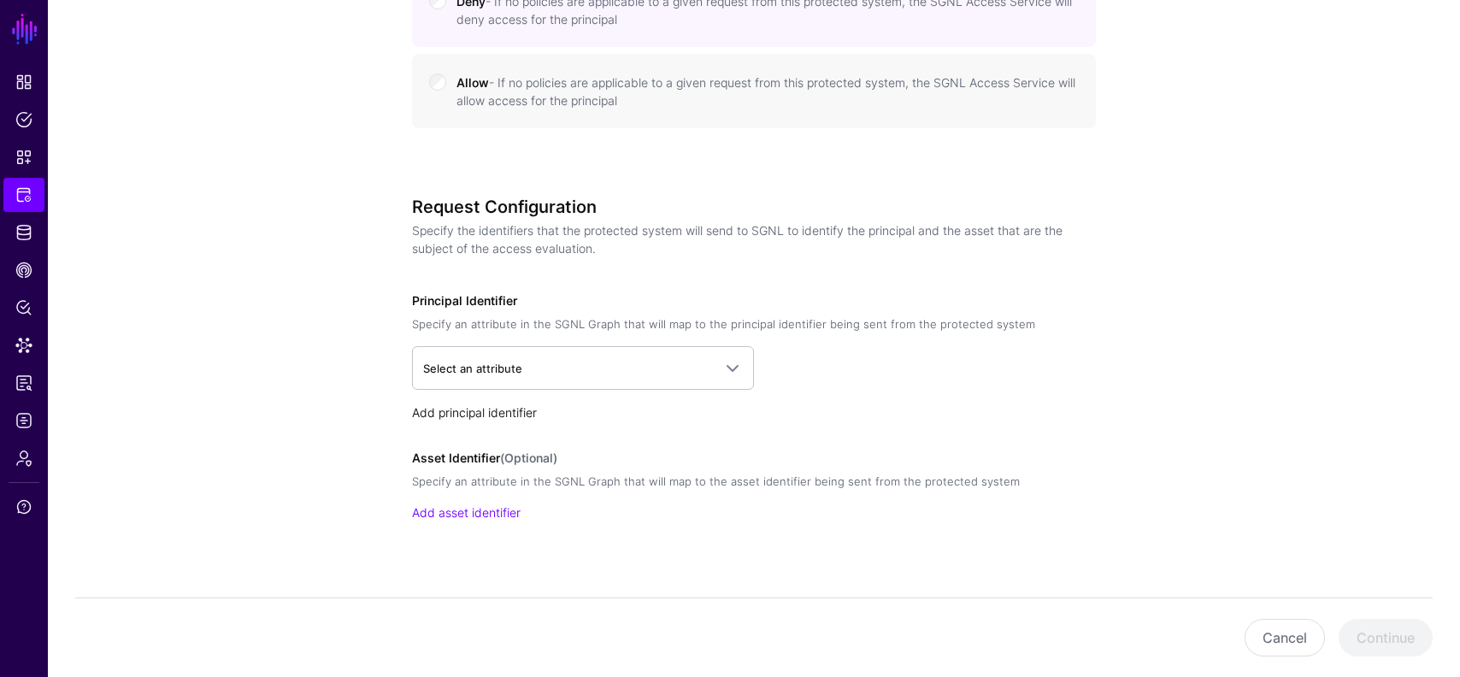
click at [507, 405] on link "Add principal identifier" at bounding box center [474, 412] width 125 height 15
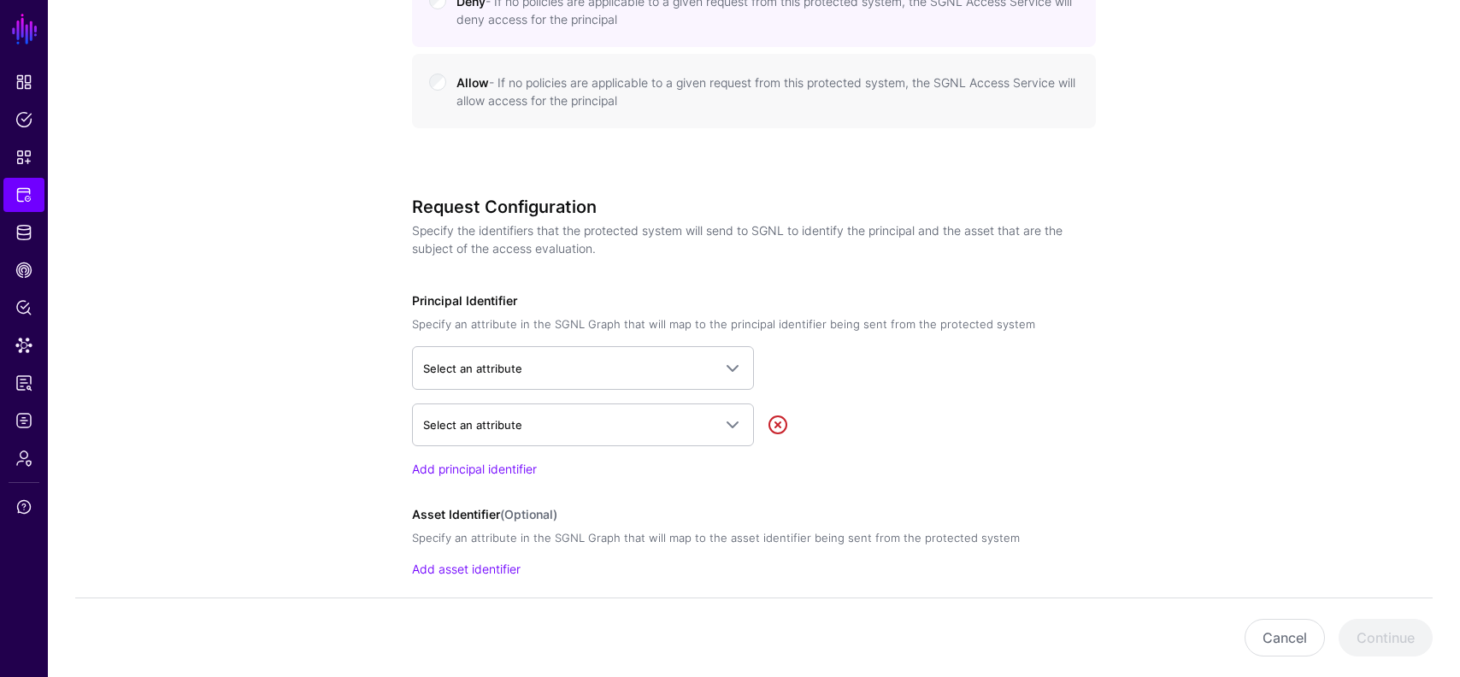
click at [787, 422] on link at bounding box center [778, 425] width 21 height 21
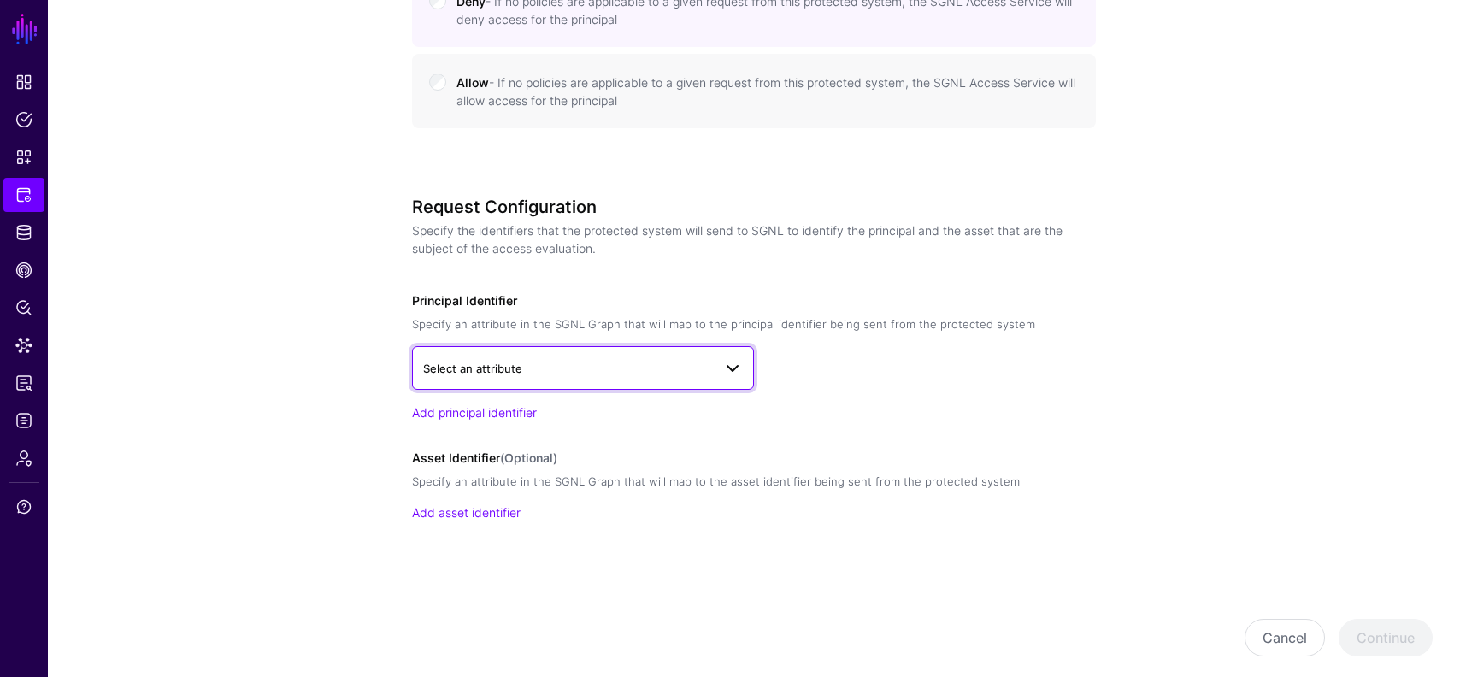
click at [692, 379] on link "Select an attribute" at bounding box center [583, 367] width 342 height 43
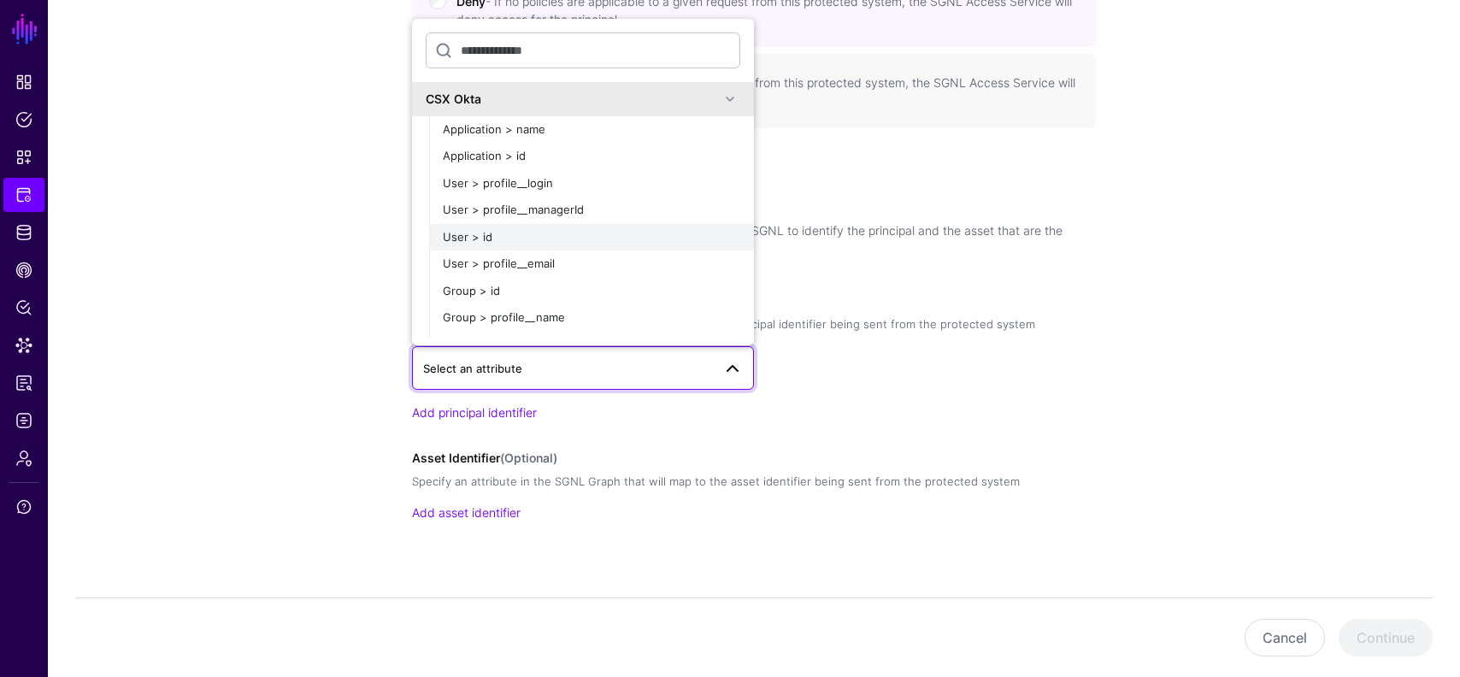
click at [550, 236] on div "User > id" at bounding box center [592, 237] width 298 height 17
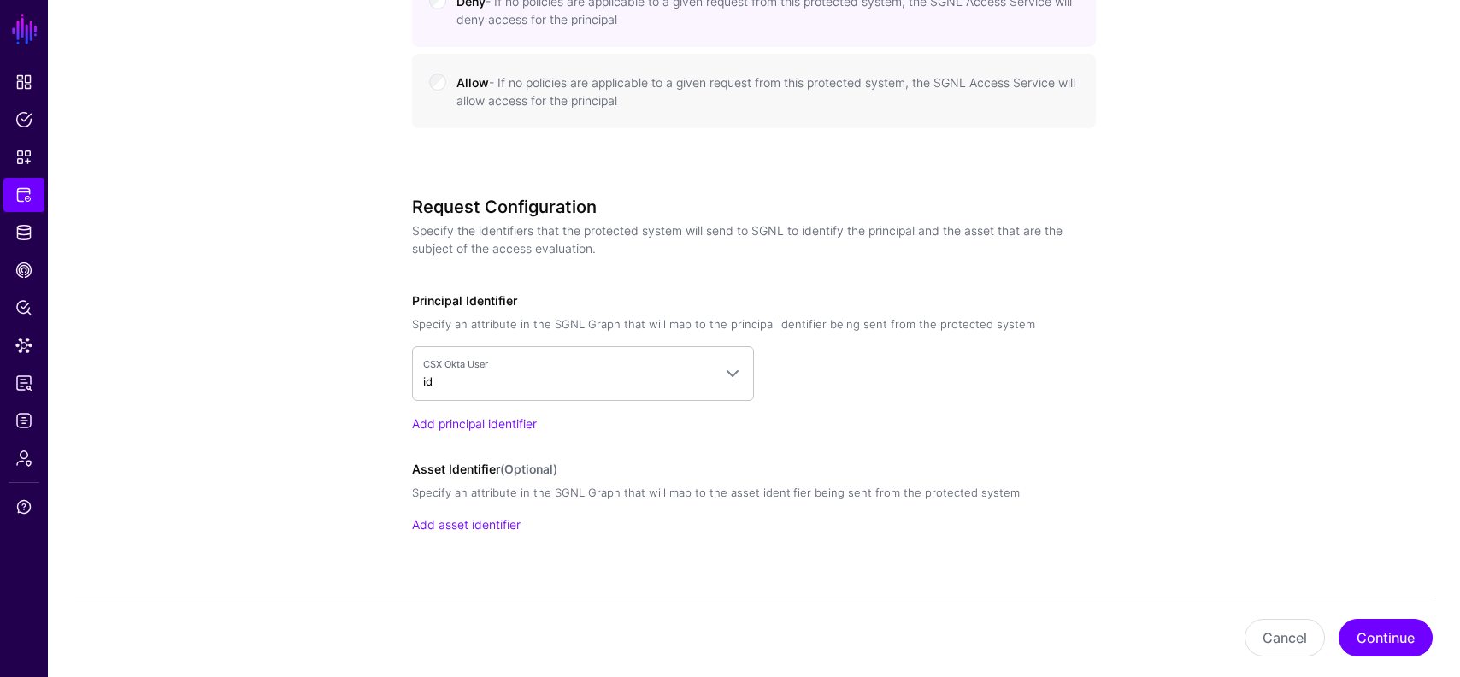
scroll to position [1022, 0]
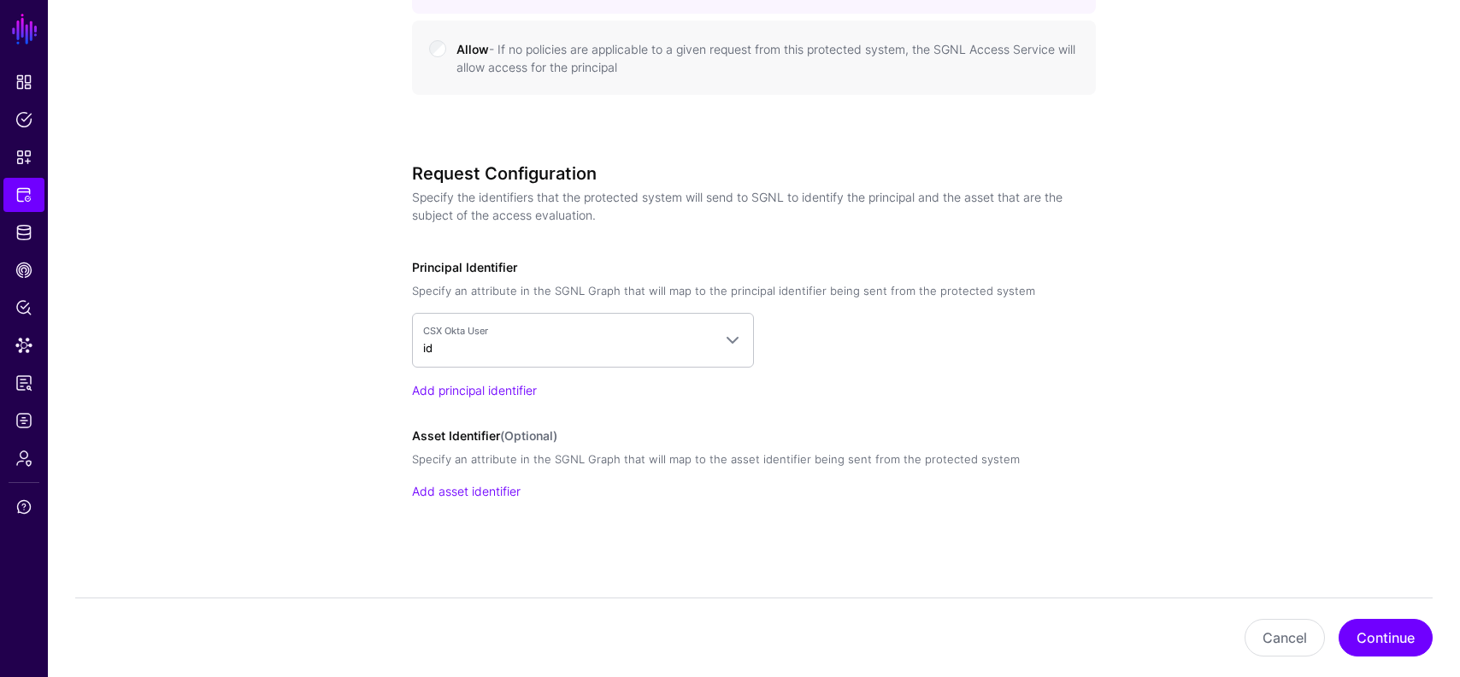
click at [1397, 657] on div "Cancel Continue" at bounding box center [754, 638] width 1358 height 80
click at [1386, 636] on button "Continue" at bounding box center [1386, 638] width 94 height 38
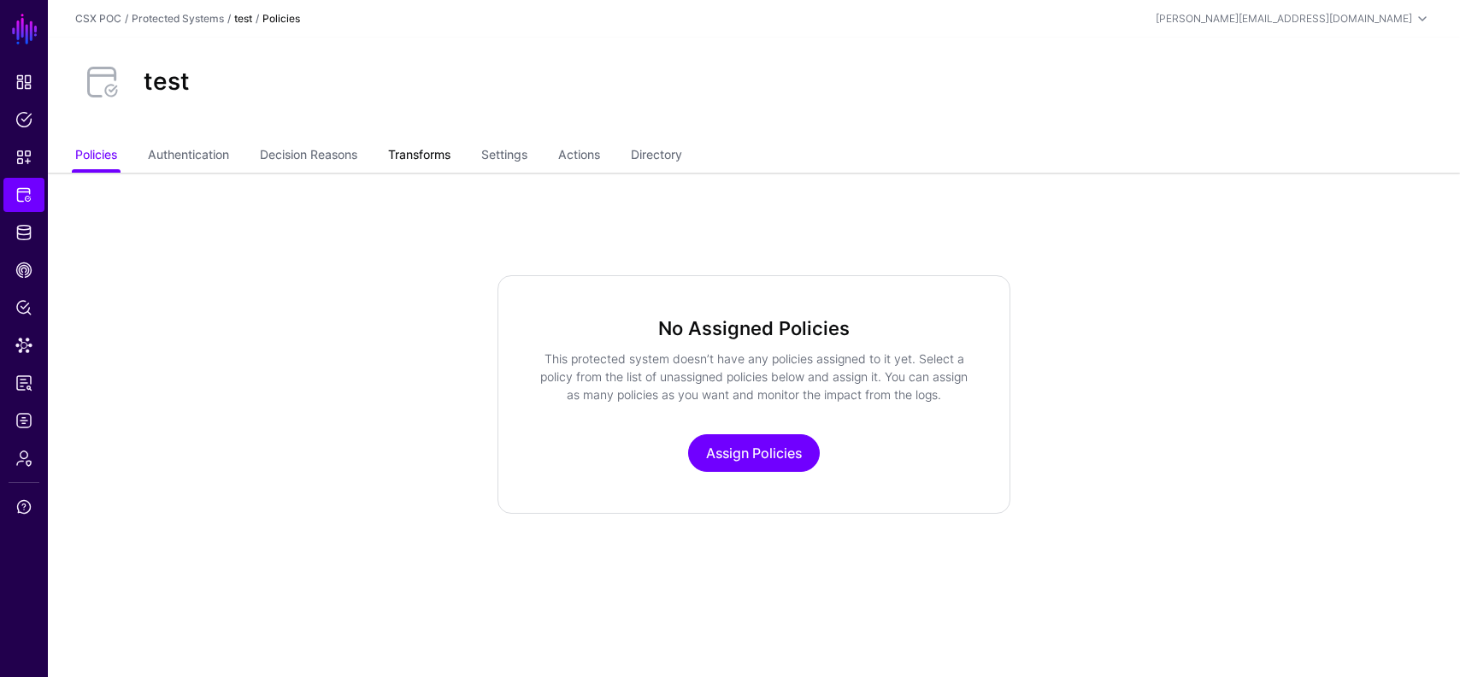
click at [420, 157] on link "Transforms" at bounding box center [419, 156] width 62 height 32
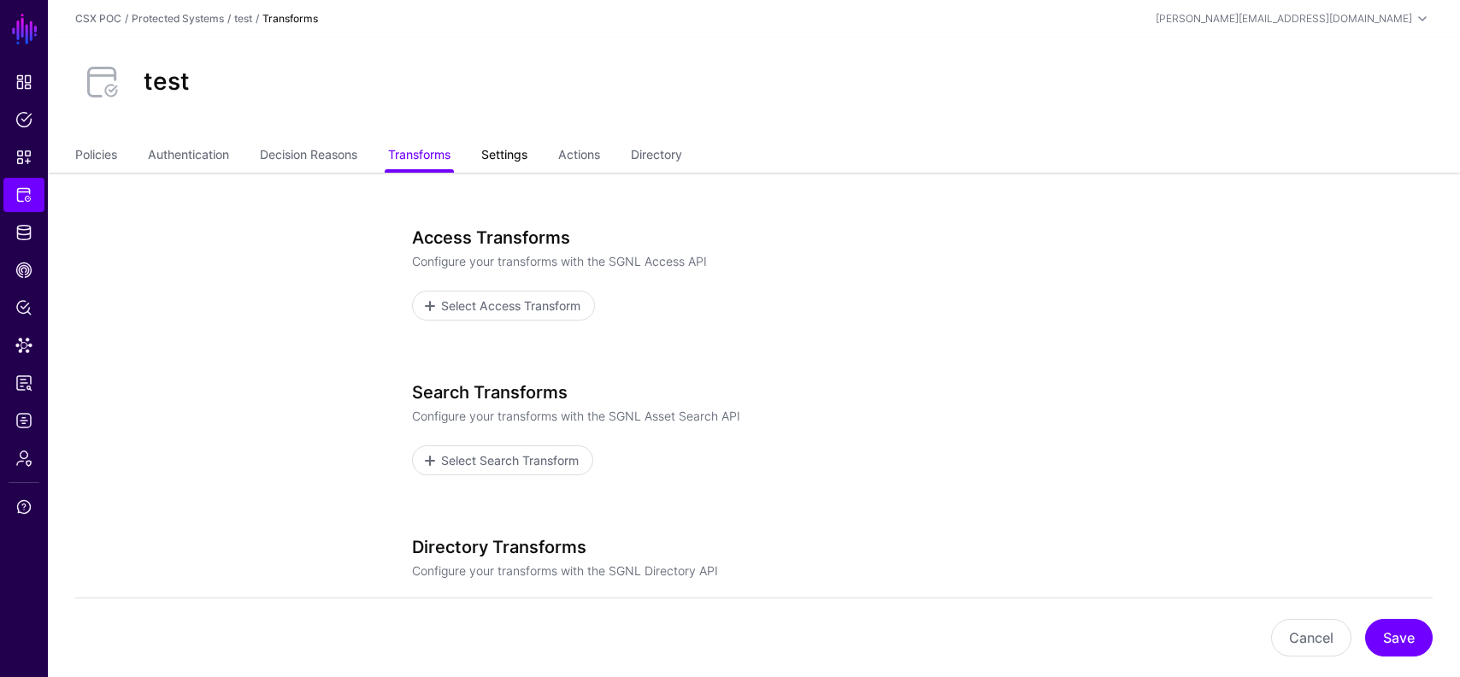
click at [513, 150] on link "Settings" at bounding box center [504, 156] width 46 height 32
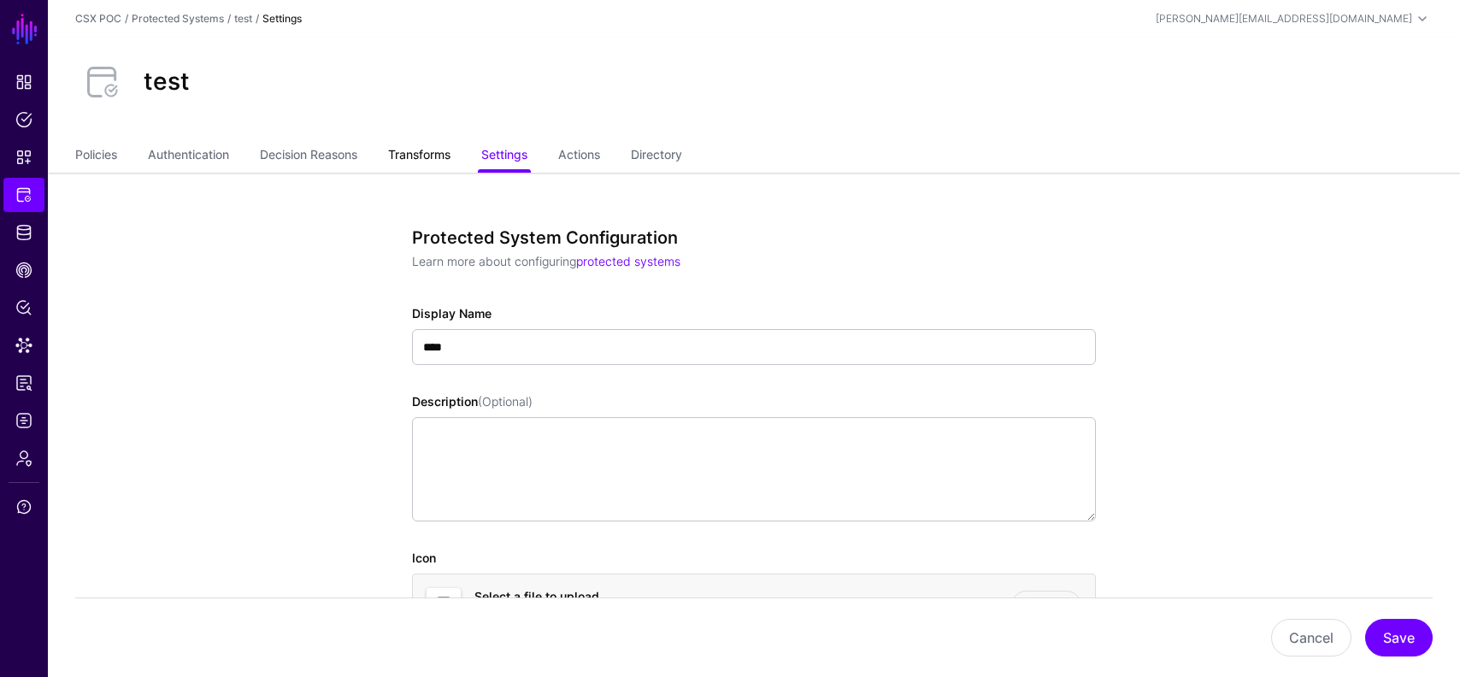
click at [424, 158] on link "Transforms" at bounding box center [419, 156] width 62 height 32
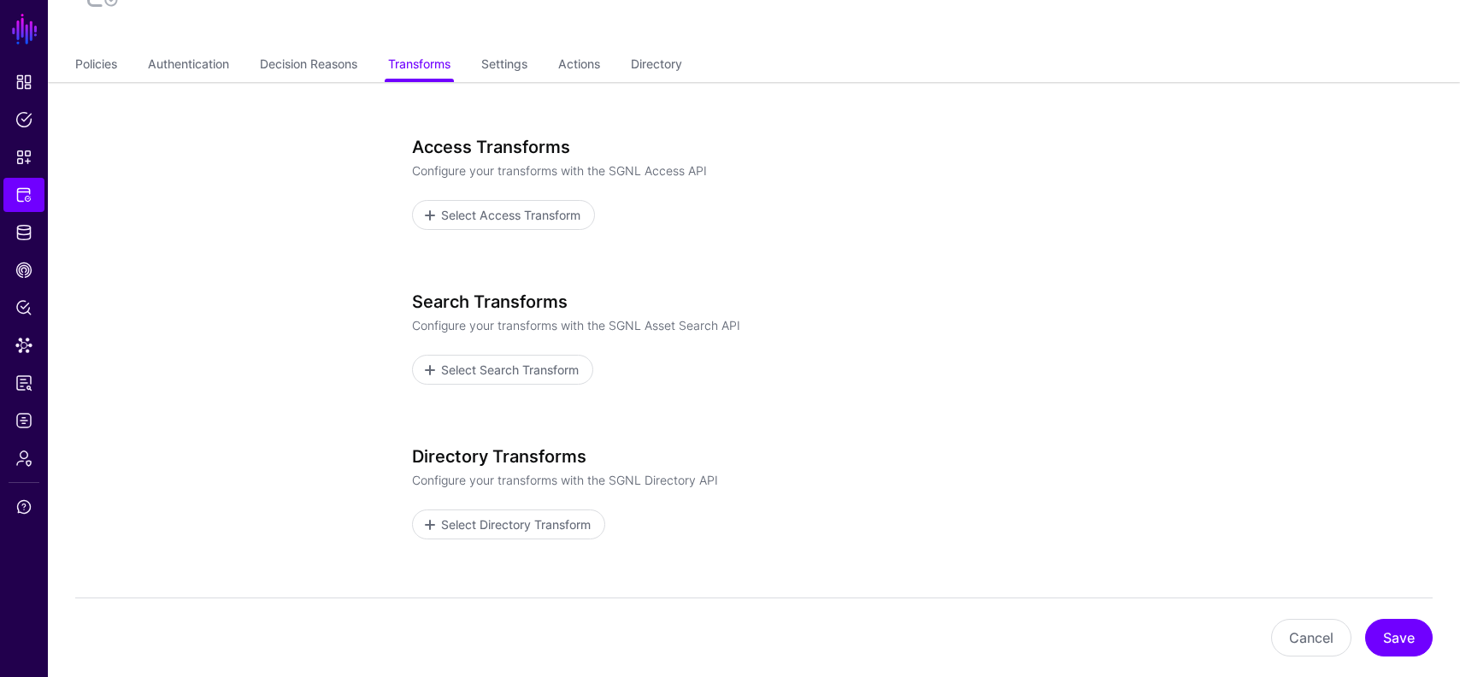
scroll to position [144, 0]
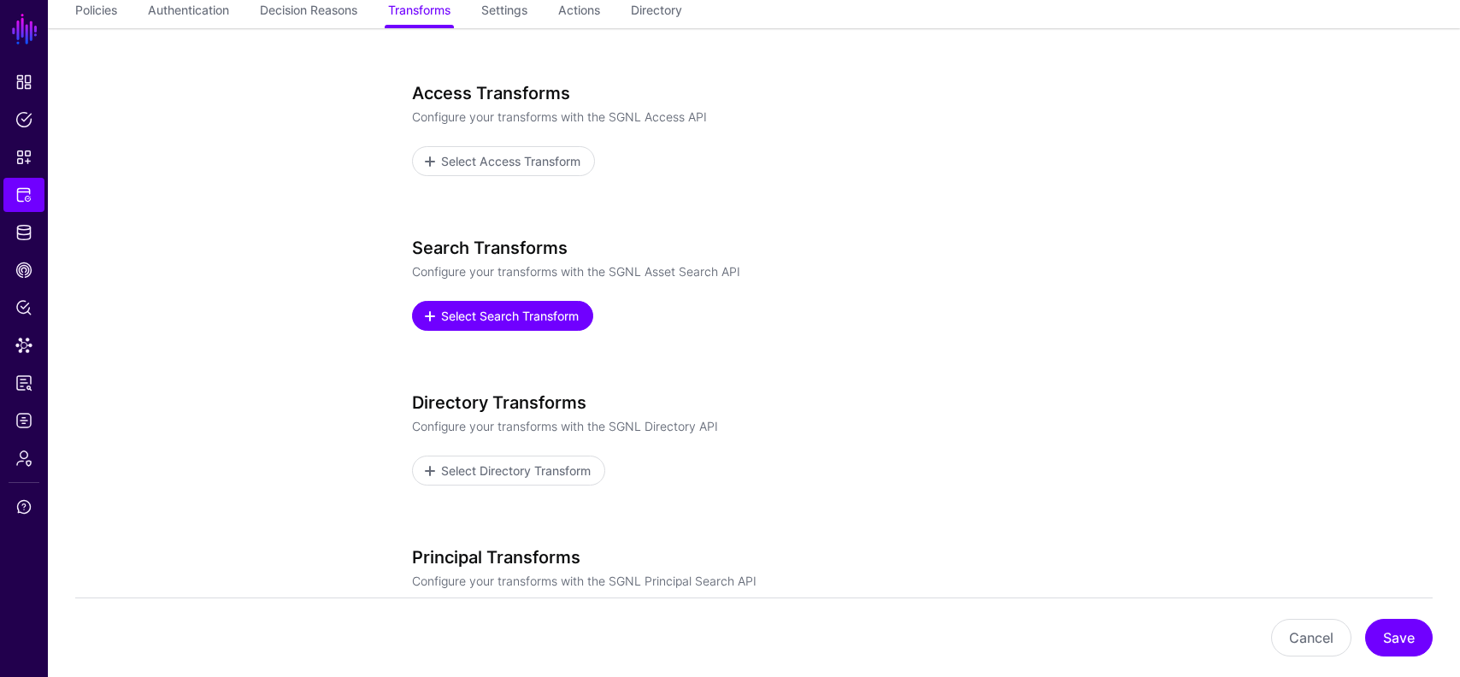
click at [488, 309] on span "Select Search Transform" at bounding box center [510, 316] width 142 height 18
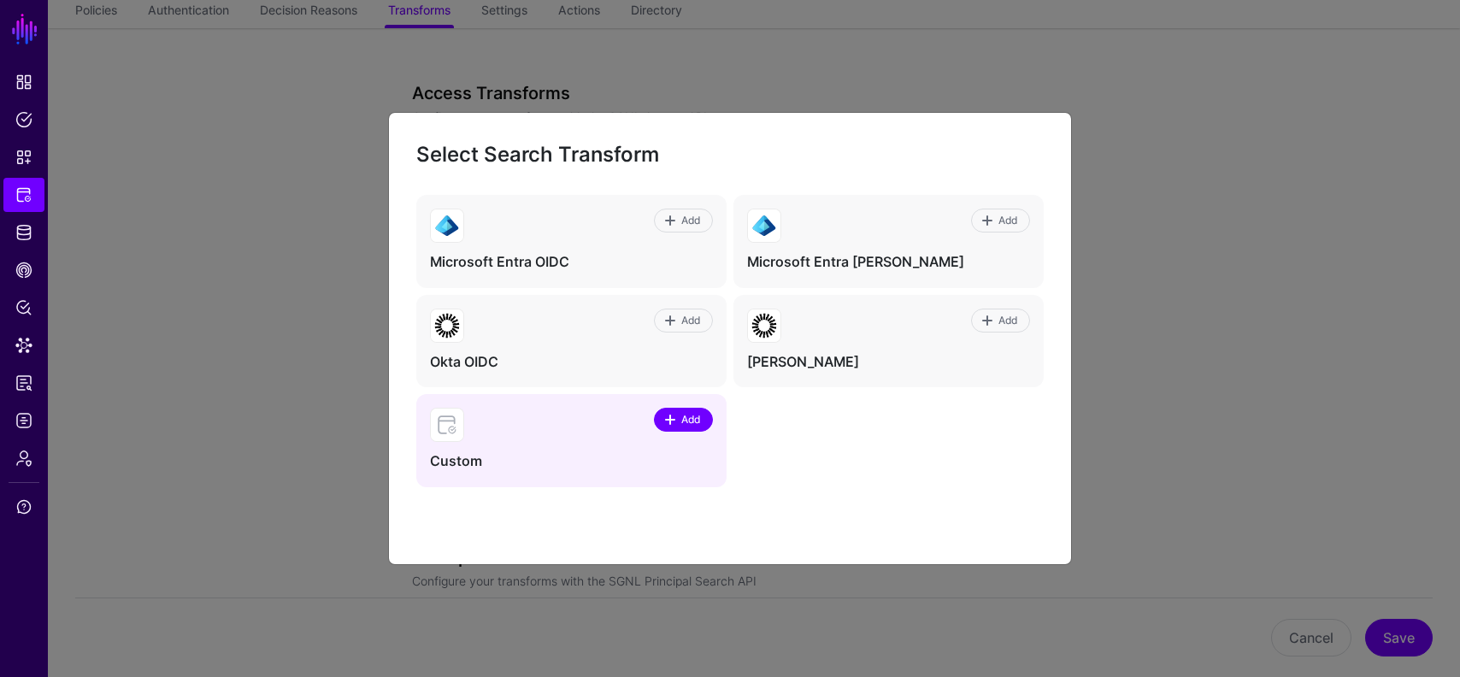
click at [684, 426] on span "Add" at bounding box center [691, 419] width 23 height 15
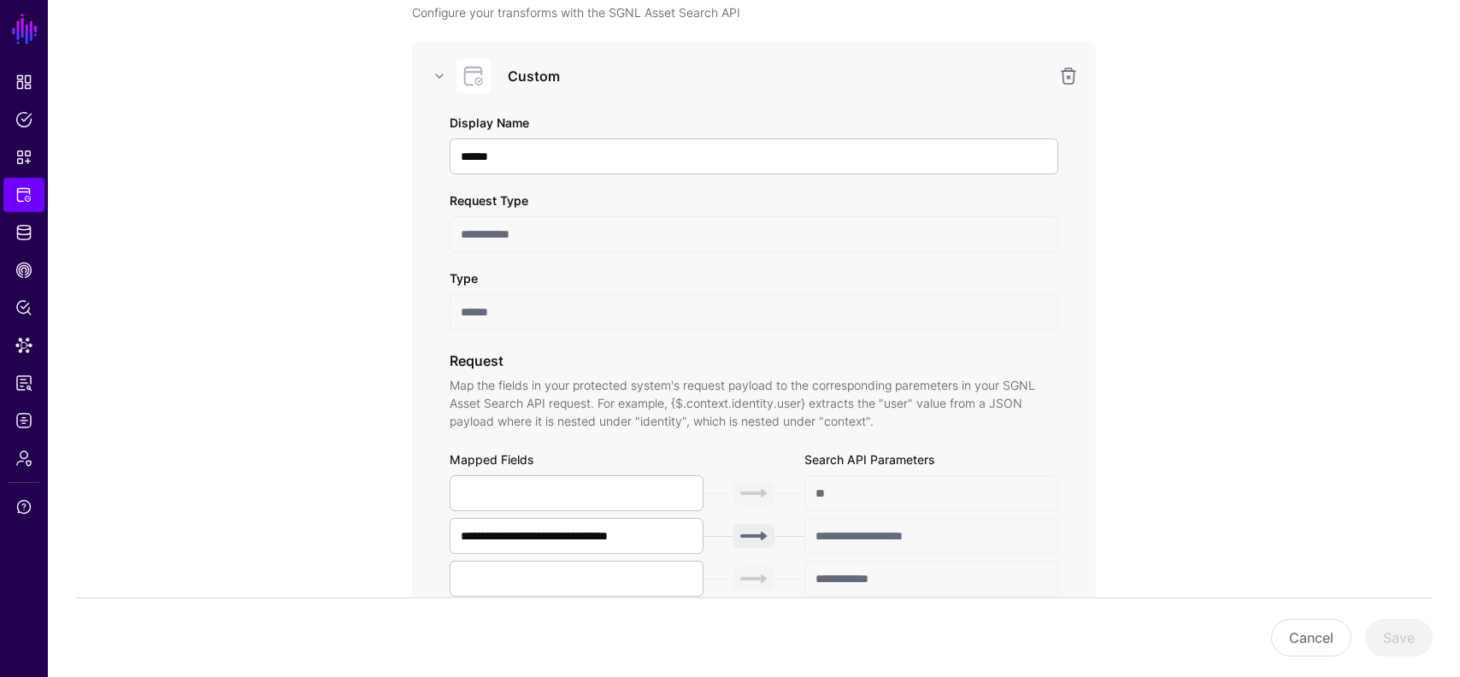
scroll to position [304, 0]
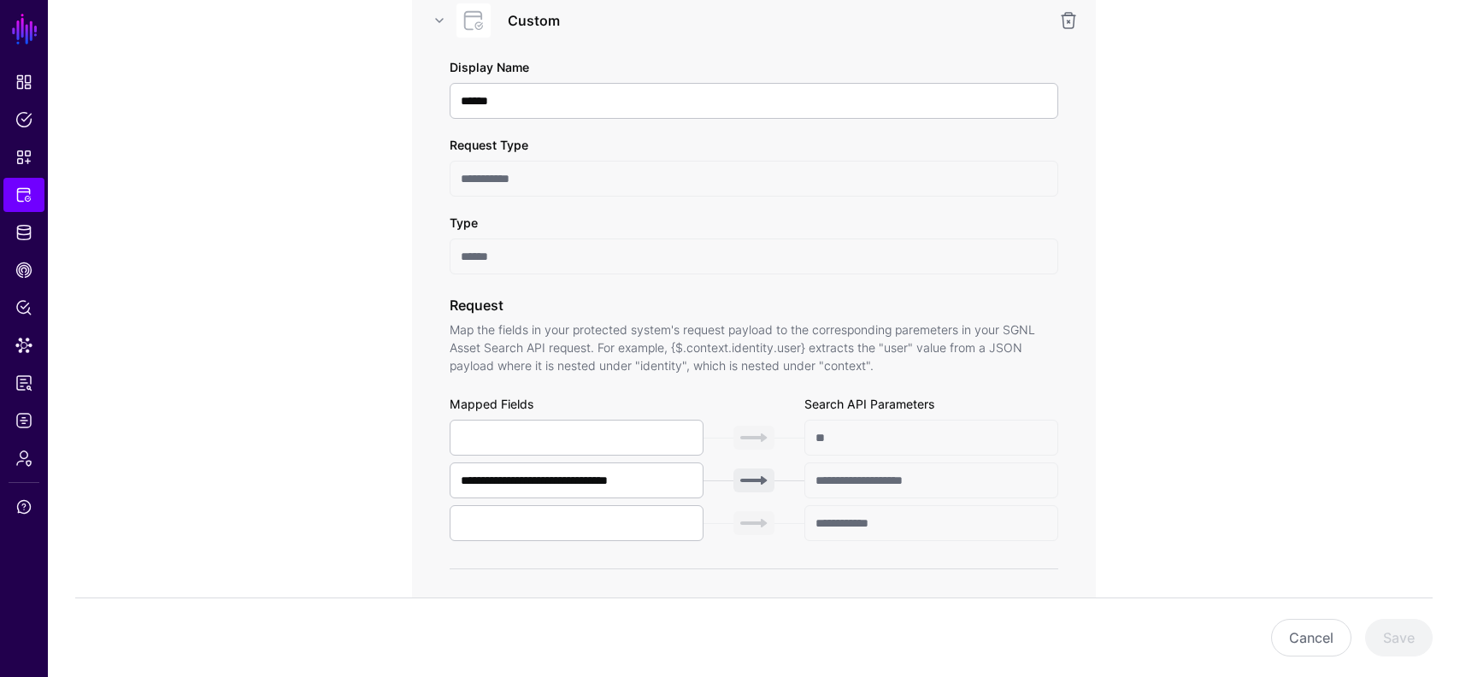
click at [1308, 663] on div "Cancel Save" at bounding box center [754, 638] width 1358 height 80
click at [1303, 637] on button "Cancel" at bounding box center [1311, 638] width 80 height 38
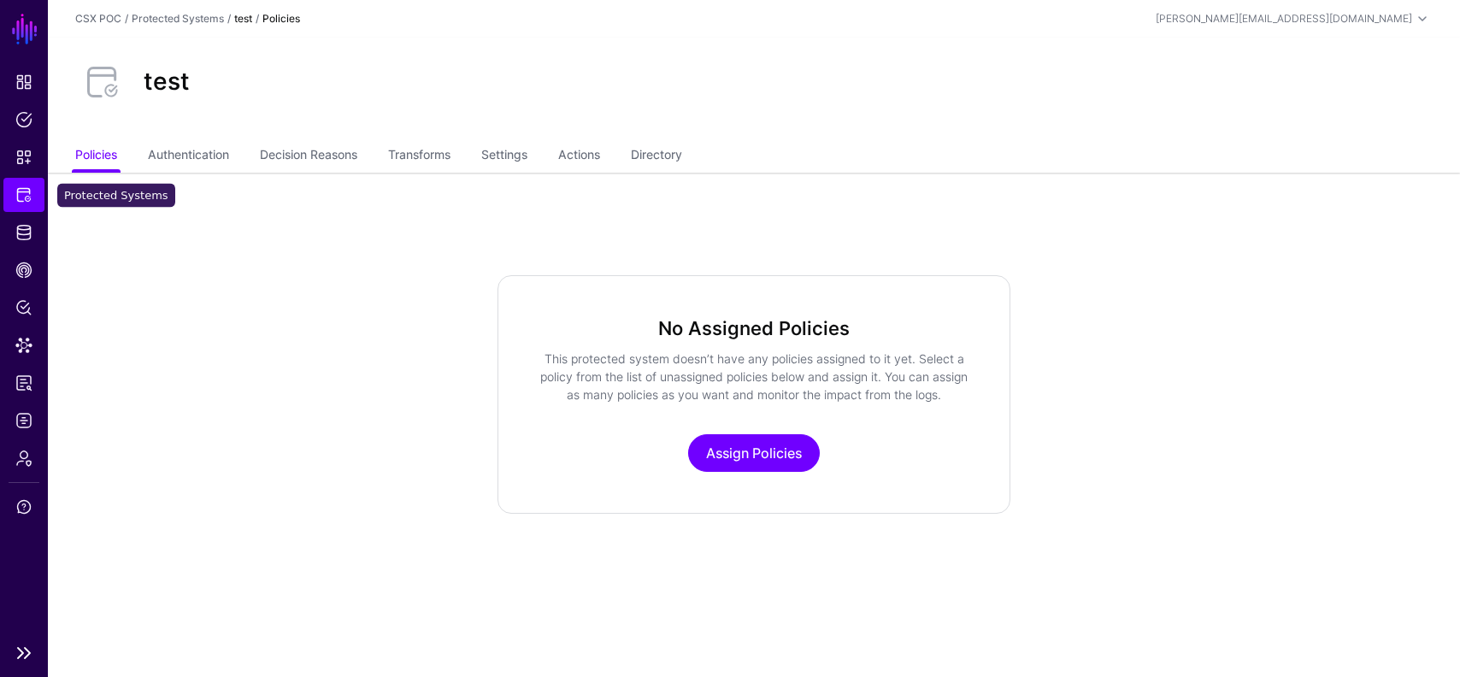
click at [15, 189] on span "Protected Systems" at bounding box center [23, 194] width 17 height 17
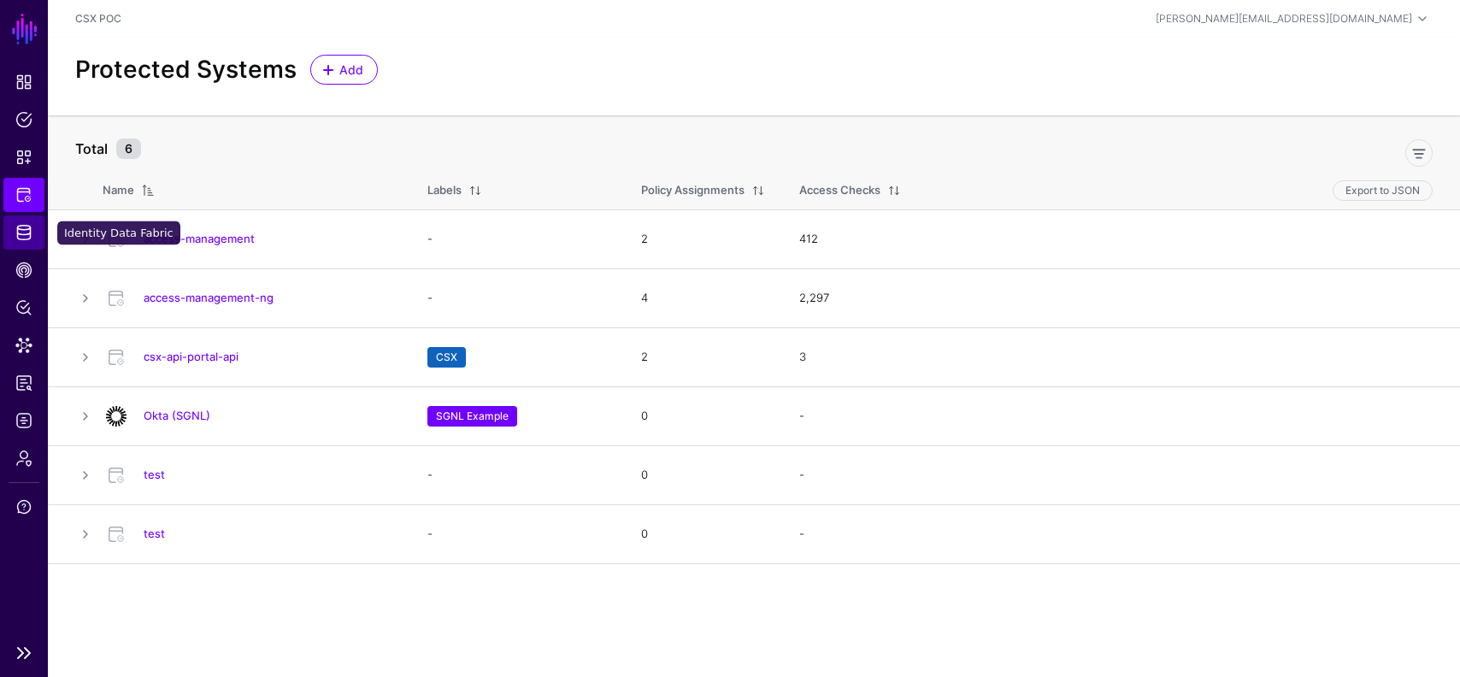
click at [22, 230] on span "Identity Data Fabric" at bounding box center [23, 232] width 17 height 17
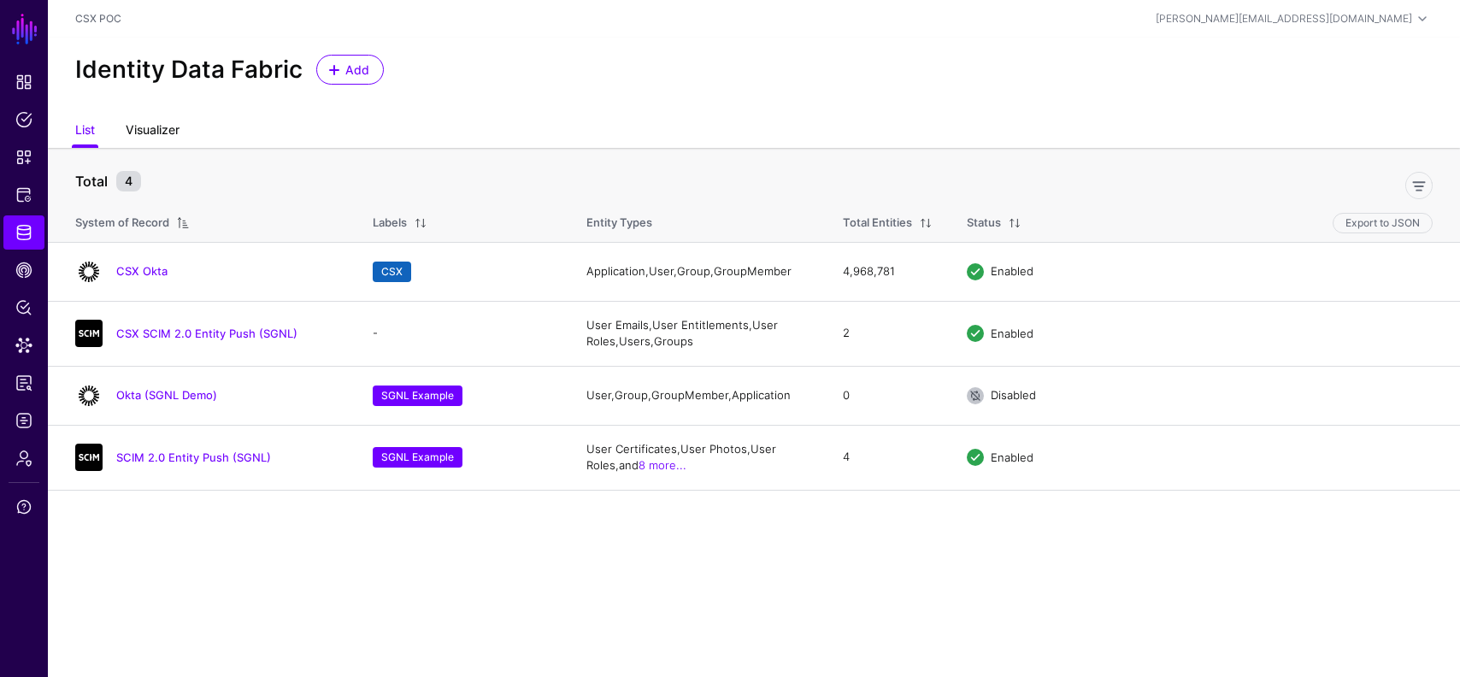
click at [161, 136] on link "Visualizer" at bounding box center [153, 131] width 54 height 32
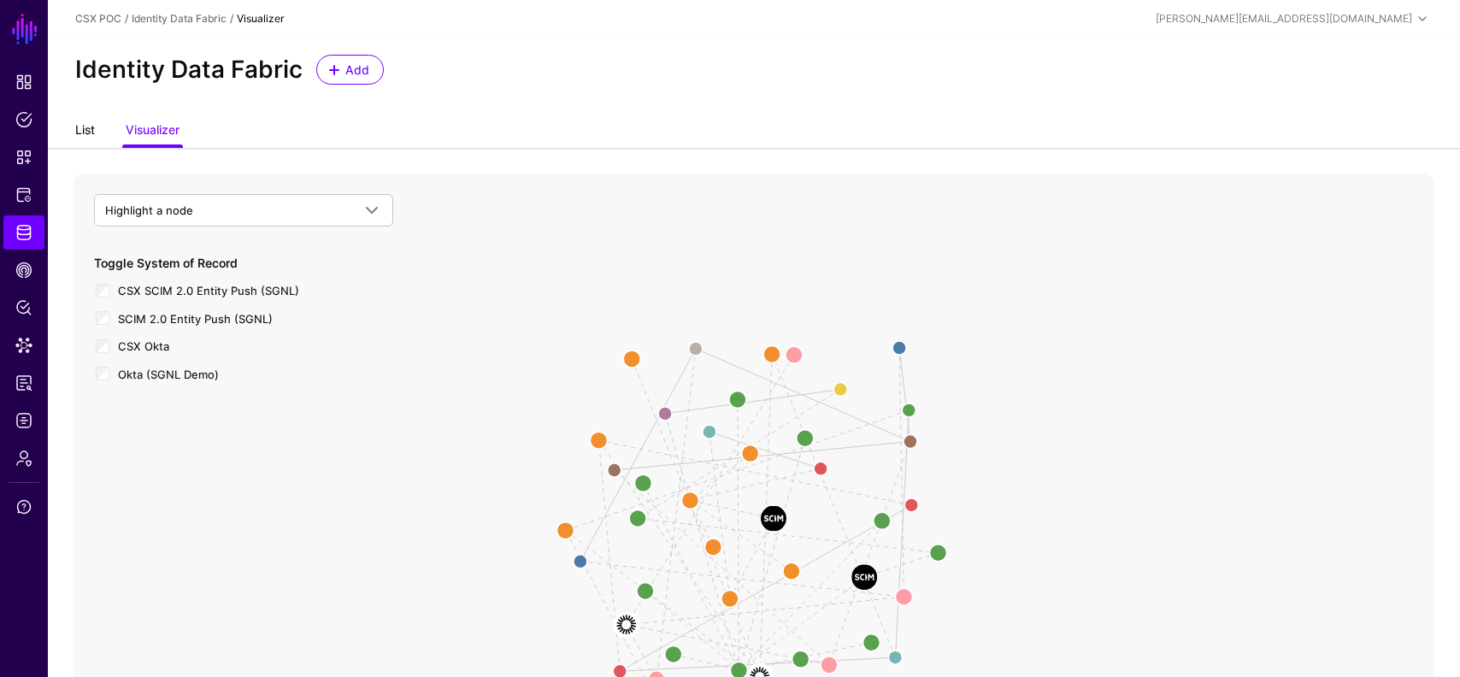
click at [90, 133] on link "List" at bounding box center [85, 131] width 20 height 32
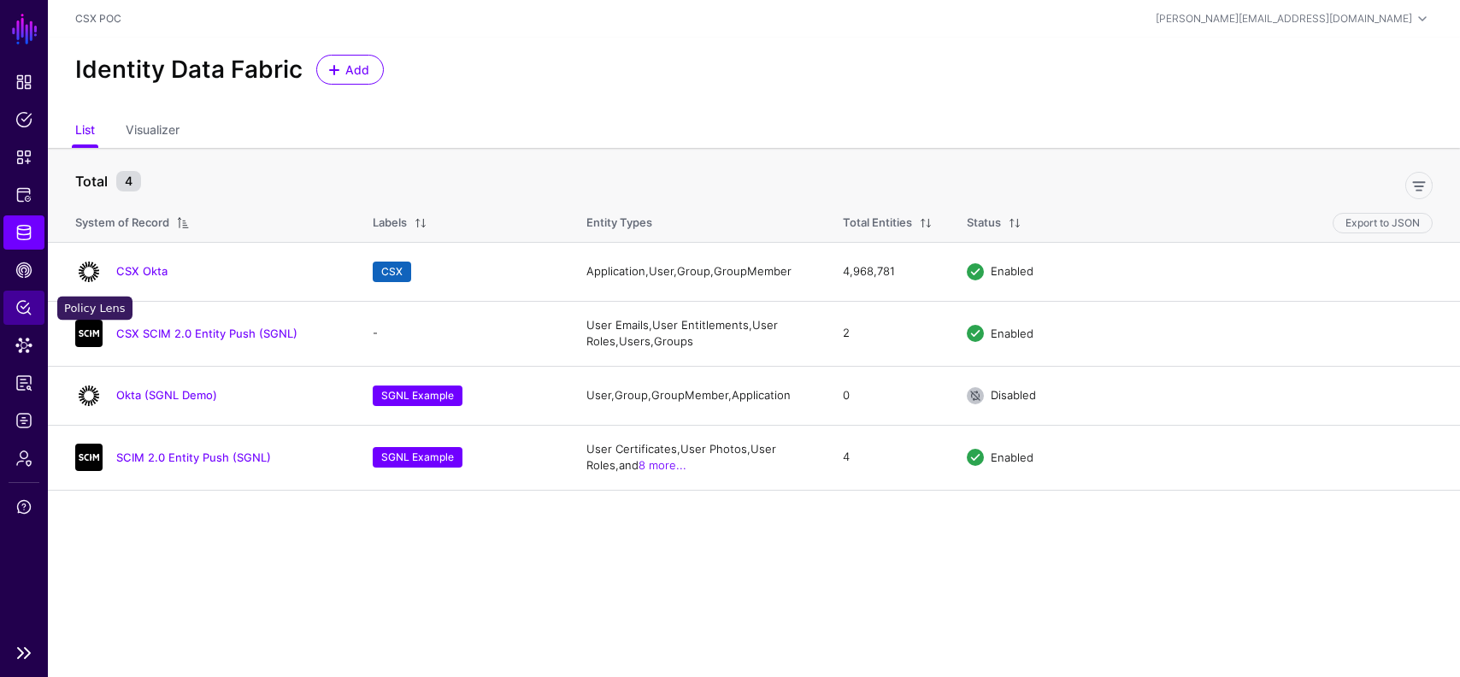
click at [31, 311] on span "Policy Lens" at bounding box center [23, 307] width 17 height 17
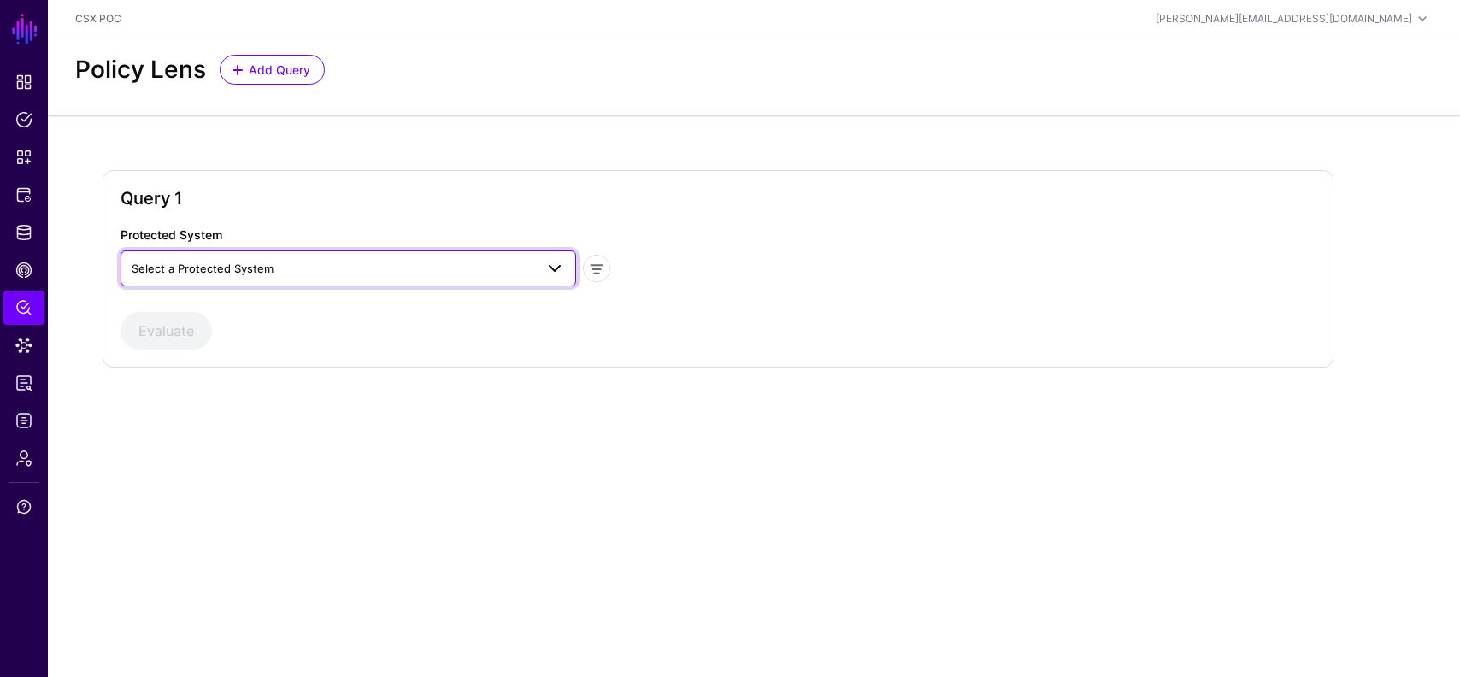
click at [454, 268] on span "Select a Protected System" at bounding box center [333, 268] width 403 height 19
click at [366, 309] on div "access-management" at bounding box center [348, 308] width 428 height 17
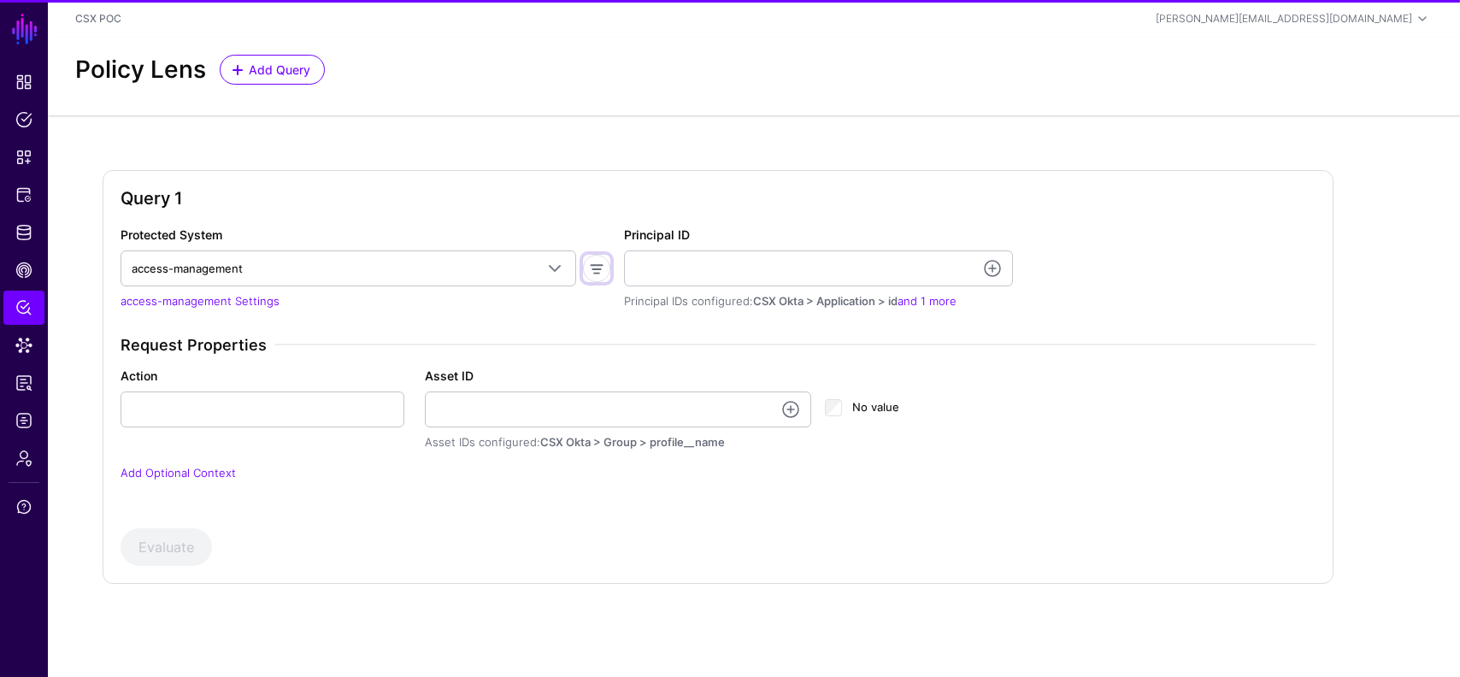
click at [598, 268] on span at bounding box center [596, 268] width 27 height 27
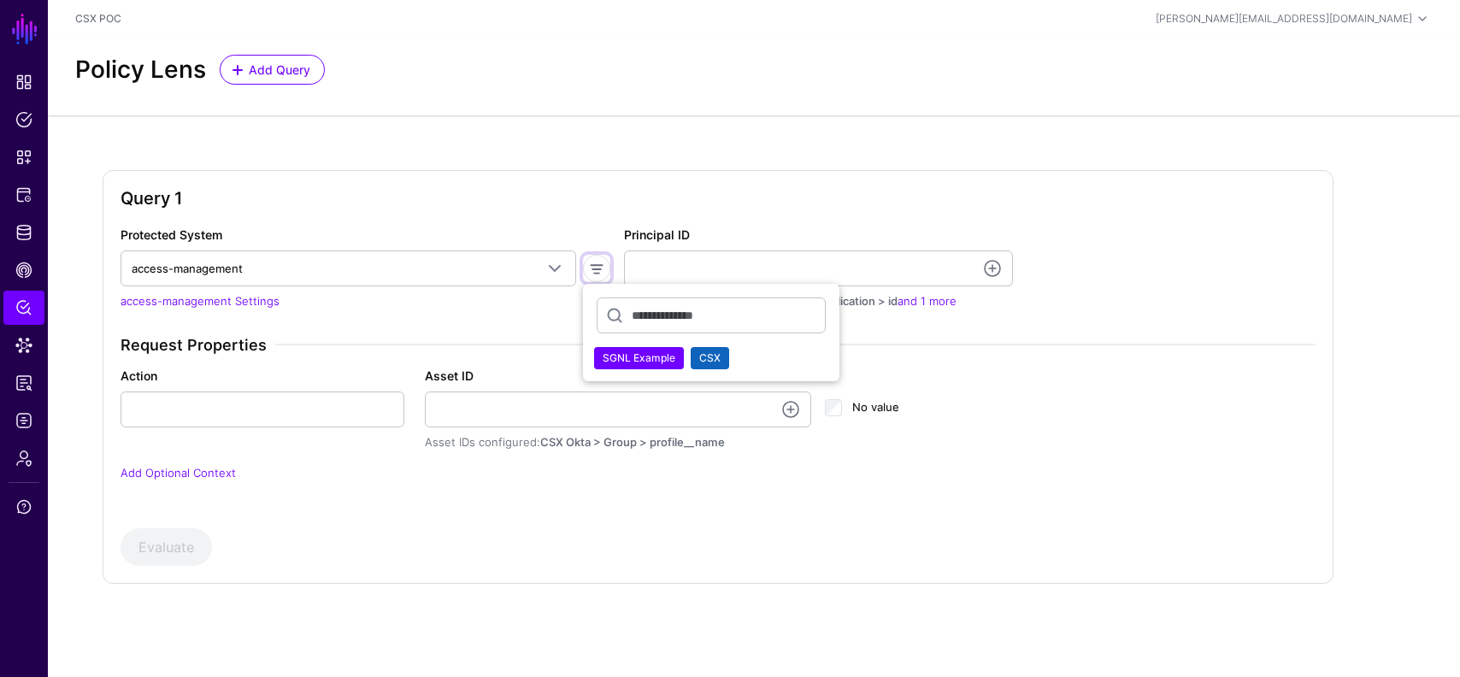
click at [651, 195] on h2 "Query 1" at bounding box center [718, 198] width 1195 height 21
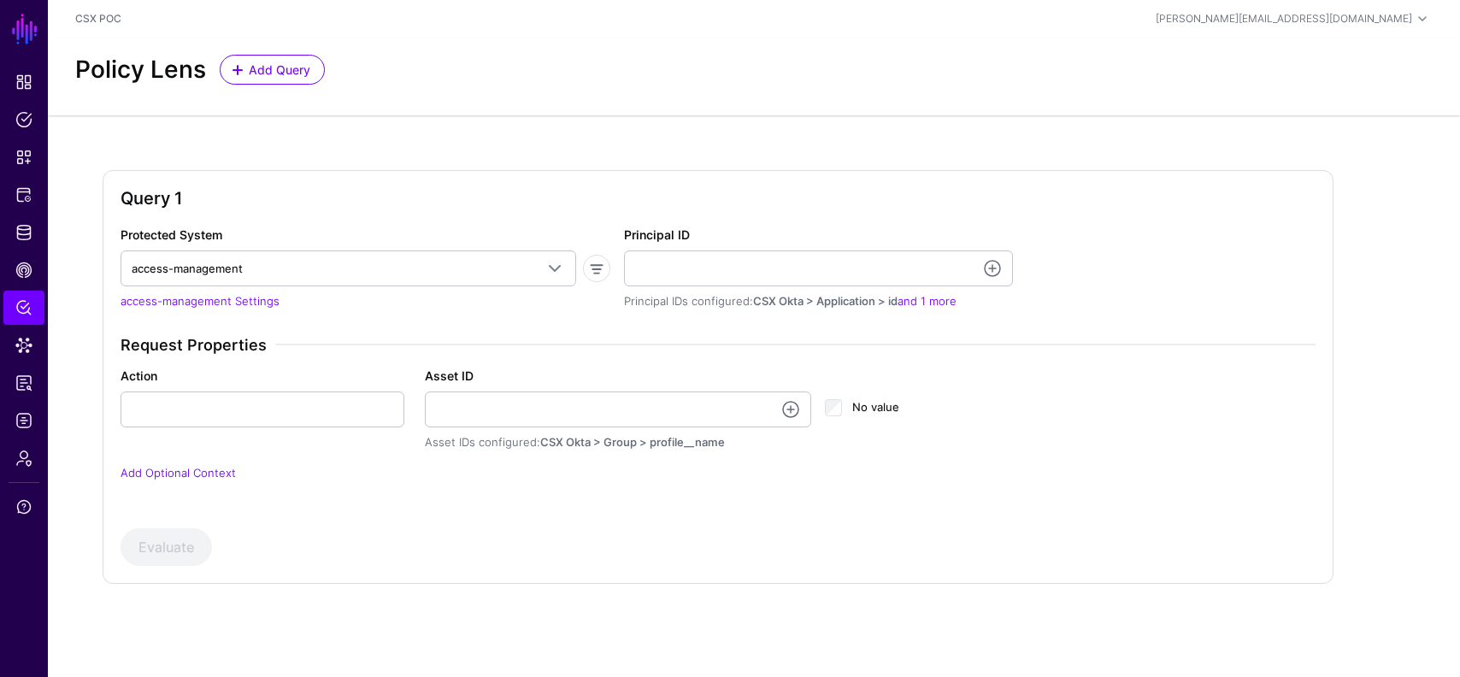
click at [581, 269] on div "SGNL Example CSX" at bounding box center [593, 268] width 34 height 27
click at [598, 262] on span at bounding box center [596, 268] width 27 height 27
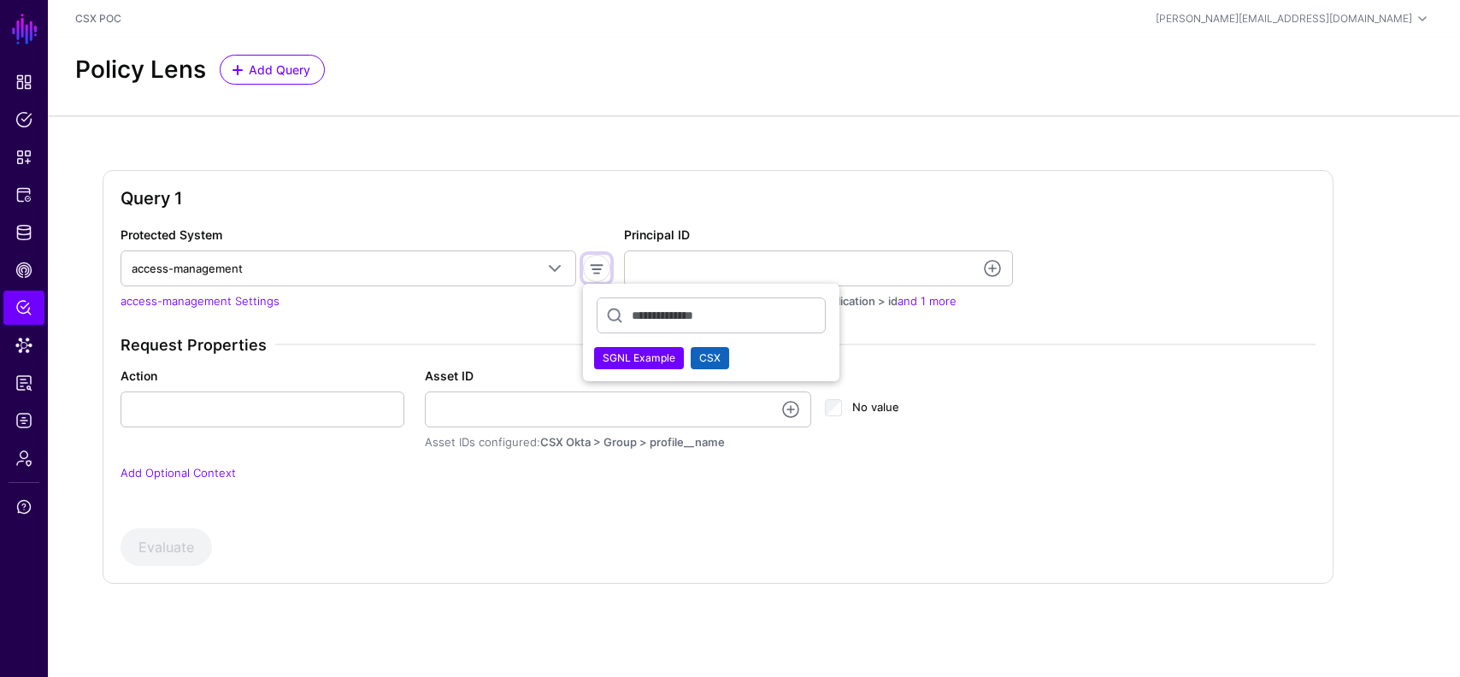
click at [597, 203] on h2 "Query 1" at bounding box center [718, 198] width 1195 height 21
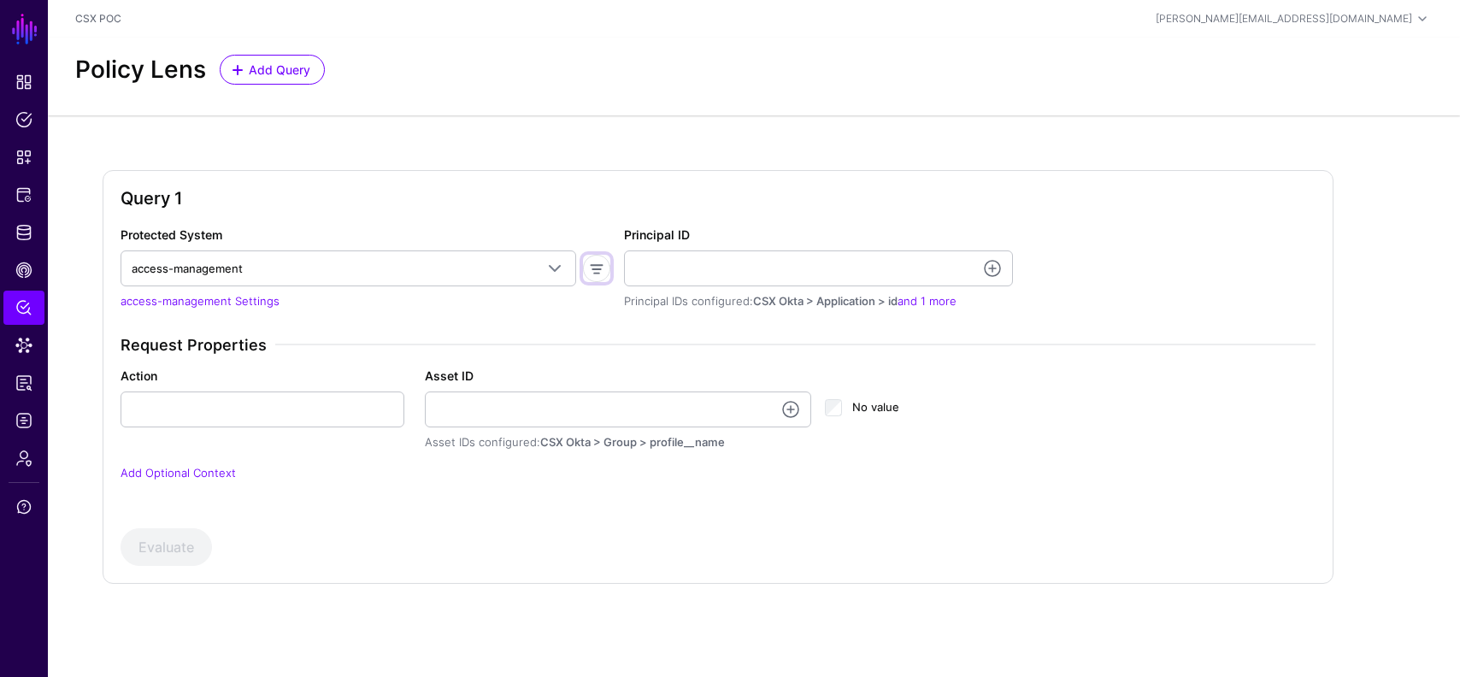
click at [598, 274] on span at bounding box center [596, 268] width 27 height 27
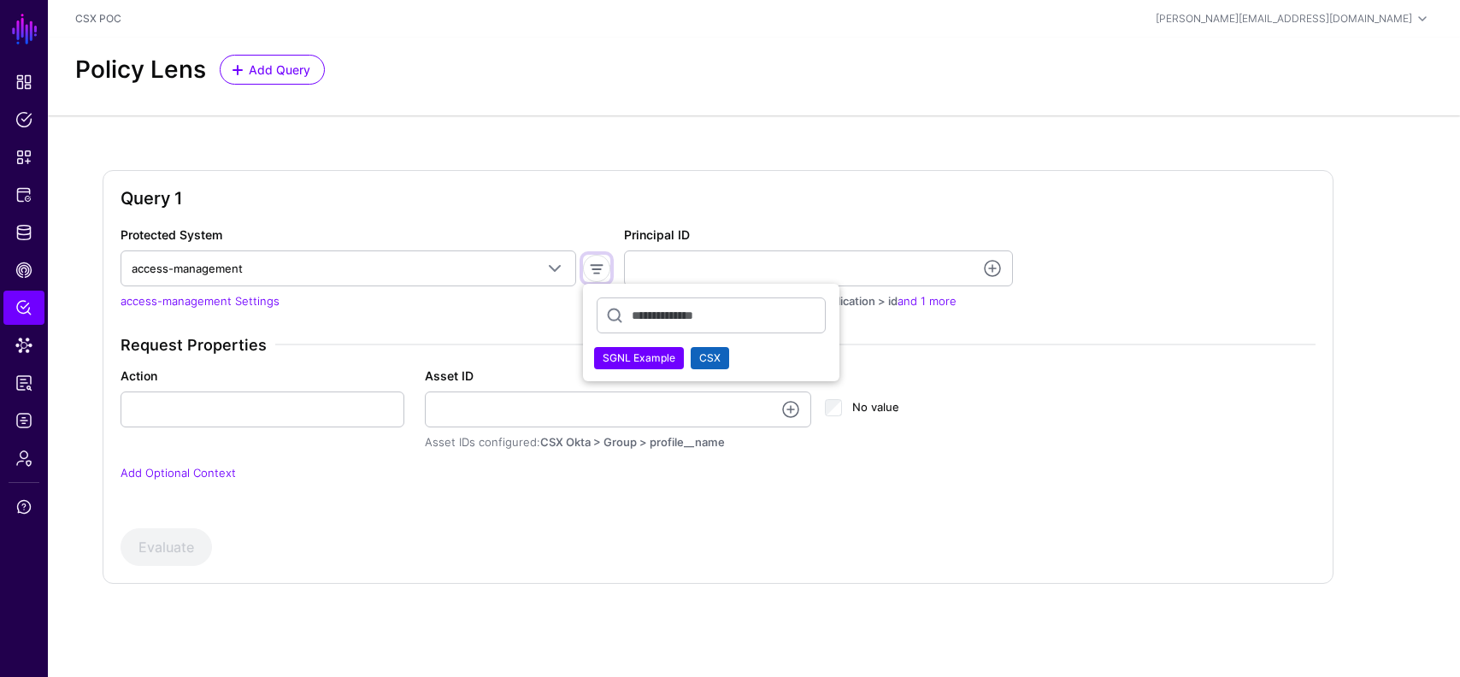
click at [603, 179] on div "Query 1 Protected System access-management access-management access-management-…" at bounding box center [718, 377] width 1231 height 414
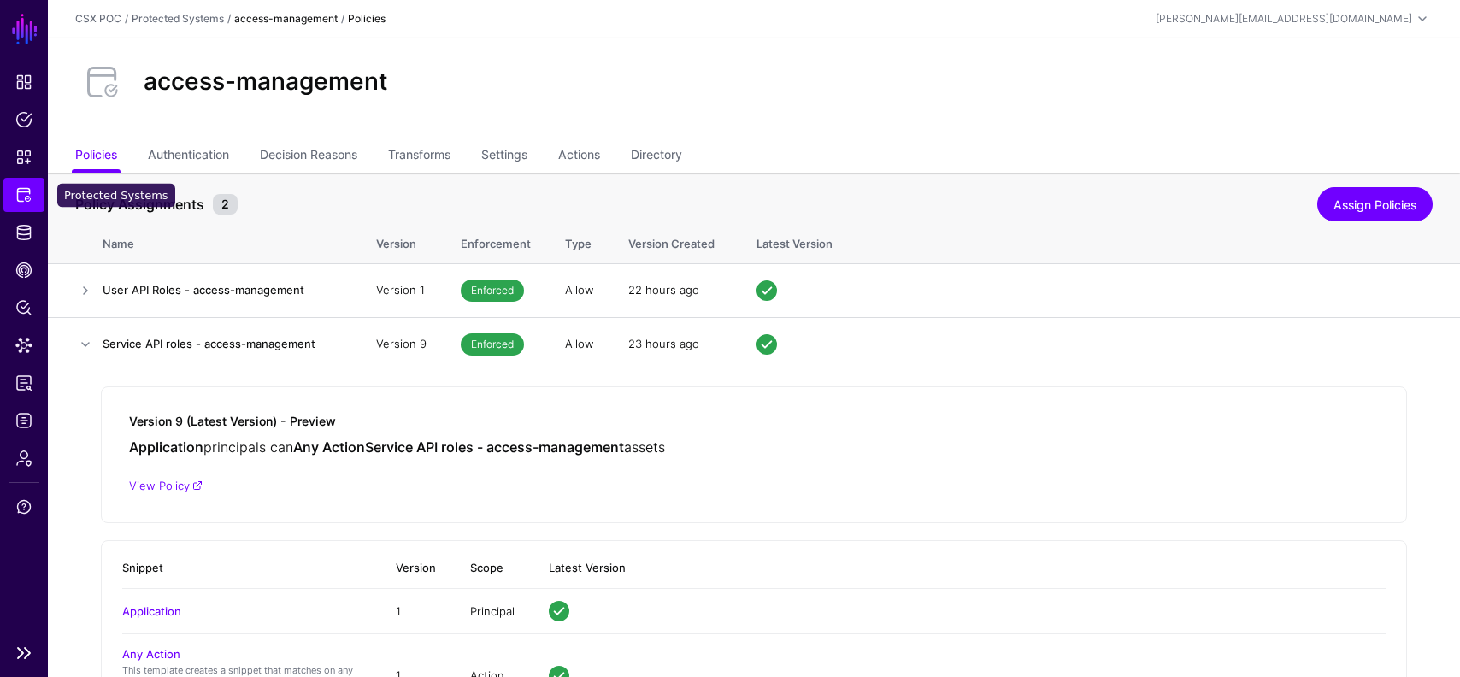
click at [37, 203] on link "Protected Systems" at bounding box center [23, 195] width 41 height 34
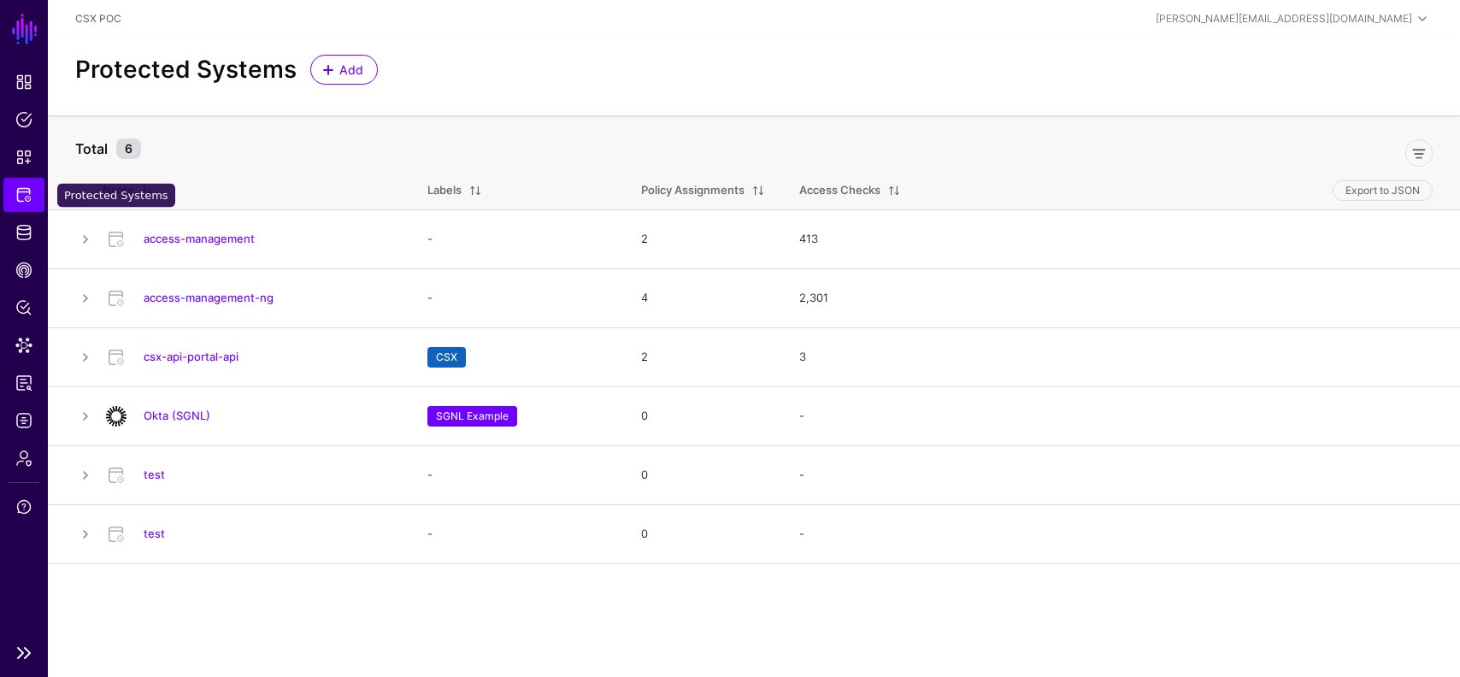
click at [37, 202] on link "Protected Systems" at bounding box center [23, 195] width 41 height 34
click at [29, 238] on span "Identity Data Fabric" at bounding box center [23, 232] width 17 height 17
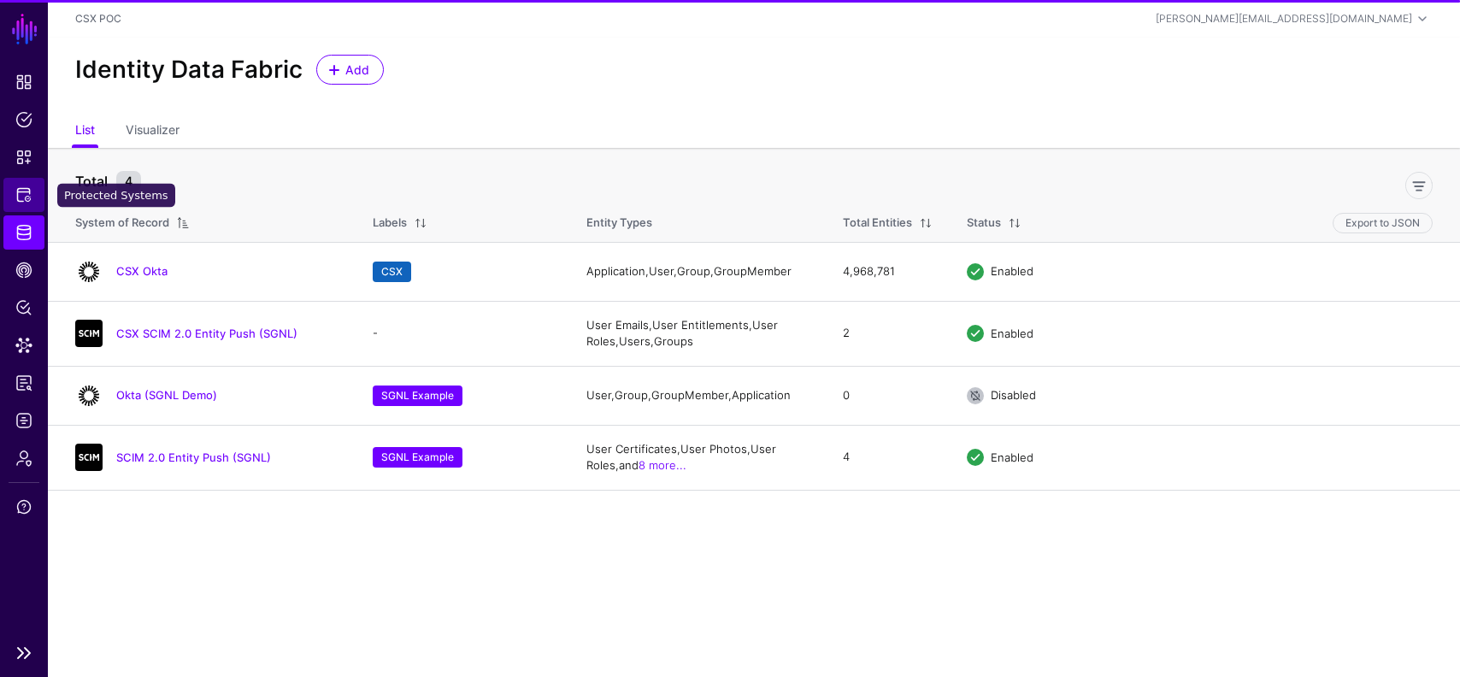
click at [29, 189] on span "Protected Systems" at bounding box center [23, 194] width 17 height 17
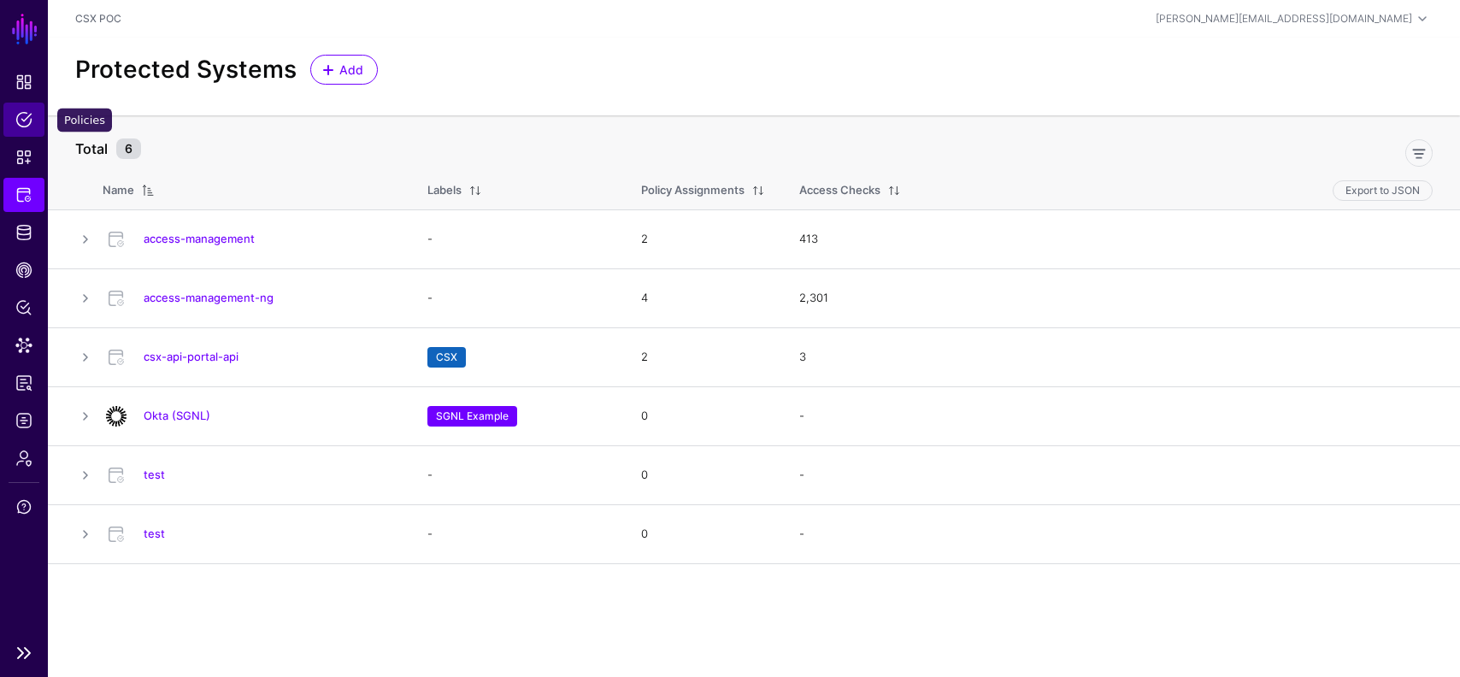
click at [19, 123] on span "Policies" at bounding box center [23, 119] width 17 height 17
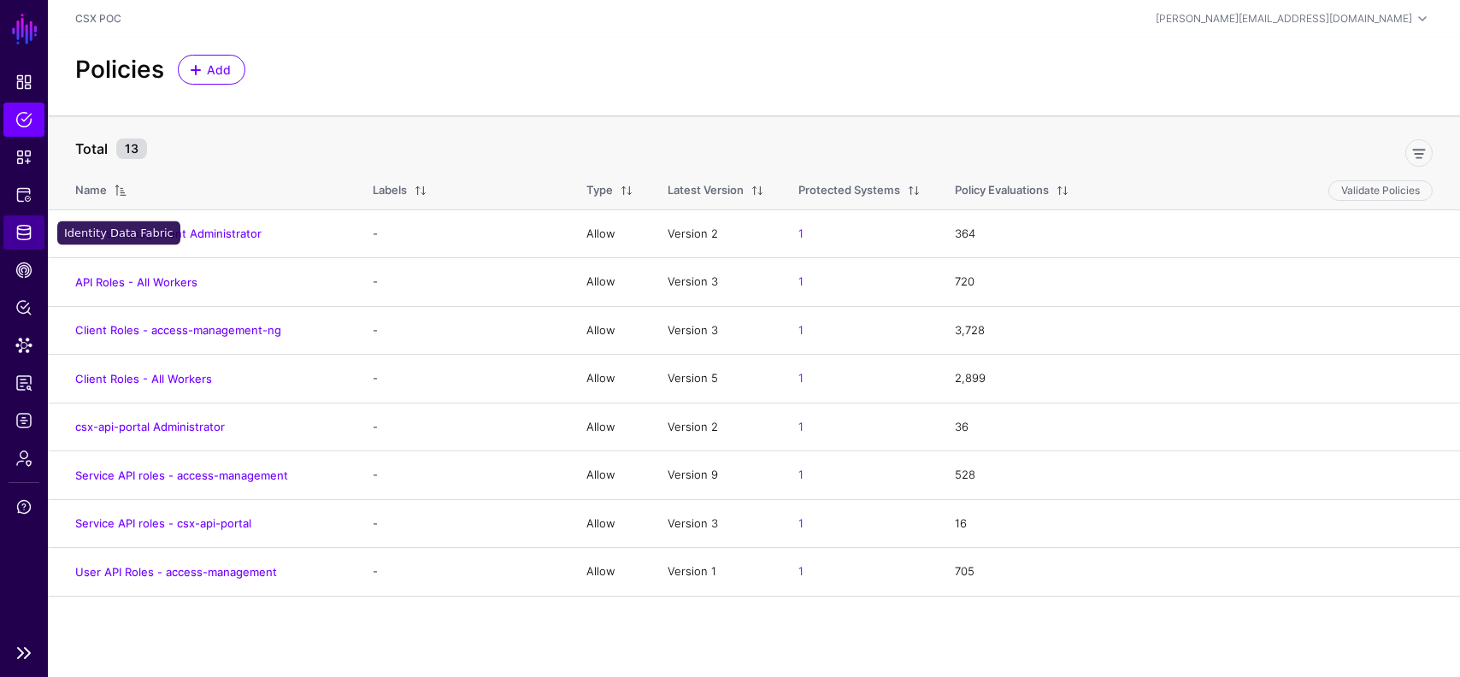
click at [36, 228] on link "Identity Data Fabric" at bounding box center [23, 232] width 41 height 34
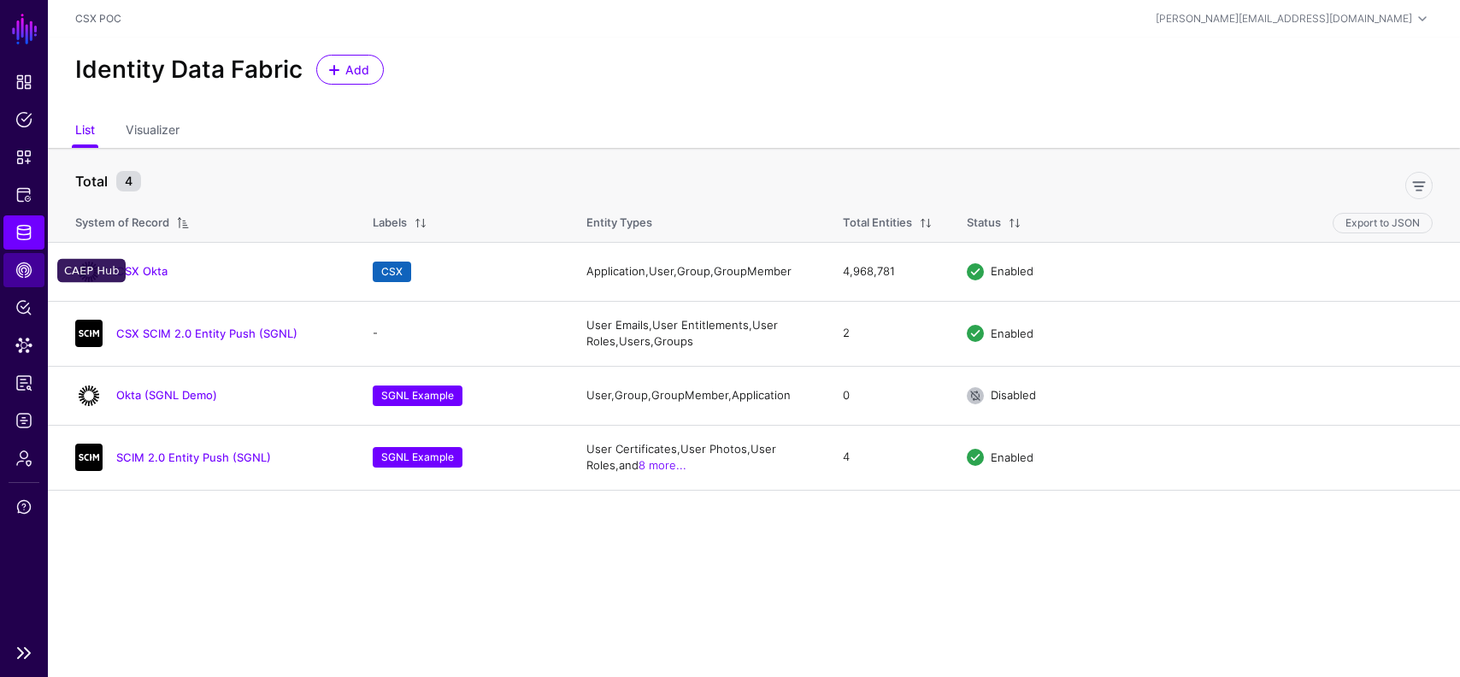
click at [31, 270] on span "CAEP Hub" at bounding box center [23, 270] width 17 height 17
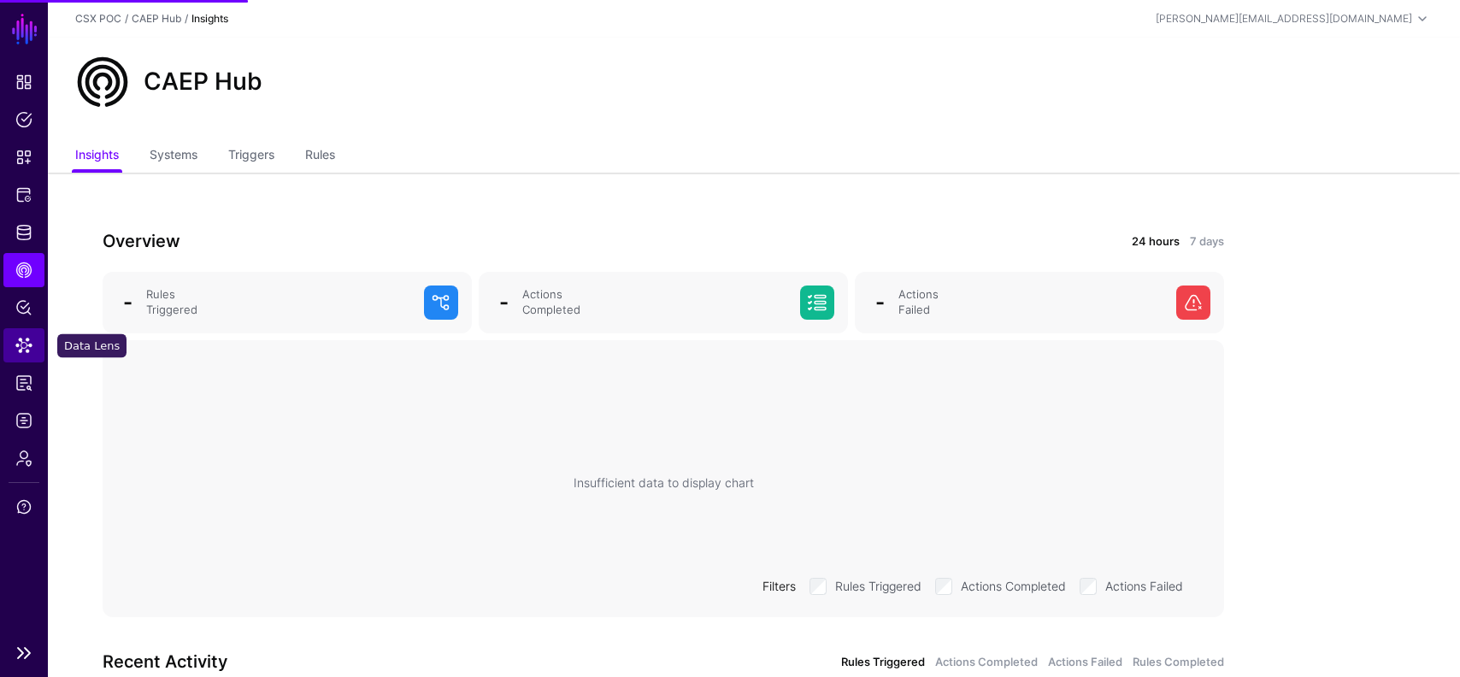
click at [27, 351] on span "Data Lens" at bounding box center [23, 345] width 17 height 17
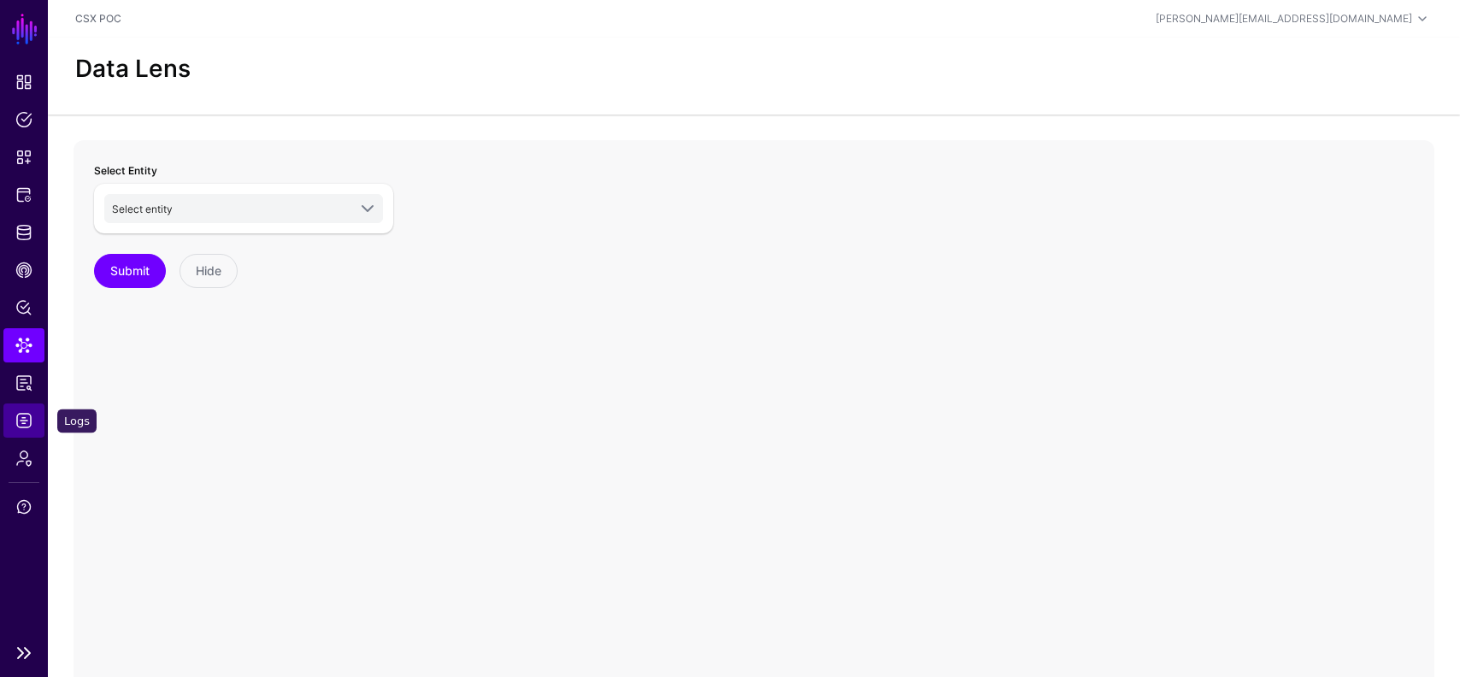
click at [22, 416] on span "Logs" at bounding box center [23, 420] width 17 height 17
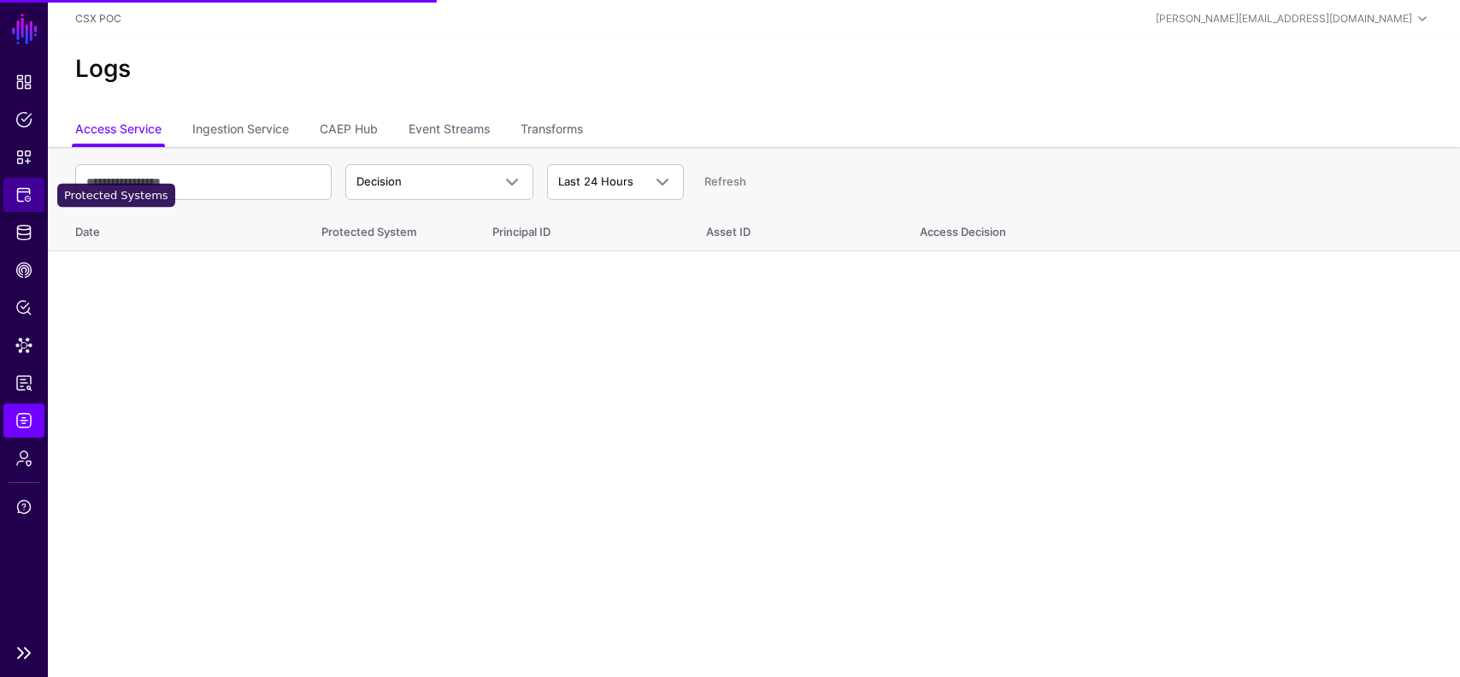
click at [31, 189] on span "Protected Systems" at bounding box center [23, 194] width 17 height 17
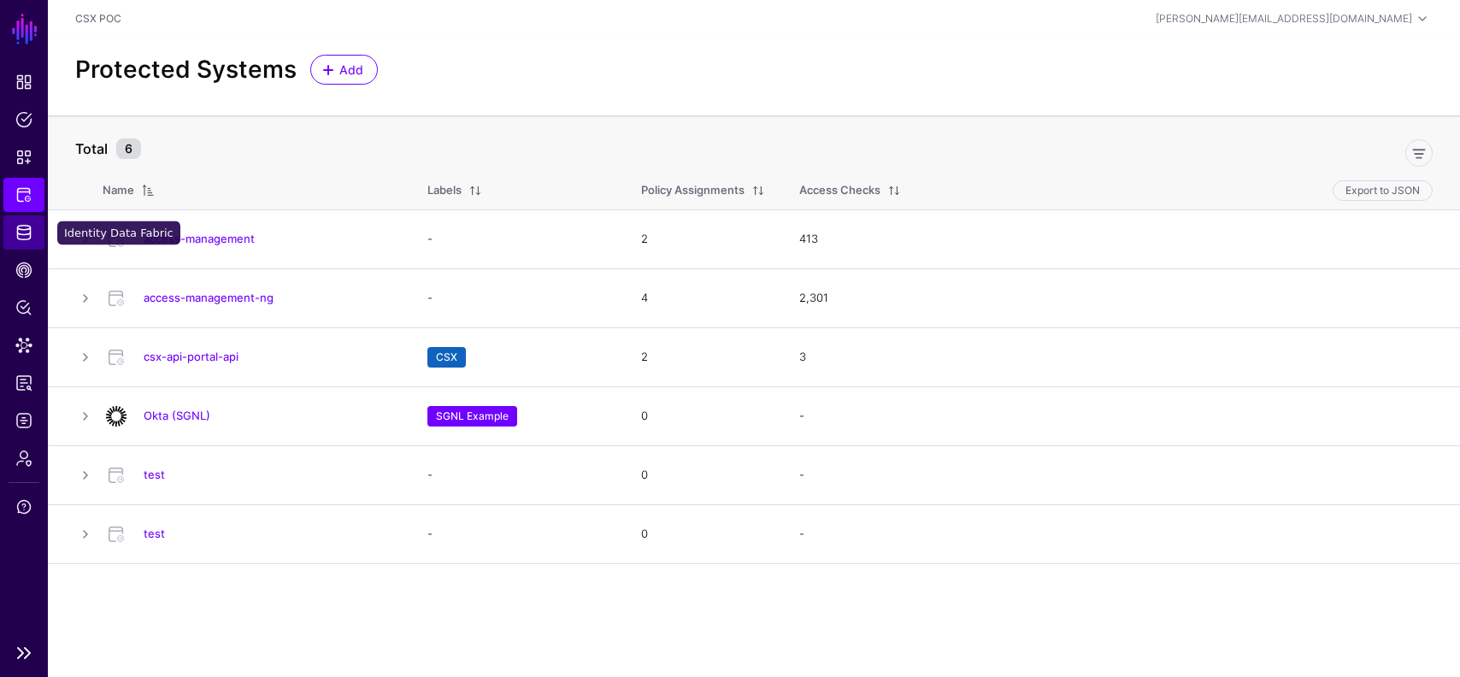
click at [28, 224] on span "Identity Data Fabric" at bounding box center [23, 232] width 17 height 17
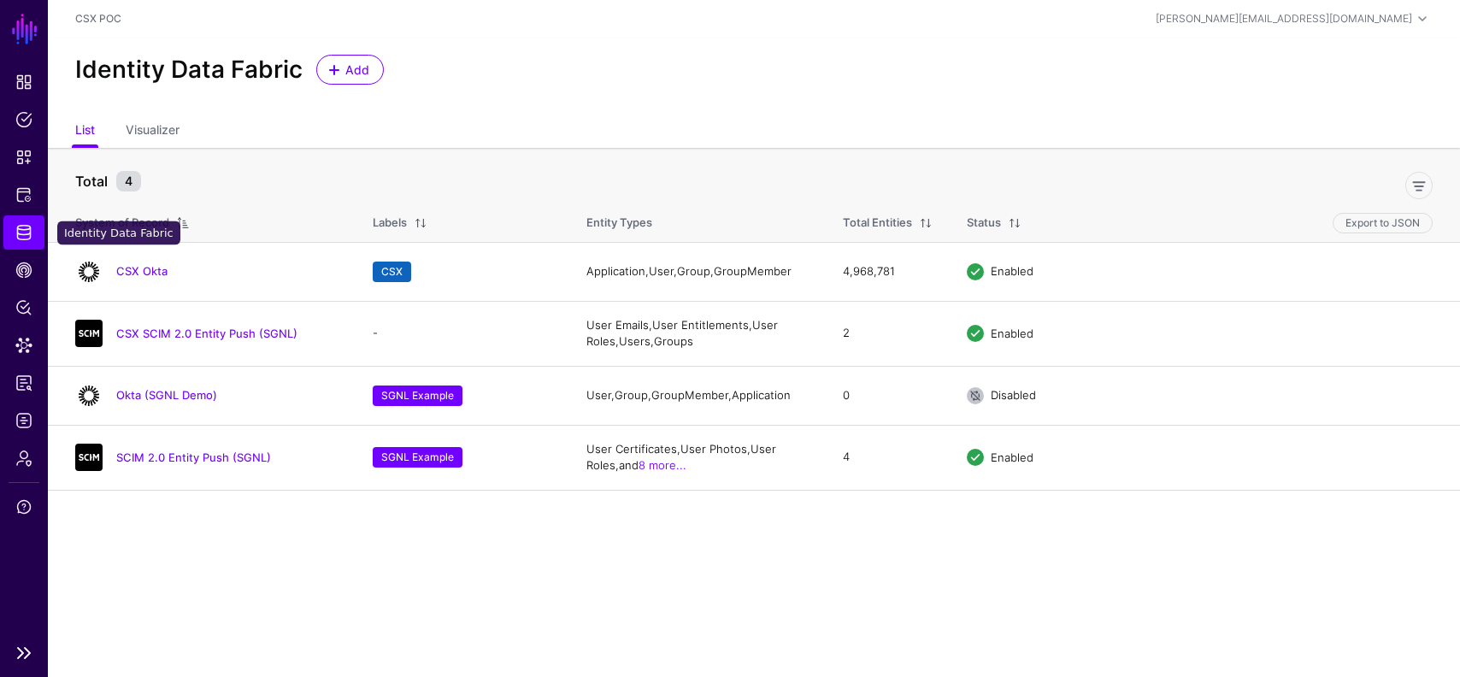
click at [27, 231] on span "Identity Data Fabric" at bounding box center [23, 232] width 17 height 17
click at [22, 189] on span "Protected Systems" at bounding box center [23, 194] width 17 height 17
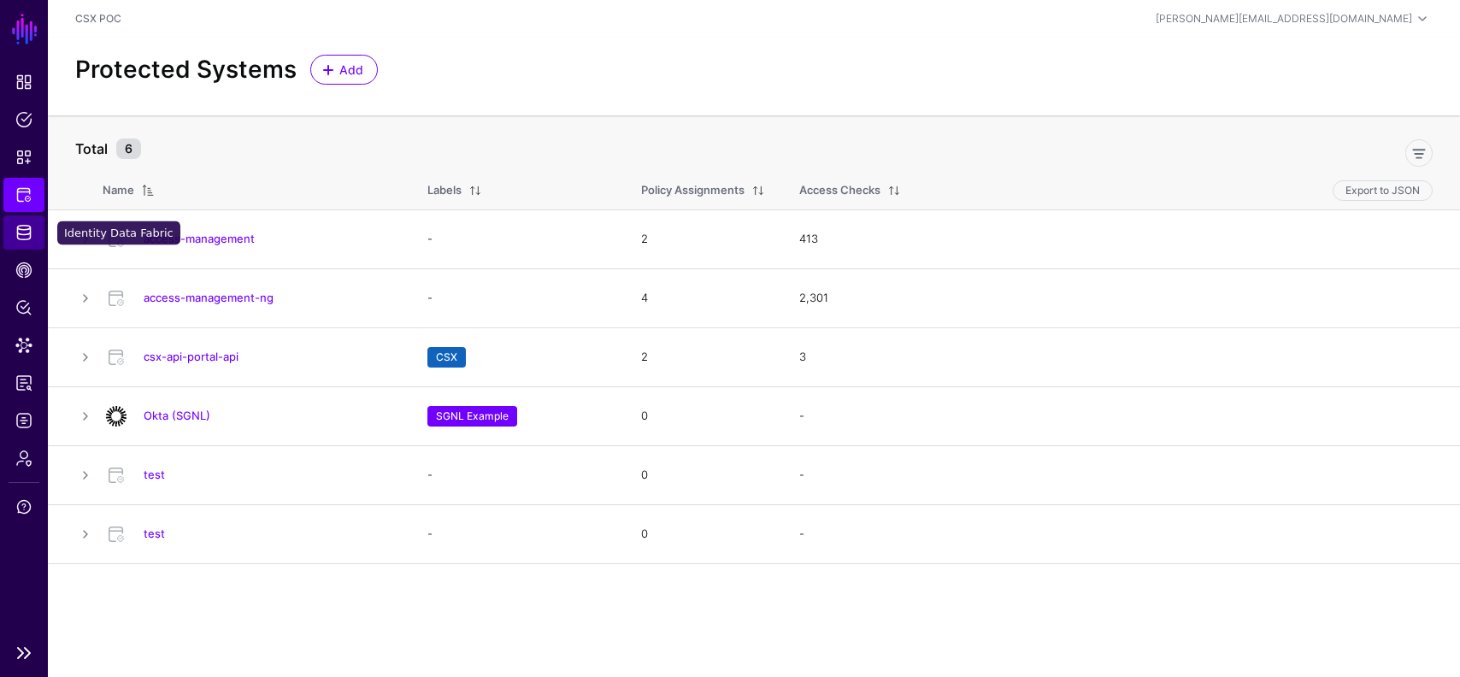
click at [32, 239] on link "Identity Data Fabric" at bounding box center [23, 232] width 41 height 34
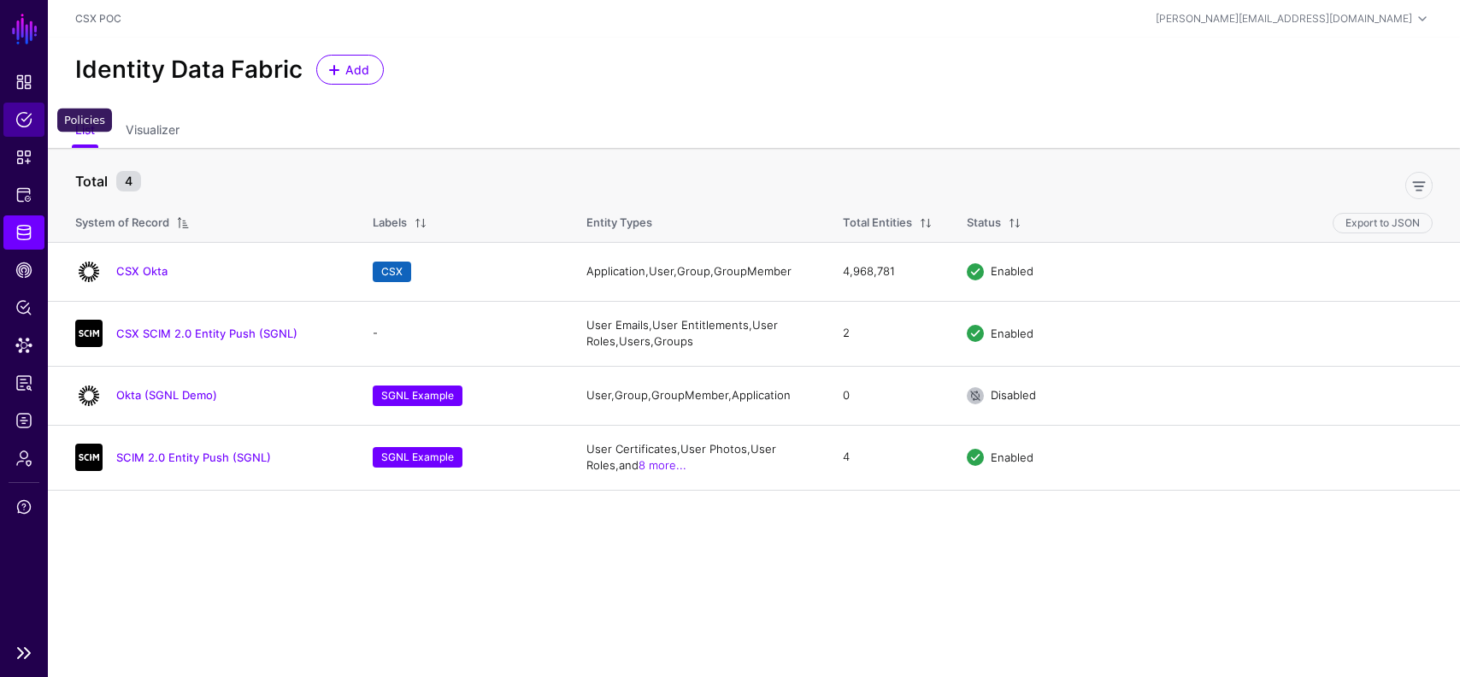
click at [25, 108] on link "Policies" at bounding box center [23, 120] width 41 height 34
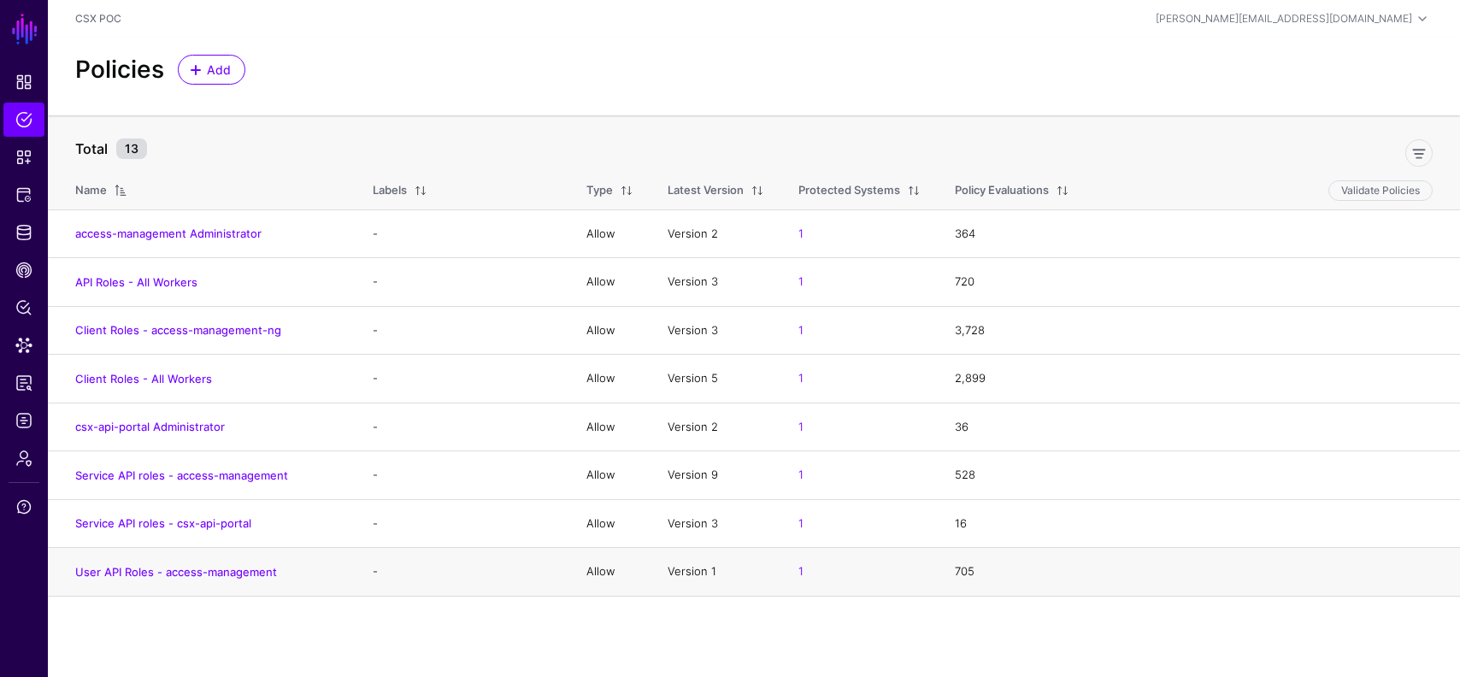
click at [237, 557] on td "User API Roles - access-management" at bounding box center [202, 572] width 308 height 49
click at [237, 572] on link "User API Roles - access-management" at bounding box center [176, 572] width 202 height 14
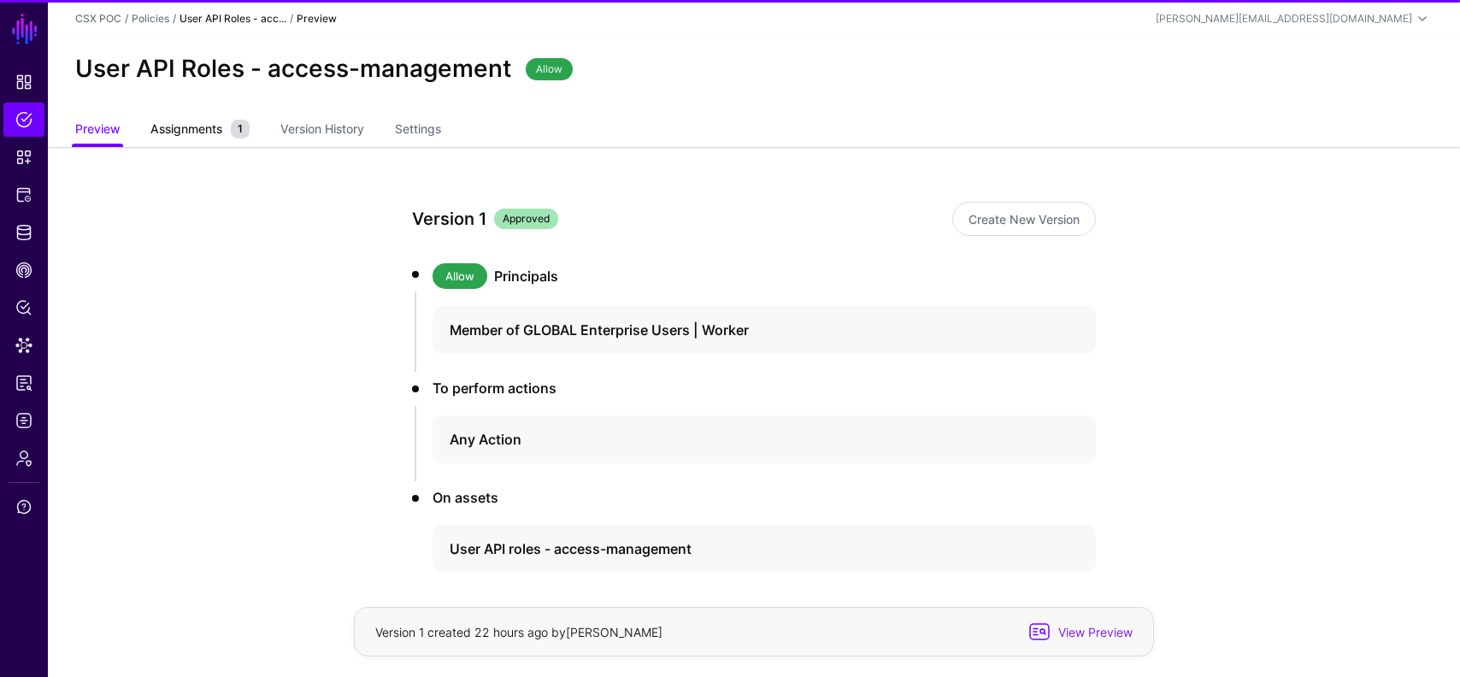
click at [173, 123] on span "Assignments" at bounding box center [186, 129] width 80 height 18
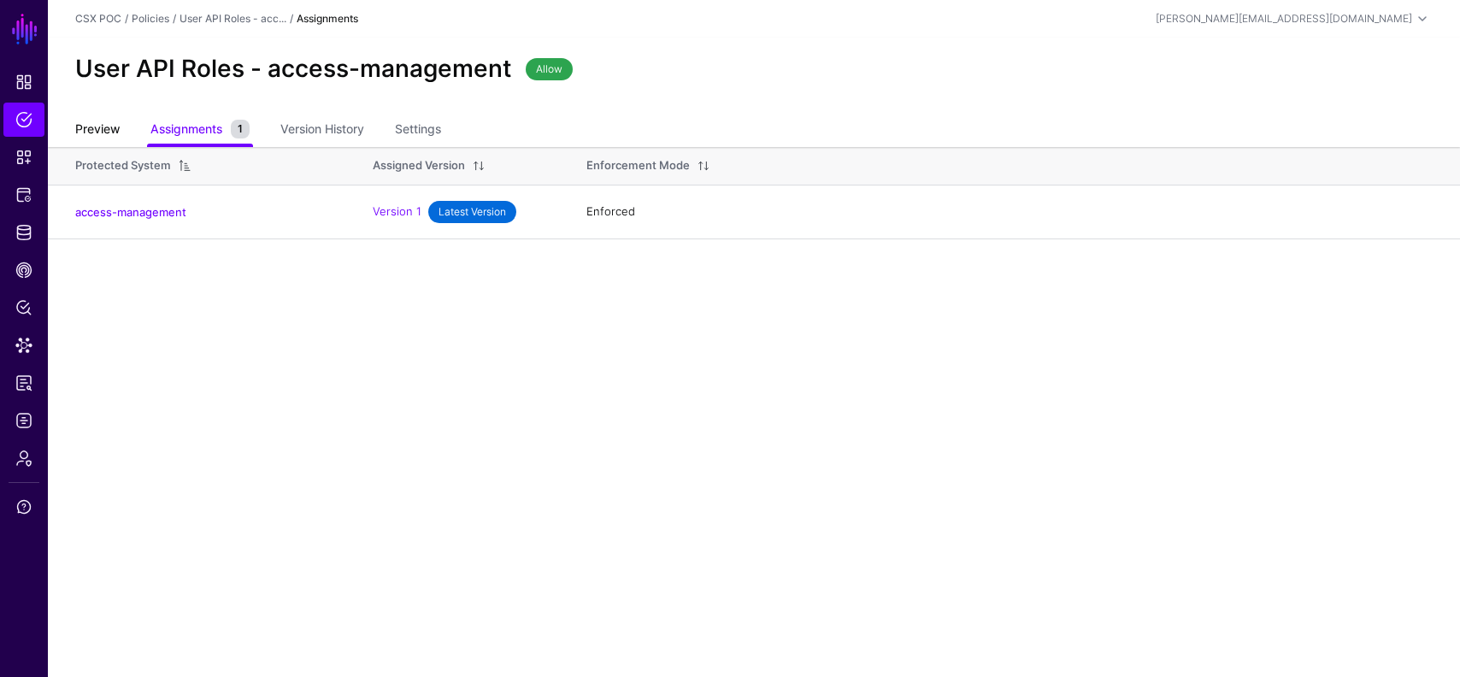
click at [91, 129] on link "Preview" at bounding box center [97, 131] width 44 height 32
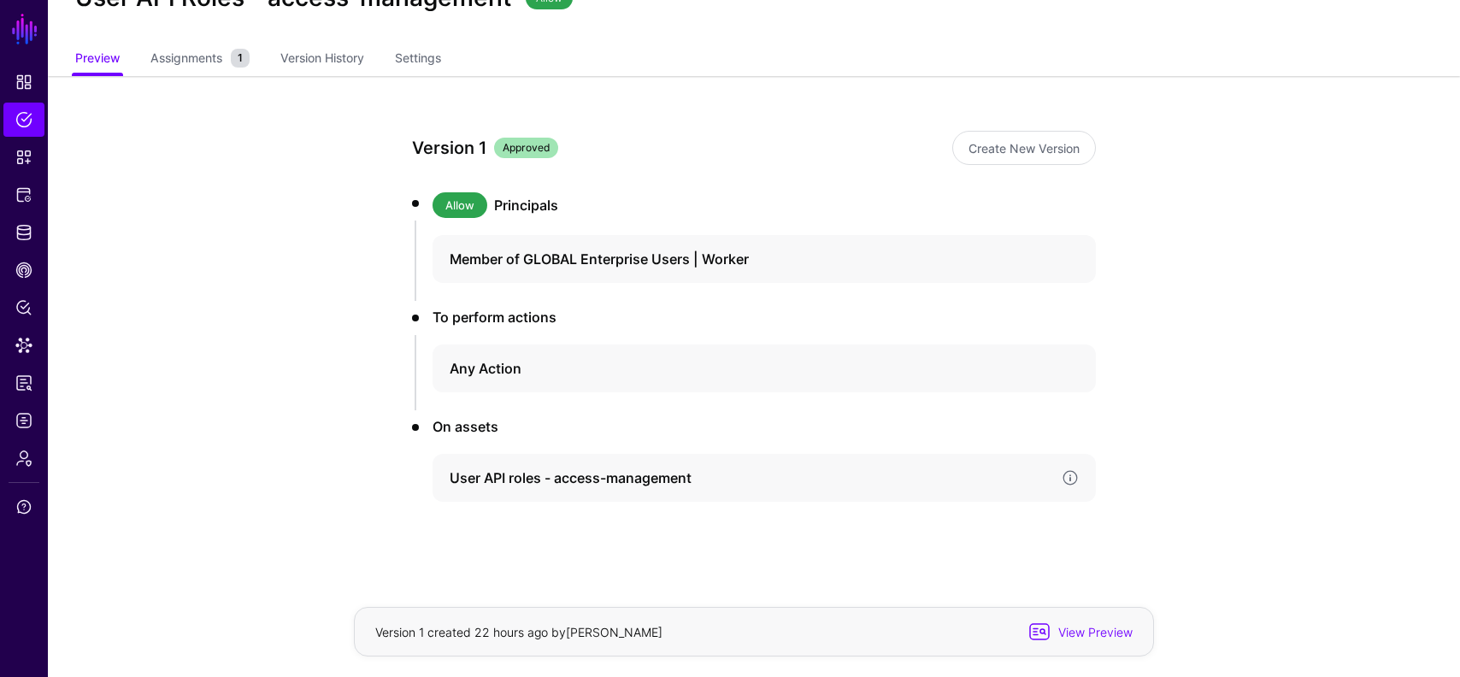
click at [599, 462] on div "User API roles - access-management" at bounding box center [764, 478] width 663 height 48
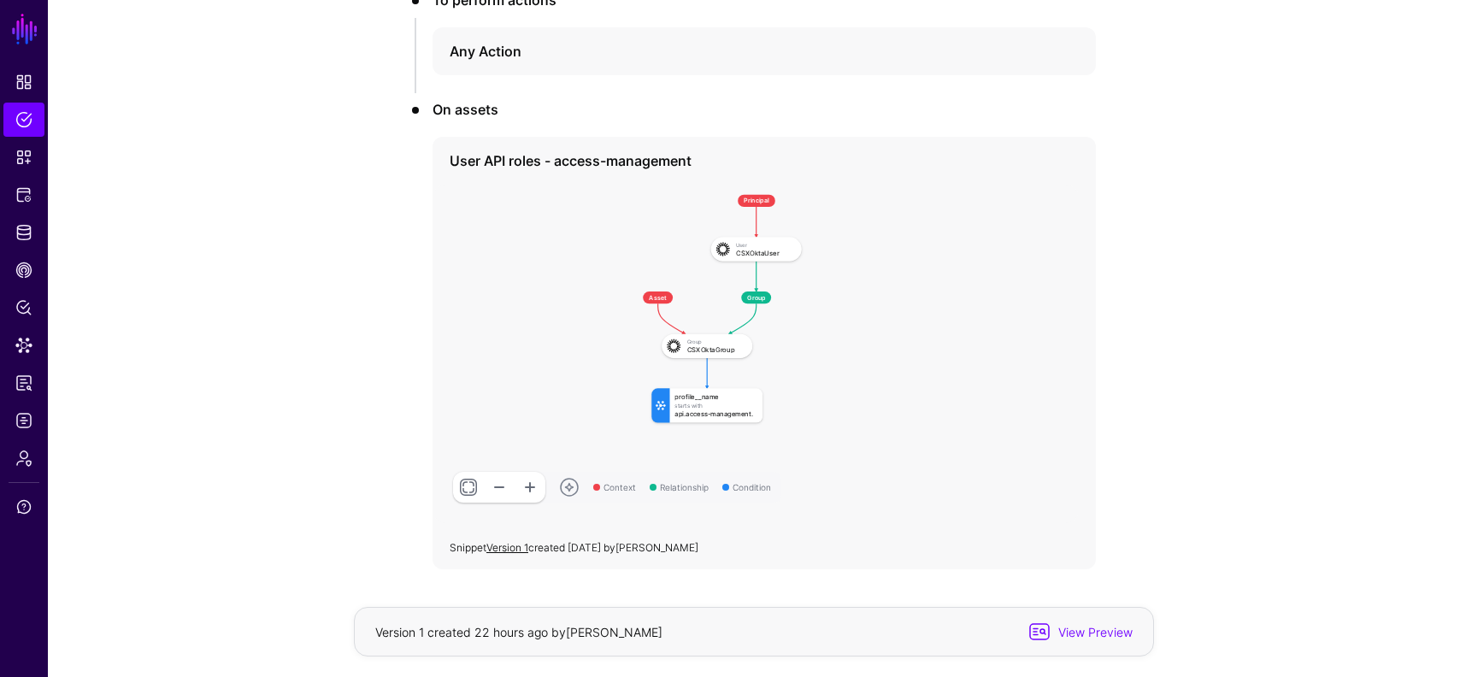
scroll to position [372, 0]
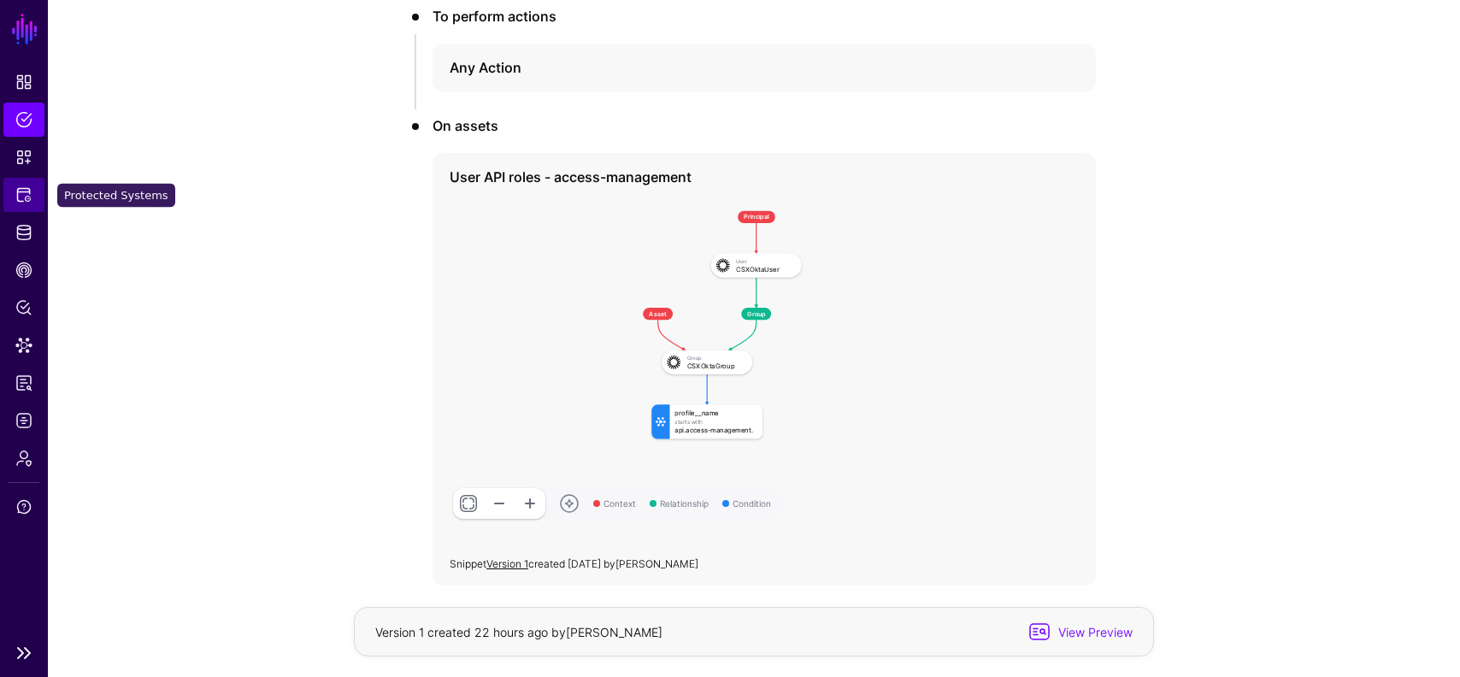
click at [36, 200] on link "Protected Systems" at bounding box center [23, 195] width 41 height 34
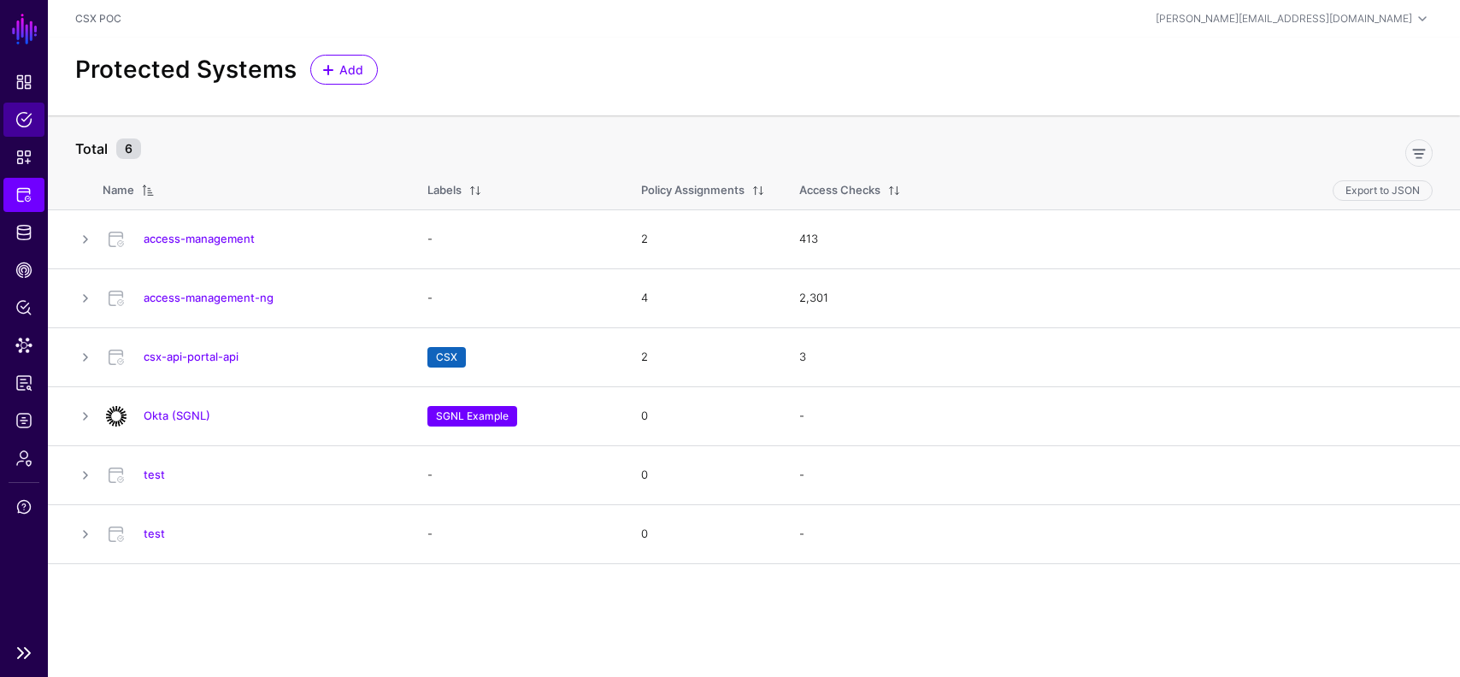
click at [22, 129] on link "Policies" at bounding box center [23, 120] width 41 height 34
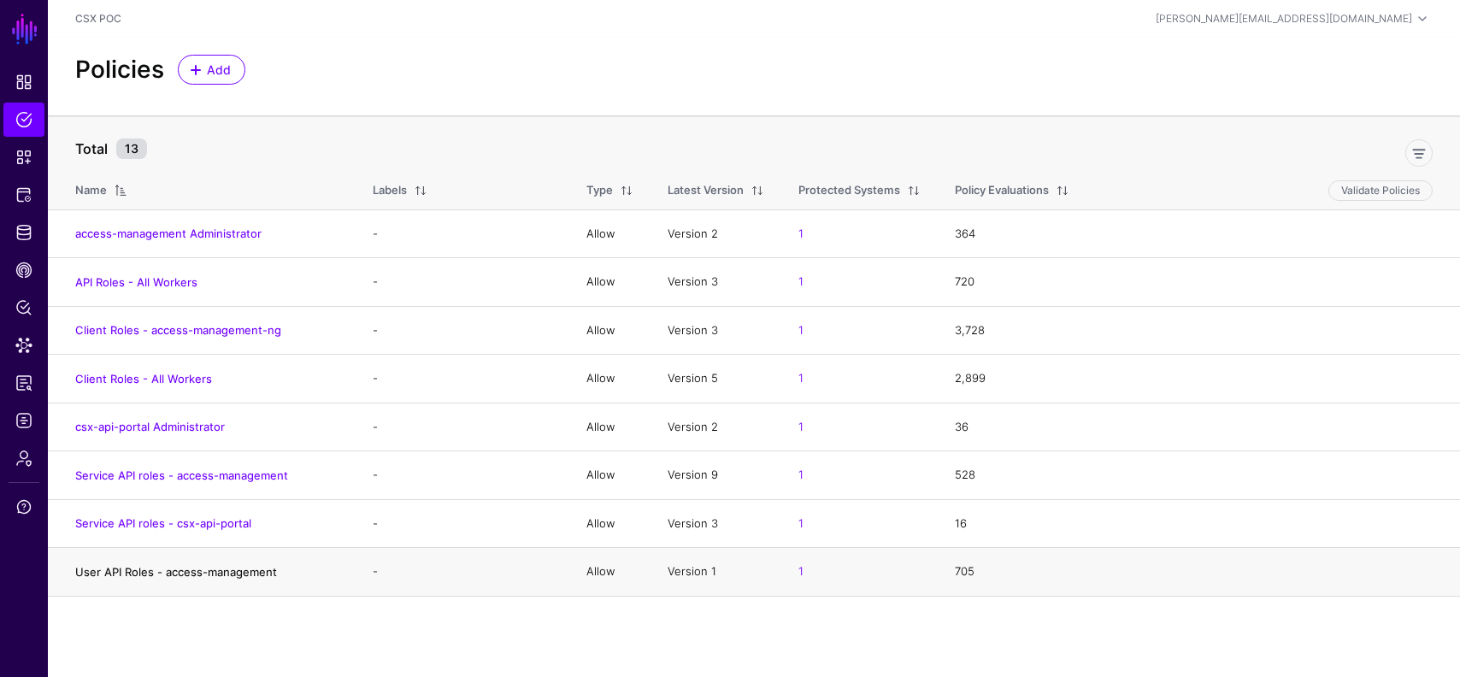
click at [262, 569] on link "User API Roles - access-management" at bounding box center [176, 572] width 202 height 14
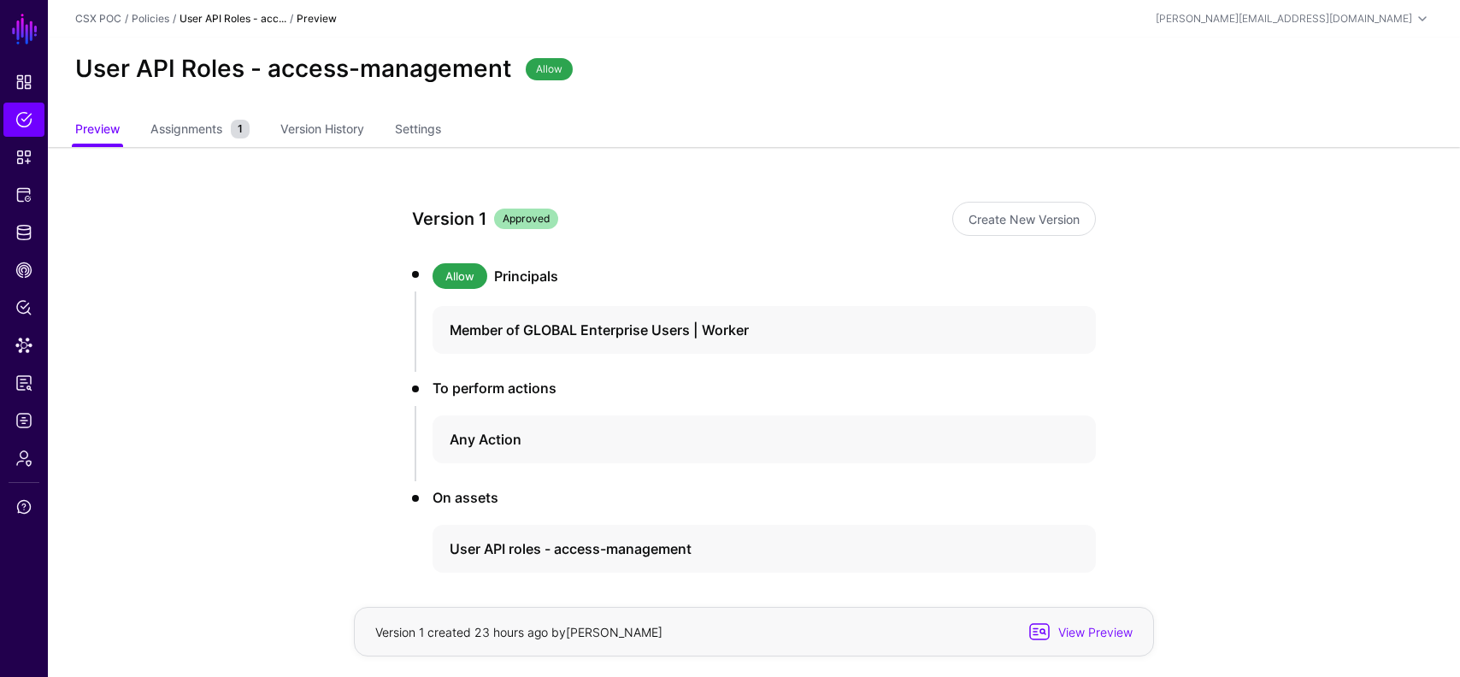
scroll to position [71, 0]
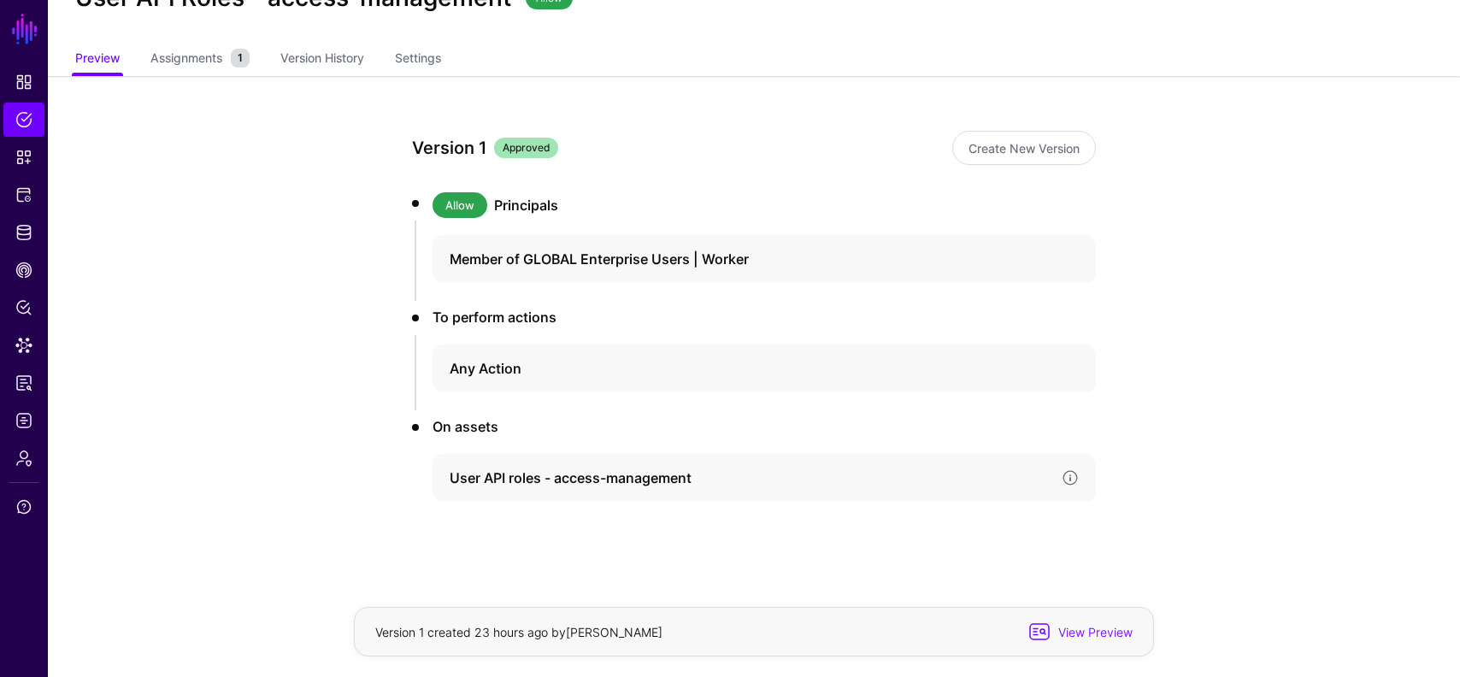
click at [537, 484] on h4 "User API roles - access-management" at bounding box center [749, 478] width 598 height 21
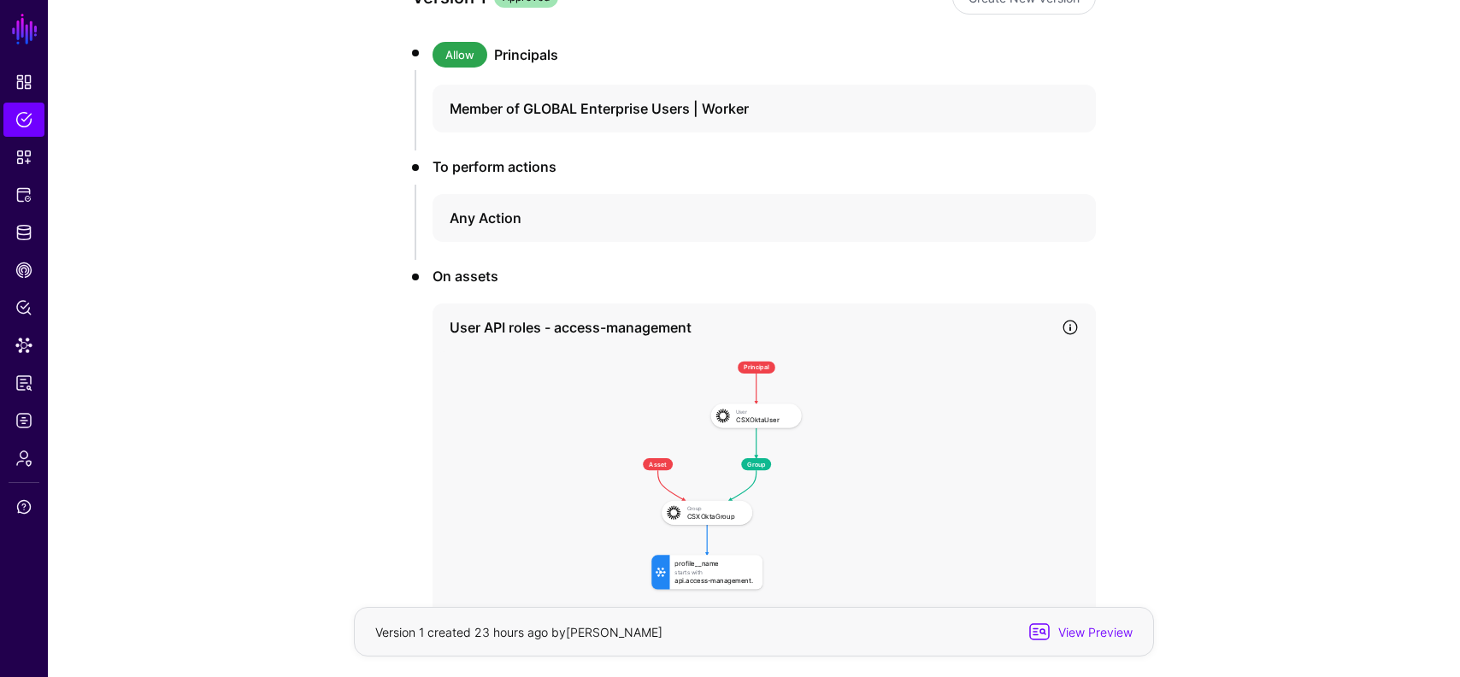
scroll to position [267, 0]
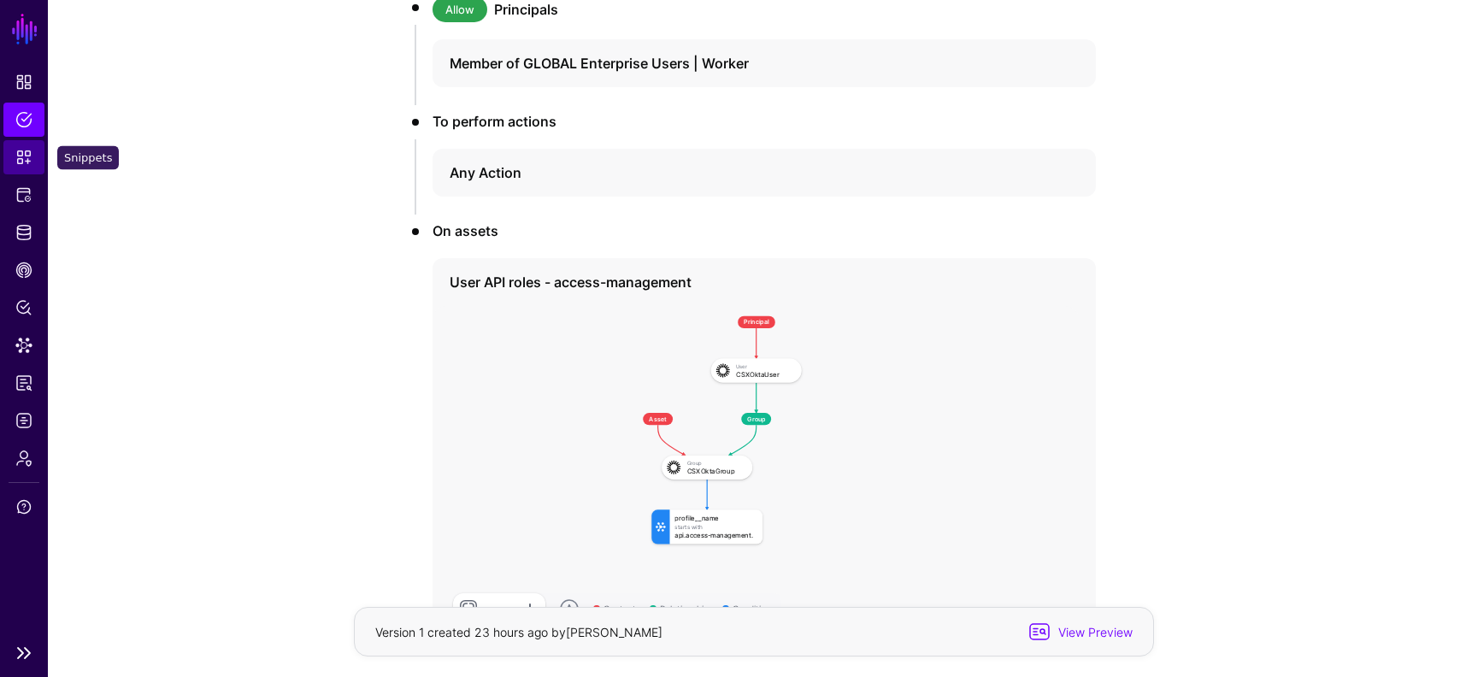
click at [21, 156] on span "Snippets" at bounding box center [23, 157] width 17 height 17
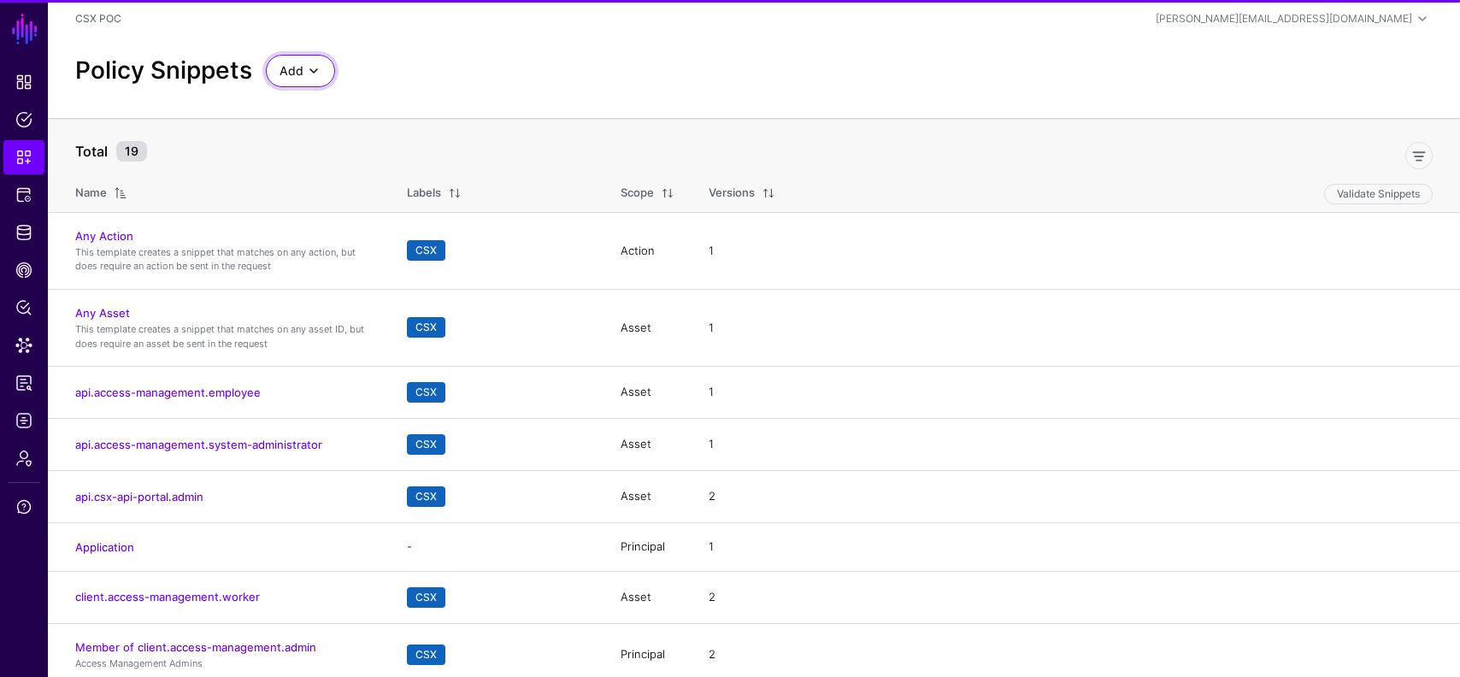
click at [304, 62] on span at bounding box center [314, 71] width 21 height 21
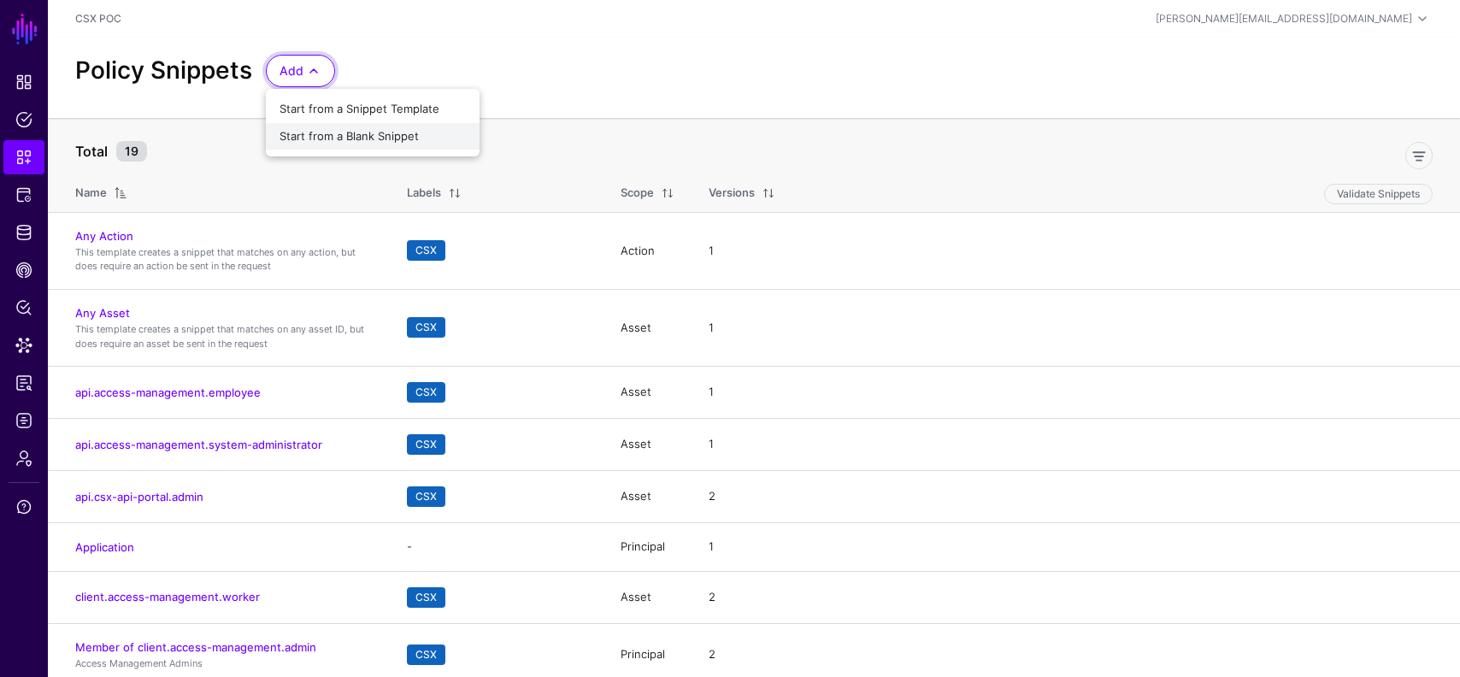
click at [329, 135] on span "Start from a Blank Snippet" at bounding box center [349, 136] width 139 height 14
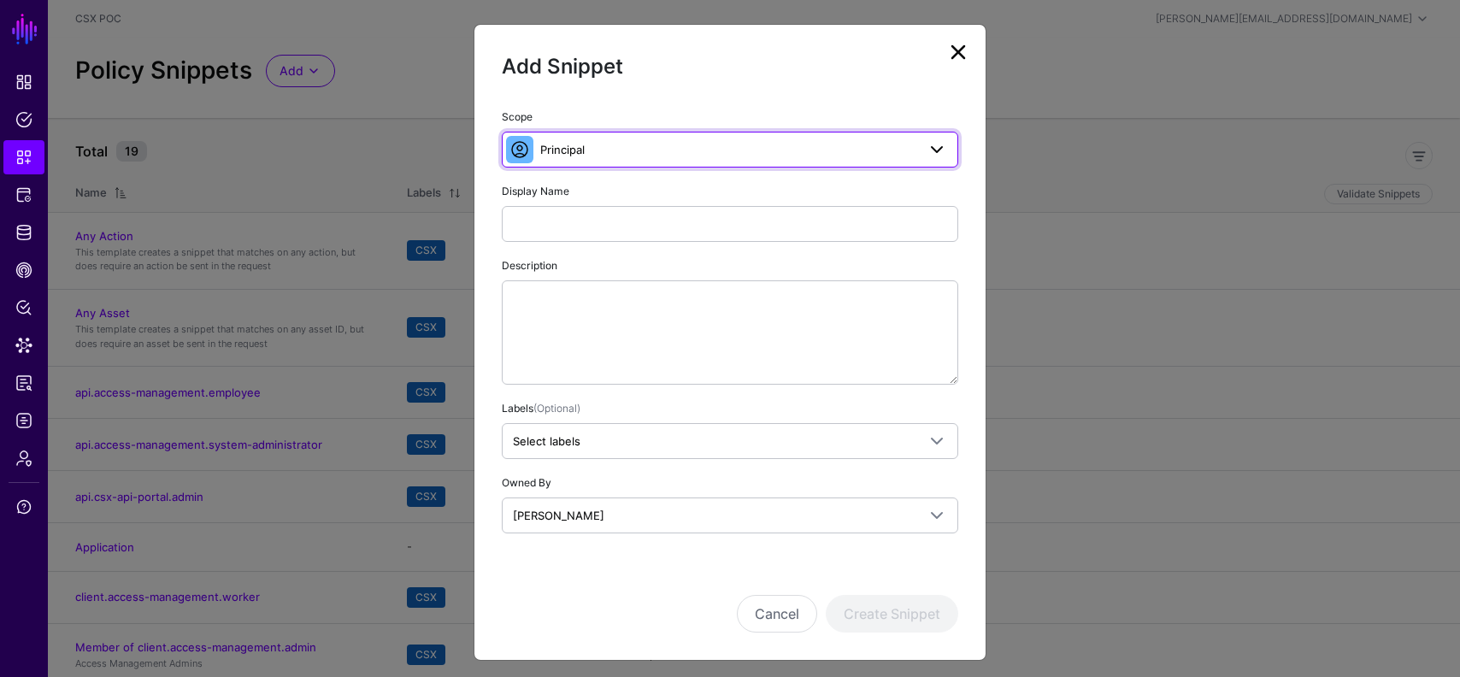
click at [688, 152] on span "Principal" at bounding box center [728, 149] width 376 height 19
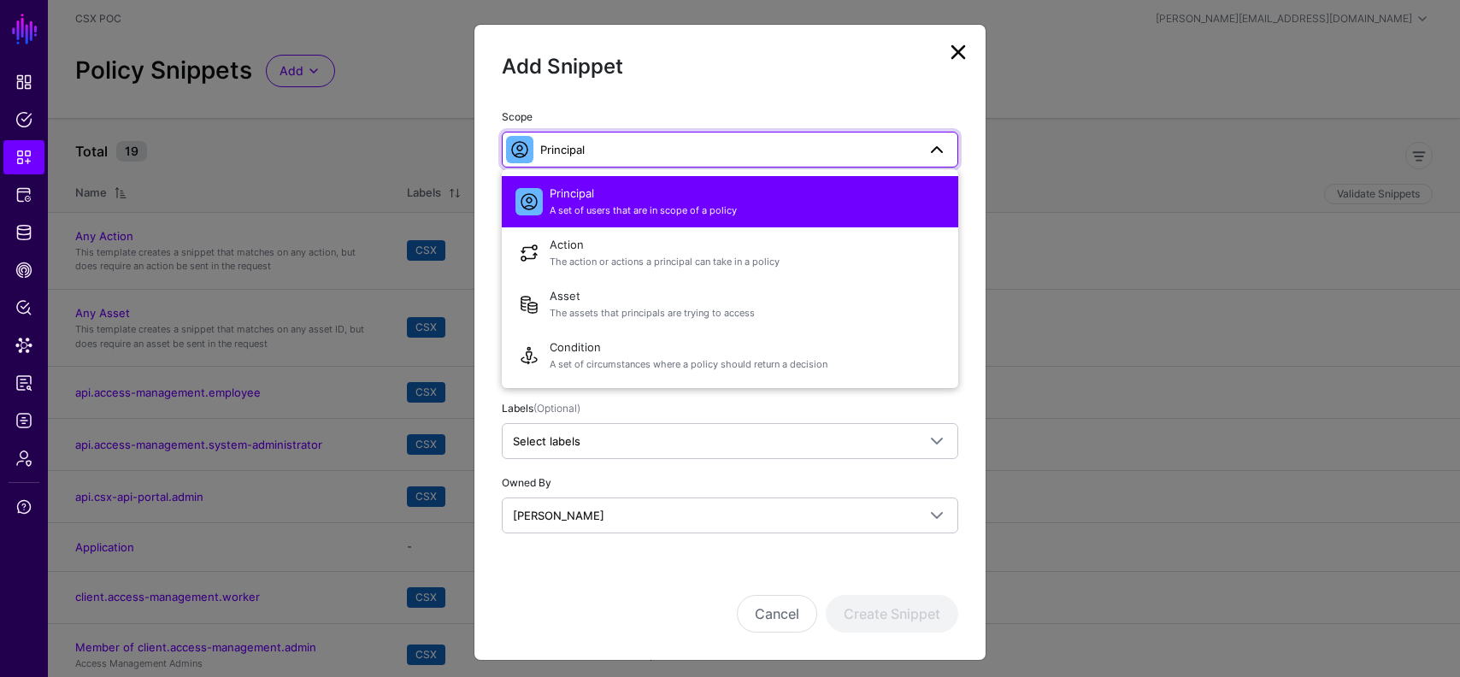
click at [688, 152] on span "Principal" at bounding box center [728, 149] width 376 height 19
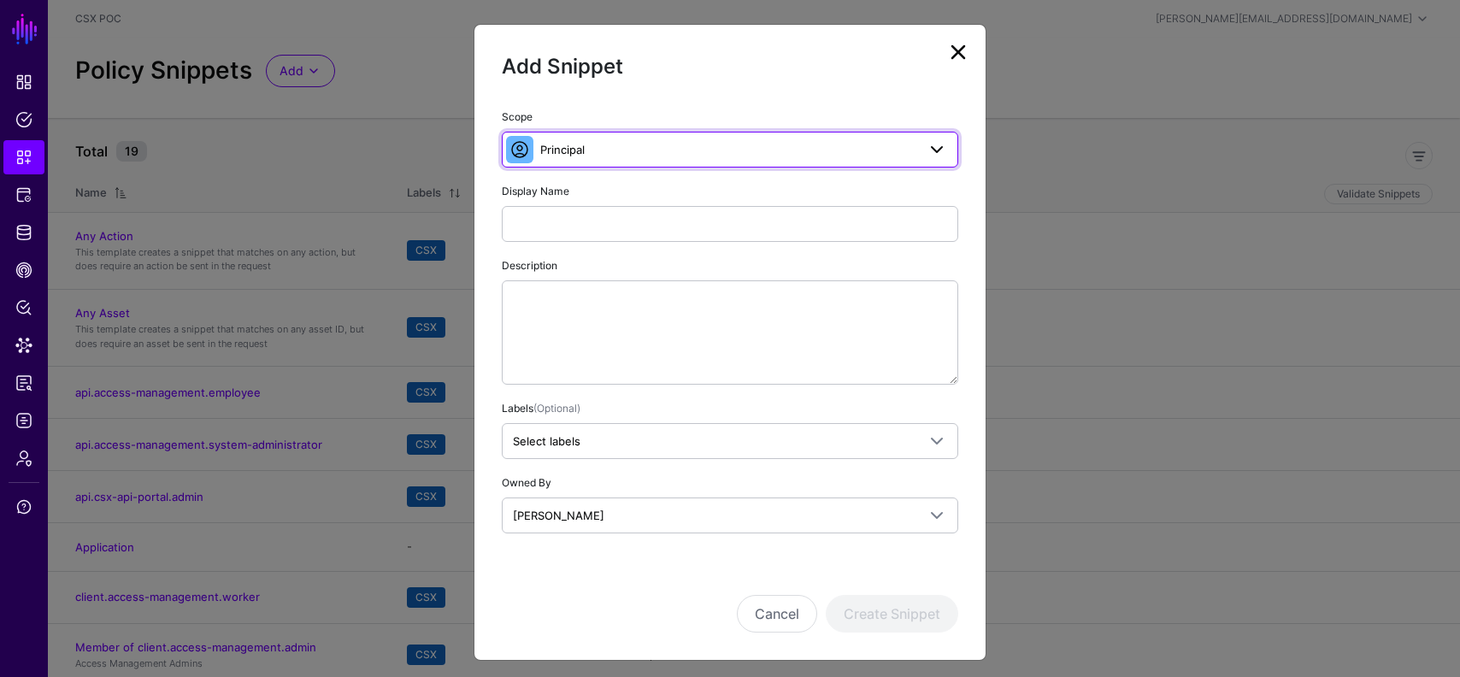
click at [681, 153] on span "Principal" at bounding box center [728, 149] width 376 height 19
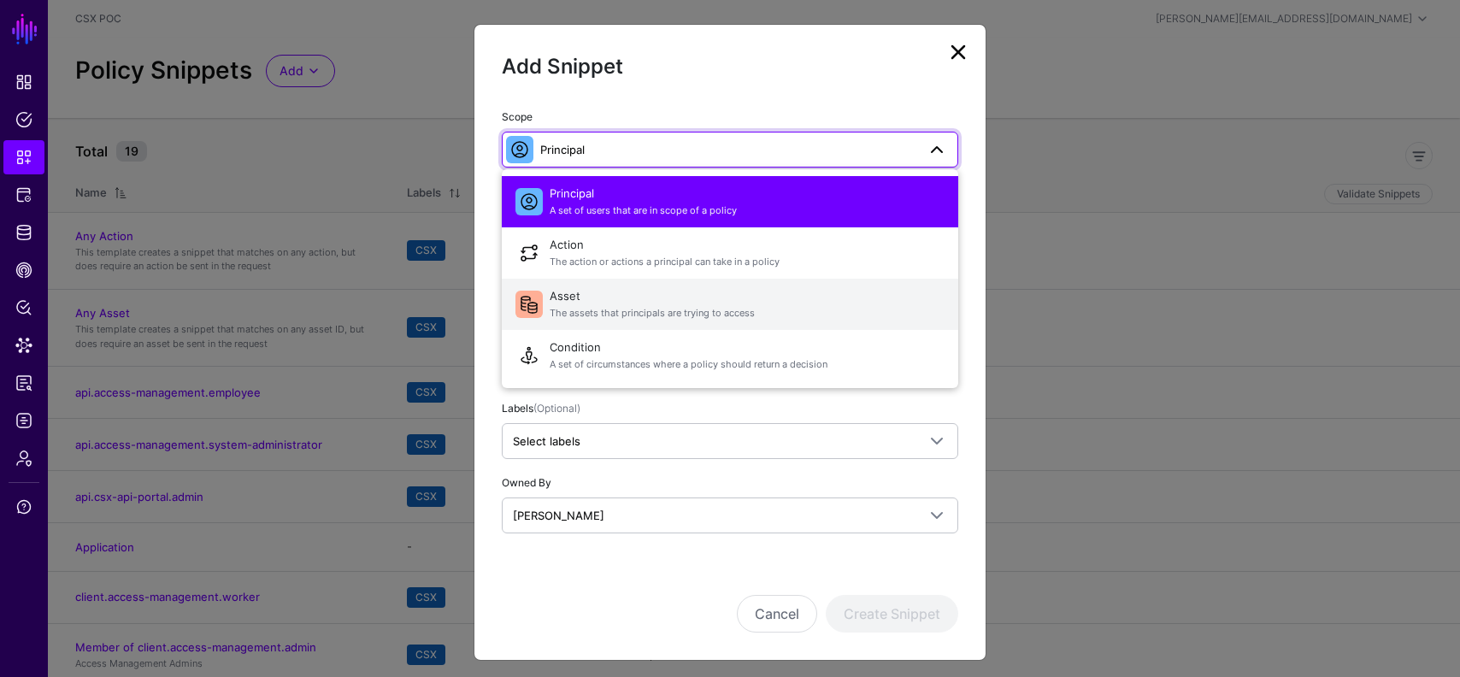
click at [639, 302] on span "Asset The assets that principals are trying to access" at bounding box center [747, 304] width 395 height 41
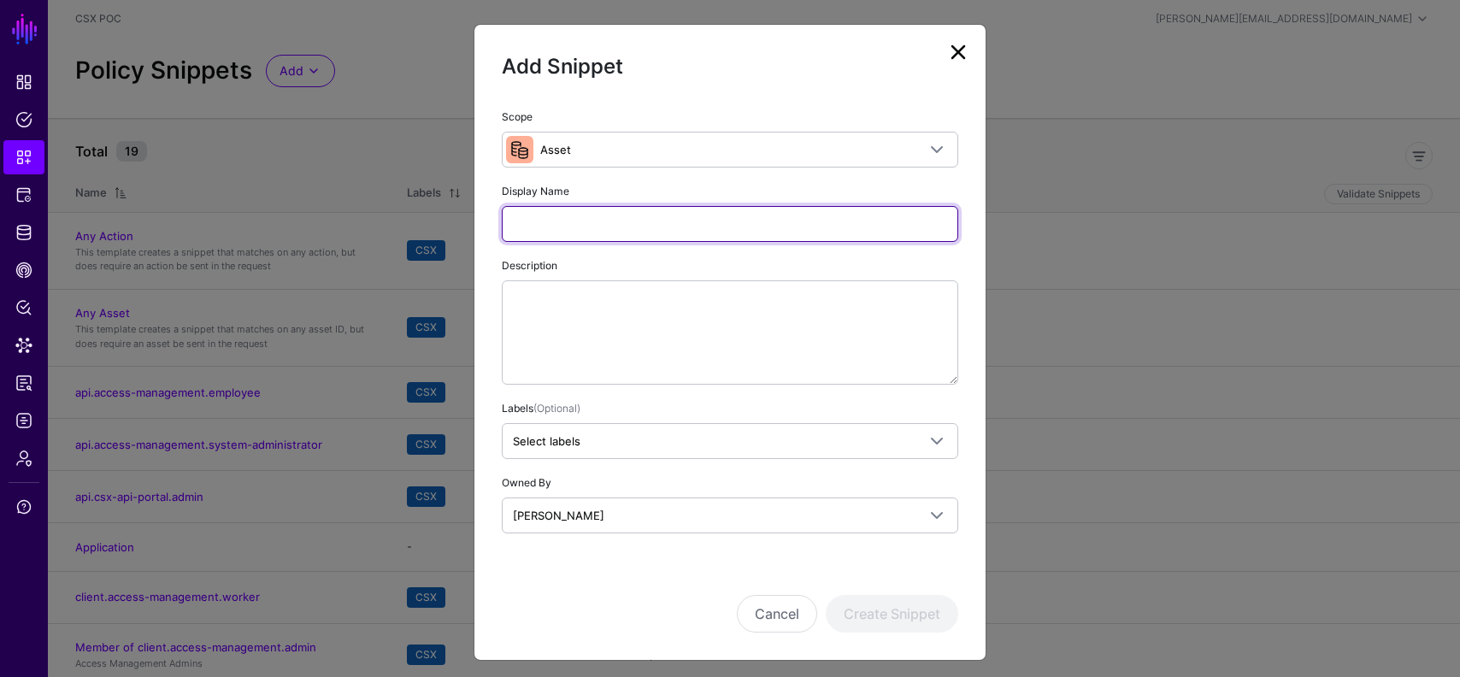
click at [605, 213] on input "Display Name" at bounding box center [730, 224] width 457 height 36
type input "*****"
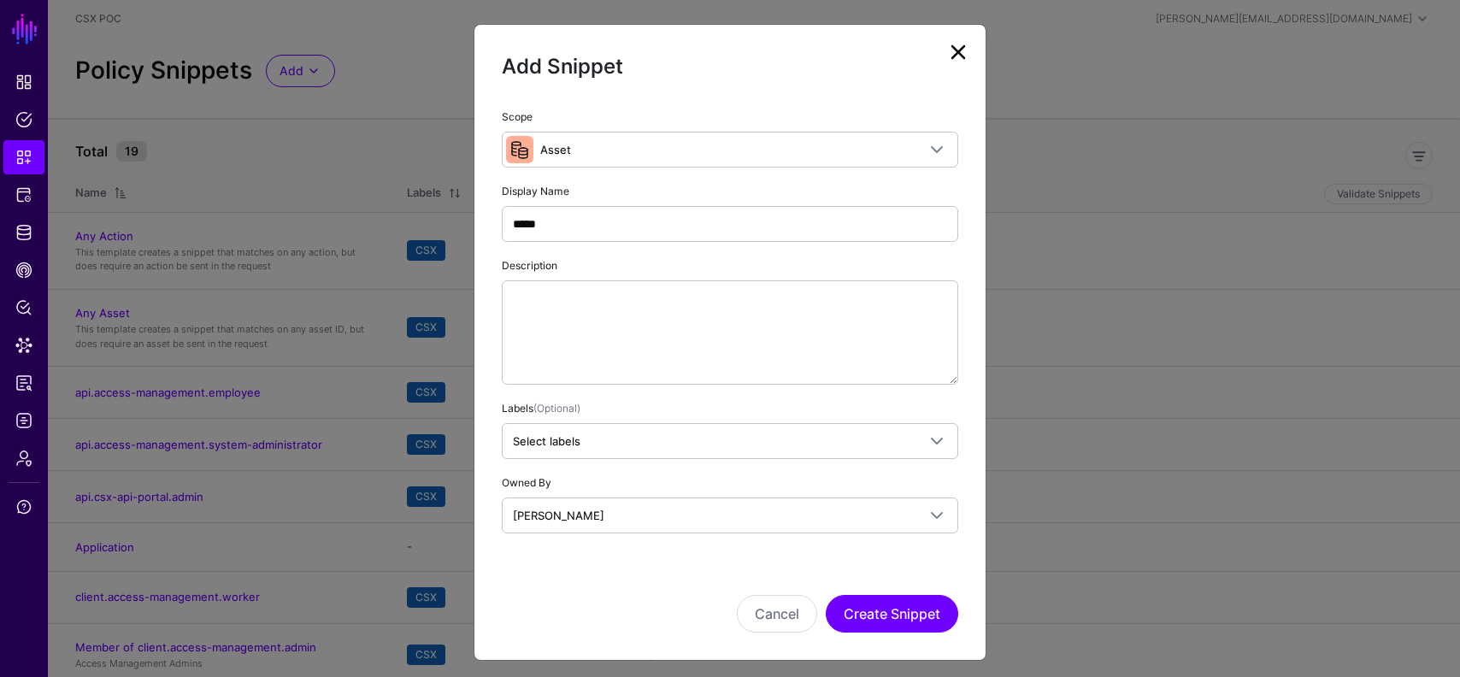
click at [636, 566] on div "Cancel Create Snippet" at bounding box center [730, 589] width 457 height 85
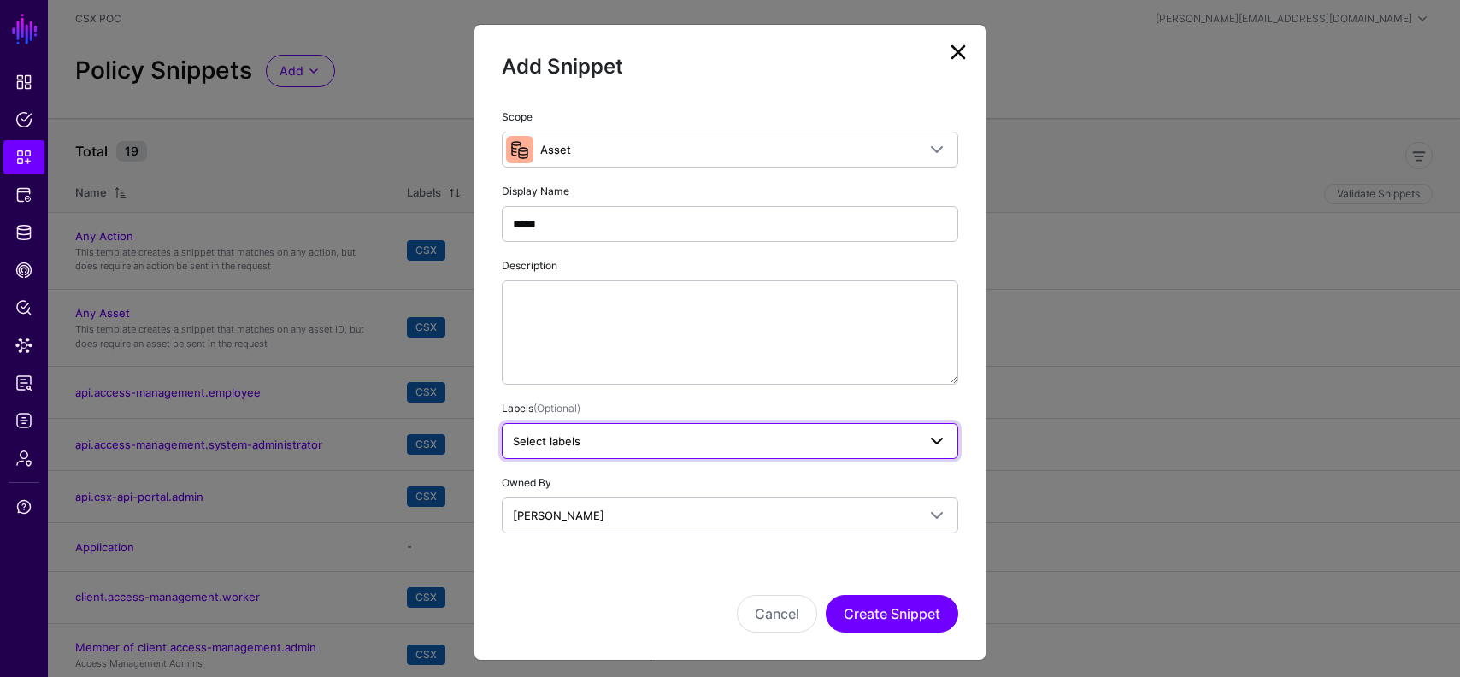
click at [640, 442] on span "Select labels" at bounding box center [715, 441] width 404 height 19
click at [632, 536] on span "CSX" at bounding box center [628, 534] width 21 height 13
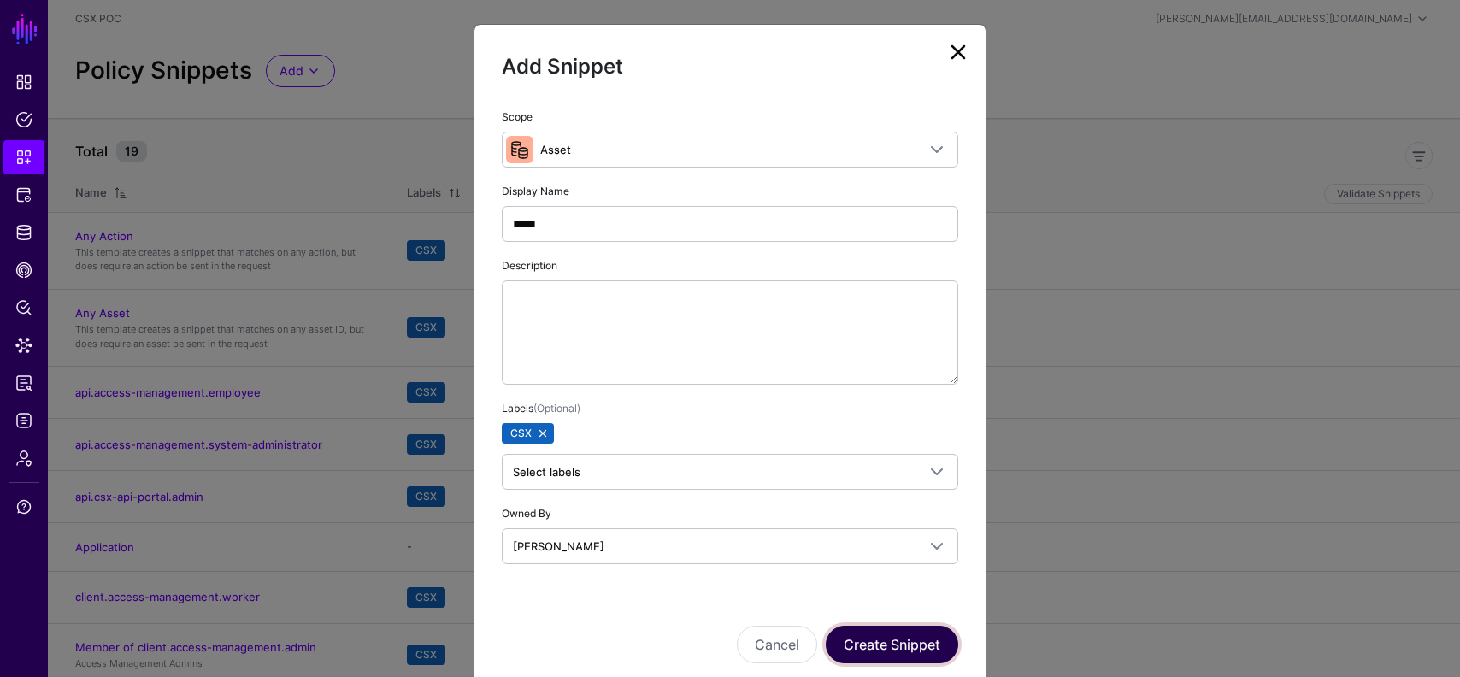
click at [893, 640] on button "Create Snippet" at bounding box center [892, 645] width 133 height 38
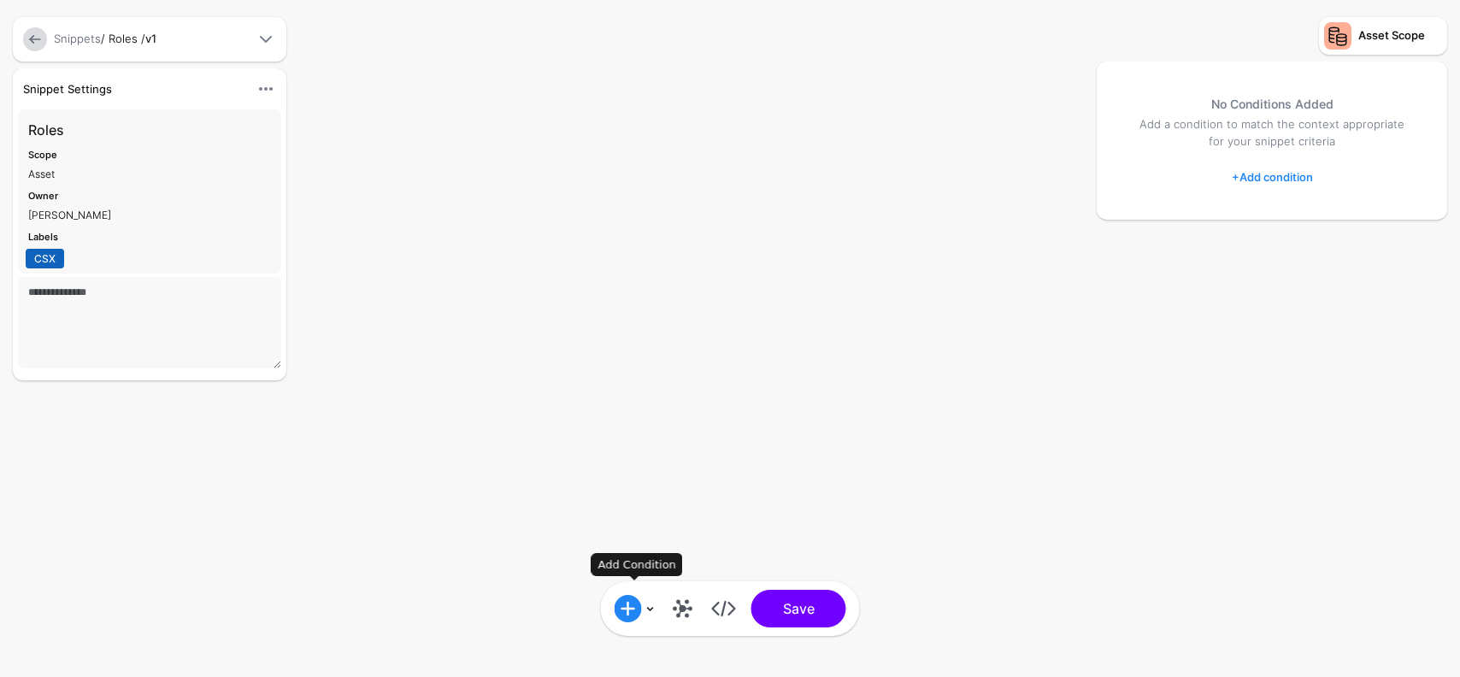
click at [651, 609] on link at bounding box center [635, 608] width 41 height 27
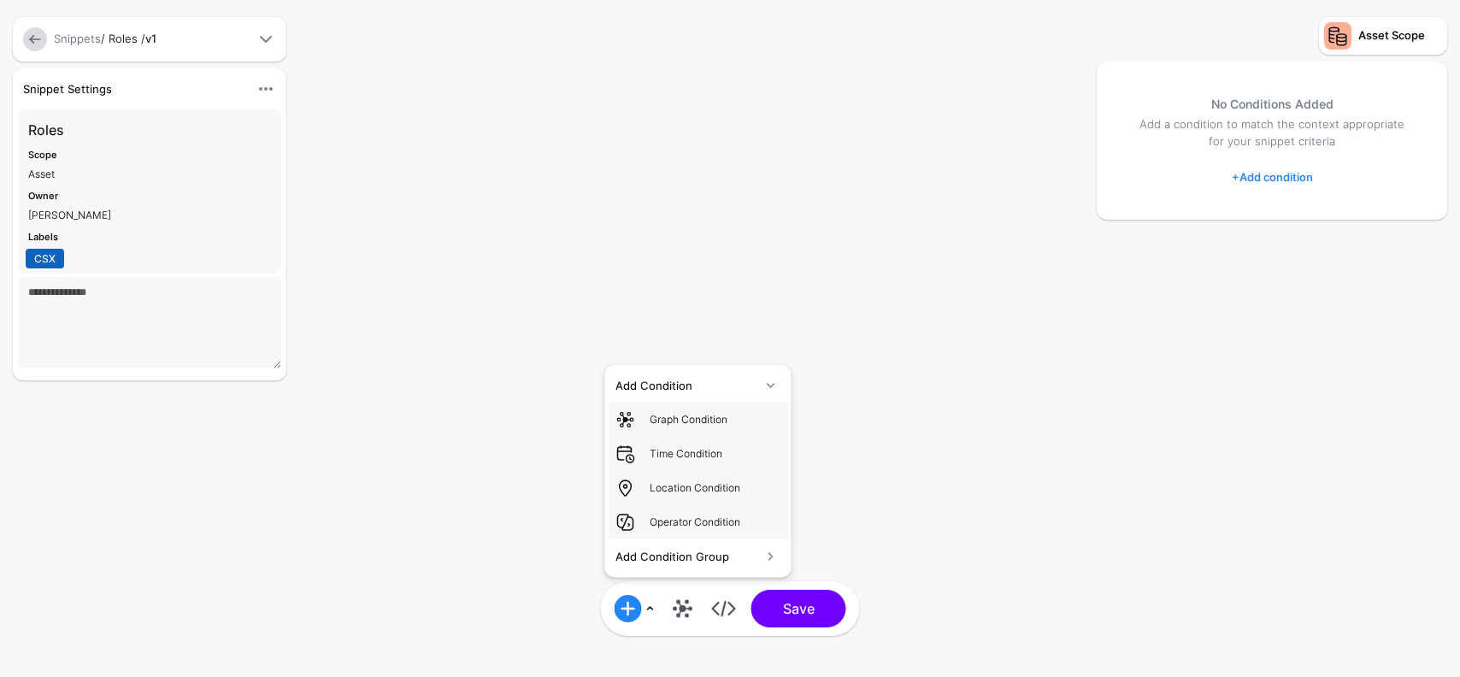
click at [492, 502] on div "Add Condition Graph Condition Time Condition Location Condition Operator Condit…" at bounding box center [730, 338] width 1460 height 677
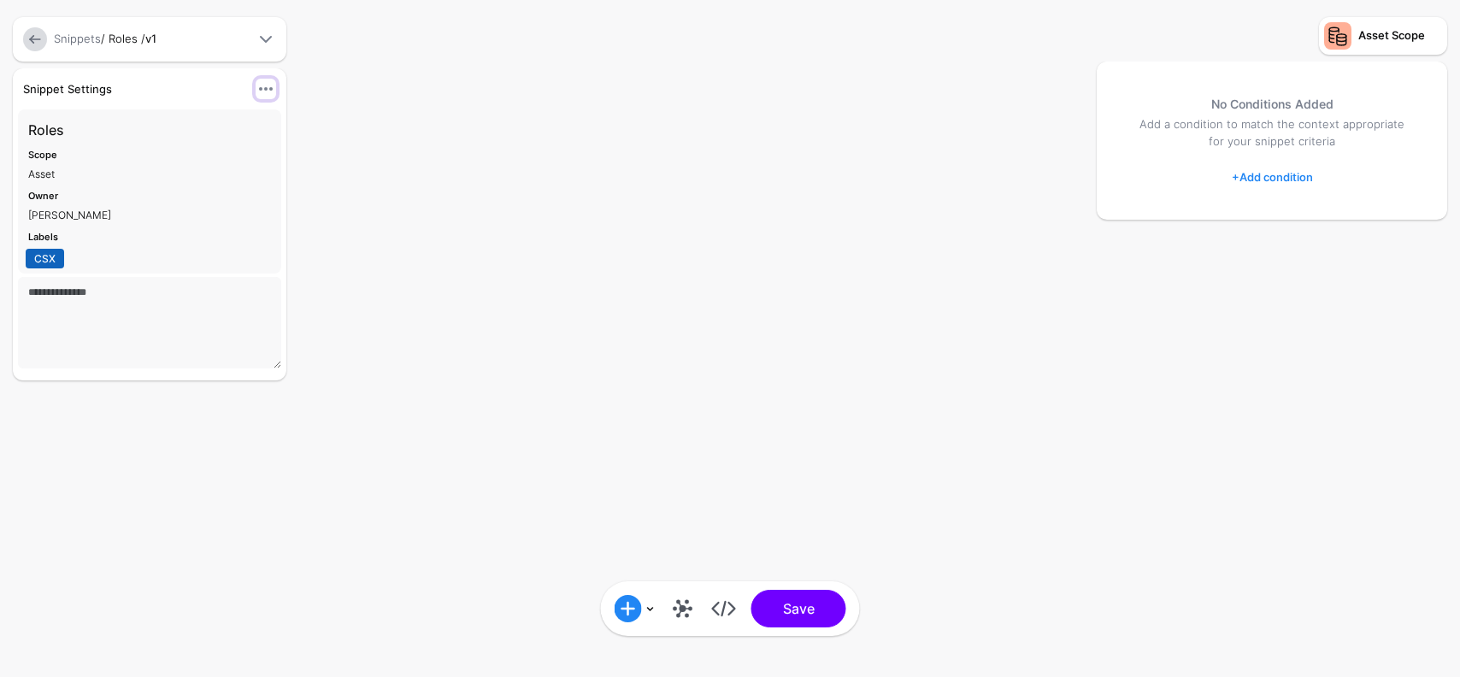
click at [265, 86] on span at bounding box center [266, 89] width 21 height 21
click at [398, 87] on div "Add Condition Graph Condition Time Condition Location Condition Operator Condit…" at bounding box center [730, 338] width 1460 height 677
click at [684, 610] on link at bounding box center [682, 608] width 27 height 27
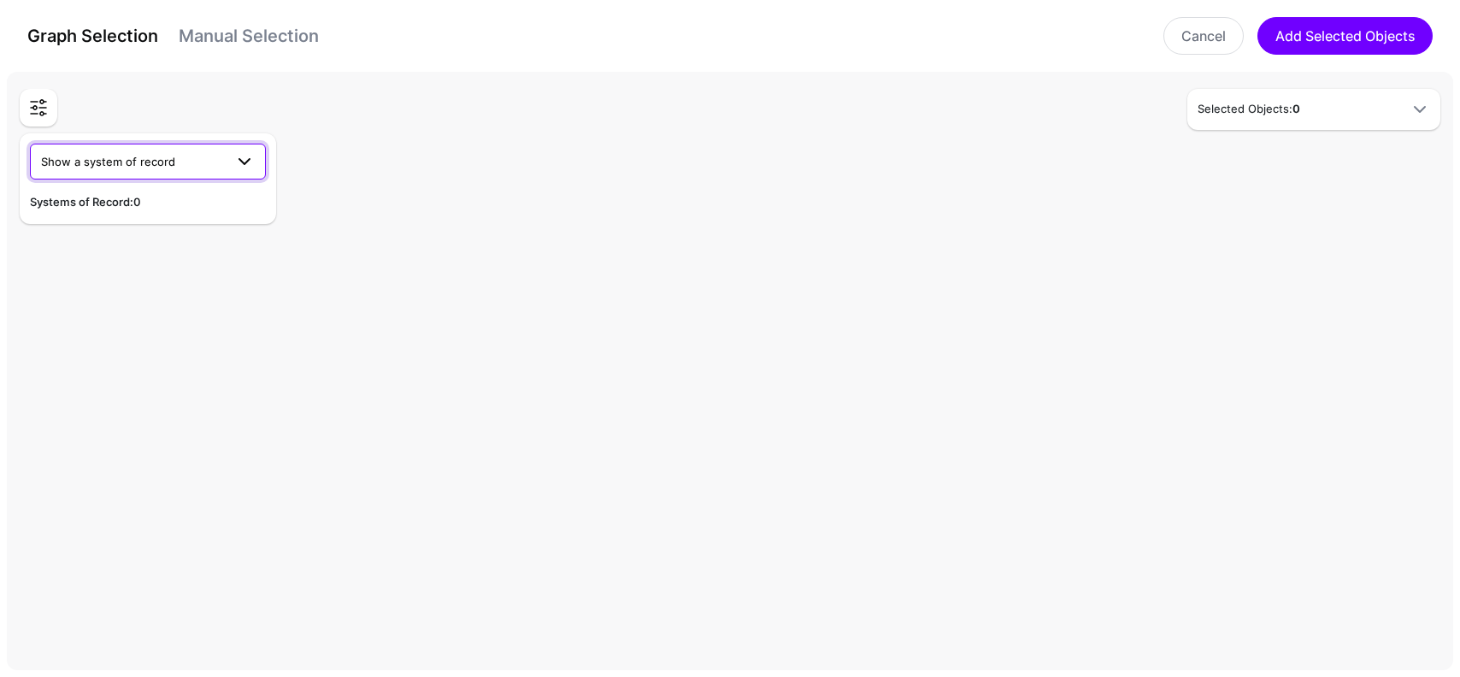
click at [240, 158] on span at bounding box center [244, 161] width 21 height 21
click at [195, 207] on div "CSX Okta" at bounding box center [148, 201] width 209 height 17
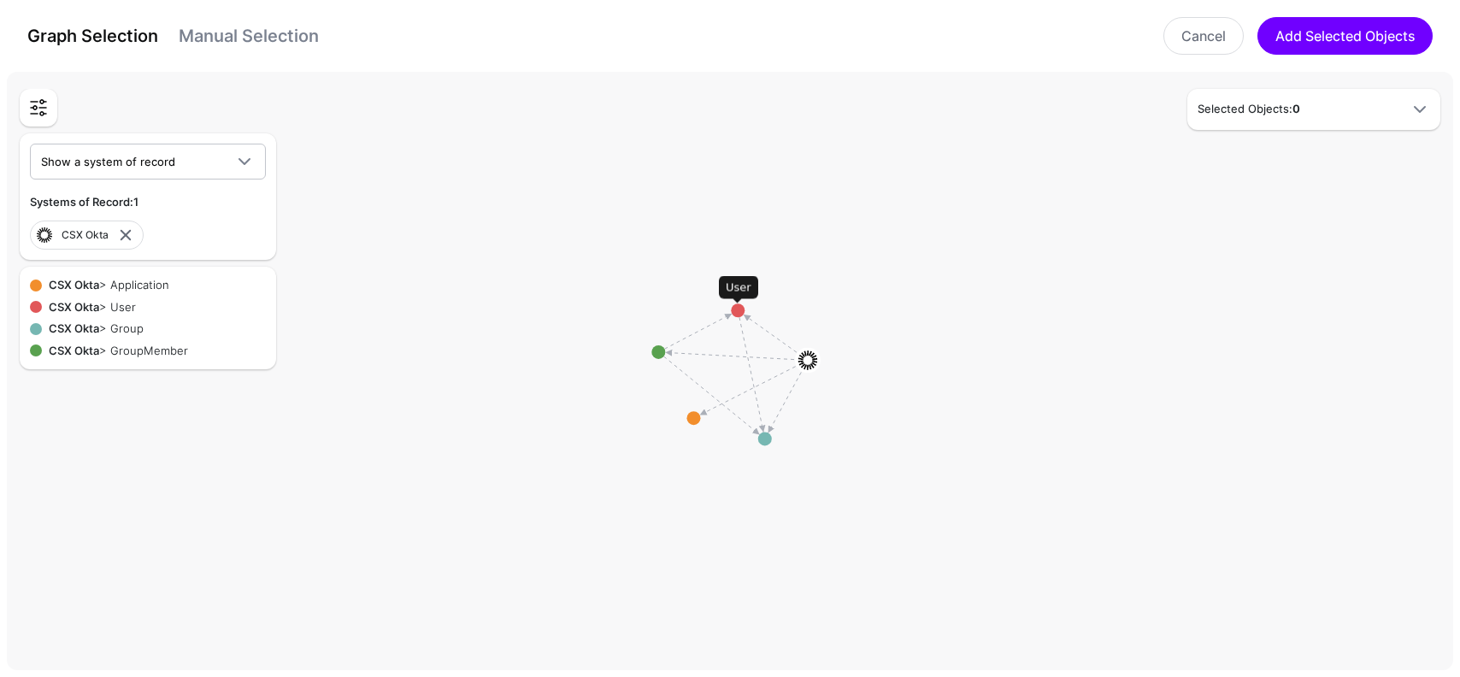
click at [740, 311] on circle at bounding box center [738, 311] width 14 height 14
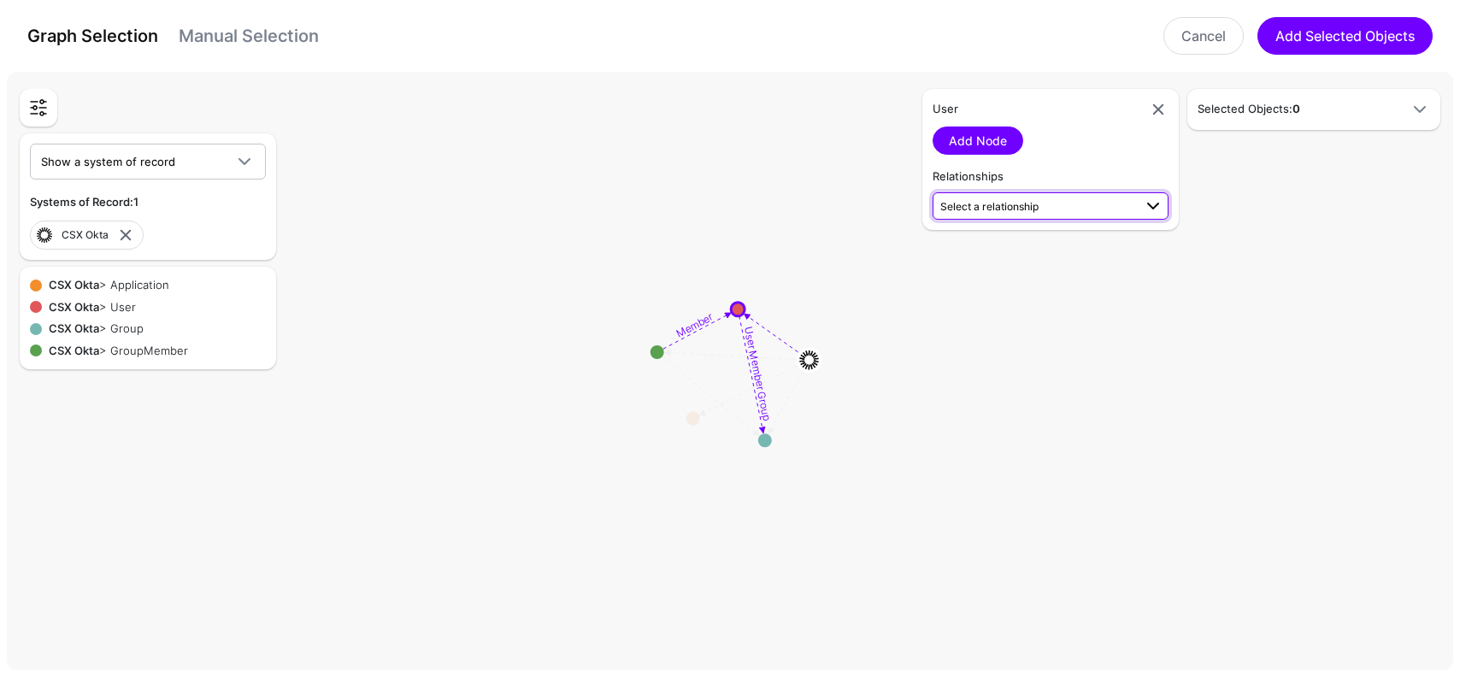
click at [1013, 204] on span "Select a relationship" at bounding box center [989, 206] width 98 height 13
click at [1021, 251] on span "User Member Group User (CSX Okta) - Group (CSX Okta)" at bounding box center [1050, 253] width 209 height 40
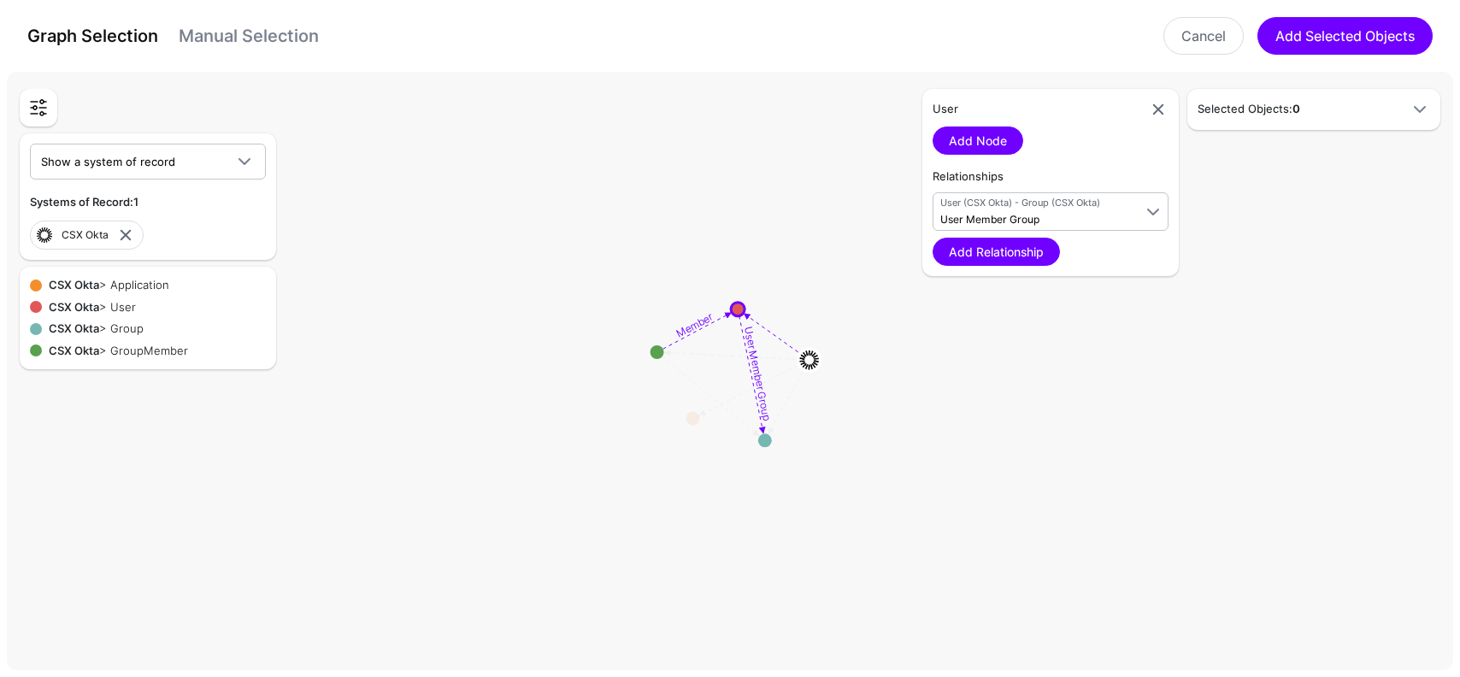
click at [1021, 251] on link "Add Relationship" at bounding box center [996, 252] width 127 height 28
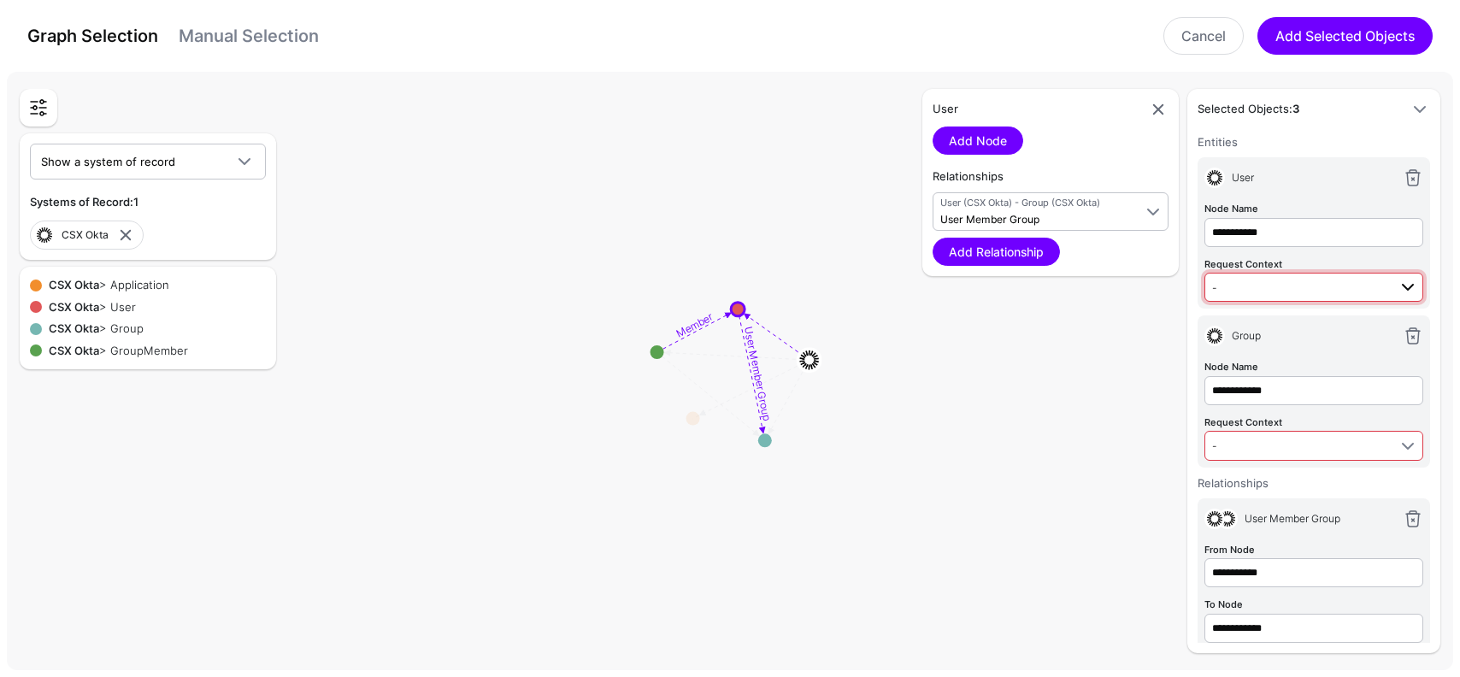
click at [1291, 279] on span "-" at bounding box center [1299, 287] width 175 height 19
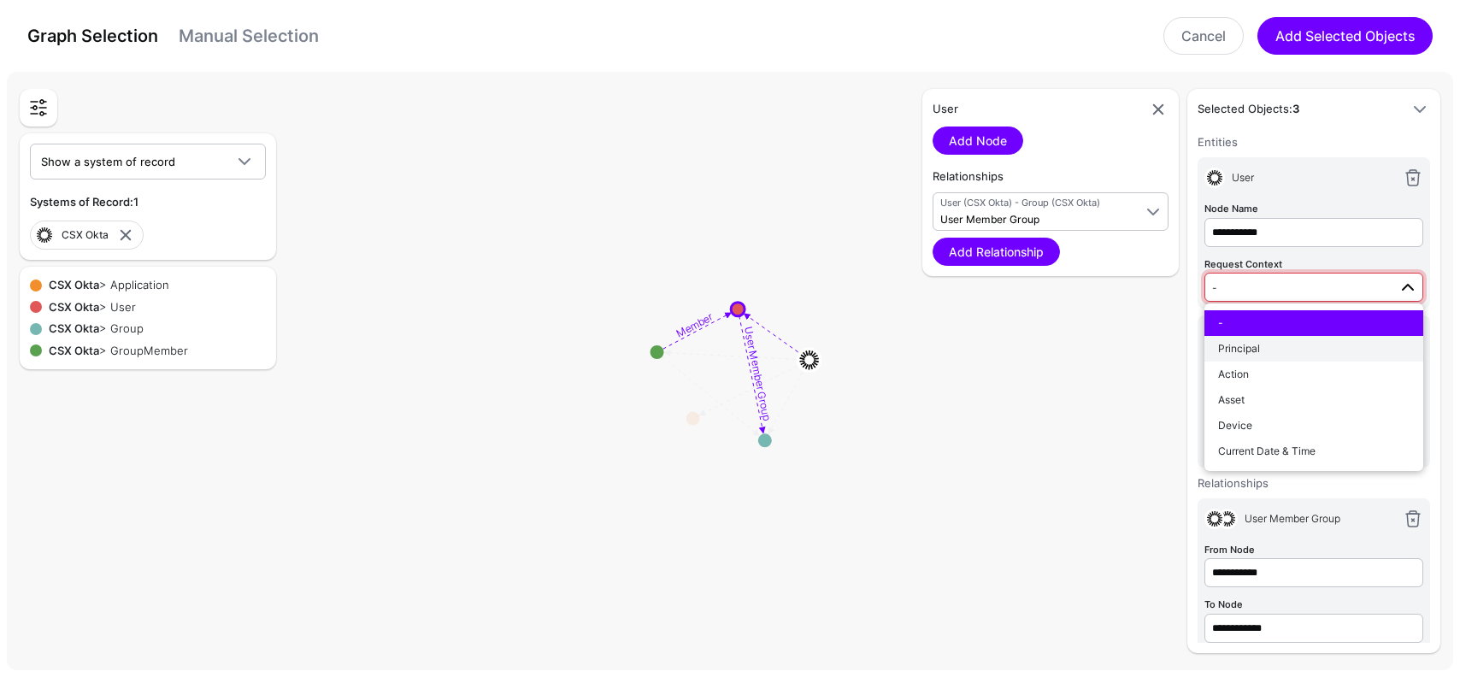
click at [1277, 339] on button "Principal" at bounding box center [1314, 349] width 219 height 26
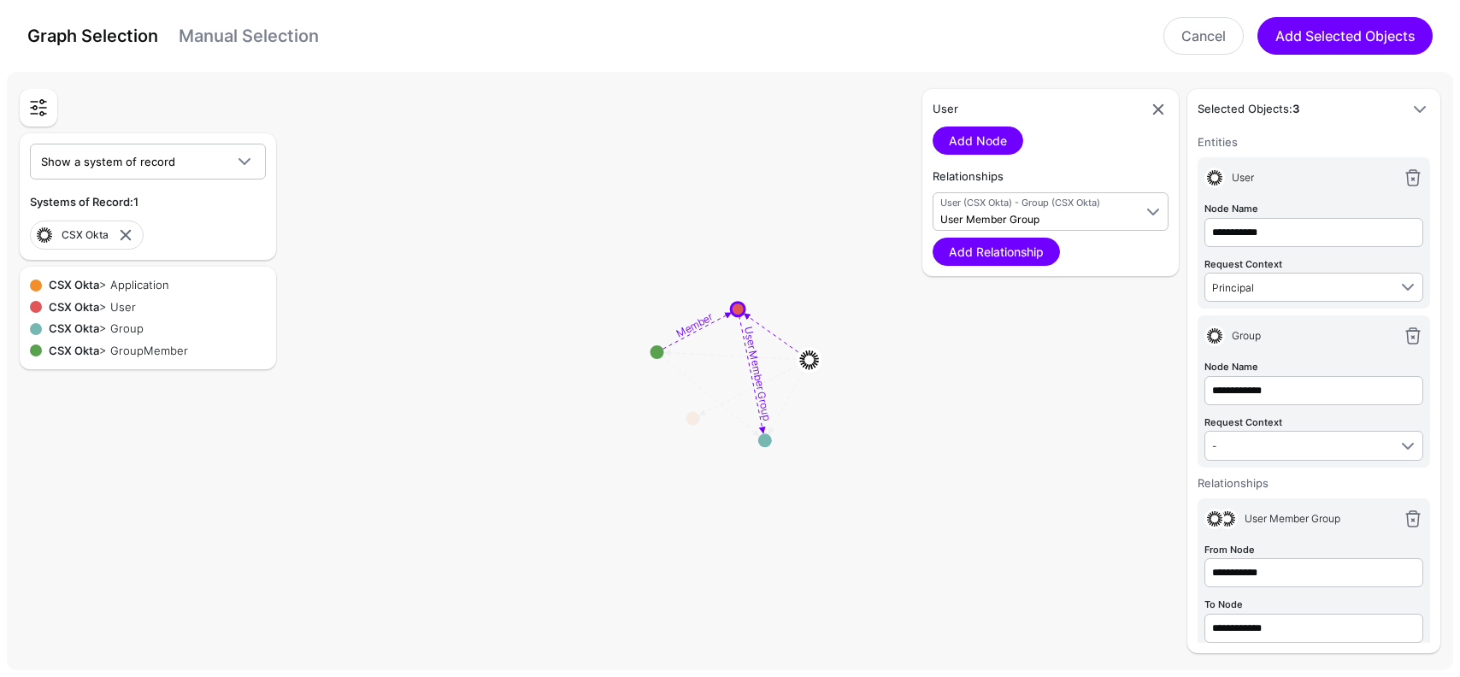
scroll to position [51, 0]
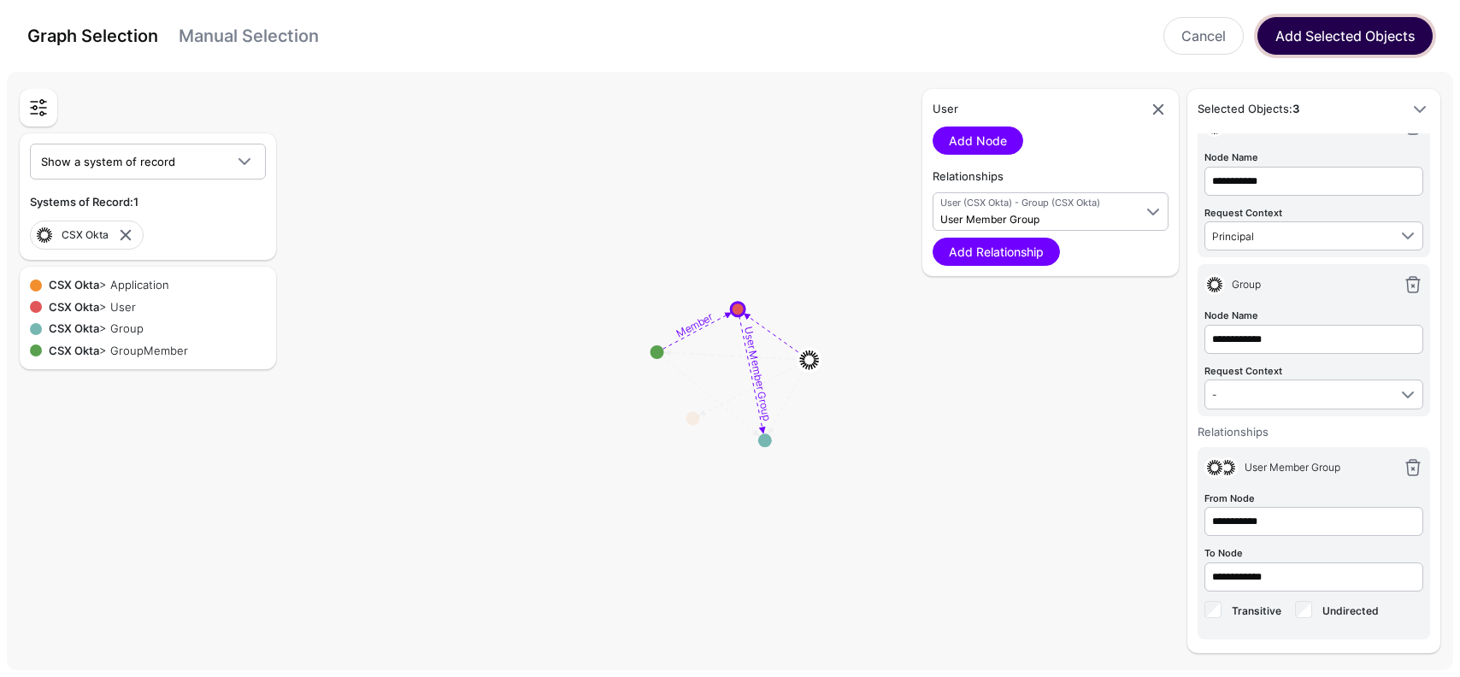
click at [1318, 38] on button "Add Selected Objects" at bounding box center [1345, 36] width 175 height 38
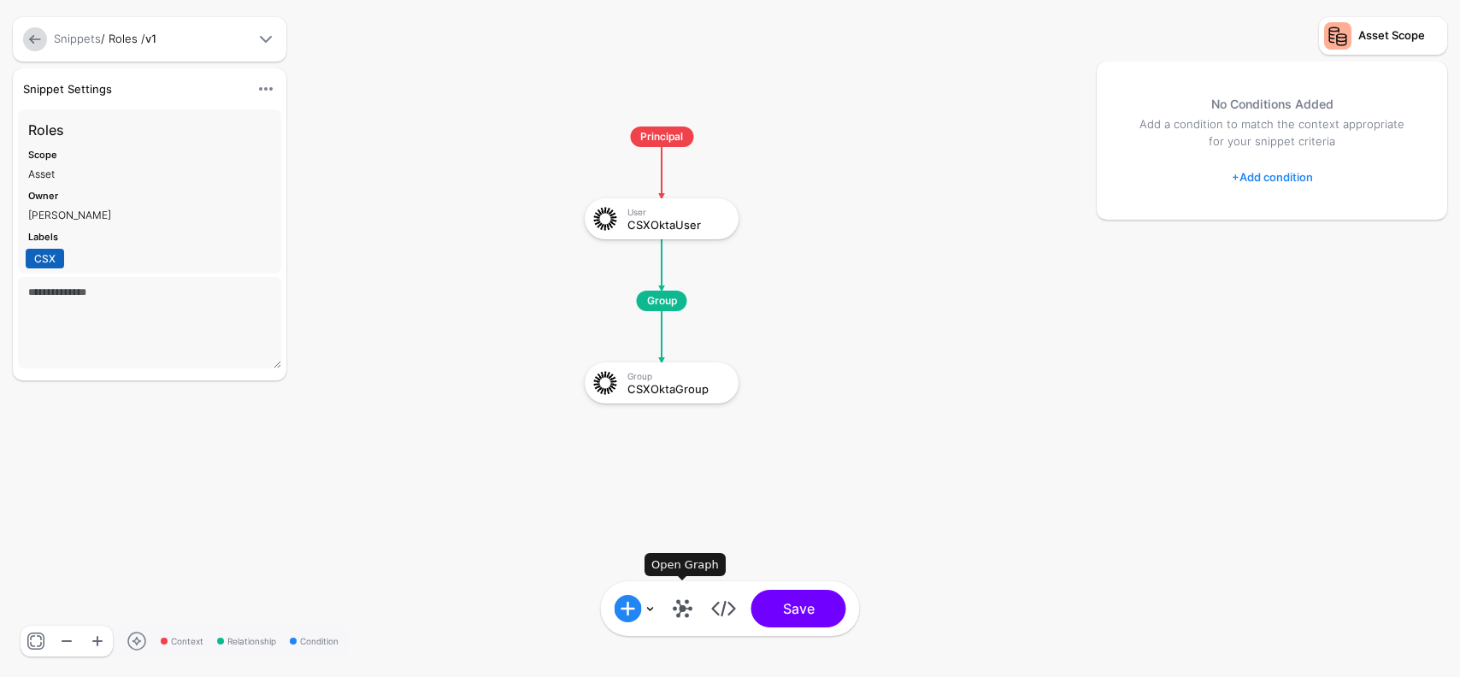
click at [689, 606] on link at bounding box center [682, 608] width 27 height 27
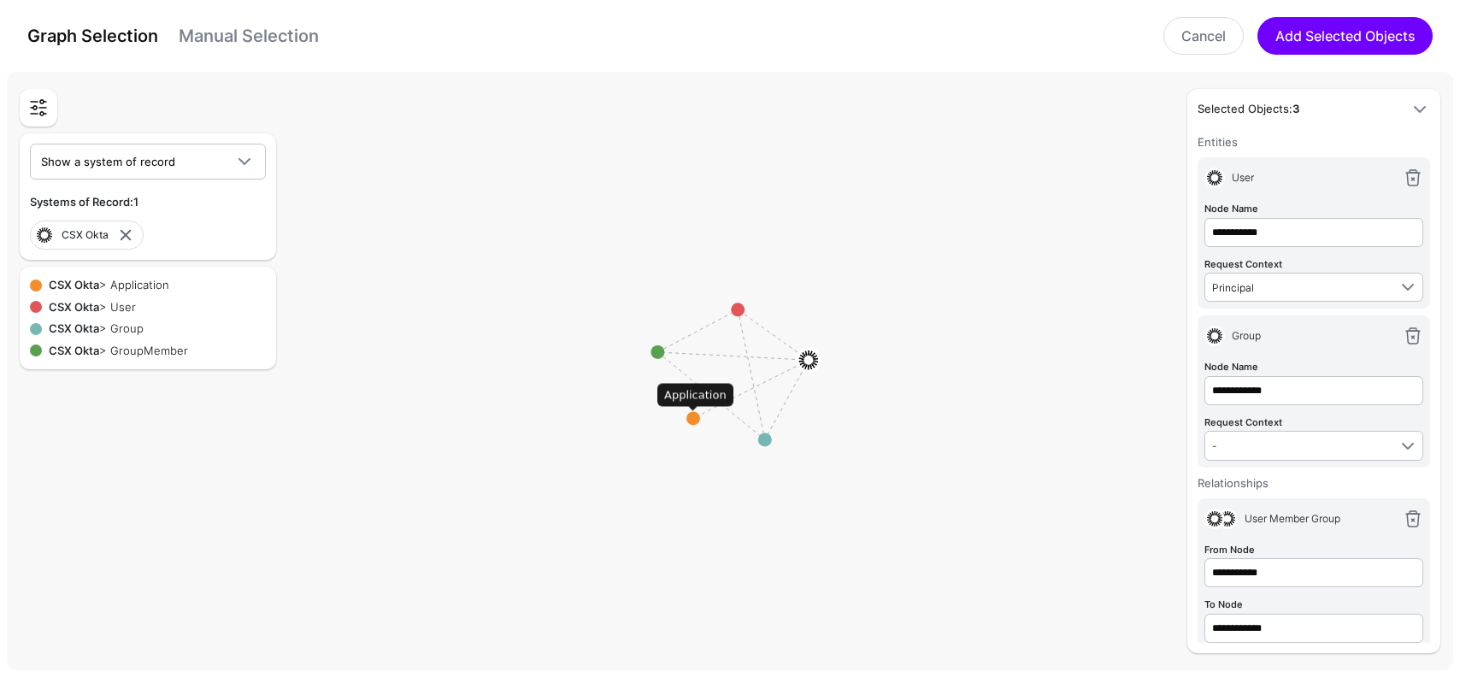
click at [693, 415] on circle at bounding box center [694, 418] width 14 height 14
click at [996, 141] on link "Add Node" at bounding box center [978, 141] width 91 height 28
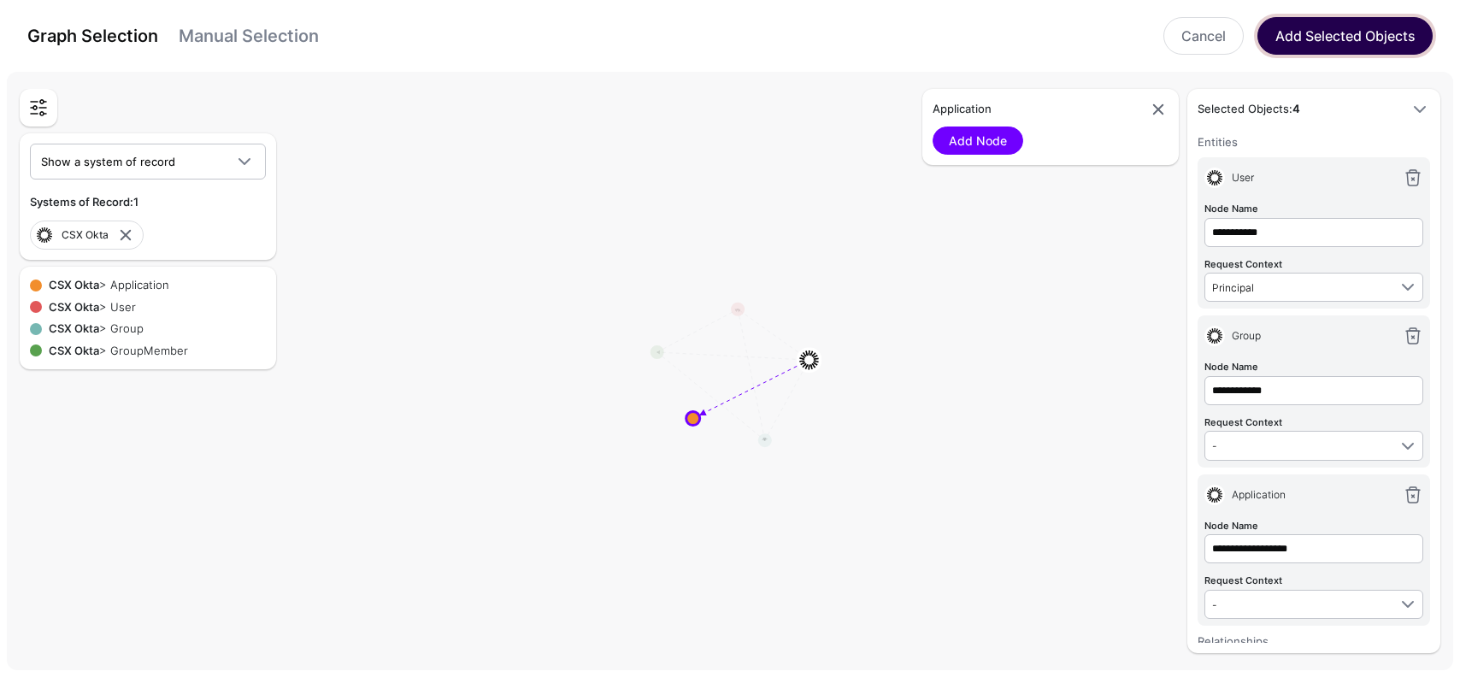
click at [1333, 41] on button "Add Selected Objects" at bounding box center [1345, 36] width 175 height 38
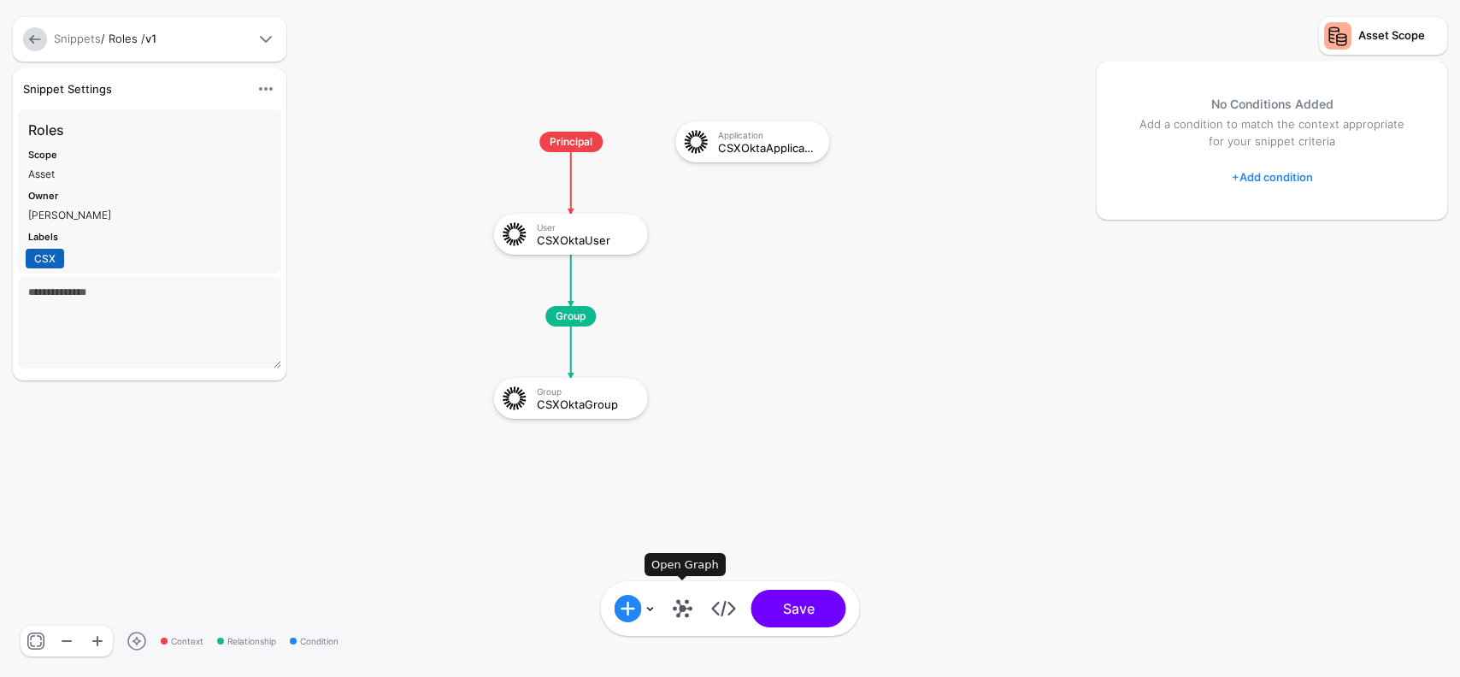
click at [690, 614] on link at bounding box center [682, 608] width 27 height 27
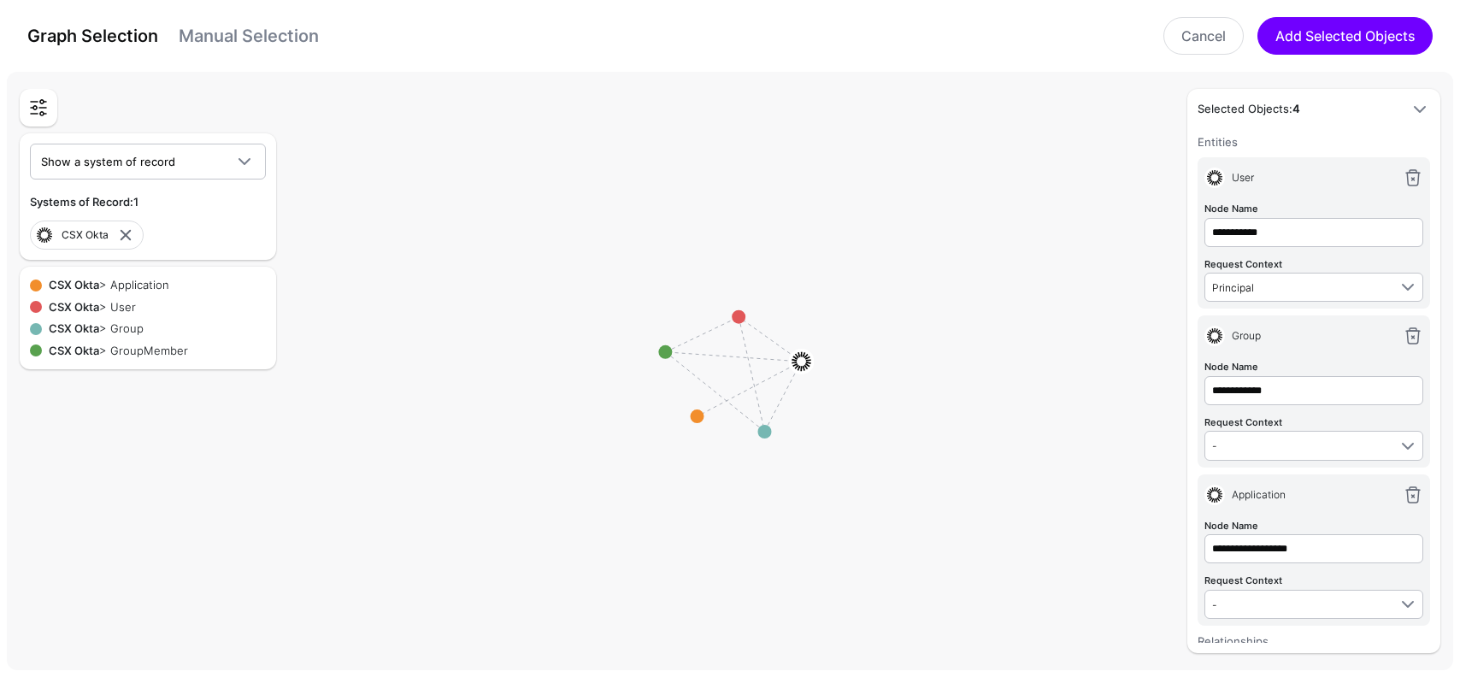
scroll to position [209, 0]
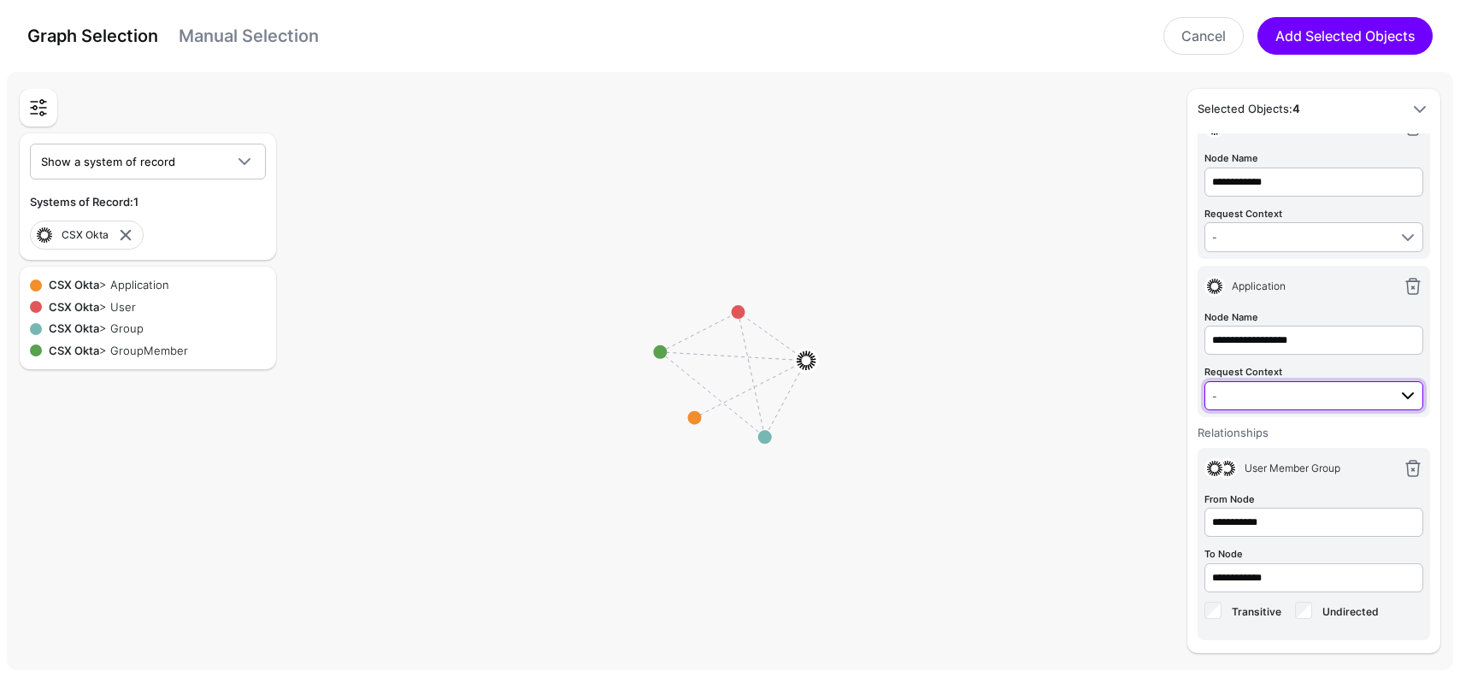
click at [1299, 389] on span "-" at bounding box center [1299, 395] width 175 height 19
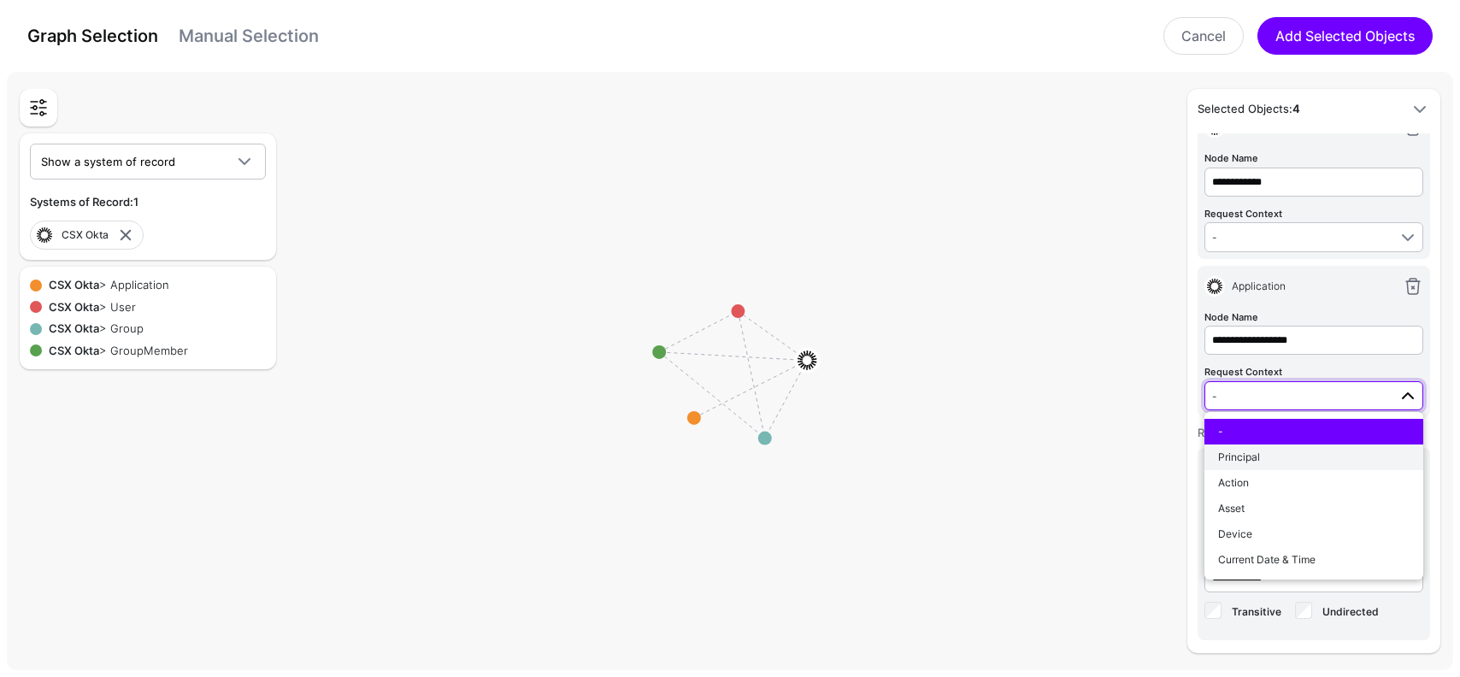
click at [1260, 451] on div "Principal" at bounding box center [1314, 457] width 192 height 15
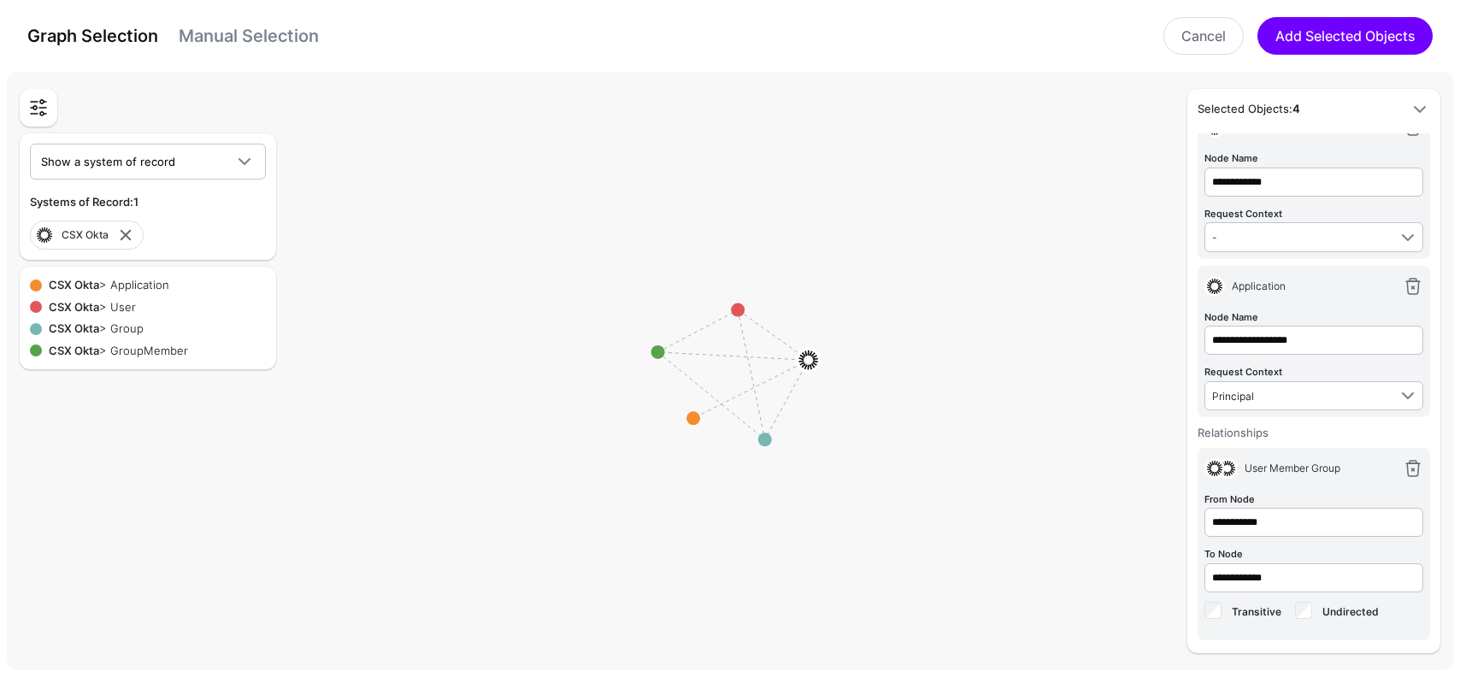
drag, startPoint x: 1247, startPoint y: 276, endPoint x: 1244, endPoint y: 291, distance: 14.9
click at [1244, 291] on div "Application" at bounding box center [1310, 286] width 171 height 15
click at [1300, 291] on div "Application" at bounding box center [1310, 286] width 171 height 15
click at [1315, 36] on button "Add Selected Objects" at bounding box center [1345, 36] width 175 height 38
